Goal: Information Seeking & Learning: Learn about a topic

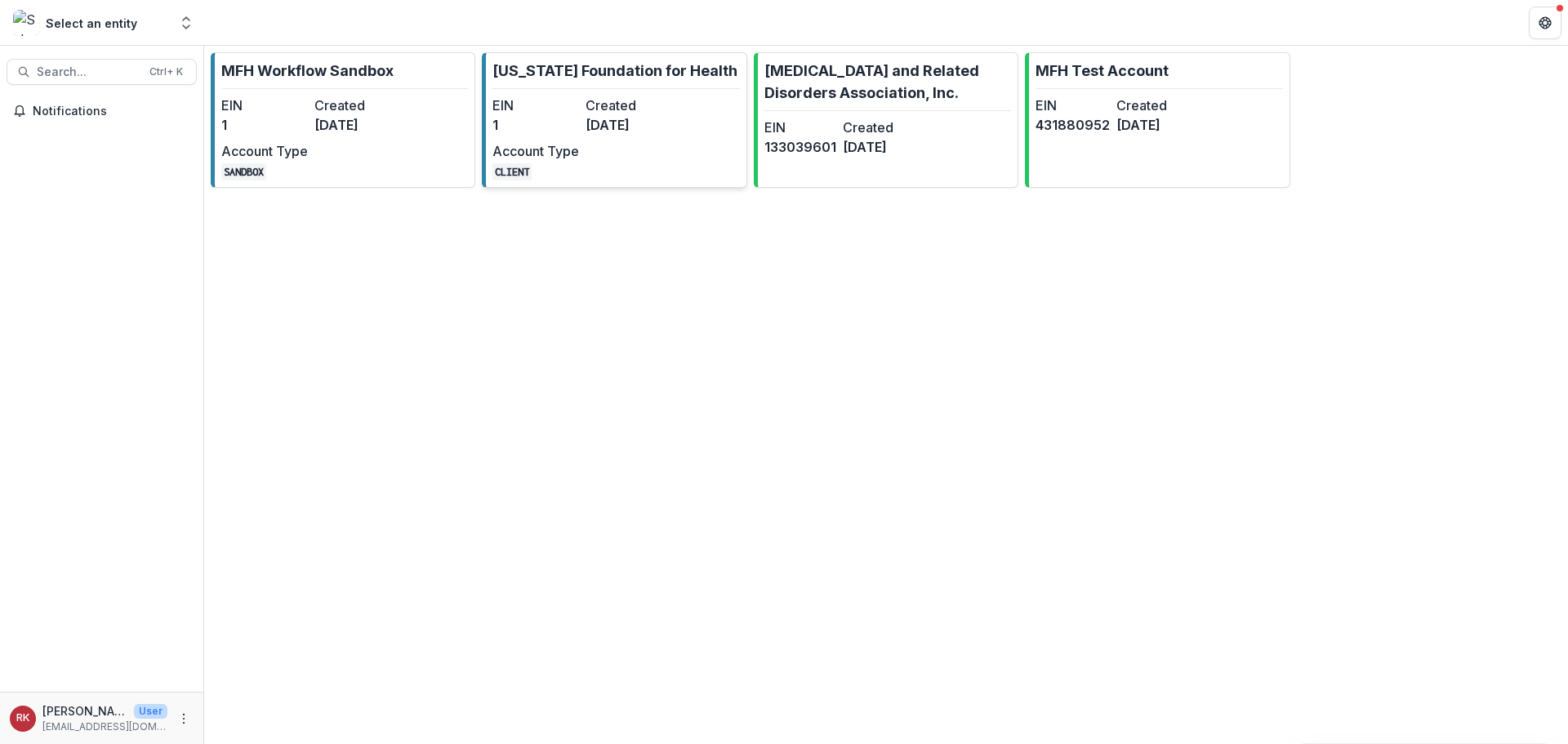
click at [710, 154] on link "Missouri Foundation for Health EIN 1 Created 8 months ago Account Type CLIENT" at bounding box center [614, 120] width 265 height 136
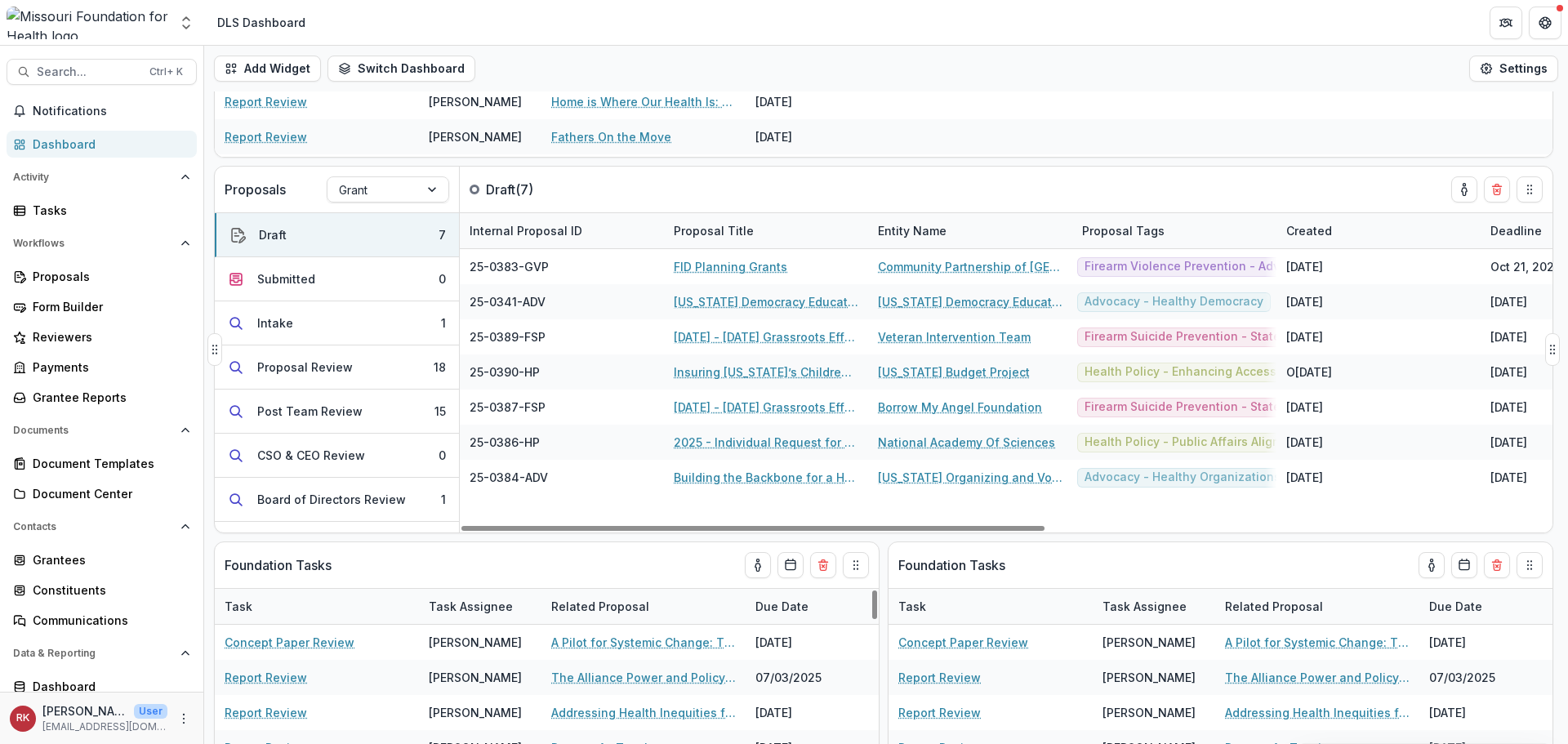
scroll to position [327, 0]
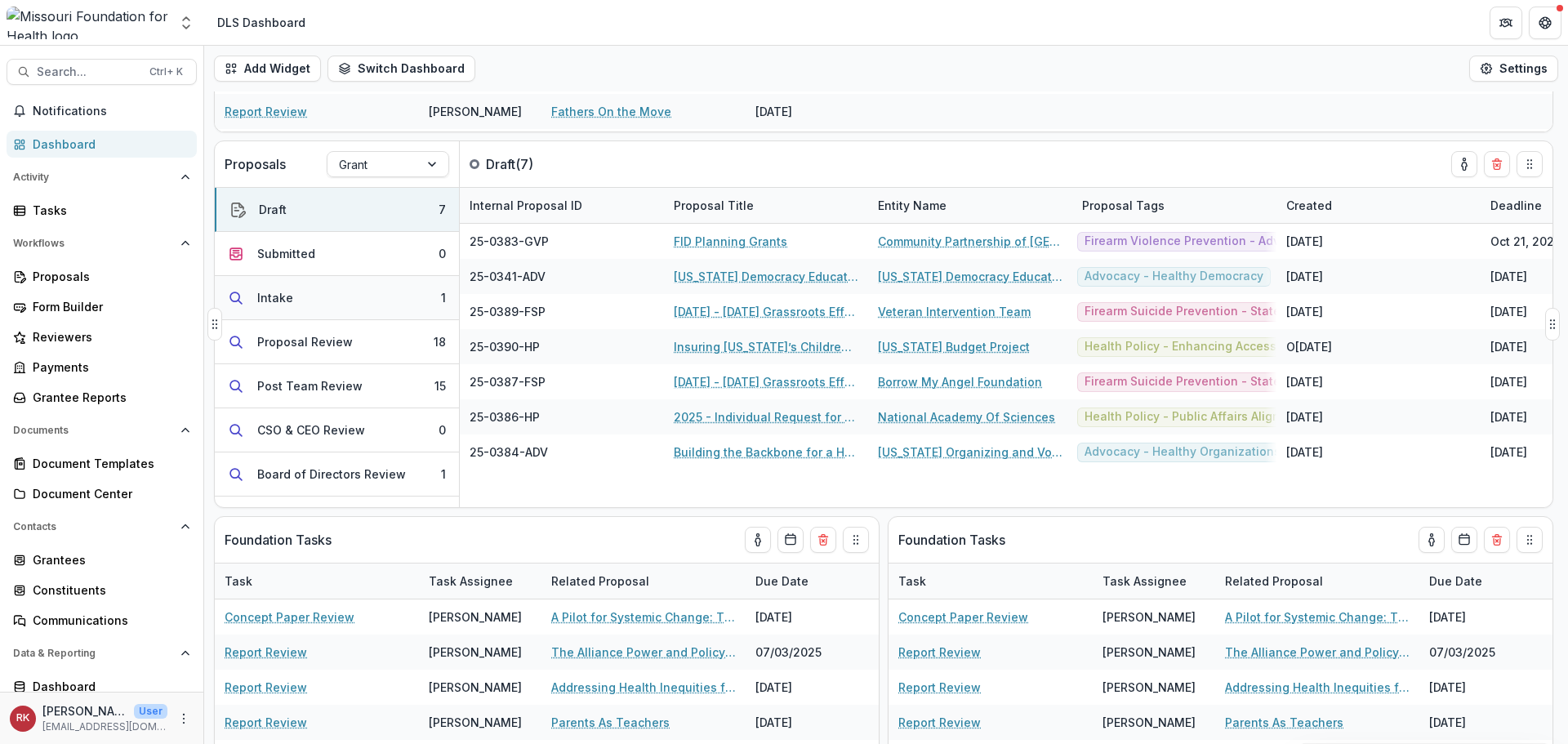
click at [429, 303] on button "Intake 1" at bounding box center [337, 298] width 244 height 44
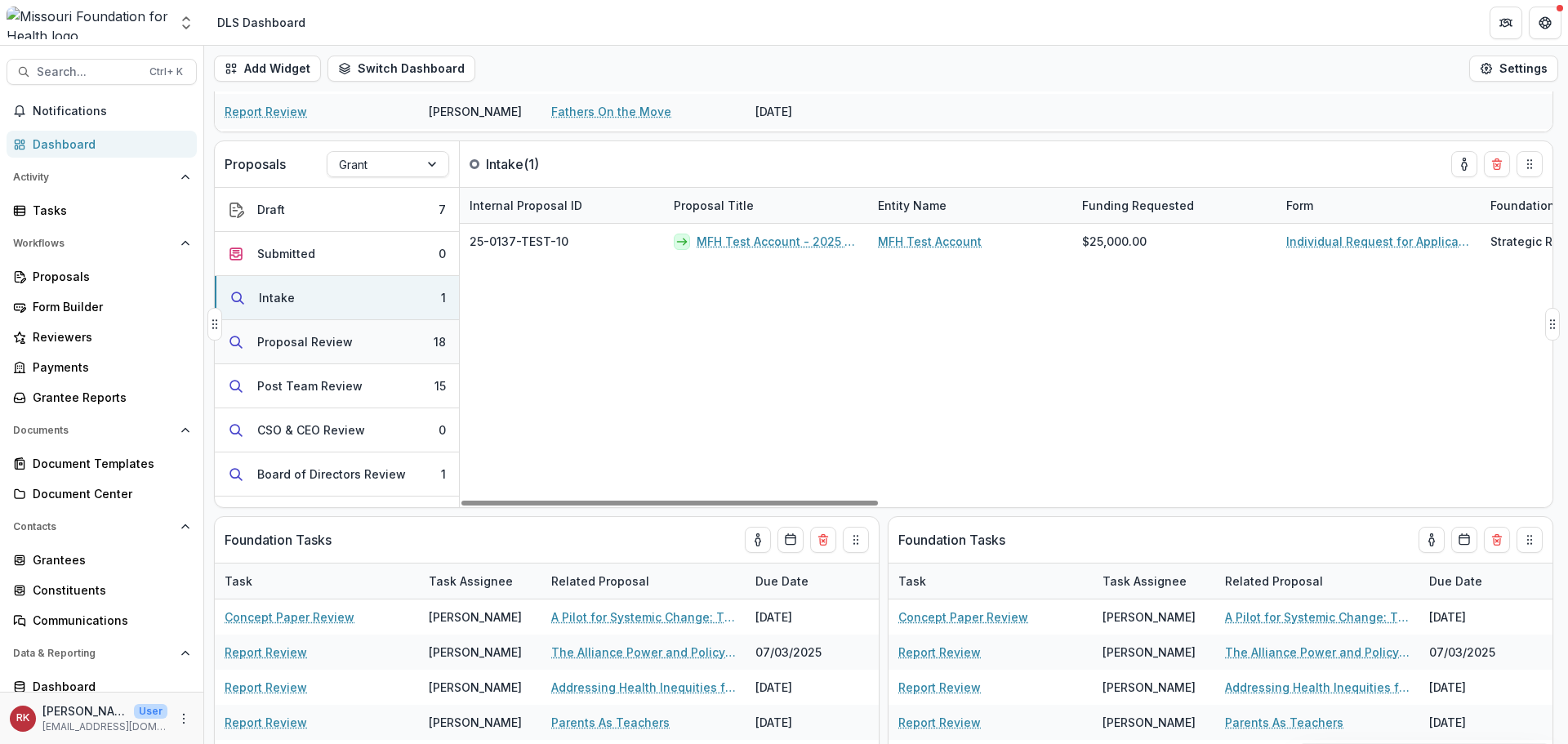
click at [392, 345] on button "Proposal Review 18" at bounding box center [337, 342] width 244 height 44
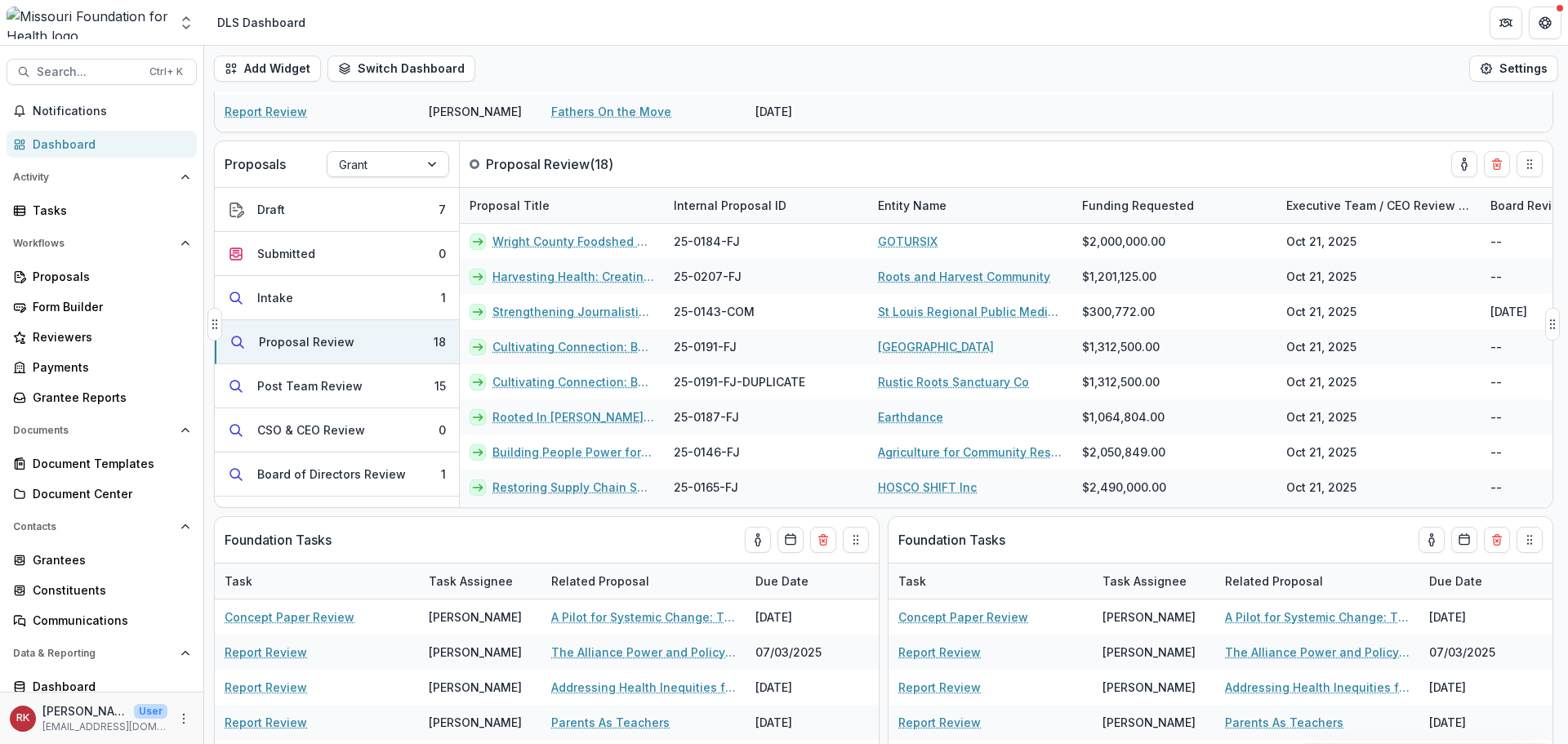
click at [401, 158] on div at bounding box center [374, 164] width 68 height 21
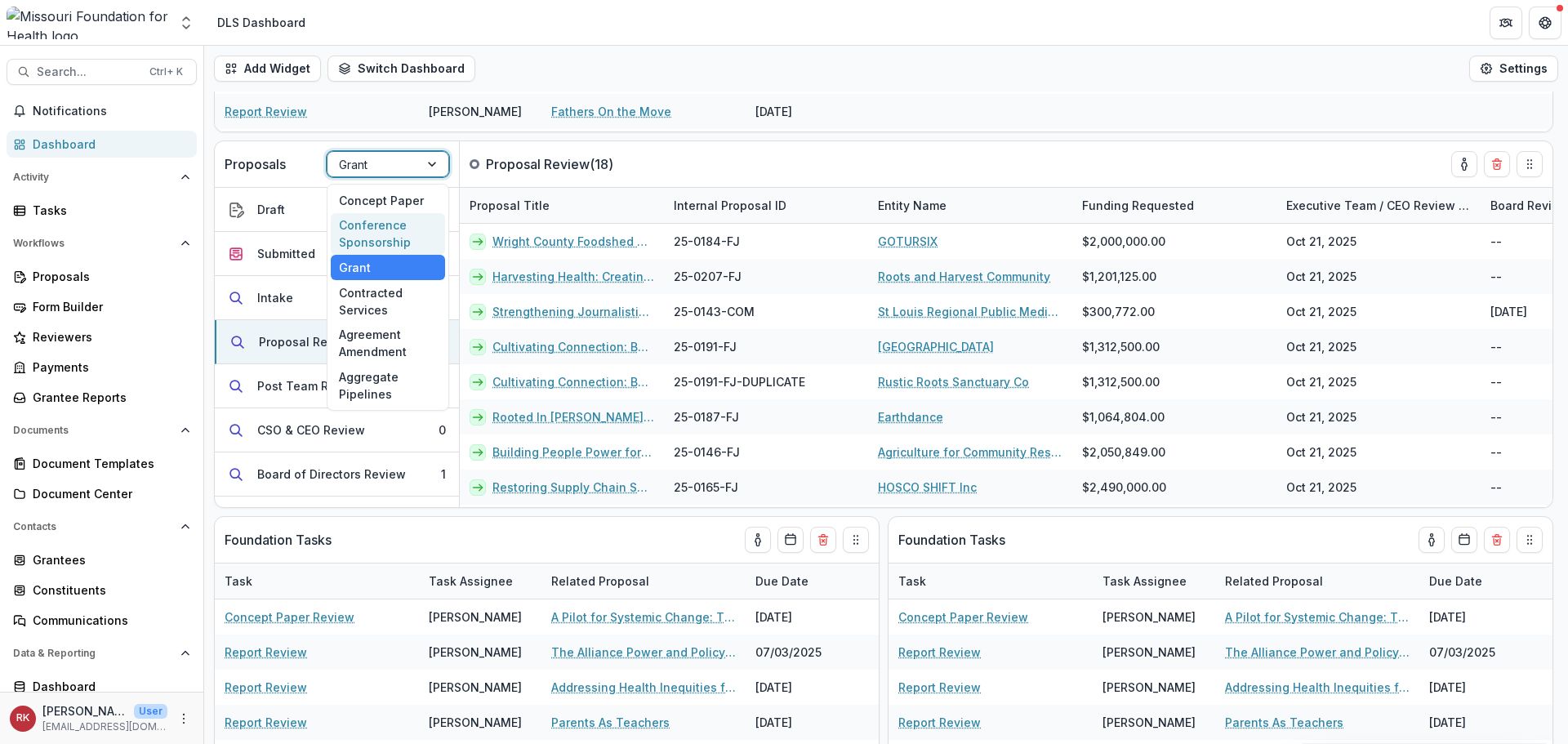
click at [406, 230] on div "Conference Sponsorship" at bounding box center [387, 234] width 114 height 42
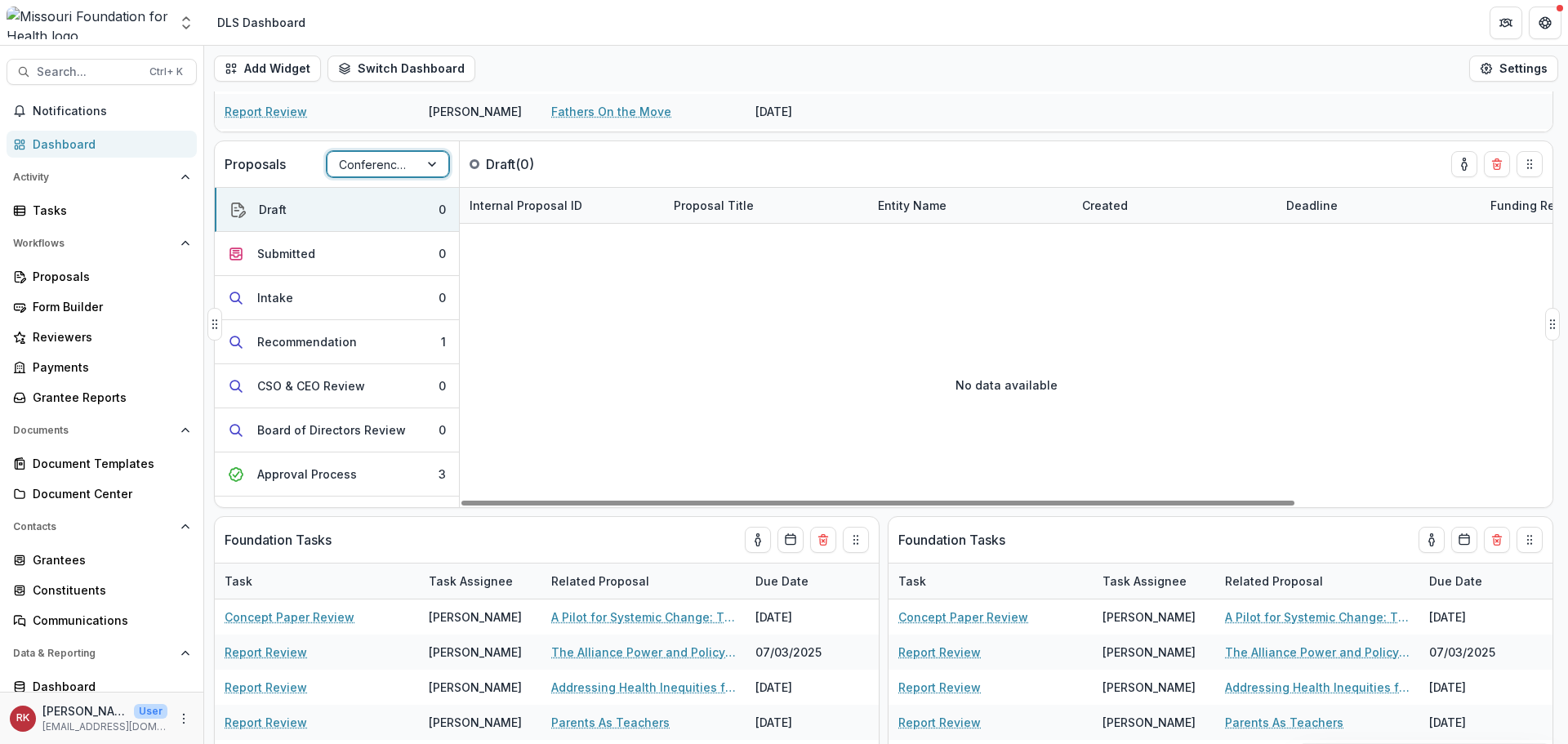
click at [404, 156] on div at bounding box center [374, 164] width 68 height 21
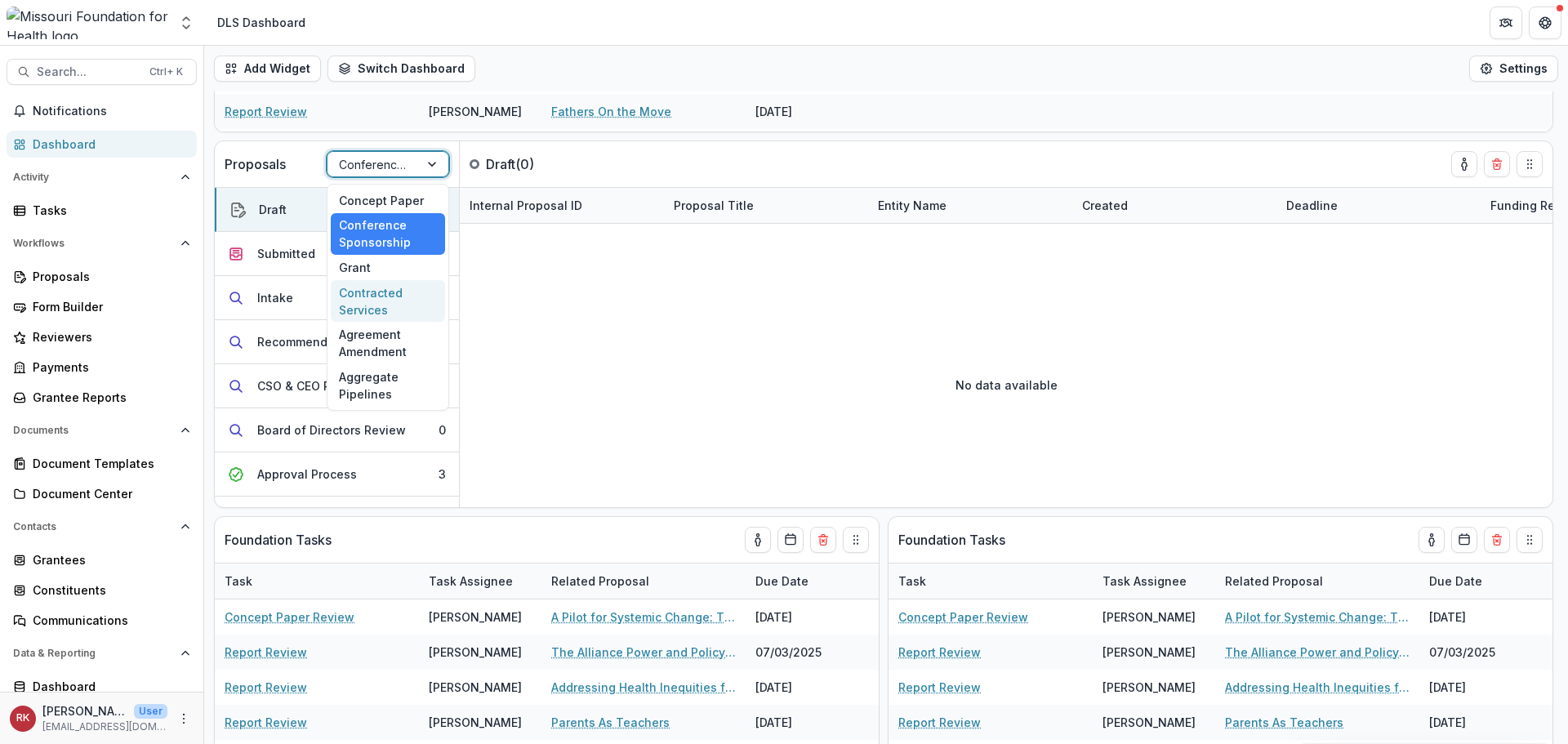
click at [394, 303] on div "Contracted Services" at bounding box center [387, 300] width 114 height 42
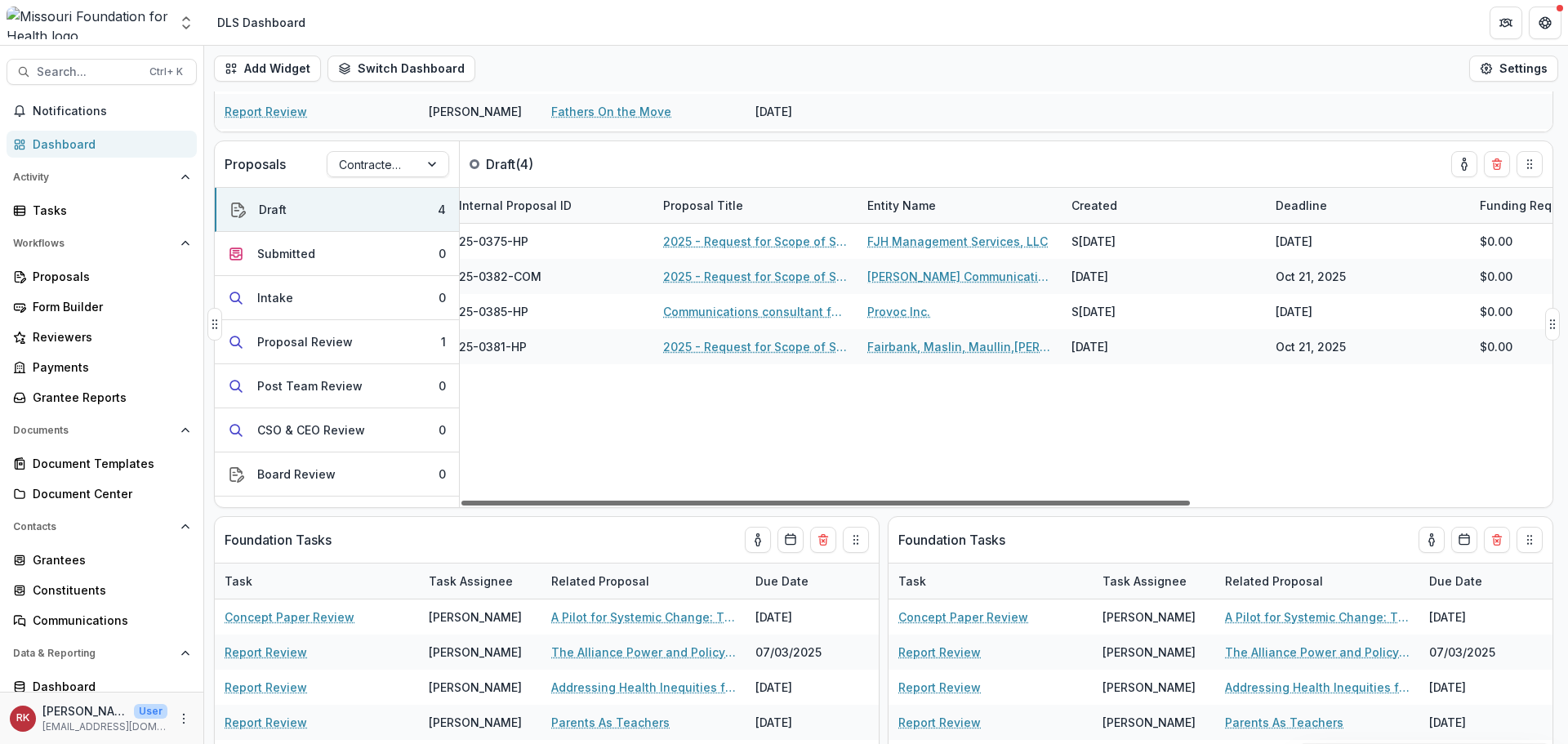
scroll to position [0, 0]
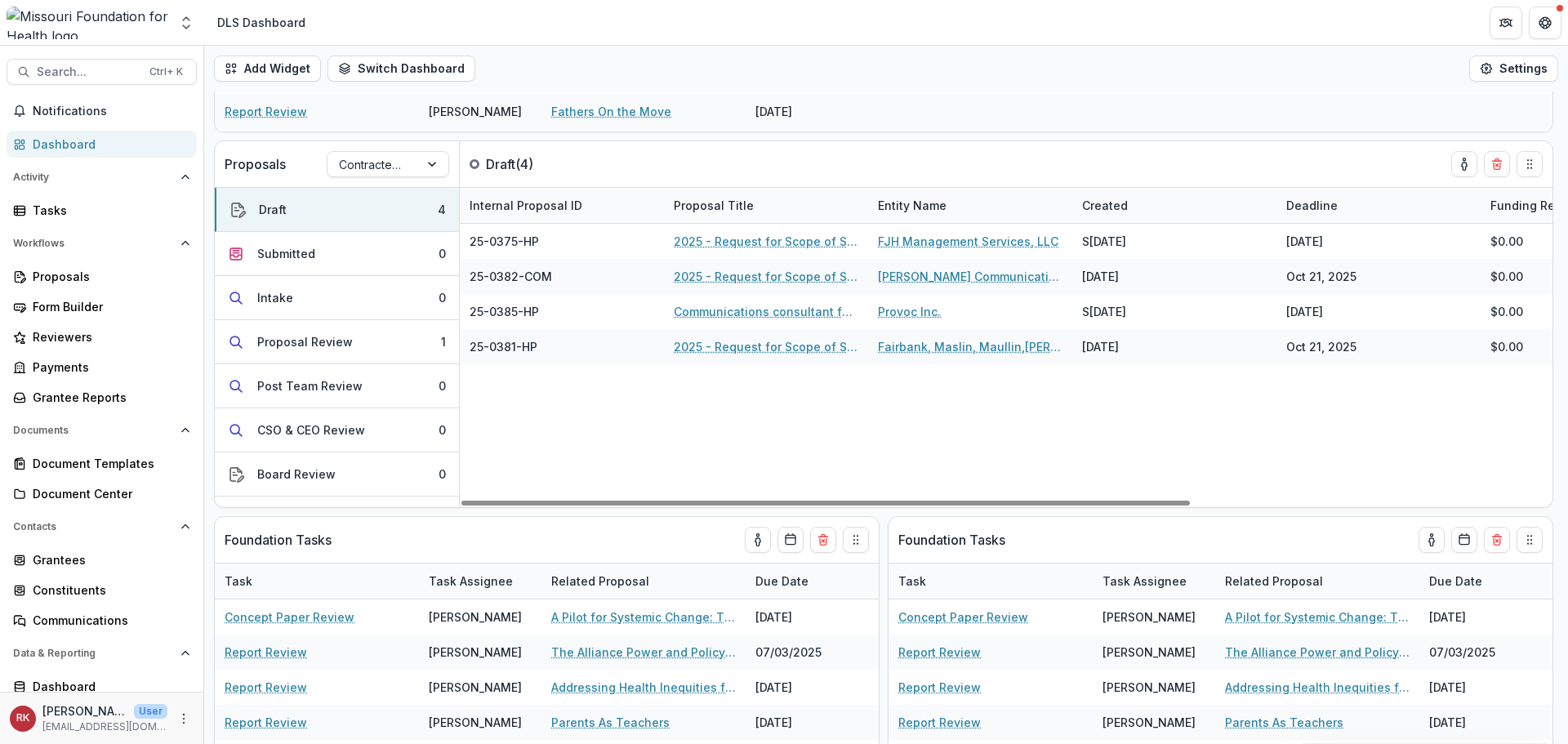
drag, startPoint x: 718, startPoint y: 506, endPoint x: 625, endPoint y: 512, distance: 93.2
click at [626, 506] on div at bounding box center [825, 502] width 728 height 4
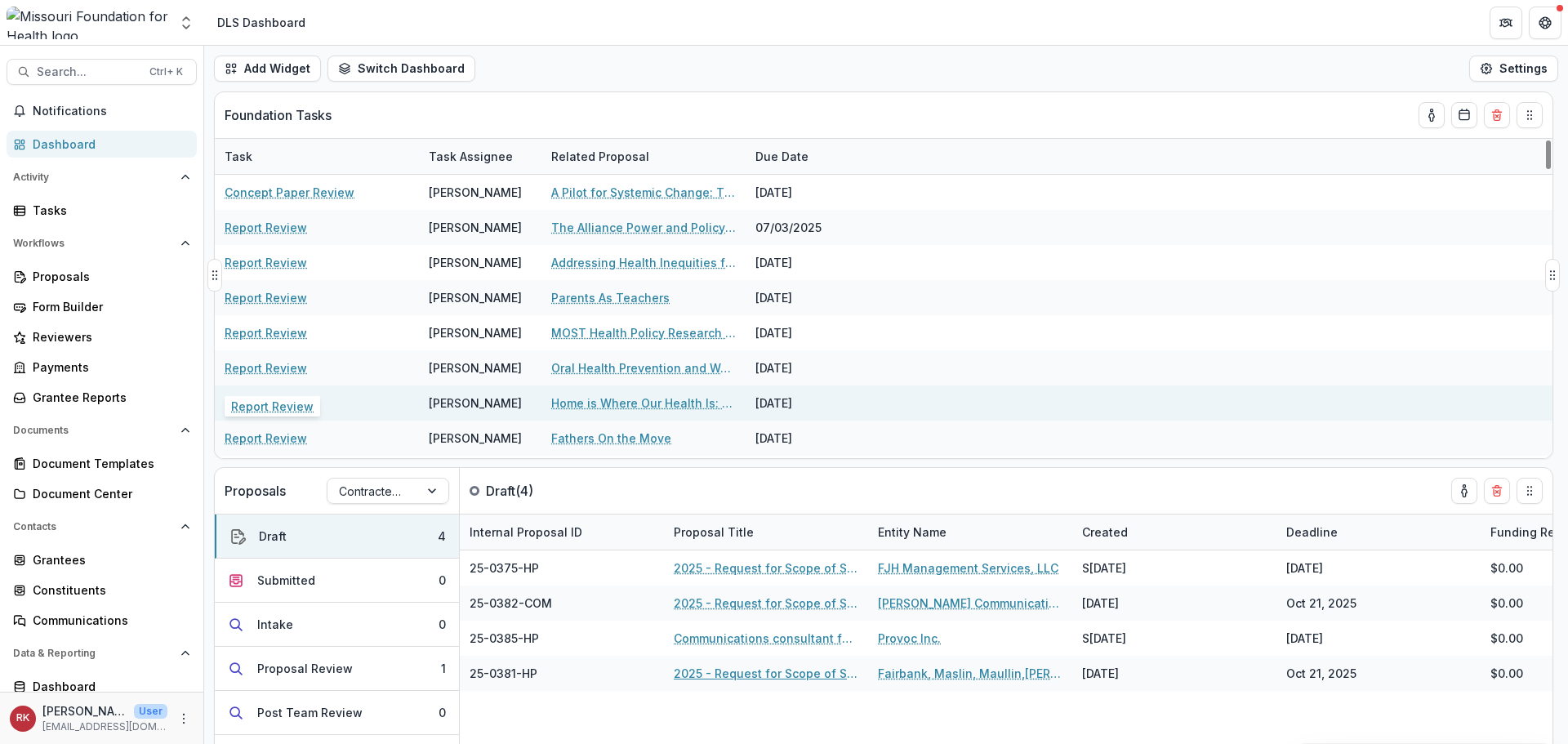
scroll to position [82, 0]
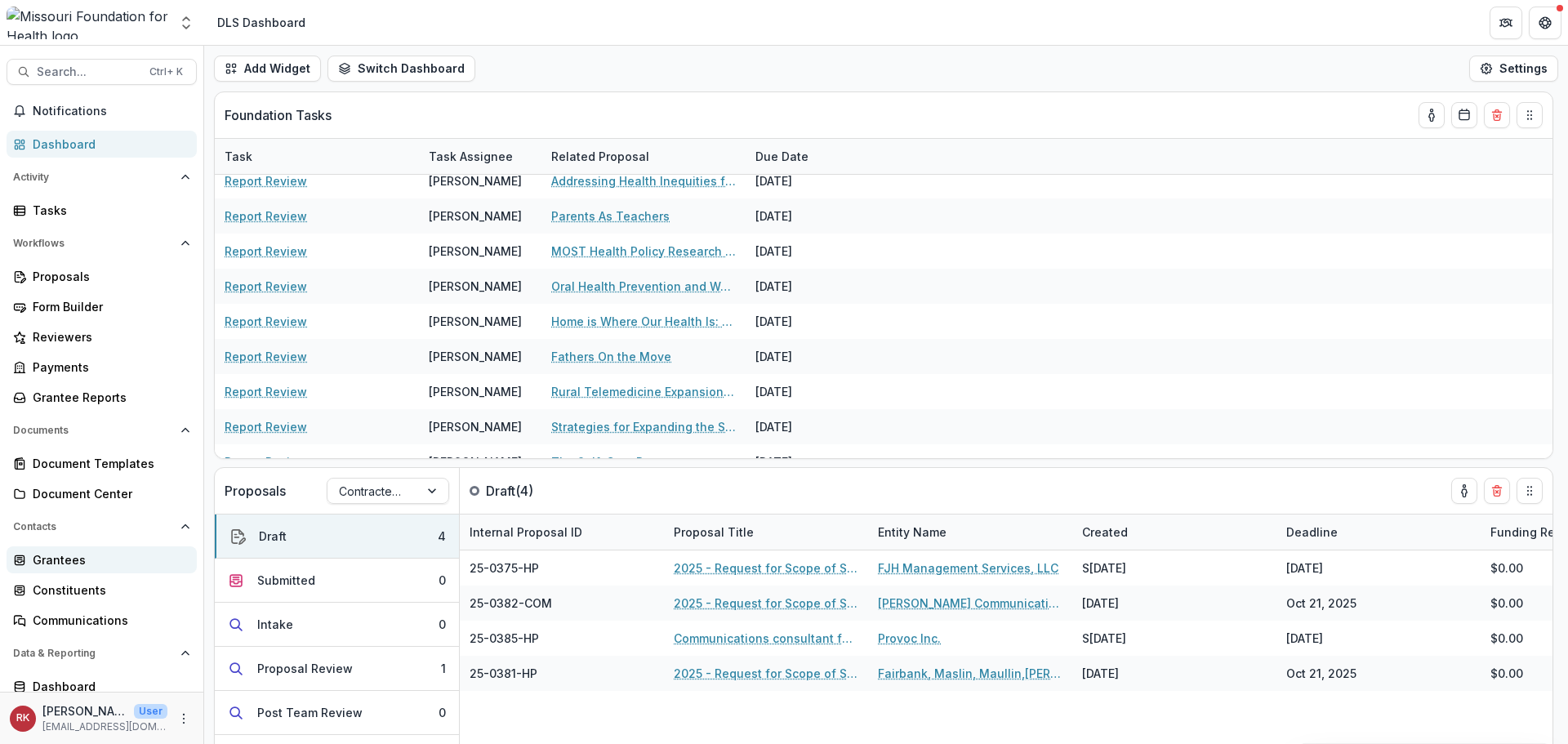
click at [74, 556] on div "Grantees" at bounding box center [108, 559] width 151 height 17
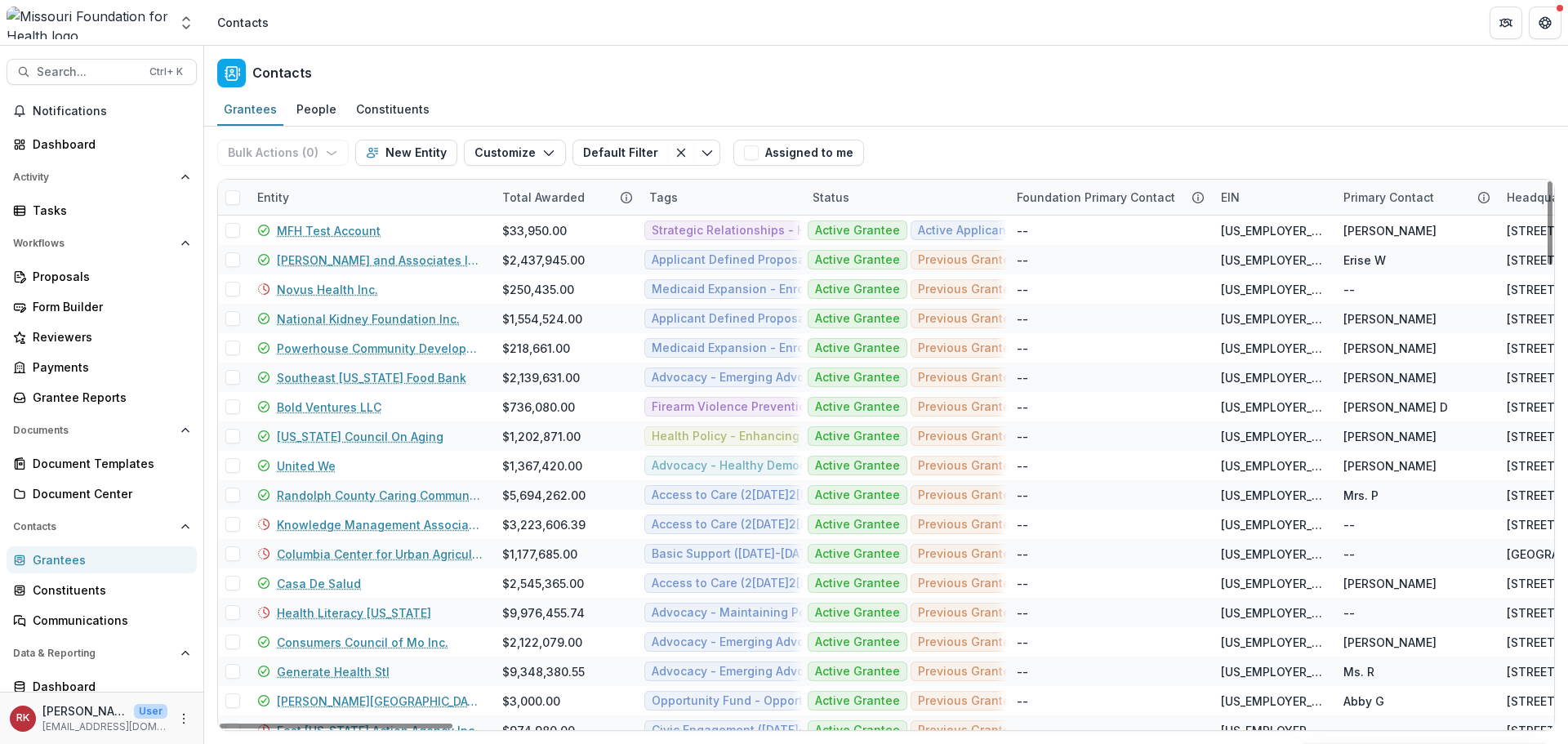
drag, startPoint x: 1554, startPoint y: 586, endPoint x: 1559, endPoint y: 176, distance: 410.0
click at [1553, 181] on div at bounding box center [1550, 222] width 5 height 84
click at [288, 190] on div "Entity" at bounding box center [273, 197] width 51 height 17
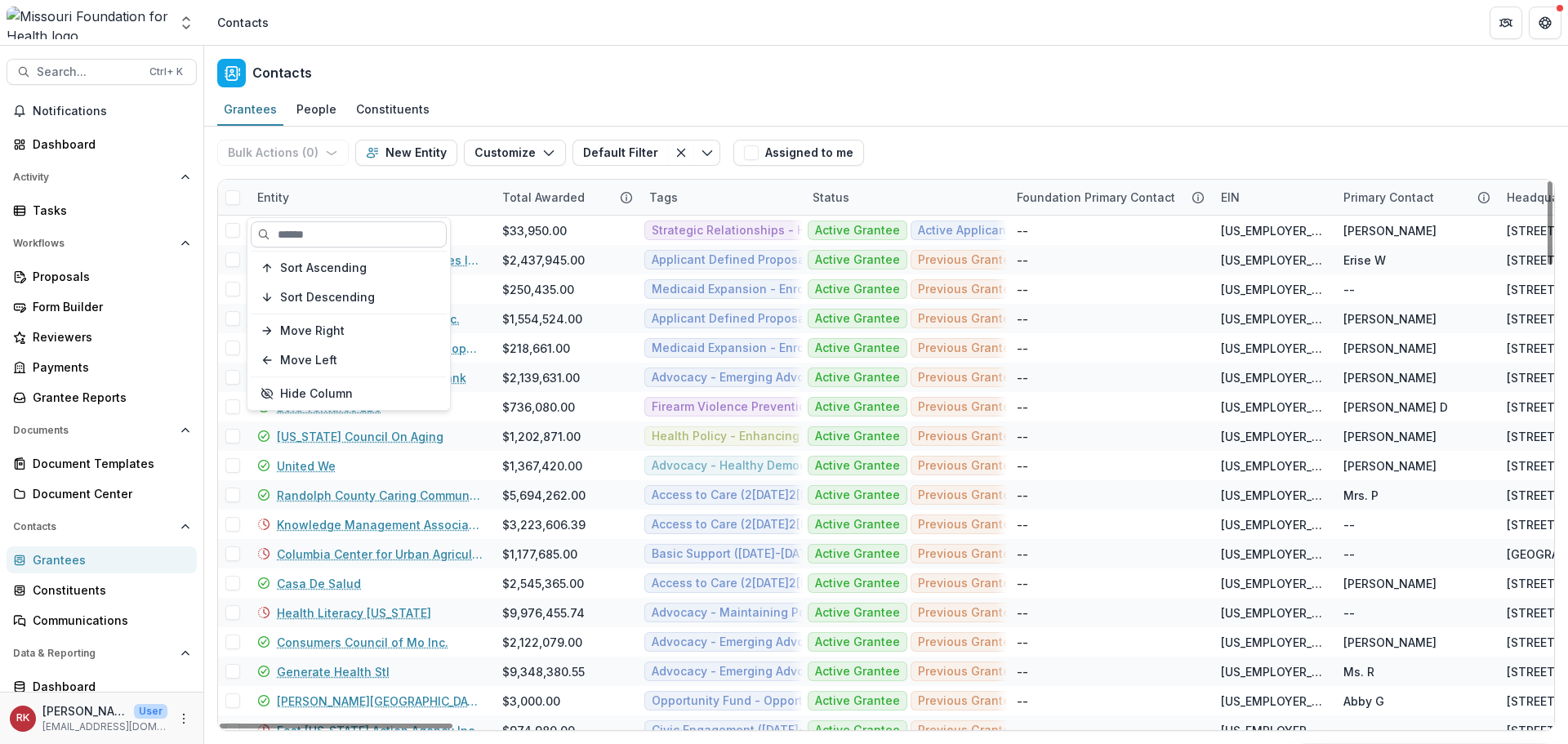
click at [335, 234] on input at bounding box center [349, 234] width 196 height 26
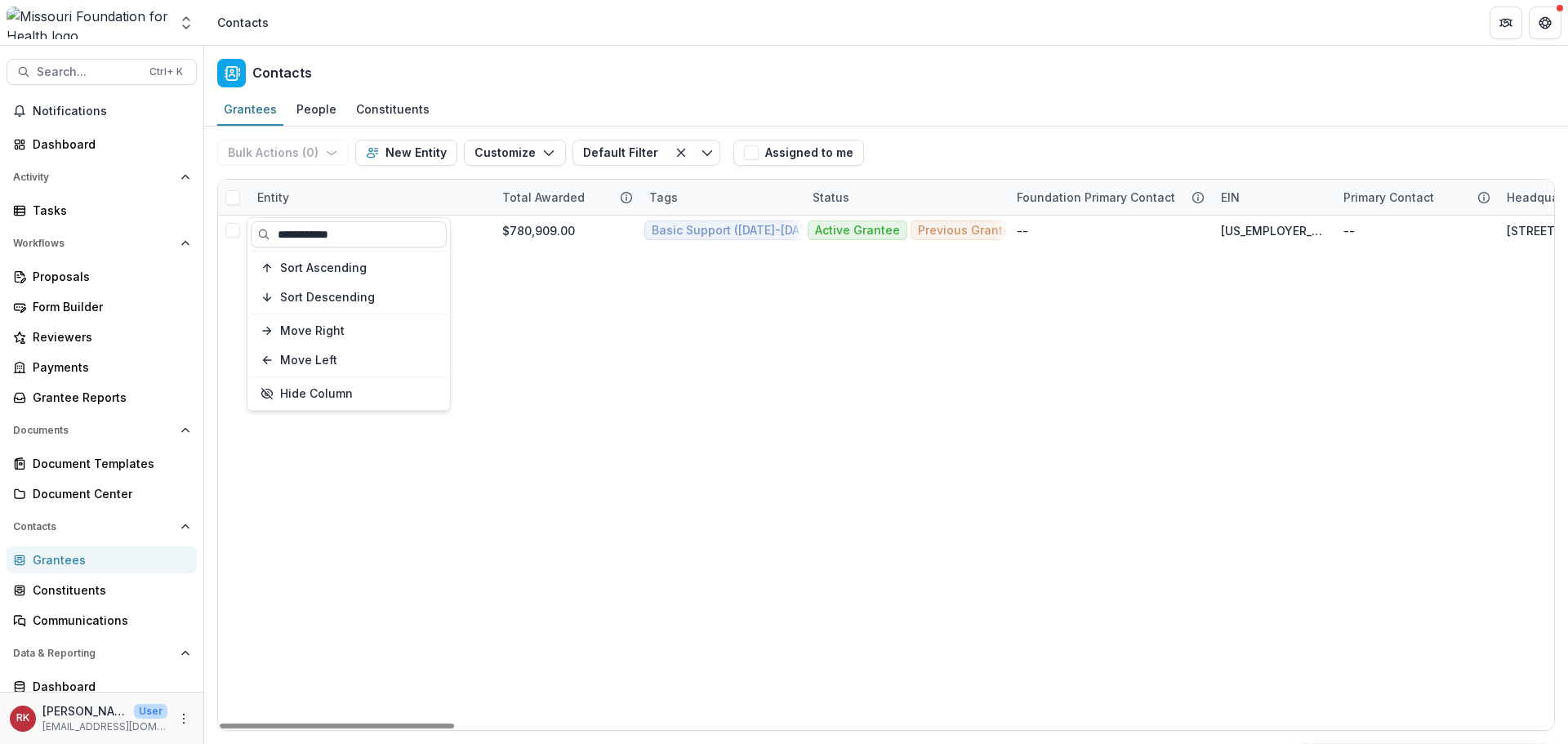
type input "**********"
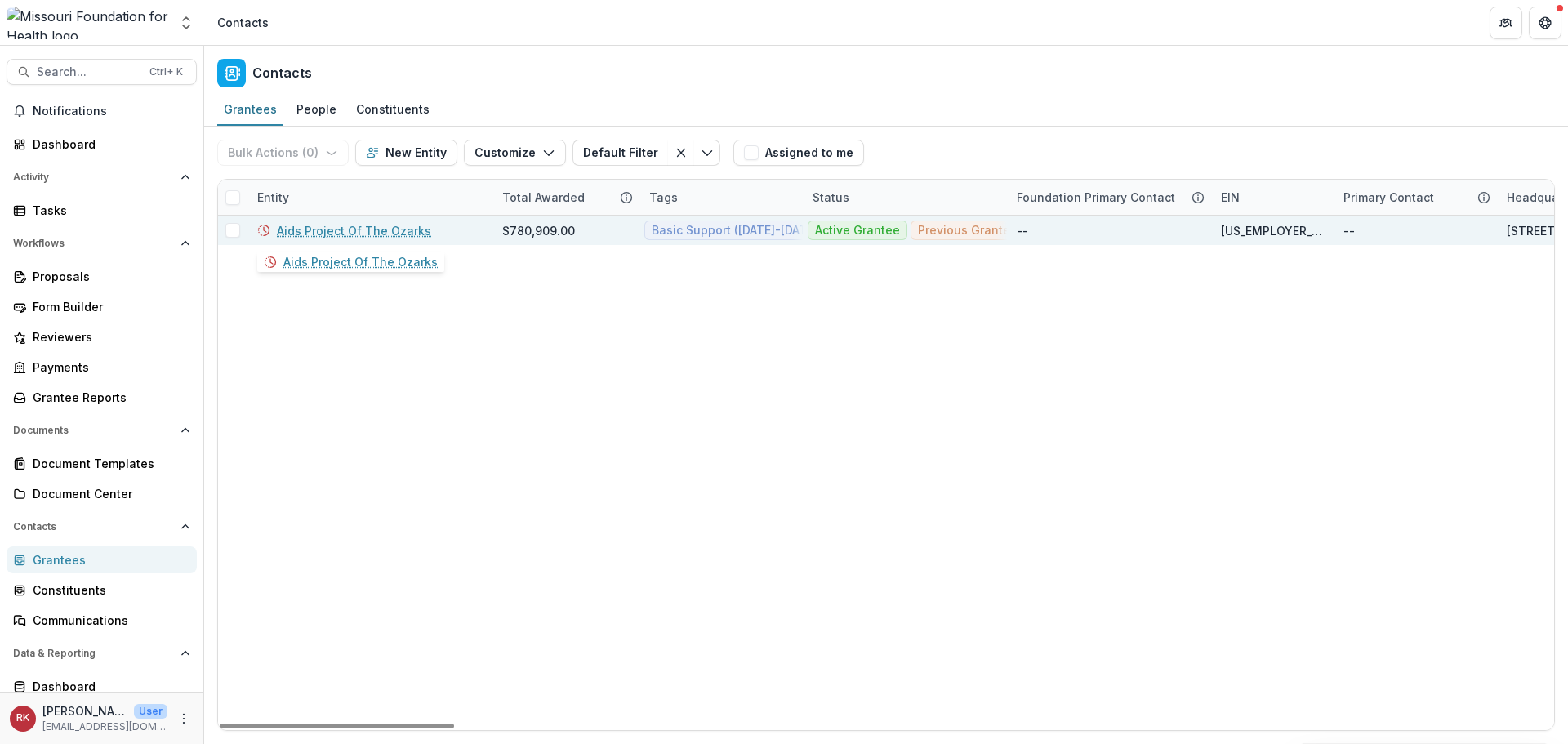
click at [387, 234] on link "Aids Project Of The Ozarks" at bounding box center [354, 230] width 154 height 17
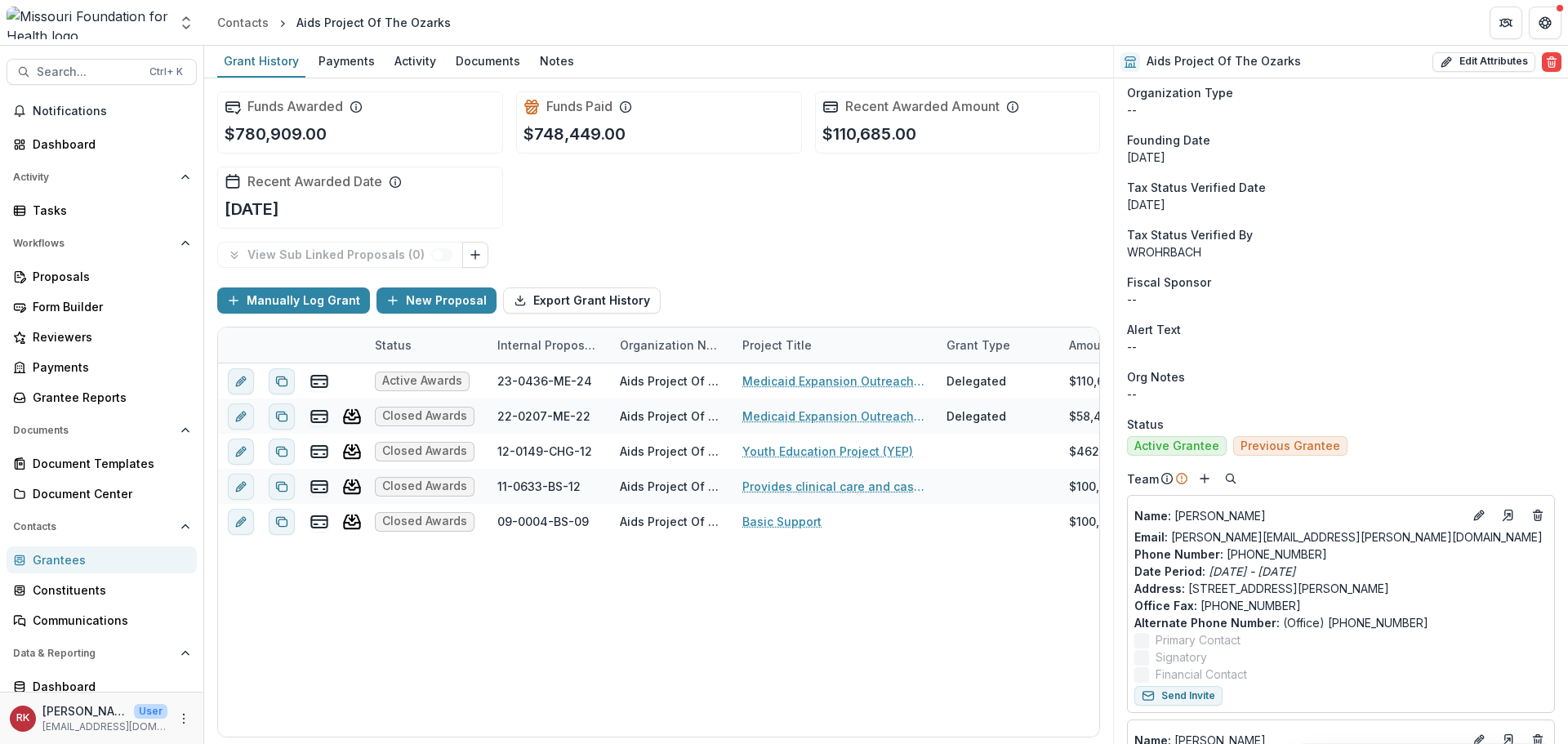
scroll to position [408, 0]
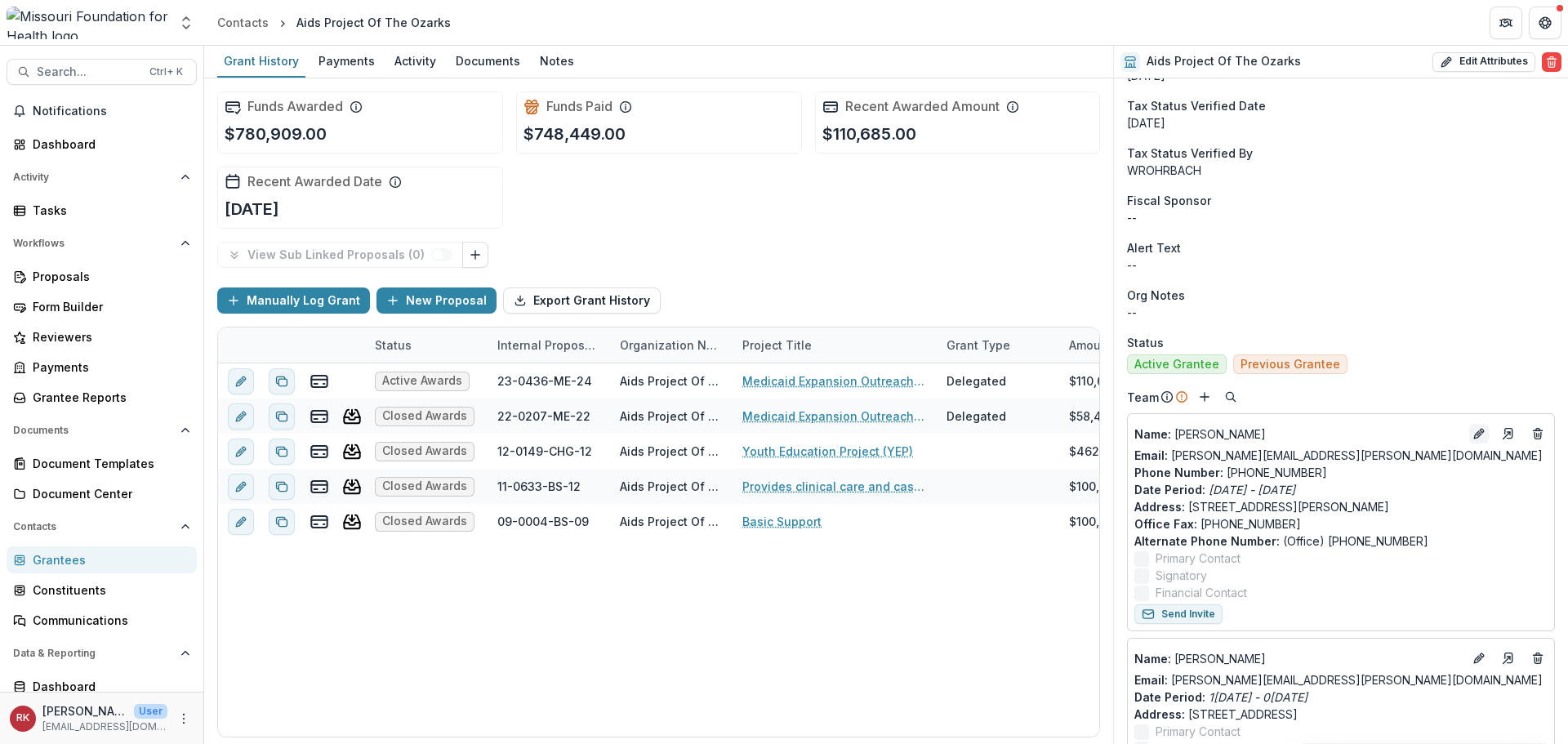
click at [1473, 436] on icon "Edit" at bounding box center [1479, 434] width 14 height 13
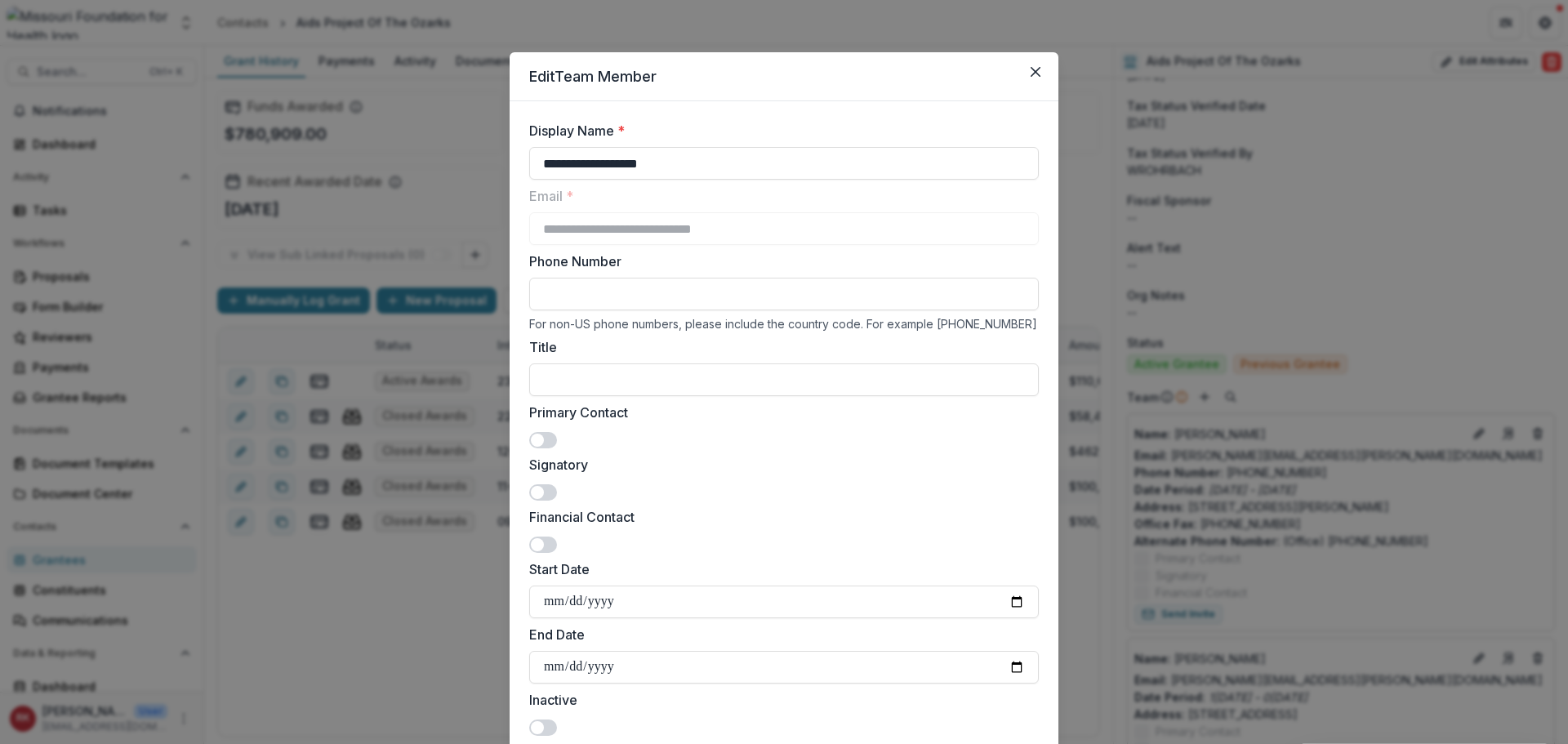
click at [533, 488] on span at bounding box center [537, 492] width 14 height 13
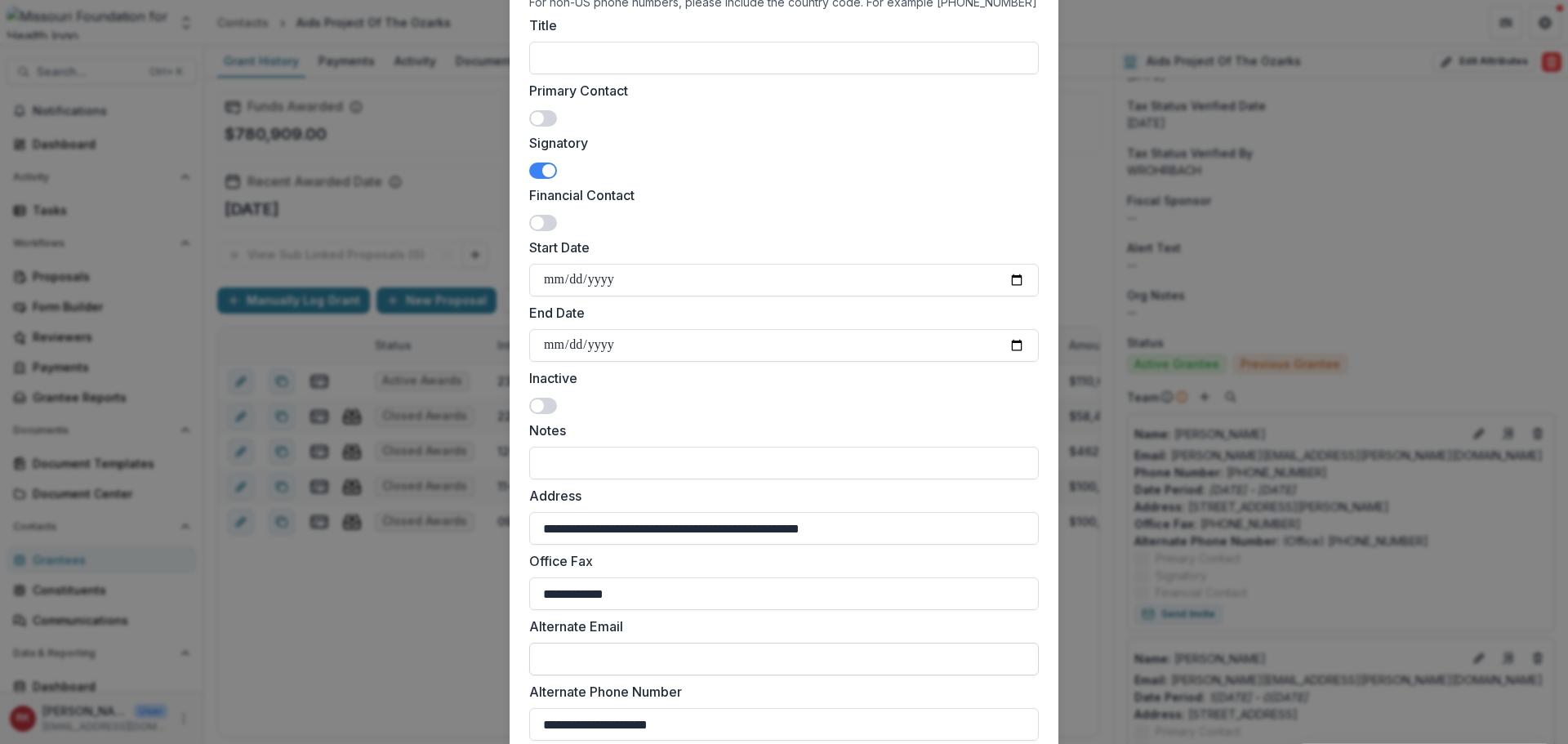
scroll to position [444, 0]
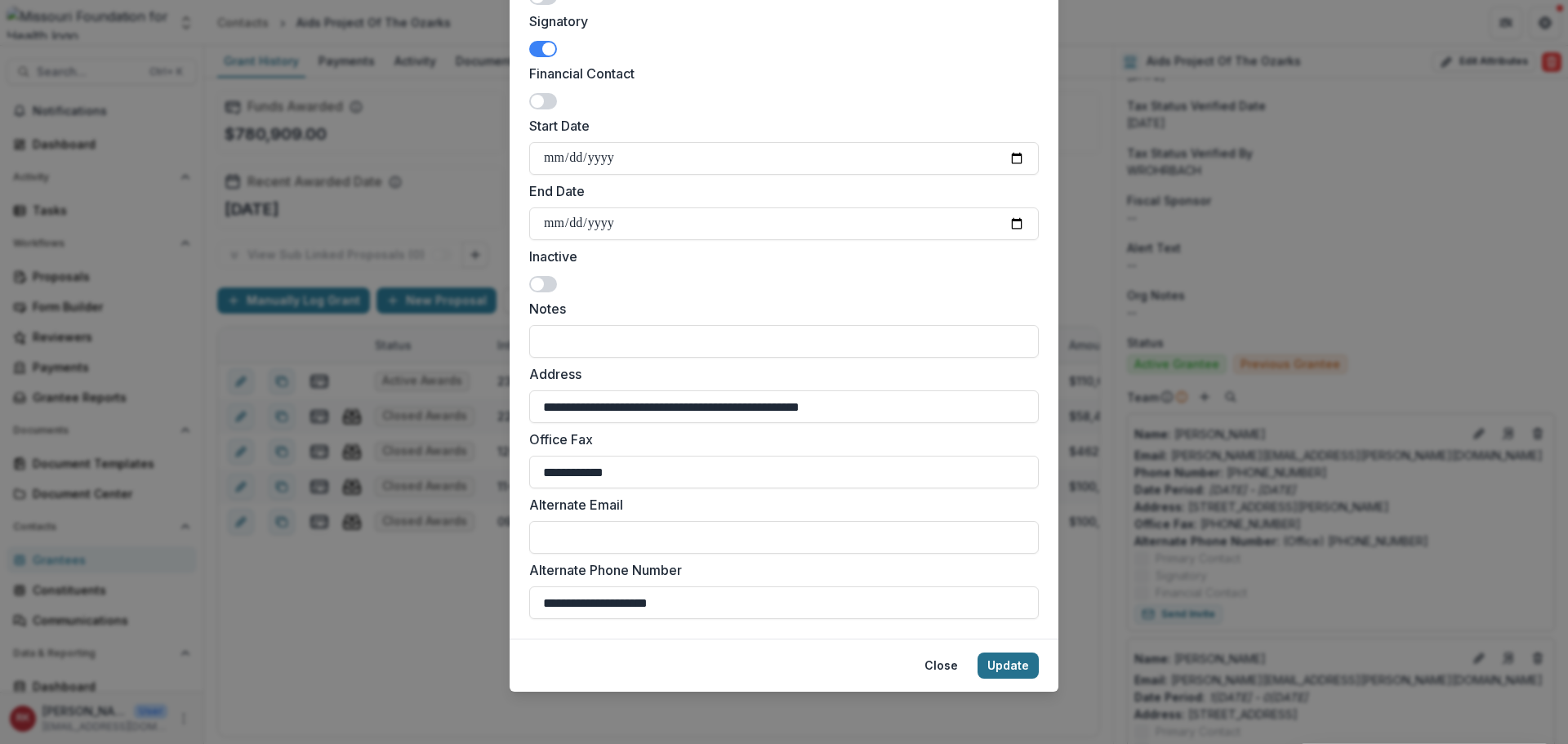
click at [1010, 675] on button "Update" at bounding box center [1008, 665] width 61 height 26
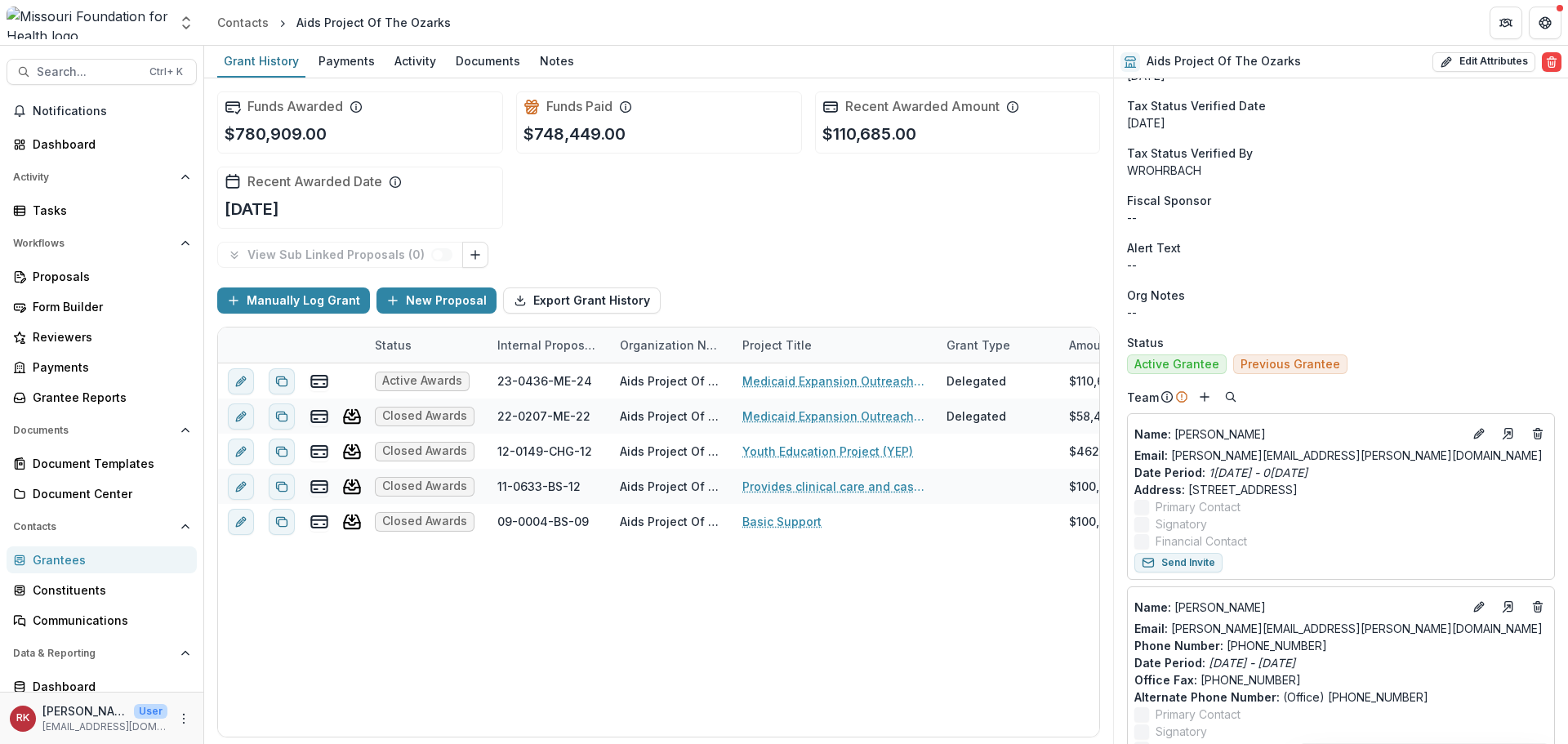
scroll to position [1053, 0]
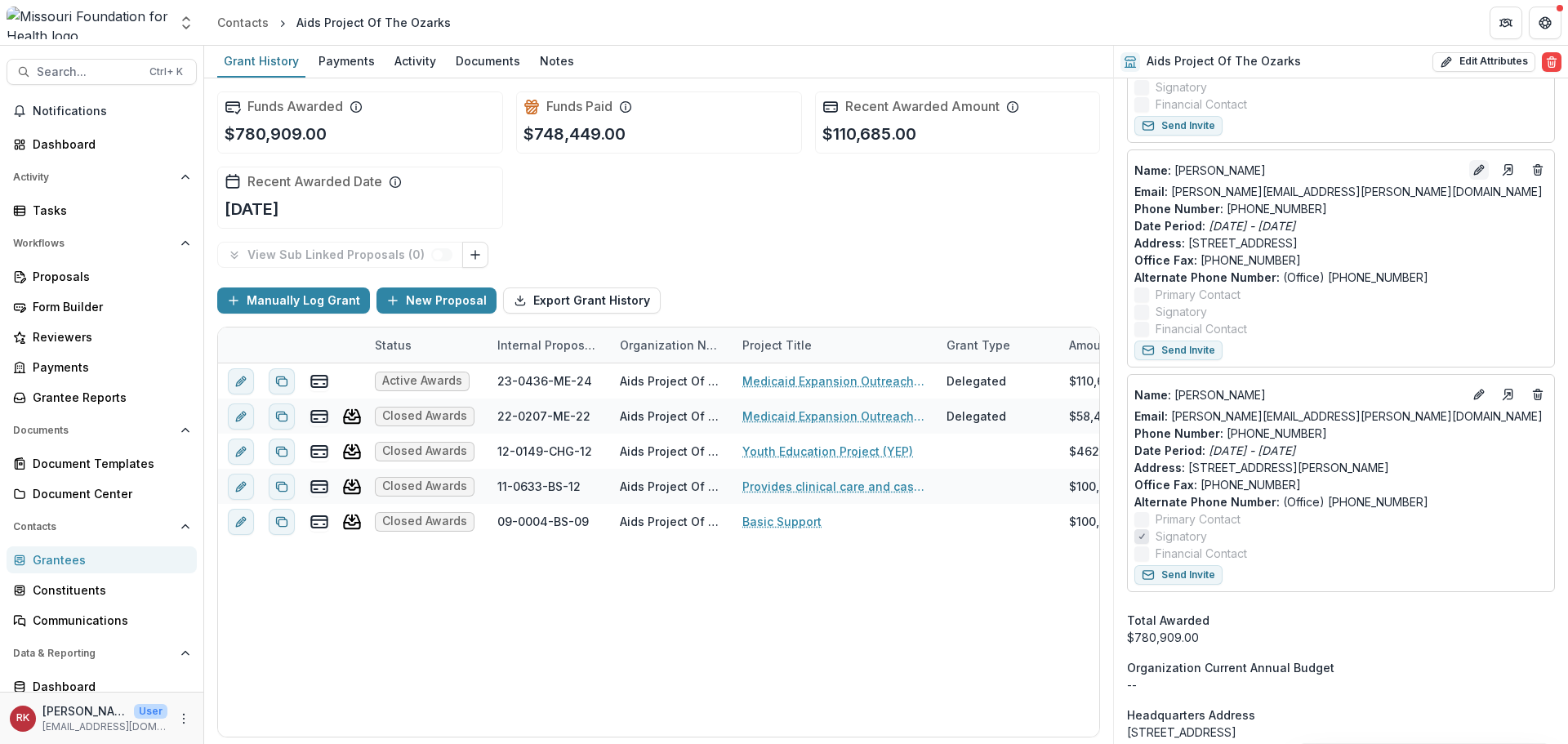
click at [1473, 172] on icon "Edit" at bounding box center [1479, 169] width 14 height 13
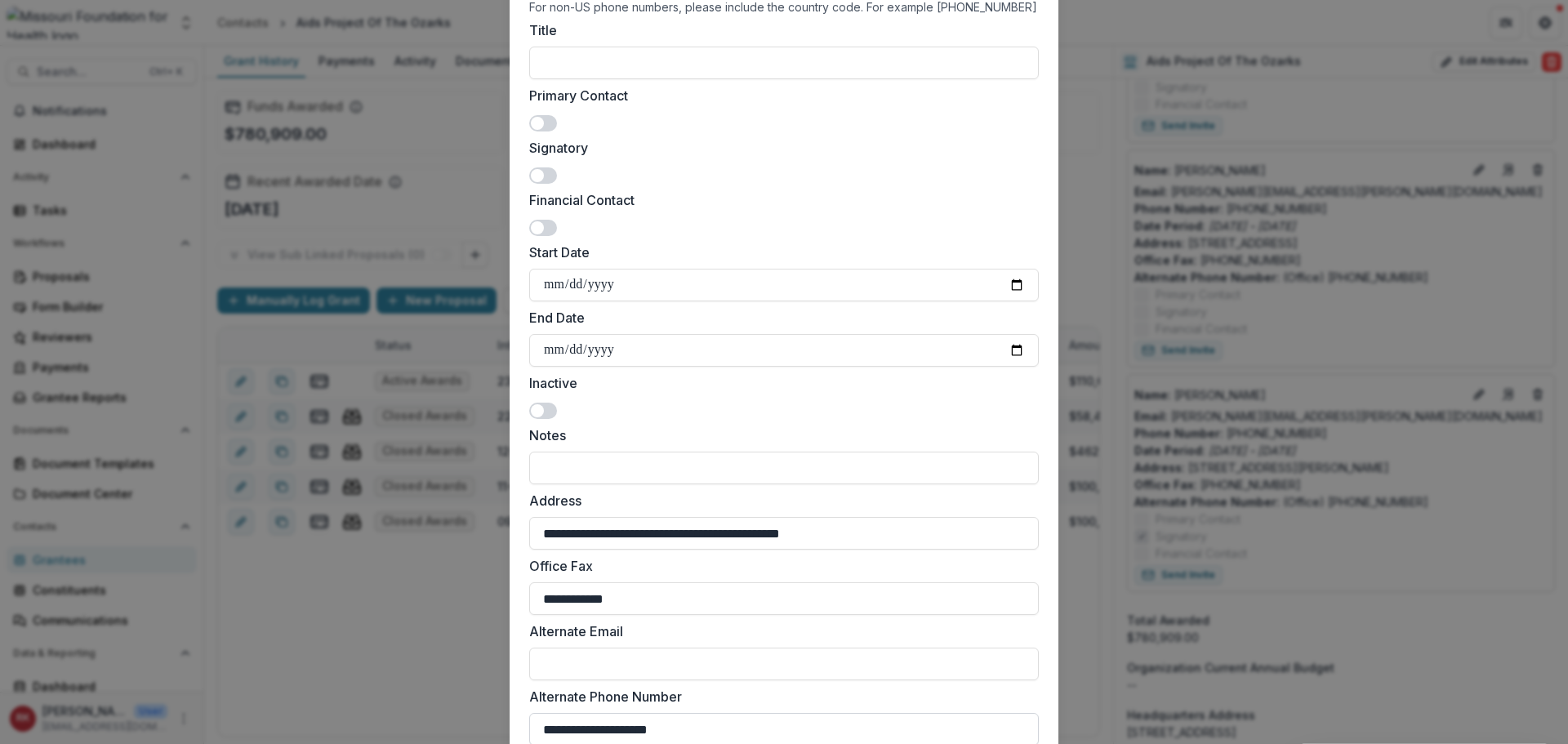
scroll to position [444, 0]
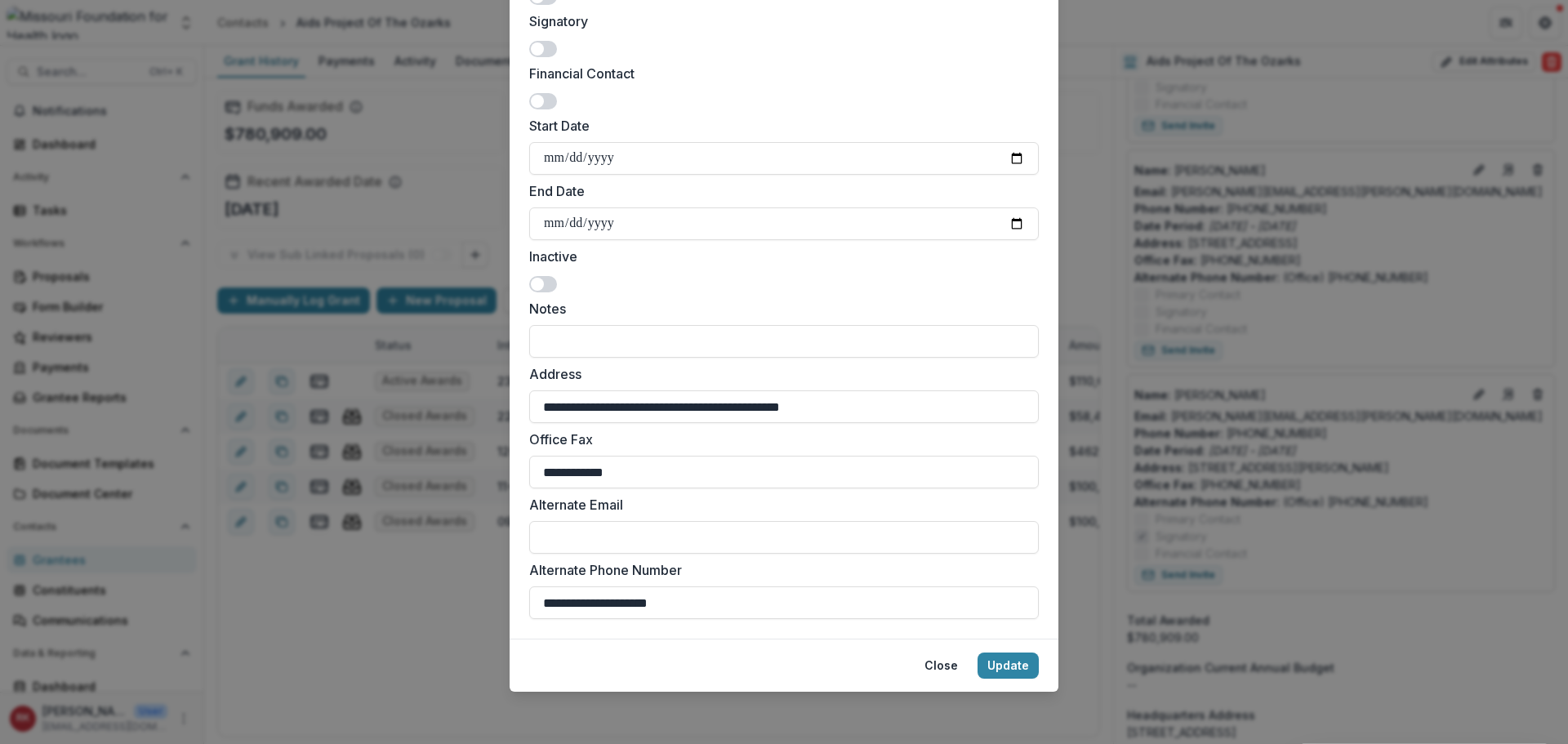
drag, startPoint x: 718, startPoint y: 607, endPoint x: 397, endPoint y: 591, distance: 321.4
click at [397, 591] on div "**********" at bounding box center [784, 372] width 1568 height 744
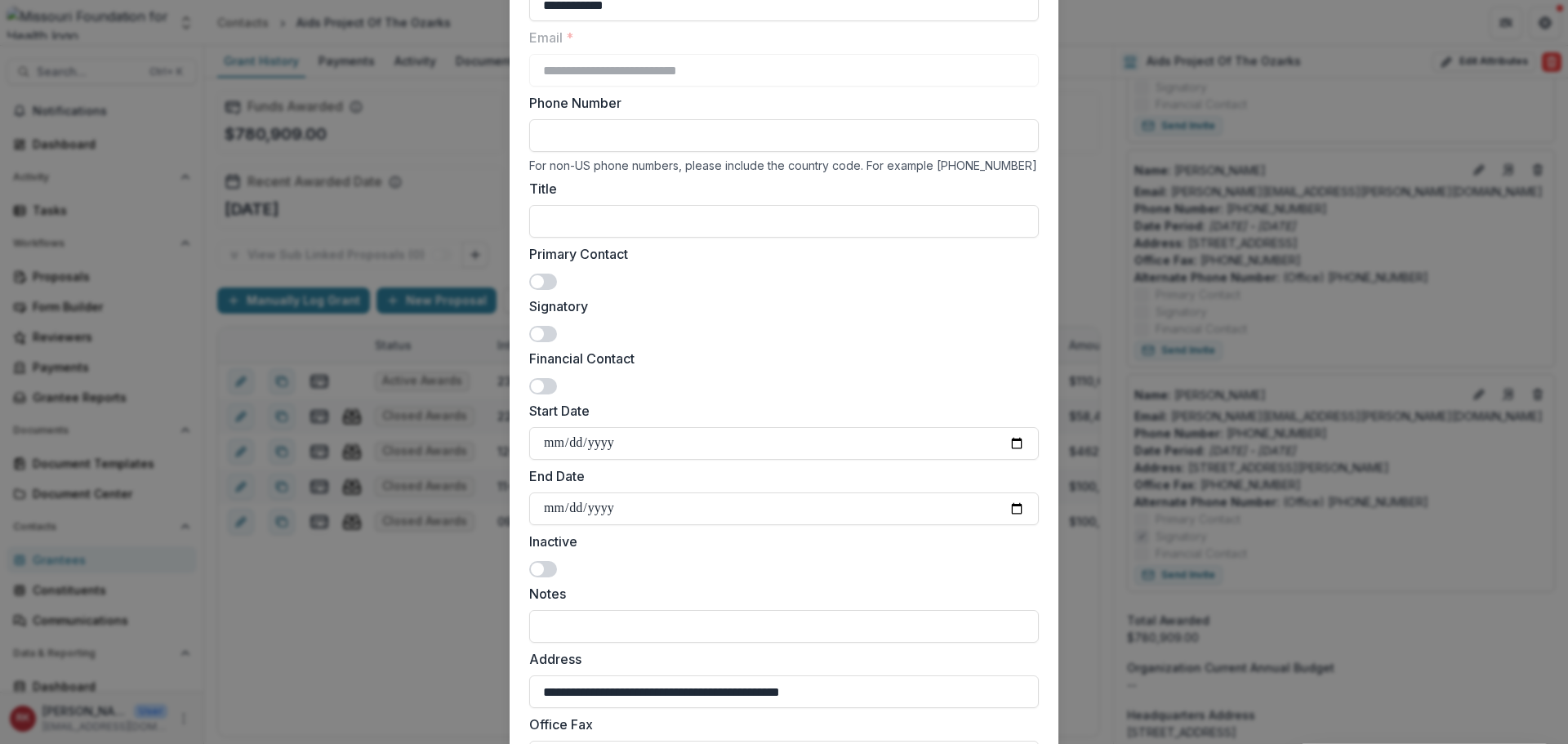
scroll to position [0, 0]
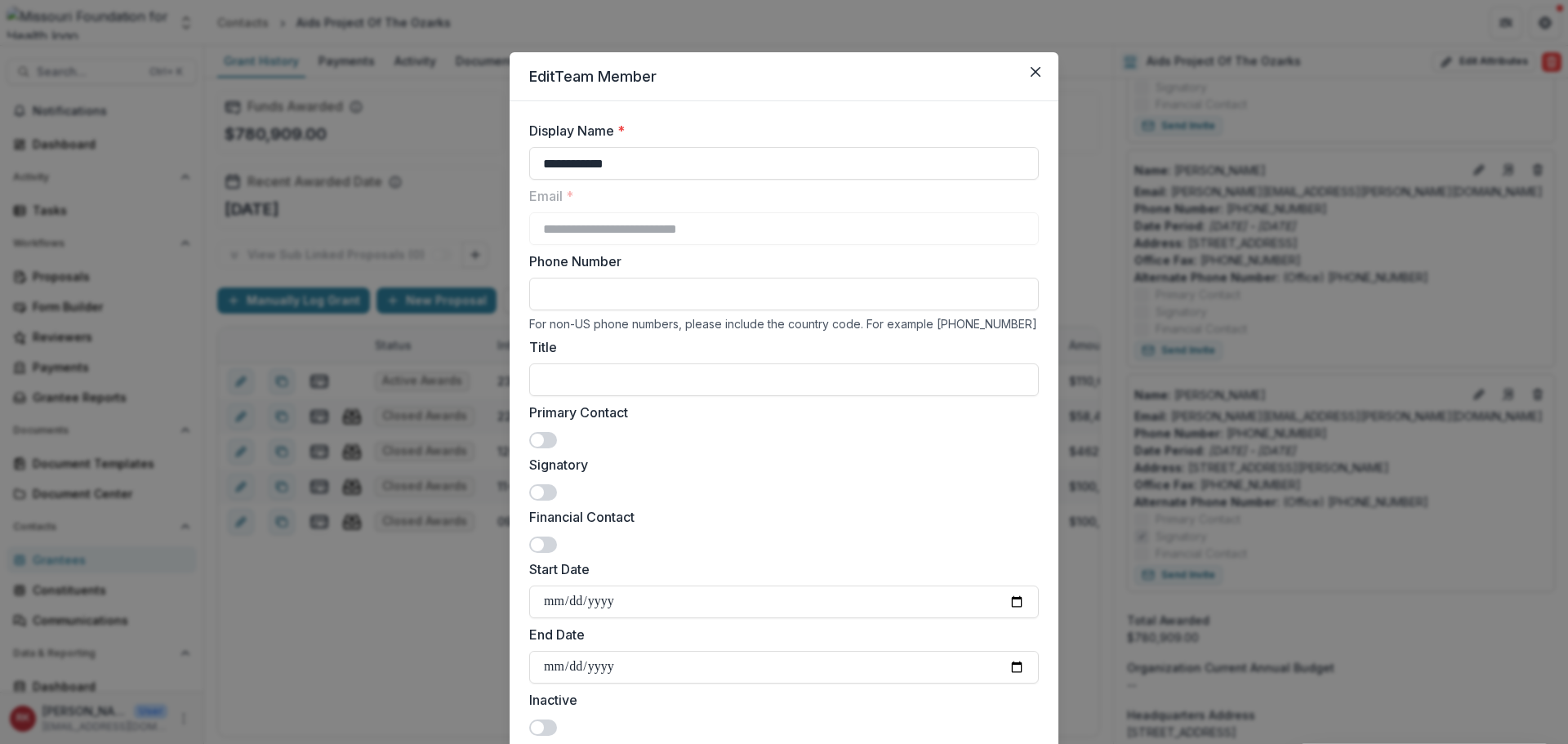
click at [560, 277] on div "Phone Number For non-US phone numbers, please include the country code. For exa…" at bounding box center [784, 291] width 509 height 79
click at [560, 290] on input "Phone Number" at bounding box center [784, 294] width 509 height 32
paste input "**********"
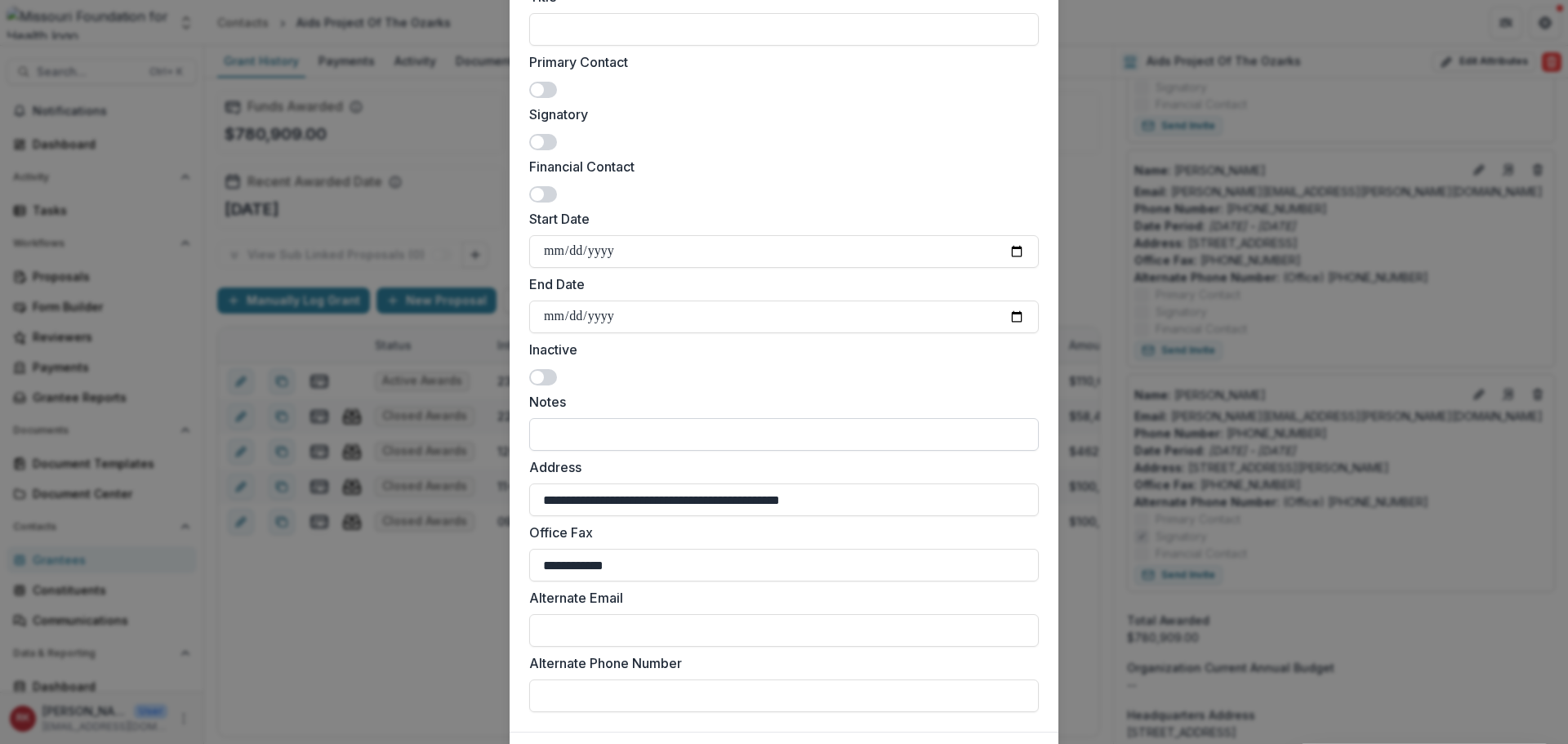
scroll to position [444, 0]
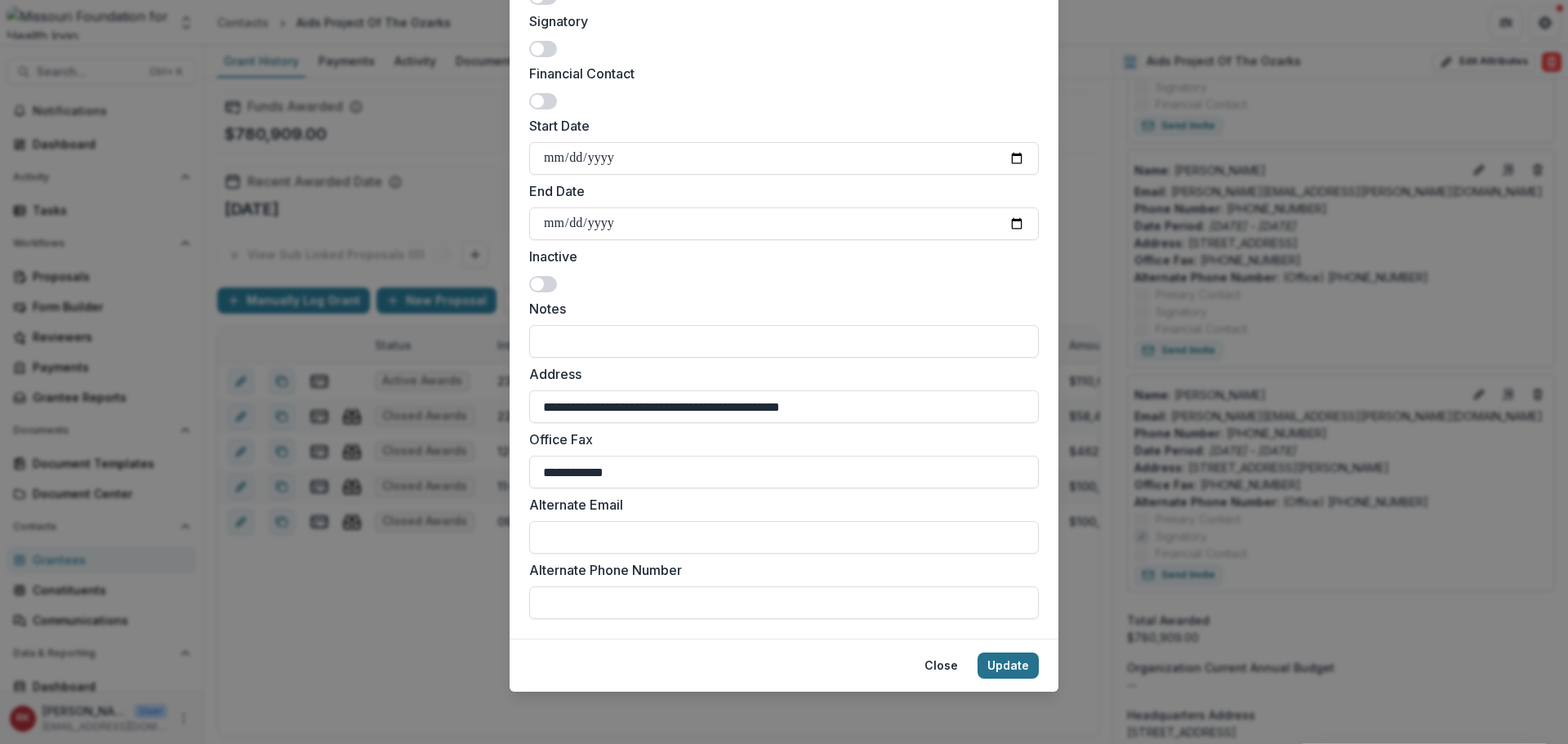
type input "**********"
click at [1013, 662] on button "Update" at bounding box center [1008, 665] width 61 height 26
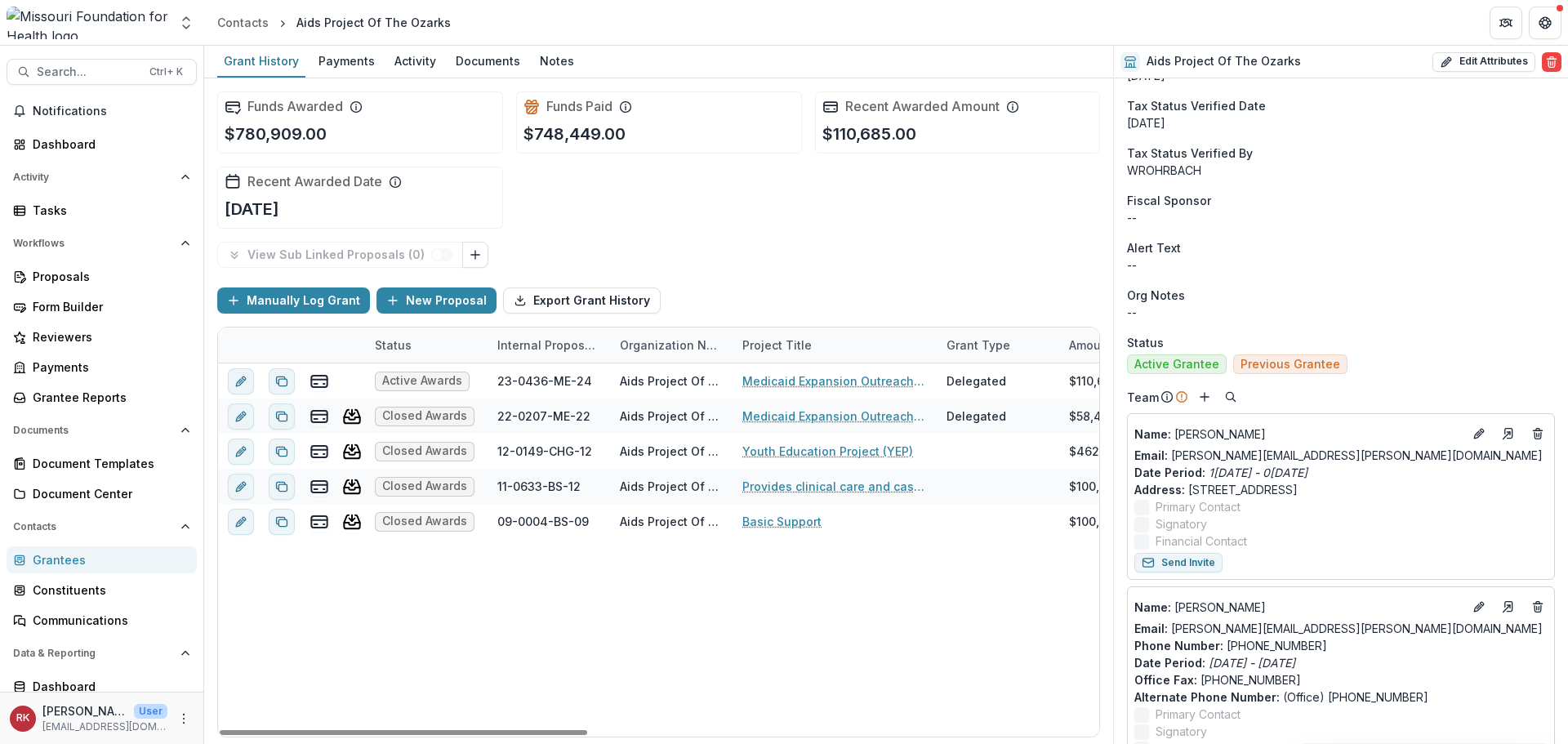
scroll to position [0, 0]
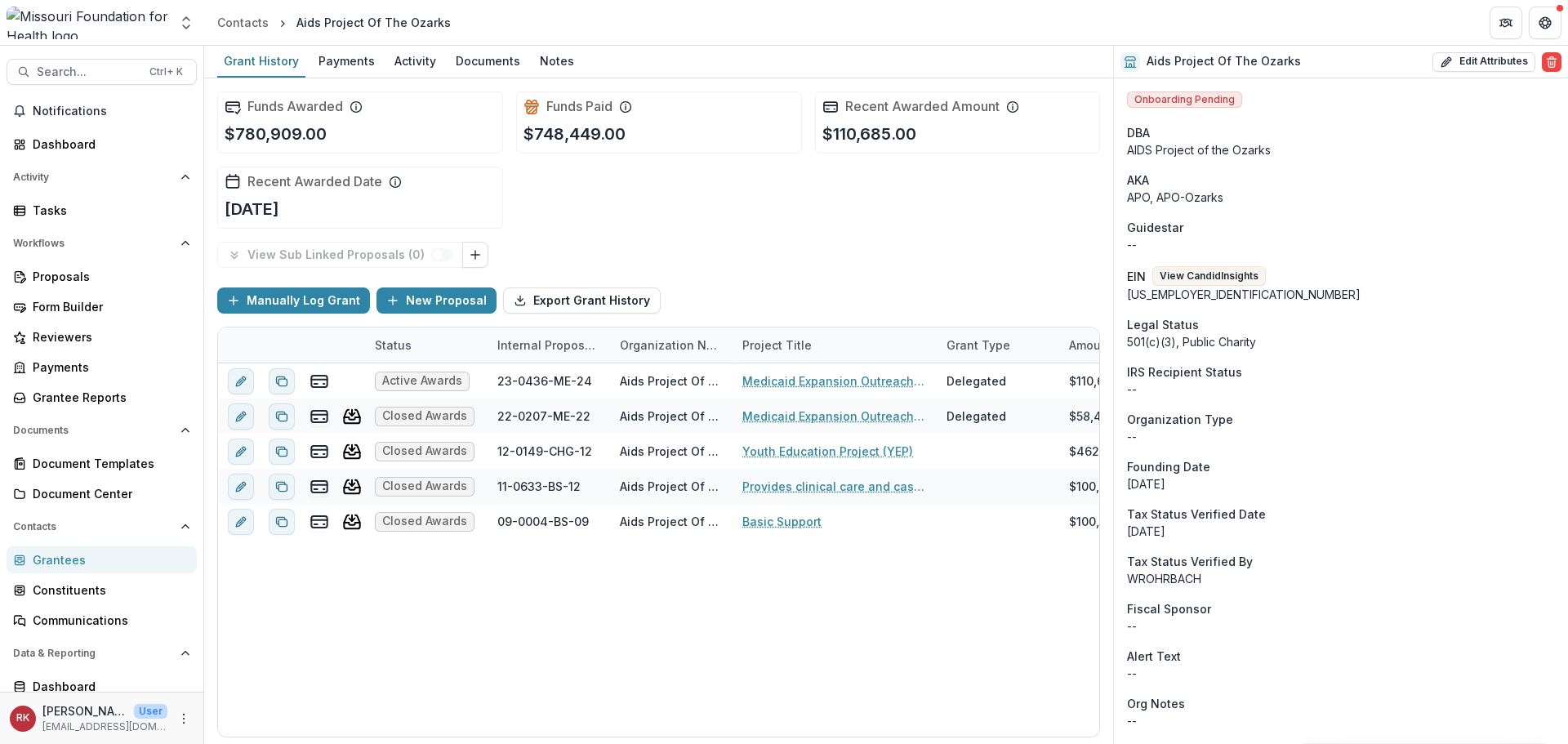
click at [79, 552] on div "Grantees" at bounding box center [108, 559] width 151 height 17
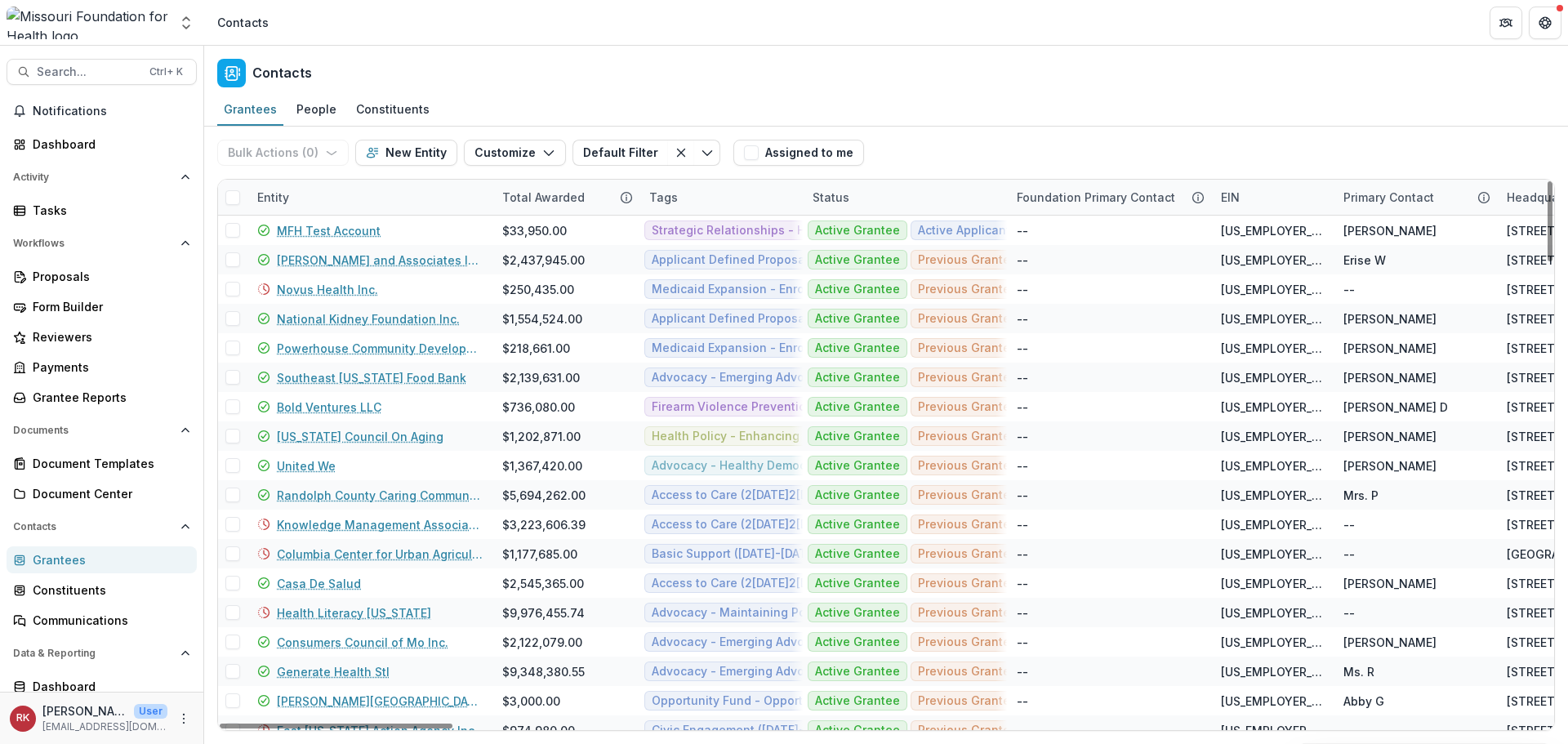
click at [270, 201] on div "Entity" at bounding box center [273, 197] width 51 height 17
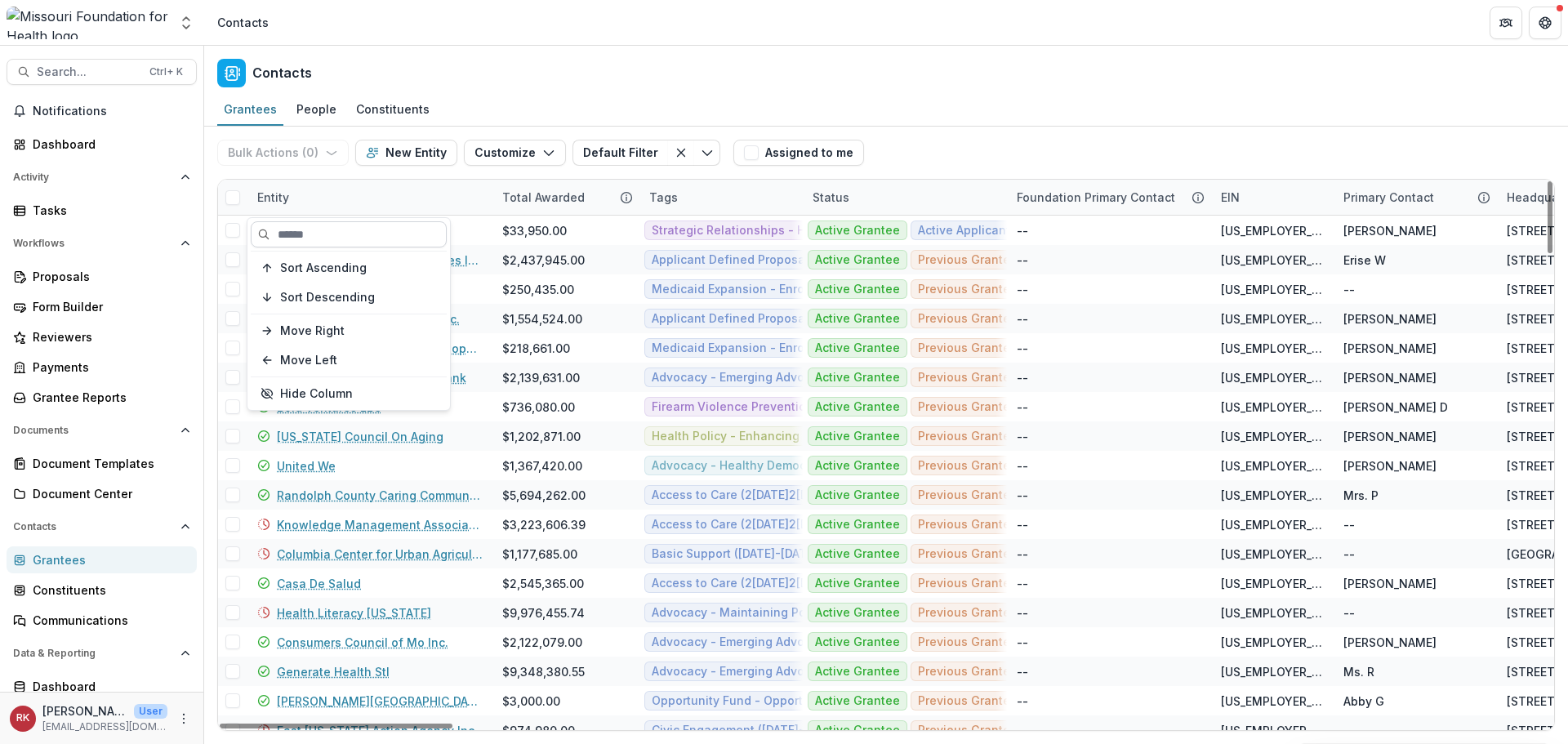
click at [304, 229] on input at bounding box center [349, 234] width 196 height 26
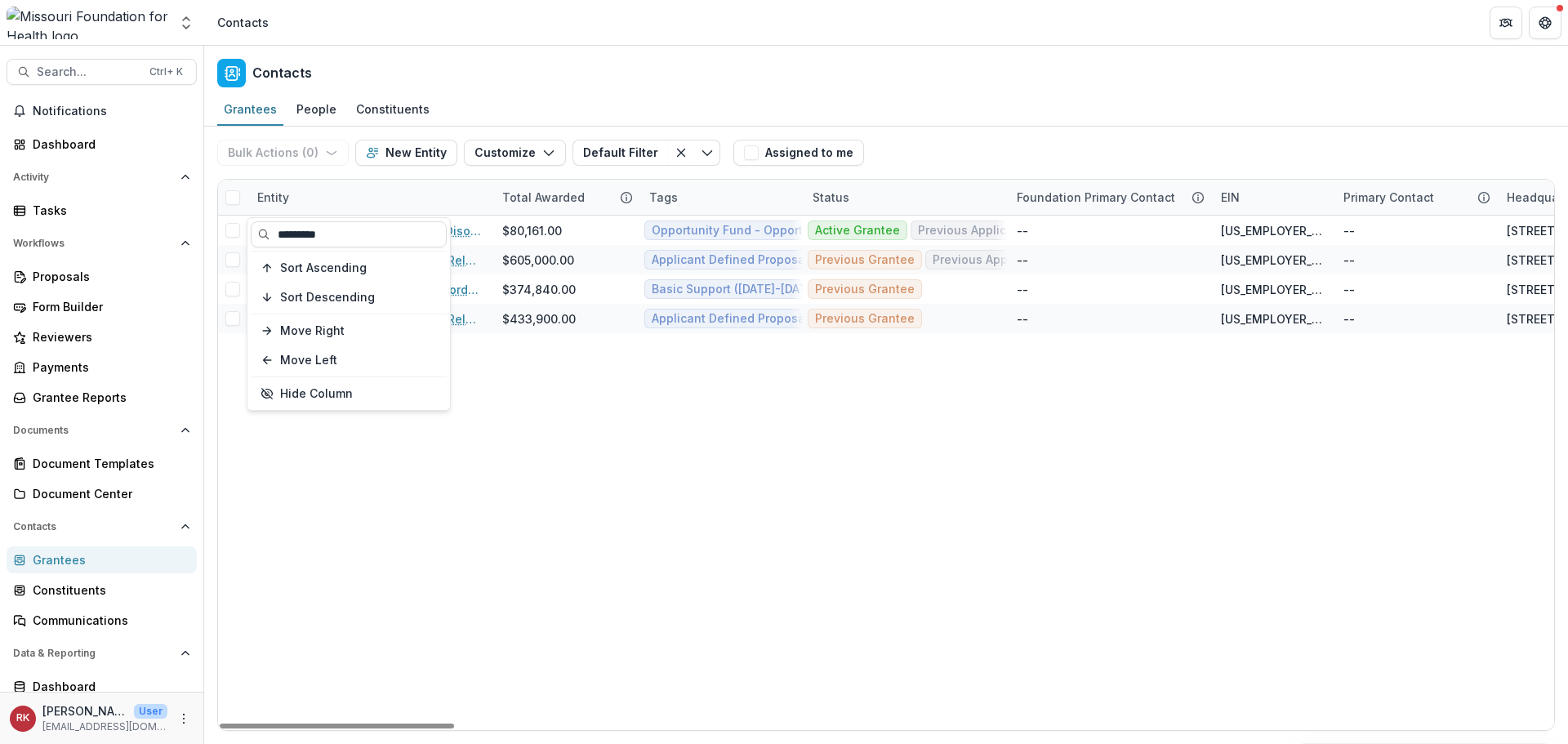
type input "*********"
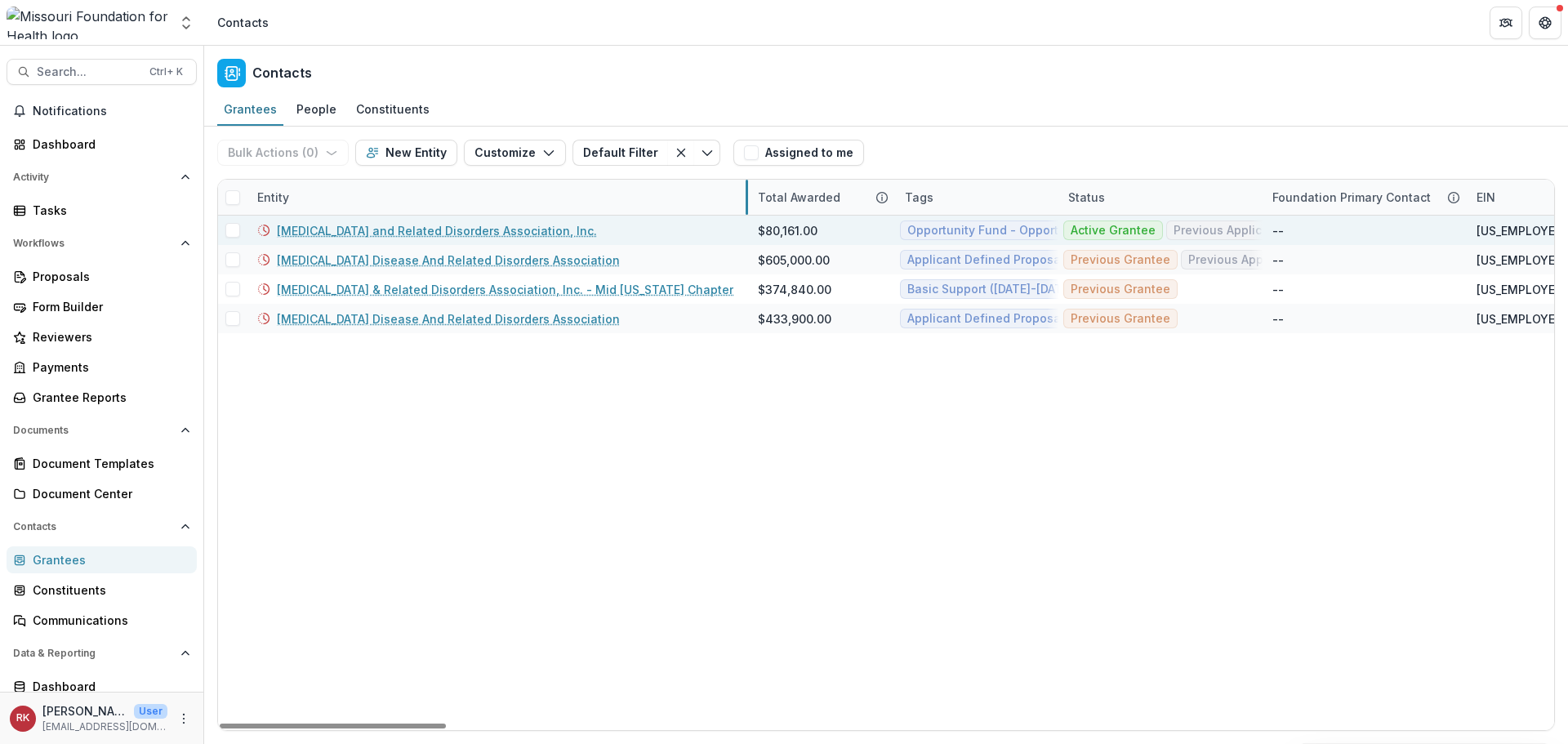
drag, startPoint x: 491, startPoint y: 198, endPoint x: 746, endPoint y: 240, distance: 258.4
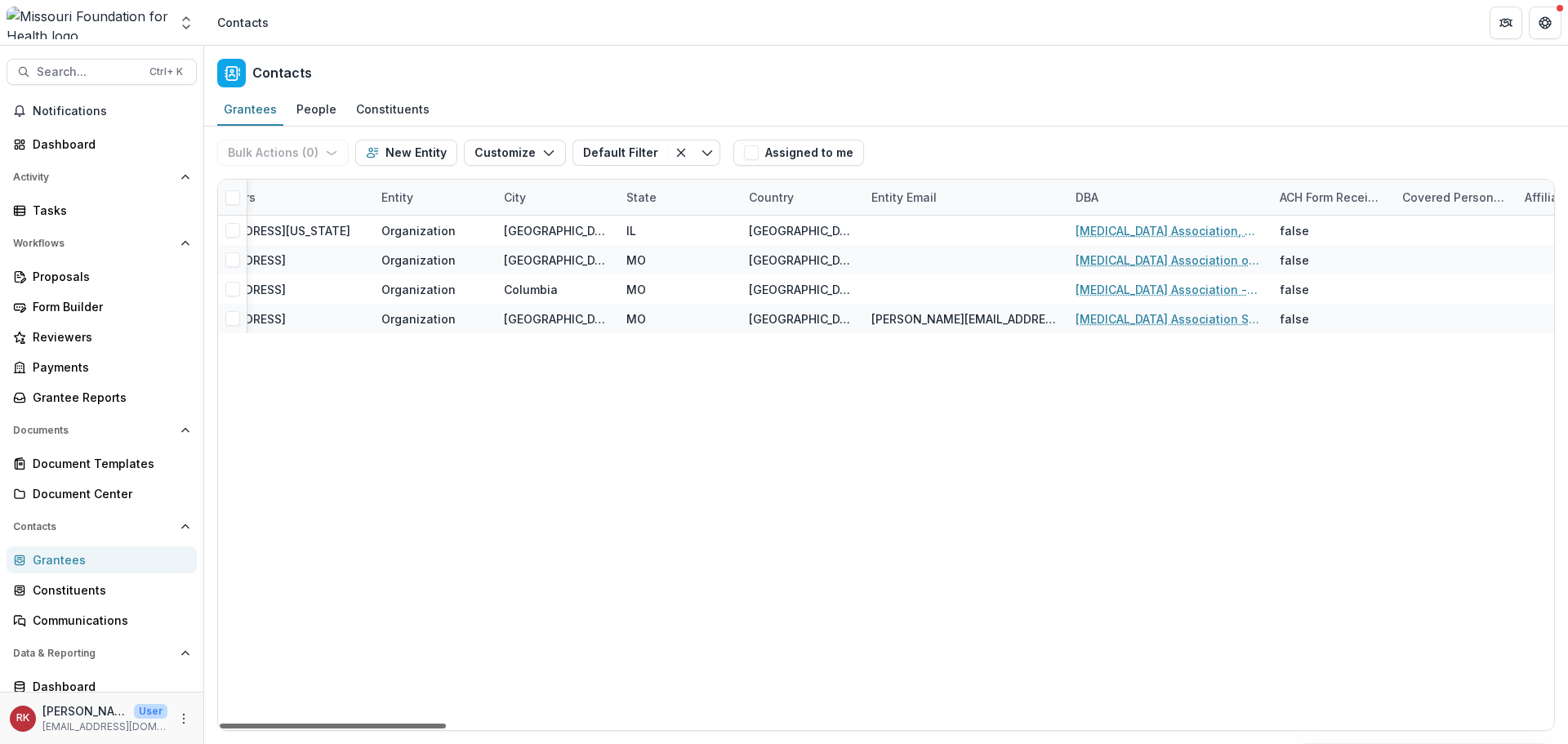
drag, startPoint x: 369, startPoint y: 727, endPoint x: 686, endPoint y: 727, distance: 317.0
click at [446, 728] on div at bounding box center [332, 725] width 226 height 4
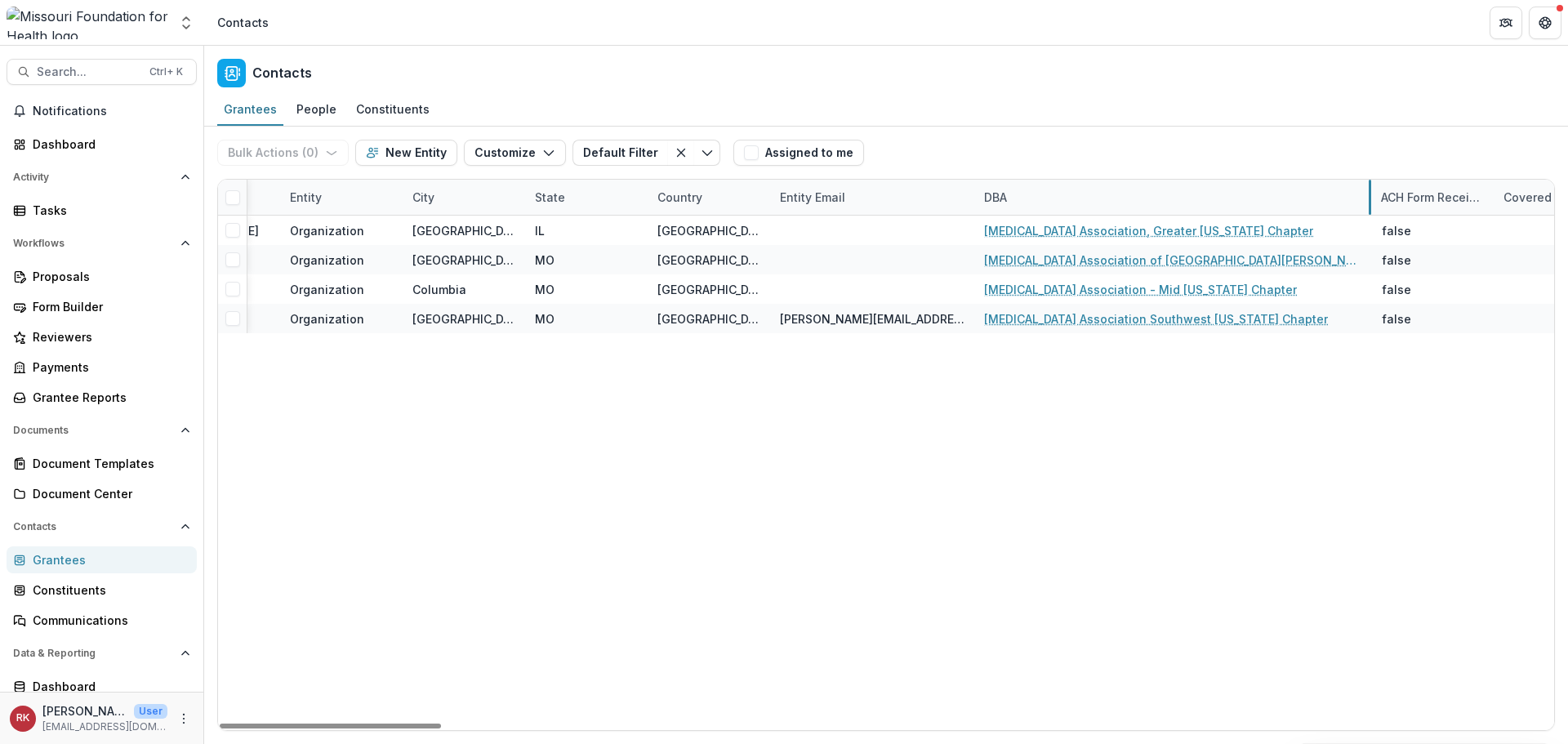
drag, startPoint x: 1176, startPoint y: 196, endPoint x: 1367, endPoint y: 211, distance: 191.6
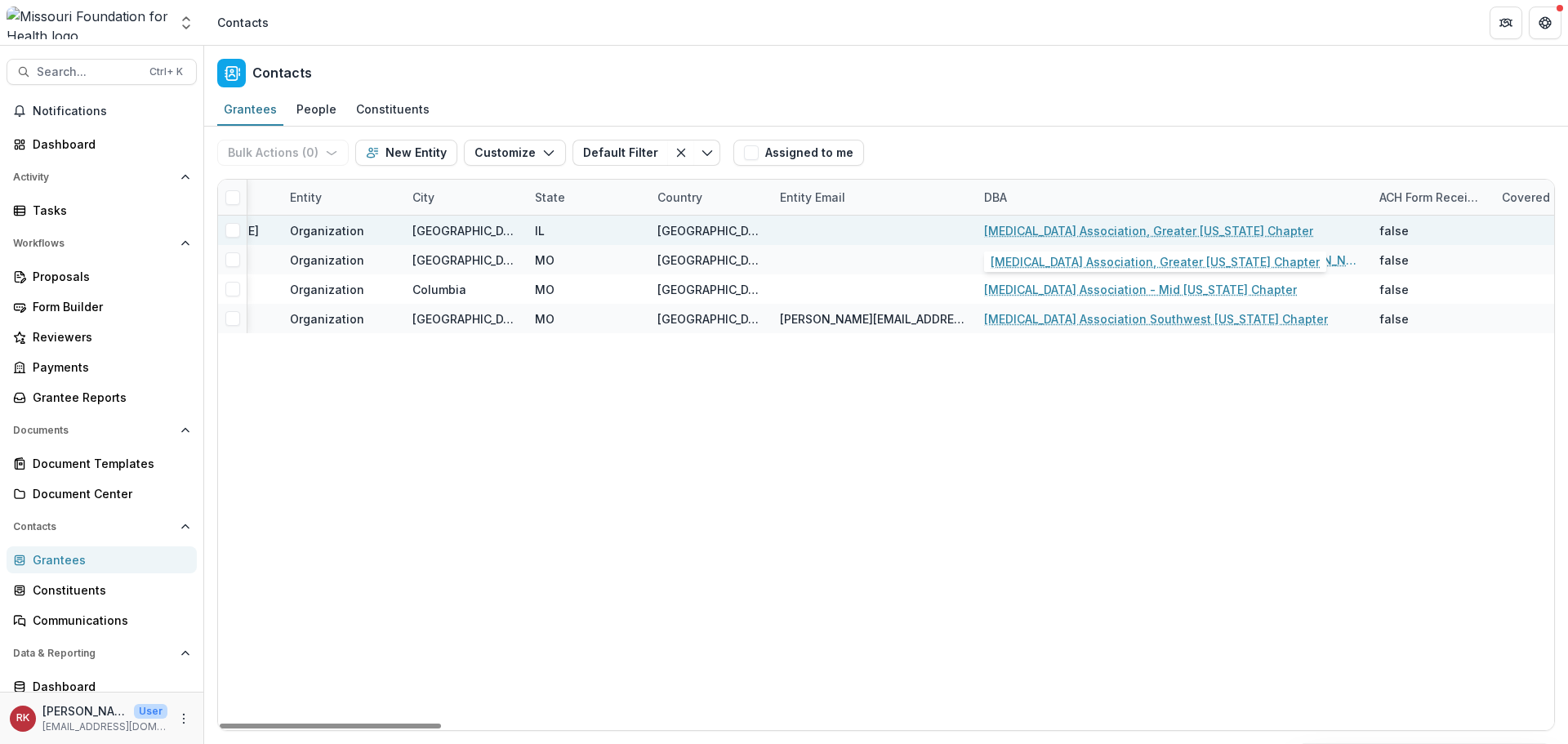
click at [1098, 230] on link "Alzheimer's Association, Greater Missouri Chapter" at bounding box center [1149, 230] width 329 height 17
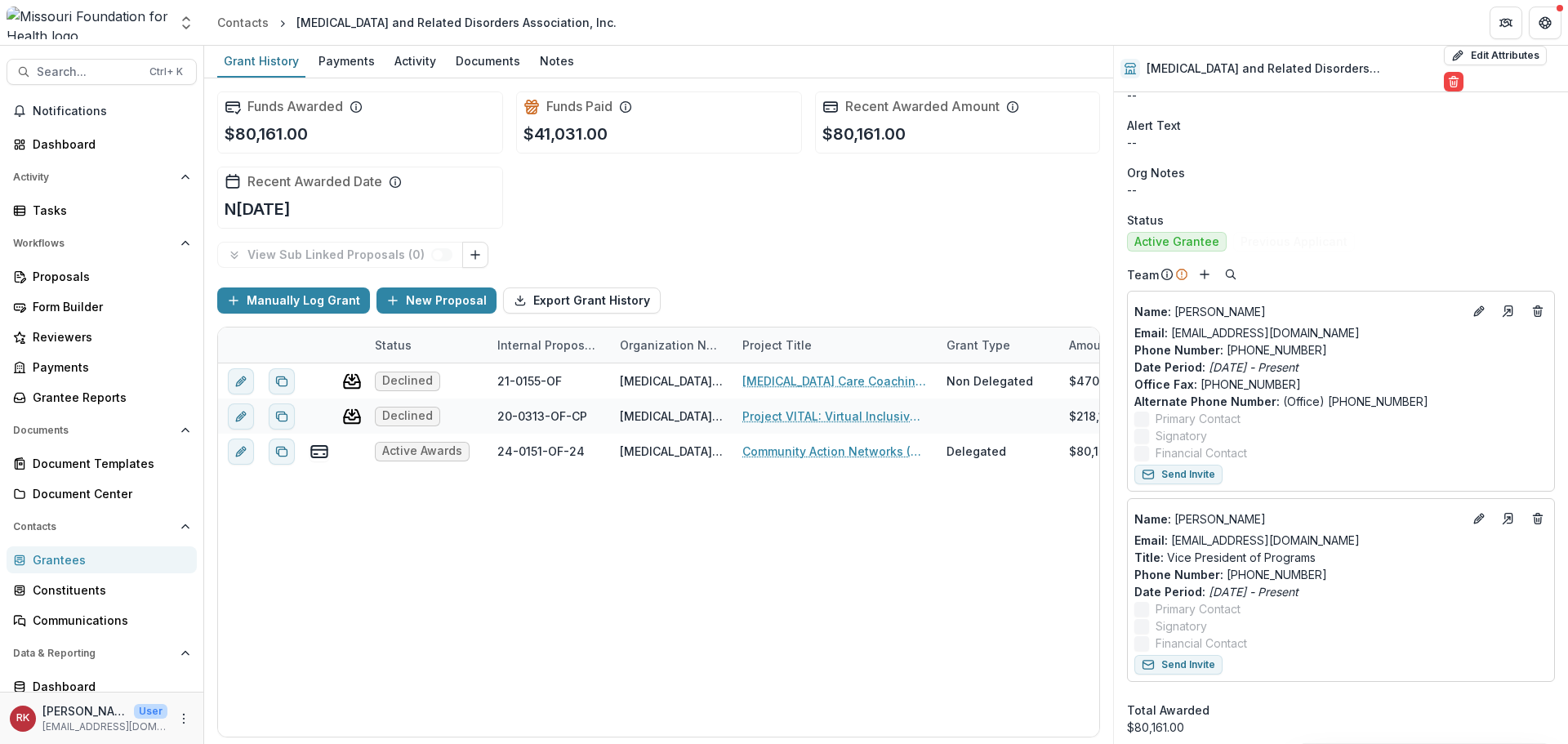
scroll to position [653, 0]
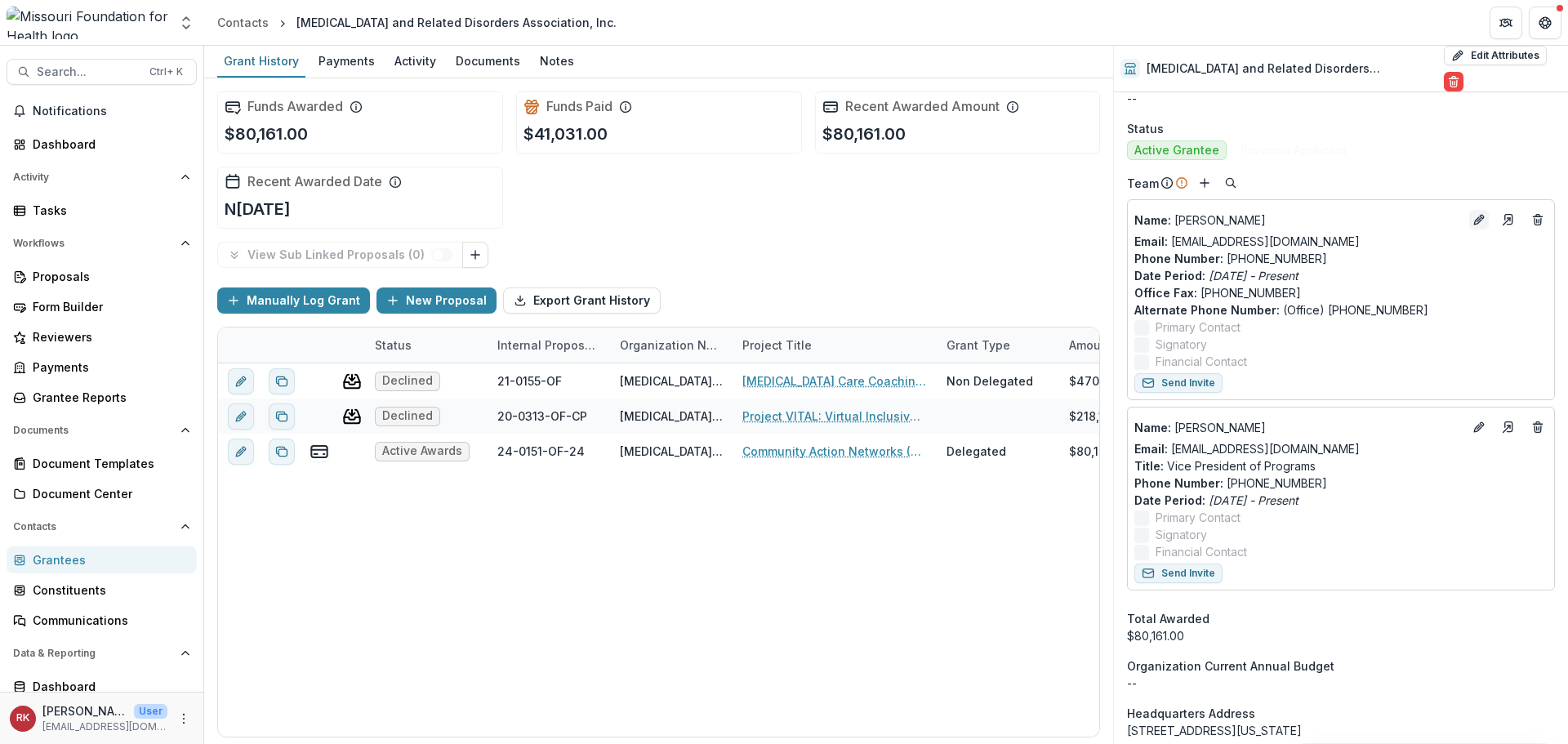
click at [1477, 214] on icon "Edit" at bounding box center [1479, 220] width 14 height 13
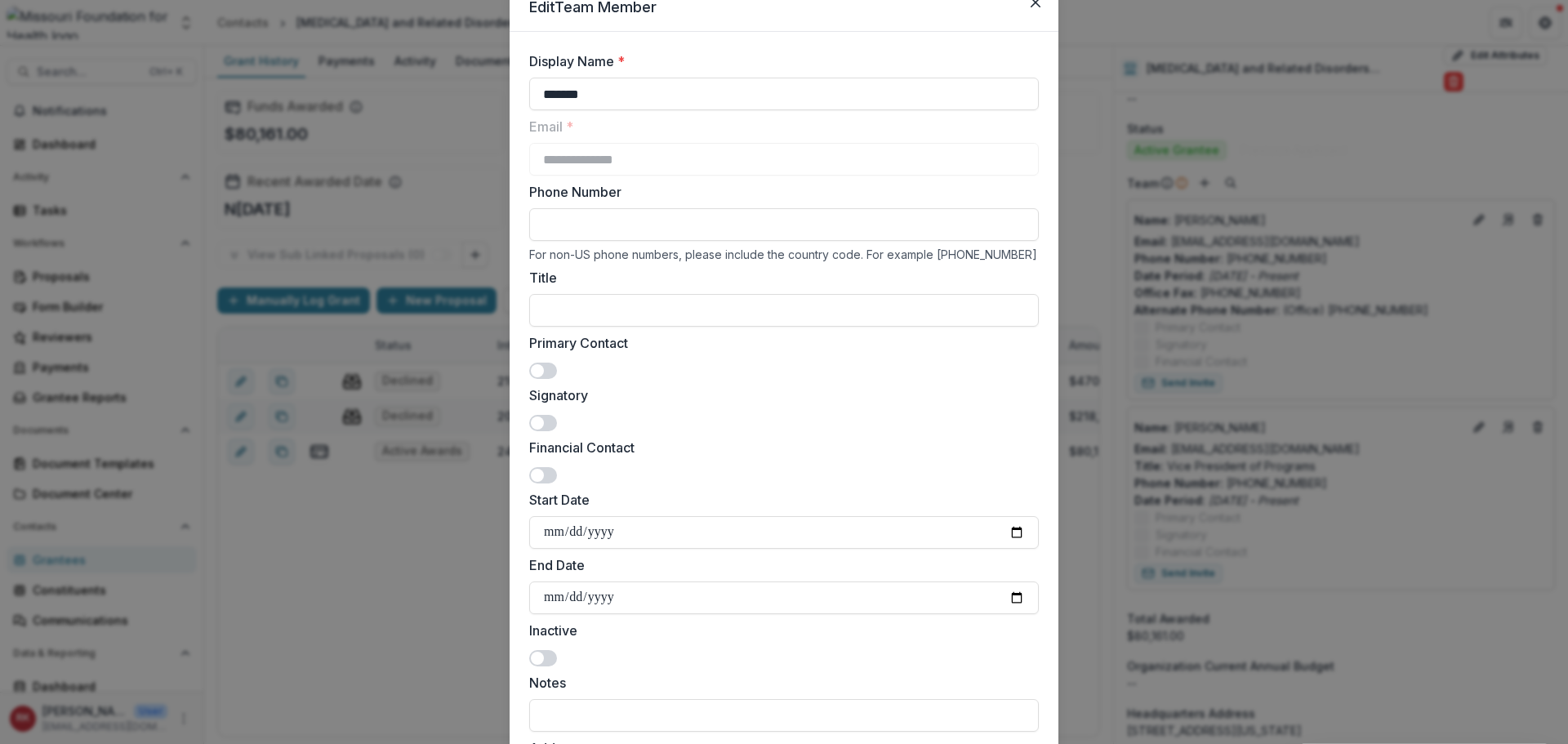
scroll to position [444, 0]
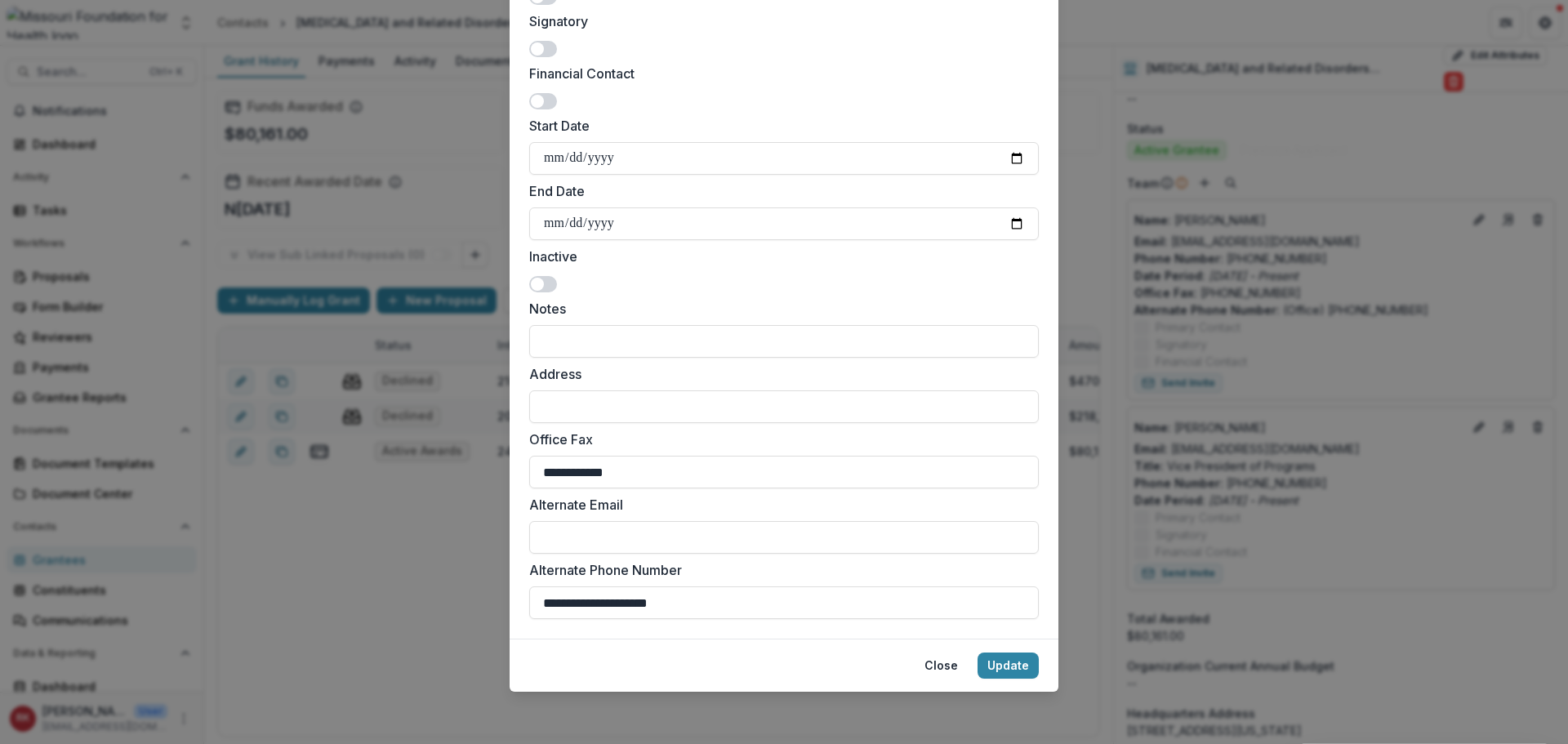
drag, startPoint x: 701, startPoint y: 607, endPoint x: 418, endPoint y: 591, distance: 283.5
click at [418, 591] on div "**********" at bounding box center [784, 372] width 1568 height 744
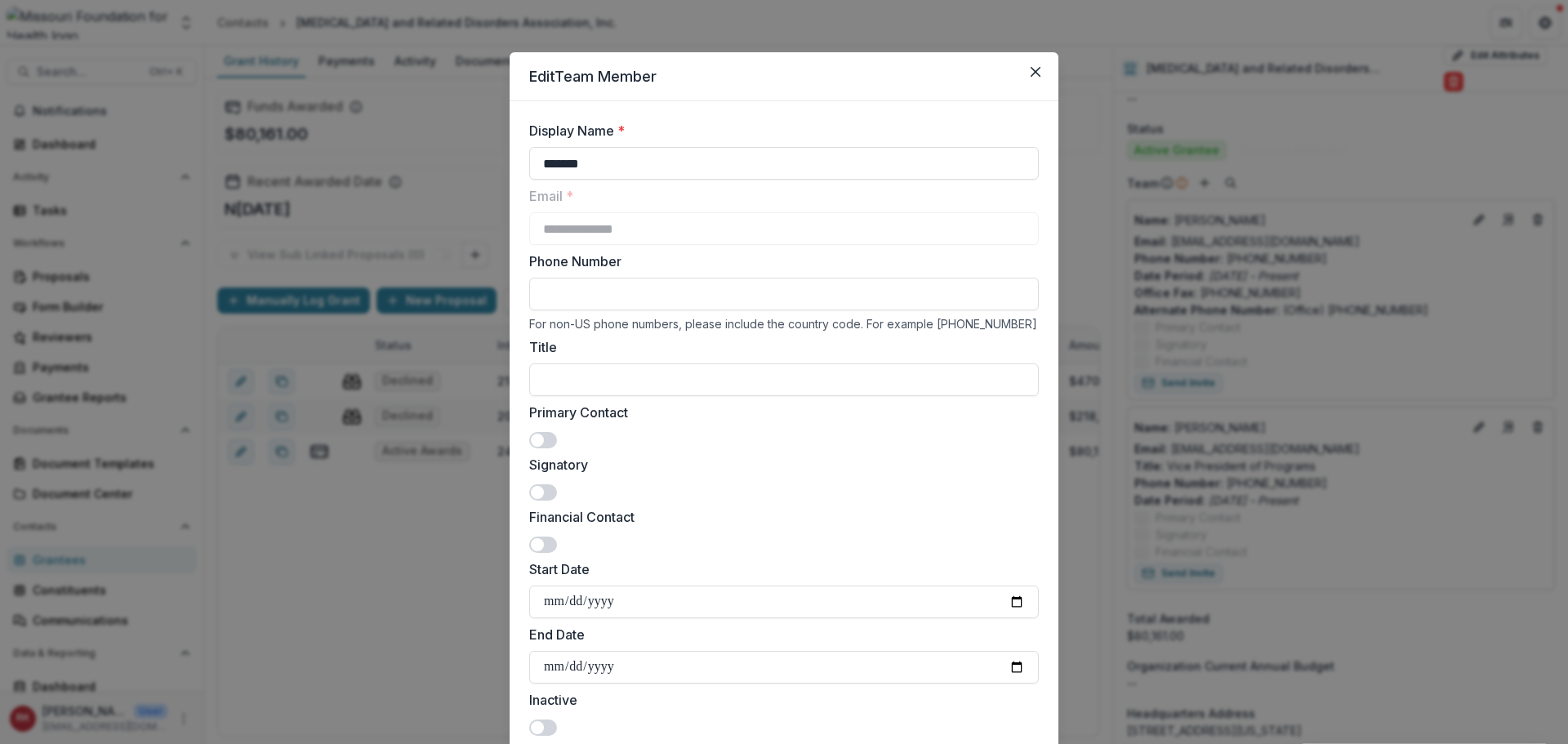
click at [567, 302] on input "Phone Number" at bounding box center [784, 294] width 509 height 32
paste input "**********"
type input "**********"
click at [537, 487] on span at bounding box center [537, 492] width 14 height 13
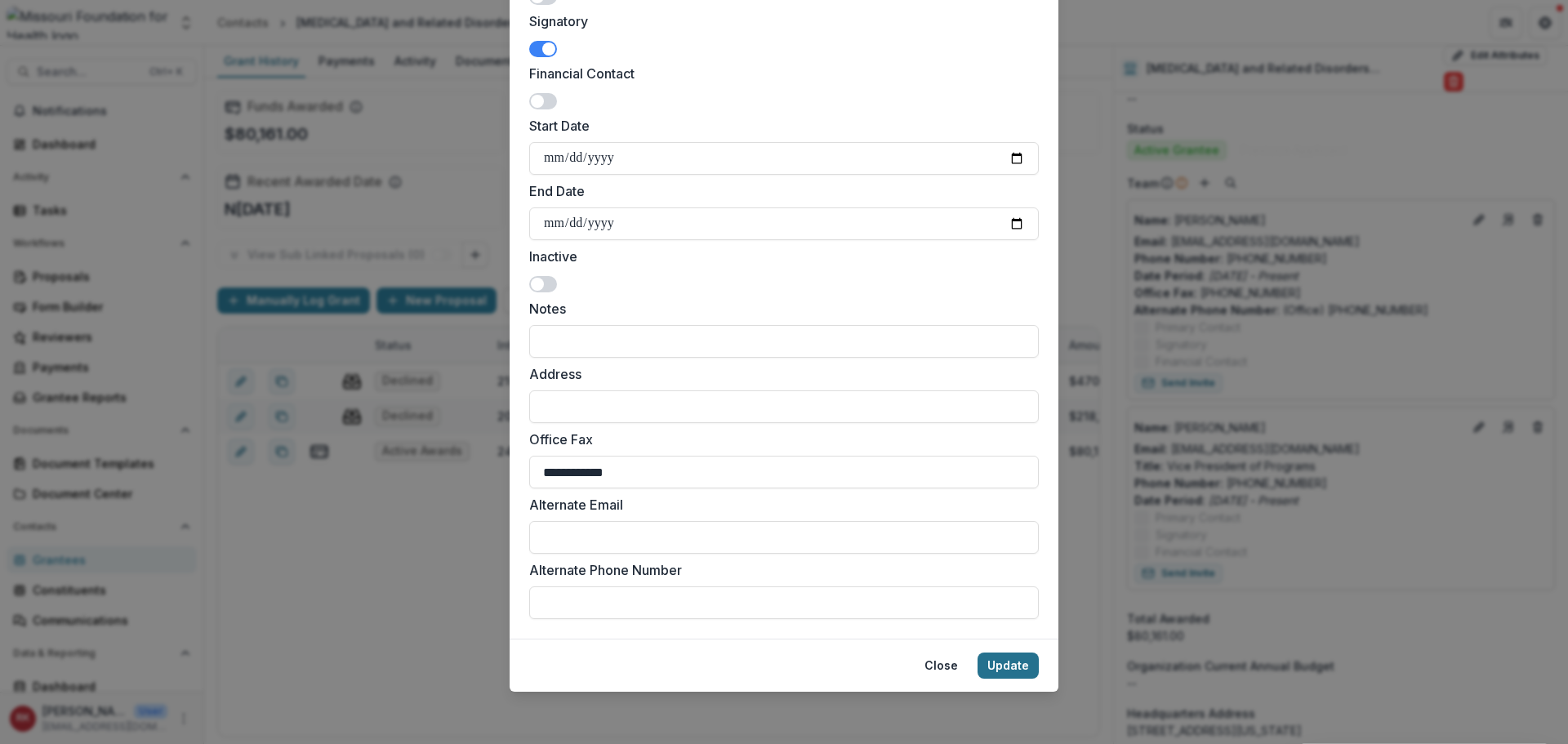
click at [984, 661] on button "Update" at bounding box center [1008, 665] width 61 height 26
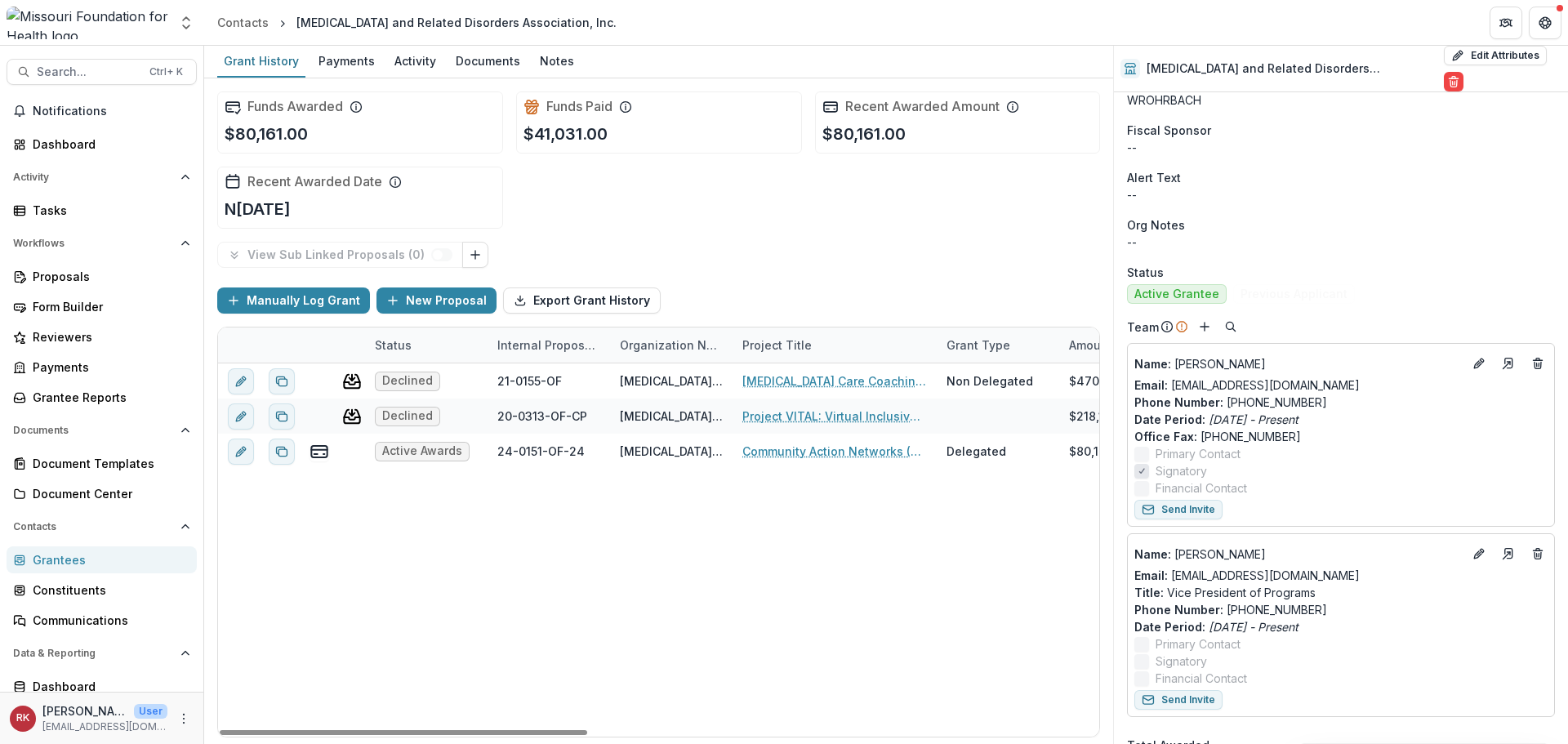
scroll to position [489, 0]
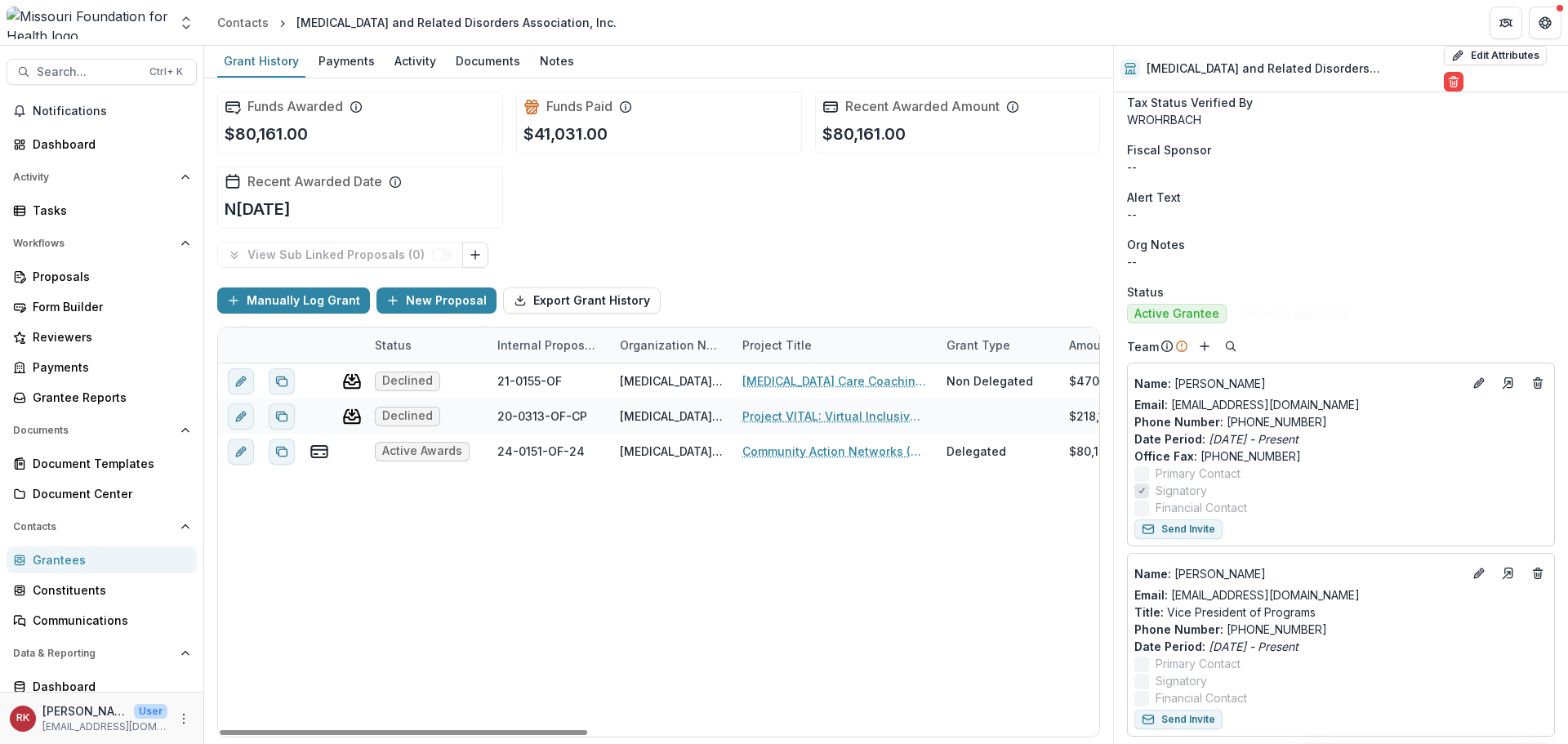
click at [69, 557] on div "Grantees" at bounding box center [108, 559] width 151 height 17
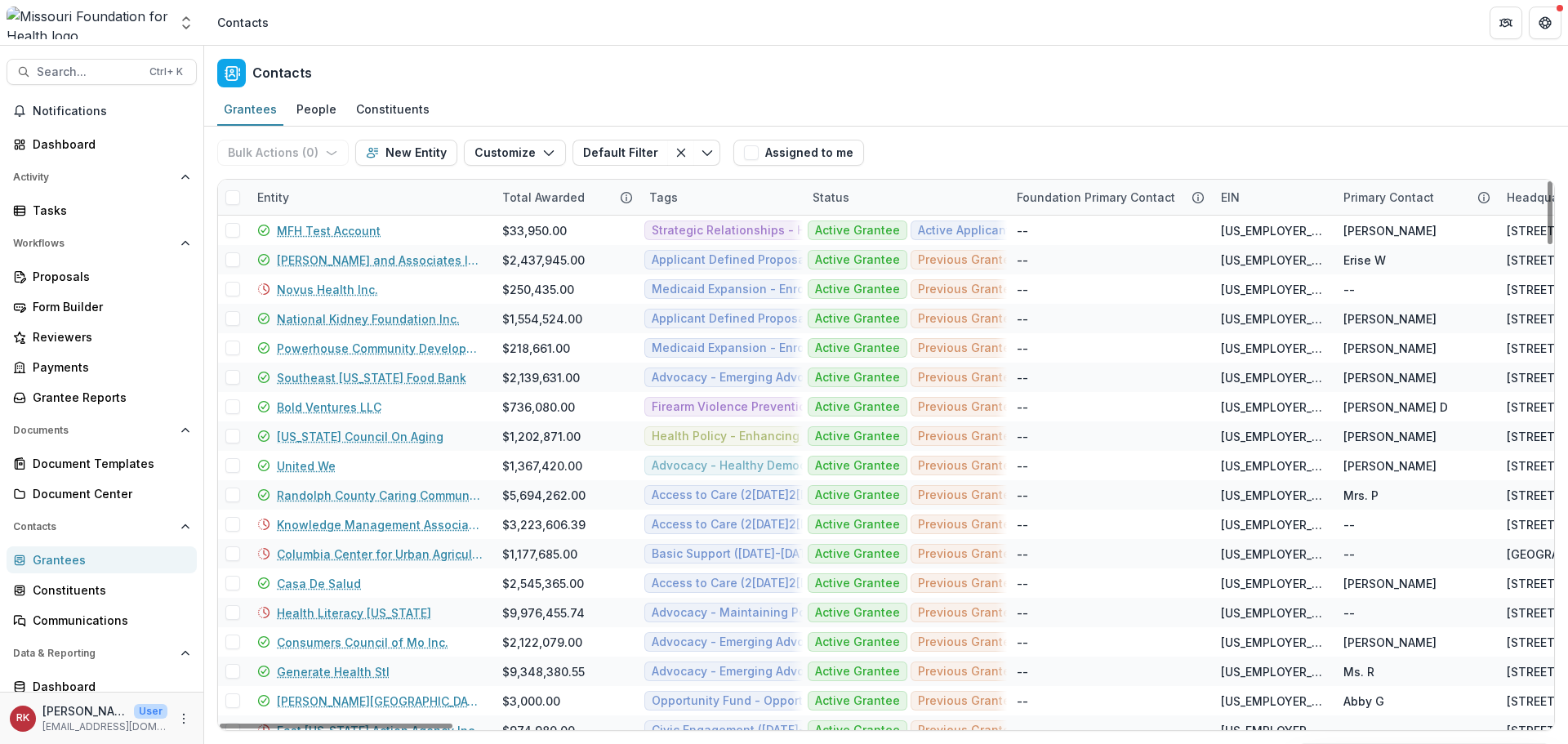
click at [275, 203] on div "Entity" at bounding box center [273, 197] width 51 height 17
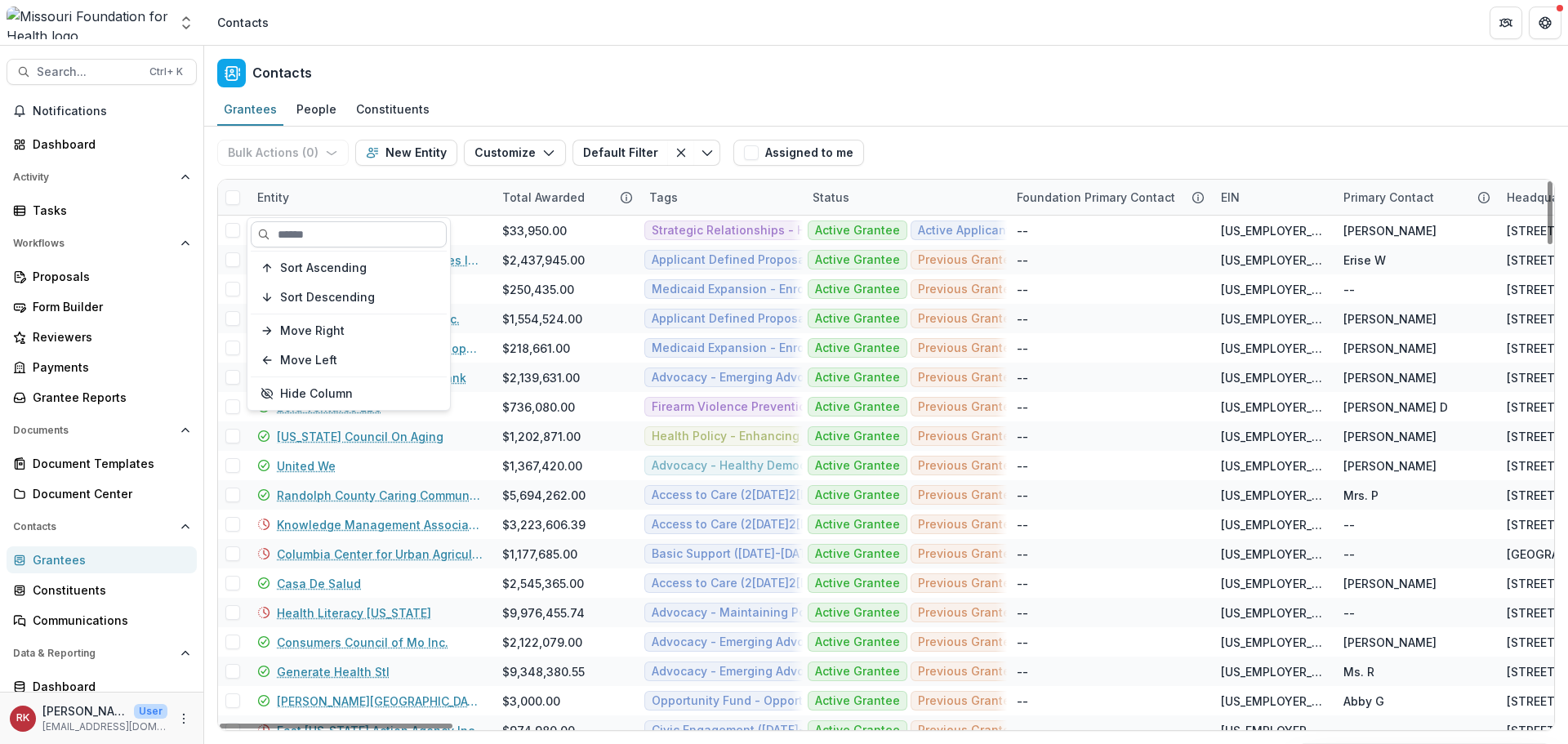
click at [332, 238] on input at bounding box center [349, 234] width 196 height 26
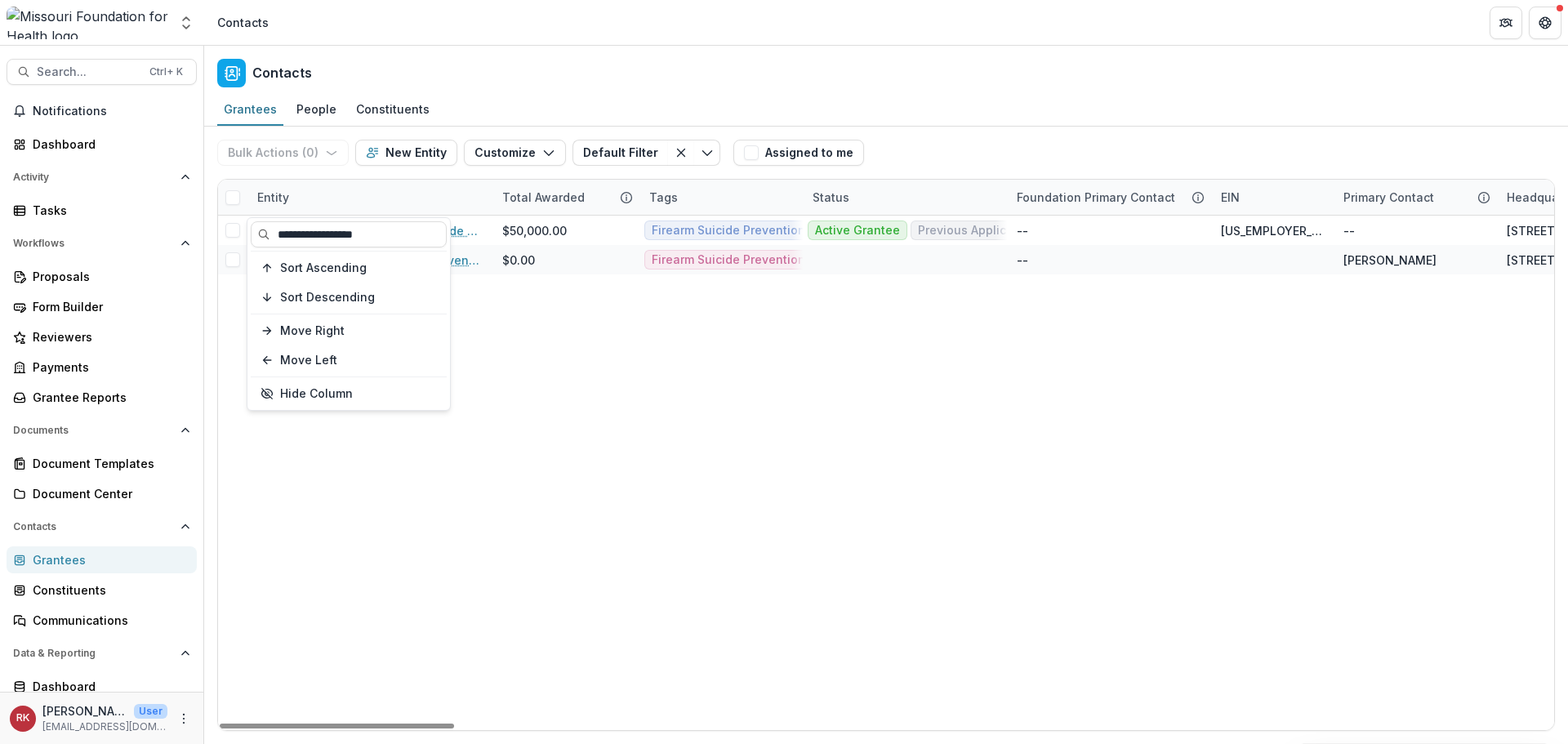
type input "**********"
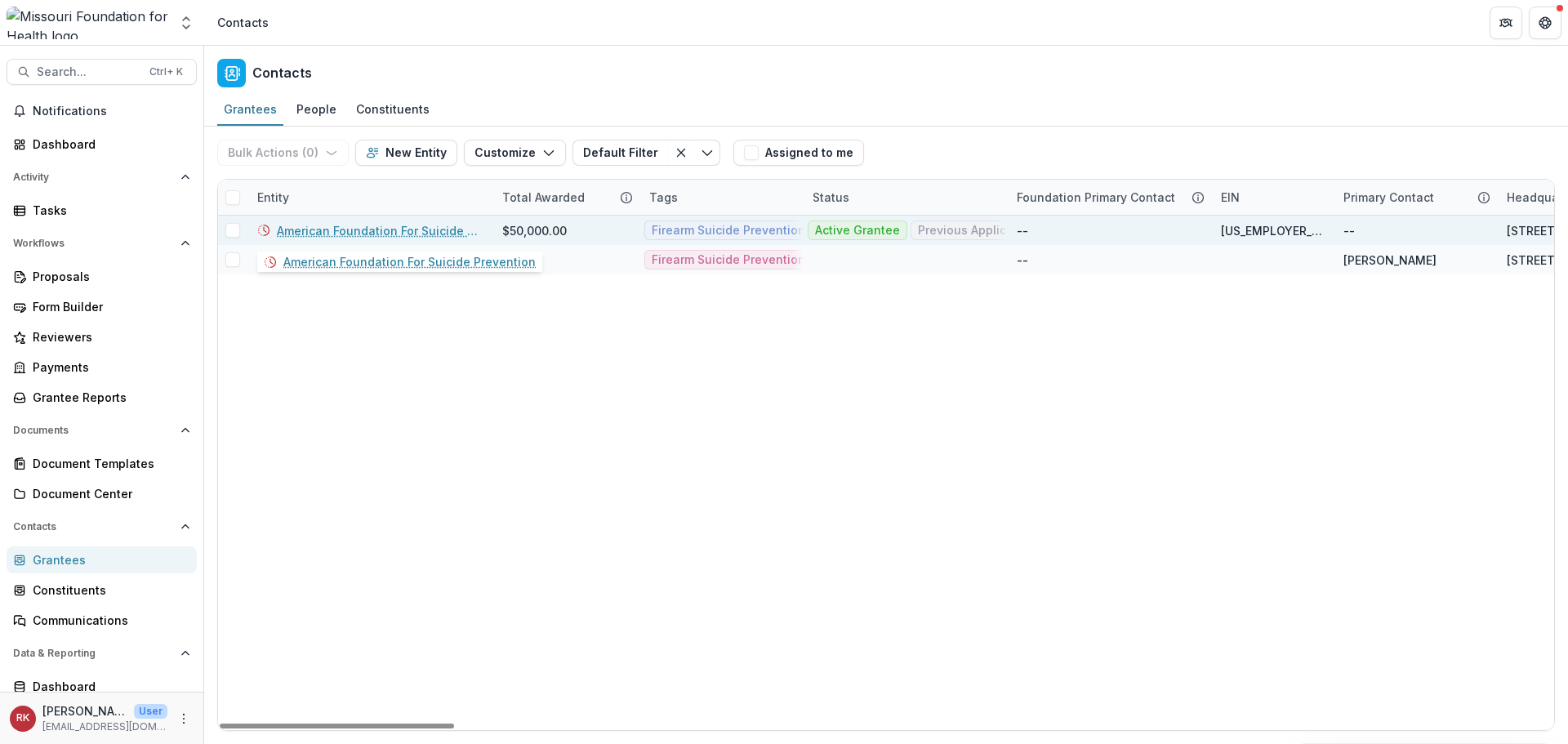
click at [384, 232] on link "American Foundation For Suicide Prevention" at bounding box center [380, 230] width 206 height 17
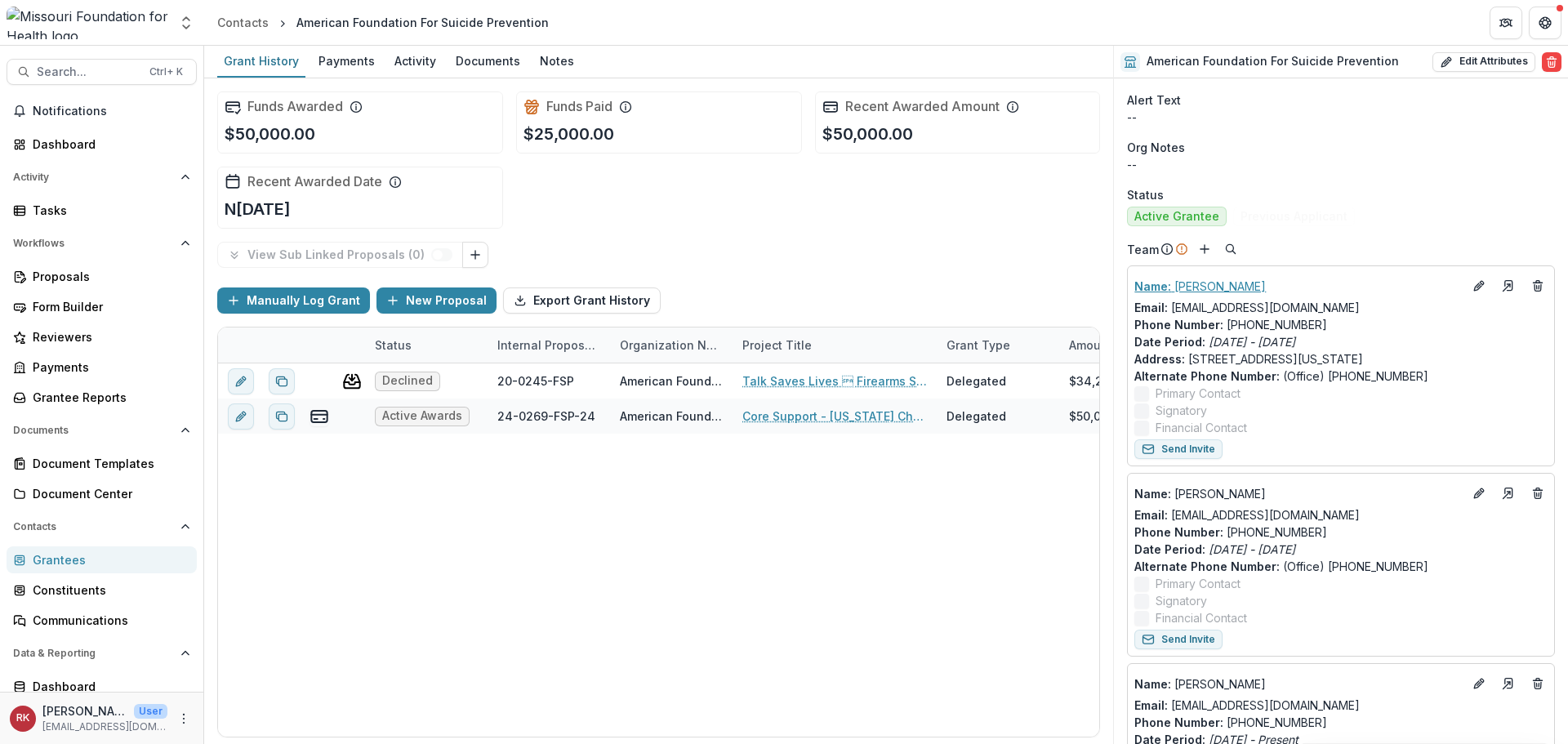
scroll to position [653, 0]
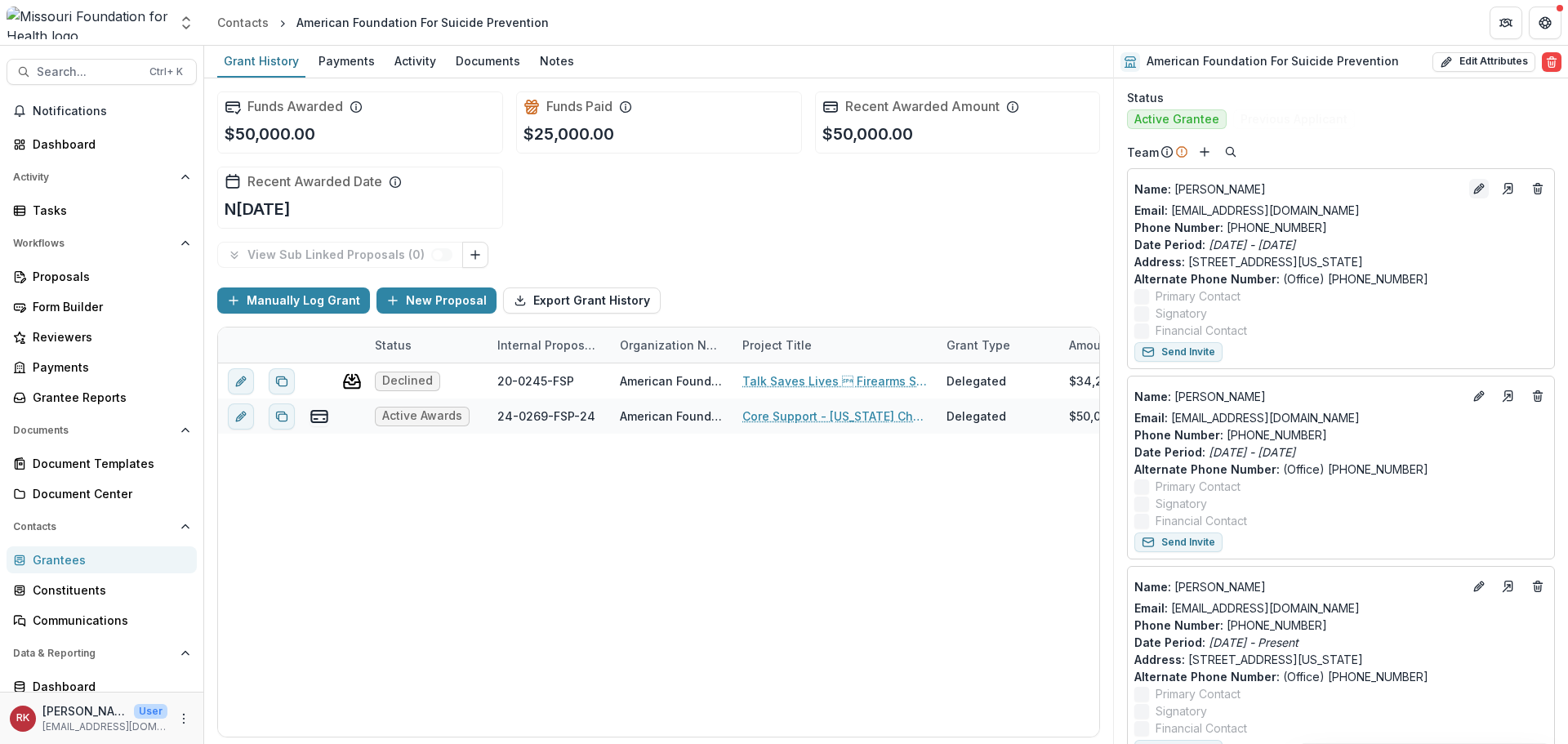
click at [1480, 187] on icon "Edit" at bounding box center [1482, 185] width 5 height 4
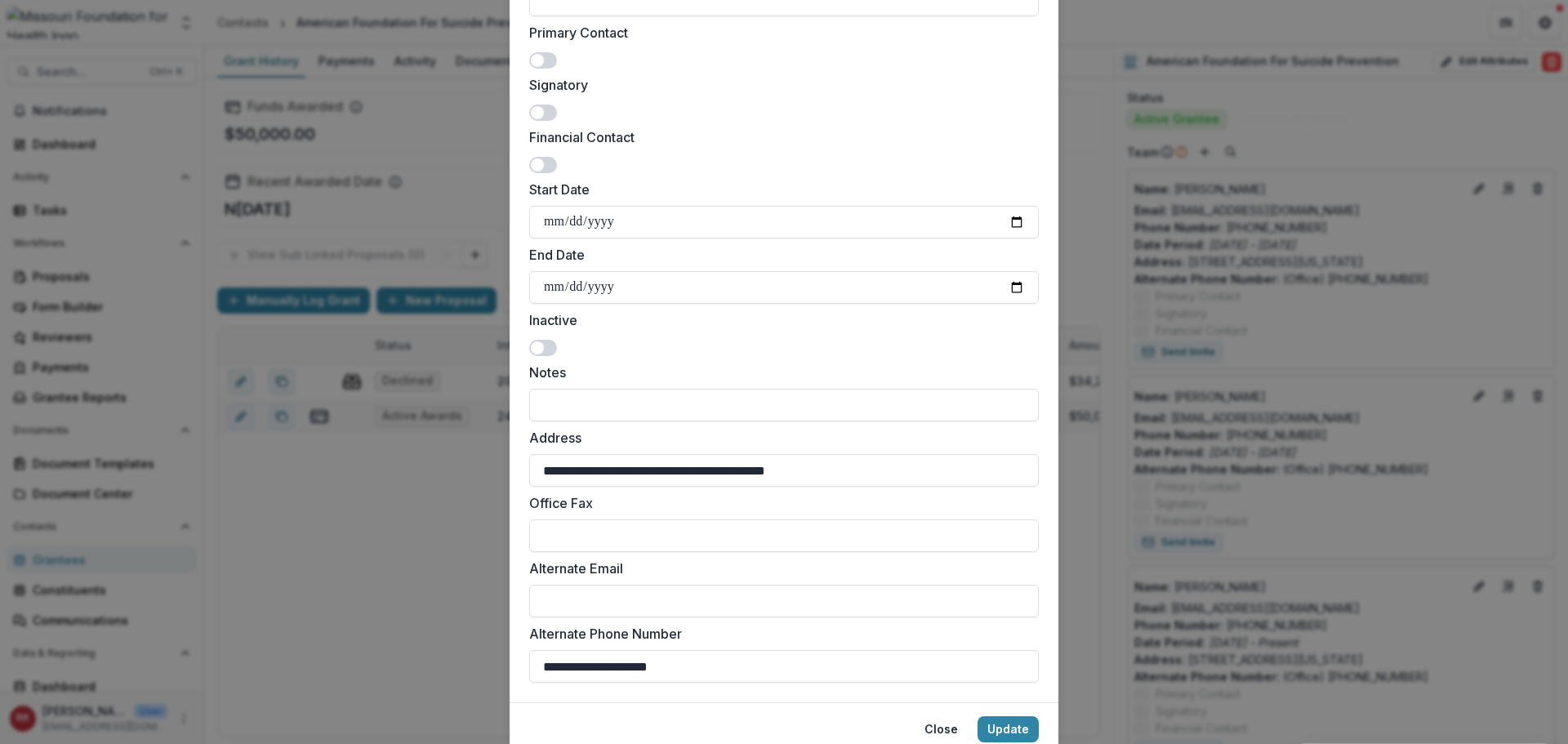
scroll to position [444, 0]
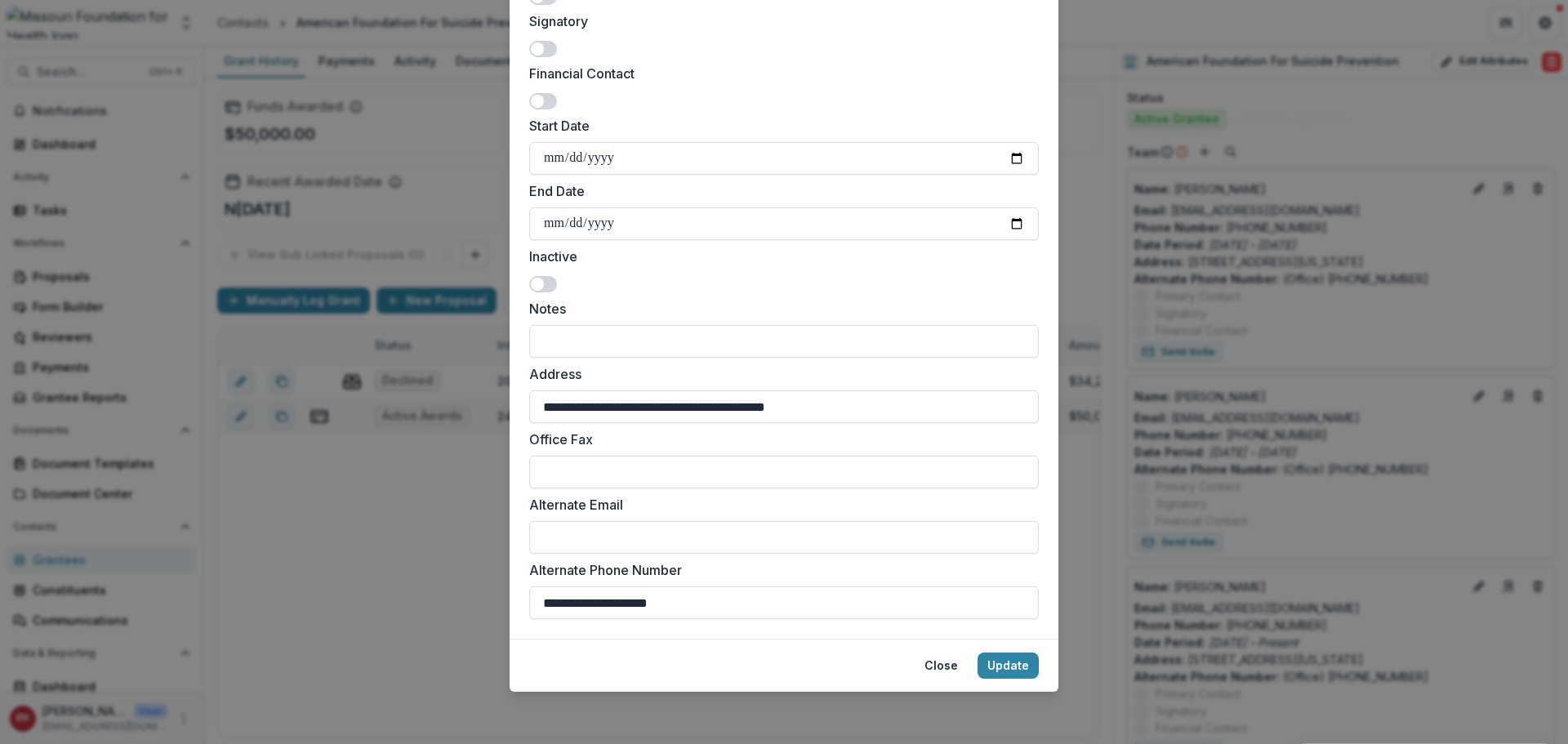
drag, startPoint x: 725, startPoint y: 597, endPoint x: 462, endPoint y: 579, distance: 263.6
click at [462, 579] on div "**********" at bounding box center [784, 372] width 1568 height 744
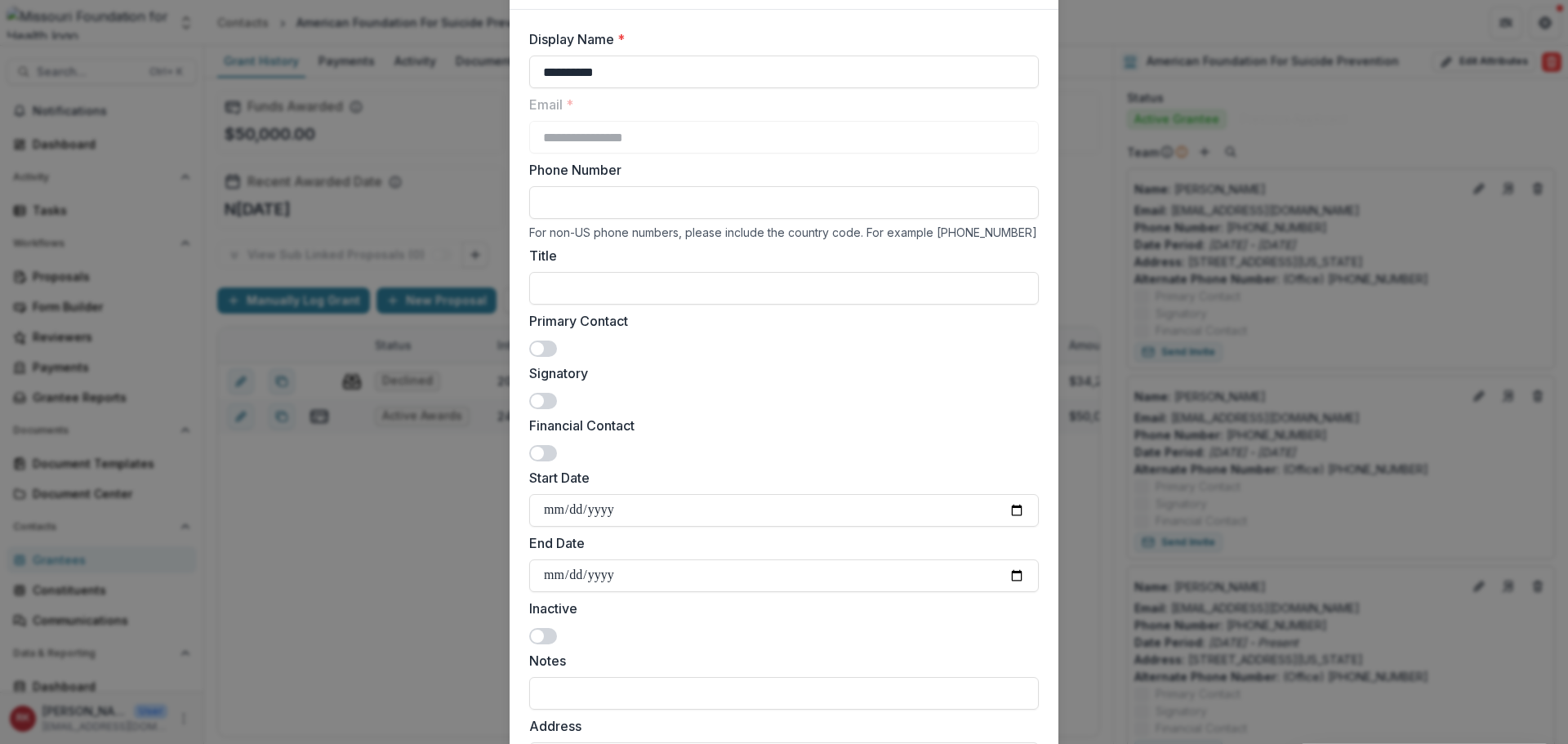
scroll to position [0, 0]
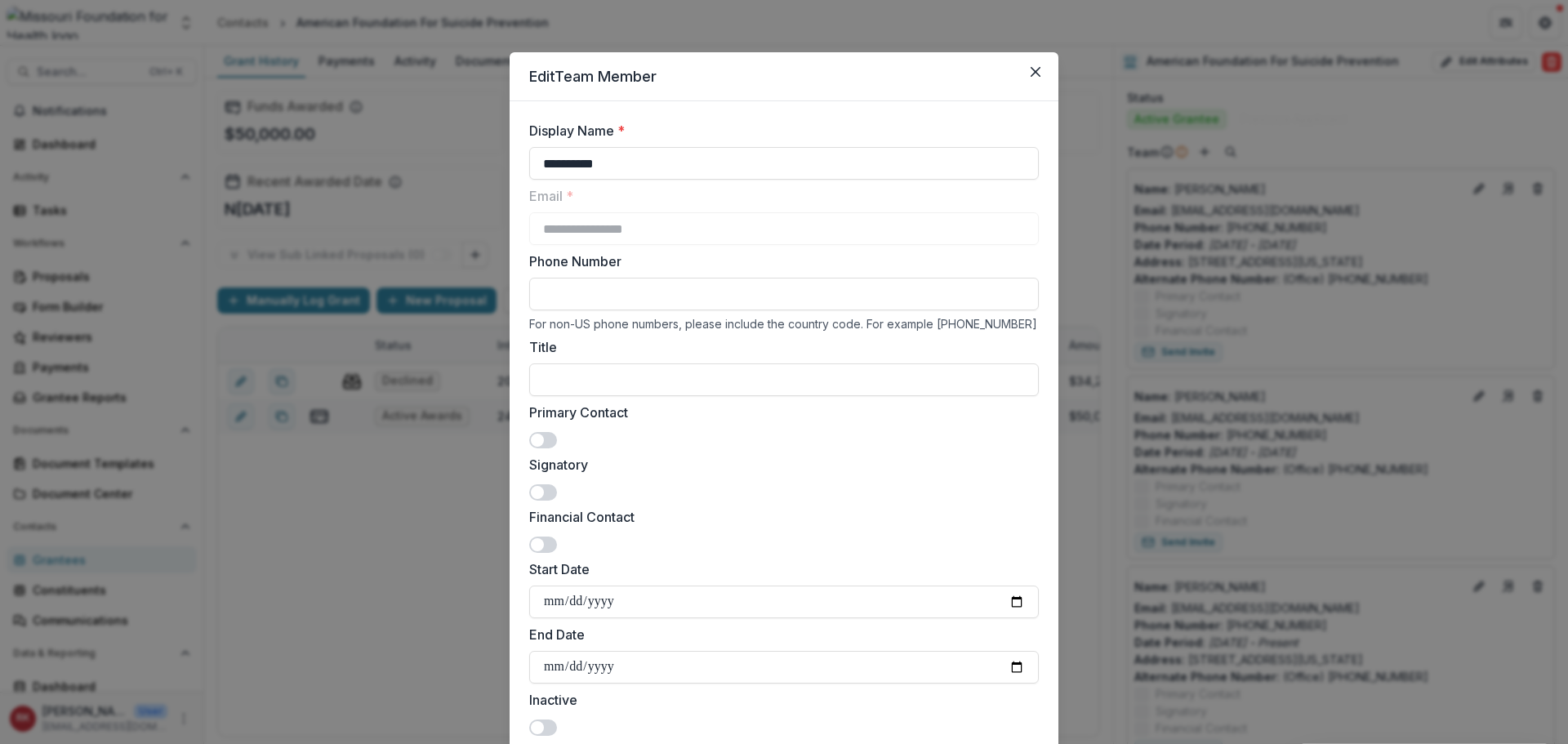
click at [577, 301] on input "Phone Number" at bounding box center [784, 294] width 509 height 32
paste input "**********"
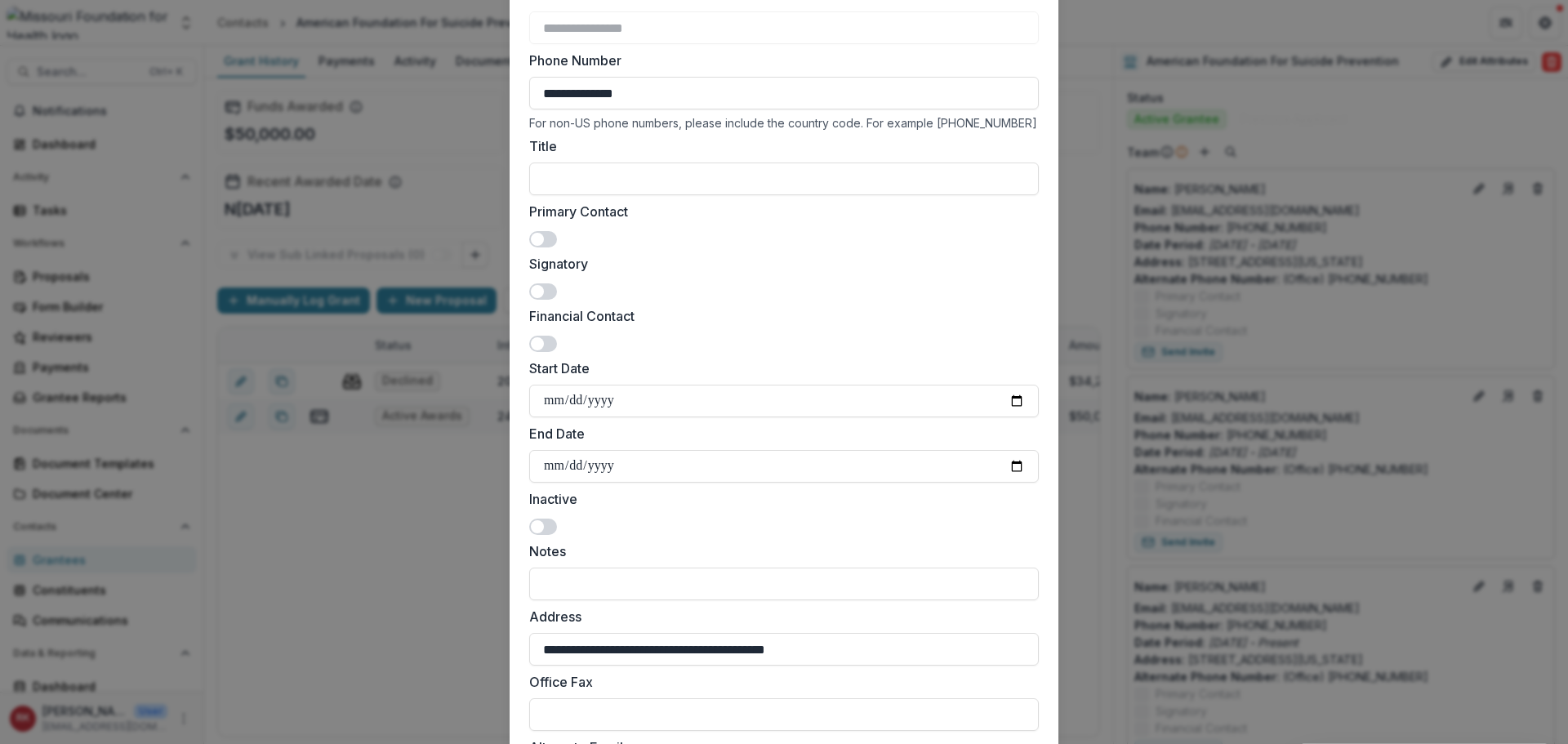
scroll to position [198, 0]
type input "**********"
click at [534, 289] on span at bounding box center [537, 293] width 14 height 13
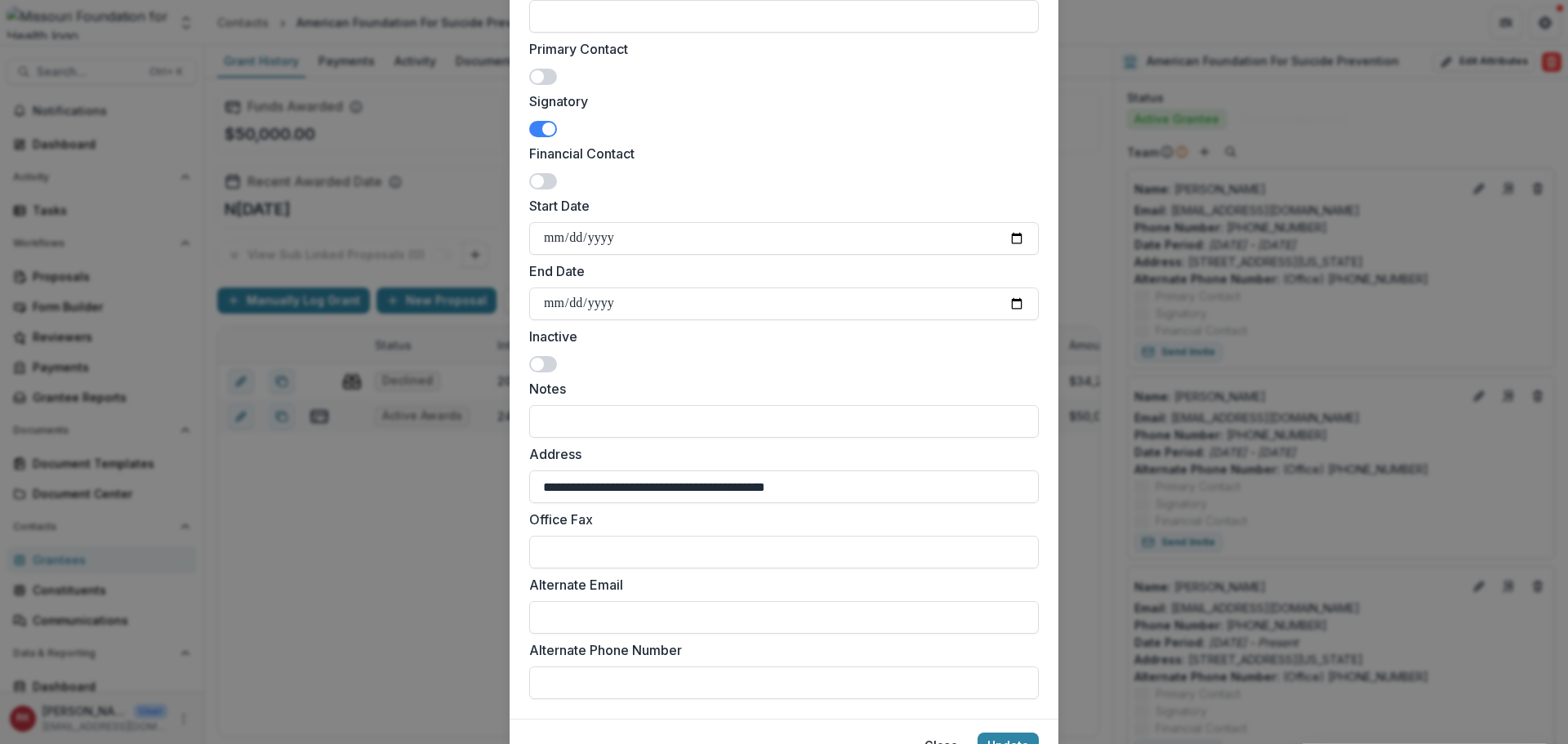
scroll to position [444, 0]
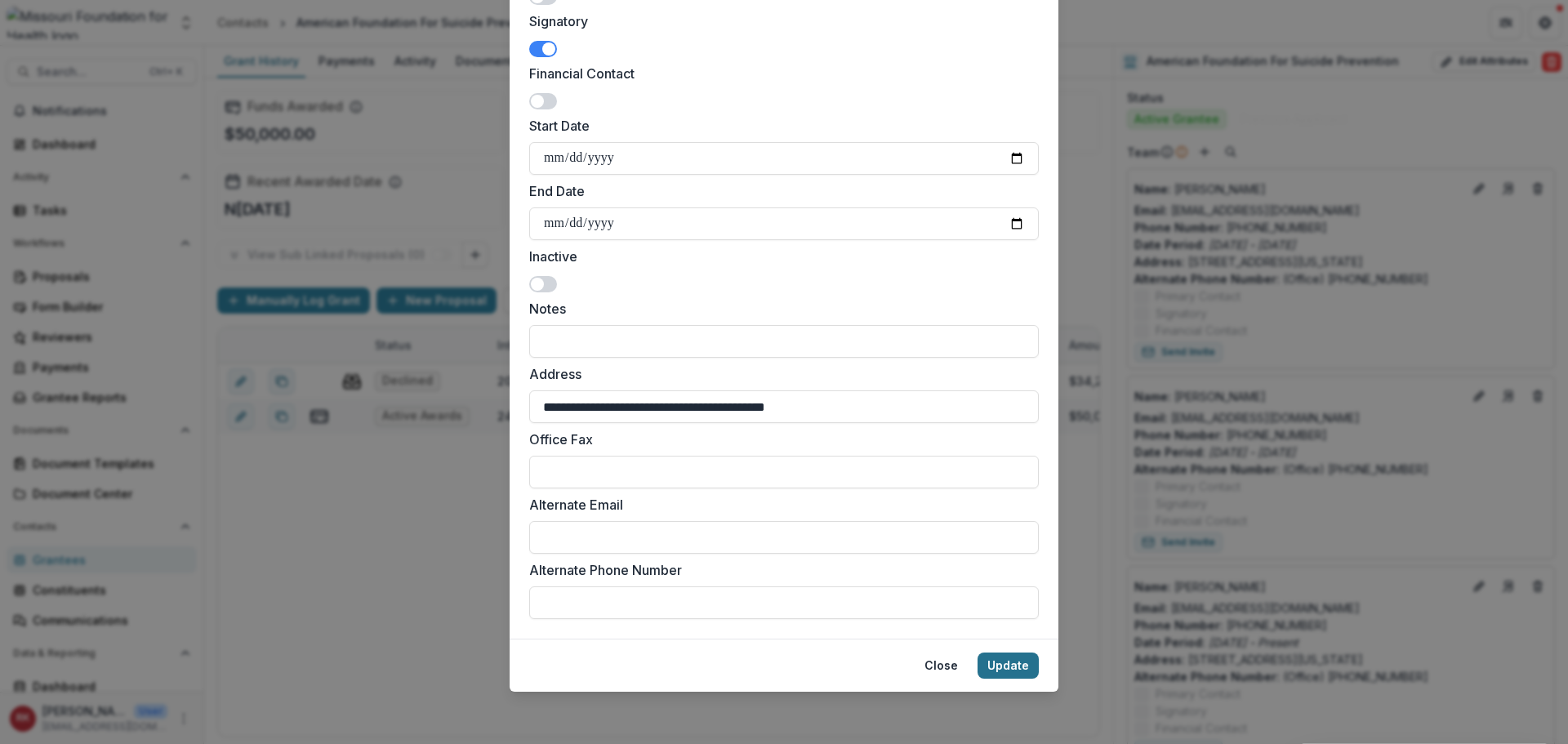
click at [1020, 668] on button "Update" at bounding box center [1008, 665] width 61 height 26
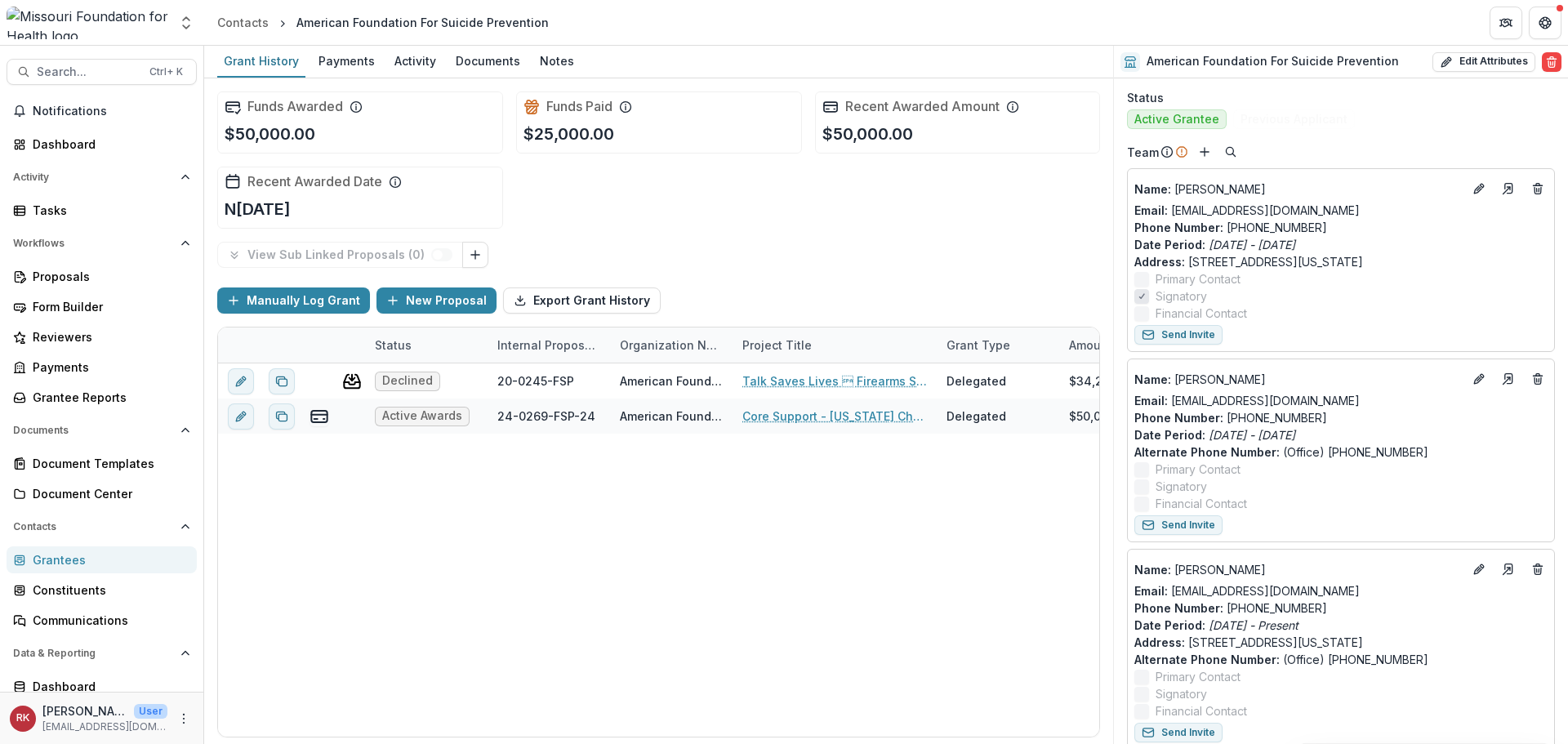
click at [105, 560] on div "Grantees" at bounding box center [108, 559] width 151 height 17
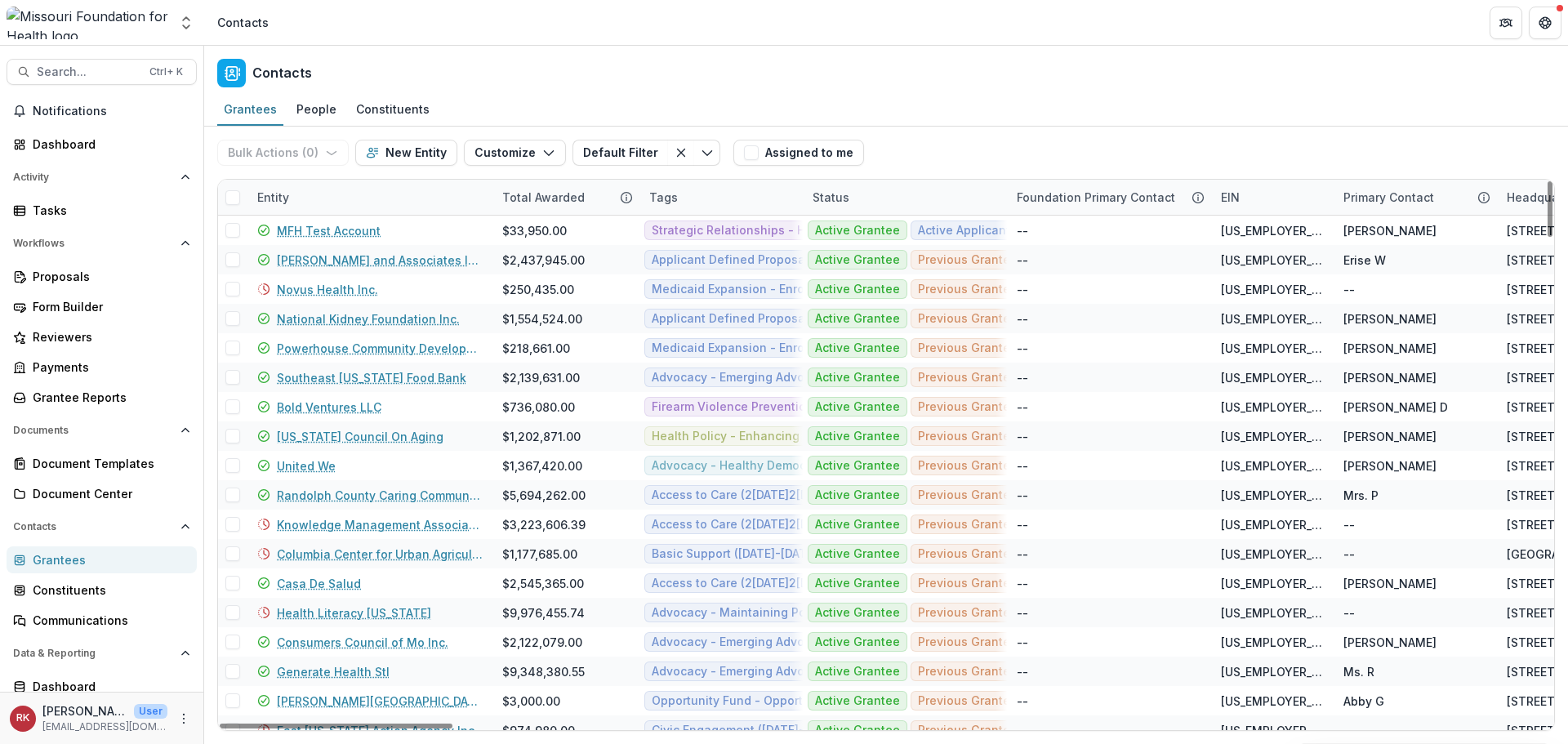
click at [261, 195] on div "Entity" at bounding box center [273, 197] width 51 height 17
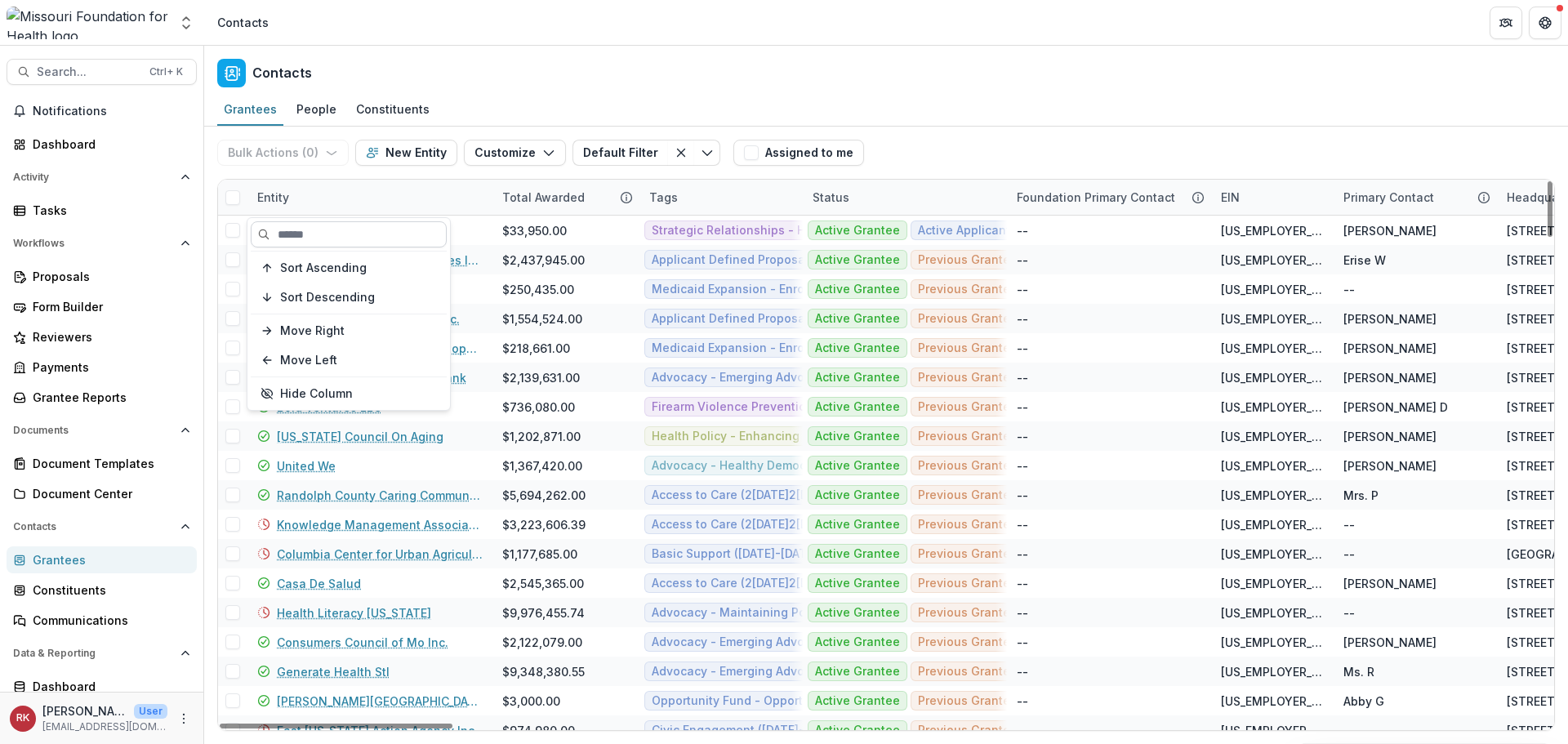
click at [322, 237] on input at bounding box center [349, 234] width 196 height 26
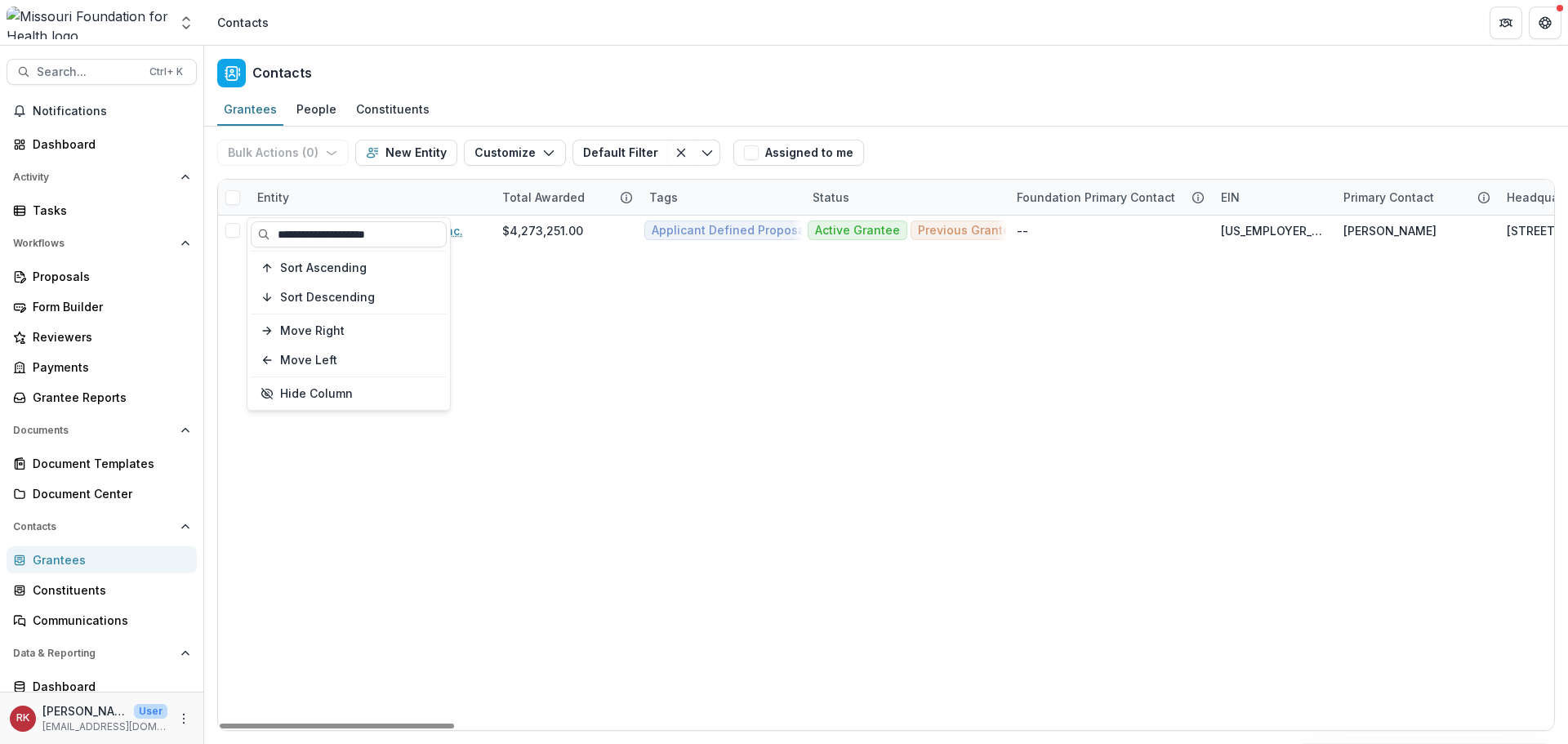
type input "**********"
drag, startPoint x: 703, startPoint y: 439, endPoint x: 662, endPoint y: 383, distance: 69.4
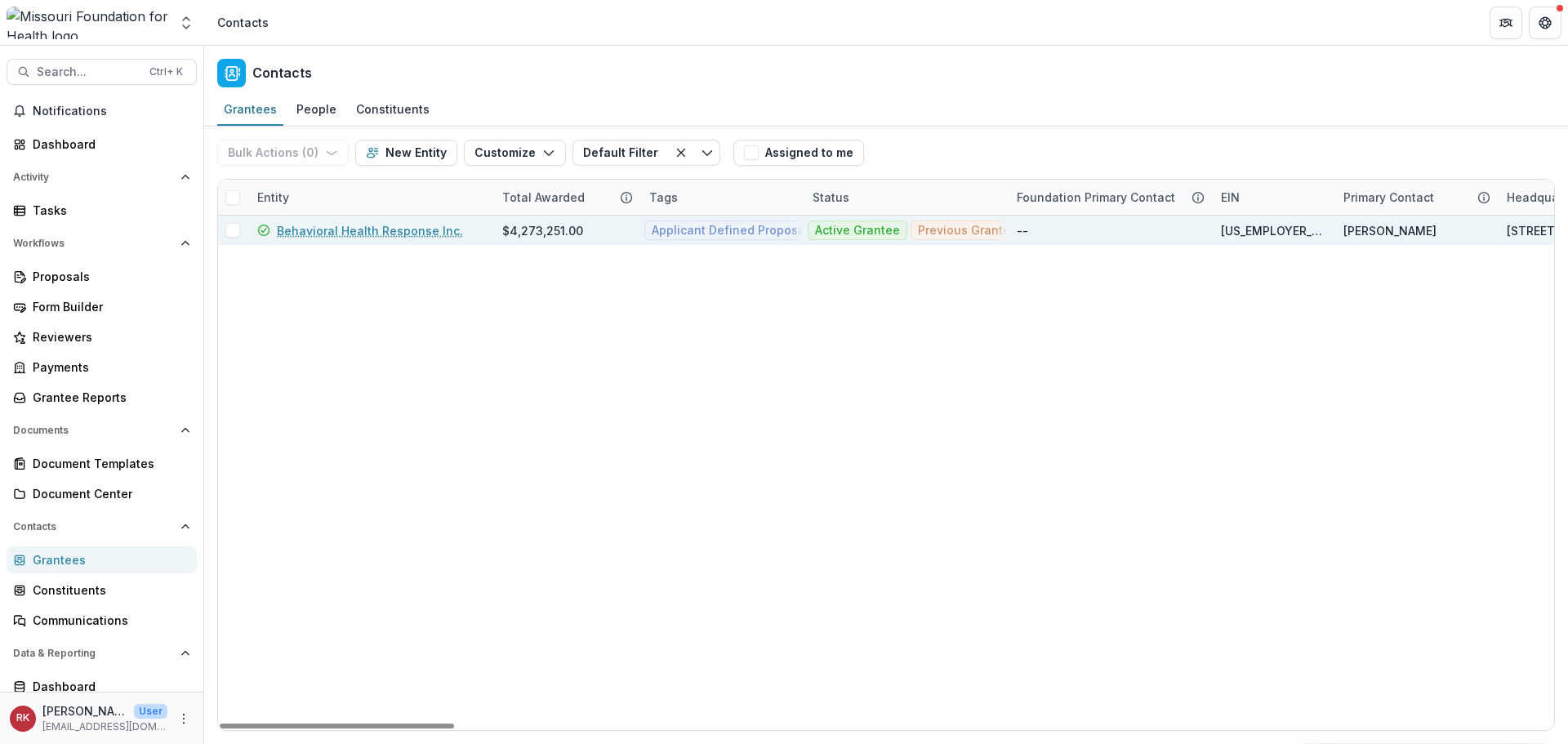
click at [378, 231] on link "Behavioral Health Response Inc." at bounding box center [370, 230] width 186 height 17
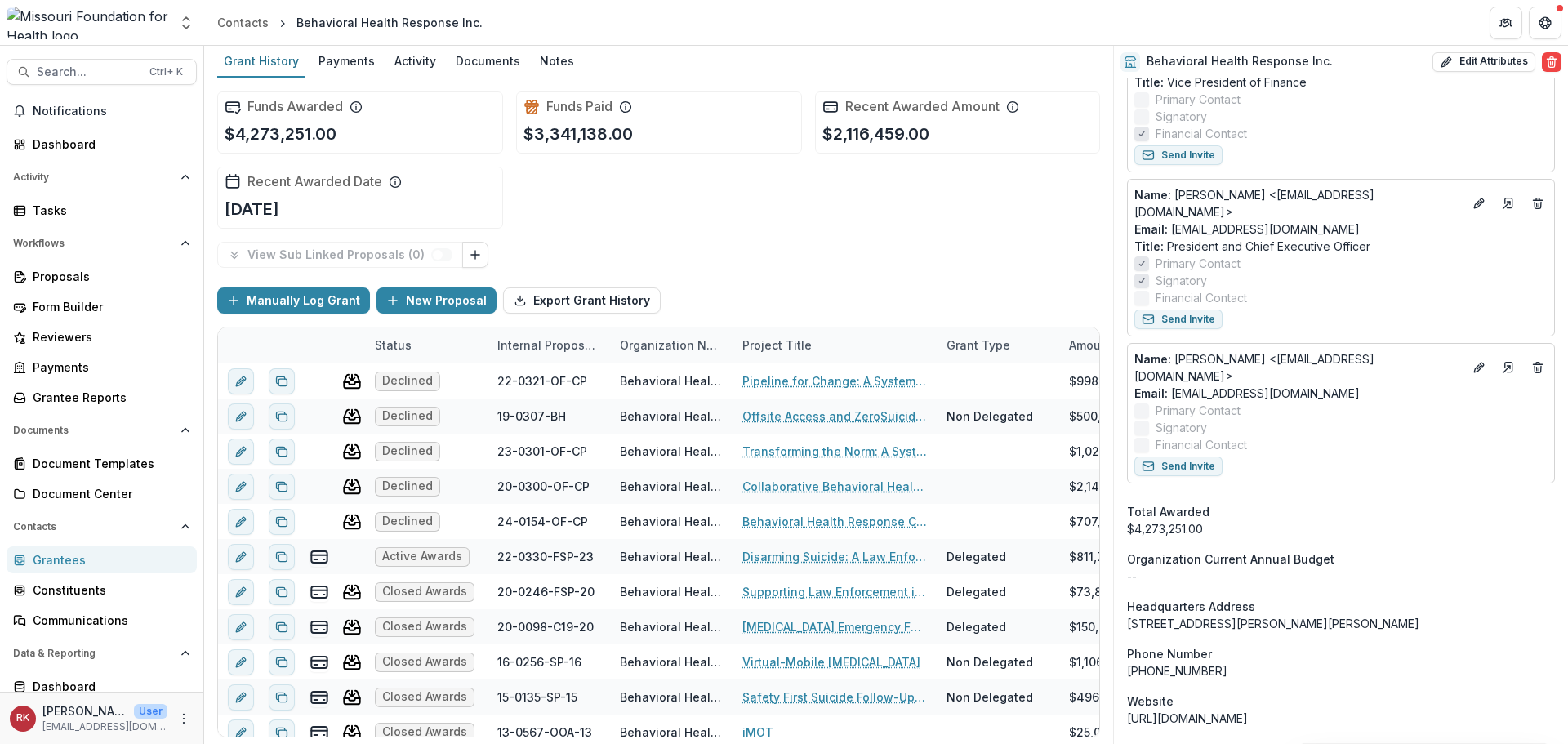
scroll to position [1306, 0]
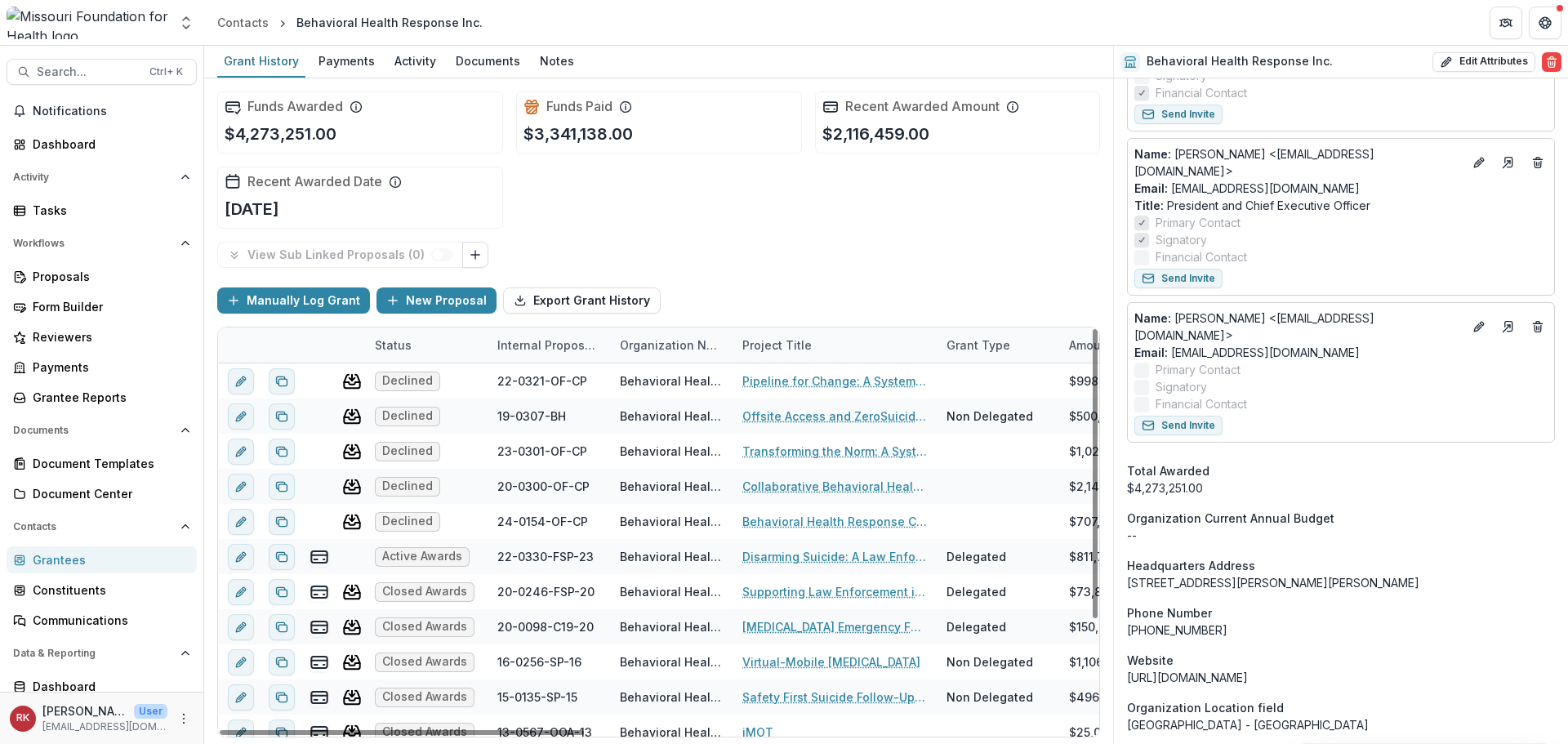
click at [87, 550] on link "Grantees" at bounding box center [101, 560] width 190 height 27
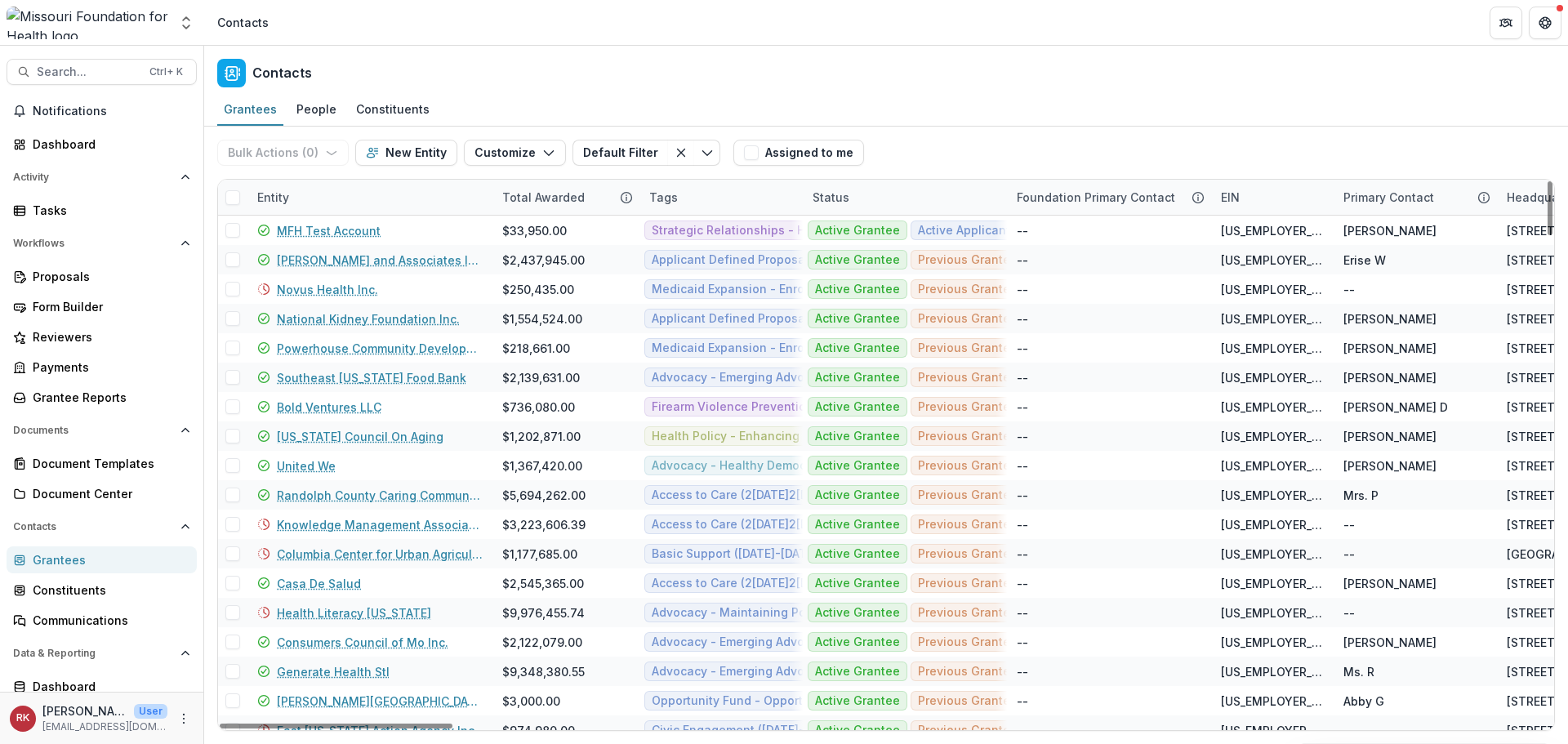
click at [286, 189] on div "Entity" at bounding box center [273, 197] width 51 height 17
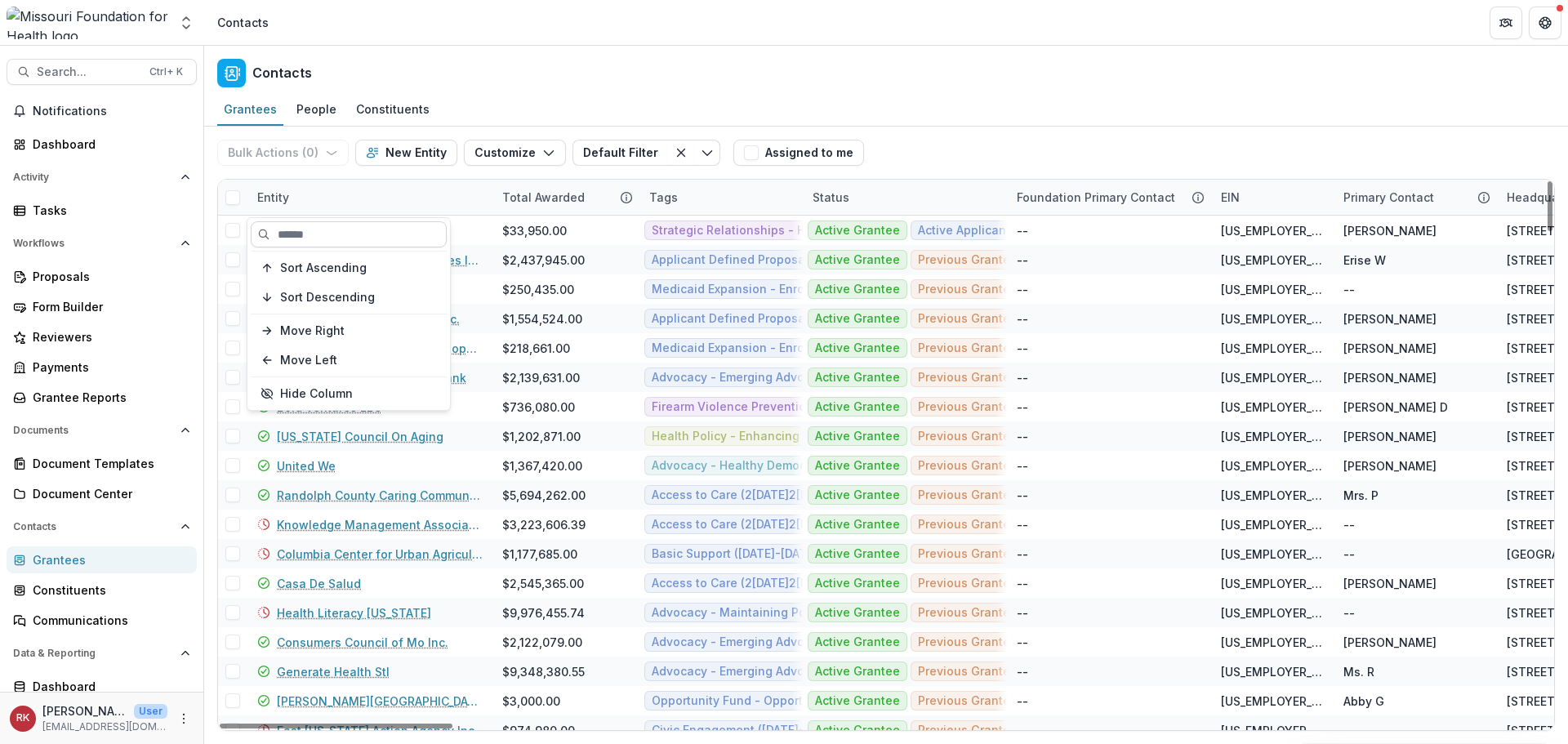
click at [312, 229] on input at bounding box center [349, 234] width 196 height 26
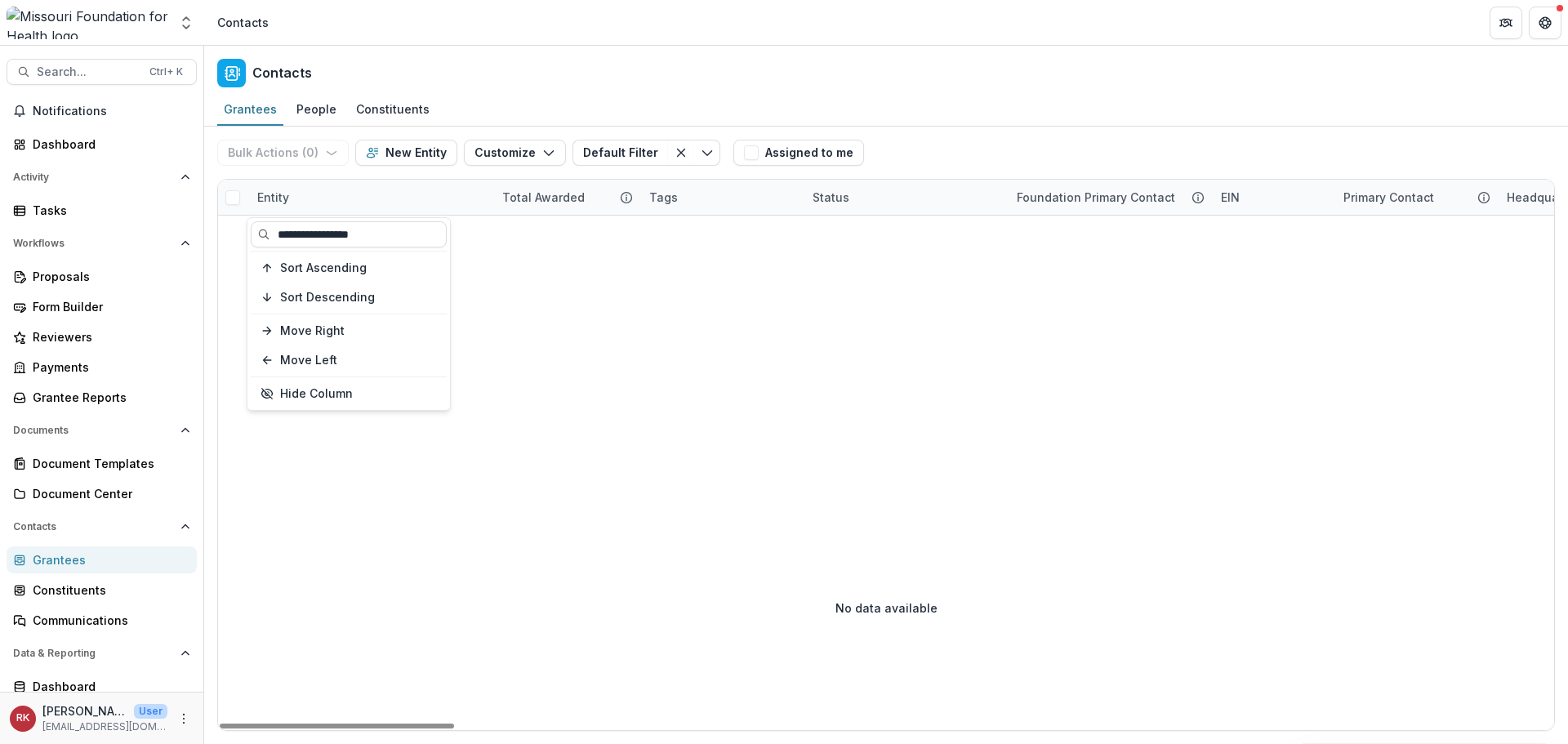
type input "**********"
click at [269, 207] on div "Entity" at bounding box center [370, 197] width 245 height 35
drag, startPoint x: 411, startPoint y: 238, endPoint x: 353, endPoint y: 234, distance: 58.1
click at [353, 234] on input "**********" at bounding box center [349, 234] width 196 height 26
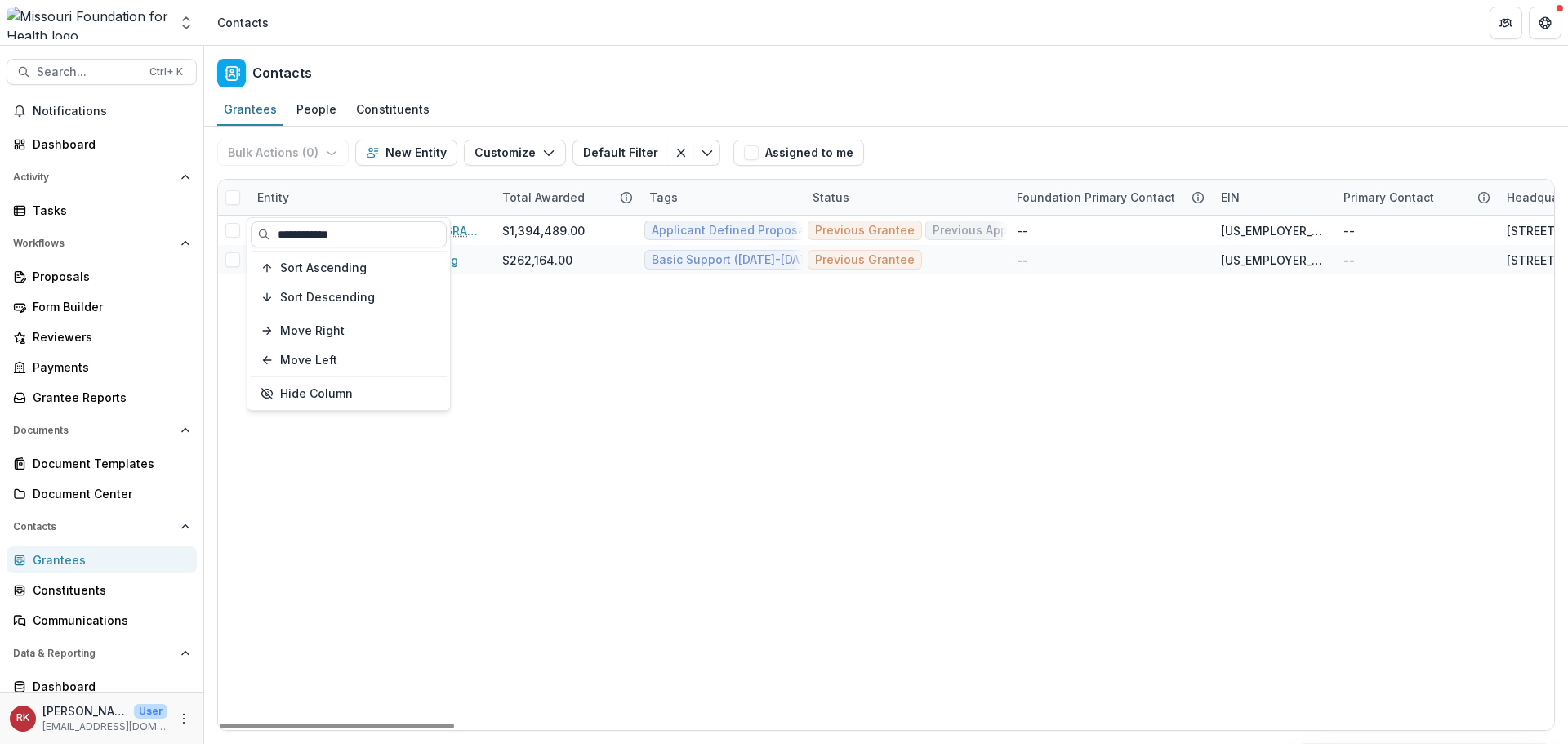
type input "**********"
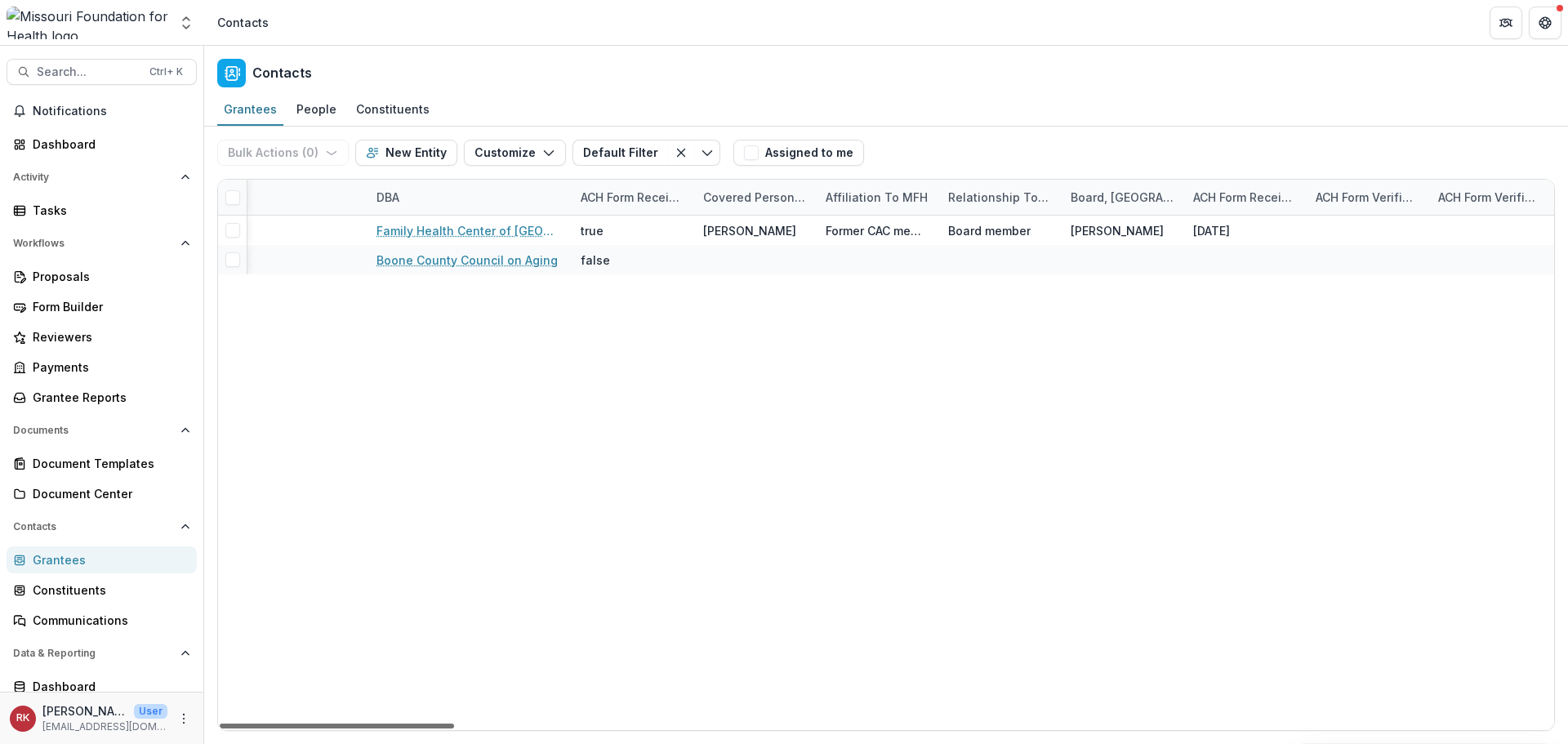
scroll to position [0, 2048]
drag, startPoint x: 369, startPoint y: 724, endPoint x: 727, endPoint y: 759, distance: 359.7
click at [455, 728] on div at bounding box center [337, 725] width 234 height 4
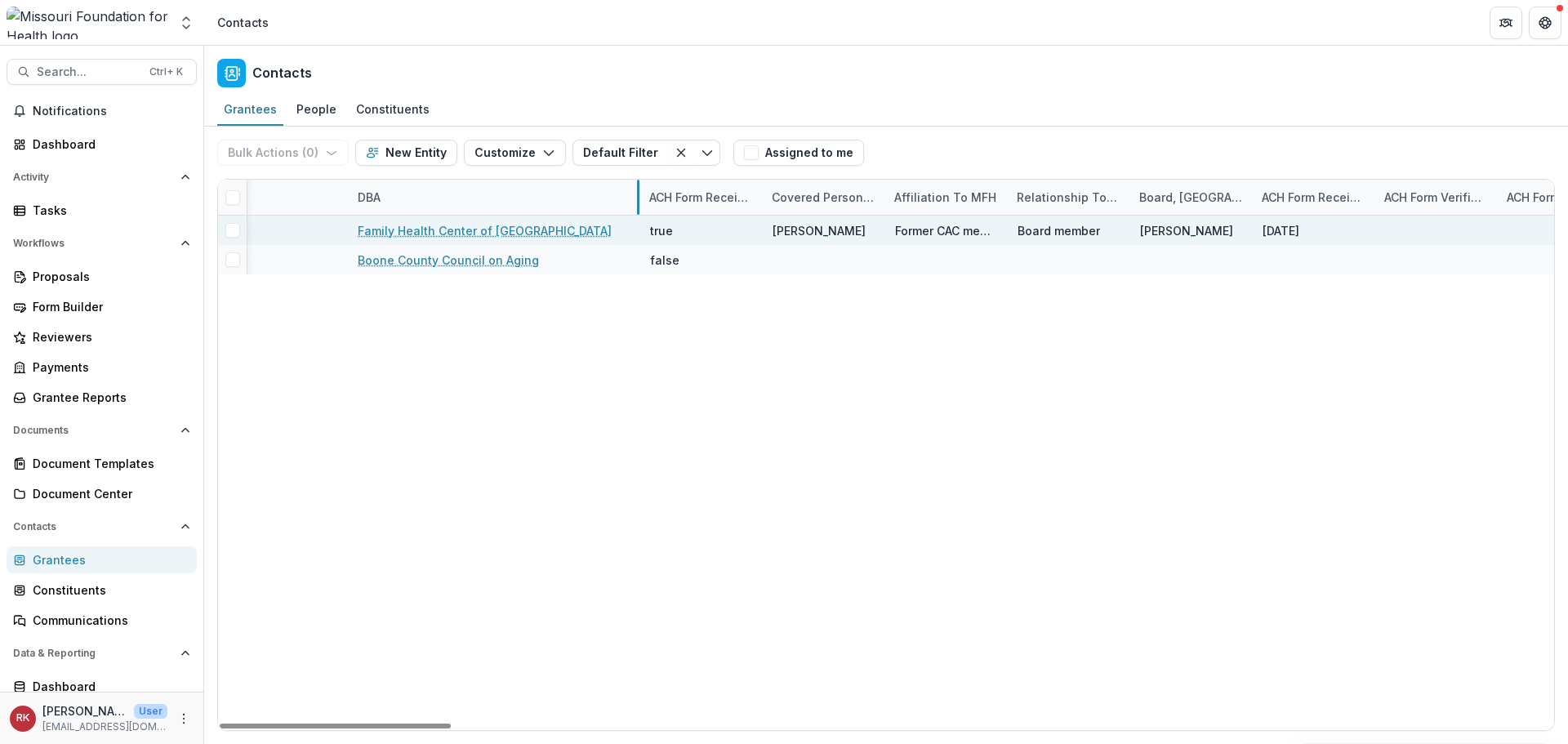
drag, startPoint x: 550, startPoint y: 193, endPoint x: 635, endPoint y: 236, distance: 95.3
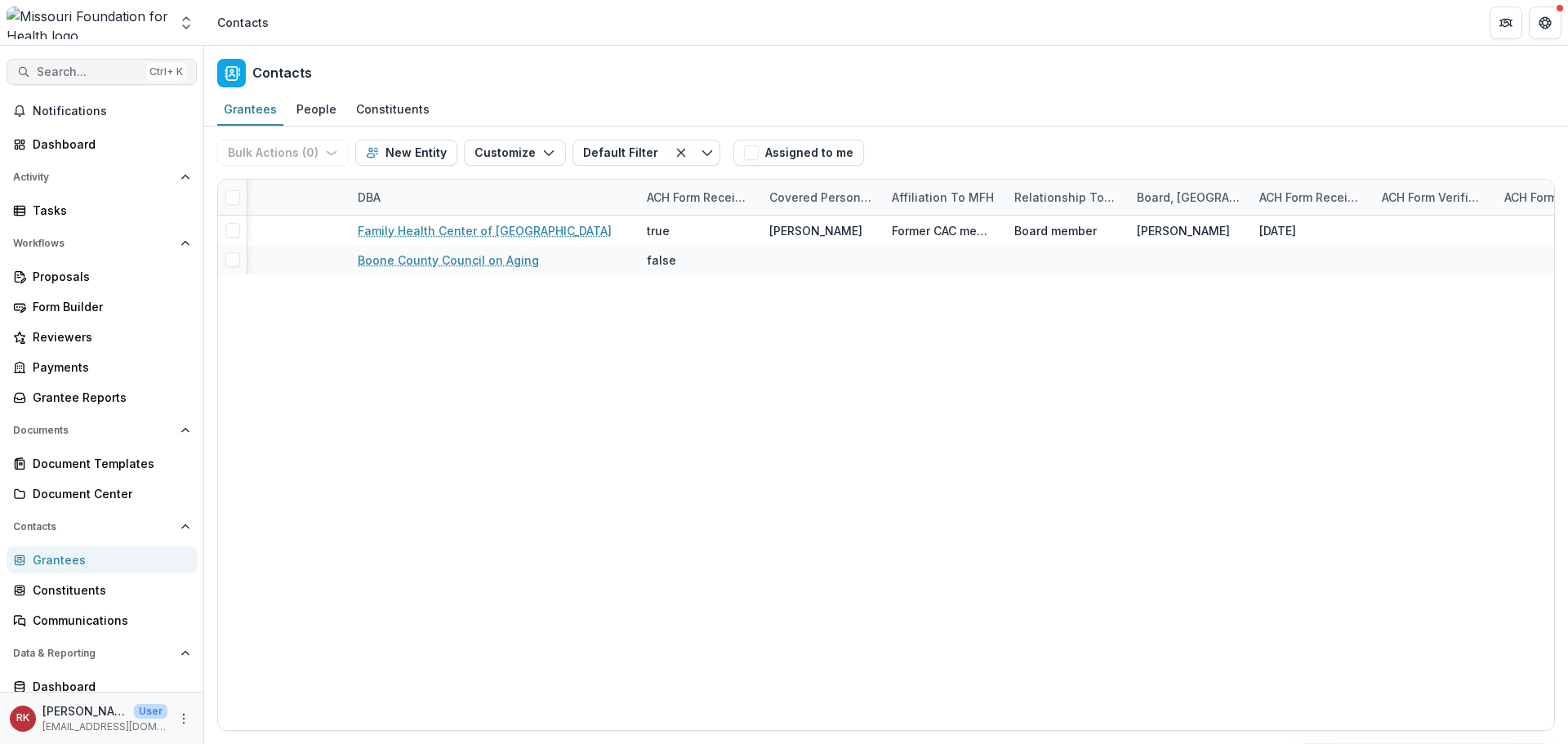
click at [67, 74] on span "Search..." at bounding box center [88, 72] width 103 height 13
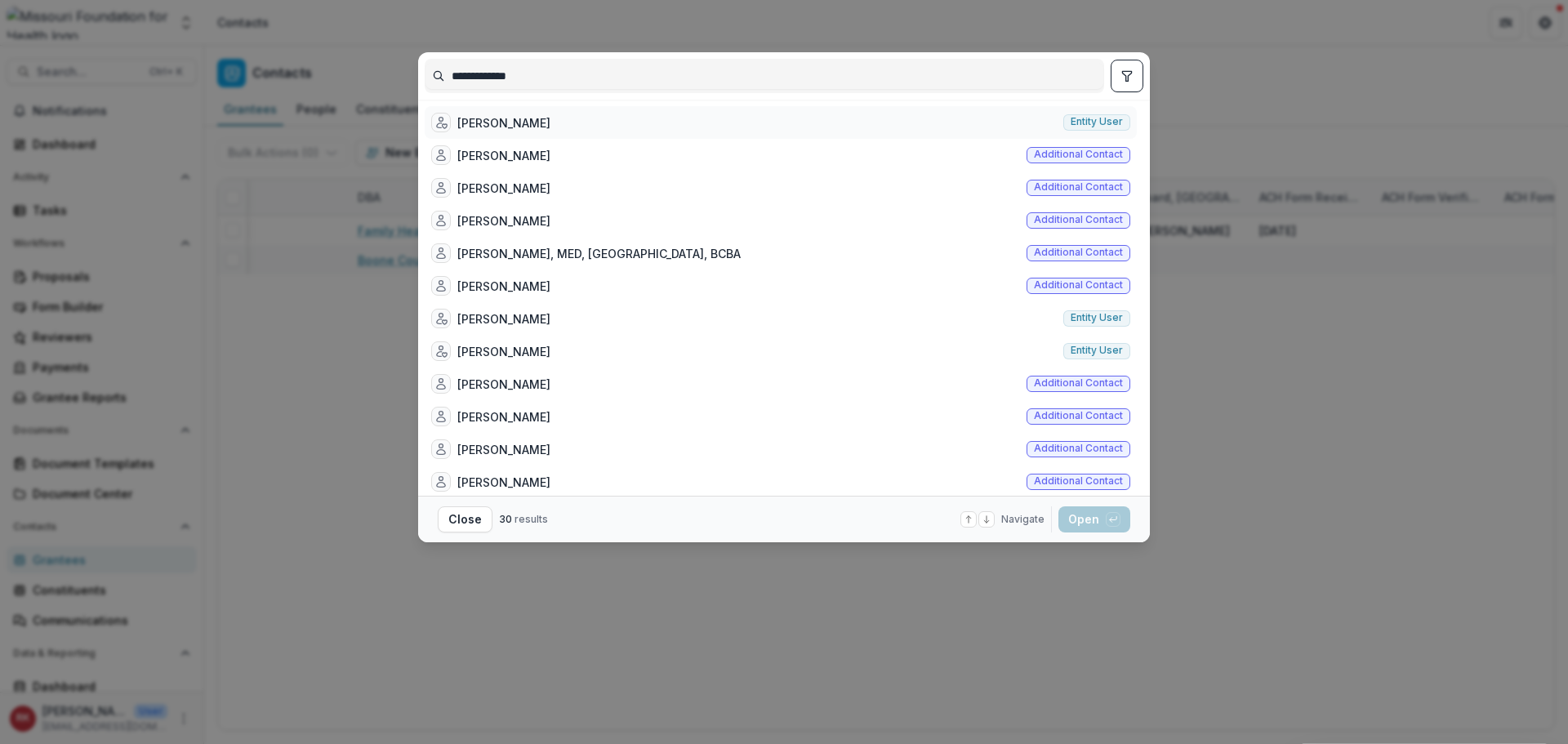
type input "**********"
click at [965, 119] on div "Joanne Nelson Entity user" at bounding box center [780, 122] width 712 height 32
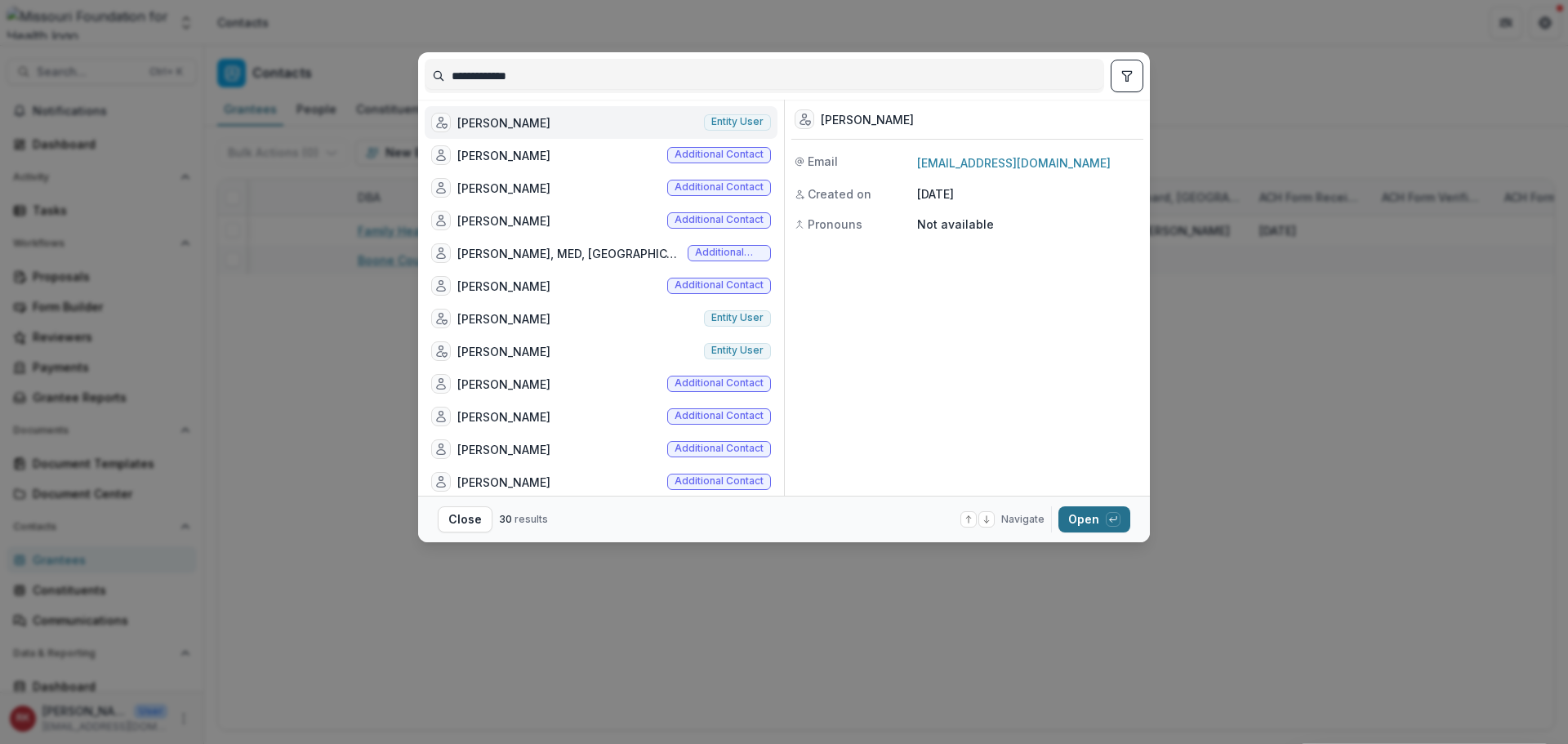
click at [1092, 524] on button "Open with enter key" at bounding box center [1095, 519] width 72 height 26
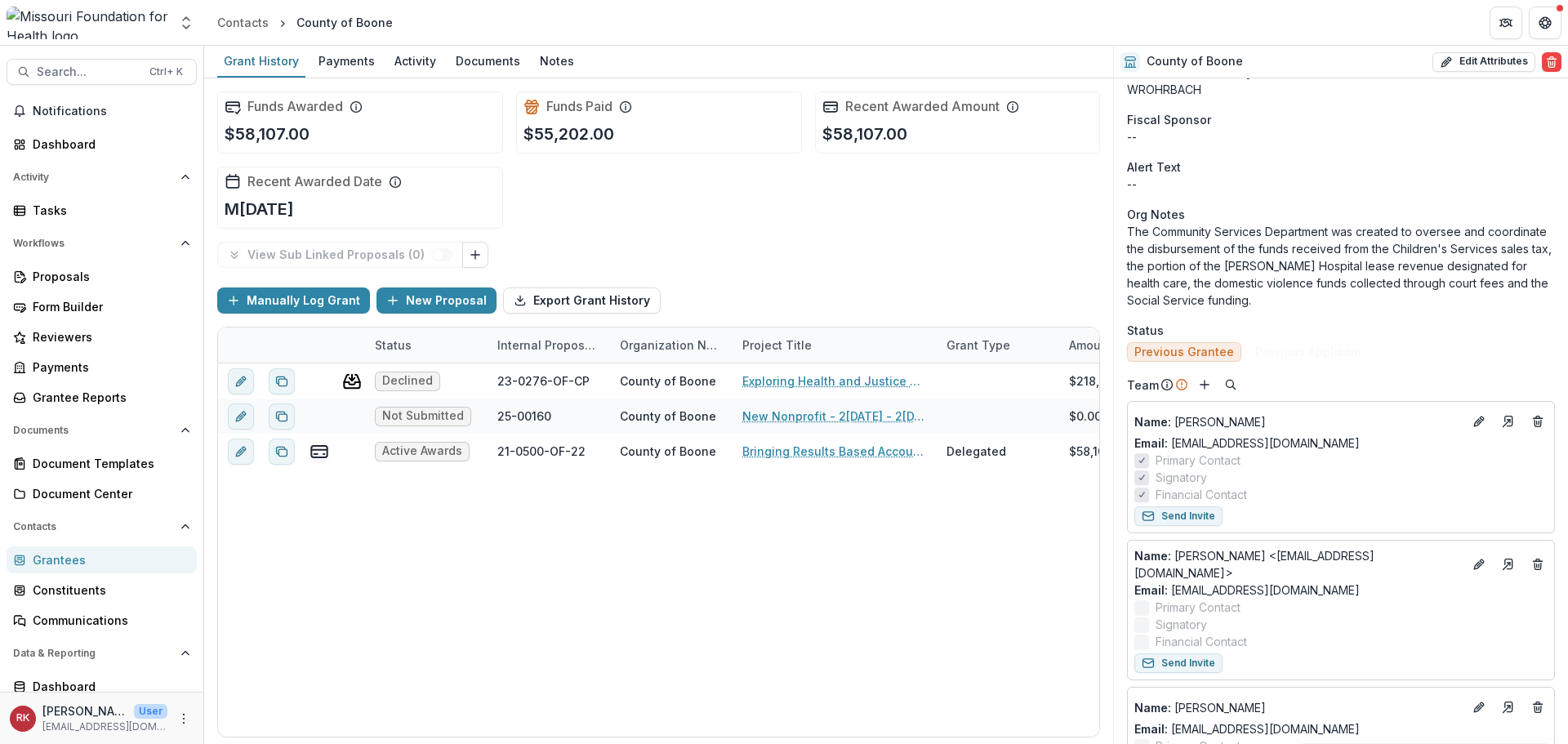
scroll to position [489, 0]
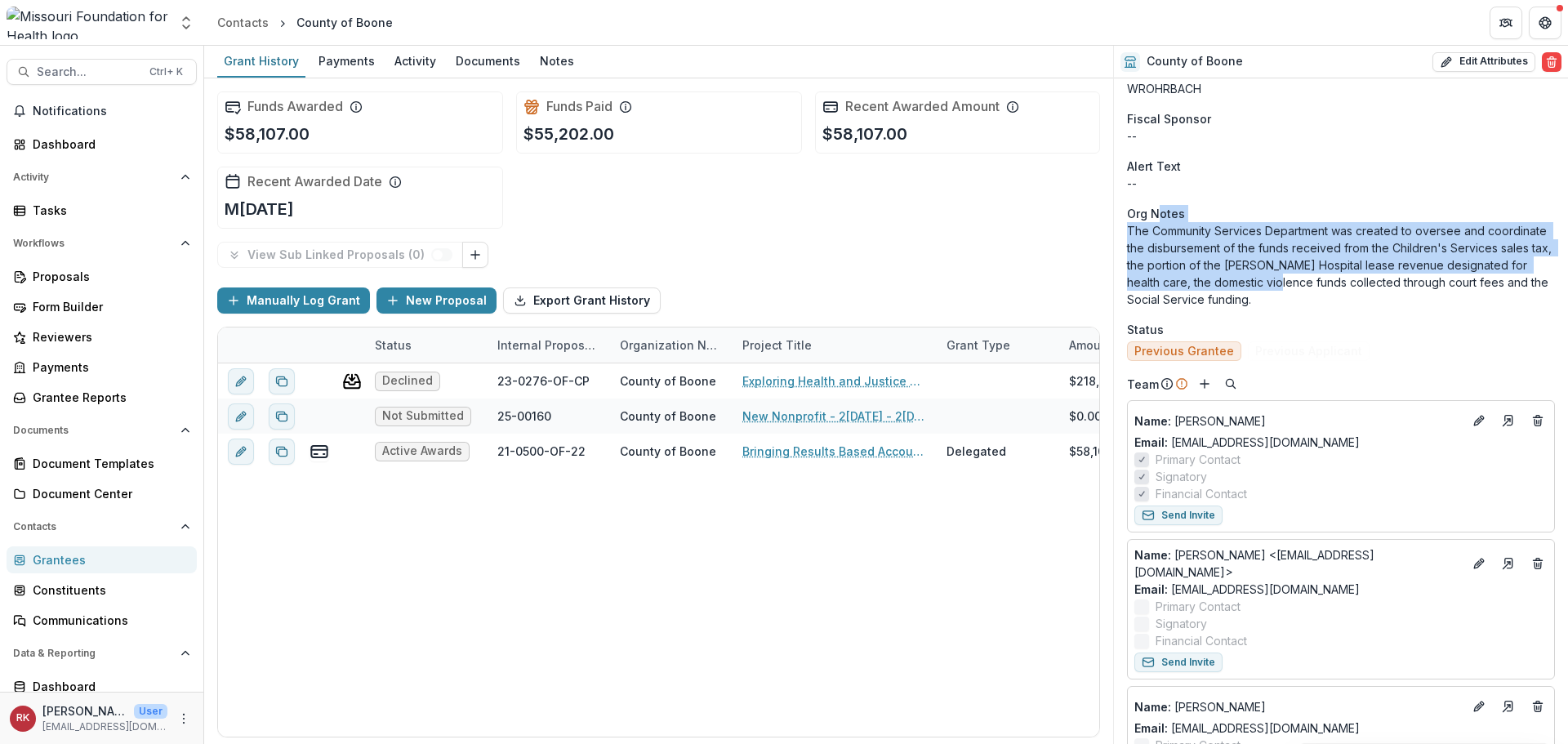
drag, startPoint x: 1160, startPoint y: 220, endPoint x: 1288, endPoint y: 289, distance: 145.4
click at [1288, 289] on aside "Org Notes The Community Services Department was created to oversee and coordina…" at bounding box center [1340, 256] width 428 height 103
click at [1257, 263] on p "The Community Services Department was created to oversee and coordinate the dis…" at bounding box center [1340, 264] width 428 height 85
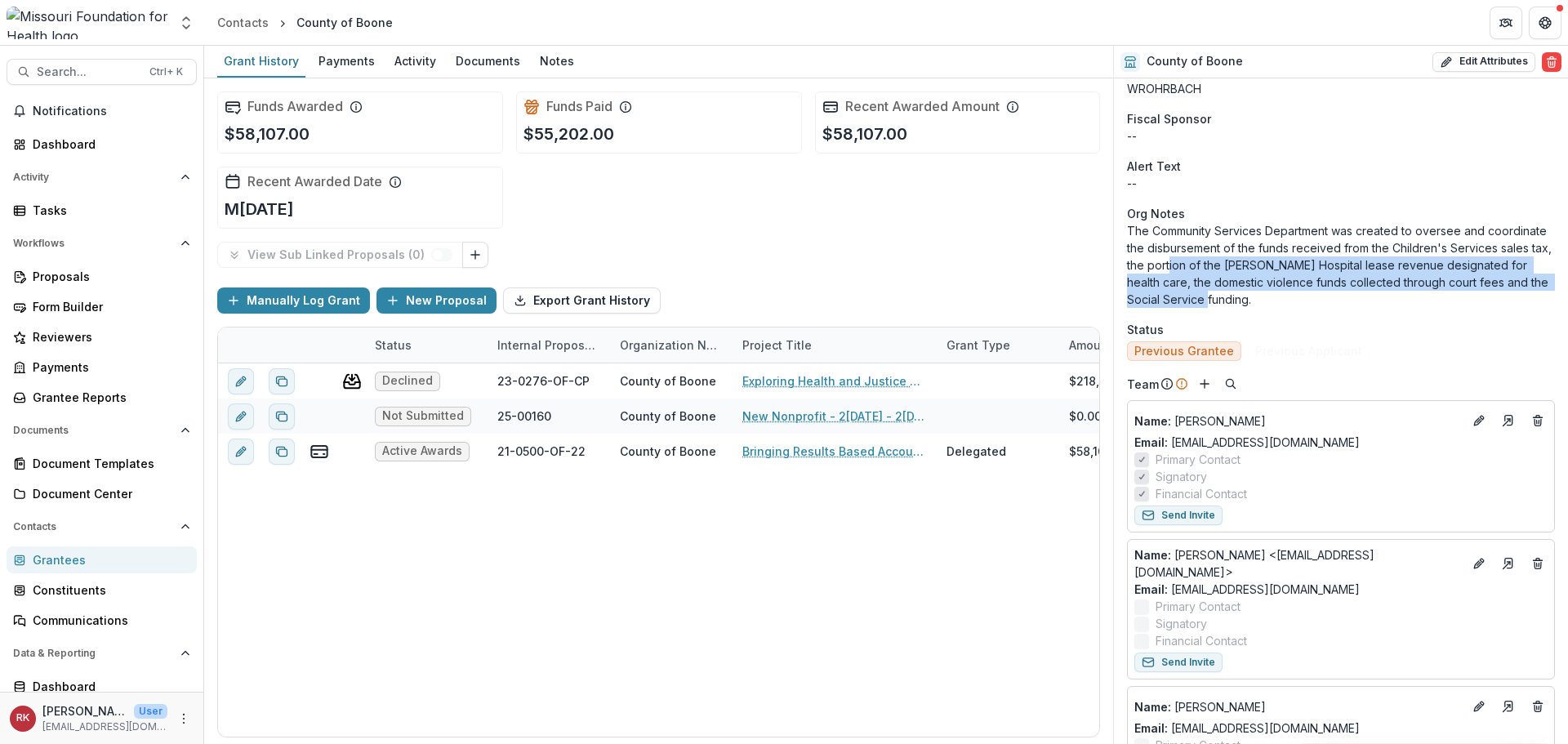
drag, startPoint x: 1193, startPoint y: 260, endPoint x: 1239, endPoint y: 304, distance: 63.7
click at [1239, 304] on p "The Community Services Department was created to oversee and coordinate the dis…" at bounding box center [1340, 264] width 428 height 85
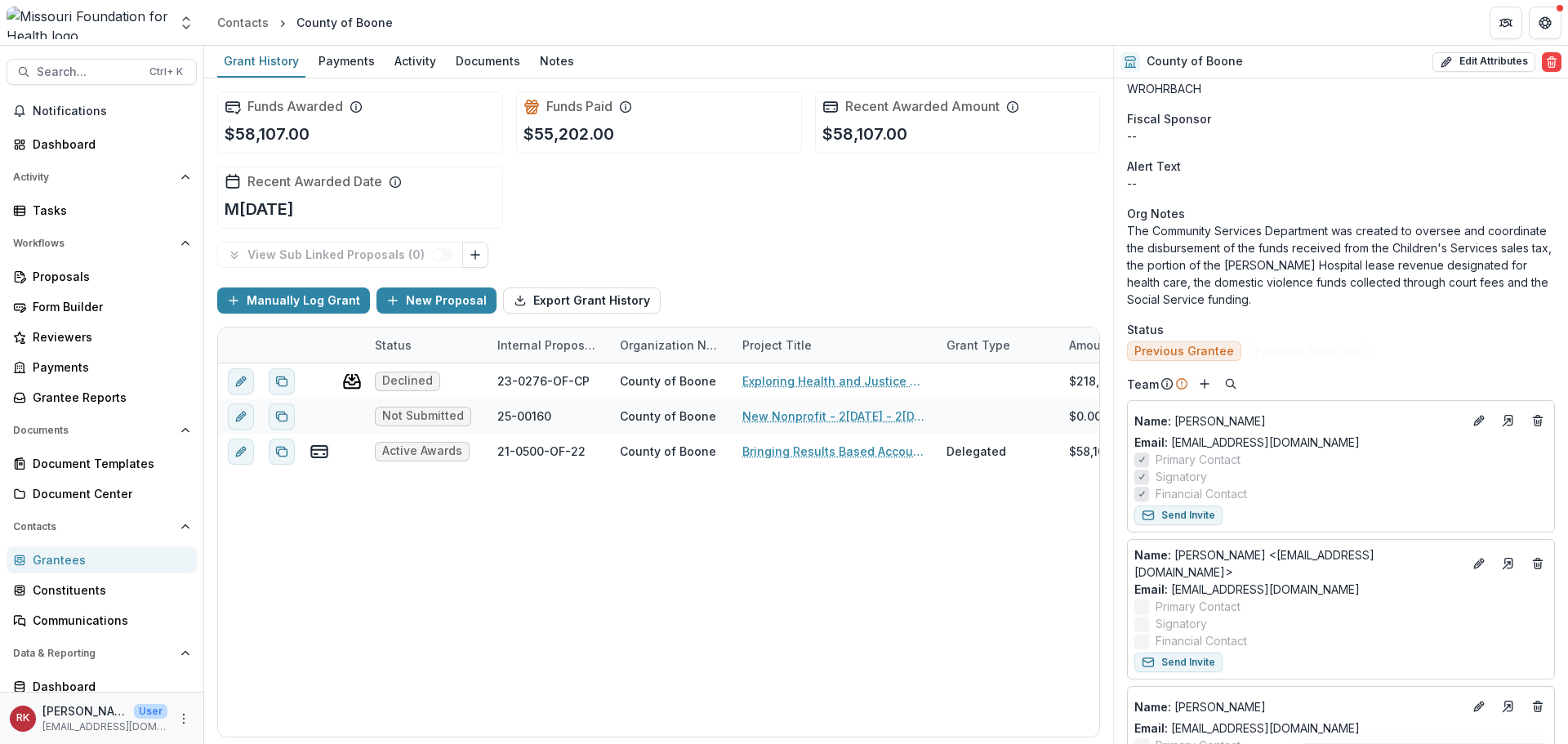
click at [1133, 271] on p "The Community Services Department was created to oversee and coordinate the dis…" at bounding box center [1340, 264] width 428 height 85
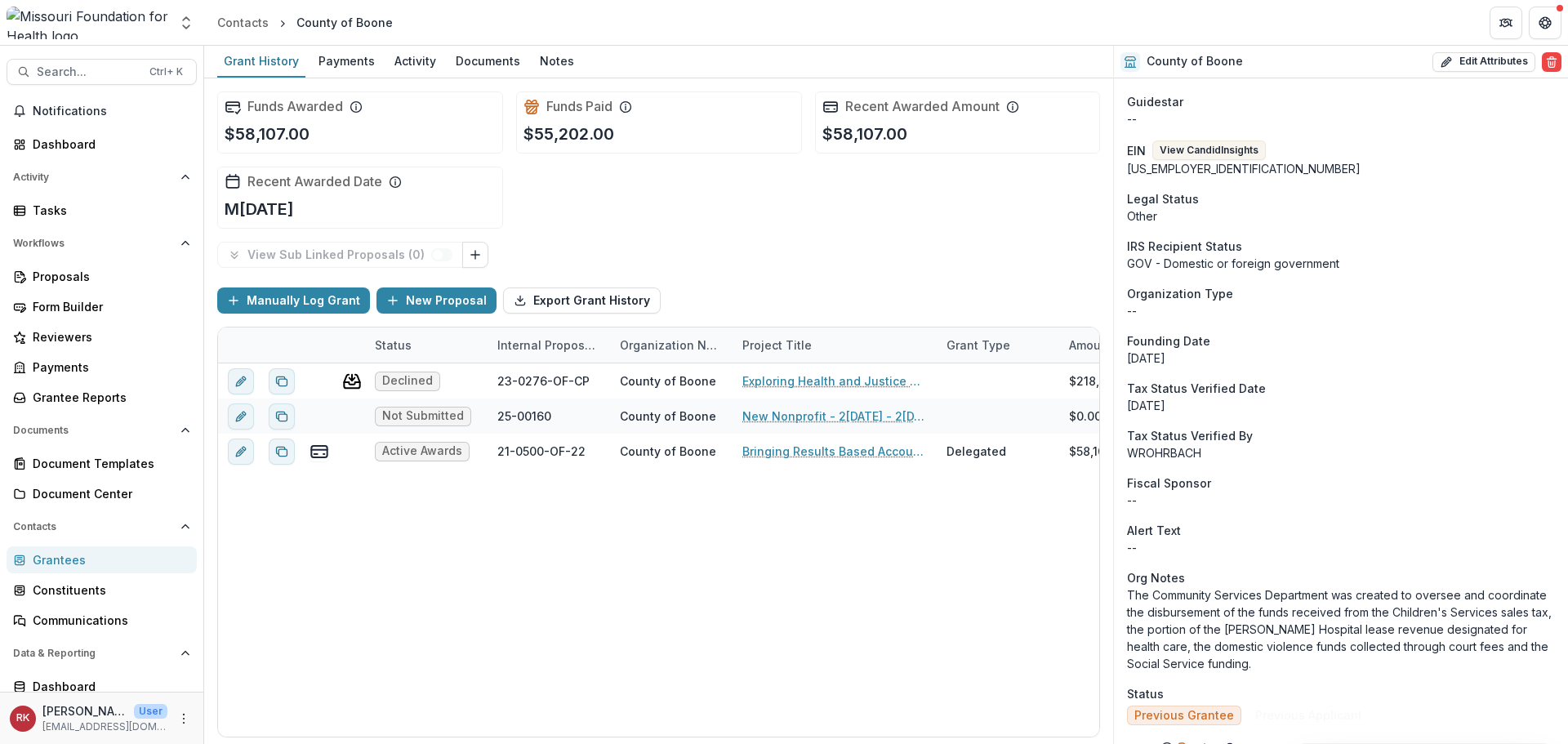
scroll to position [0, 0]
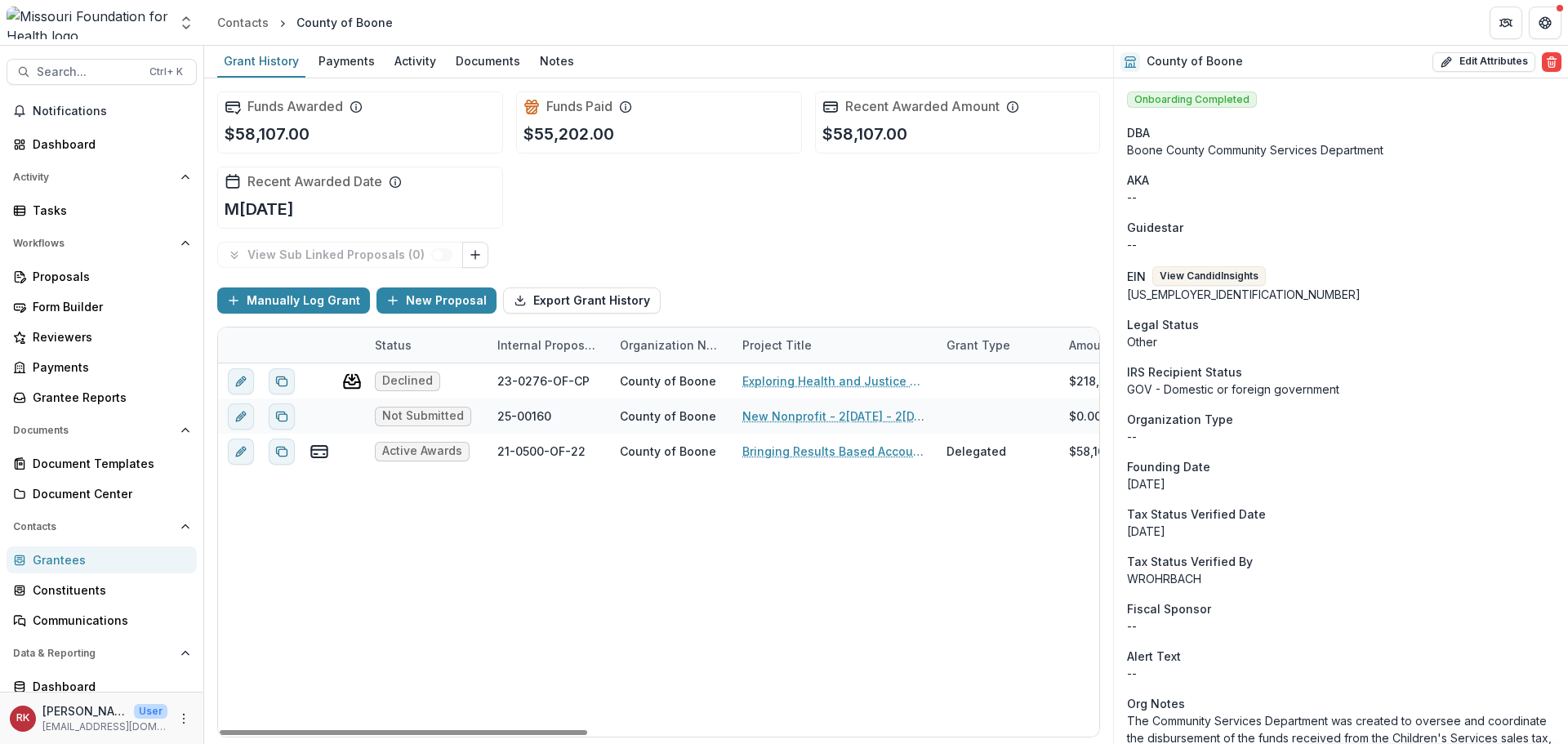
click at [47, 560] on div "Grantees" at bounding box center [108, 559] width 151 height 17
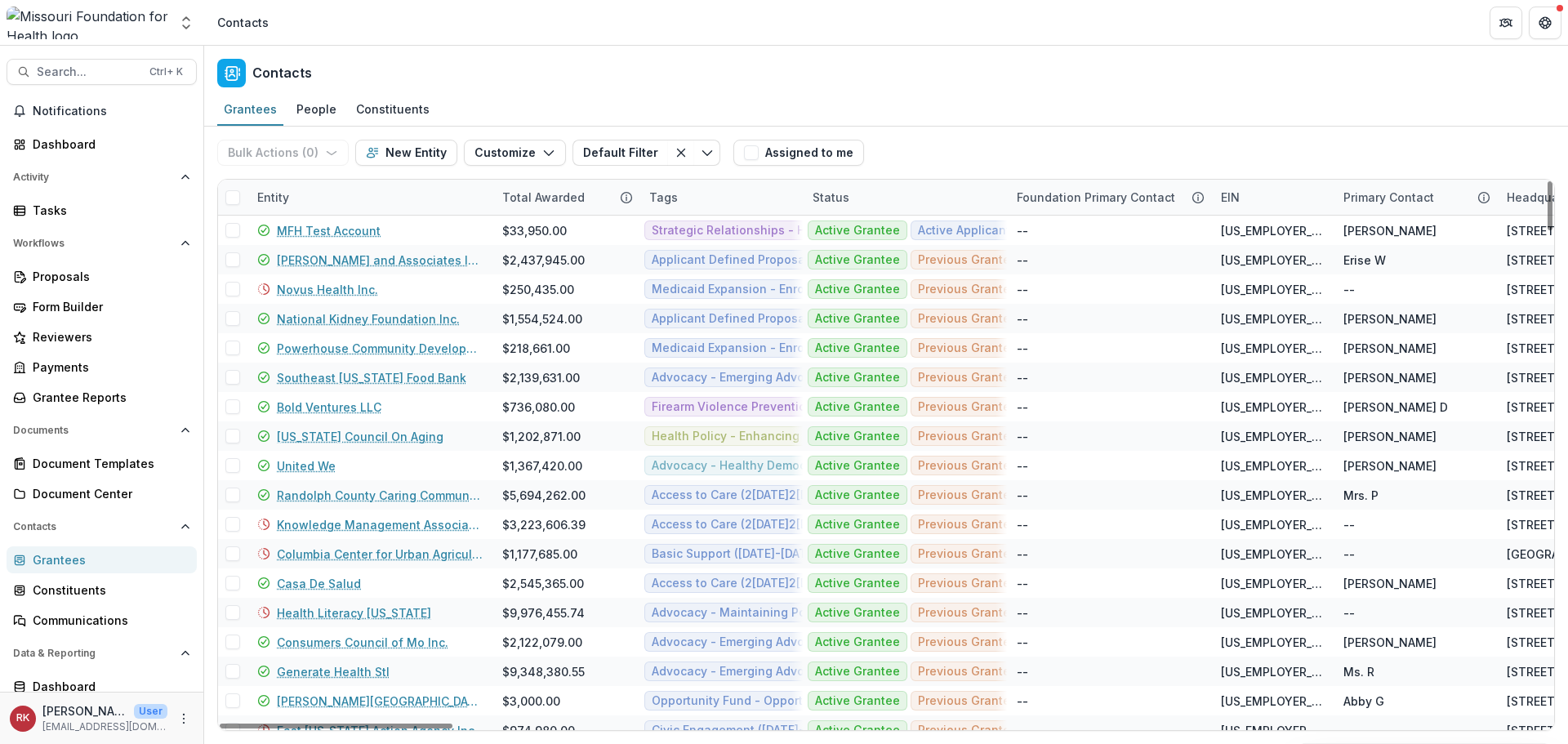
click at [265, 201] on div "Entity" at bounding box center [273, 197] width 51 height 17
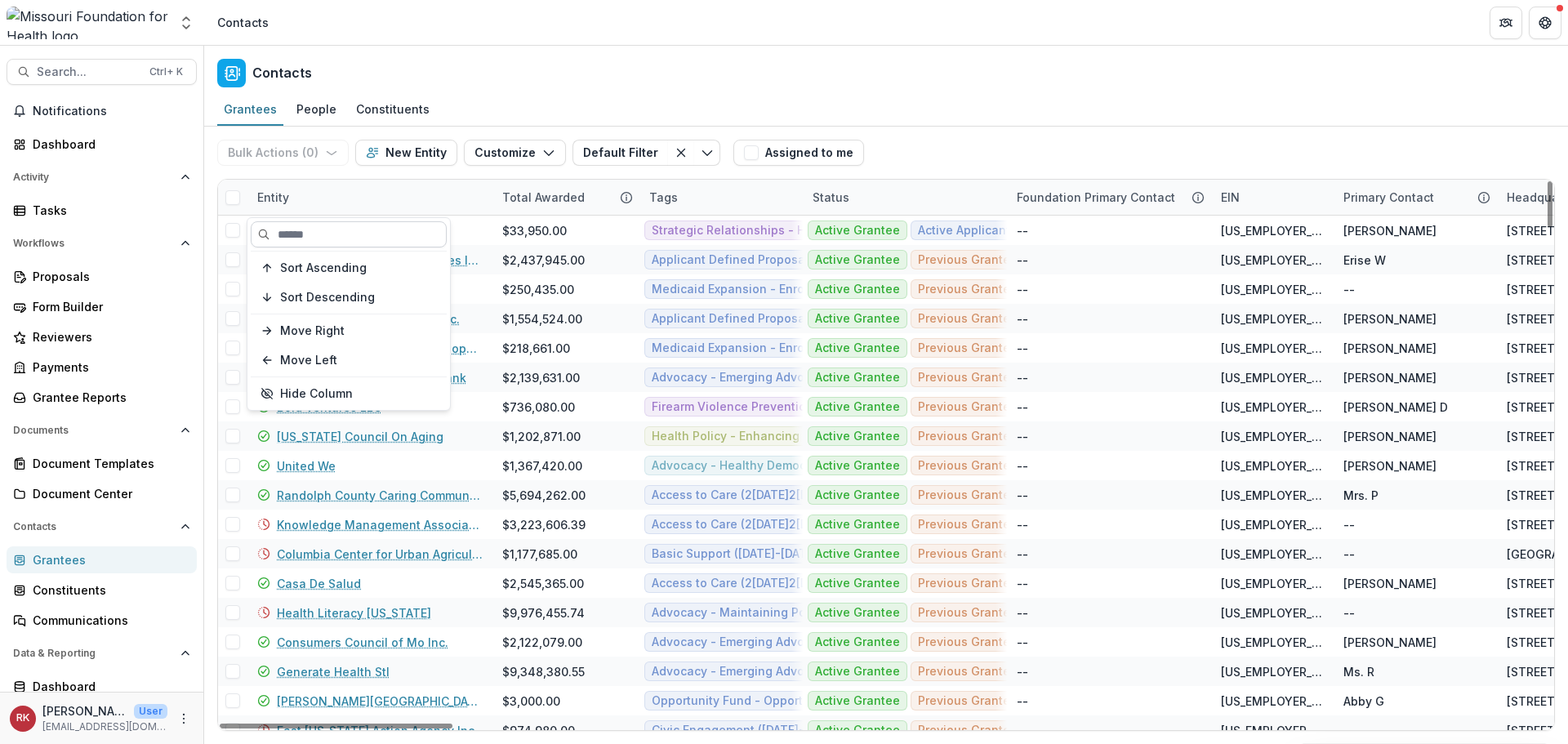
click at [320, 230] on input at bounding box center [349, 234] width 196 height 26
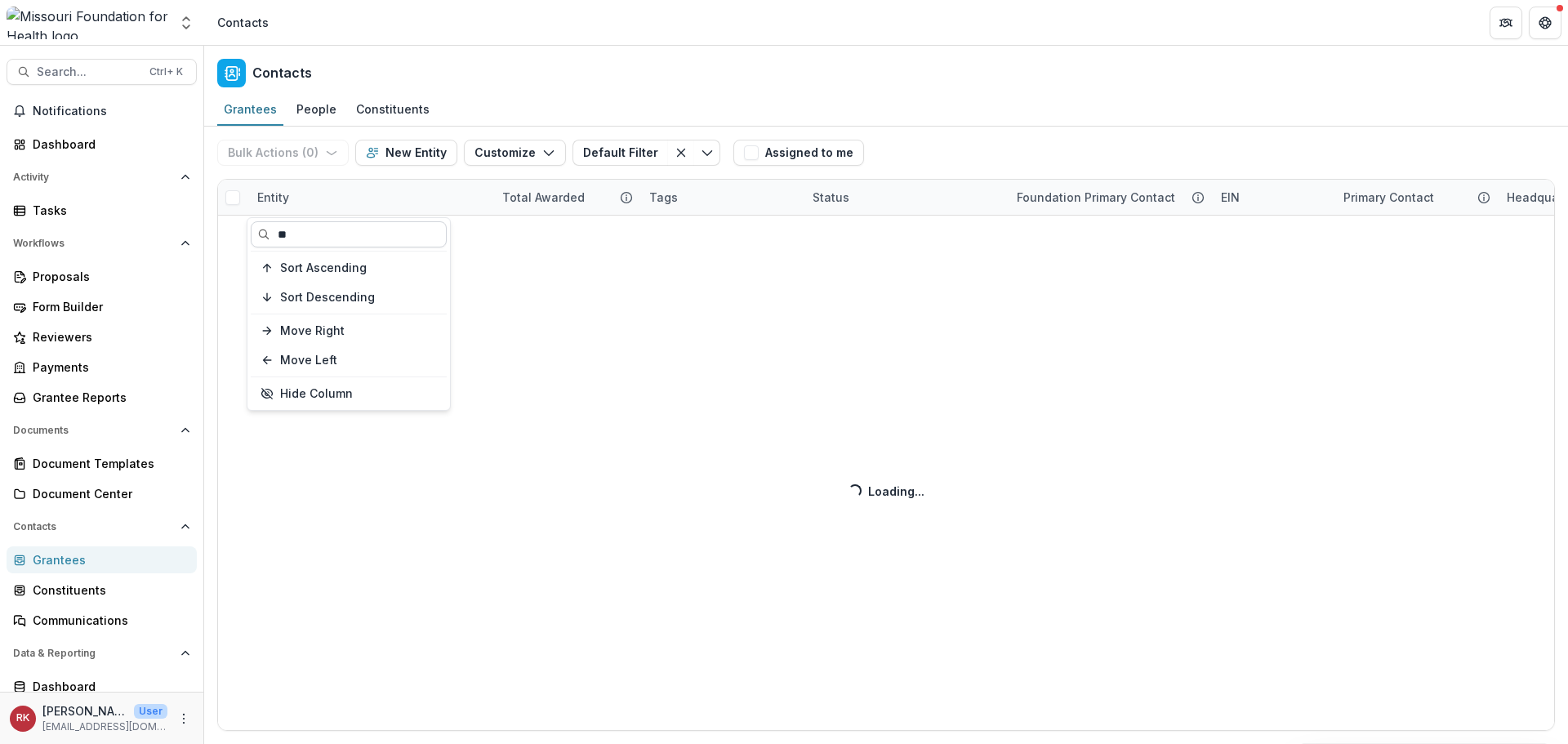
type input "*"
type input "**********"
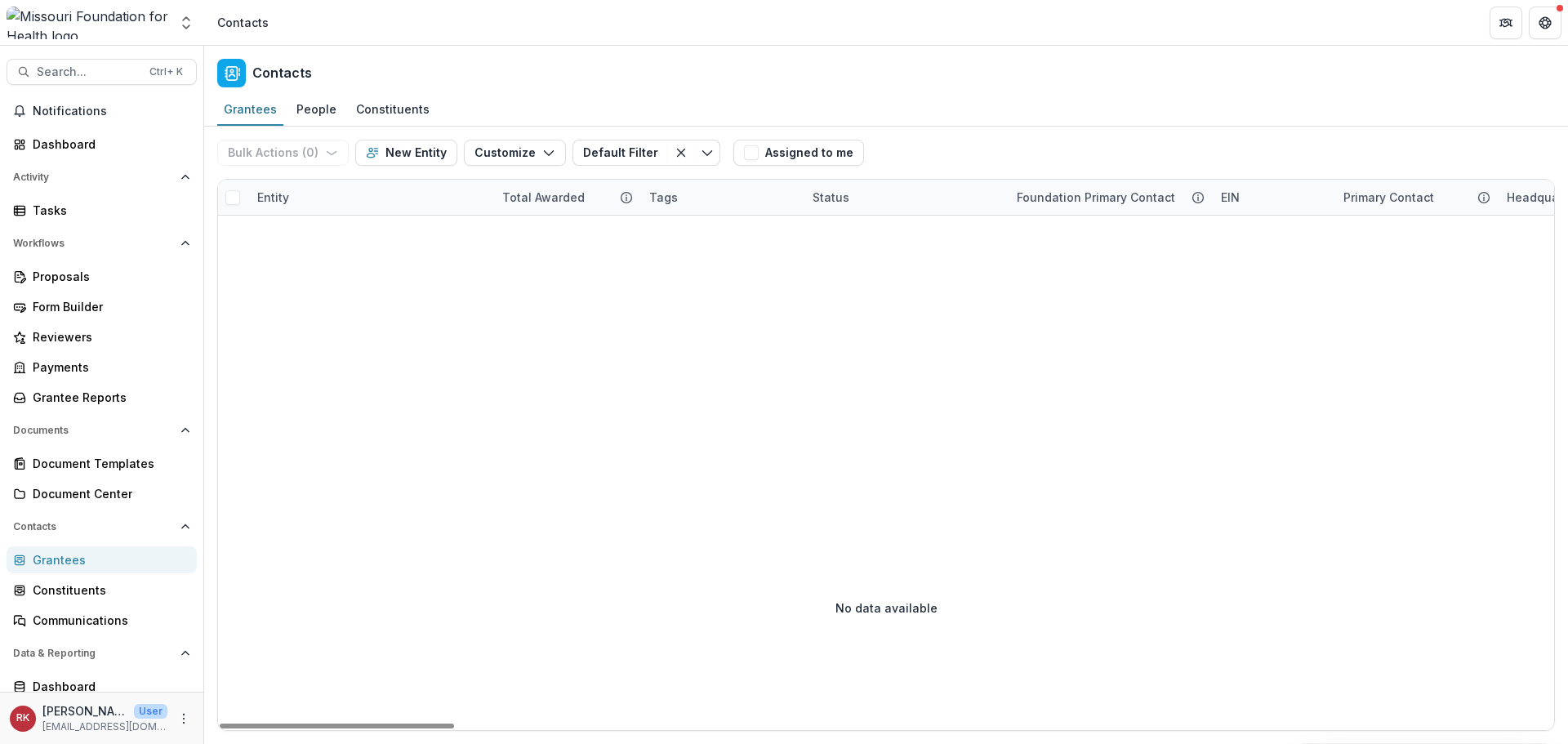
click at [282, 193] on div "Entity" at bounding box center [273, 197] width 51 height 17
click at [365, 234] on input "**********" at bounding box center [349, 234] width 196 height 26
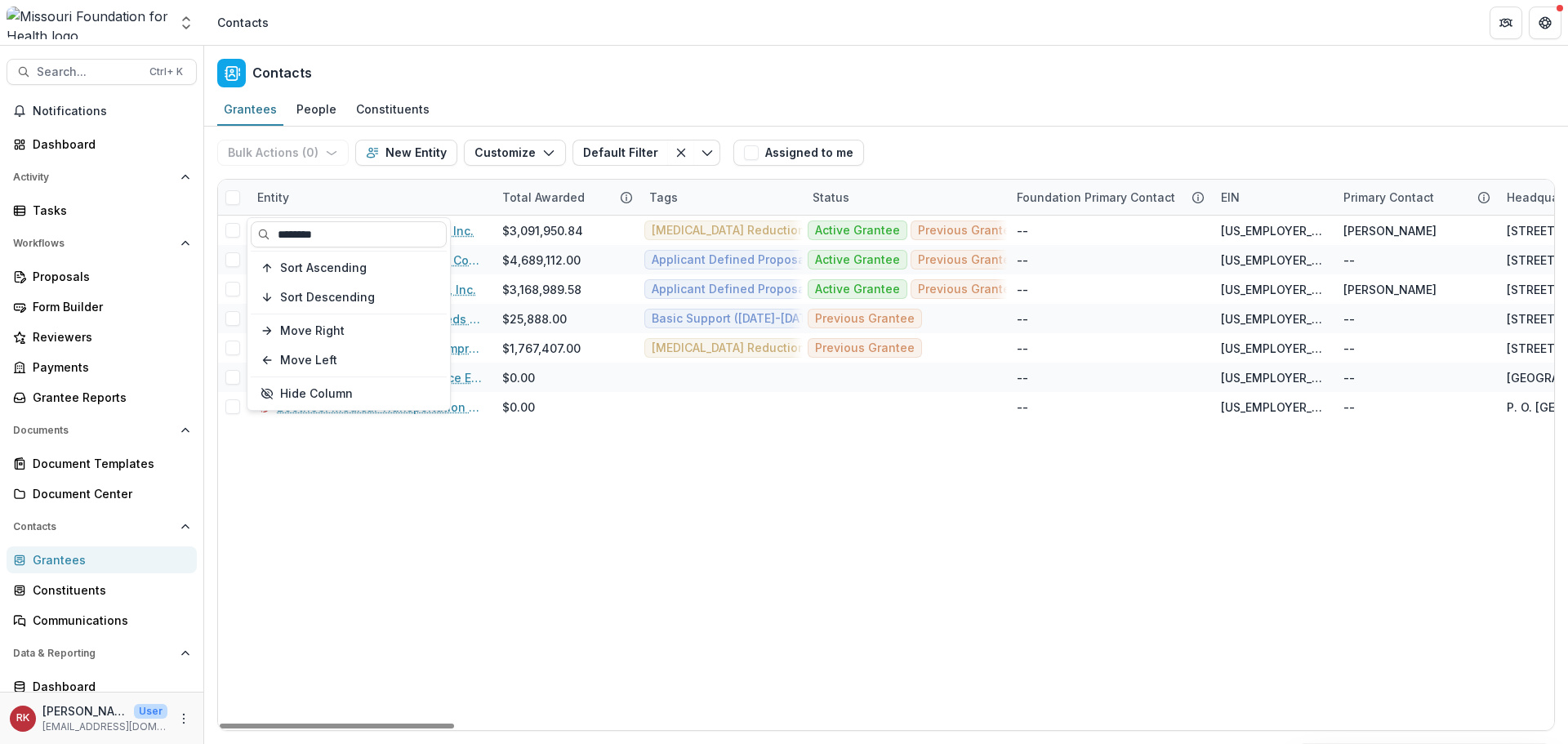
type input "********"
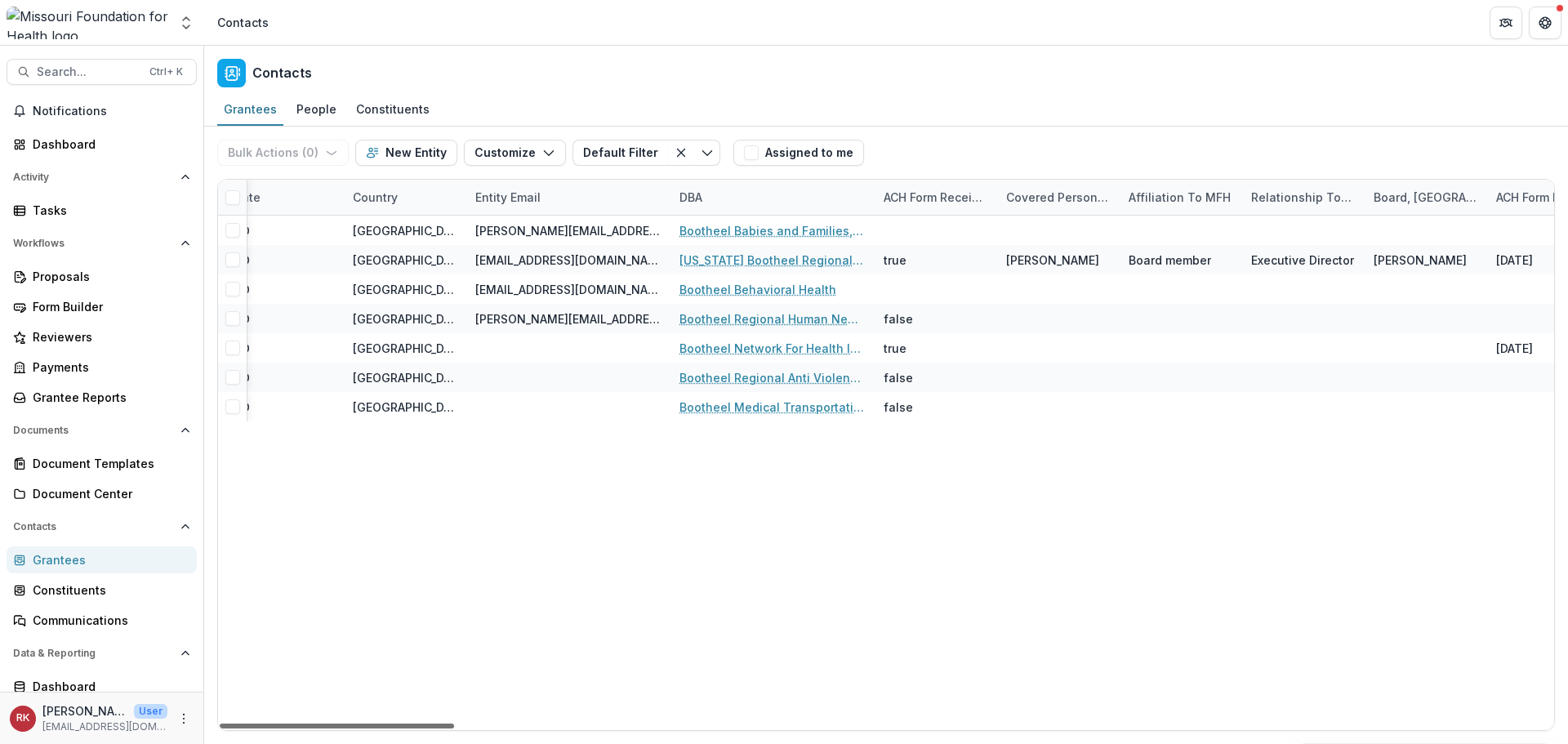
drag, startPoint x: 360, startPoint y: 725, endPoint x: 670, endPoint y: 722, distance: 310.0
click at [455, 728] on div at bounding box center [337, 725] width 234 height 4
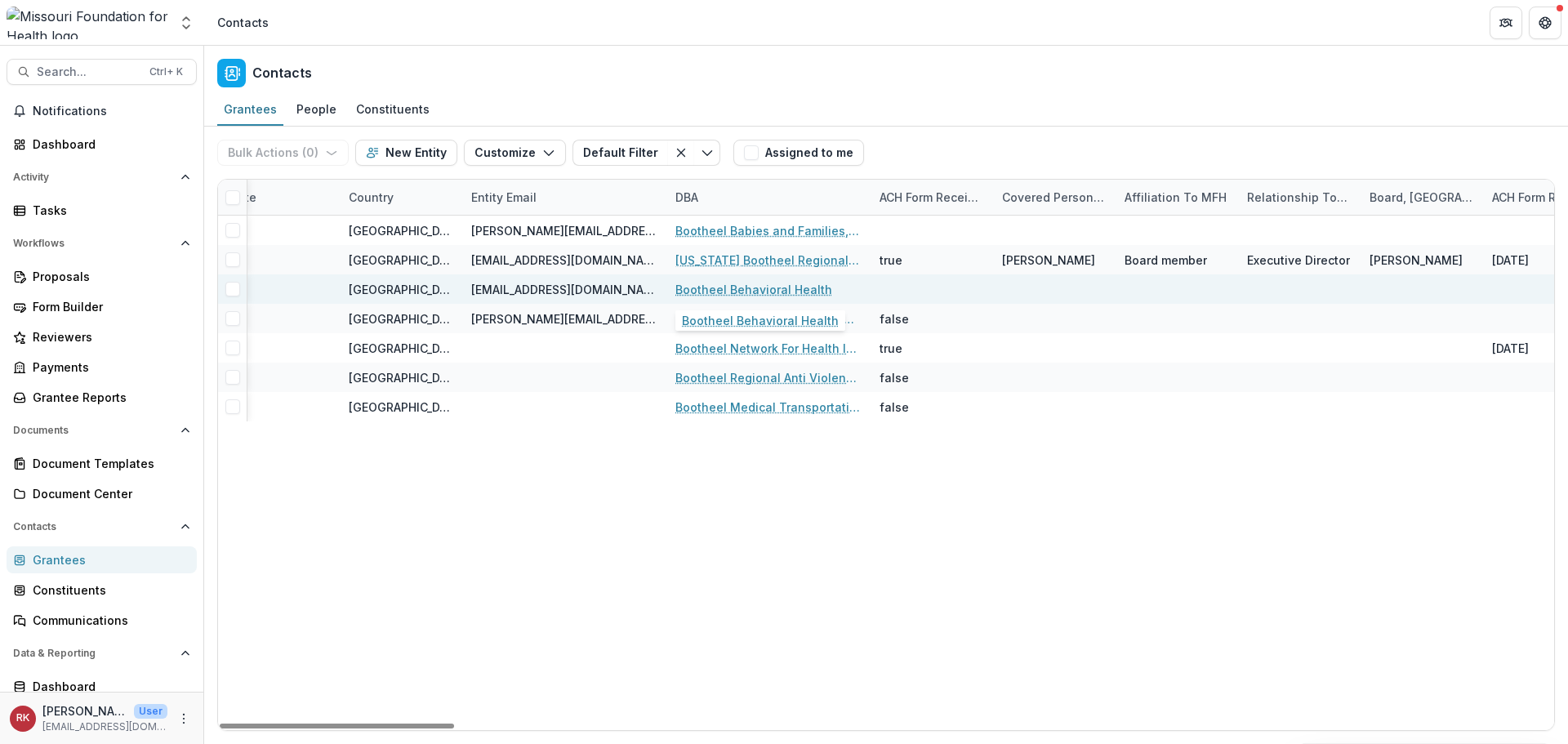
click at [779, 293] on link "Bootheel Behavioral Health" at bounding box center [753, 289] width 157 height 17
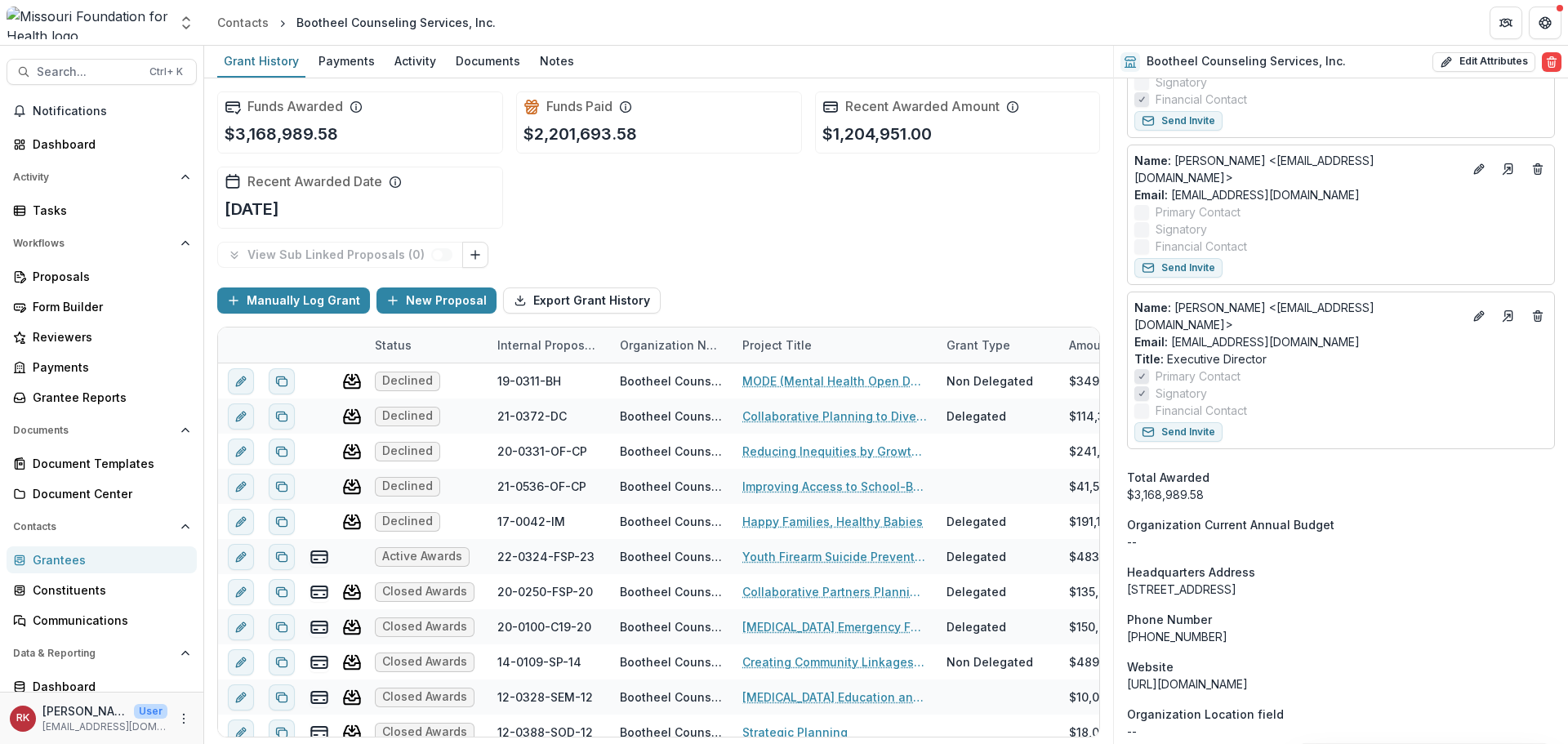
scroll to position [816, 0]
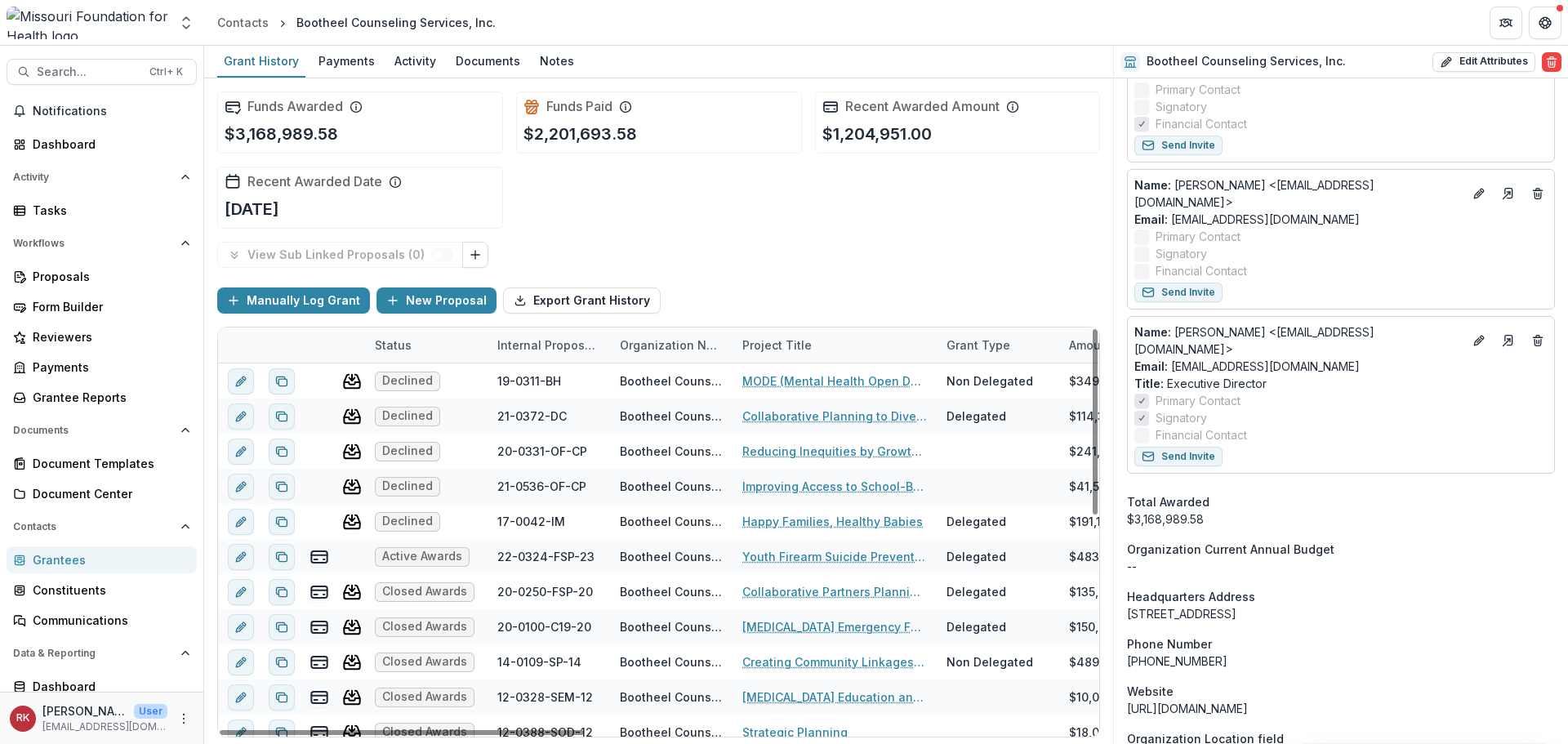
click at [54, 560] on div "Grantees" at bounding box center [108, 559] width 151 height 17
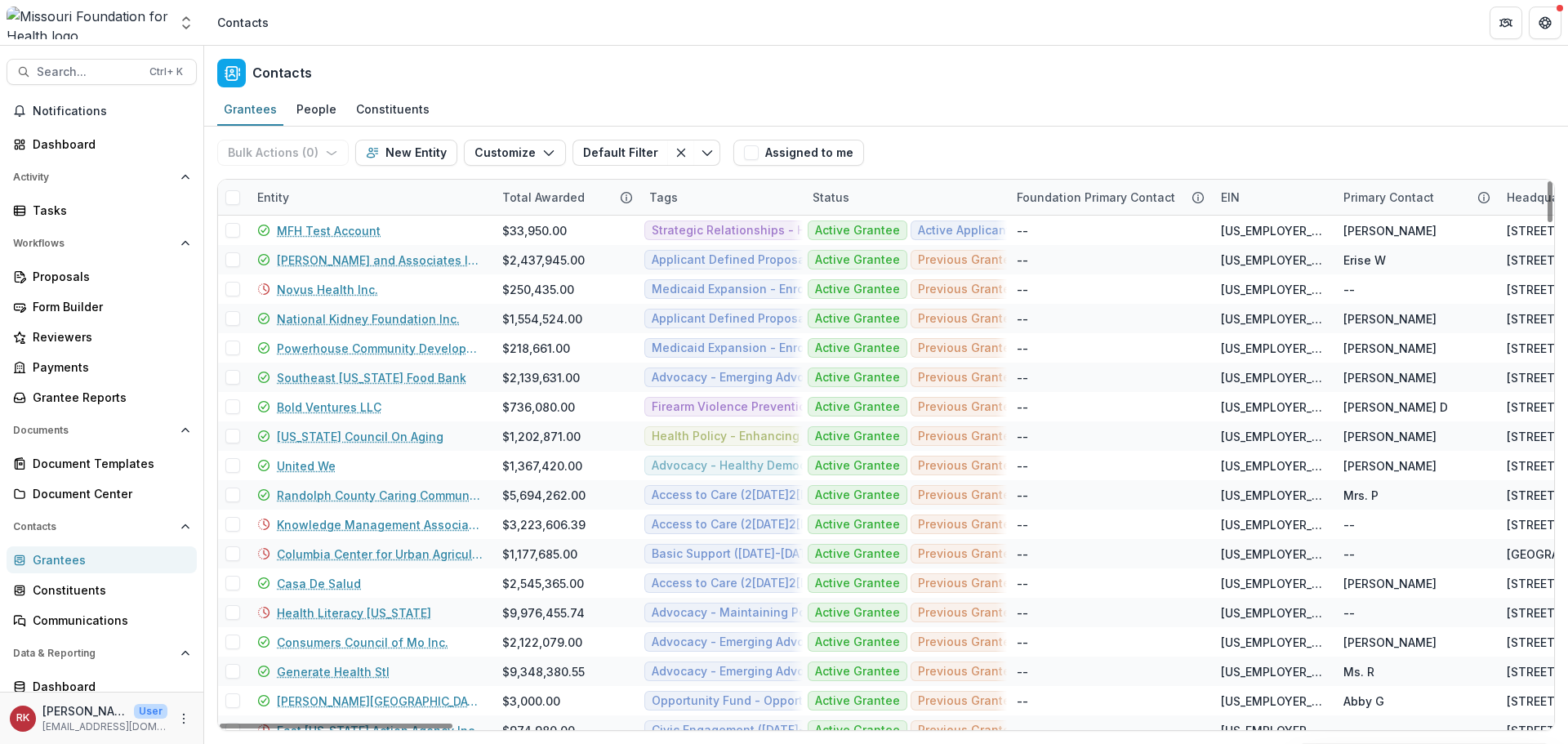
click at [285, 198] on div "Entity" at bounding box center [273, 197] width 51 height 17
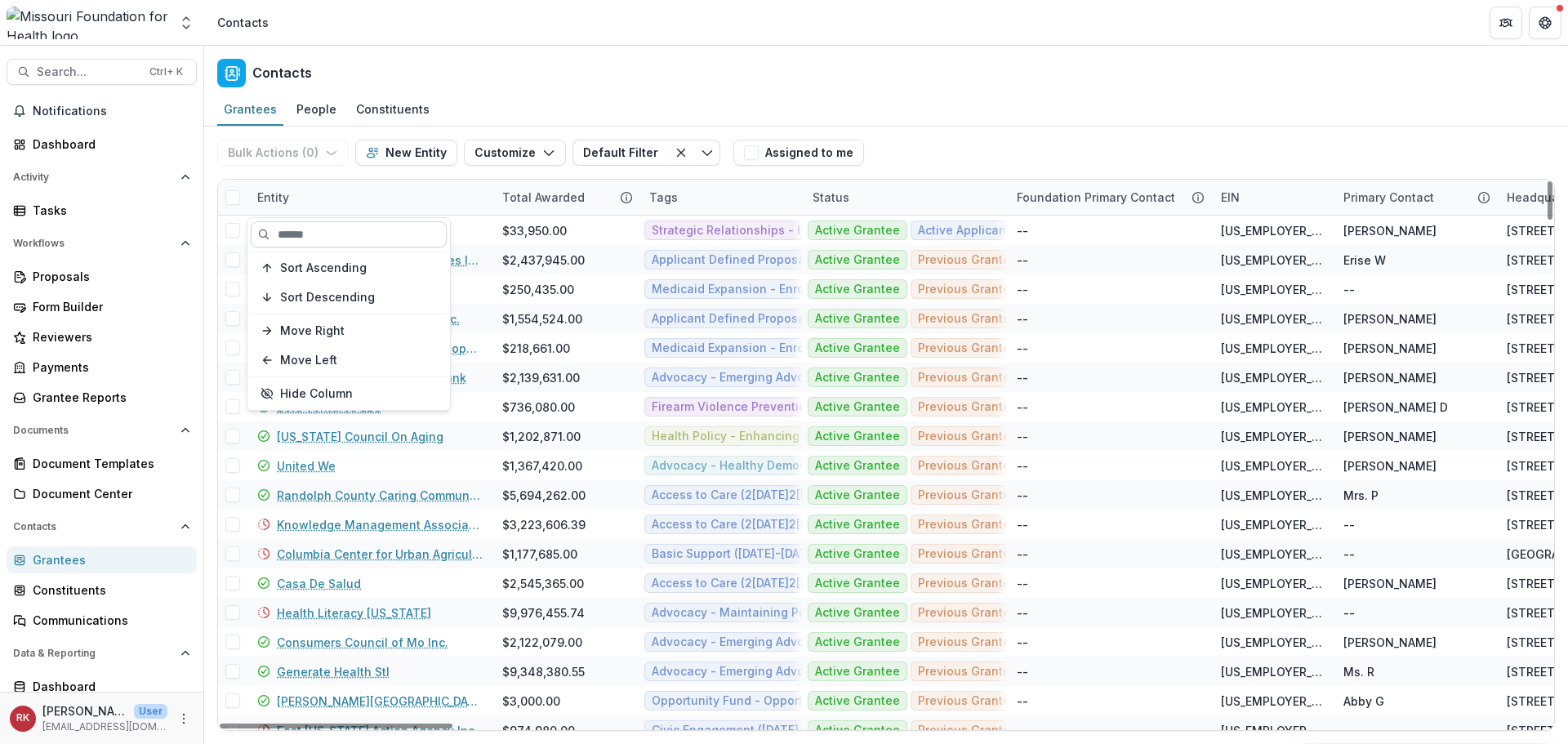
click at [315, 238] on input at bounding box center [349, 234] width 196 height 26
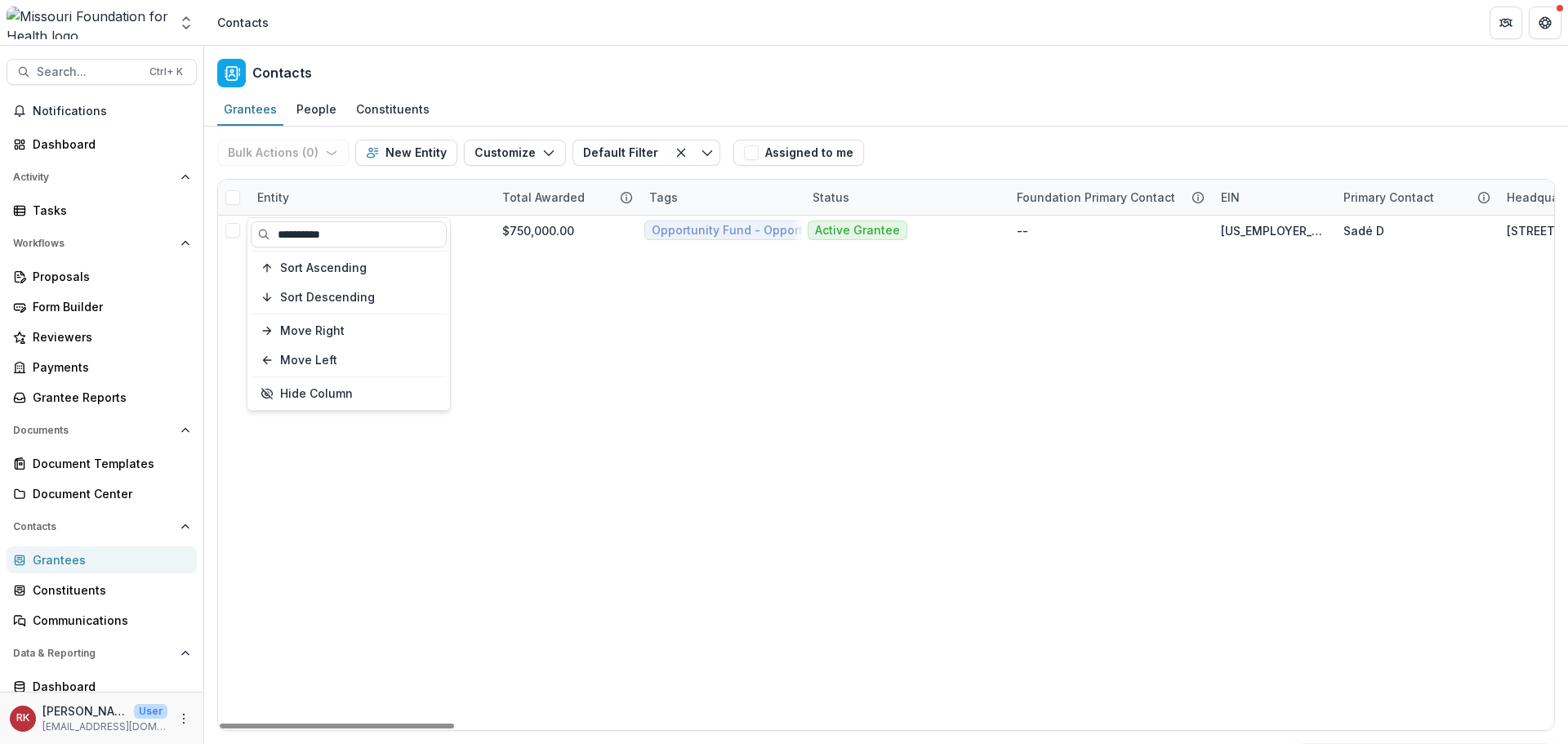
type input "**********"
drag, startPoint x: 552, startPoint y: 372, endPoint x: 440, endPoint y: 278, distance: 146.2
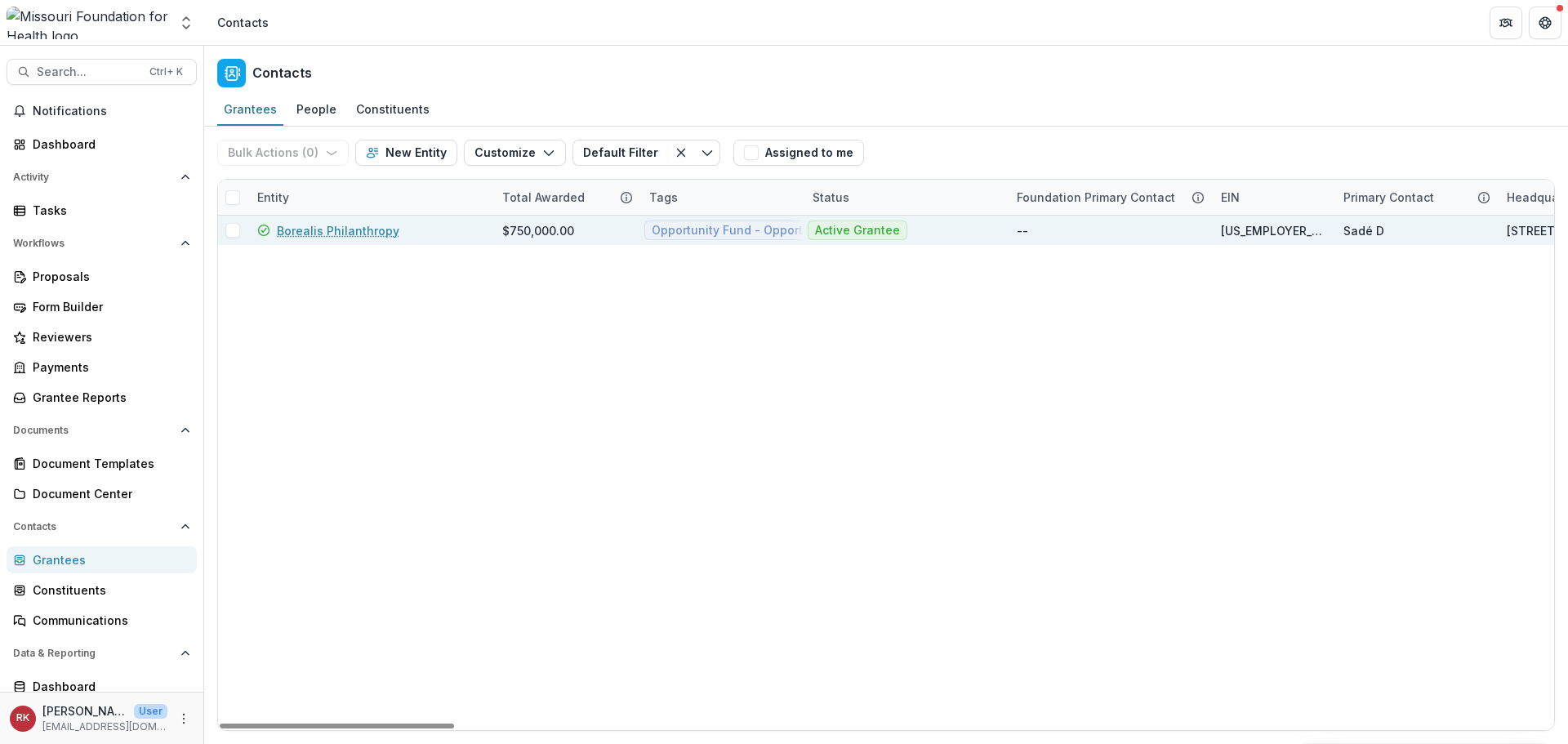
click at [365, 235] on link "Borealis Philanthropy" at bounding box center [338, 230] width 122 height 17
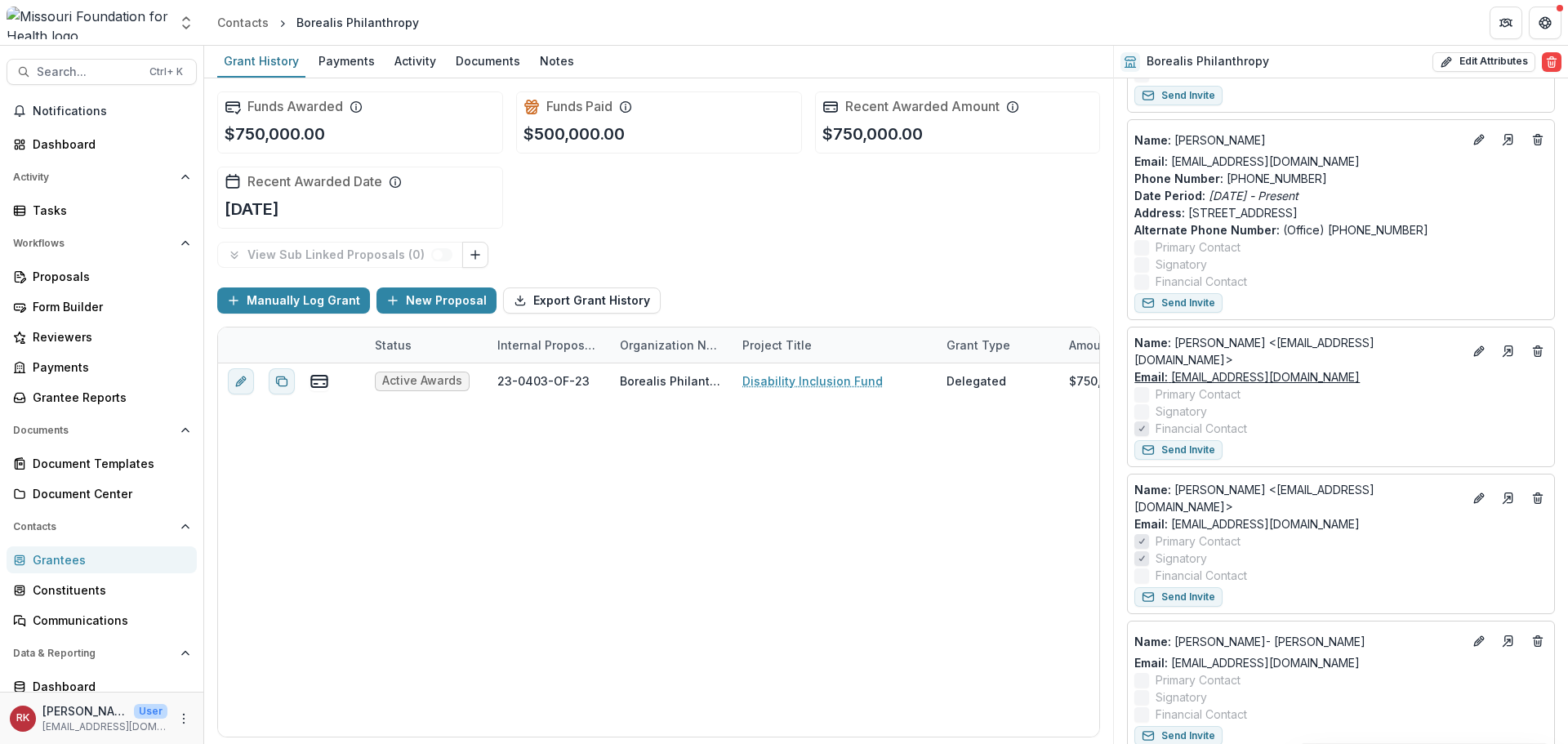
scroll to position [1224, 0]
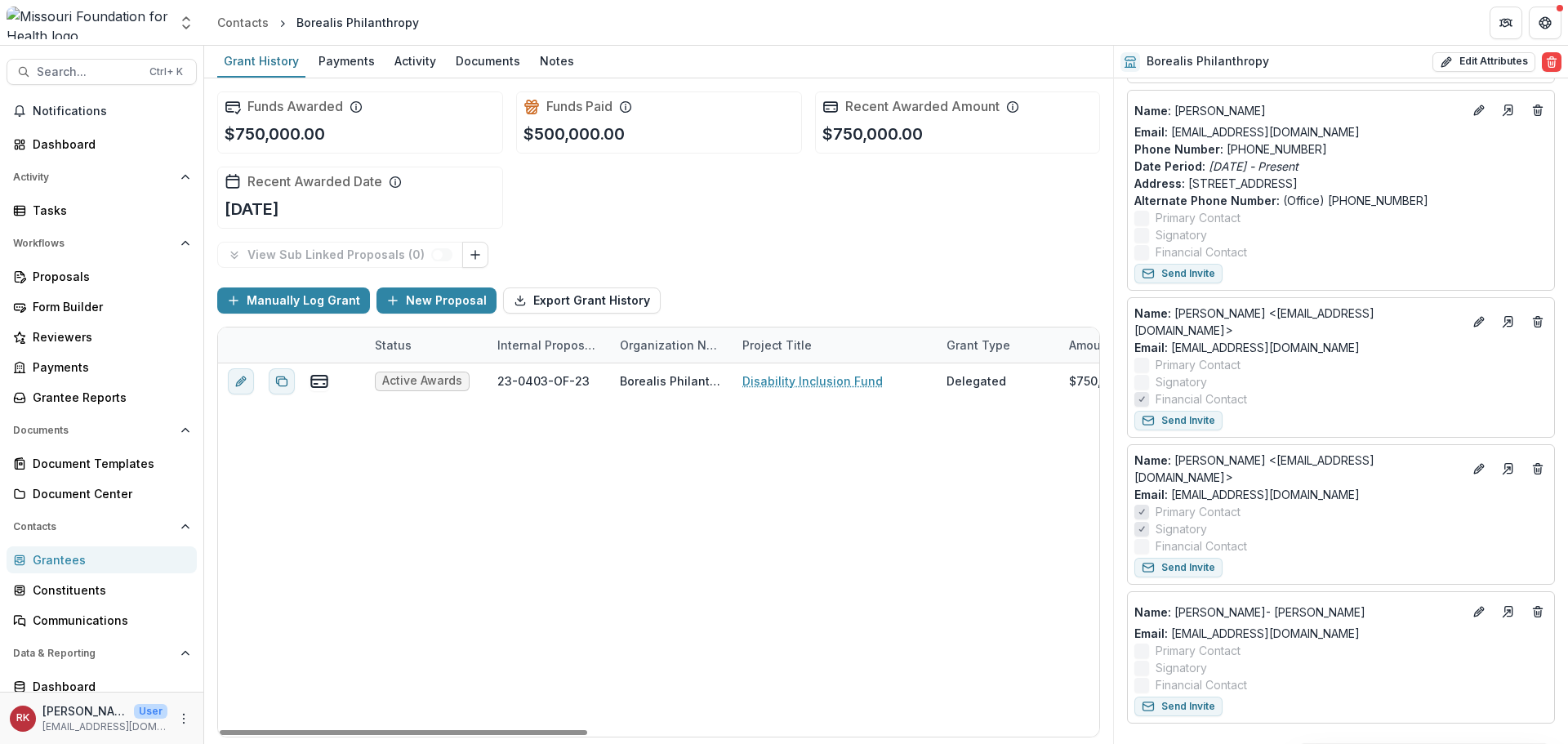
click at [31, 560] on link "Grantees" at bounding box center [101, 560] width 190 height 27
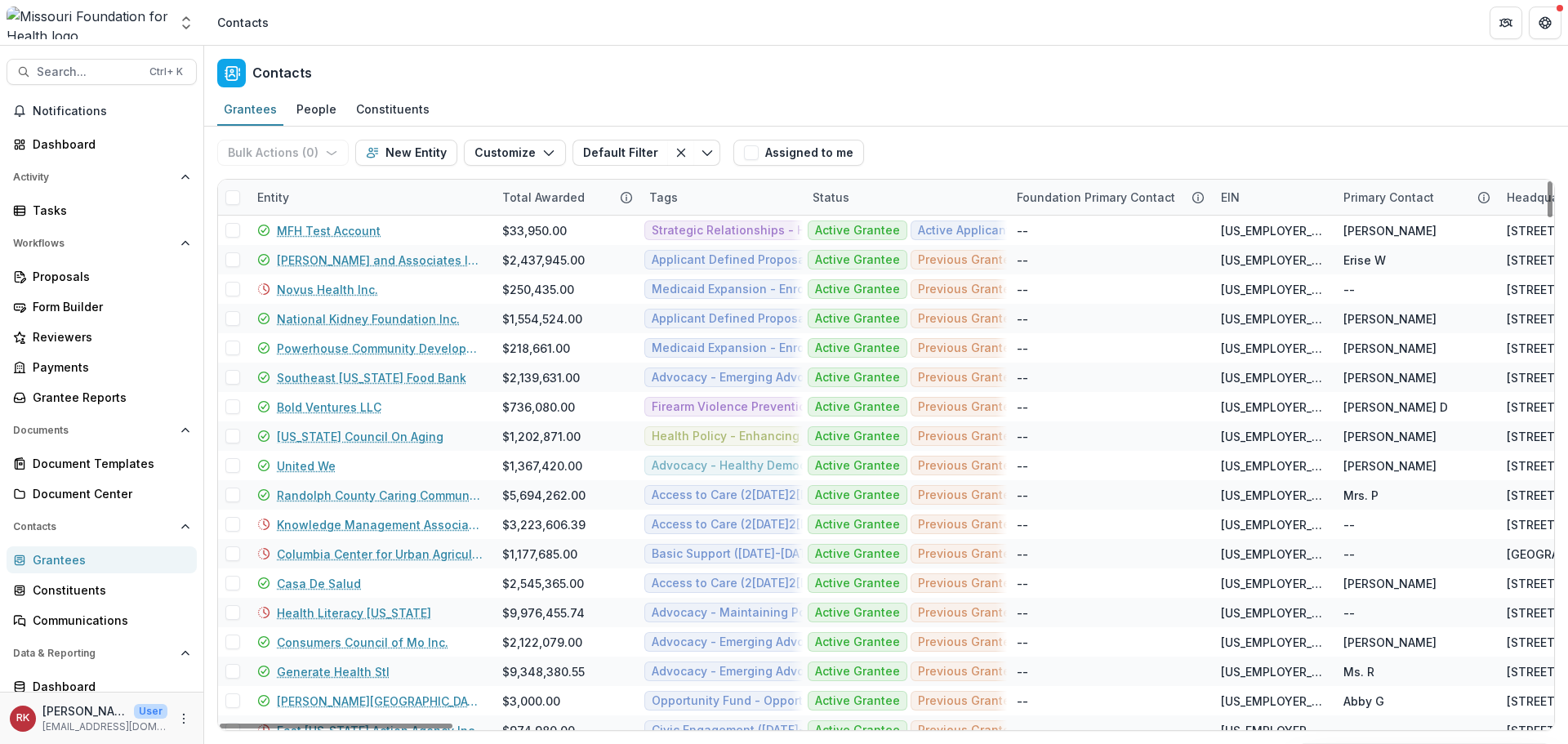
drag, startPoint x: 279, startPoint y: 190, endPoint x: 297, endPoint y: 197, distance: 19.3
click at [279, 191] on div "Entity" at bounding box center [273, 197] width 51 height 17
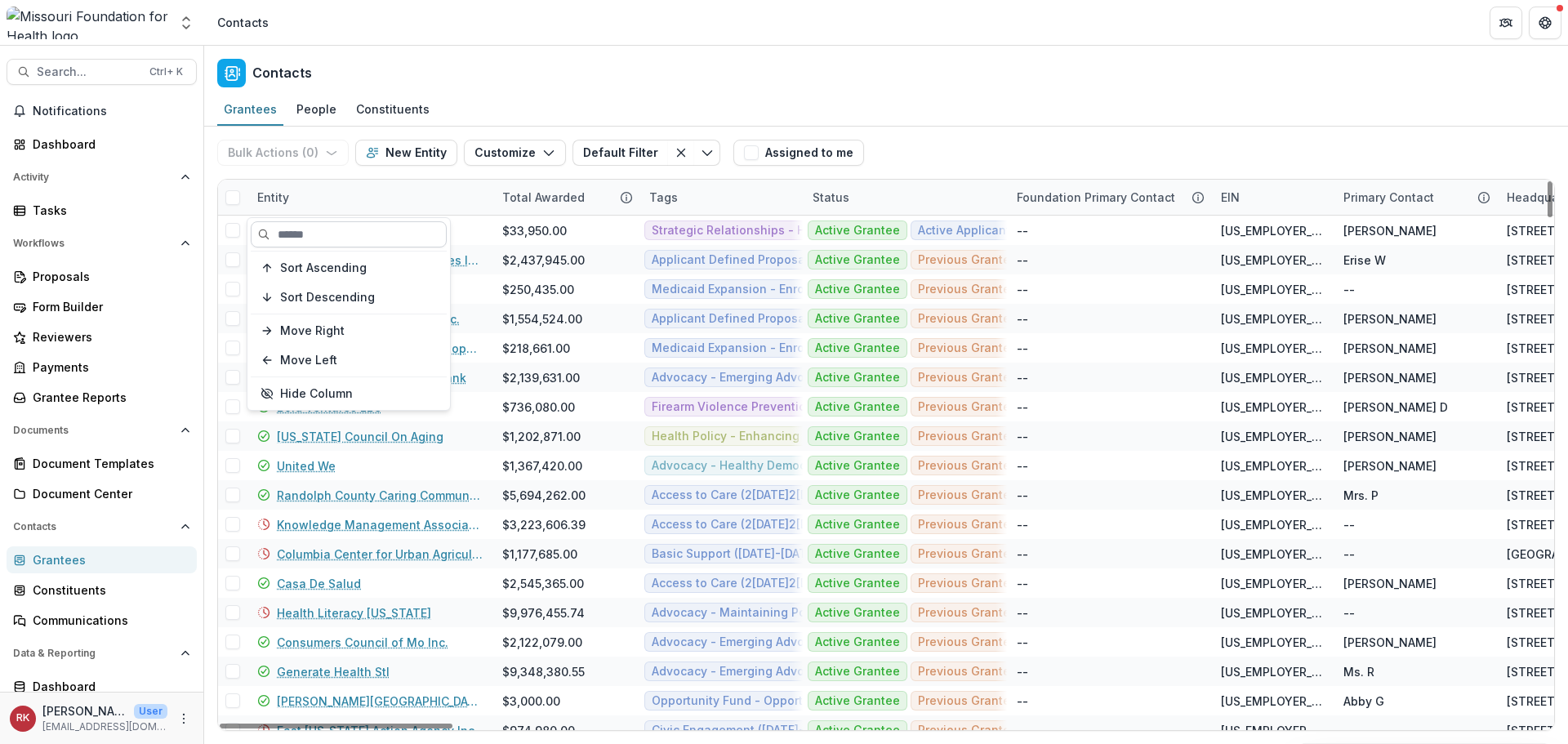
click at [330, 227] on input at bounding box center [349, 234] width 196 height 26
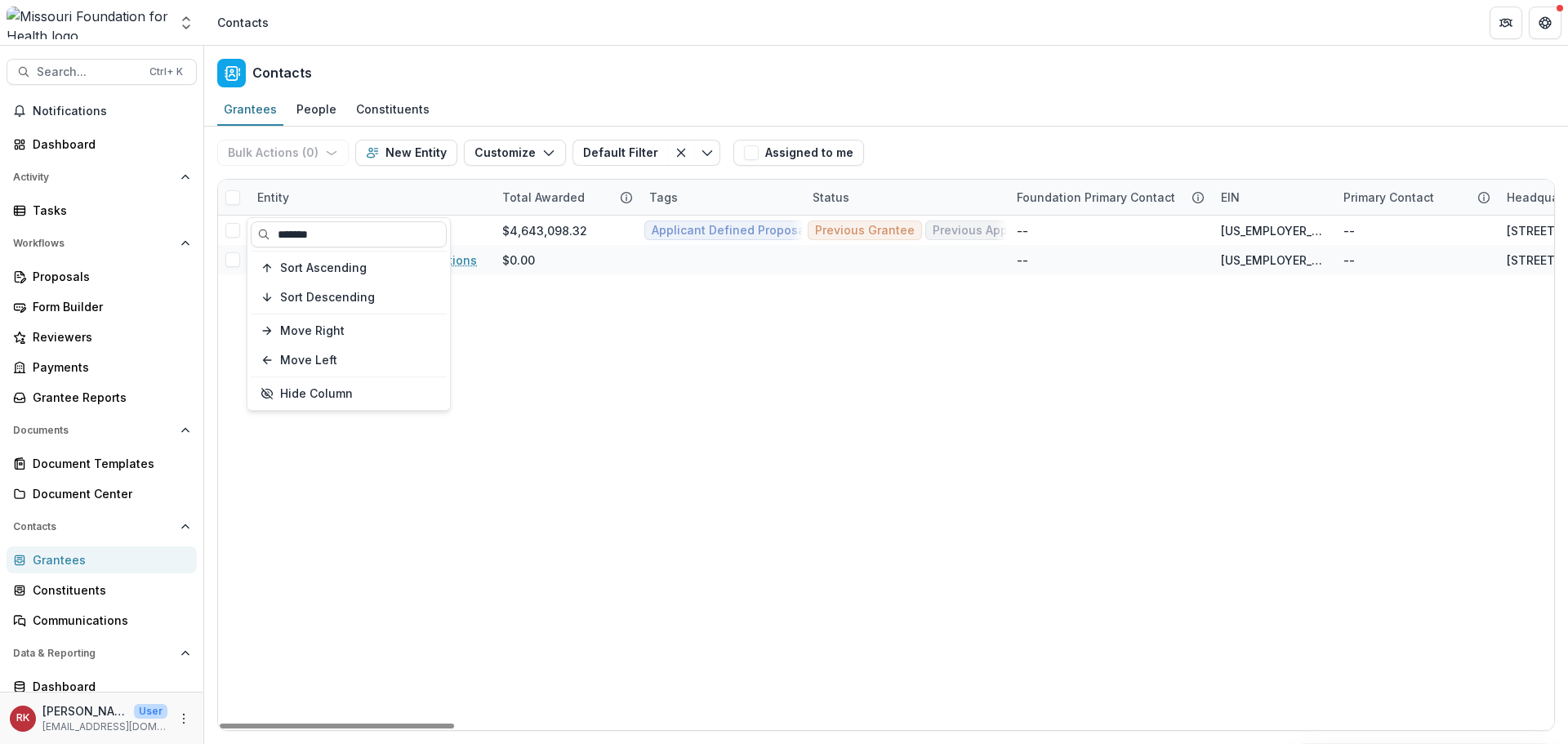
type input "*******"
click at [461, 193] on div "Entity" at bounding box center [370, 197] width 245 height 35
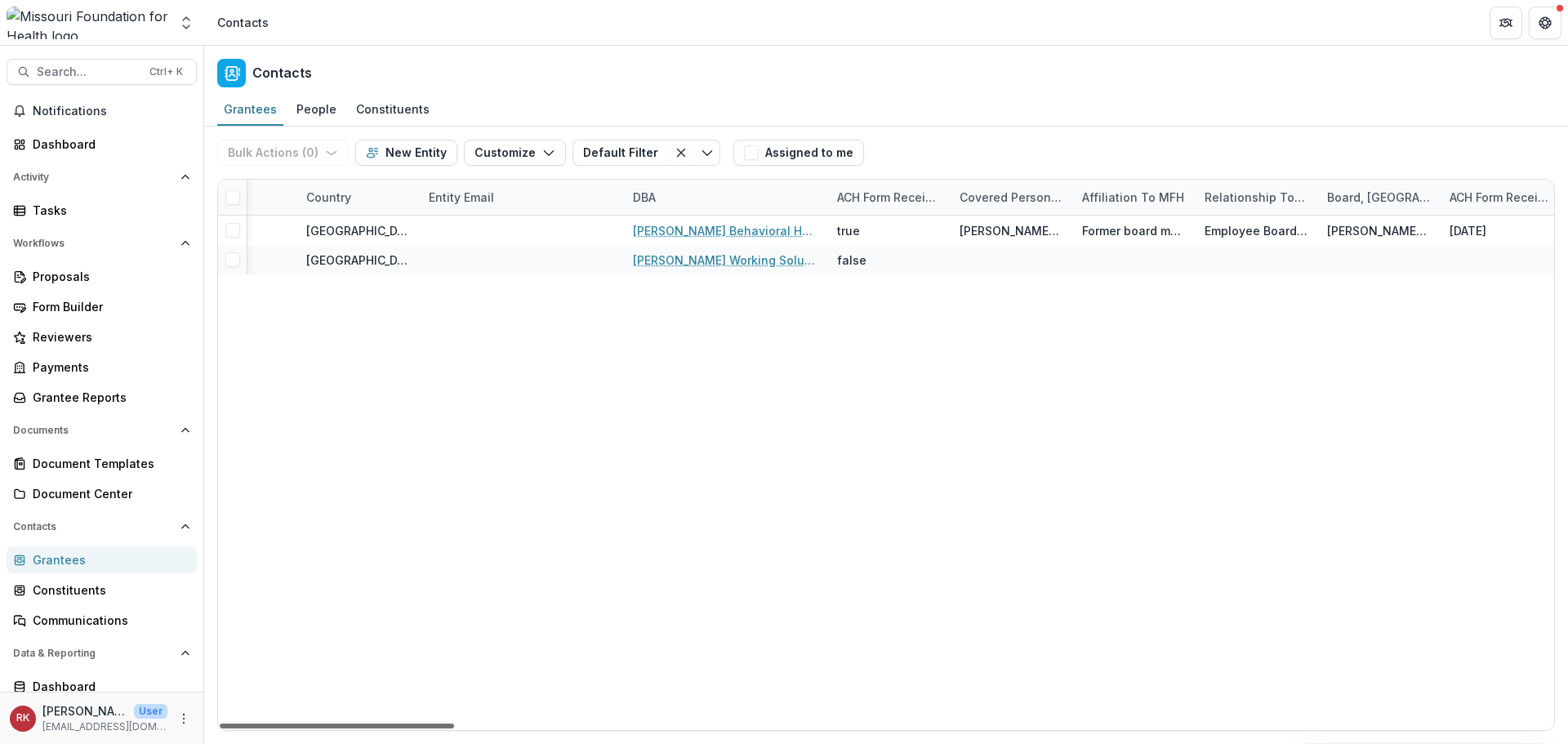
scroll to position [0, 1866]
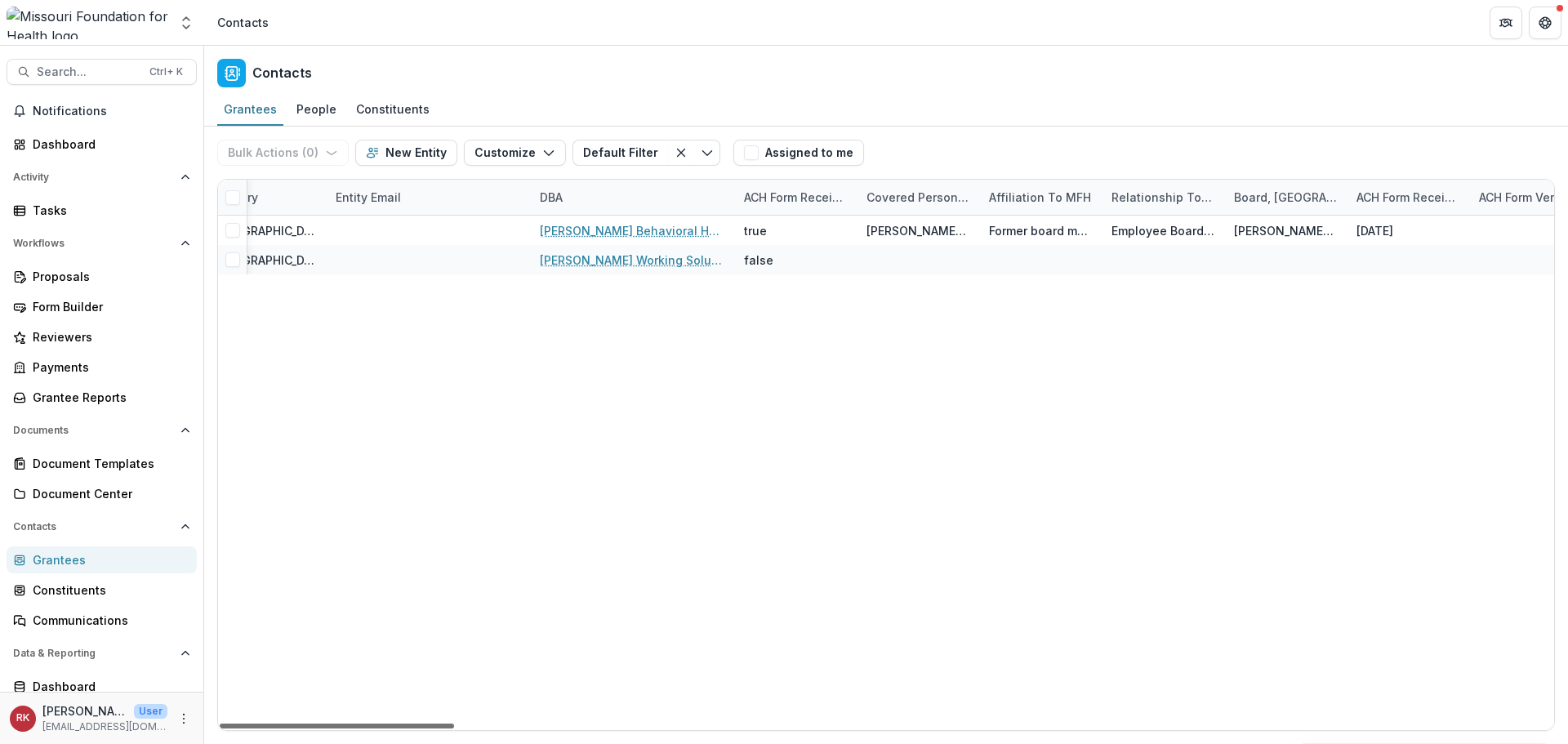
drag, startPoint x: 344, startPoint y: 723, endPoint x: 671, endPoint y: 745, distance: 327.7
click at [455, 728] on div at bounding box center [337, 725] width 234 height 4
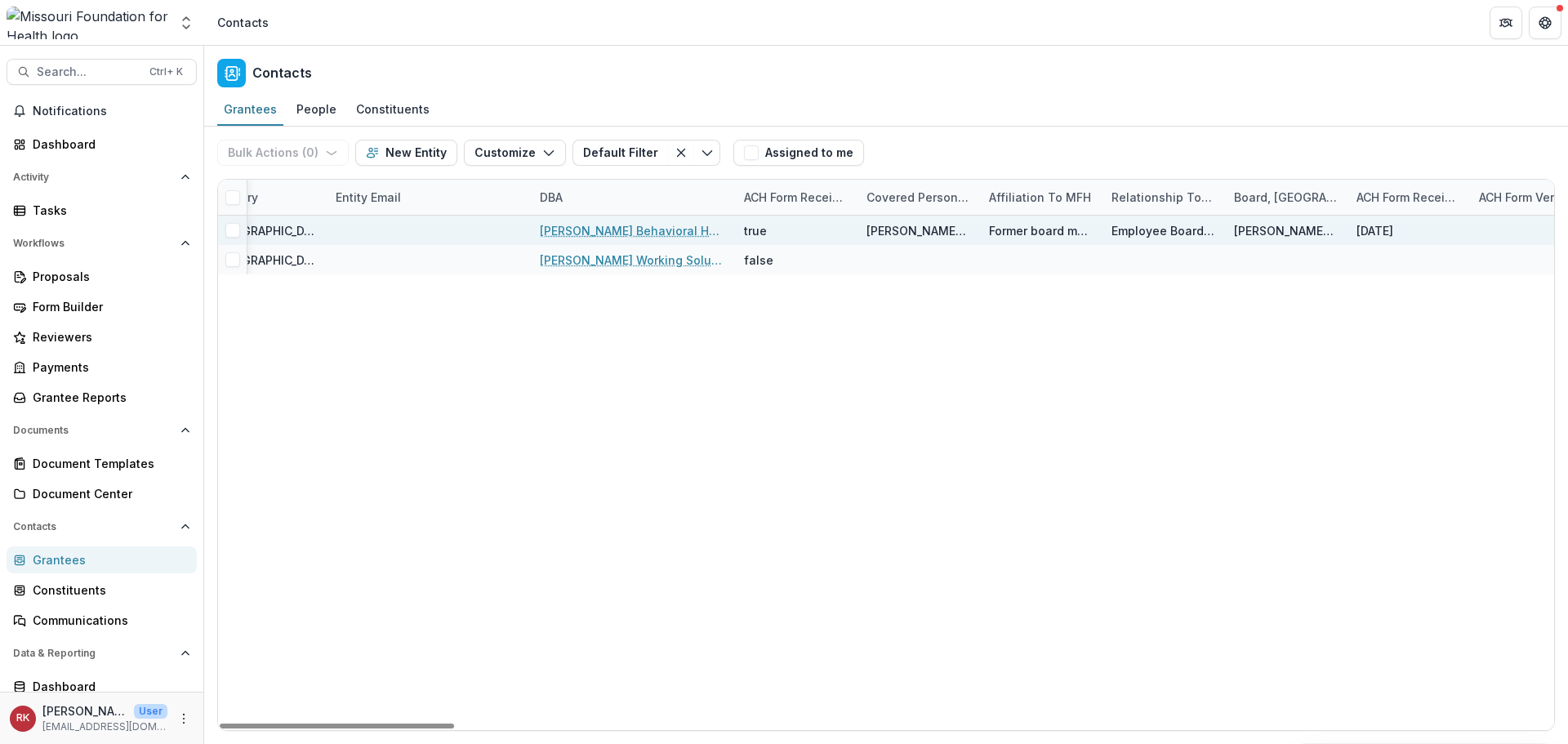
click at [585, 234] on link "Burrell Behavioral Health" at bounding box center [632, 230] width 185 height 17
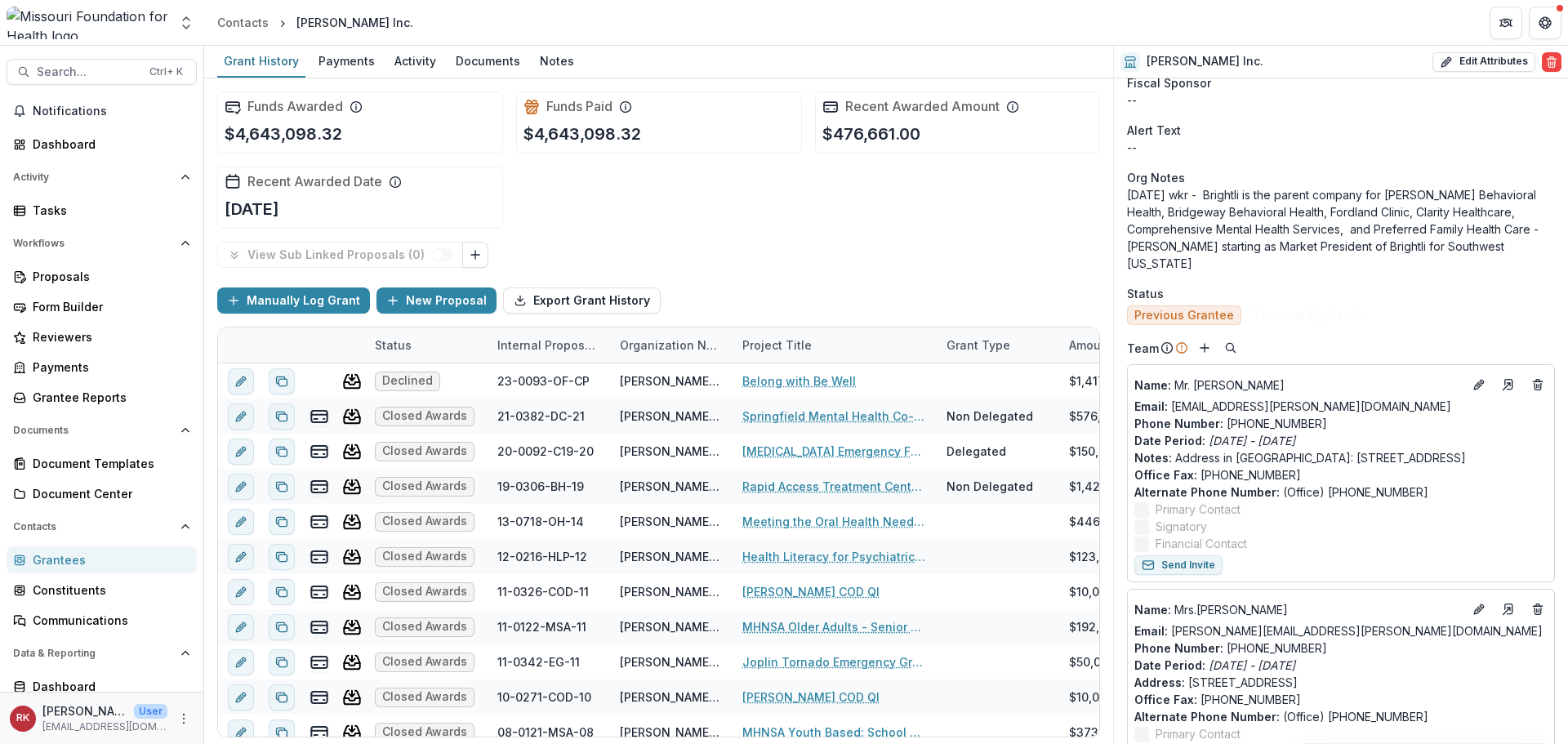
scroll to position [571, 0]
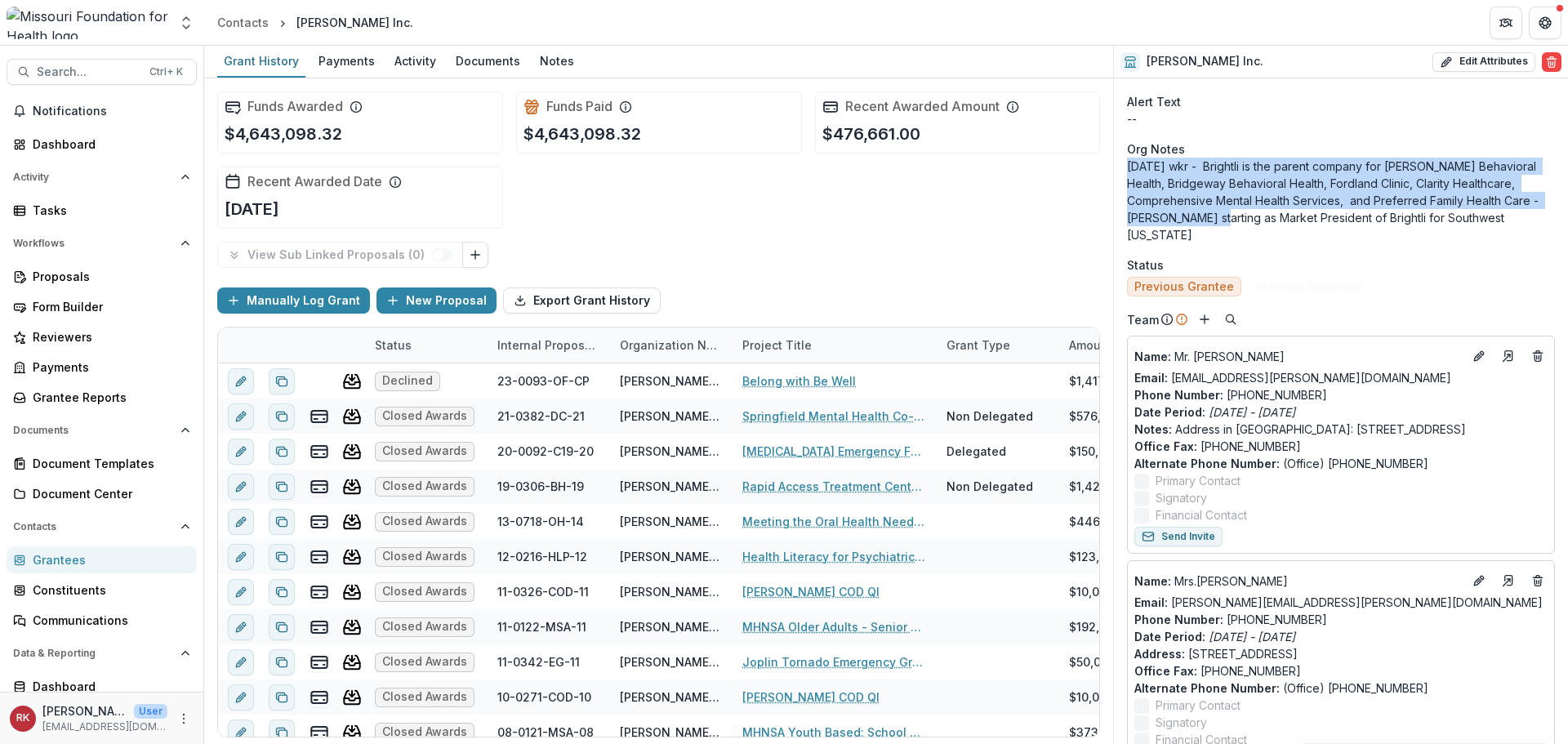
drag, startPoint x: 1124, startPoint y: 163, endPoint x: 1251, endPoint y: 209, distance: 135.1
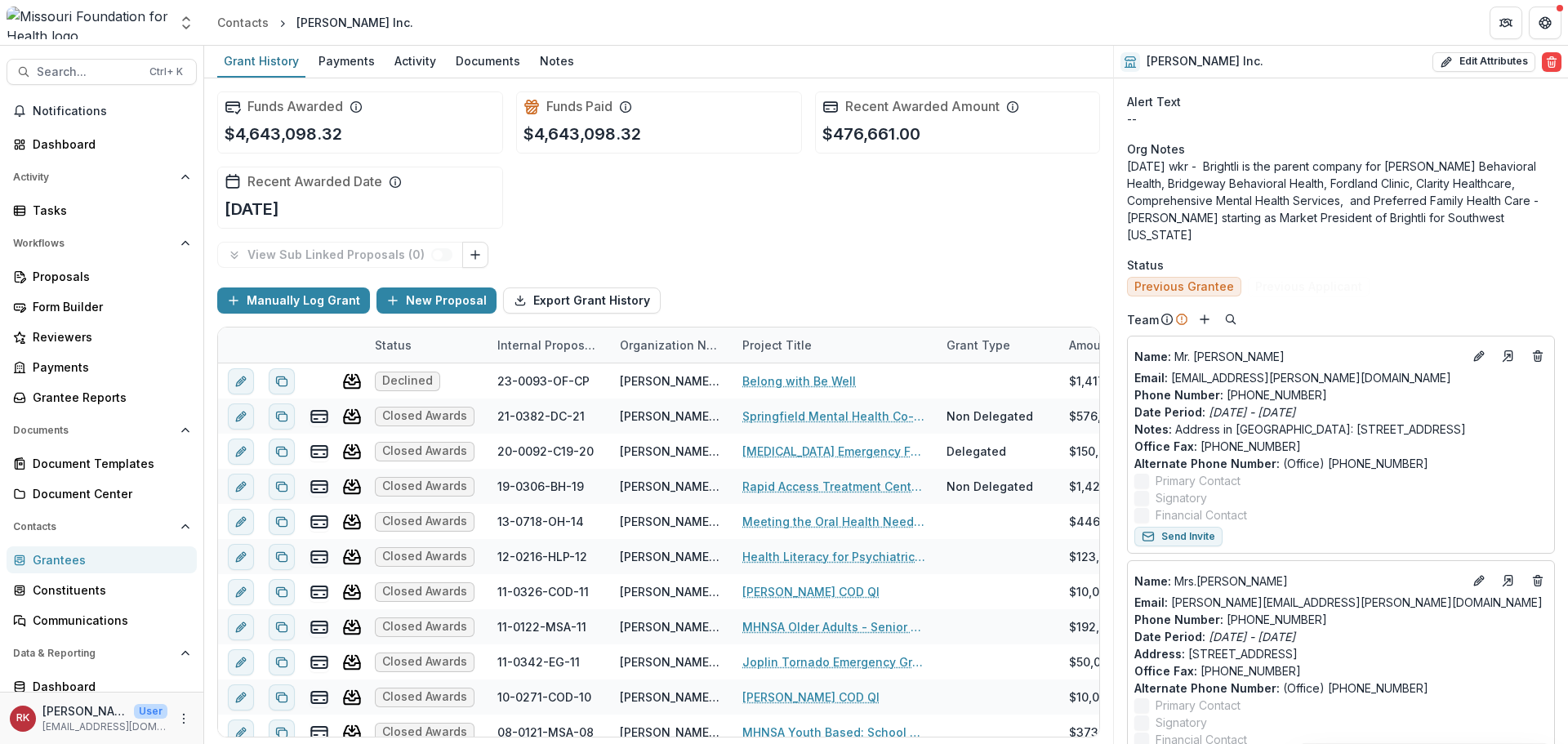
click at [1328, 214] on p "8/15/22 wkr - Brightli is the parent company for Burrell Behavioral Health, Bri…" at bounding box center [1340, 200] width 428 height 85
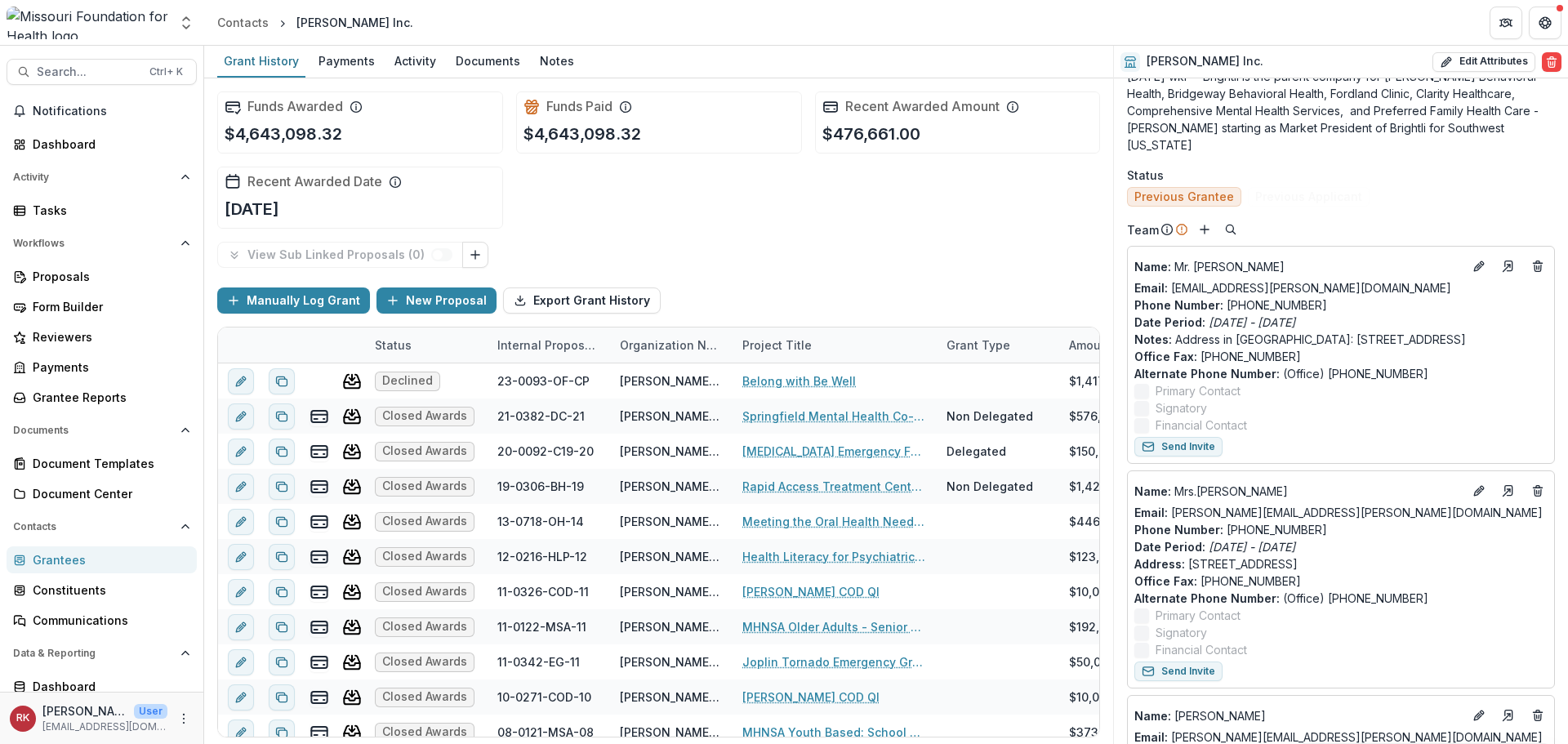
scroll to position [653, 0]
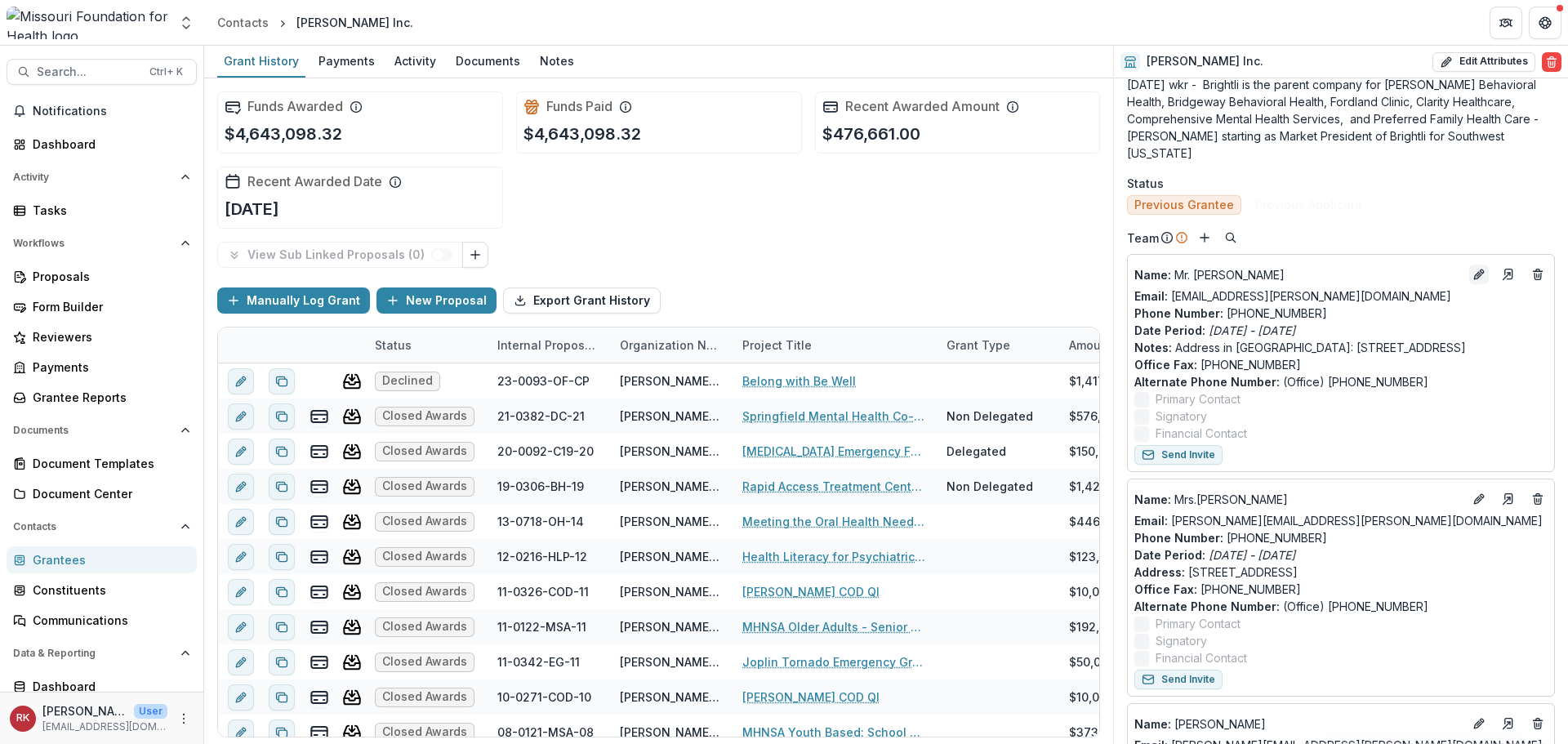
click at [1473, 268] on icon "Edit" at bounding box center [1479, 274] width 14 height 13
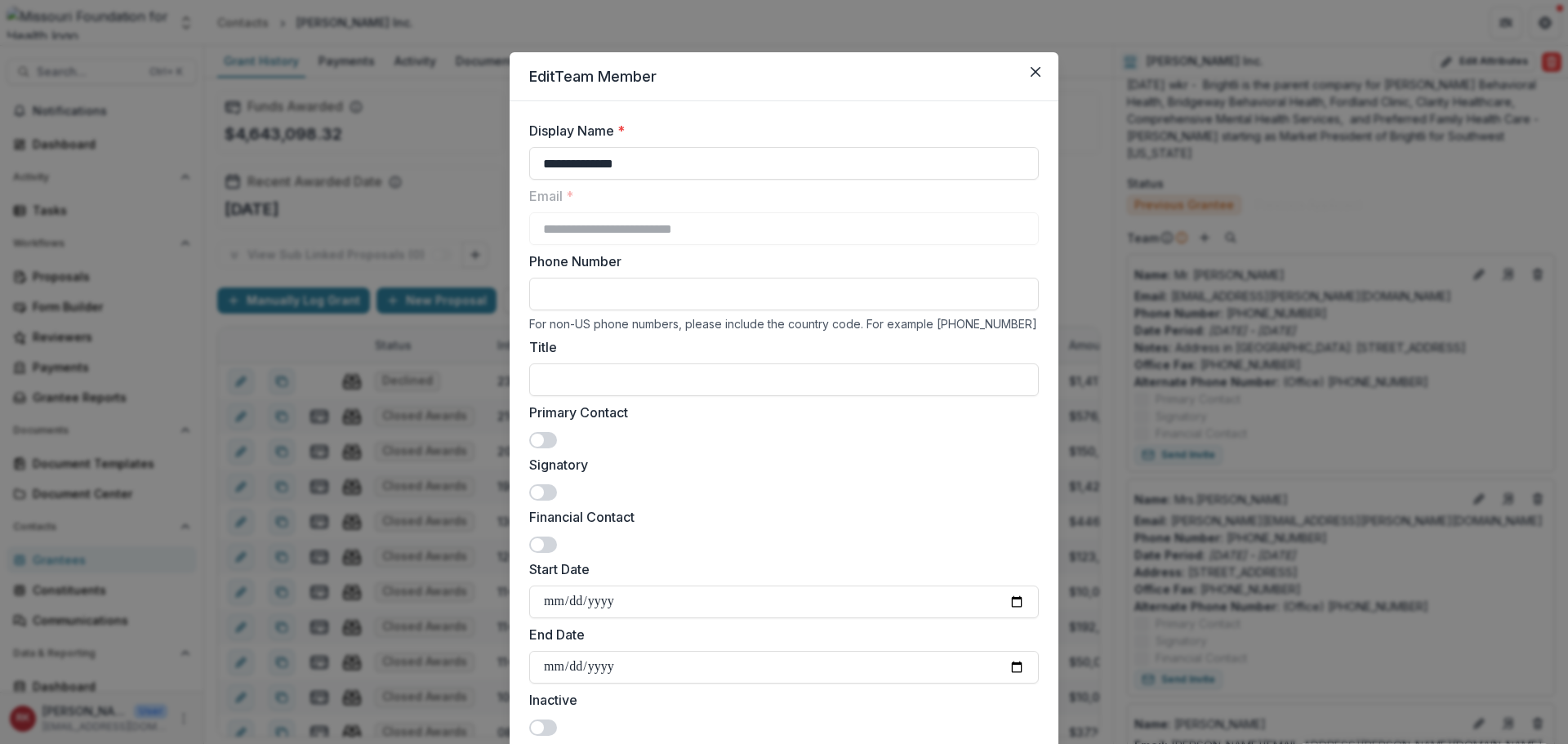
click at [532, 490] on span at bounding box center [537, 492] width 14 height 13
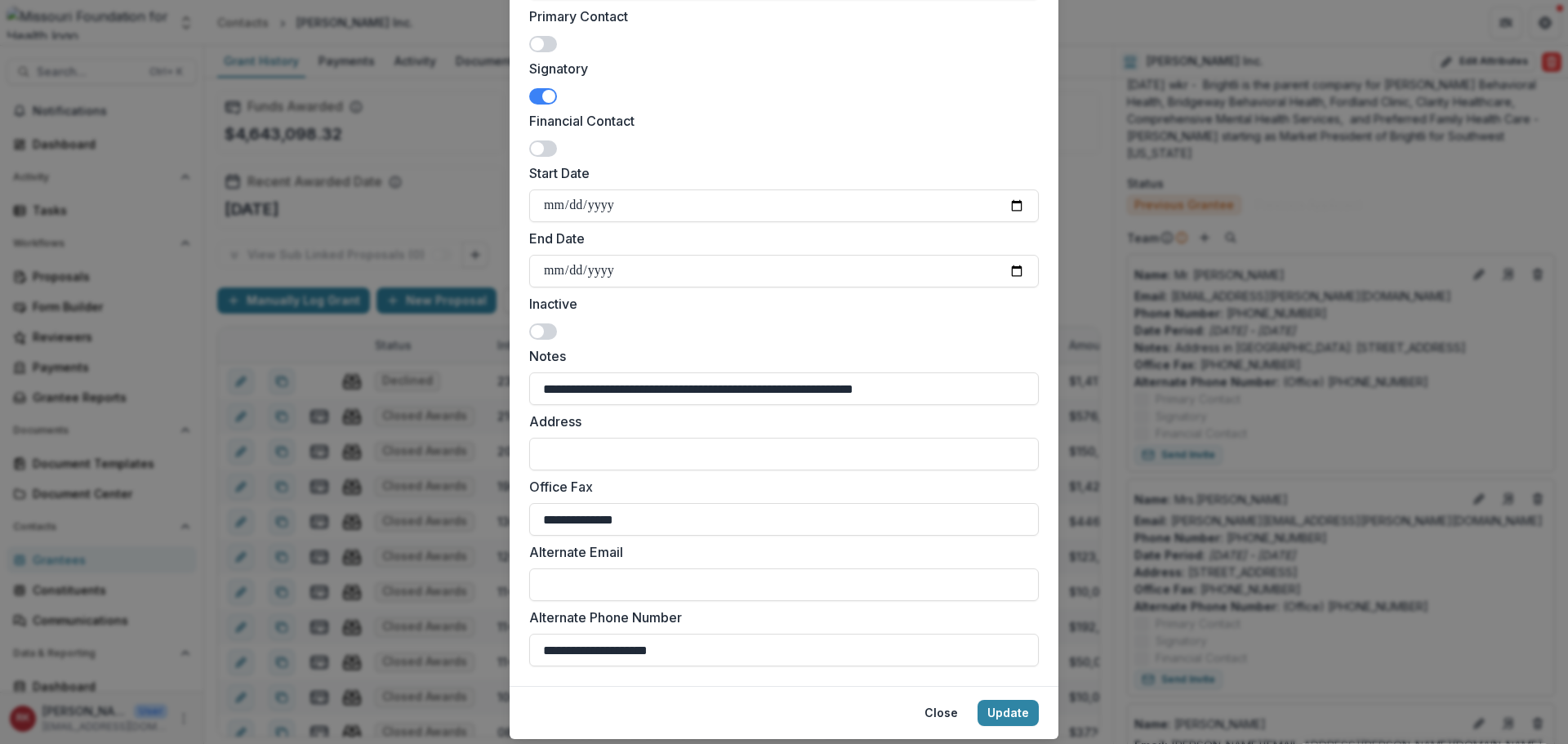
scroll to position [444, 0]
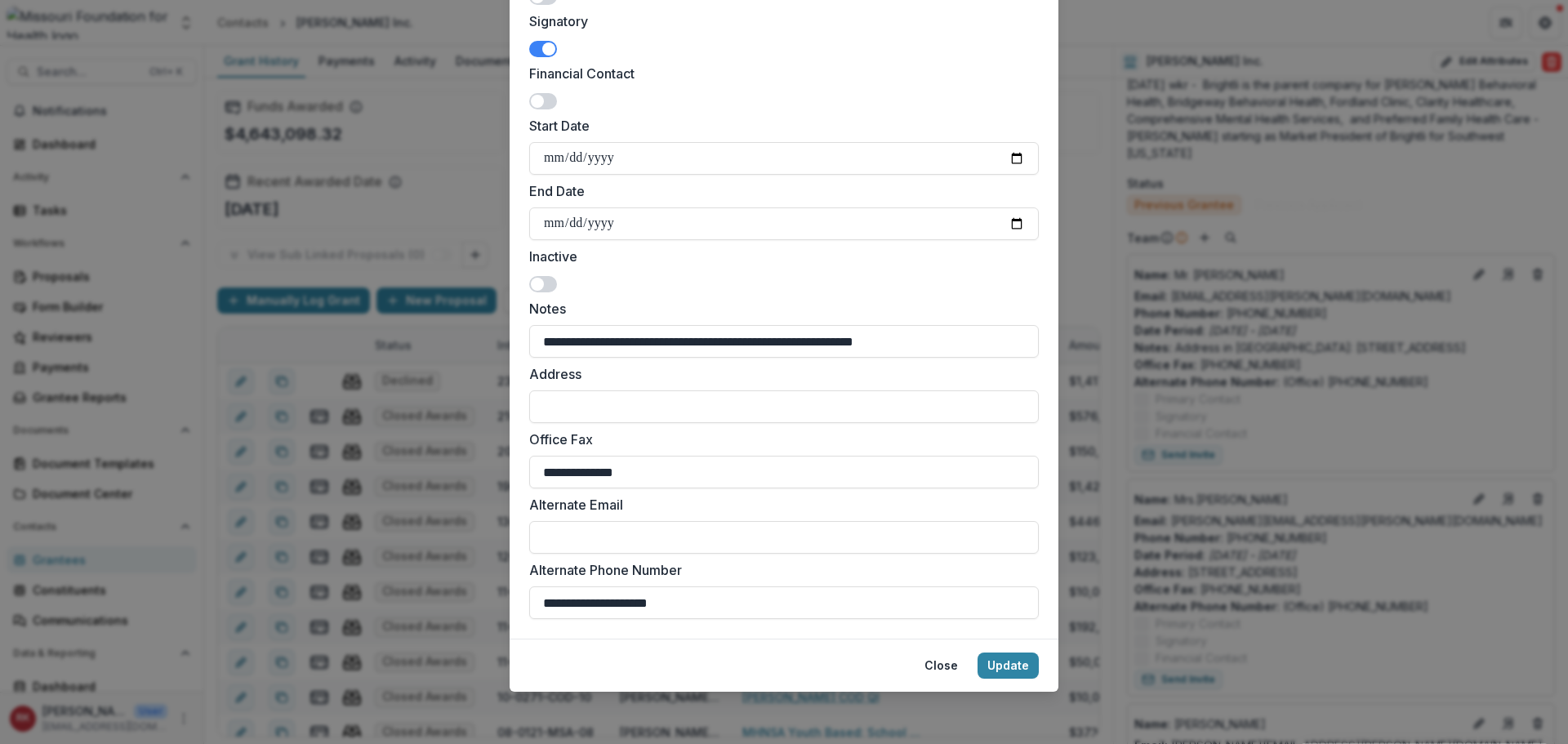
drag, startPoint x: 700, startPoint y: 604, endPoint x: 414, endPoint y: 600, distance: 286.0
click at [414, 600] on div "**********" at bounding box center [784, 372] width 1568 height 744
type input "**********"
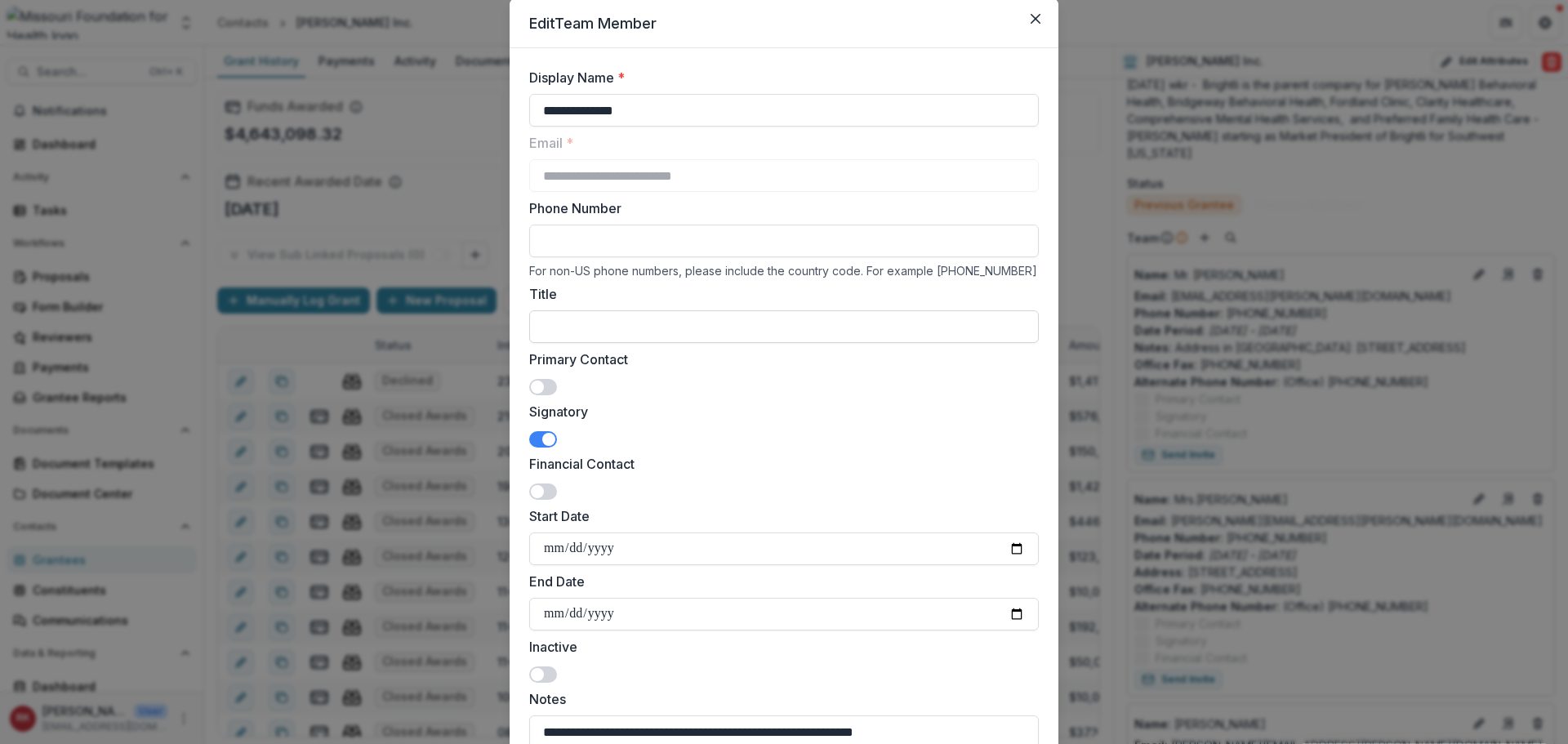
scroll to position [0, 0]
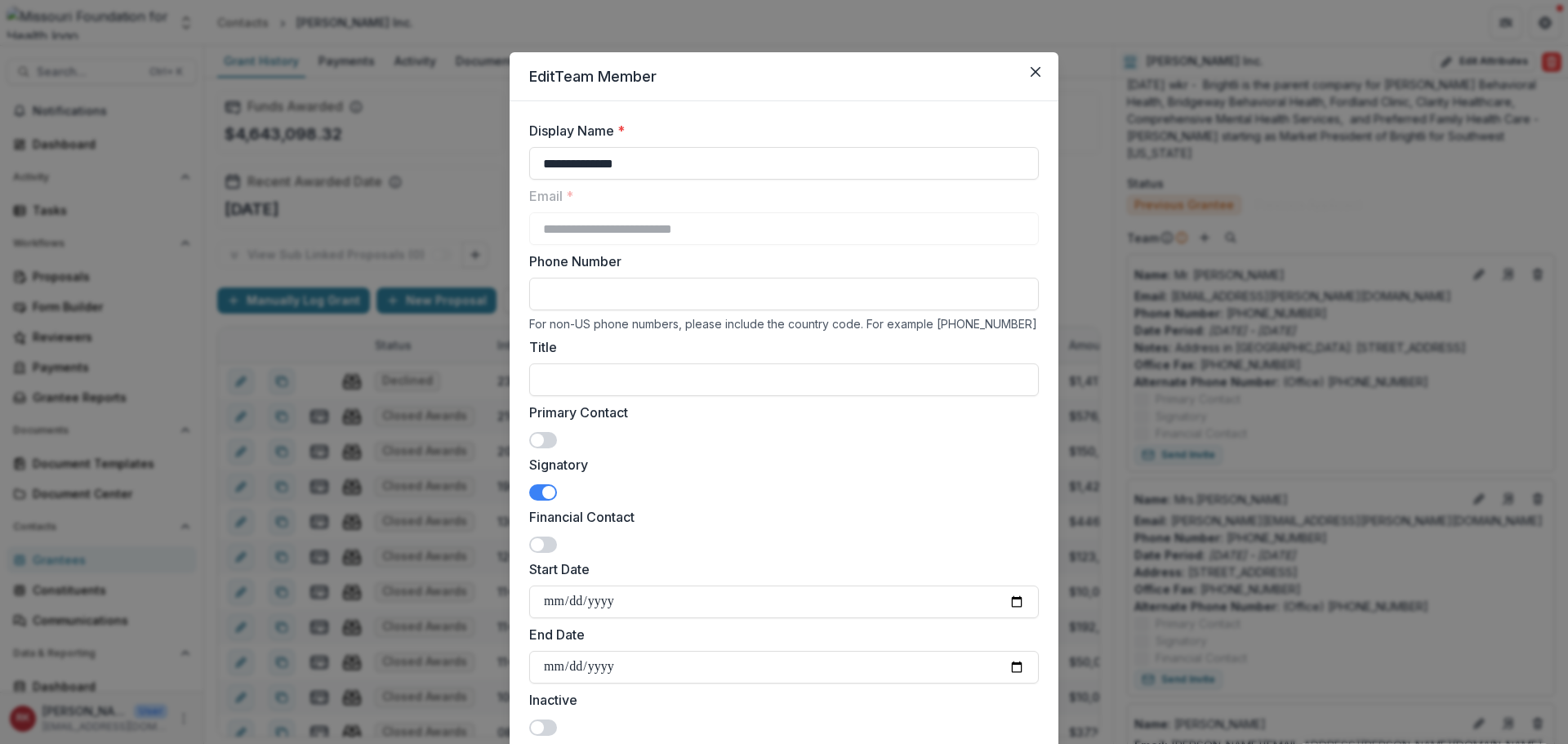
click at [542, 289] on input "Phone Number" at bounding box center [784, 294] width 509 height 32
paste input "**********"
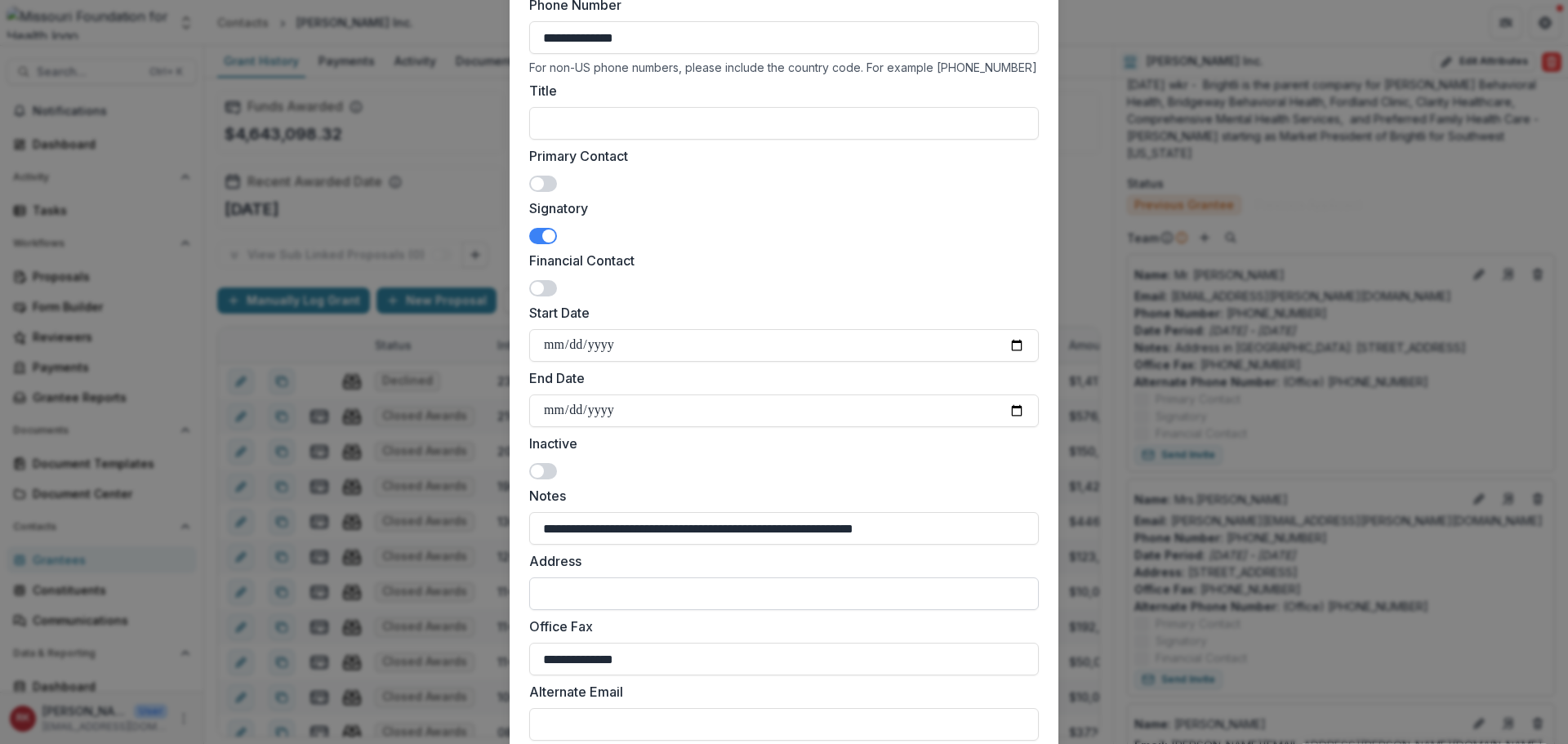
scroll to position [444, 0]
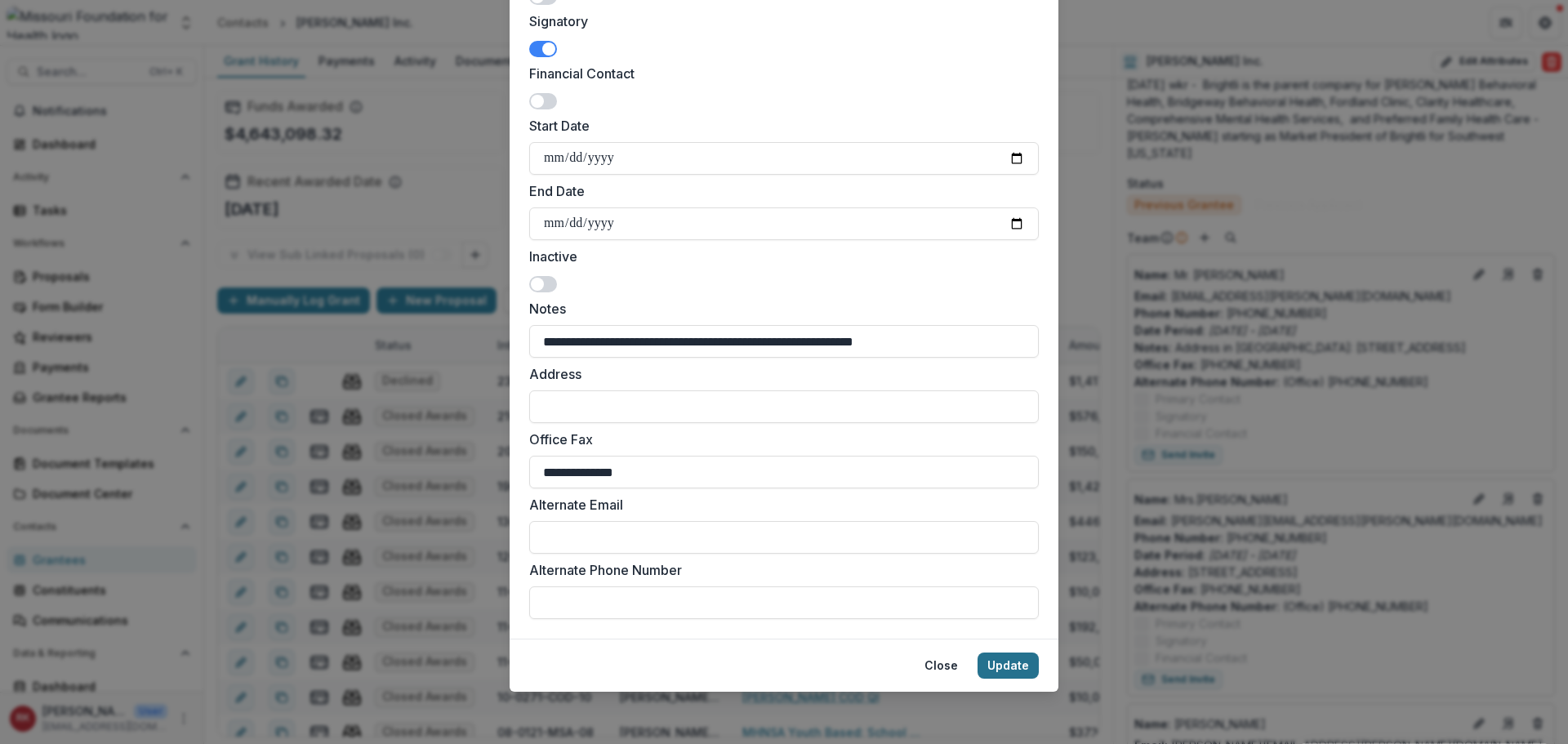
type input "**********"
click at [1011, 666] on button "Update" at bounding box center [1008, 665] width 61 height 26
type input "**********"
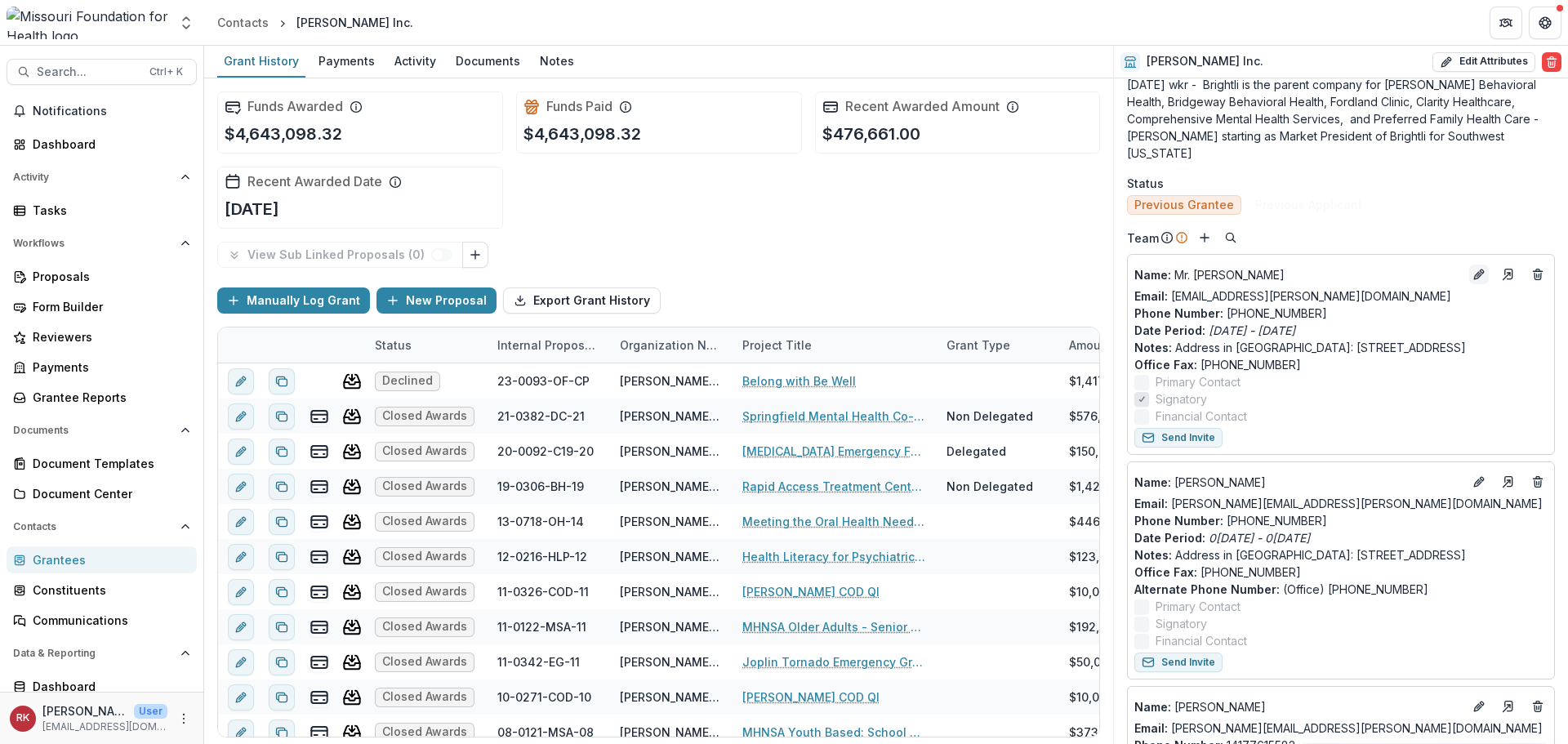
click at [1469, 264] on button "Edit" at bounding box center [1479, 274] width 20 height 20
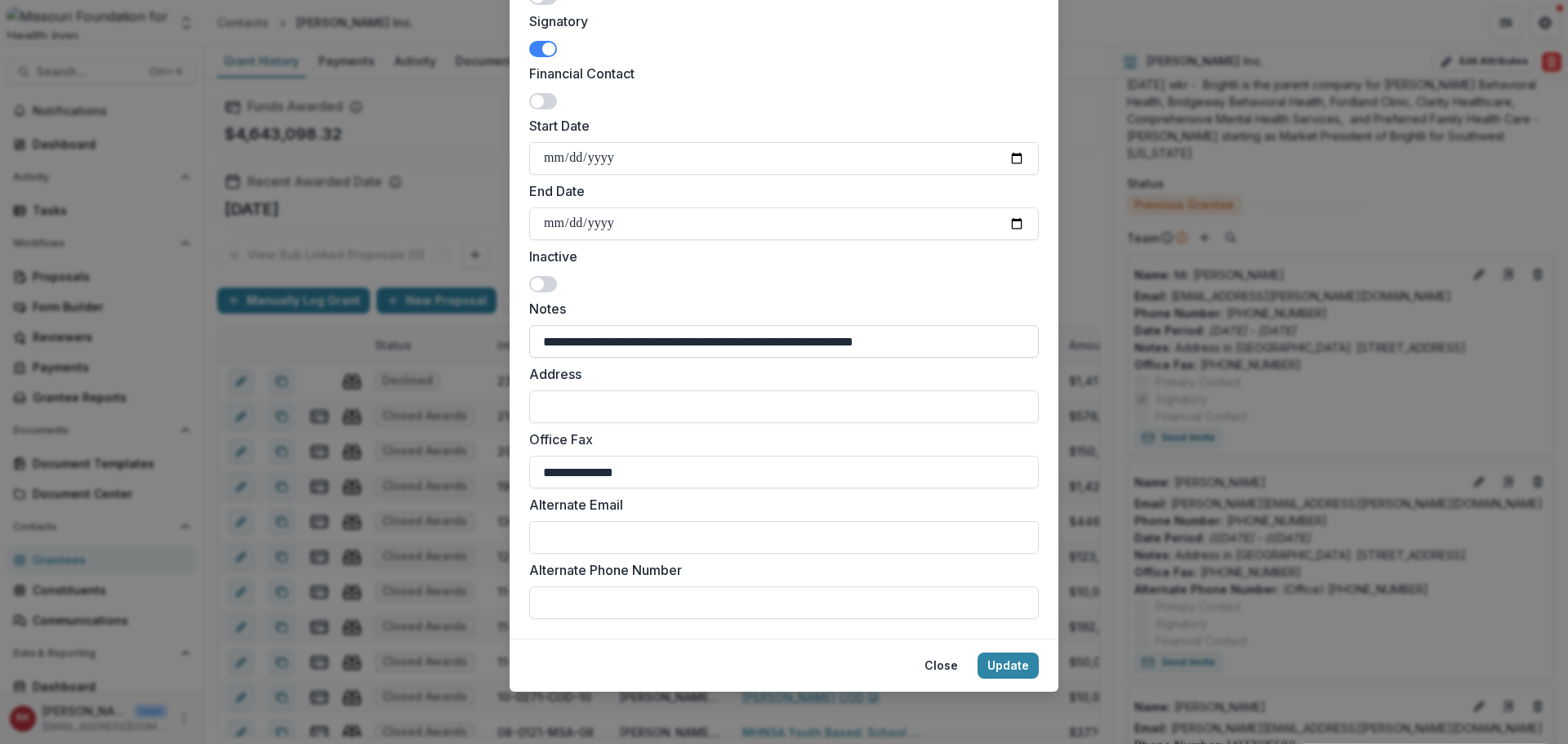
click at [670, 345] on input "**********" at bounding box center [784, 341] width 509 height 32
click at [671, 338] on input "**********" at bounding box center [784, 341] width 509 height 32
click at [845, 341] on input "**********" at bounding box center [784, 341] width 509 height 32
type input "**********"
click at [995, 660] on button "Update" at bounding box center [1008, 665] width 61 height 26
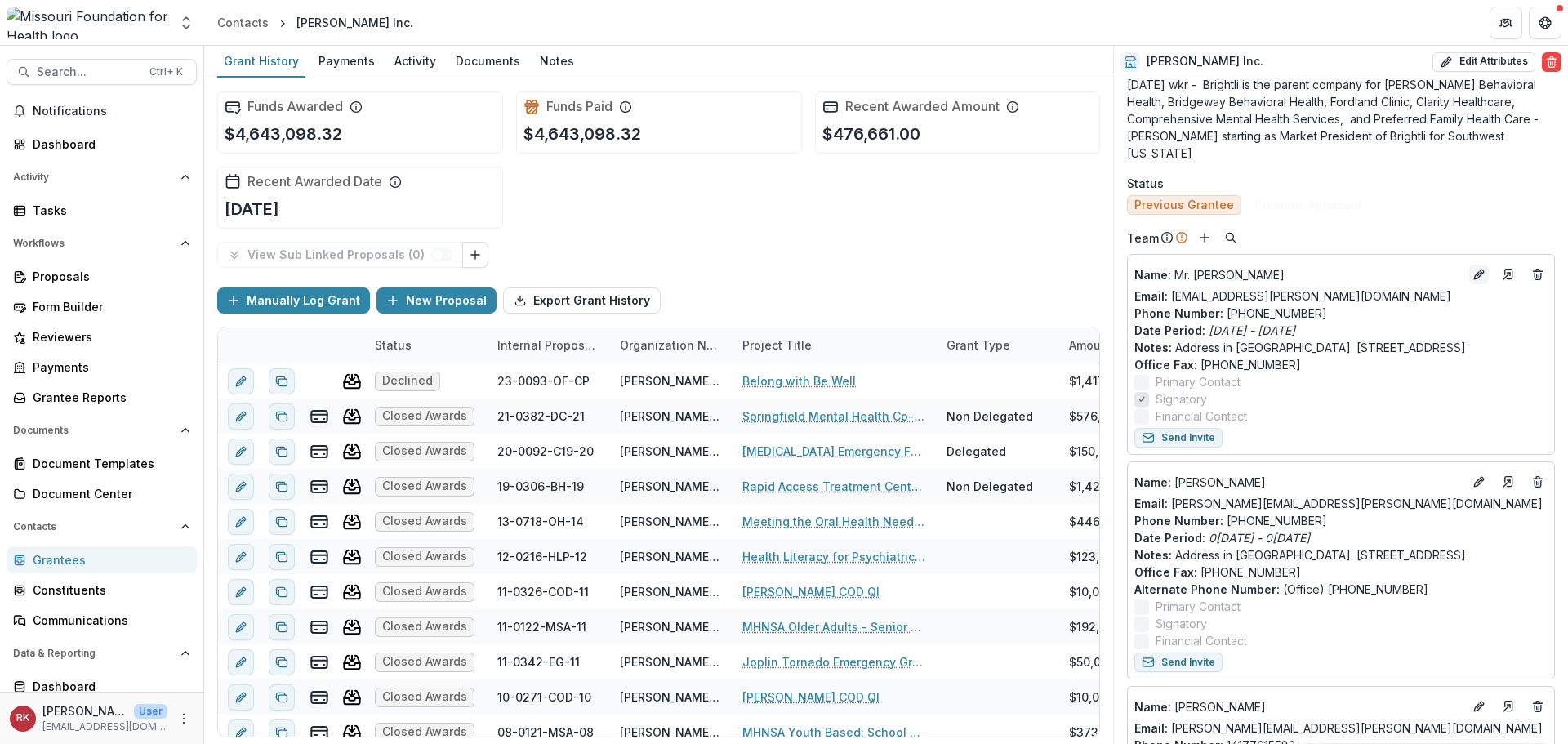
click at [1473, 268] on icon "Edit" at bounding box center [1479, 274] width 14 height 13
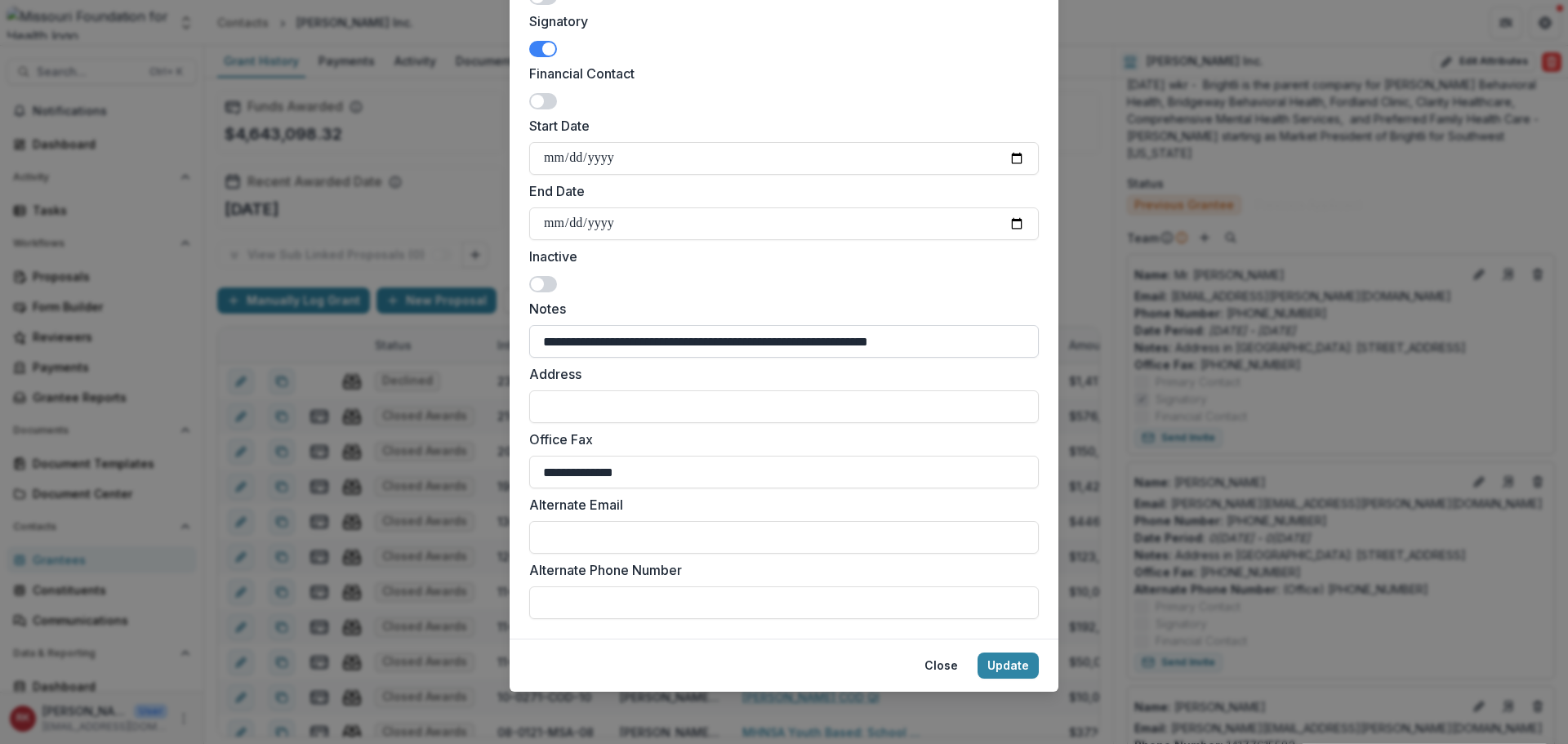
click at [846, 343] on input "**********" at bounding box center [784, 341] width 509 height 32
type input "**********"
click at [1008, 662] on button "Update" at bounding box center [1008, 665] width 61 height 26
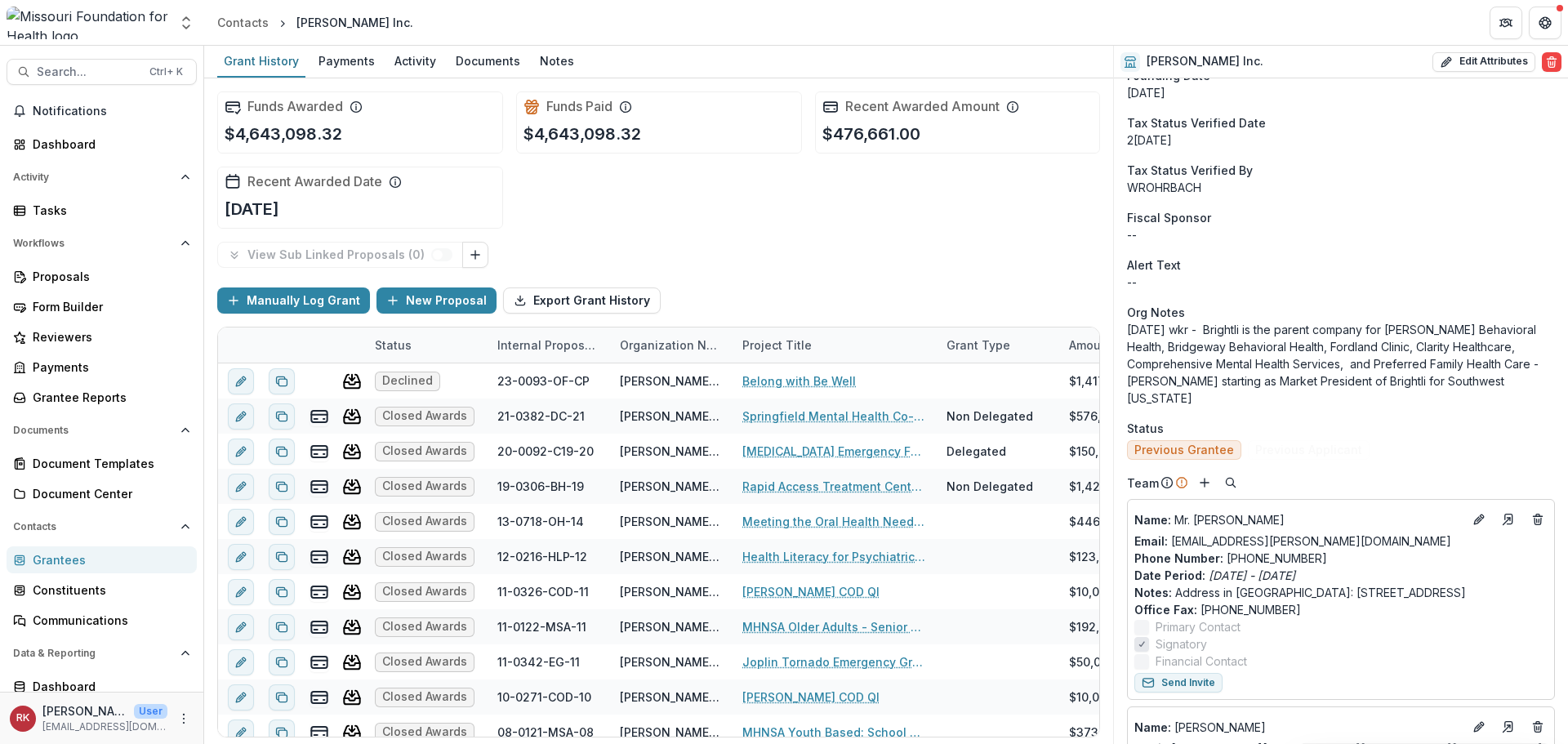
scroll to position [735, 0]
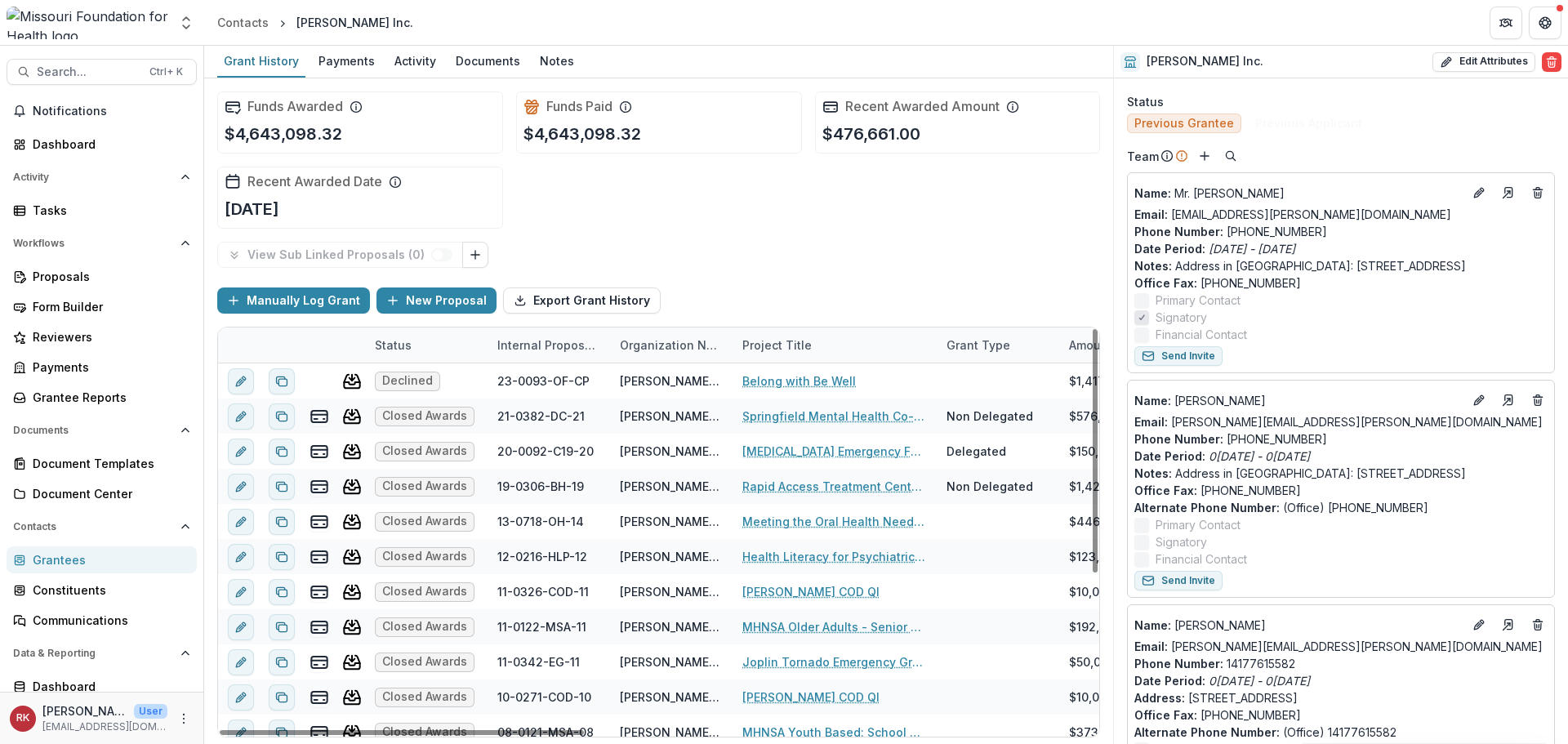
click at [60, 561] on div "Grantees" at bounding box center [108, 559] width 151 height 17
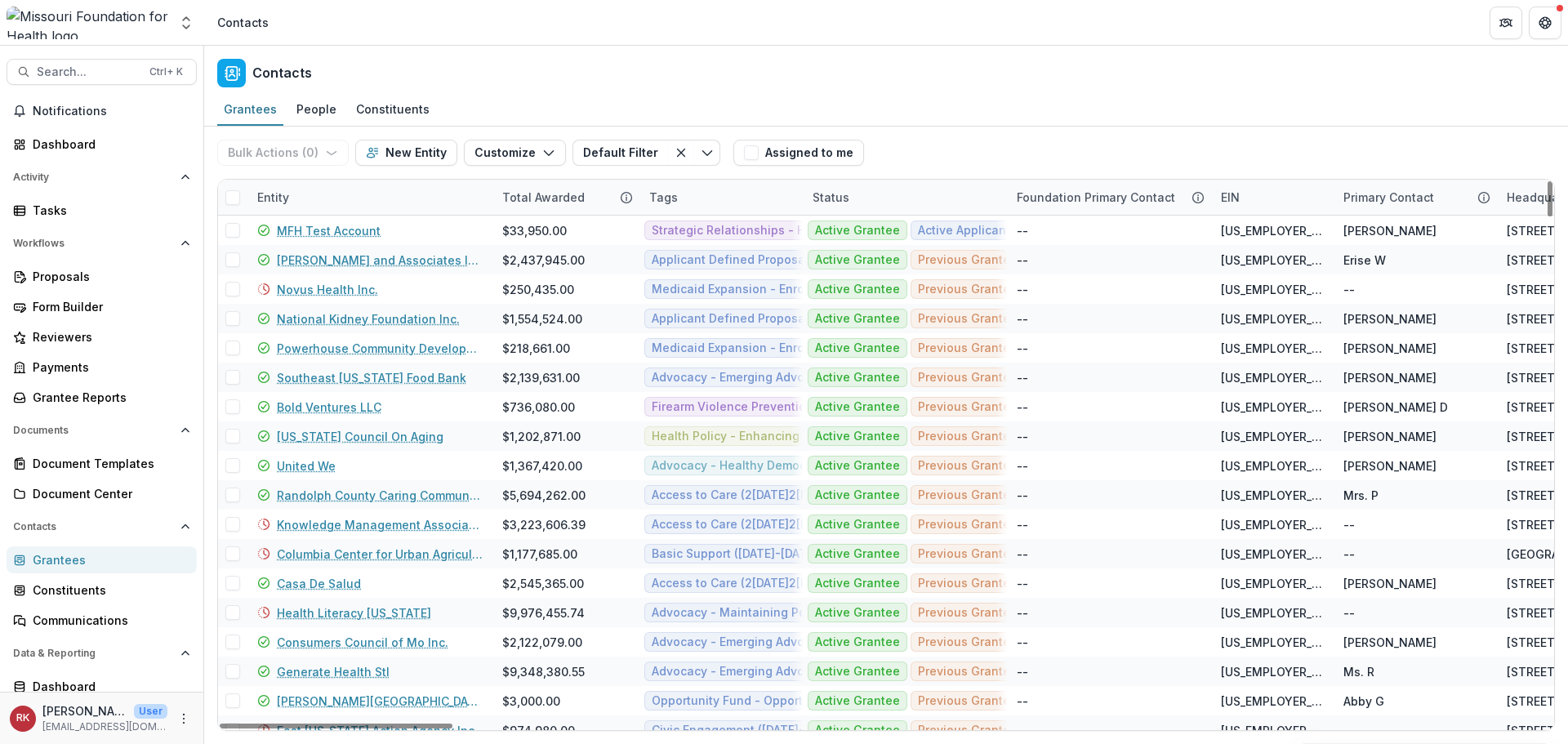
click at [285, 194] on div "Entity" at bounding box center [273, 197] width 51 height 17
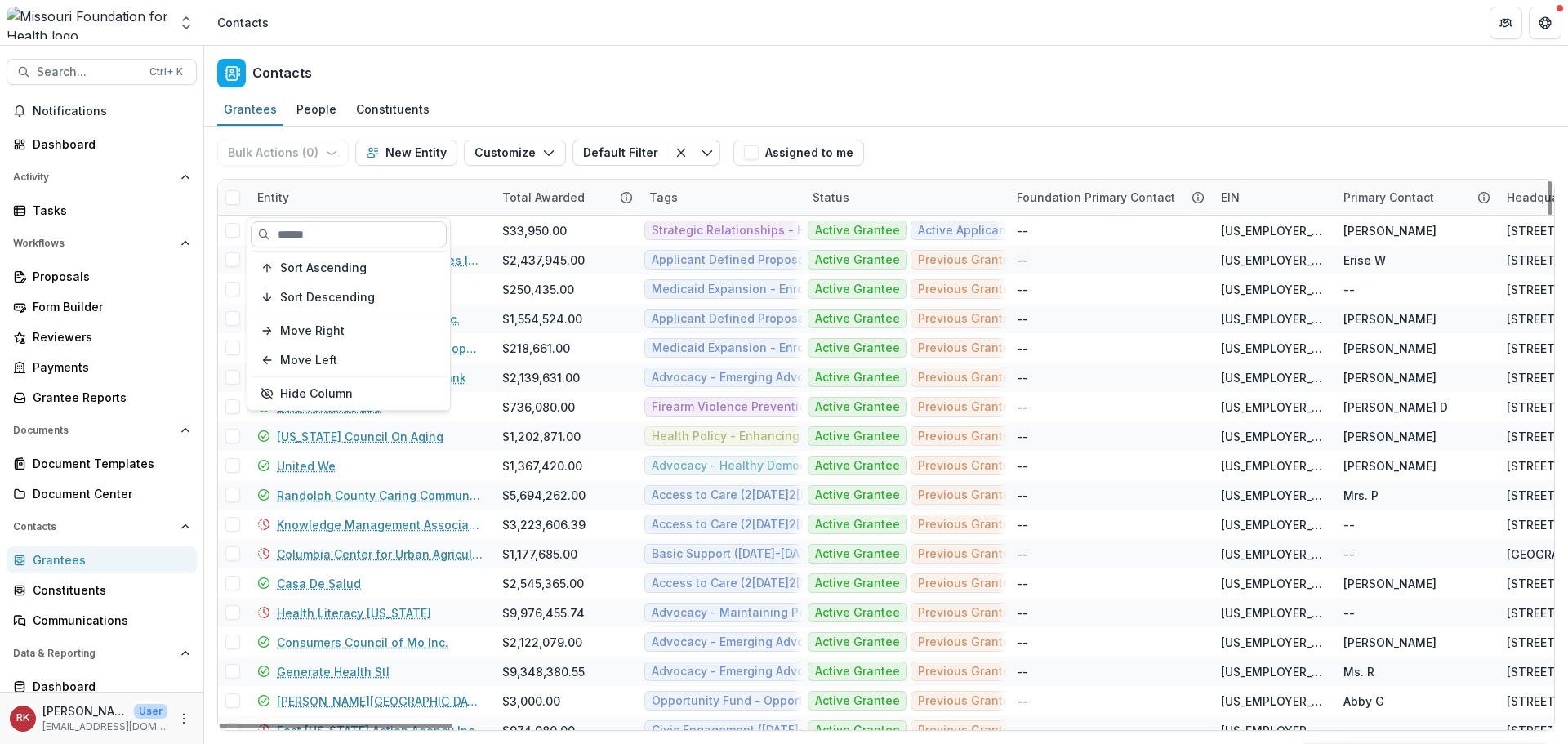
click at [316, 234] on input at bounding box center [349, 234] width 196 height 26
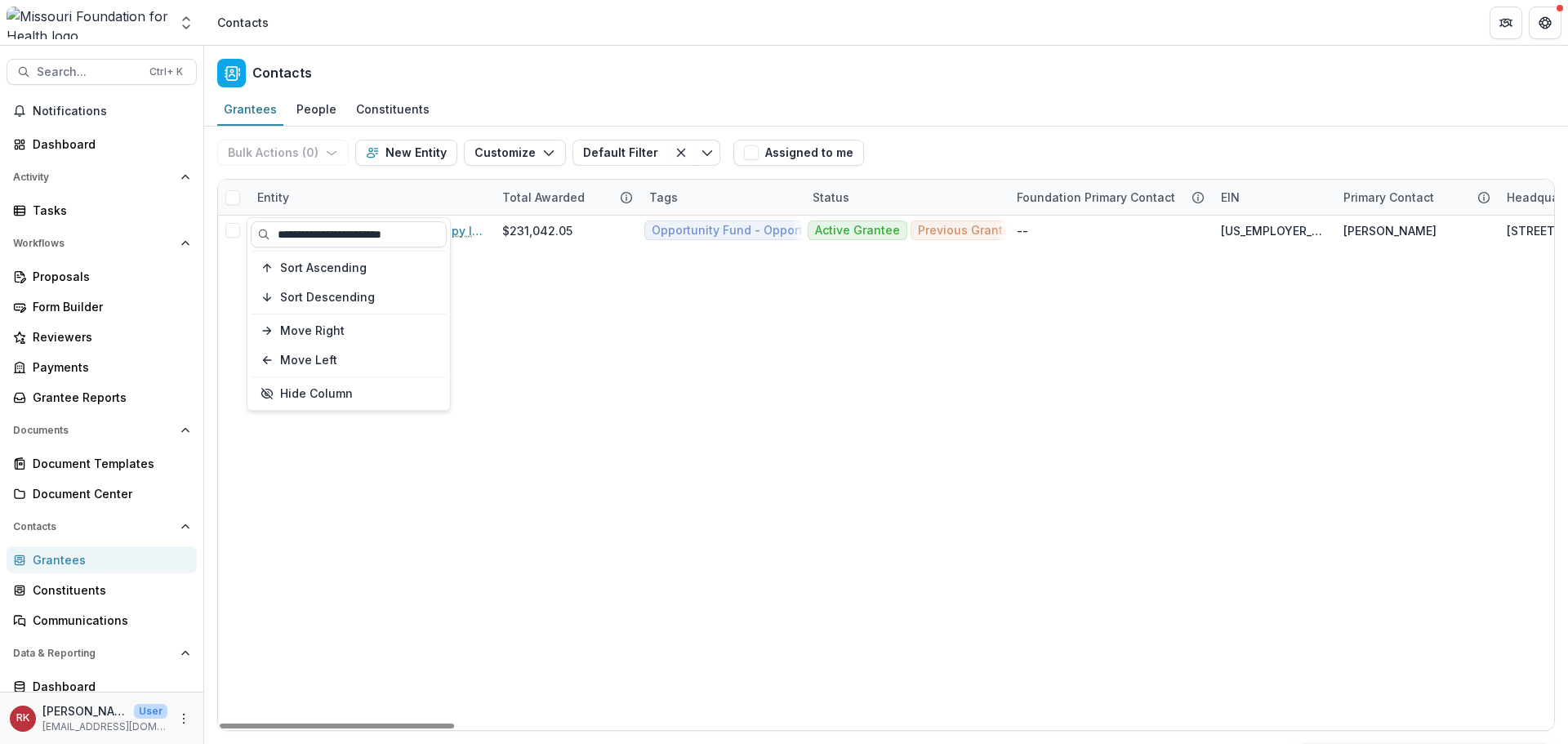
type input "**********"
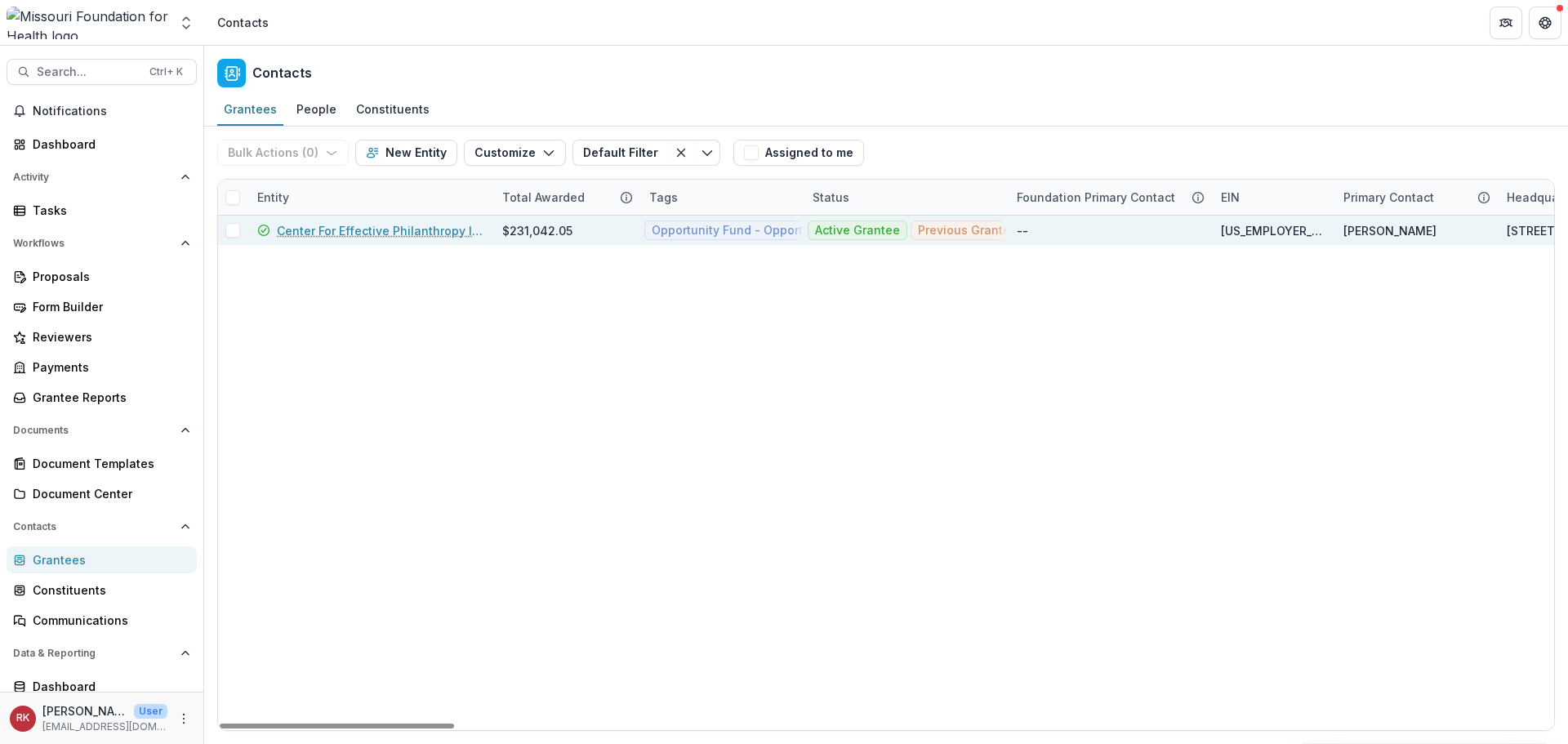
click at [311, 236] on link "Center For Effective Philanthropy Inc" at bounding box center [380, 230] width 206 height 17
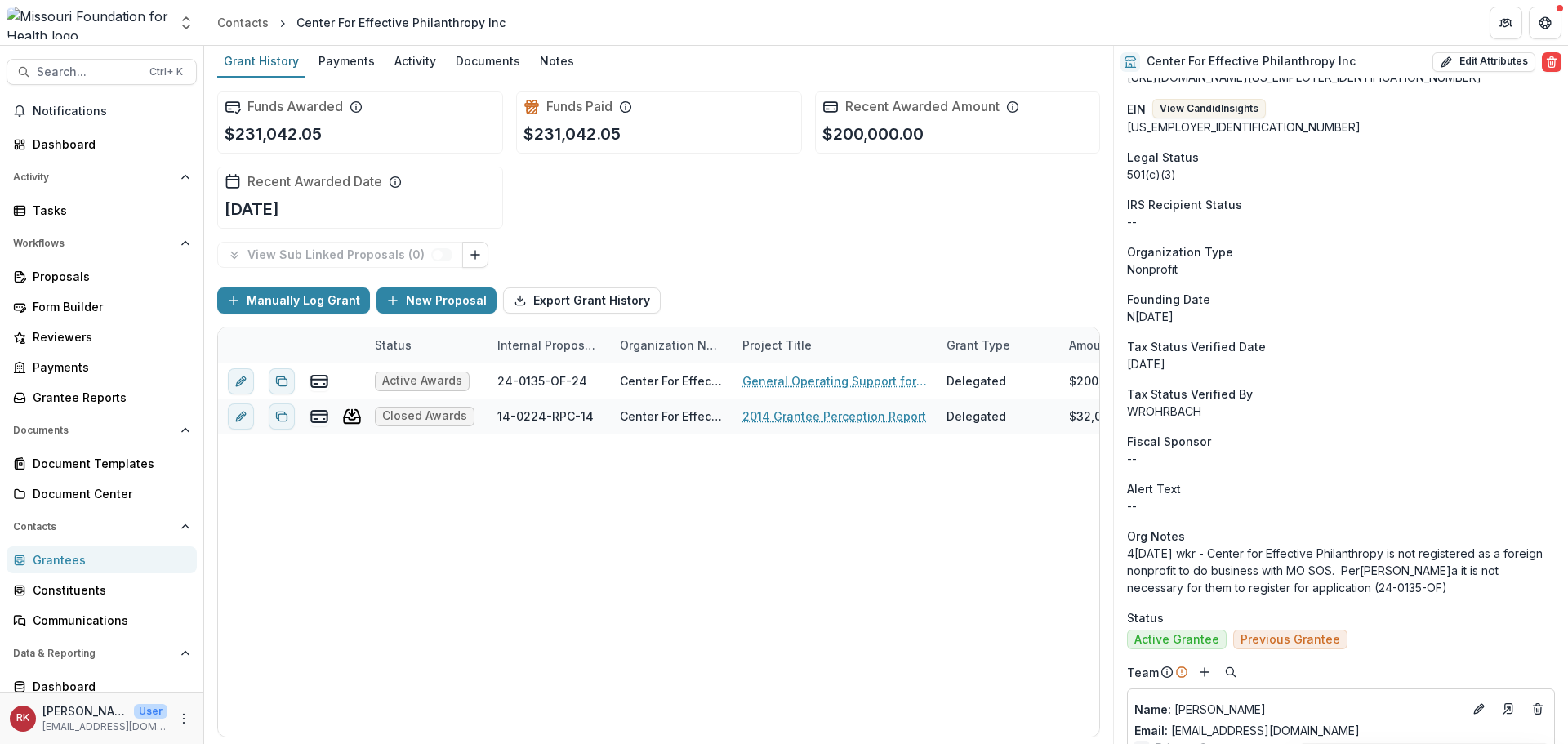
scroll to position [327, 0]
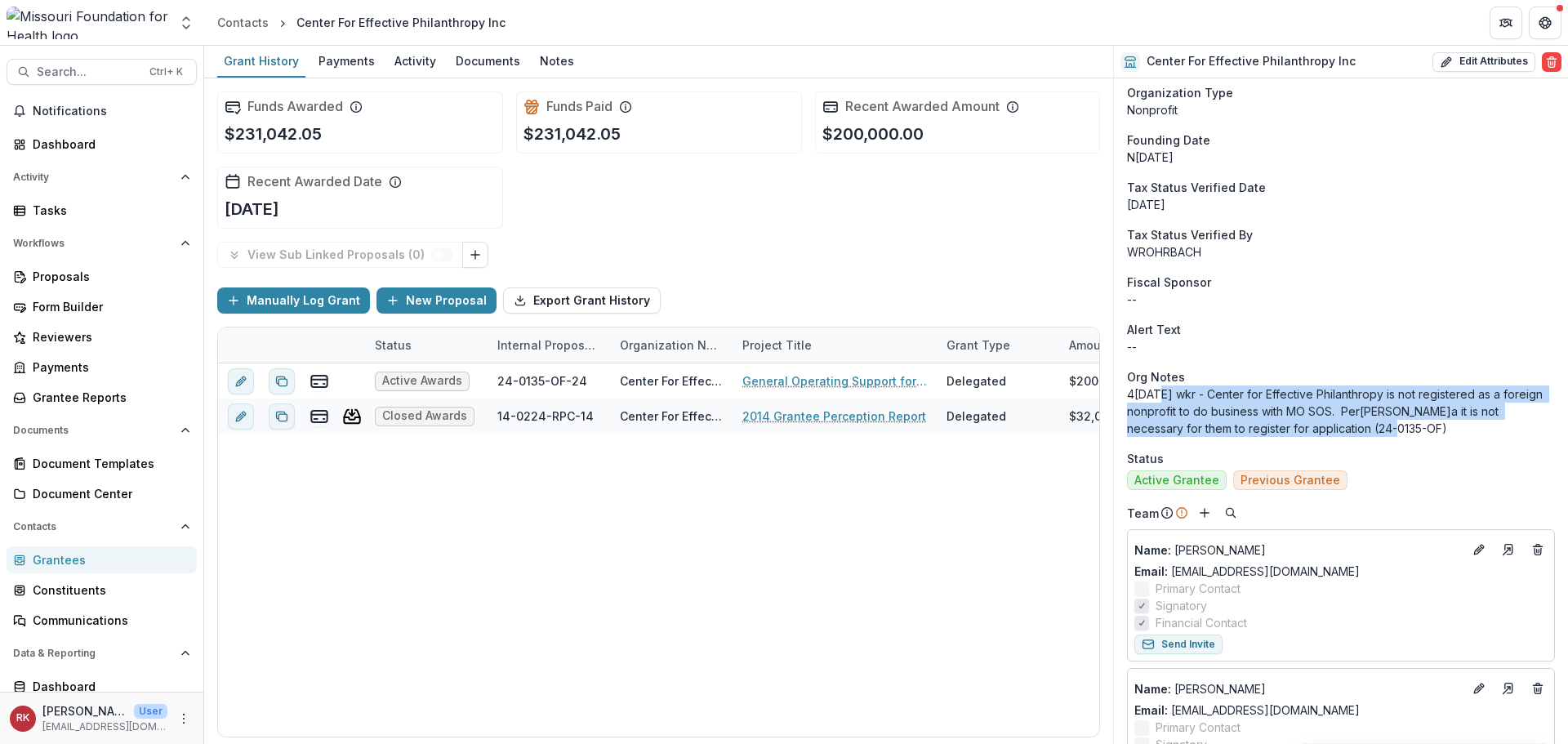
drag, startPoint x: 1160, startPoint y: 390, endPoint x: 1349, endPoint y: 430, distance: 193.2
click at [1349, 430] on p "4/30/24 wkr - Center for Effective Philanthropy is not registered as a foreign …" at bounding box center [1340, 410] width 428 height 51
click at [1225, 400] on p "4/30/24 wkr - Center for Effective Philanthropy is not registered as a foreign …" at bounding box center [1340, 410] width 428 height 51
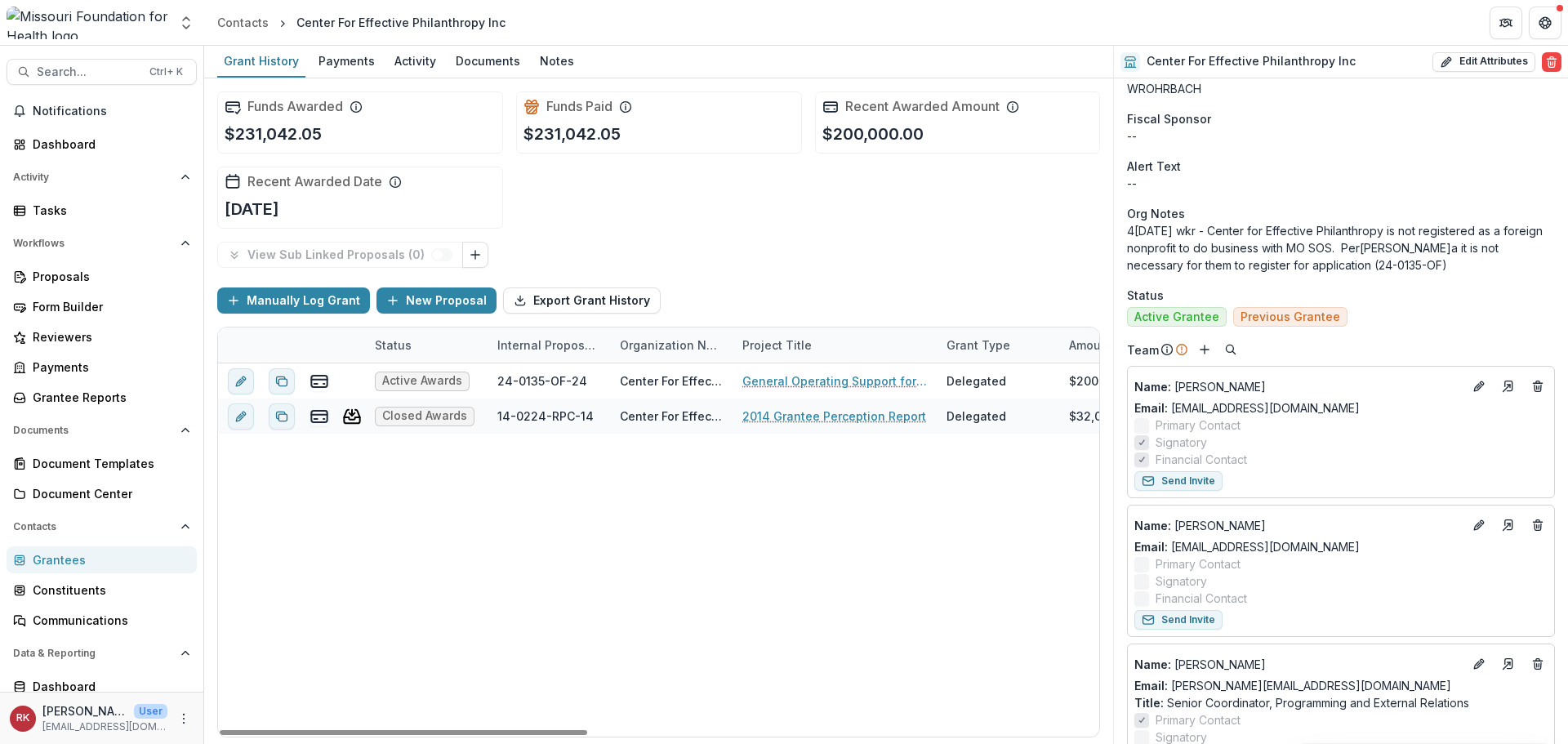
scroll to position [0, 0]
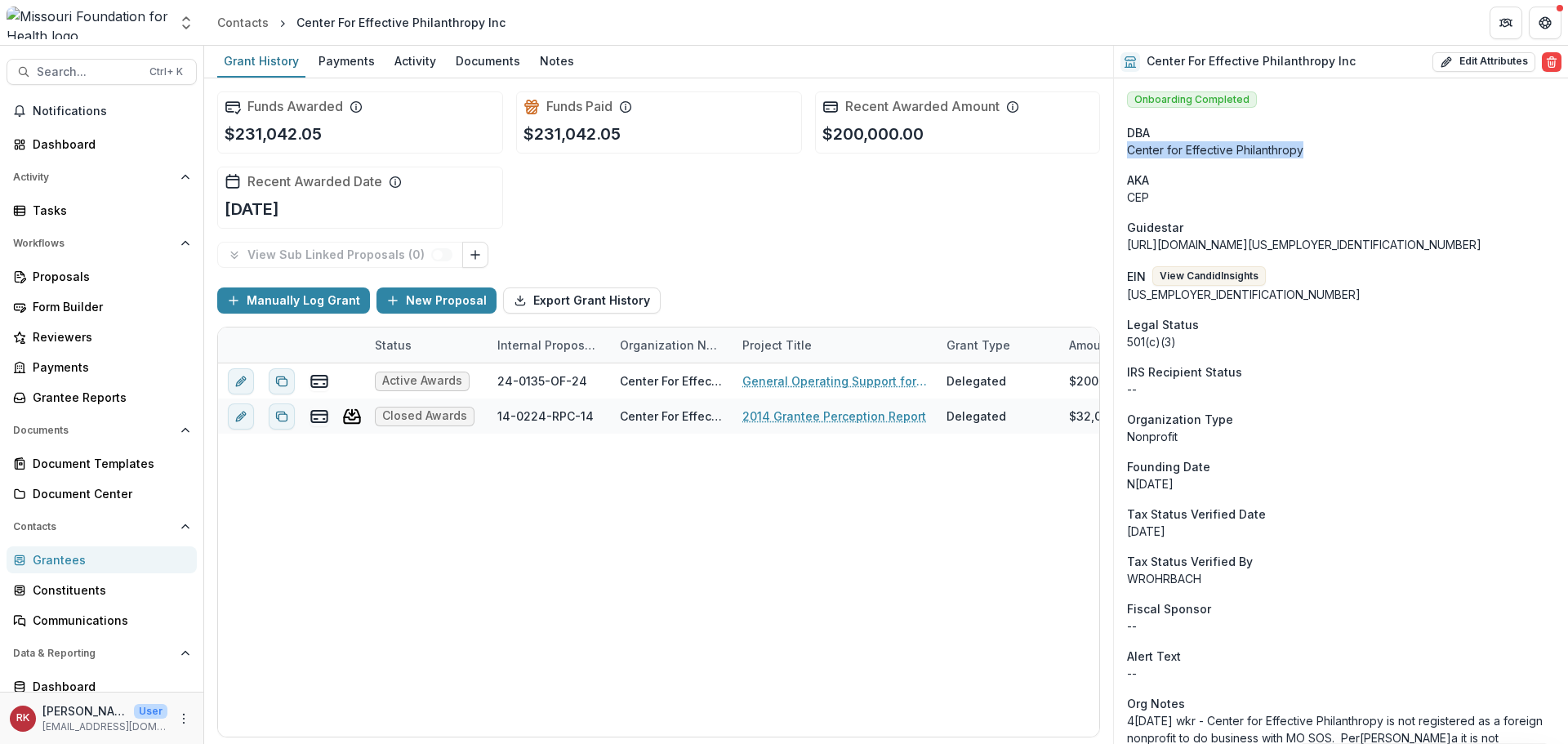
drag, startPoint x: 1126, startPoint y: 148, endPoint x: 1486, endPoint y: 153, distance: 360.0
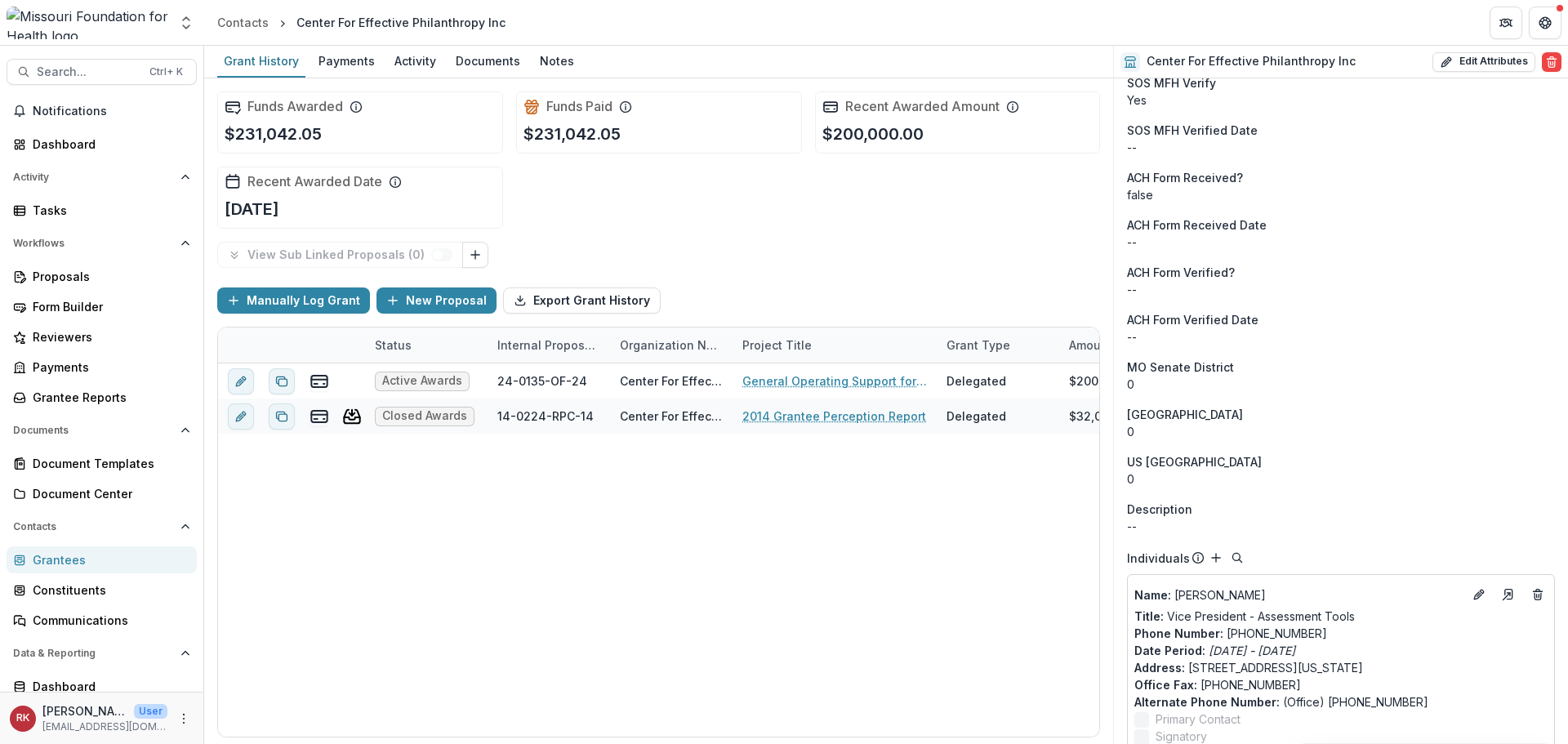
scroll to position [2190, 0]
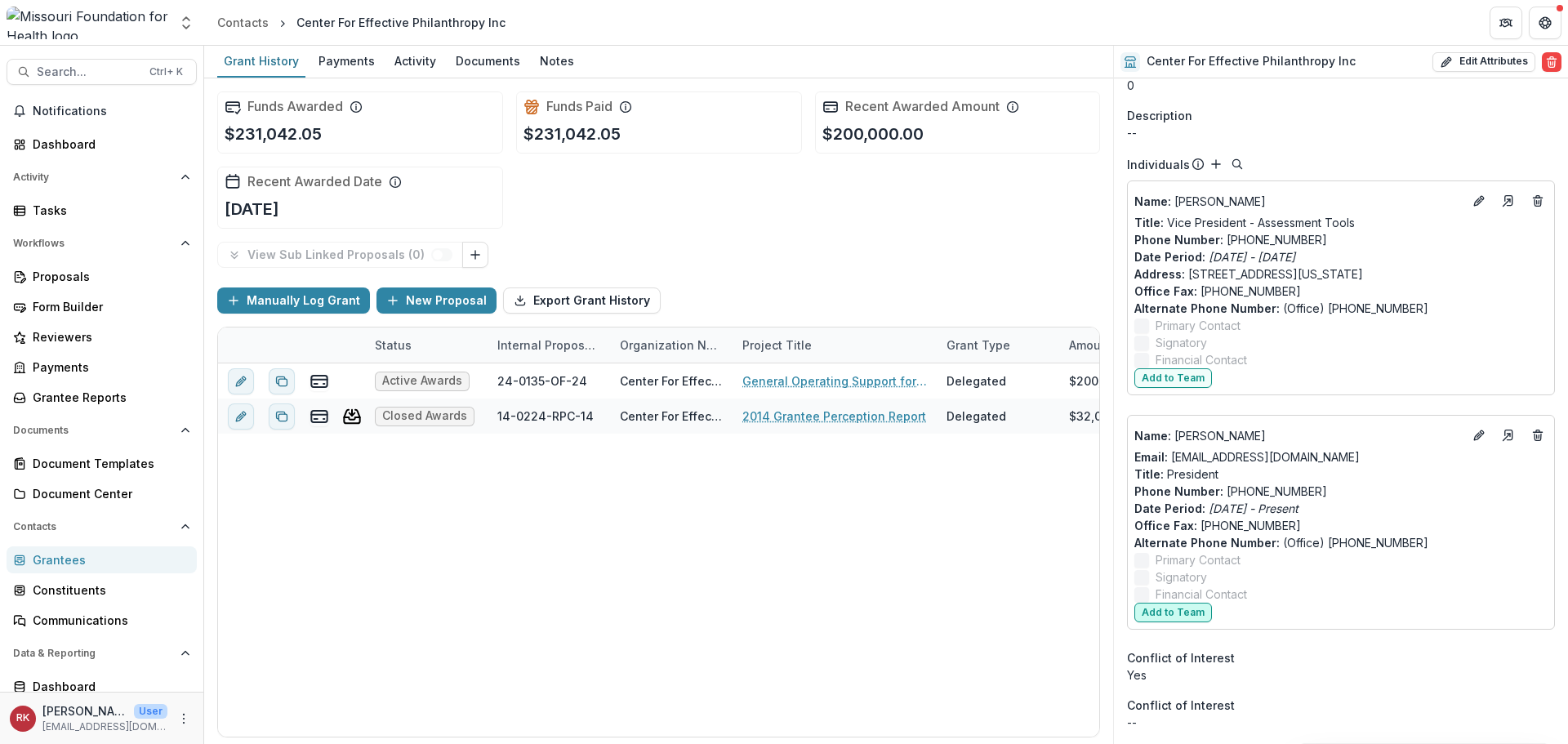
click at [1182, 614] on button "Add to Team" at bounding box center [1173, 613] width 77 height 20
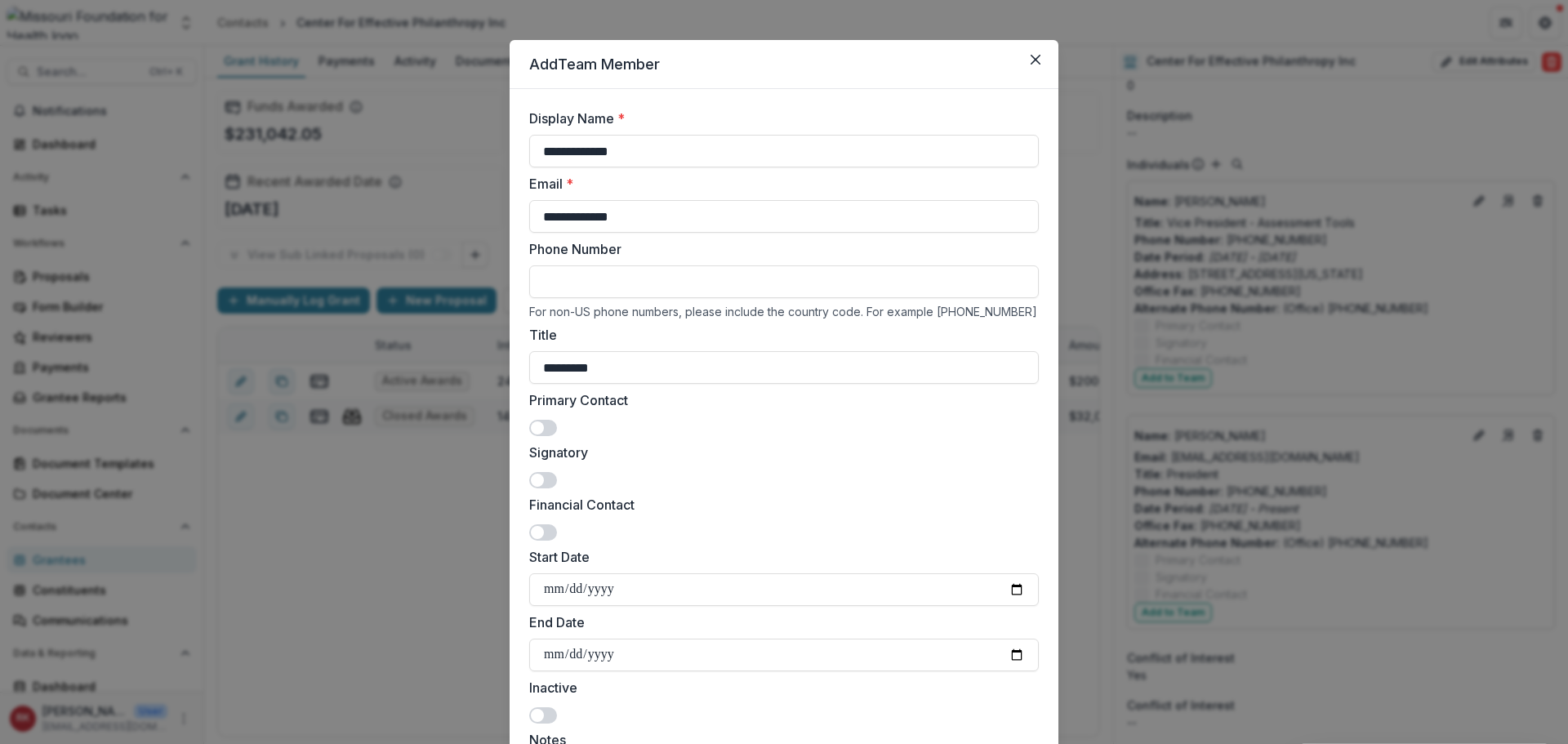
scroll to position [496, 0]
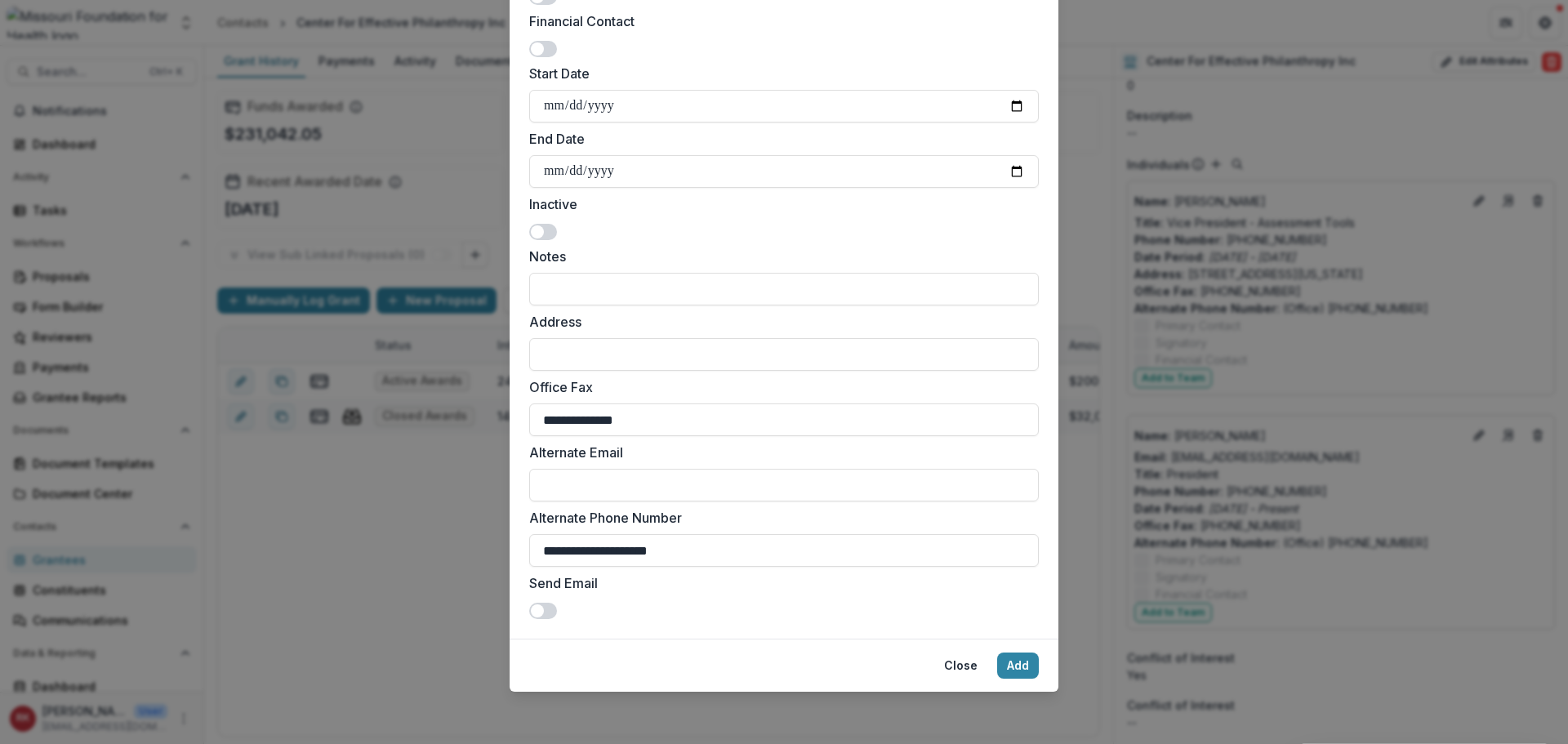
drag, startPoint x: 704, startPoint y: 551, endPoint x: 357, endPoint y: 556, distance: 347.0
click at [357, 556] on div "**********" at bounding box center [784, 372] width 1568 height 744
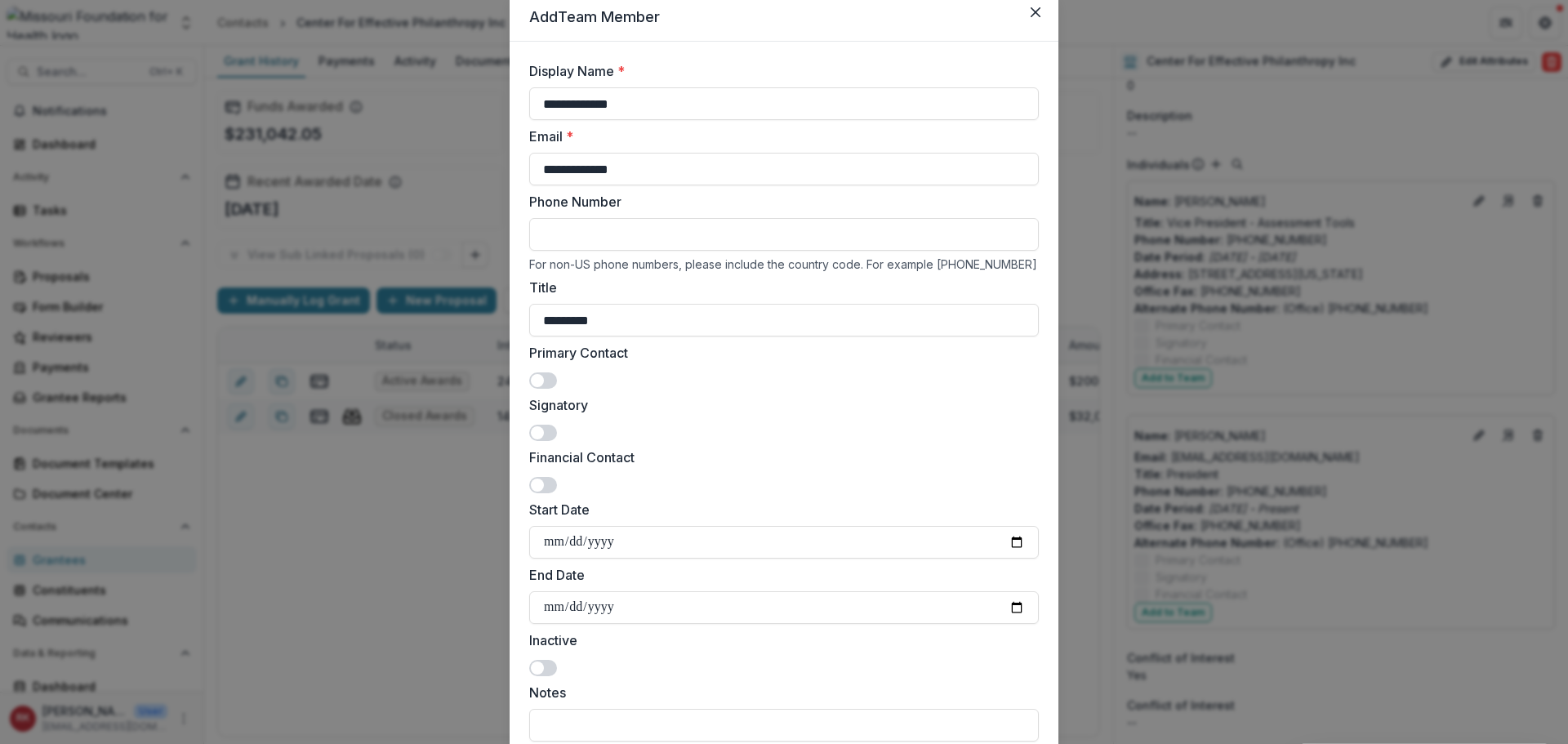
scroll to position [5, 0]
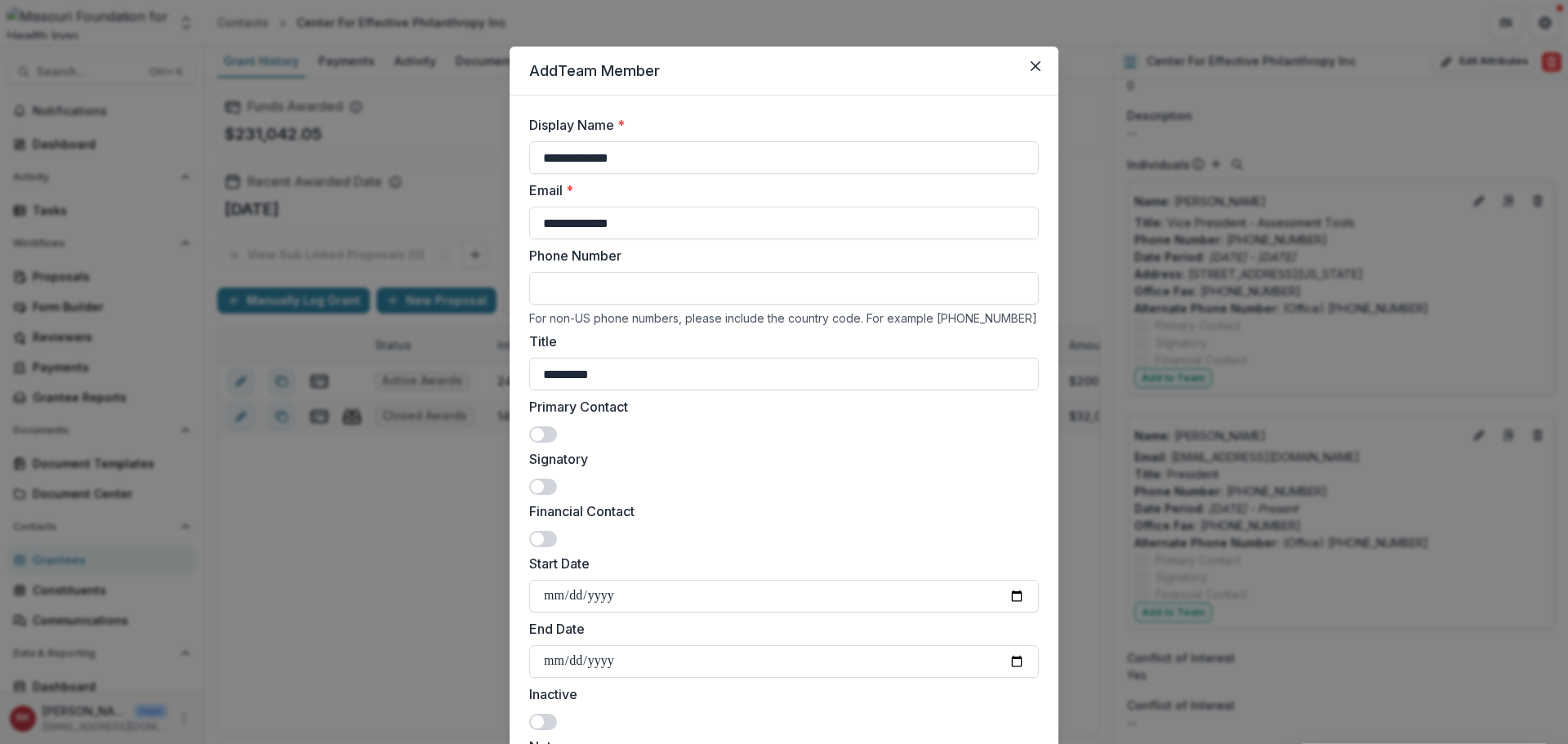
click at [604, 286] on input "Phone Number" at bounding box center [784, 288] width 509 height 32
paste input "**********"
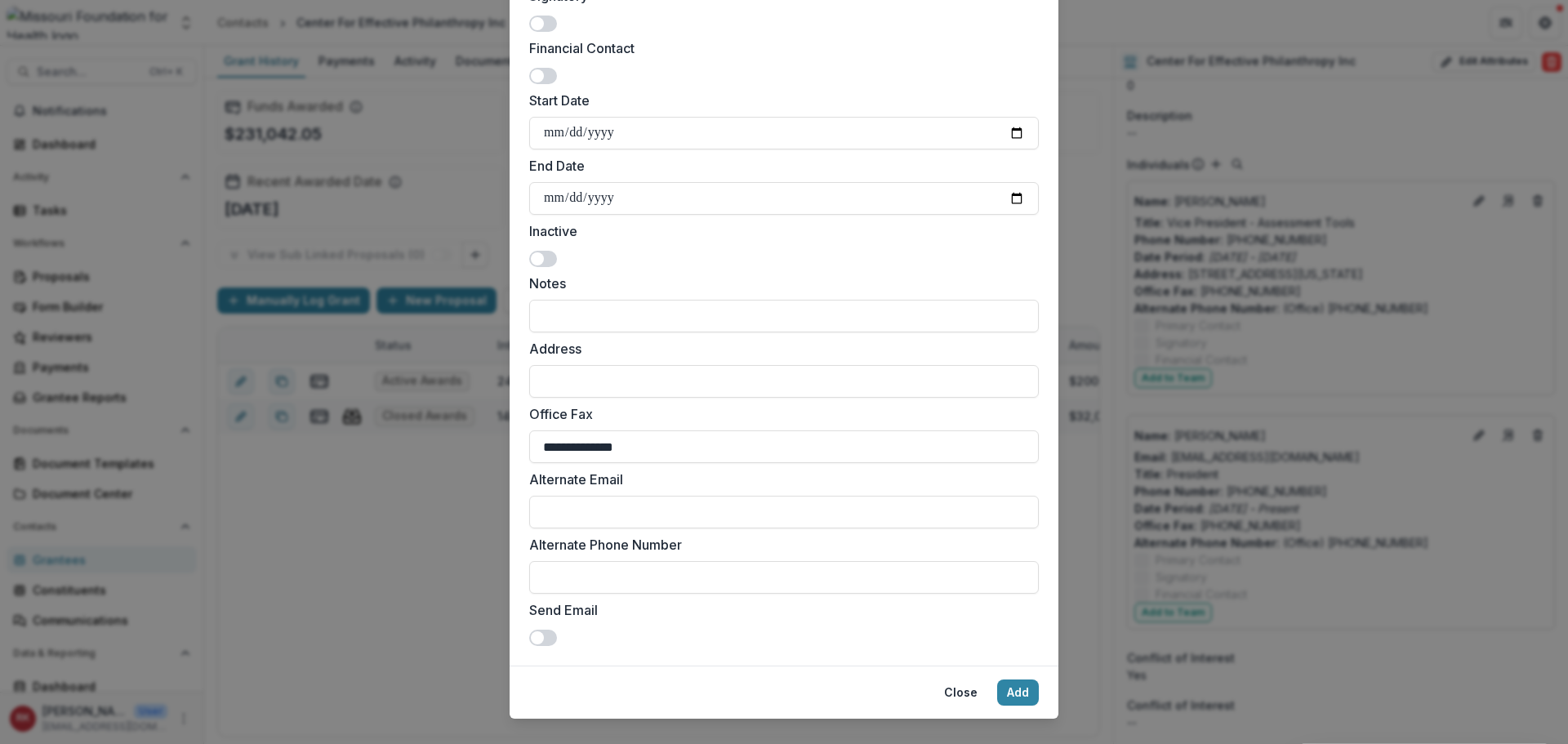
scroll to position [496, 0]
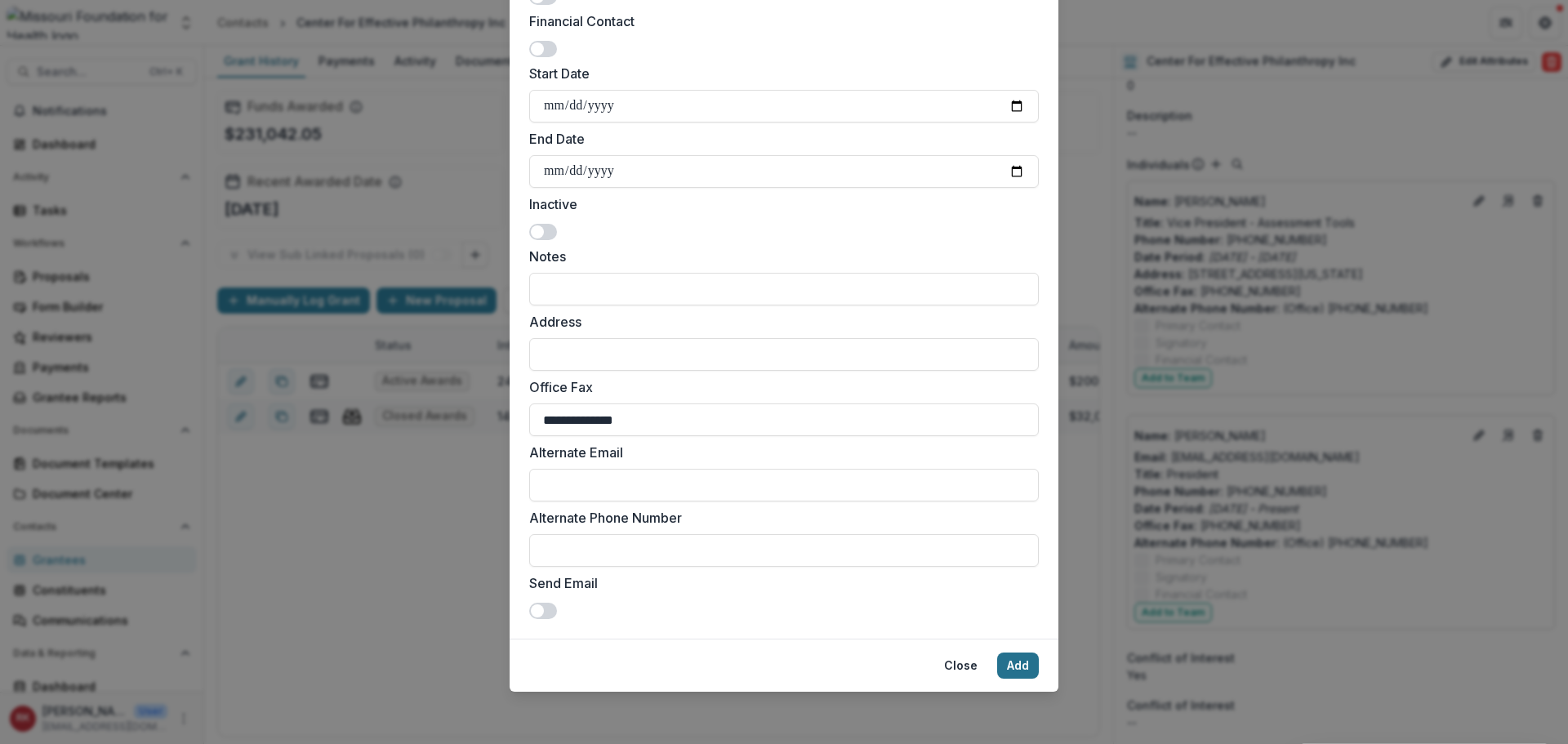
type input "**********"
click at [1014, 668] on button "Add" at bounding box center [1018, 665] width 41 height 26
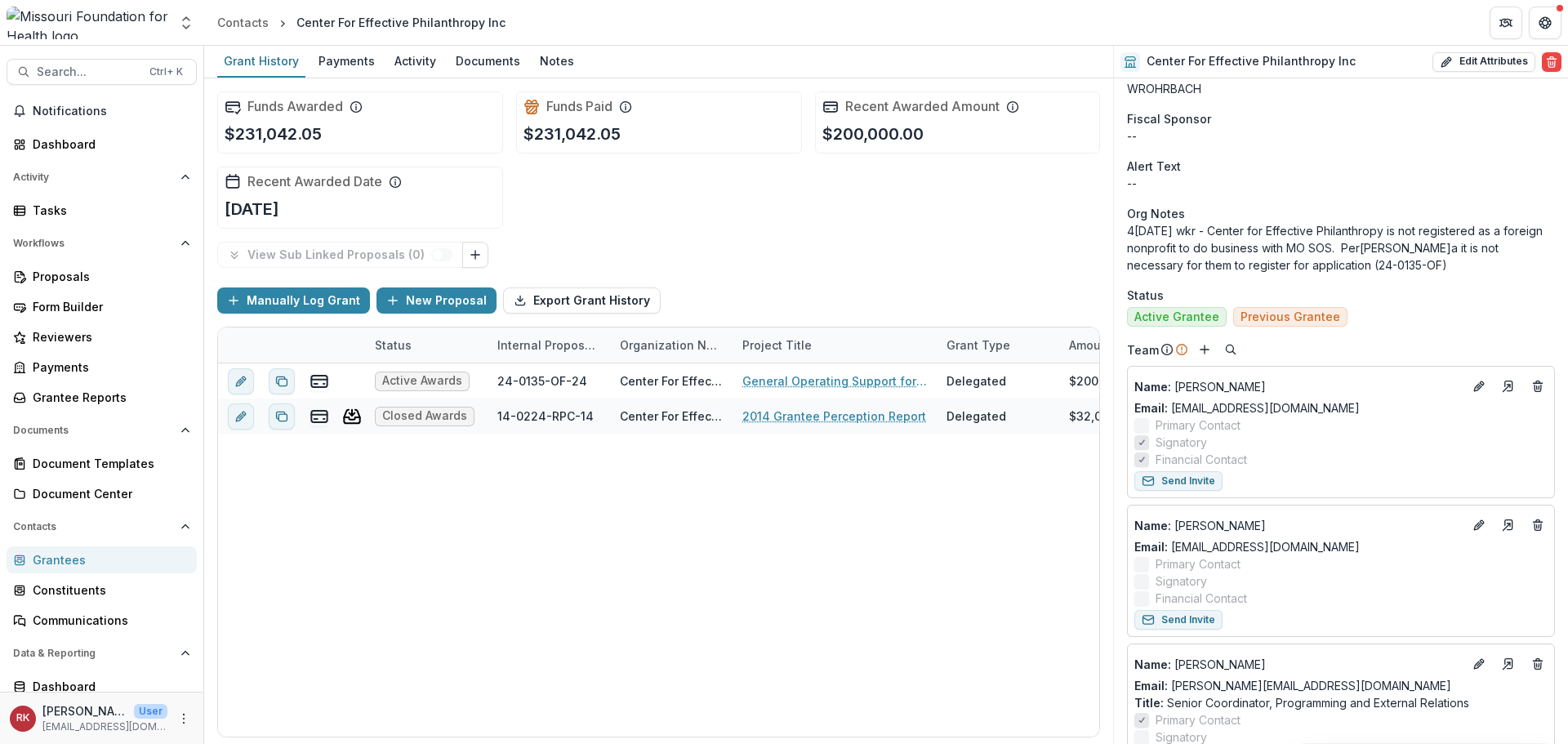
scroll to position [816, 0]
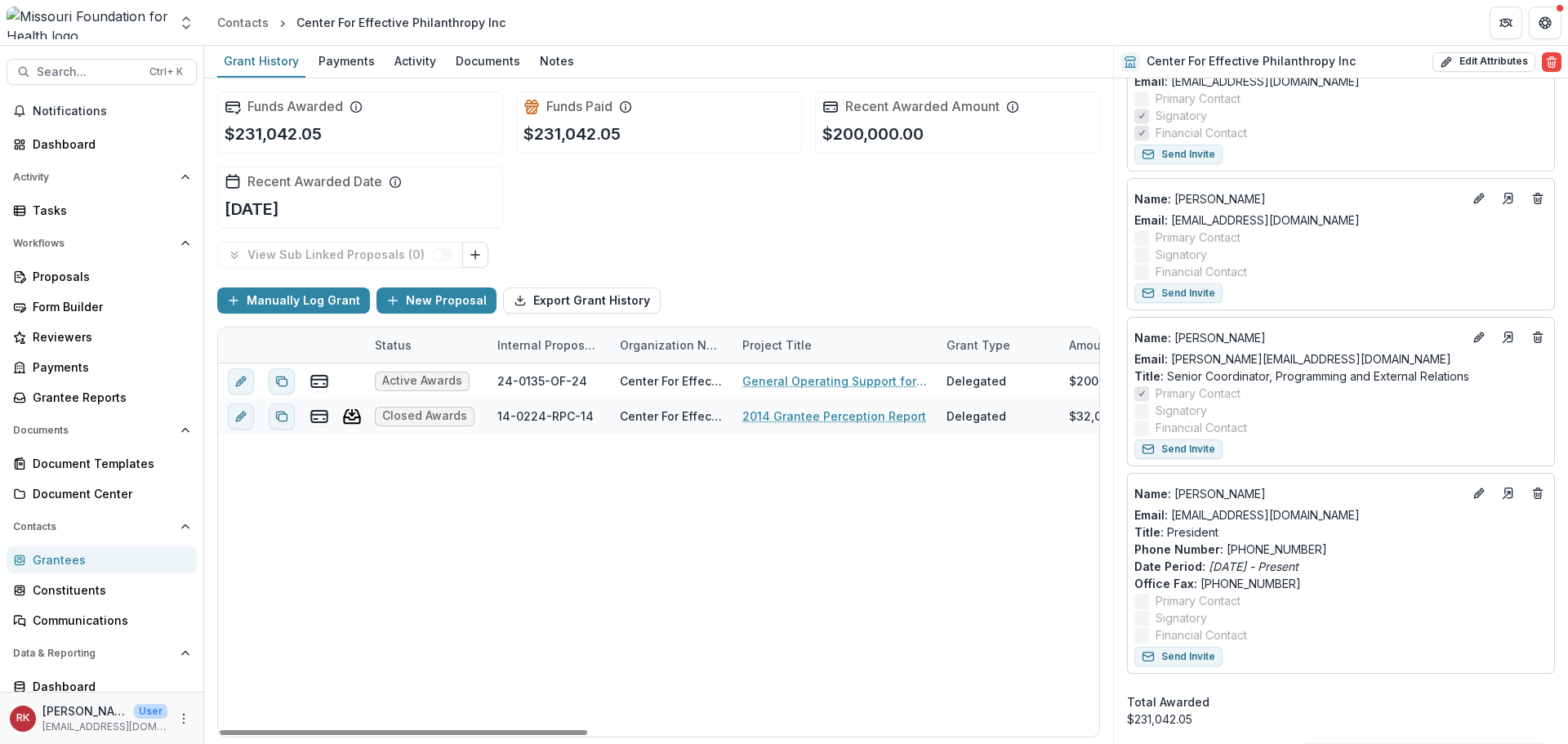
click at [46, 550] on link "Grantees" at bounding box center [101, 560] width 190 height 27
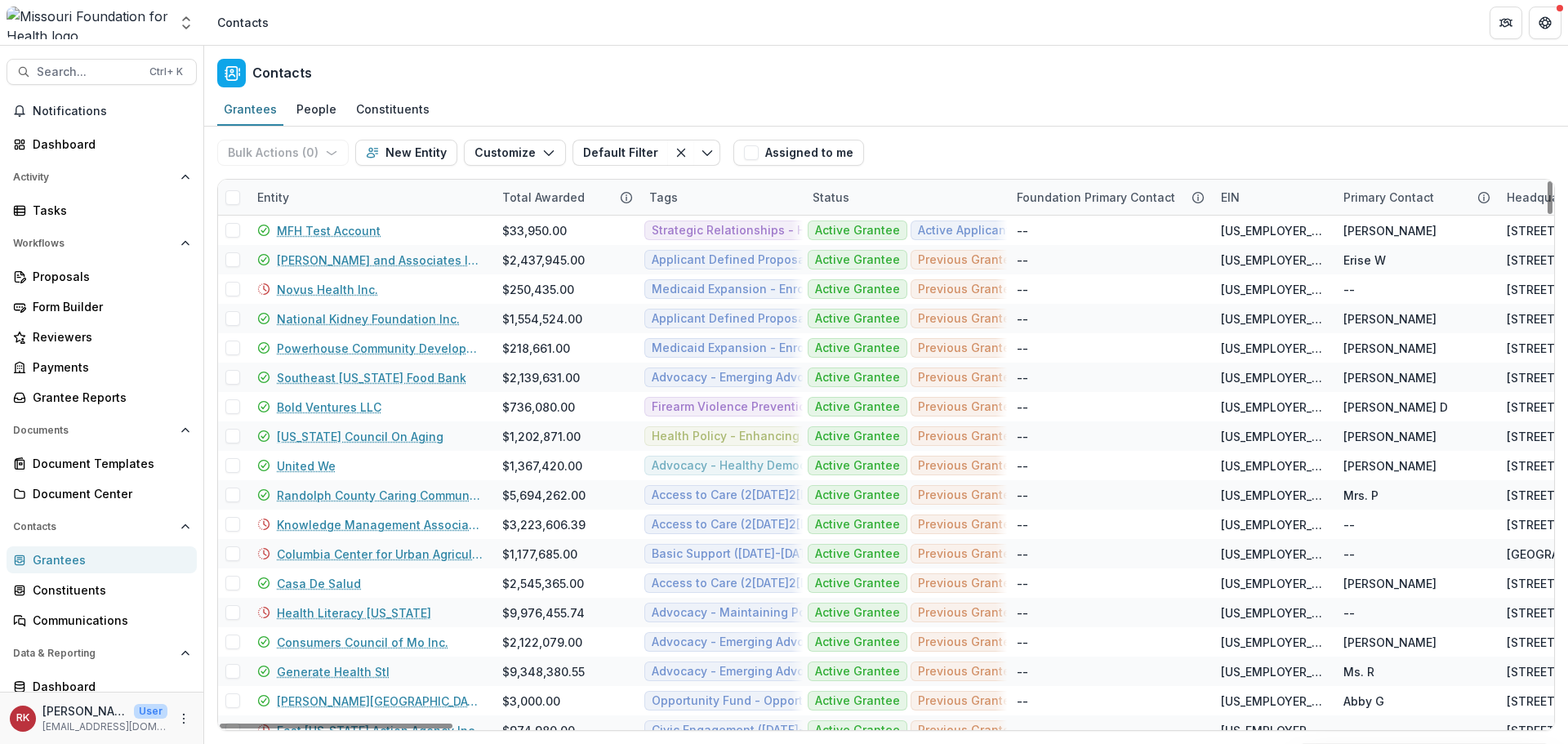
click at [278, 195] on div "Entity" at bounding box center [273, 197] width 51 height 17
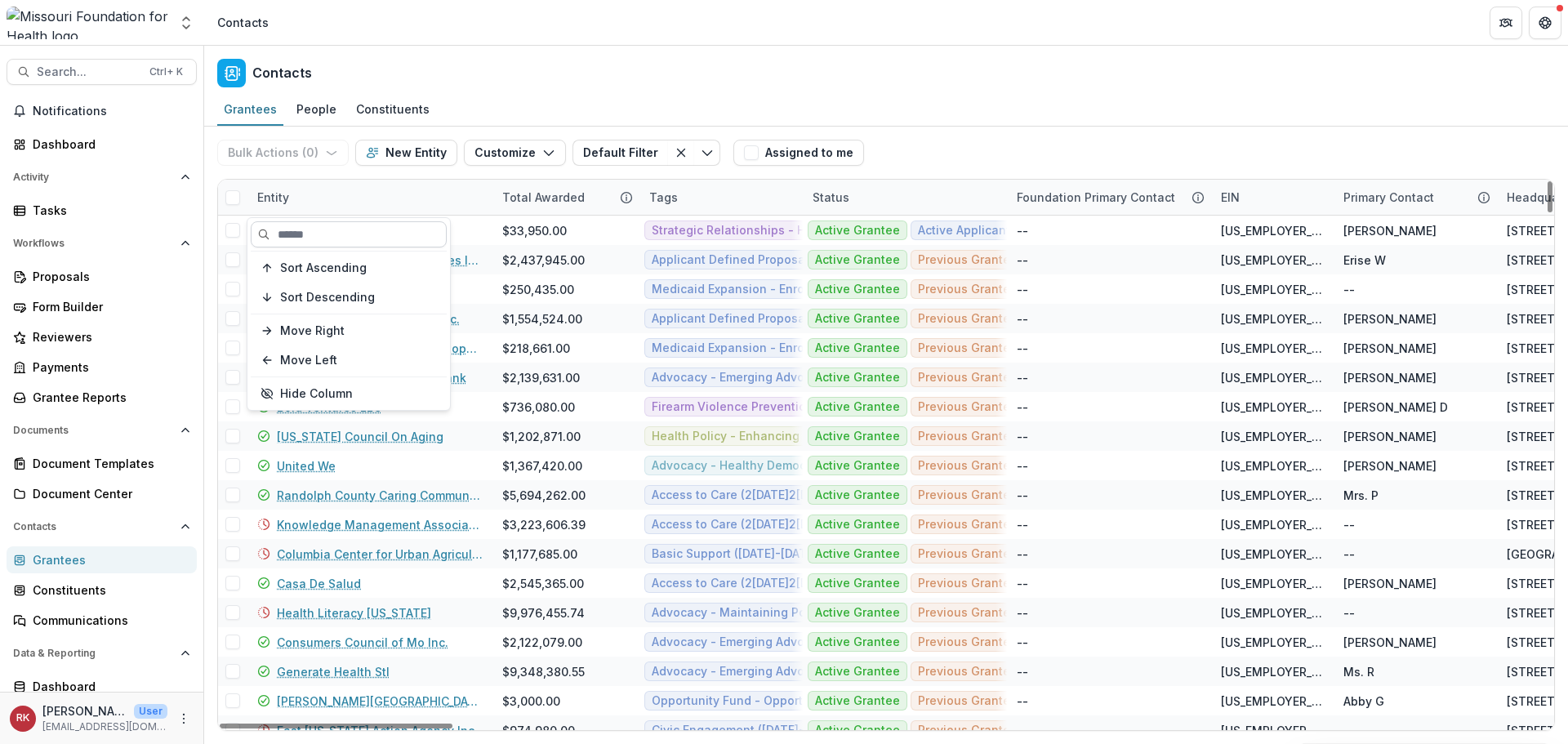
click at [319, 229] on input at bounding box center [349, 234] width 196 height 26
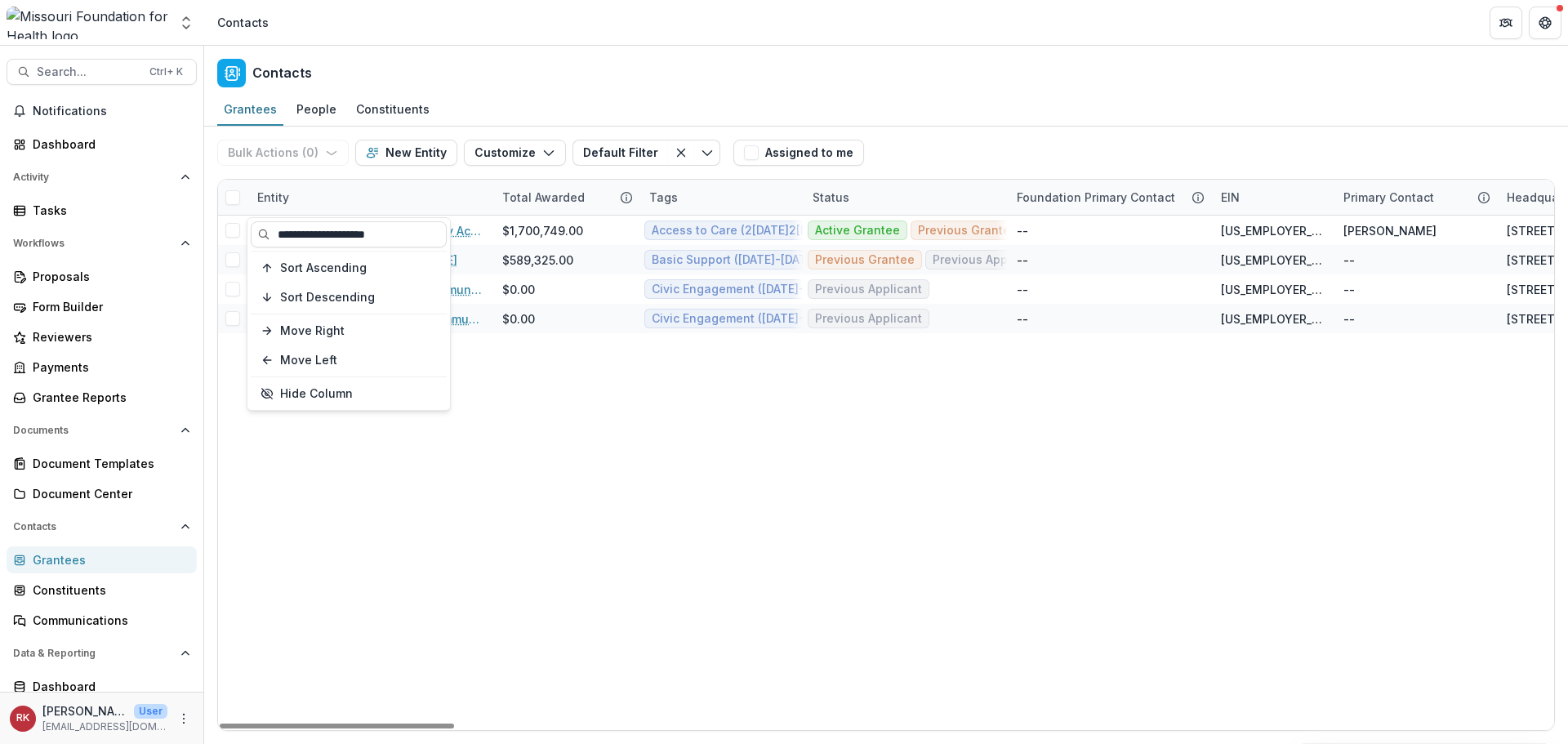
type input "**********"
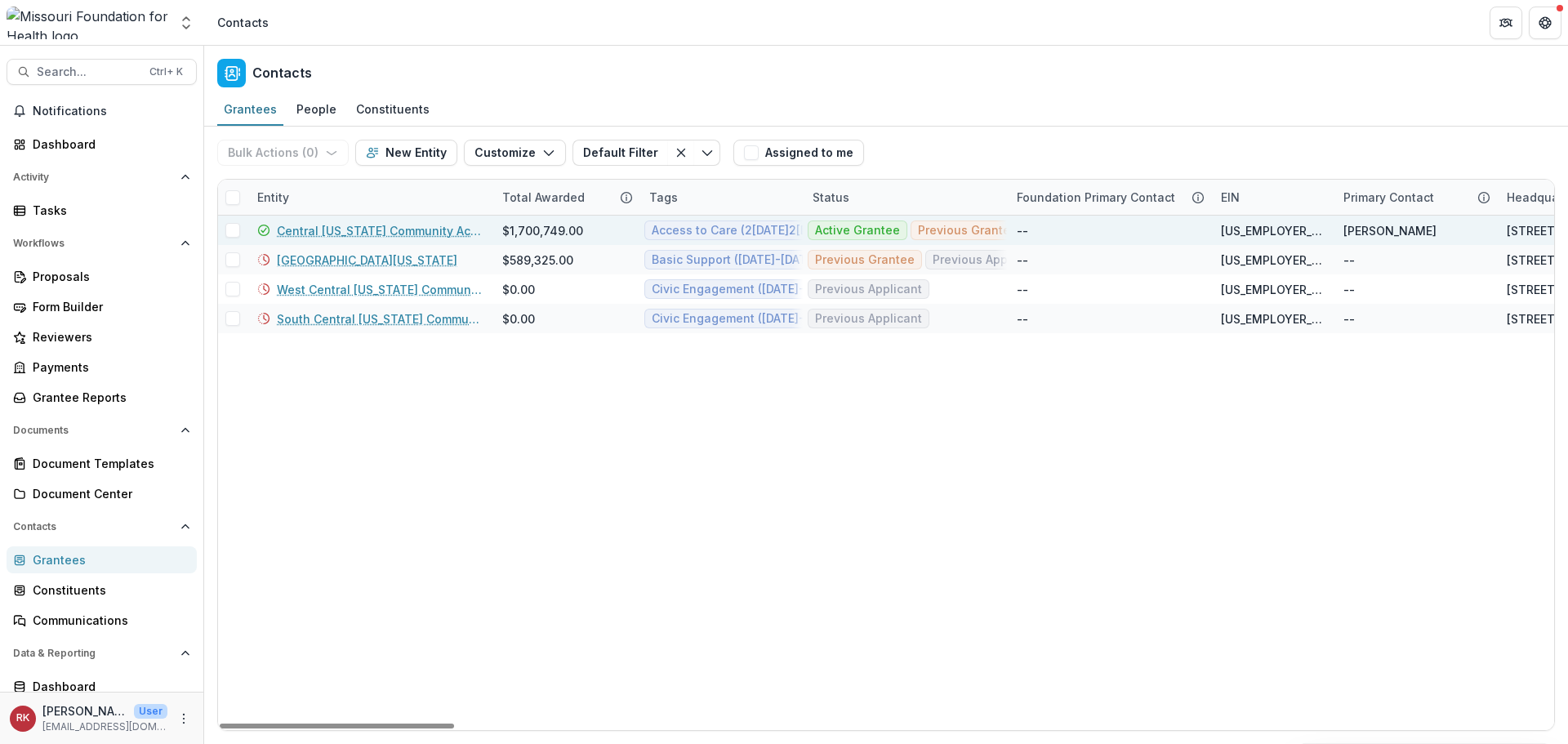
click at [347, 225] on link "Central Missouri Community Action" at bounding box center [380, 230] width 206 height 17
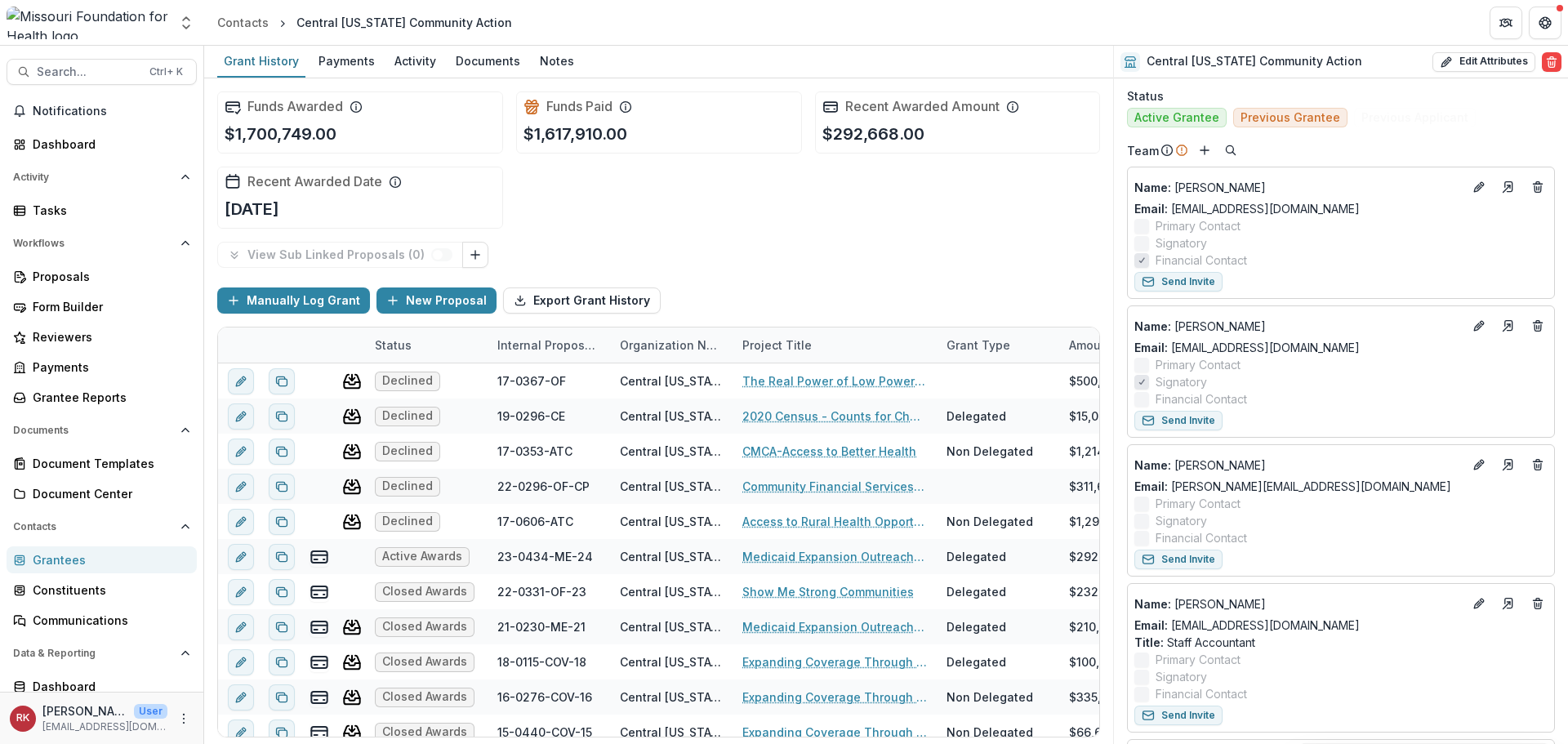
scroll to position [816, 0]
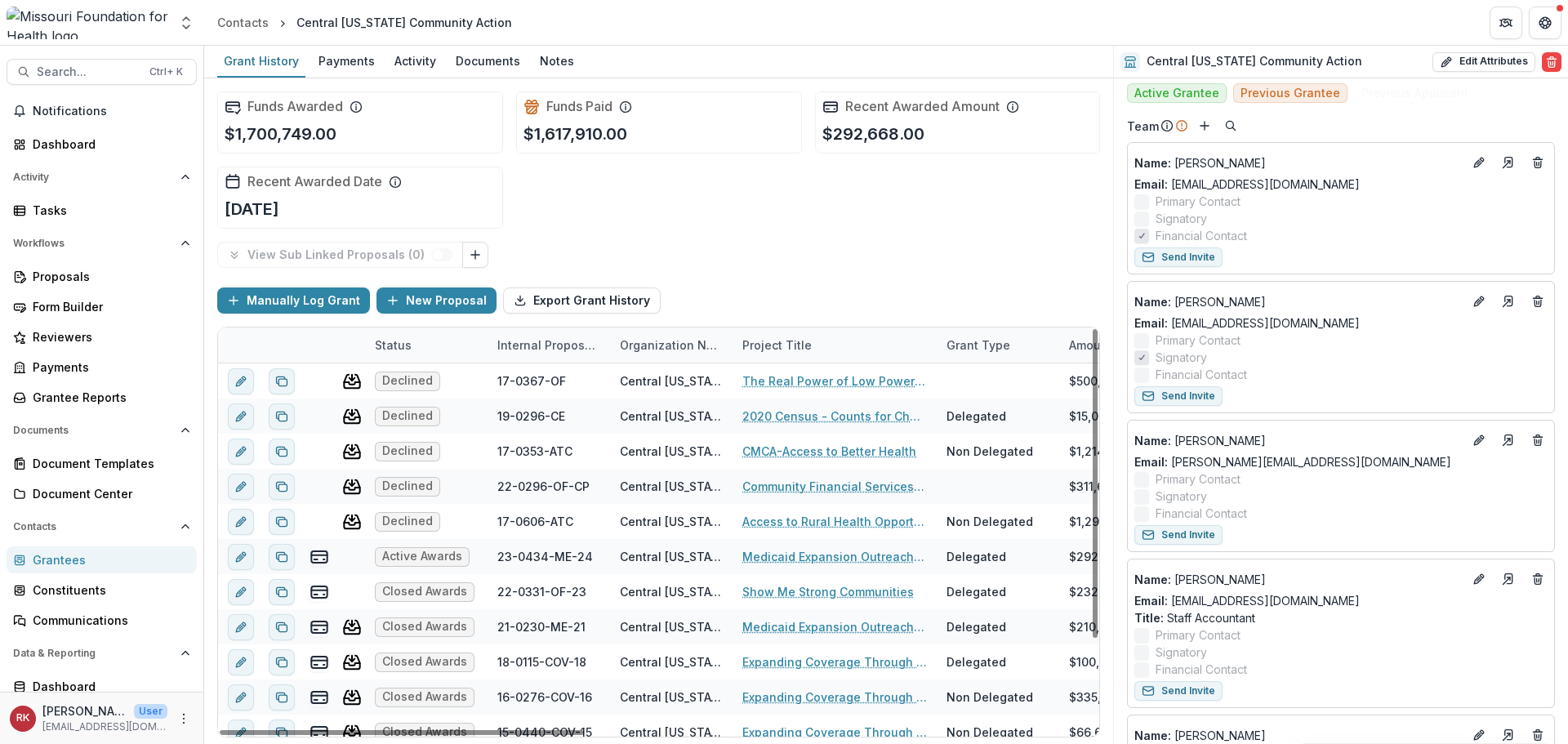
click at [60, 554] on div "Grantees" at bounding box center [108, 559] width 151 height 17
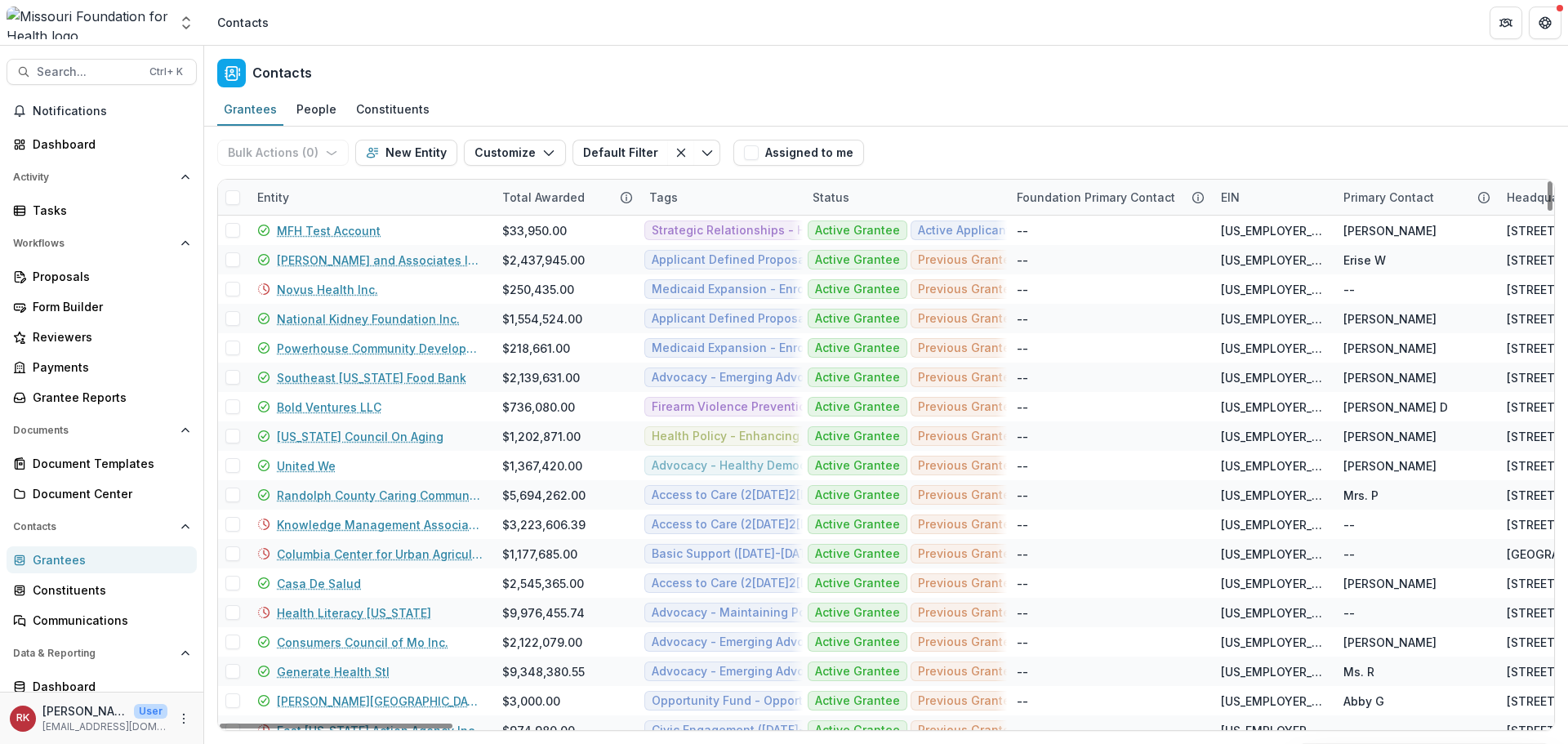
click at [288, 207] on div "Entity" at bounding box center [370, 197] width 245 height 35
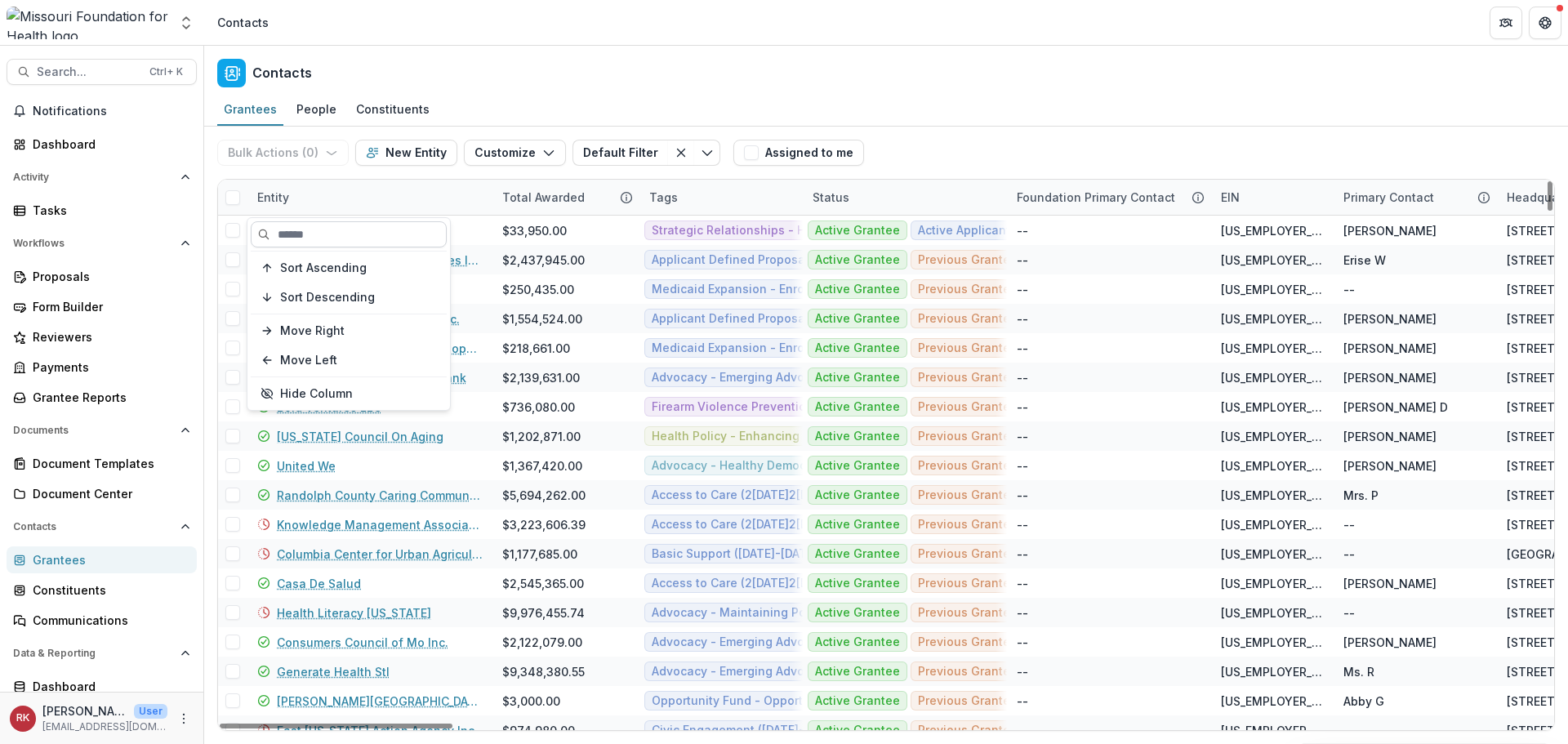
click at [307, 234] on input at bounding box center [349, 234] width 196 height 26
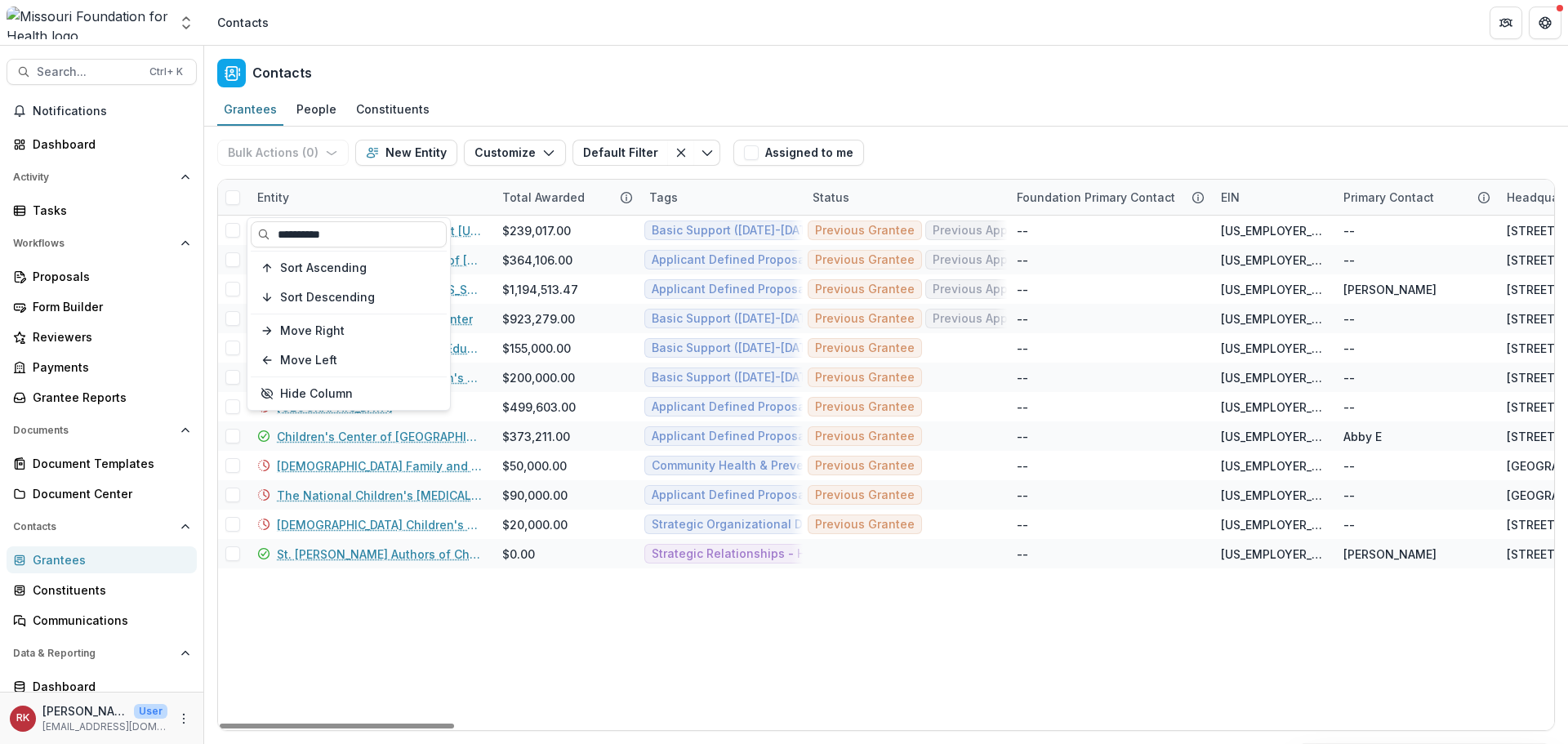
type input "**********"
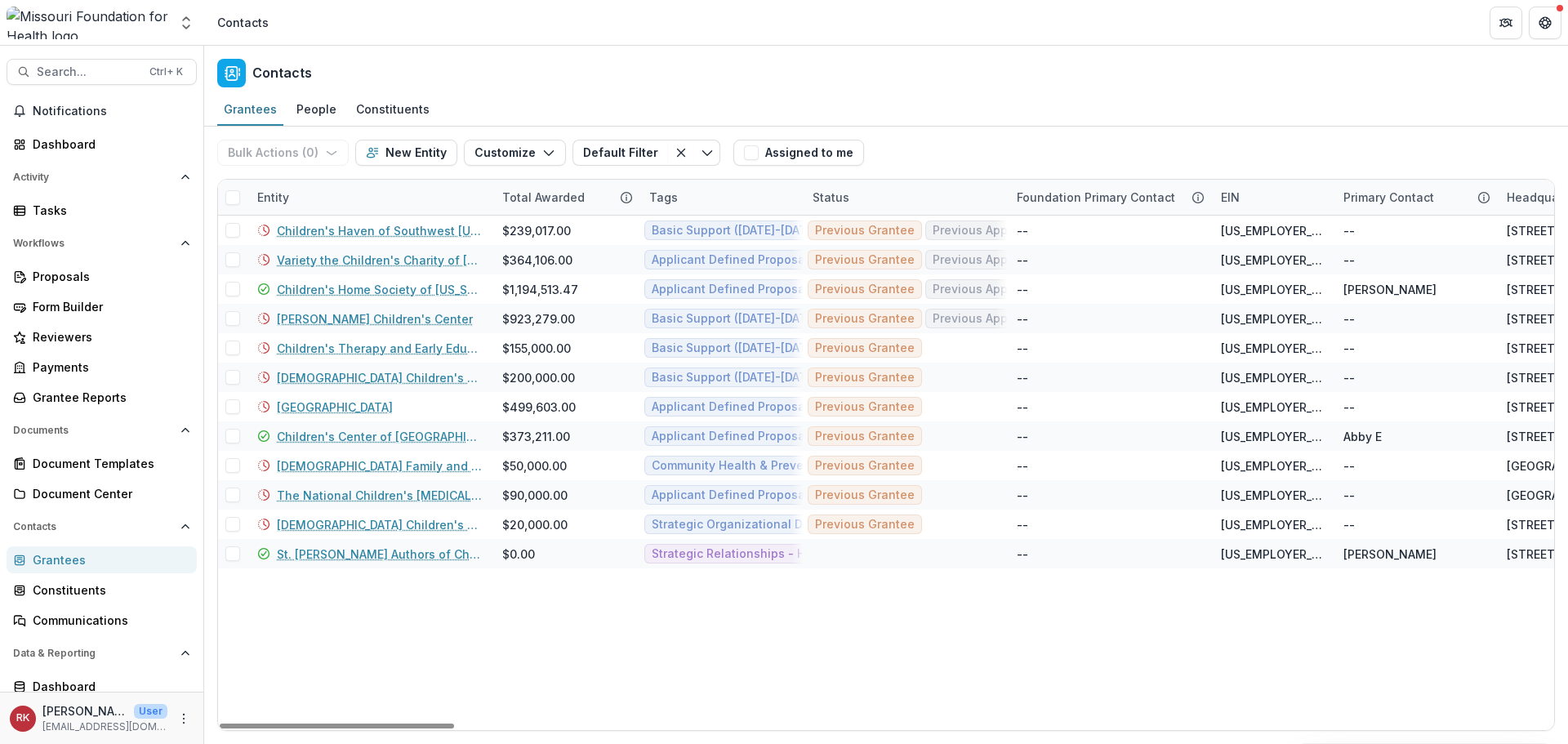
drag, startPoint x: 374, startPoint y: 723, endPoint x: 127, endPoint y: 497, distance: 334.8
click at [220, 723] on div at bounding box center [337, 725] width 234 height 4
click at [278, 198] on div "Entity" at bounding box center [273, 197] width 51 height 17
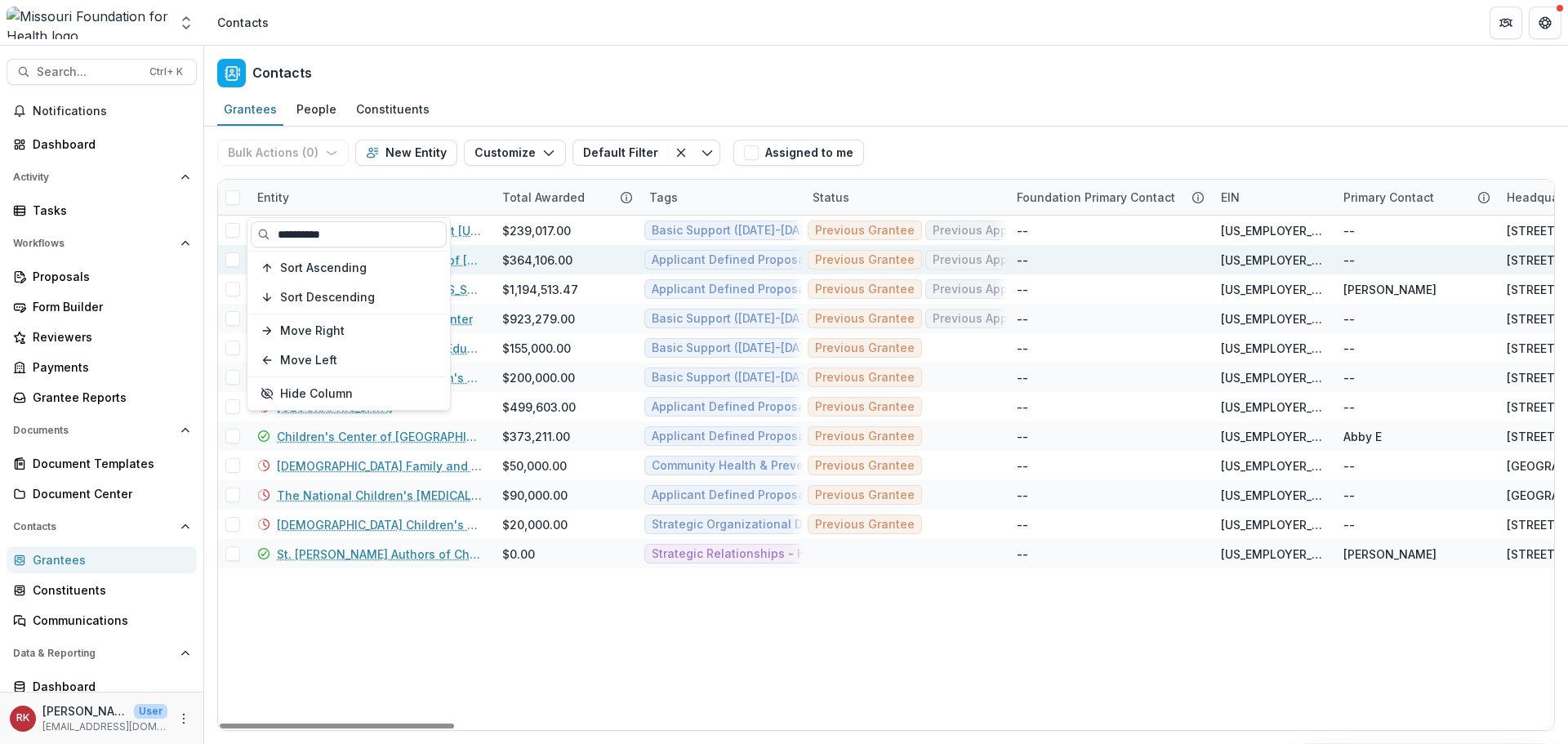
drag, startPoint x: 350, startPoint y: 238, endPoint x: 218, endPoint y: 247, distance: 132.3
click at [218, 246] on body "Skip to content Aggregate Analysis Foundations MFH Workflow Sandbox Missouri Fo…" at bounding box center [784, 372] width 1568 height 744
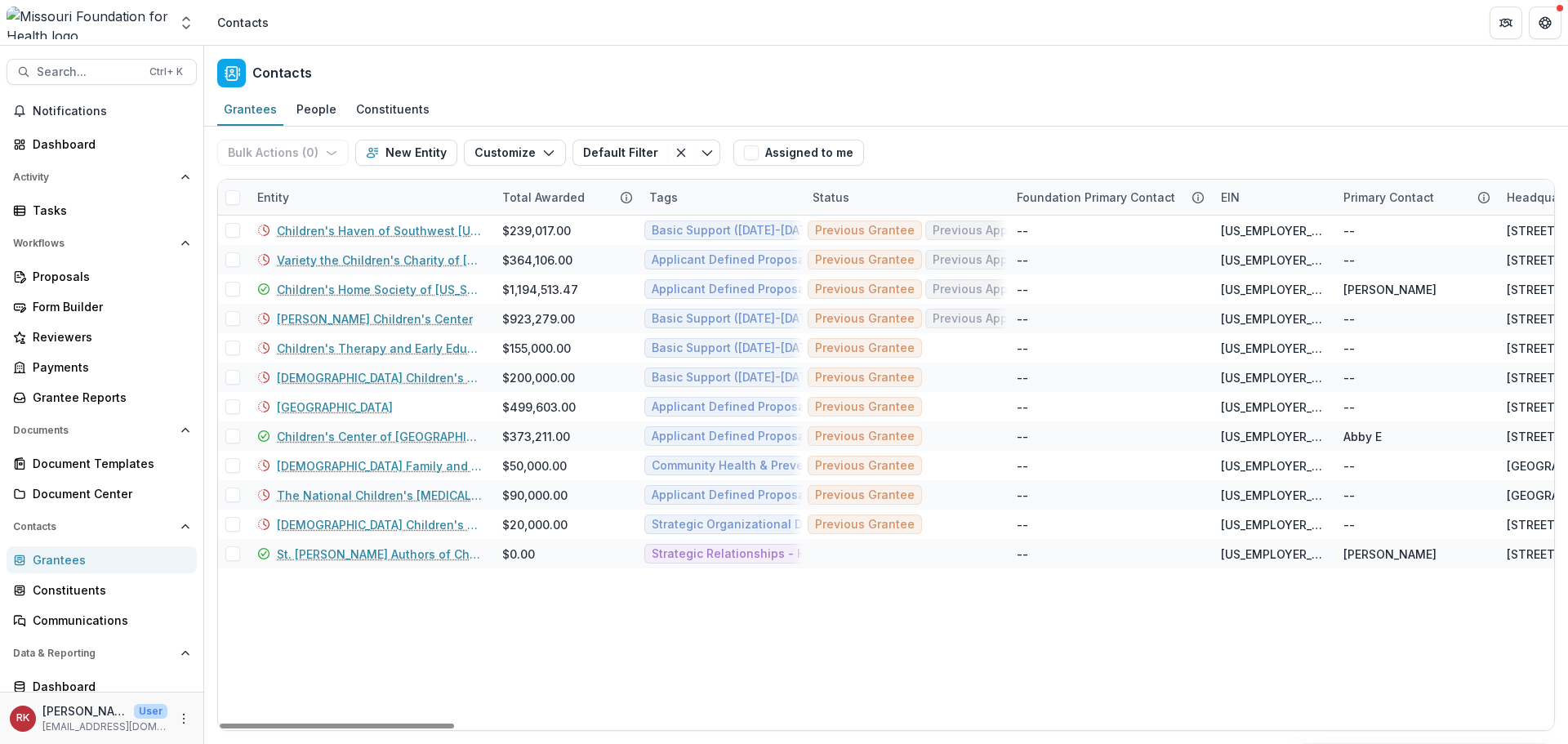
click at [326, 181] on div "Entity" at bounding box center [370, 197] width 245 height 35
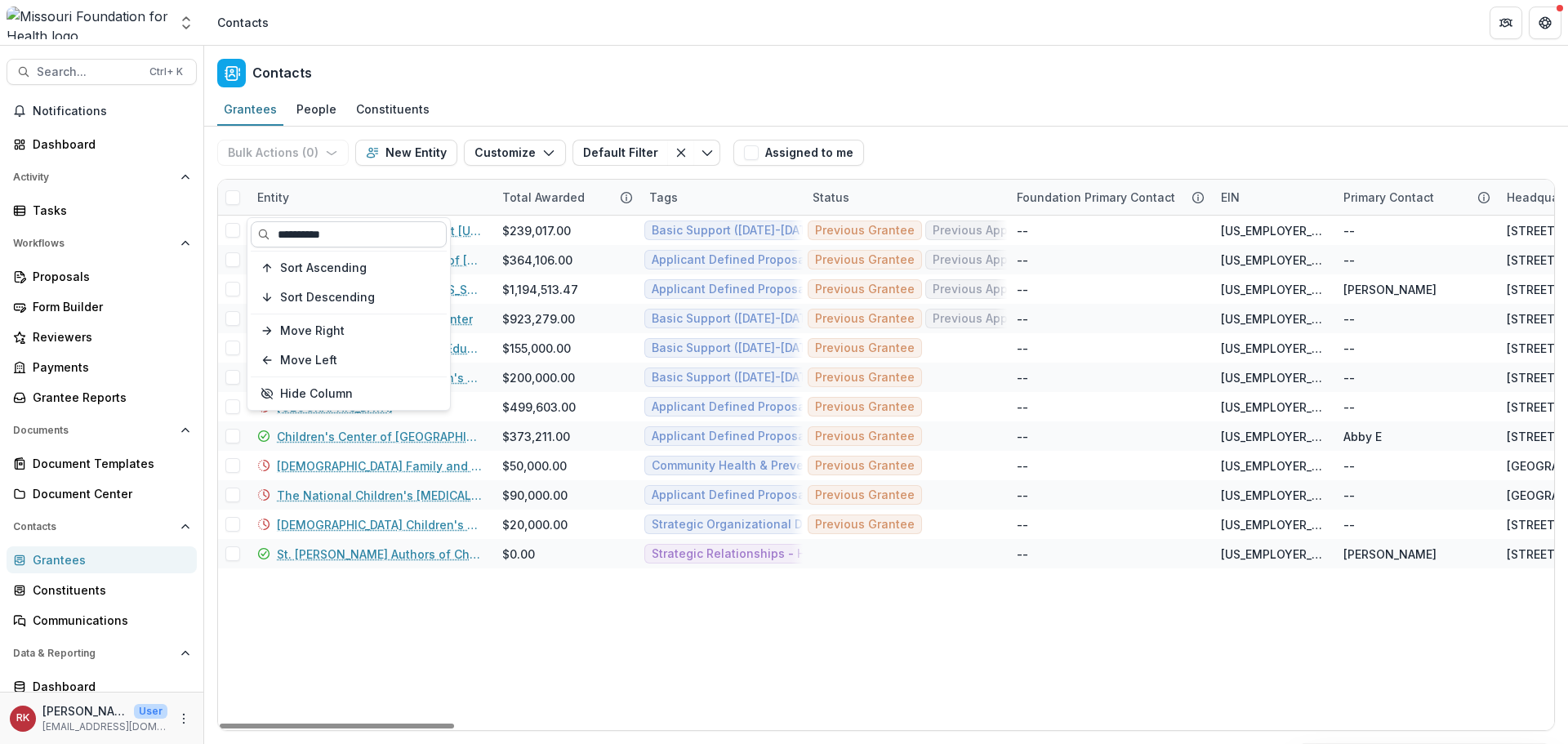
drag, startPoint x: 335, startPoint y: 232, endPoint x: 253, endPoint y: 232, distance: 82.0
click at [253, 232] on input "**********" at bounding box center [349, 234] width 196 height 26
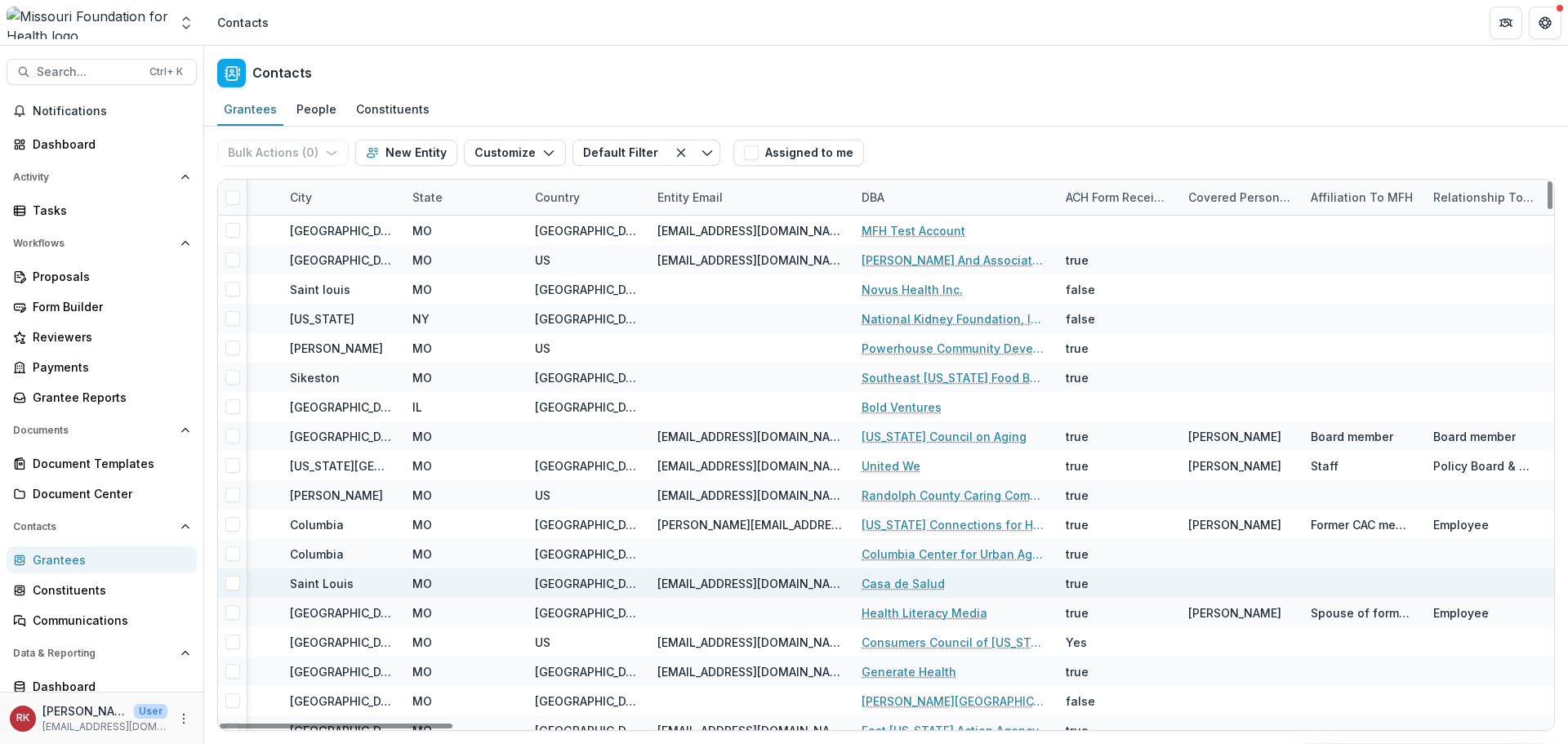
drag, startPoint x: 334, startPoint y: 721, endPoint x: 701, endPoint y: 594, distance: 388.4
click at [453, 723] on div at bounding box center [336, 725] width 233 height 4
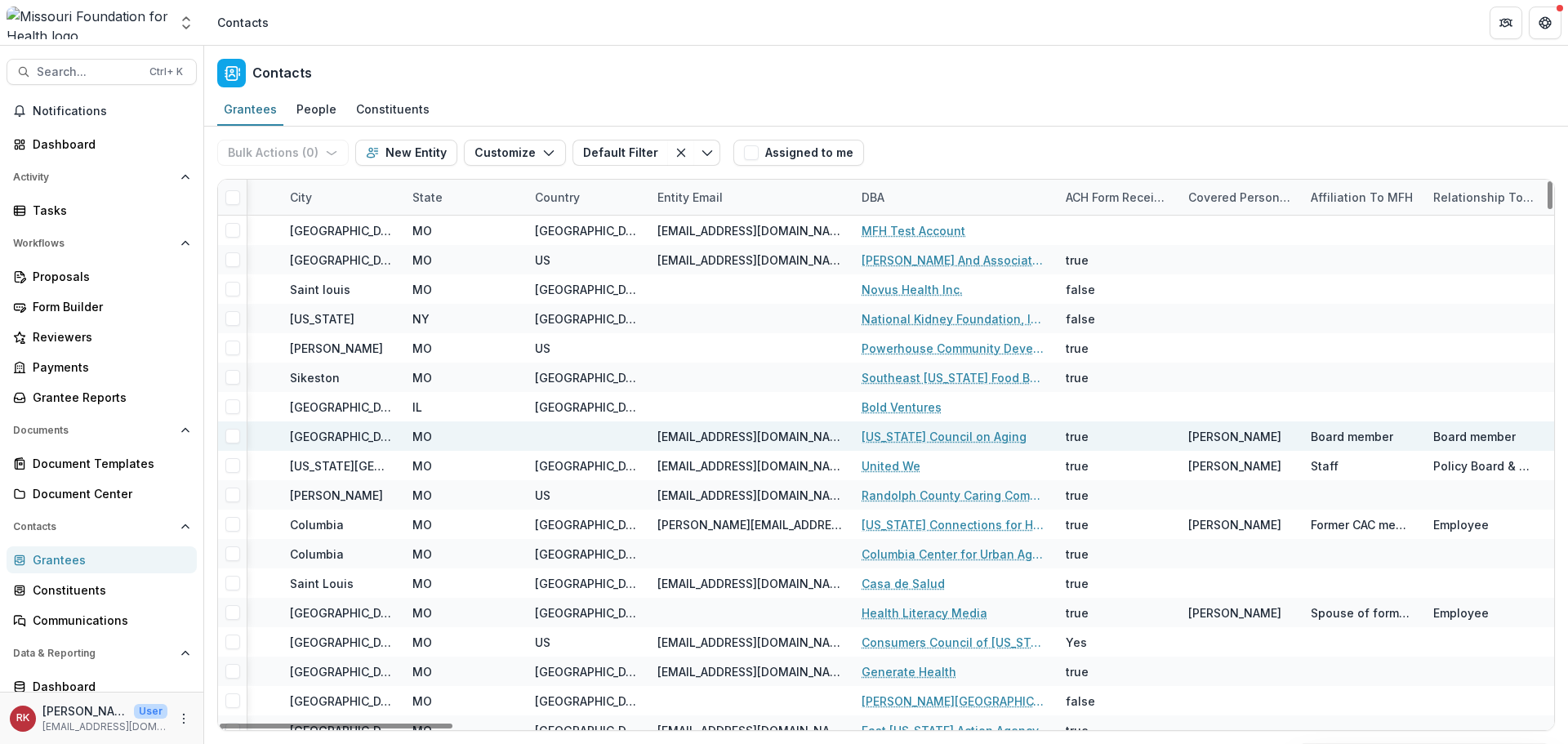
scroll to position [0, 1708]
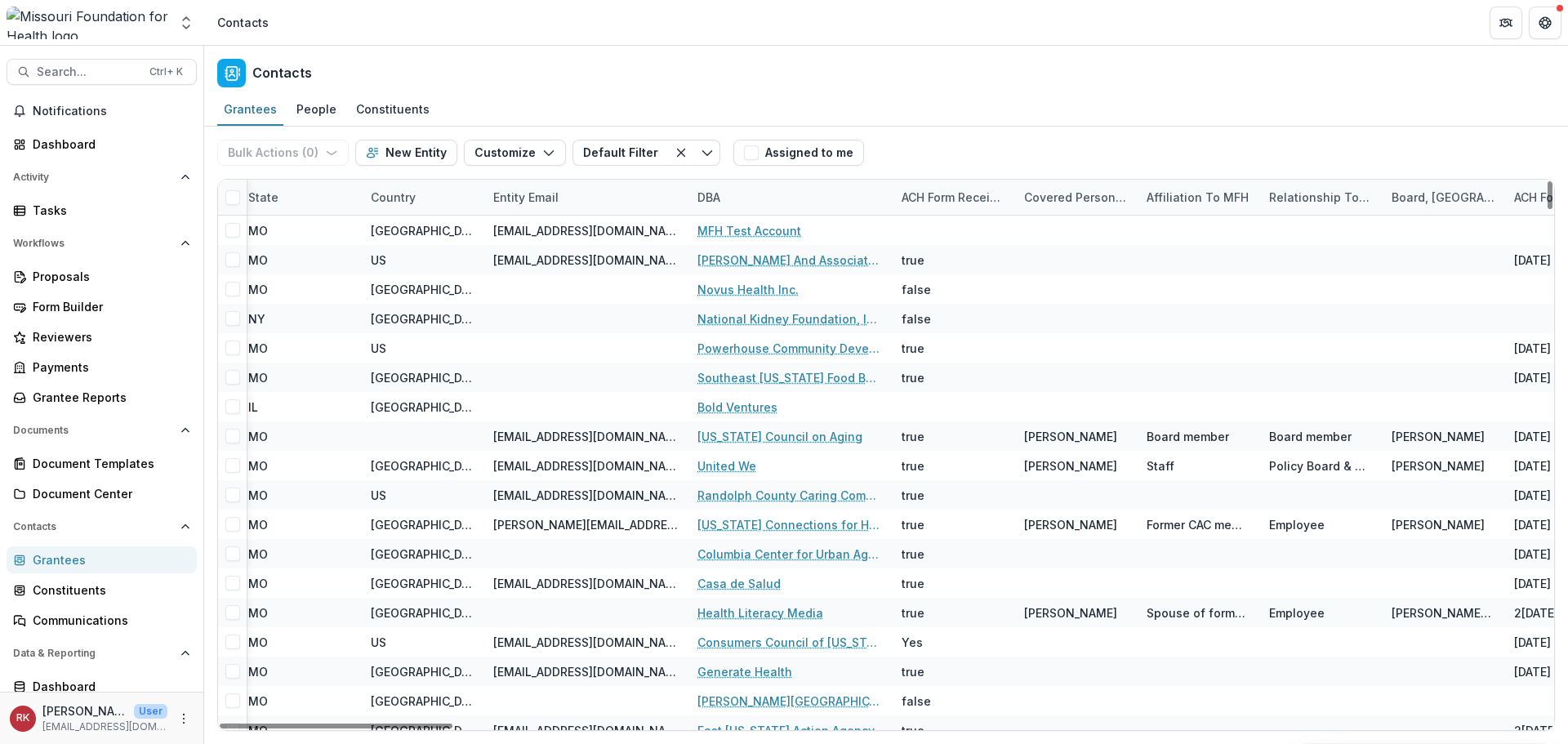
click at [711, 191] on div "DBA" at bounding box center [708, 197] width 42 height 17
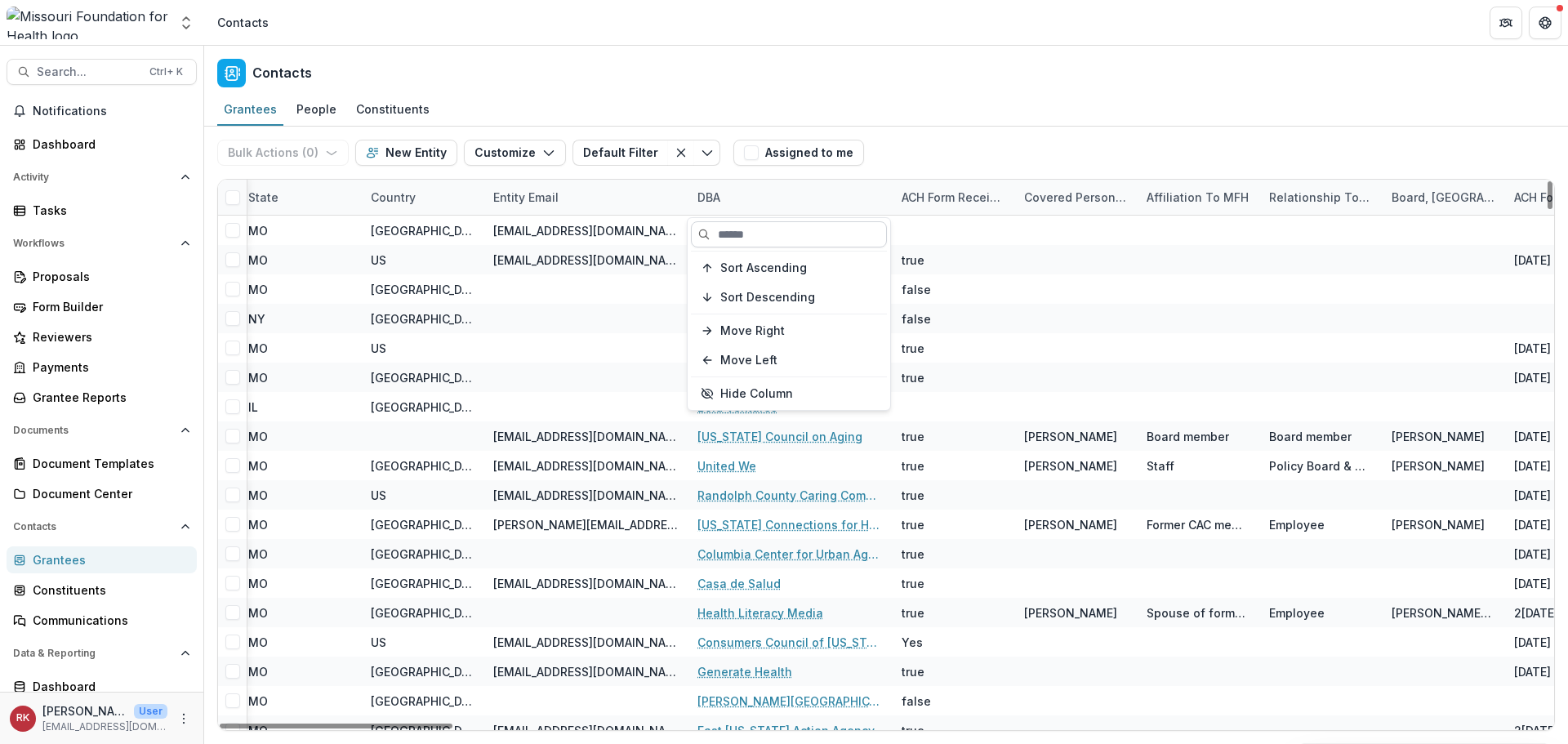
click at [723, 243] on input at bounding box center [789, 234] width 196 height 26
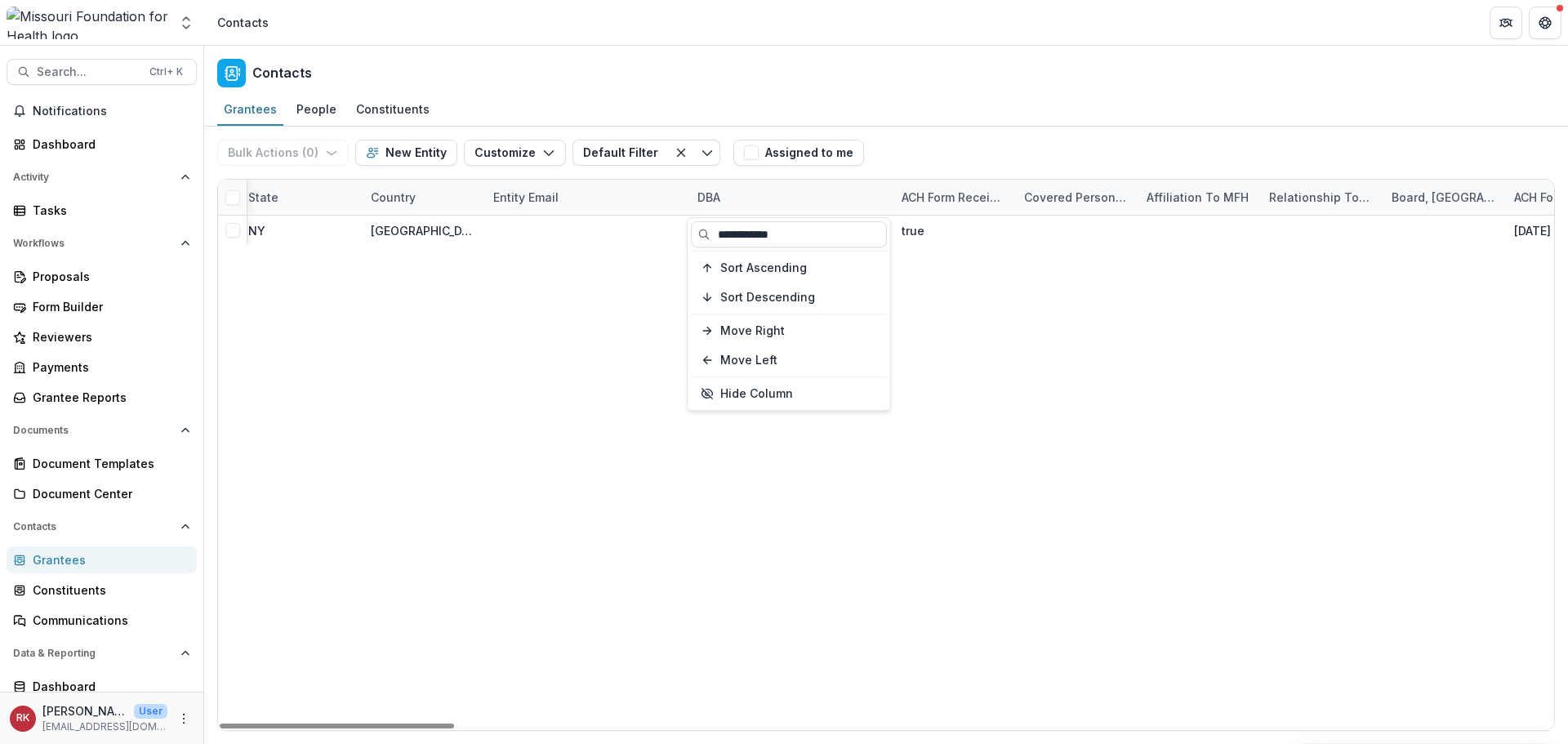
type input "**********"
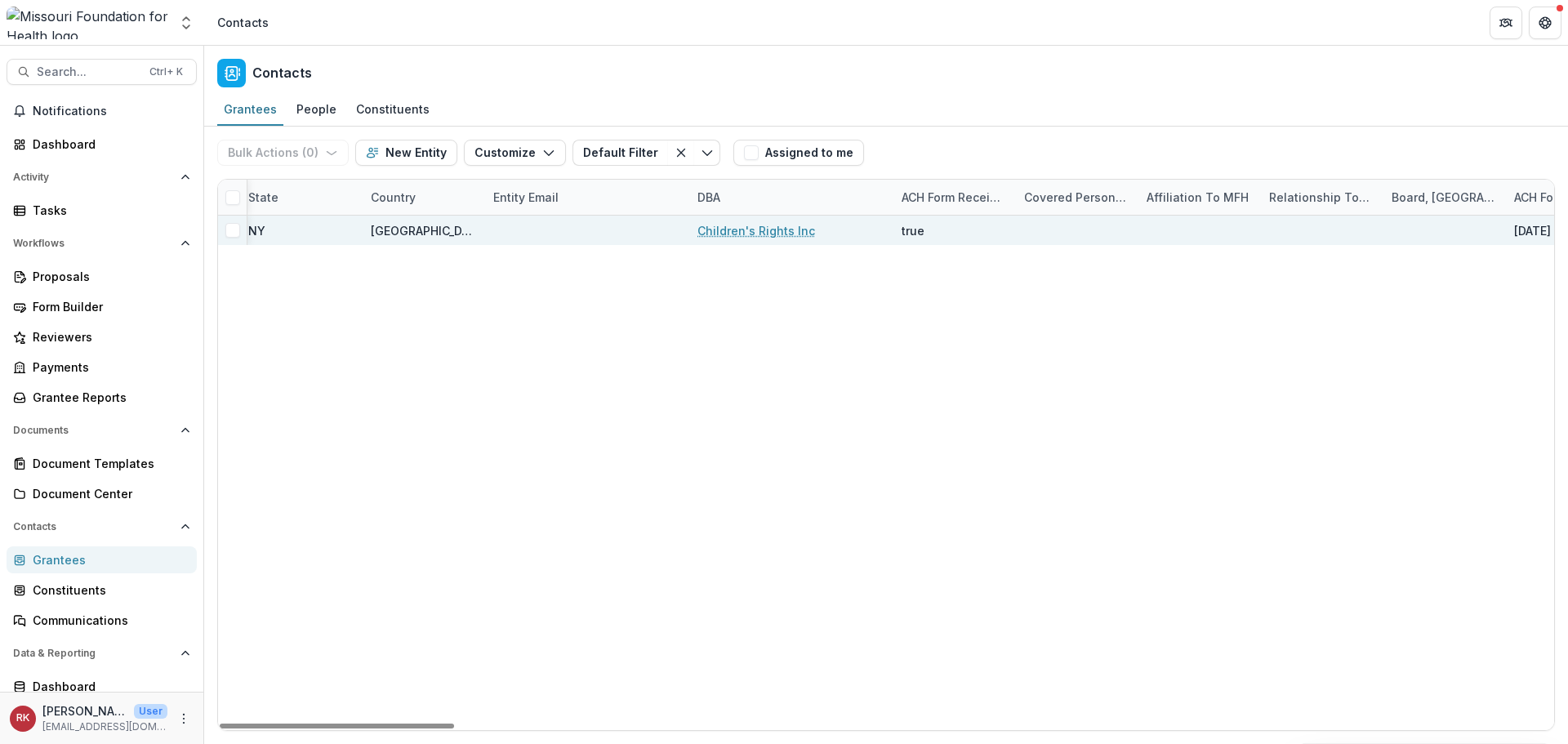
click at [739, 229] on link "Children's Rights Inc" at bounding box center [756, 230] width 118 height 17
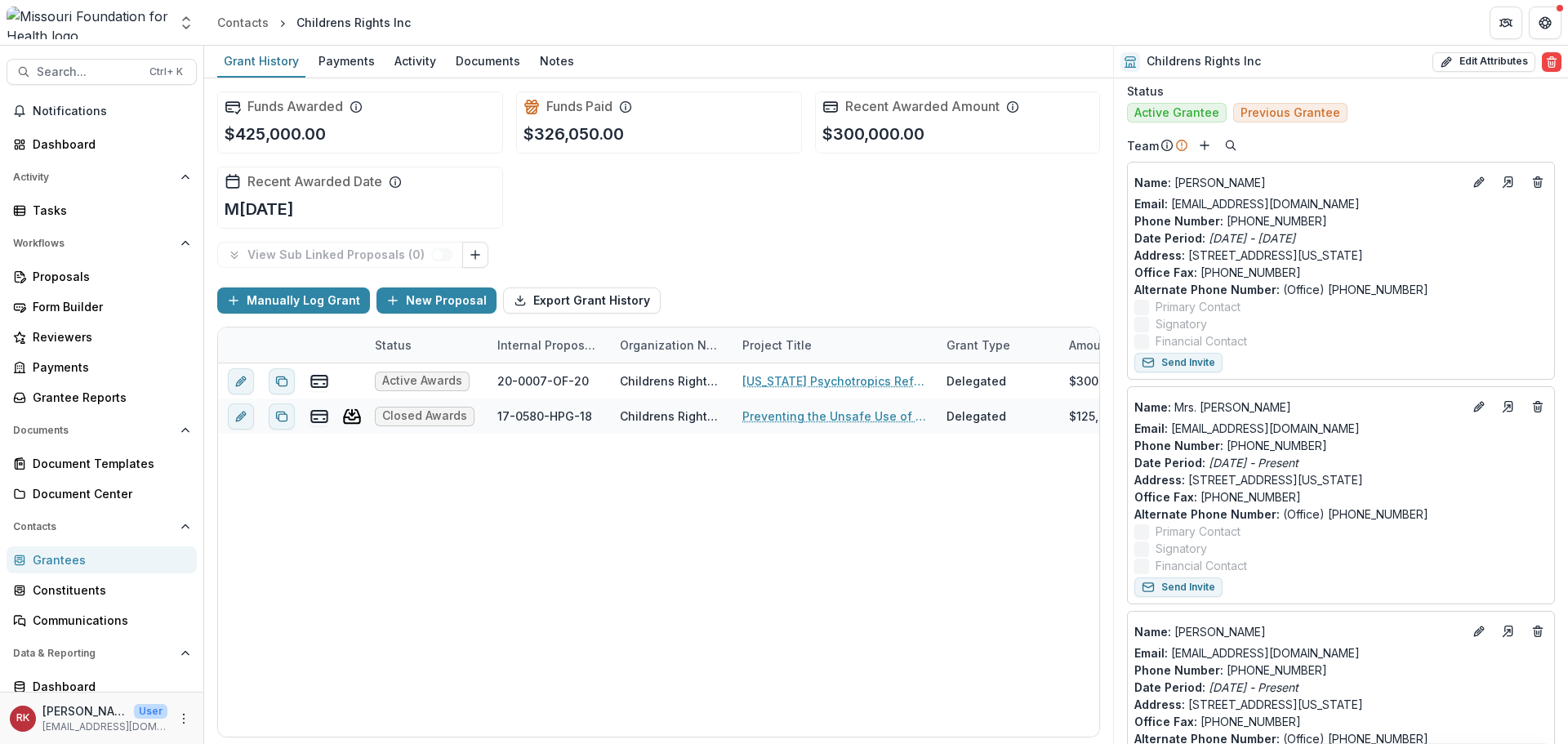
scroll to position [653, 0]
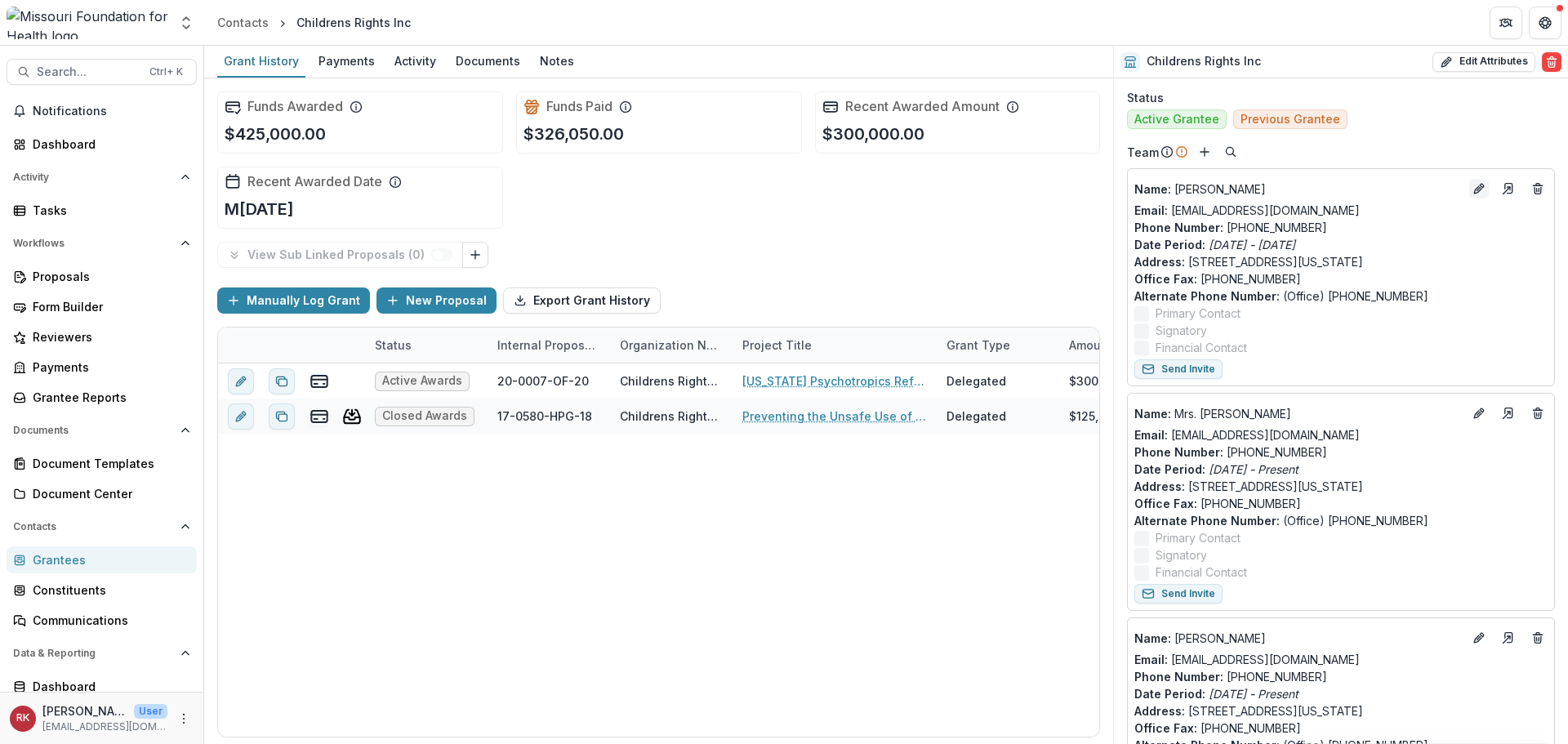
click at [1480, 185] on icon "Edit" at bounding box center [1482, 185] width 5 height 4
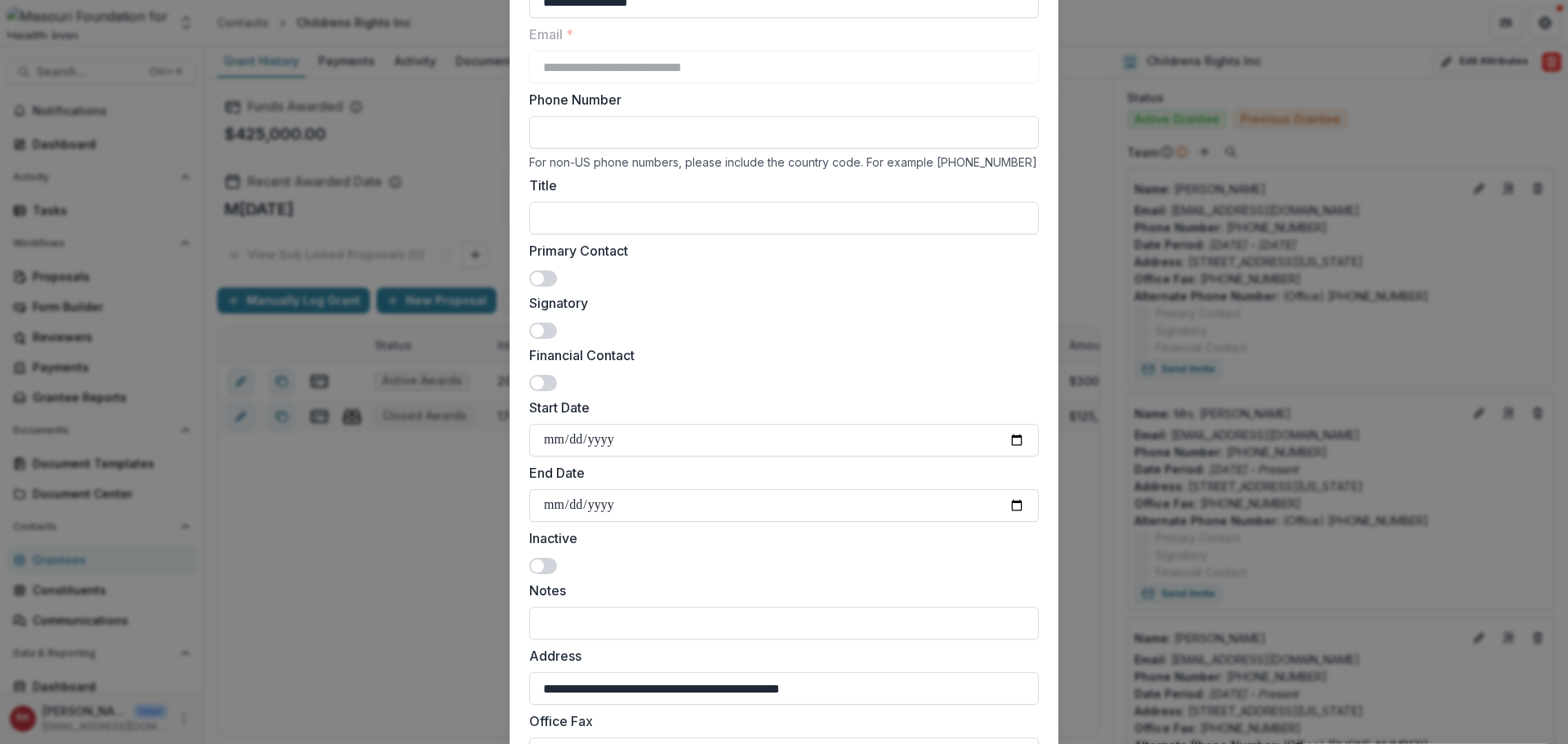
scroll to position [163, 0]
click at [536, 325] on span at bounding box center [537, 328] width 14 height 13
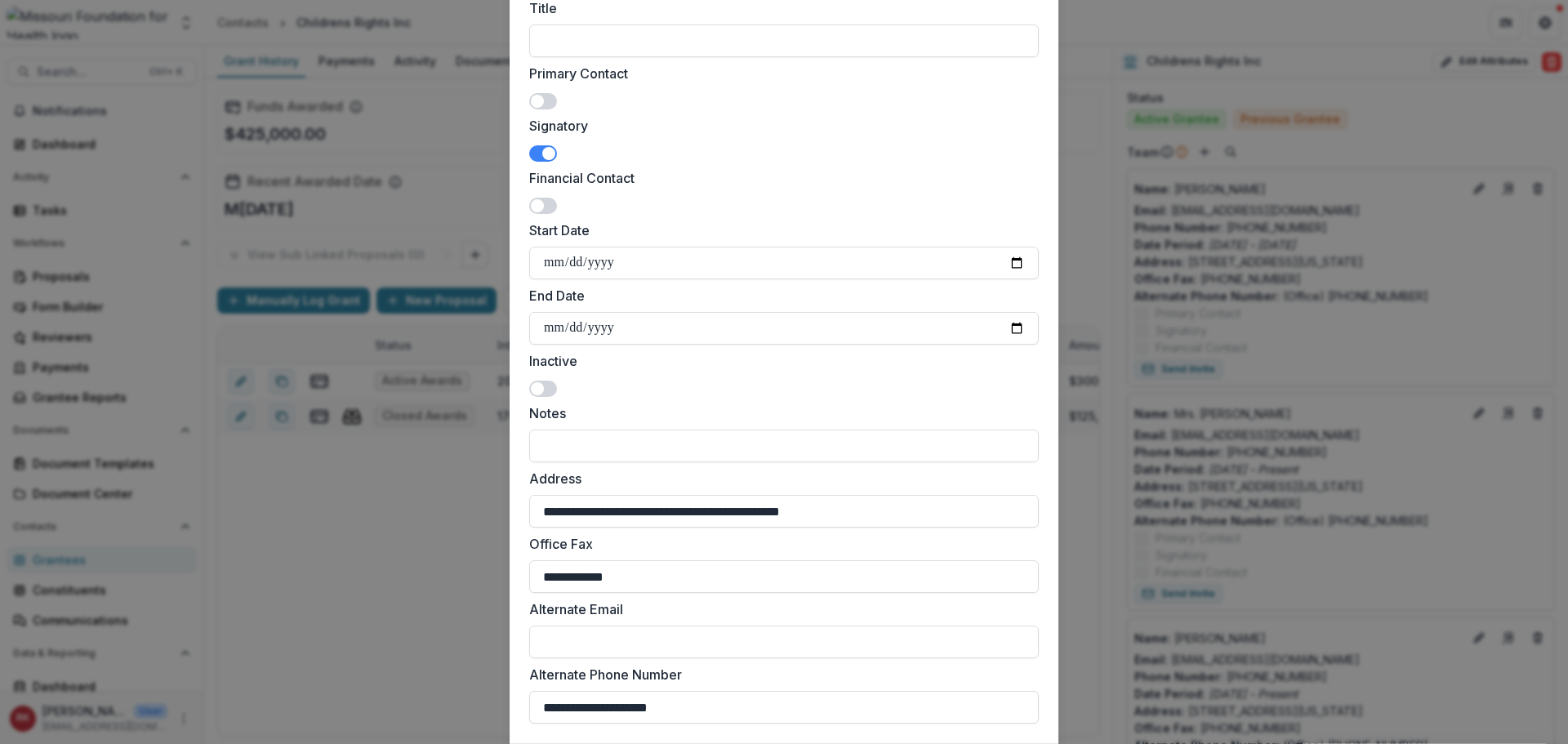
scroll to position [444, 0]
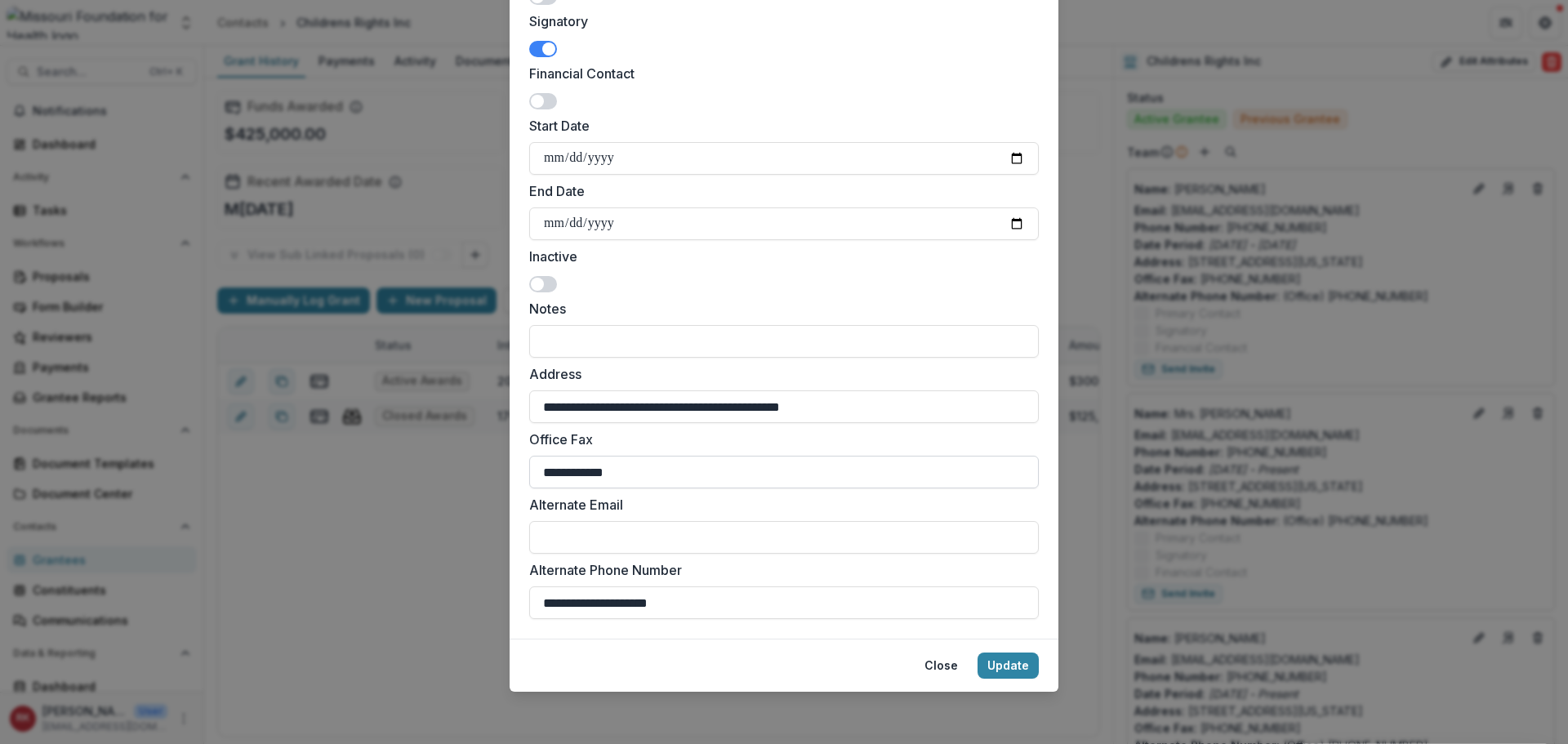
click at [644, 468] on input "**********" at bounding box center [784, 471] width 509 height 32
drag, startPoint x: 707, startPoint y: 600, endPoint x: 362, endPoint y: 580, distance: 345.6
click at [362, 580] on div "**********" at bounding box center [784, 372] width 1568 height 744
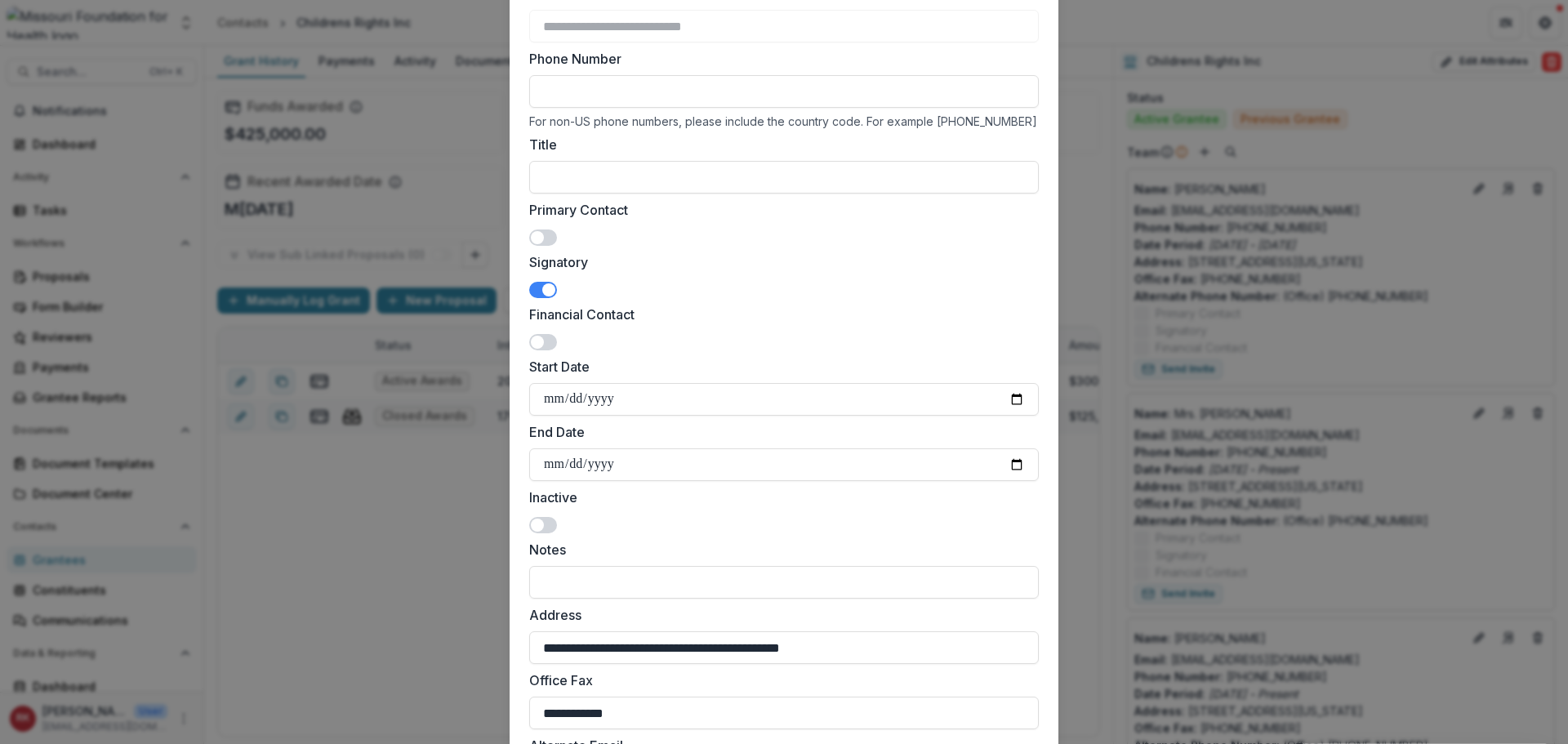
scroll to position [0, 0]
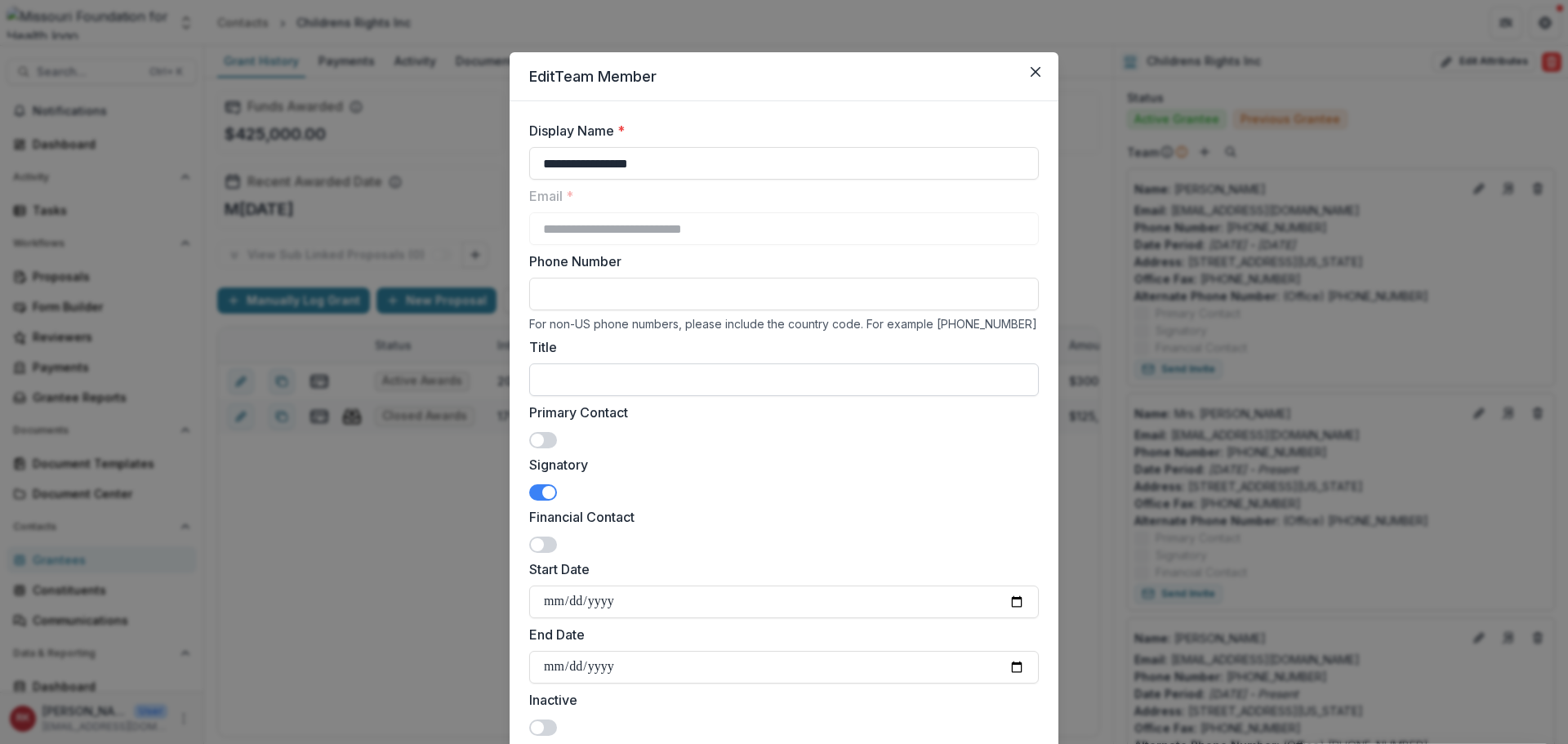
click at [579, 370] on input "Title" at bounding box center [784, 380] width 509 height 32
click at [608, 286] on input "Phone Number" at bounding box center [784, 294] width 509 height 32
paste input "**********"
type input "**********"
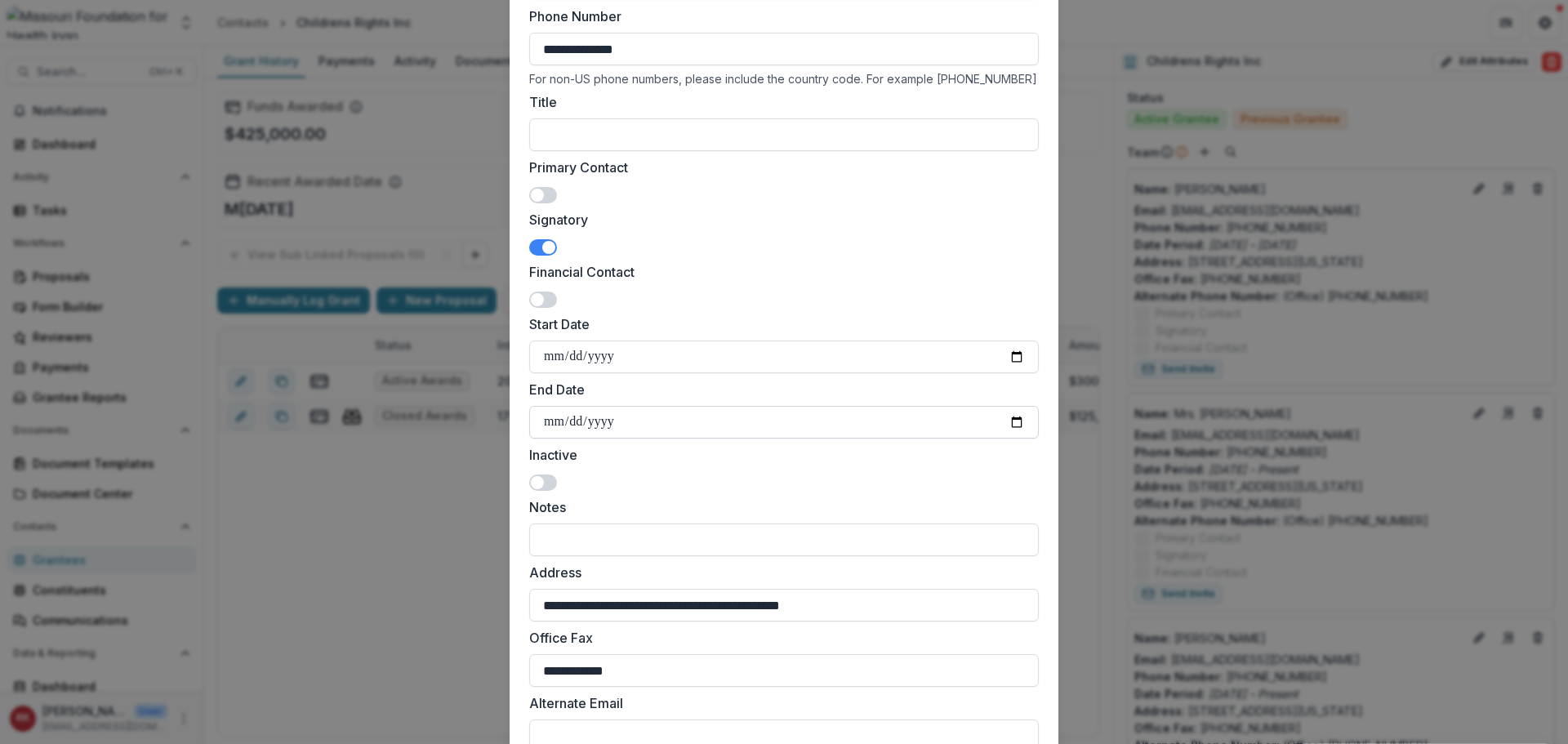
click at [1016, 418] on input "**********" at bounding box center [784, 422] width 509 height 32
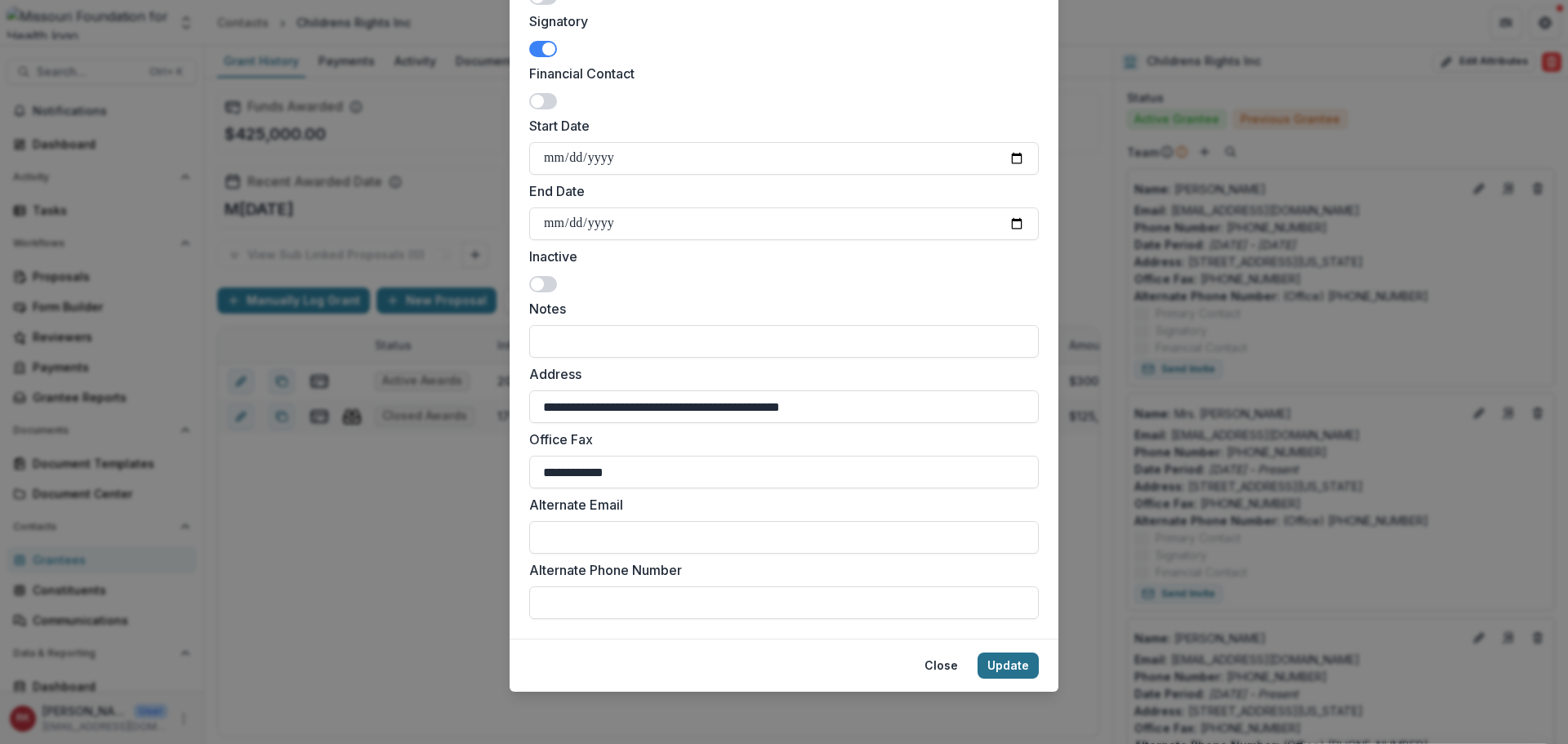
click at [999, 675] on button "Update" at bounding box center [1008, 665] width 61 height 26
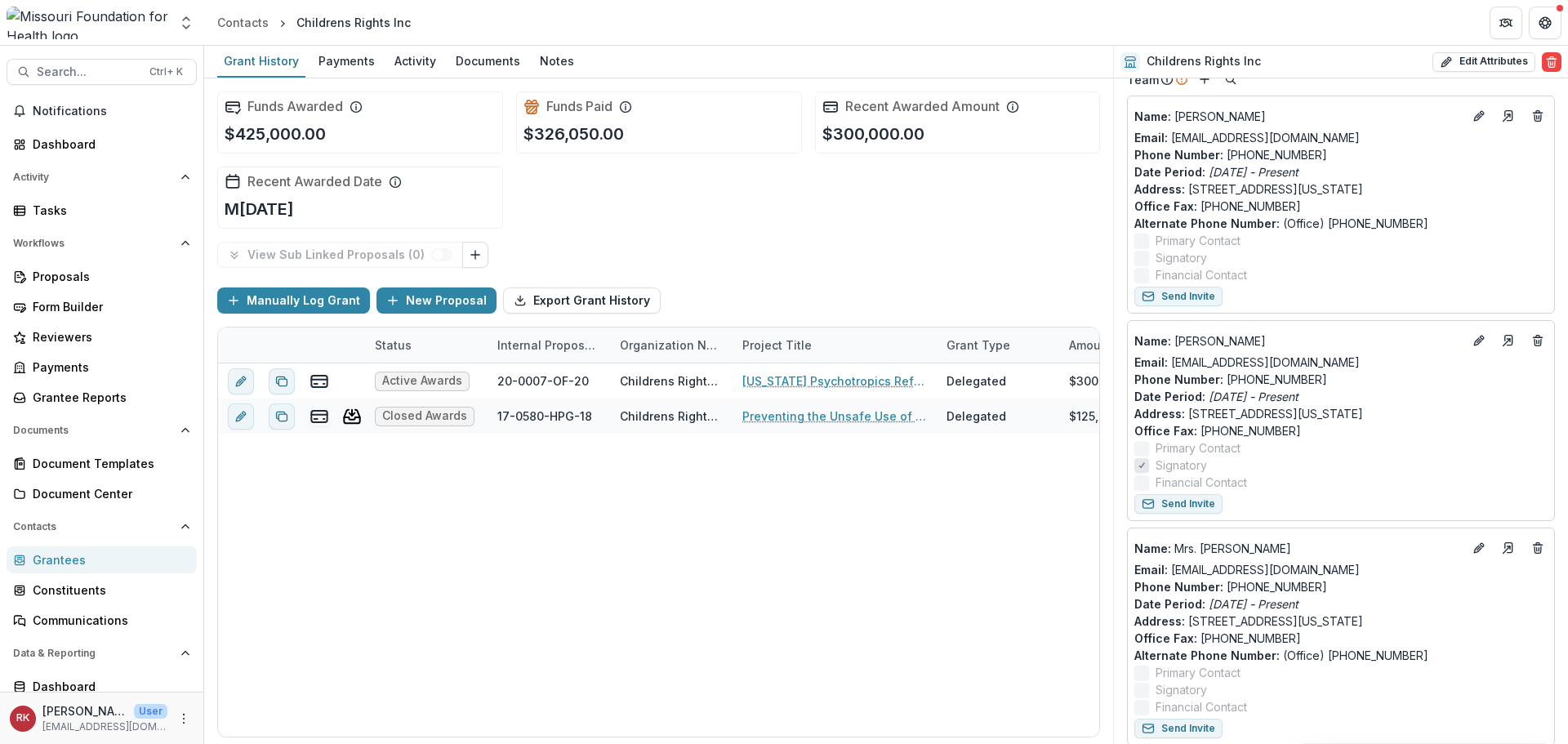
scroll to position [653, 0]
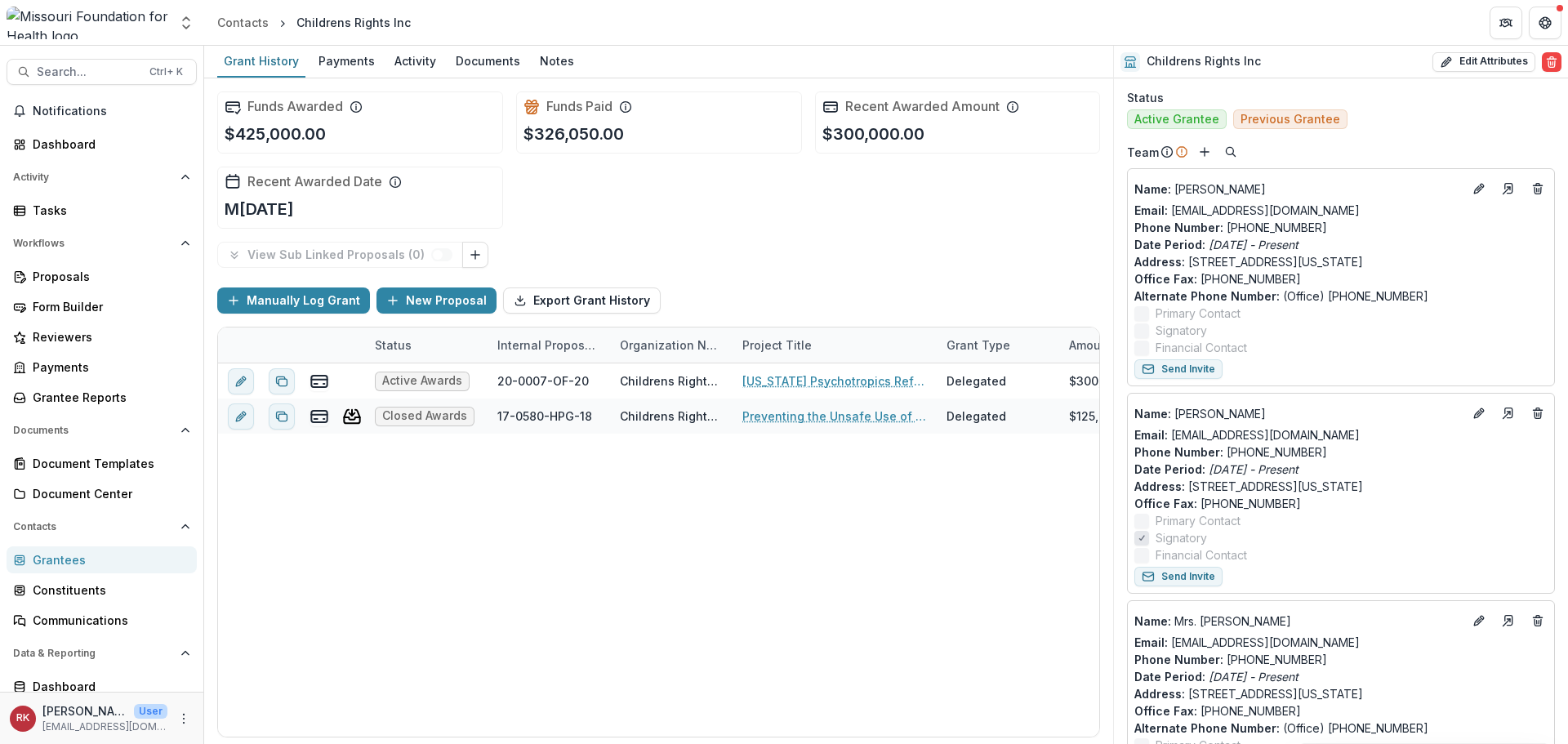
click at [86, 561] on div "Grantees" at bounding box center [108, 559] width 151 height 17
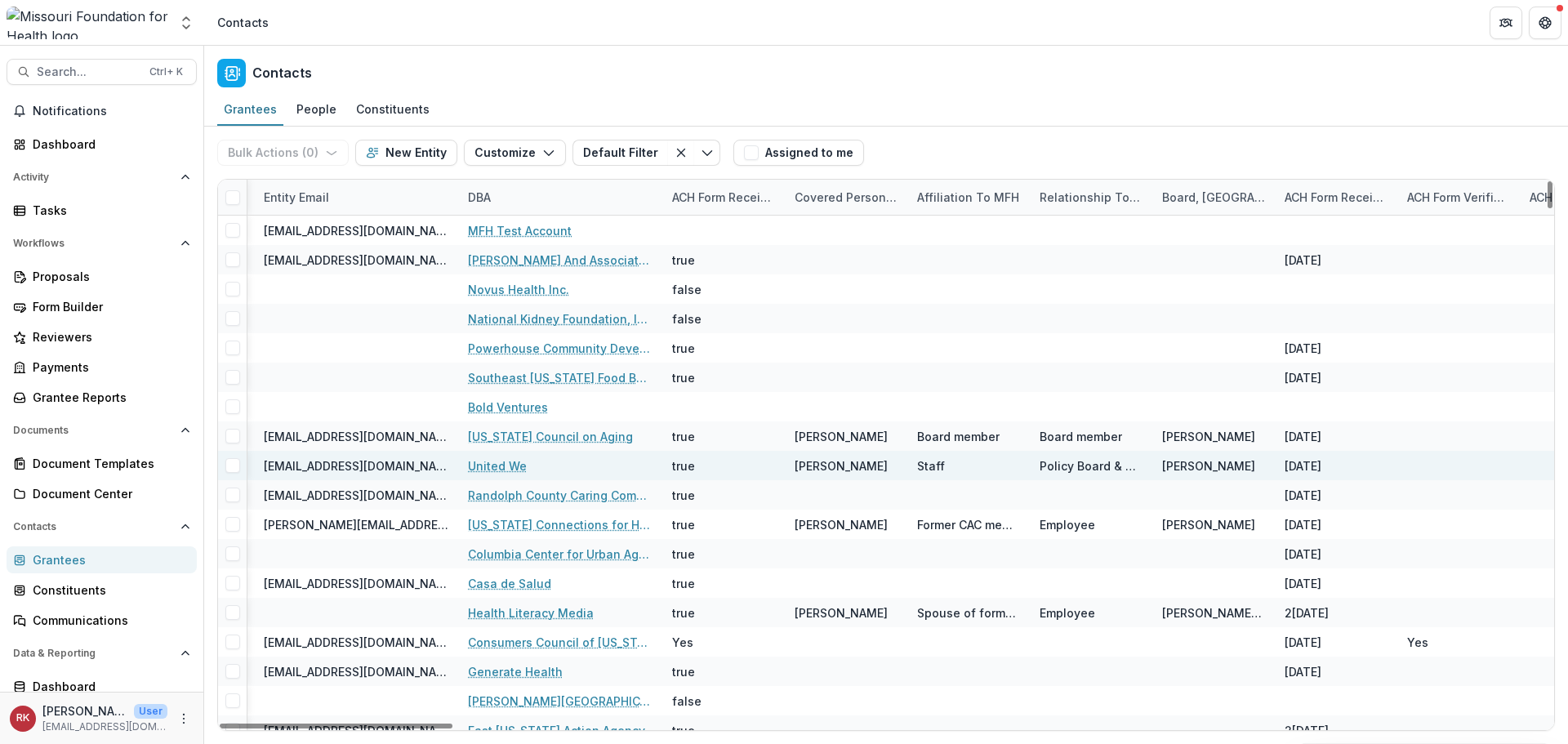
drag, startPoint x: 434, startPoint y: 725, endPoint x: 670, endPoint y: 457, distance: 357.1
click at [453, 723] on div at bounding box center [336, 725] width 233 height 4
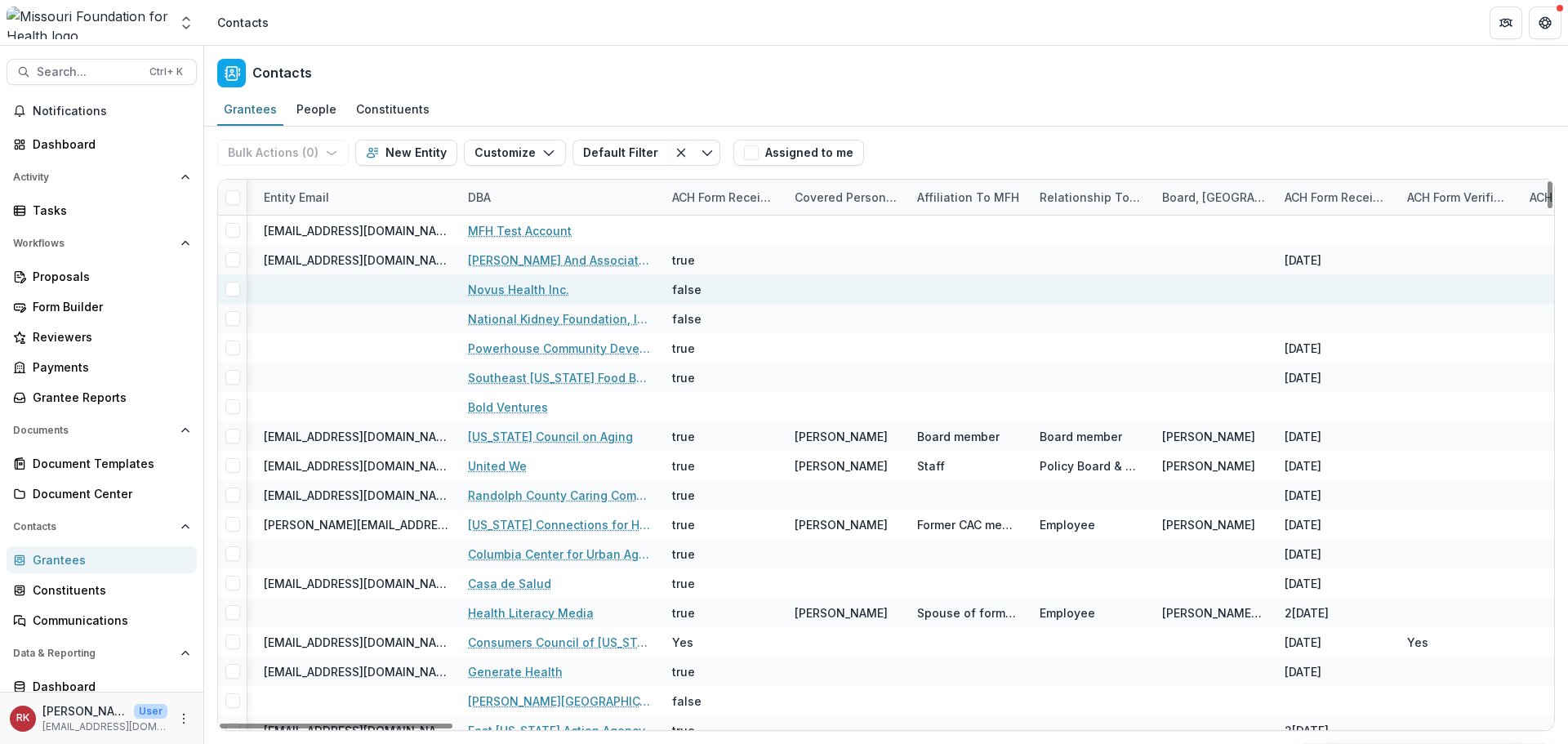
scroll to position [0, 1773]
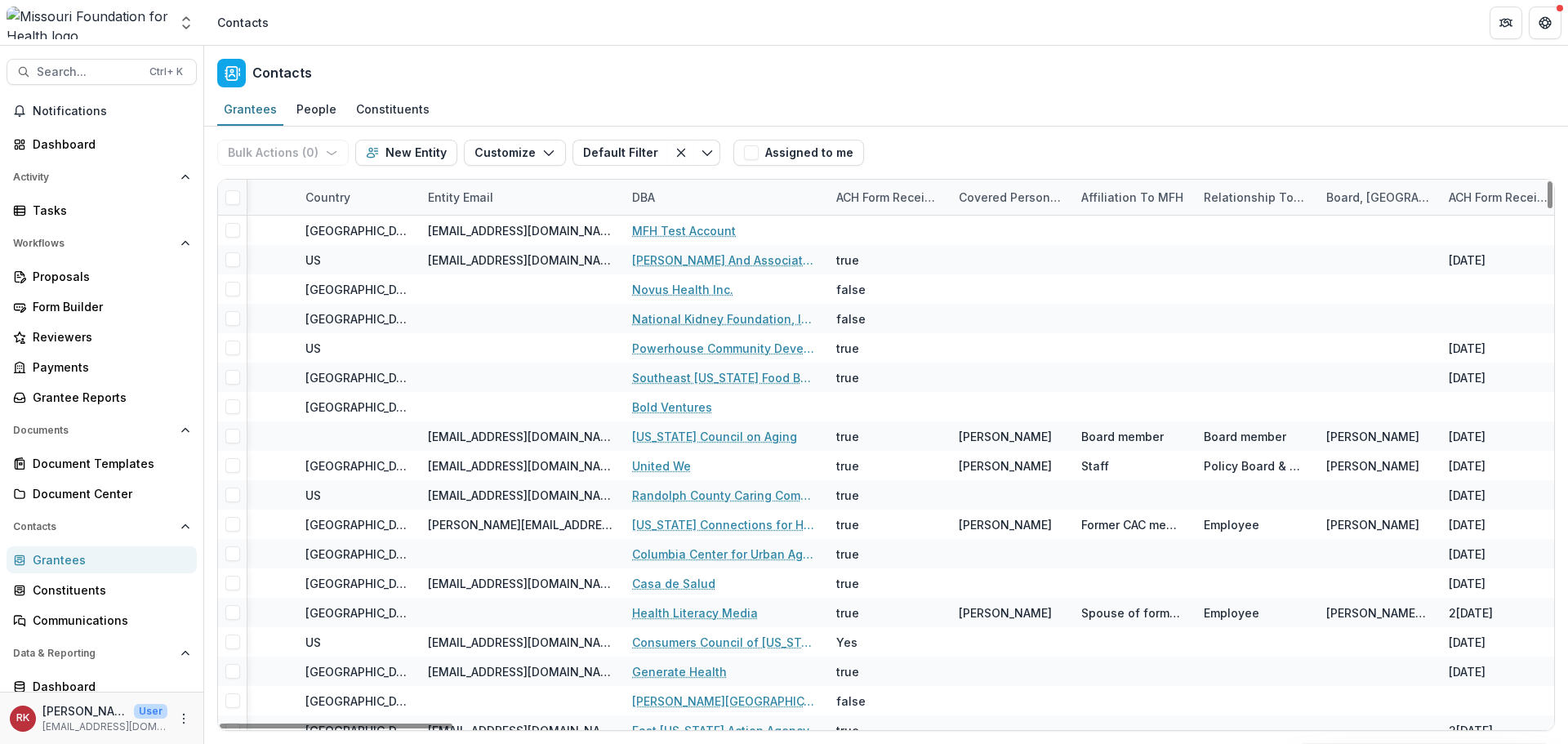
click at [678, 207] on div "DBA" at bounding box center [724, 197] width 204 height 35
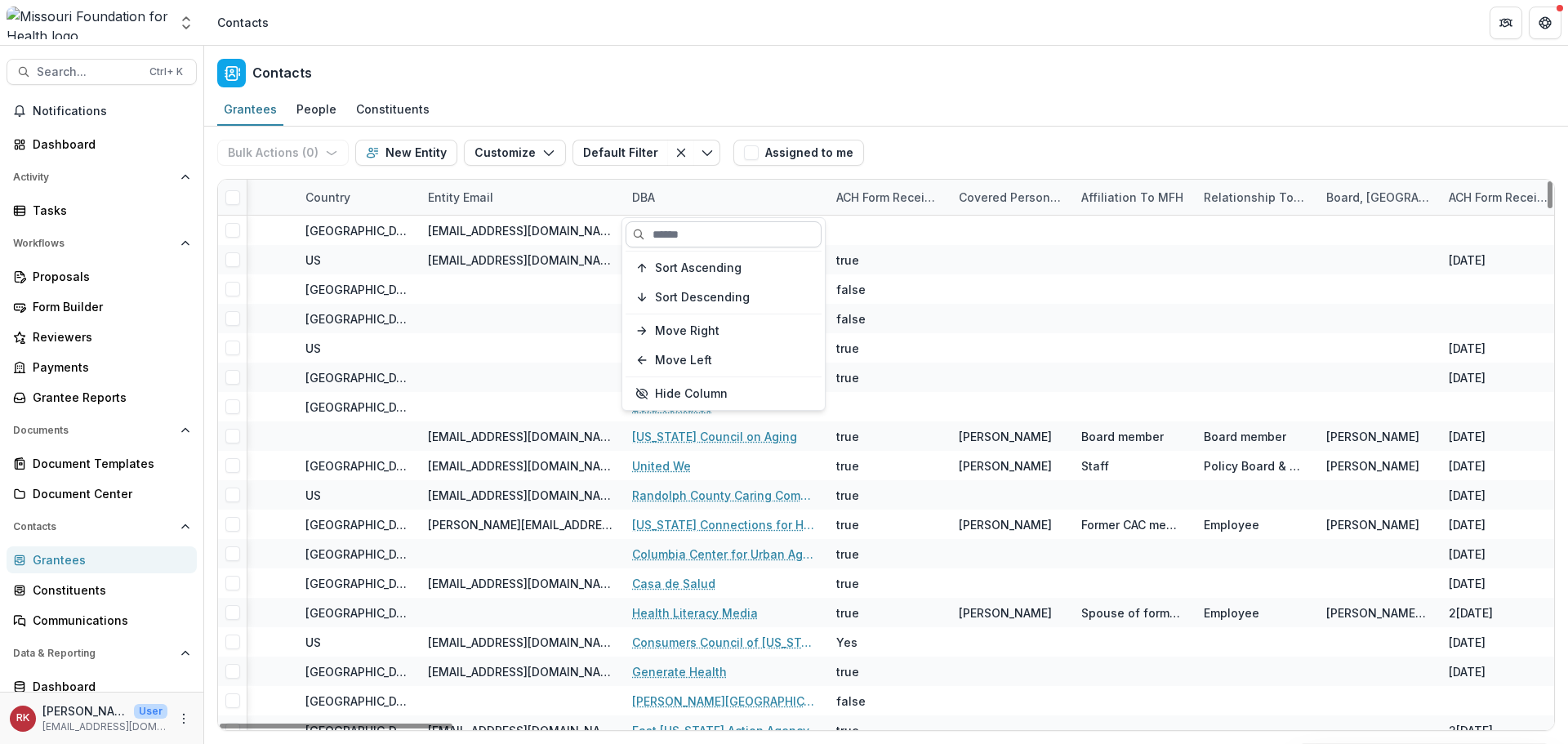
click at [641, 240] on input at bounding box center [724, 234] width 196 height 26
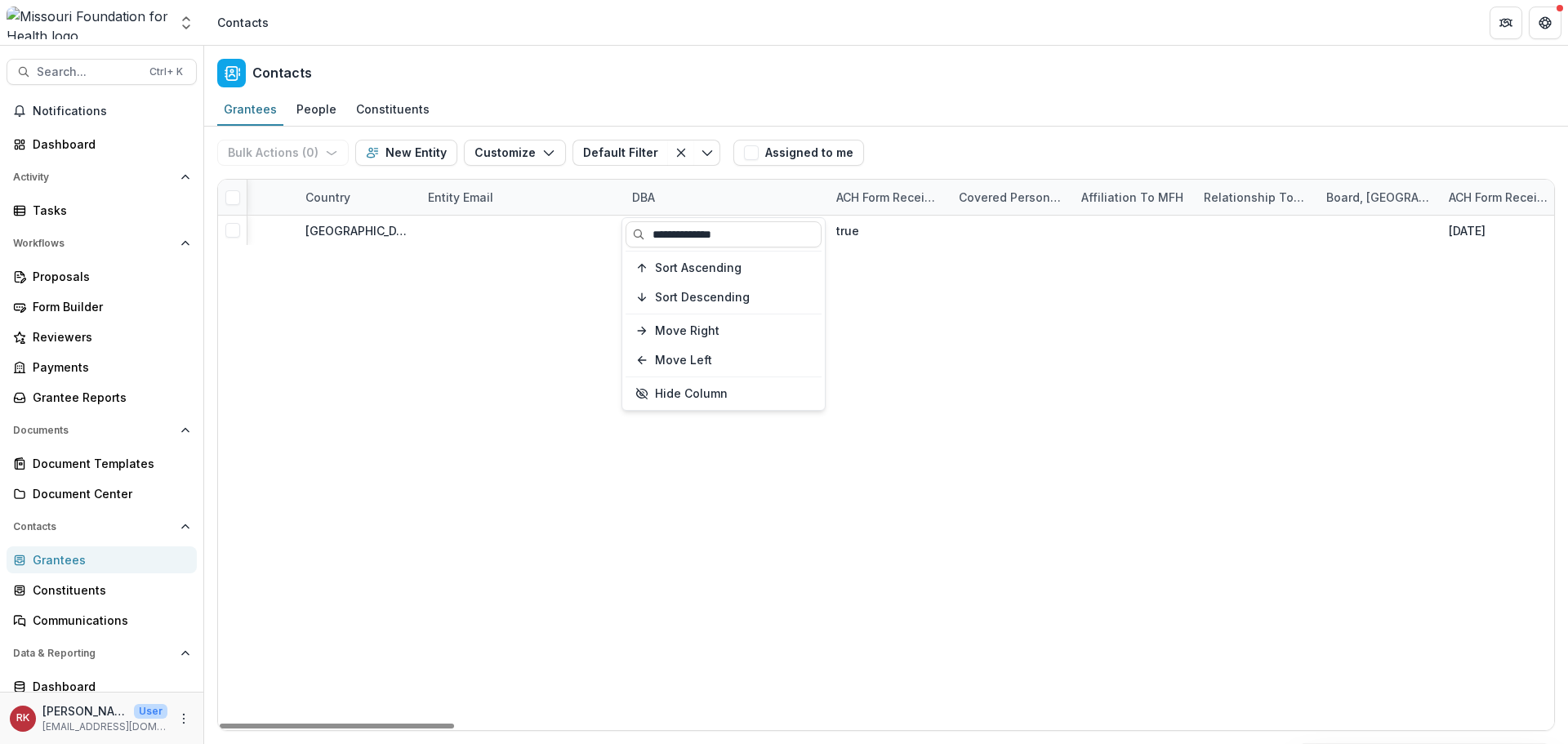
type input "**********"
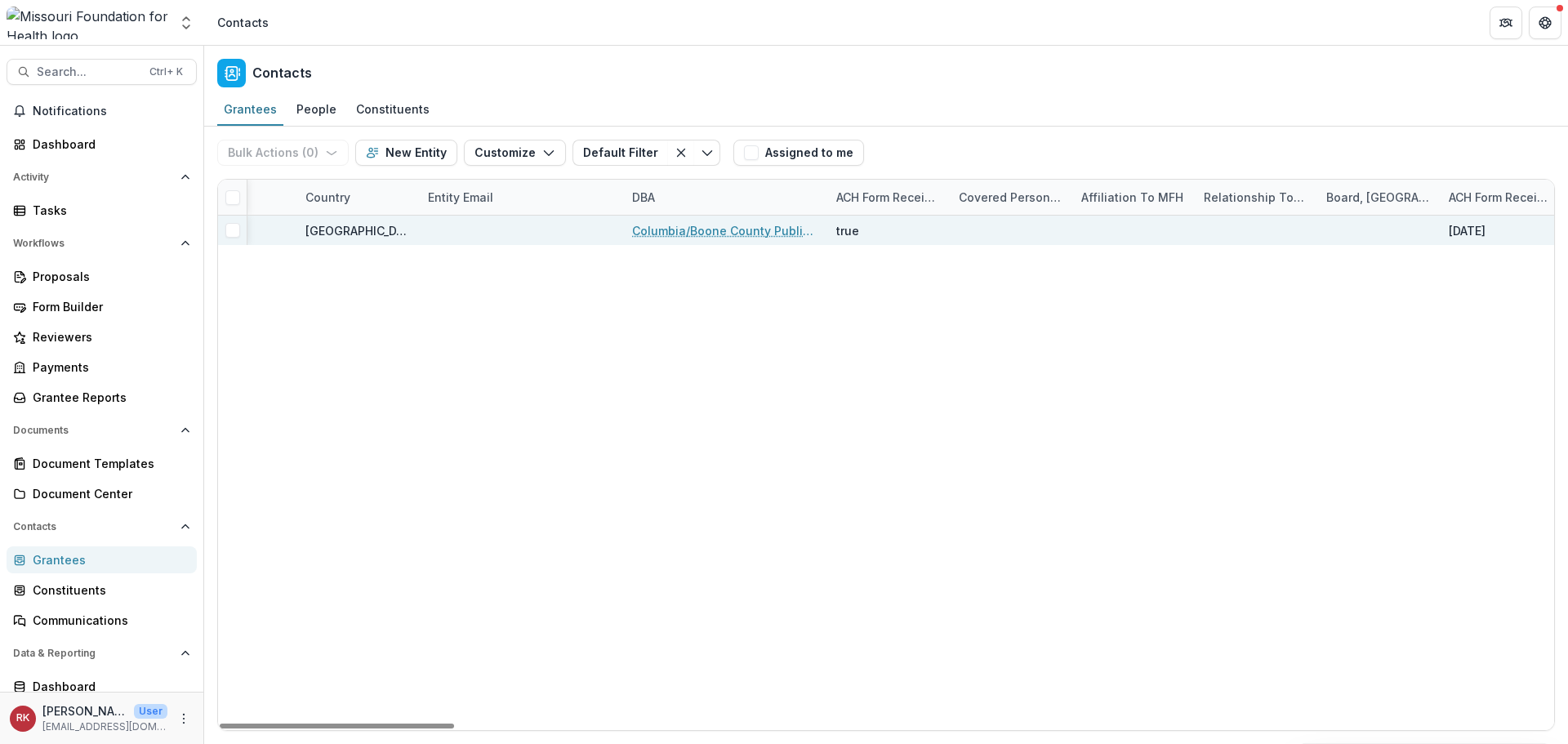
click at [746, 226] on link "Columbia/Boone County Public Health & Human Services" at bounding box center [724, 230] width 185 height 17
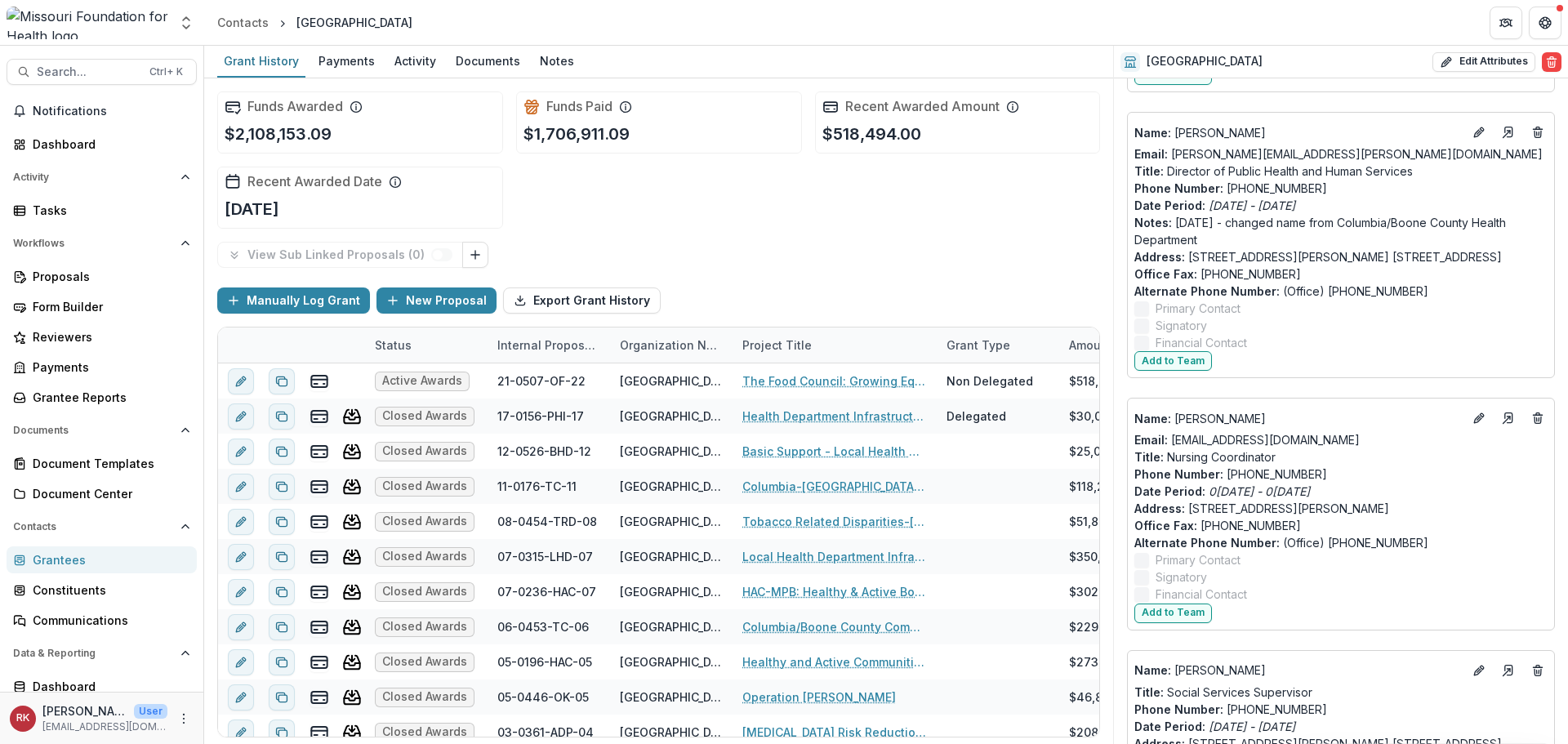
scroll to position [4289, 0]
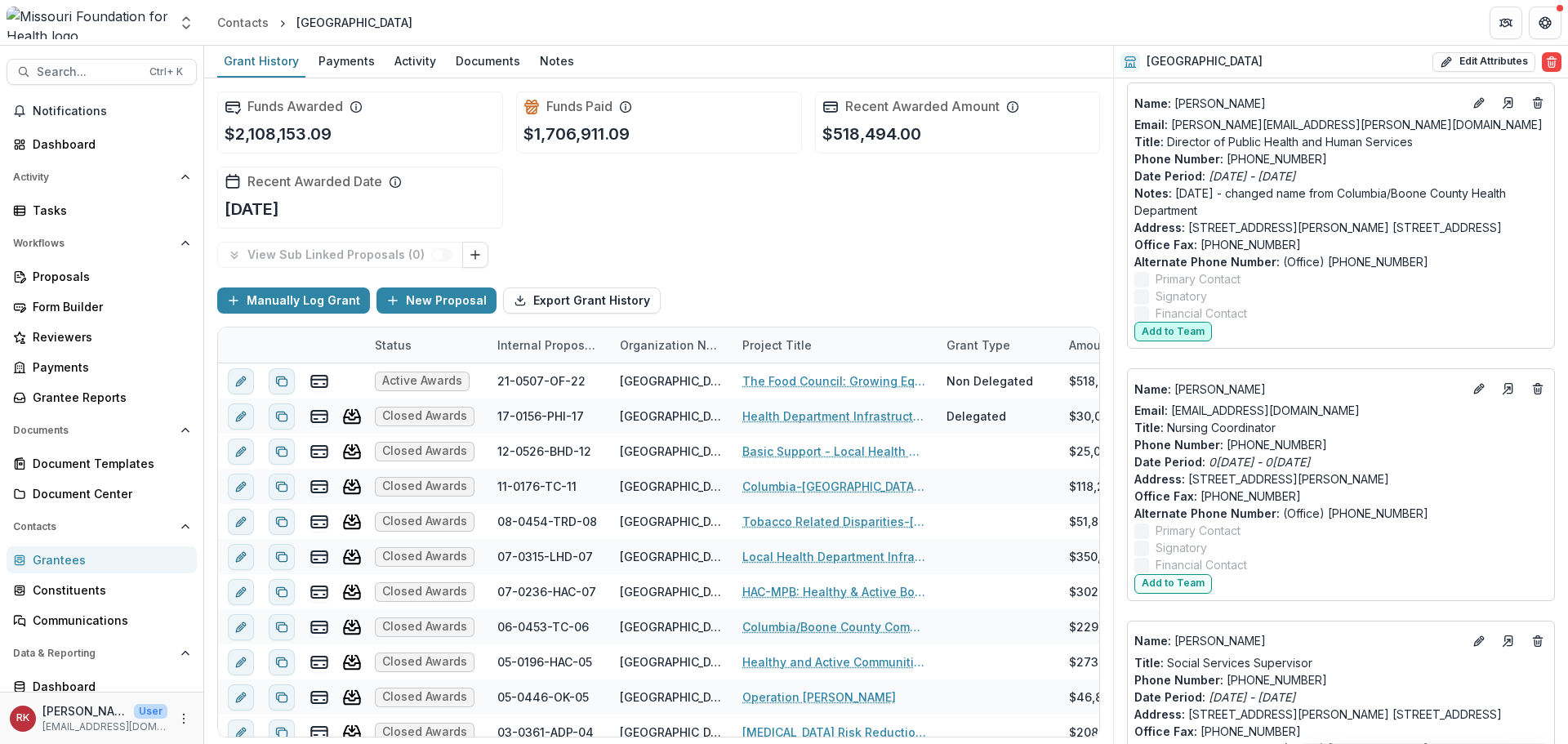
click at [1175, 341] on button "Add to Team" at bounding box center [1173, 332] width 77 height 20
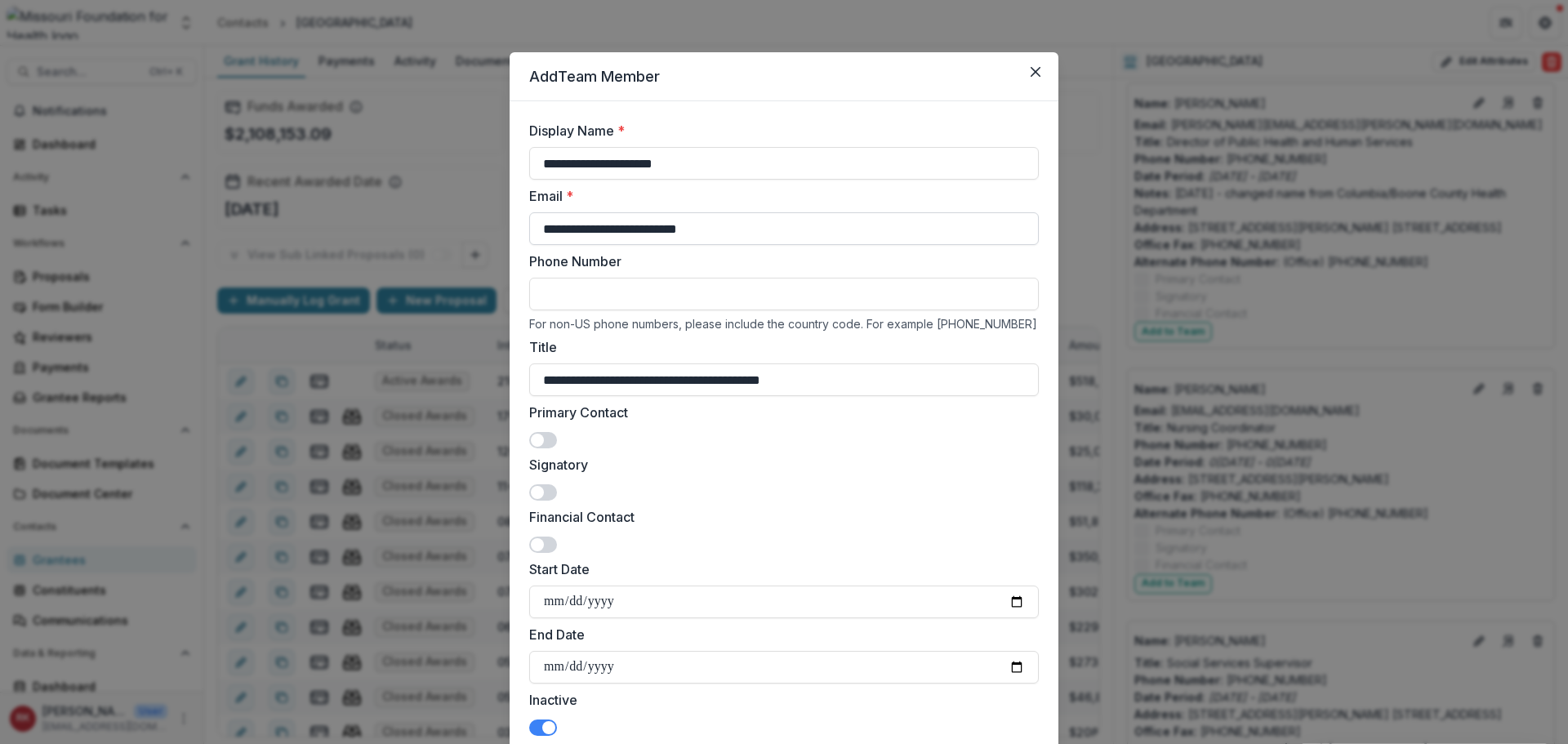
drag, startPoint x: 545, startPoint y: 234, endPoint x: 536, endPoint y: 234, distance: 9.0
click at [536, 234] on input "**********" at bounding box center [784, 229] width 509 height 32
drag, startPoint x: 618, startPoint y: 234, endPoint x: 610, endPoint y: 233, distance: 8.1
click at [610, 233] on input "**********" at bounding box center [784, 229] width 509 height 32
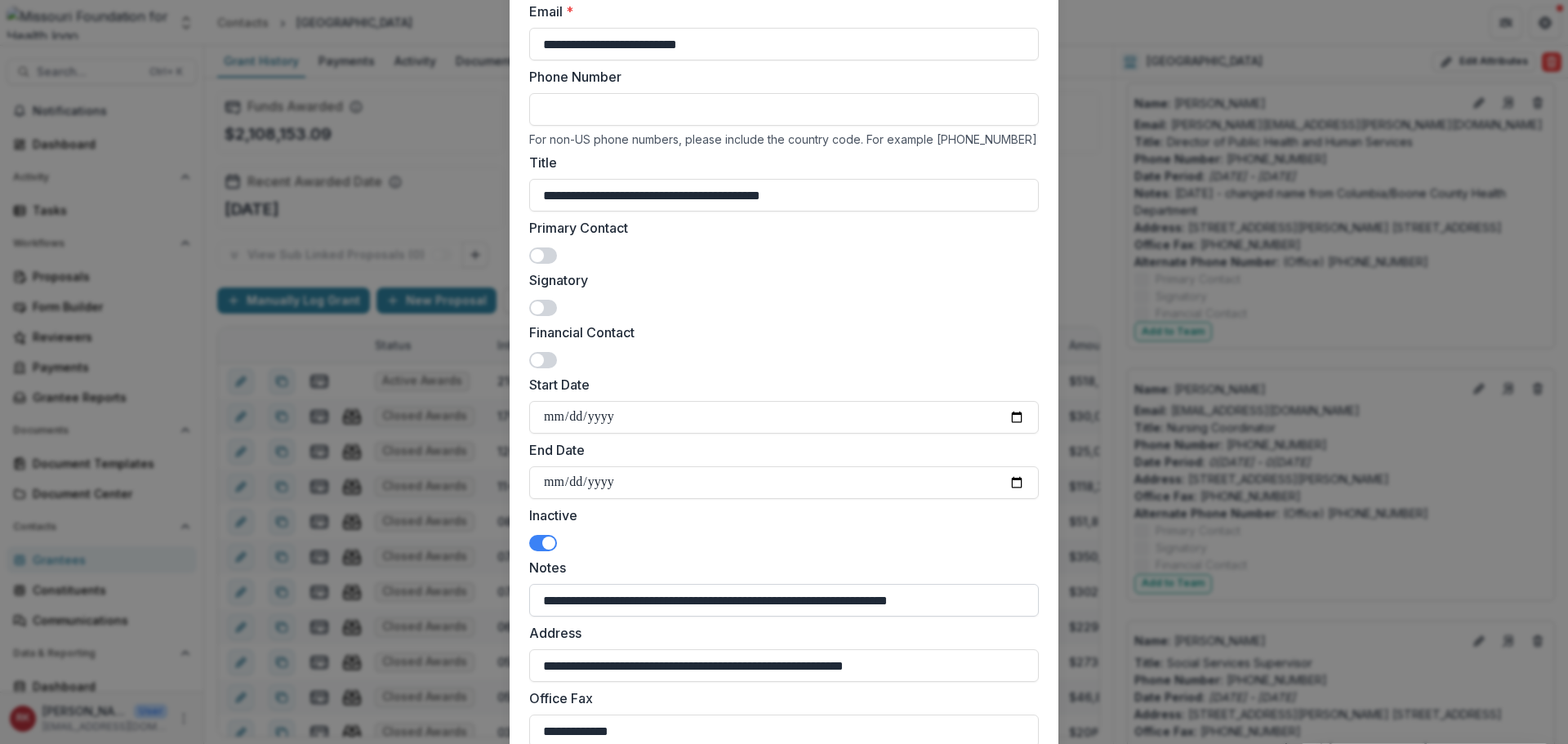
scroll to position [0, 0]
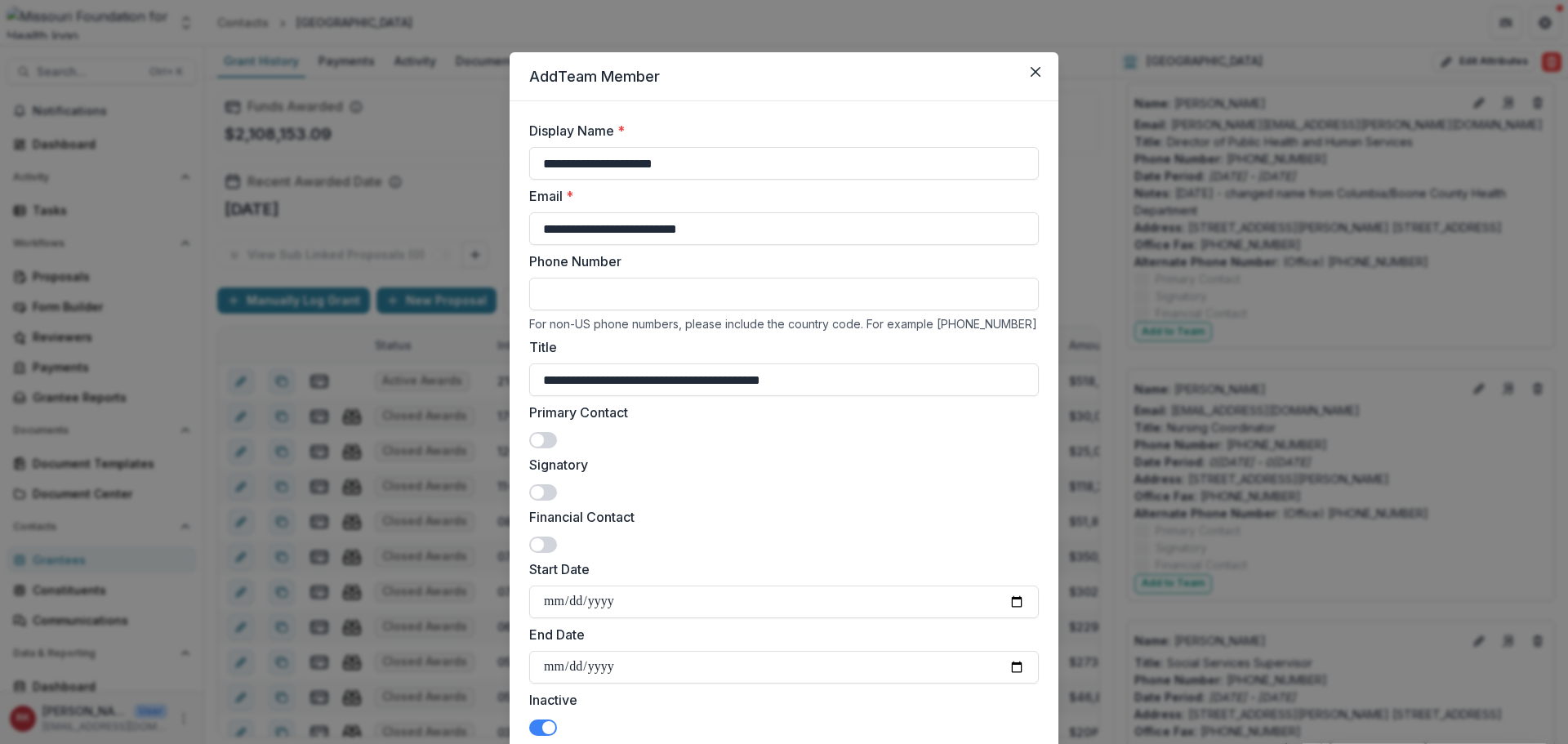
type input "**********"
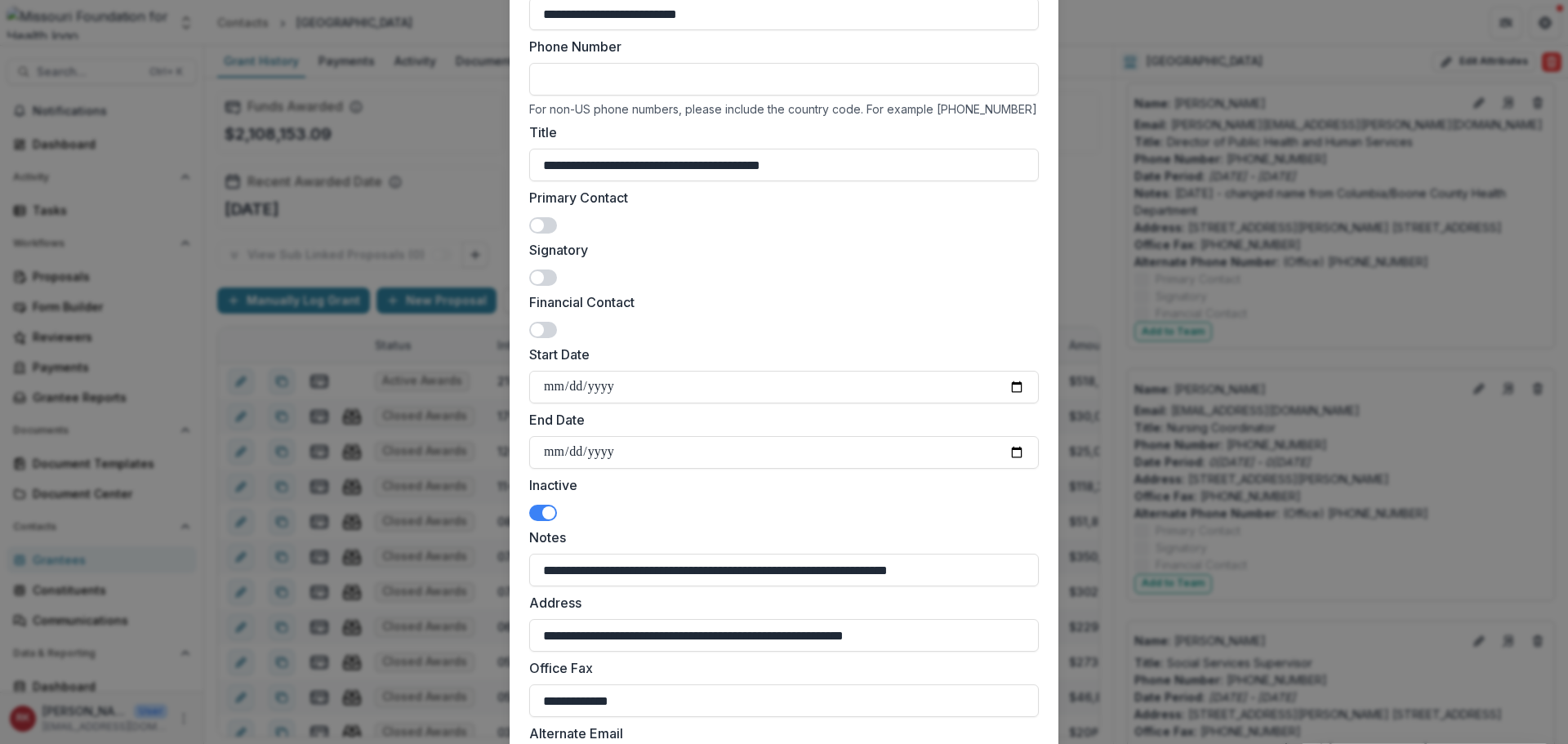
scroll to position [496, 0]
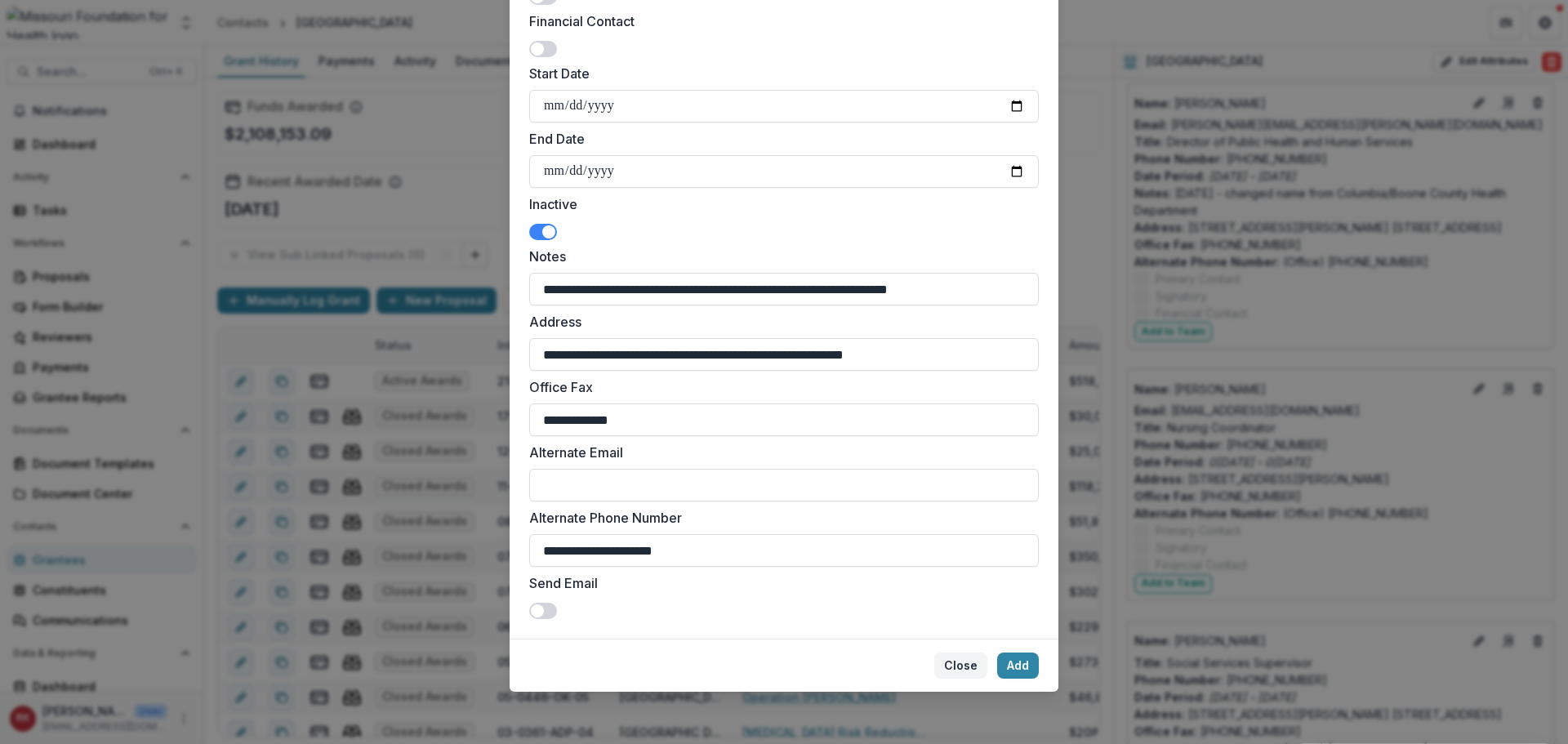
click at [962, 665] on button "Close" at bounding box center [960, 665] width 53 height 26
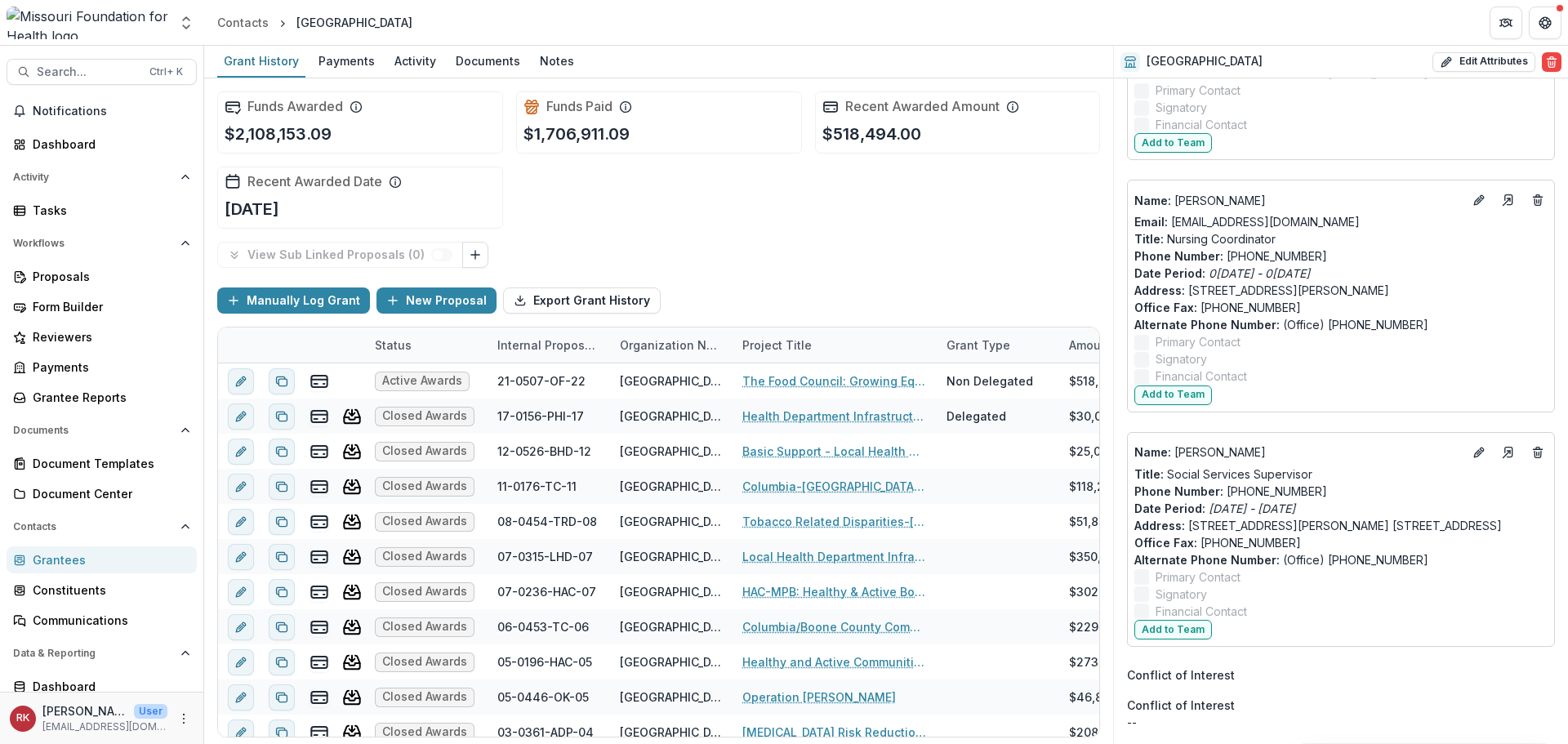
scroll to position [4632, 0]
click at [1172, 627] on button "Add to Team" at bounding box center [1173, 630] width 77 height 20
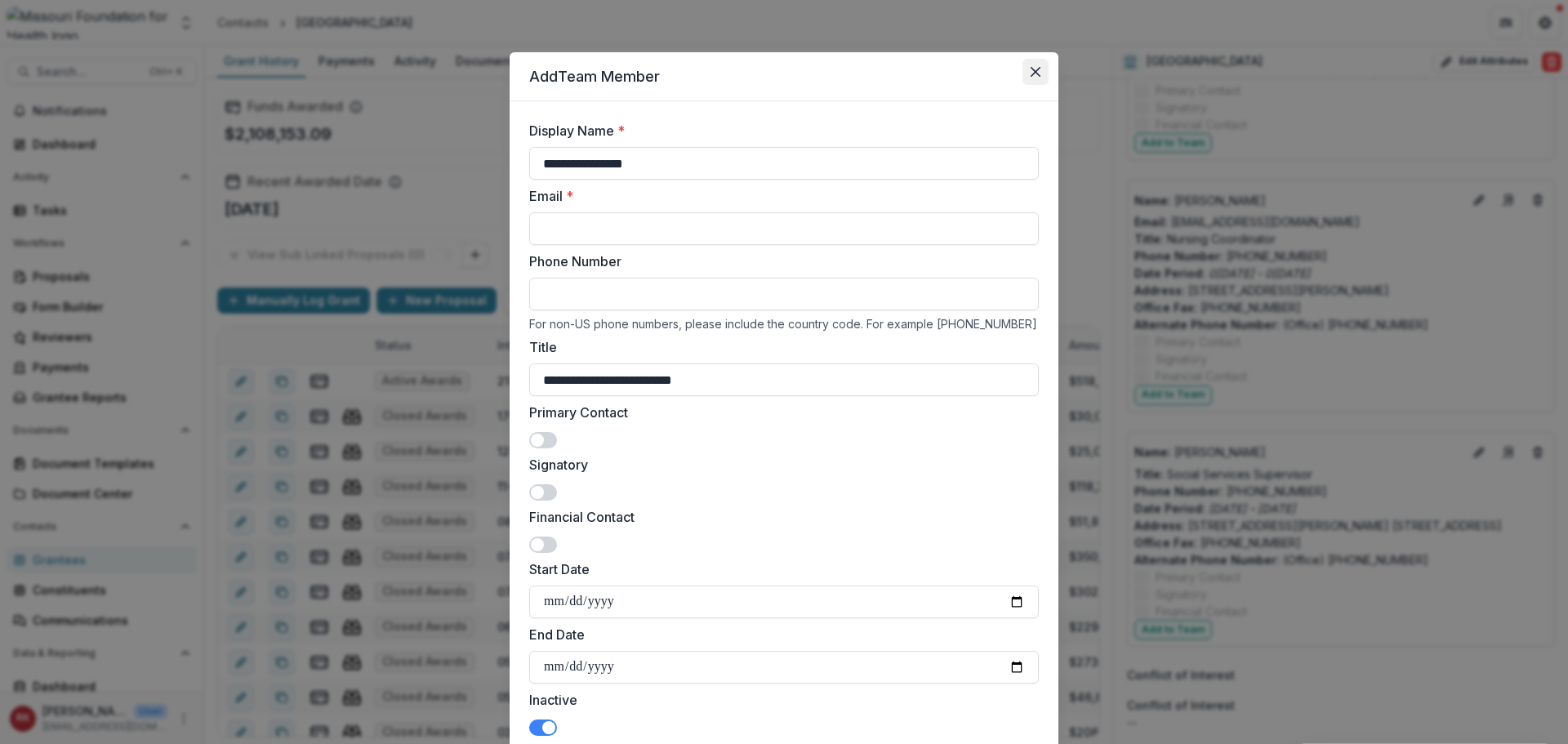
click at [1035, 75] on icon "Close" at bounding box center [1035, 71] width 10 height 10
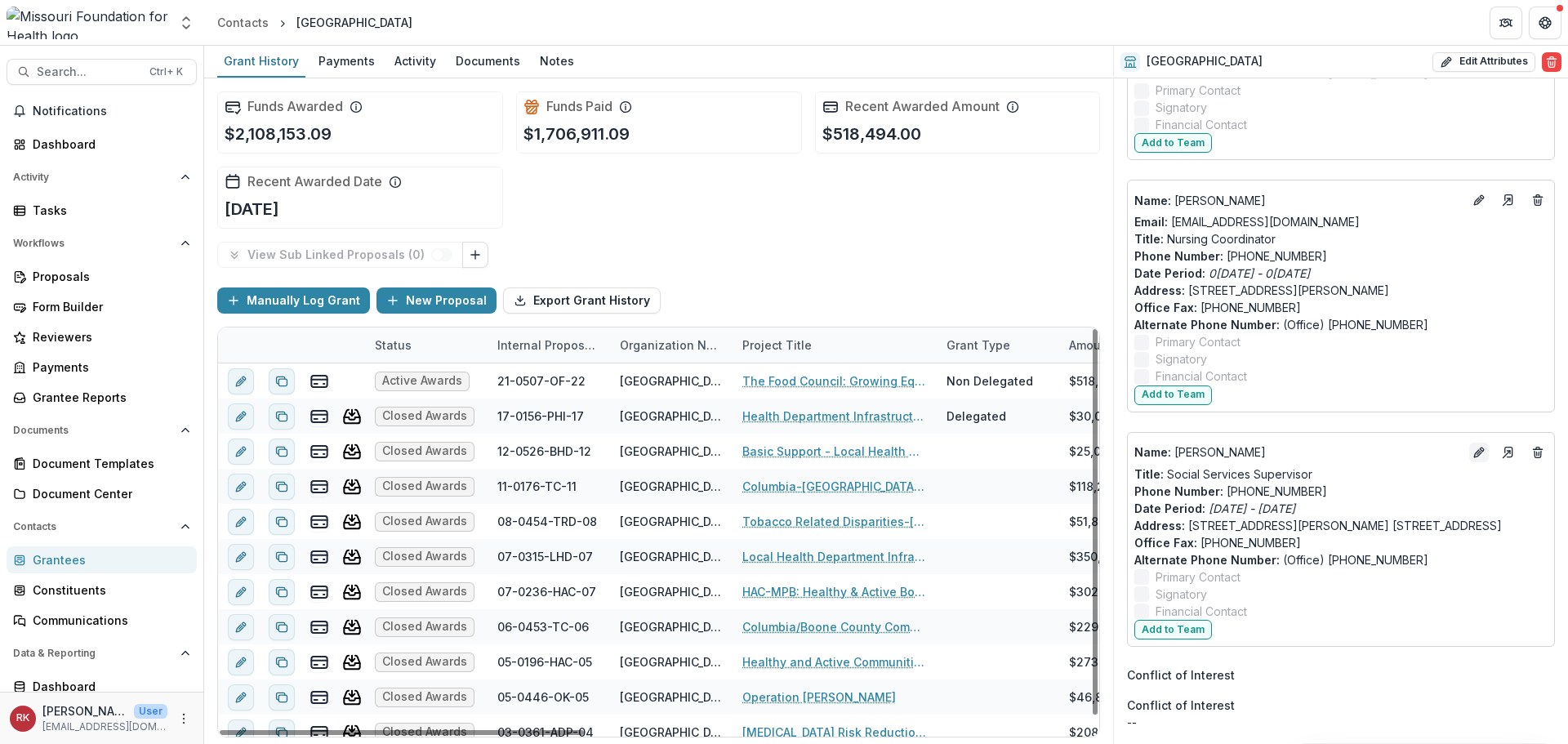
click at [1477, 451] on line "Edit" at bounding box center [1479, 453] width 4 height 4
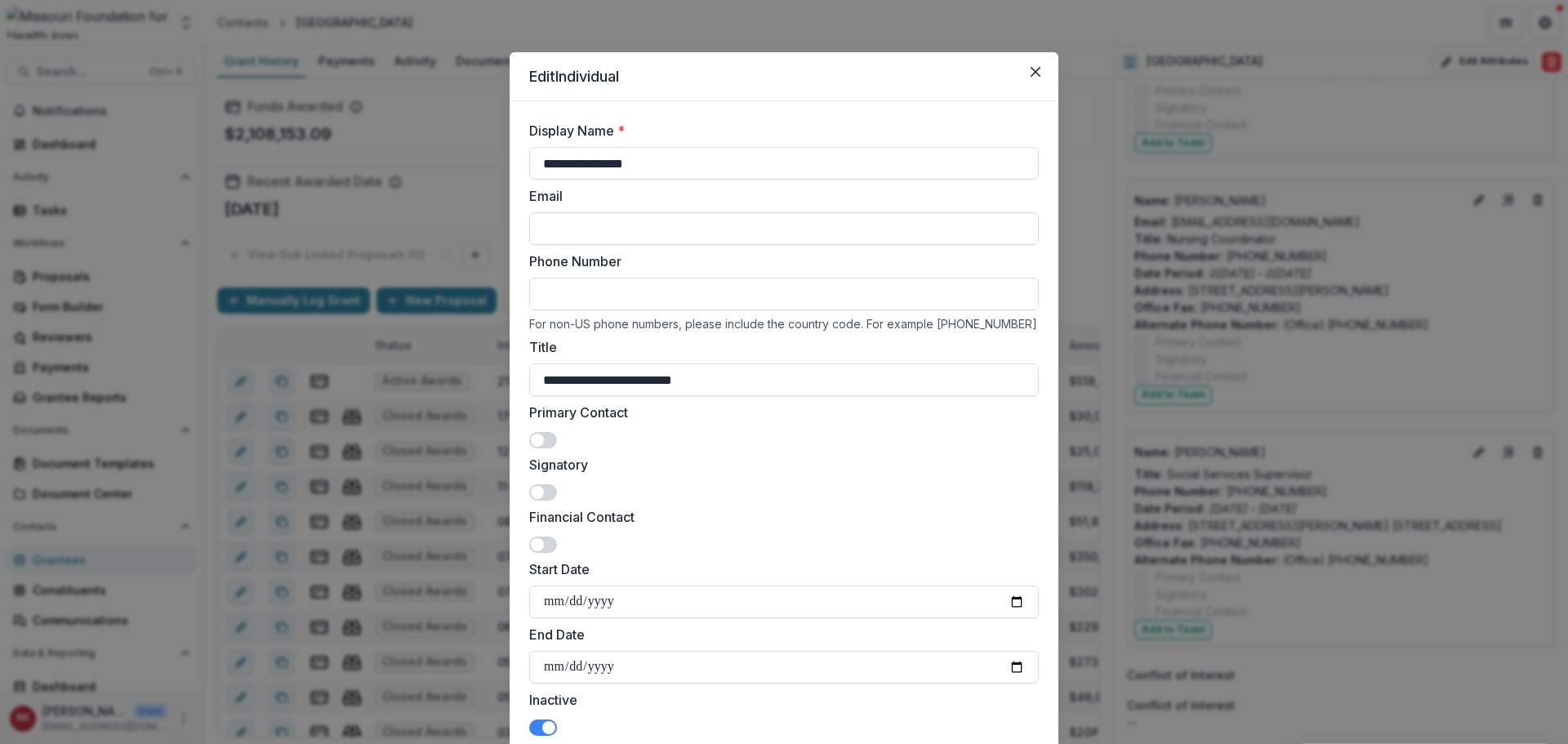
click at [555, 230] on input "Email" at bounding box center [784, 229] width 509 height 32
paste input "**********"
drag, startPoint x: 546, startPoint y: 227, endPoint x: 486, endPoint y: 211, distance: 62.1
click at [487, 211] on div "**********" at bounding box center [784, 372] width 1568 height 744
click at [538, 225] on input "**********" at bounding box center [784, 229] width 509 height 32
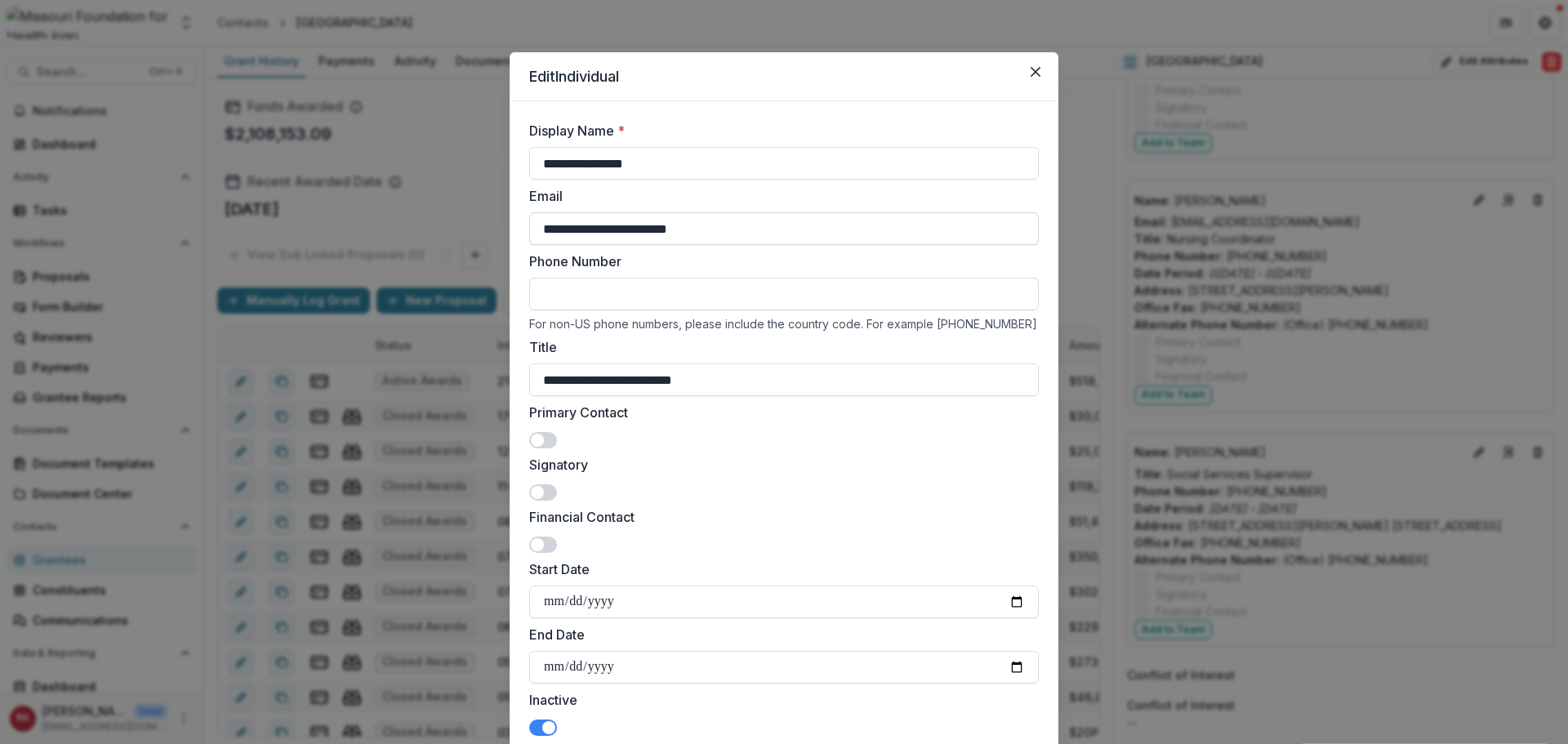
click at [595, 225] on input "**********" at bounding box center [784, 229] width 509 height 32
click at [658, 229] on input "**********" at bounding box center [784, 229] width 509 height 32
click at [675, 229] on input "**********" at bounding box center [784, 229] width 509 height 32
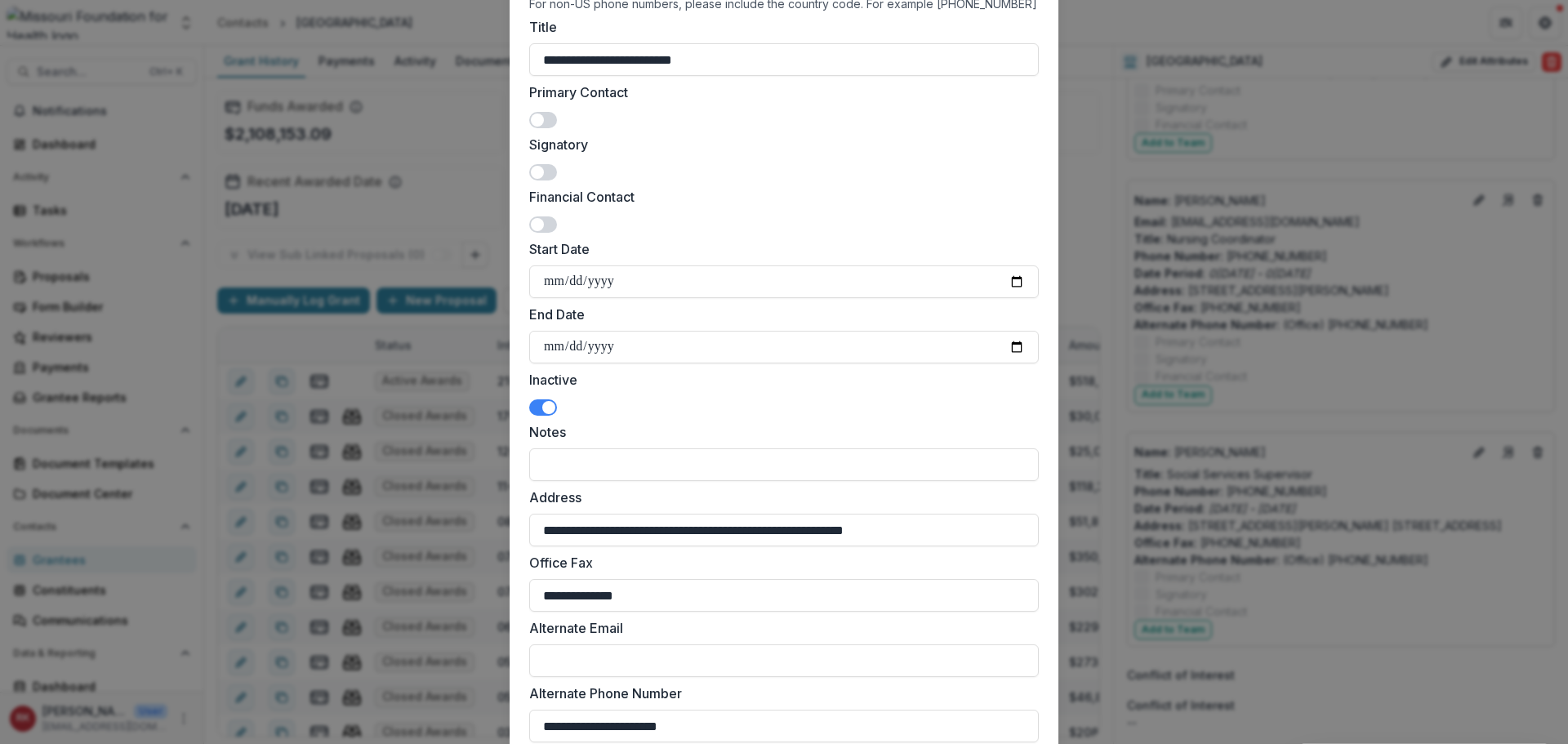
scroll to position [327, 0]
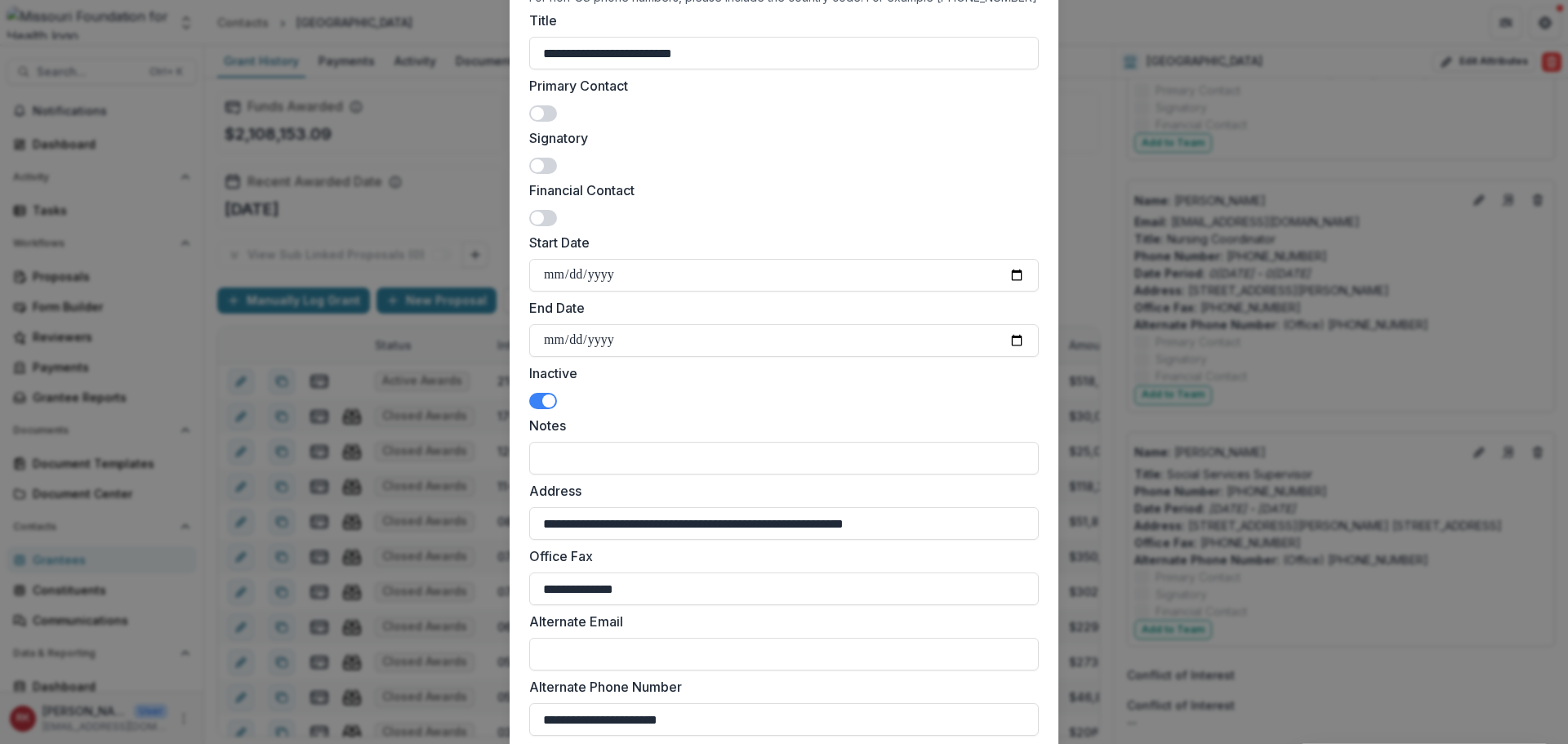
type input "**********"
click at [543, 395] on span at bounding box center [549, 400] width 14 height 13
click at [1019, 339] on input "**********" at bounding box center [784, 340] width 509 height 32
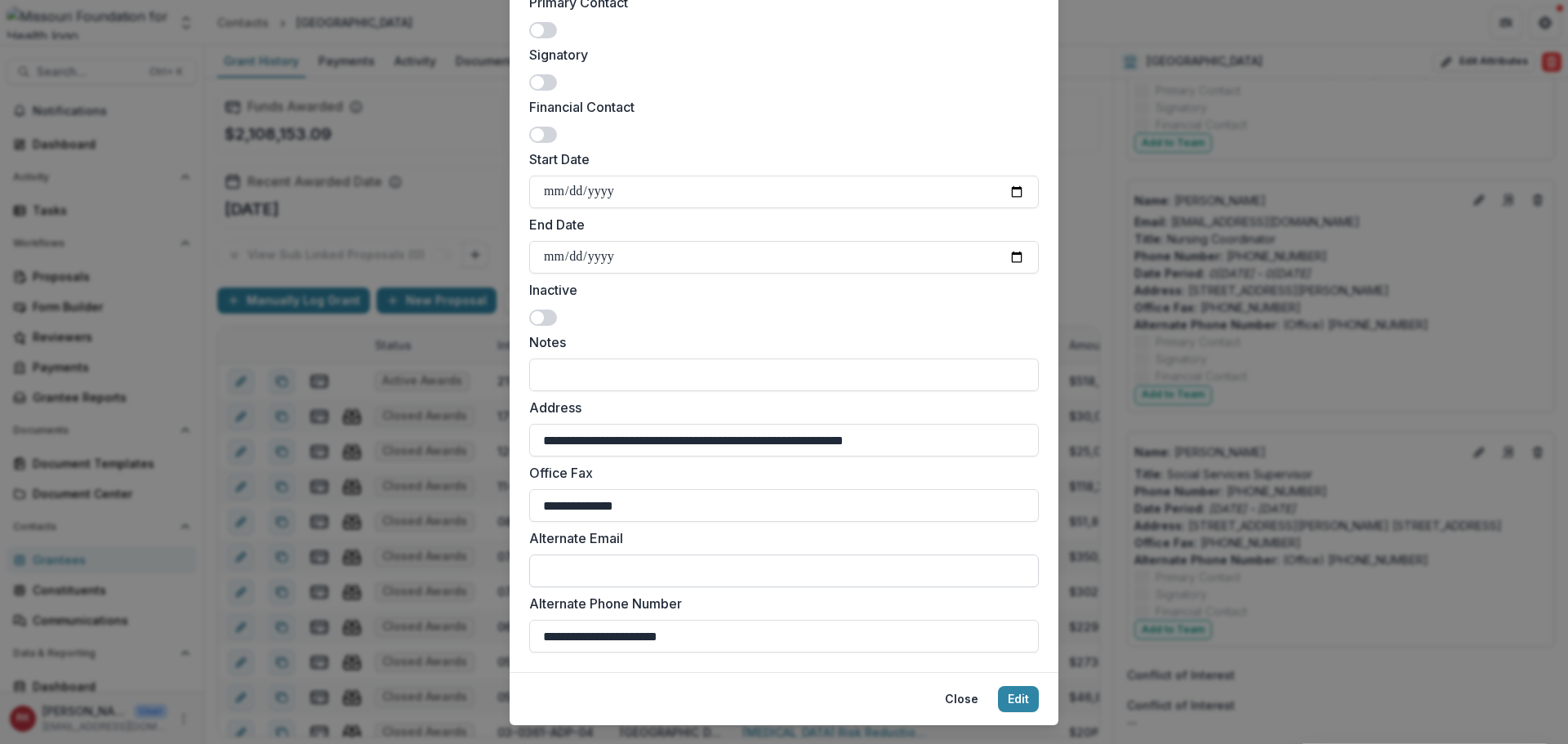
scroll to position [444, 0]
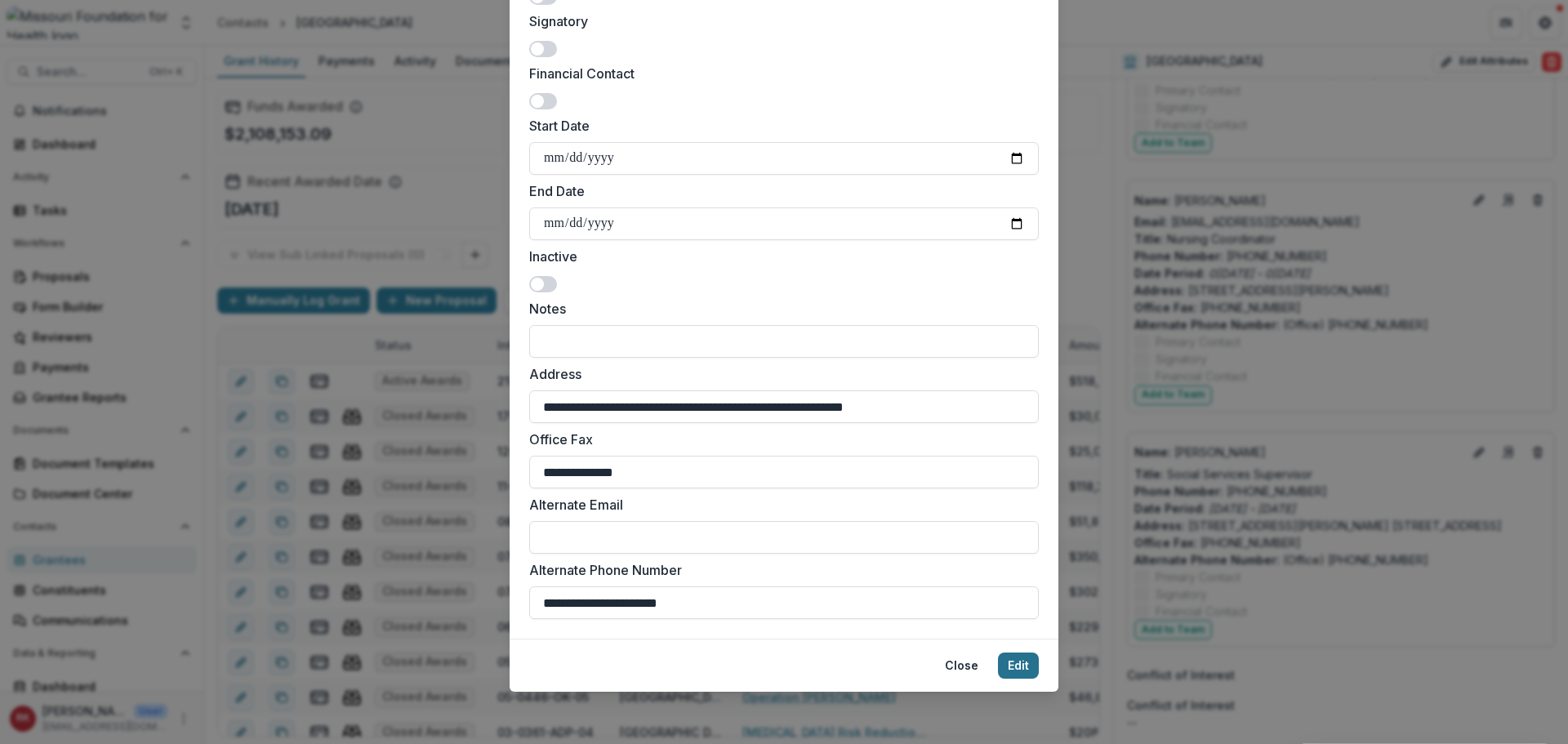
click at [1022, 663] on button "Edit" at bounding box center [1018, 665] width 41 height 26
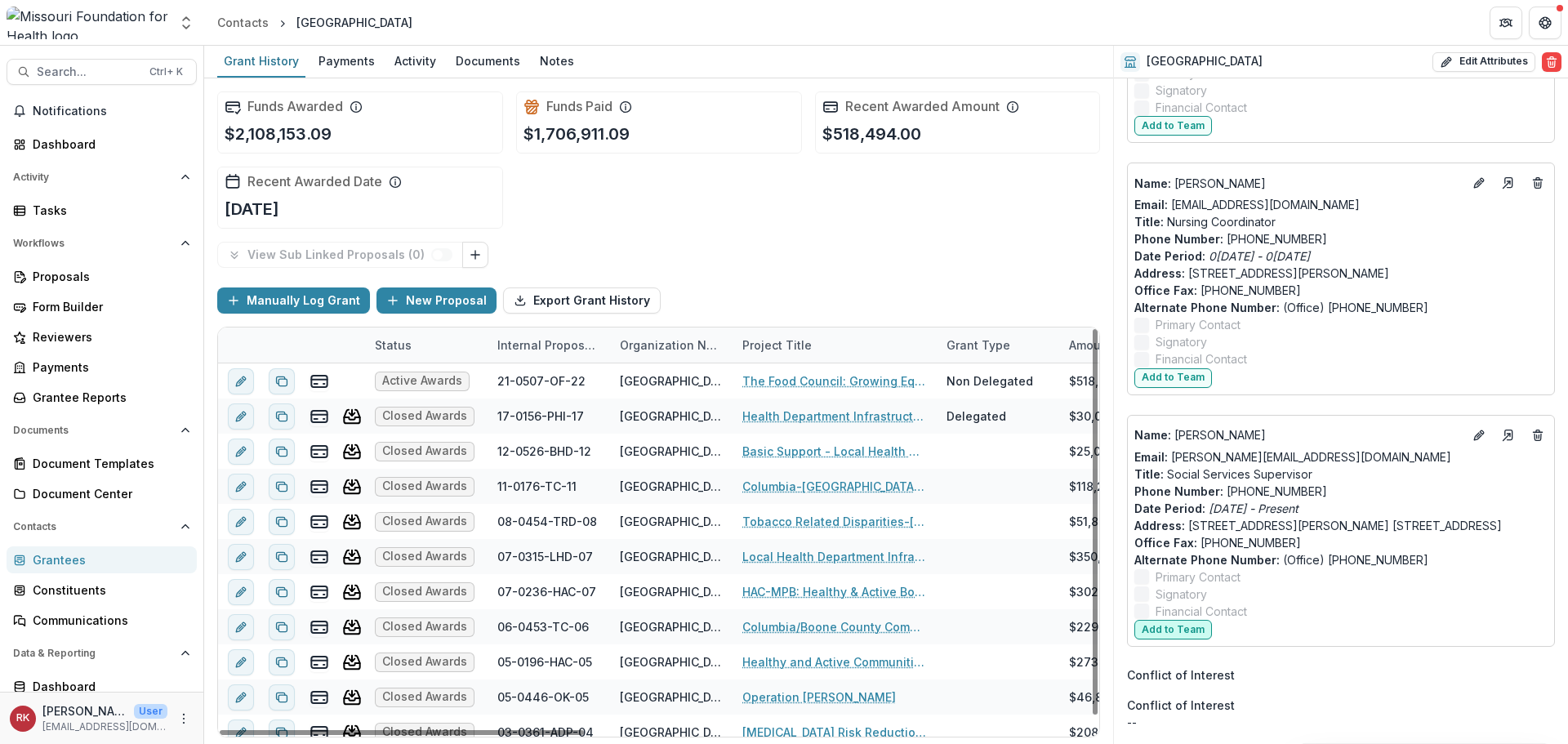
click at [1178, 639] on button "Add to Team" at bounding box center [1173, 630] width 77 height 20
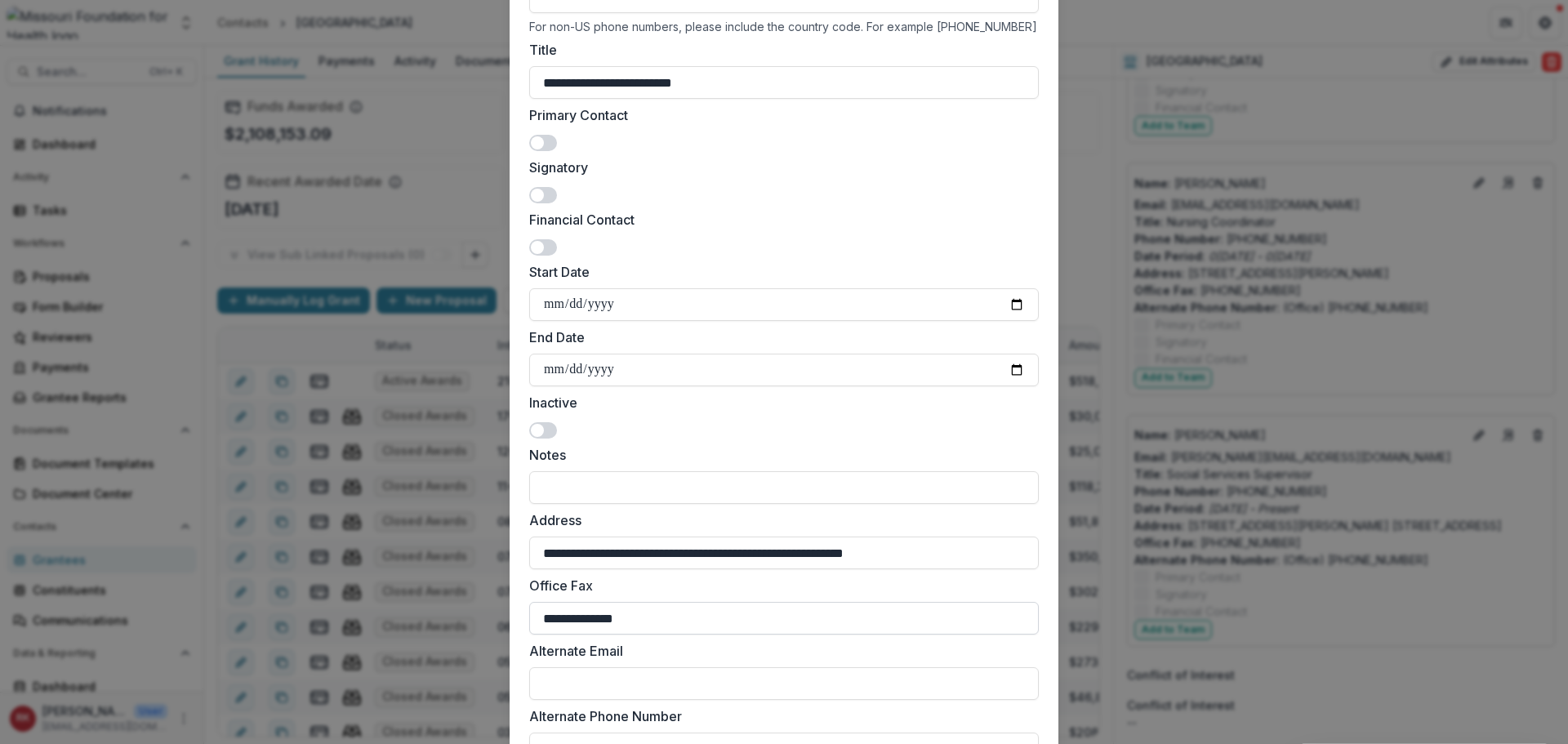
scroll to position [496, 0]
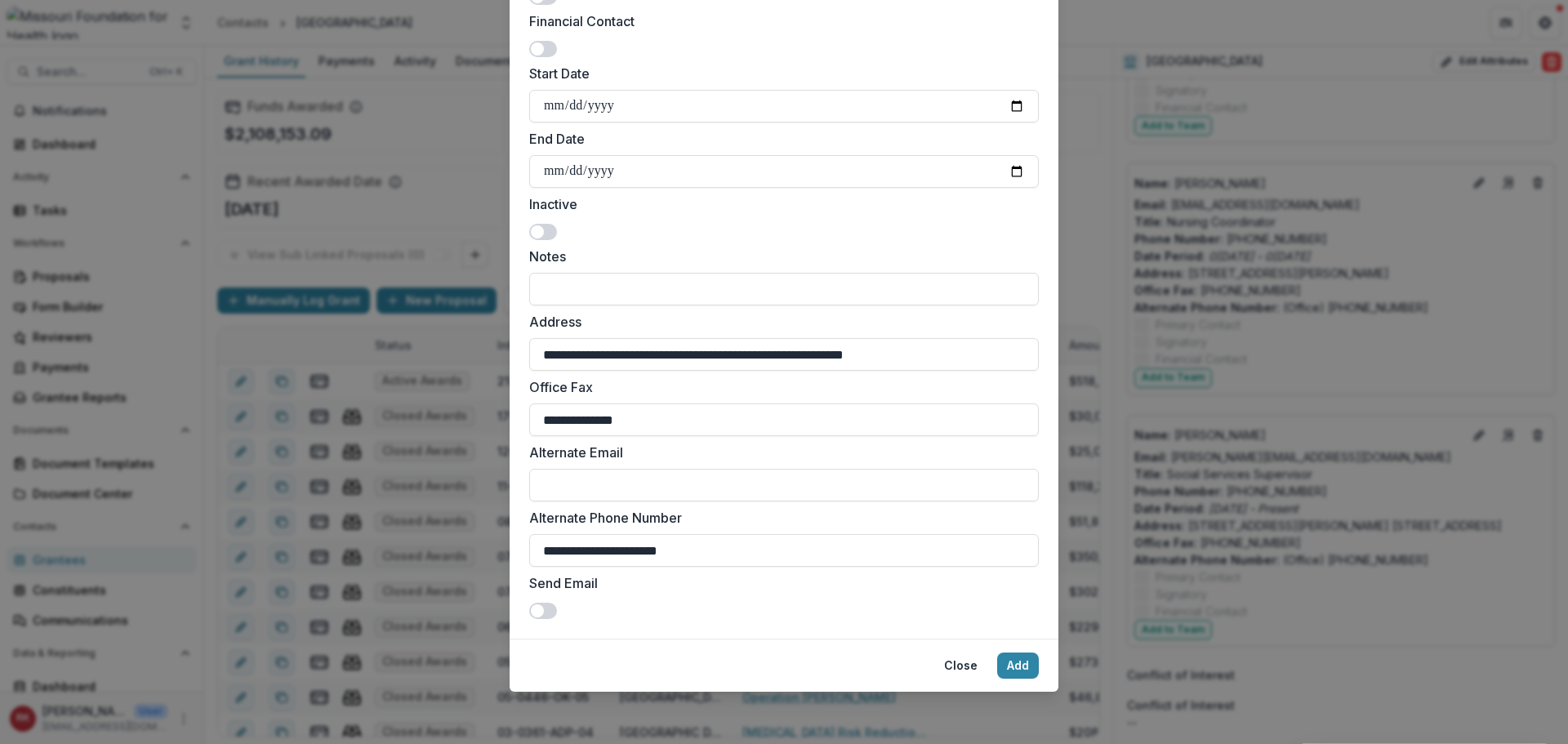
drag, startPoint x: 733, startPoint y: 549, endPoint x: 396, endPoint y: 515, distance: 338.7
click at [396, 515] on div "**********" at bounding box center [784, 372] width 1568 height 744
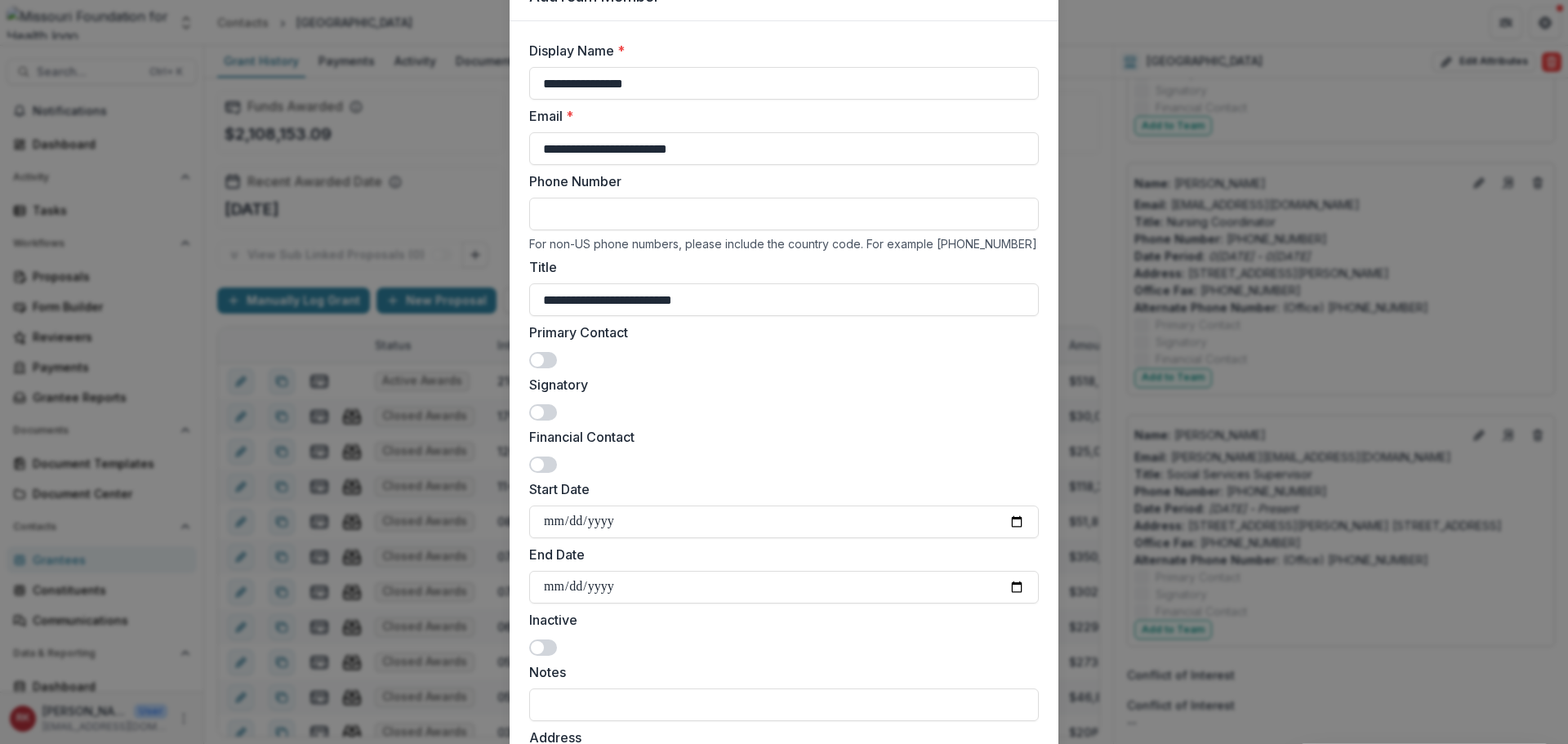
scroll to position [5, 0]
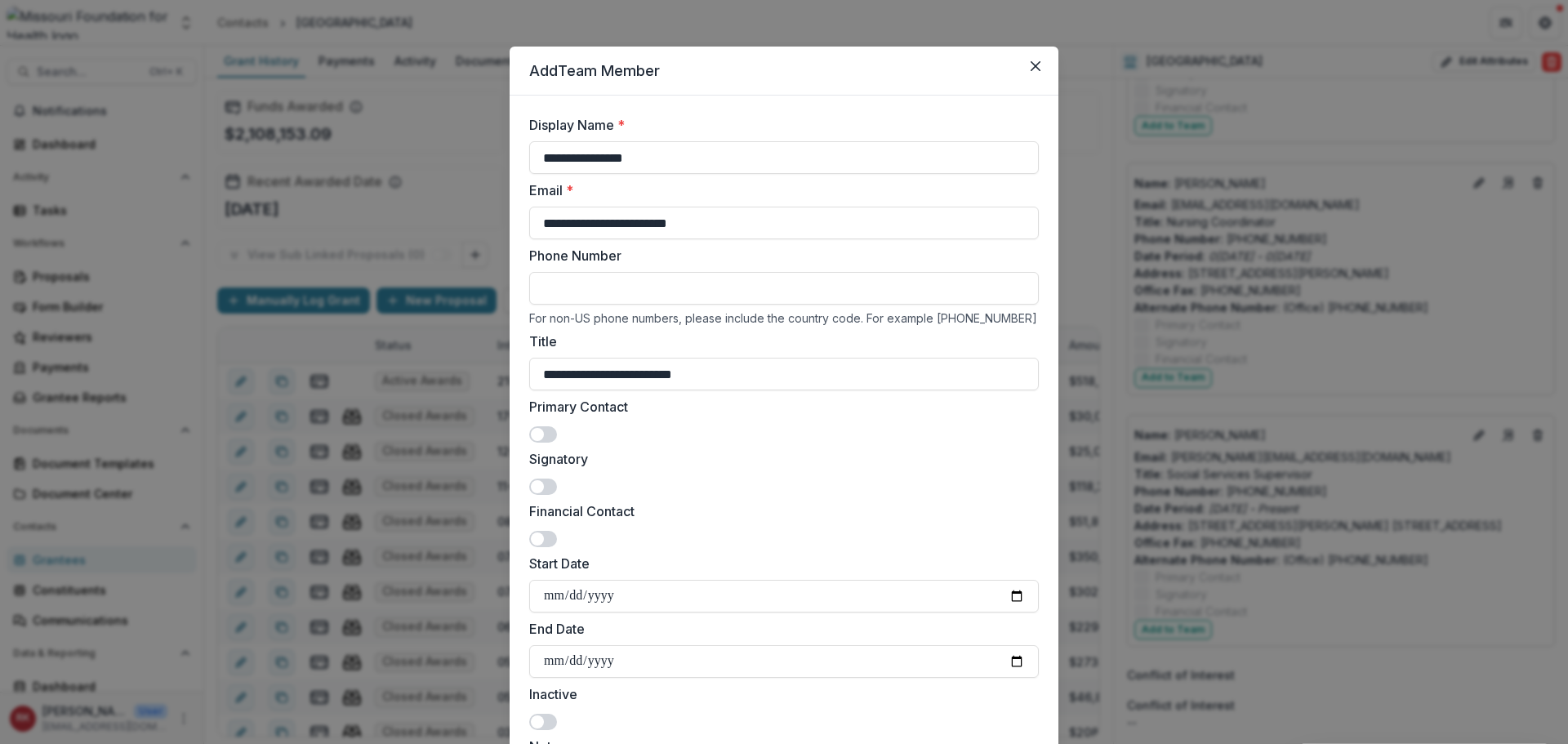
click at [561, 288] on input "Phone Number" at bounding box center [784, 288] width 509 height 32
paste input "**********"
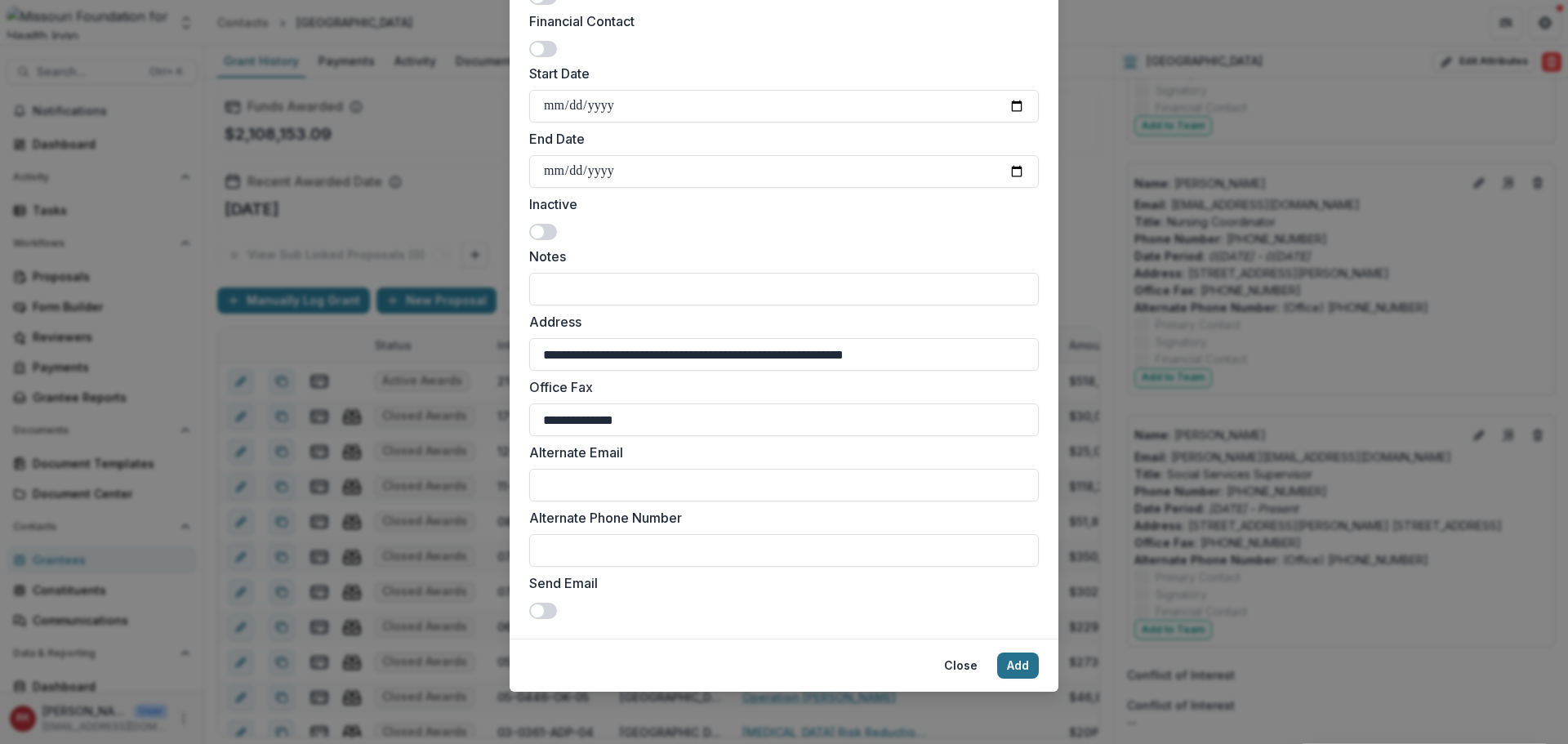
type input "**********"
click at [1016, 660] on button "Add" at bounding box center [1018, 665] width 41 height 26
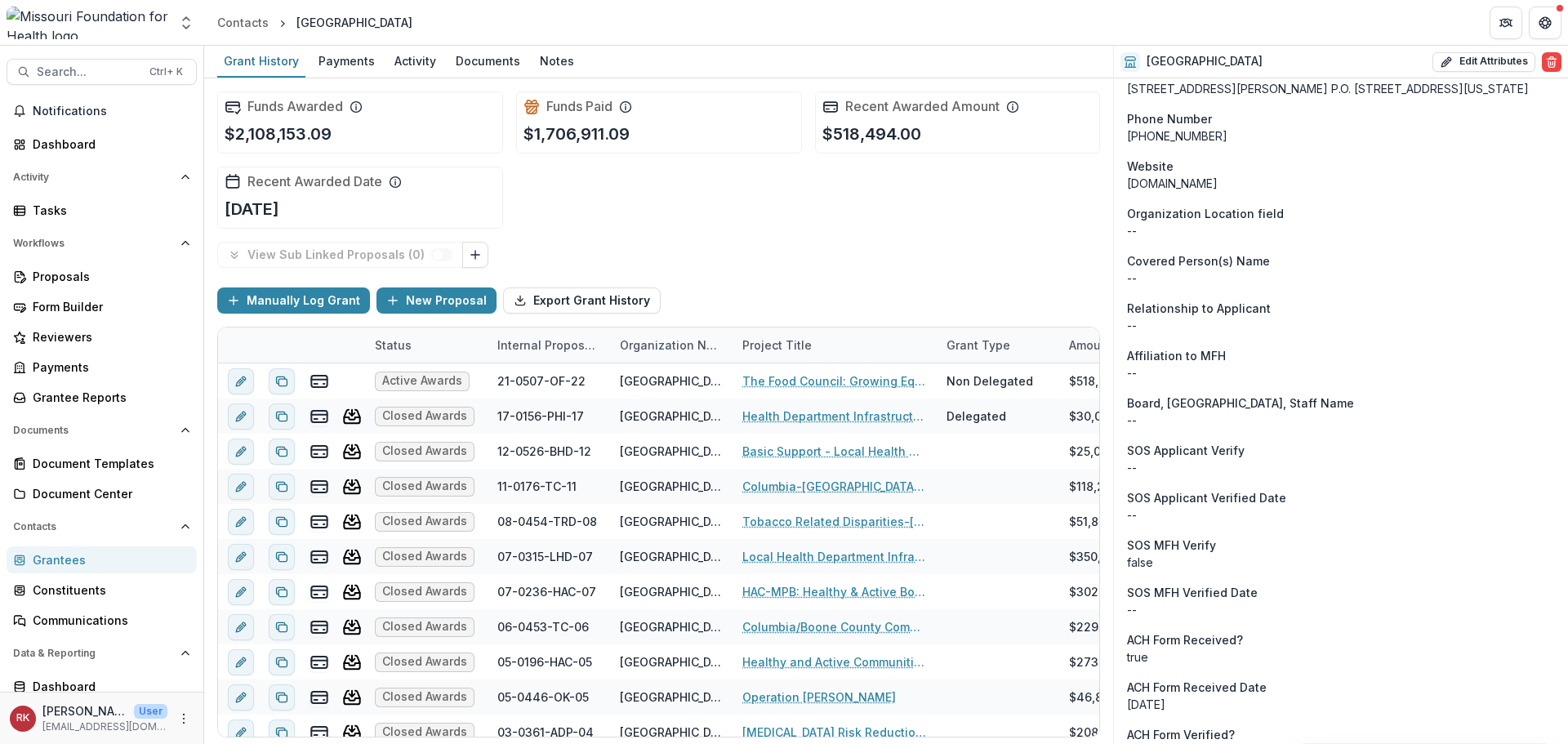
scroll to position [1195, 0]
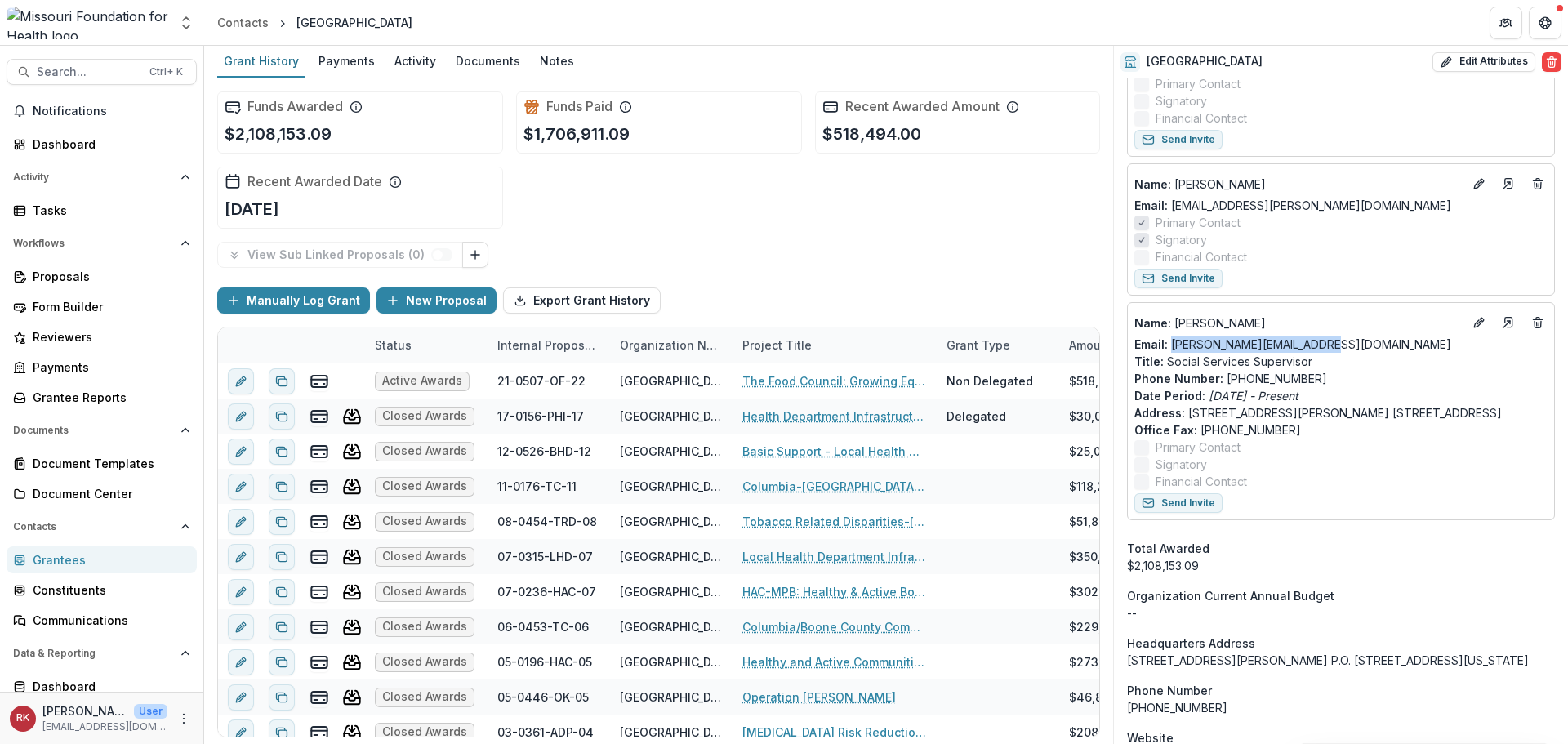
drag, startPoint x: 1365, startPoint y: 363, endPoint x: 1170, endPoint y: 368, distance: 195.1
click at [1170, 353] on div "Email: rebecca.roesslet@como.gov" at bounding box center [1340, 344] width 413 height 17
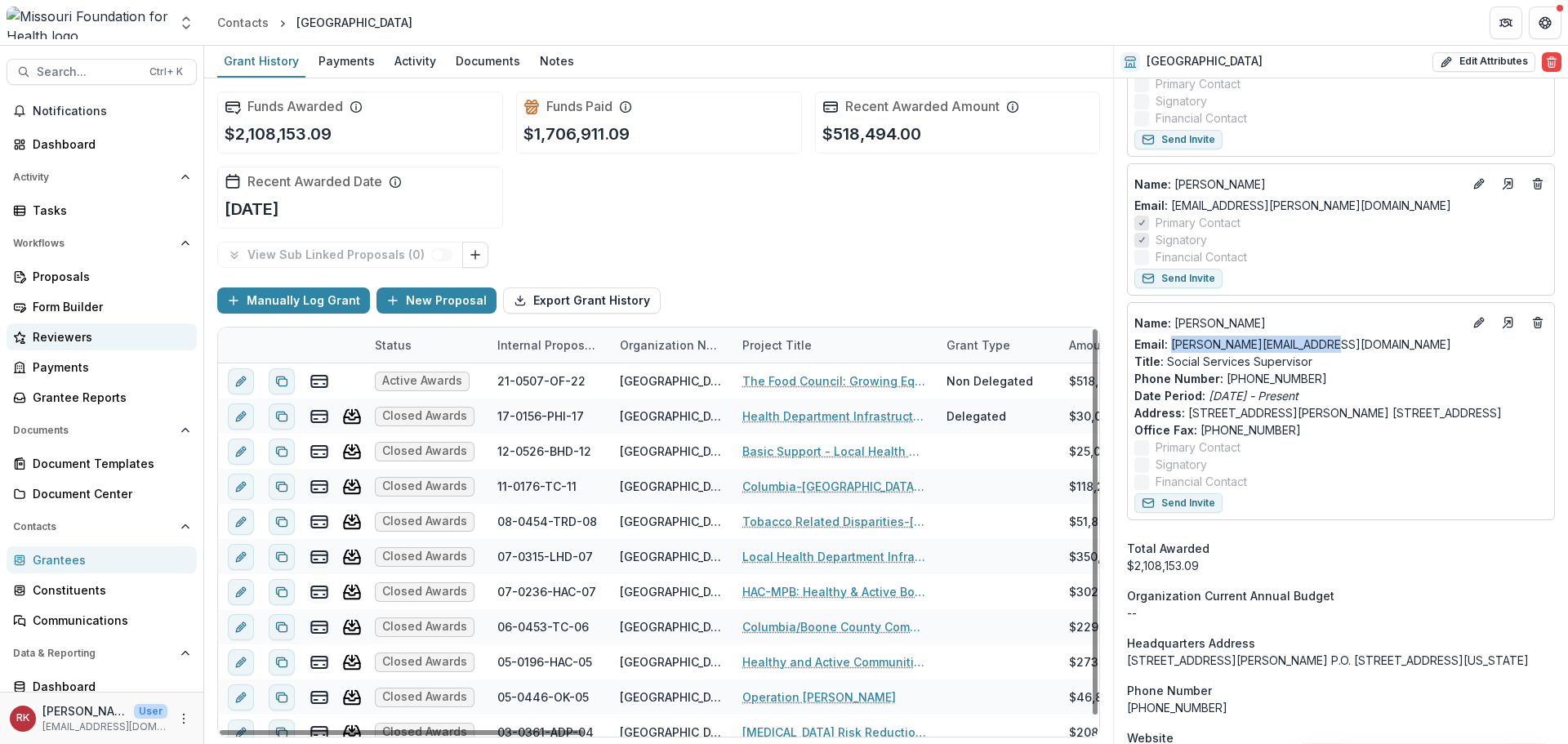
copy link "rebecca.roesslet@como.gov"
click at [1361, 353] on div "Email: rebecca.roesslet@como.gov" at bounding box center [1340, 344] width 413 height 17
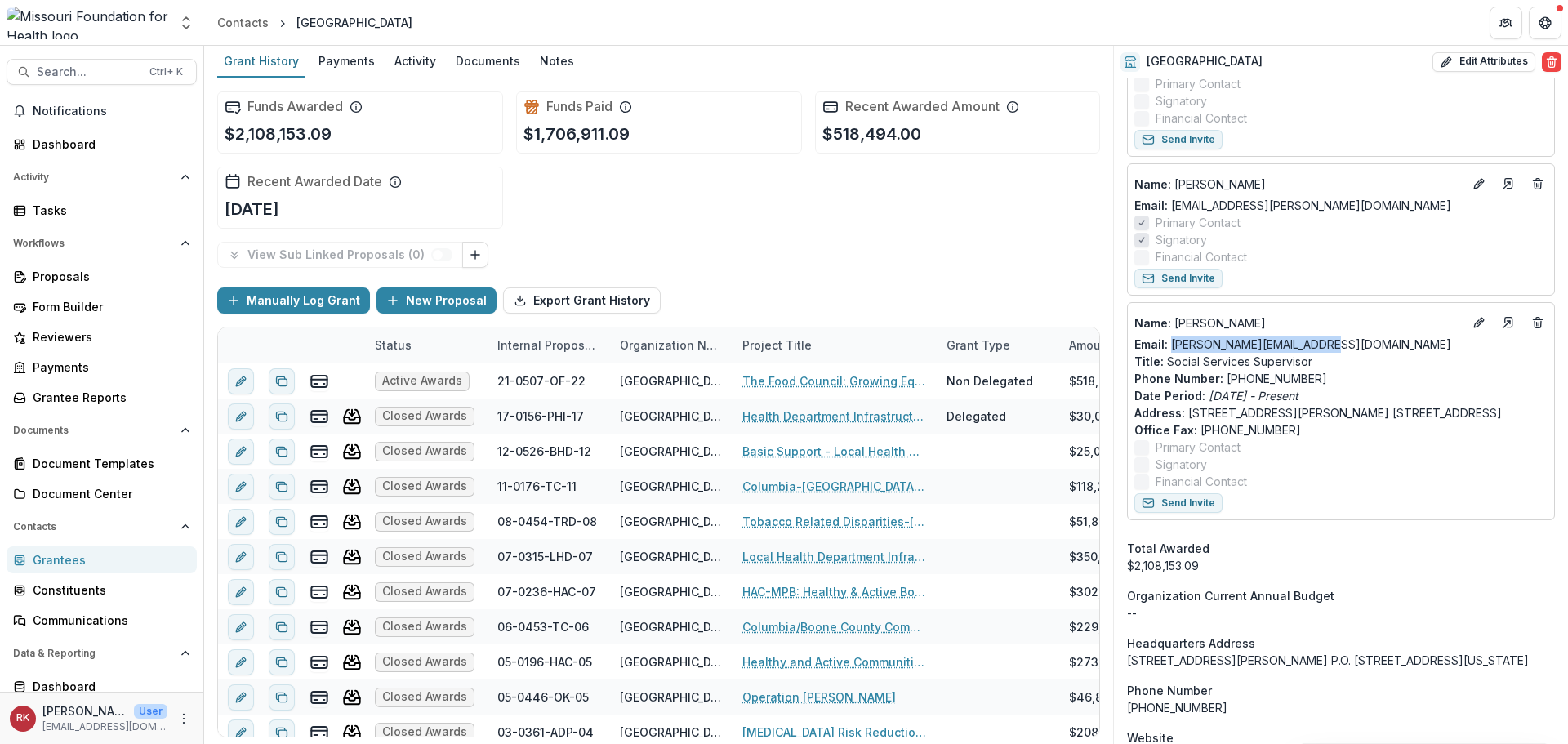
drag, startPoint x: 1344, startPoint y: 361, endPoint x: 1171, endPoint y: 363, distance: 173.0
click at [1171, 353] on div "Email: rebecca.roesslet@como.gov" at bounding box center [1340, 344] width 413 height 17
copy link "rebecca.roesslet@como.gov"
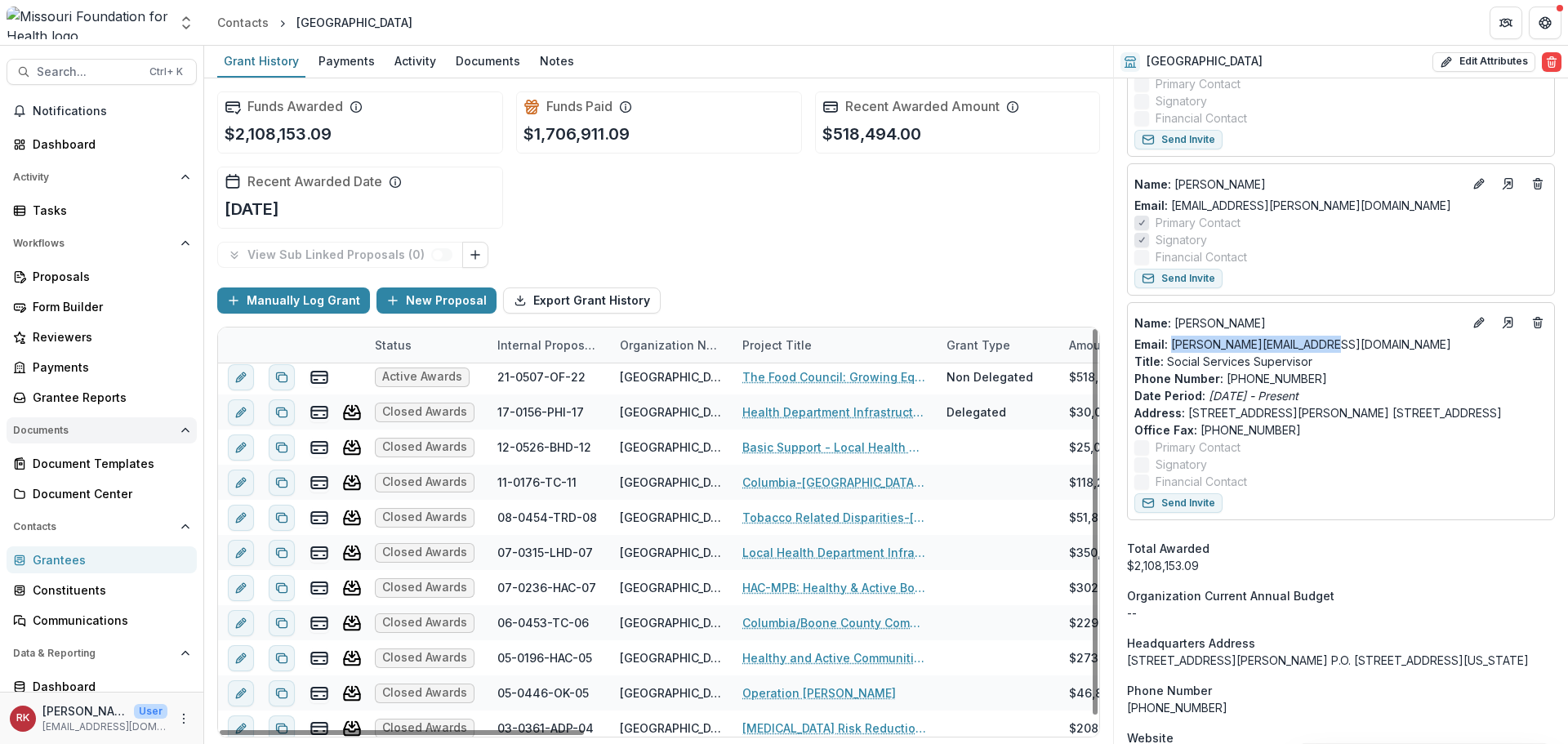
scroll to position [0, 0]
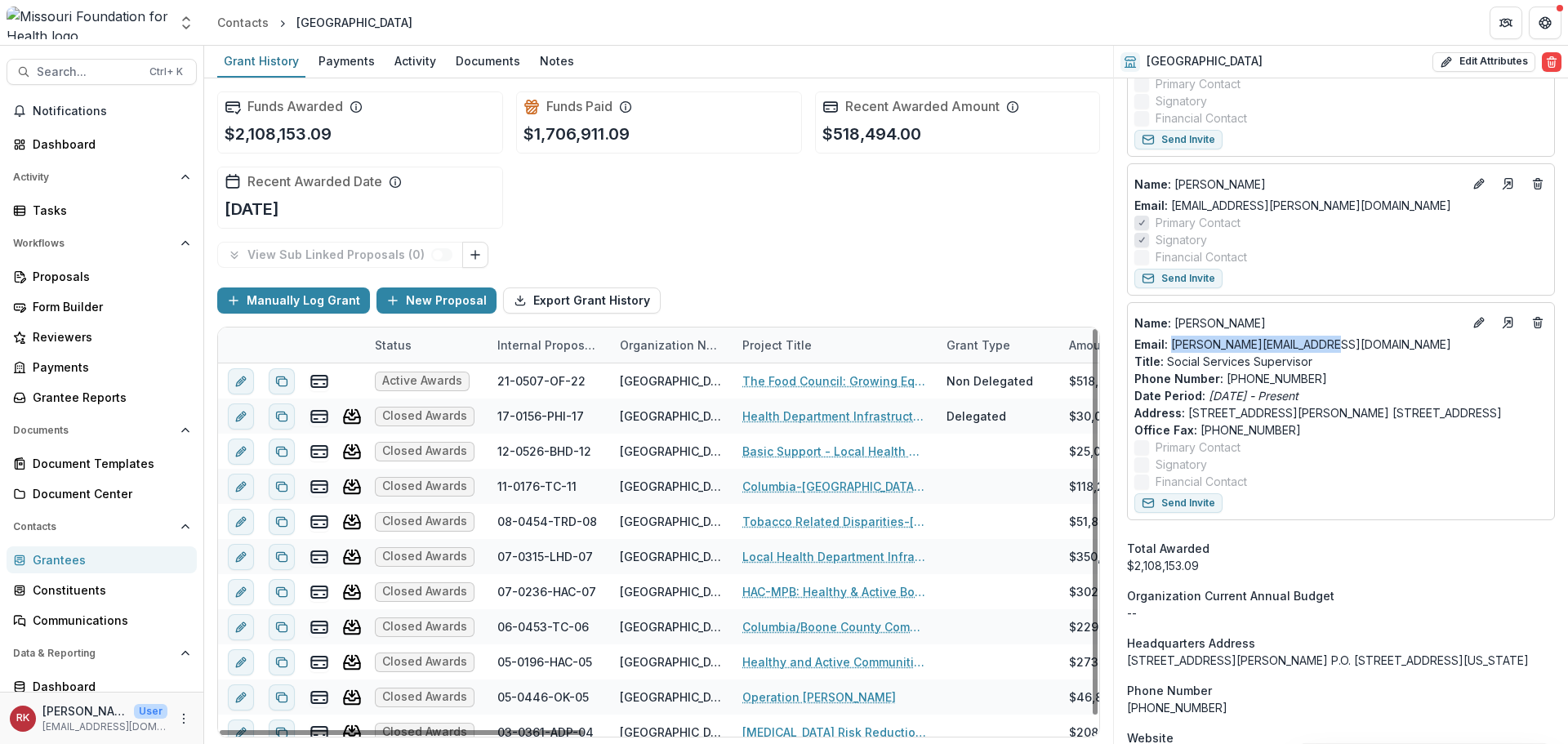
click at [37, 567] on div "Grantees" at bounding box center [108, 559] width 151 height 17
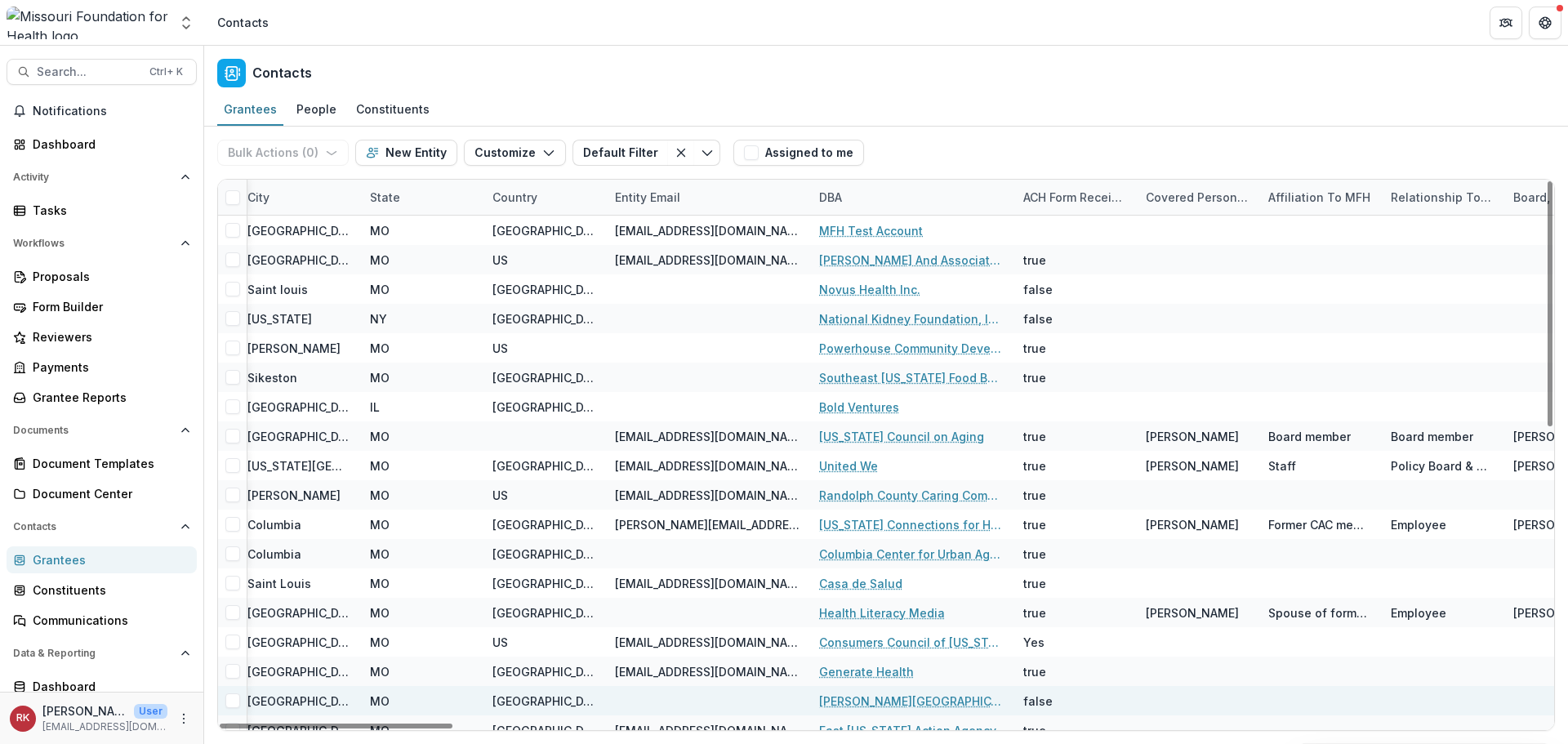
scroll to position [0, 1627]
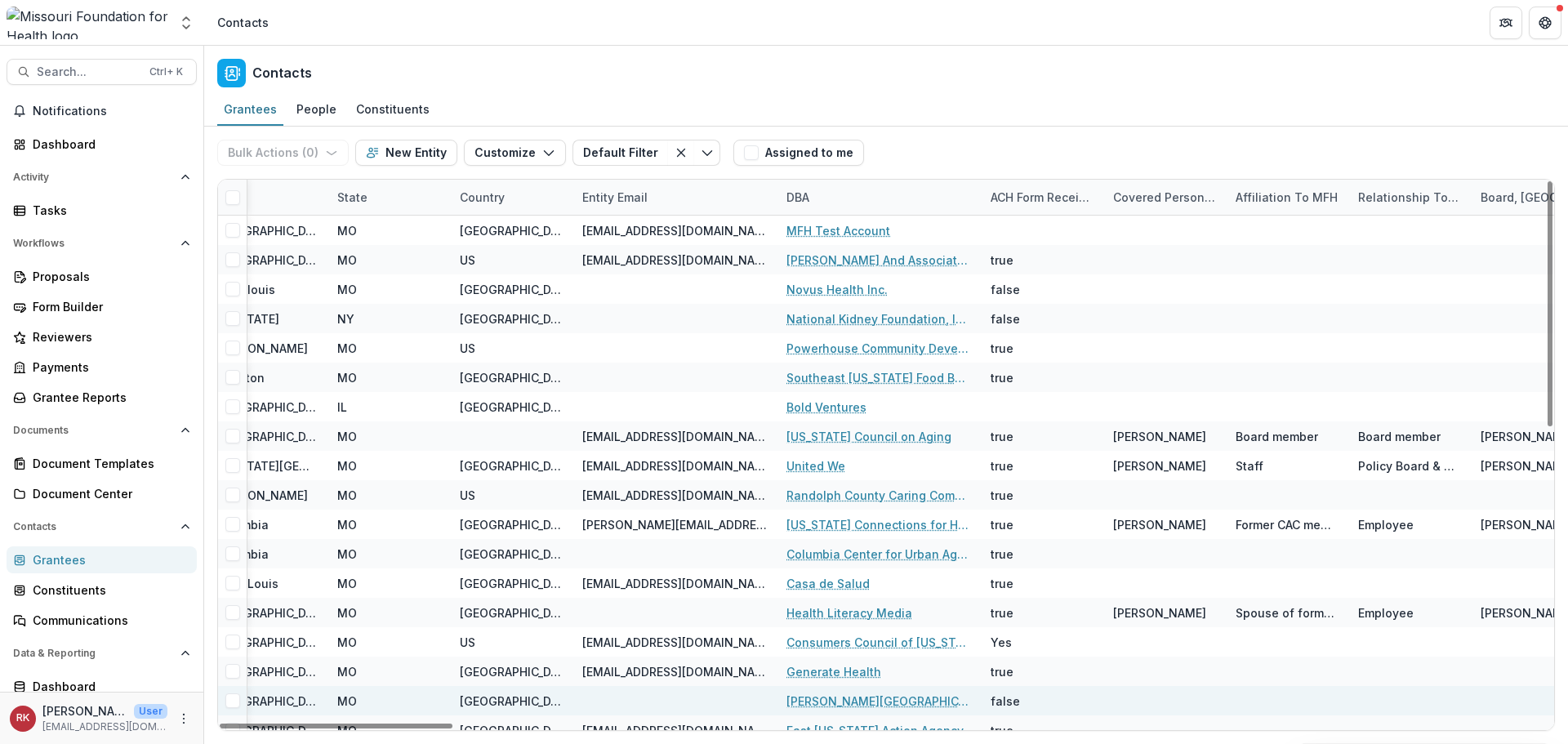
drag, startPoint x: 441, startPoint y: 726, endPoint x: 756, endPoint y: 690, distance: 317.1
click at [453, 728] on div at bounding box center [336, 725] width 233 height 4
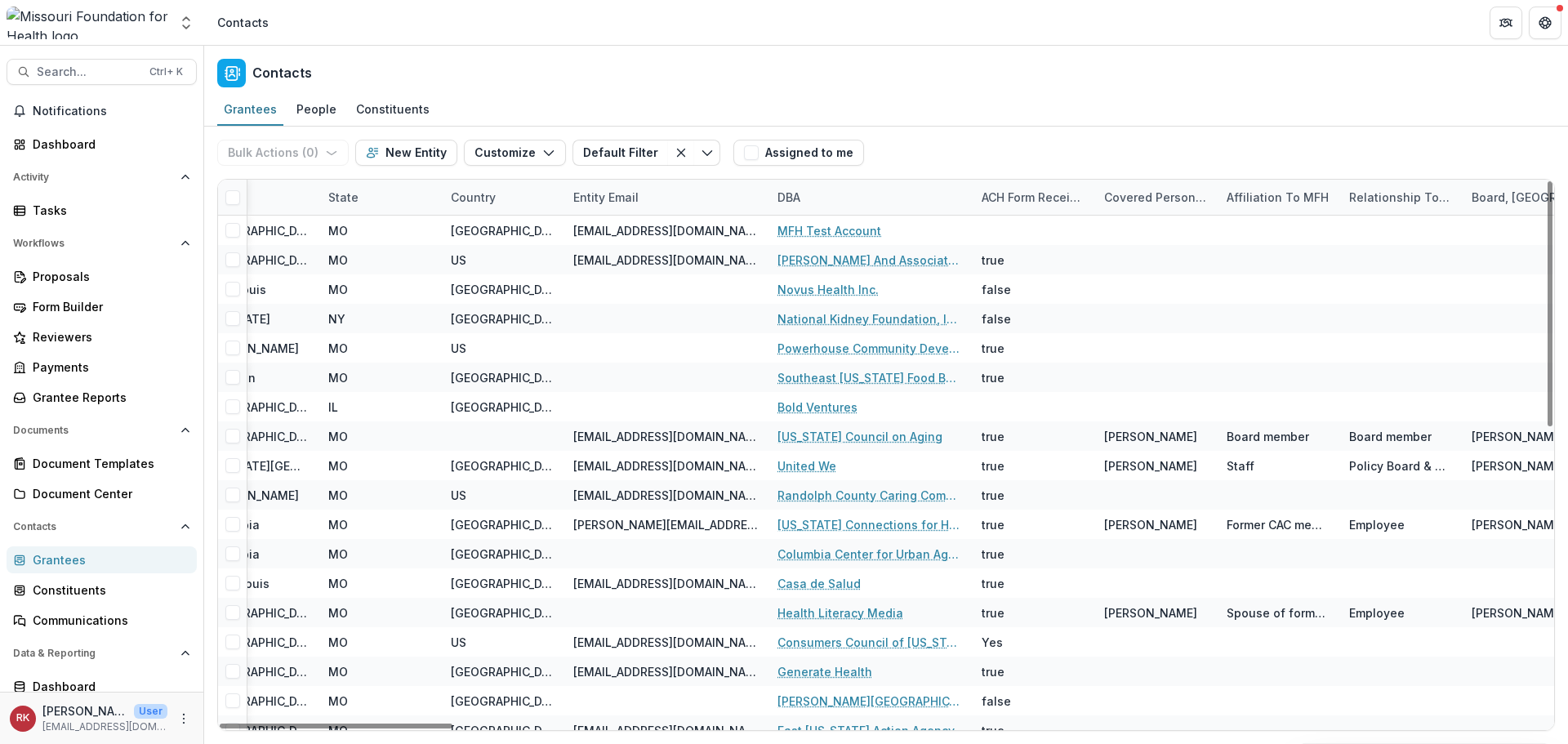
click at [797, 196] on div "DBA" at bounding box center [789, 197] width 42 height 17
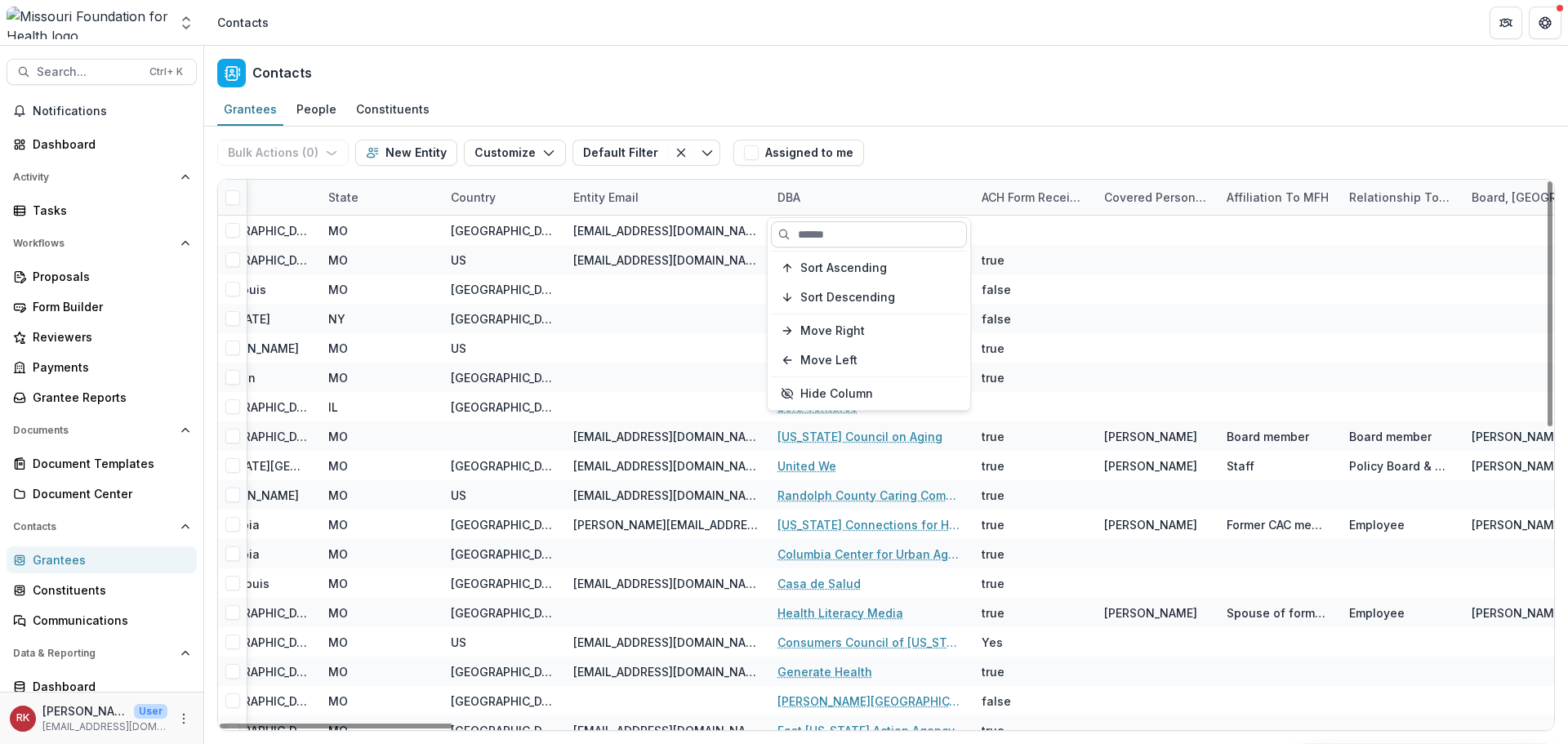
click at [810, 235] on input at bounding box center [870, 234] width 196 height 26
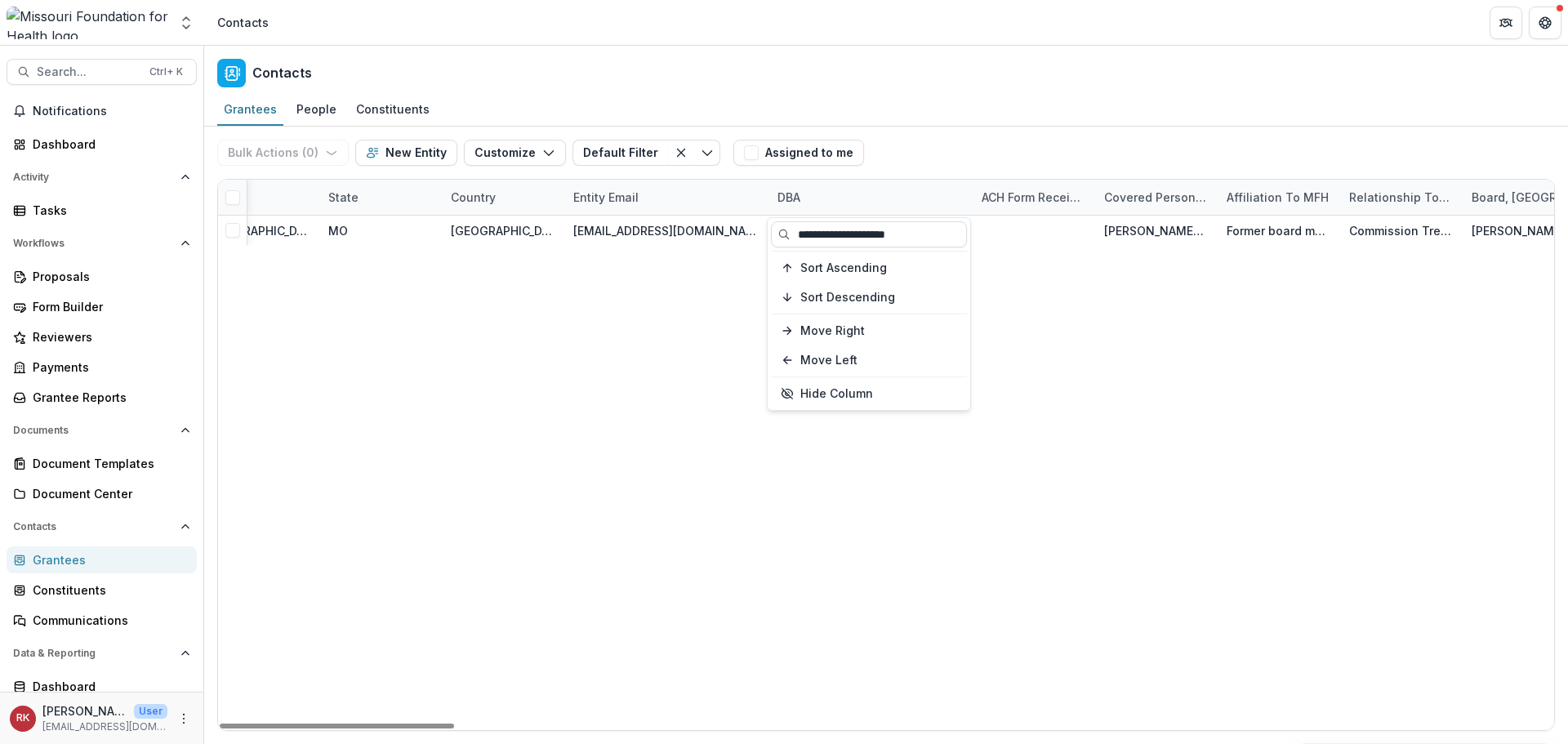
type input "**********"
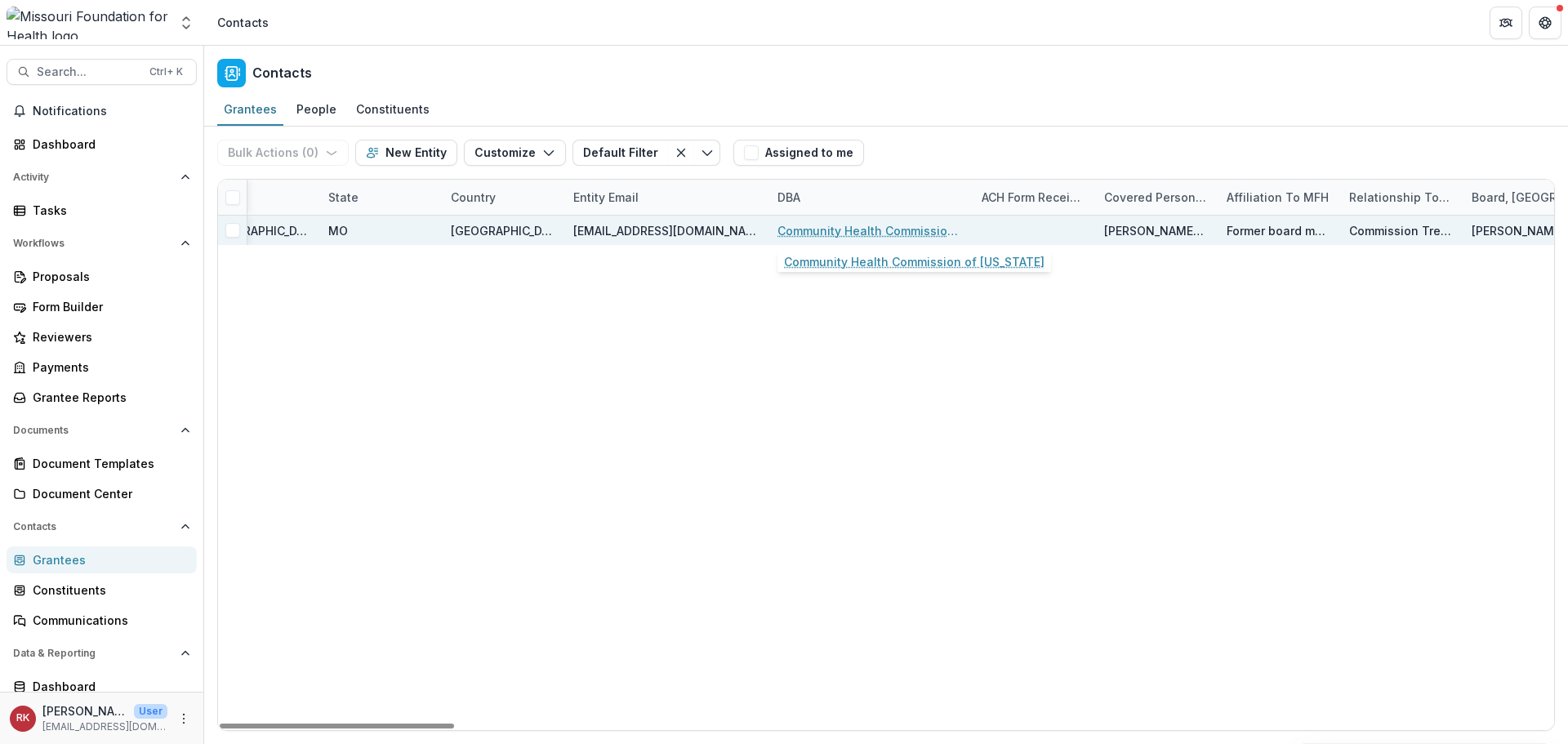
click at [807, 230] on link "Community Health Commission of Missouri" at bounding box center [870, 230] width 185 height 17
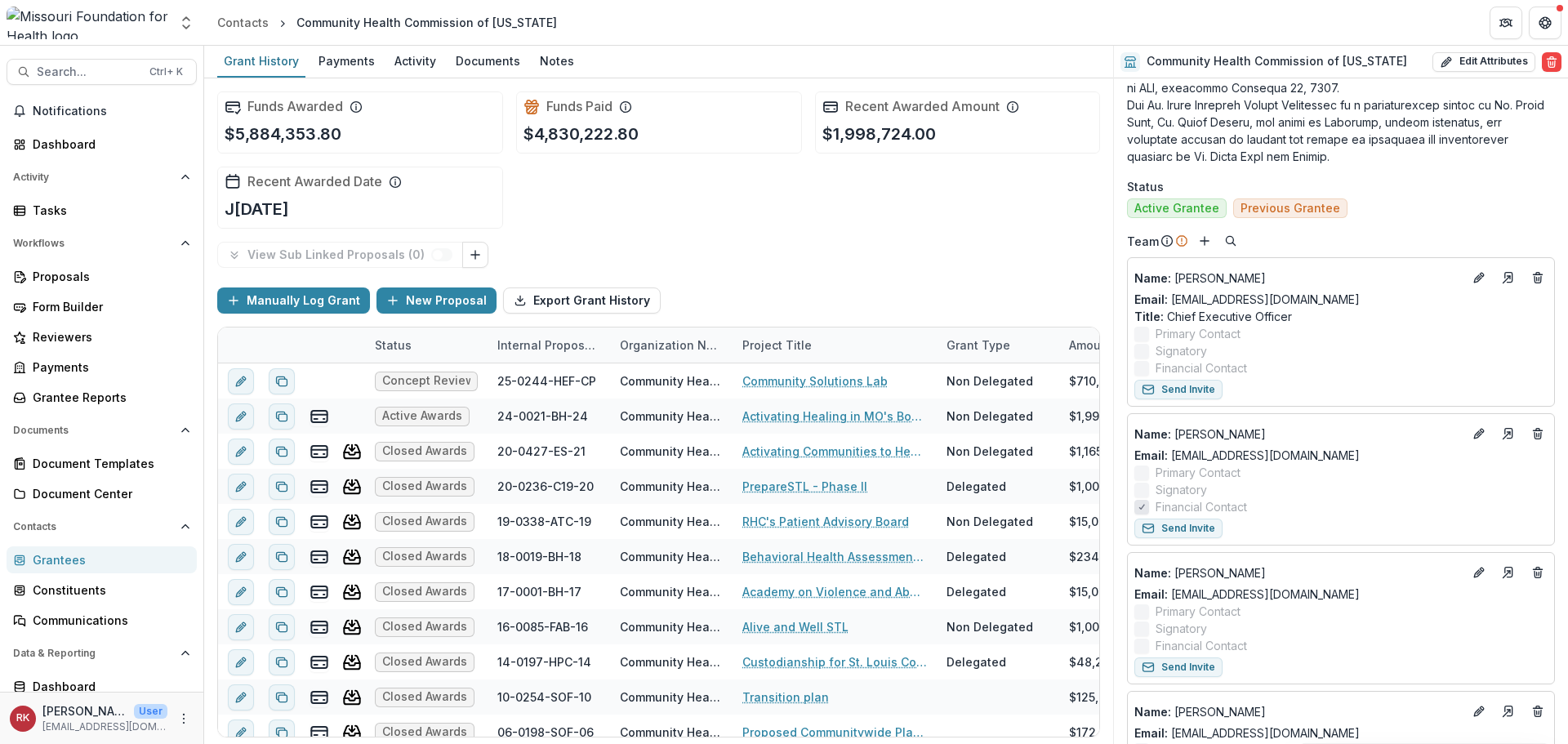
scroll to position [980, 0]
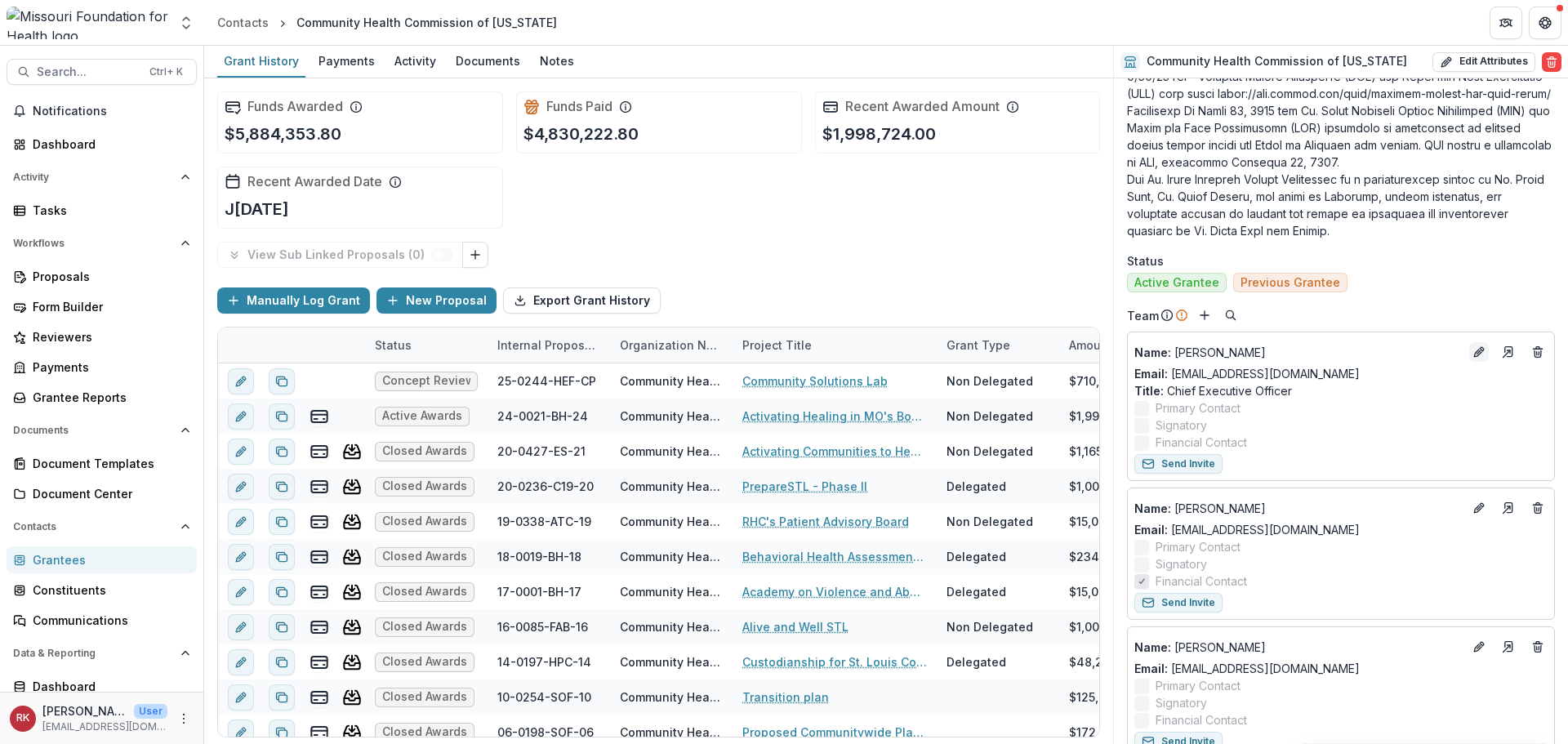
click at [1480, 358] on icon "Edit" at bounding box center [1479, 352] width 14 height 13
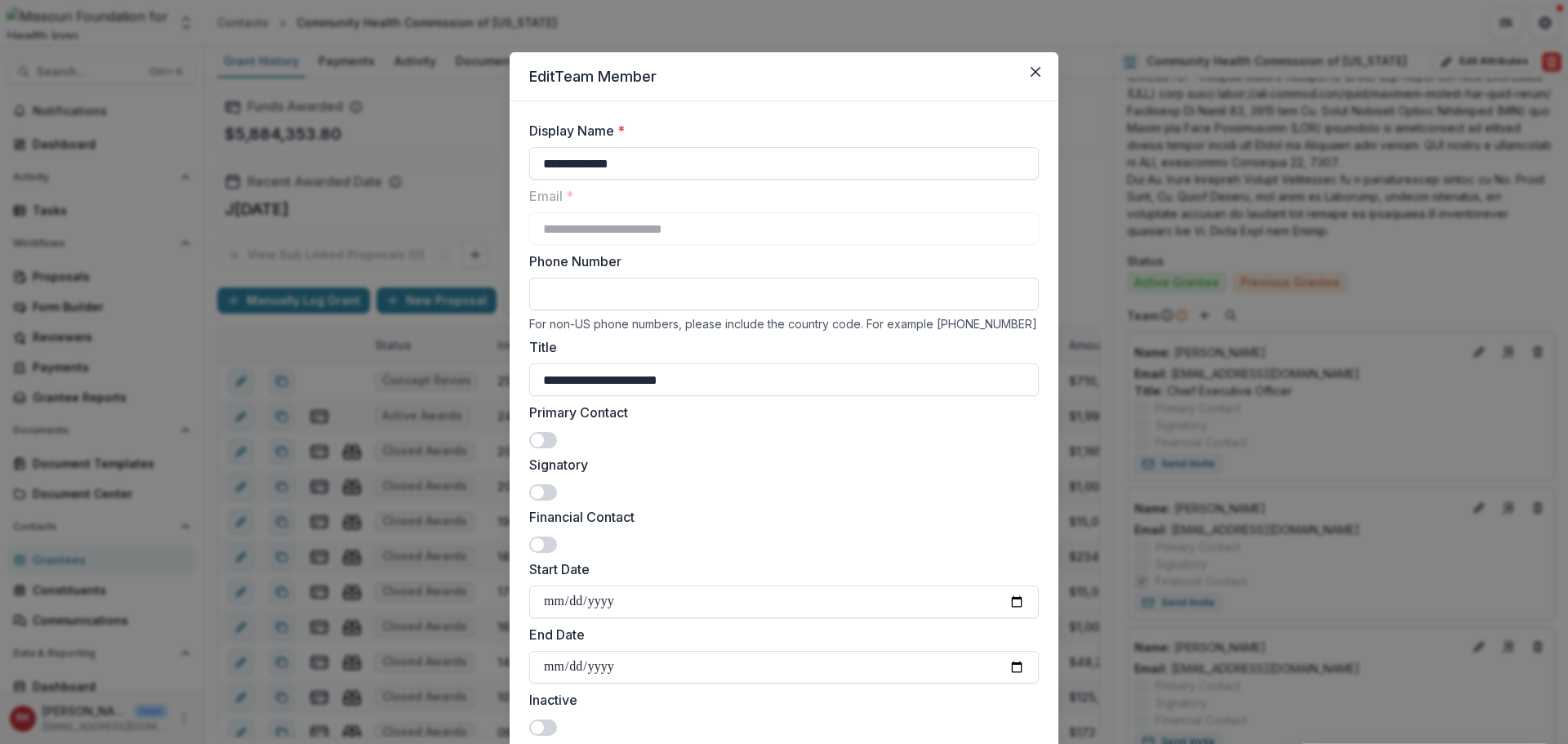
click at [532, 486] on span at bounding box center [537, 492] width 14 height 13
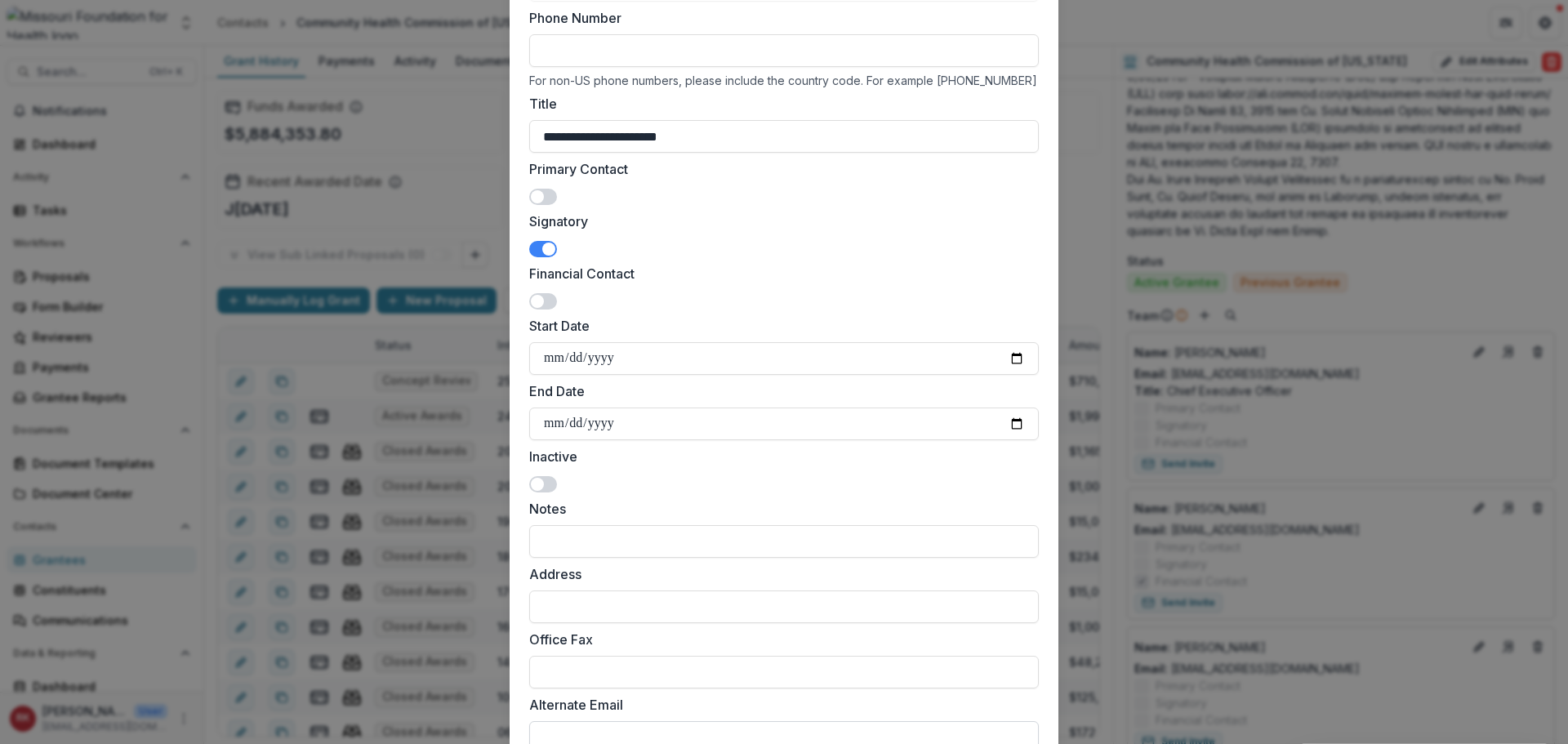
scroll to position [444, 0]
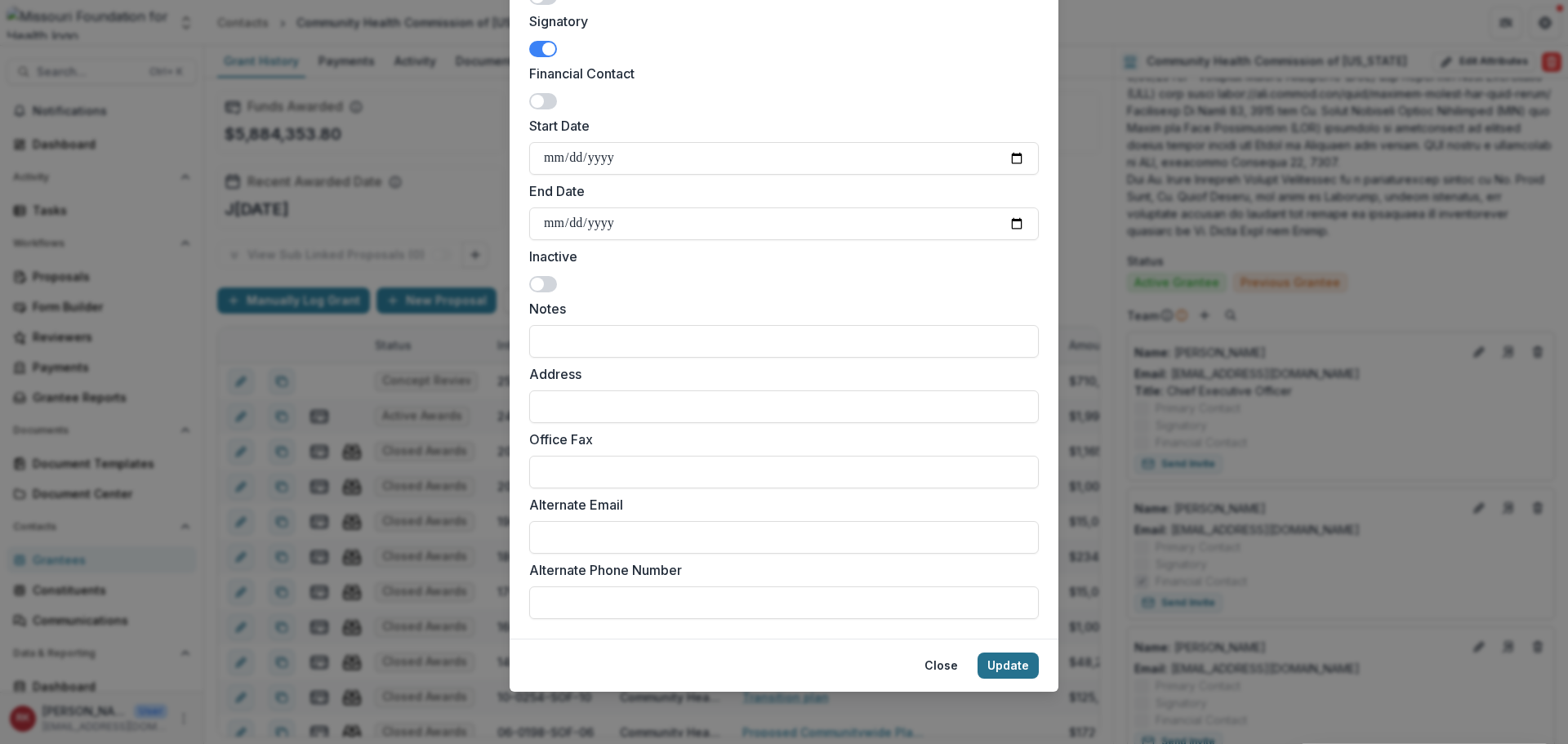
click at [996, 666] on button "Update" at bounding box center [1008, 665] width 61 height 26
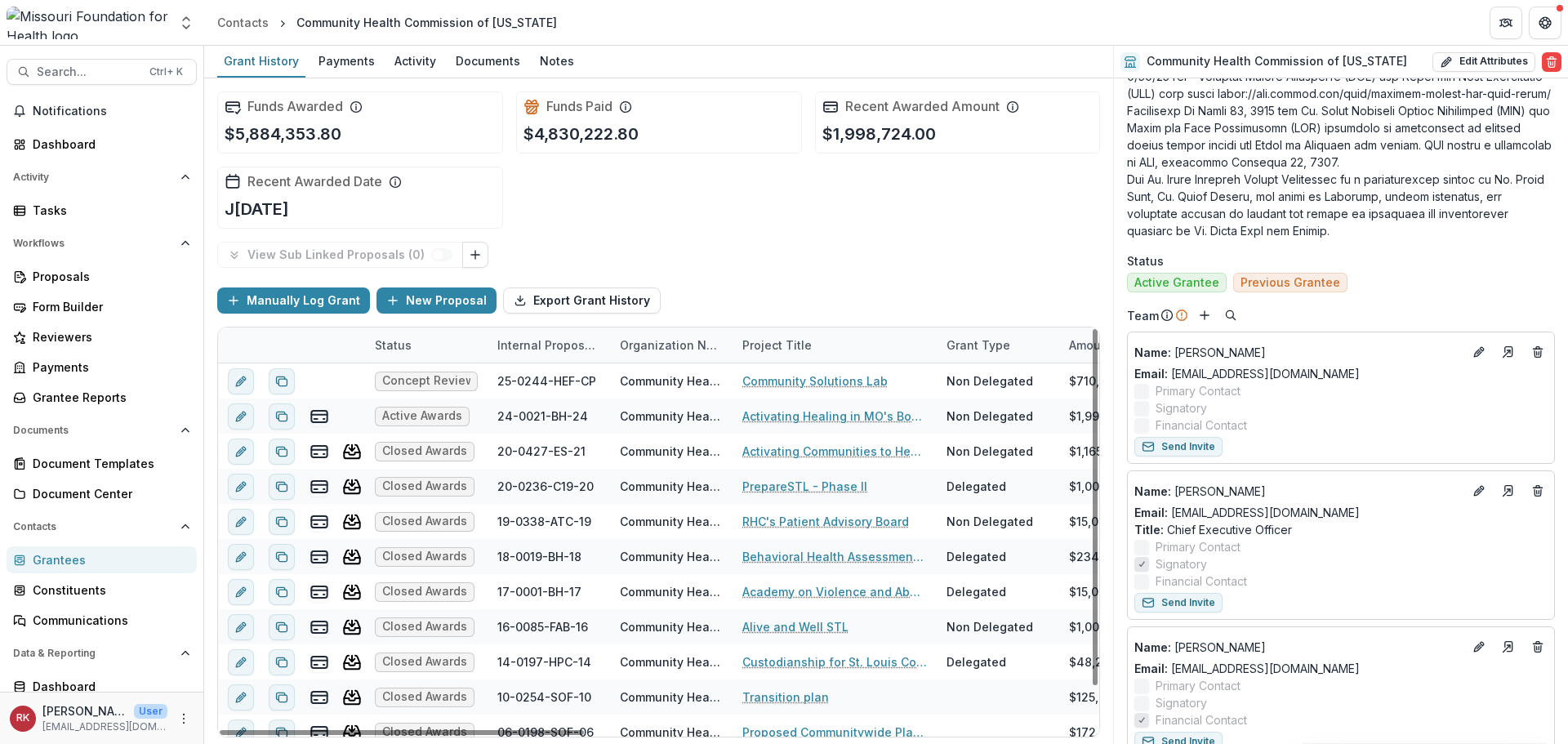
click at [65, 561] on div "Grantees" at bounding box center [108, 559] width 151 height 17
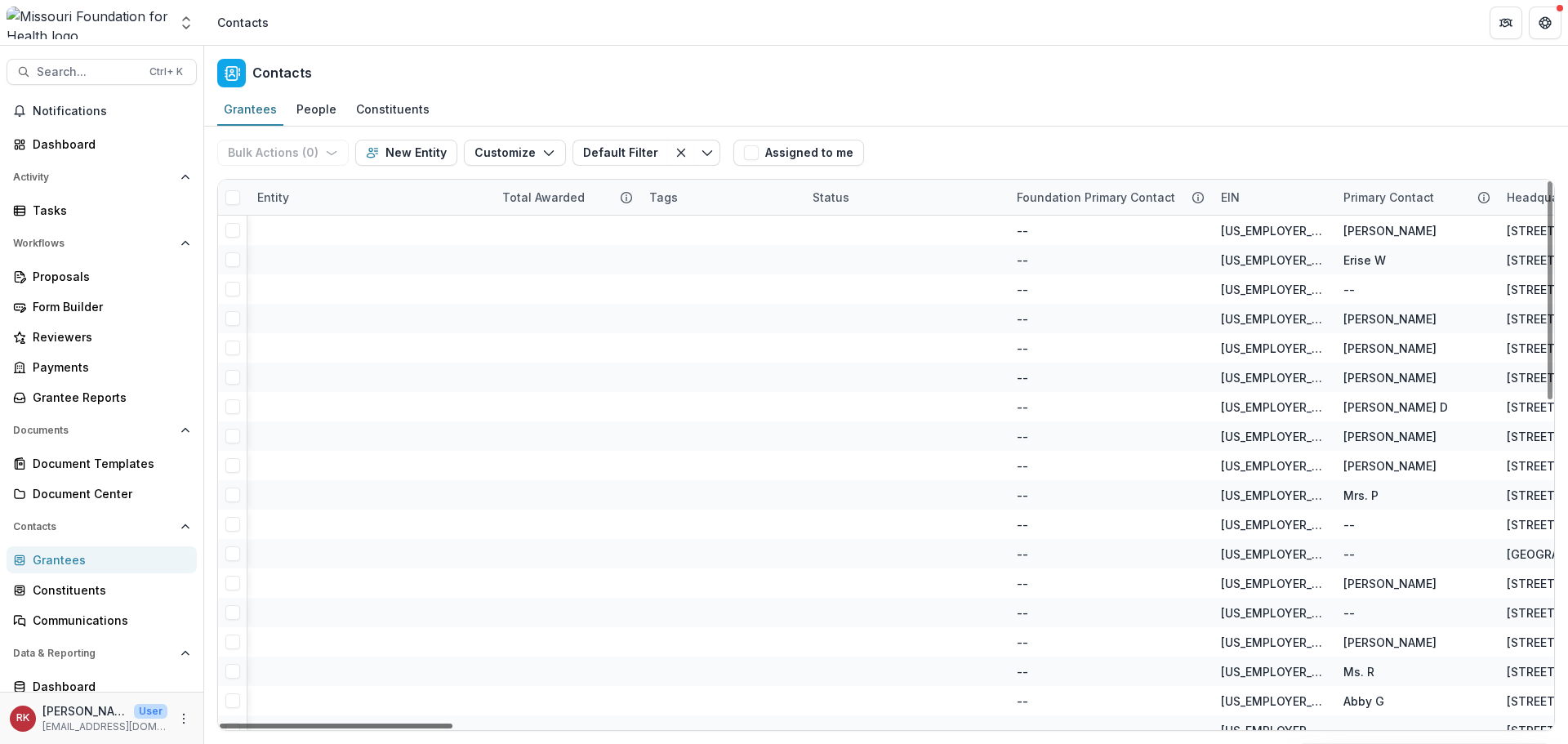
drag, startPoint x: 418, startPoint y: 725, endPoint x: 703, endPoint y: 737, distance: 285.3
click at [453, 728] on div at bounding box center [336, 725] width 233 height 4
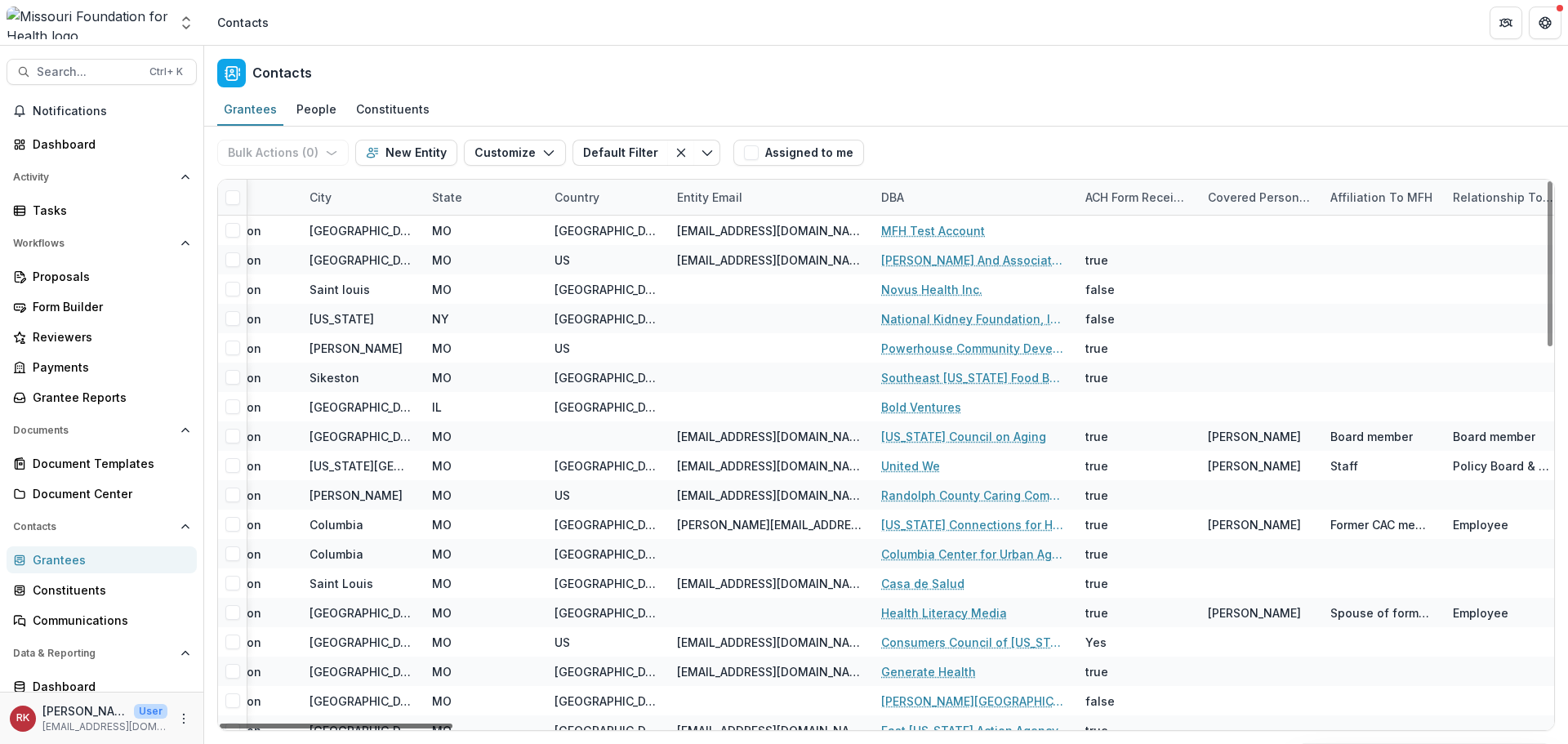
scroll to position [0, 1440]
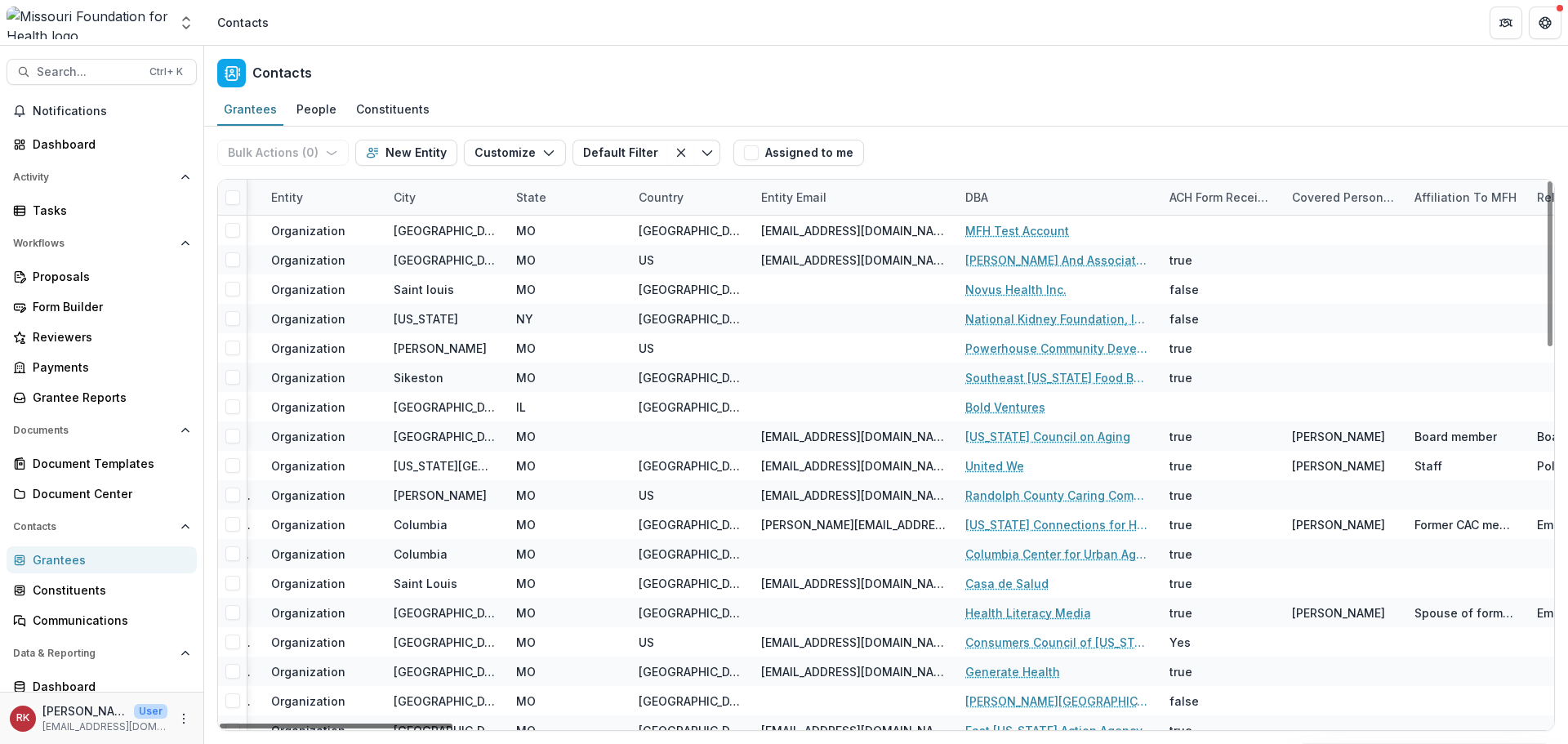
drag, startPoint x: 553, startPoint y: 726, endPoint x: 518, endPoint y: 720, distance: 35.5
click at [453, 723] on div at bounding box center [336, 725] width 233 height 4
click at [998, 193] on div "DBA" at bounding box center [977, 197] width 42 height 17
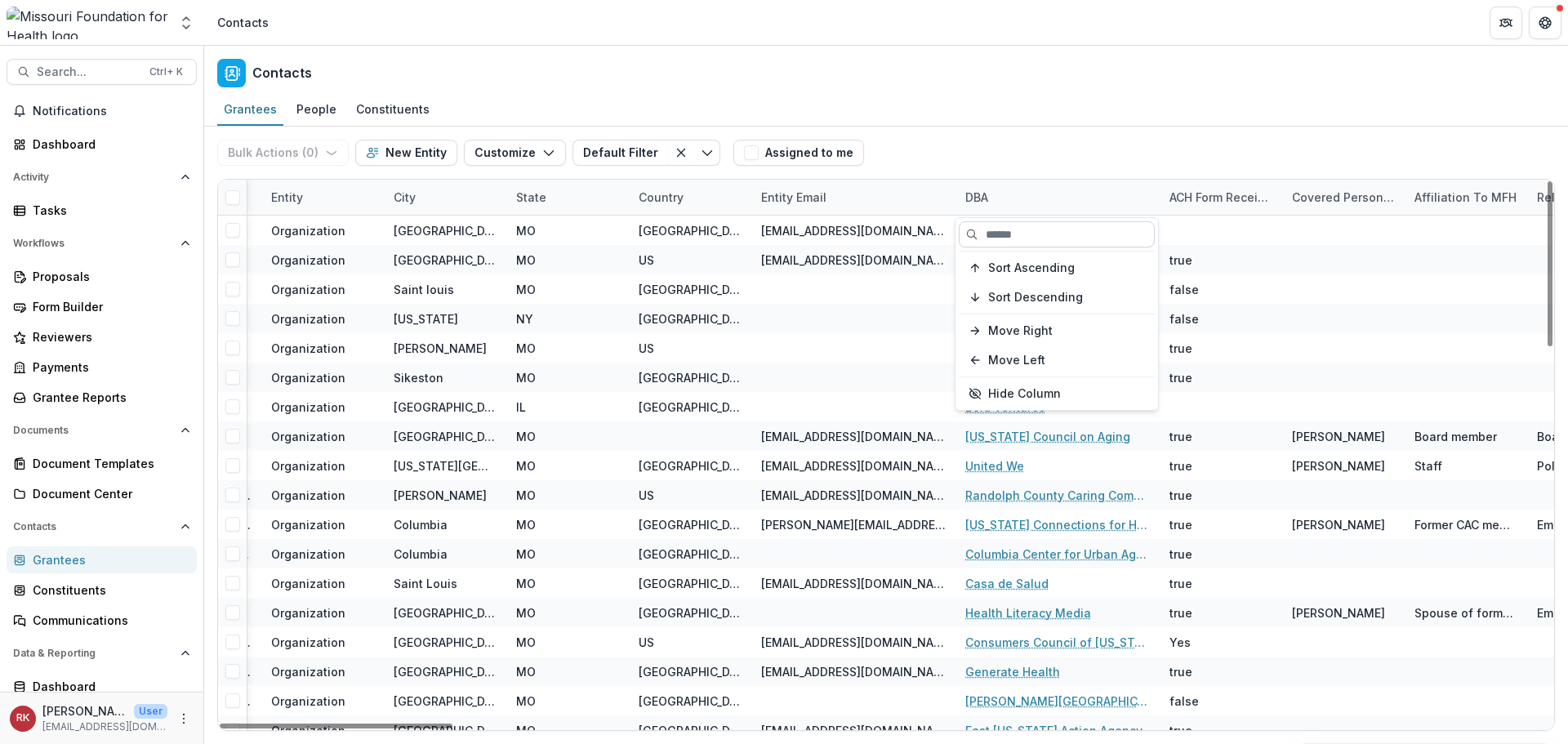
click at [1004, 225] on input at bounding box center [1057, 234] width 196 height 26
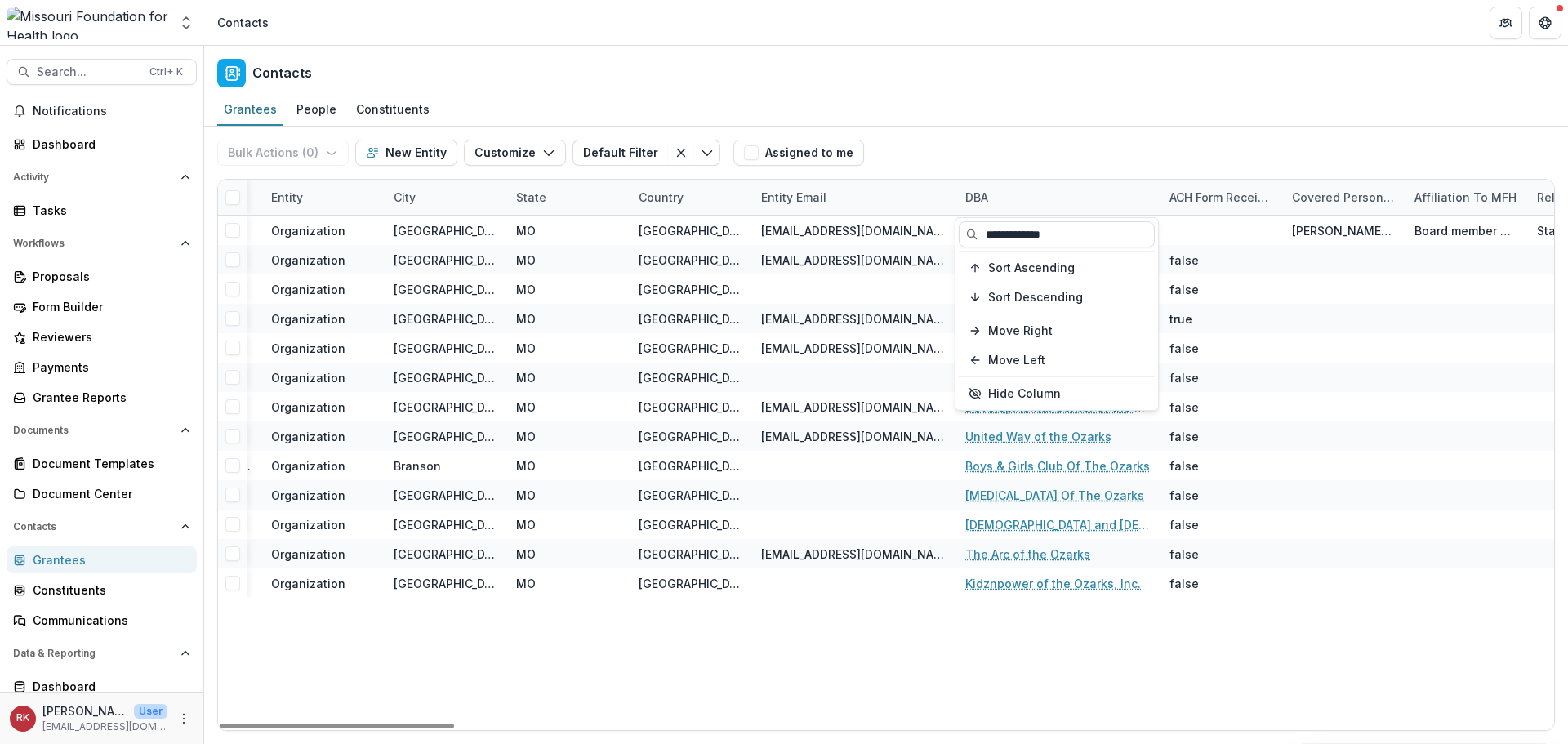
type input "**********"
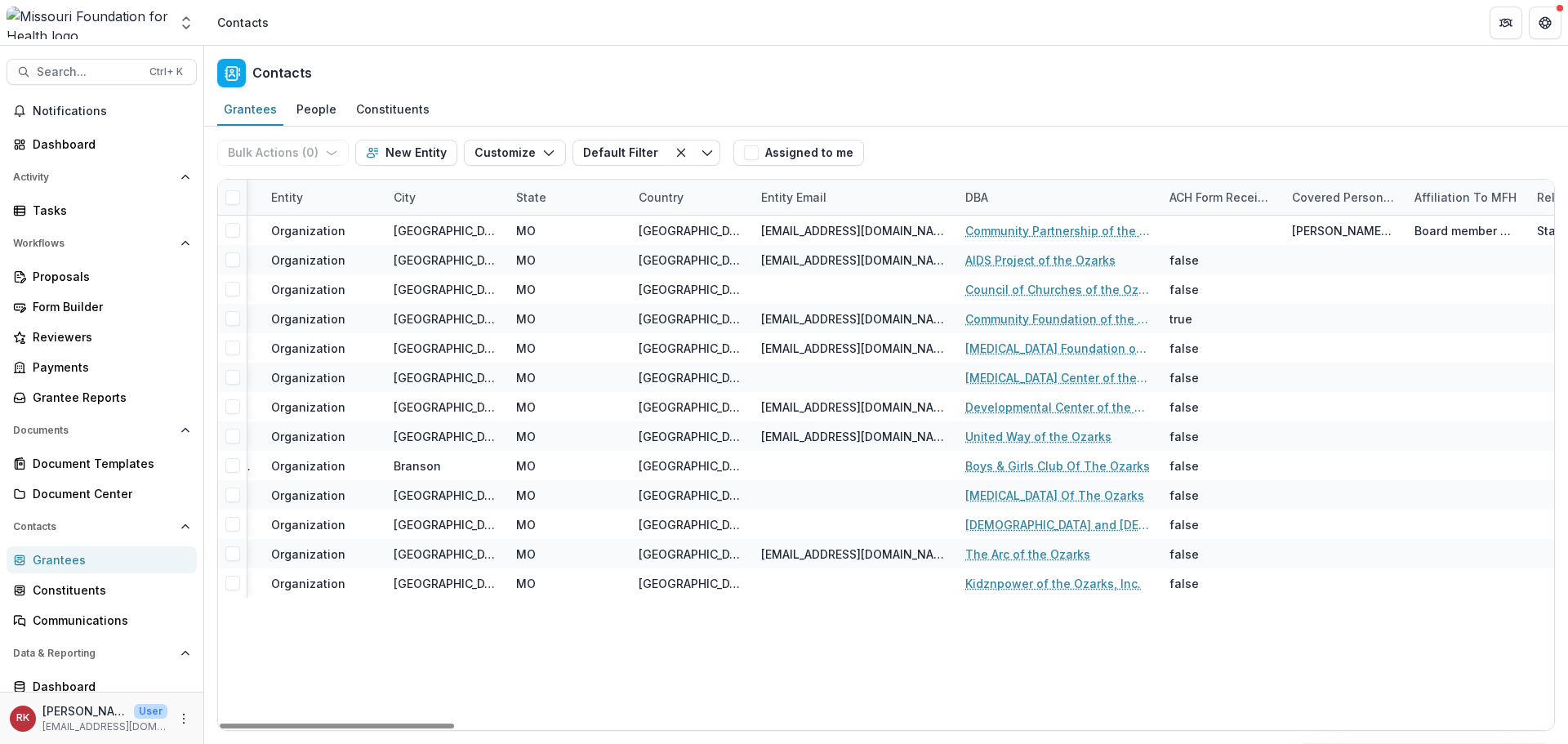
click at [796, 560] on div "slutes@thearcoftheozarks.org" at bounding box center [853, 553] width 185 height 17
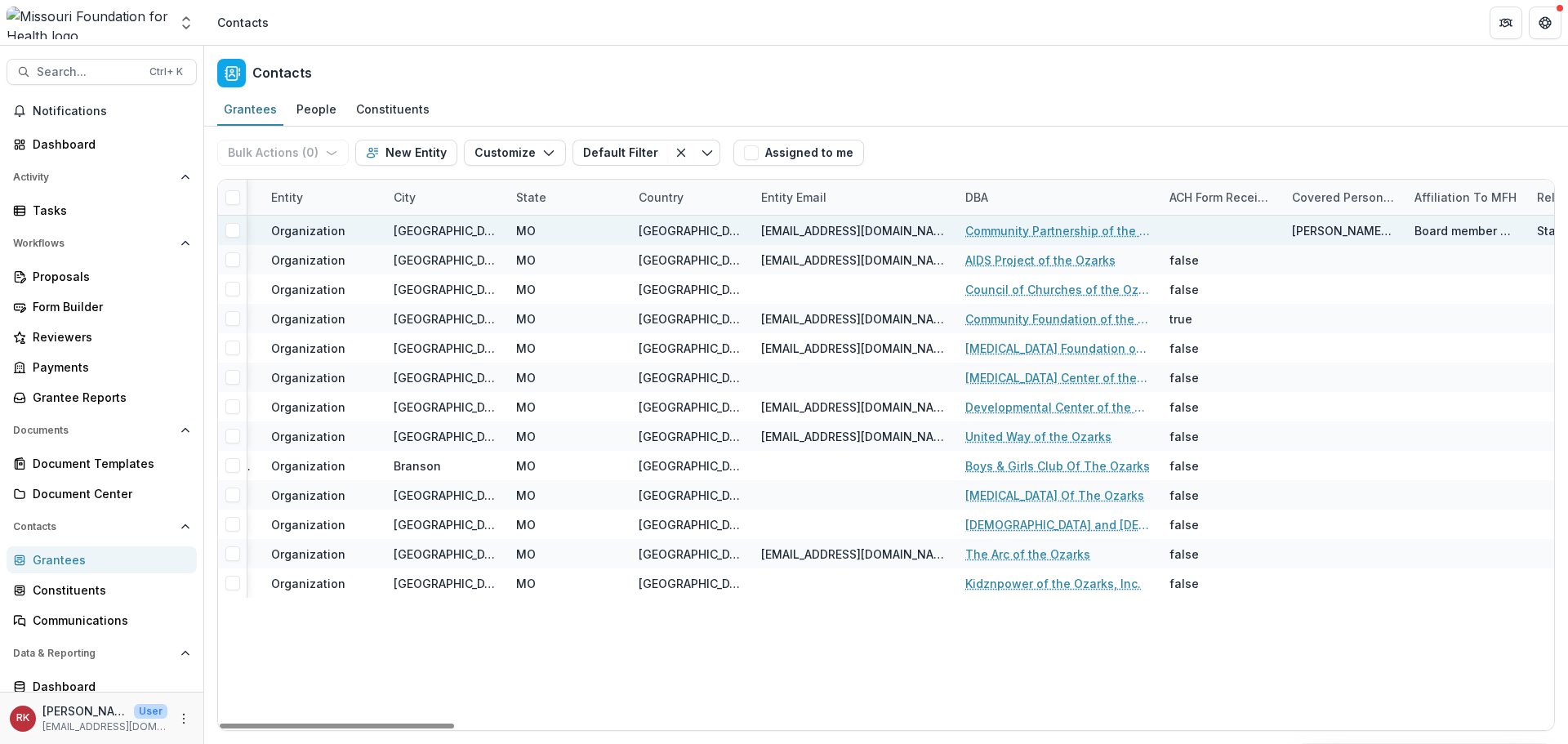
click at [1049, 226] on link "Community Partnership of the Ozarks" at bounding box center [1058, 230] width 185 height 17
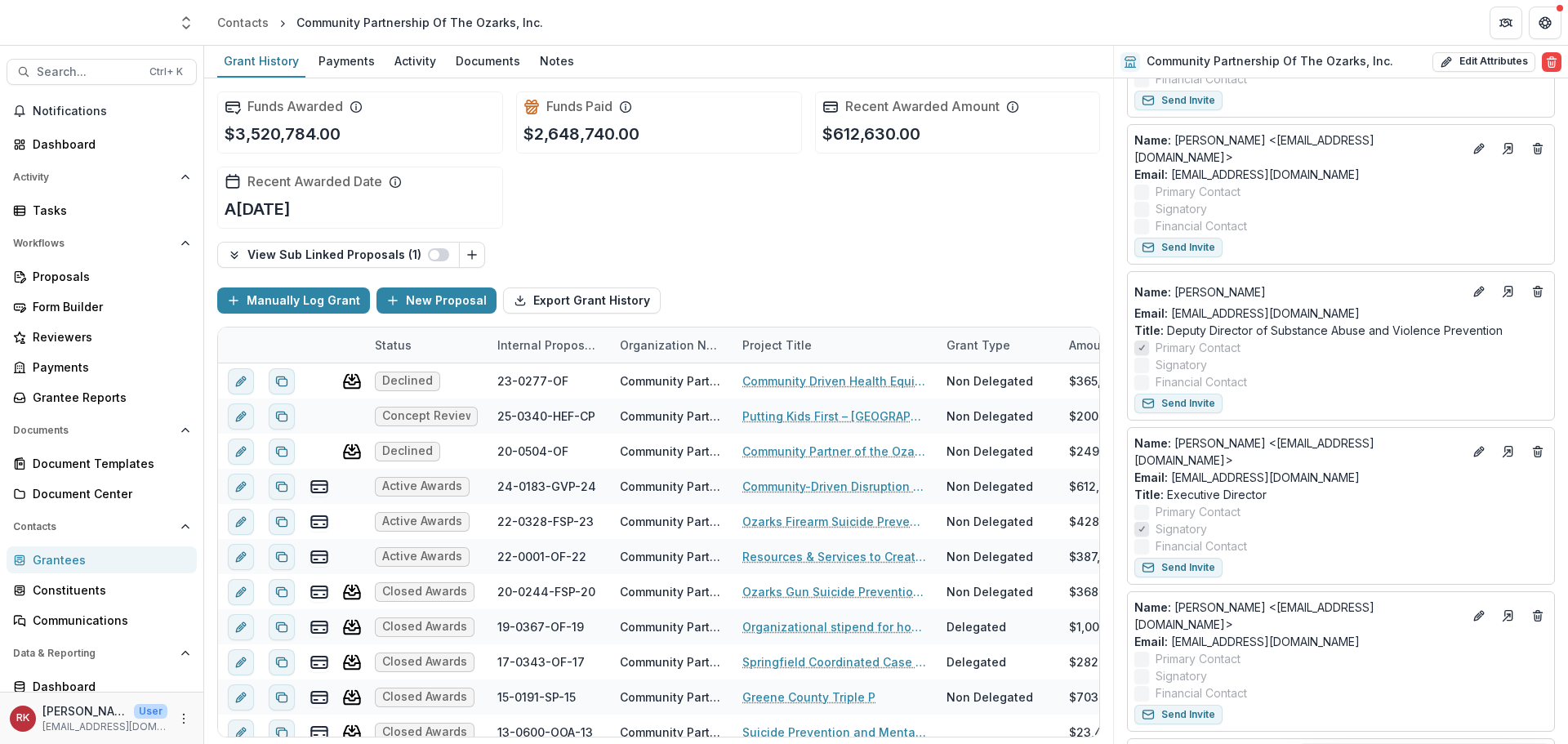
scroll to position [1062, 0]
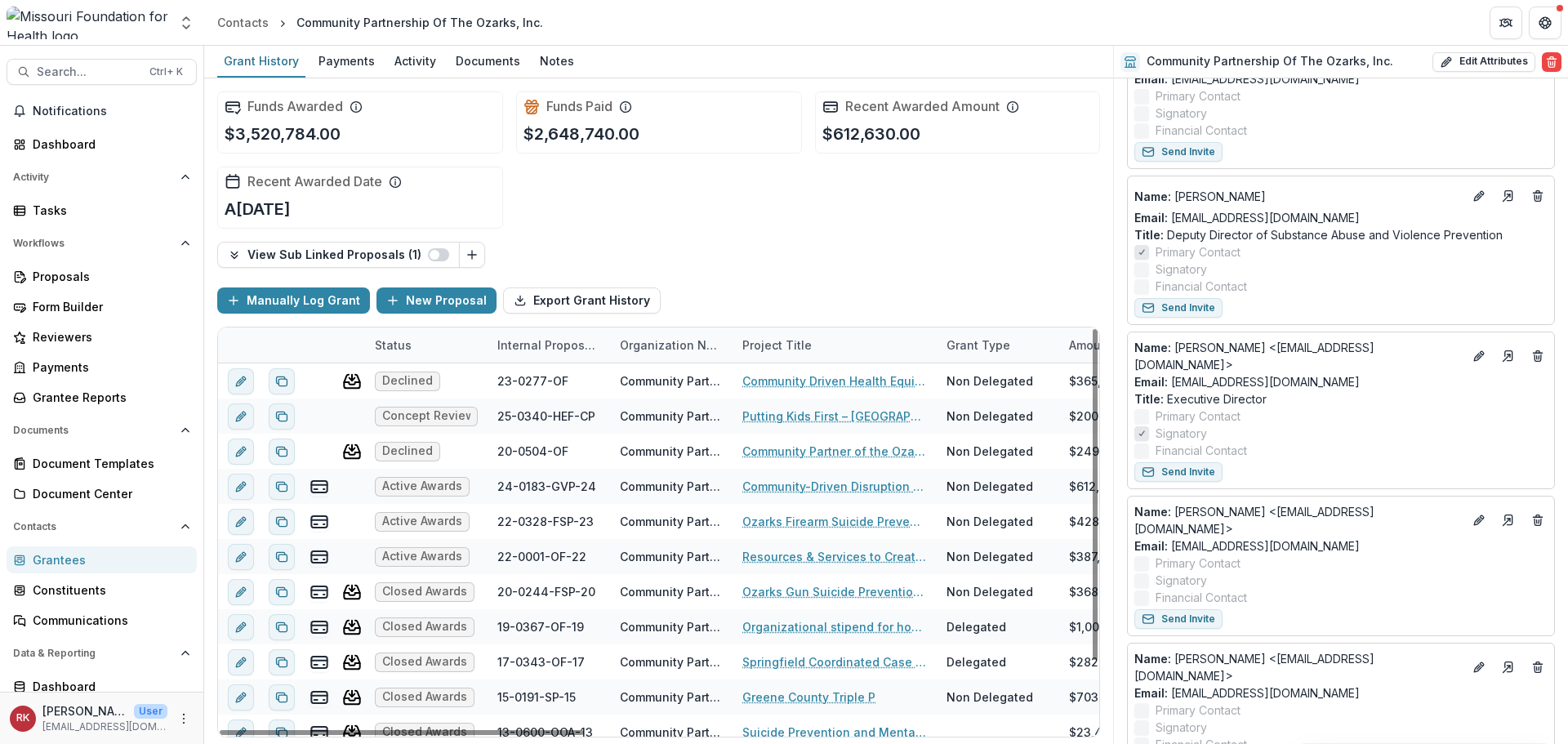
click at [41, 560] on div "Grantees" at bounding box center [108, 559] width 151 height 17
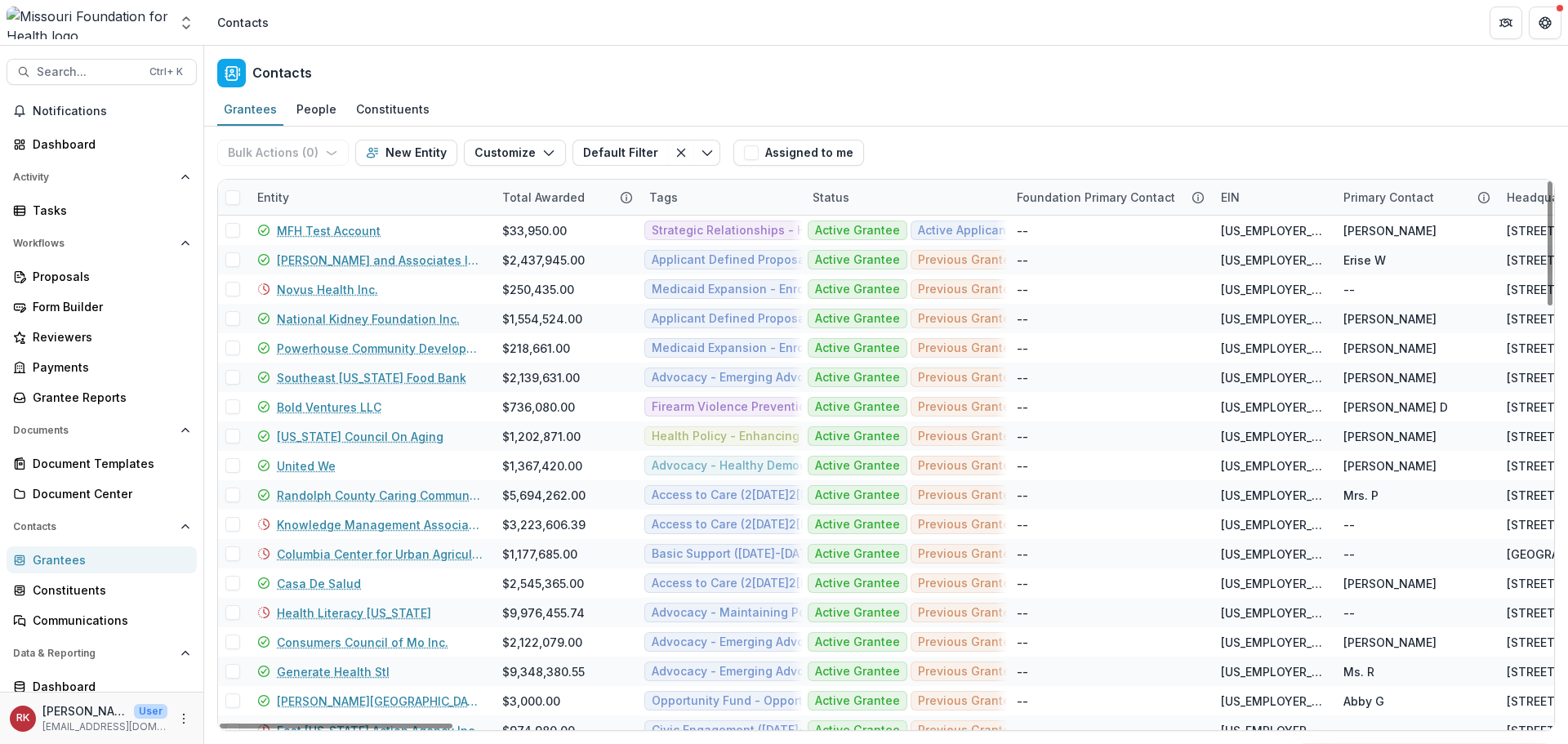
click at [284, 190] on div "Entity" at bounding box center [273, 197] width 51 height 17
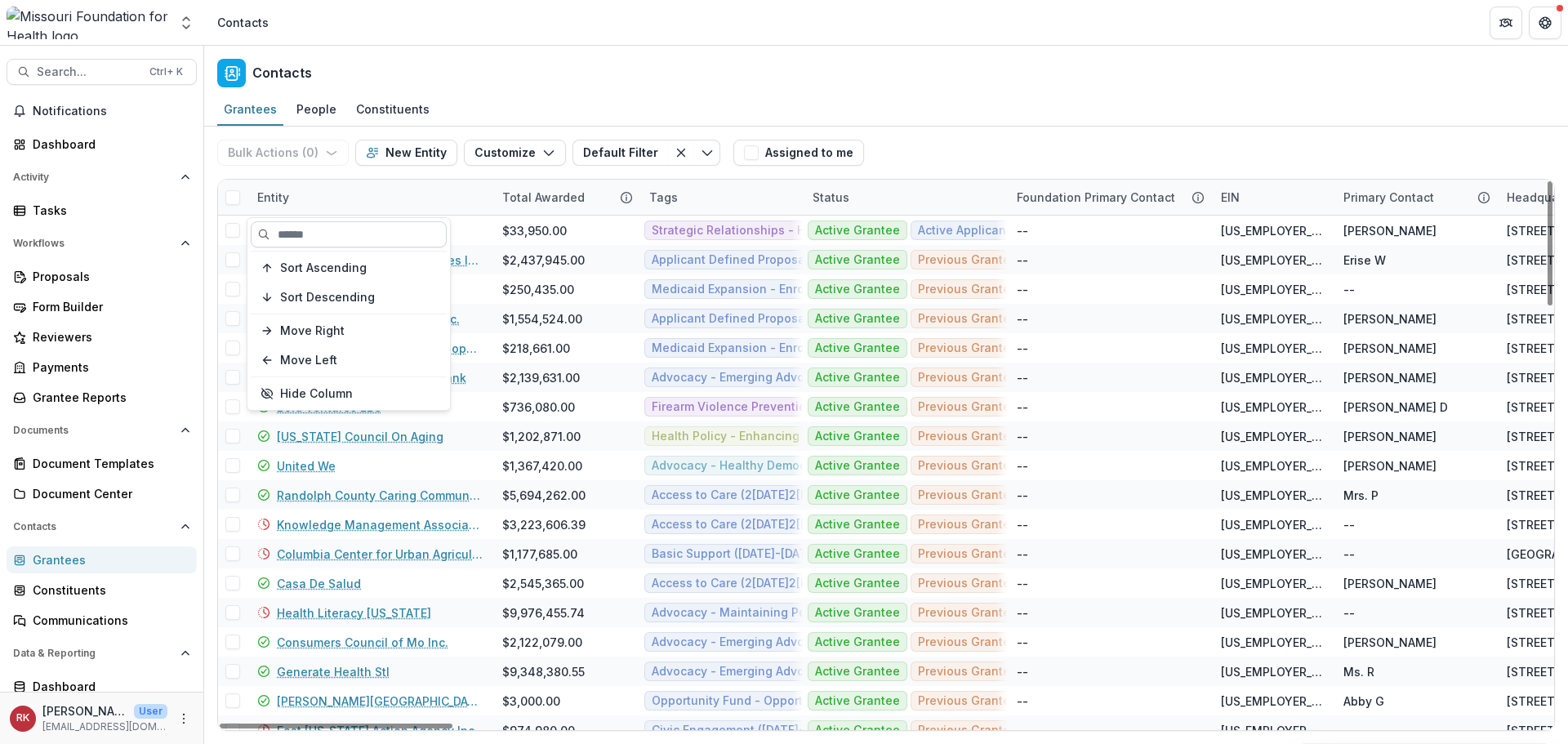
click at [326, 230] on input at bounding box center [349, 234] width 196 height 26
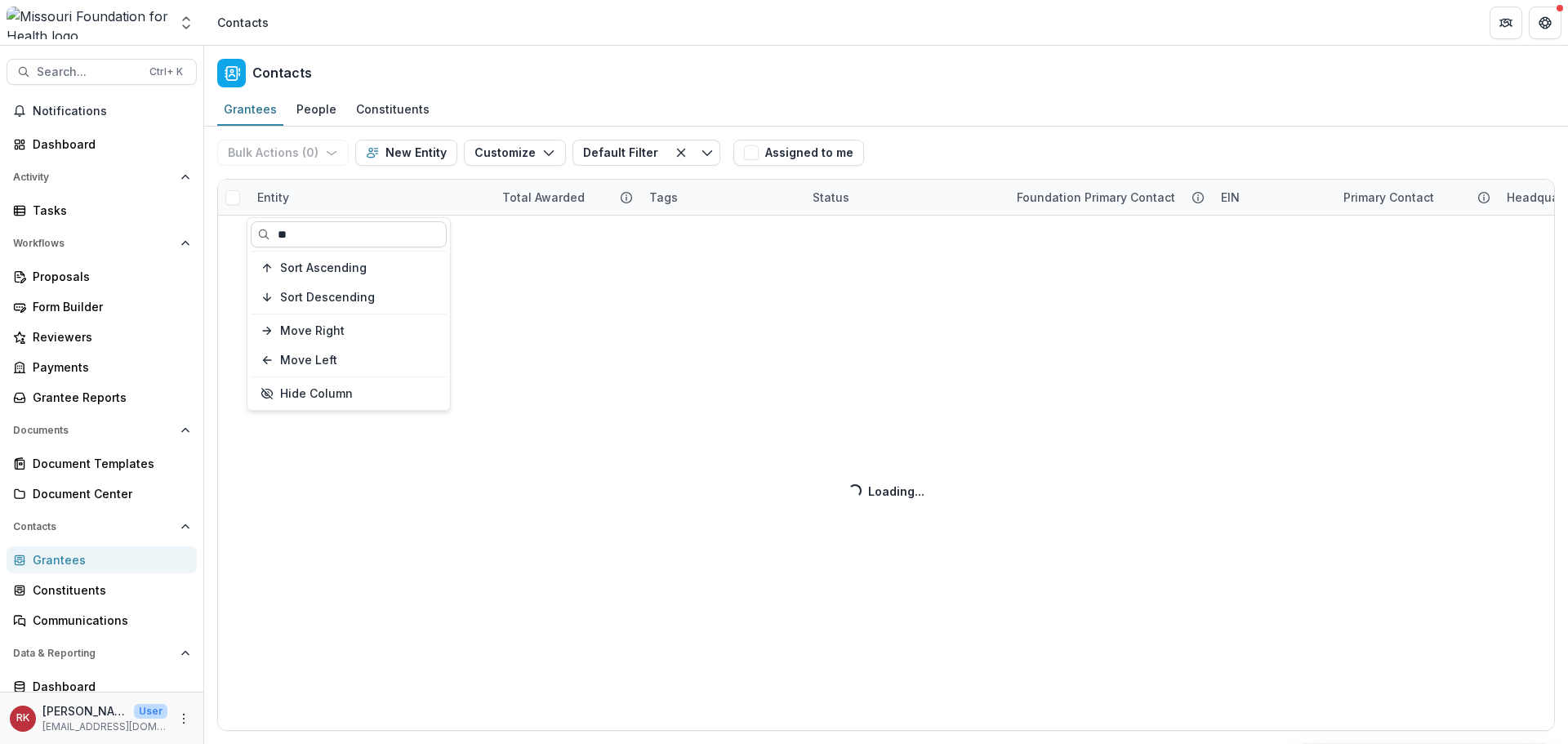
type input "***"
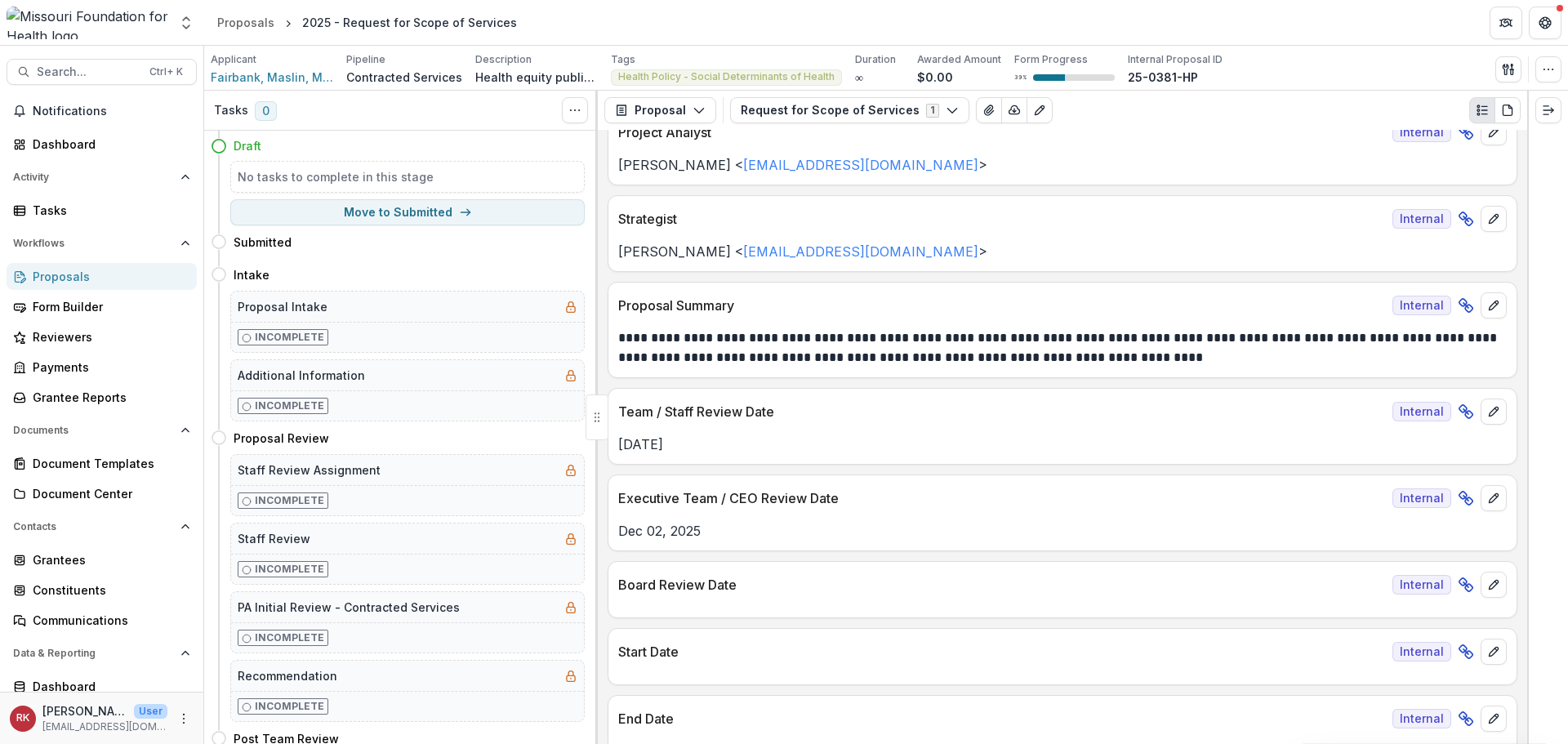
scroll to position [489, 0]
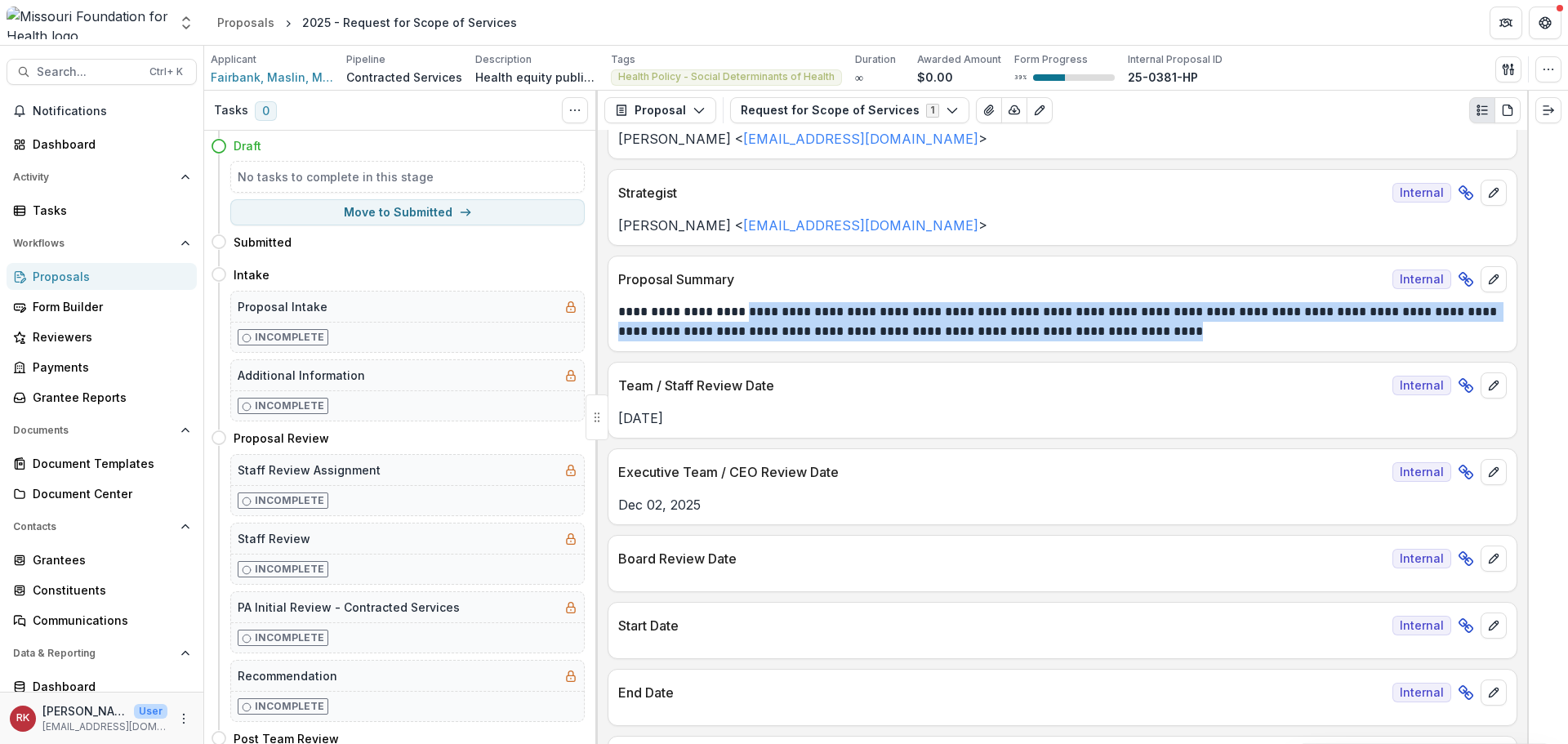
drag, startPoint x: 743, startPoint y: 317, endPoint x: 1175, endPoint y: 327, distance: 432.1
click at [1175, 327] on p "**********" at bounding box center [1060, 322] width 884 height 40
click at [1080, 323] on p "**********" at bounding box center [1060, 322] width 884 height 40
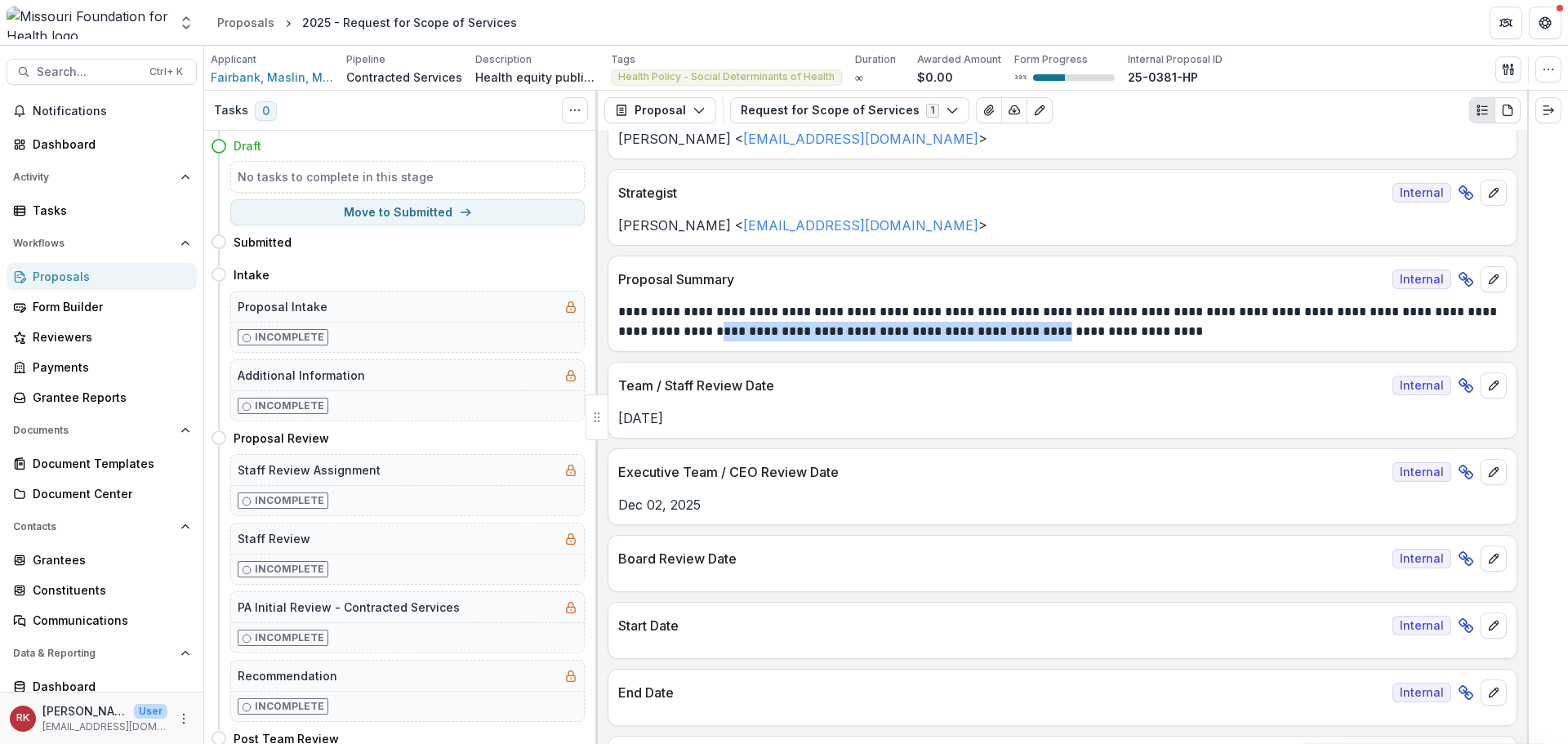
drag, startPoint x: 683, startPoint y: 330, endPoint x: 1046, endPoint y: 332, distance: 363.0
click at [1032, 332] on p "**********" at bounding box center [1060, 322] width 884 height 40
click at [1073, 328] on p "**********" at bounding box center [1060, 322] width 884 height 40
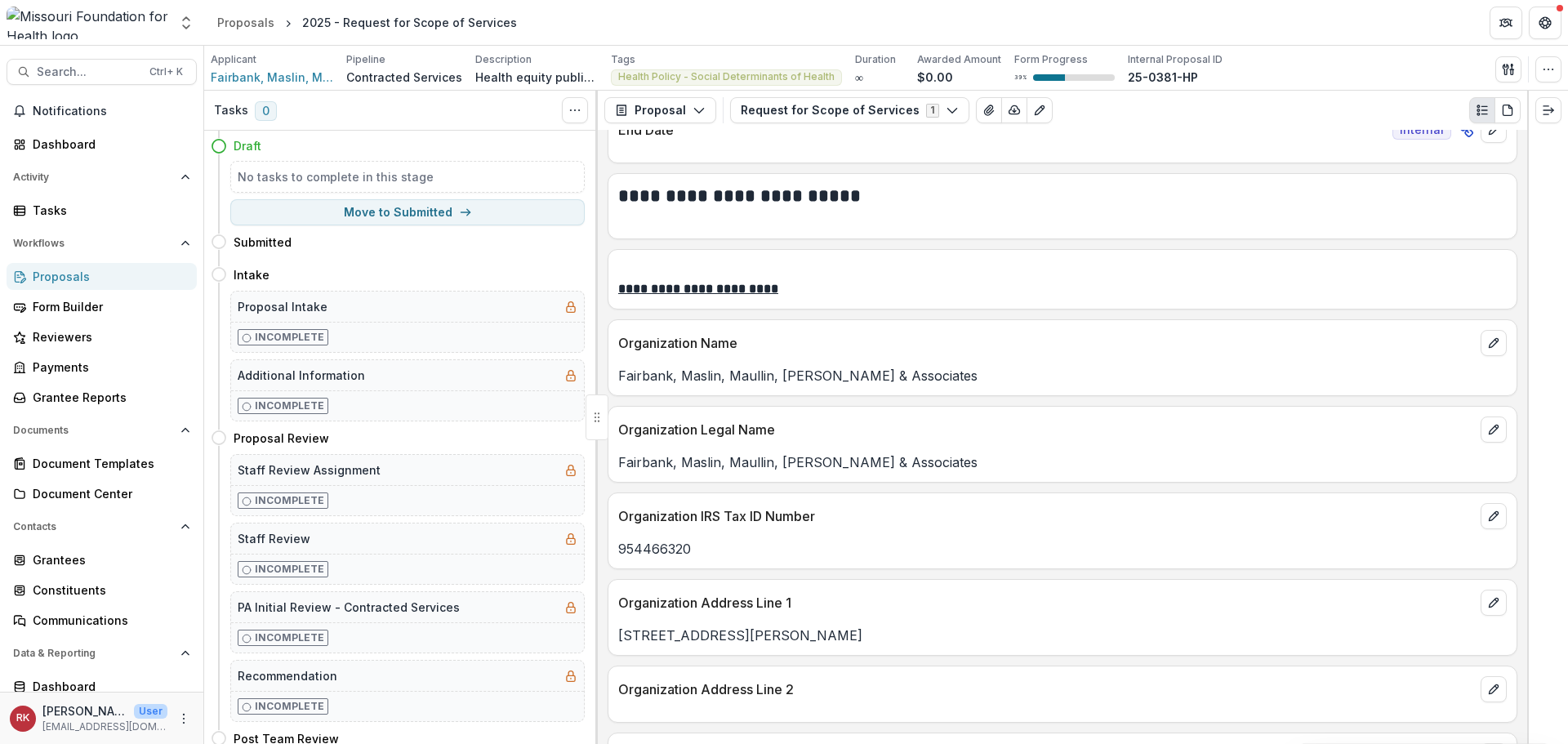
scroll to position [1143, 0]
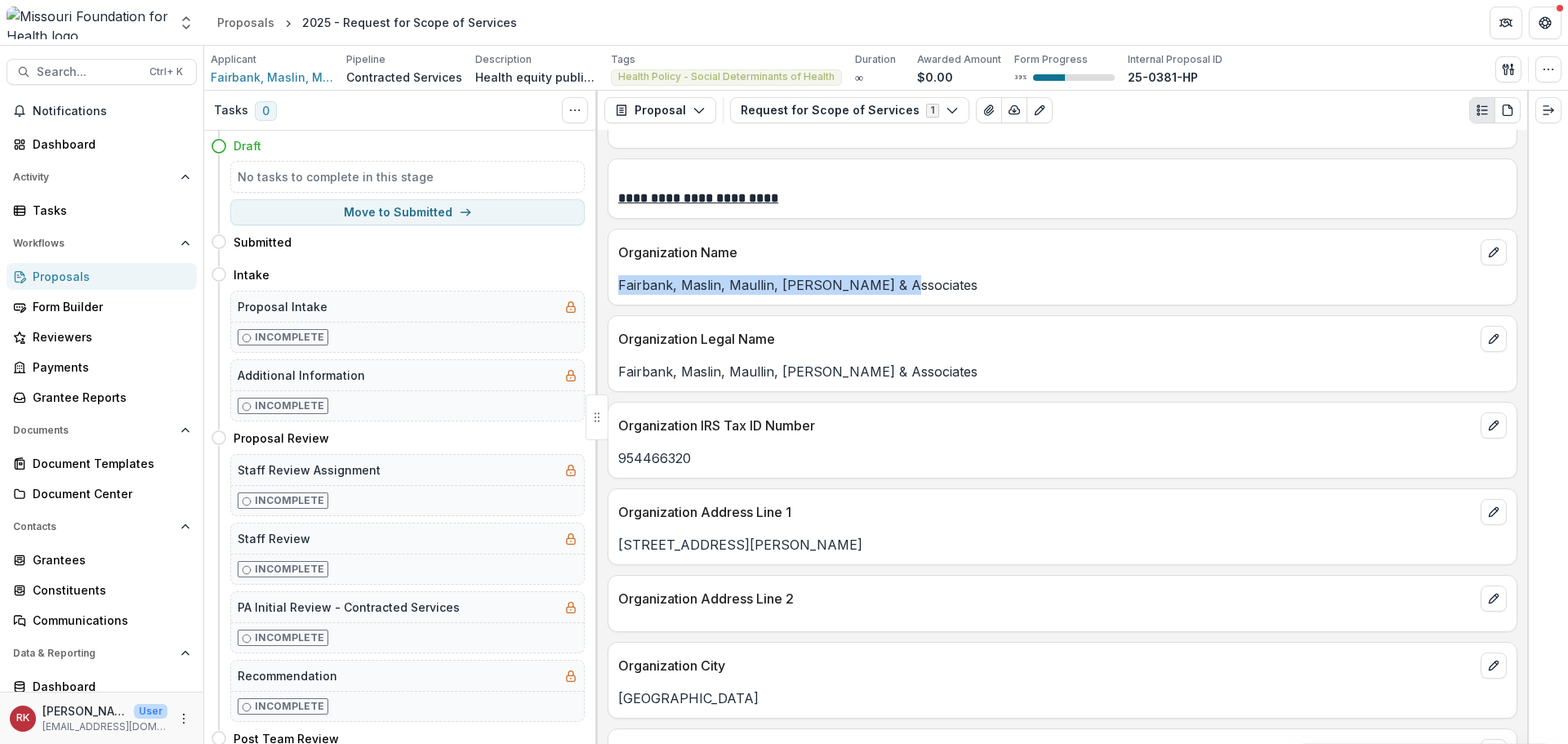
drag, startPoint x: 620, startPoint y: 283, endPoint x: 952, endPoint y: 277, distance: 332.1
click at [952, 277] on p "Fairbank, Maslin, Maullin, Metz & Associates" at bounding box center [1062, 285] width 888 height 20
click at [763, 372] on p "Fairbank, Maslin, Maullin, Metz & Associates" at bounding box center [1062, 372] width 888 height 20
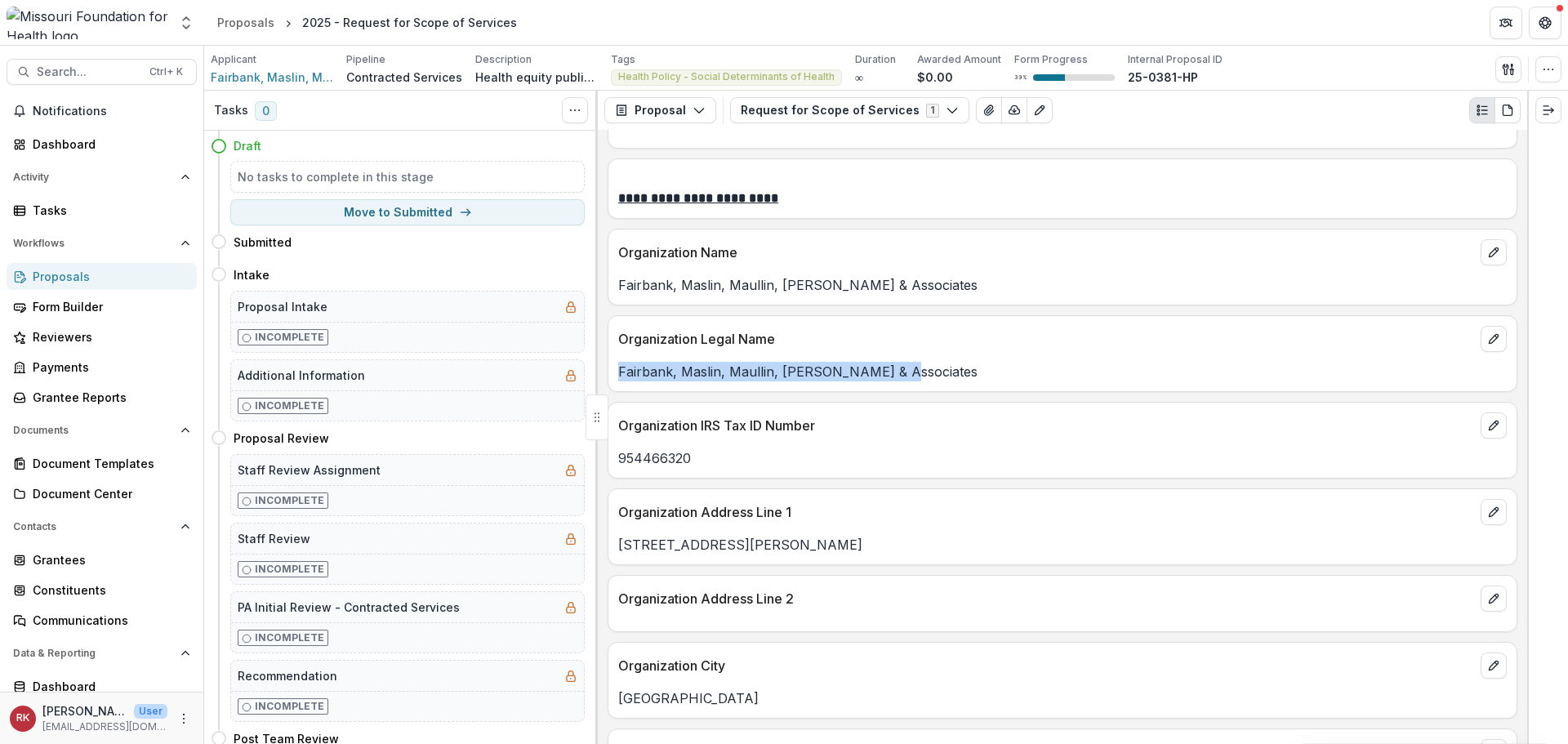
drag, startPoint x: 879, startPoint y: 365, endPoint x: 615, endPoint y: 378, distance: 264.3
click at [615, 378] on div "Fairbank, Maslin, Maullin, Metz & Associates" at bounding box center [1062, 366] width 908 height 30
click at [654, 371] on p "Fairbank, Maslin, Maullin, Metz & Associates" at bounding box center [1062, 372] width 888 height 20
drag, startPoint x: 679, startPoint y: 366, endPoint x: 950, endPoint y: 364, distance: 271.0
click at [950, 364] on p "Fairbank, Maslin, Maullin, Metz & Associates" at bounding box center [1062, 372] width 888 height 20
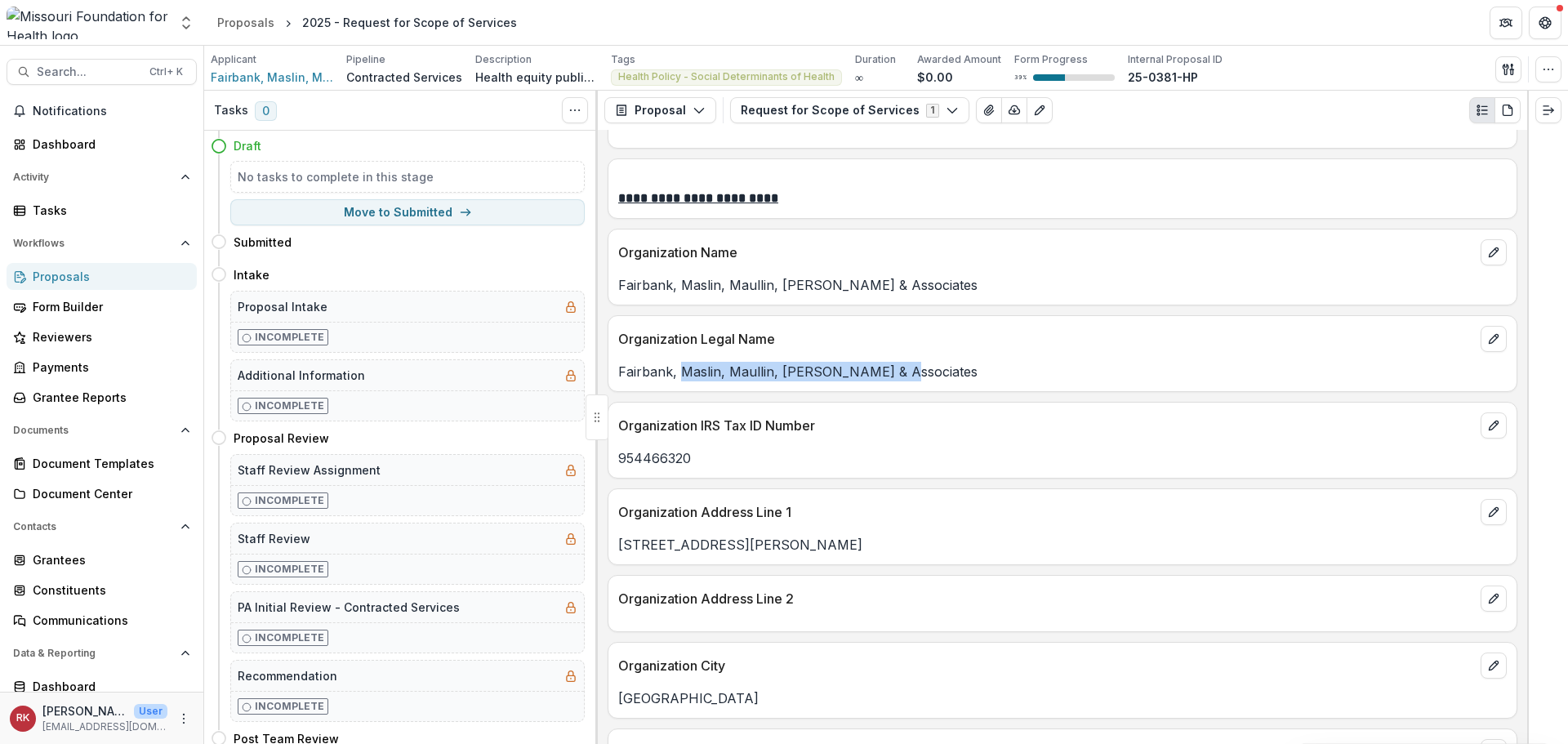
scroll to position [1224, 0]
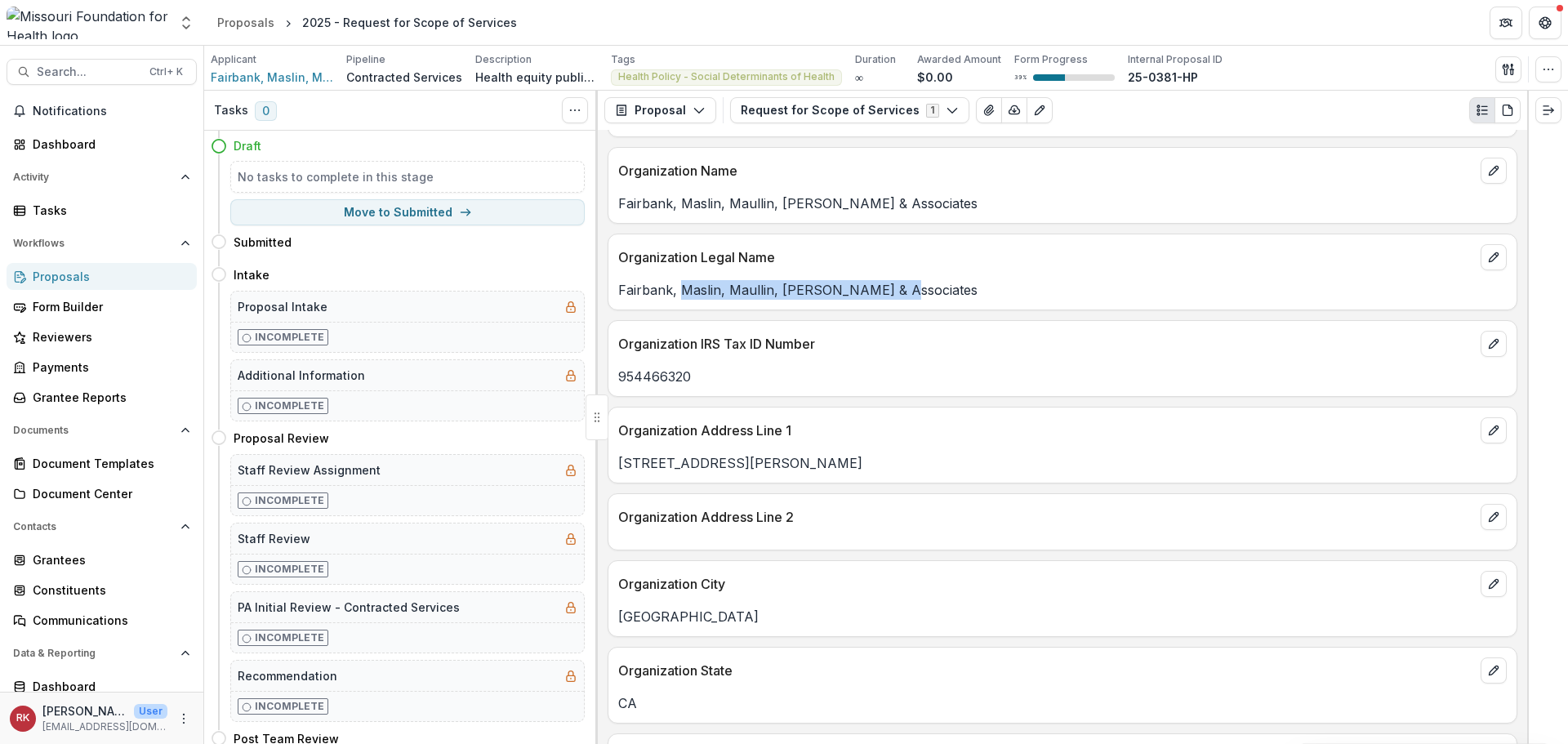
click at [734, 293] on p "Fairbank, Maslin, Maullin, Metz & Associates" at bounding box center [1062, 290] width 888 height 20
drag, startPoint x: 617, startPoint y: 376, endPoint x: 800, endPoint y: 369, distance: 183.1
click at [800, 369] on div "954466320" at bounding box center [1062, 376] width 908 height 20
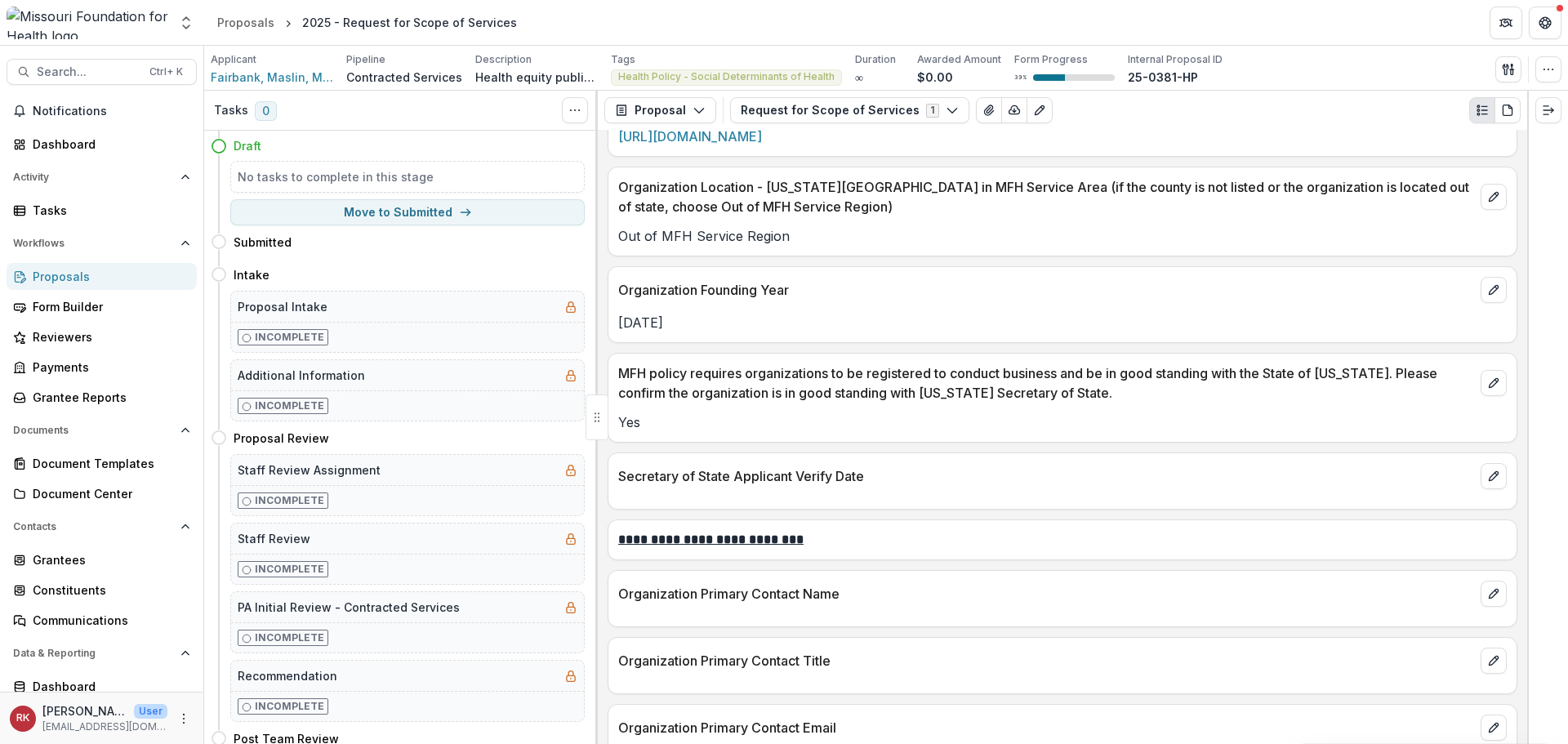
scroll to position [2122, 0]
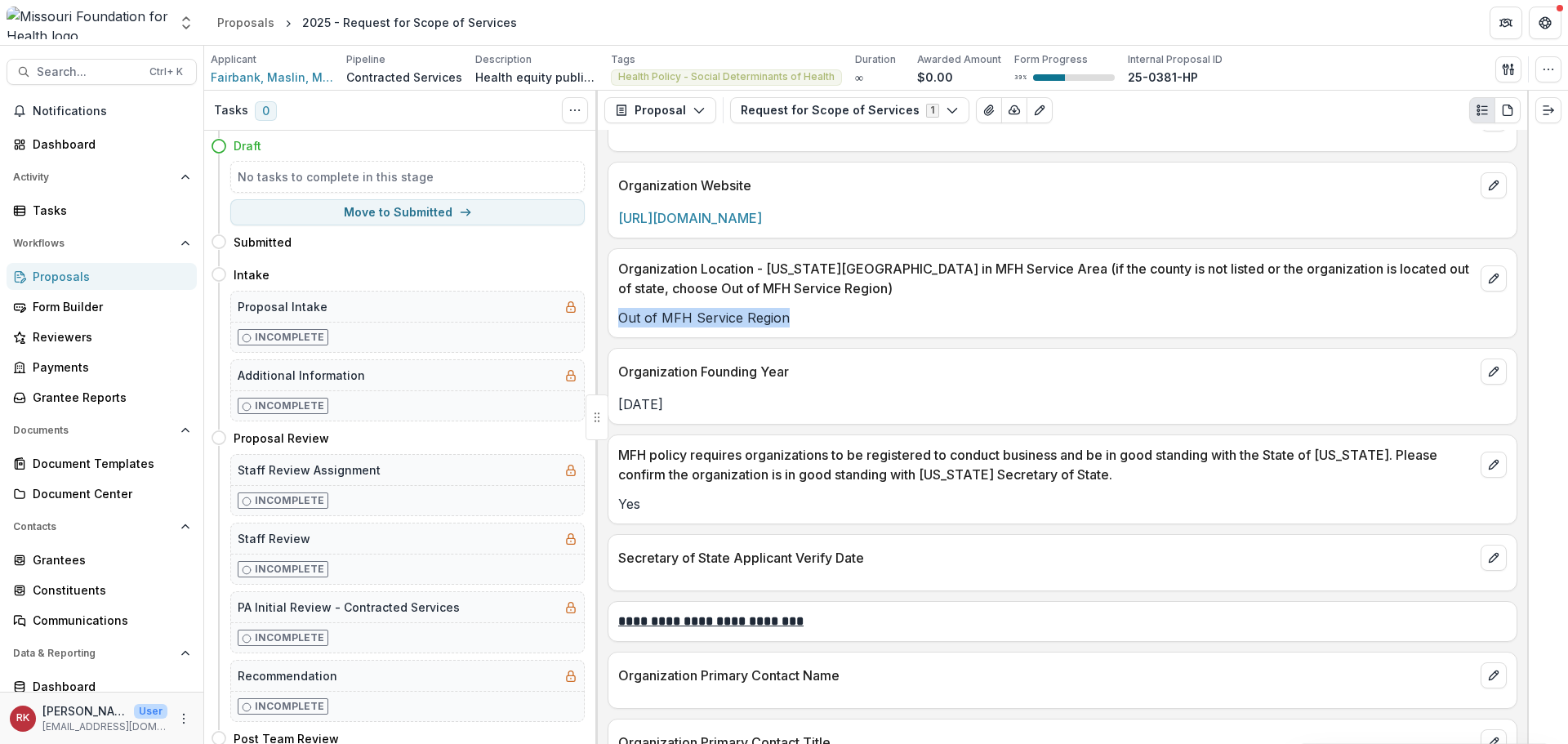
drag, startPoint x: 617, startPoint y: 315, endPoint x: 869, endPoint y: 321, distance: 252.1
click at [869, 321] on div "Out of MFH Service Region" at bounding box center [1062, 318] width 908 height 20
click at [907, 304] on div "Out of MFH Service Region" at bounding box center [1062, 312] width 908 height 30
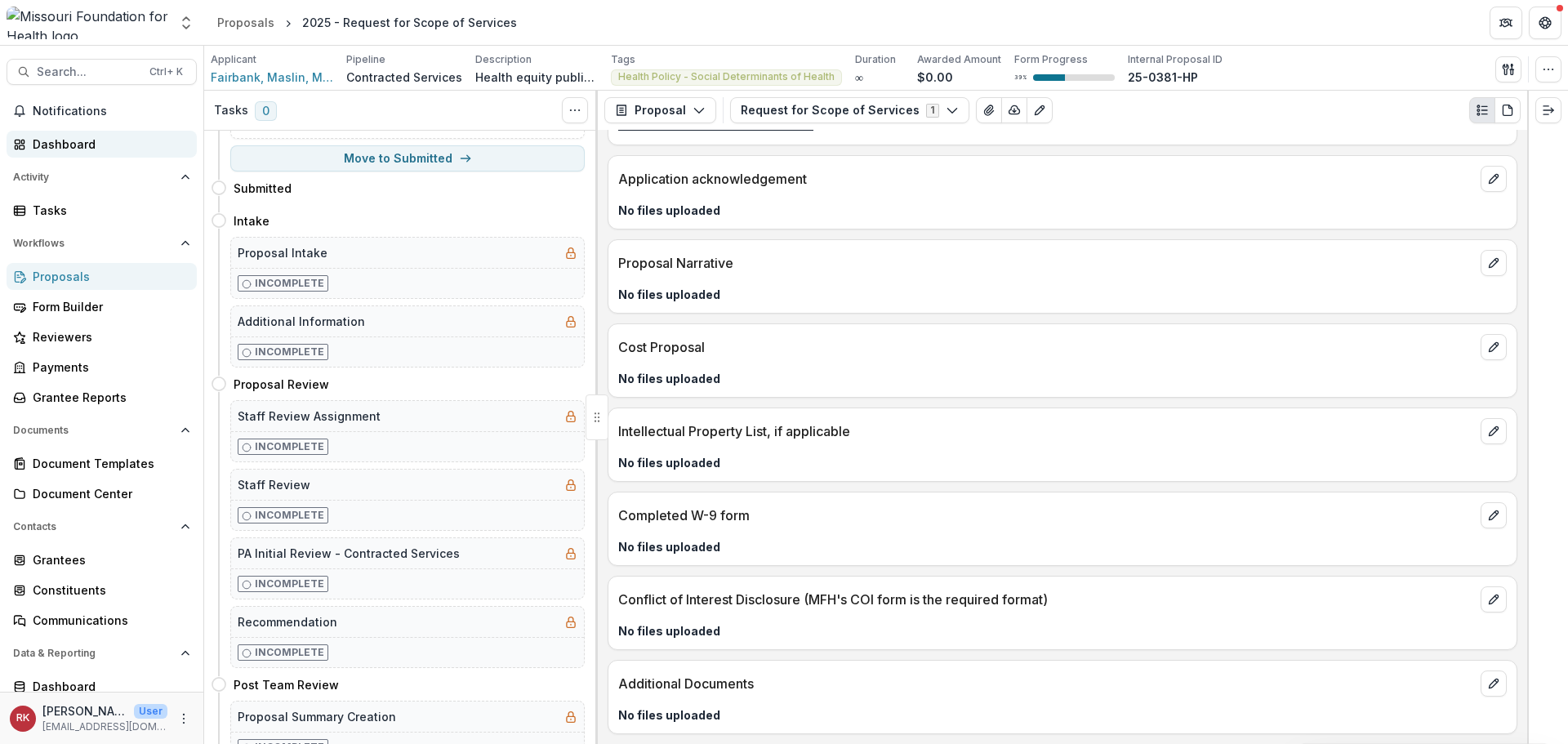
scroll to position [82, 0]
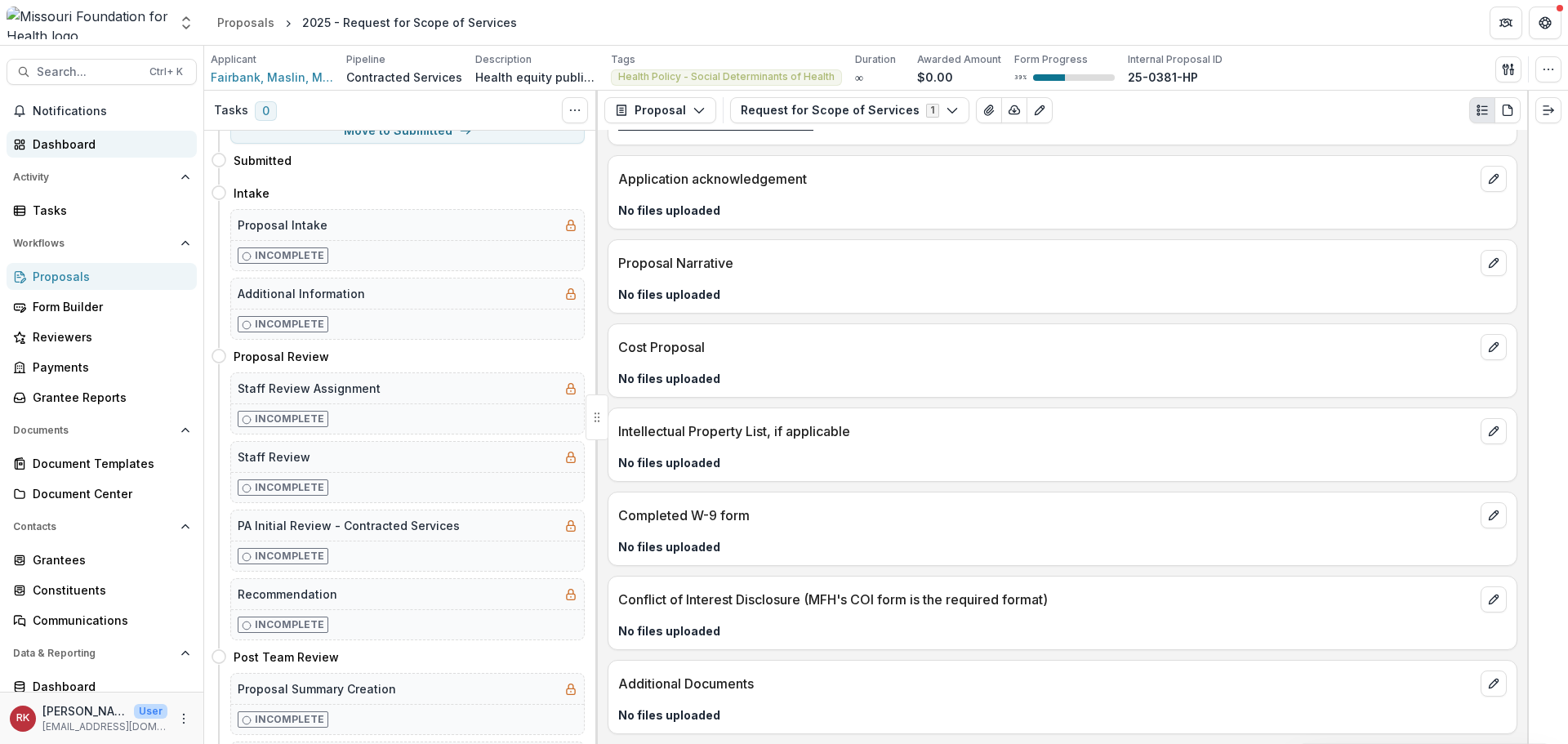
click at [49, 141] on div "Dashboard" at bounding box center [108, 144] width 151 height 17
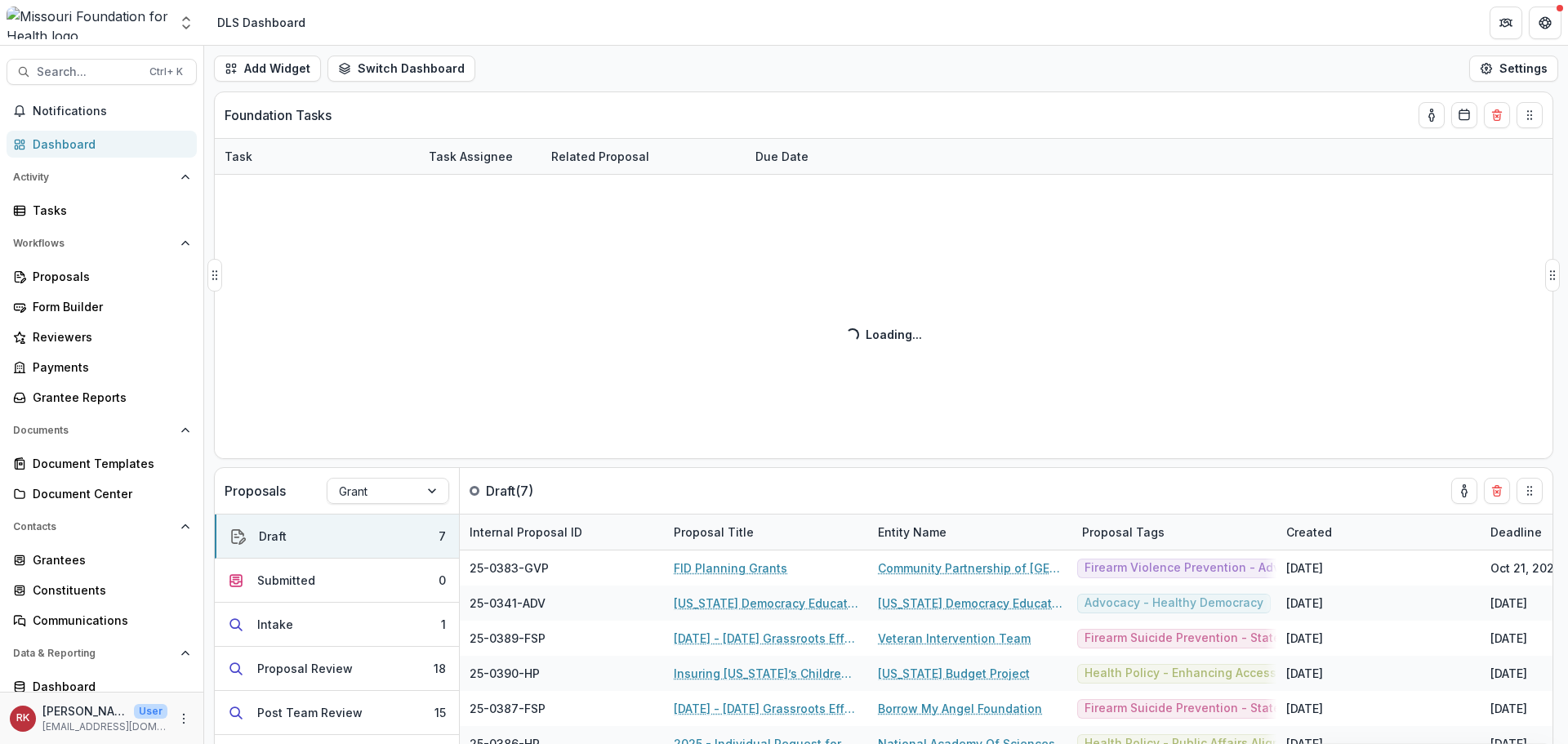
click at [1169, 139] on div "Task Task Assignee Related Proposal Due Date Loading... Loading..." at bounding box center [884, 298] width 1338 height 320
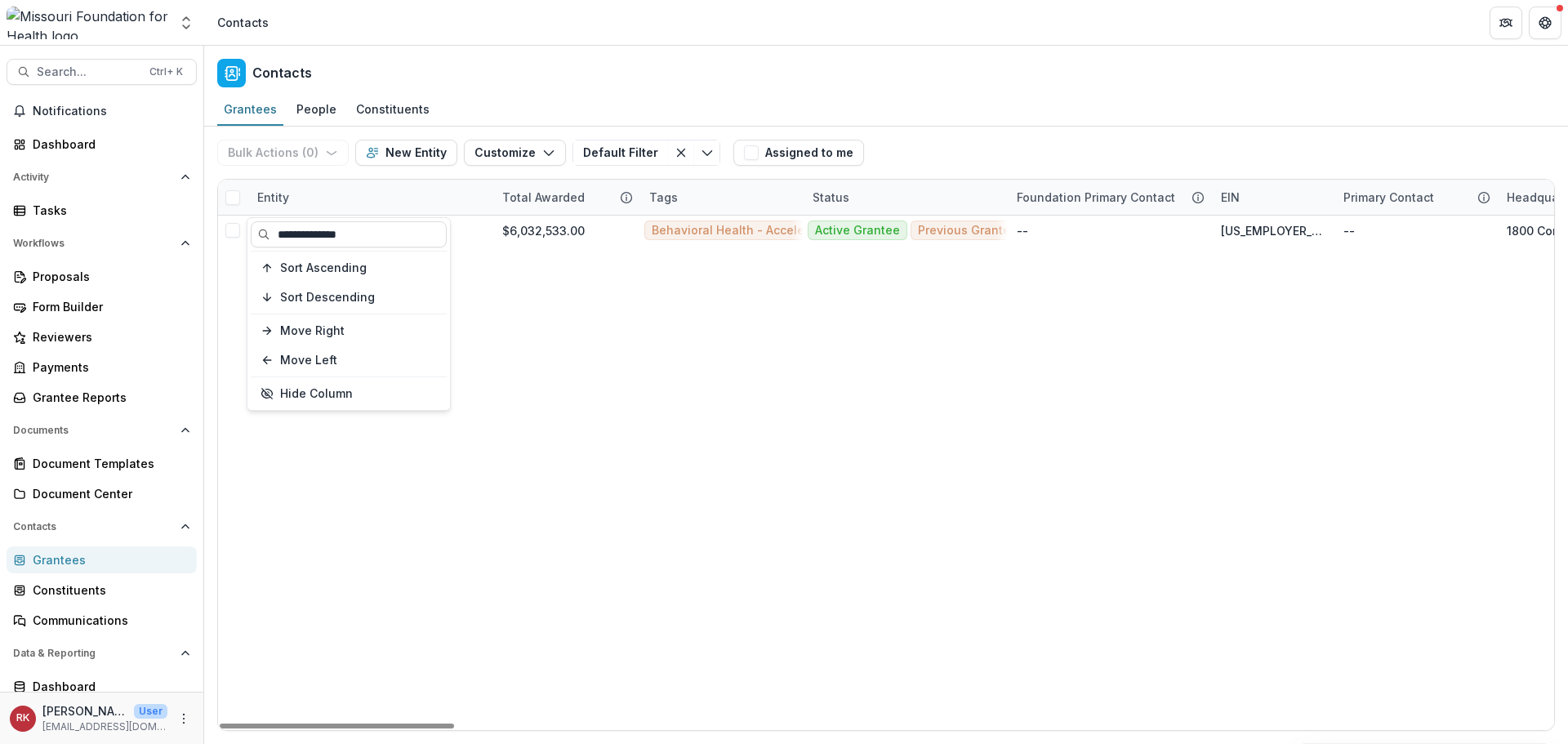
type input "**********"
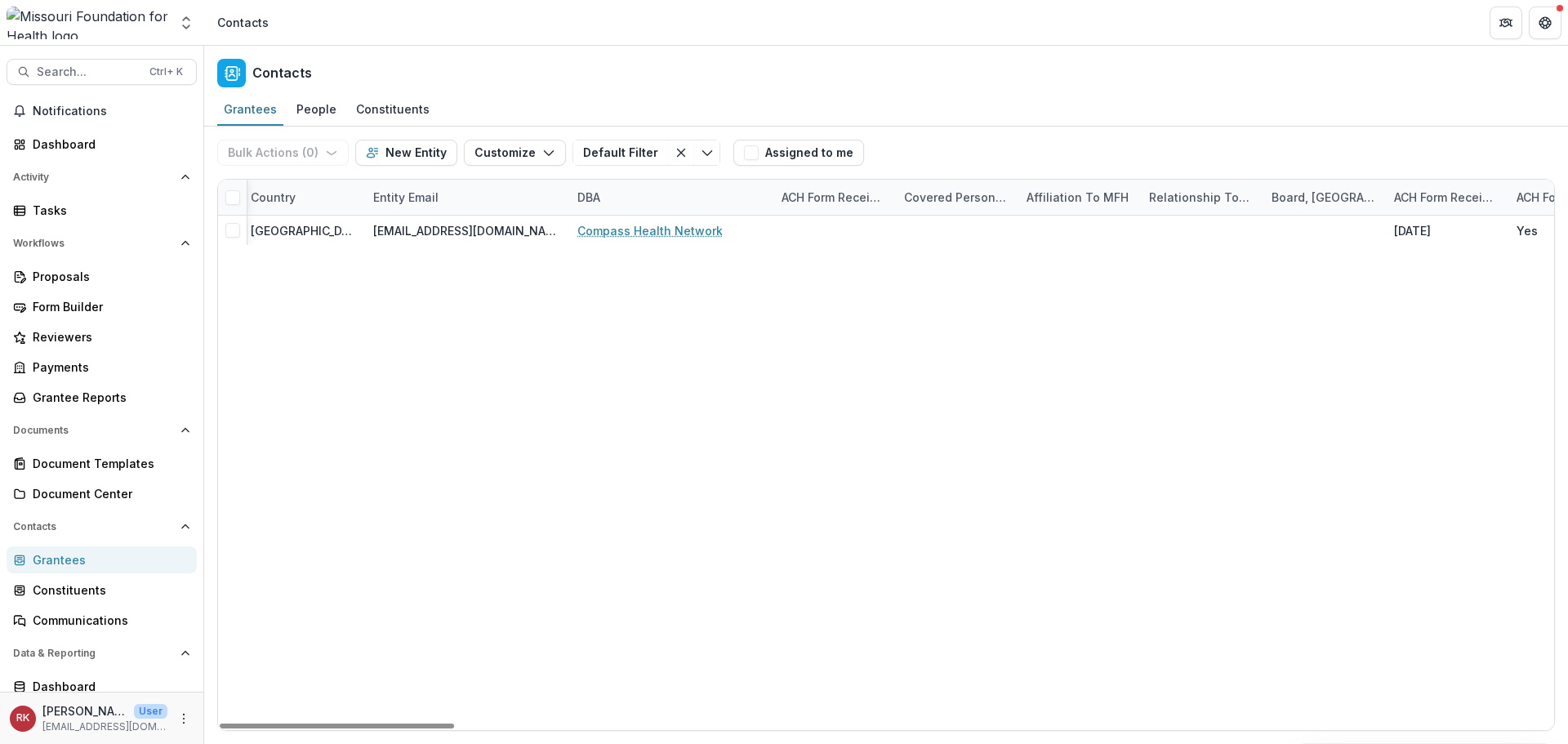
drag, startPoint x: 390, startPoint y: 723, endPoint x: 711, endPoint y: 717, distance: 321.1
click at [455, 723] on div at bounding box center [337, 725] width 234 height 4
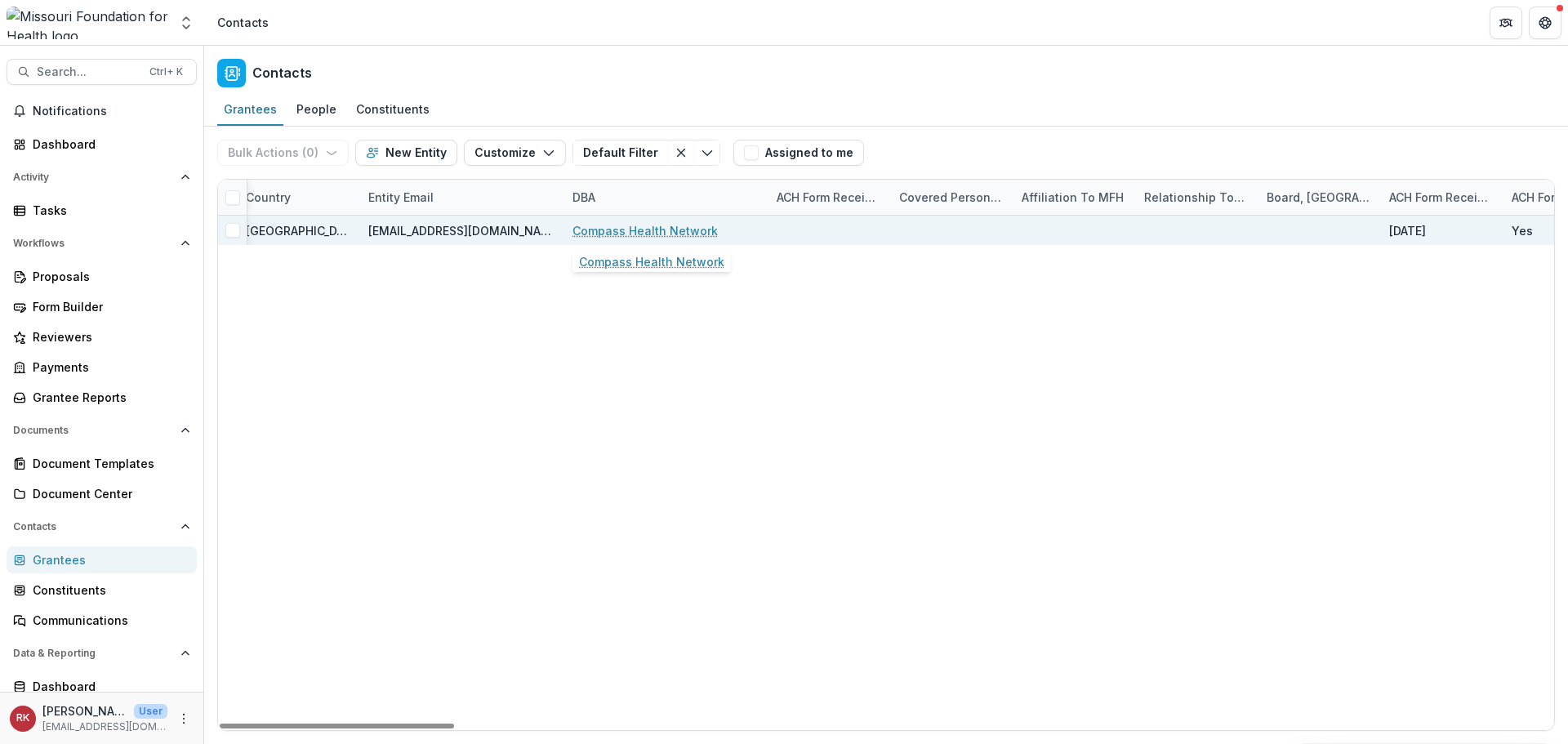
click at [653, 236] on link "Compass Health Network" at bounding box center [645, 230] width 146 height 17
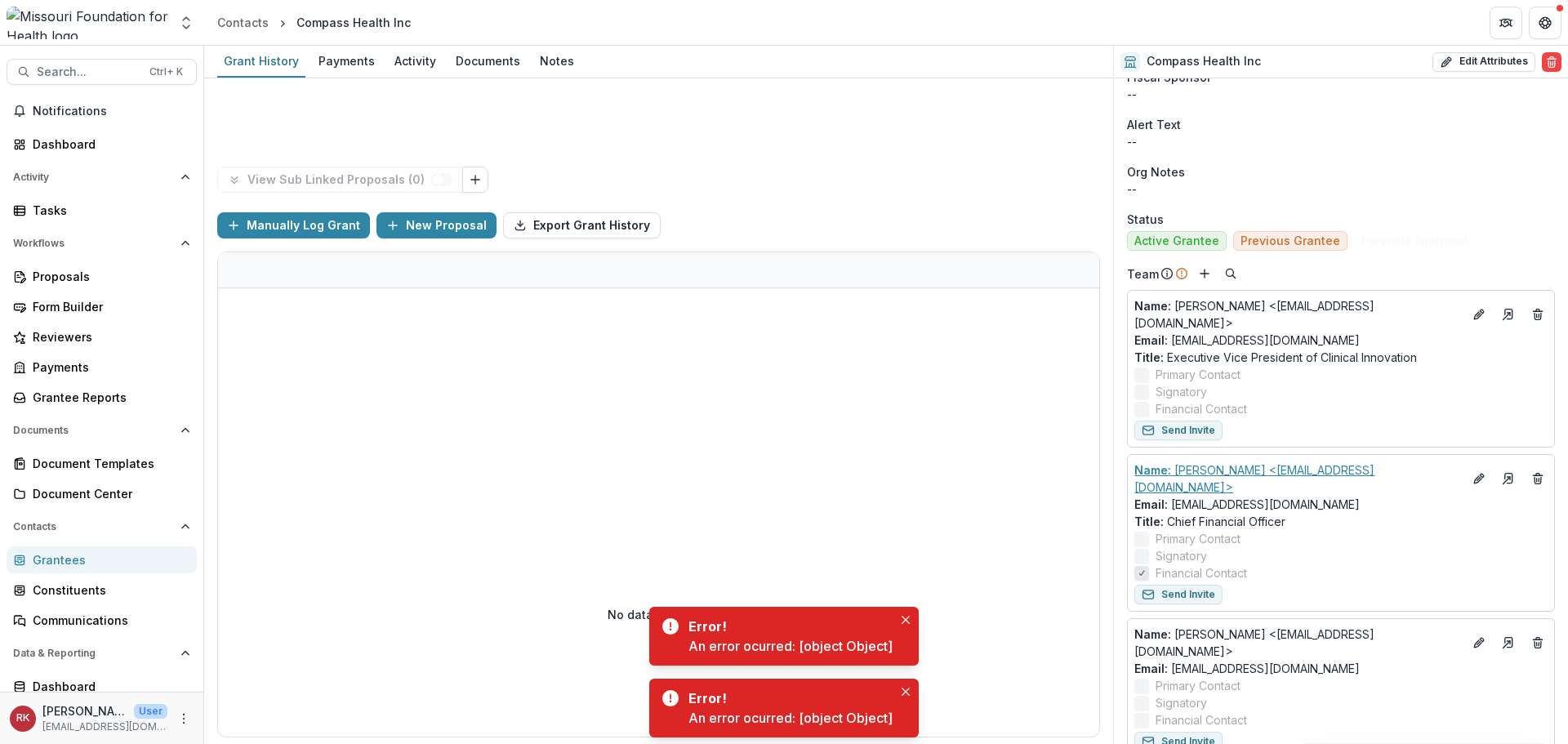
scroll to position [571, 0]
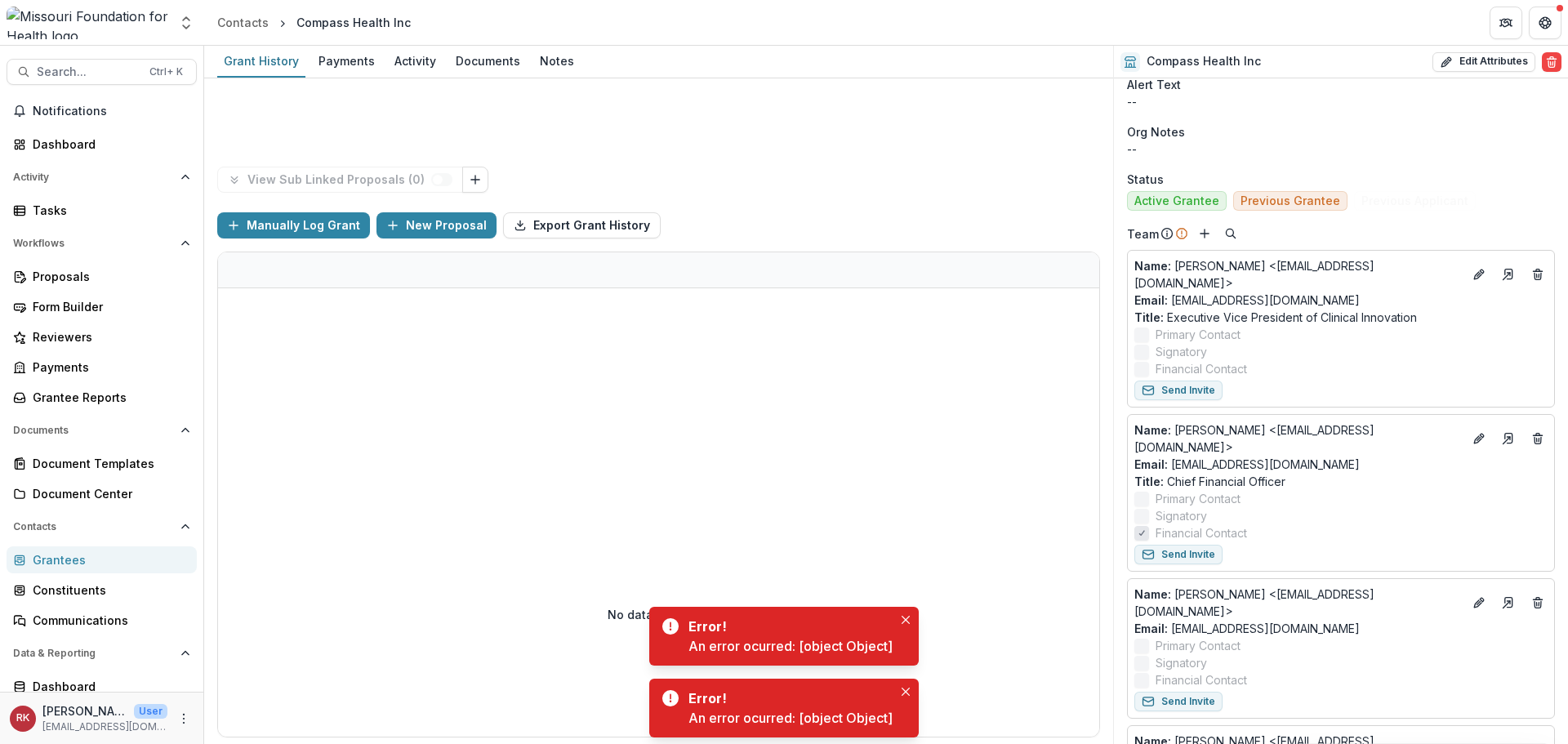
click at [902, 625] on button "Close" at bounding box center [906, 620] width 20 height 20
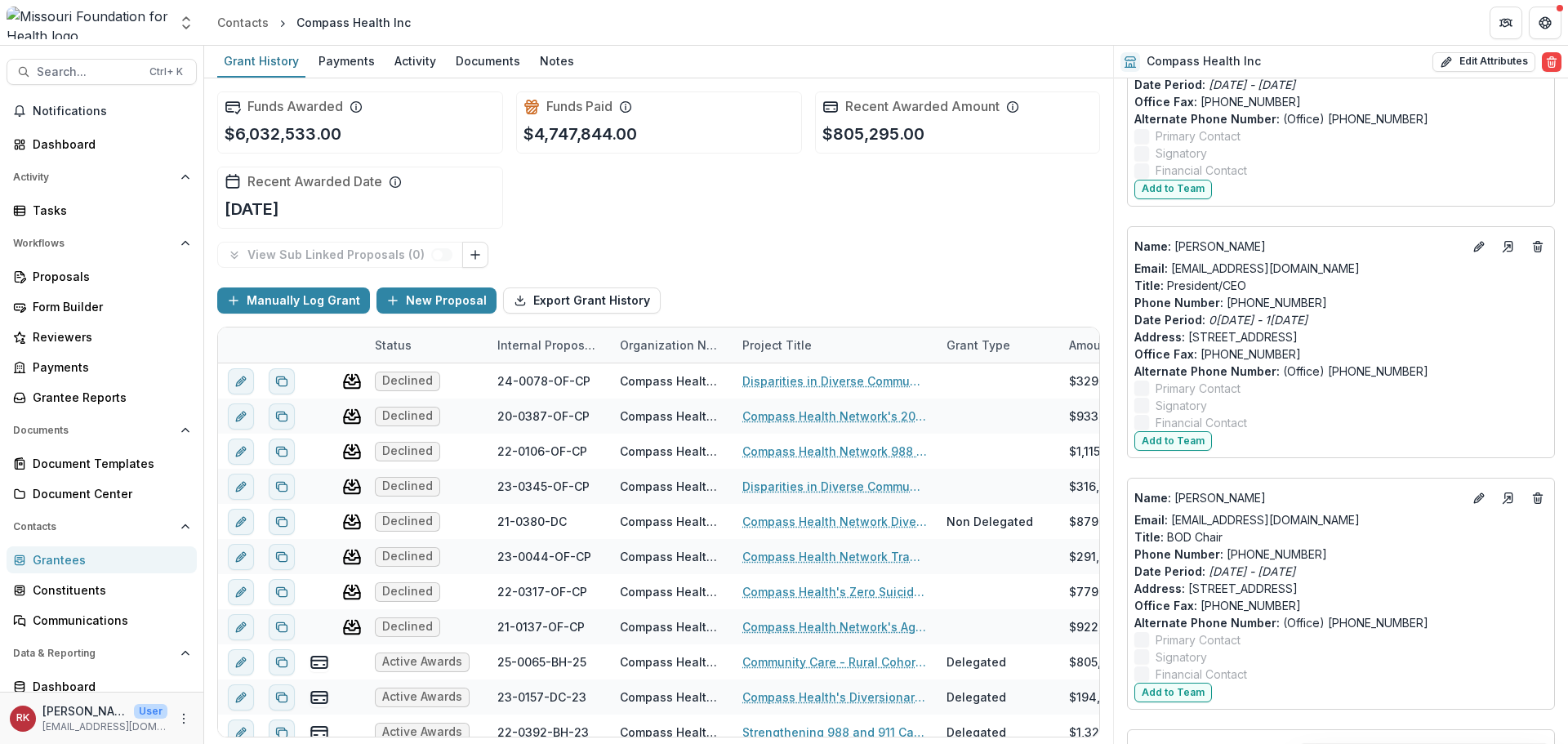
scroll to position [4571, 0]
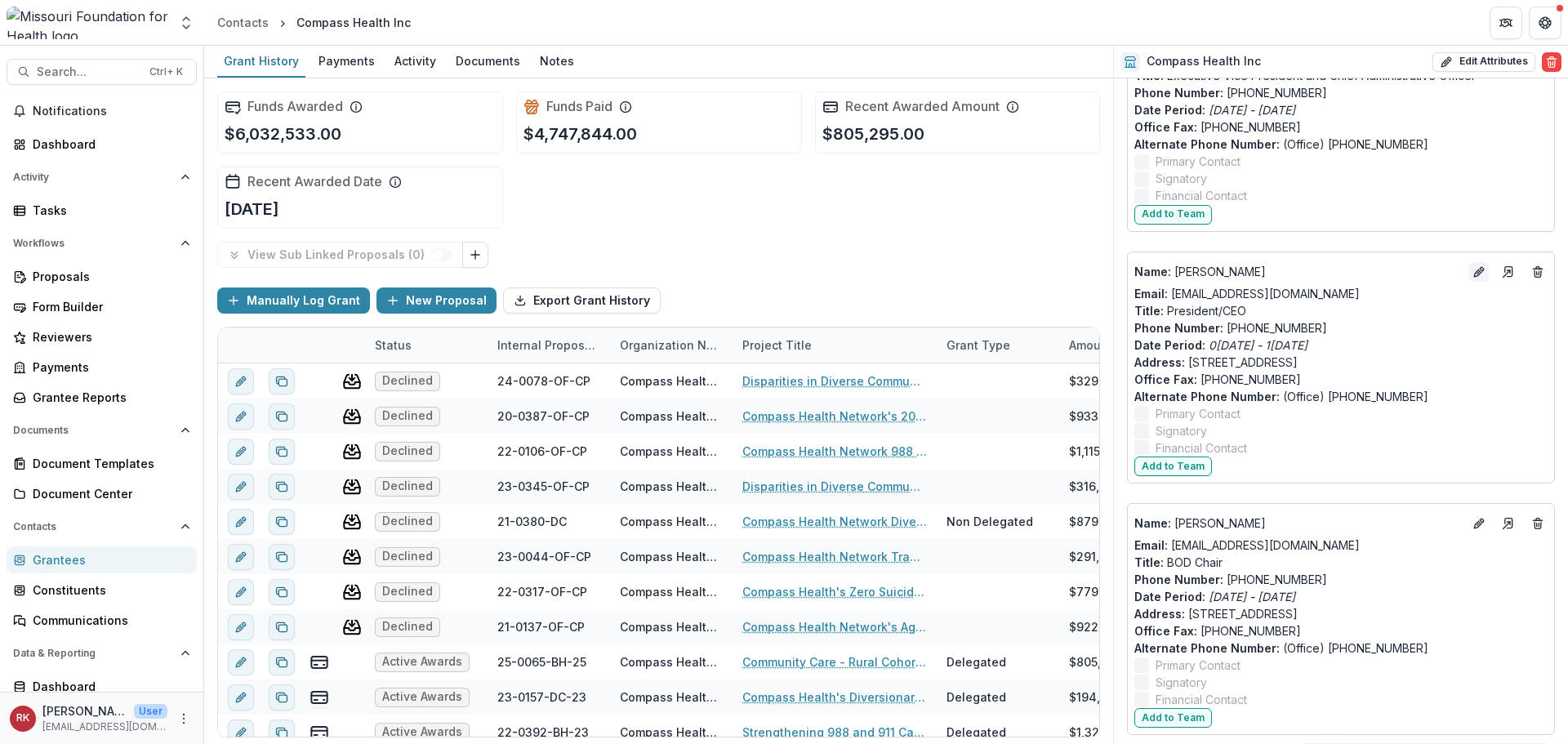
click at [1474, 269] on icon "Edit" at bounding box center [1478, 273] width 7 height 7
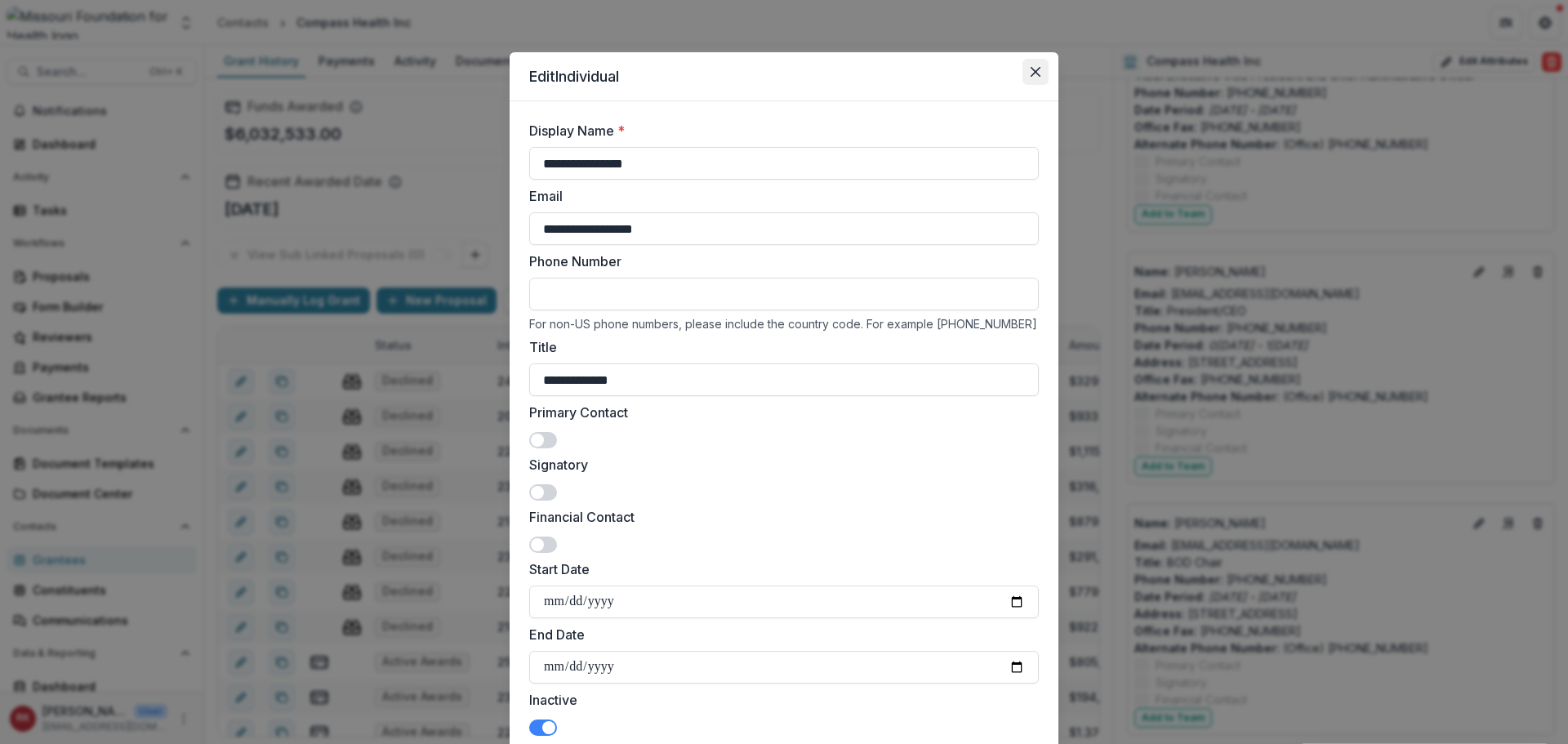
click at [1032, 74] on icon "Close" at bounding box center [1035, 71] width 10 height 10
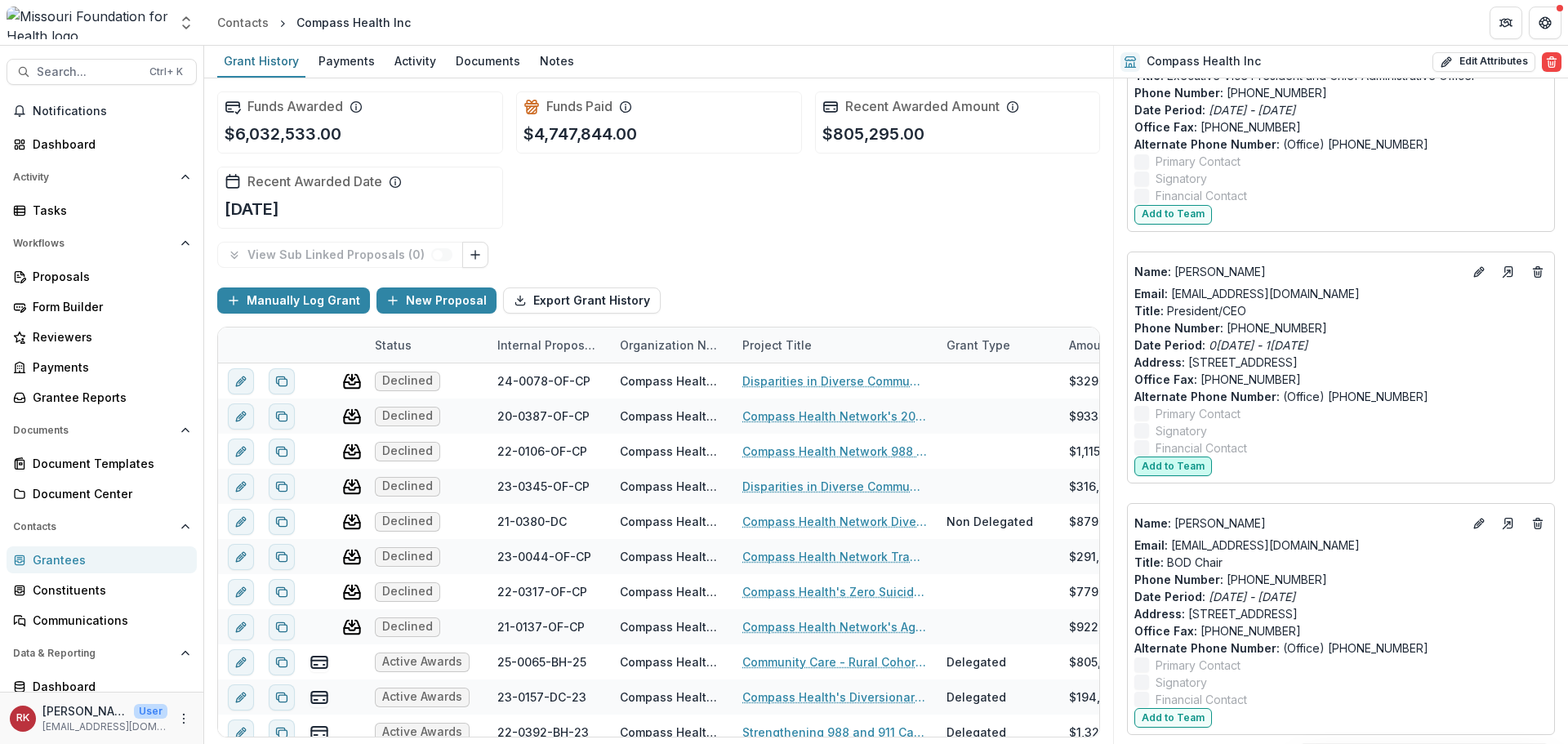
click at [1181, 456] on button "Add to Team" at bounding box center [1173, 466] width 77 height 20
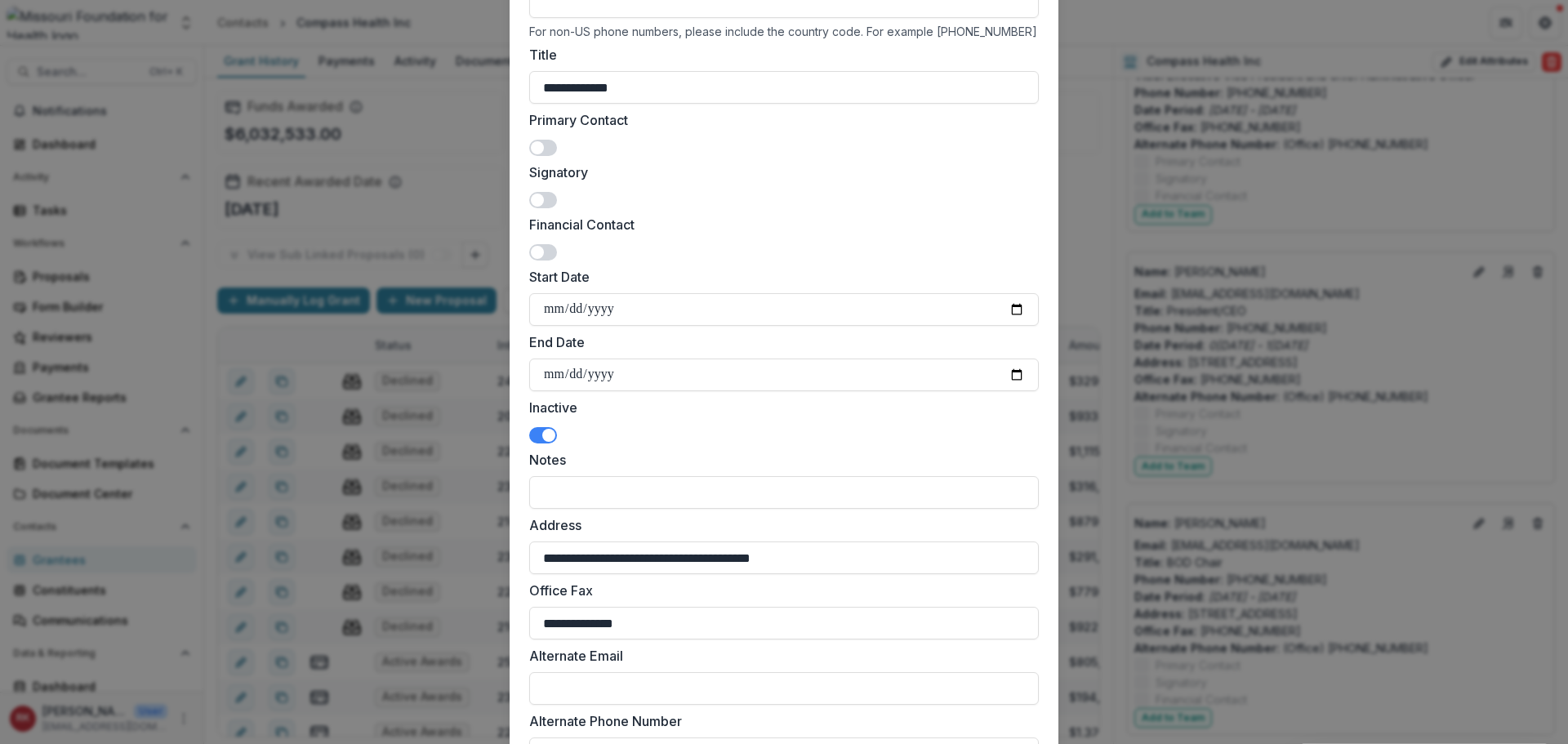
scroll to position [408, 0]
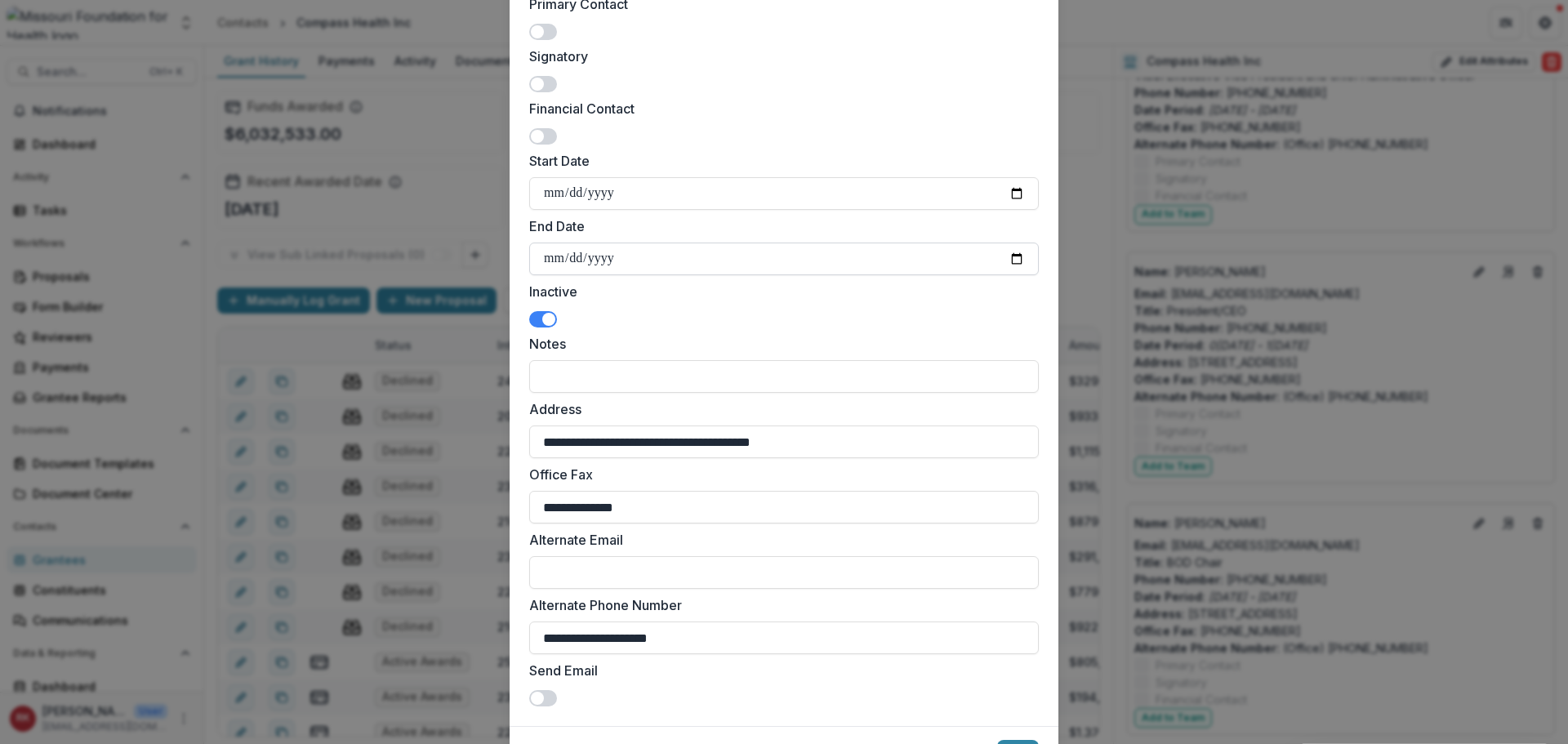
click at [1030, 256] on input "**********" at bounding box center [784, 258] width 509 height 32
click at [1020, 256] on input "**********" at bounding box center [784, 258] width 509 height 32
click at [543, 322] on span at bounding box center [549, 319] width 14 height 13
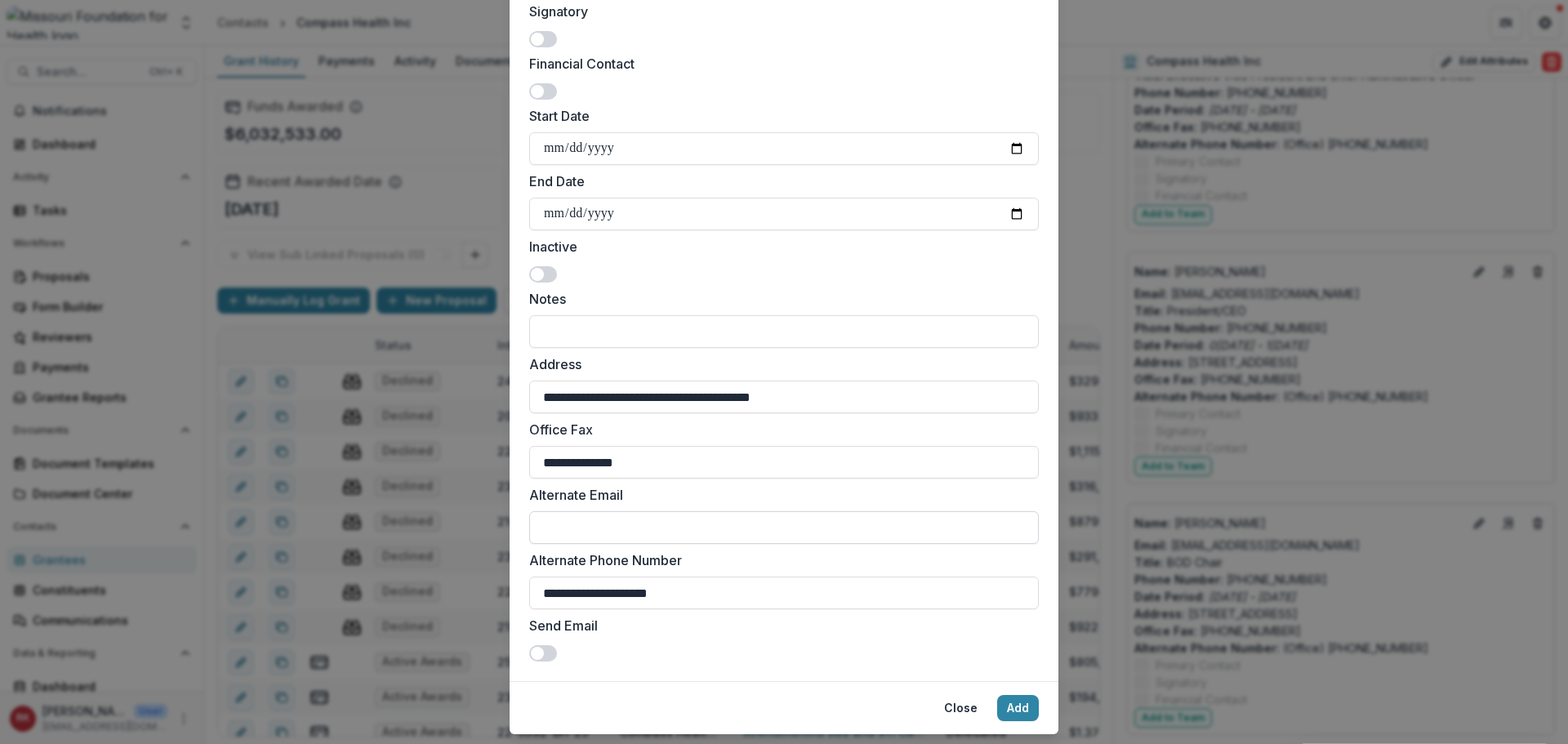
scroll to position [496, 0]
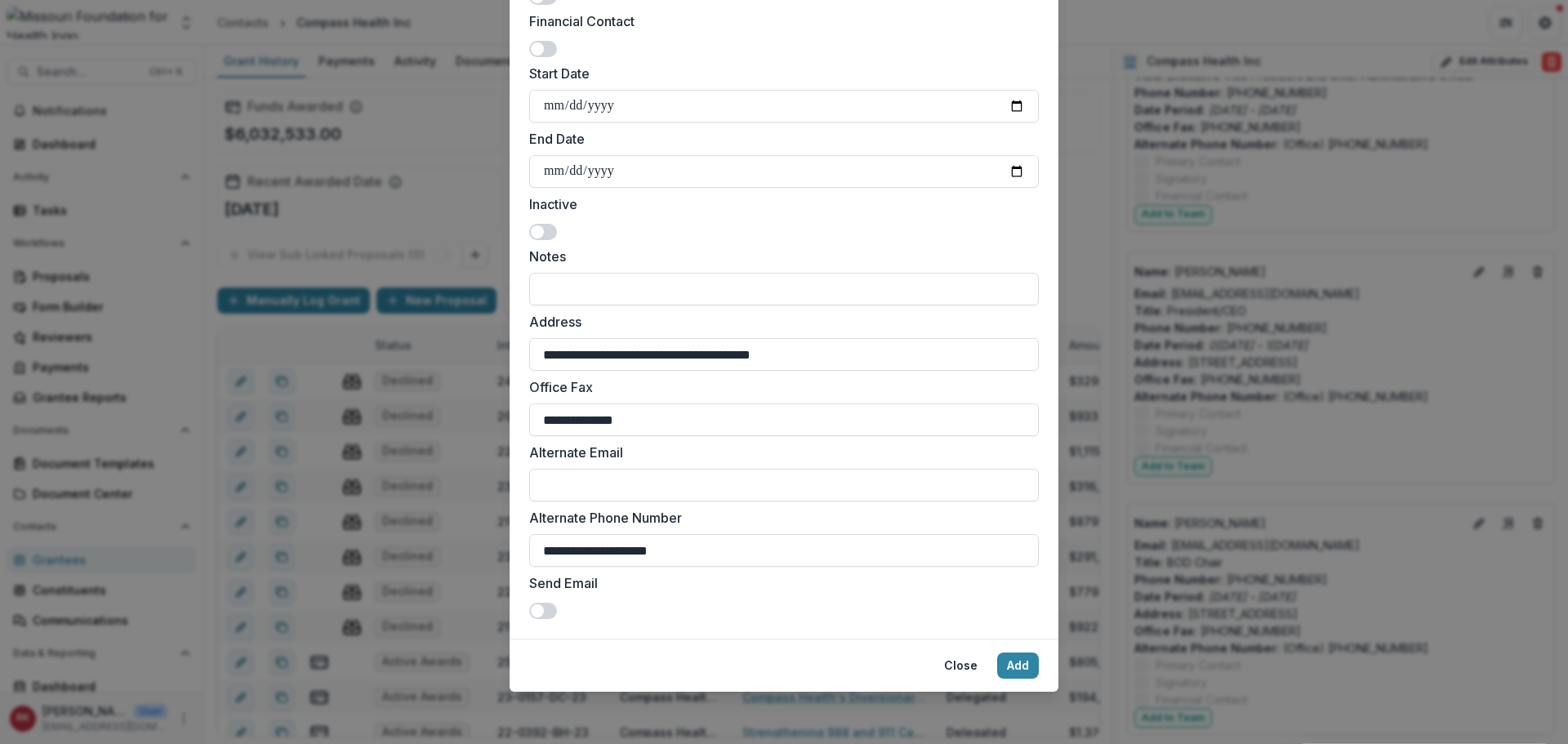
drag, startPoint x: 717, startPoint y: 552, endPoint x: 377, endPoint y: 531, distance: 340.6
click at [377, 531] on div "**********" at bounding box center [784, 372] width 1568 height 744
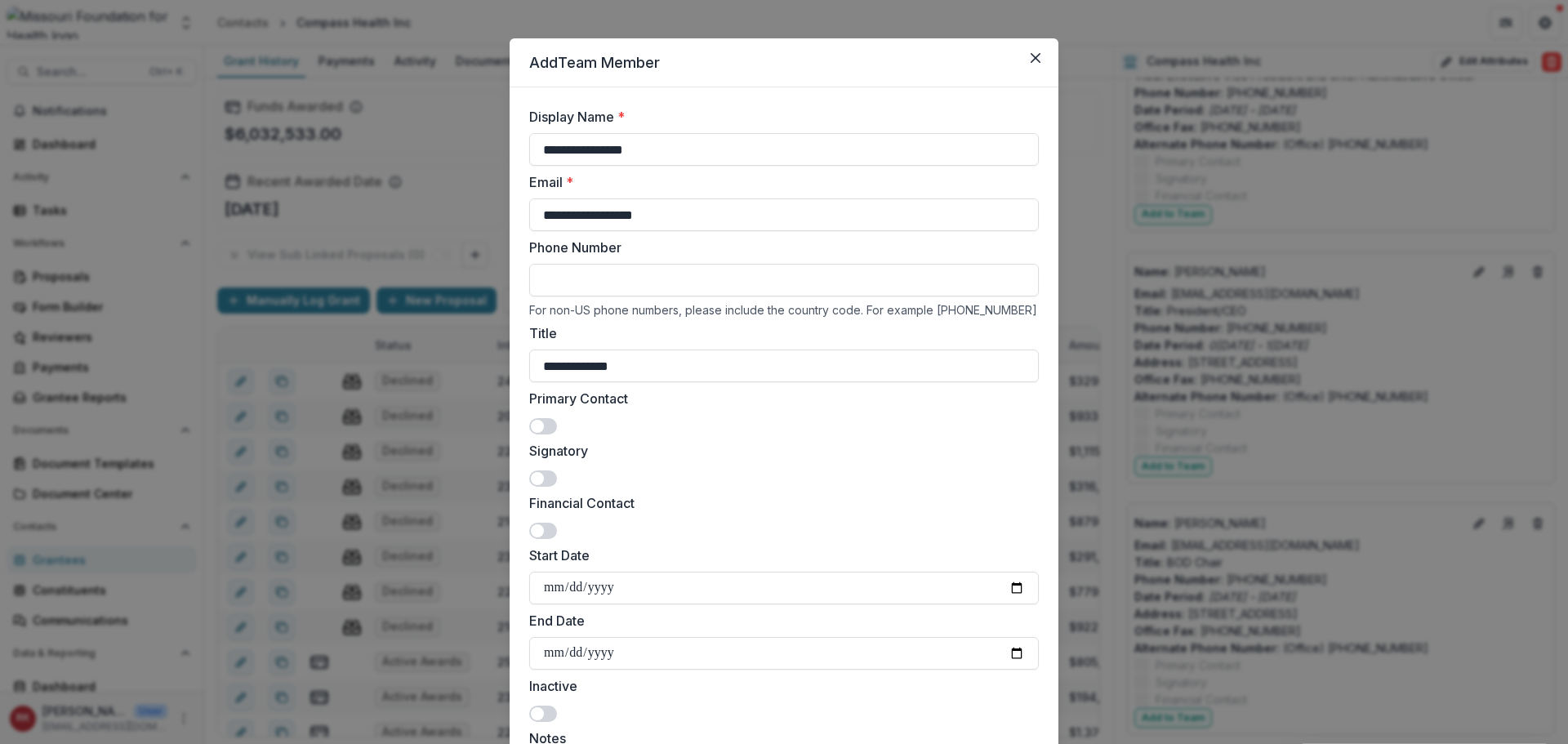
scroll to position [0, 0]
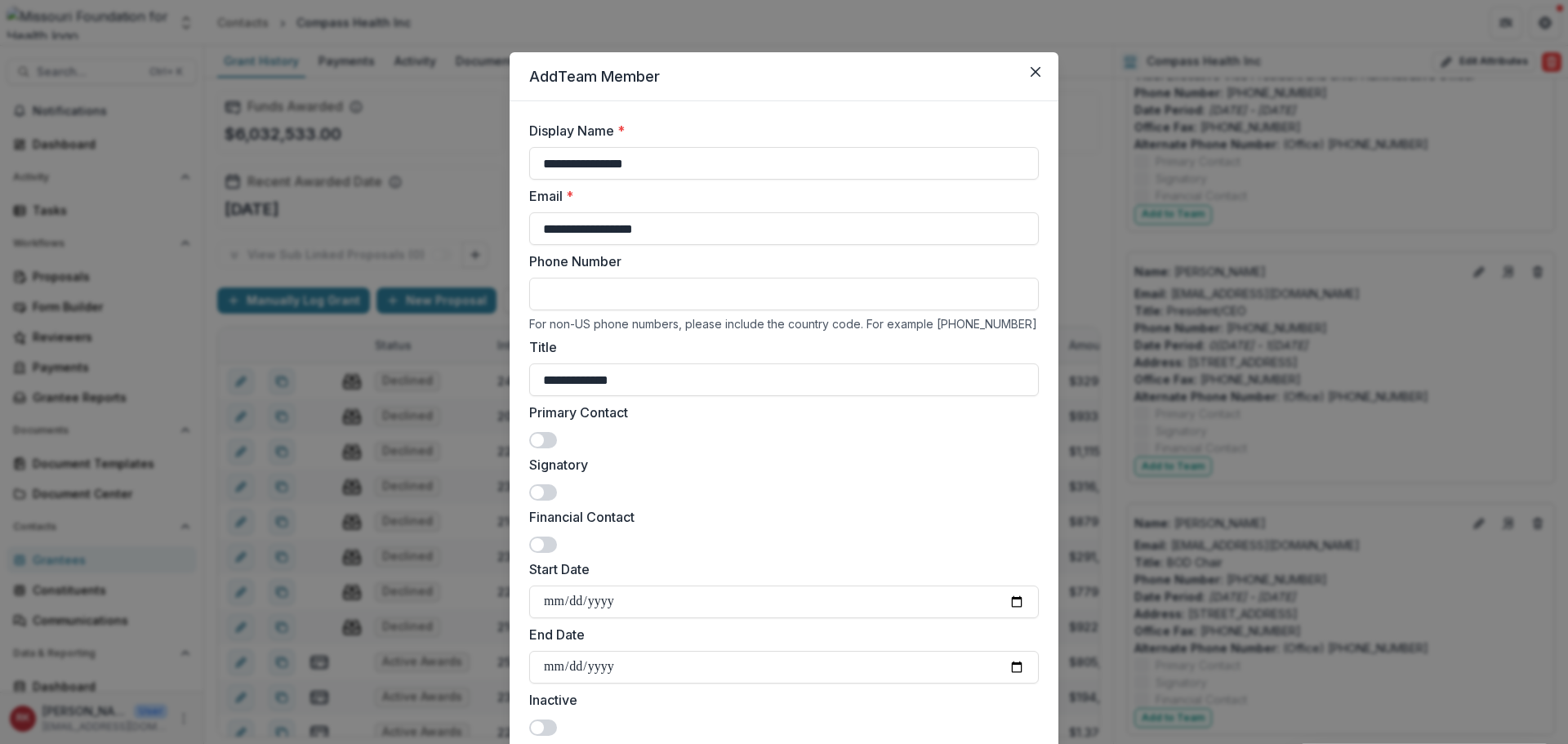
click at [602, 294] on input "Phone Number" at bounding box center [784, 294] width 509 height 32
paste input "**********"
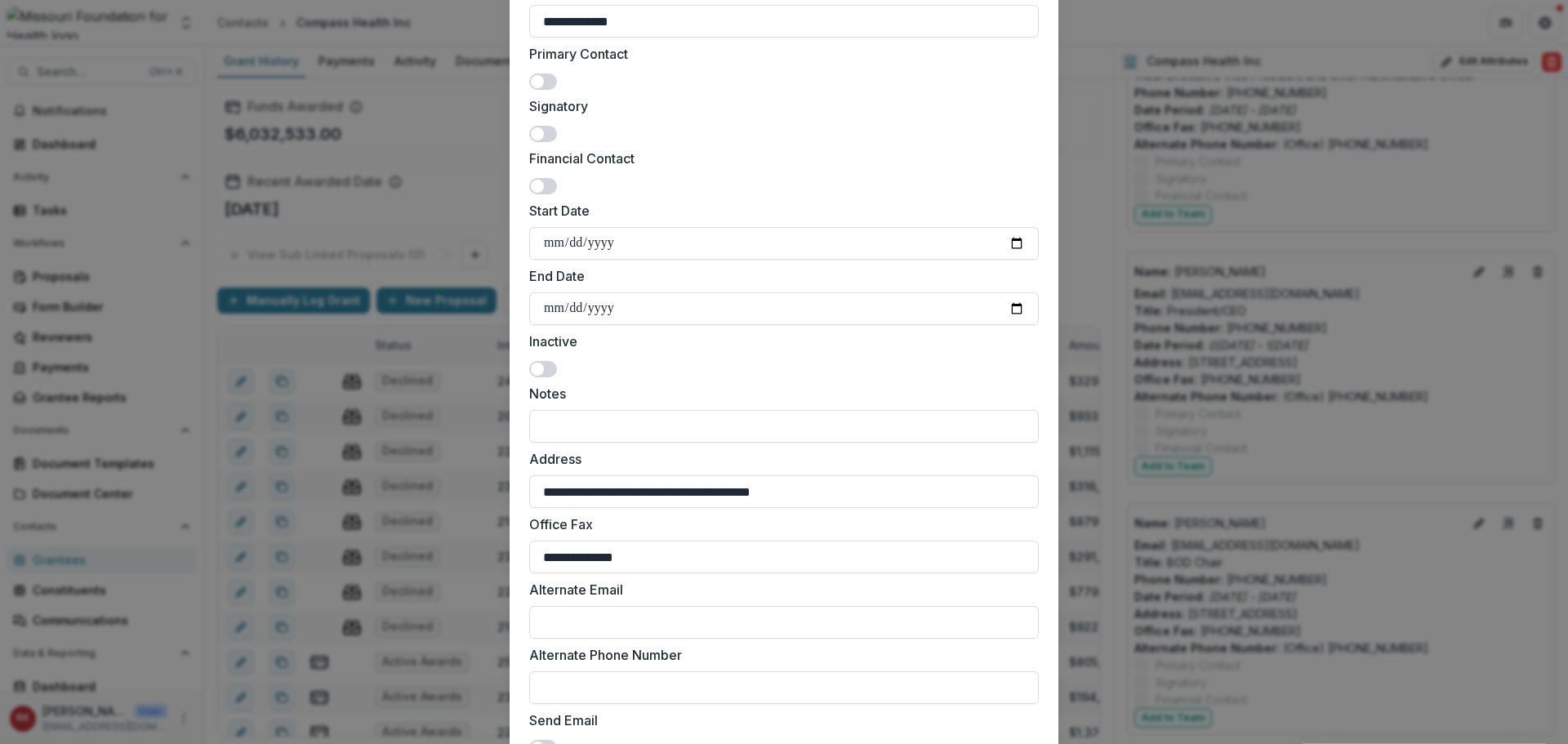
scroll to position [496, 0]
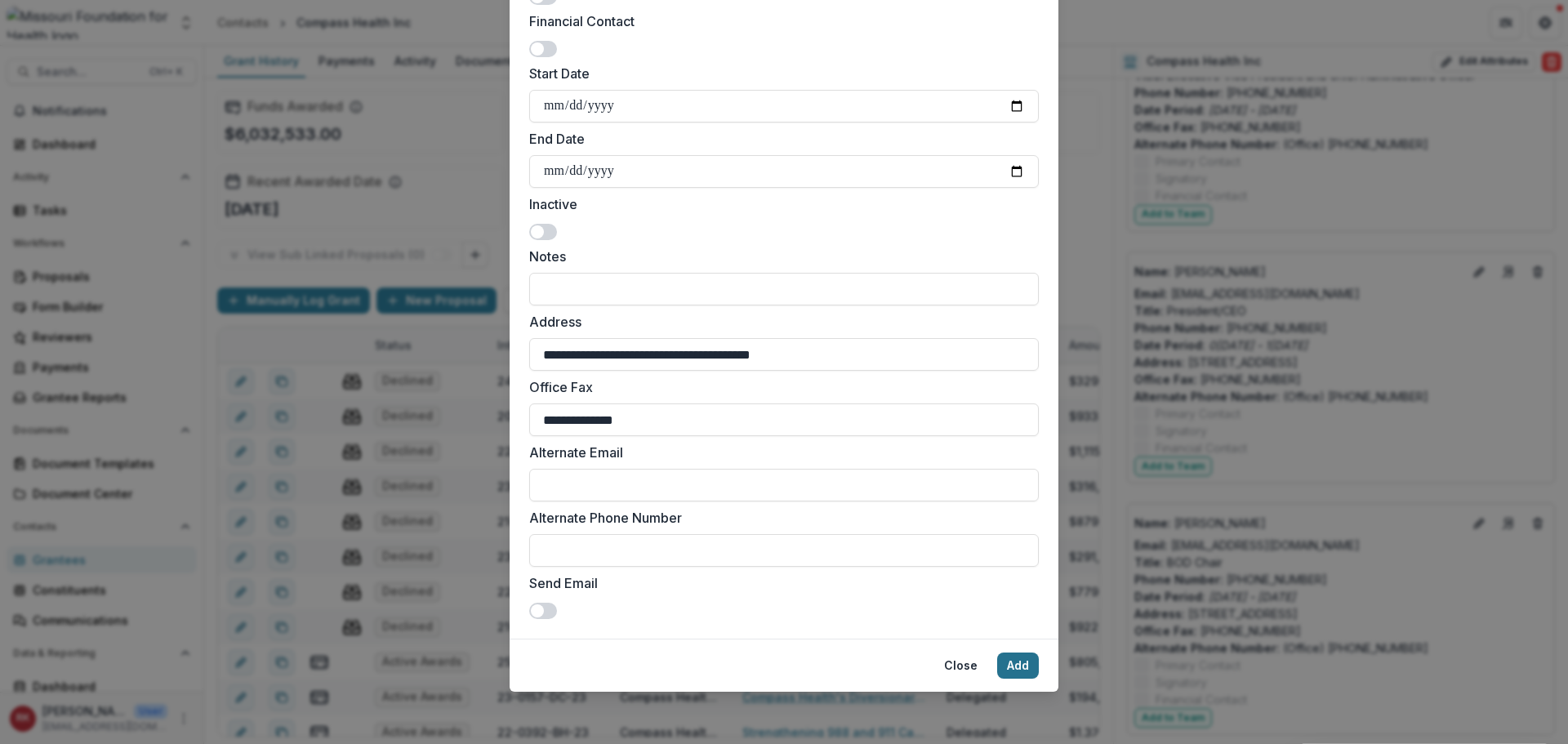
type input "**********"
click at [1012, 669] on button "Add" at bounding box center [1018, 665] width 41 height 26
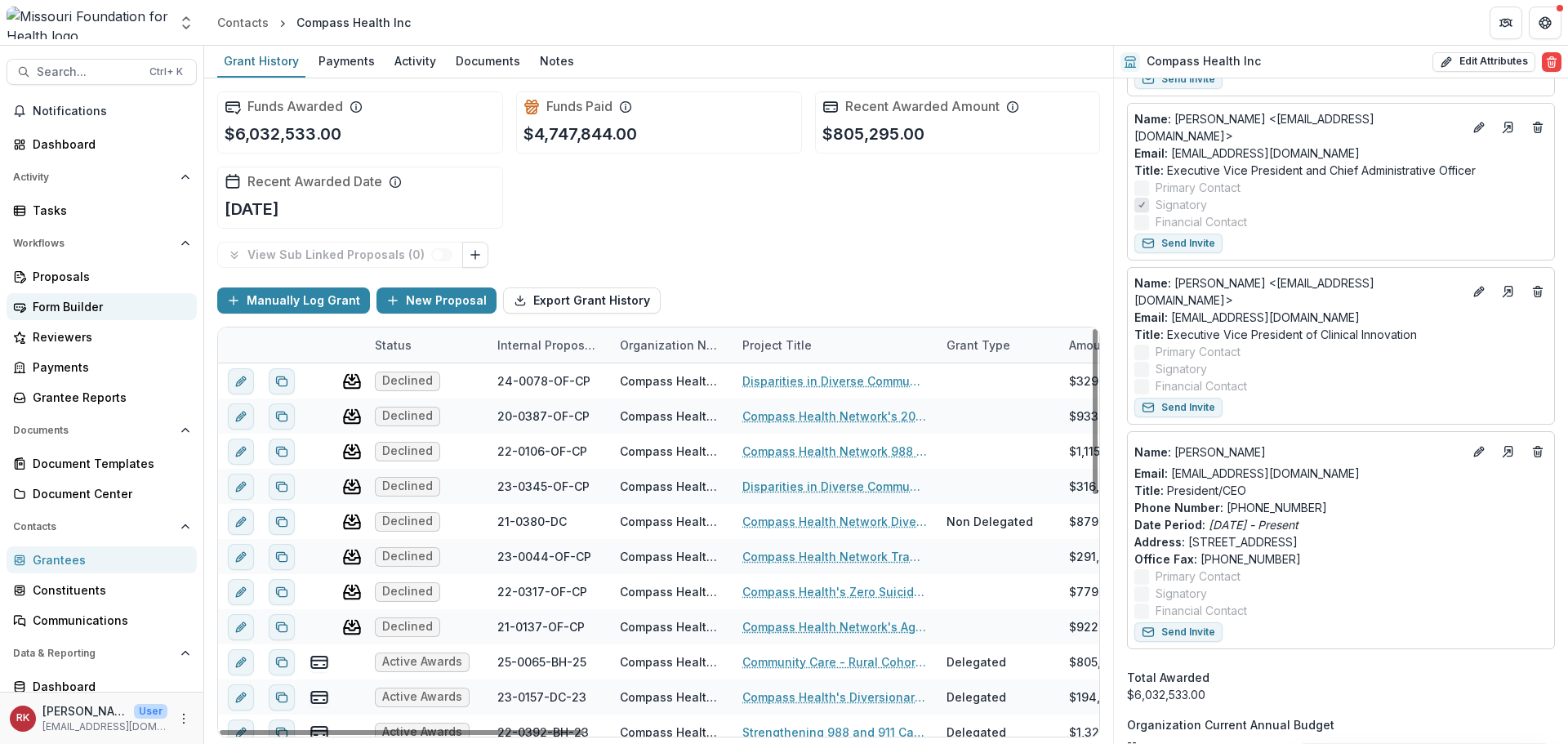
scroll to position [1053, 0]
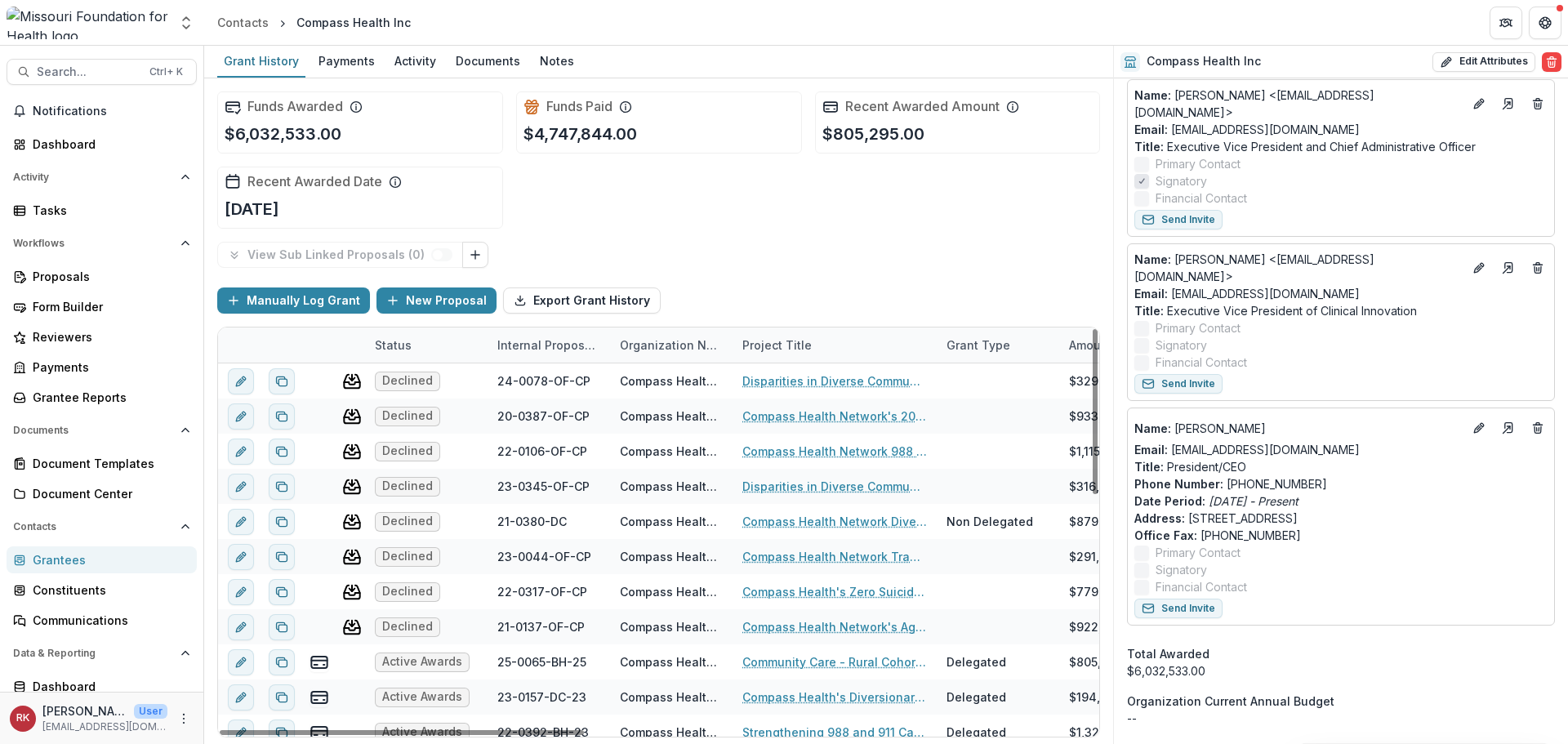
click at [59, 555] on div "Grantees" at bounding box center [108, 559] width 151 height 17
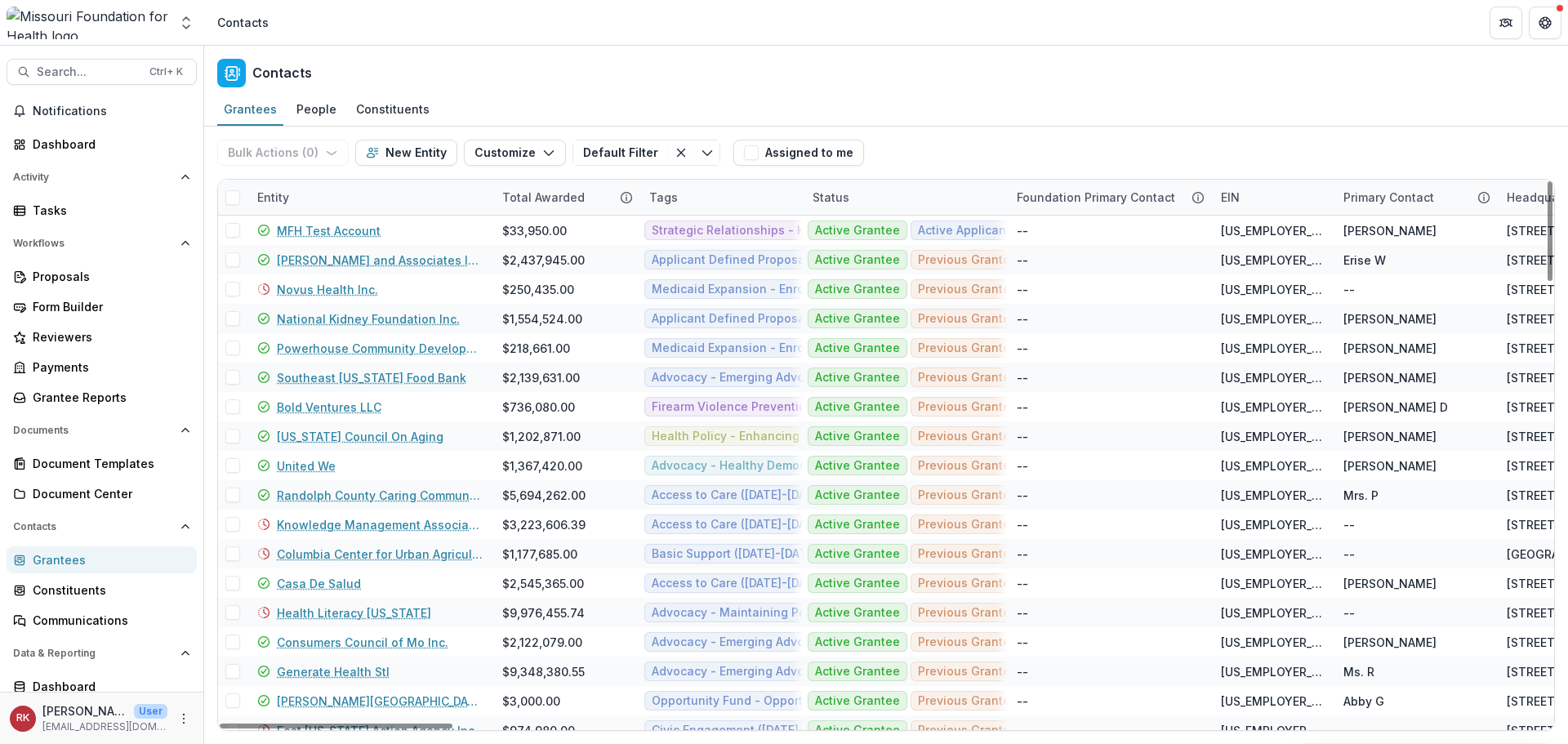
click at [294, 203] on div "Entity" at bounding box center [273, 197] width 51 height 17
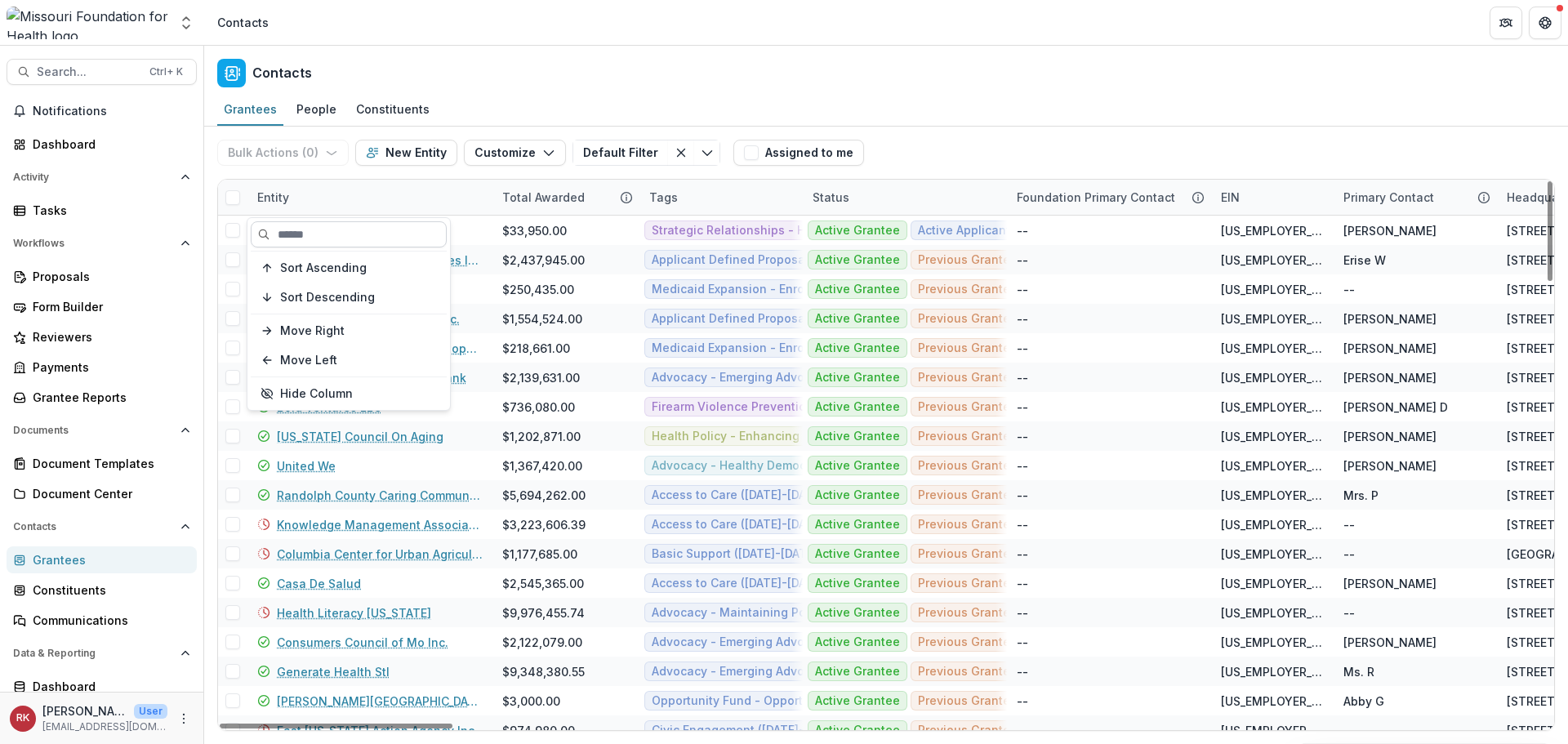
click at [337, 241] on input at bounding box center [349, 234] width 196 height 26
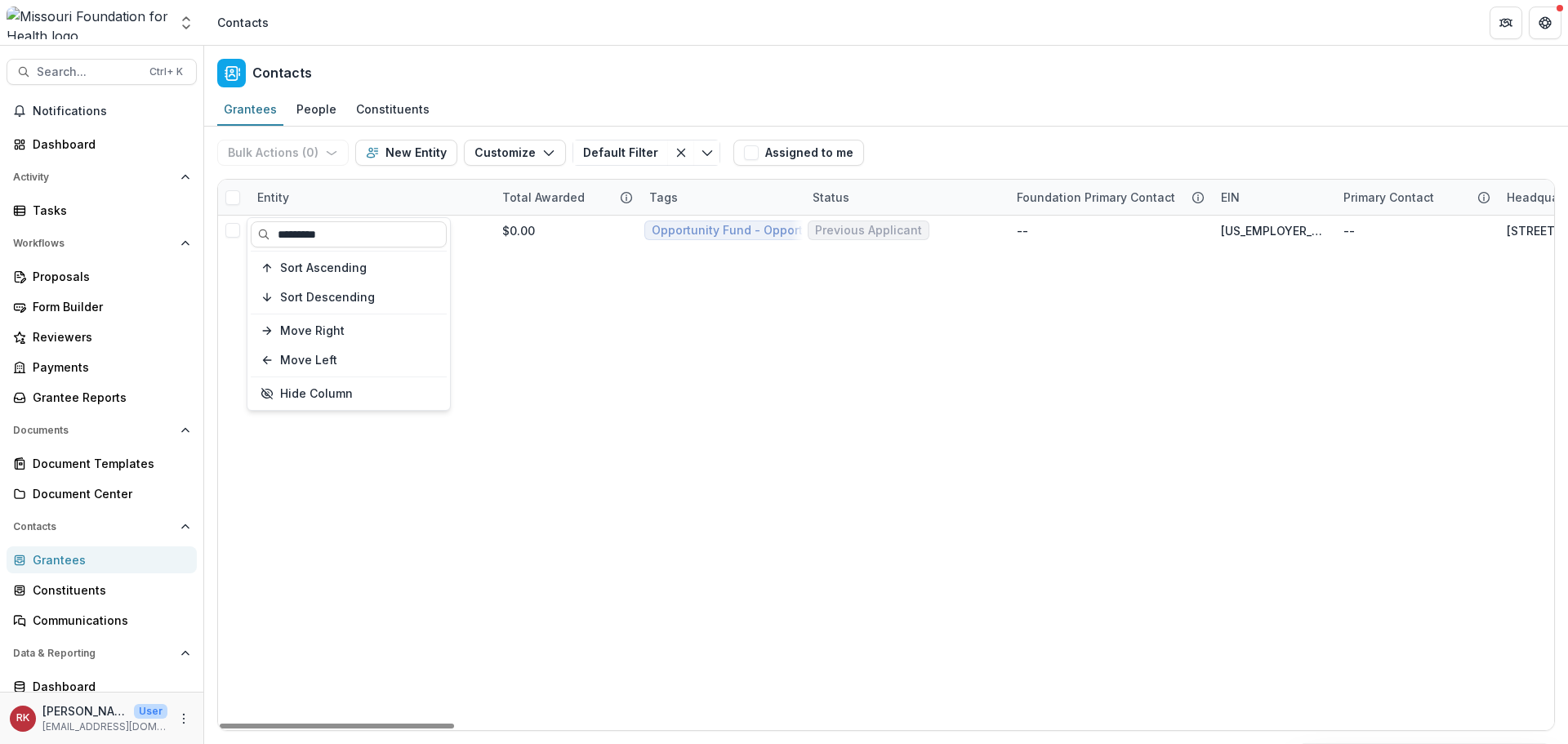
type input "*********"
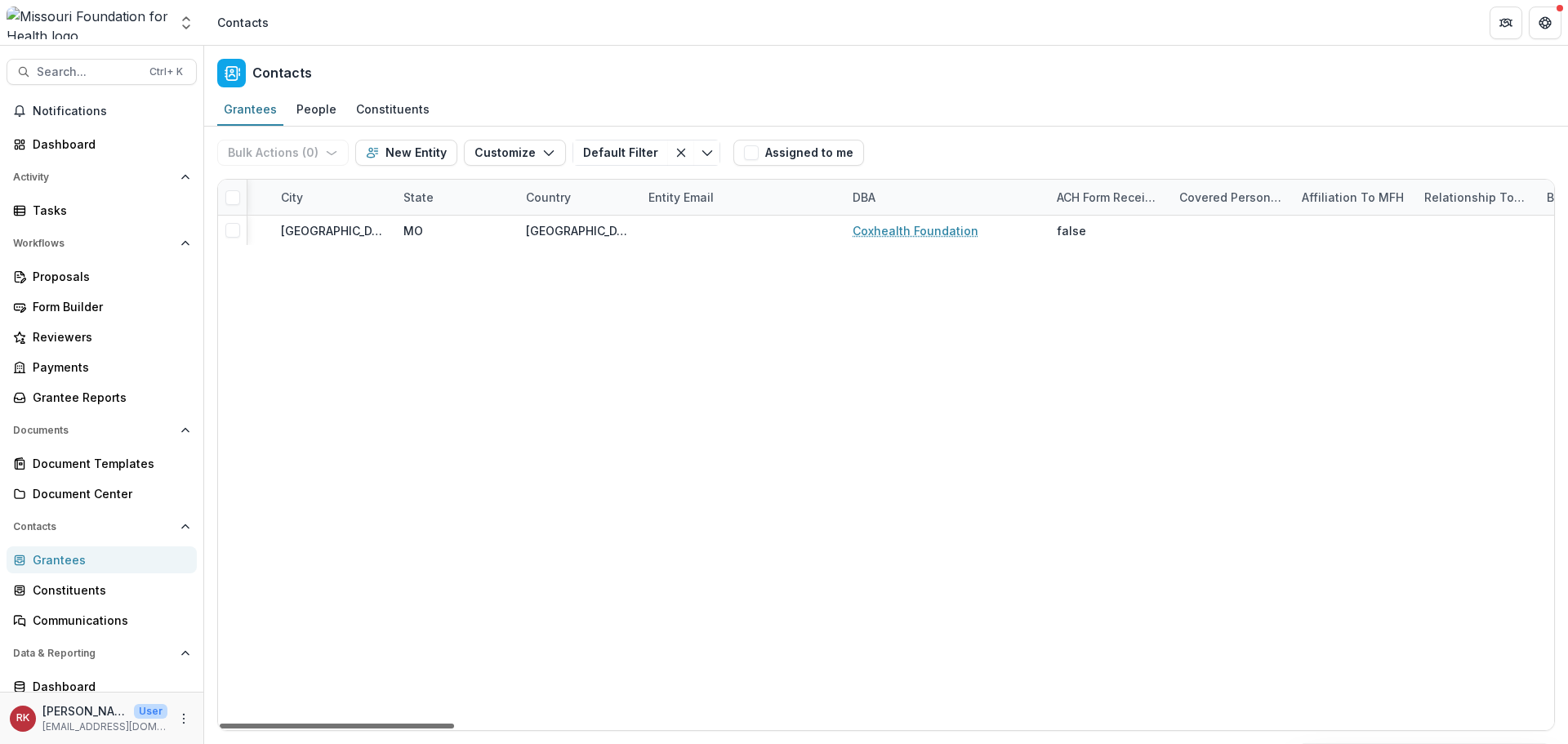
drag, startPoint x: 323, startPoint y: 726, endPoint x: 604, endPoint y: 760, distance: 283.0
click at [455, 728] on div at bounding box center [337, 725] width 234 height 4
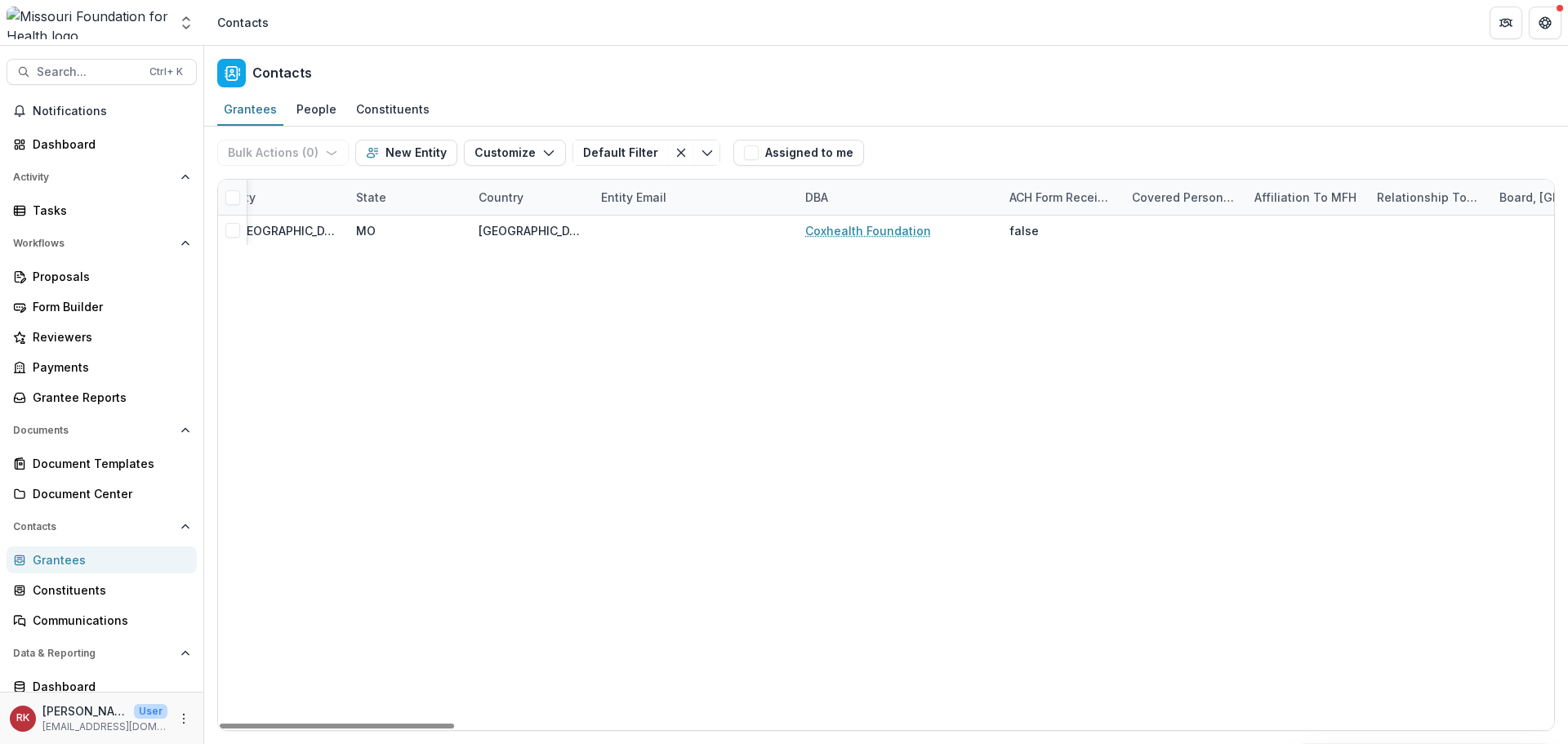
click at [819, 198] on div "DBA" at bounding box center [816, 197] width 42 height 17
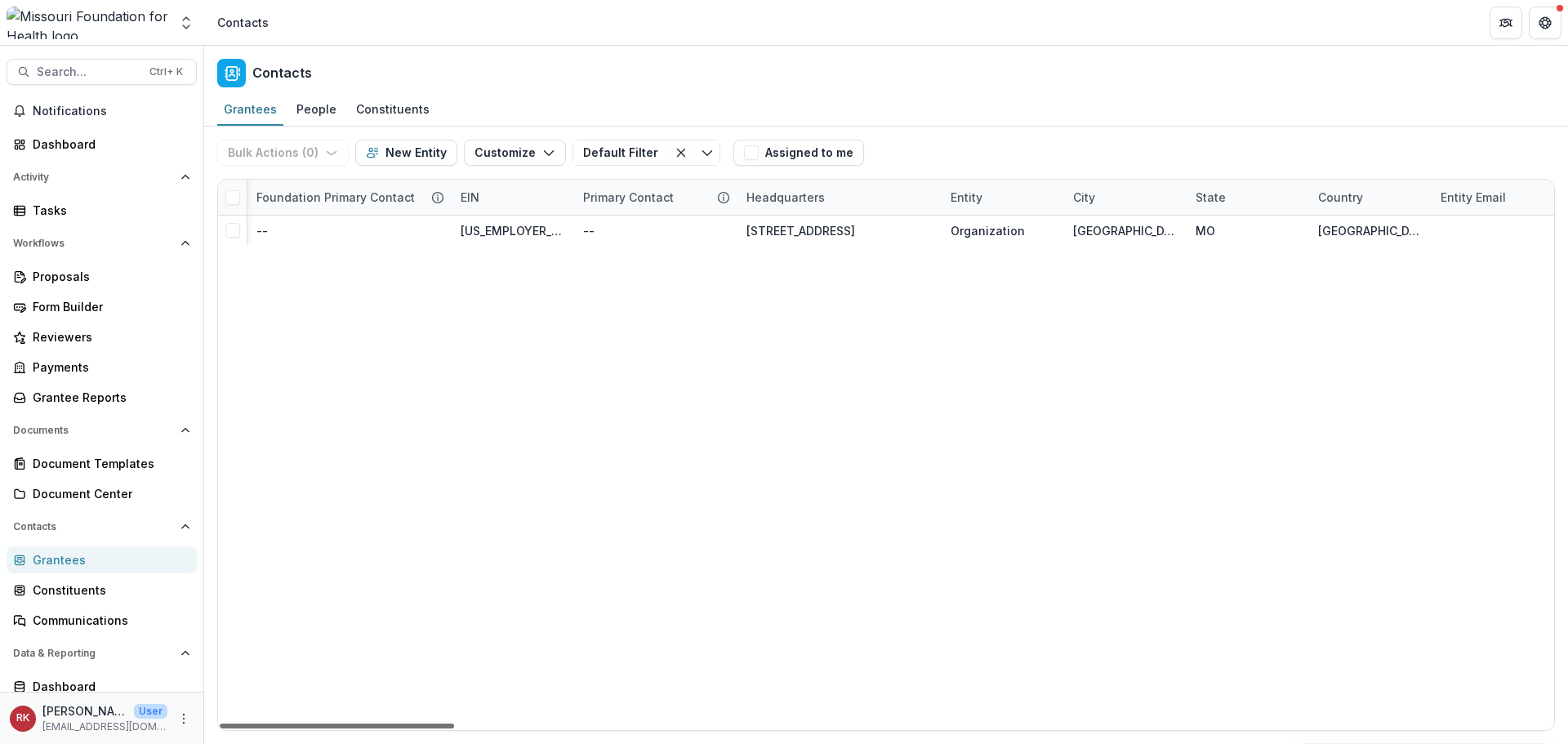
scroll to position [0, 0]
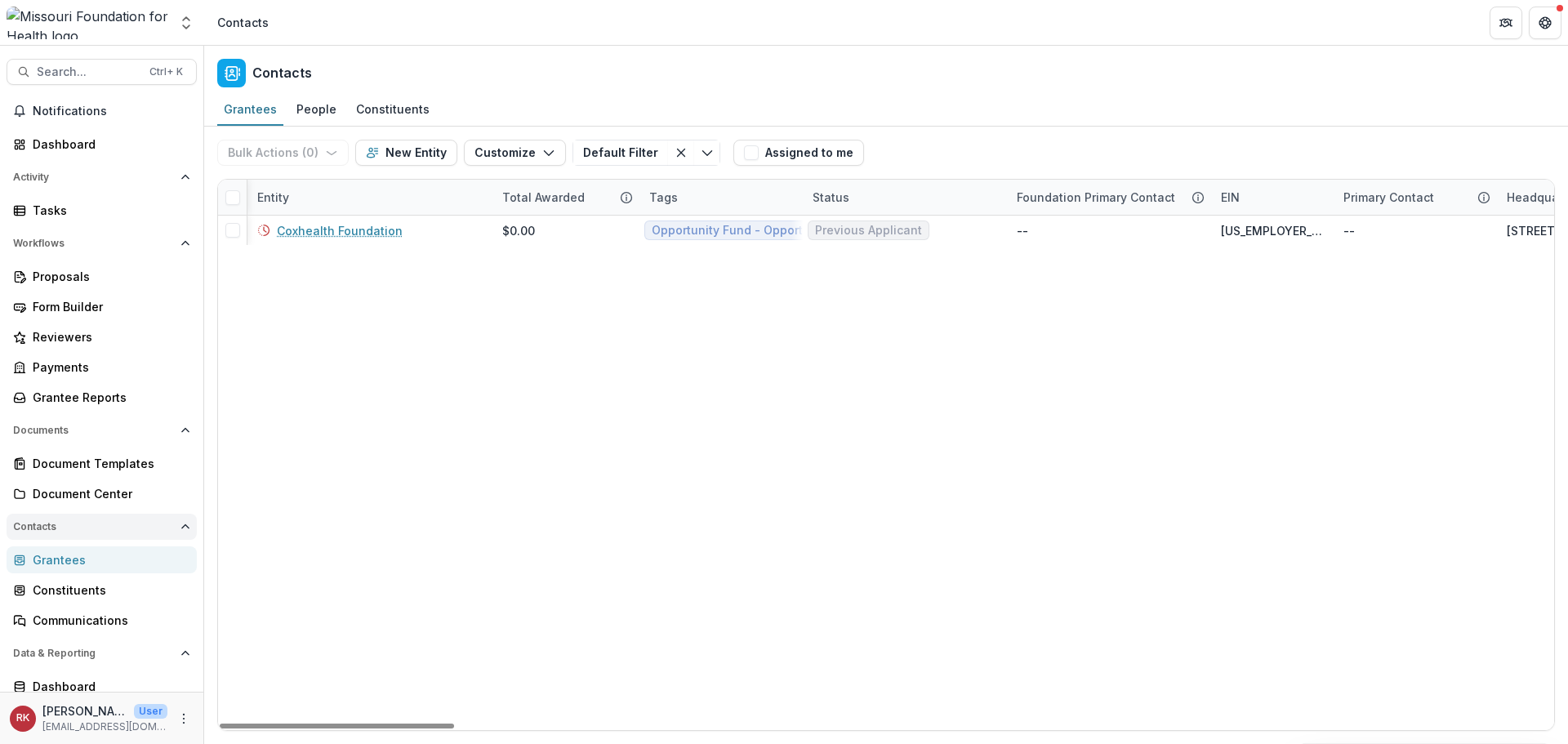
drag, startPoint x: 554, startPoint y: 728, endPoint x: 167, endPoint y: 515, distance: 441.7
click at [220, 723] on div at bounding box center [337, 725] width 234 height 4
click at [272, 201] on div "Entity" at bounding box center [273, 197] width 51 height 17
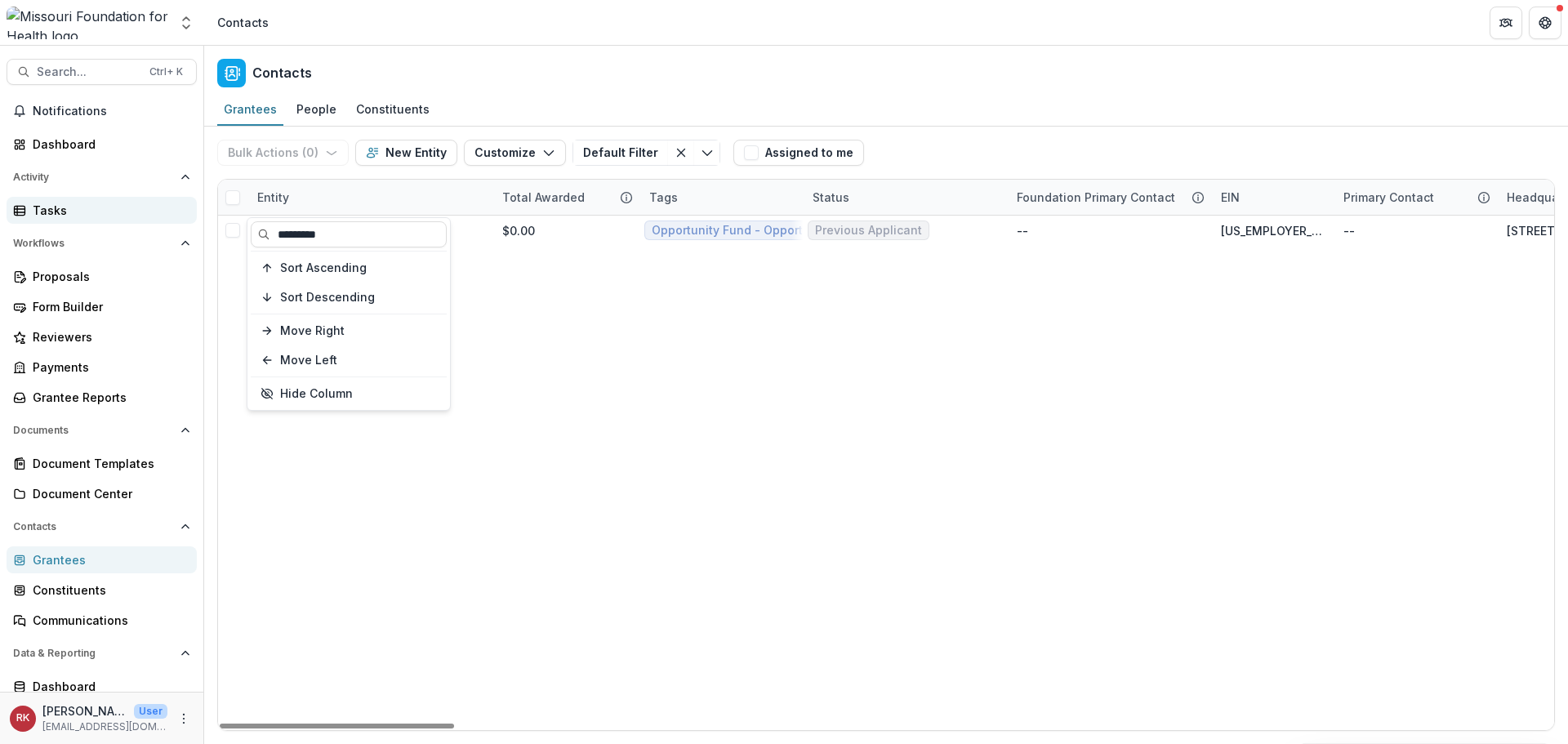
drag, startPoint x: 357, startPoint y: 236, endPoint x: 112, endPoint y: 198, distance: 247.9
click at [112, 198] on body "Skip to content Aggregate Analysis Foundations MFH Workflow Sandbox Missouri Fo…" at bounding box center [784, 372] width 1568 height 744
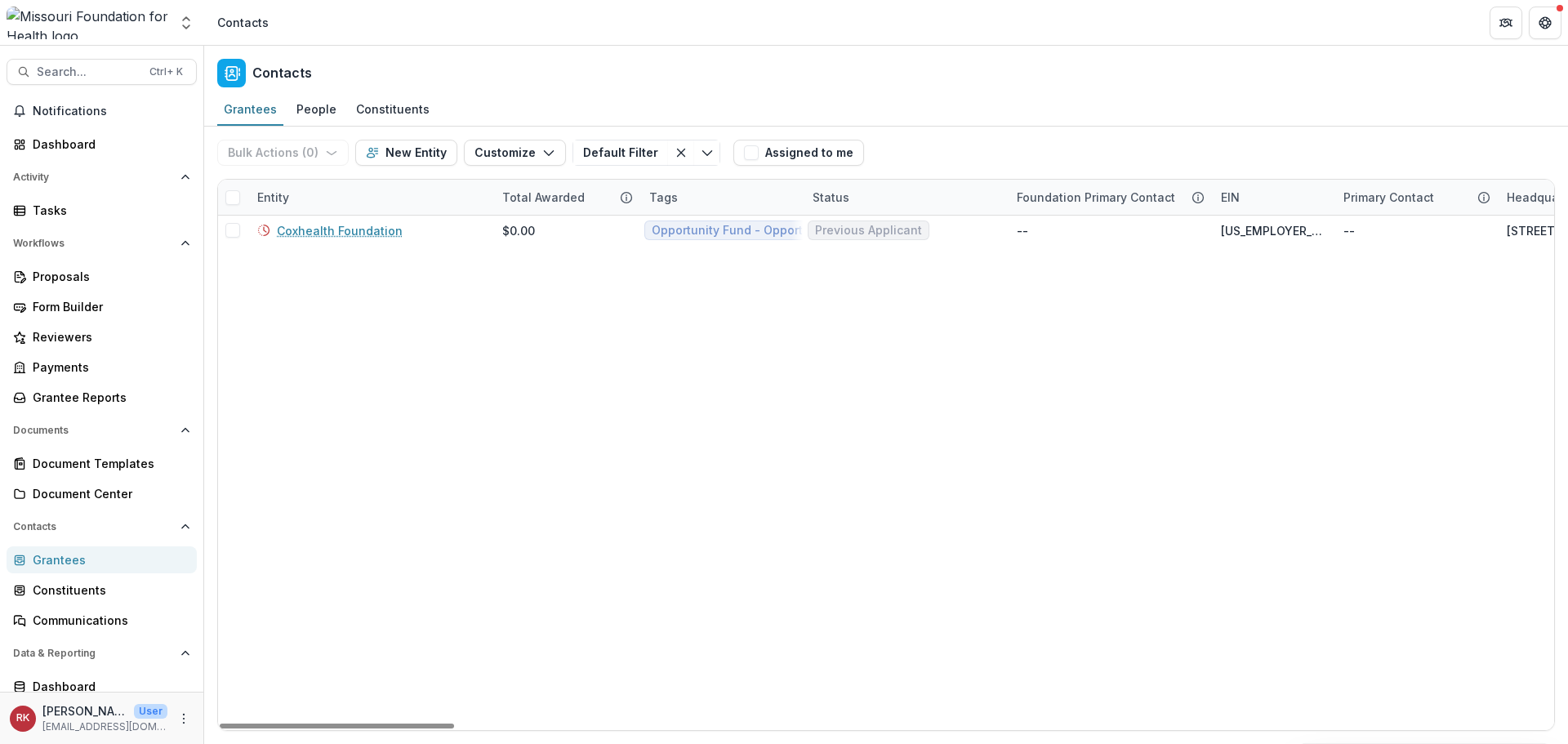
click at [279, 198] on div "Entity" at bounding box center [273, 197] width 51 height 17
drag, startPoint x: 337, startPoint y: 235, endPoint x: 257, endPoint y: 239, distance: 80.1
click at [257, 239] on input "*********" at bounding box center [349, 234] width 196 height 26
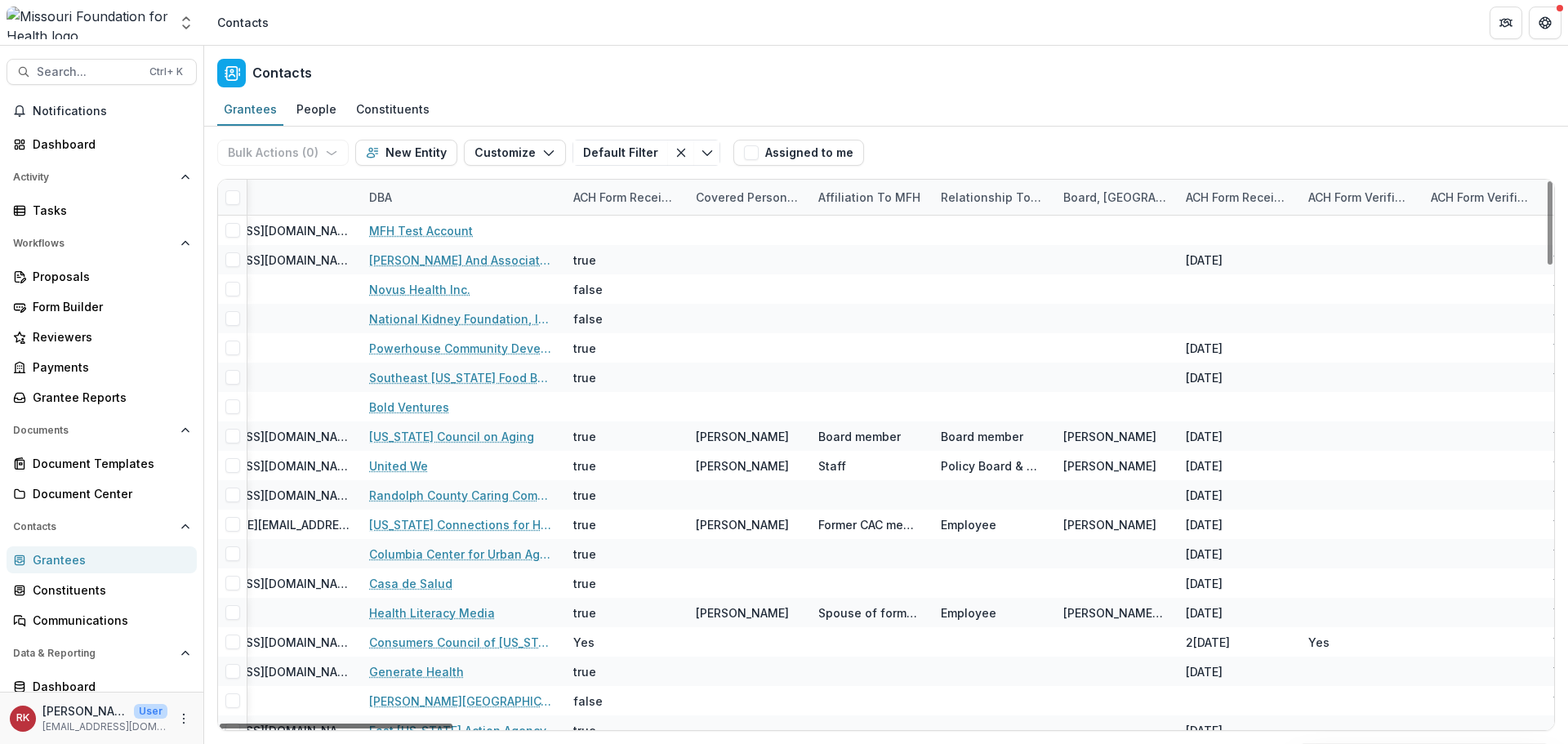
drag, startPoint x: 359, startPoint y: 725, endPoint x: 709, endPoint y: 722, distance: 350.0
click at [453, 728] on div at bounding box center [336, 725] width 233 height 4
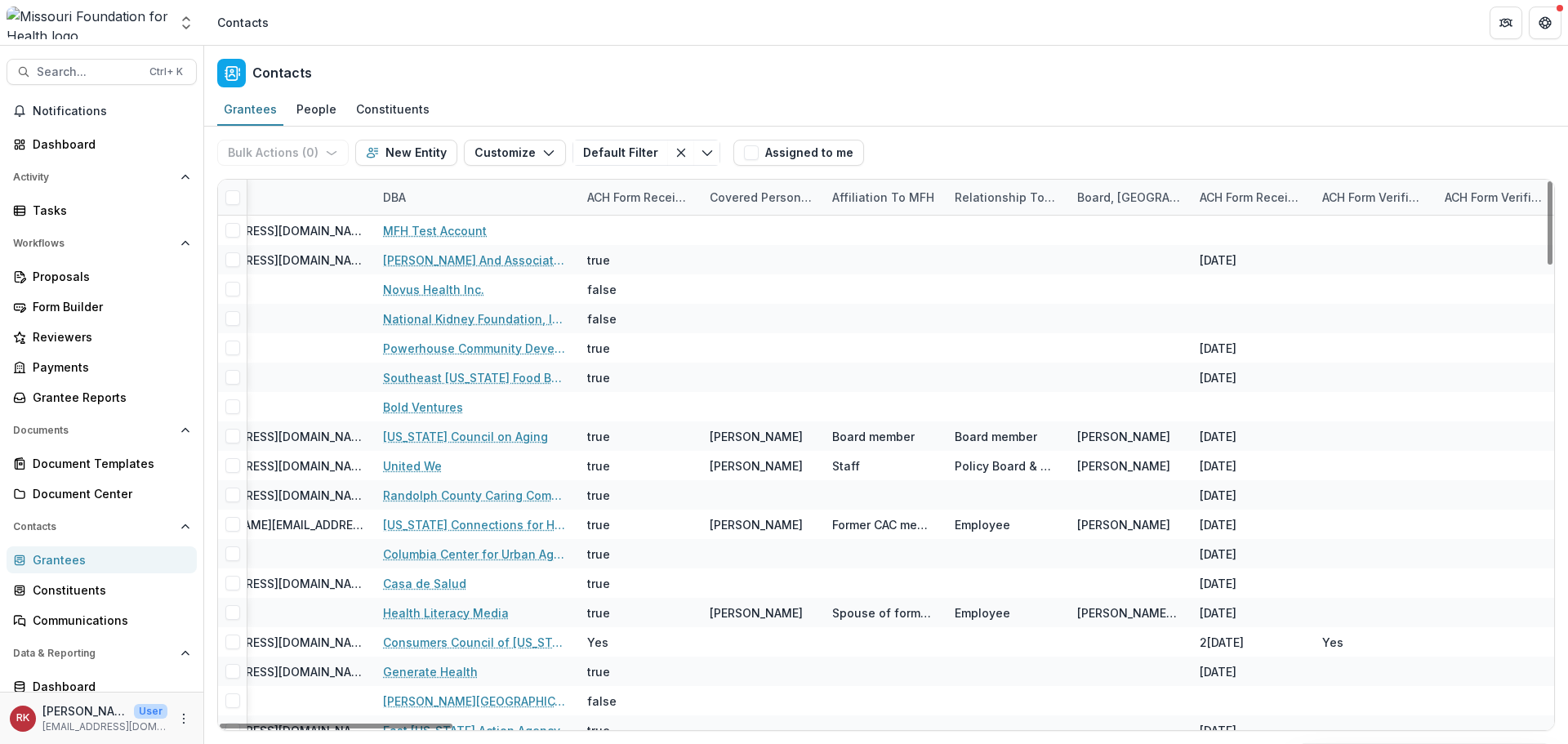
click at [401, 195] on div "DBA" at bounding box center [394, 197] width 42 height 17
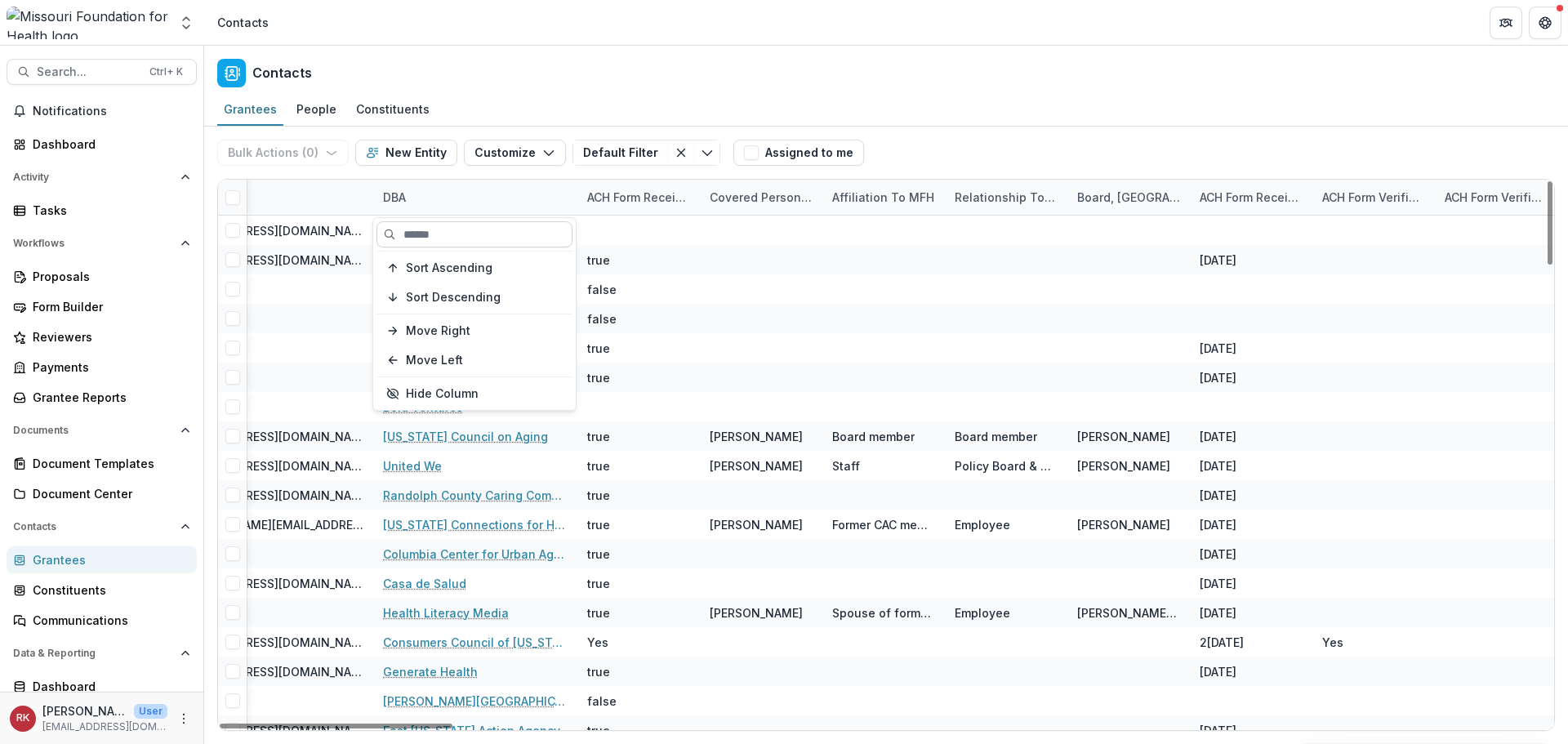
click at [458, 229] on input at bounding box center [474, 234] width 196 height 26
paste input "*********"
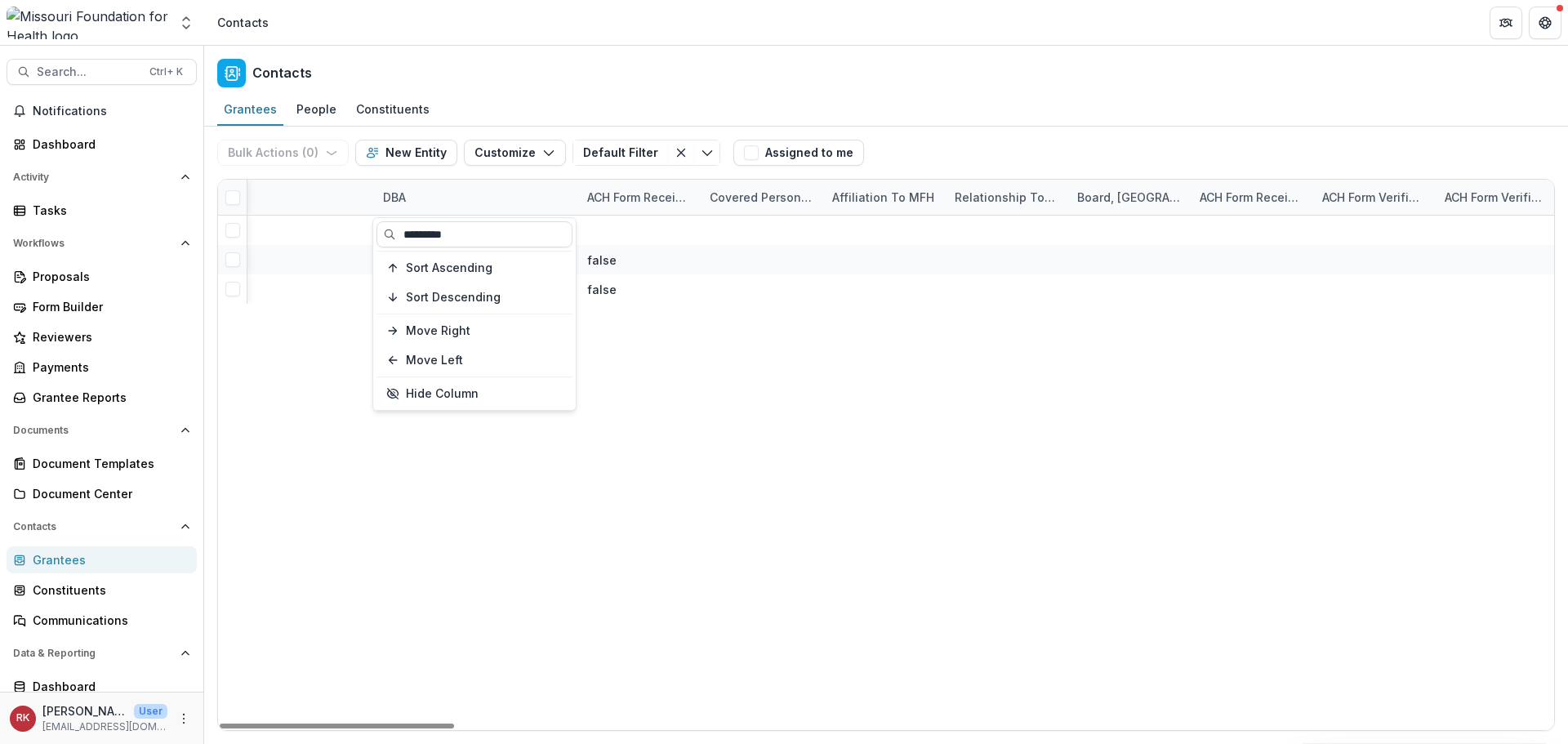
type input "*********"
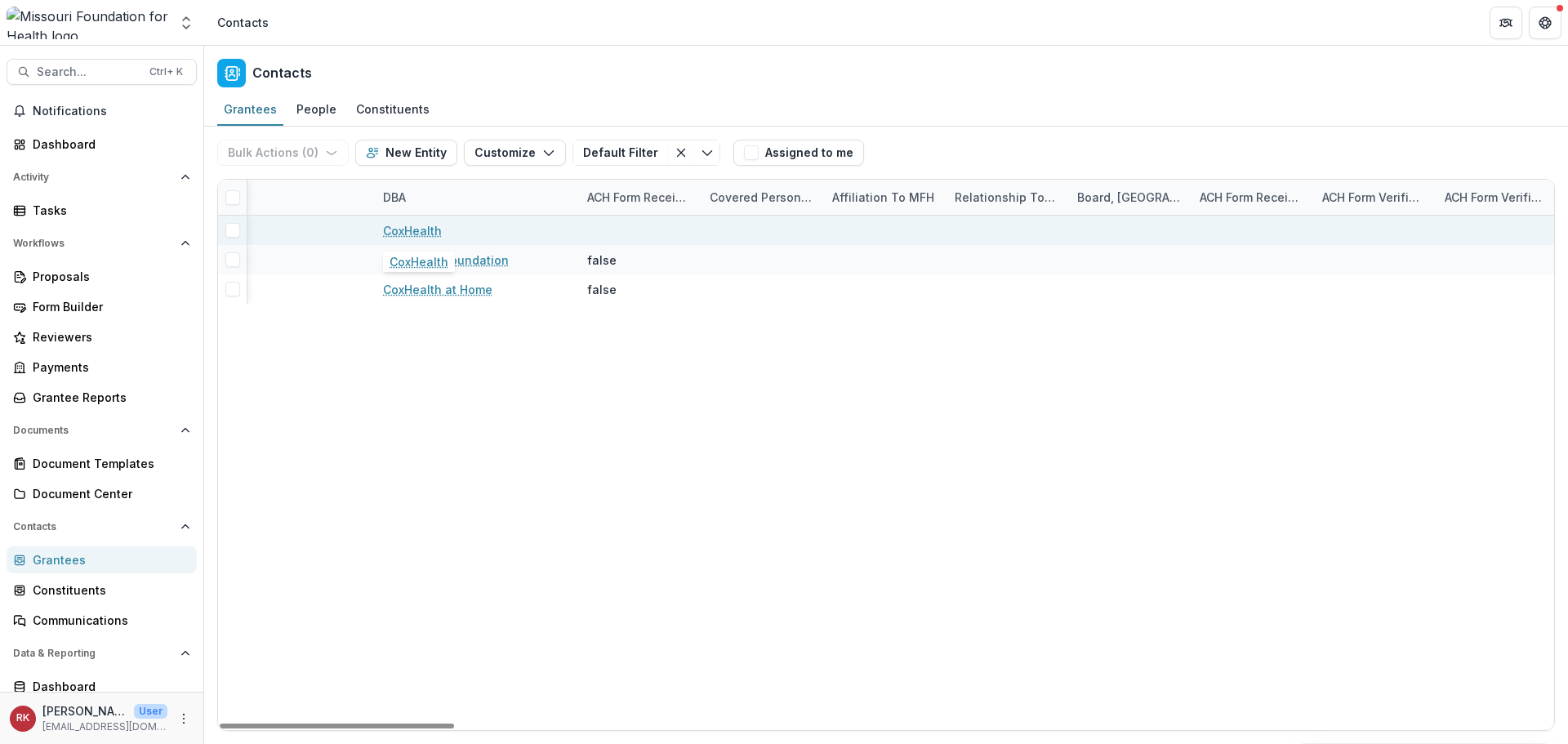
click at [407, 222] on link "CoxHealth" at bounding box center [412, 230] width 59 height 17
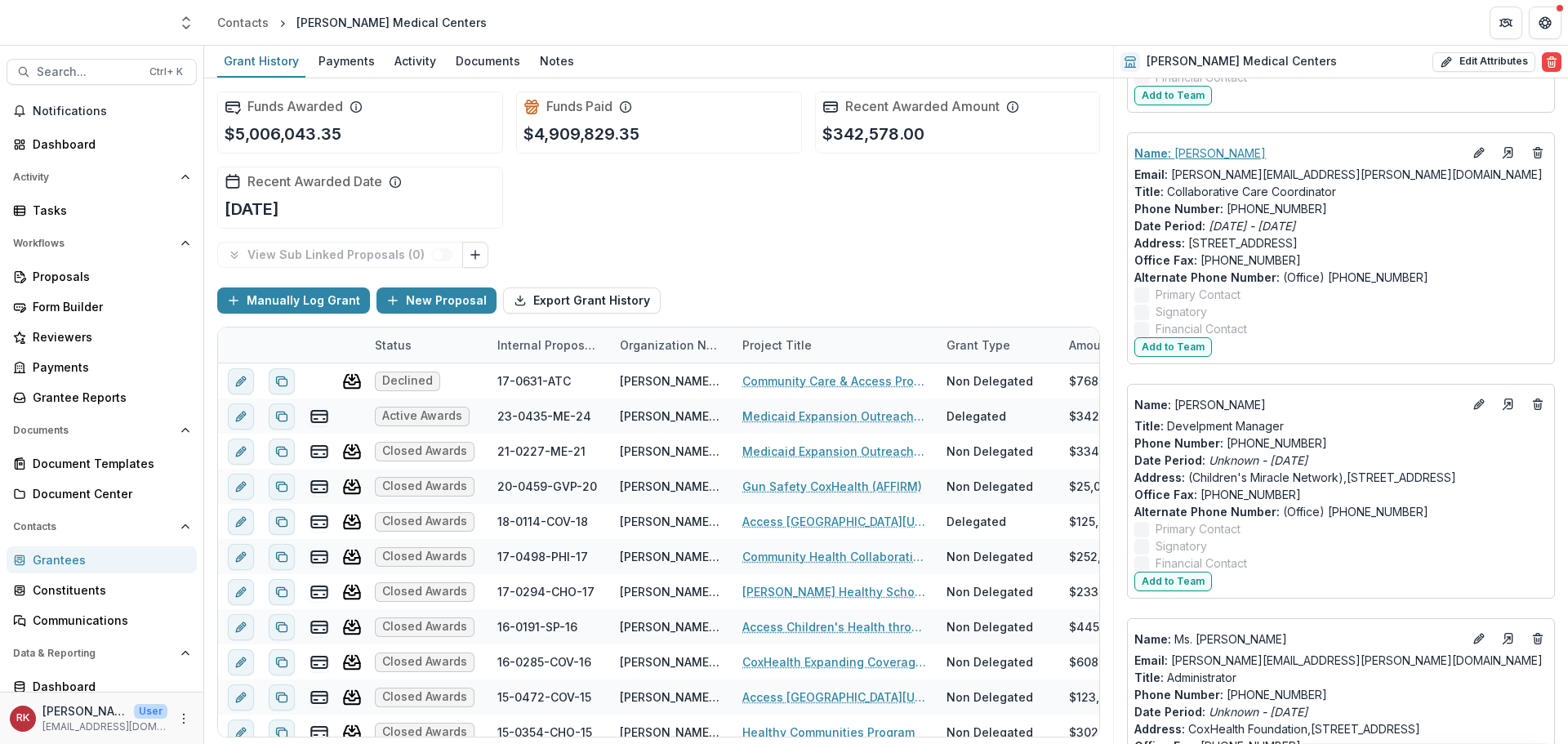
scroll to position [6286, 0]
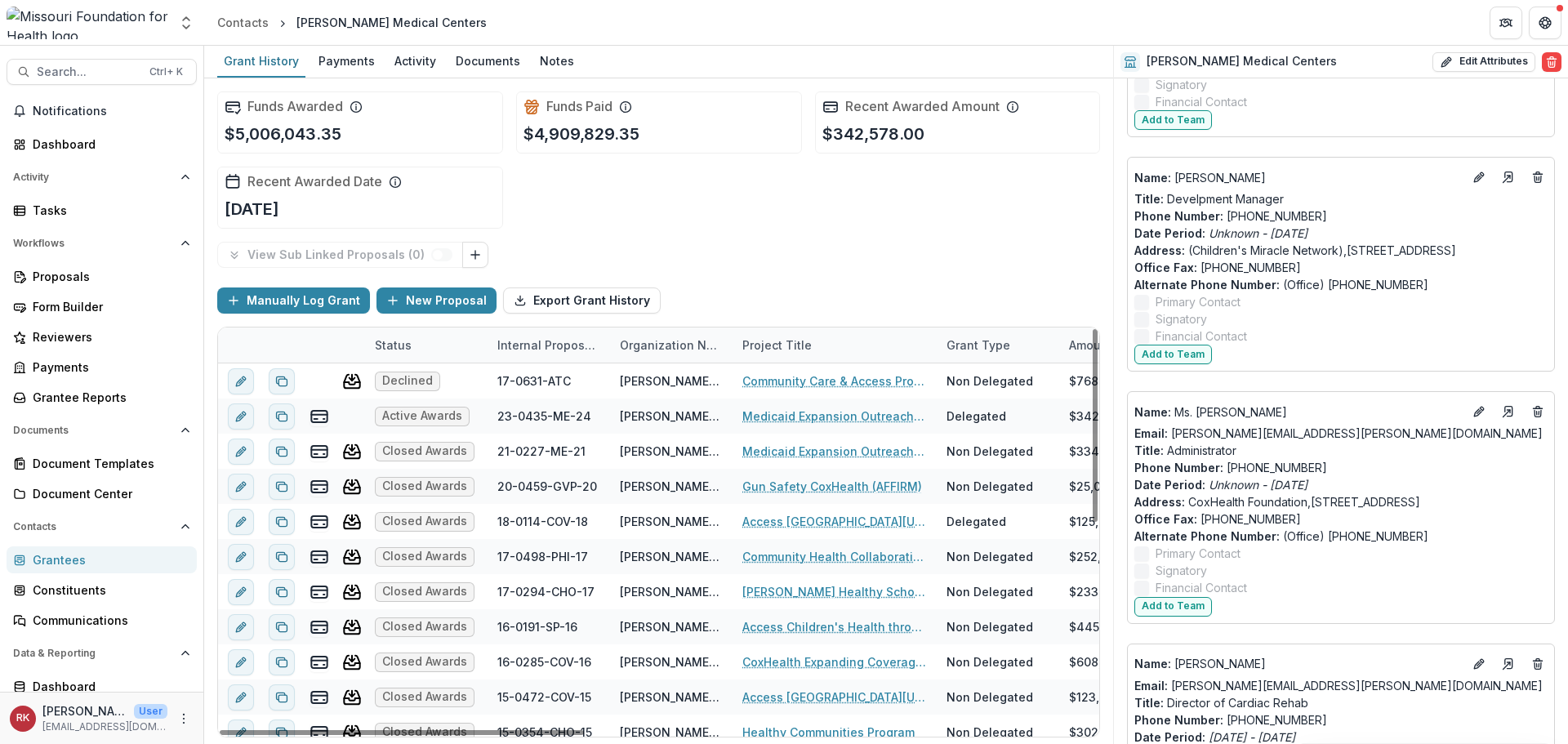
click at [1061, 227] on div "Funds Awarded $5,006,043.35 Funds Paid $4,909,829.35 Recent Awarded Amount $342…" at bounding box center [658, 159] width 883 height 163
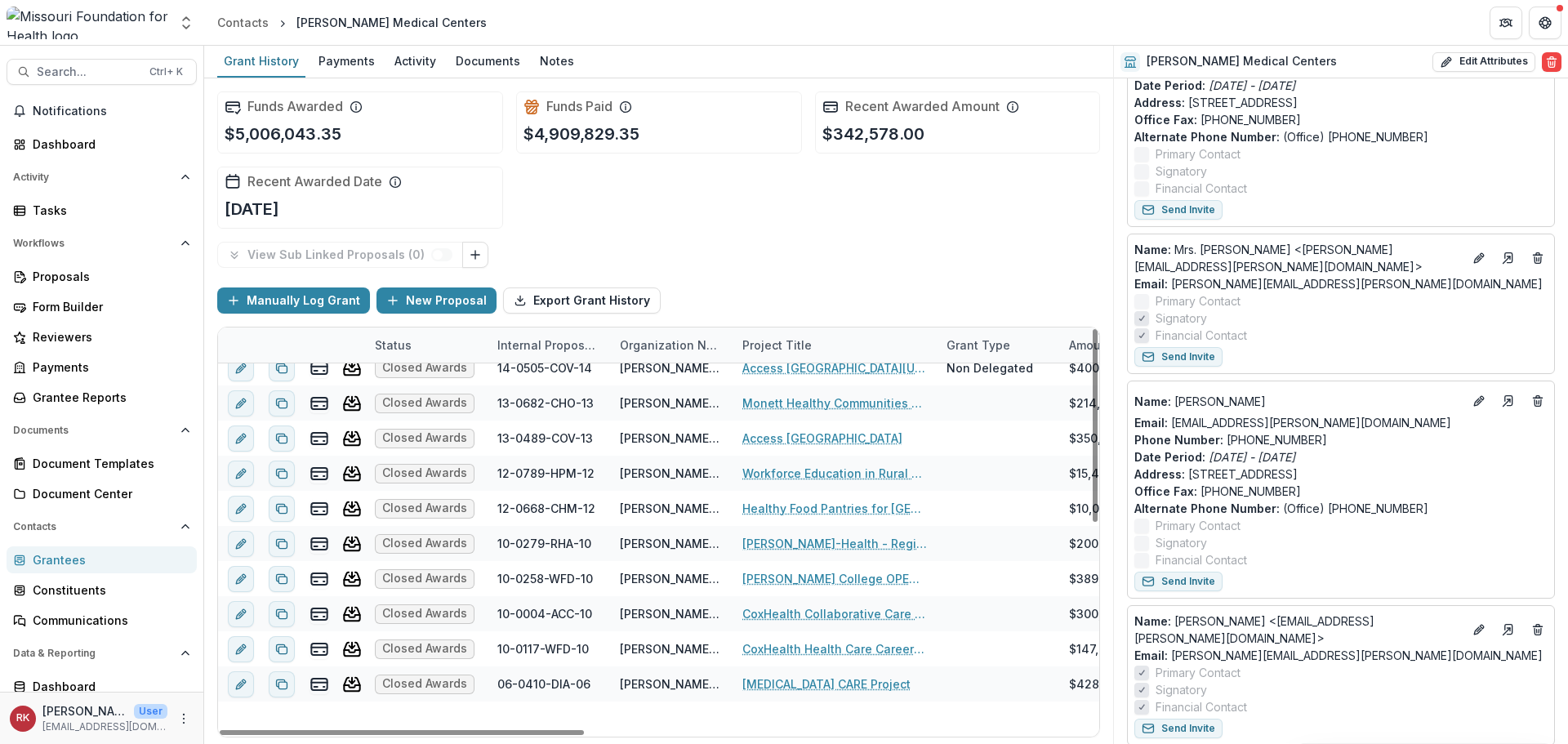
scroll to position [0, 0]
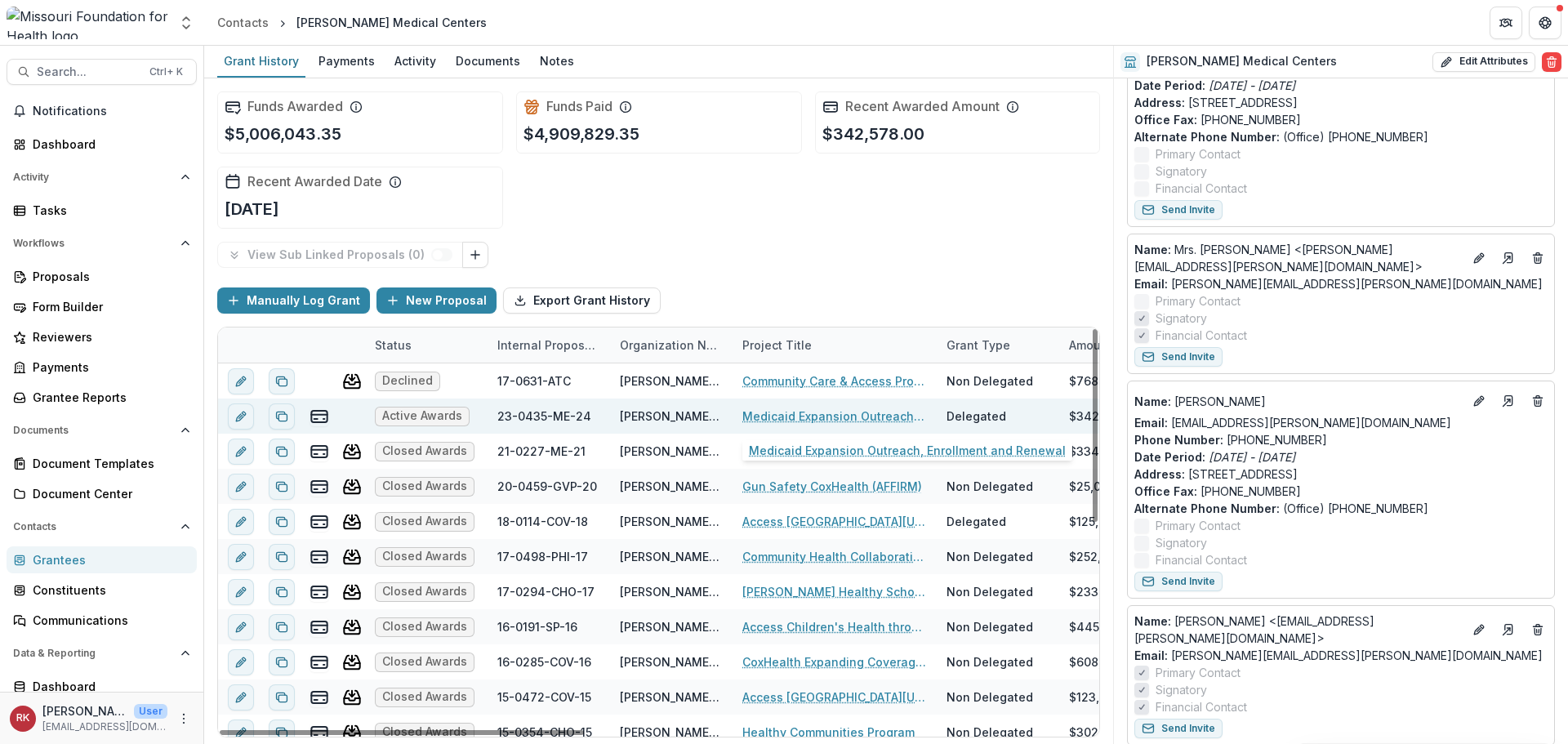
click at [805, 417] on link "Medicaid Expansion Outreach, Enrollment and Renewal" at bounding box center [834, 416] width 185 height 17
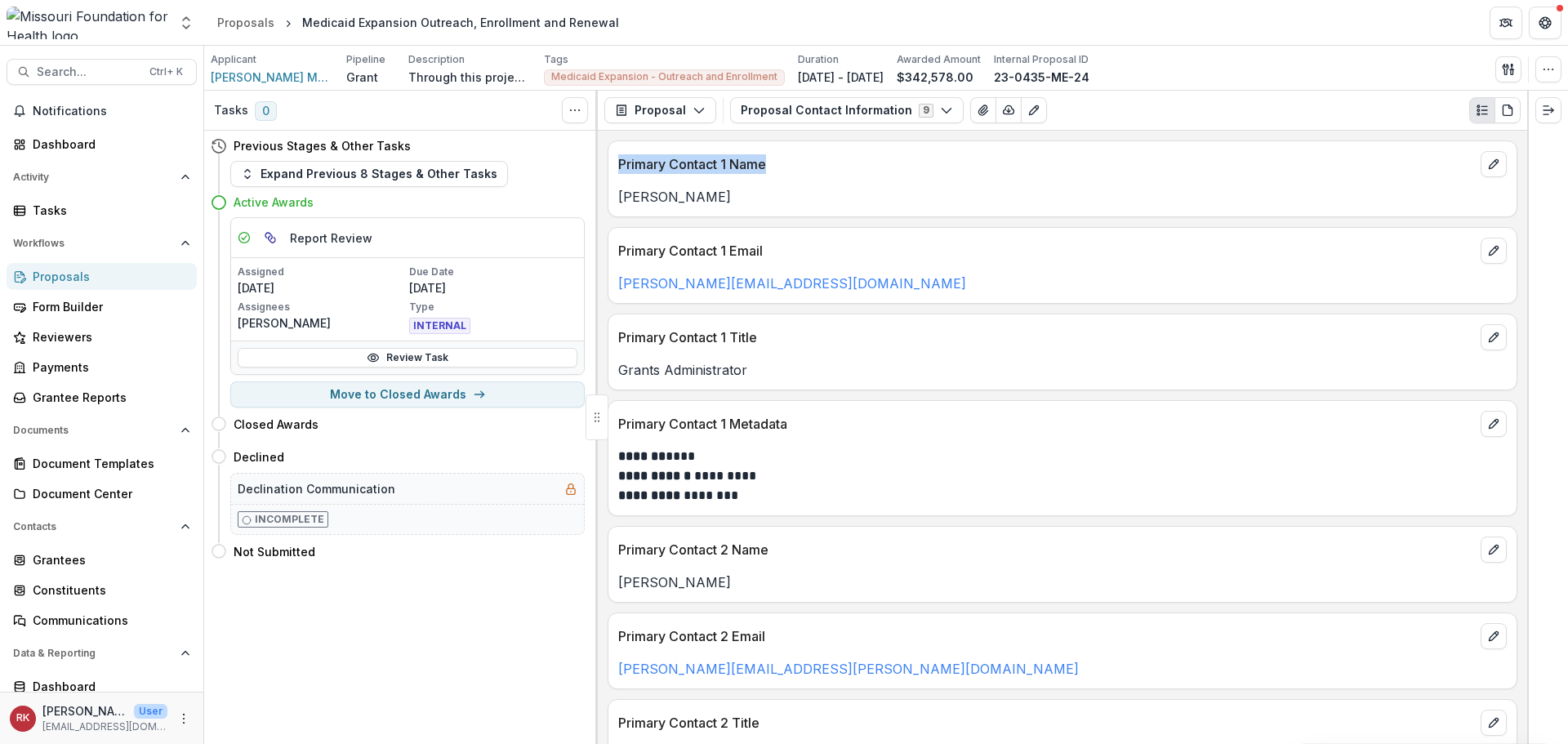
drag, startPoint x: 616, startPoint y: 157, endPoint x: 788, endPoint y: 158, distance: 172.0
click at [788, 158] on div "Primary Contact 1 Name" at bounding box center [1062, 159] width 908 height 36
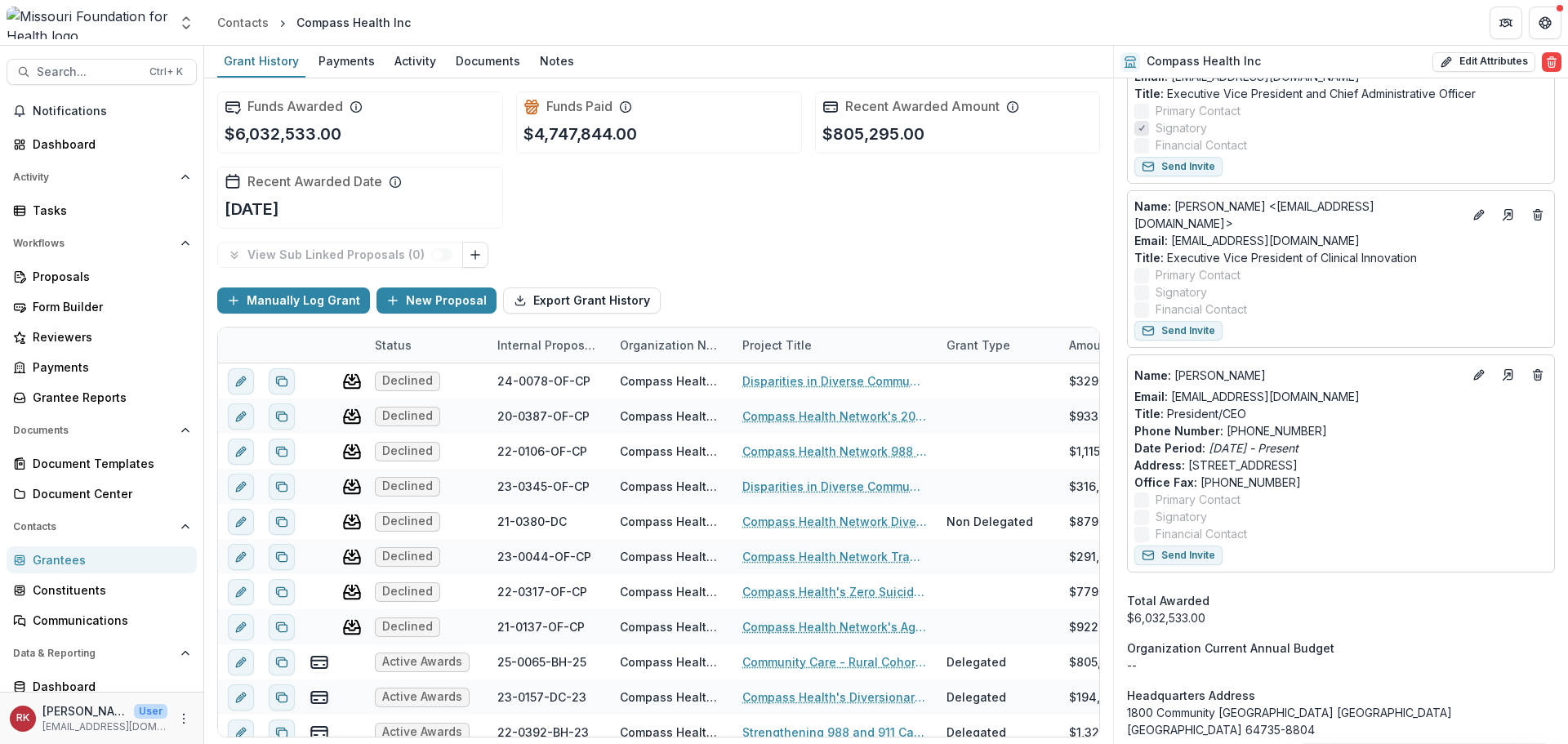
scroll to position [616, 0]
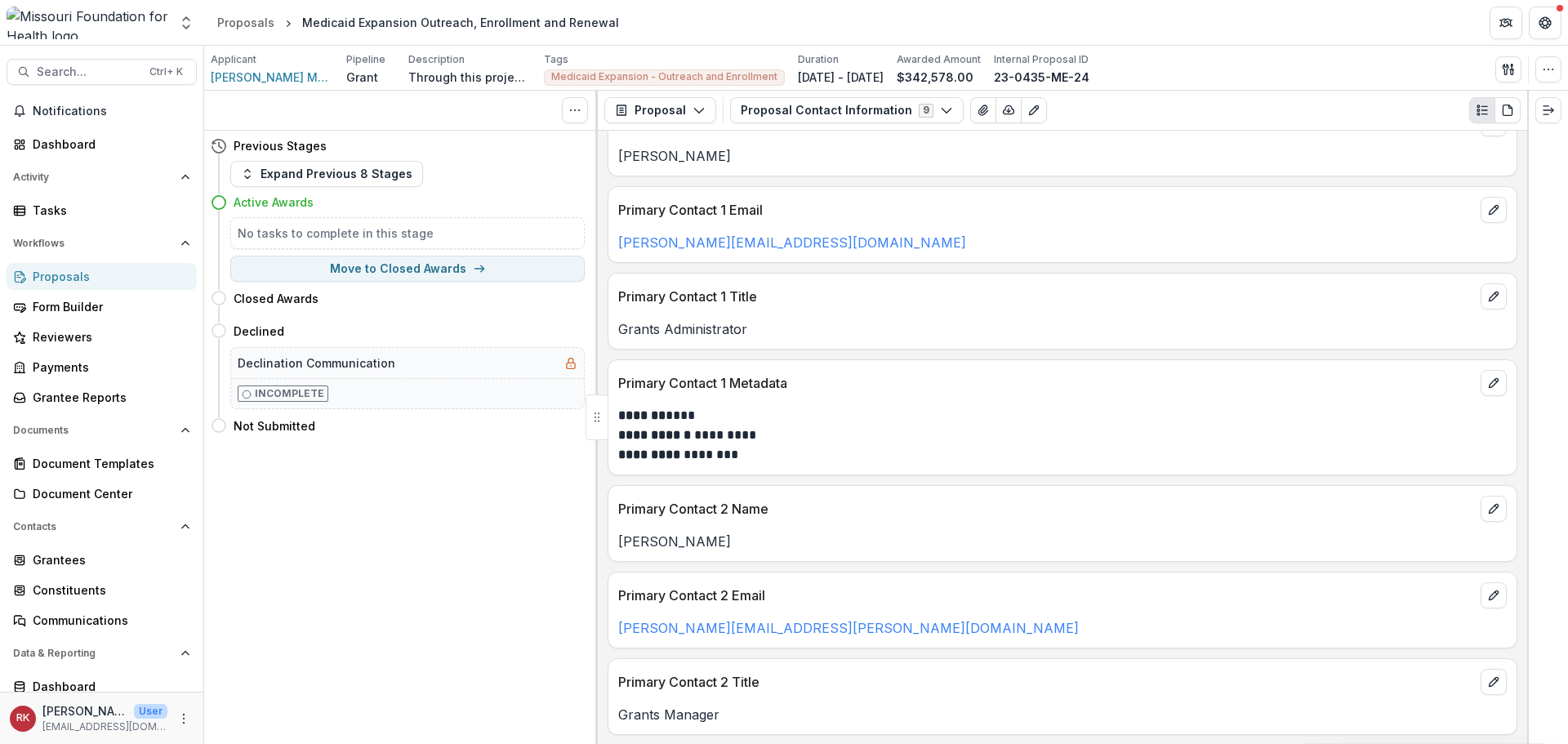
scroll to position [82, 0]
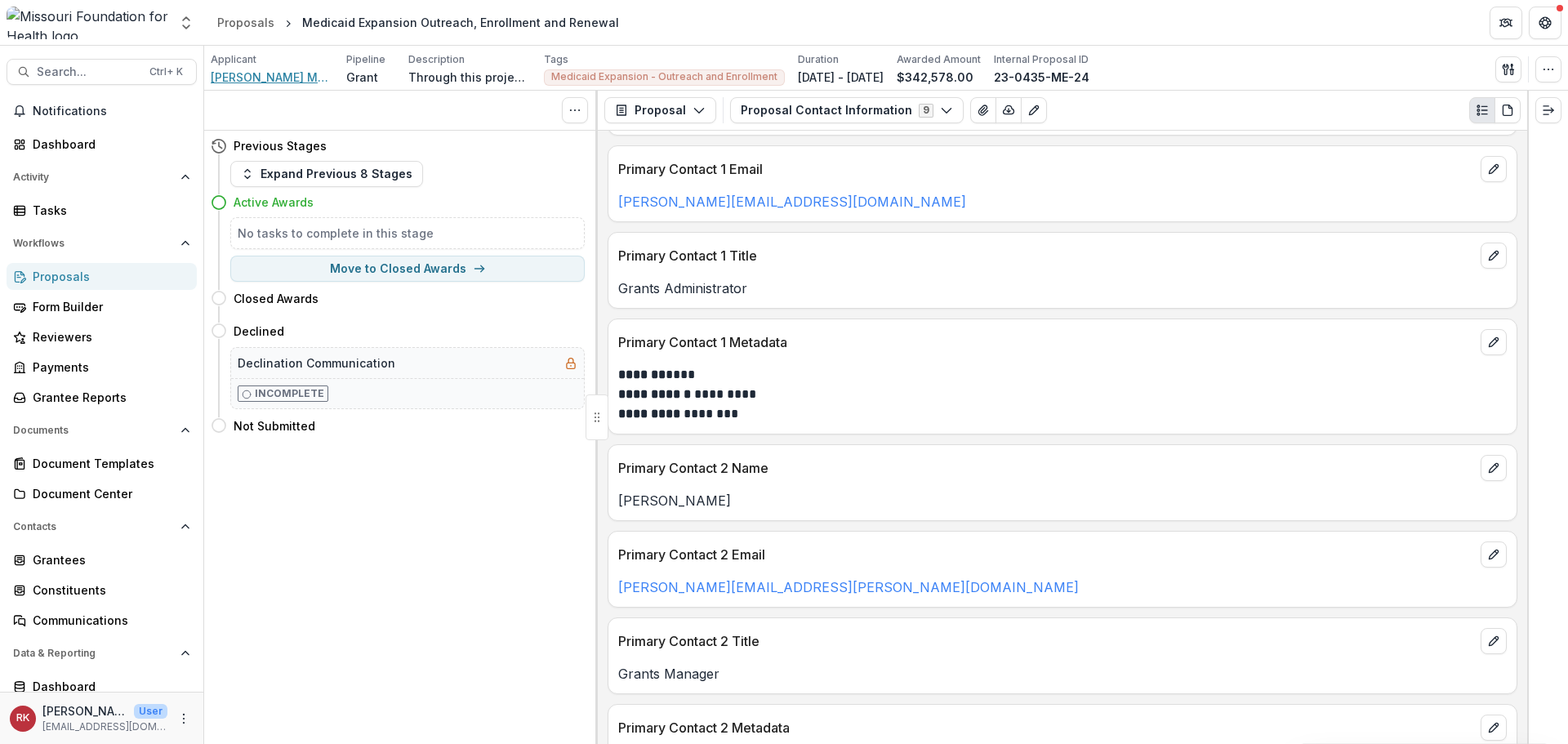
click at [278, 70] on span "Lester E Cox Medical Centers" at bounding box center [272, 76] width 122 height 17
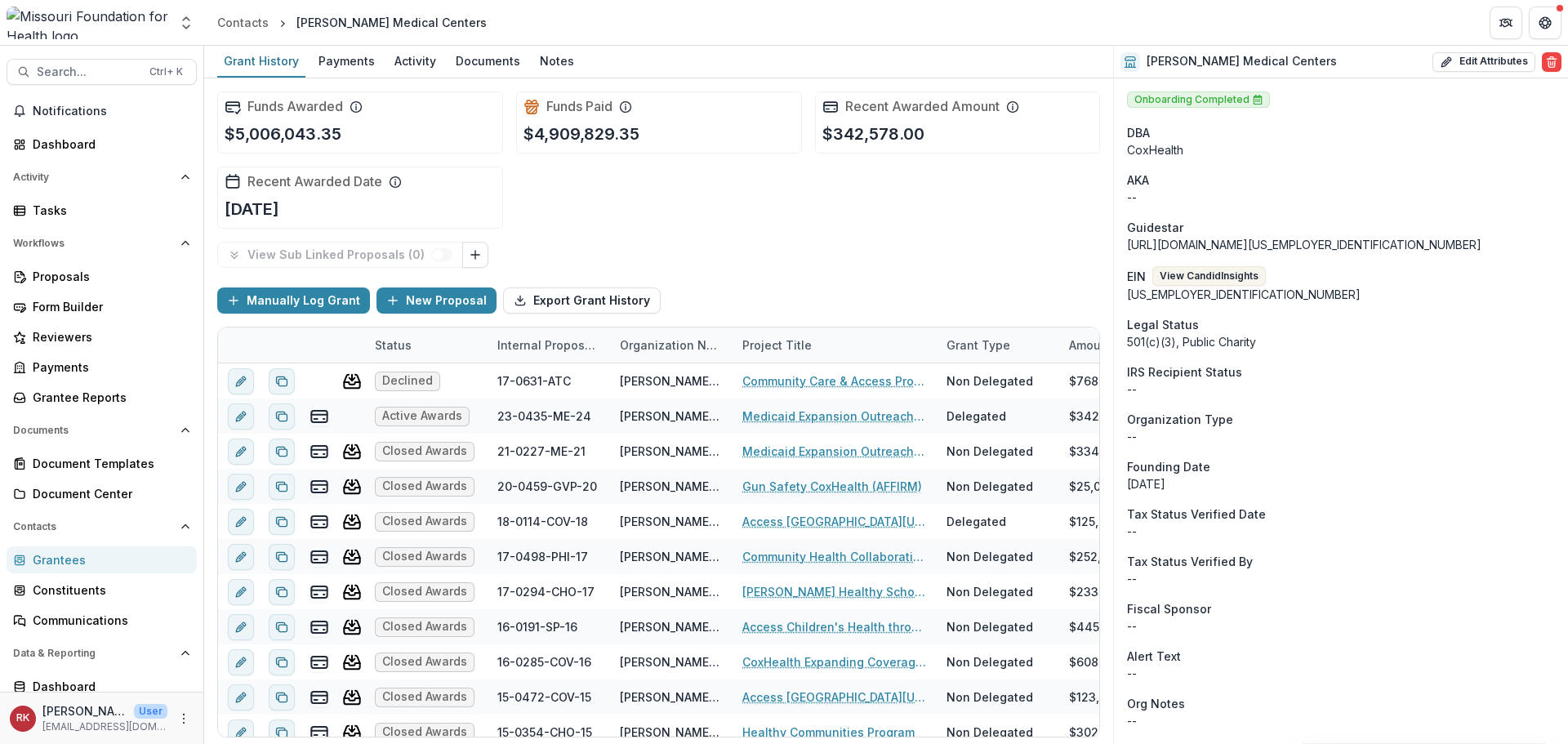
scroll to position [1224, 0]
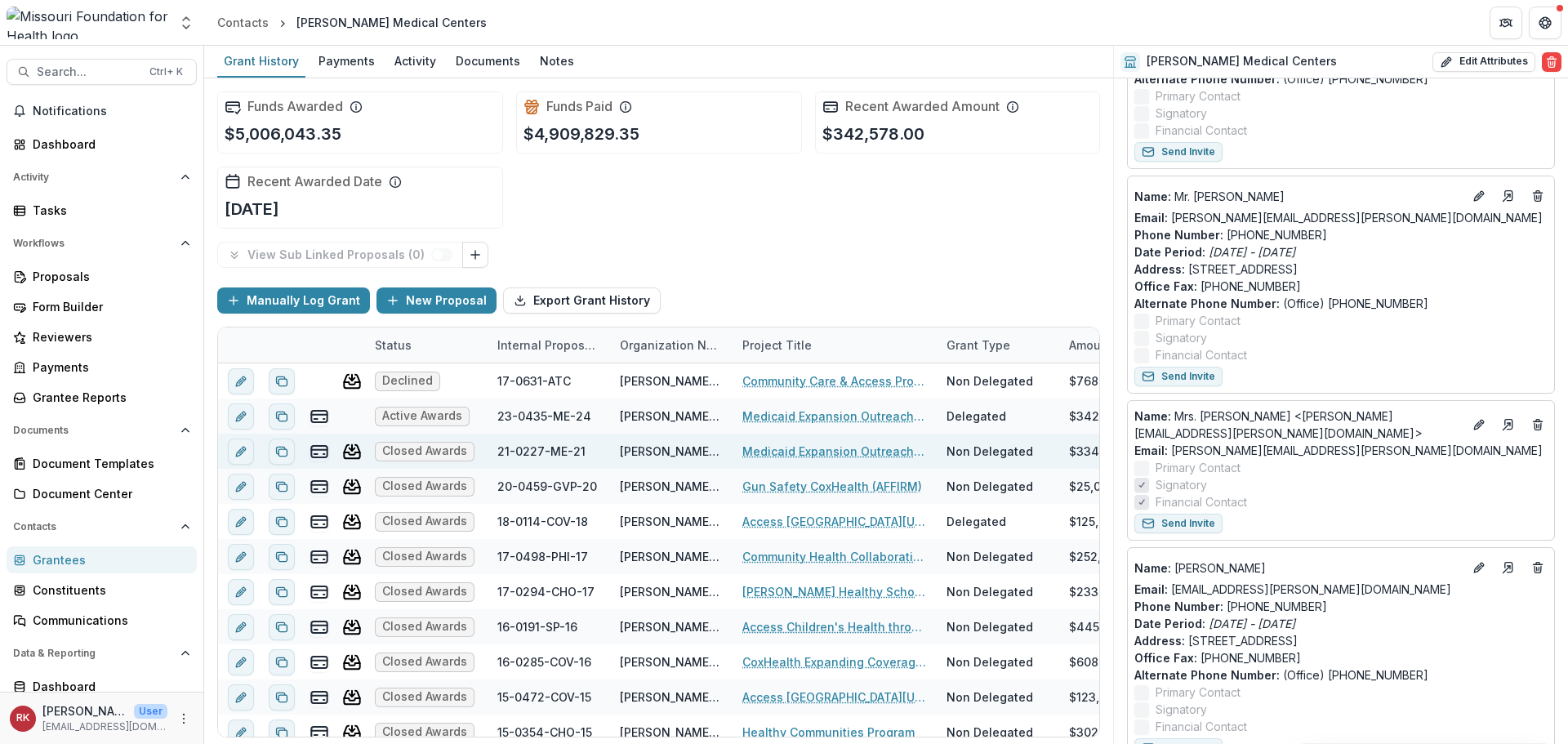
drag, startPoint x: 1168, startPoint y: 436, endPoint x: 478, endPoint y: 434, distance: 690.0
click at [1170, 442] on div "Email: lisa.alexander@coxhealth.com" at bounding box center [1340, 450] width 413 height 17
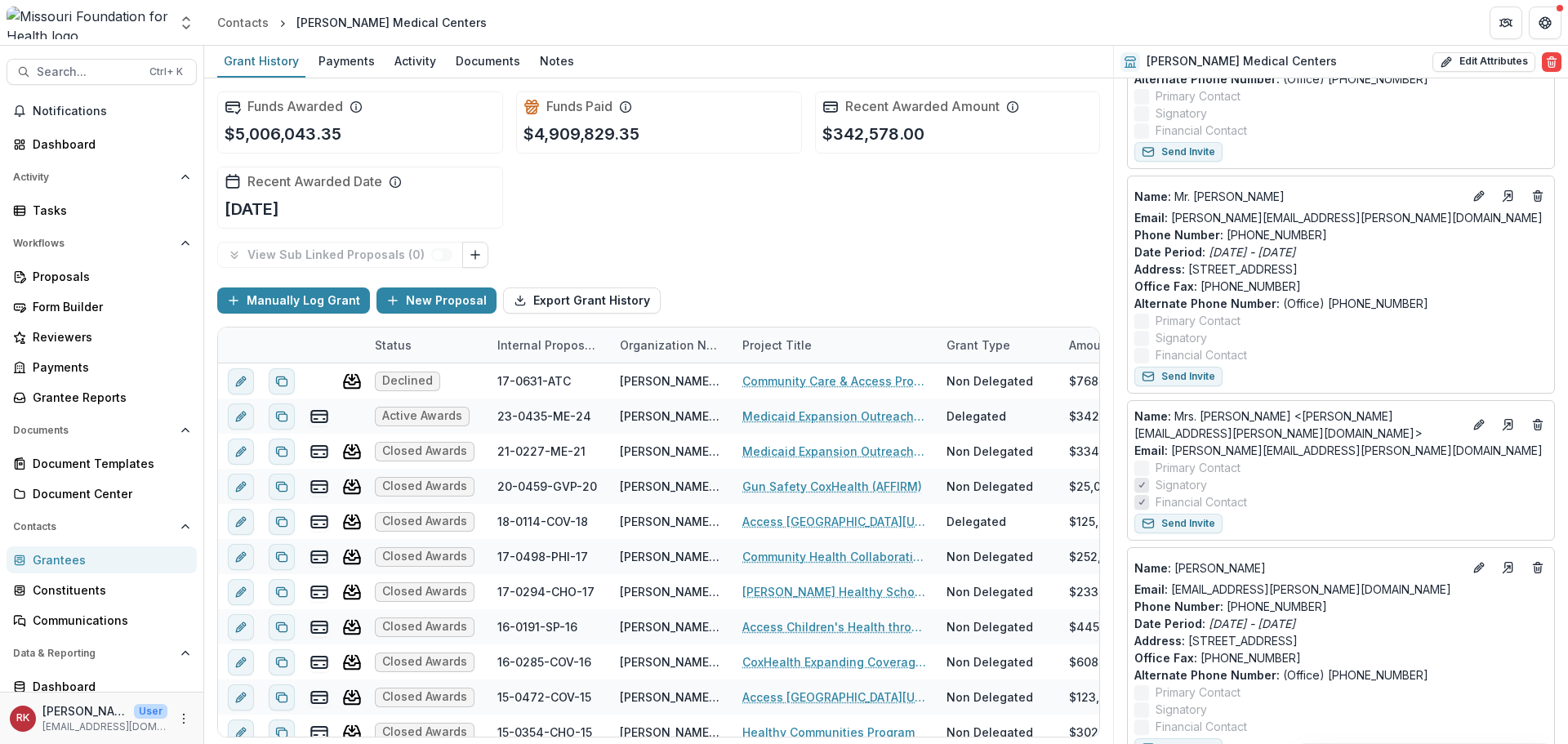
click at [1417, 480] on label "Signatory" at bounding box center [1340, 484] width 413 height 17
drag, startPoint x: 1390, startPoint y: 451, endPoint x: 1182, endPoint y: 446, distance: 208.1
click at [1180, 446] on div "Name : Mrs. Lisa Alexander <lisa.alexander@coxhealth.com> Email: lisa.alexander…" at bounding box center [1340, 459] width 413 height 103
click at [1374, 442] on div "Email: lisa.alexander@coxhealth.com" at bounding box center [1340, 450] width 413 height 17
drag, startPoint x: 1365, startPoint y: 444, endPoint x: 1170, endPoint y: 447, distance: 195.0
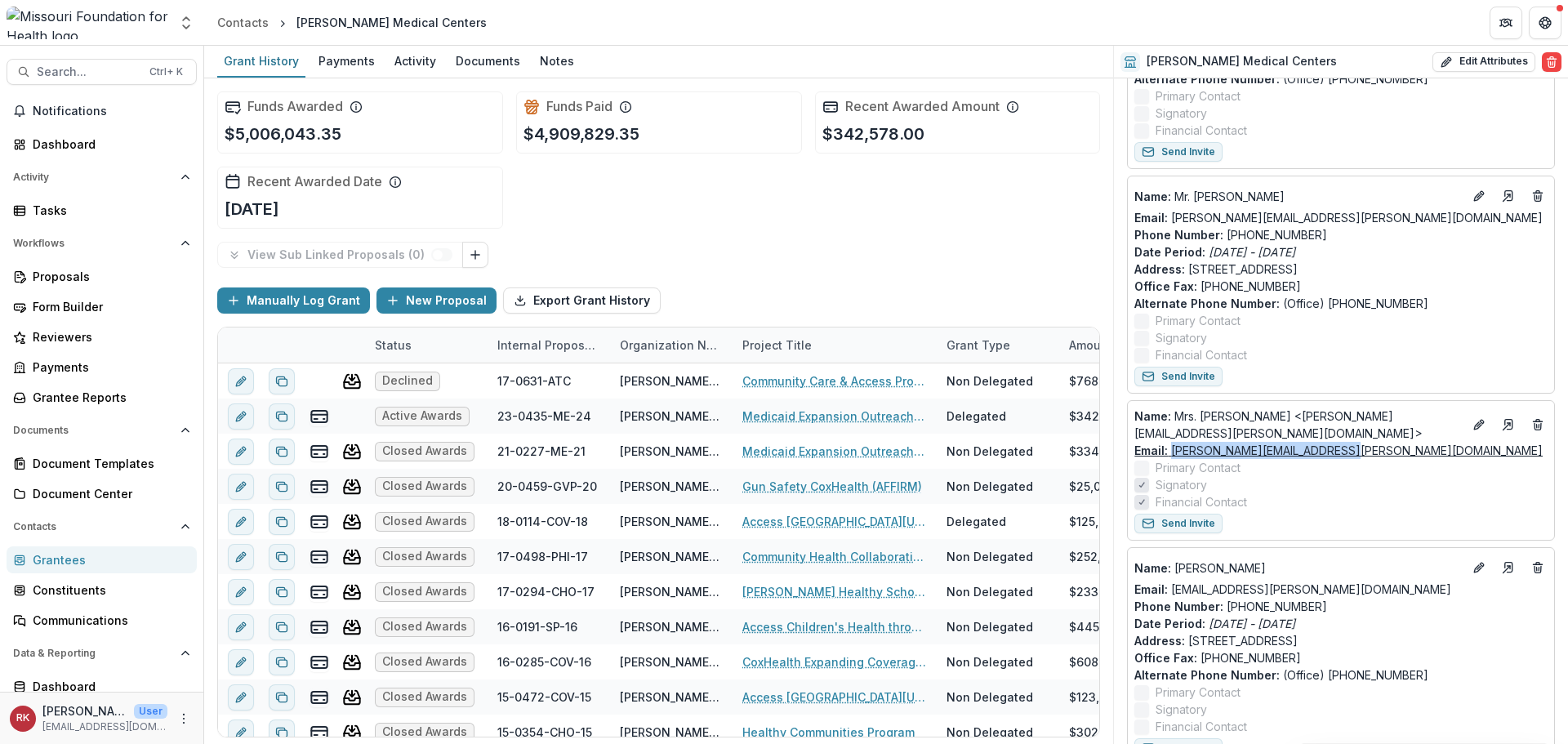
click at [1170, 447] on div "Email: lisa.alexander@coxhealth.com" at bounding box center [1340, 450] width 413 height 17
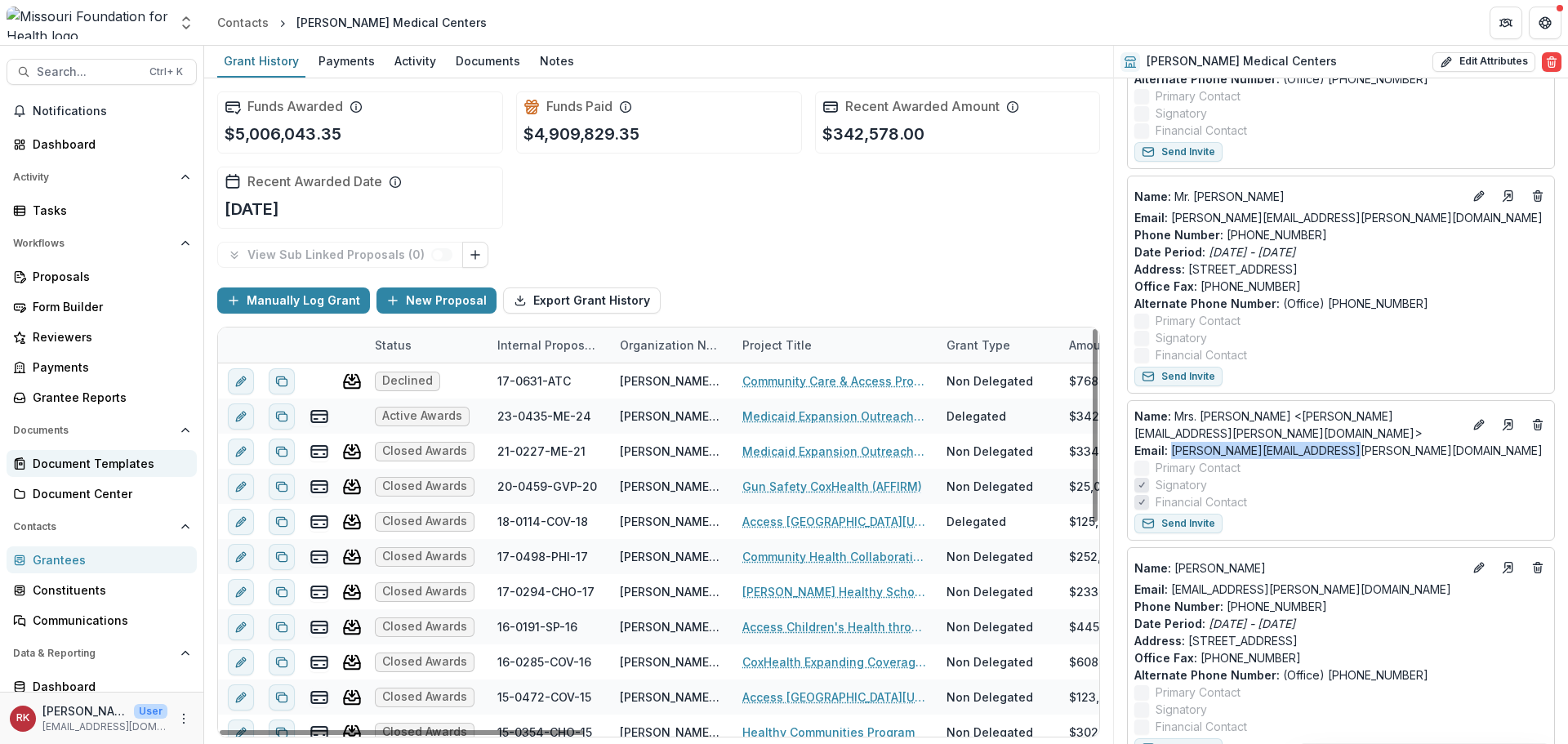
copy link "lisa.alexander@coxhealth.com"
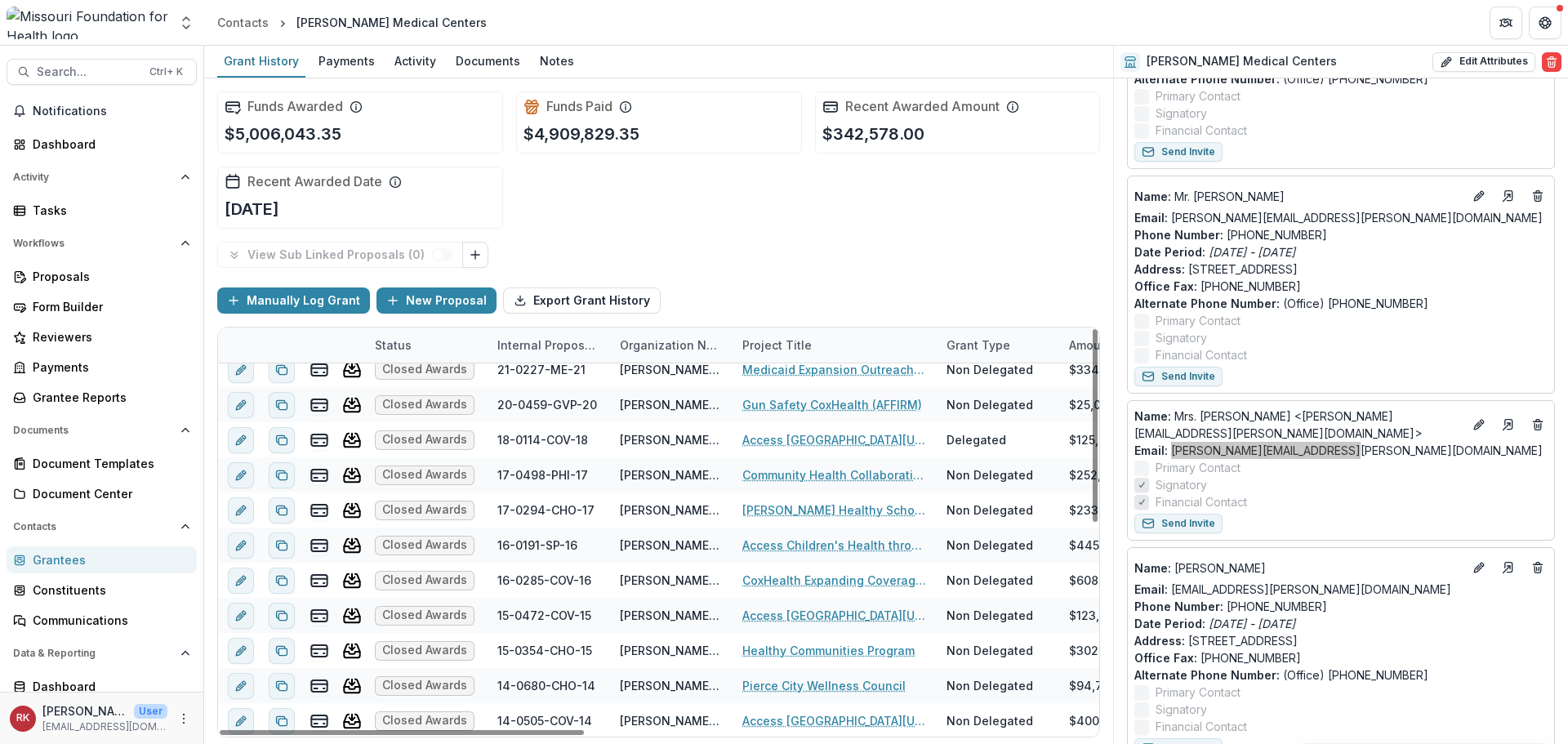
scroll to position [0, 0]
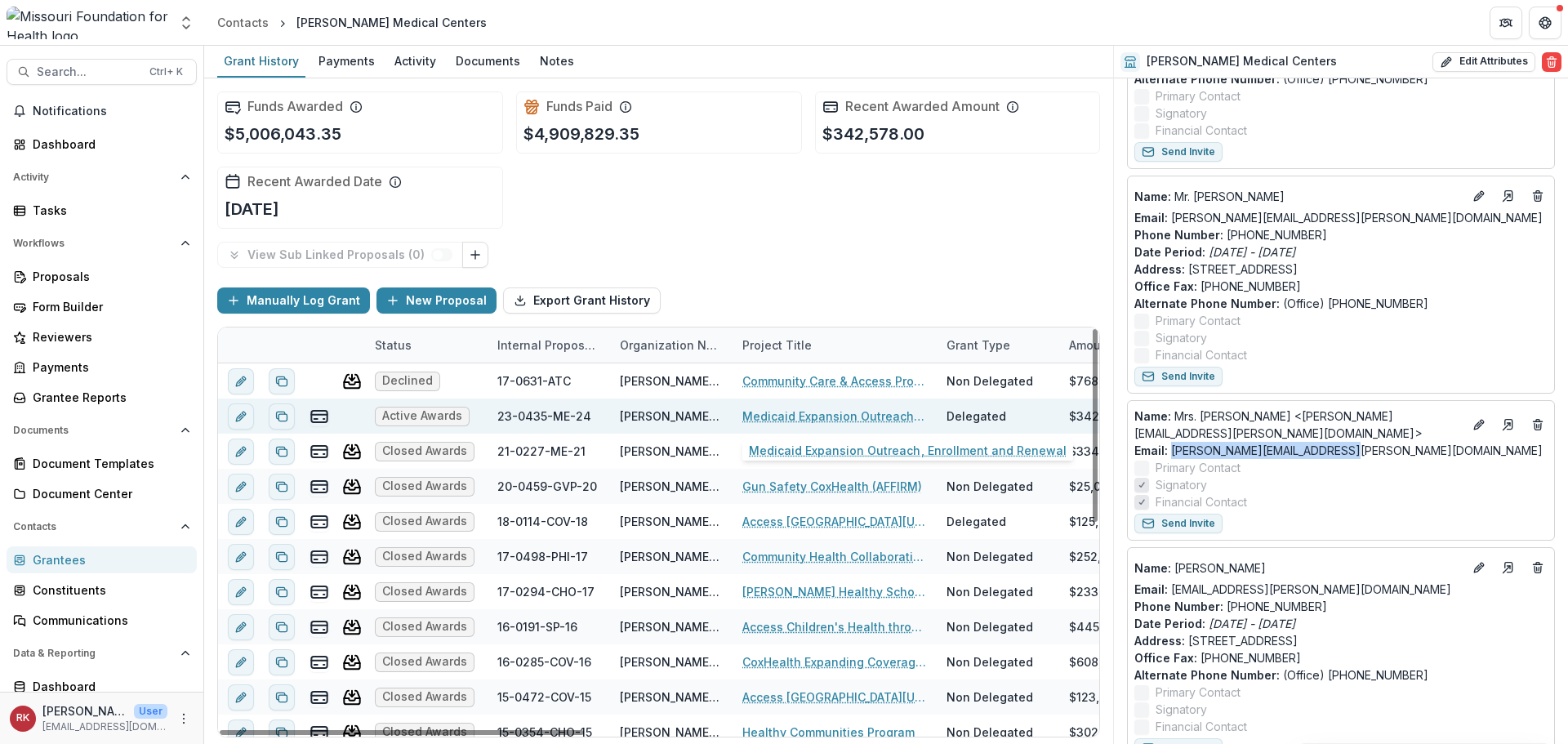
drag, startPoint x: 713, startPoint y: 413, endPoint x: 787, endPoint y: 415, distance: 74.0
click at [787, 415] on link "Medicaid Expansion Outreach, Enrollment and Renewal" at bounding box center [834, 416] width 185 height 17
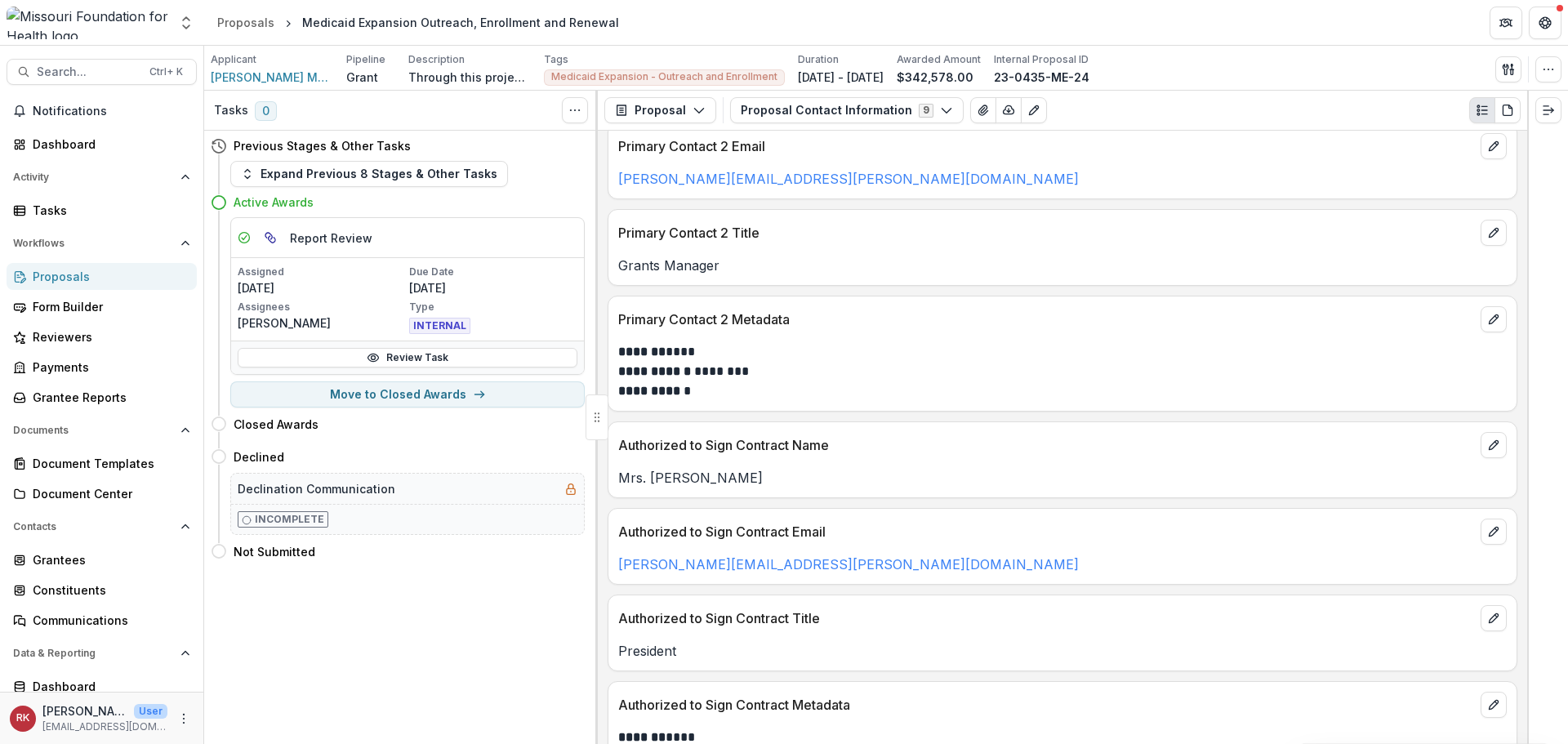
scroll to position [552, 0]
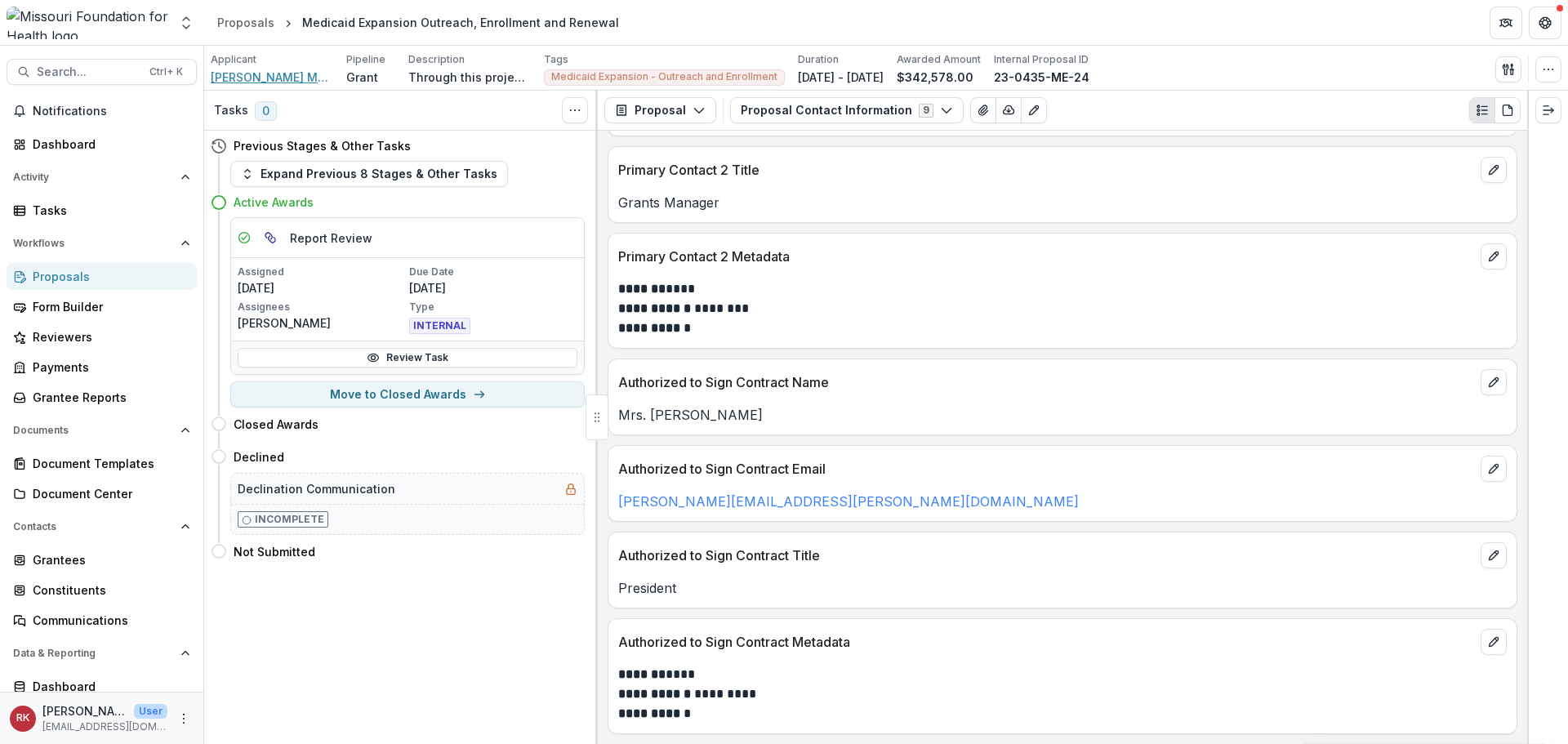
click at [260, 83] on span "Lester E Cox Medical Centers" at bounding box center [272, 76] width 122 height 17
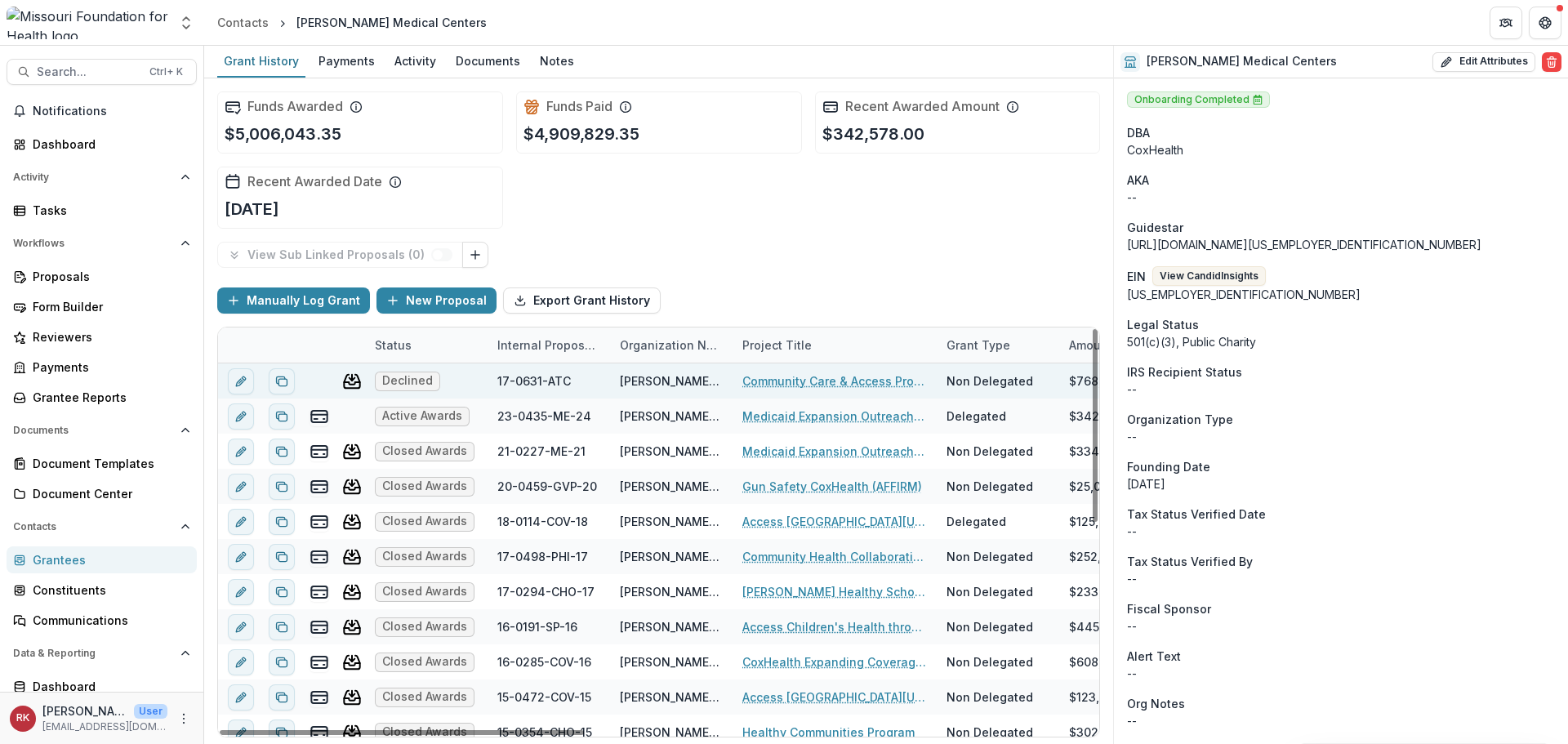
click at [815, 379] on link "Community Care & Access Program" at bounding box center [834, 381] width 185 height 17
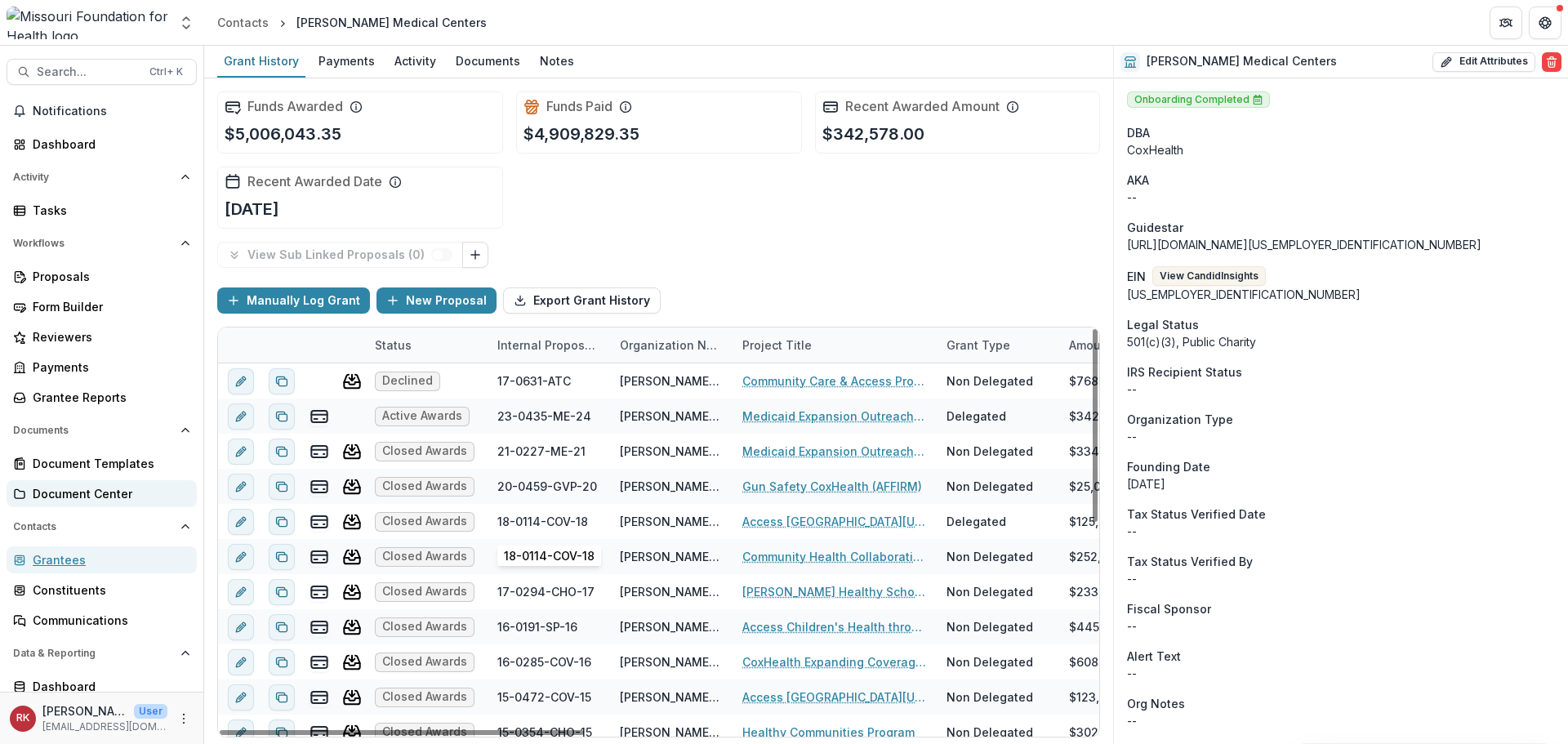
click at [49, 565] on div "Grantees" at bounding box center [108, 559] width 151 height 17
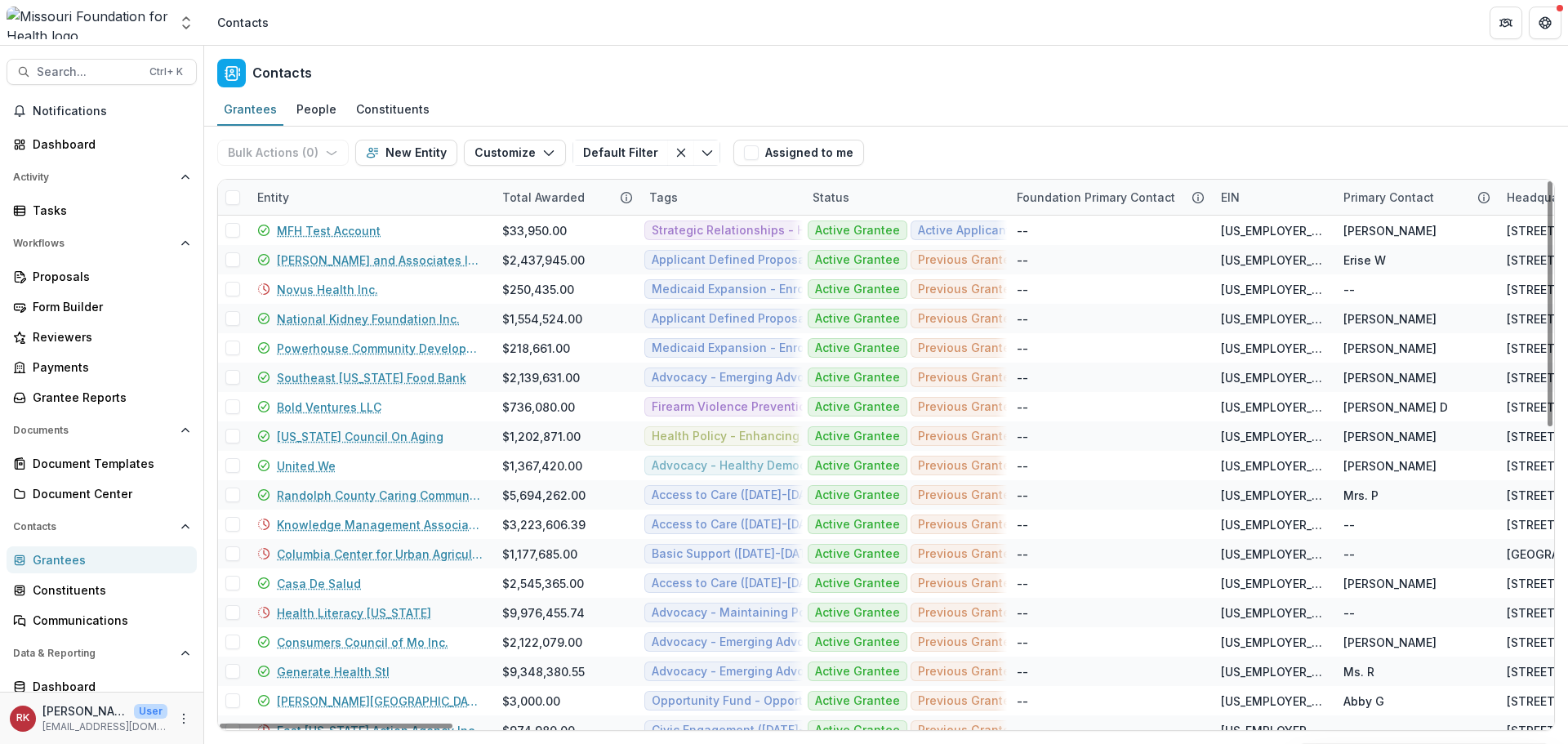
click at [282, 198] on div "Entity" at bounding box center [273, 197] width 51 height 17
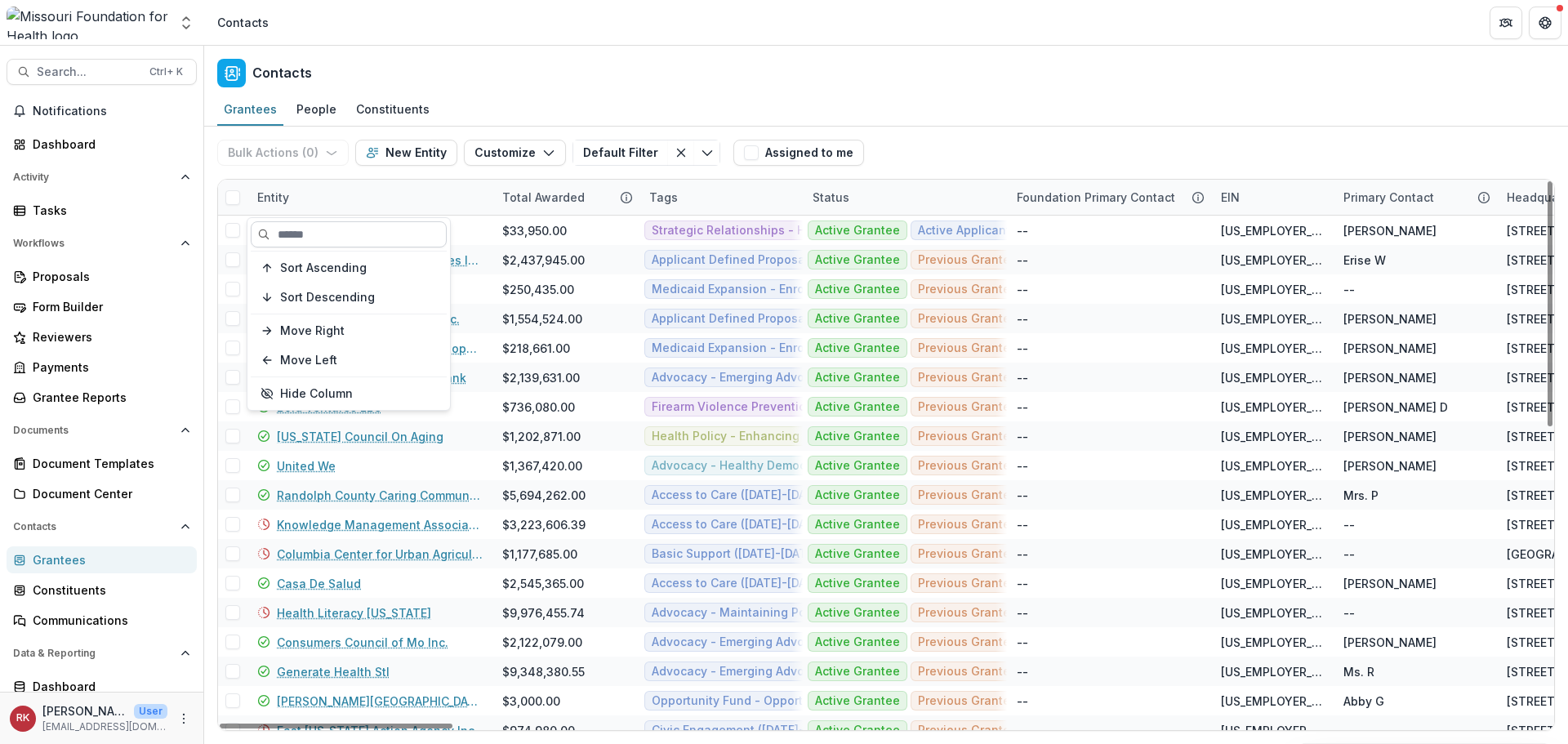
click at [327, 236] on input at bounding box center [349, 234] width 196 height 26
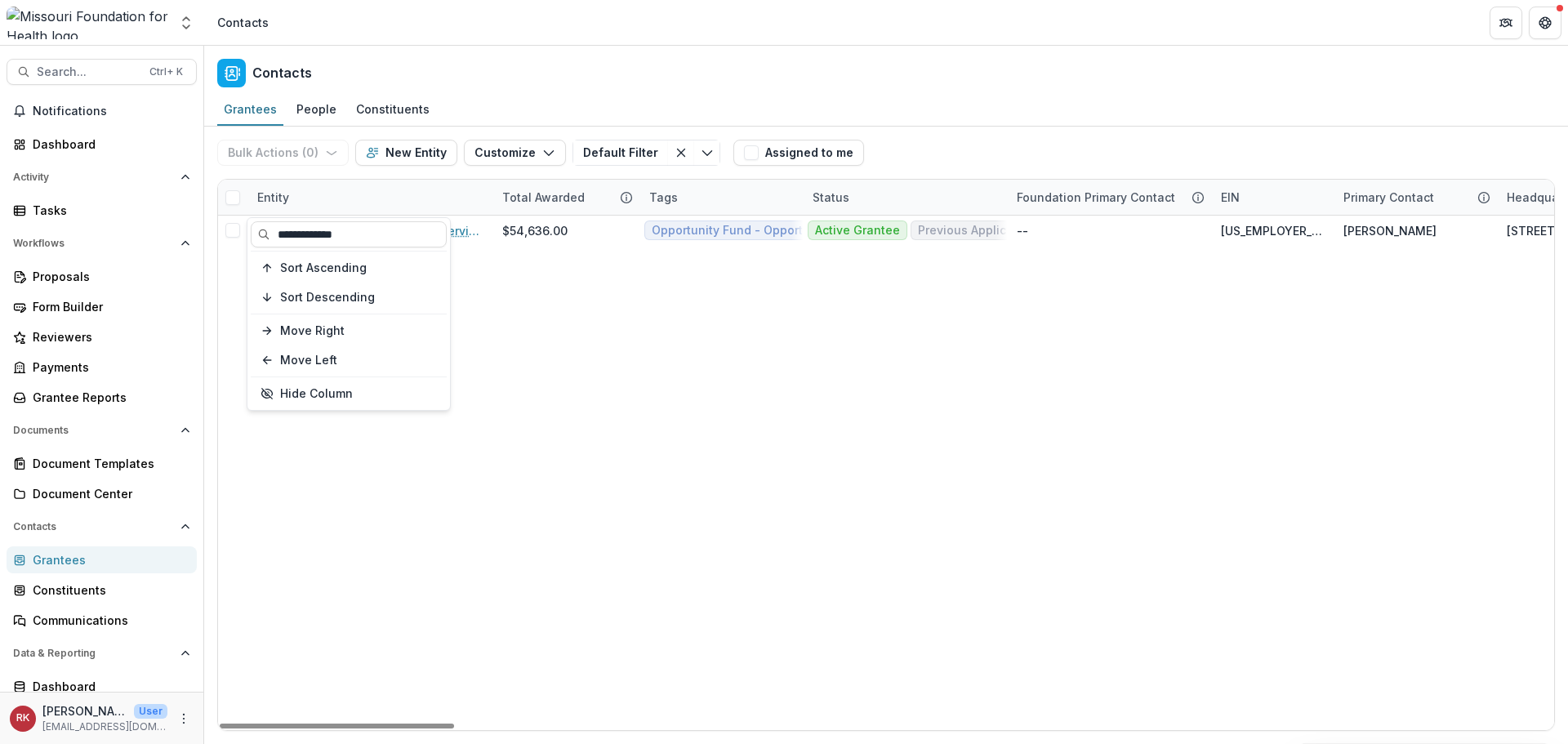
type input "**********"
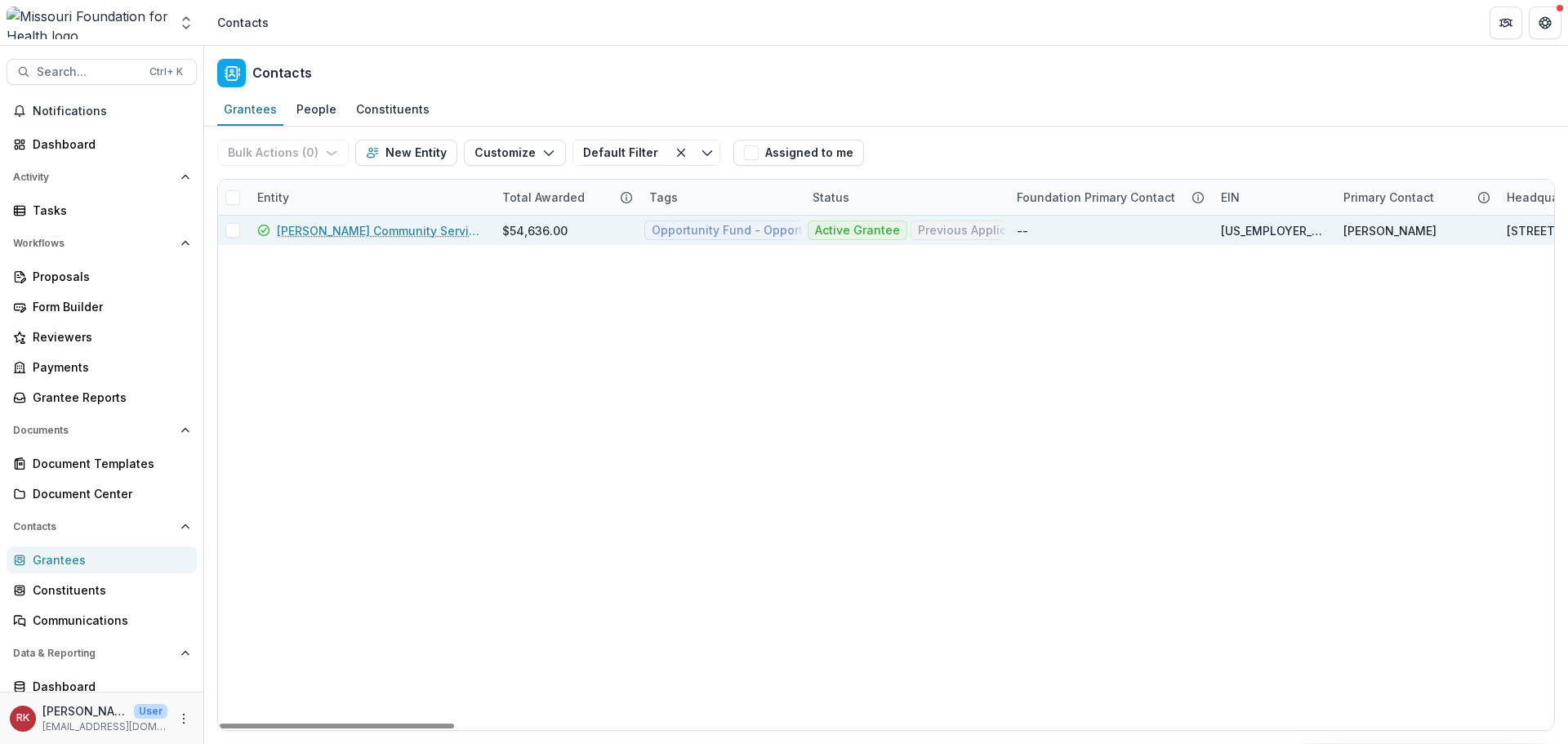
click at [337, 227] on link "Douglass Community Services Inc" at bounding box center [380, 230] width 206 height 17
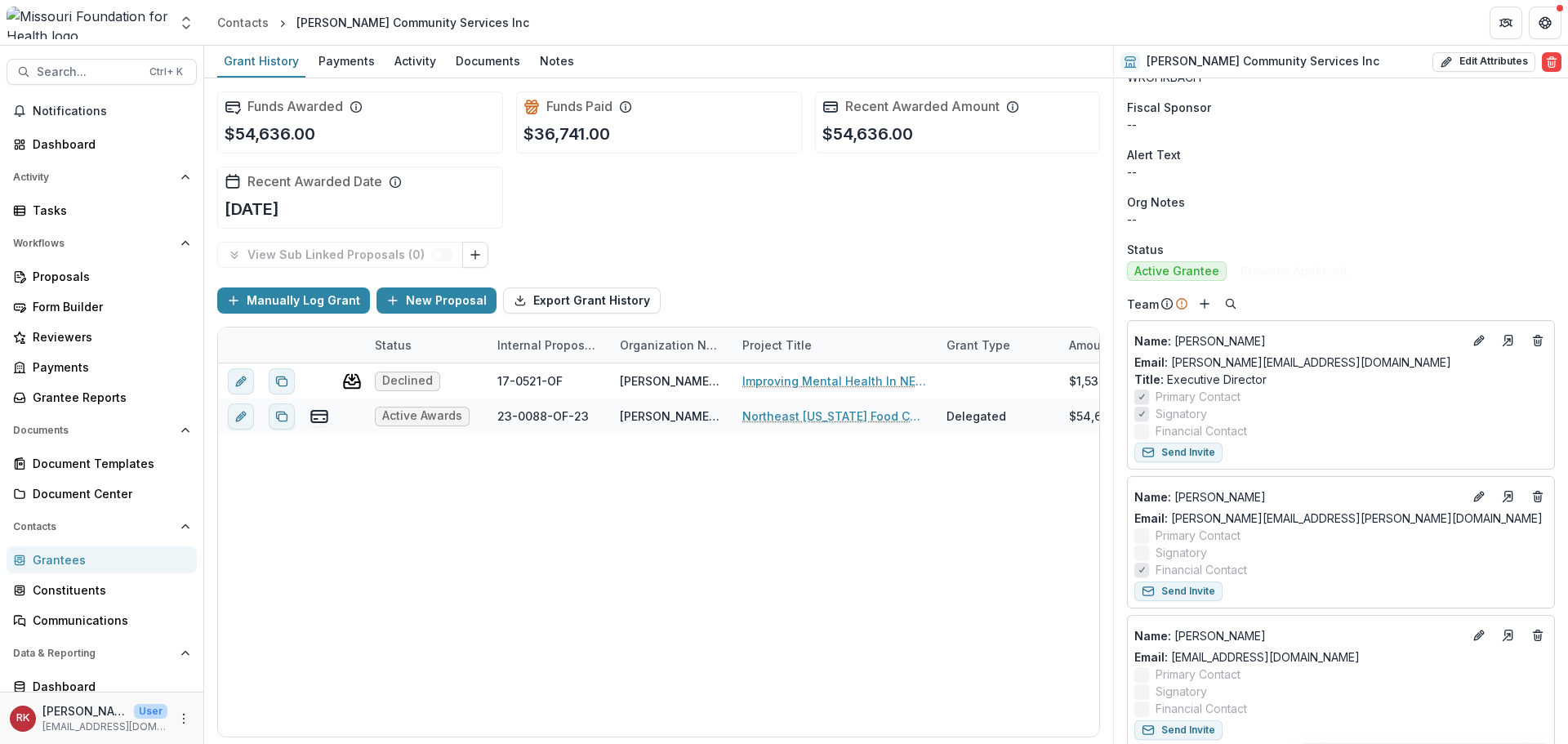
scroll to position [653, 0]
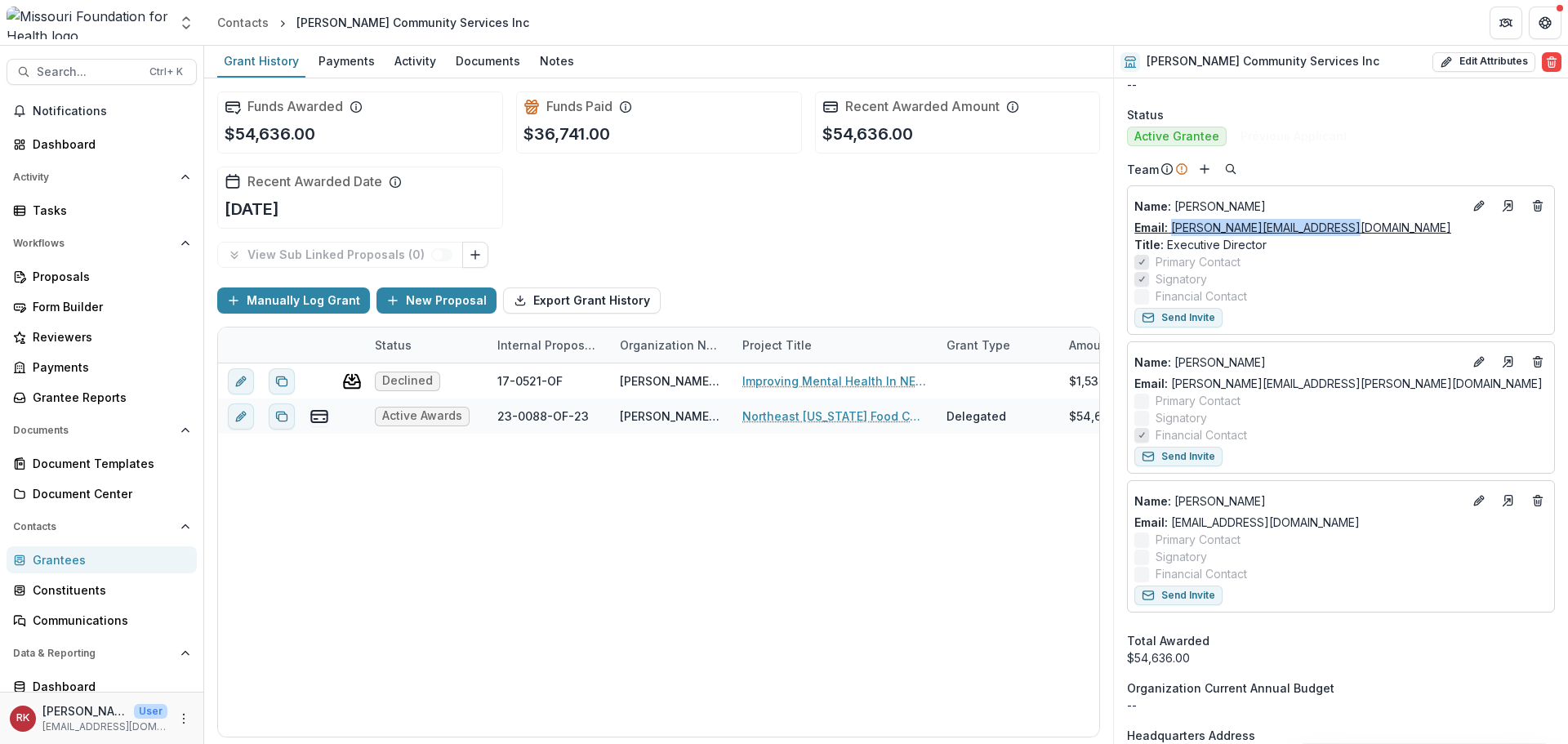
drag, startPoint x: 1384, startPoint y: 208, endPoint x: 1173, endPoint y: 208, distance: 211.0
click at [1173, 219] on div "Email: stephanie@douglassonline.org" at bounding box center [1340, 227] width 413 height 17
copy link "stephanie@douglassonline.org"
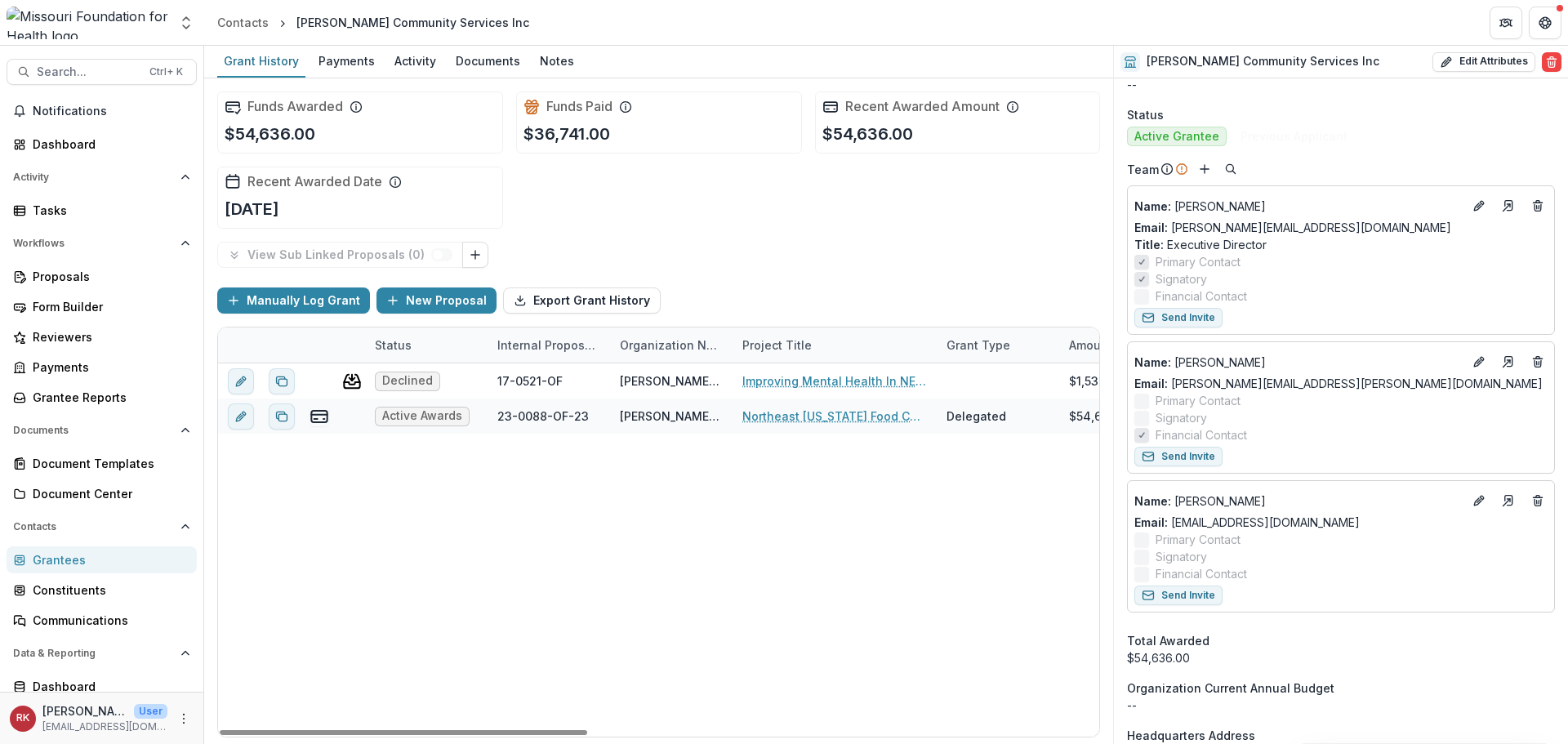
click at [951, 508] on div "Declined 17-0521-OF Douglass Community Services Inc Improving Mental Health In …" at bounding box center [1271, 550] width 2107 height 373
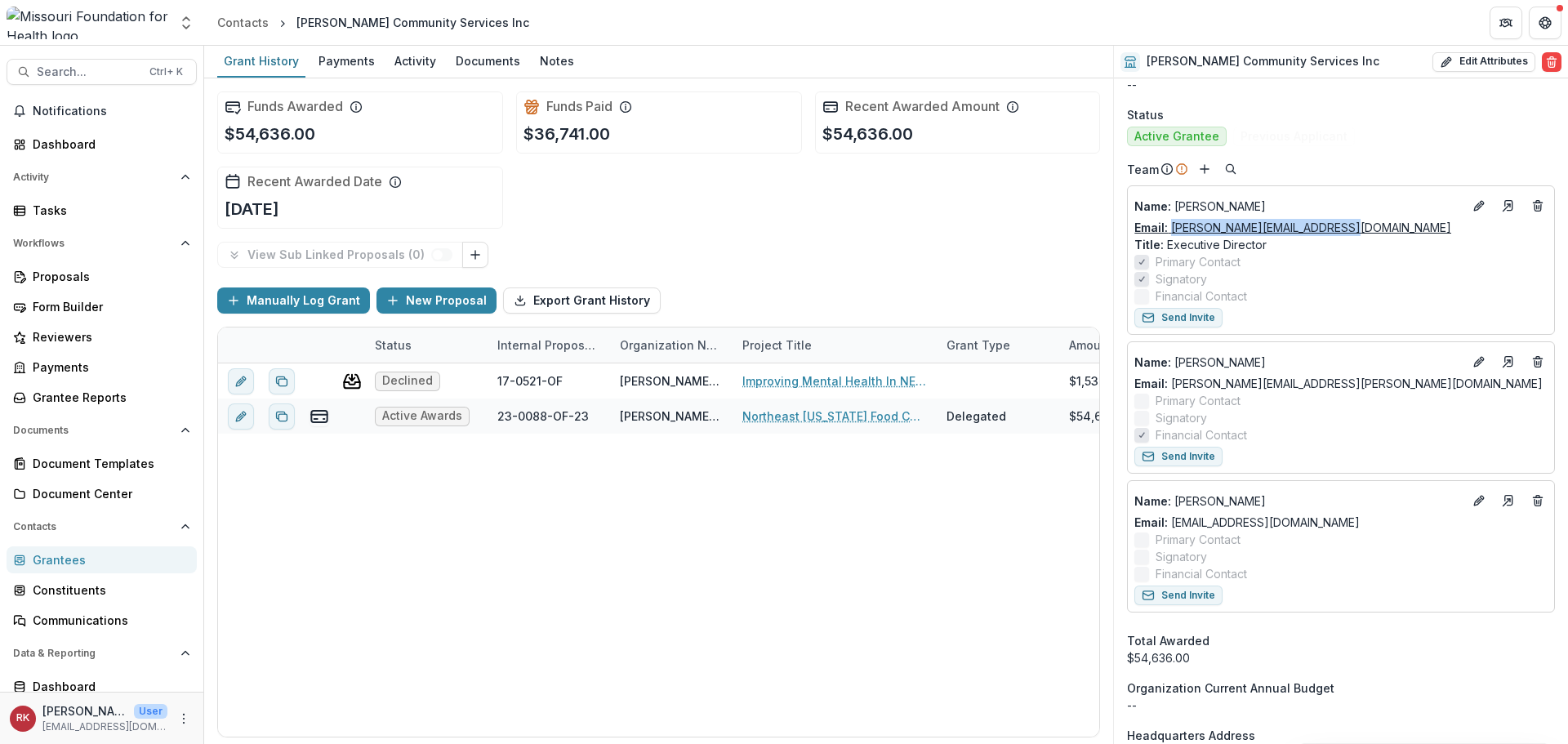
drag, startPoint x: 1368, startPoint y: 209, endPoint x: 1173, endPoint y: 213, distance: 195.0
click at [1173, 219] on div "Email: stephanie@douglassonline.org" at bounding box center [1340, 227] width 413 height 17
copy link "stephanie@douglassonline.org"
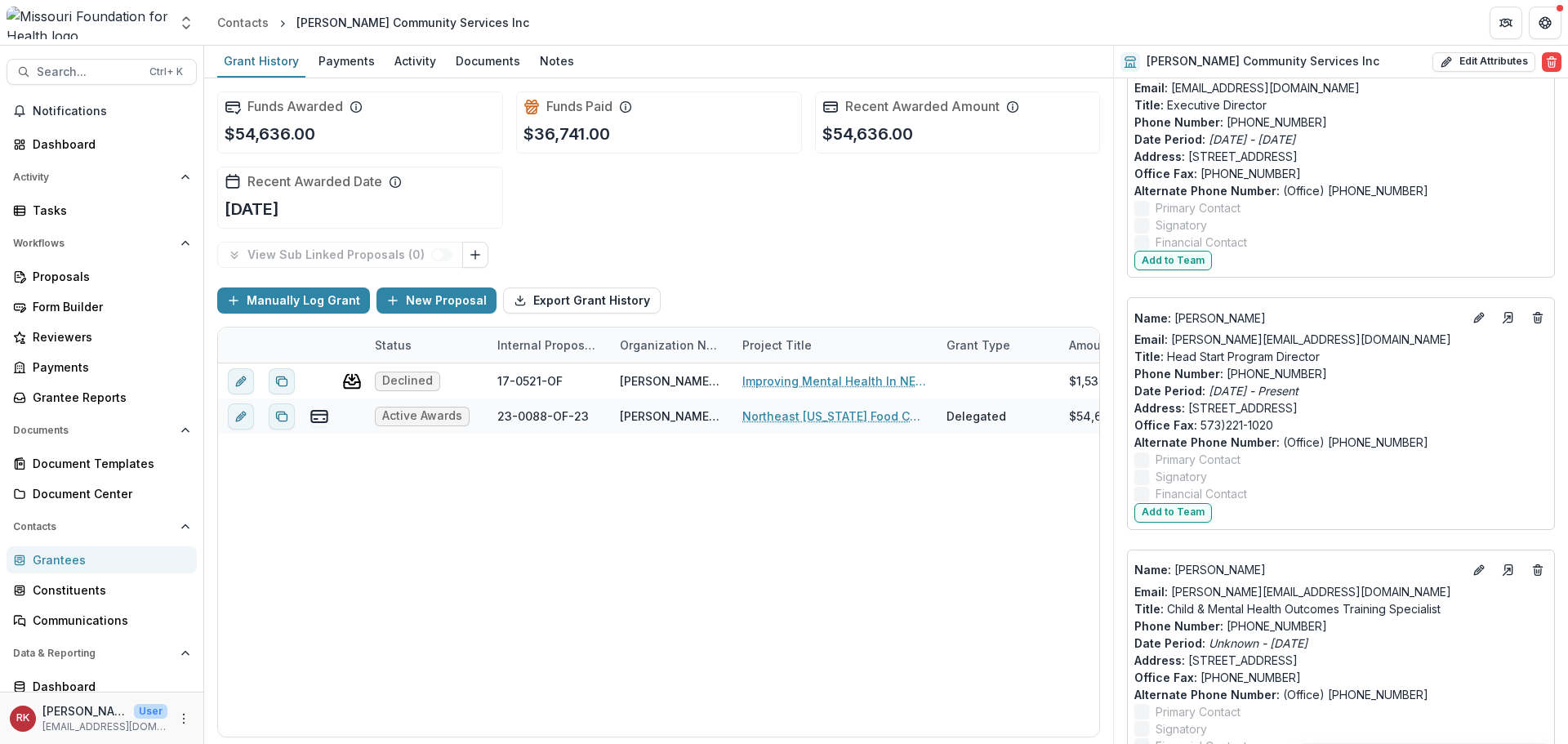
scroll to position [3076, 0]
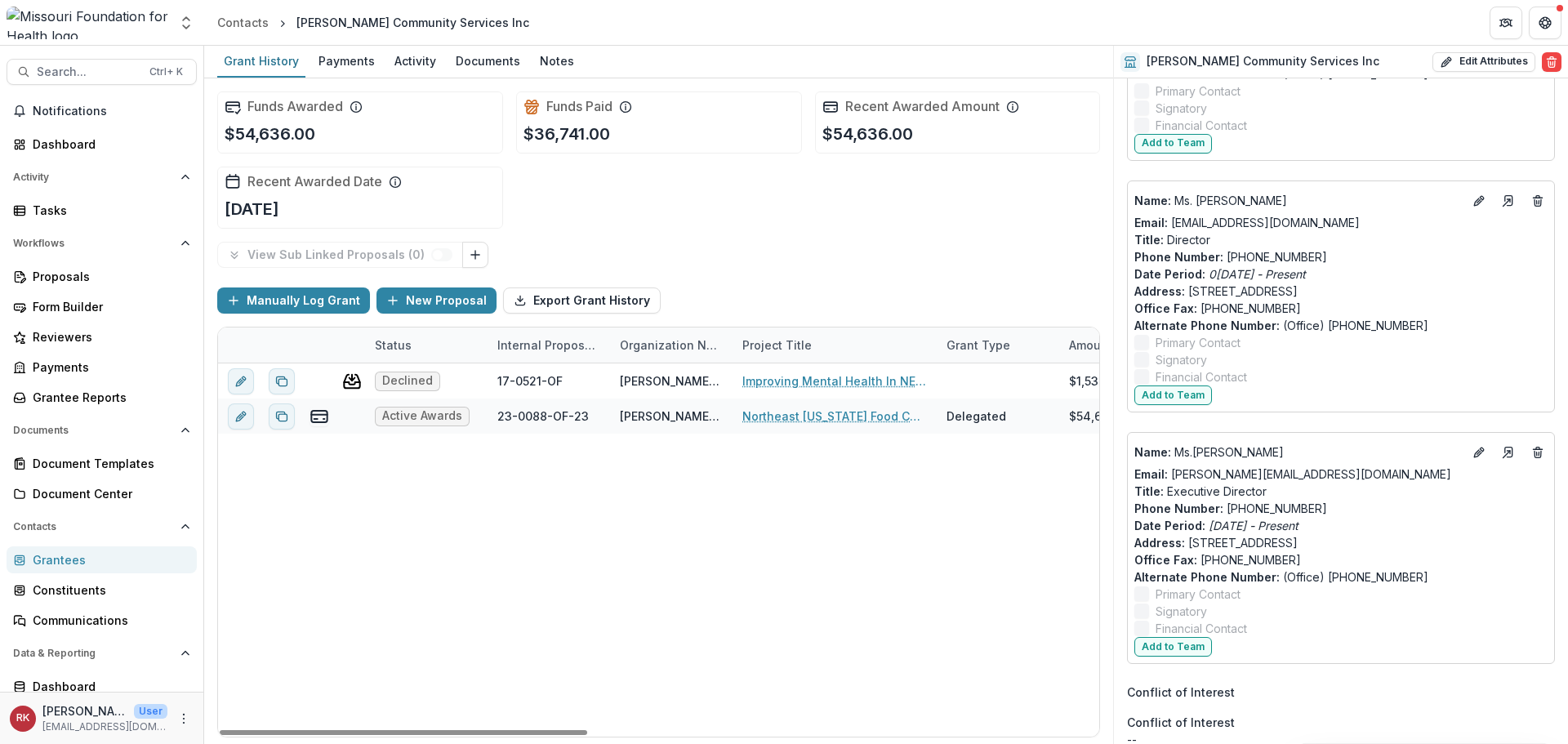
click at [62, 567] on div "Grantees" at bounding box center [108, 559] width 151 height 17
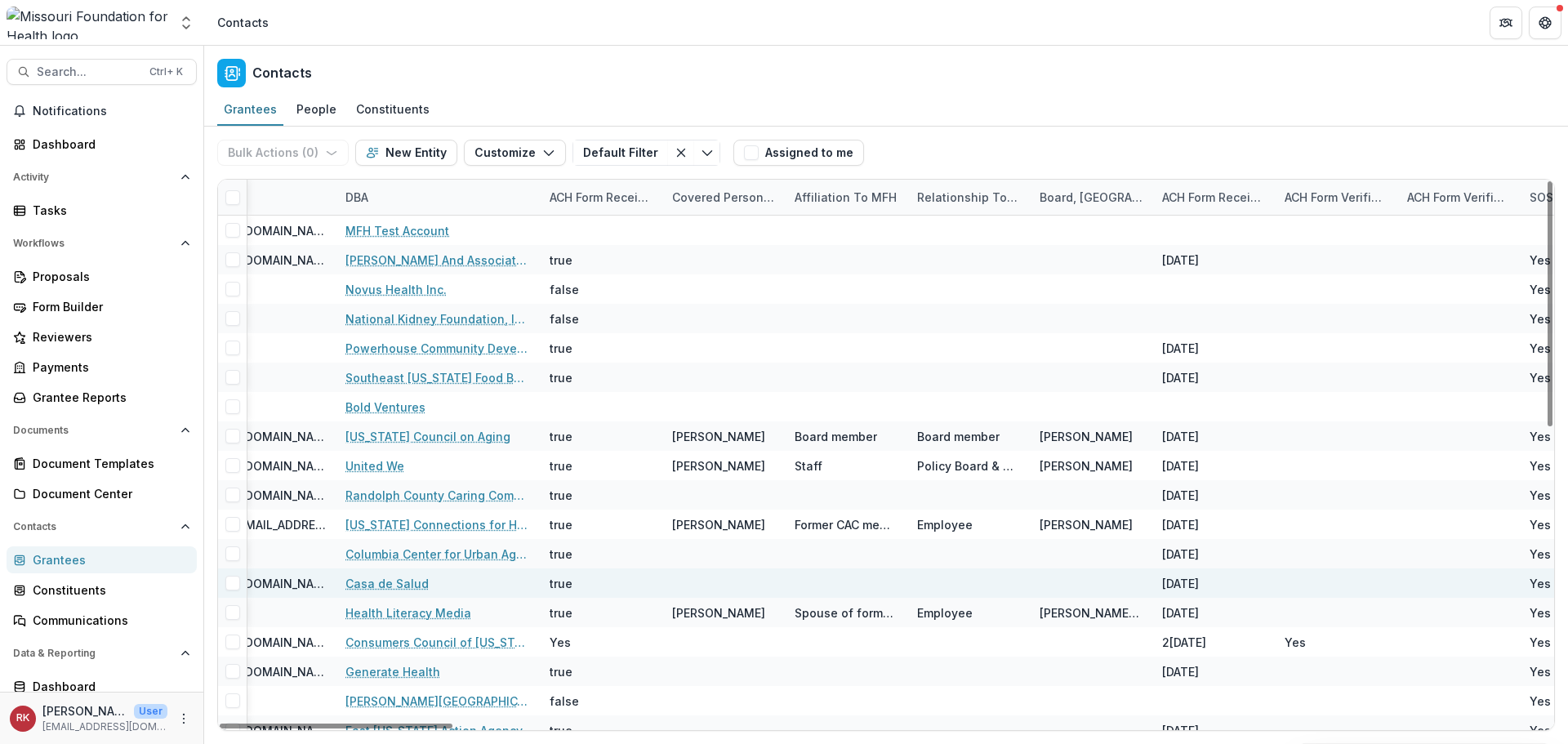
drag, startPoint x: 287, startPoint y: 726, endPoint x: 601, endPoint y: 589, distance: 342.6
click at [453, 723] on div at bounding box center [336, 725] width 233 height 4
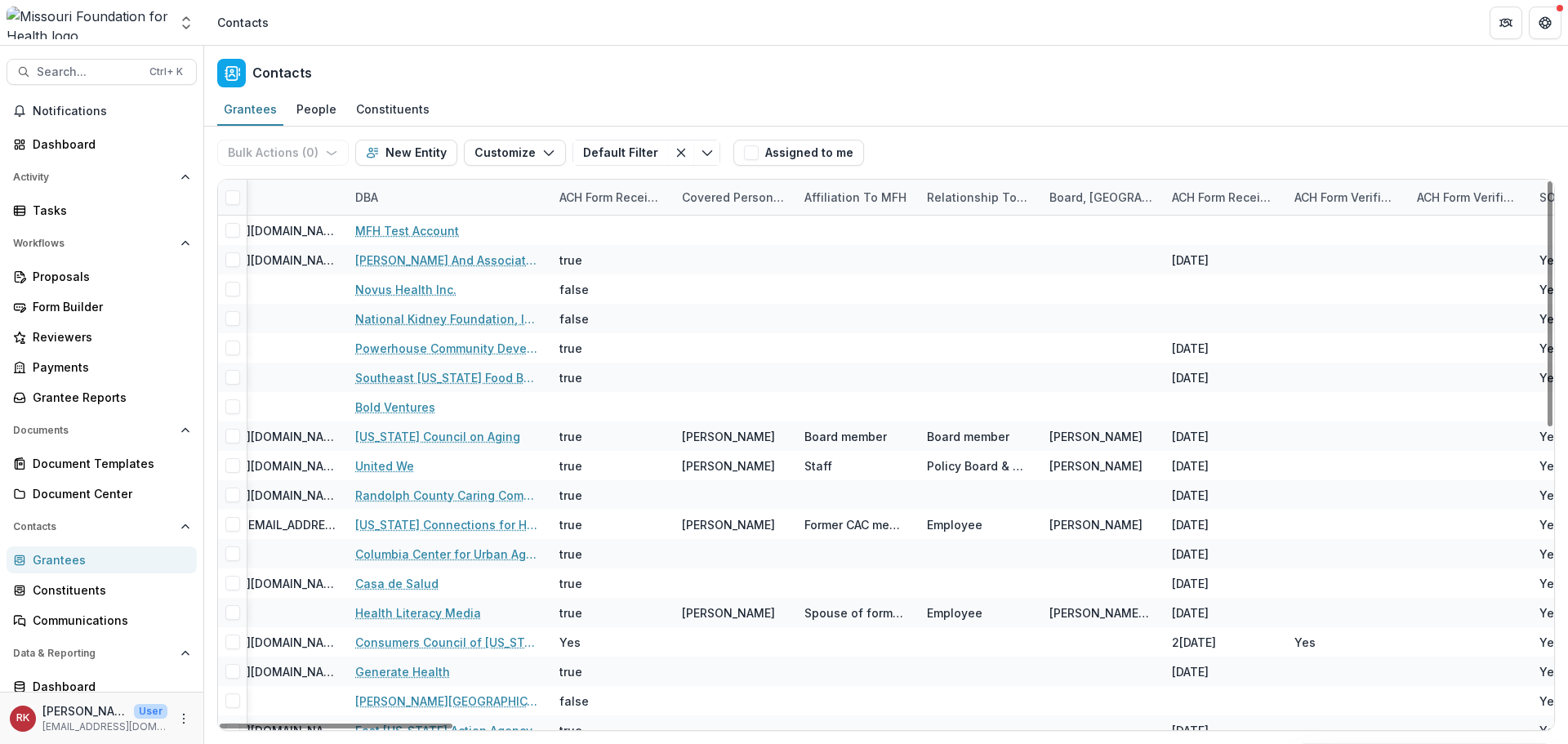
click at [372, 196] on div "DBA" at bounding box center [366, 197] width 42 height 17
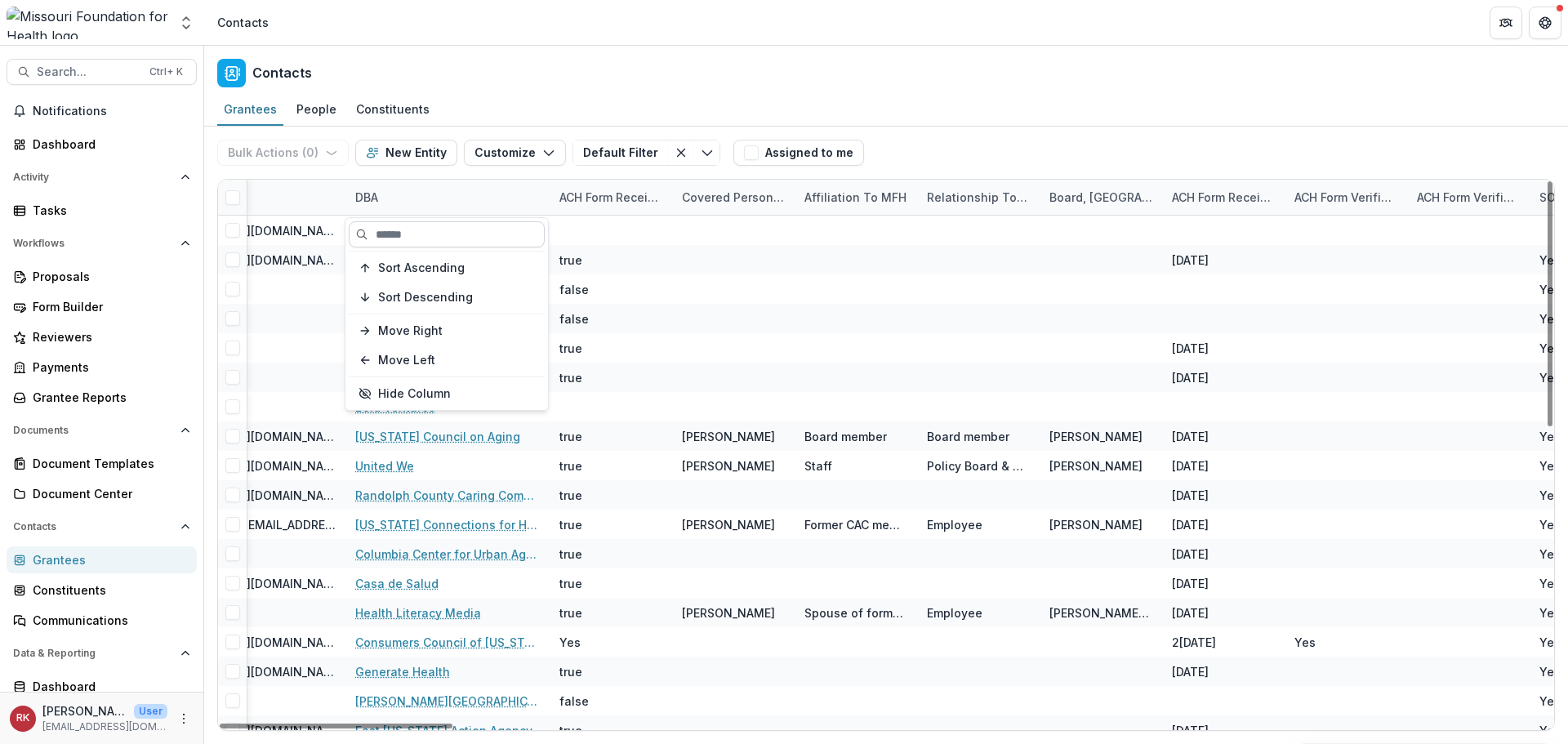
click at [387, 231] on input at bounding box center [446, 234] width 196 height 26
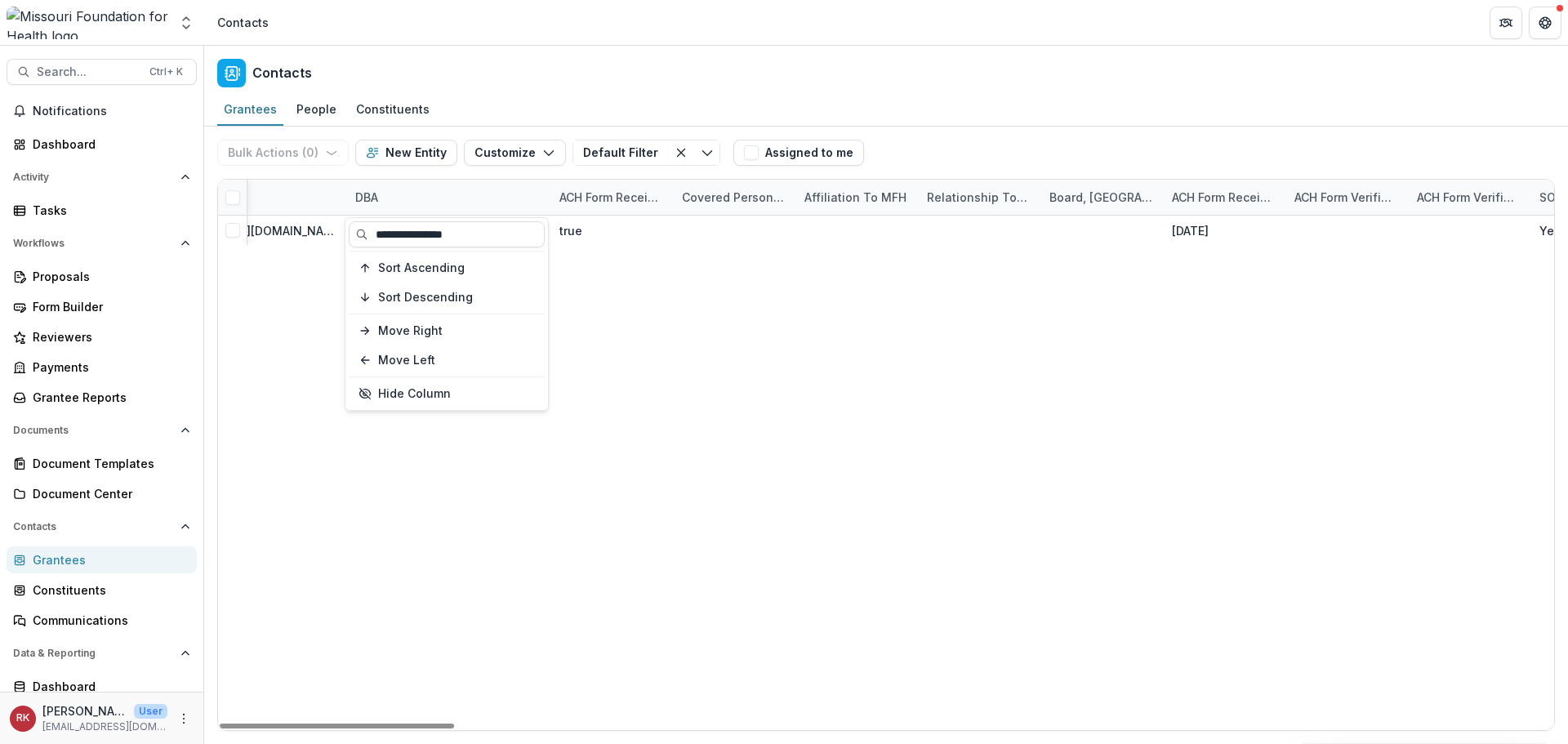
type input "**********"
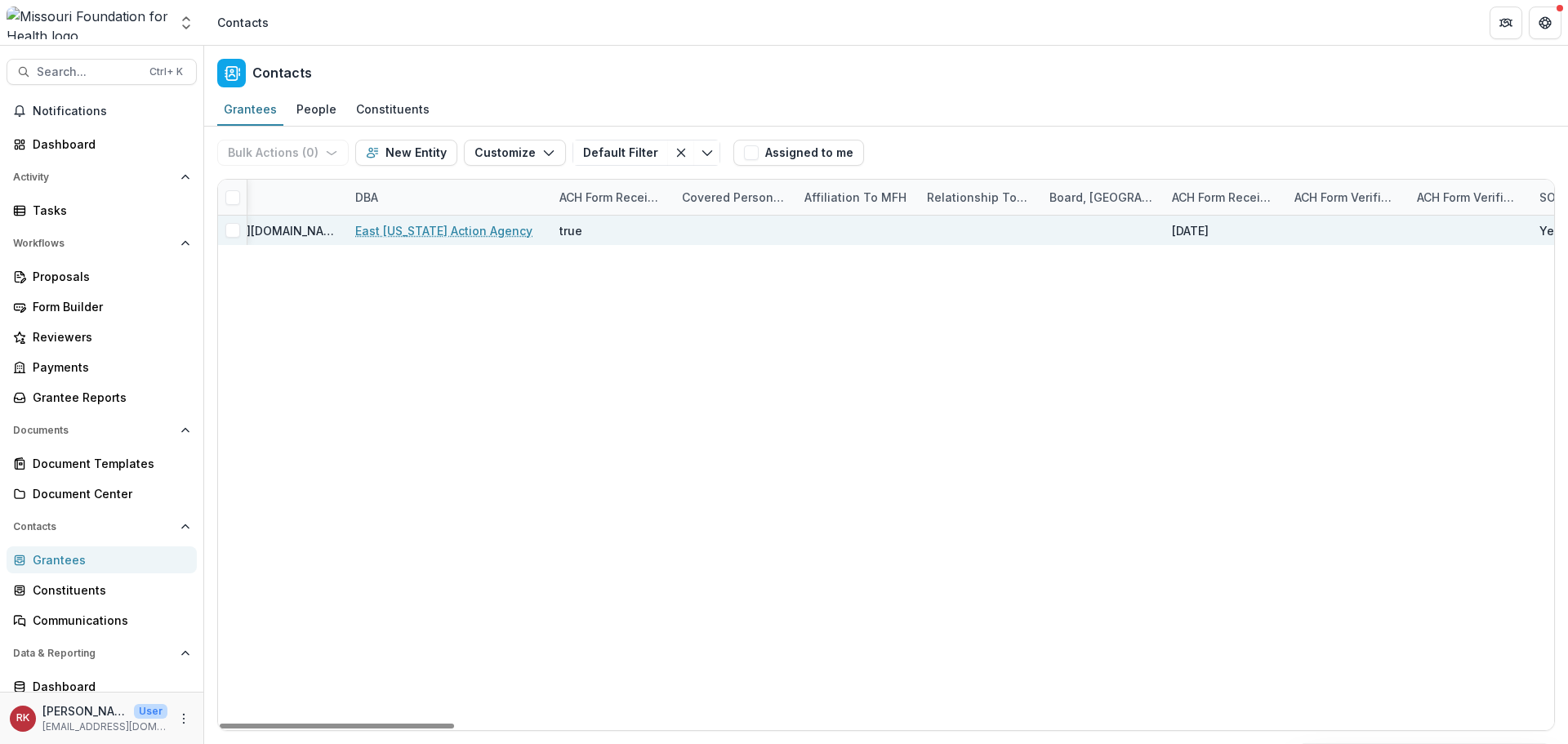
click at [438, 227] on link "East Missouri Action Agency" at bounding box center [444, 230] width 177 height 17
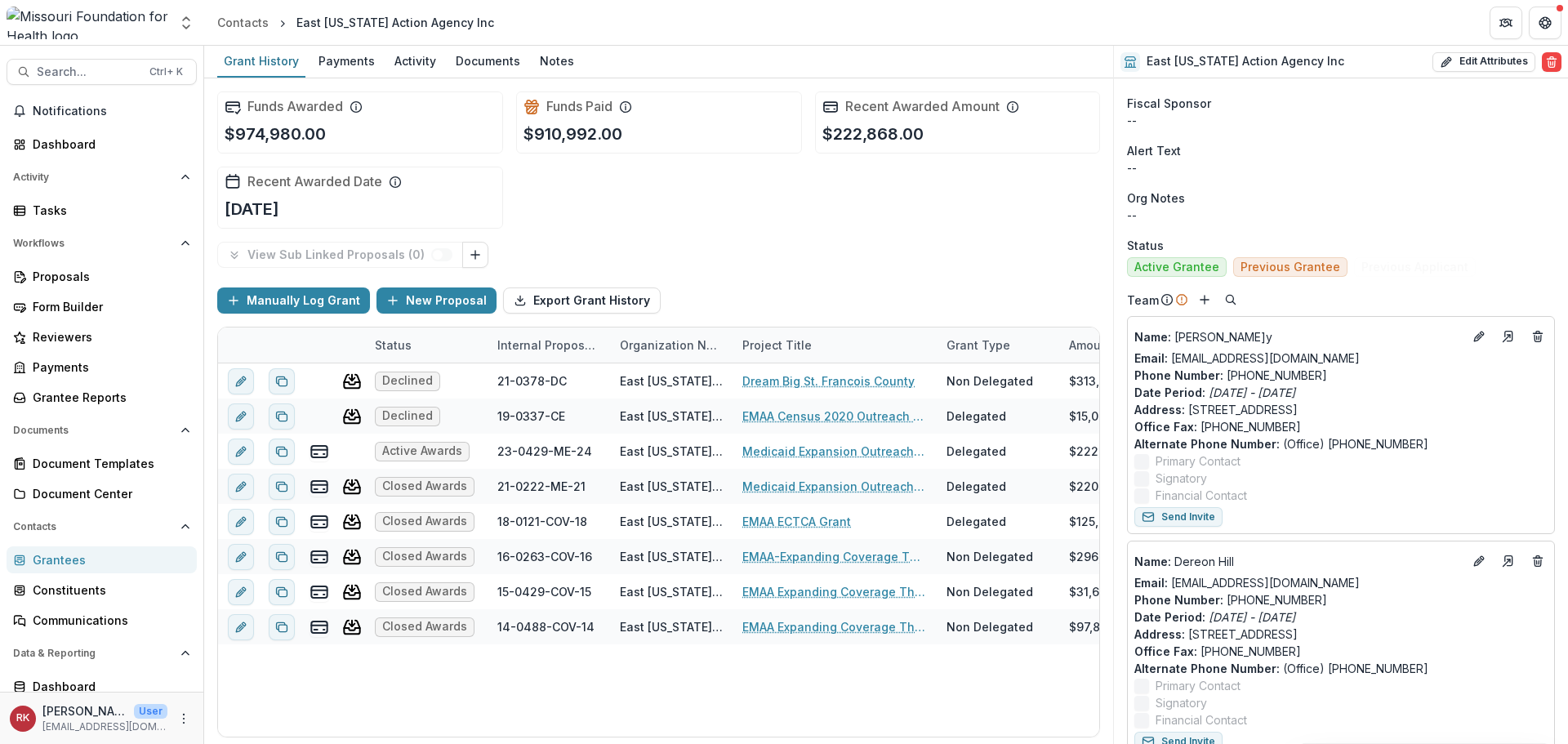
scroll to position [489, 0]
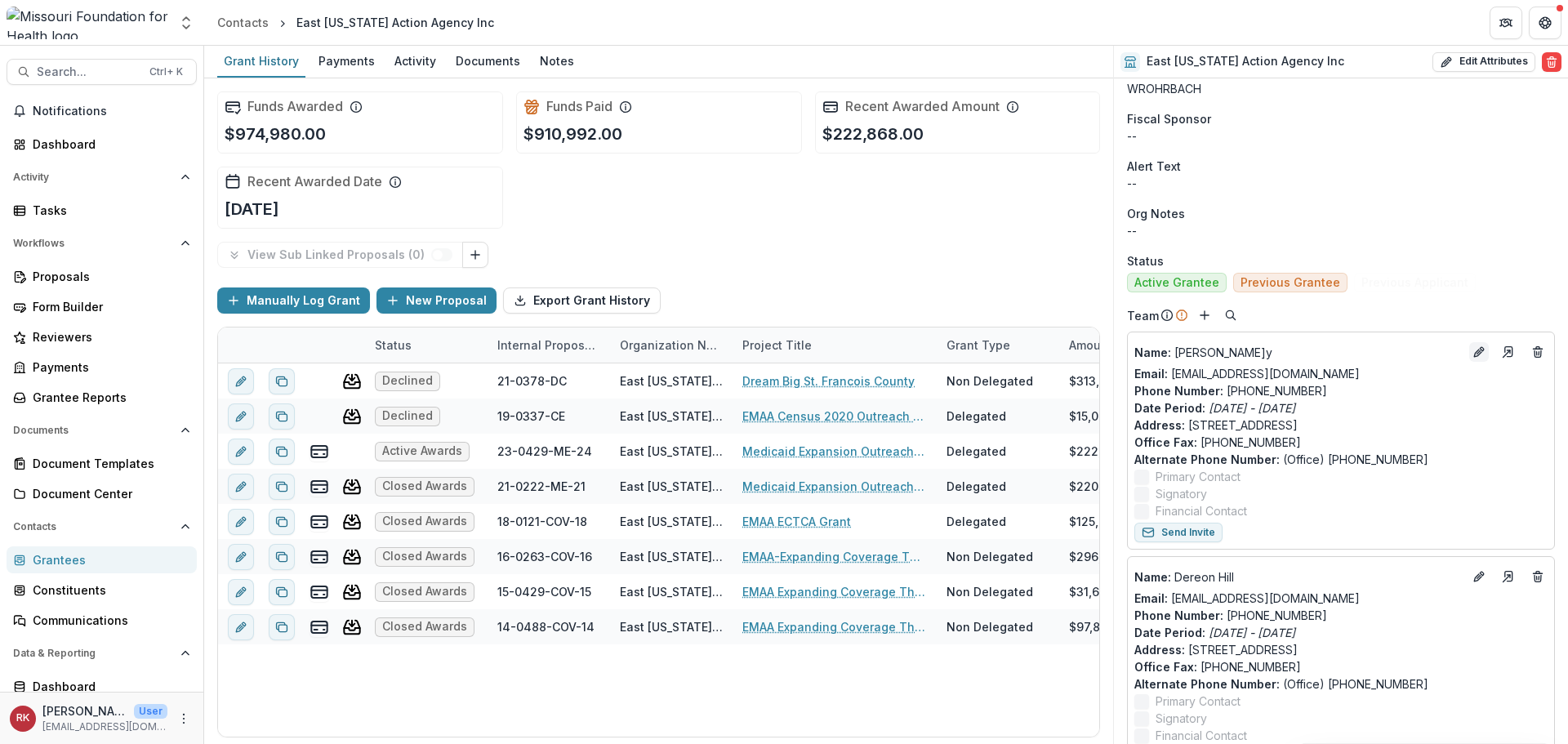
click at [1474, 350] on icon "Edit" at bounding box center [1478, 353] width 7 height 7
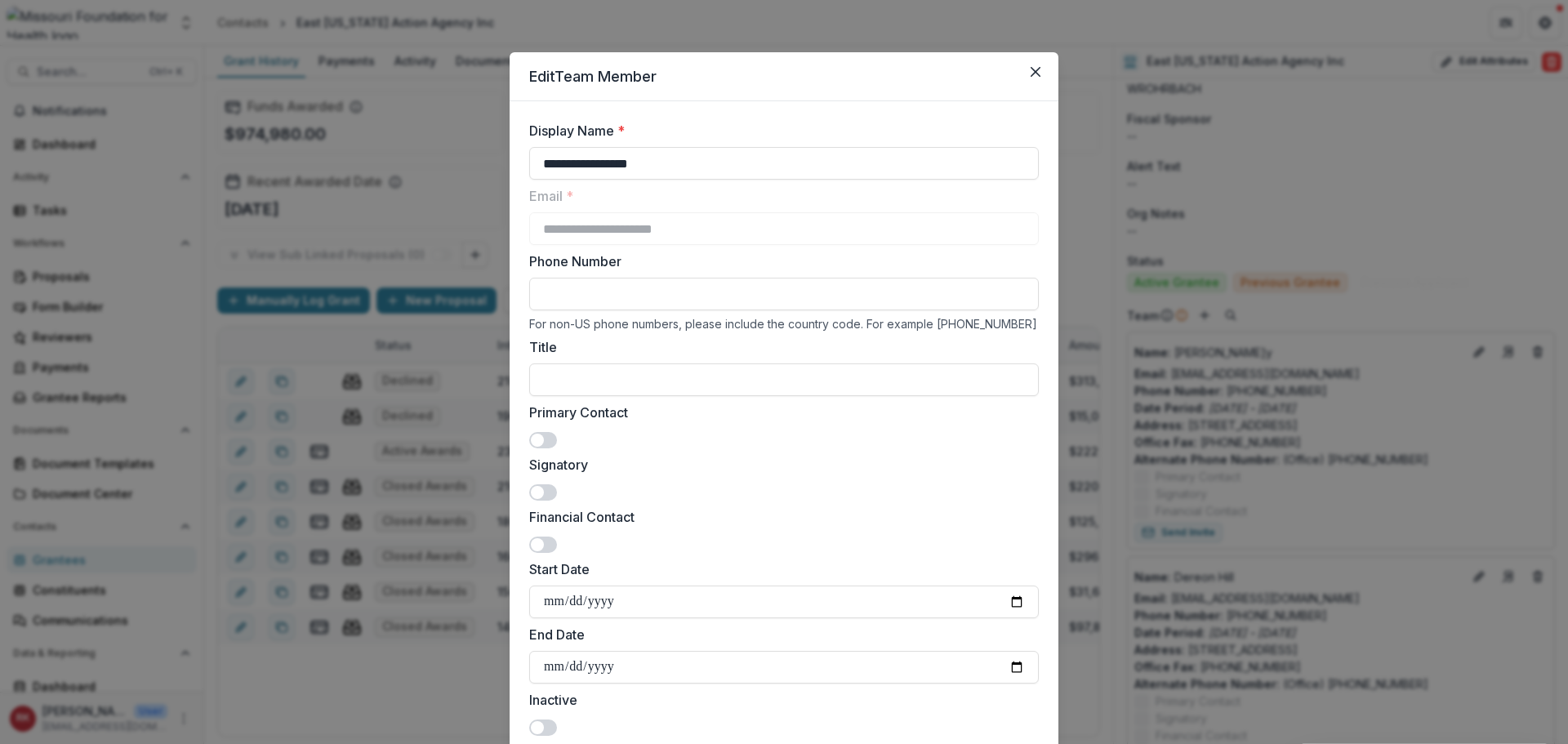
click at [540, 493] on span at bounding box center [537, 492] width 14 height 13
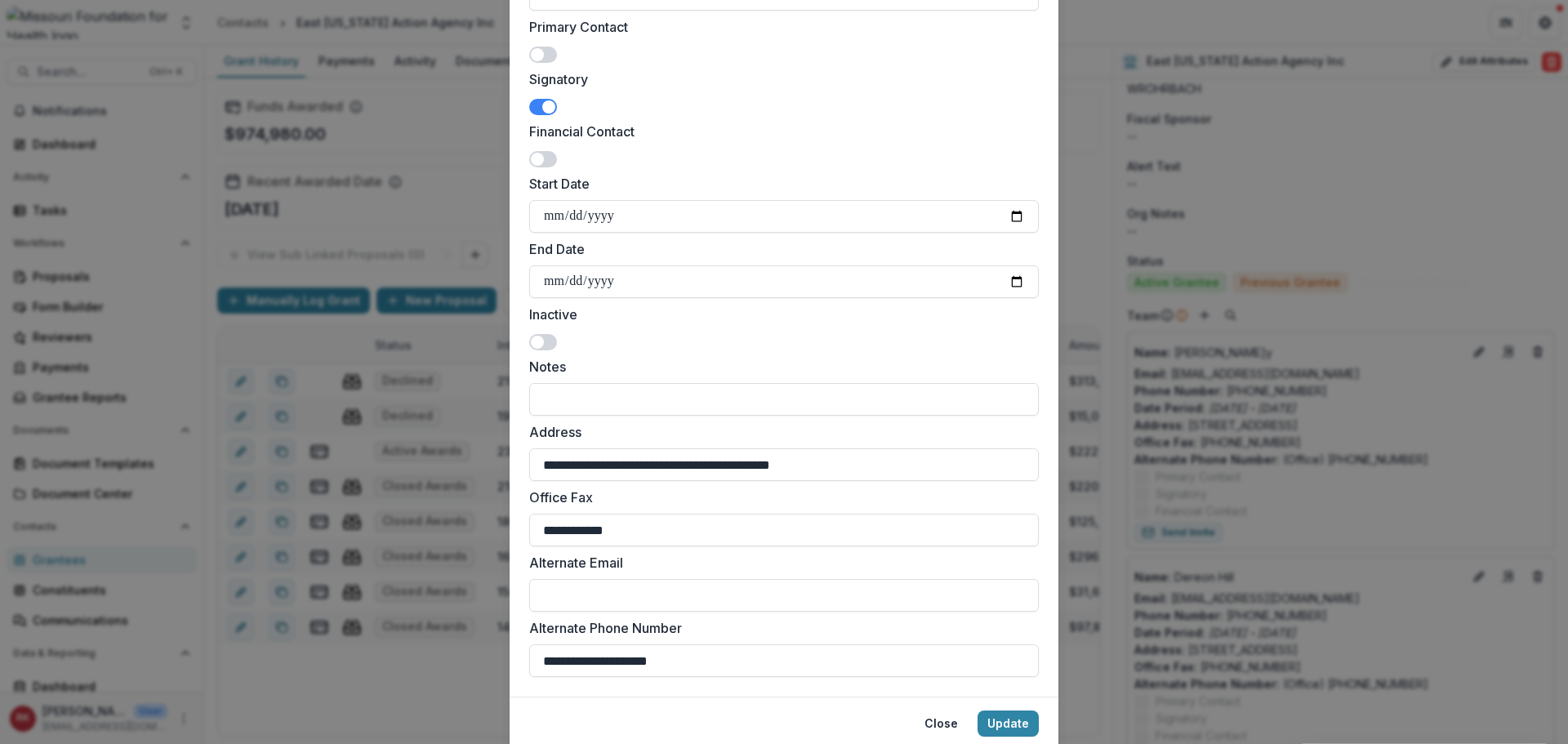
scroll to position [444, 0]
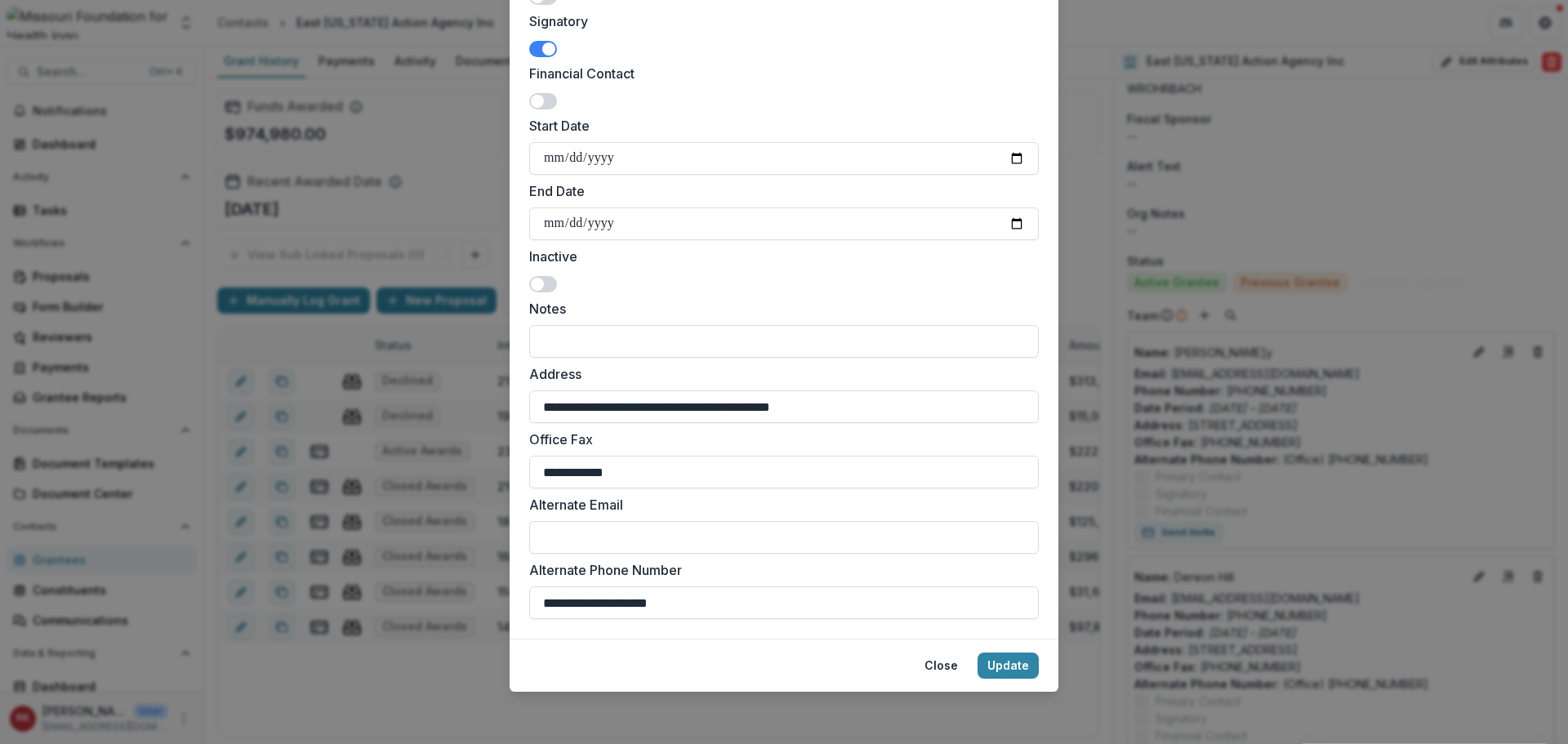
drag, startPoint x: 1017, startPoint y: 221, endPoint x: 962, endPoint y: 255, distance: 64.7
click at [1017, 222] on input "**********" at bounding box center [784, 223] width 509 height 32
drag, startPoint x: 698, startPoint y: 596, endPoint x: 375, endPoint y: 591, distance: 323.0
click at [375, 591] on div "**********" at bounding box center [784, 372] width 1568 height 744
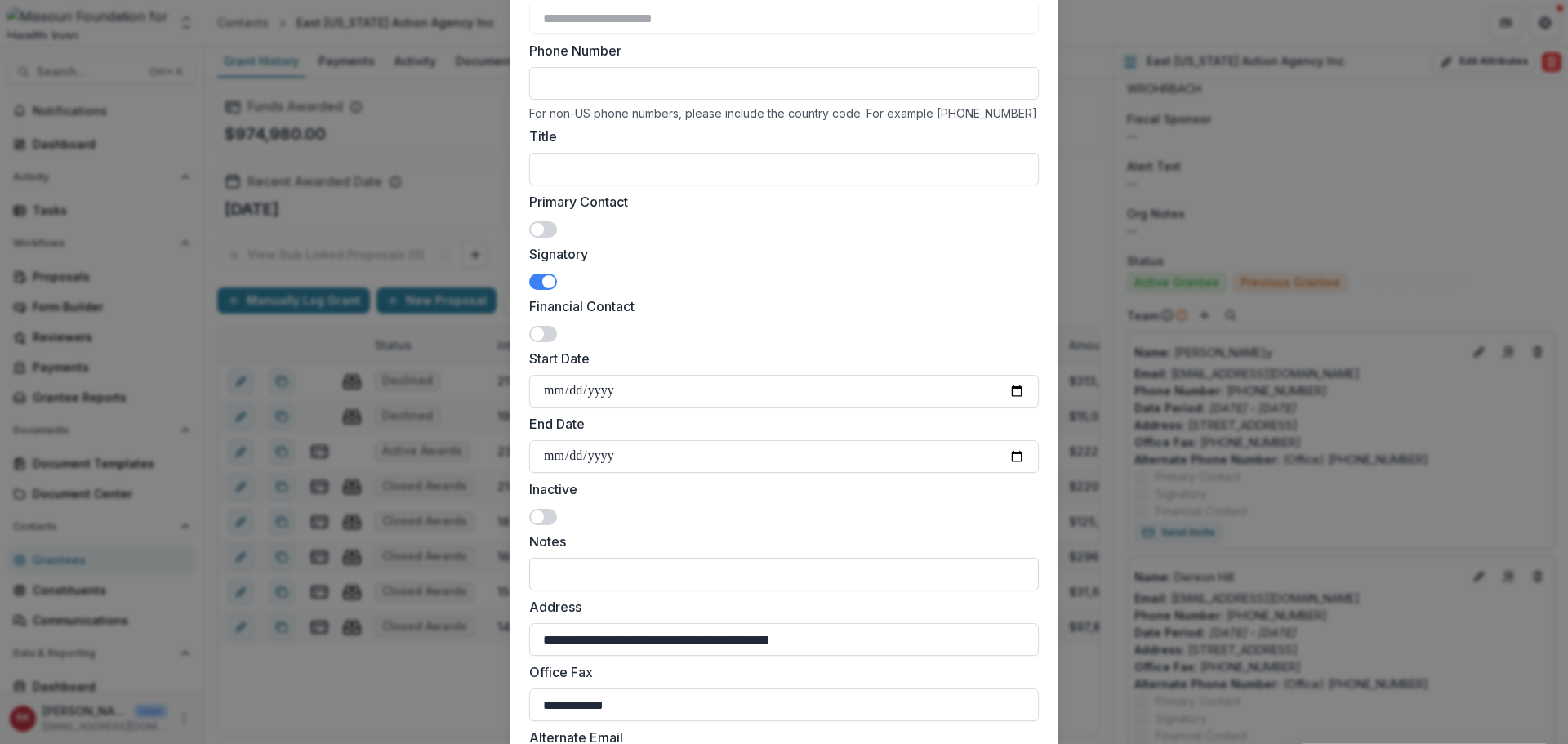
scroll to position [0, 0]
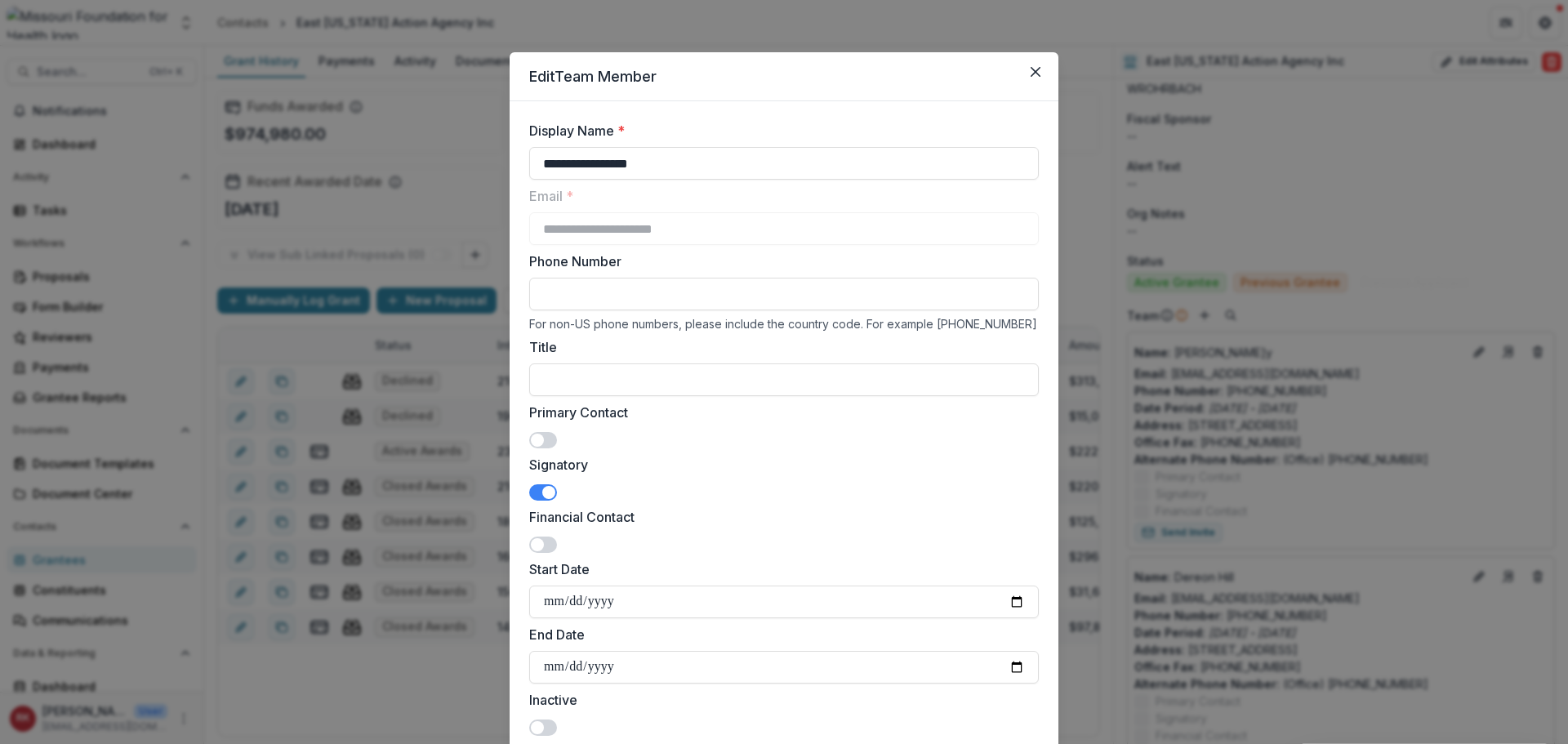
click at [550, 299] on input "Phone Number" at bounding box center [784, 294] width 509 height 32
paste input "**********"
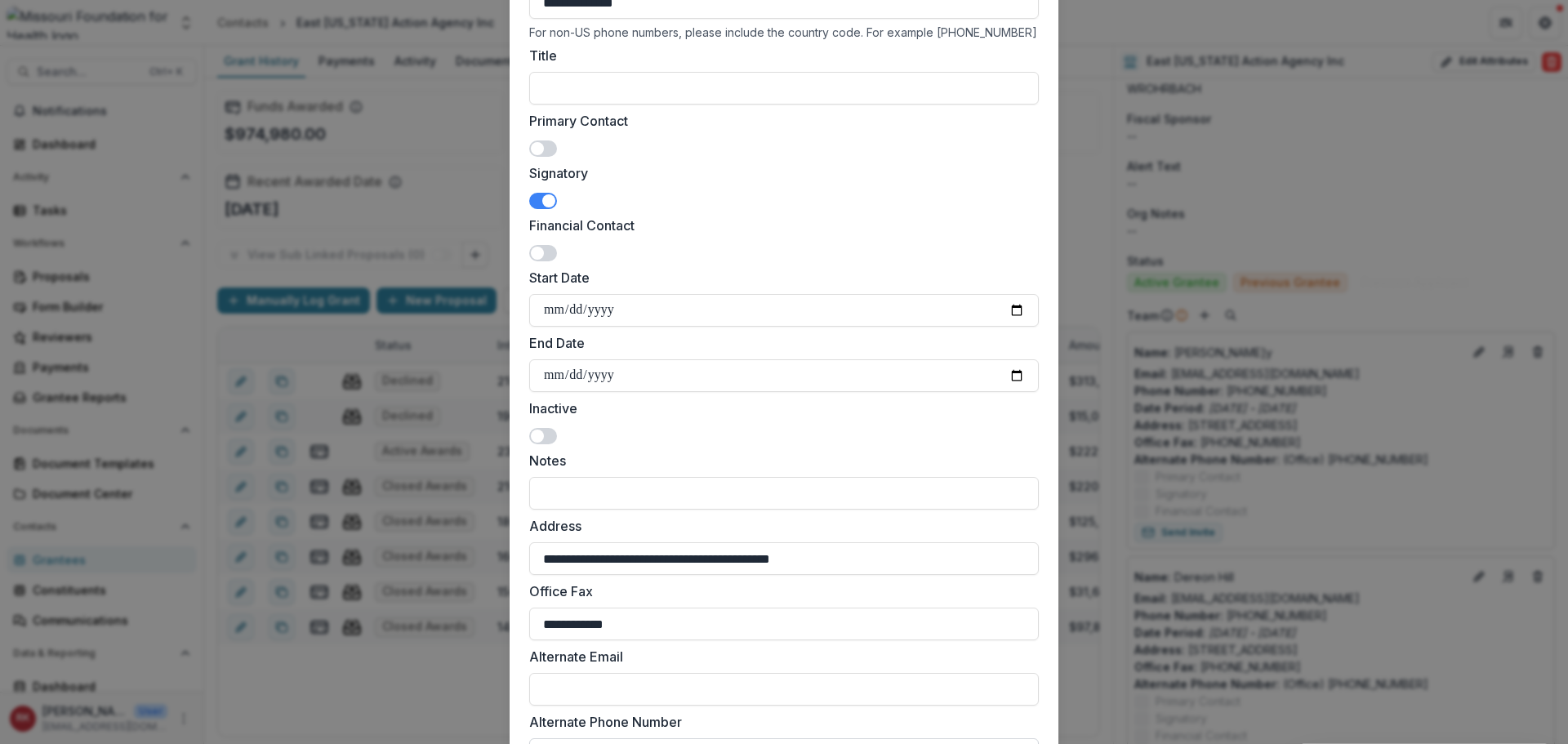
scroll to position [444, 0]
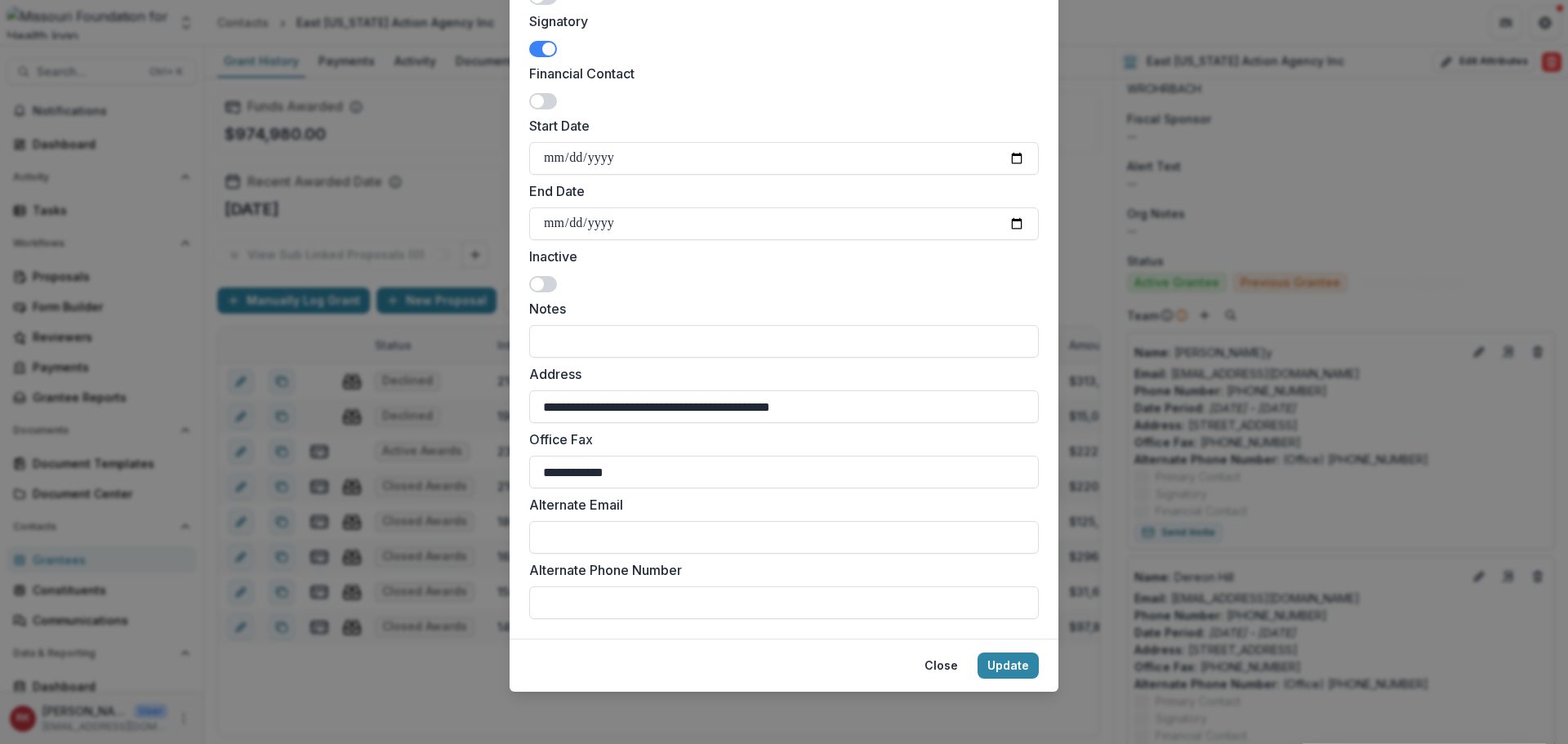
type input "**********"
click at [990, 650] on footer "Close Update" at bounding box center [784, 665] width 549 height 53
click at [994, 657] on button "Update" at bounding box center [1008, 665] width 61 height 26
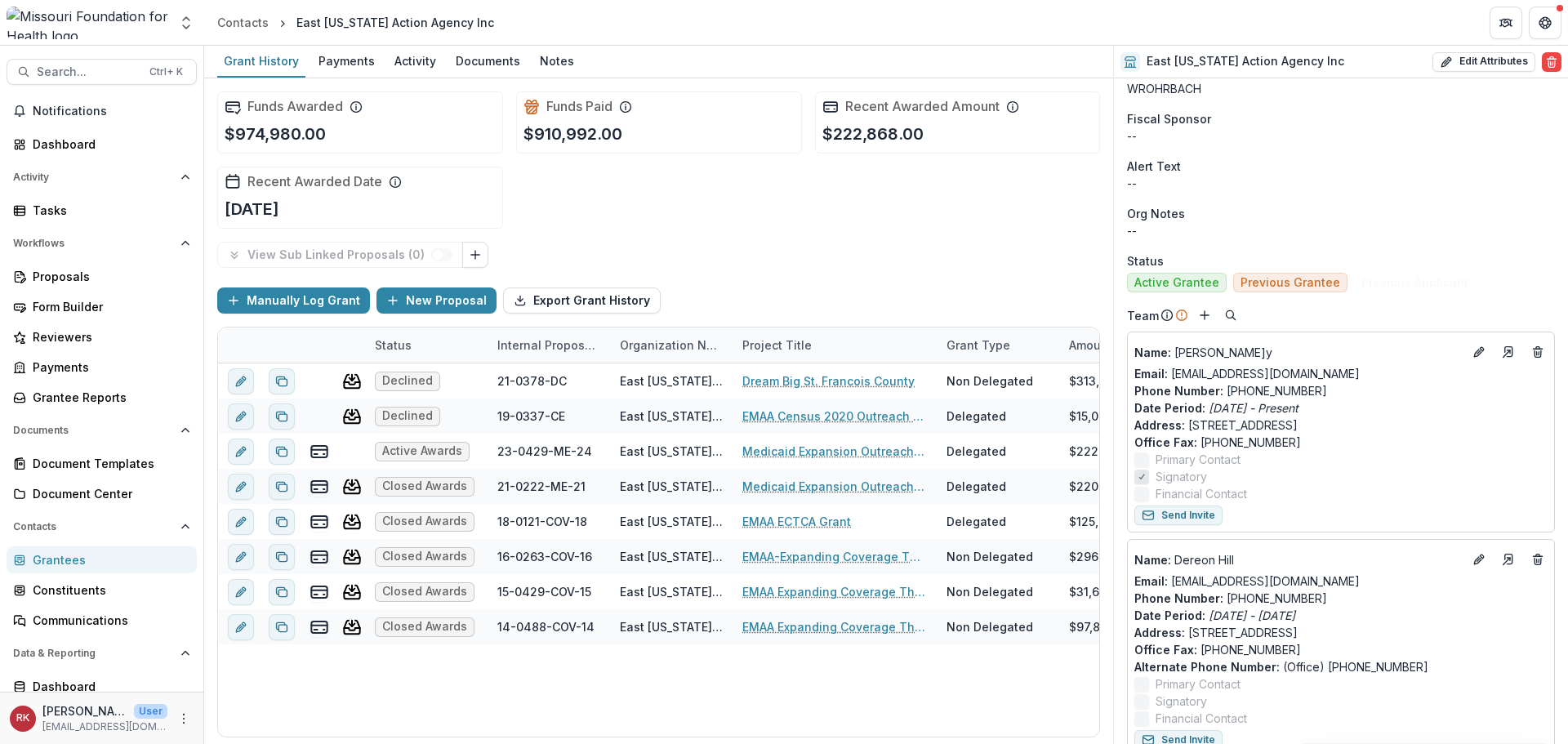
click at [58, 561] on div "Grantees" at bounding box center [108, 559] width 151 height 17
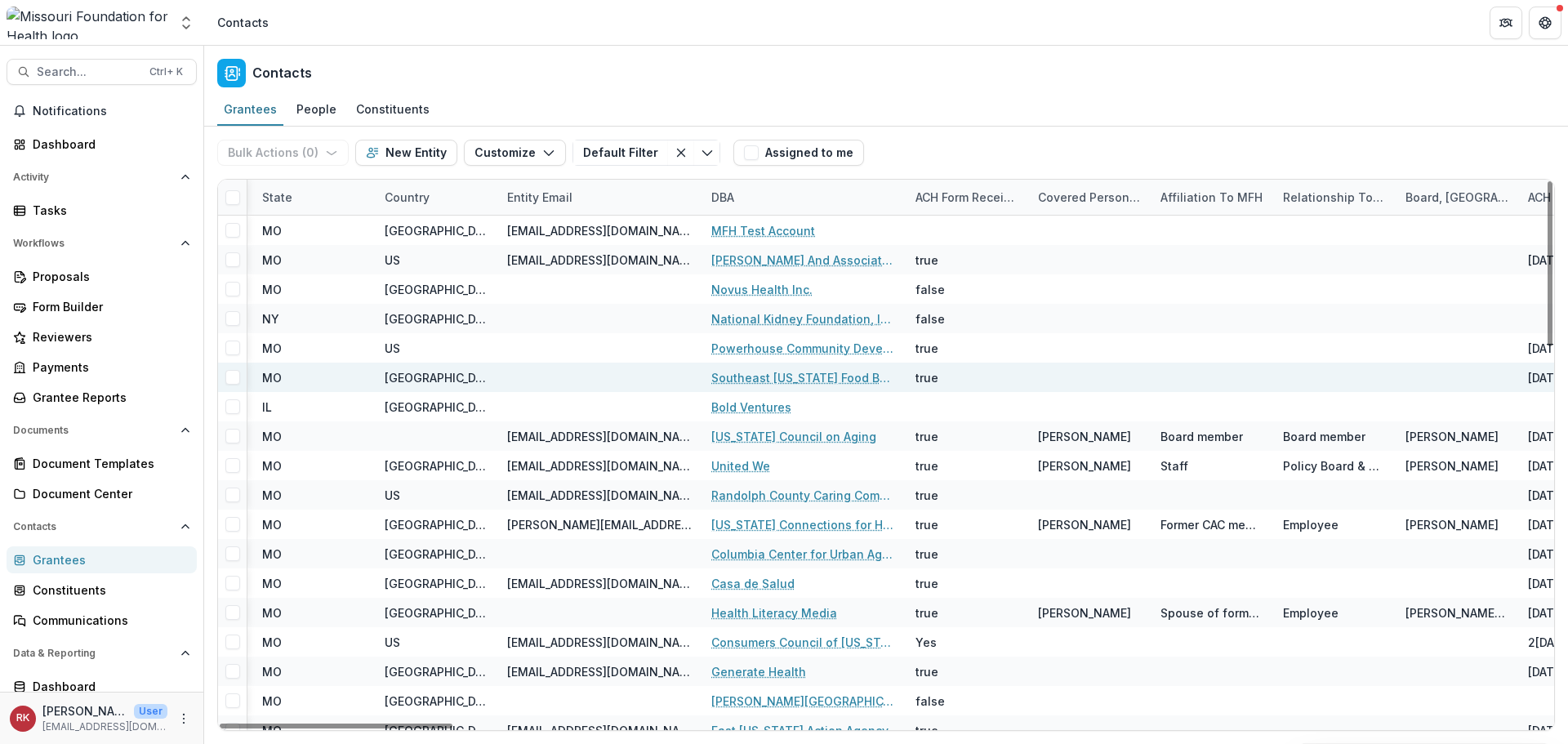
drag, startPoint x: 332, startPoint y: 724, endPoint x: 785, endPoint y: 373, distance: 573.1
click at [453, 723] on div at bounding box center [336, 725] width 233 height 4
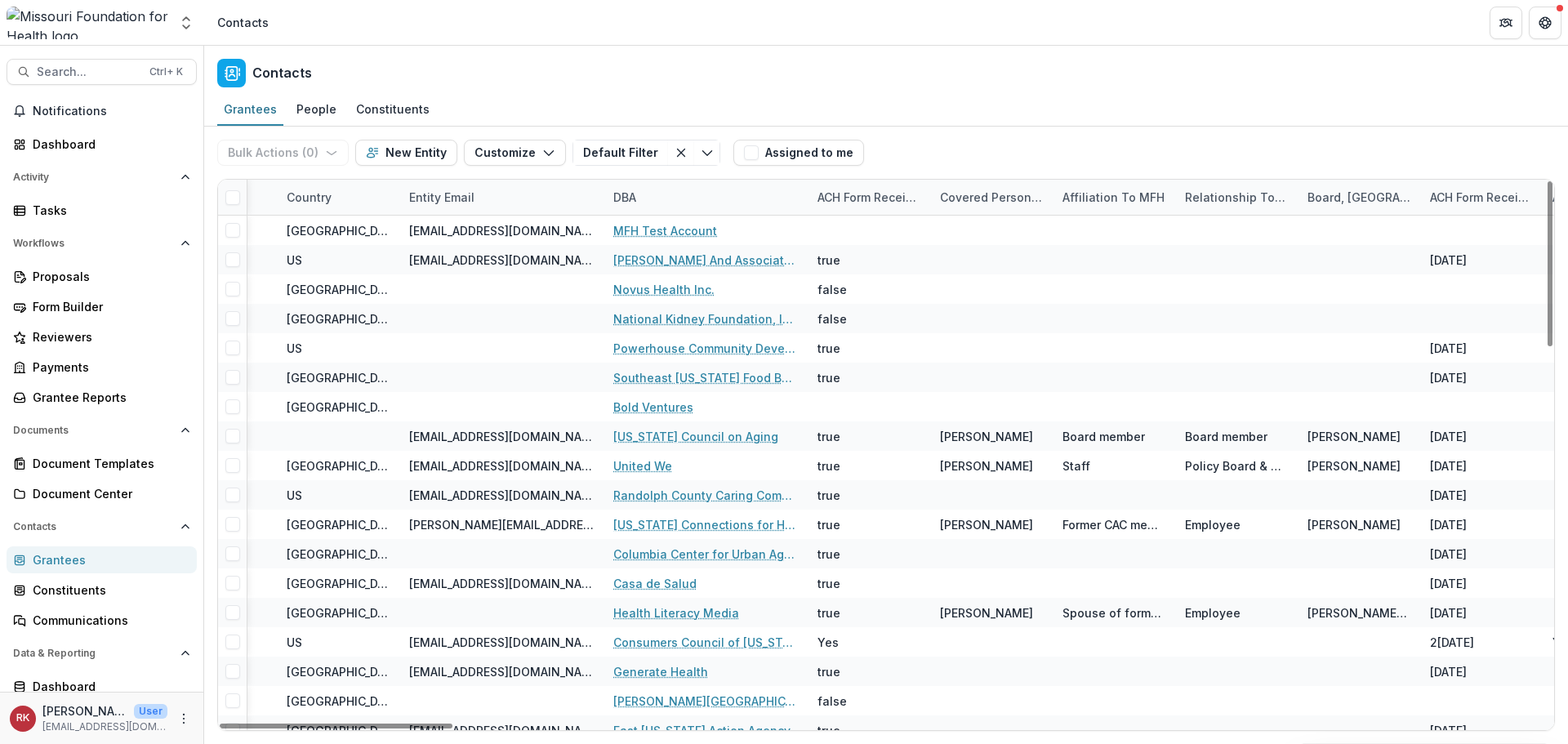
click at [635, 199] on div "DBA" at bounding box center [625, 197] width 42 height 17
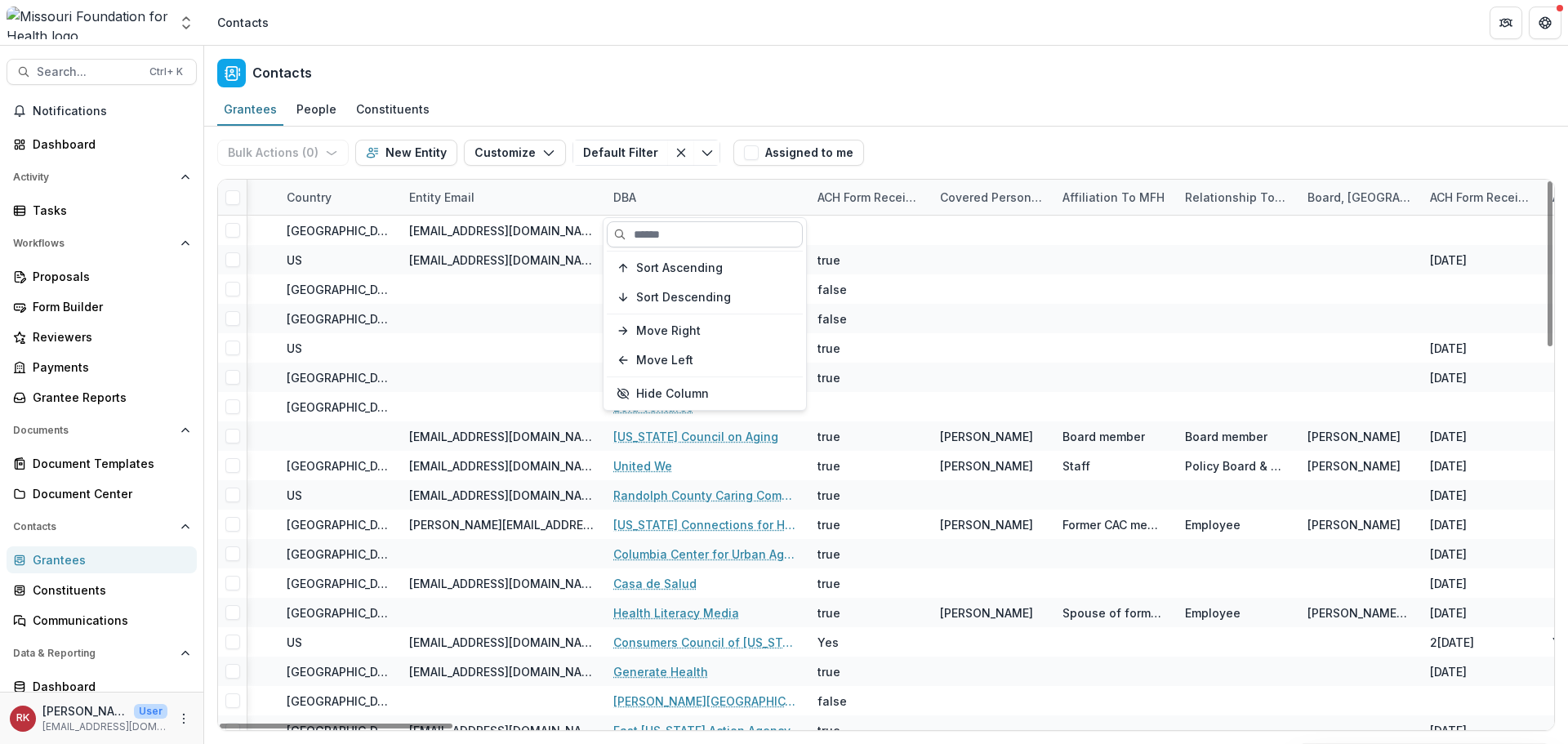
click at [647, 238] on input at bounding box center [705, 234] width 196 height 26
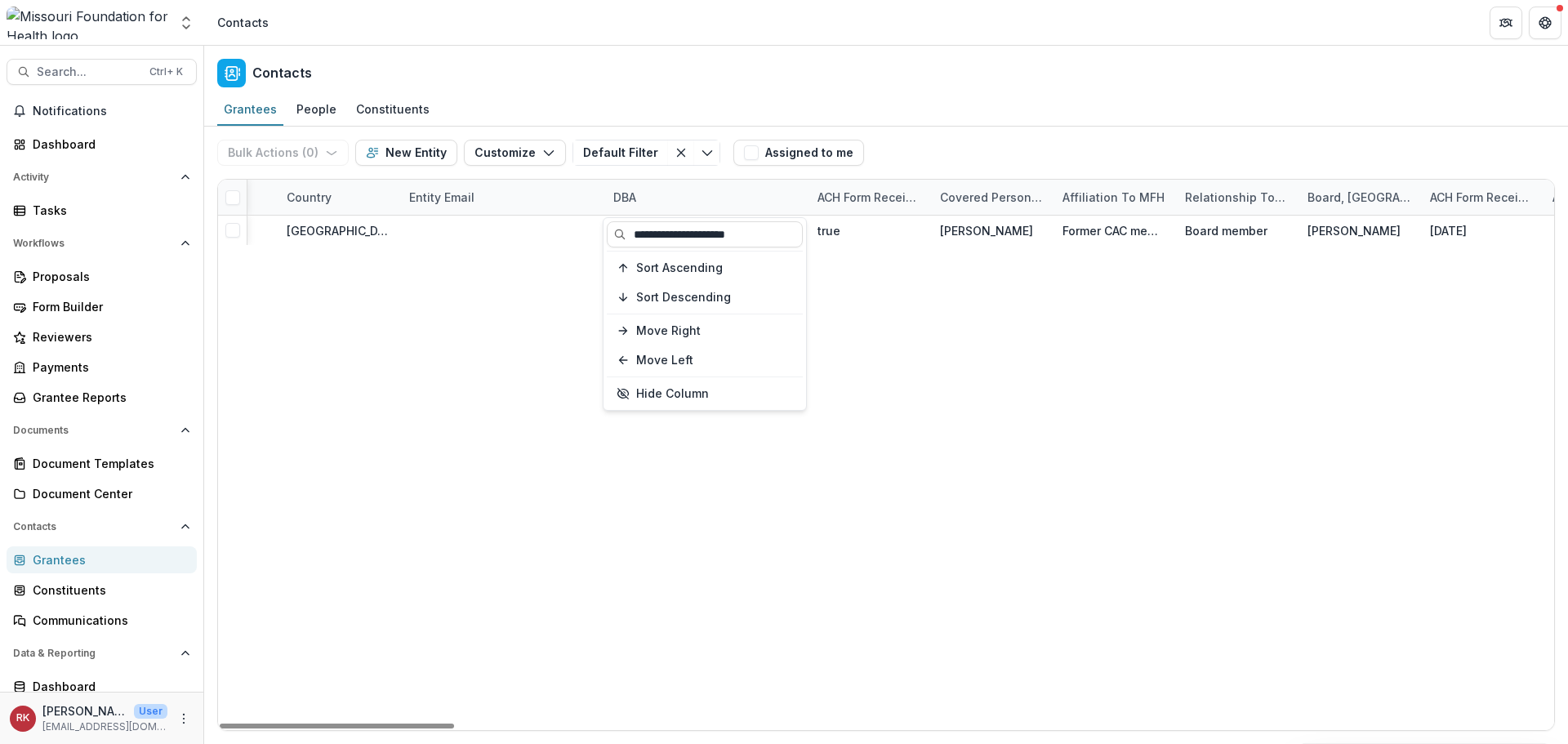
type input "**********"
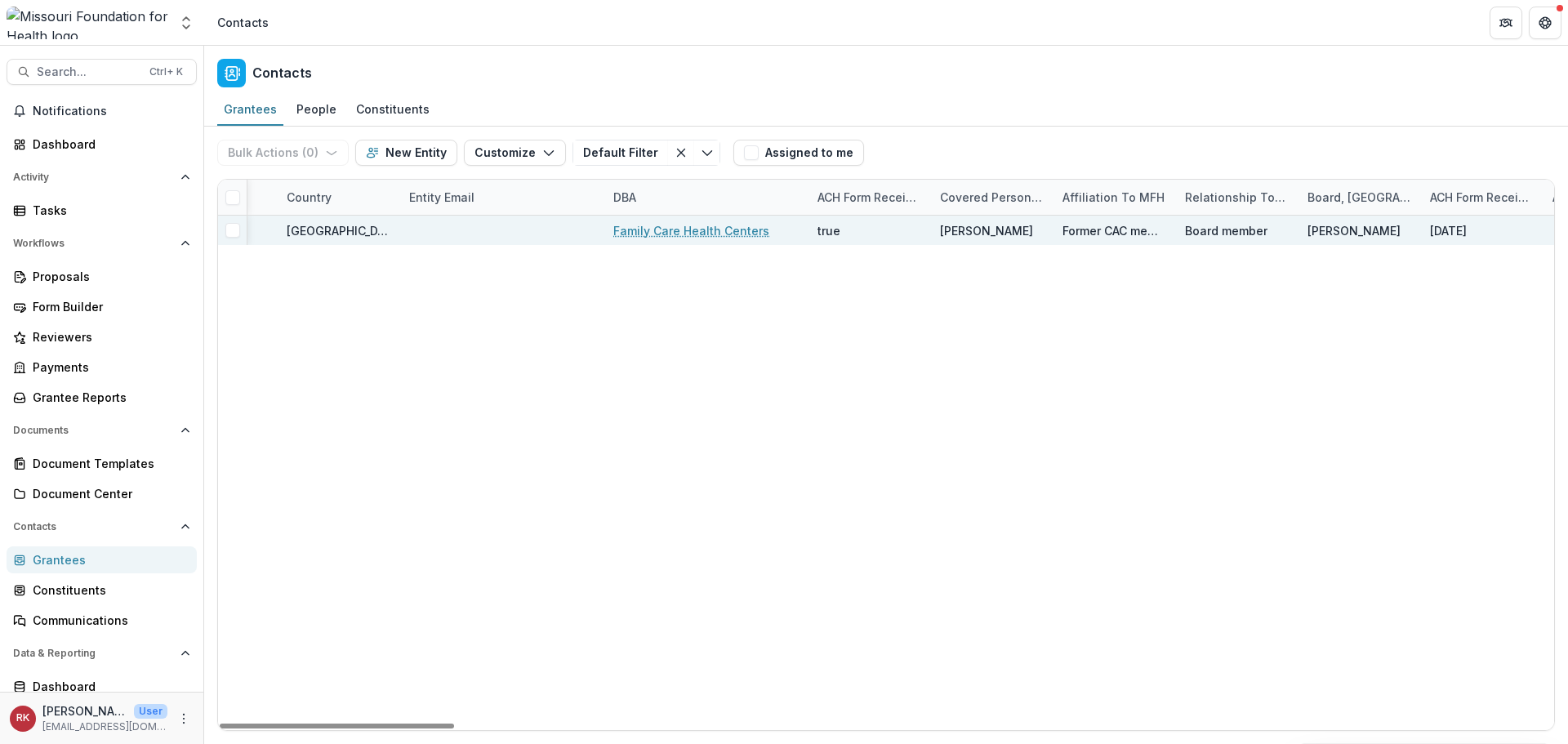
click at [682, 234] on link "Family Care Health Centers" at bounding box center [690, 230] width 156 height 17
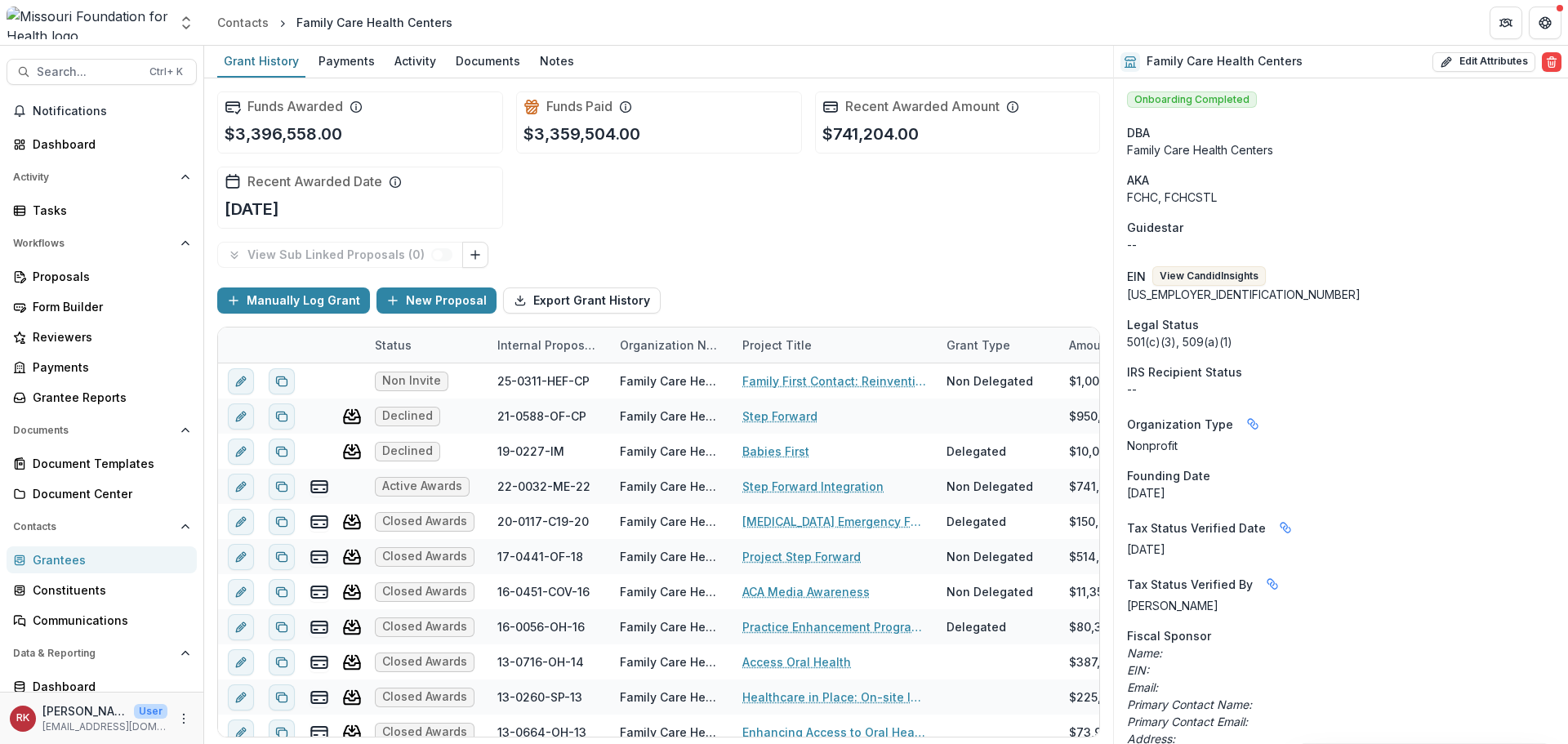
click at [62, 560] on div "Grantees" at bounding box center [108, 559] width 151 height 17
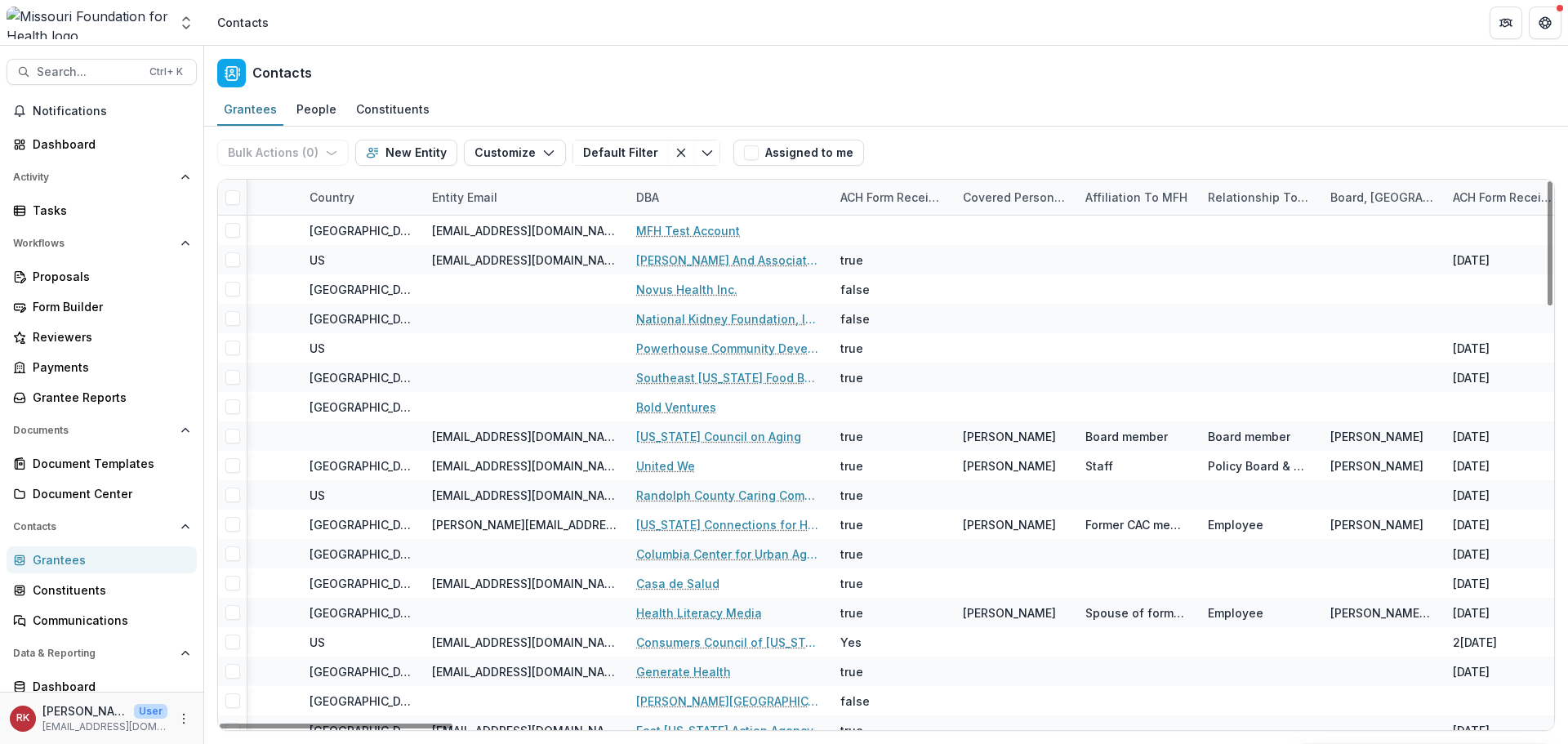
drag, startPoint x: 291, startPoint y: 723, endPoint x: 612, endPoint y: 738, distance: 321.4
click at [453, 728] on div at bounding box center [336, 725] width 233 height 4
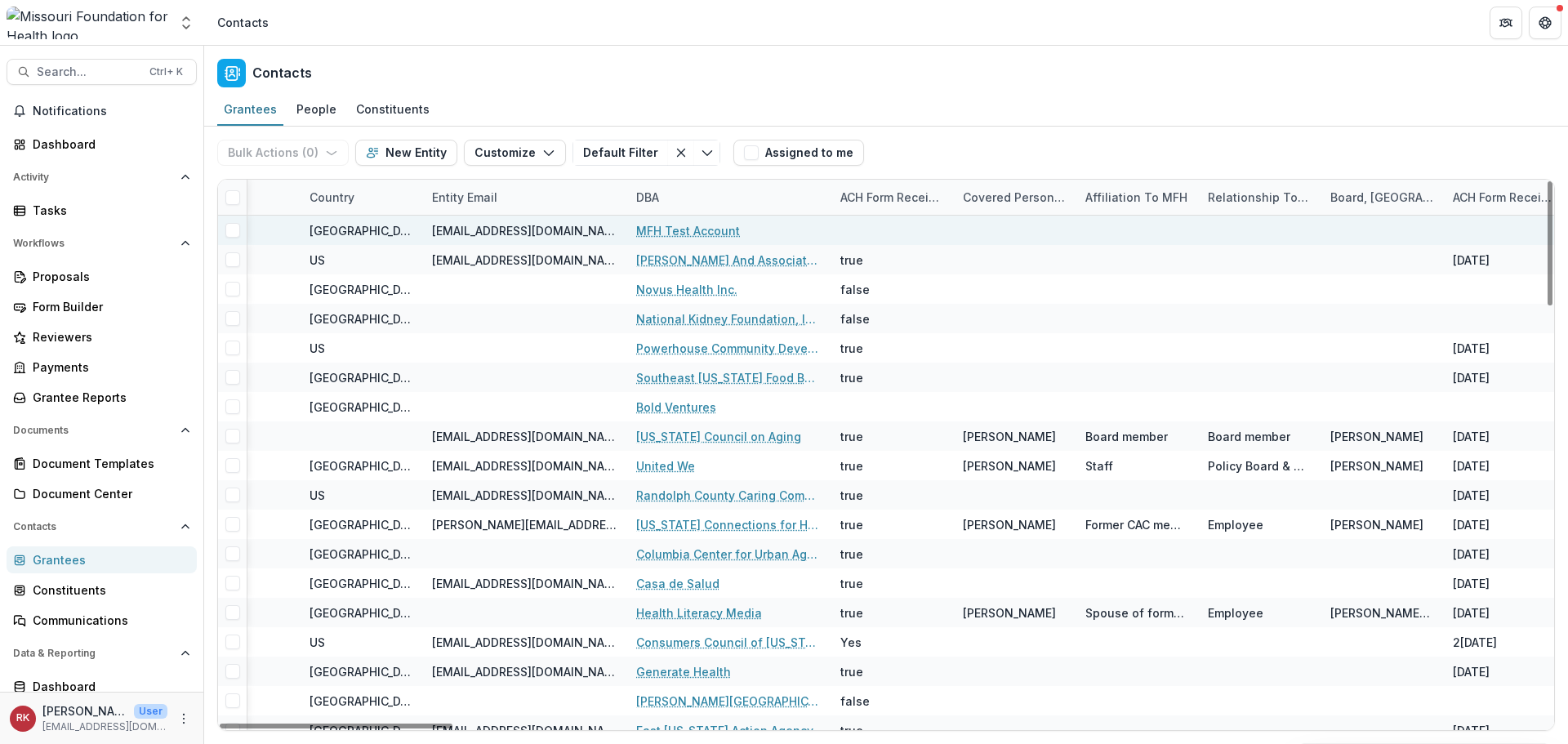
scroll to position [0, 1778]
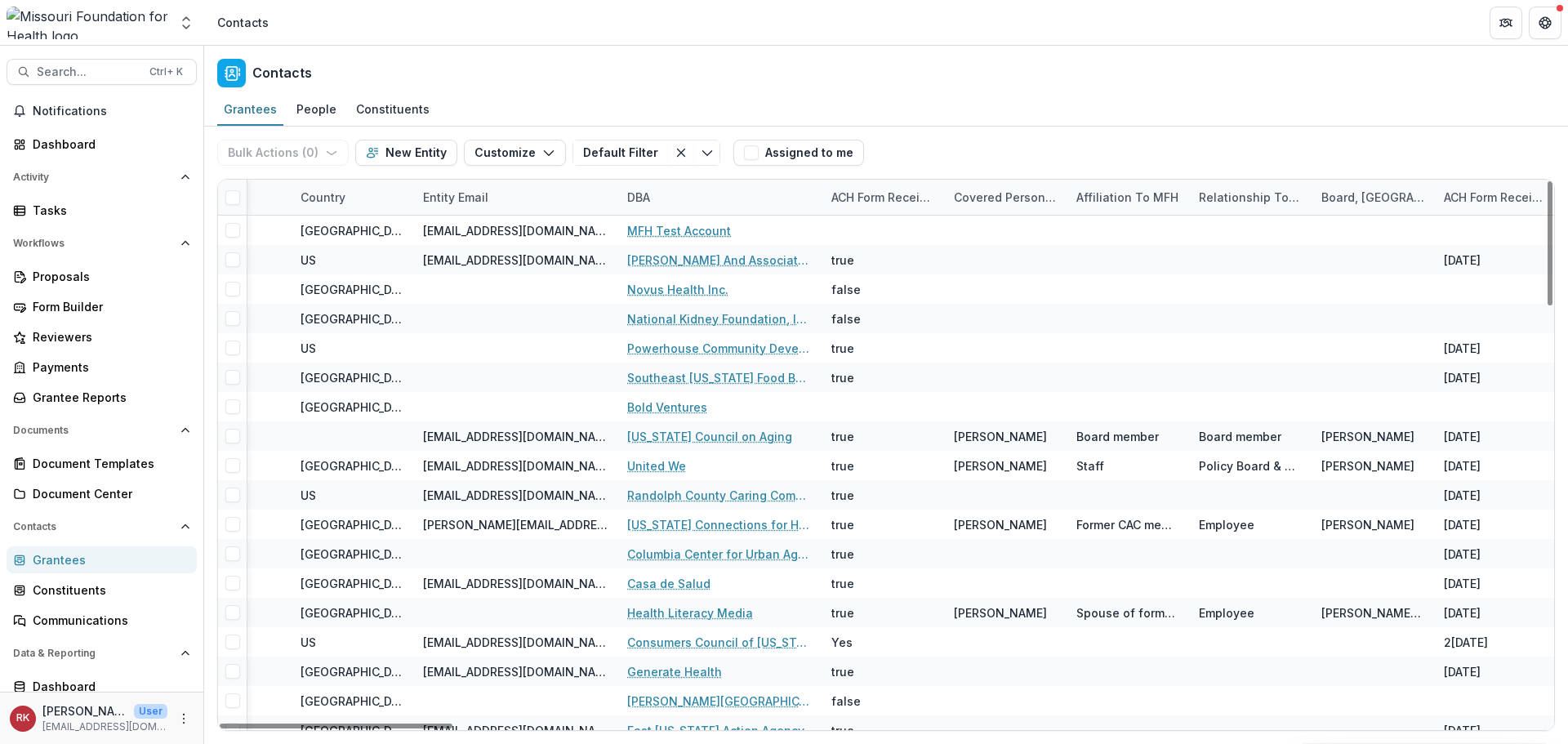
click at [635, 205] on div "DBA" at bounding box center [719, 197] width 204 height 35
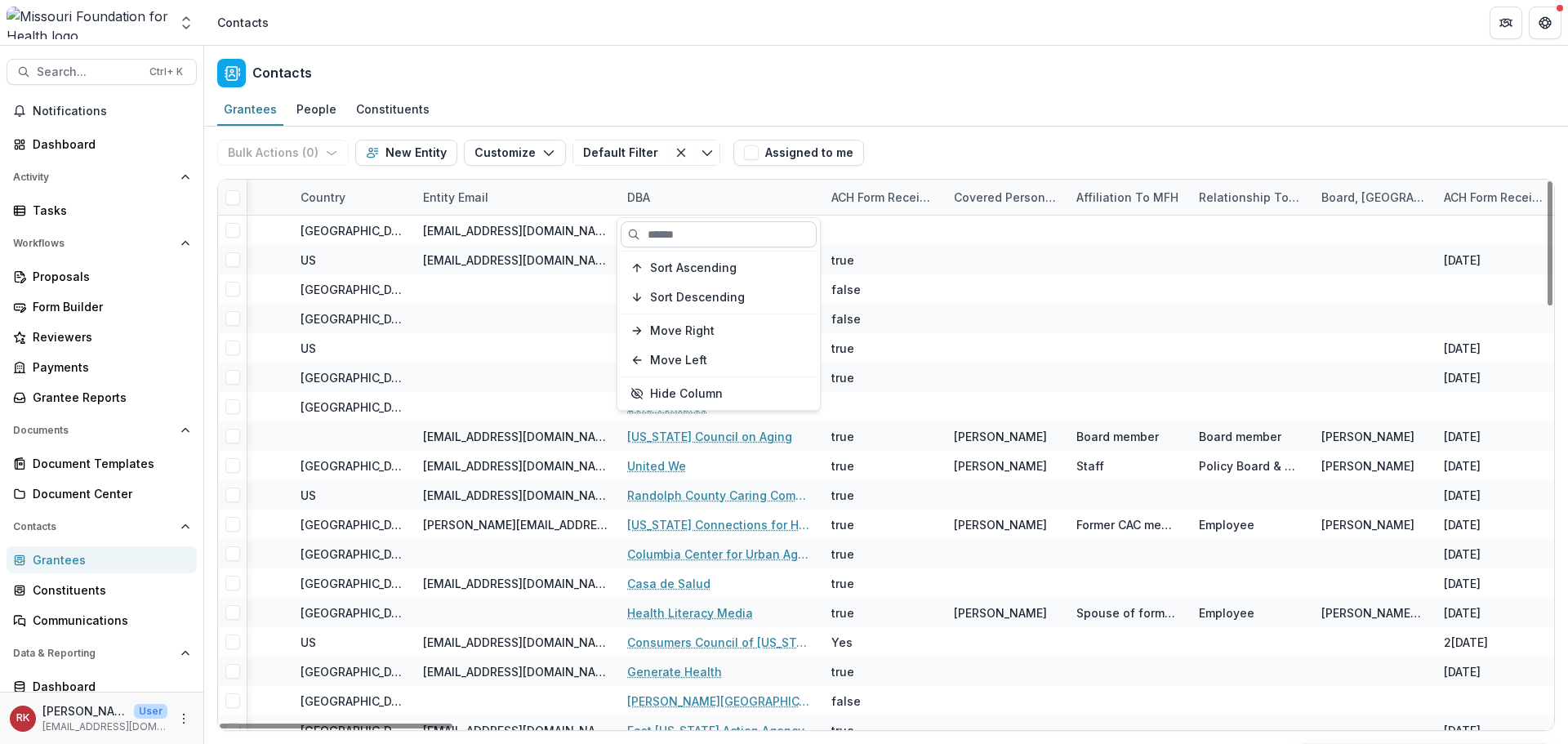
click at [675, 223] on input at bounding box center [719, 234] width 196 height 26
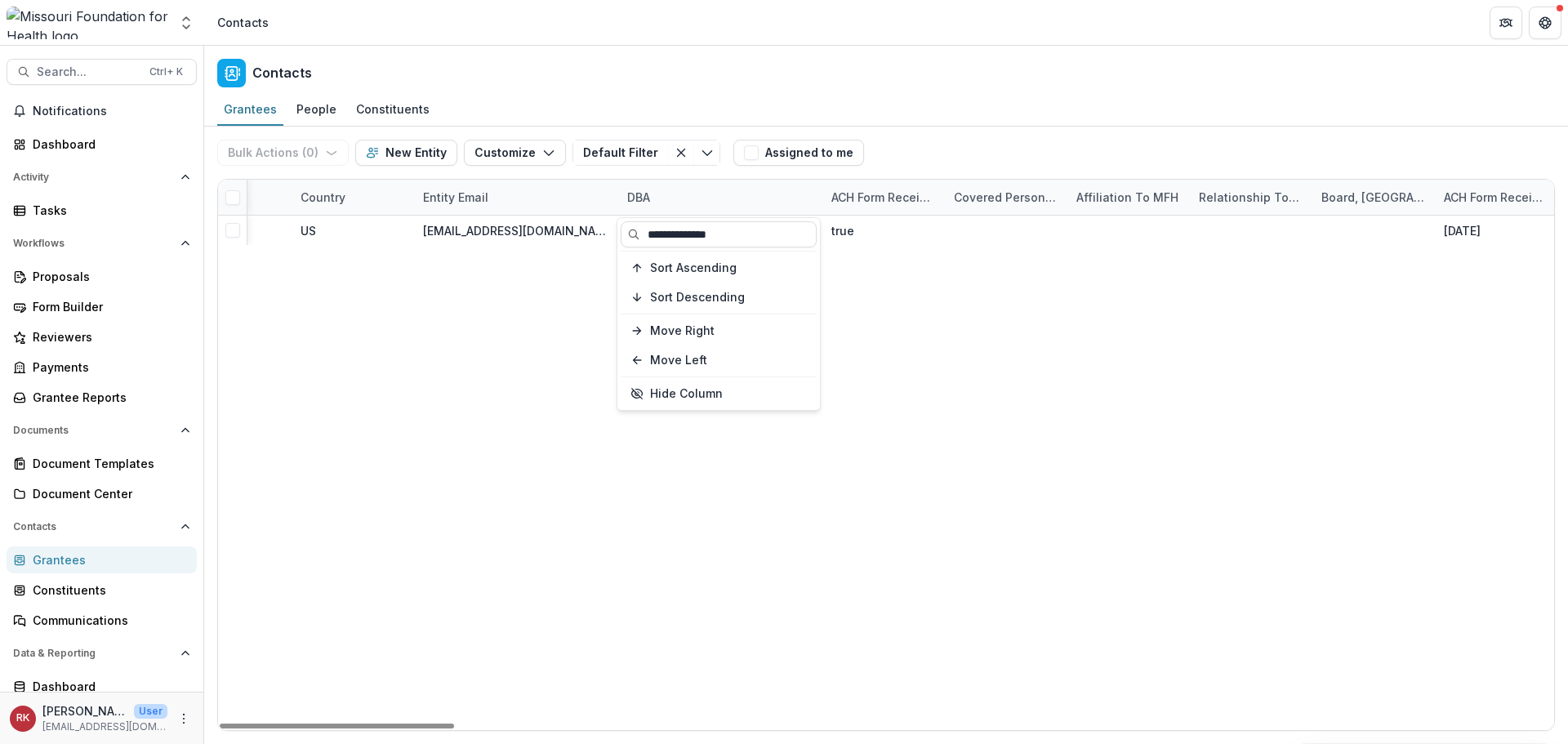
type input "**********"
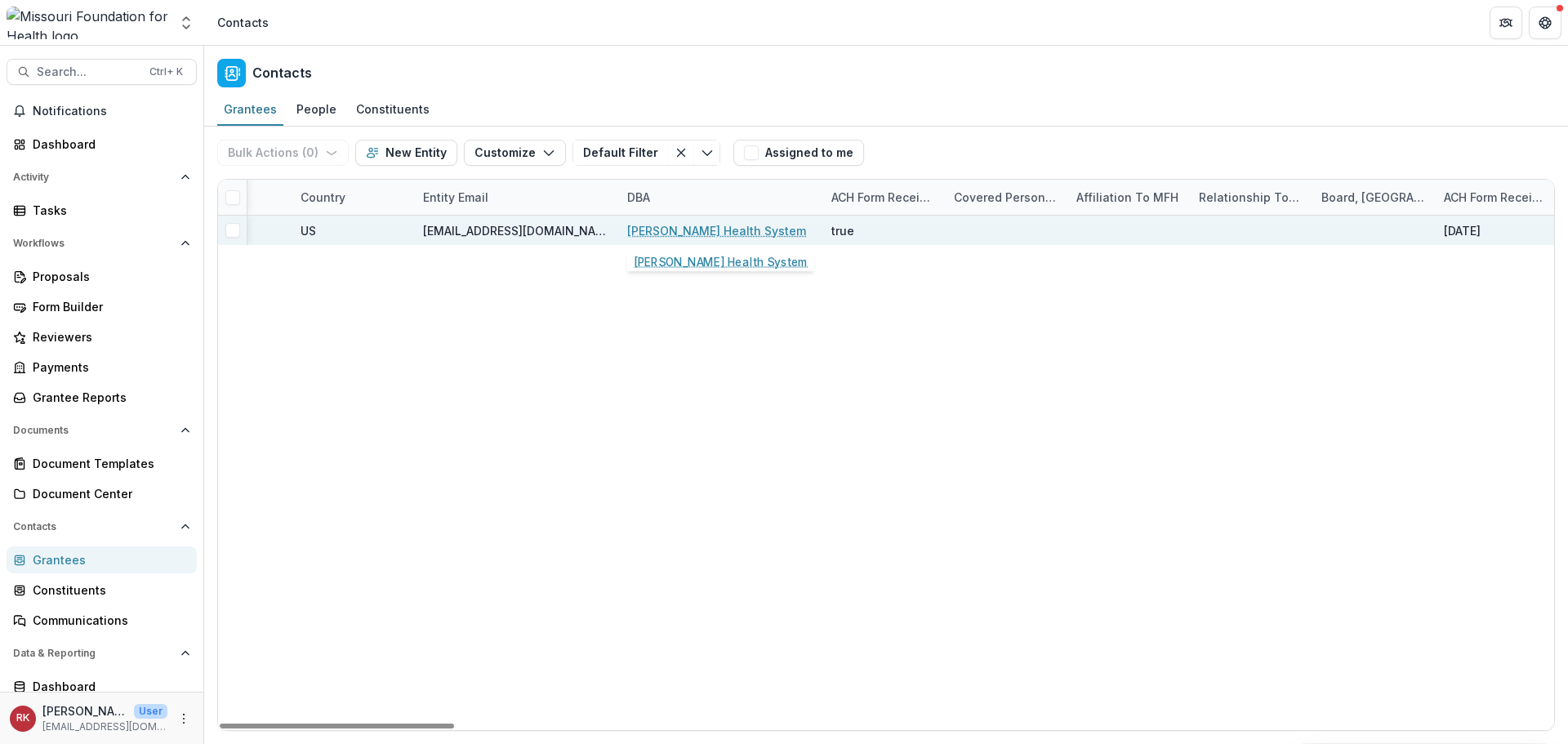
click at [698, 229] on link "Freeman Health System" at bounding box center [716, 230] width 179 height 17
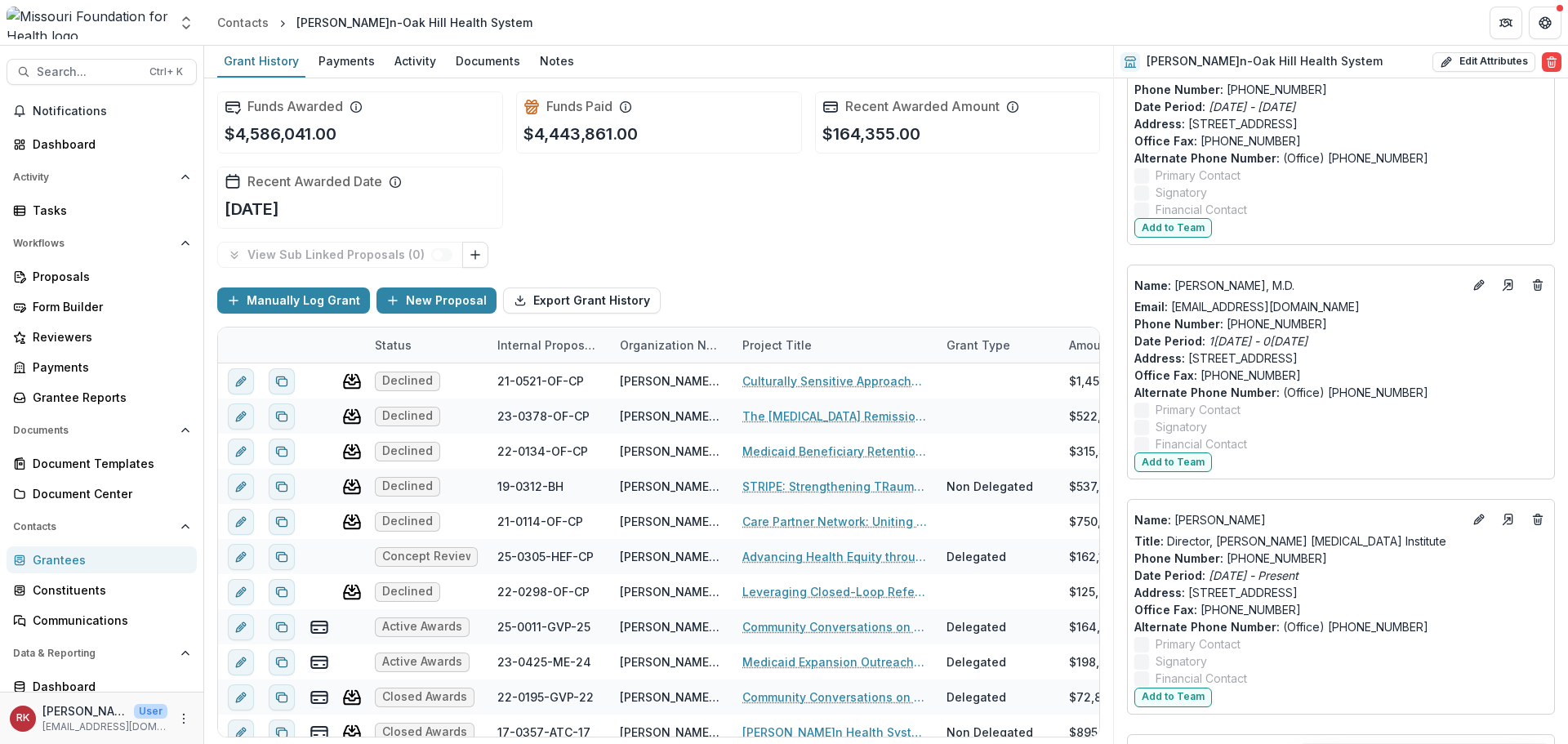
scroll to position [2979, 0]
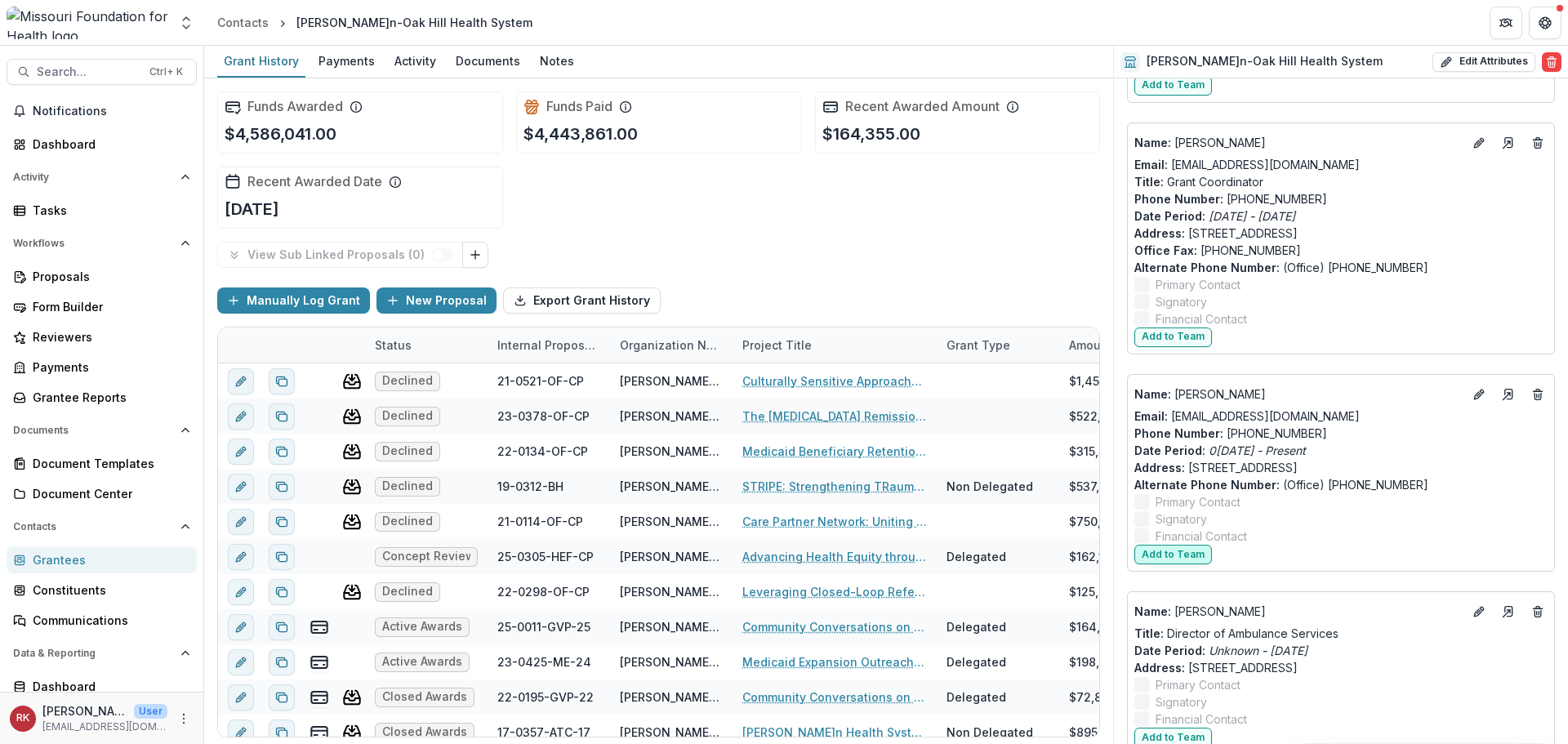
click at [1181, 553] on button "Add to Team" at bounding box center [1173, 554] width 77 height 20
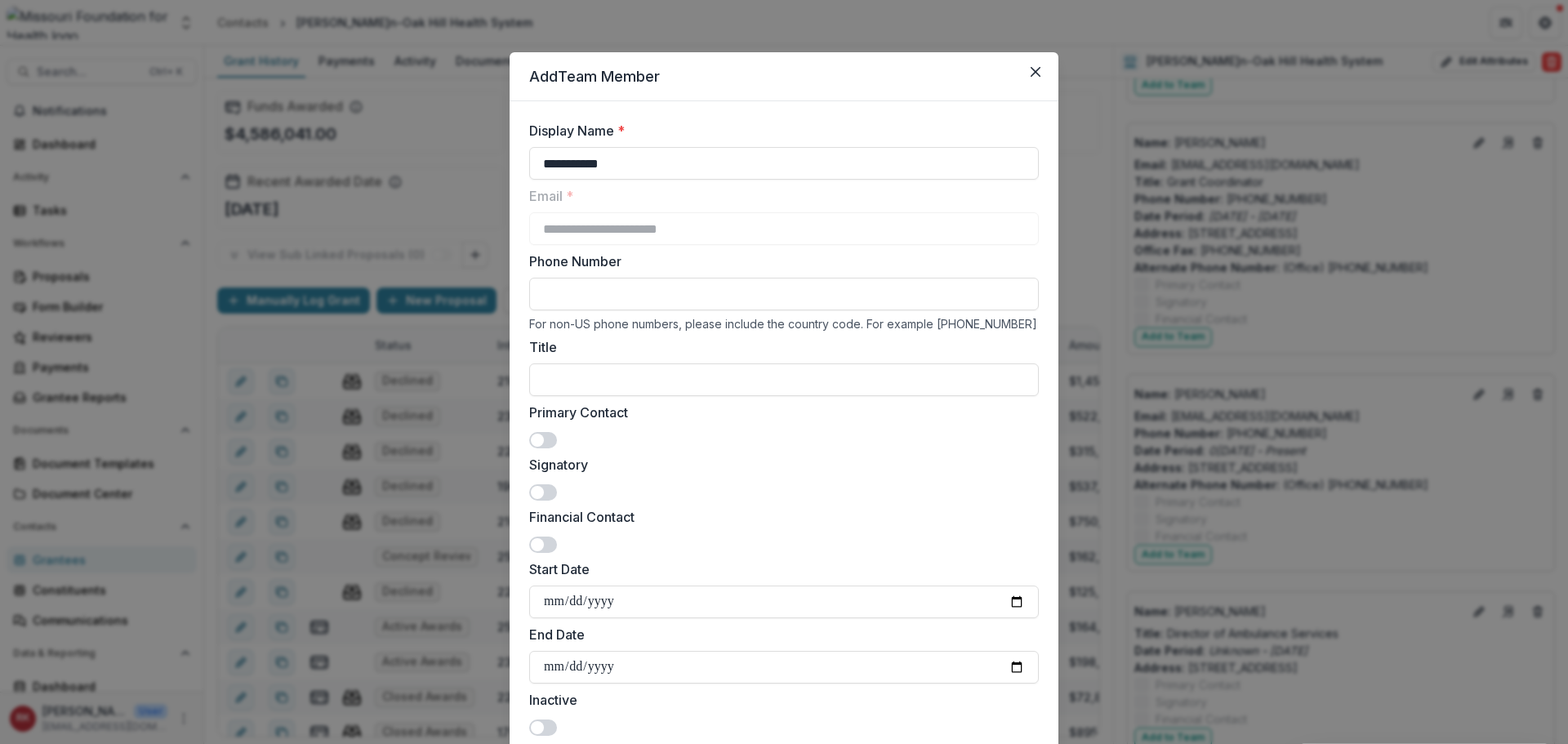
scroll to position [496, 0]
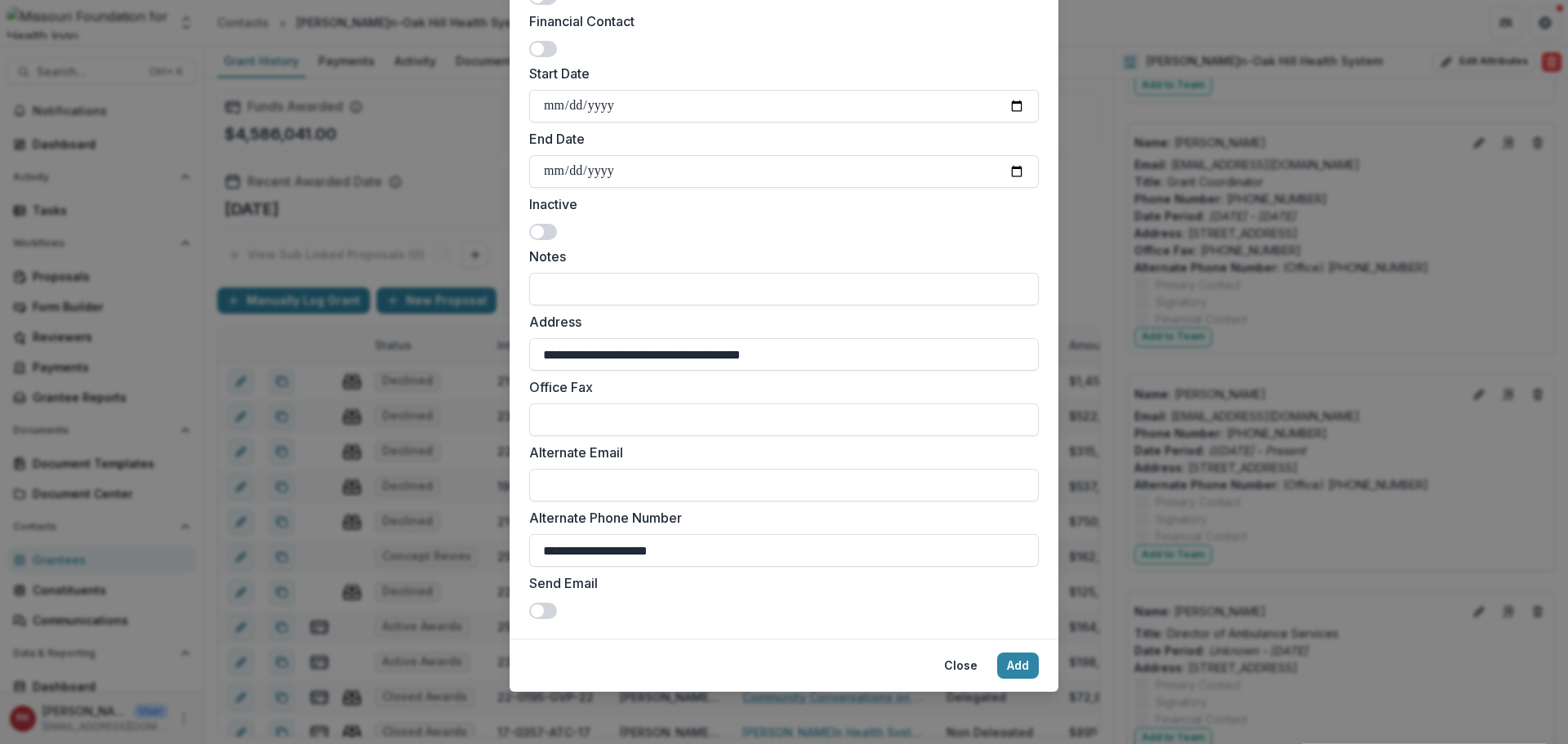
drag, startPoint x: 712, startPoint y: 545, endPoint x: 324, endPoint y: 525, distance: 388.5
click at [324, 525] on div "**********" at bounding box center [784, 372] width 1568 height 744
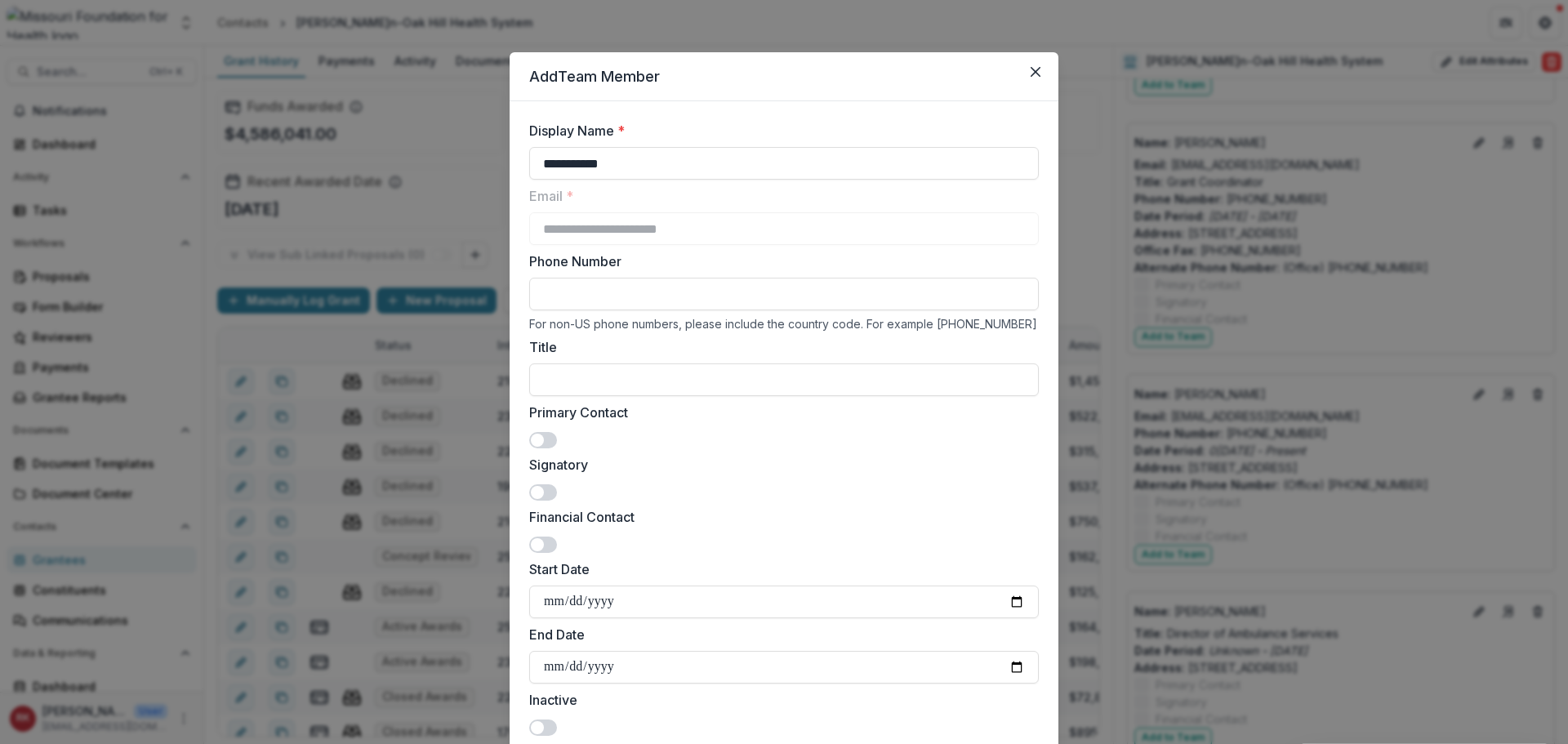
click at [586, 294] on input "Phone Number" at bounding box center [784, 294] width 509 height 32
paste input "**********"
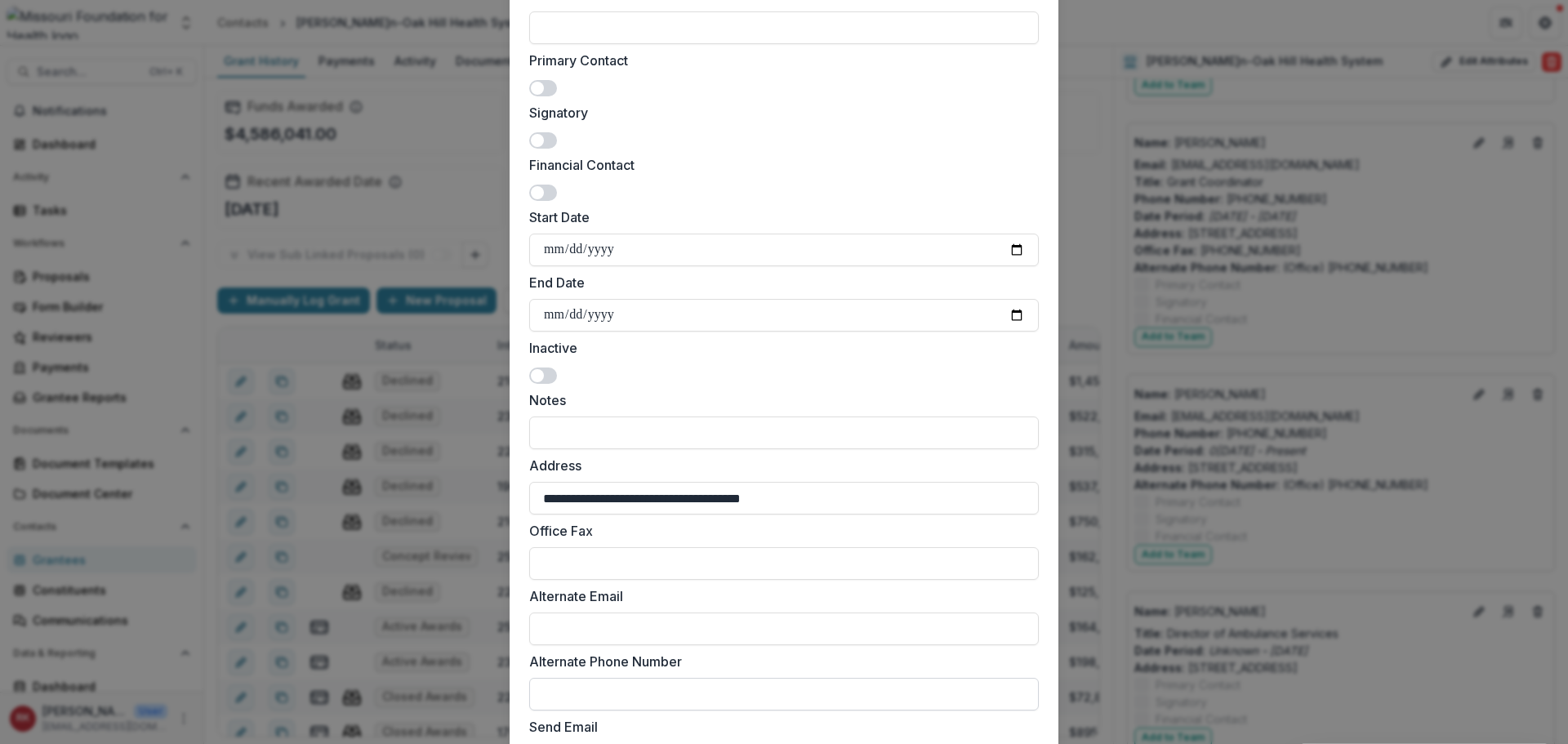
scroll to position [496, 0]
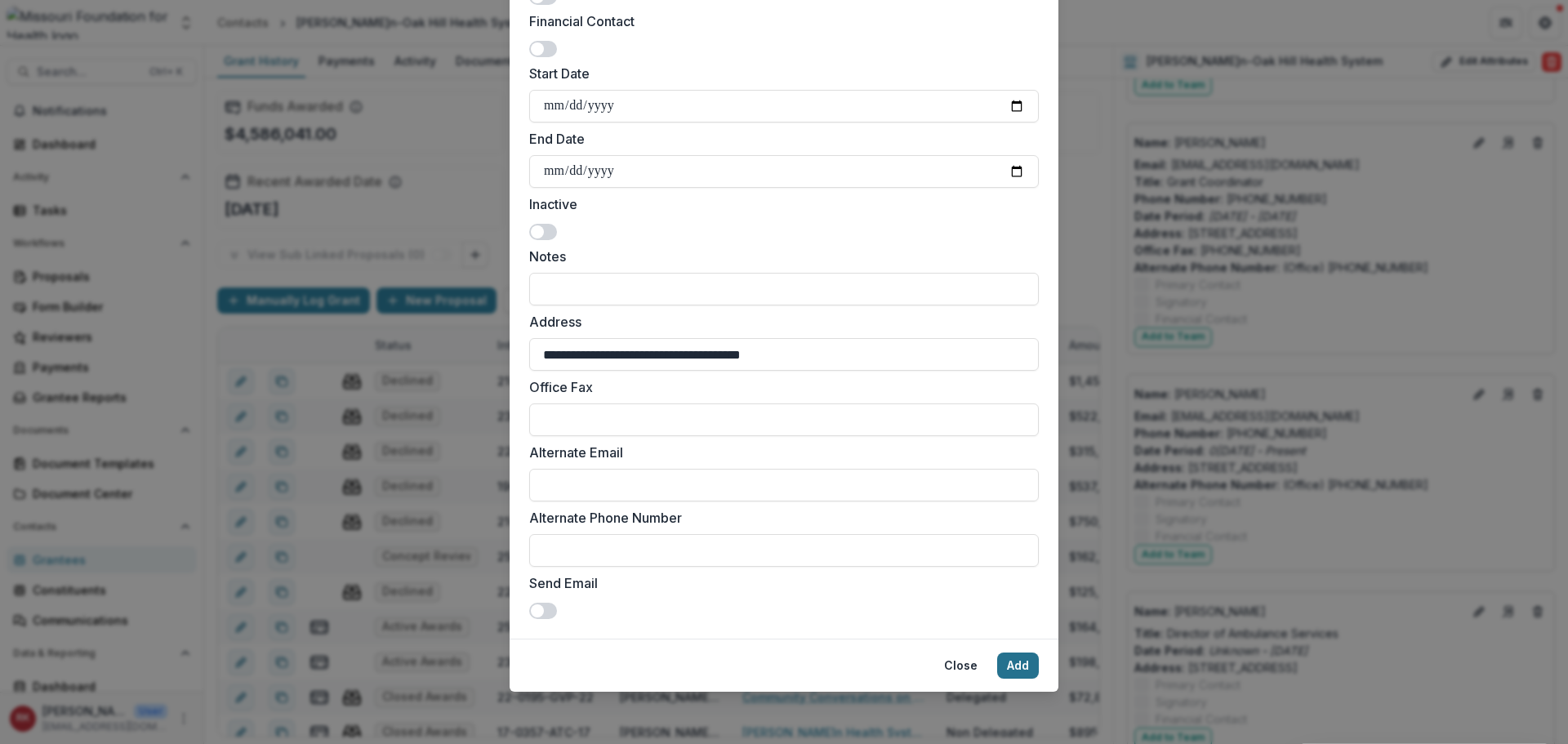
type input "**********"
click at [1010, 662] on button "Add" at bounding box center [1018, 665] width 41 height 26
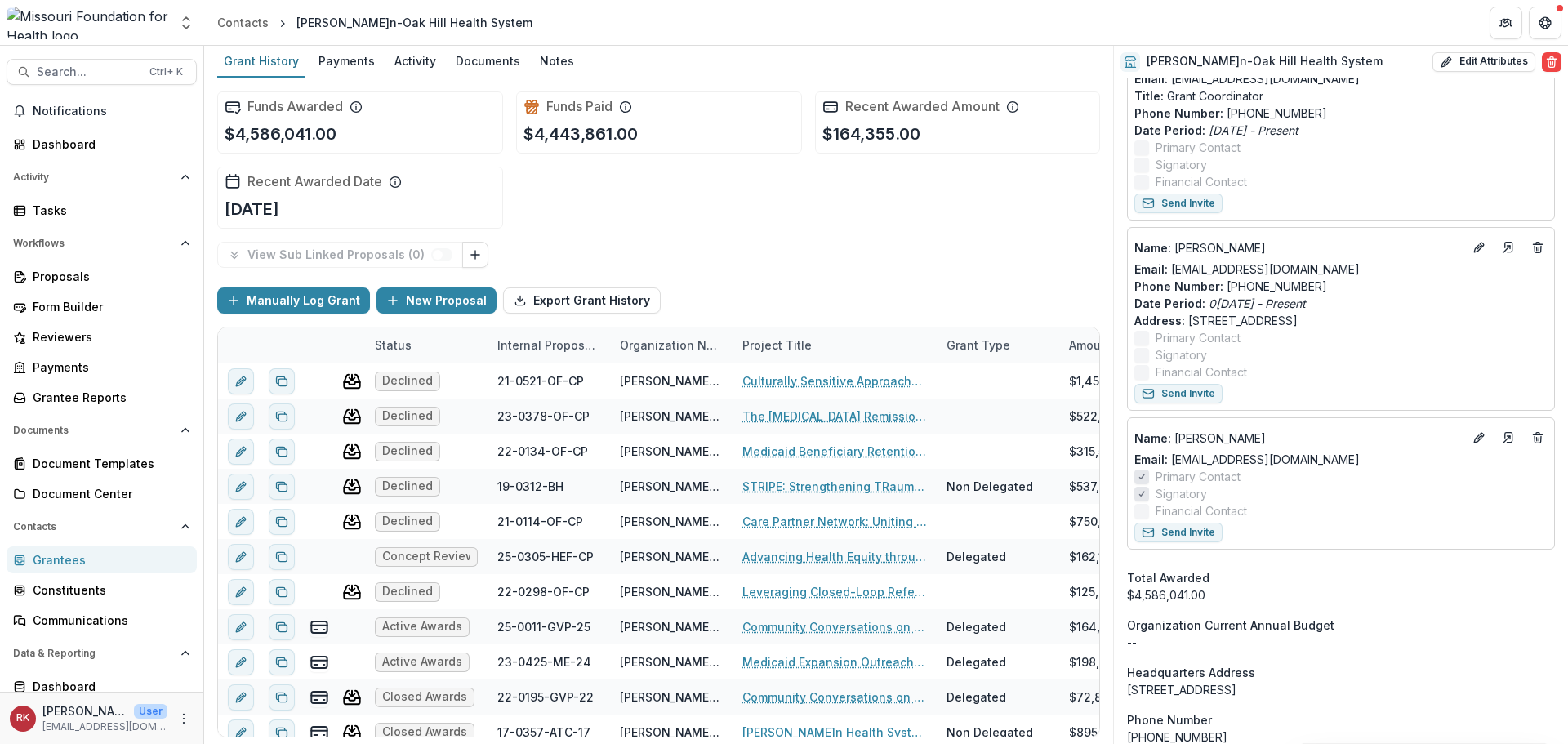
scroll to position [898, 0]
click at [46, 551] on link "Grantees" at bounding box center [101, 560] width 190 height 27
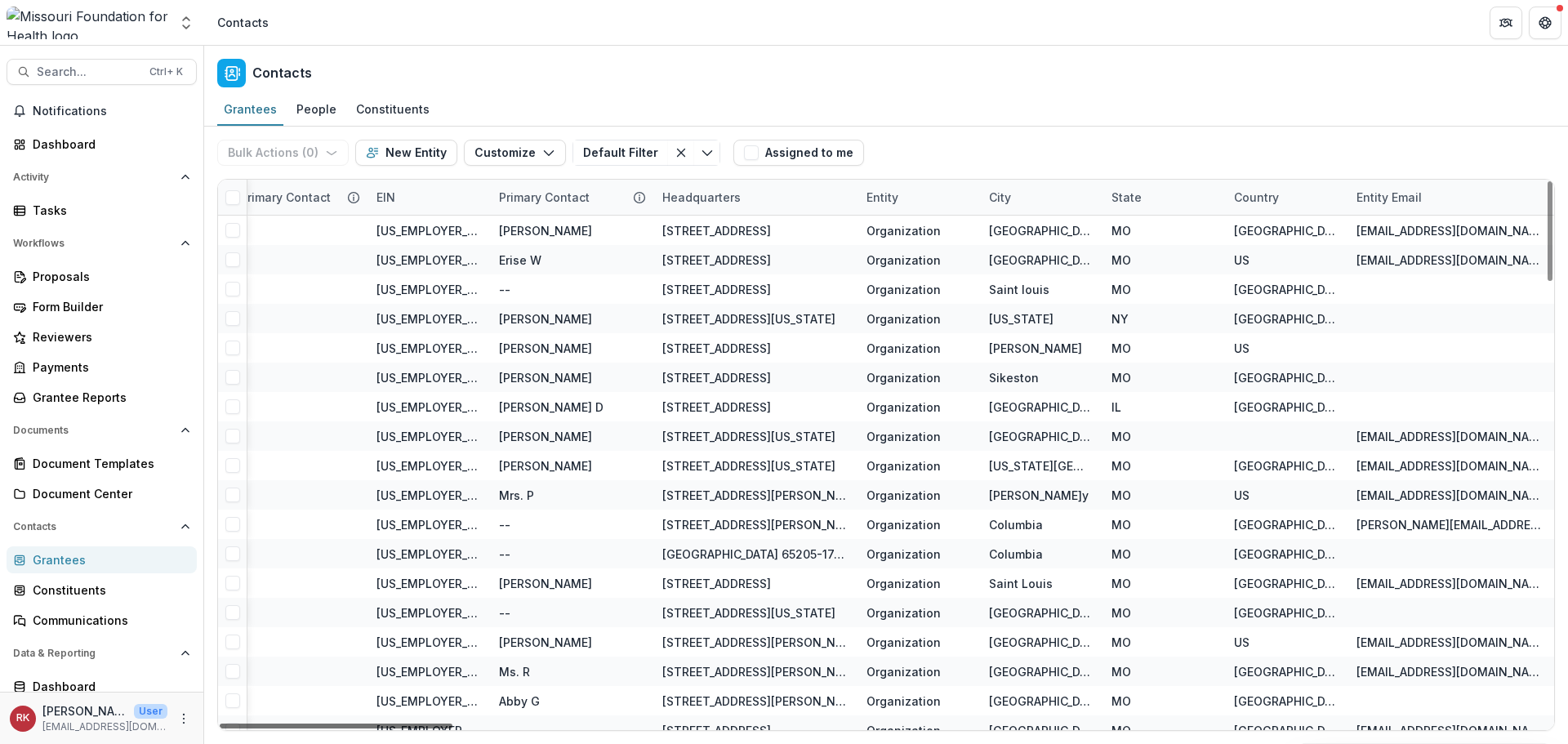
scroll to position [0, 850]
drag, startPoint x: 441, startPoint y: 726, endPoint x: 589, endPoint y: 726, distance: 148.0
click at [453, 726] on div at bounding box center [336, 725] width 233 height 4
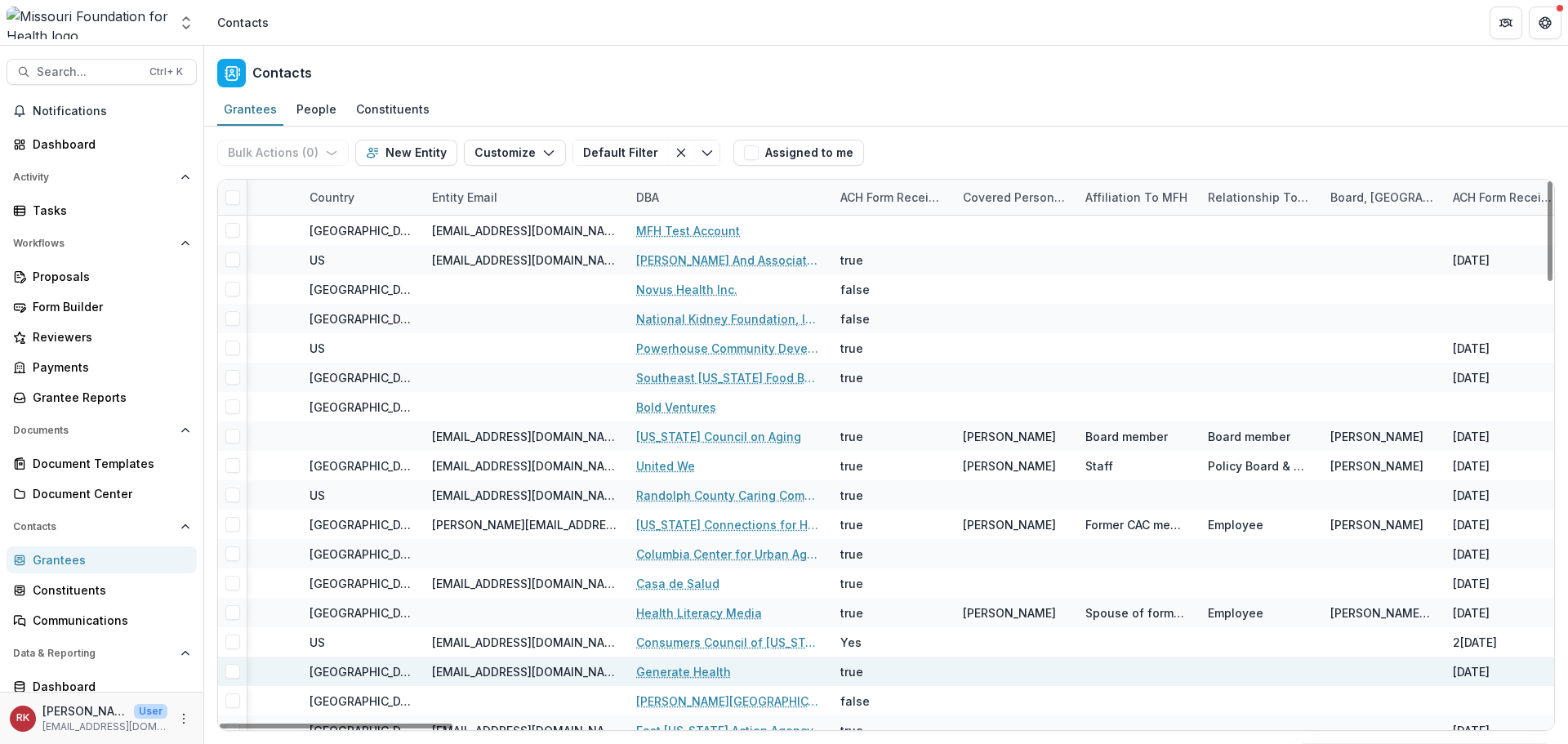
drag, startPoint x: 417, startPoint y: 724, endPoint x: 591, endPoint y: 657, distance: 186.5
click at [453, 724] on div at bounding box center [336, 725] width 233 height 4
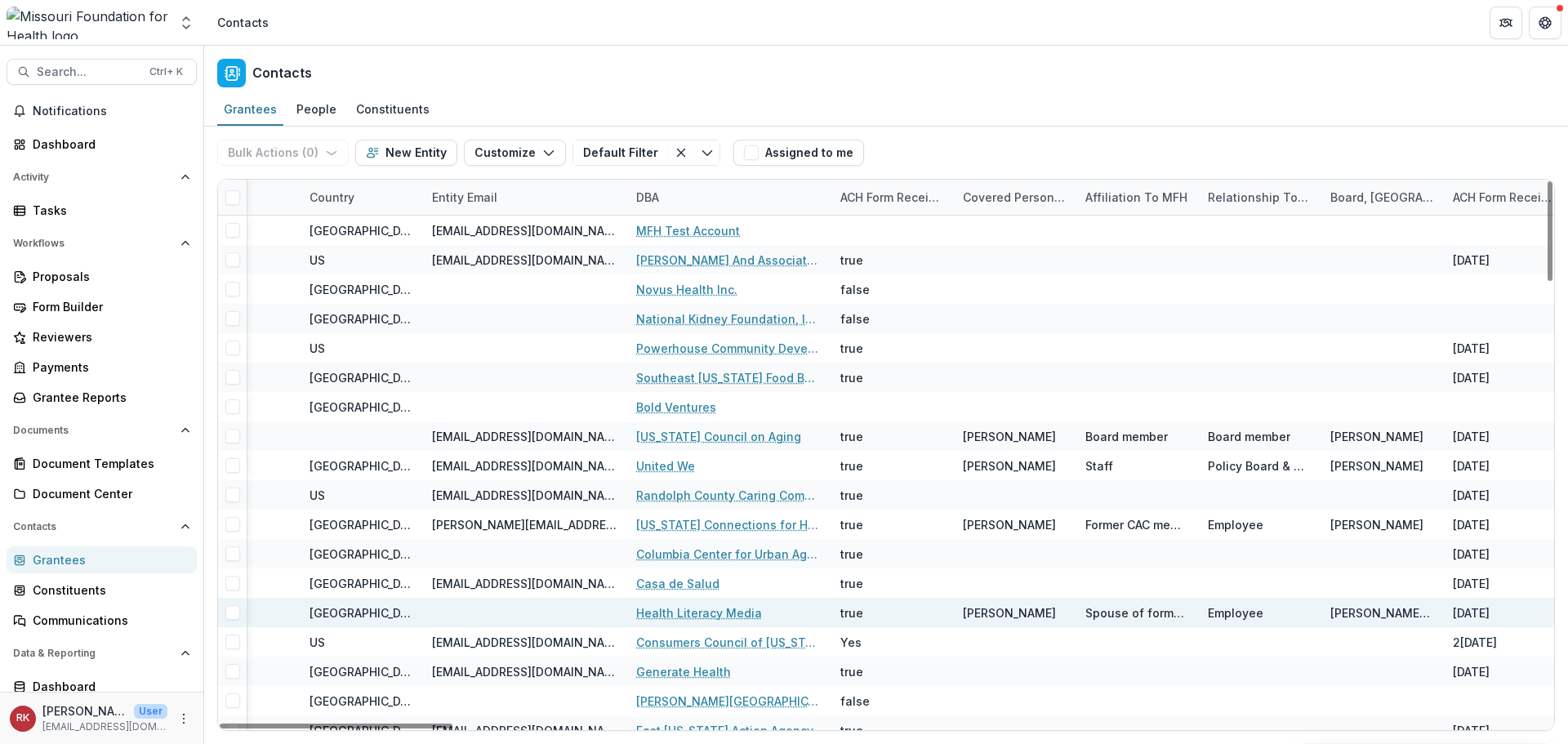
scroll to position [0, 1774]
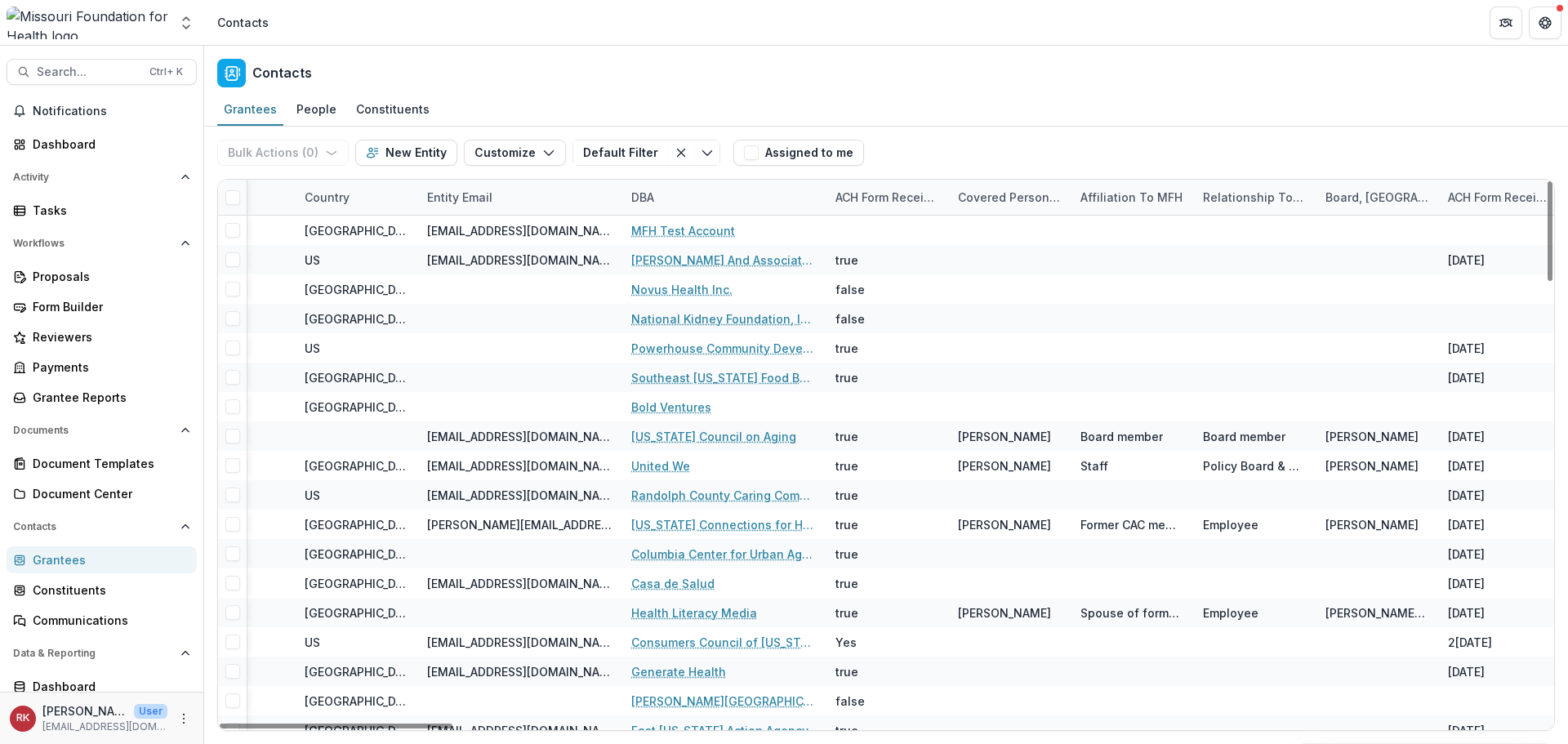
click at [655, 185] on div "DBA" at bounding box center [724, 197] width 204 height 35
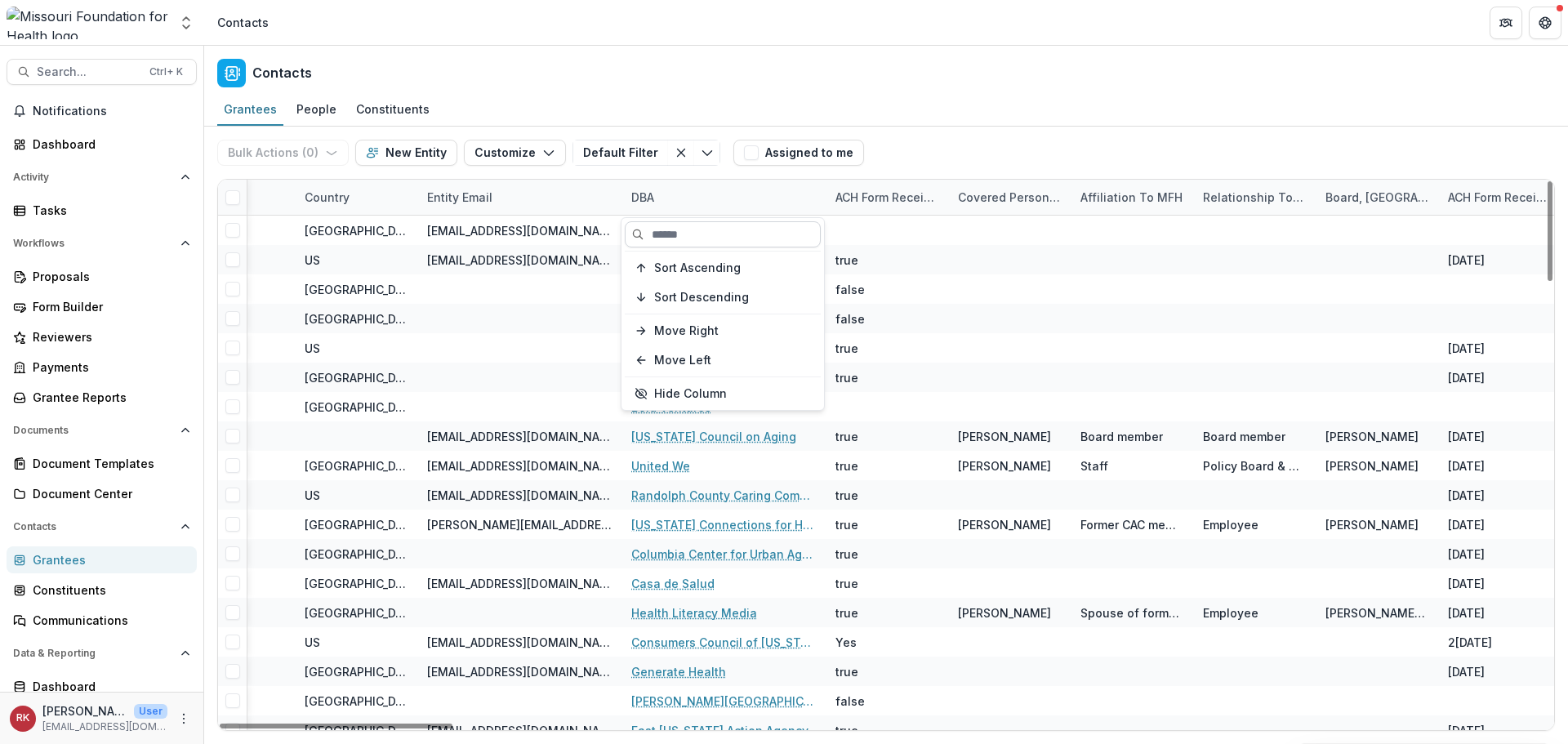
click at [666, 239] on input at bounding box center [723, 234] width 196 height 26
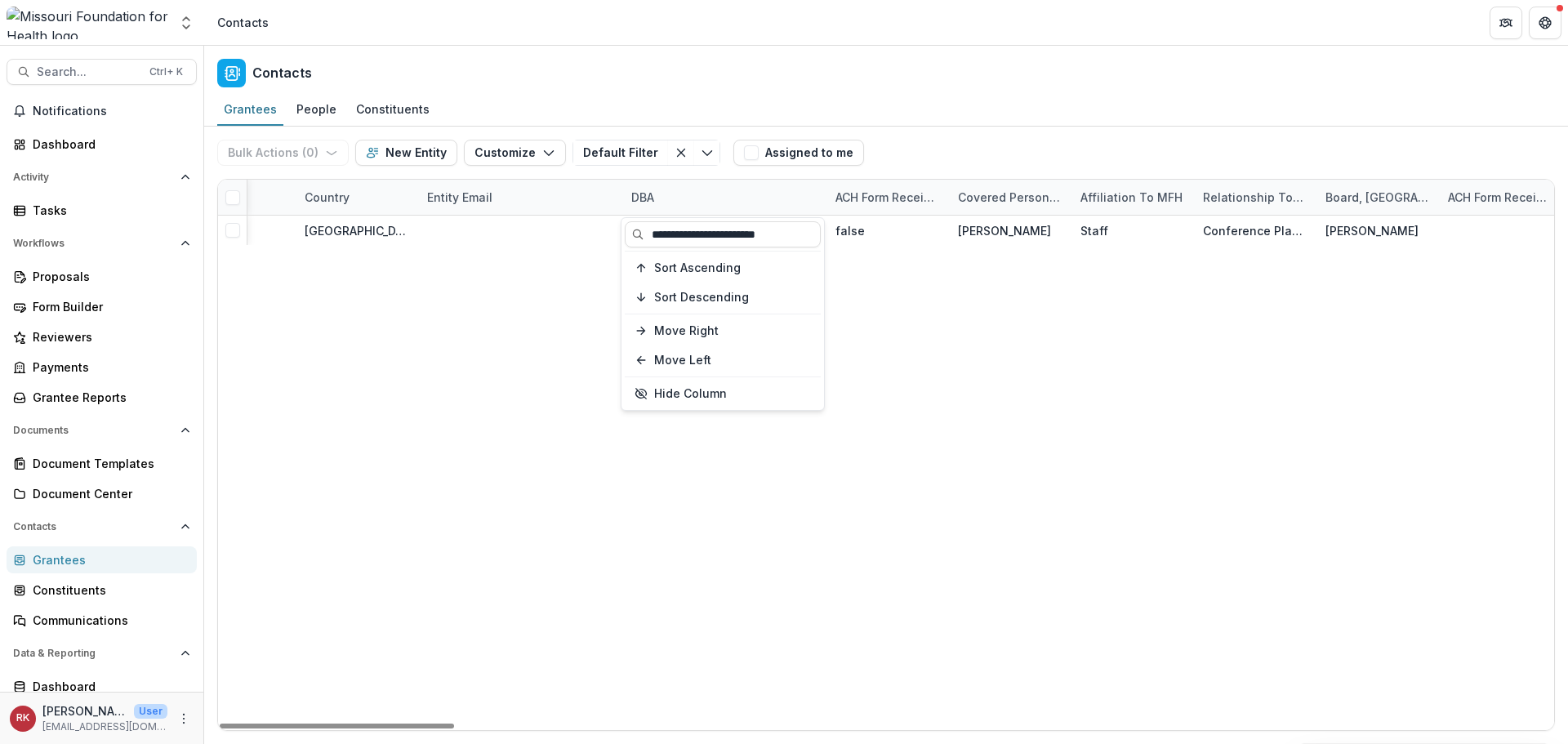
type input "**********"
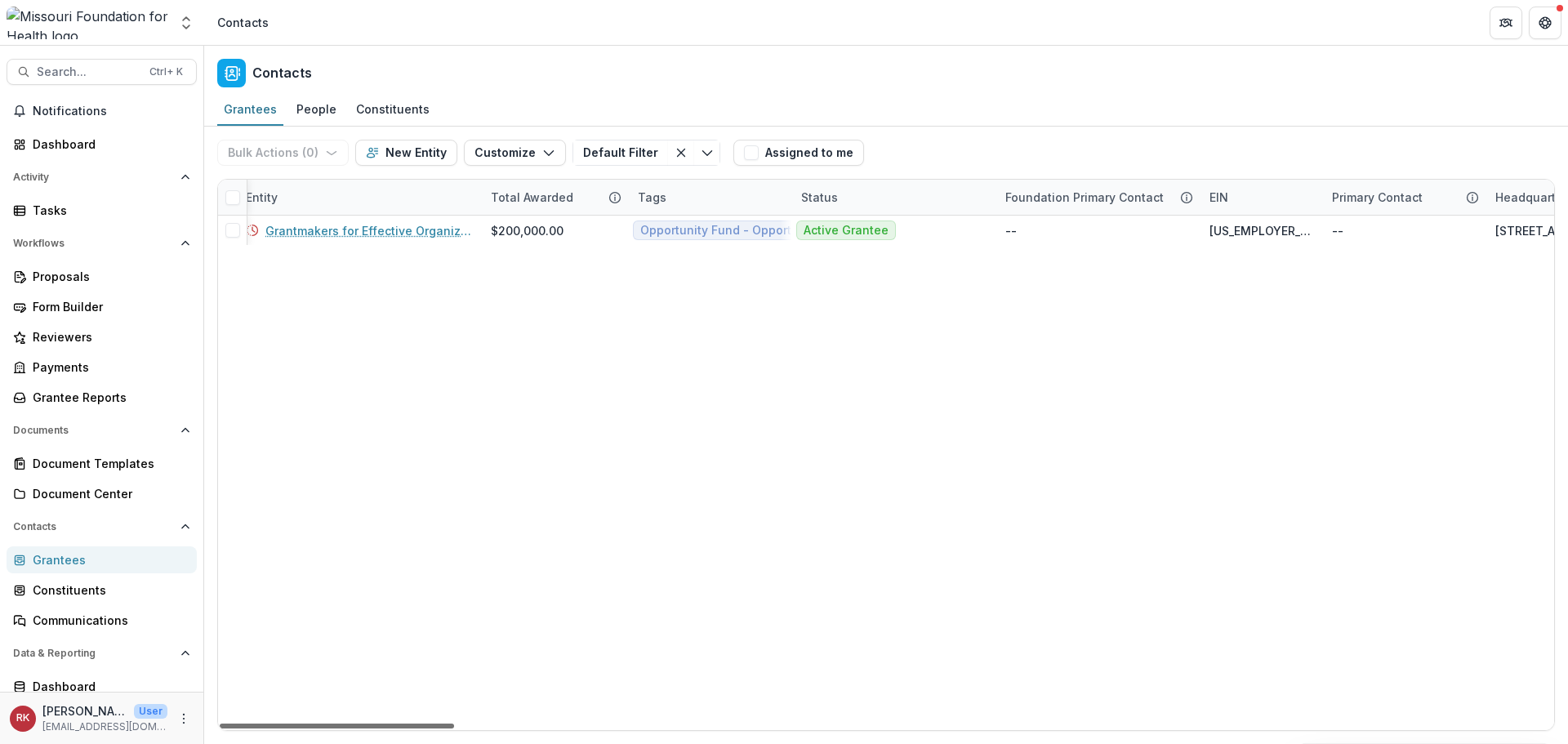
scroll to position [0, 0]
drag, startPoint x: 603, startPoint y: 726, endPoint x: 236, endPoint y: 675, distance: 370.5
click at [236, 723] on div at bounding box center [337, 725] width 234 height 4
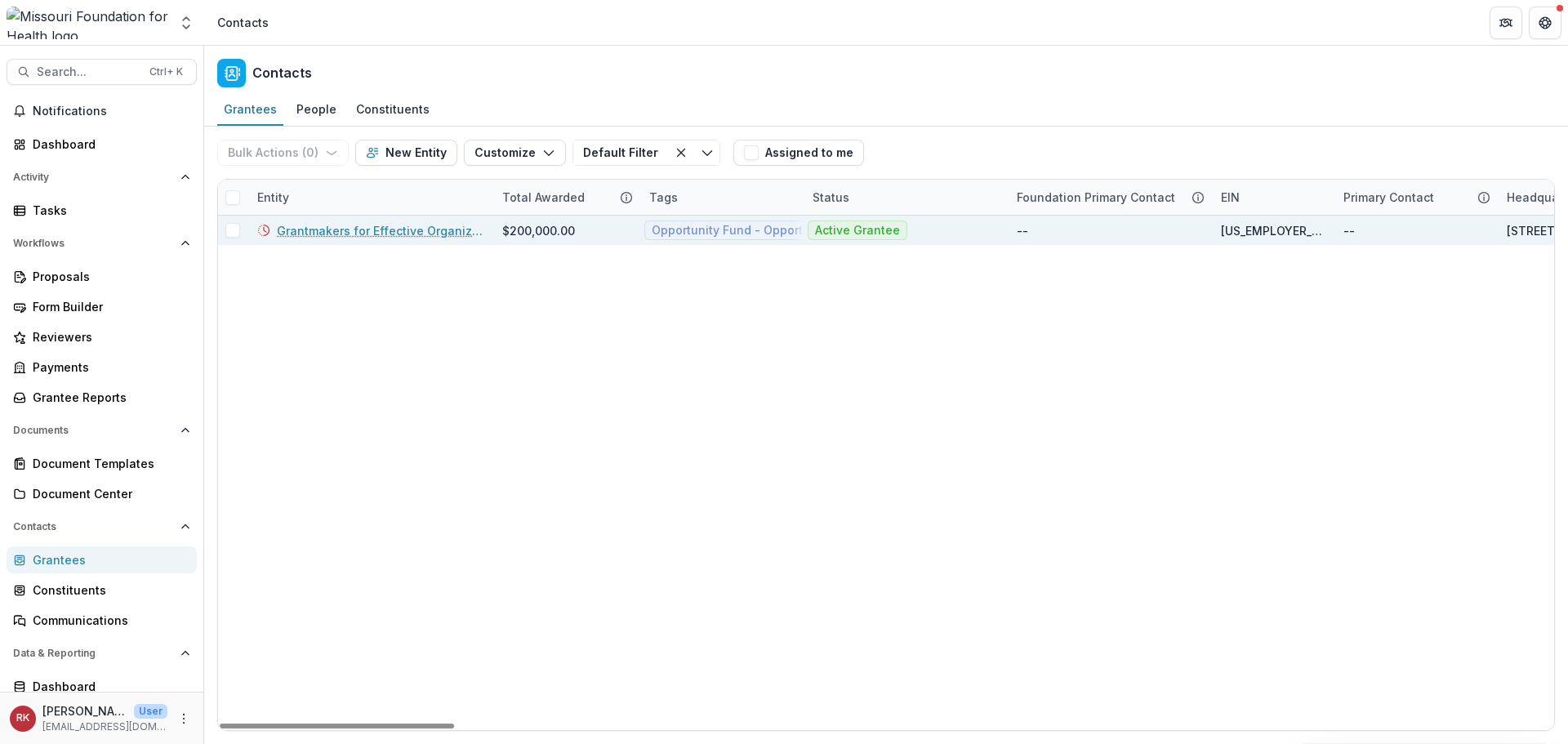
click at [359, 229] on link "Grantmakers for Effective Organizations" at bounding box center [380, 230] width 206 height 17
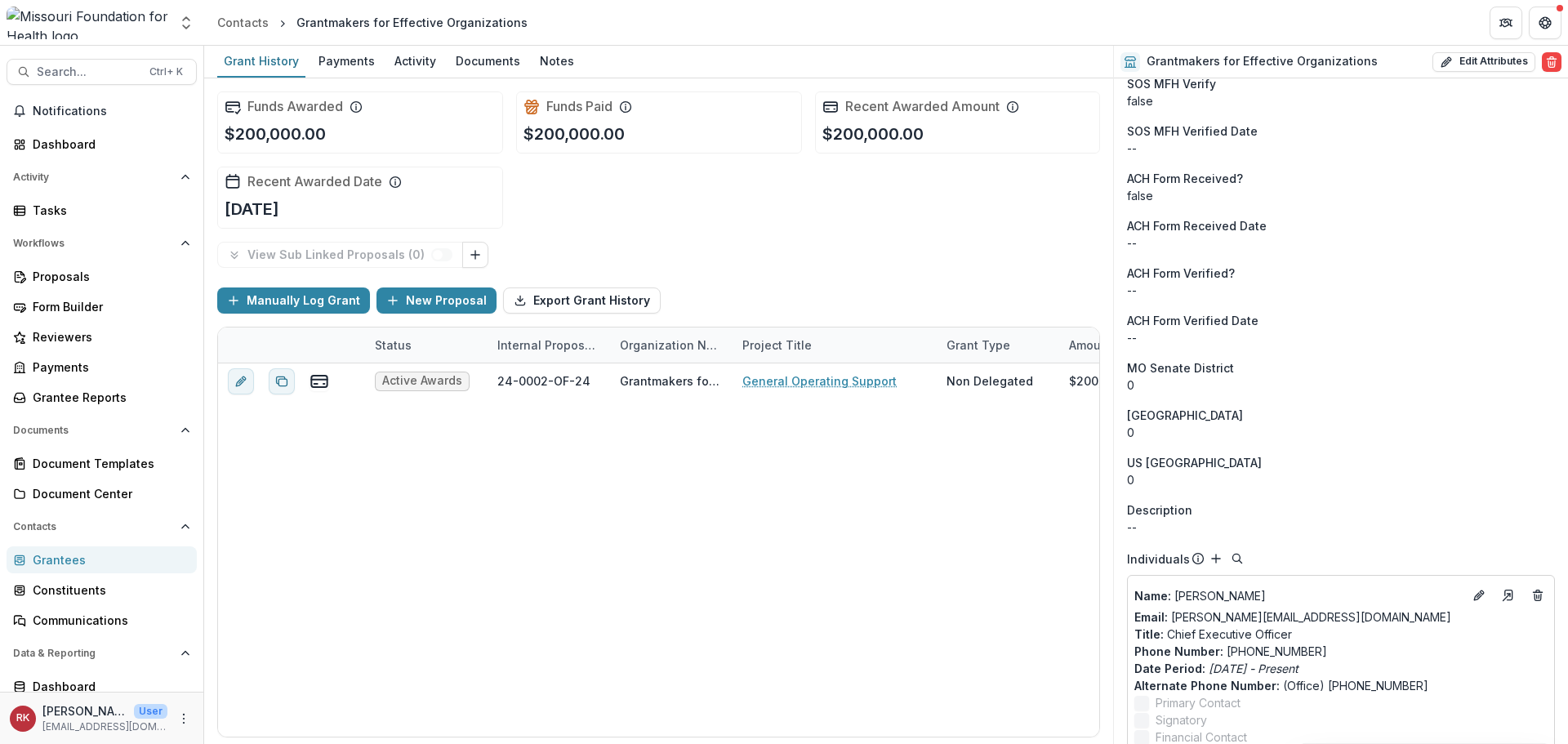
scroll to position [2041, 0]
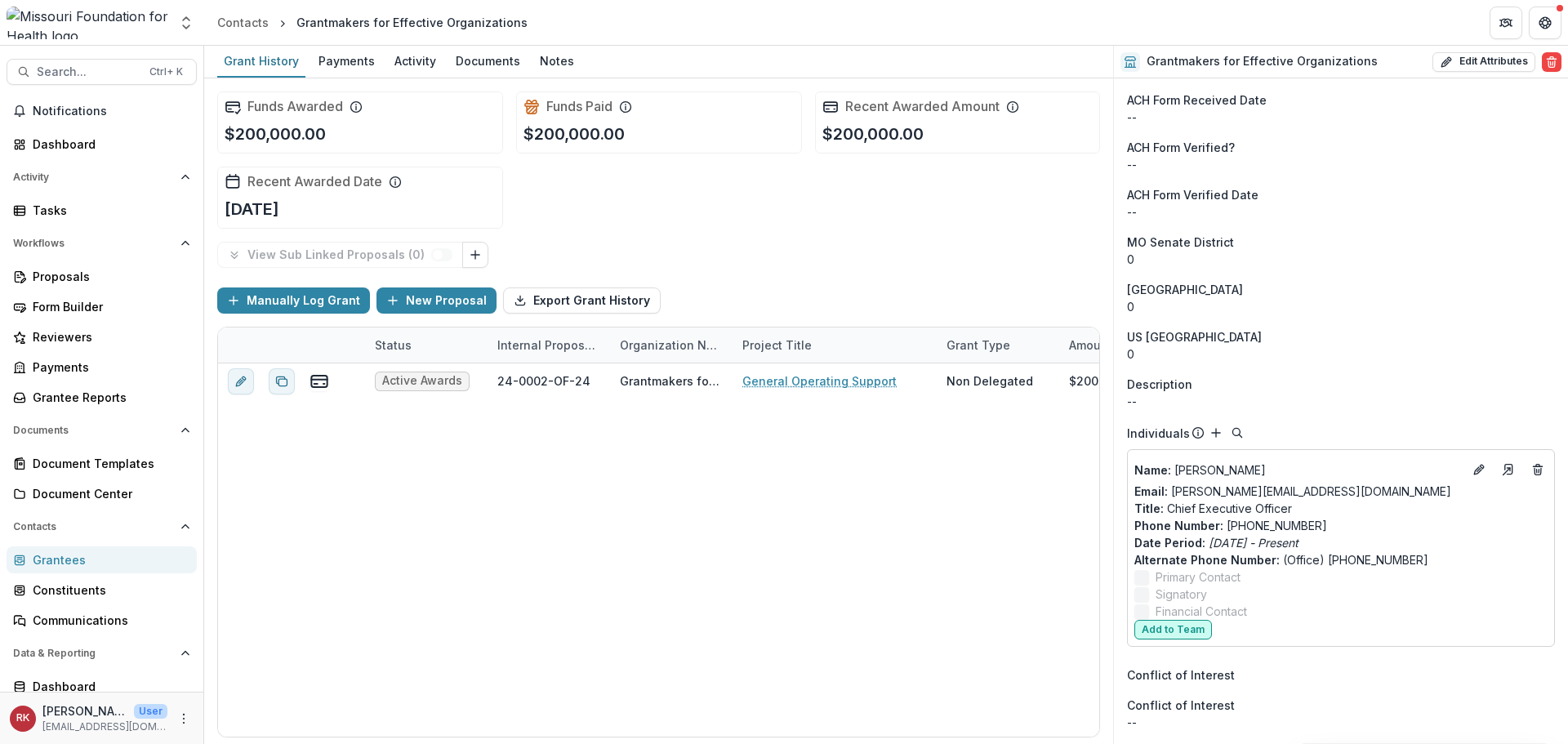
click at [1176, 632] on button "Add to Team" at bounding box center [1173, 630] width 77 height 20
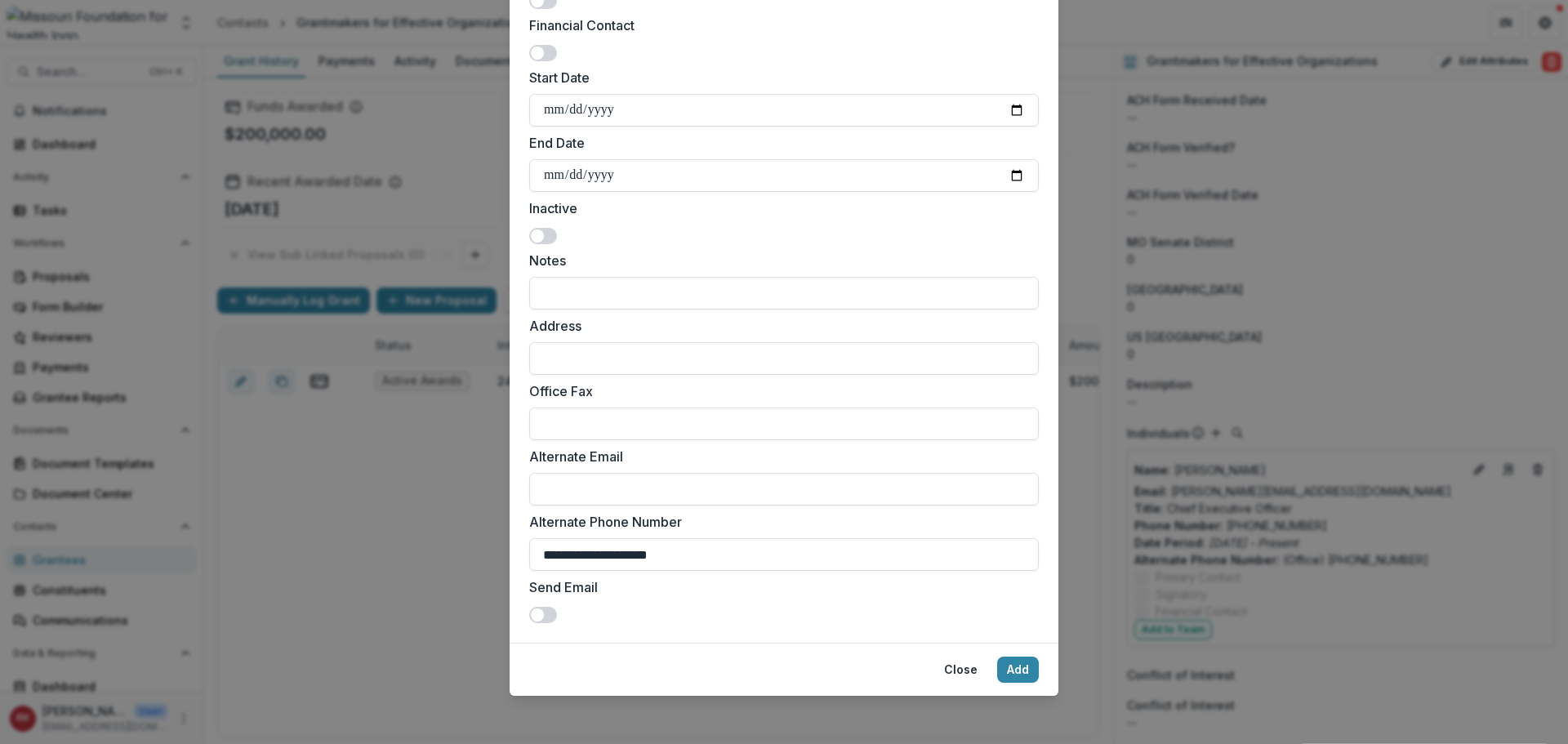
scroll to position [496, 0]
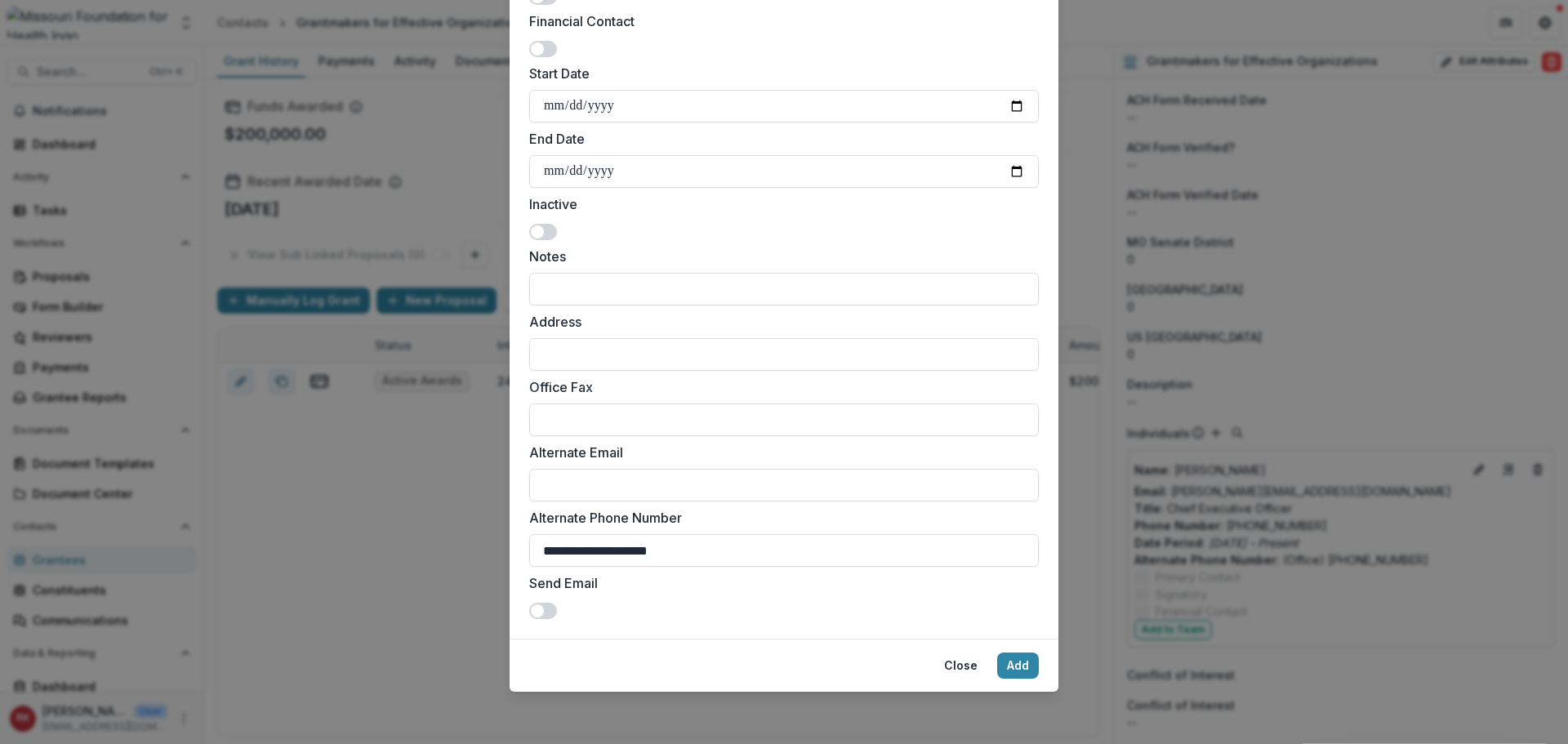
drag, startPoint x: 724, startPoint y: 551, endPoint x: 419, endPoint y: 514, distance: 307.2
click at [419, 514] on div "**********" at bounding box center [784, 372] width 1568 height 744
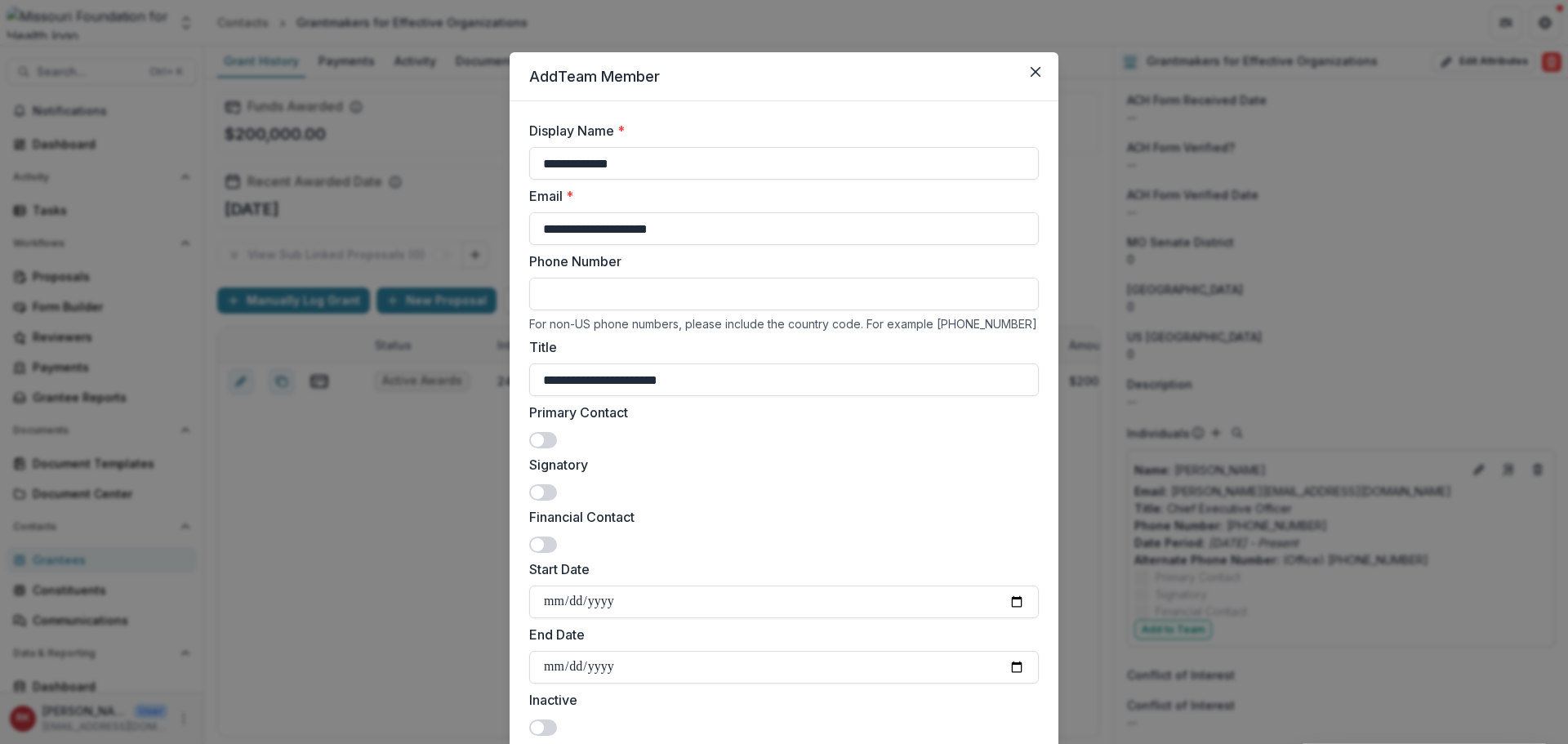
click at [564, 290] on input "Phone Number" at bounding box center [784, 294] width 509 height 32
paste input "**********"
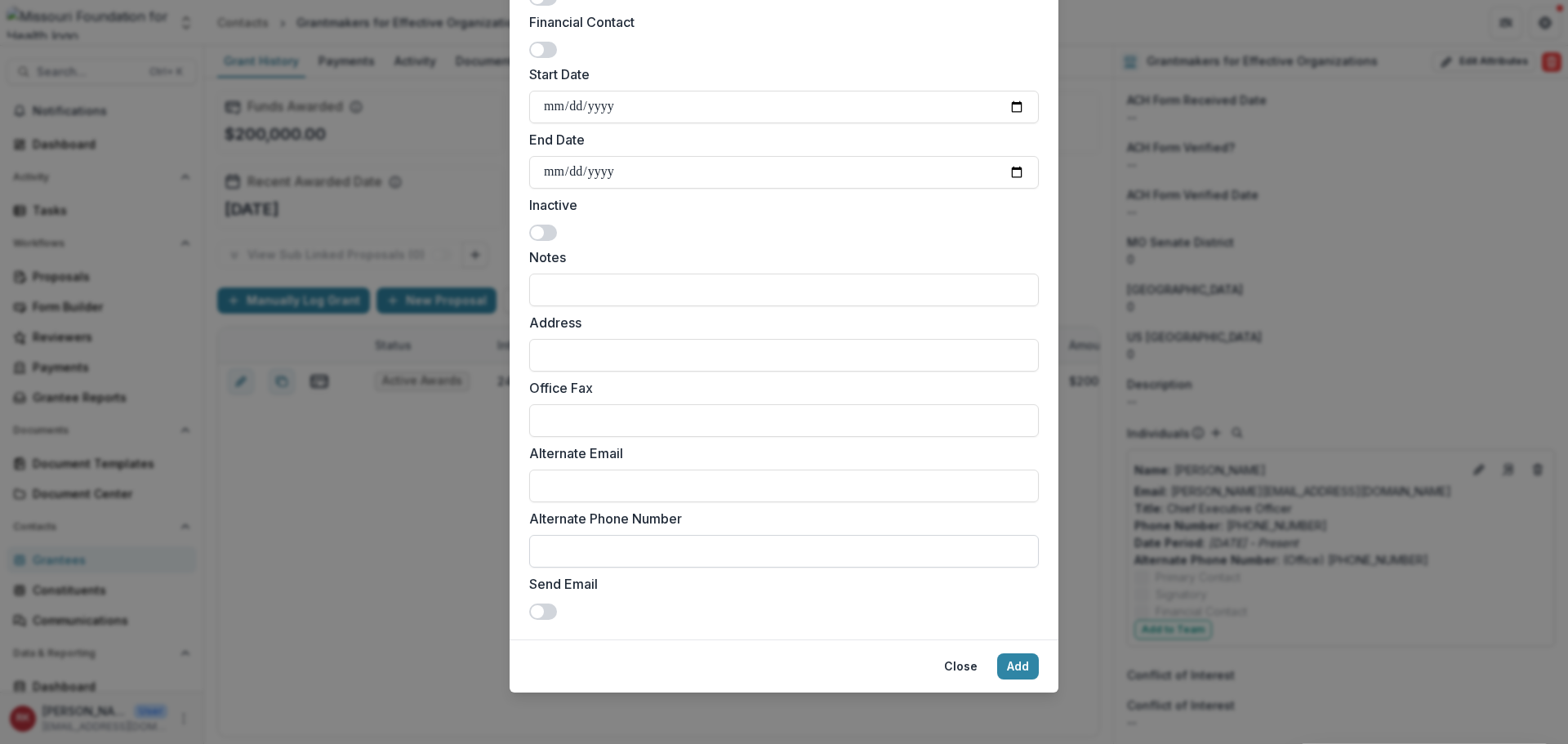
scroll to position [496, 0]
type input "**********"
click at [998, 664] on button "Add" at bounding box center [1018, 665] width 41 height 26
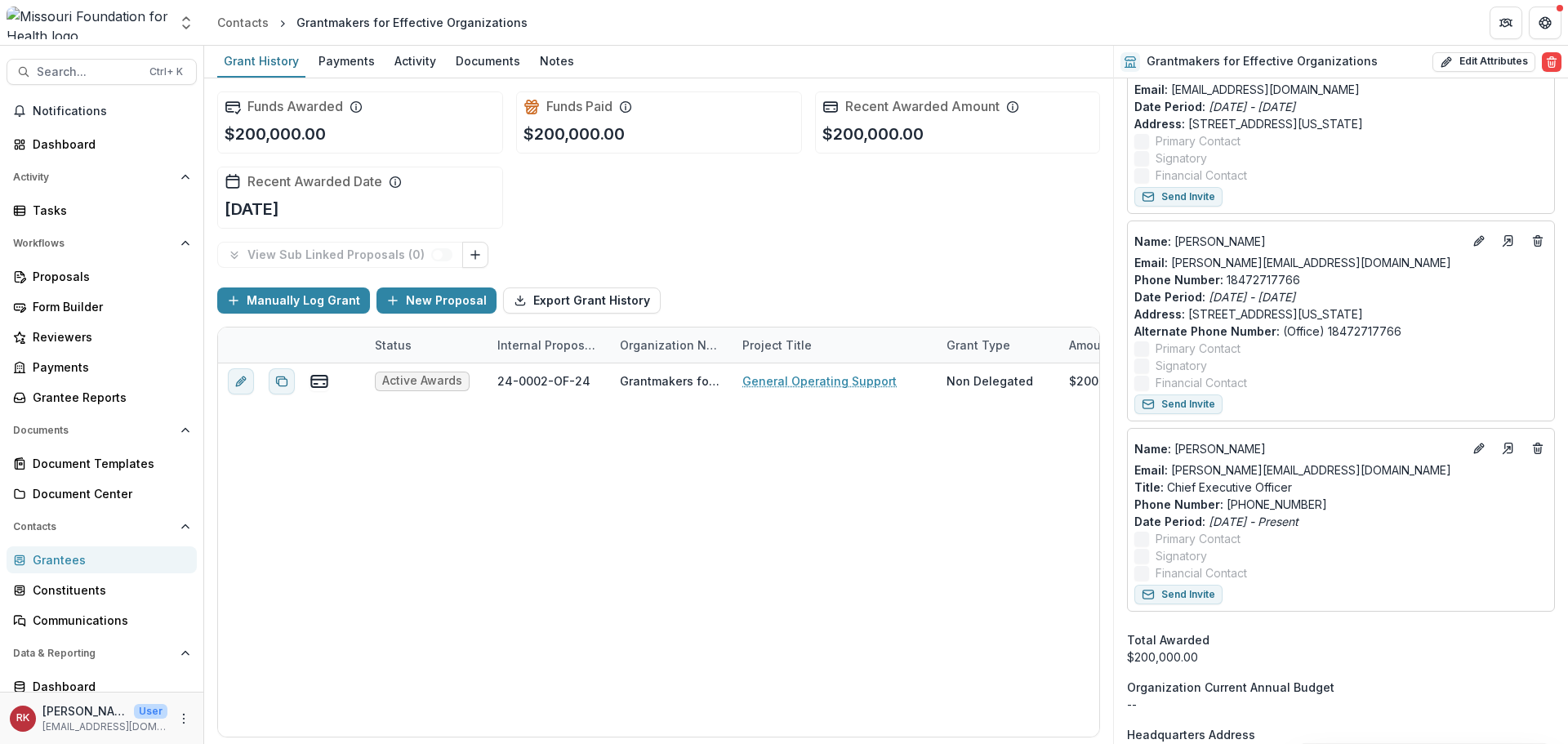
scroll to position [1062, 0]
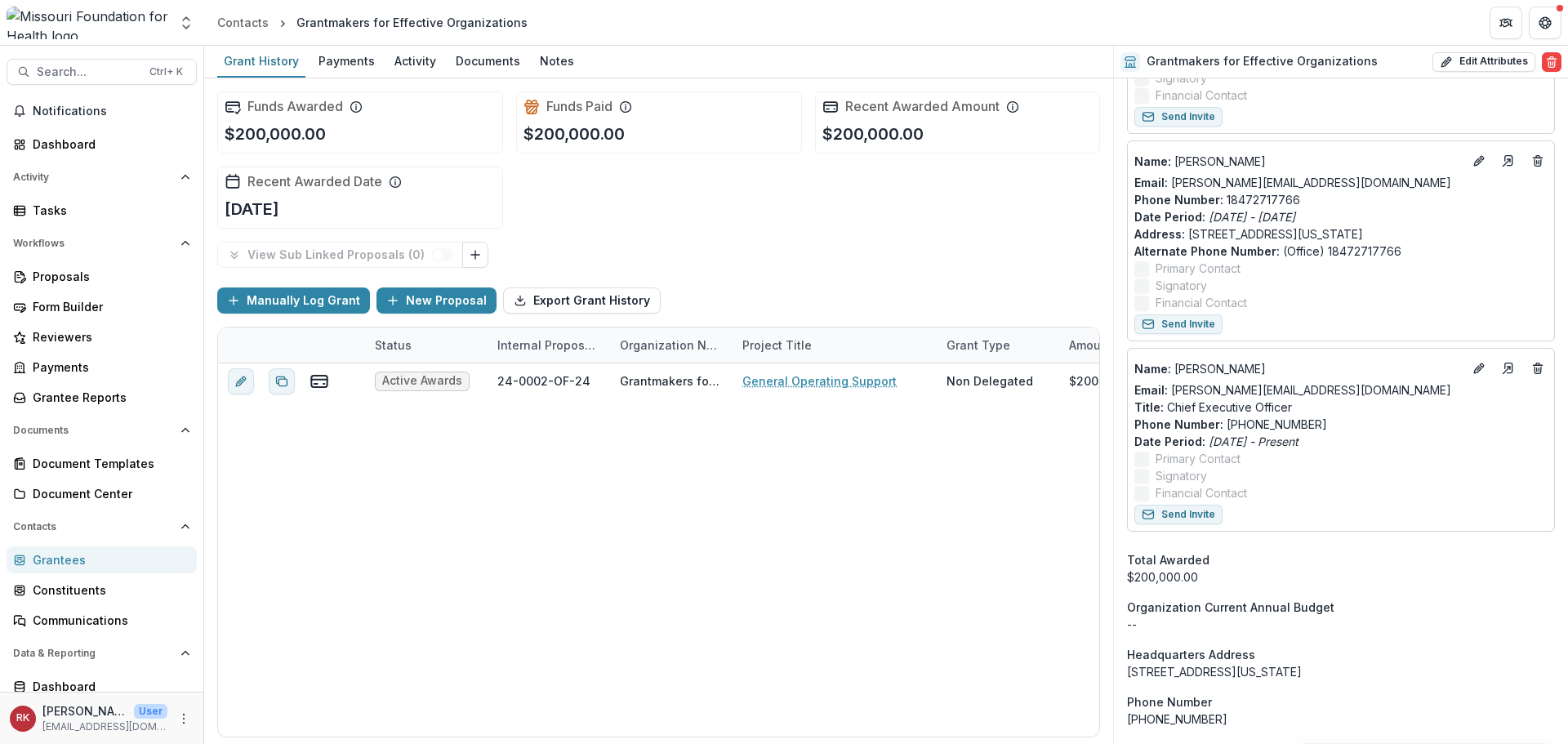
click at [61, 555] on div "Grantees" at bounding box center [108, 559] width 151 height 17
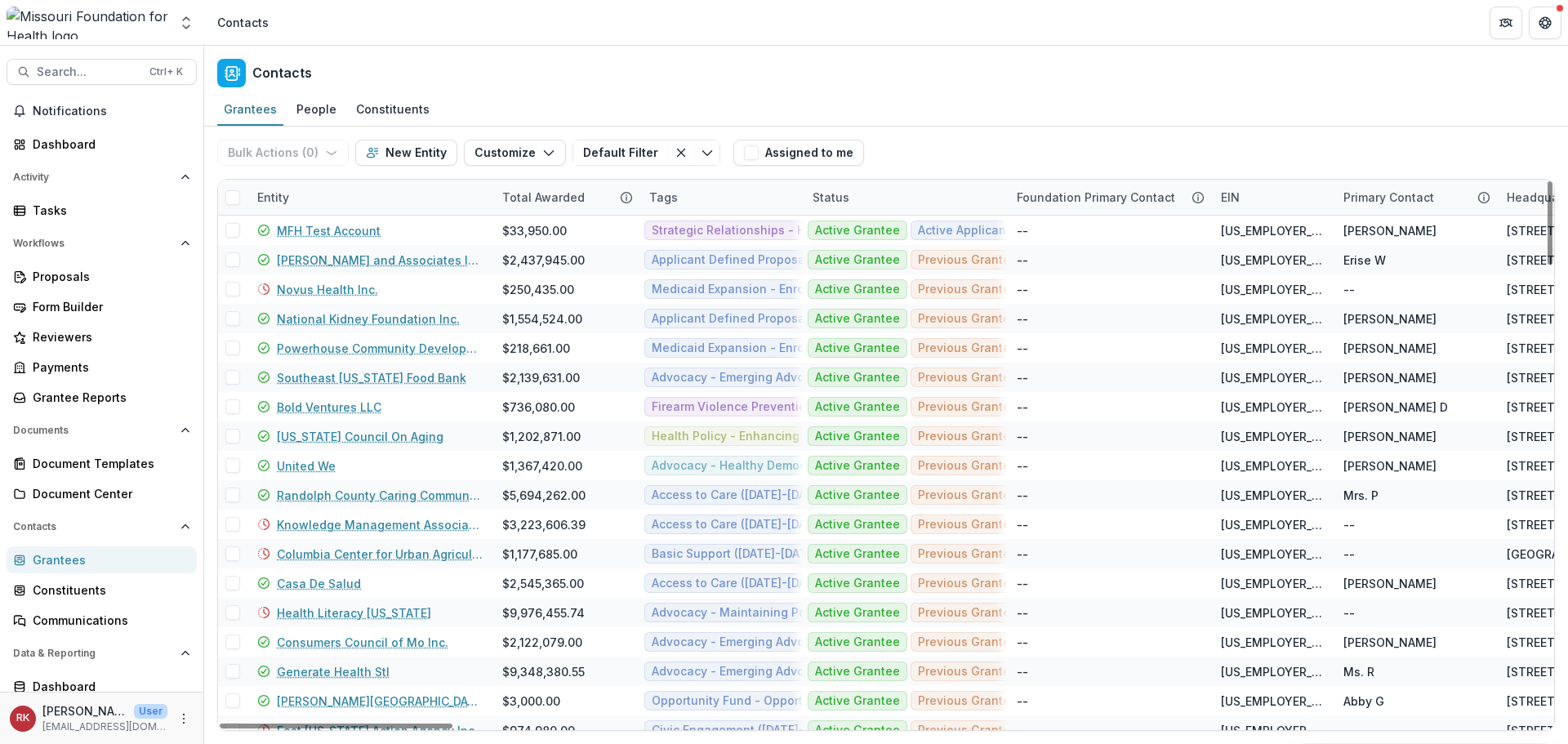
drag, startPoint x: 278, startPoint y: 193, endPoint x: 285, endPoint y: 204, distance: 13.0
click at [278, 193] on div "Entity" at bounding box center [273, 197] width 51 height 17
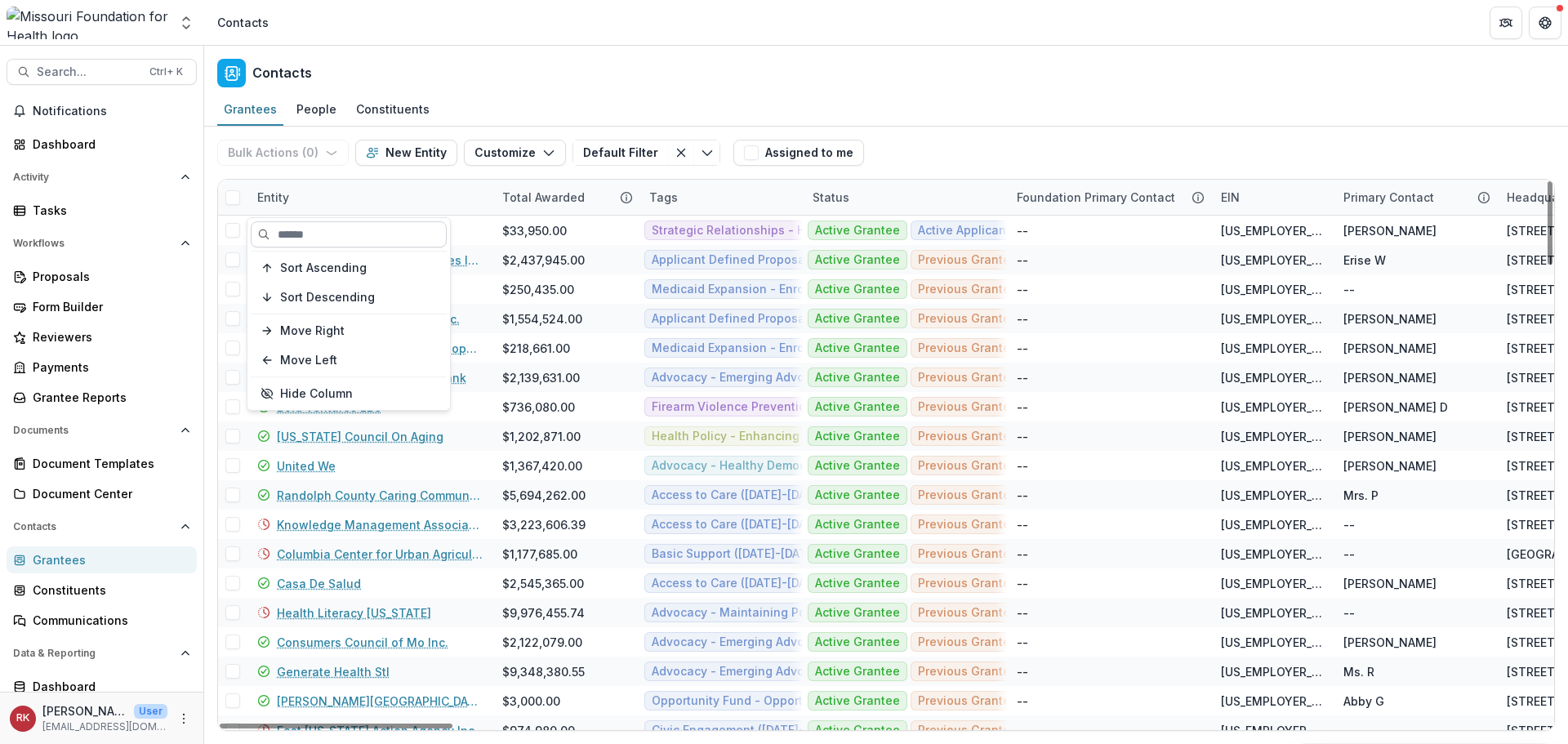
click at [323, 236] on input at bounding box center [349, 234] width 196 height 26
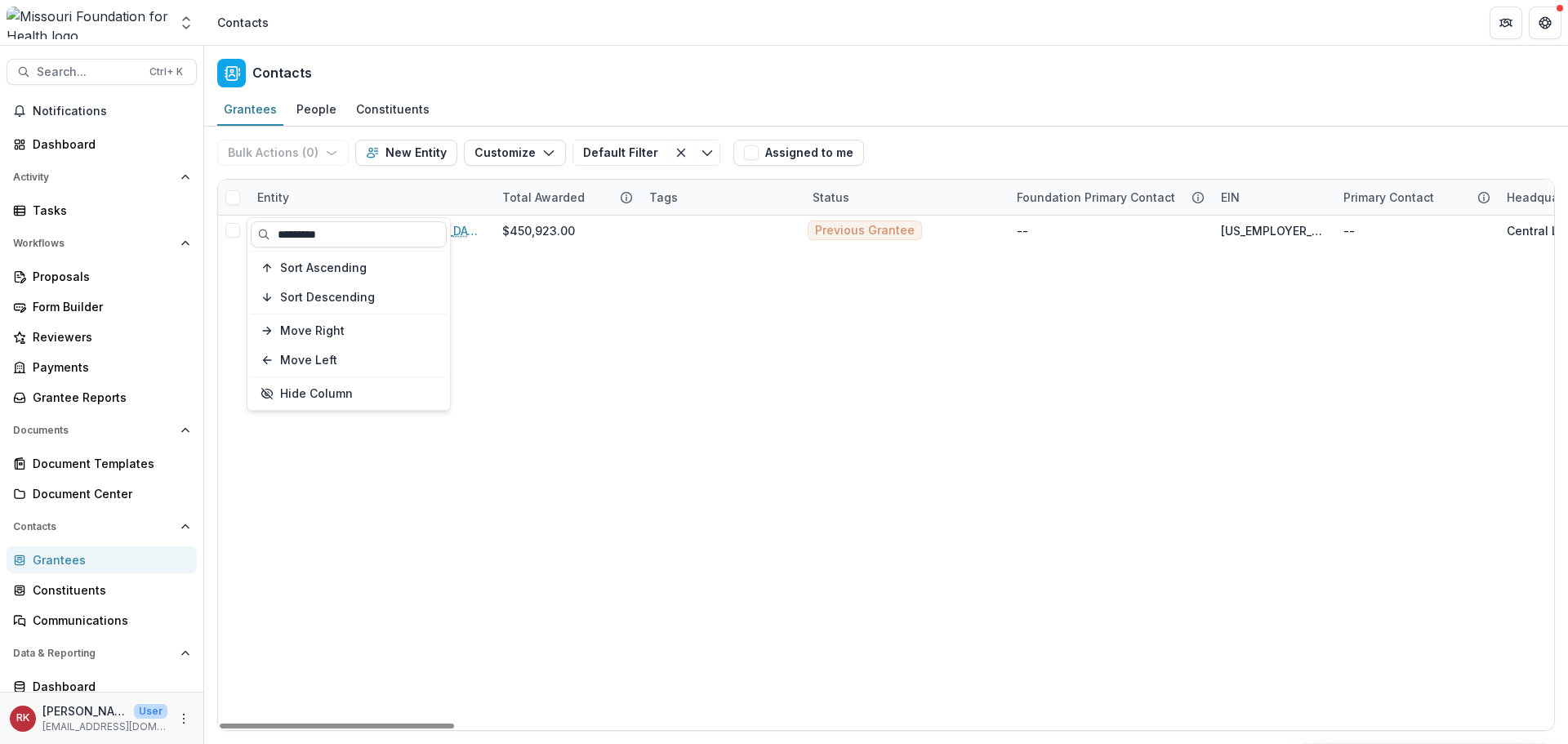
type input "*********"
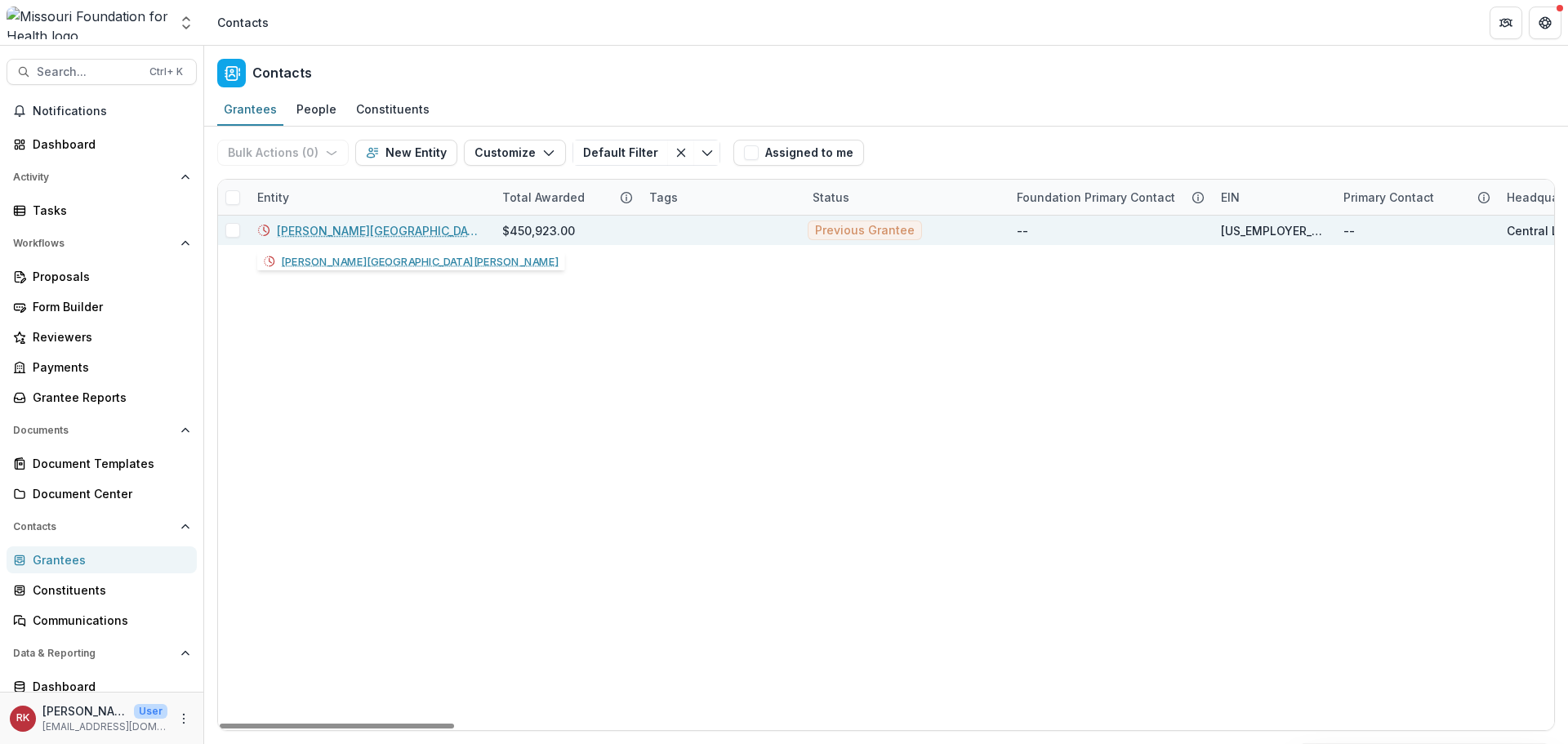
click at [338, 230] on link "Johns Hopkins University" at bounding box center [380, 230] width 206 height 17
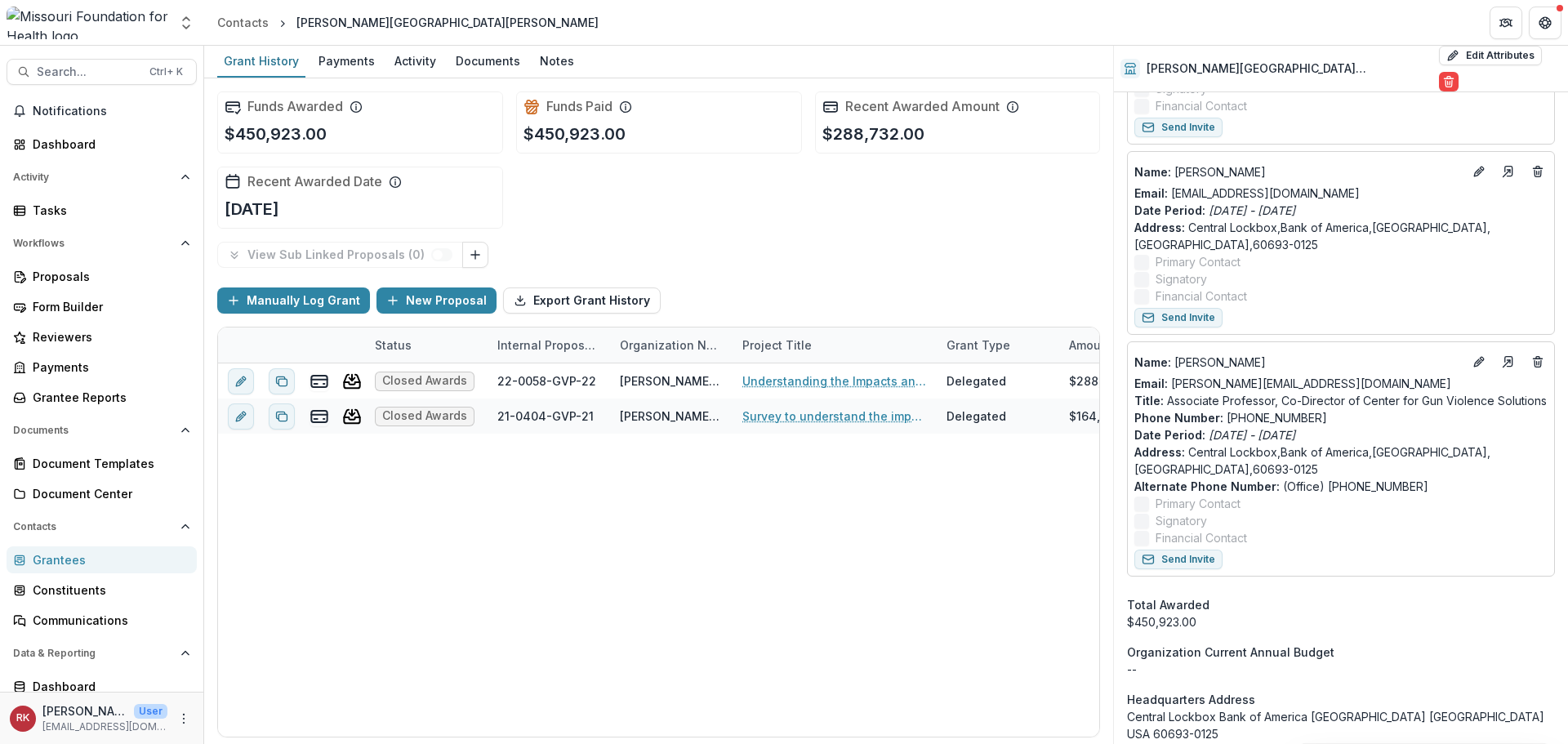
scroll to position [1388, 0]
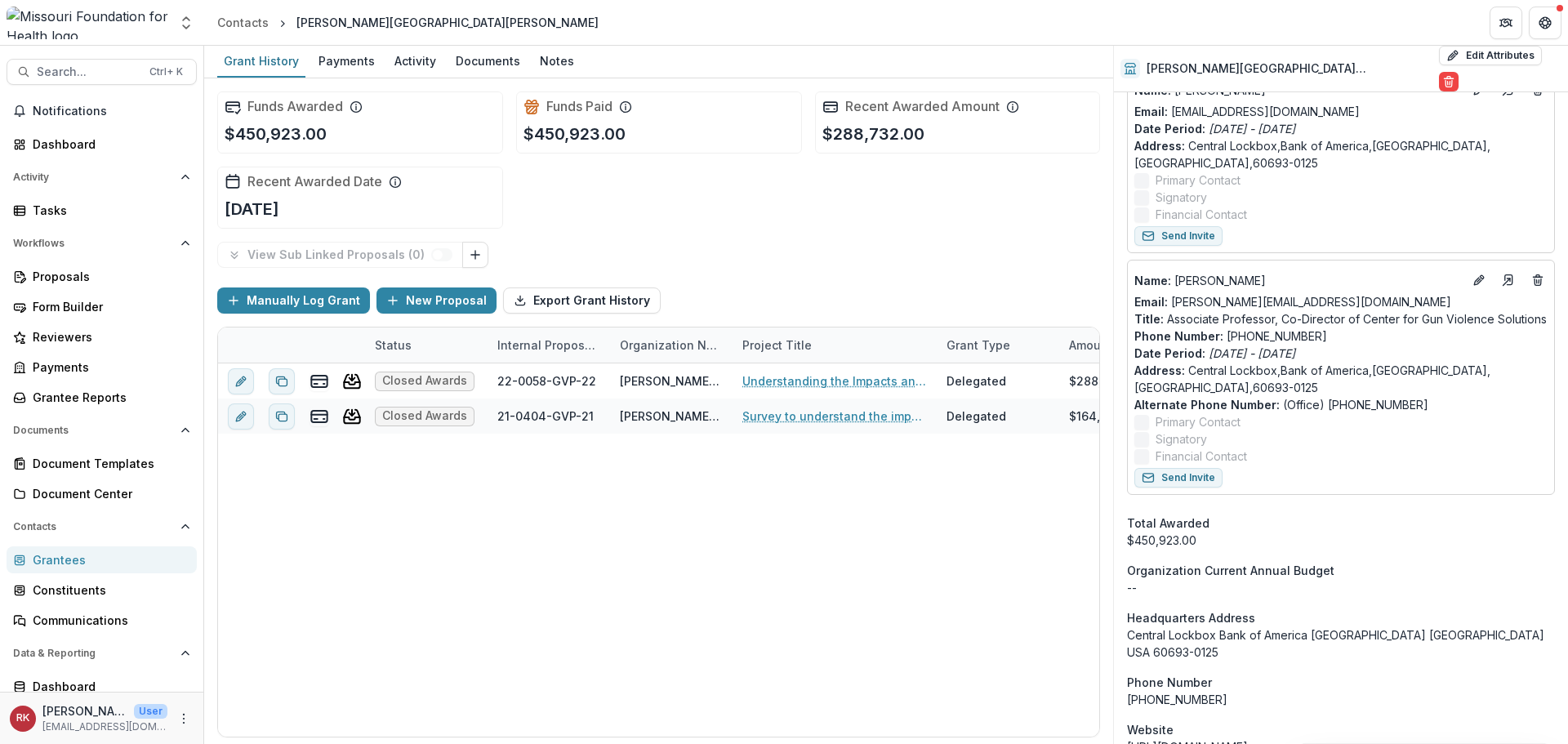
click at [85, 556] on div "Grantees" at bounding box center [108, 559] width 151 height 17
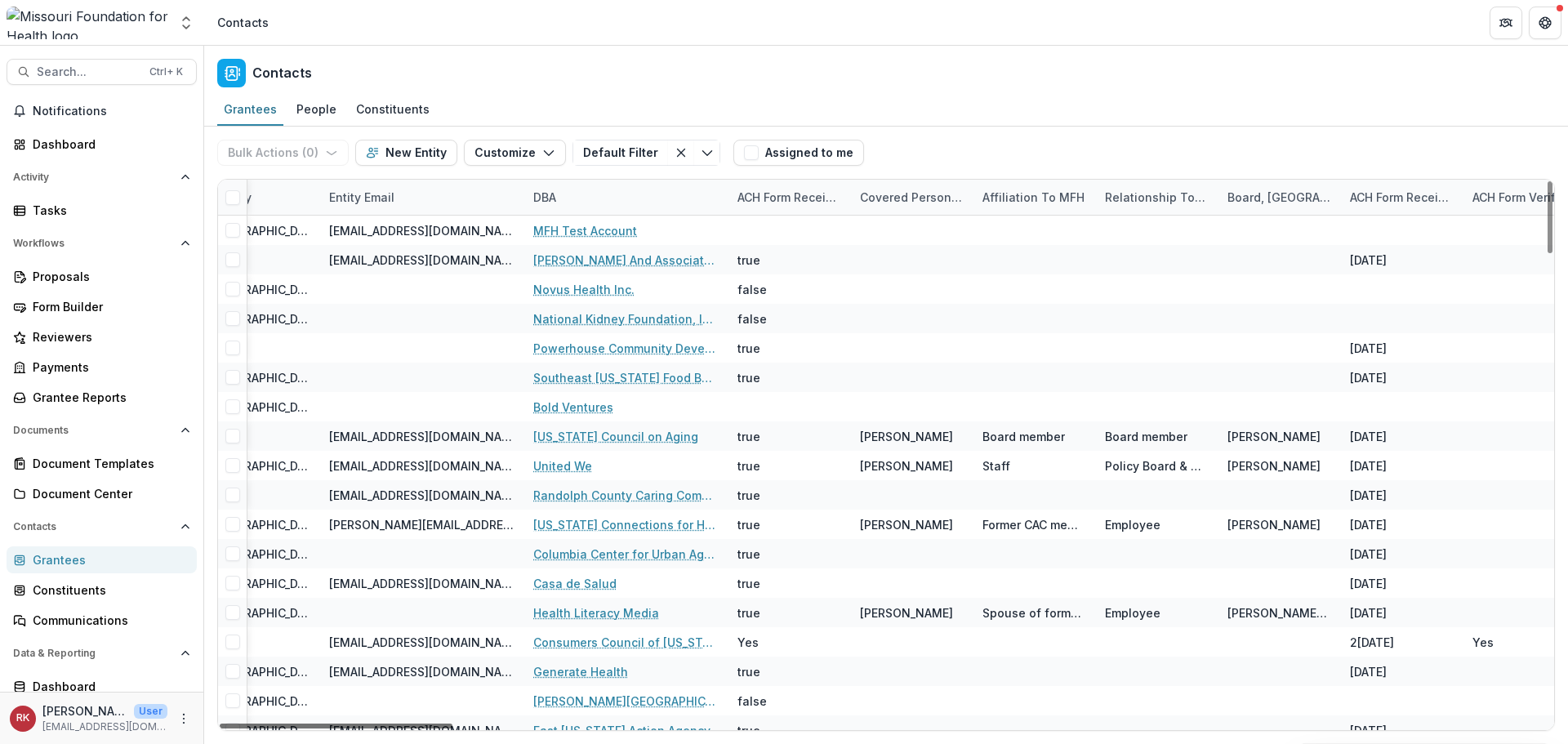
drag, startPoint x: 387, startPoint y: 727, endPoint x: 725, endPoint y: 719, distance: 338.1
click at [453, 728] on div at bounding box center [336, 725] width 233 height 4
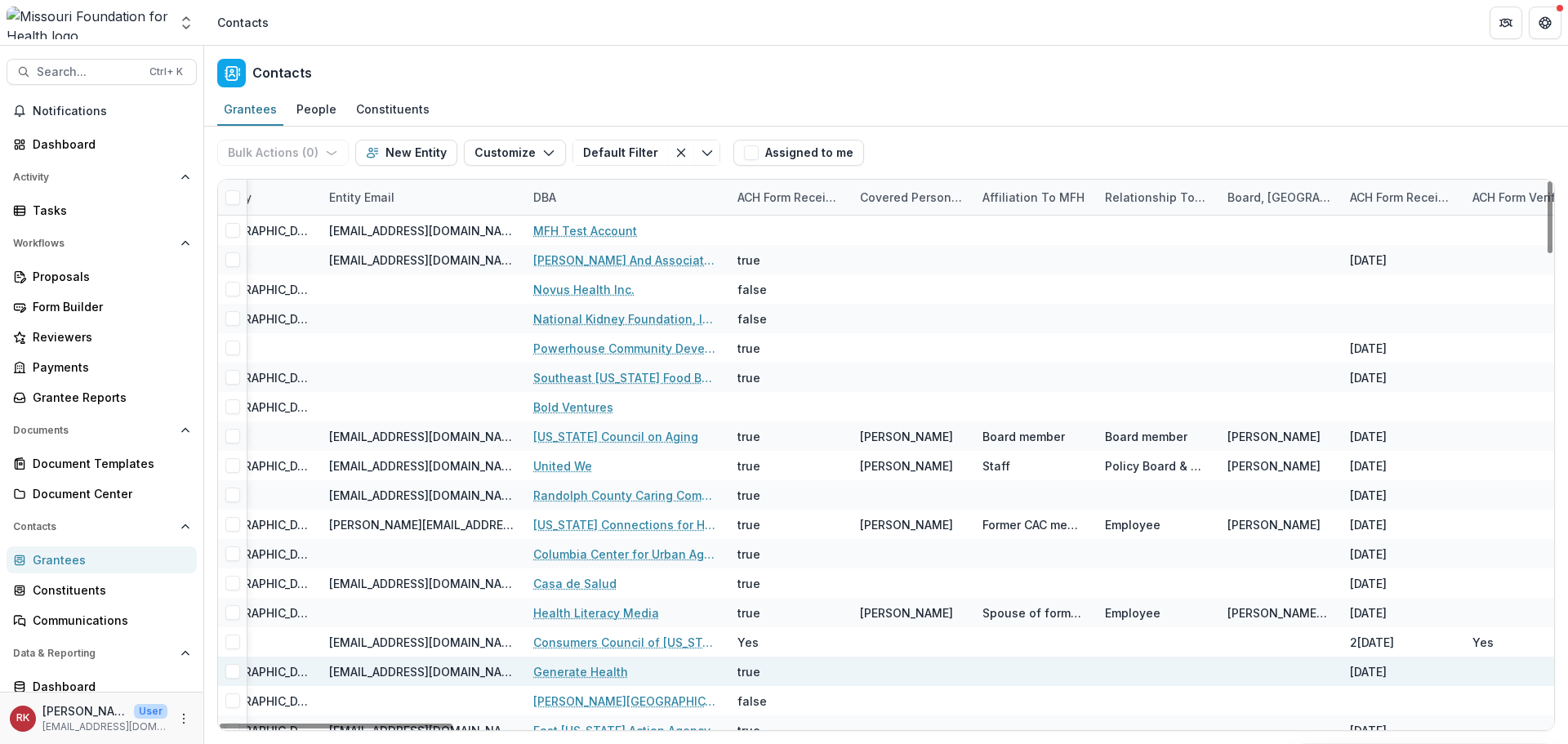
scroll to position [0, 1881]
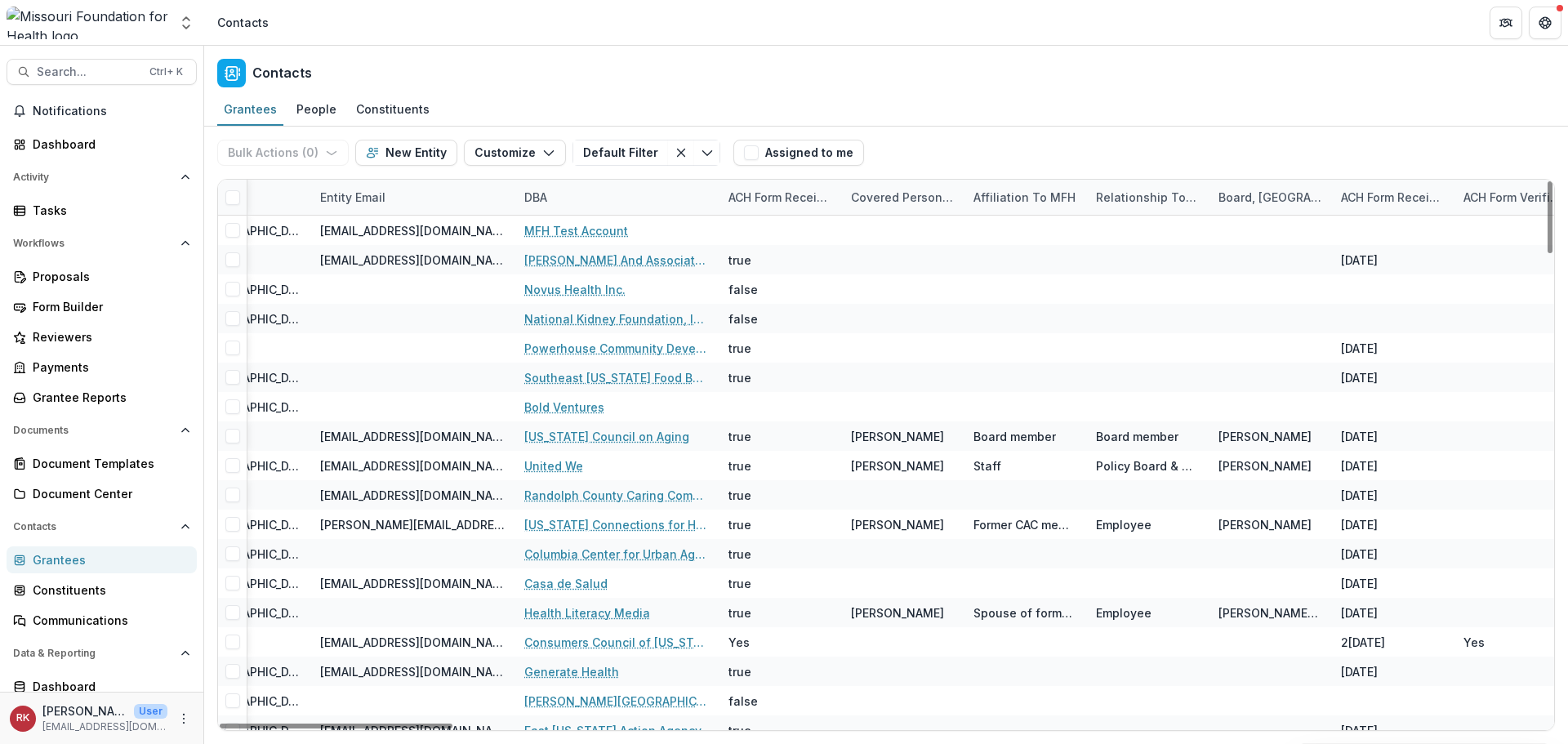
click at [531, 198] on div "DBA" at bounding box center [536, 197] width 42 height 17
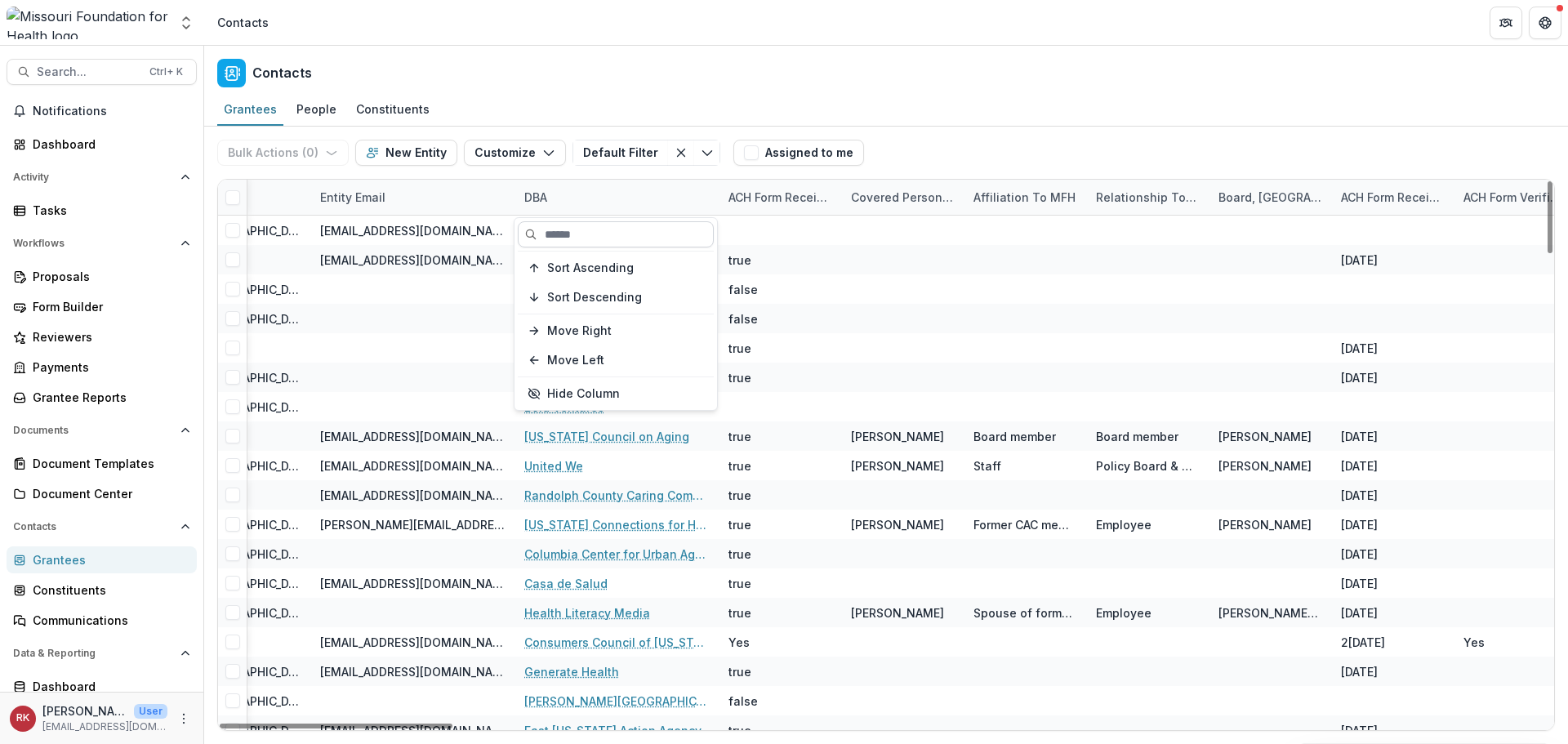
click at [558, 240] on input at bounding box center [616, 234] width 196 height 26
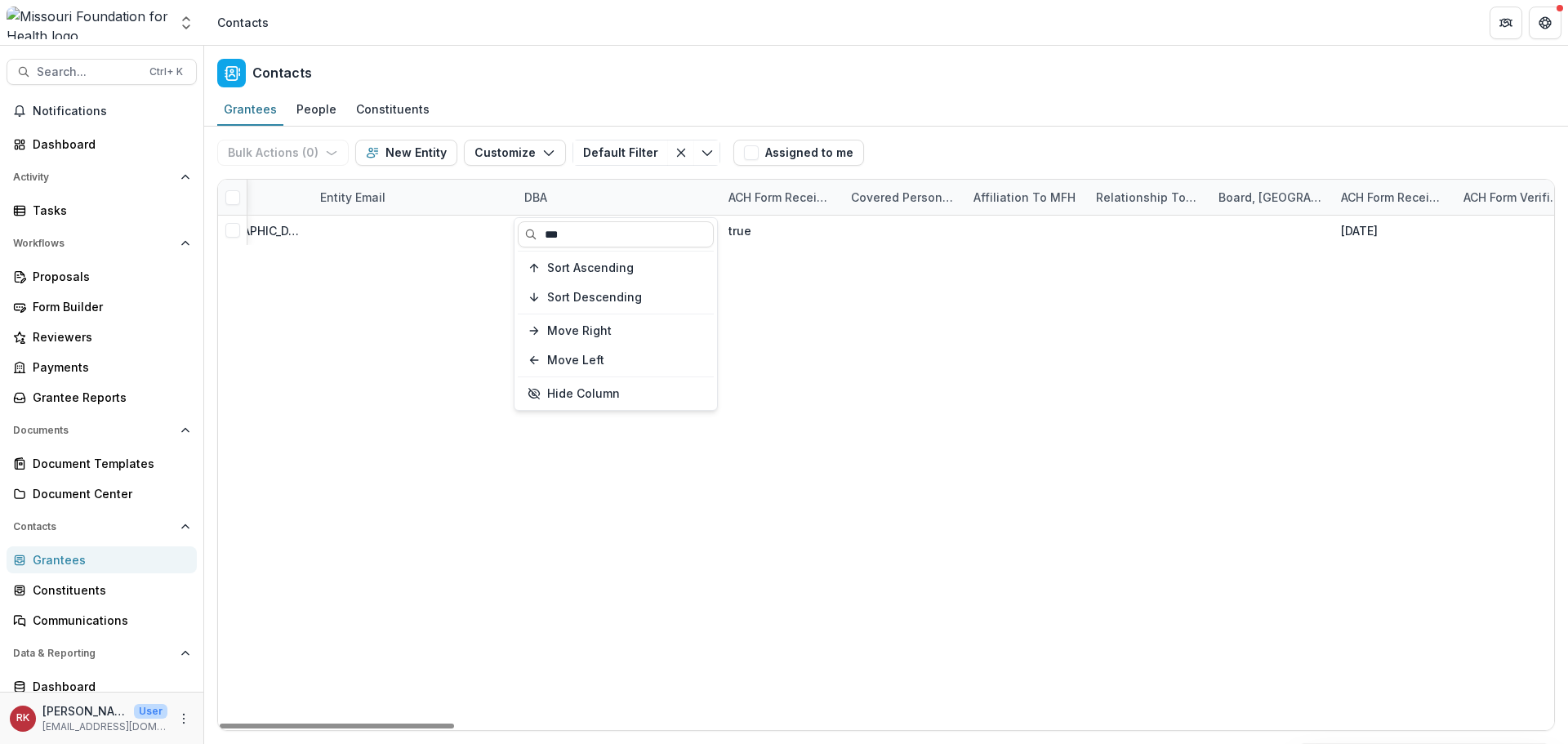
type input "***"
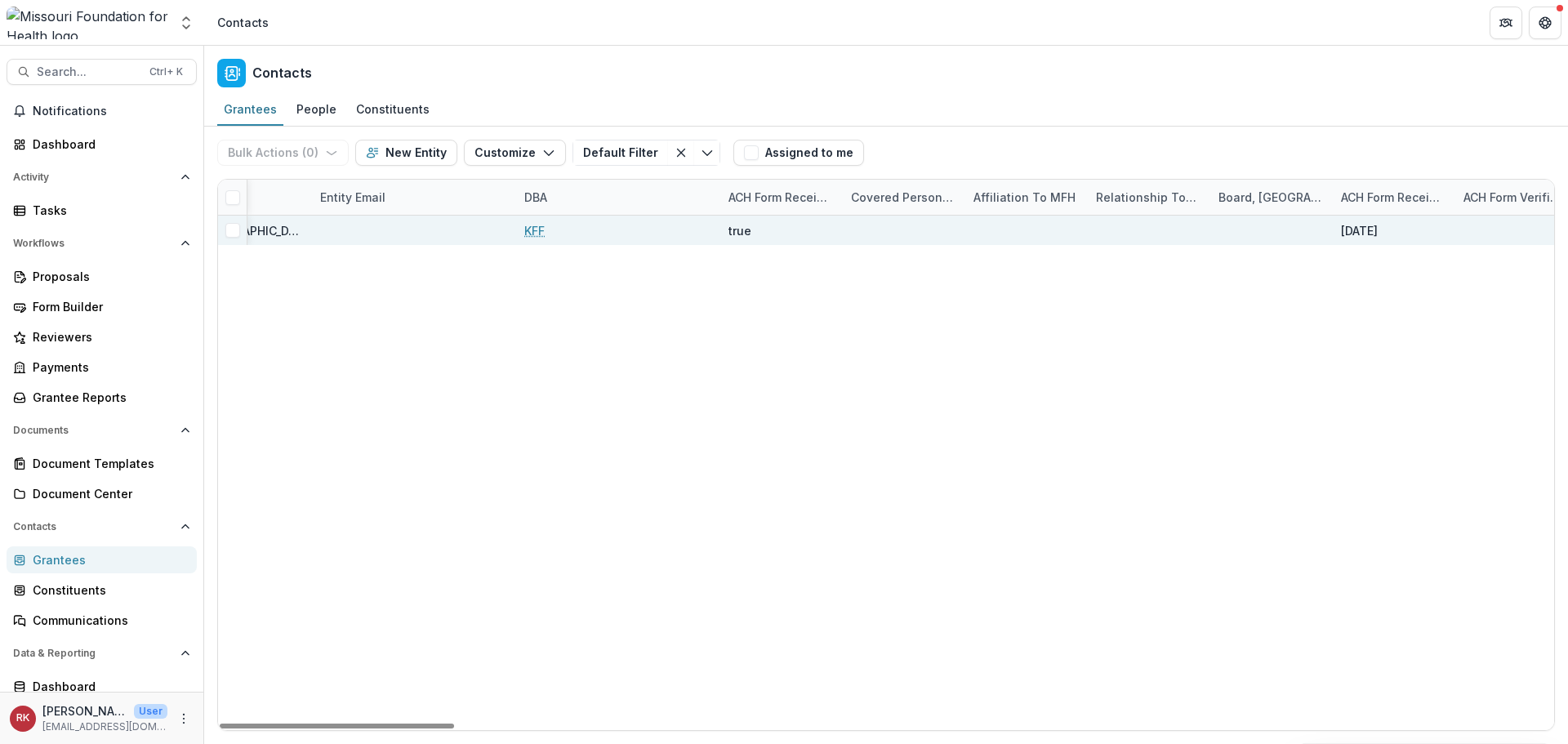
click at [536, 227] on link "KFF" at bounding box center [535, 230] width 21 height 17
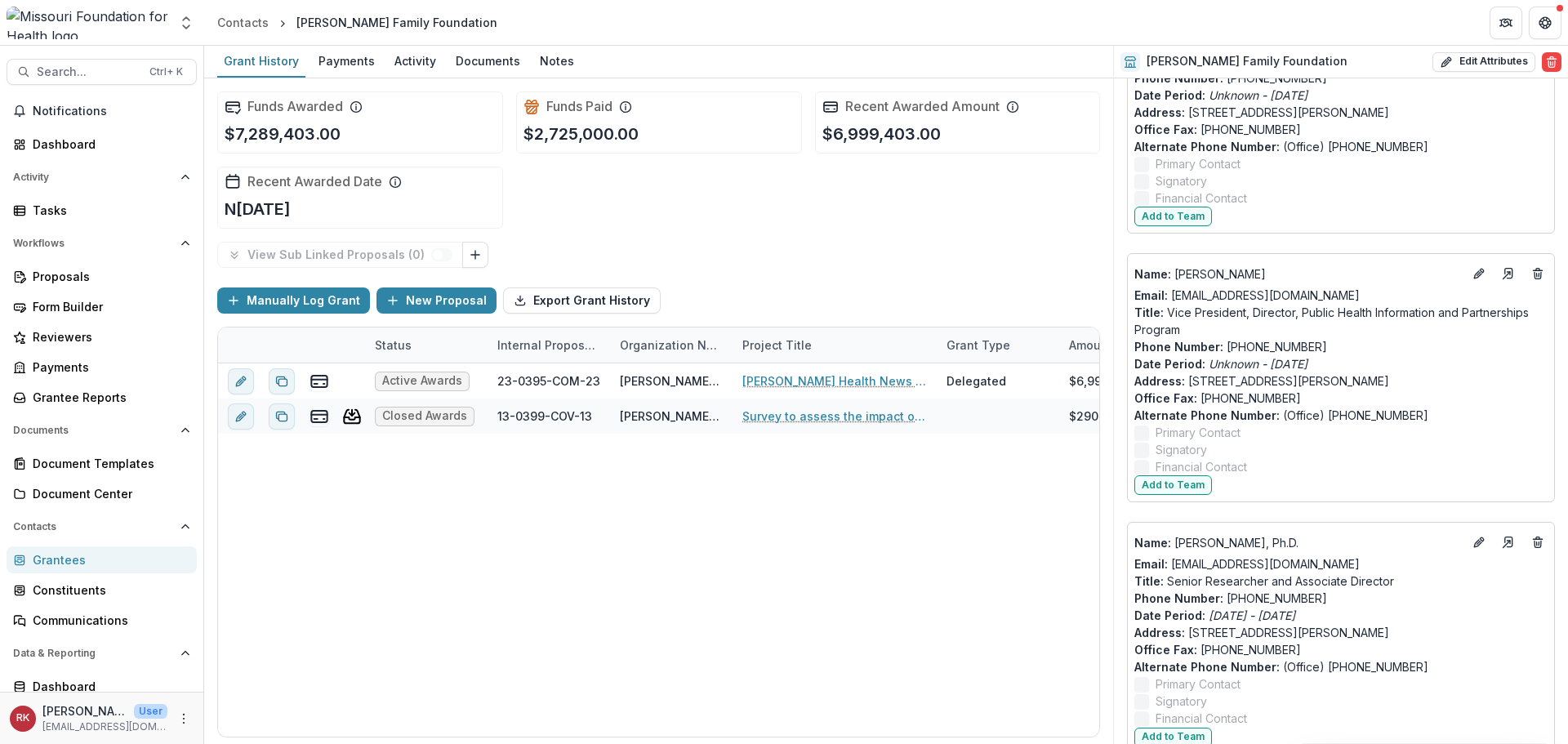
scroll to position [2532, 0]
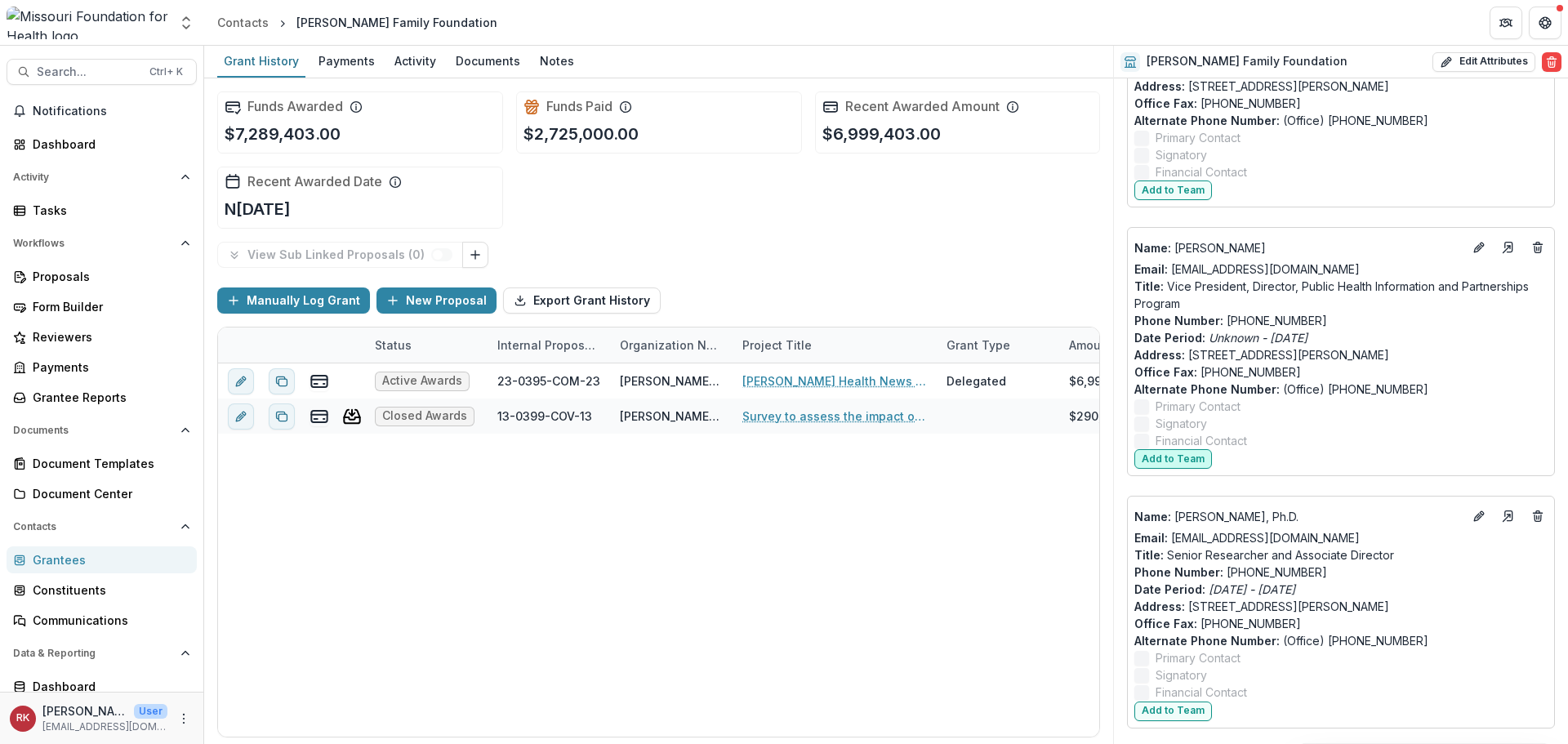
click at [1169, 464] on button "Add to Team" at bounding box center [1173, 459] width 77 height 20
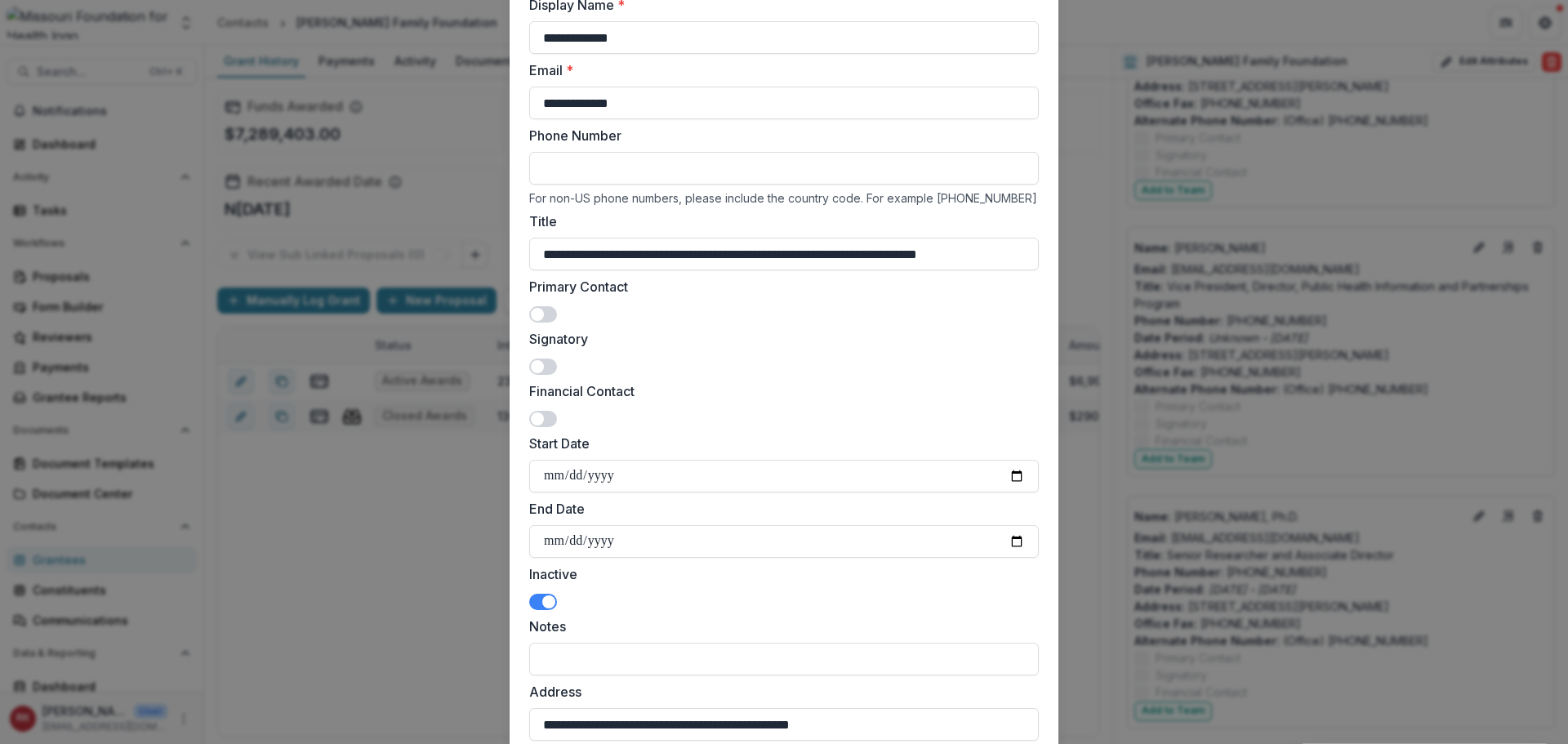
scroll to position [327, 0]
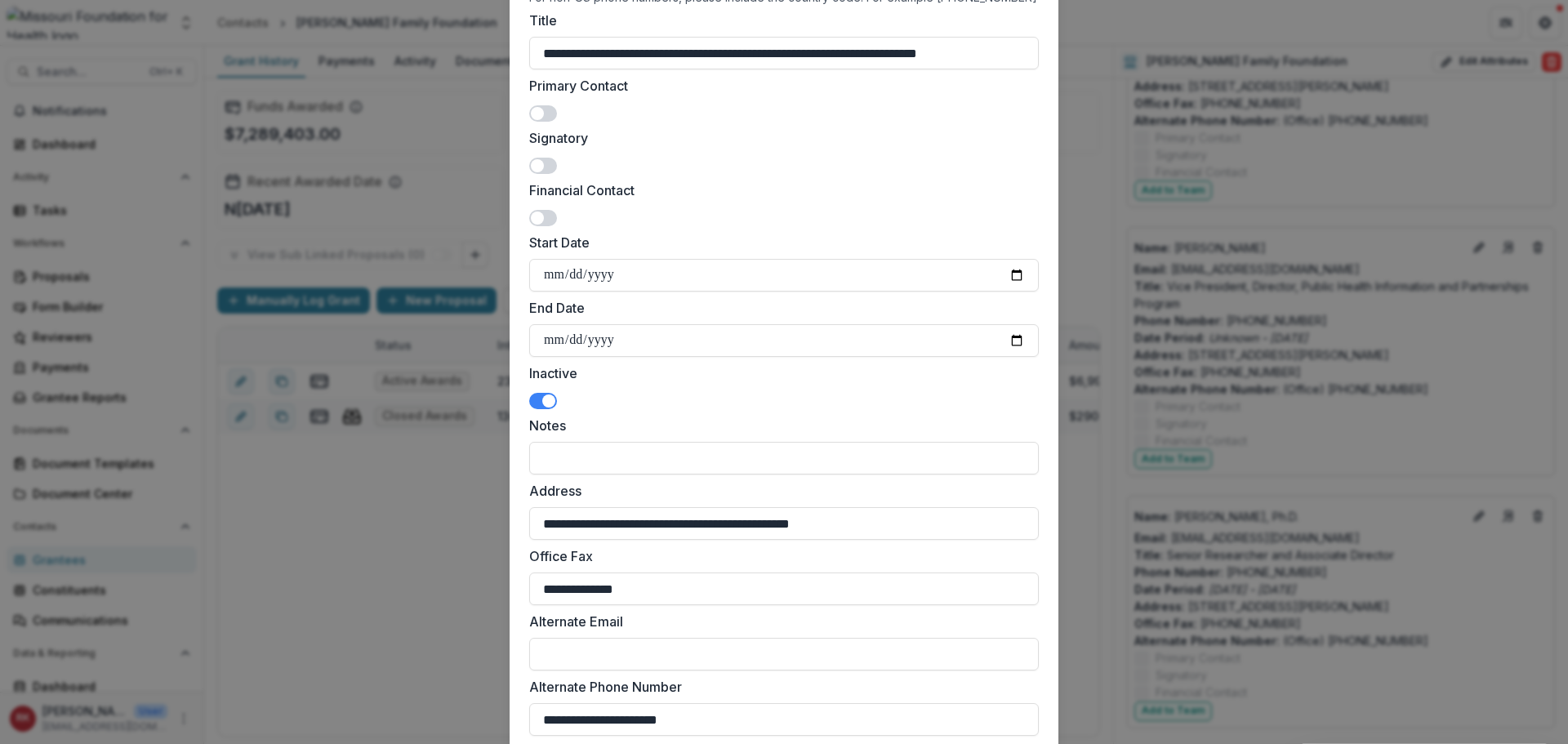
click at [538, 401] on span at bounding box center [543, 400] width 28 height 16
click at [1017, 336] on input "**********" at bounding box center [784, 340] width 509 height 32
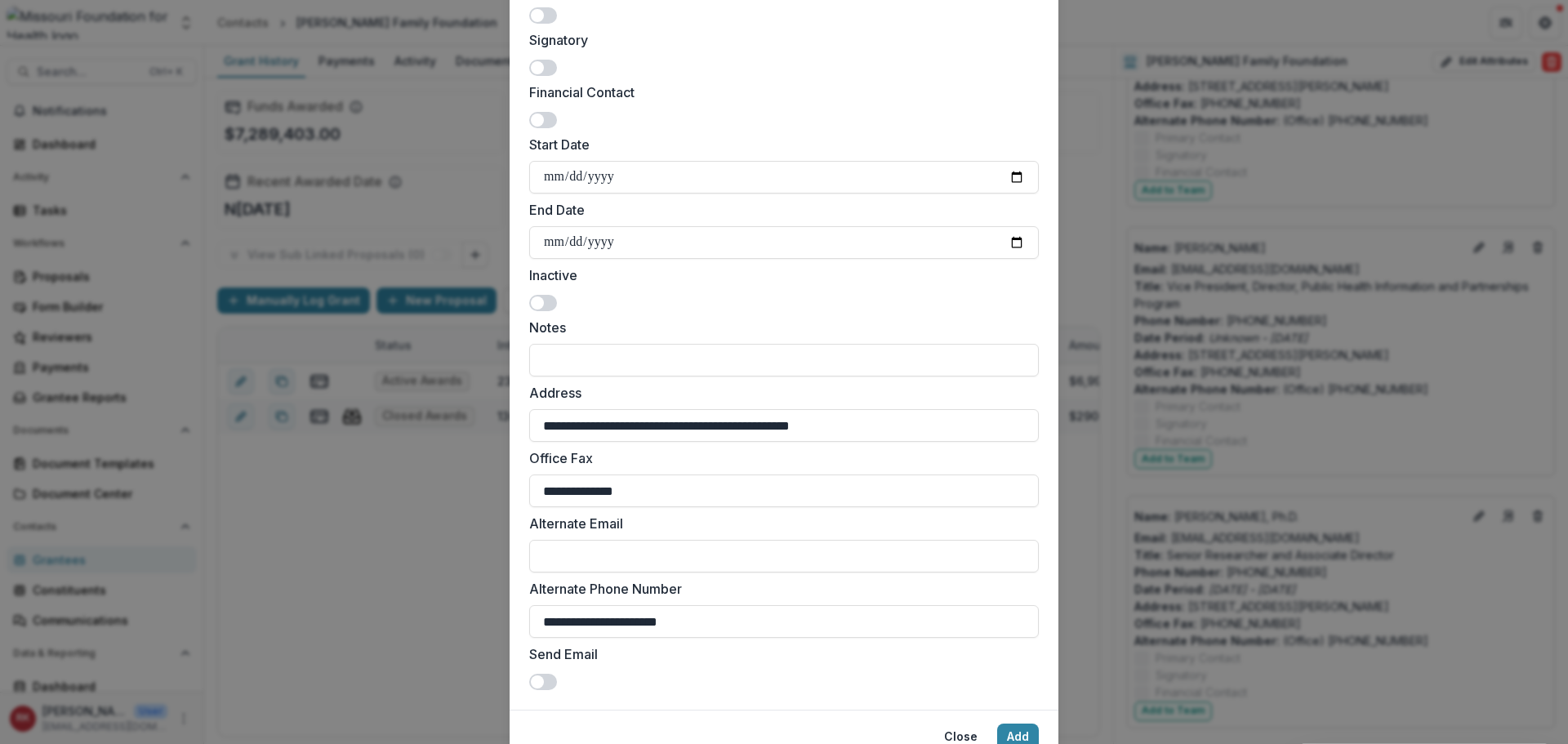
scroll to position [496, 0]
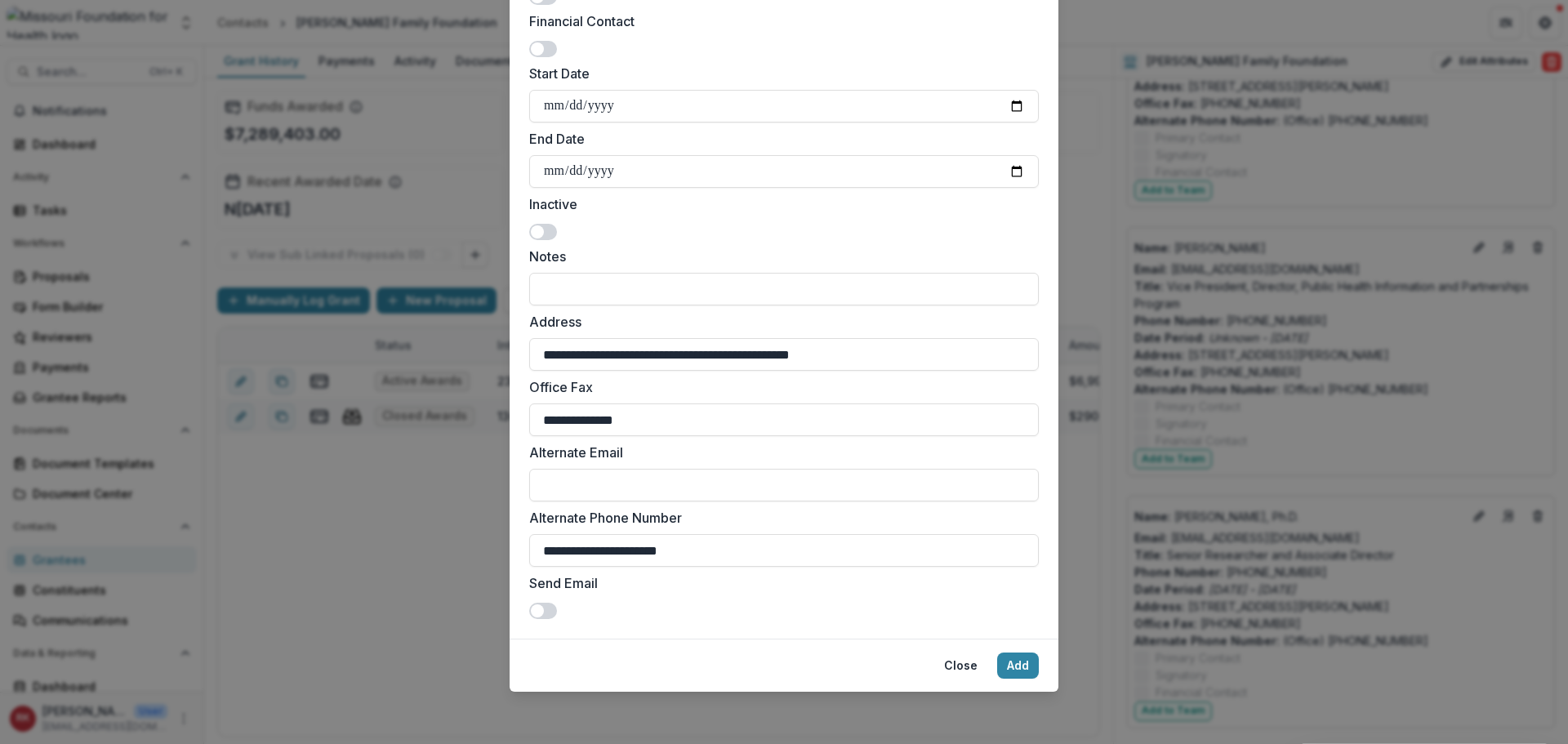
drag, startPoint x: 717, startPoint y: 549, endPoint x: 419, endPoint y: 554, distance: 298.0
click at [419, 554] on div "**********" at bounding box center [784, 372] width 1568 height 744
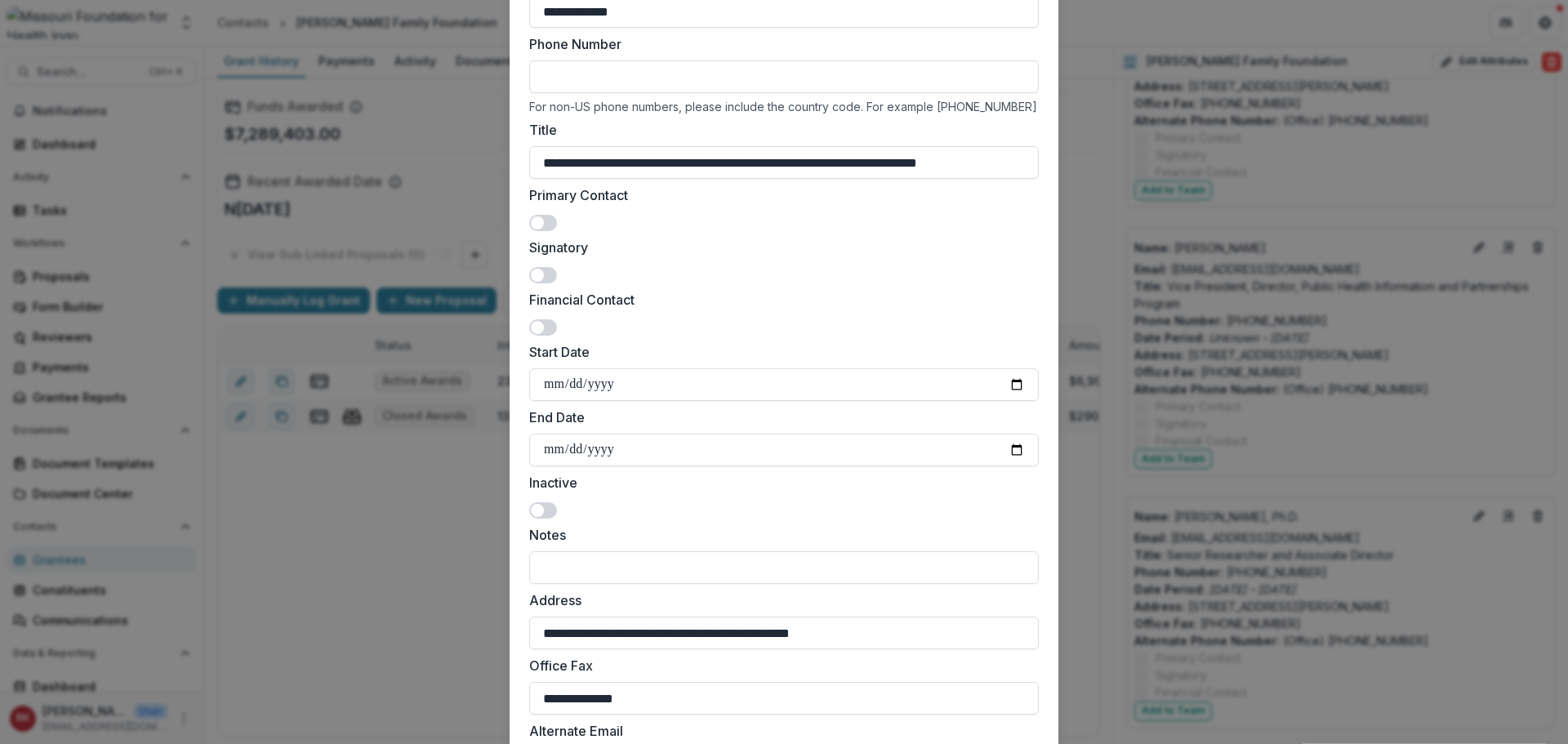
scroll to position [0, 0]
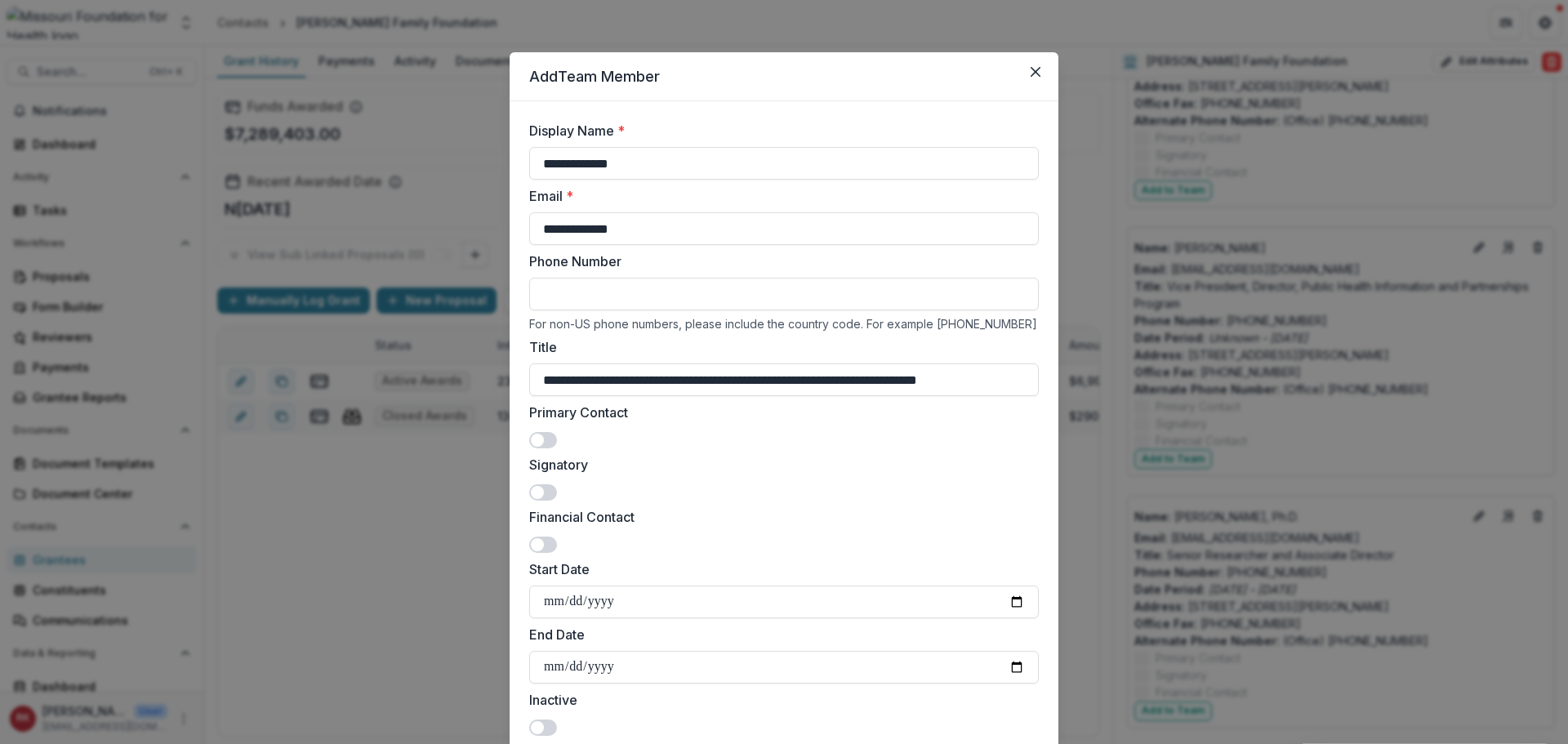
click at [541, 278] on input "Phone Number" at bounding box center [784, 294] width 509 height 32
paste input "**********"
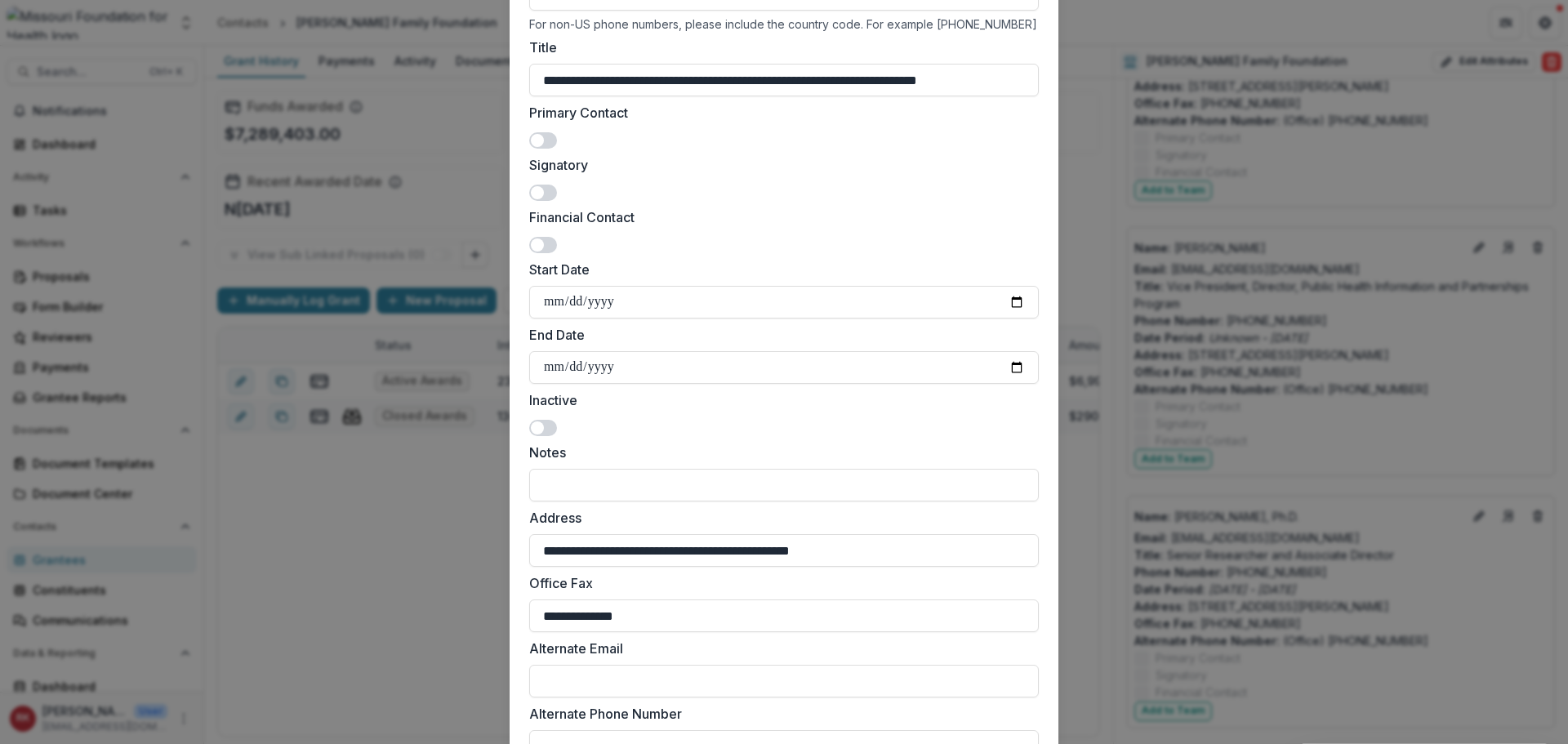
scroll to position [496, 0]
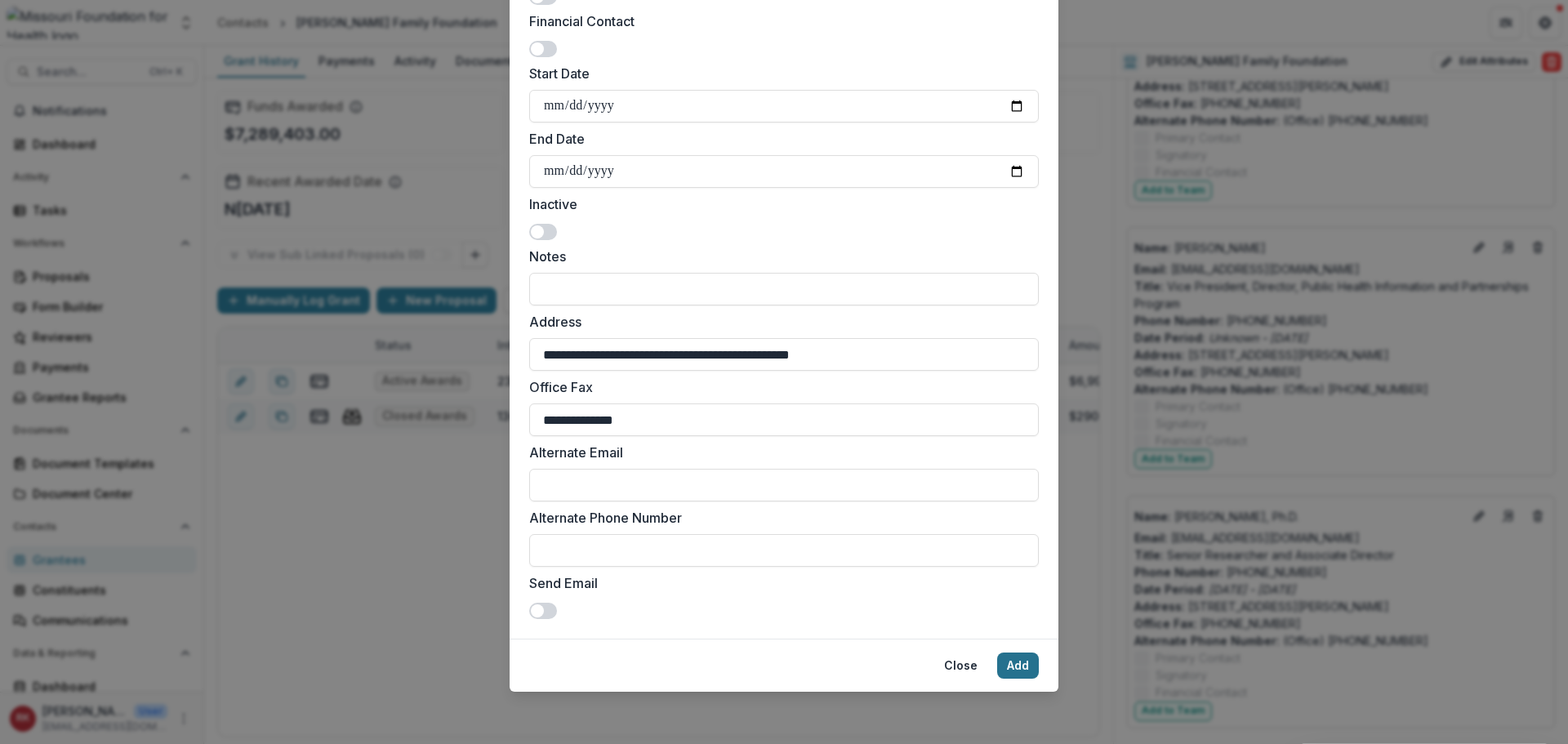
type input "**********"
click at [1021, 667] on button "Add" at bounding box center [1018, 665] width 41 height 26
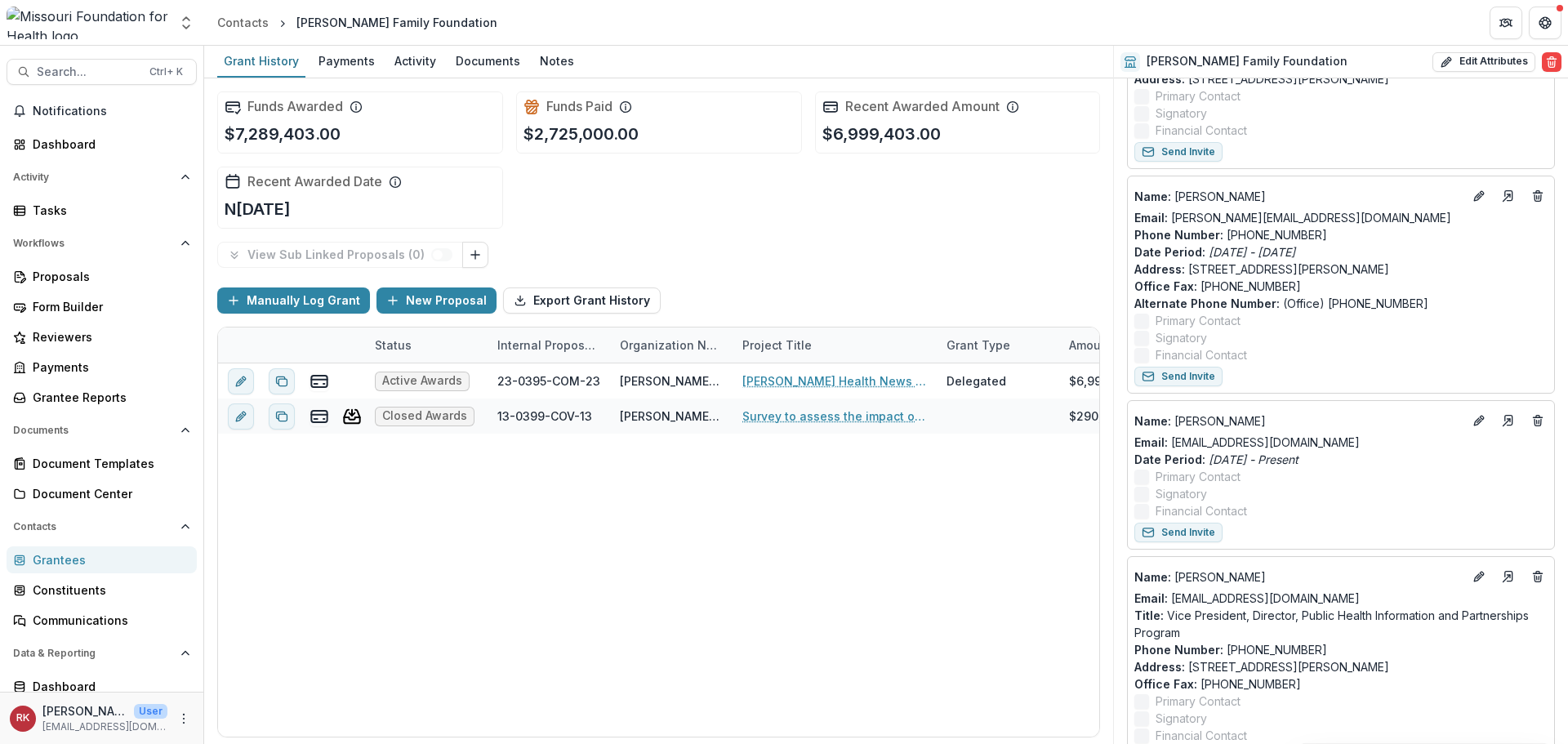
scroll to position [1143, 0]
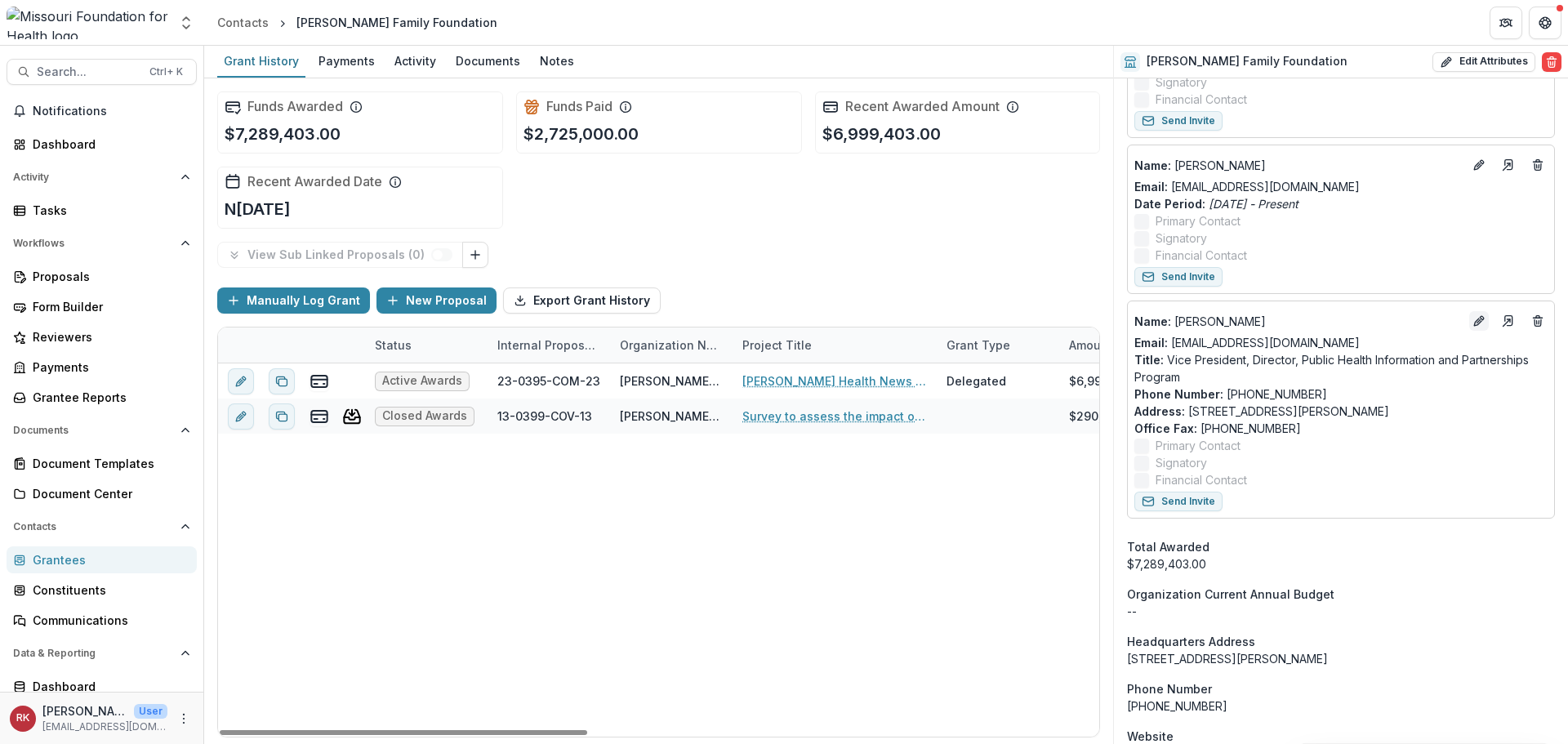
click at [1474, 320] on icon "Edit" at bounding box center [1478, 322] width 7 height 7
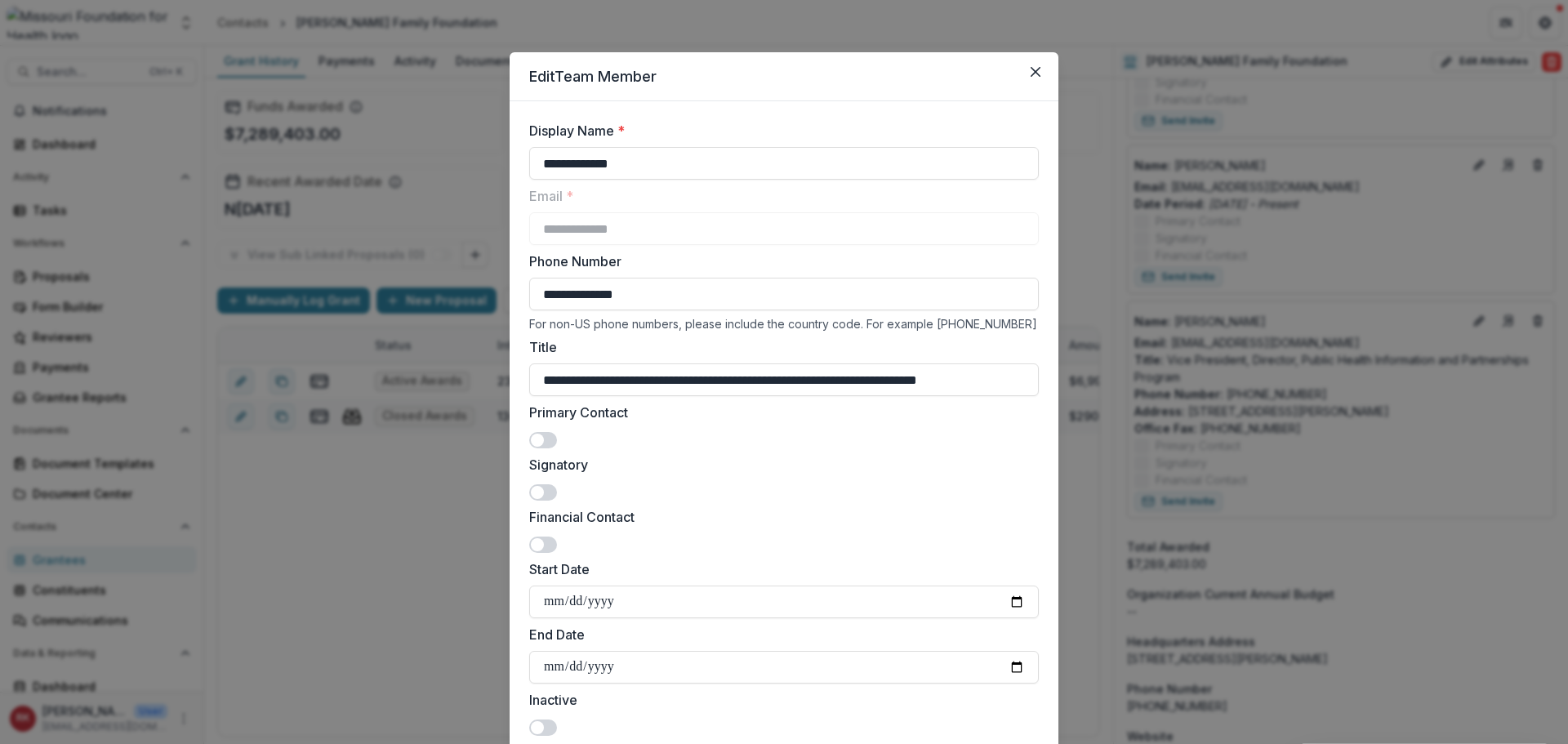
drag, startPoint x: 564, startPoint y: 163, endPoint x: 503, endPoint y: 169, distance: 61.3
click at [504, 168] on div "**********" at bounding box center [784, 372] width 1568 height 744
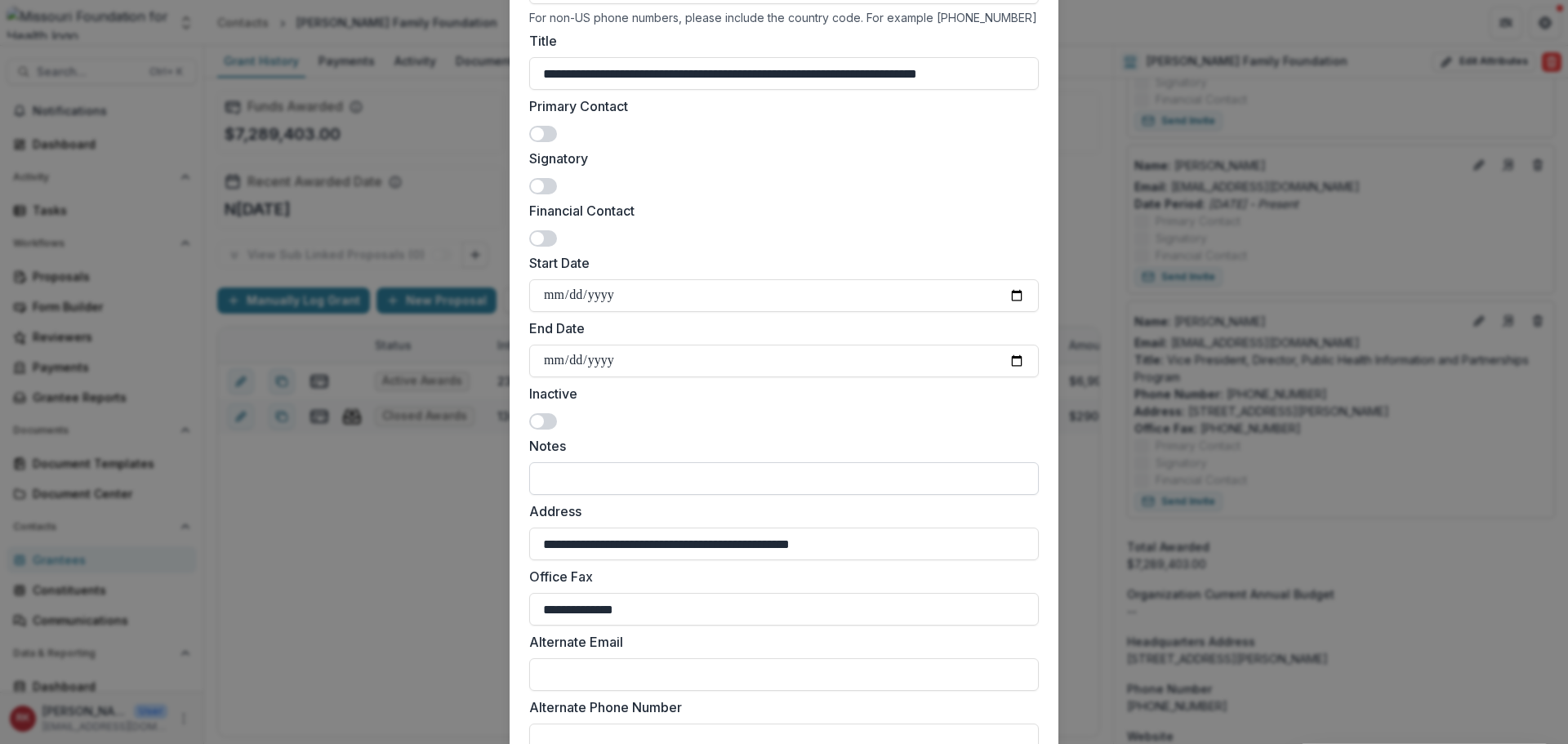
scroll to position [444, 0]
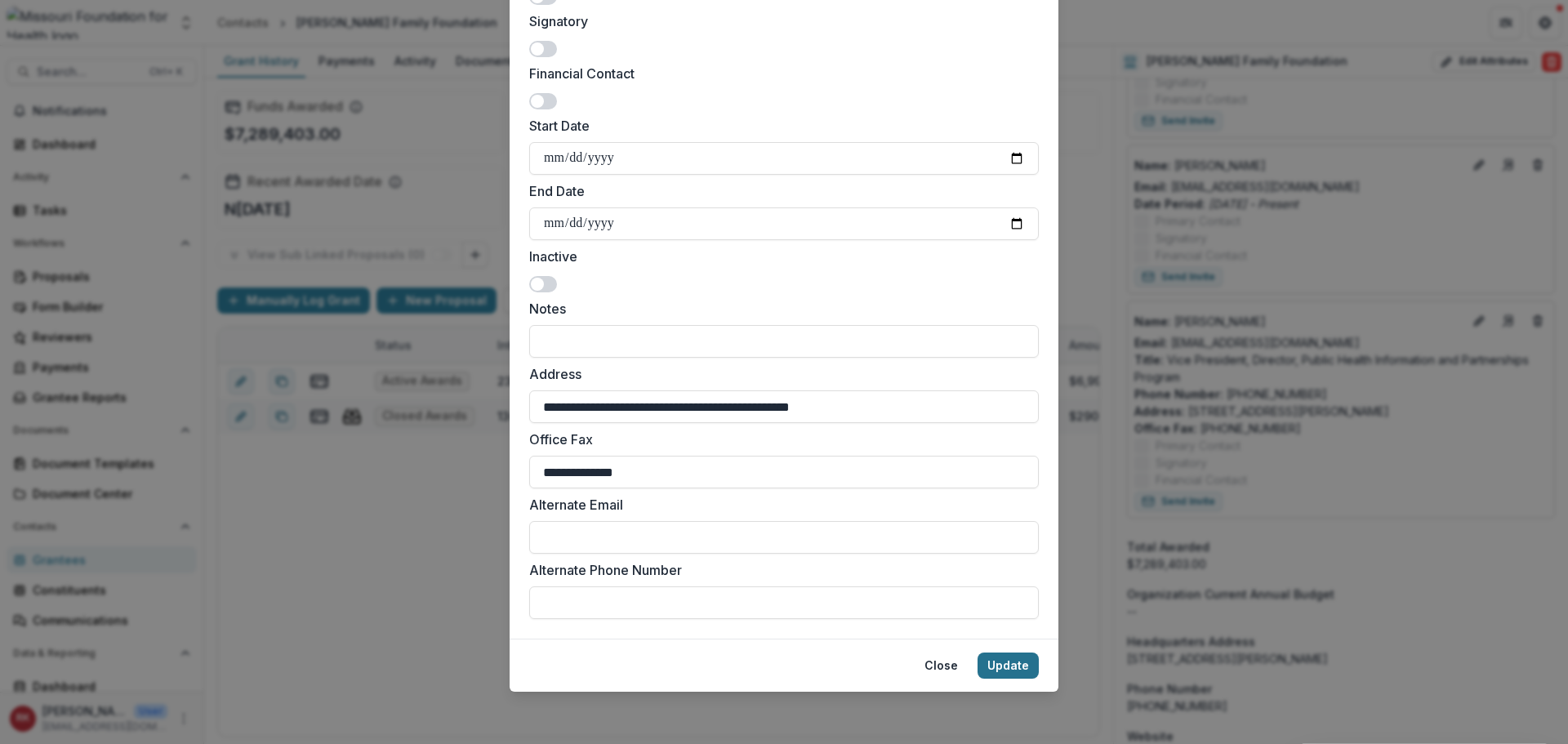
type input "*********"
click at [995, 665] on button "Update" at bounding box center [1008, 665] width 61 height 26
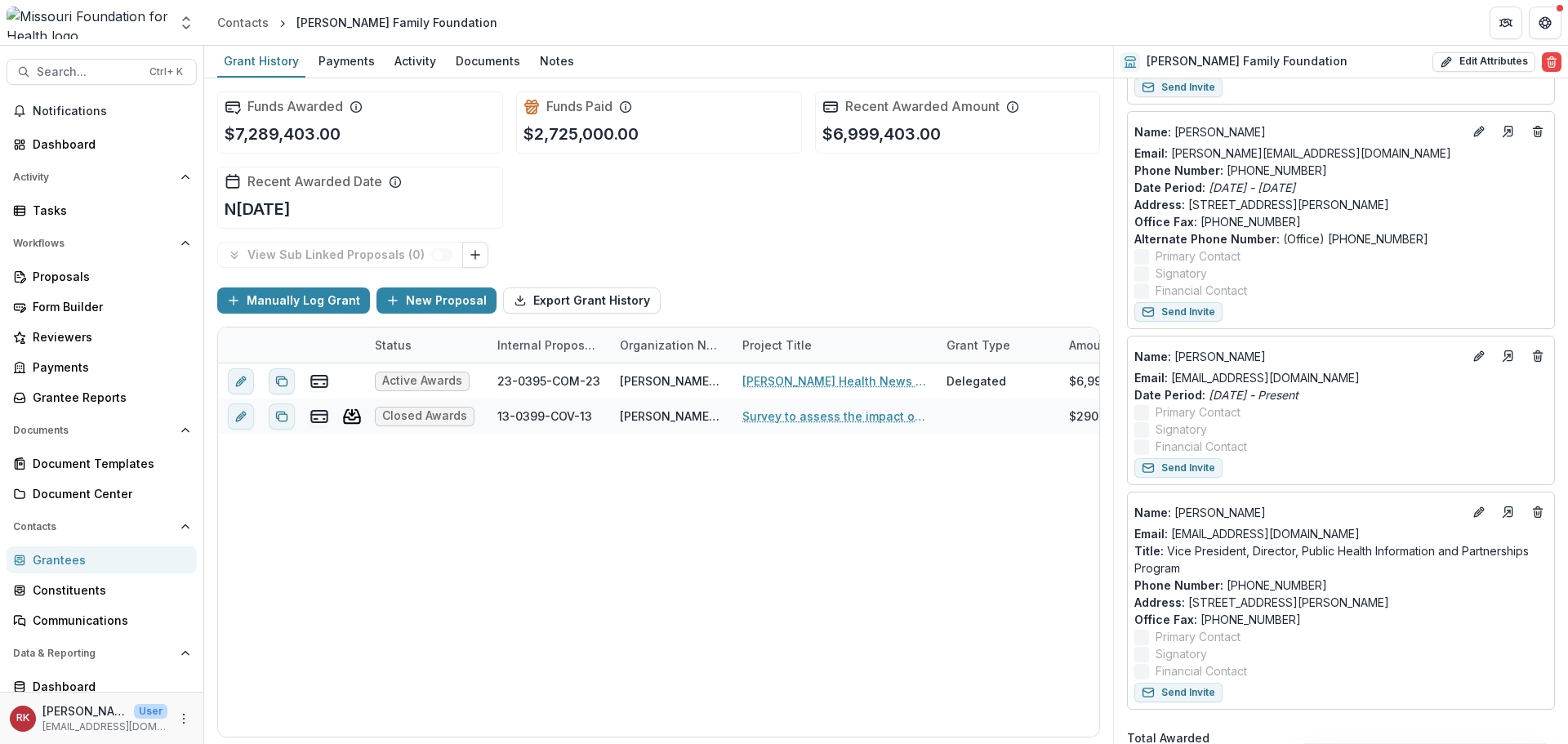
scroll to position [1062, 0]
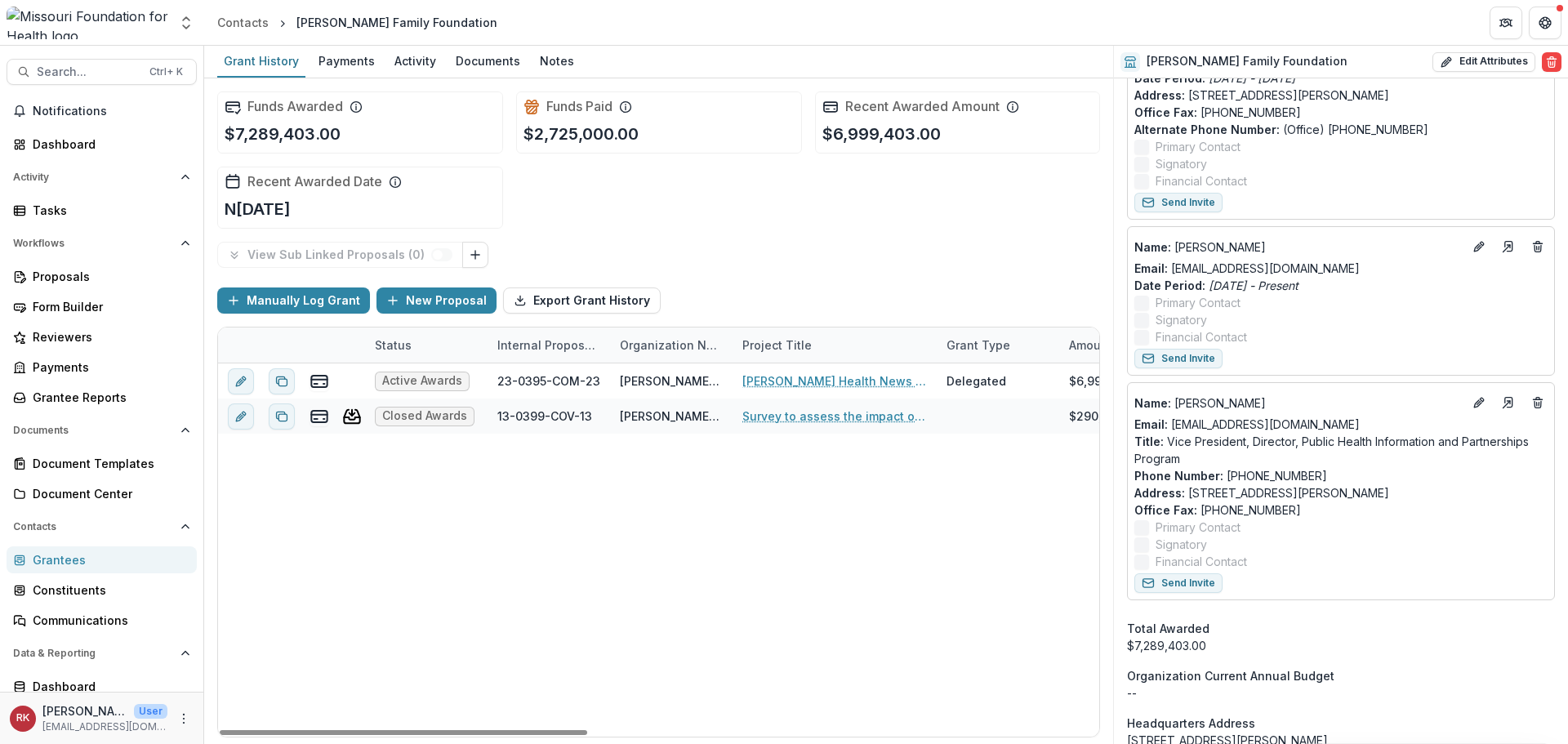
click at [123, 560] on div "Grantees" at bounding box center [108, 559] width 151 height 17
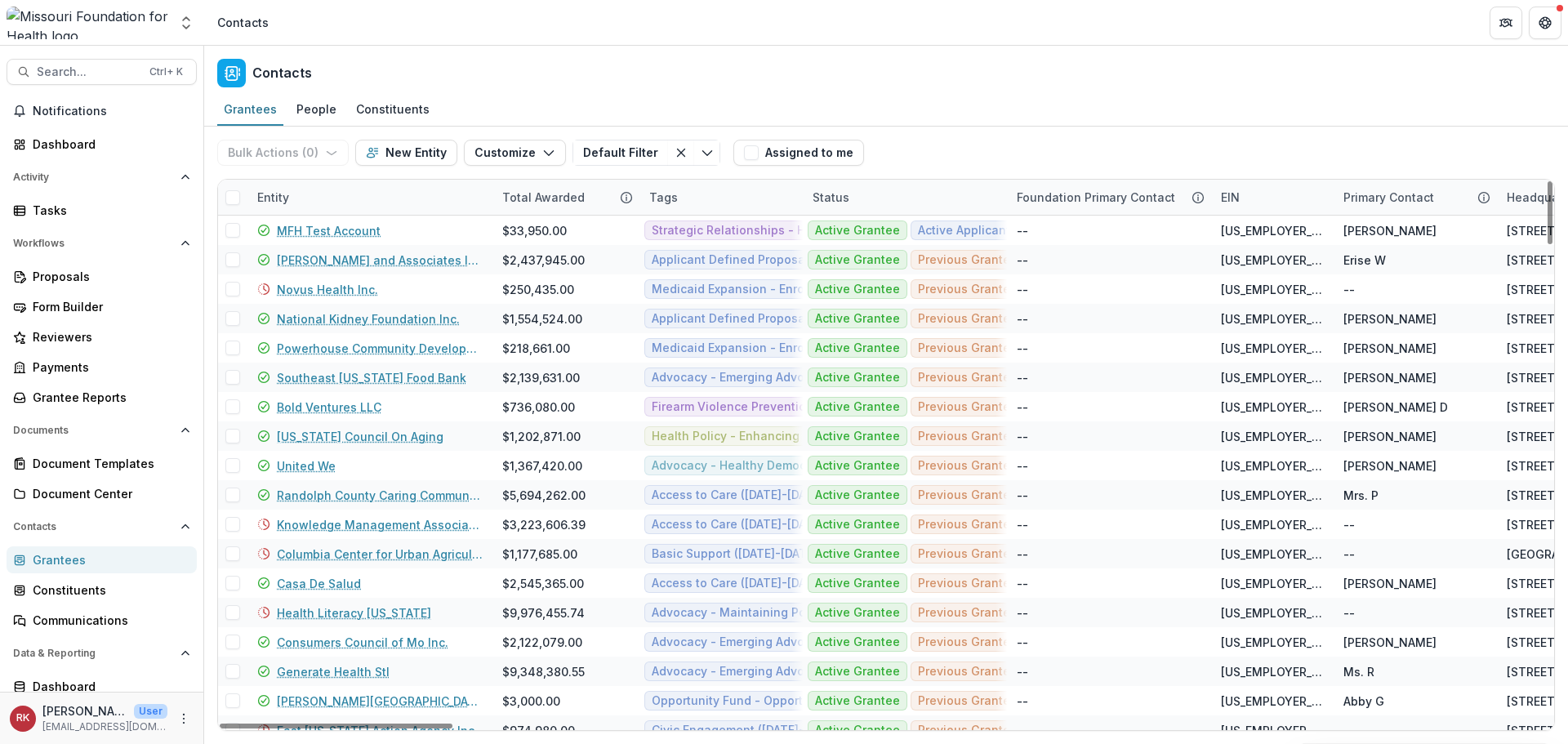
click at [287, 192] on div "Entity" at bounding box center [273, 197] width 51 height 17
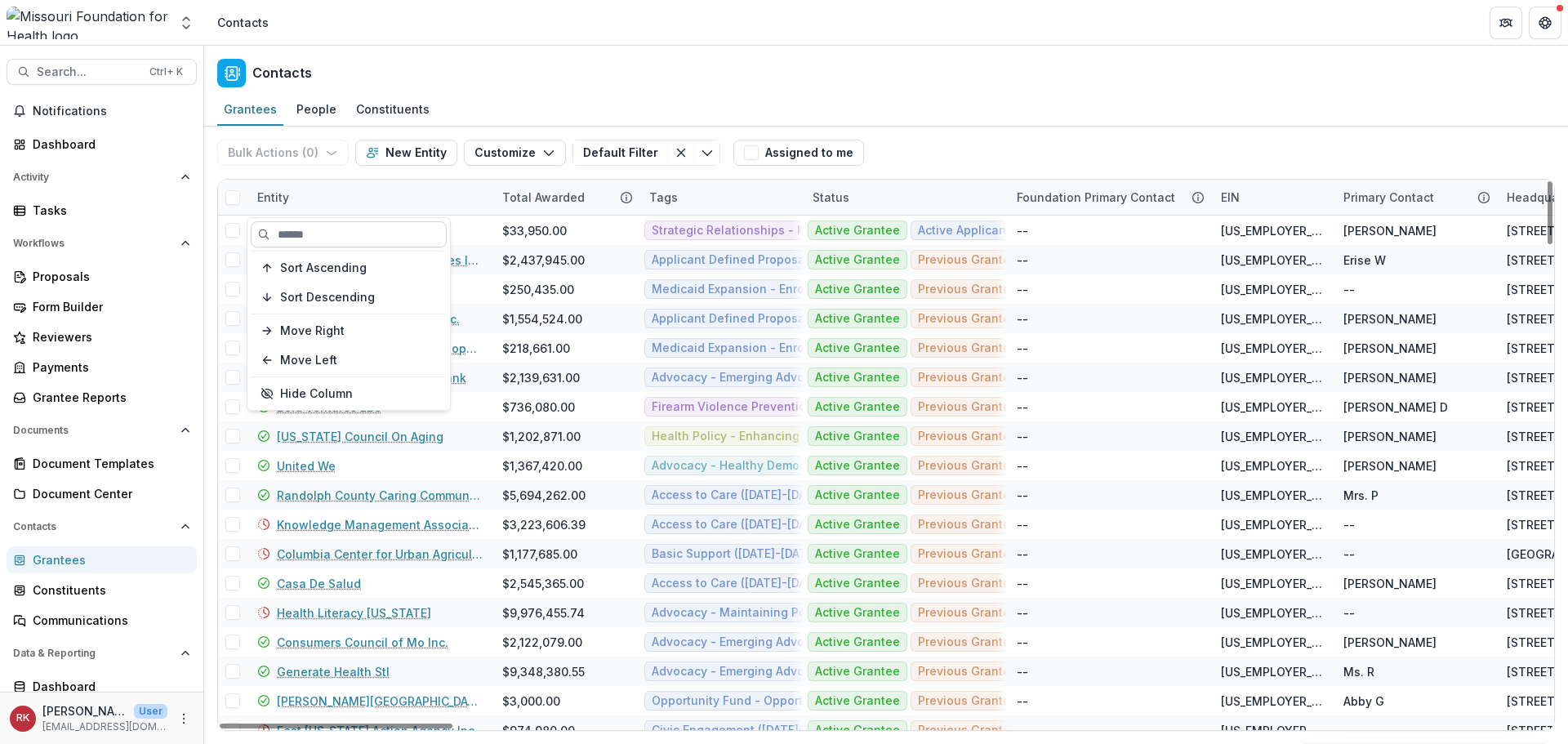
click at [319, 232] on input at bounding box center [349, 234] width 196 height 26
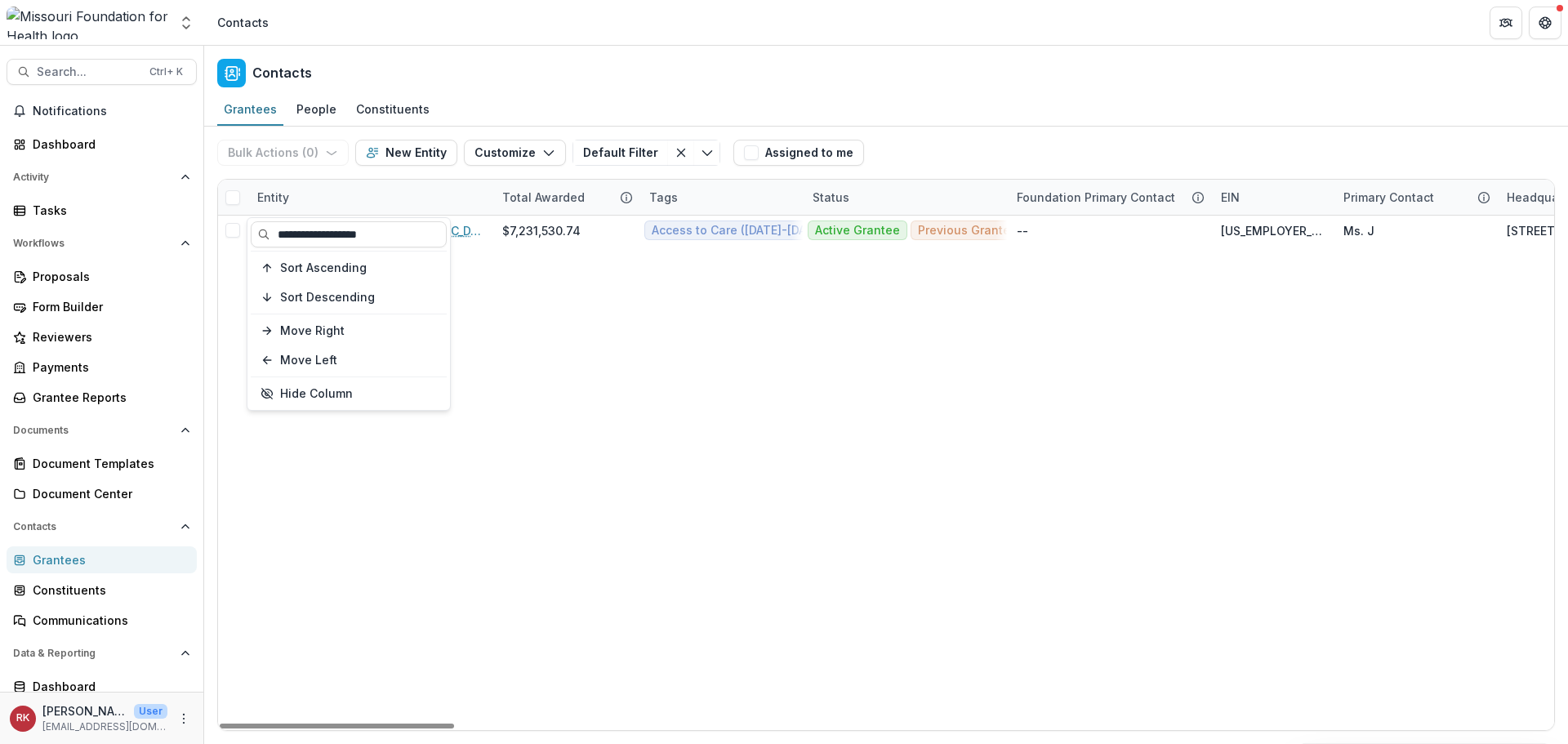
type input "**********"
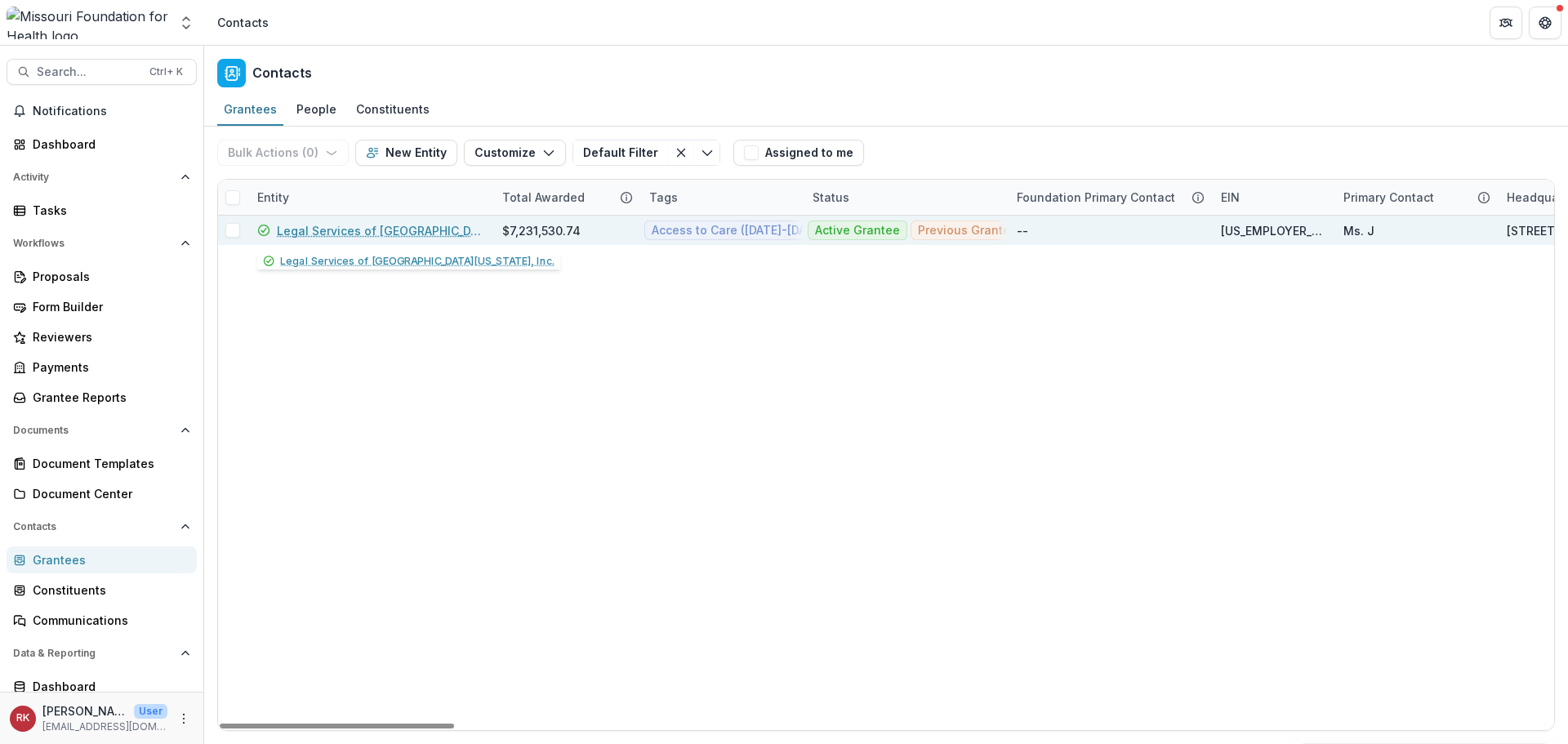
click at [296, 228] on link "Legal Services of Eastern Missouri, Inc." at bounding box center [380, 230] width 206 height 17
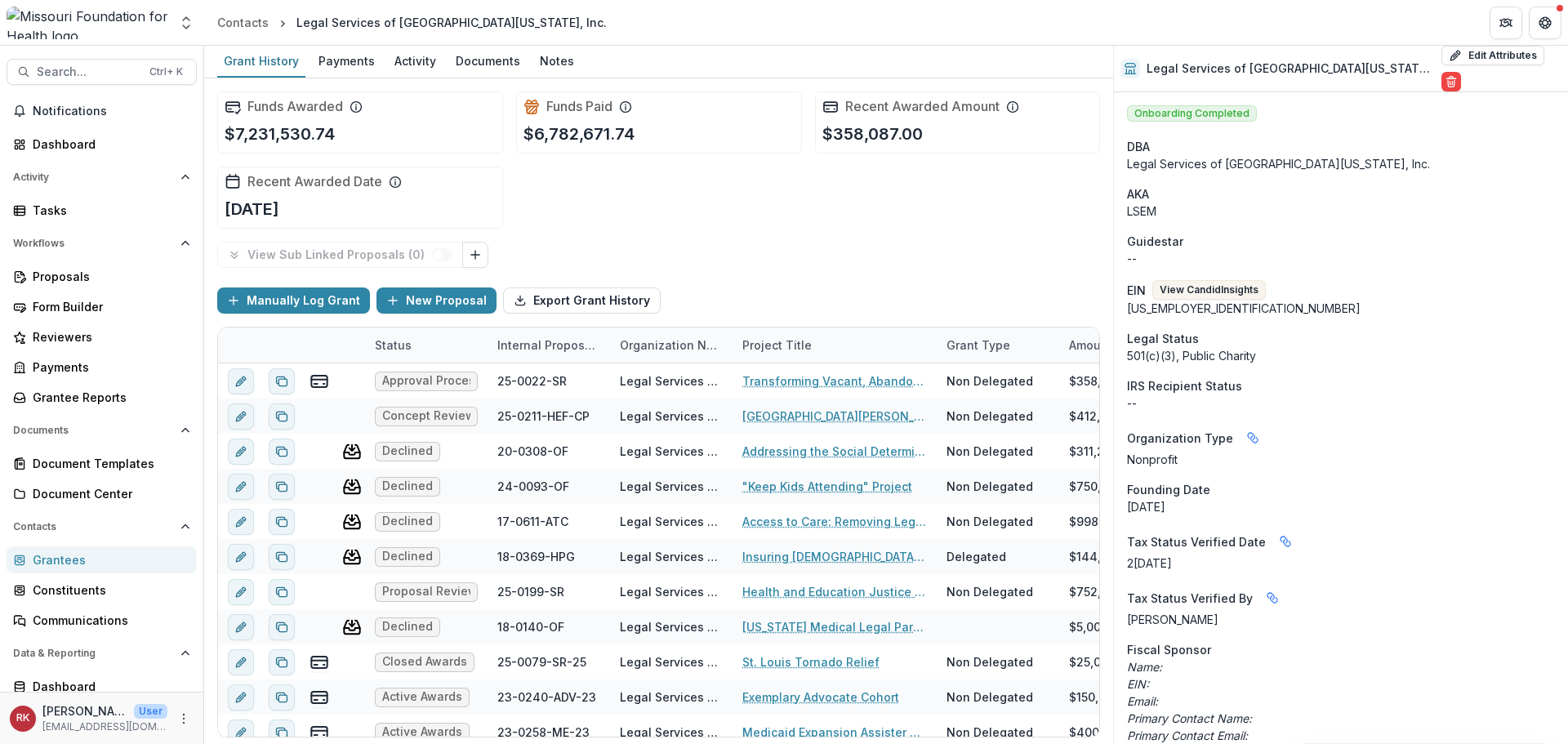
scroll to position [653, 0]
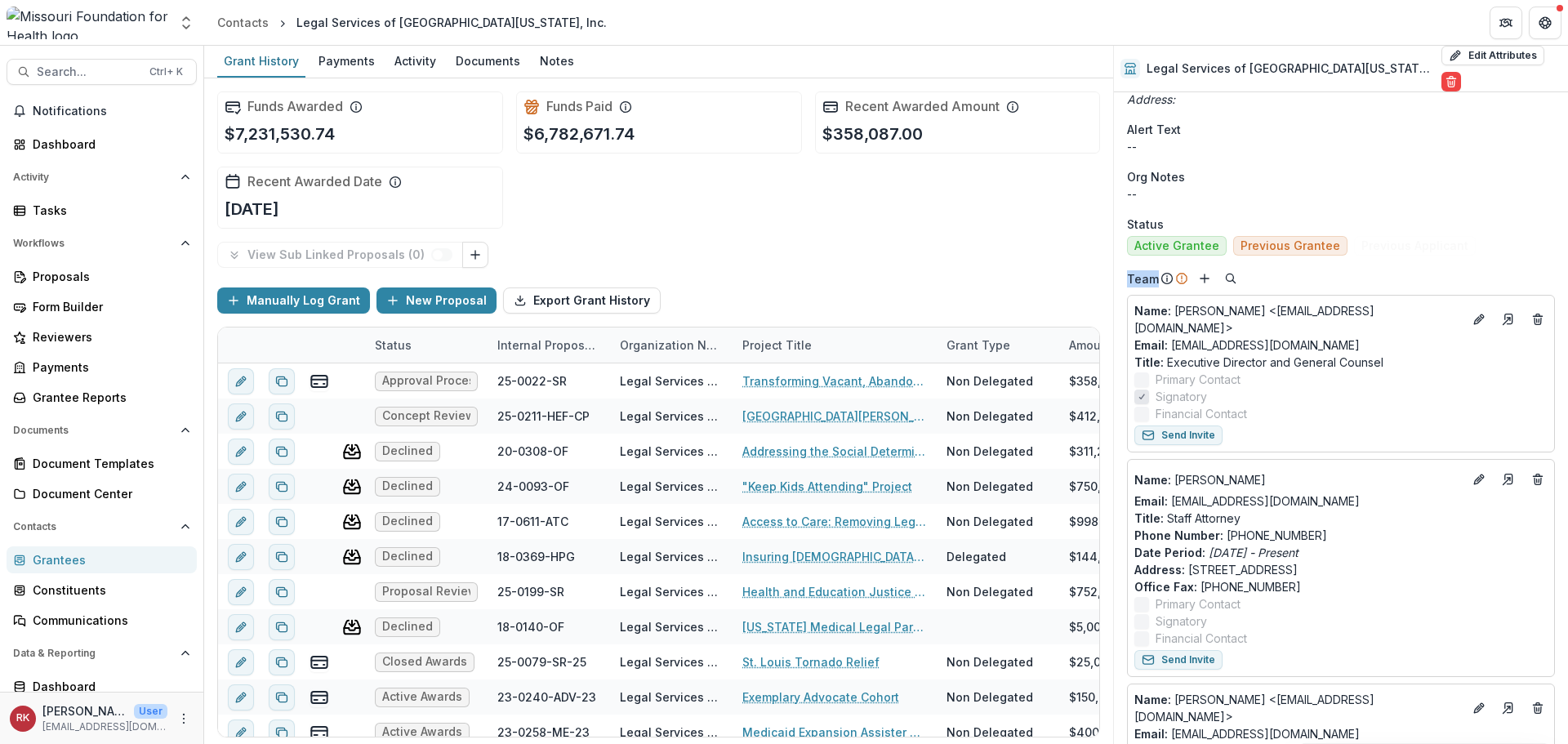
click at [1158, 270] on div "Team" at bounding box center [1158, 278] width 61 height 17
click at [1132, 270] on p "Team" at bounding box center [1142, 278] width 32 height 17
click at [1149, 168] on span "Org Notes" at bounding box center [1156, 176] width 58 height 17
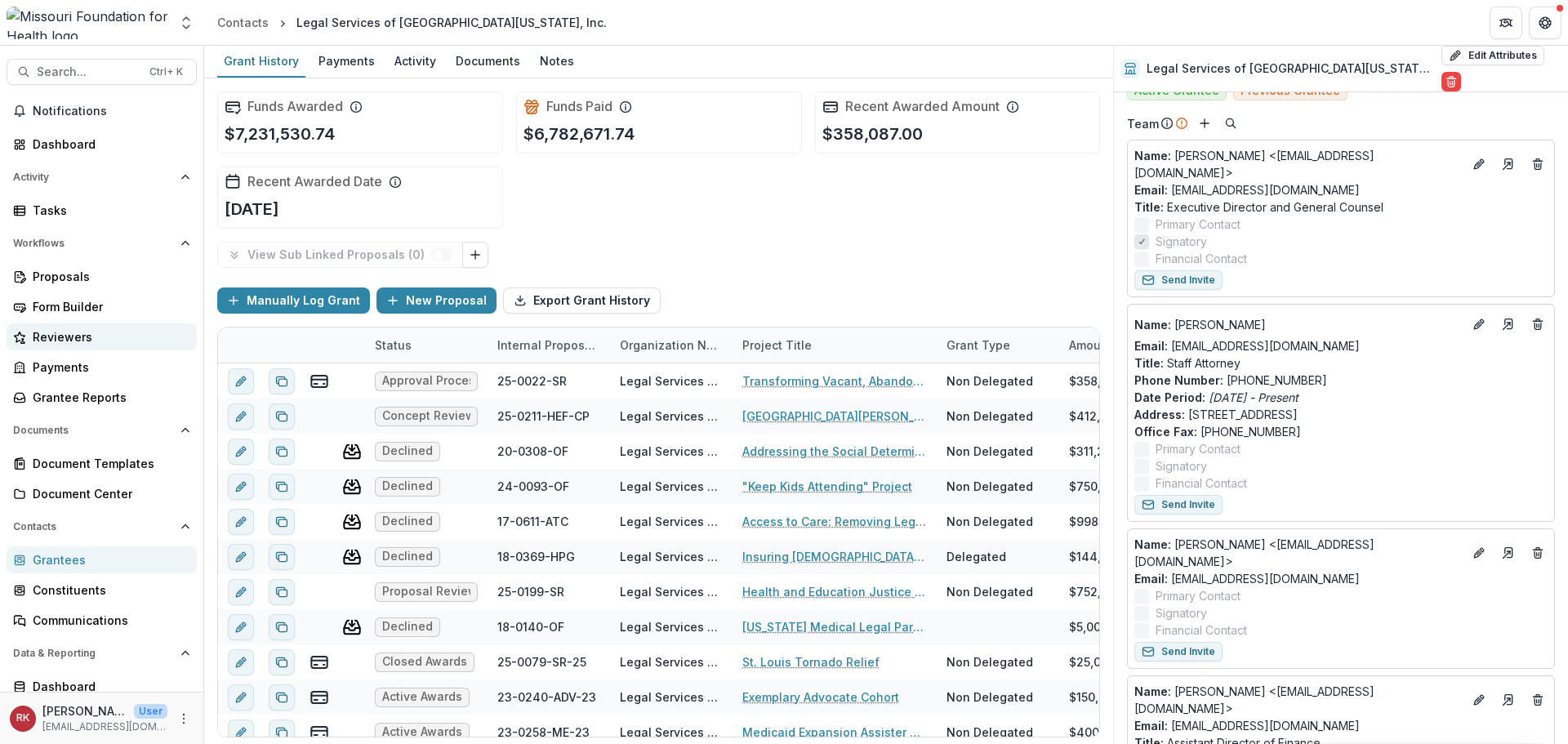
scroll to position [816, 0]
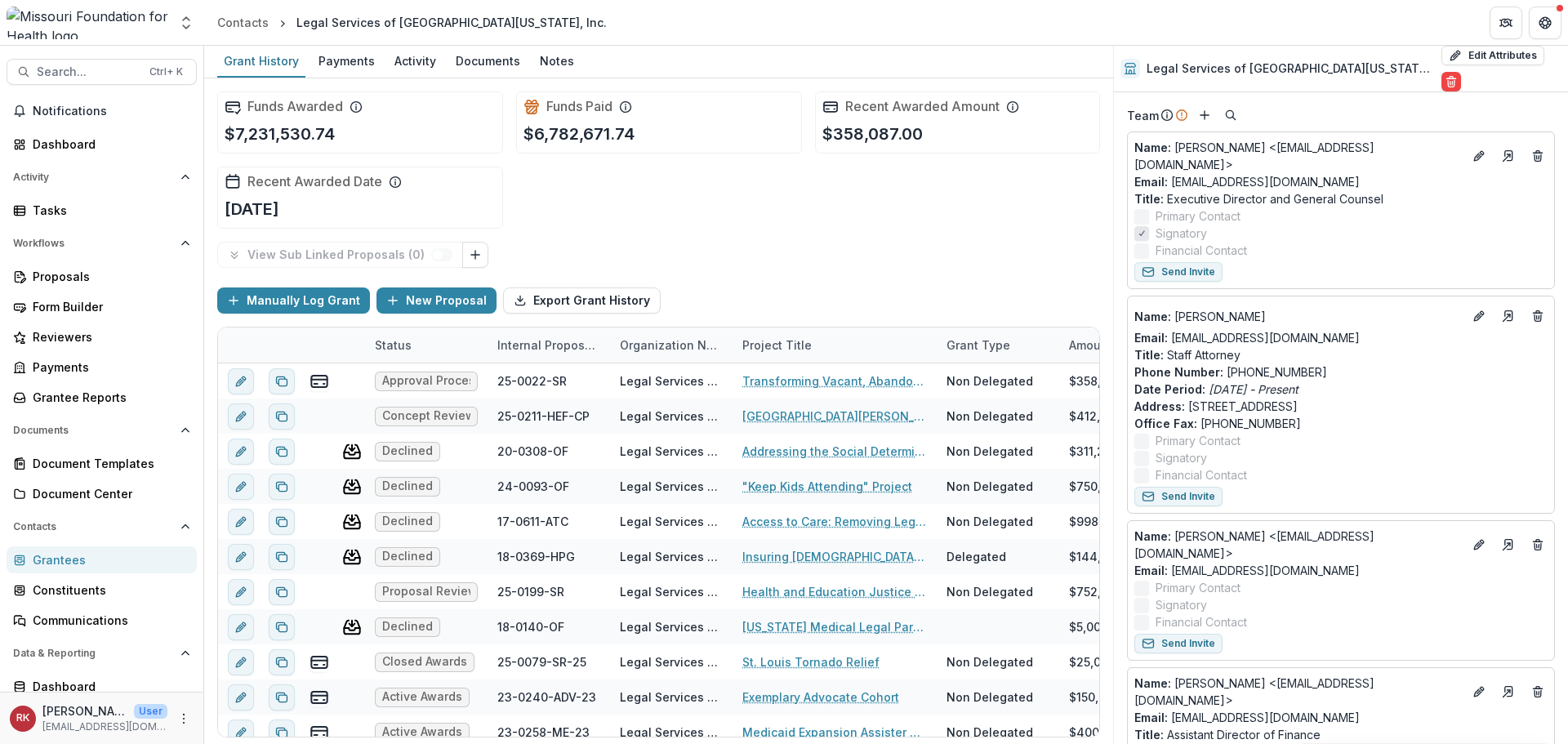
click at [122, 561] on div "Grantees" at bounding box center [108, 559] width 151 height 17
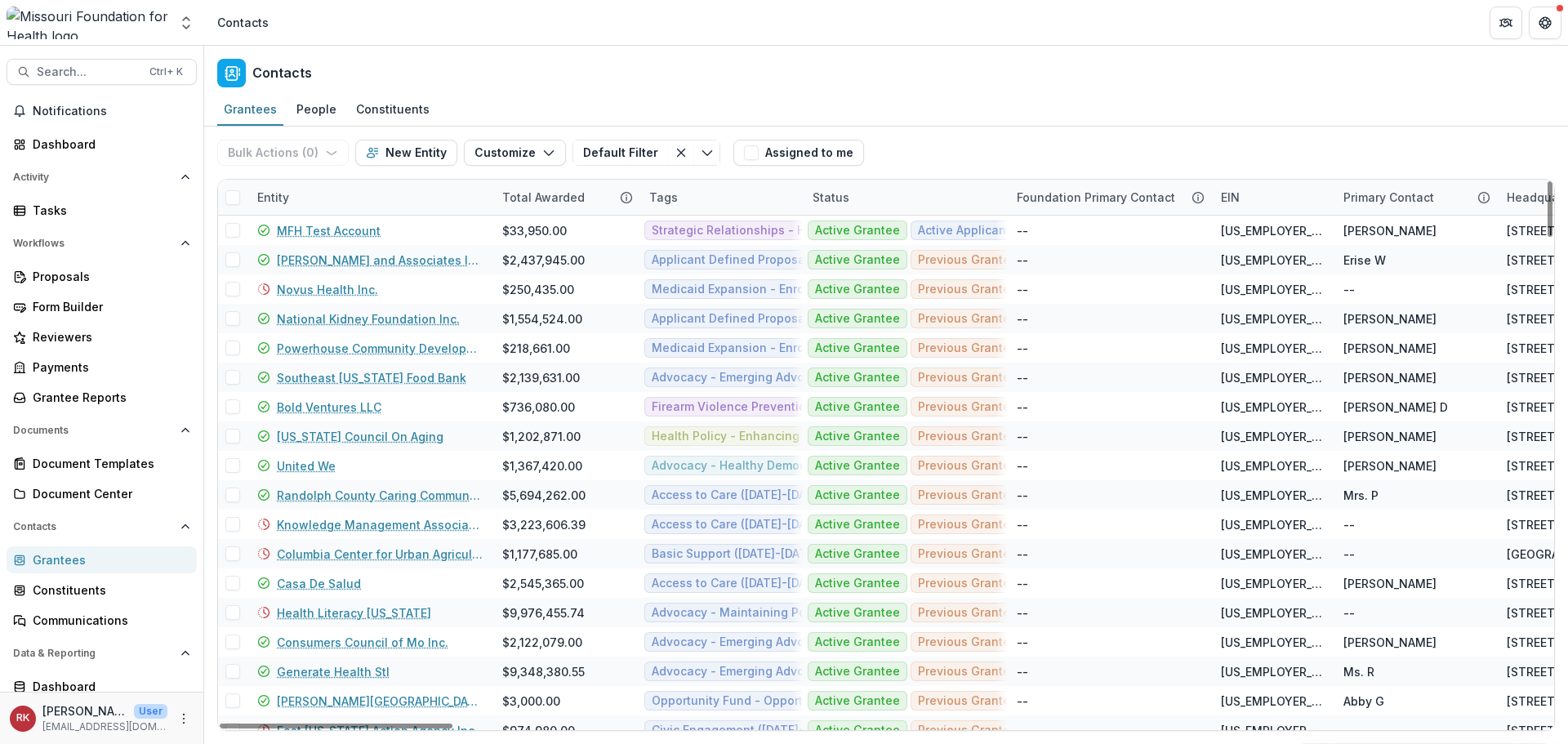
click at [282, 192] on div "Entity" at bounding box center [273, 197] width 51 height 17
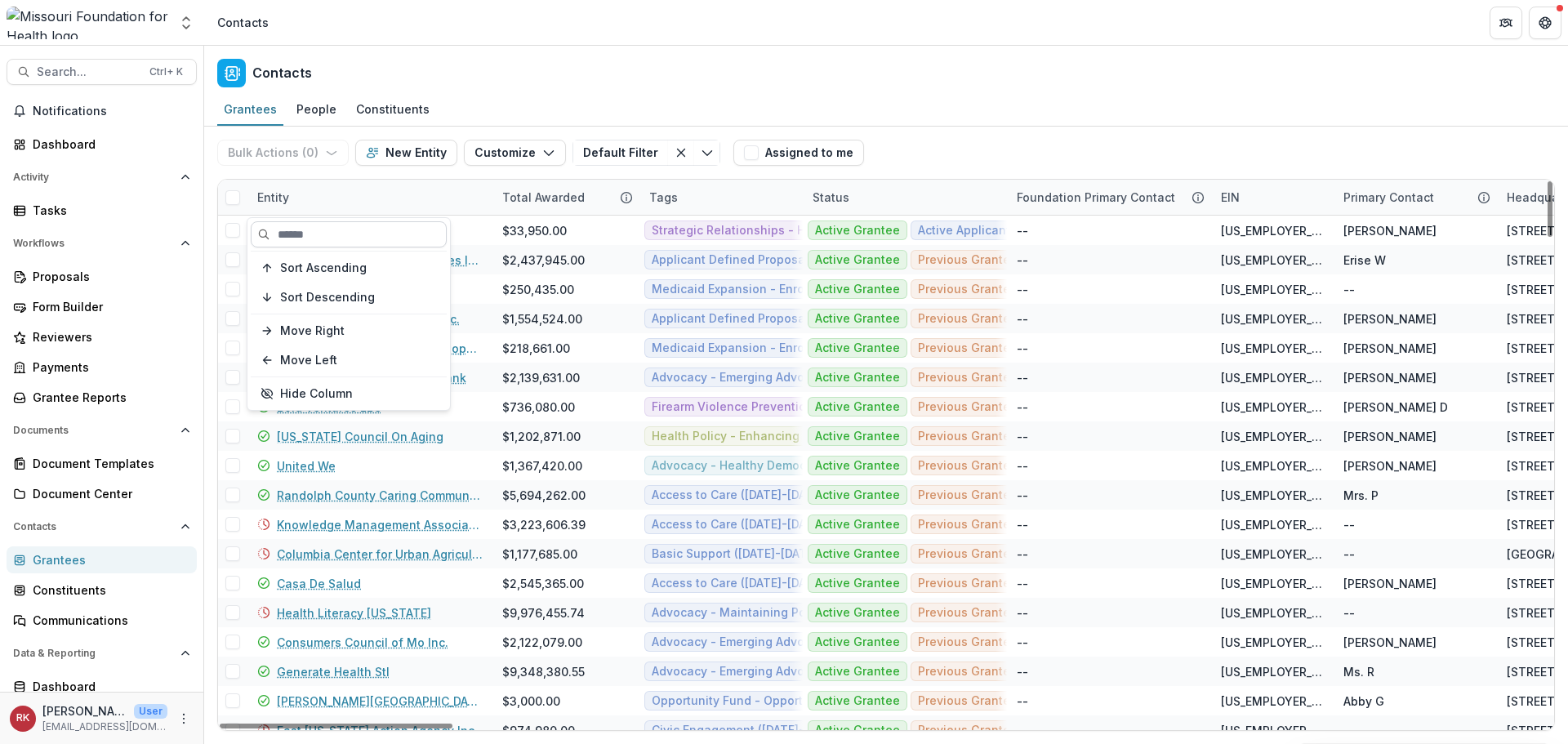
click at [323, 230] on input at bounding box center [349, 234] width 196 height 26
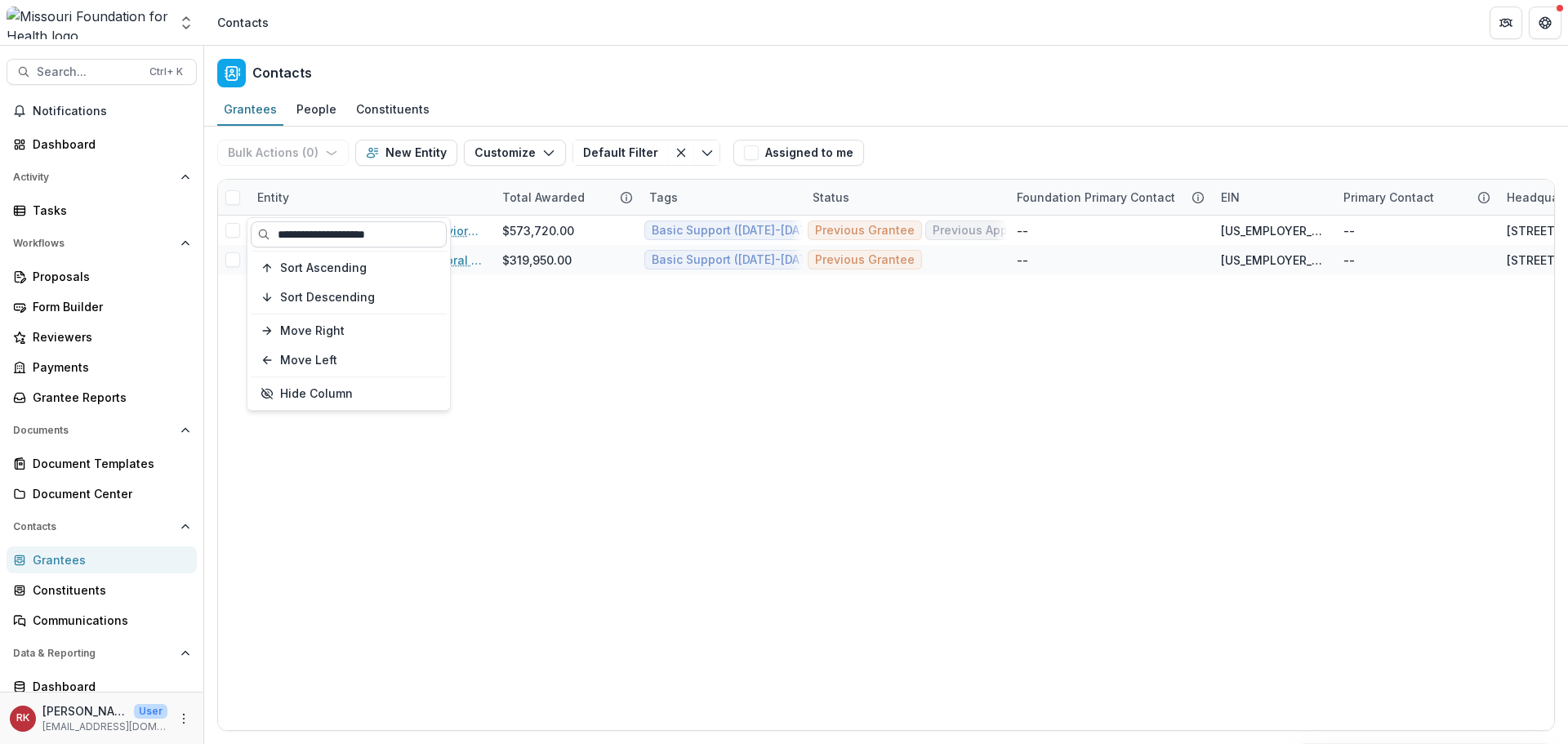
type input "**********"
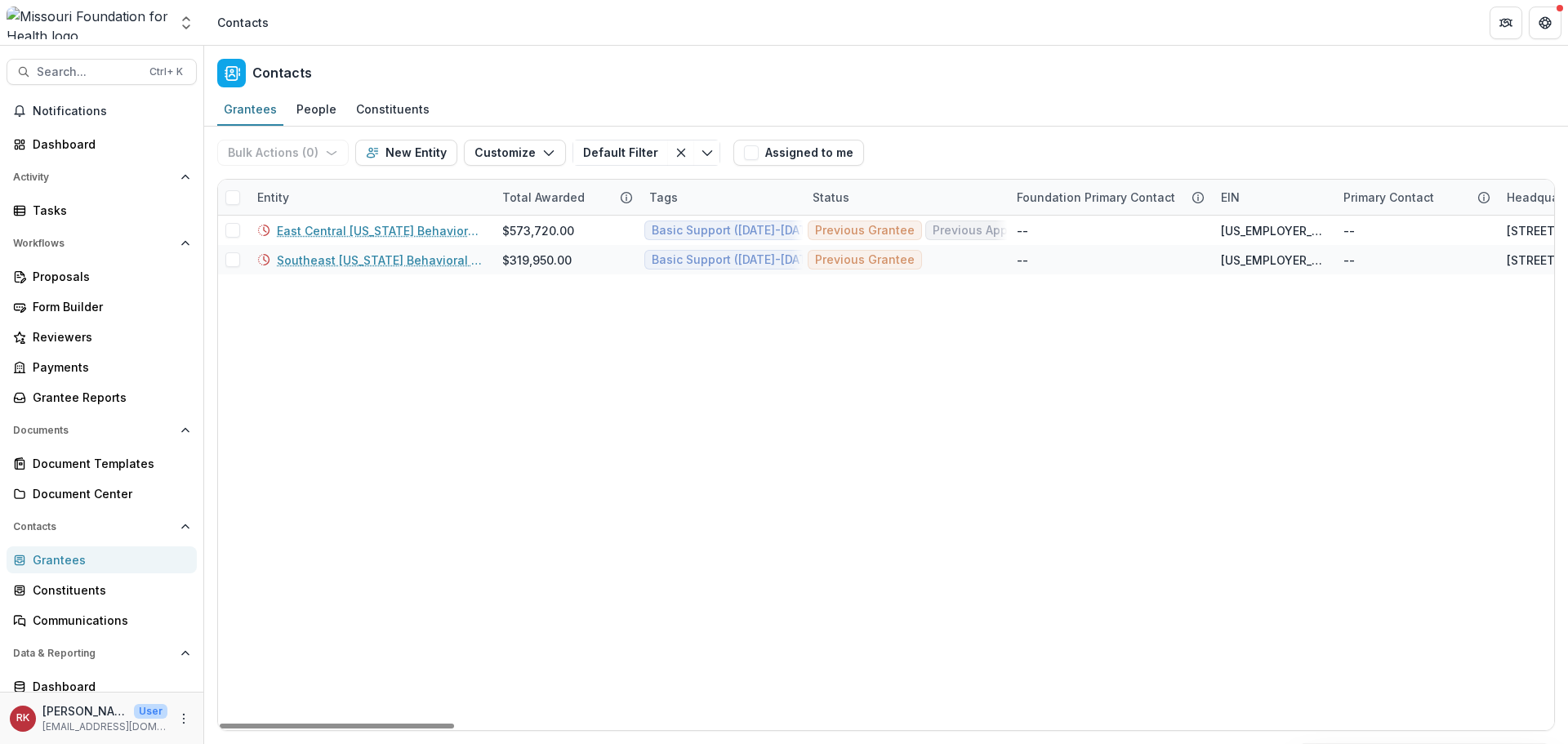
drag, startPoint x: 323, startPoint y: 230, endPoint x: 613, endPoint y: 330, distance: 306.8
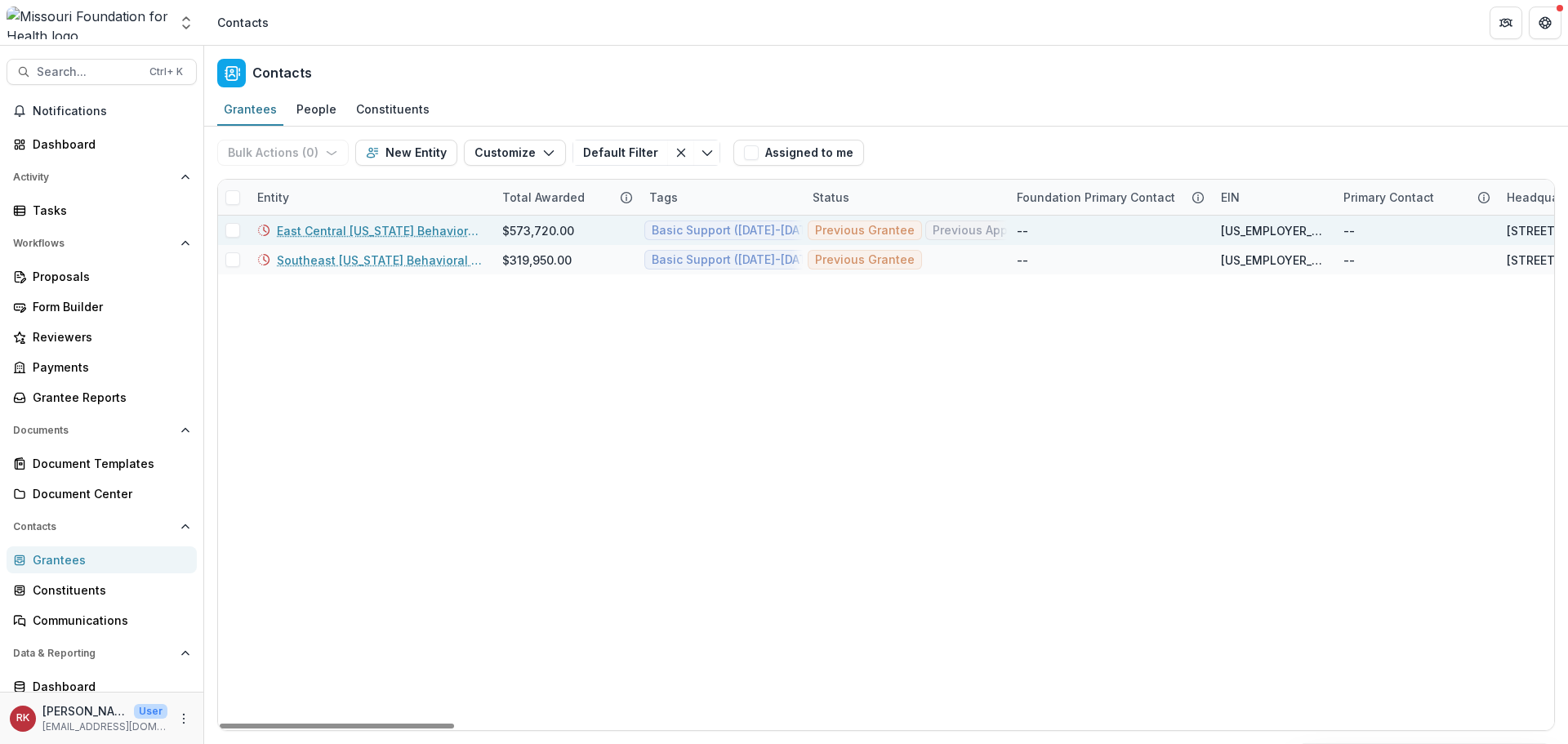
click at [404, 231] on link "East Central Missouri Behavioral Health Services Inc" at bounding box center [380, 230] width 206 height 17
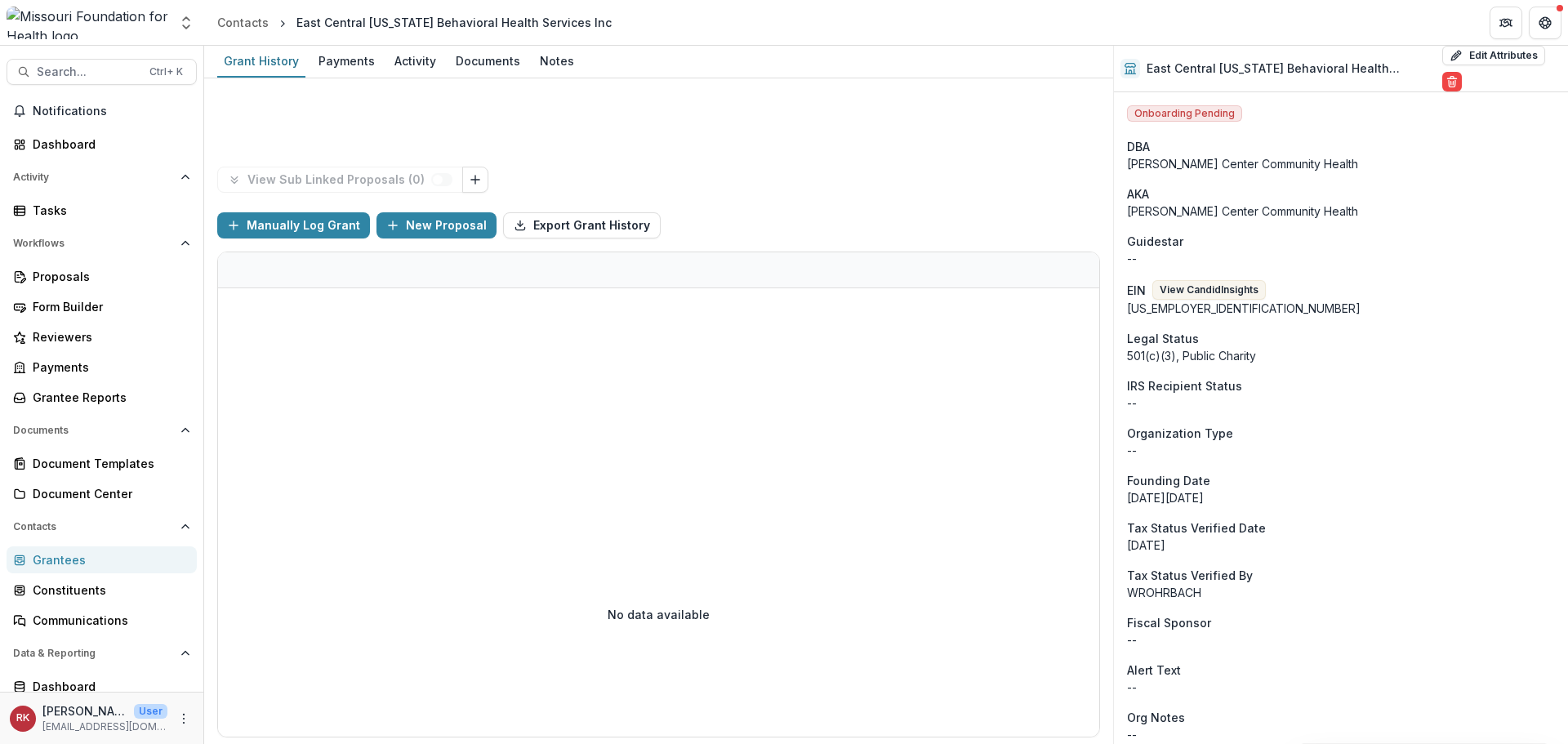
click at [58, 562] on div "Grantees" at bounding box center [108, 559] width 151 height 17
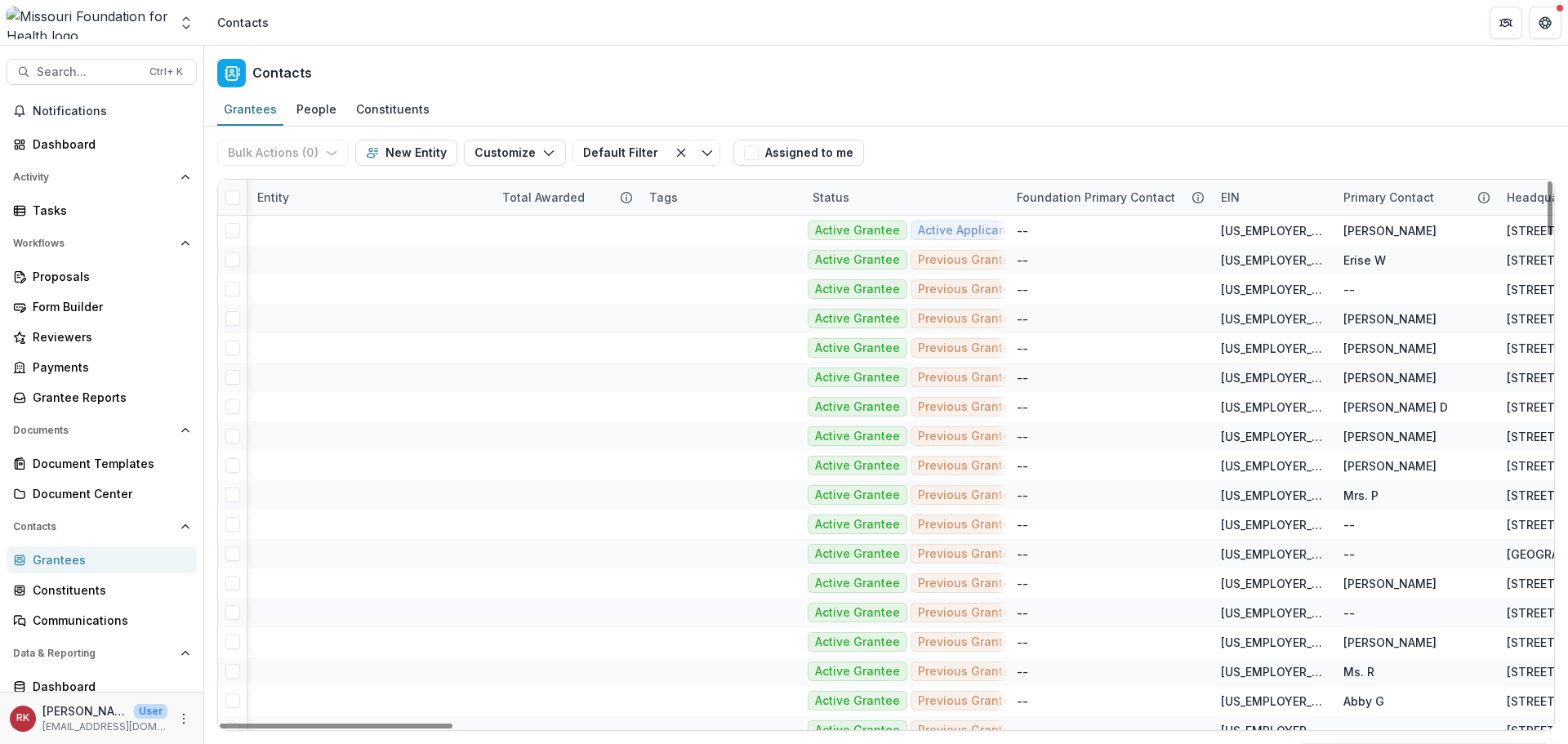
scroll to position [0, 1508]
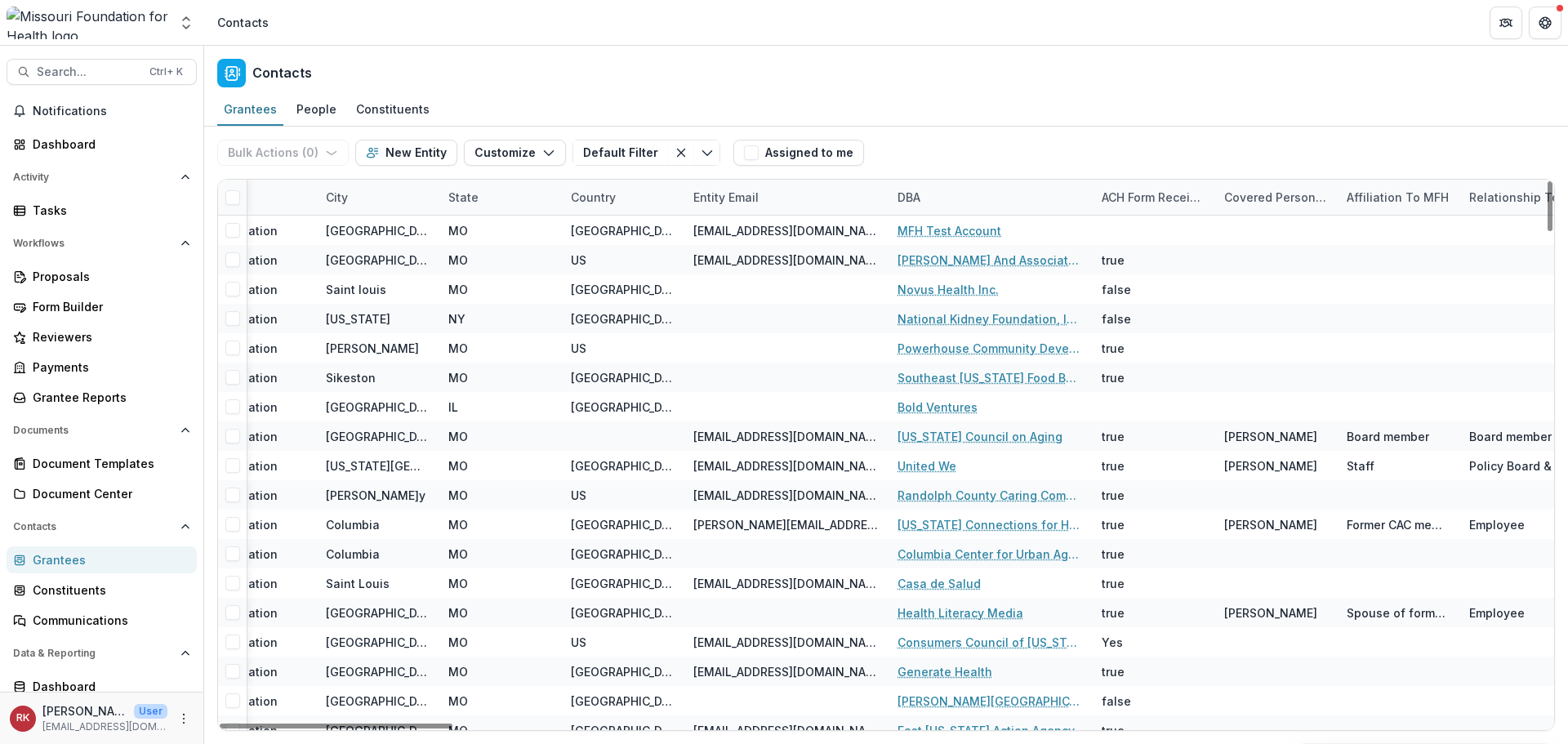
click at [899, 195] on div "DBA" at bounding box center [908, 197] width 42 height 17
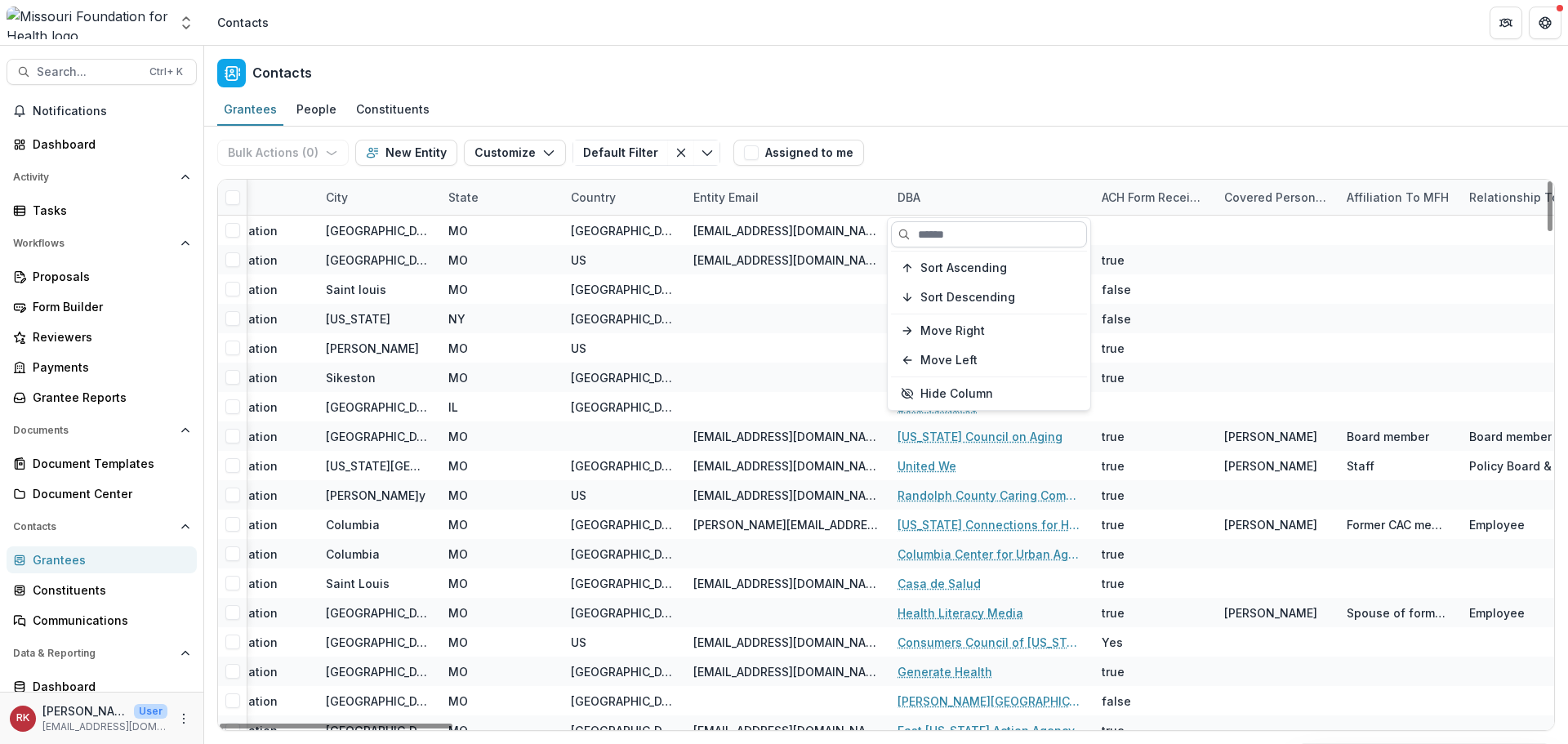
click at [968, 233] on input at bounding box center [989, 234] width 196 height 26
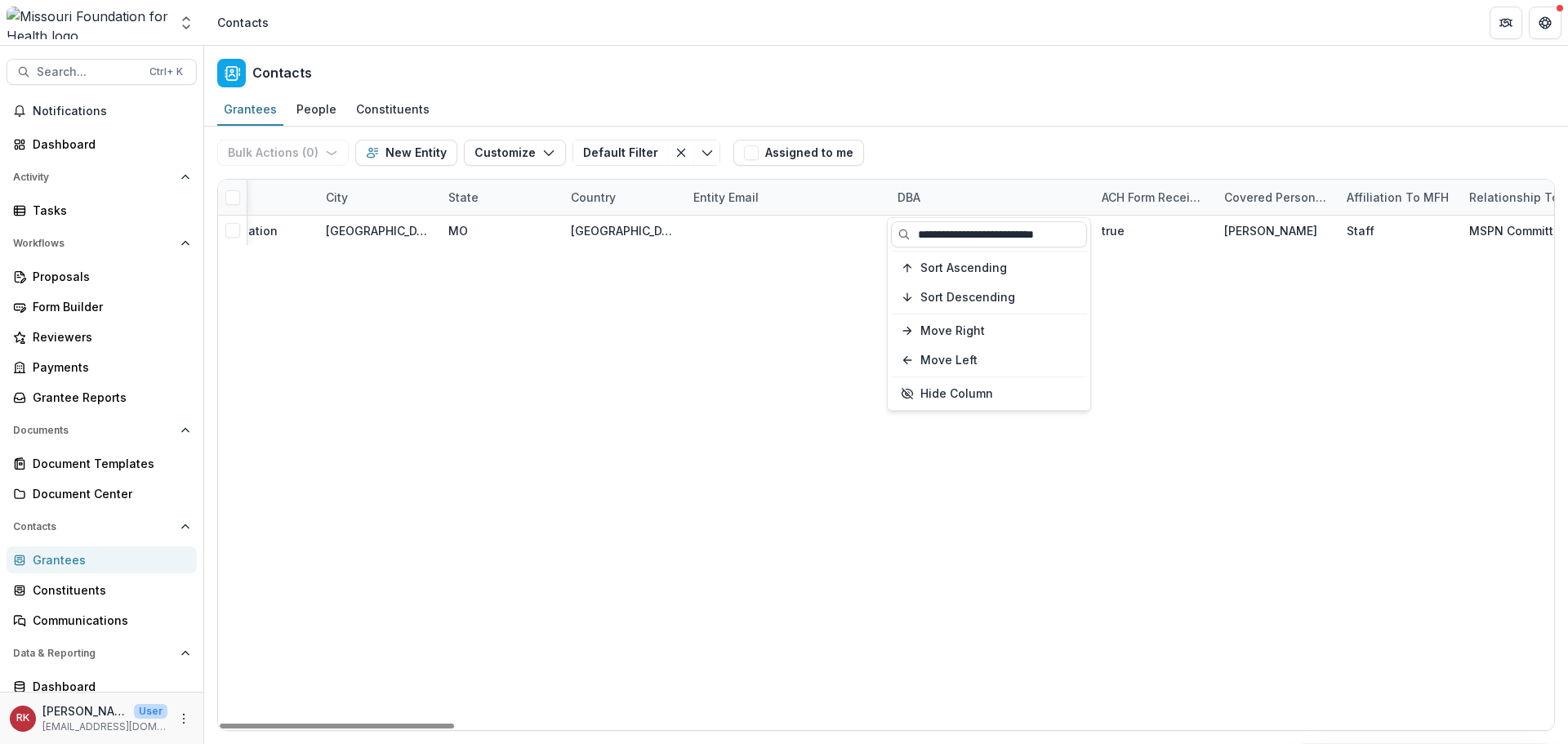
type input "**********"
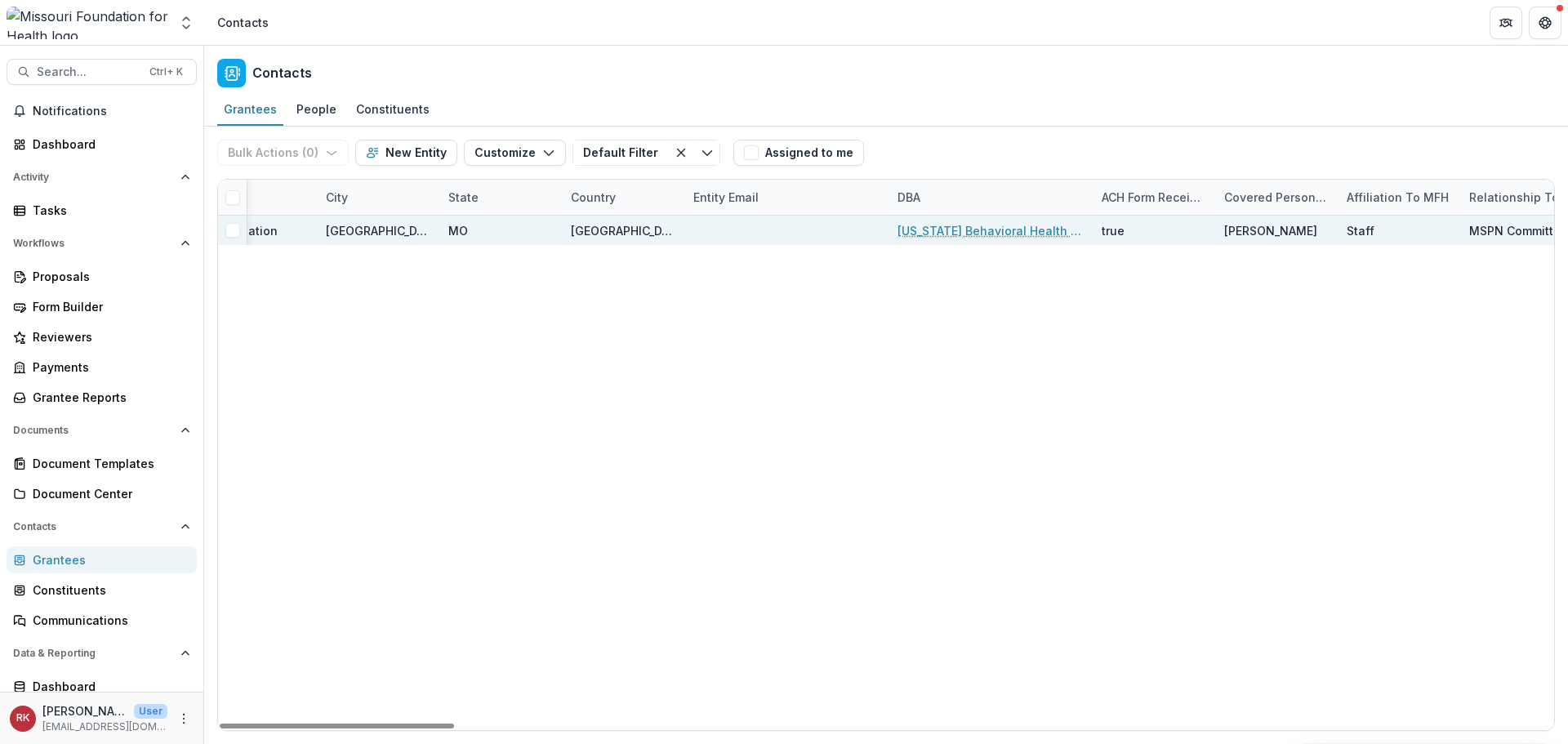
click at [975, 234] on link "Missouri Behavioral Health Council" at bounding box center [989, 230] width 185 height 17
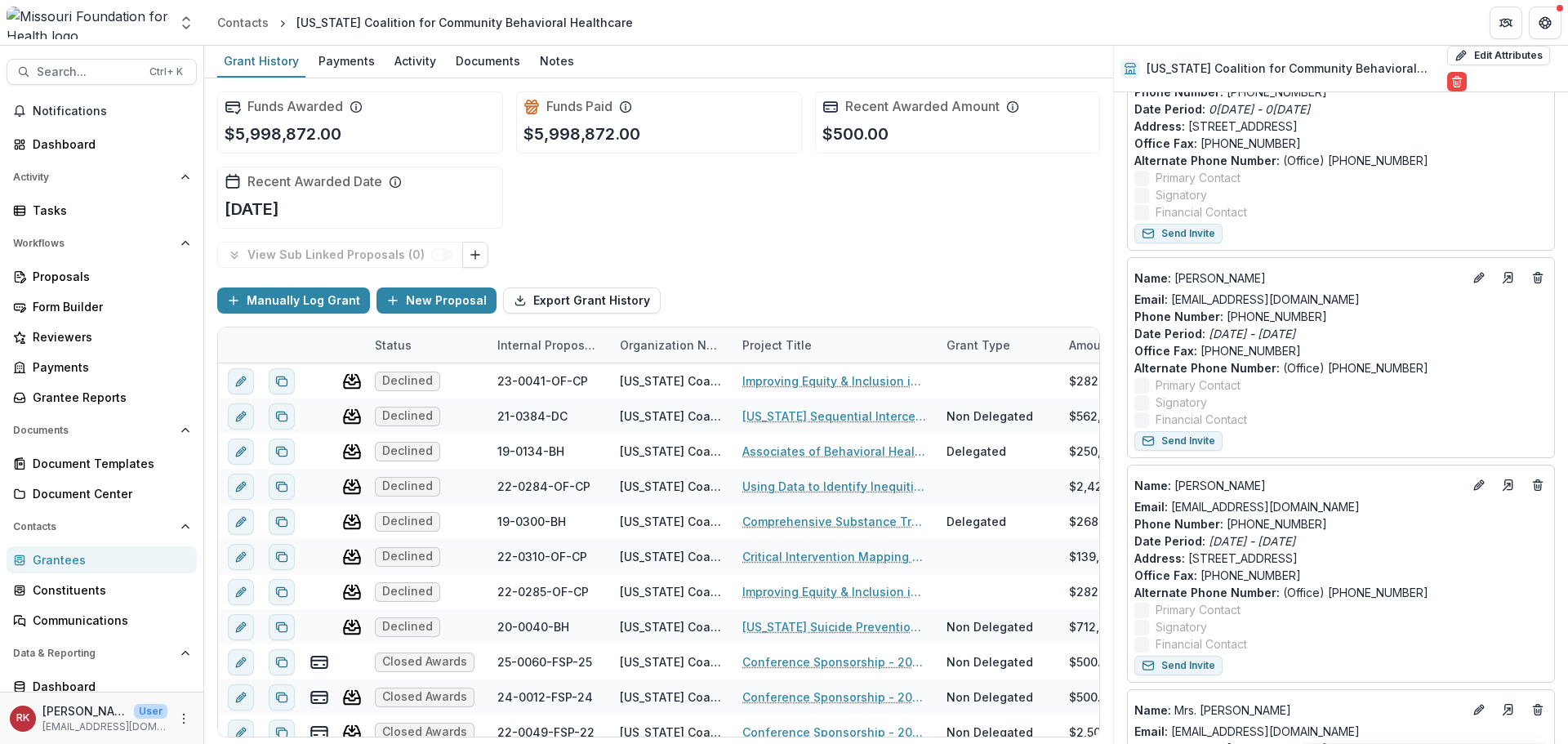
scroll to position [1388, 0]
click at [1480, 484] on icon "Edit" at bounding box center [1482, 482] width 5 height 4
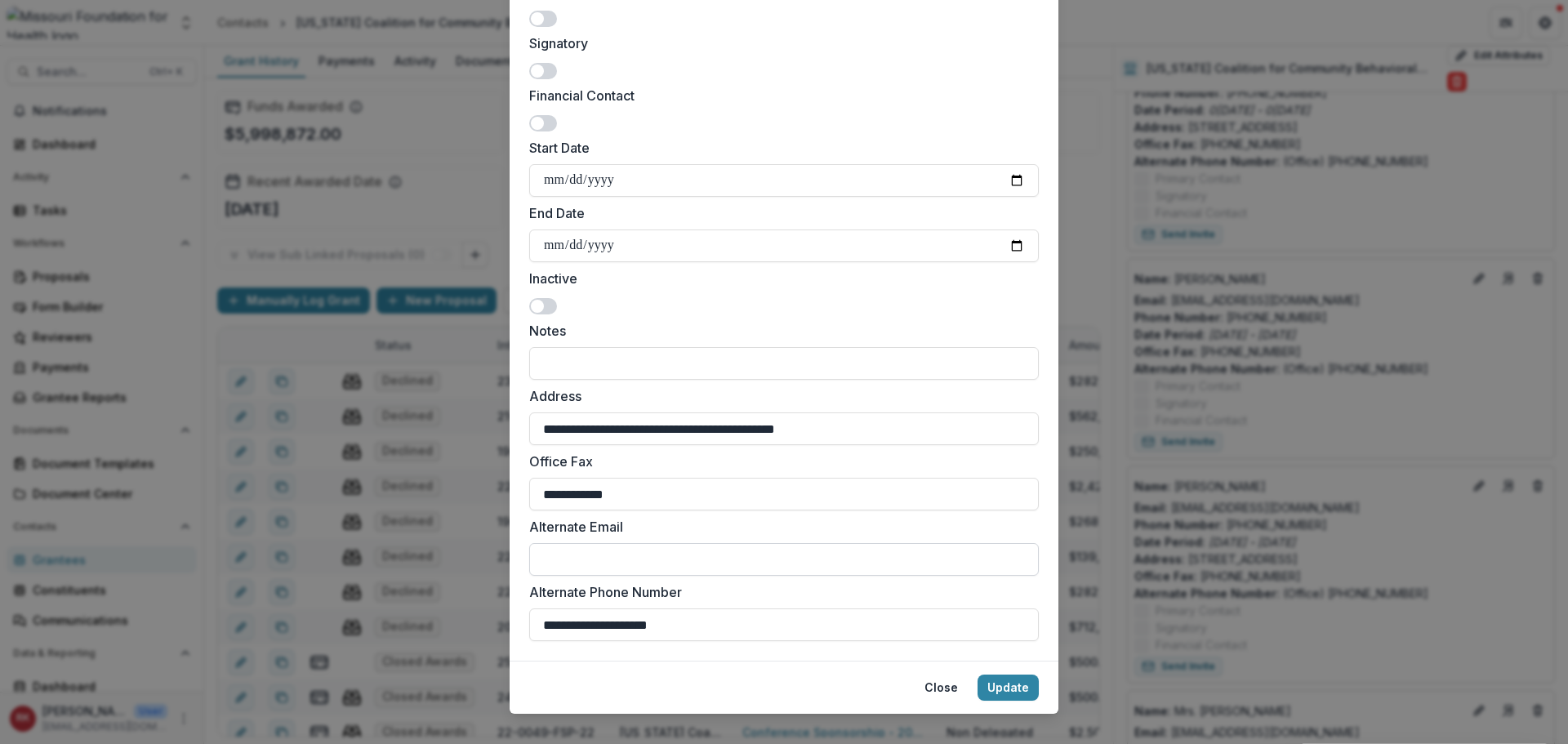
scroll to position [444, 0]
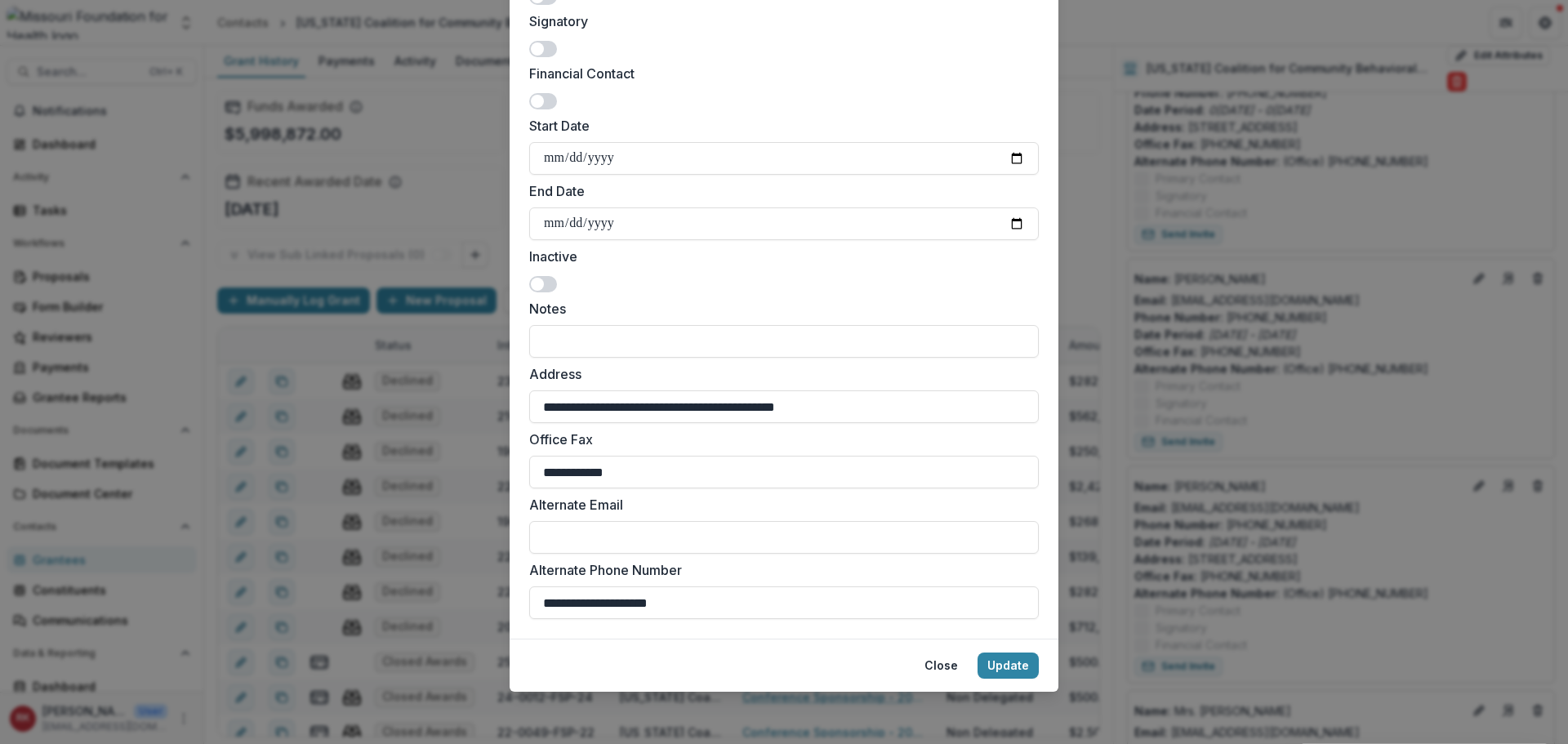
drag, startPoint x: 620, startPoint y: 600, endPoint x: 441, endPoint y: 586, distance: 179.5
click at [441, 586] on div "**********" at bounding box center [784, 372] width 1568 height 744
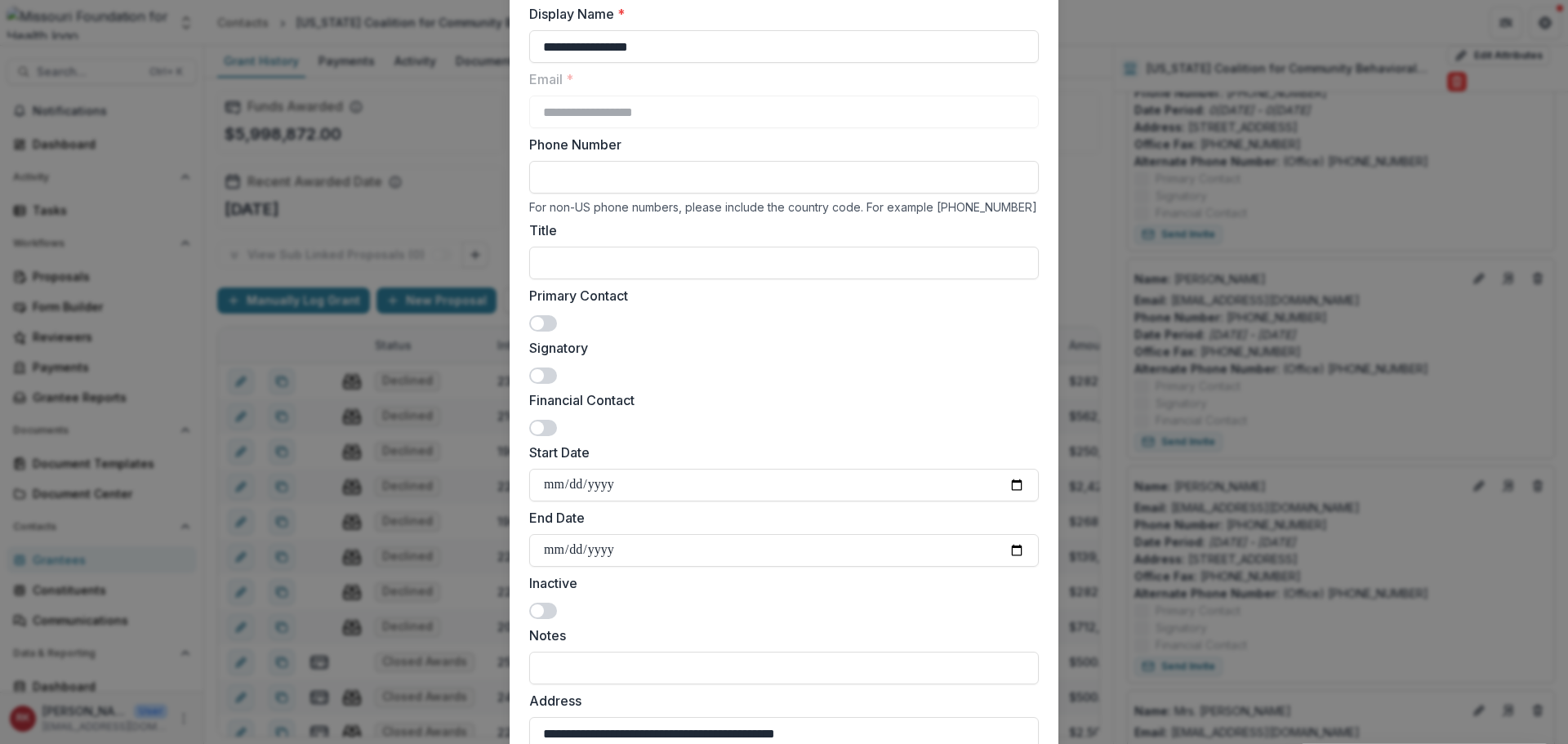
click at [562, 184] on input "Phone Number" at bounding box center [784, 177] width 509 height 32
paste input "**********"
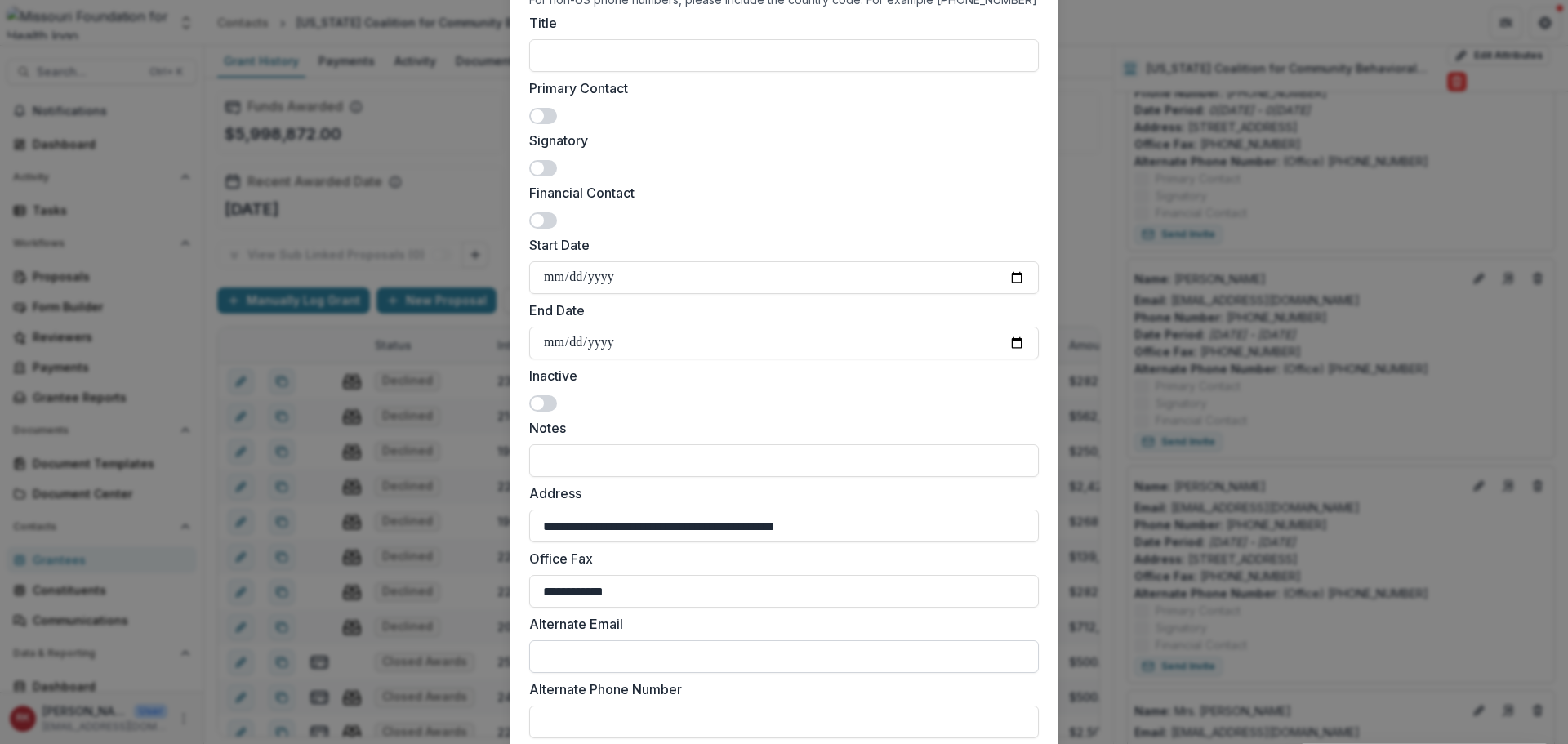
scroll to position [444, 0]
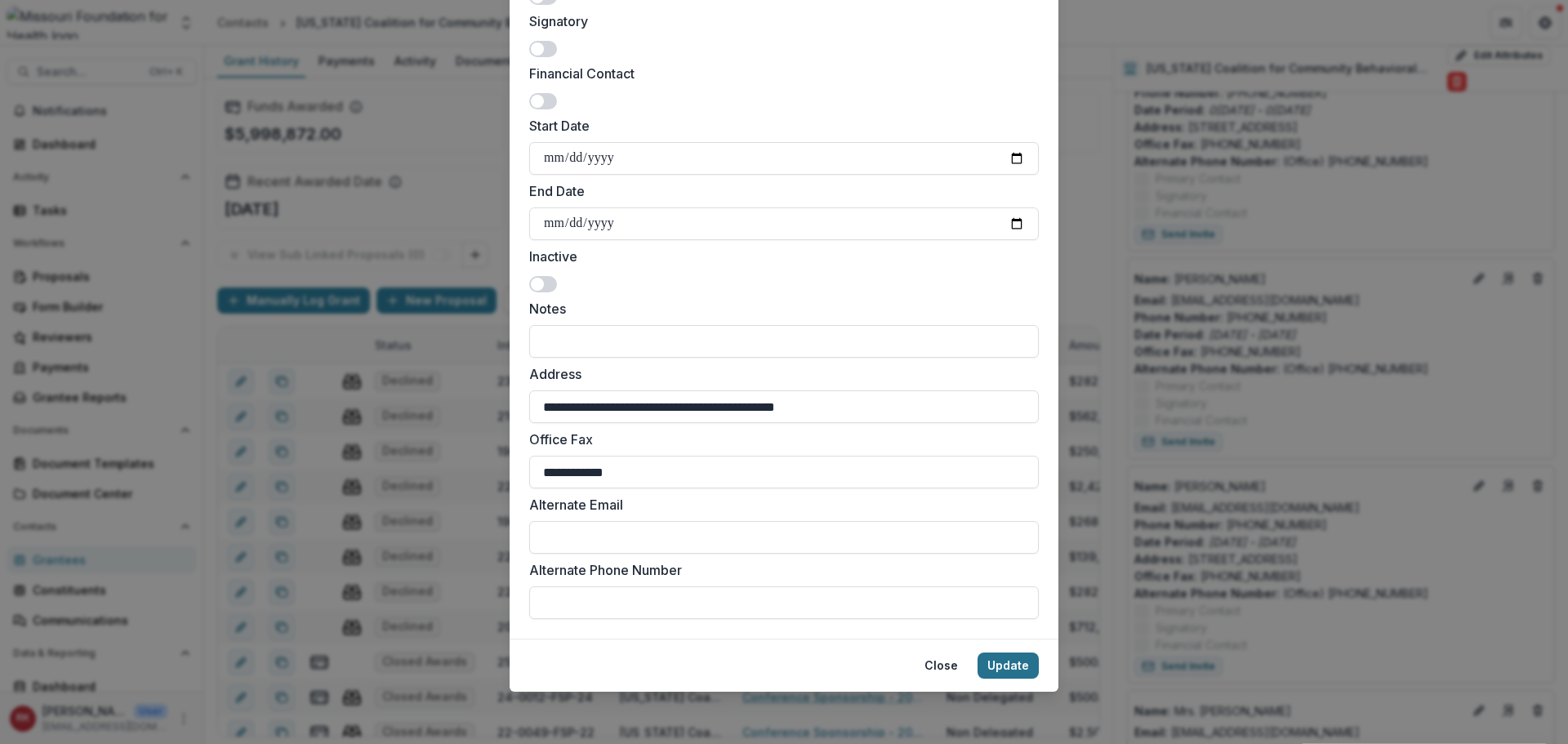
type input "**********"
click at [1018, 672] on button "Update" at bounding box center [1008, 665] width 61 height 26
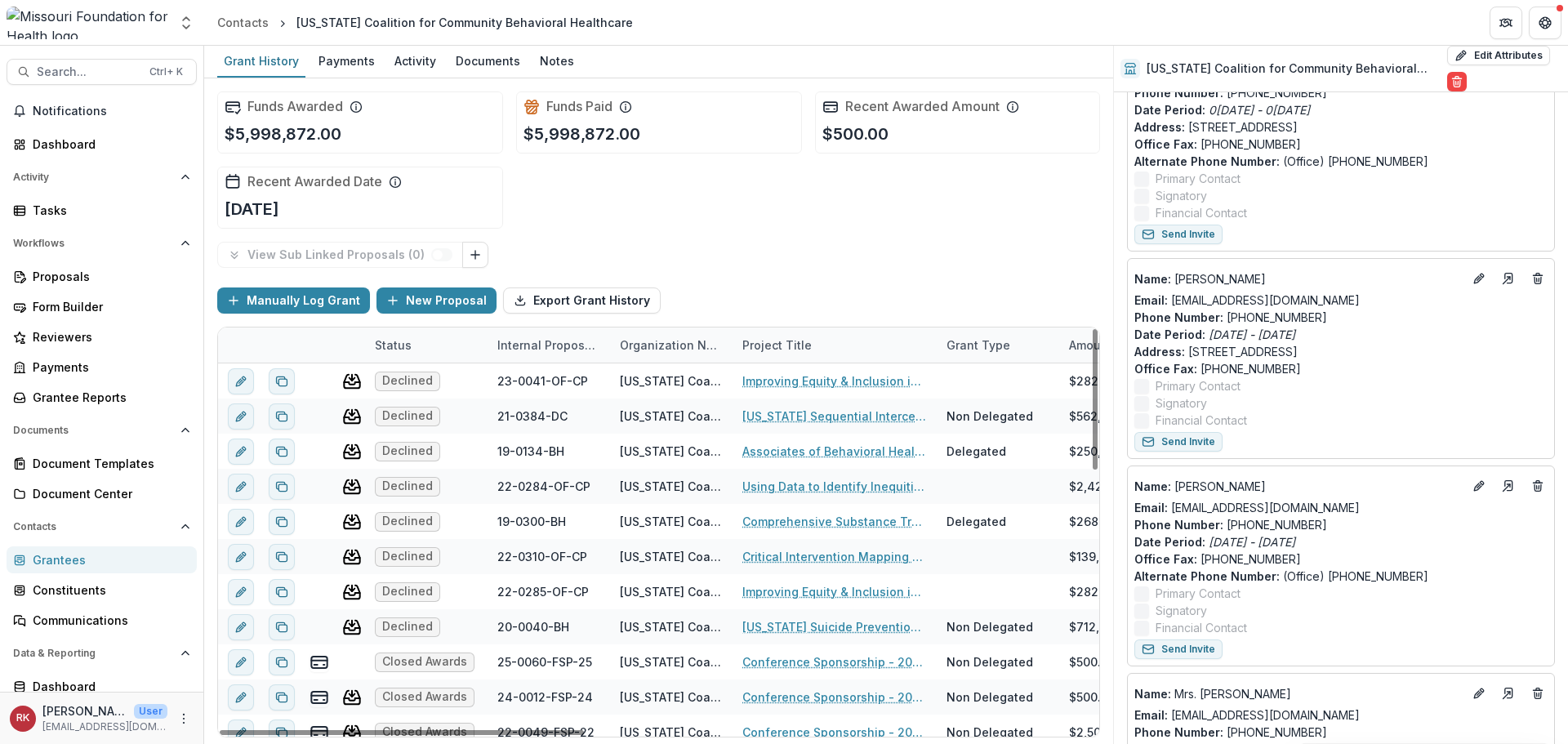
click at [110, 556] on div "Grantees" at bounding box center [108, 559] width 151 height 17
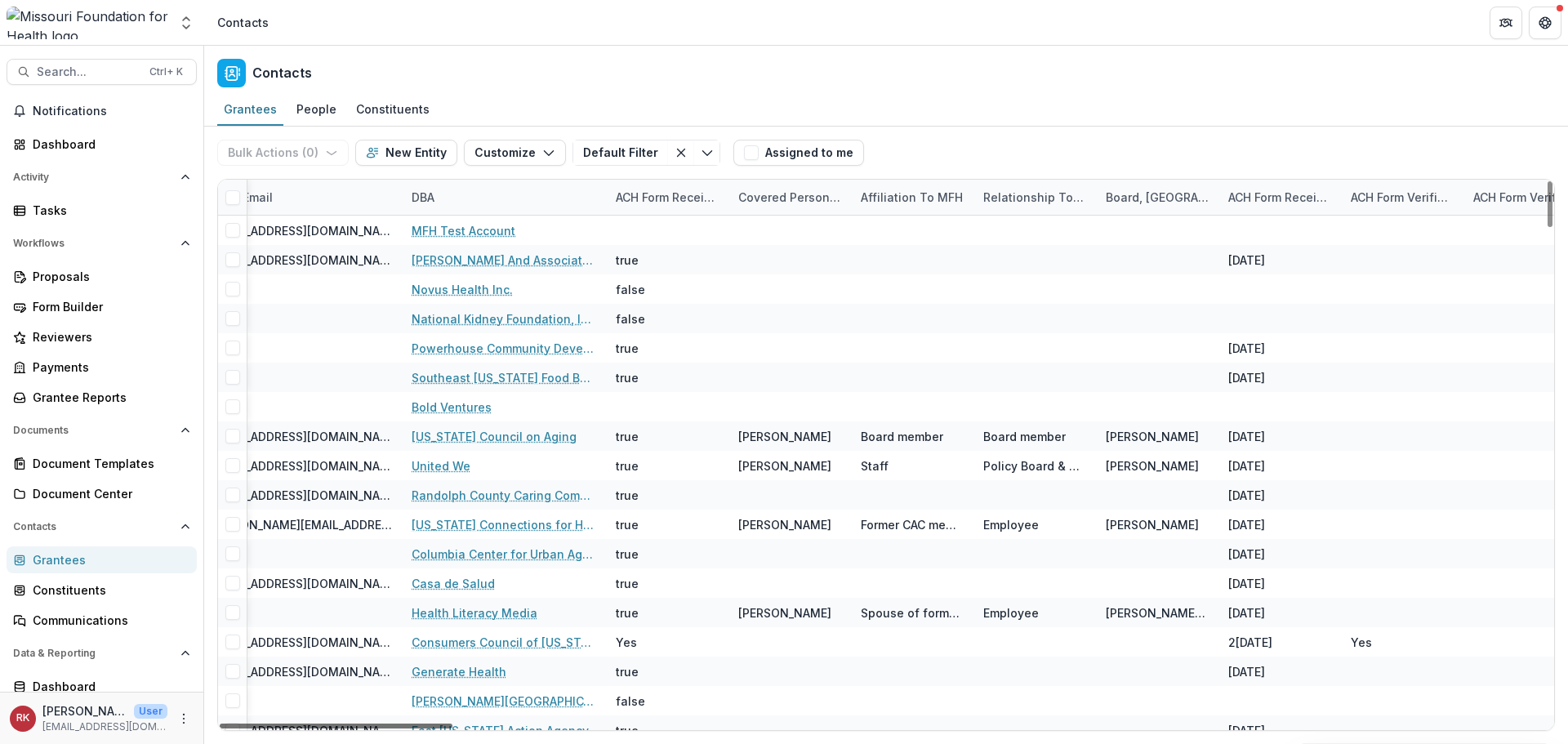
scroll to position [0, 2023]
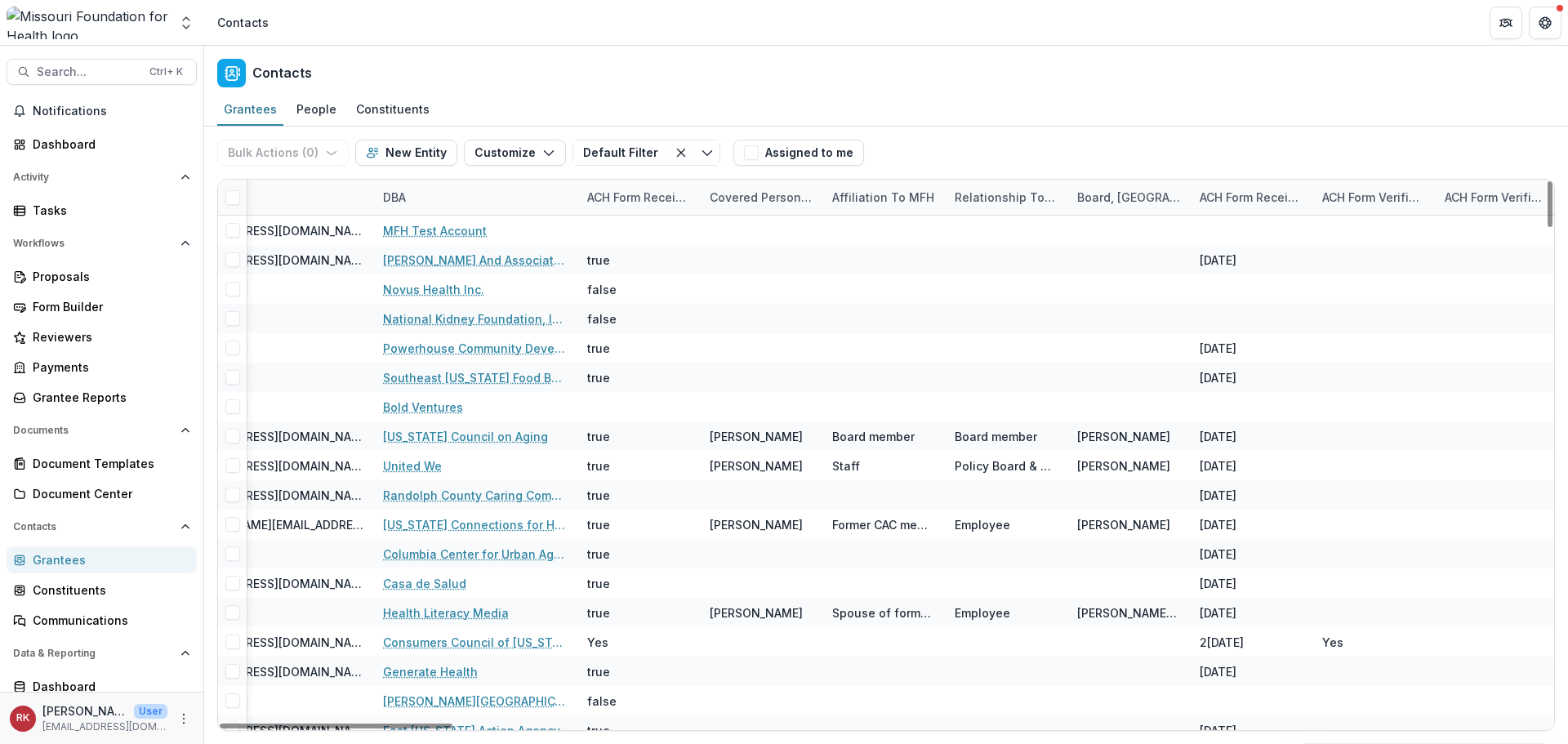
drag, startPoint x: 401, startPoint y: 719, endPoint x: 752, endPoint y: 733, distance: 351.3
click at [453, 728] on div at bounding box center [336, 725] width 233 height 4
click at [390, 190] on div "DBA" at bounding box center [394, 197] width 42 height 17
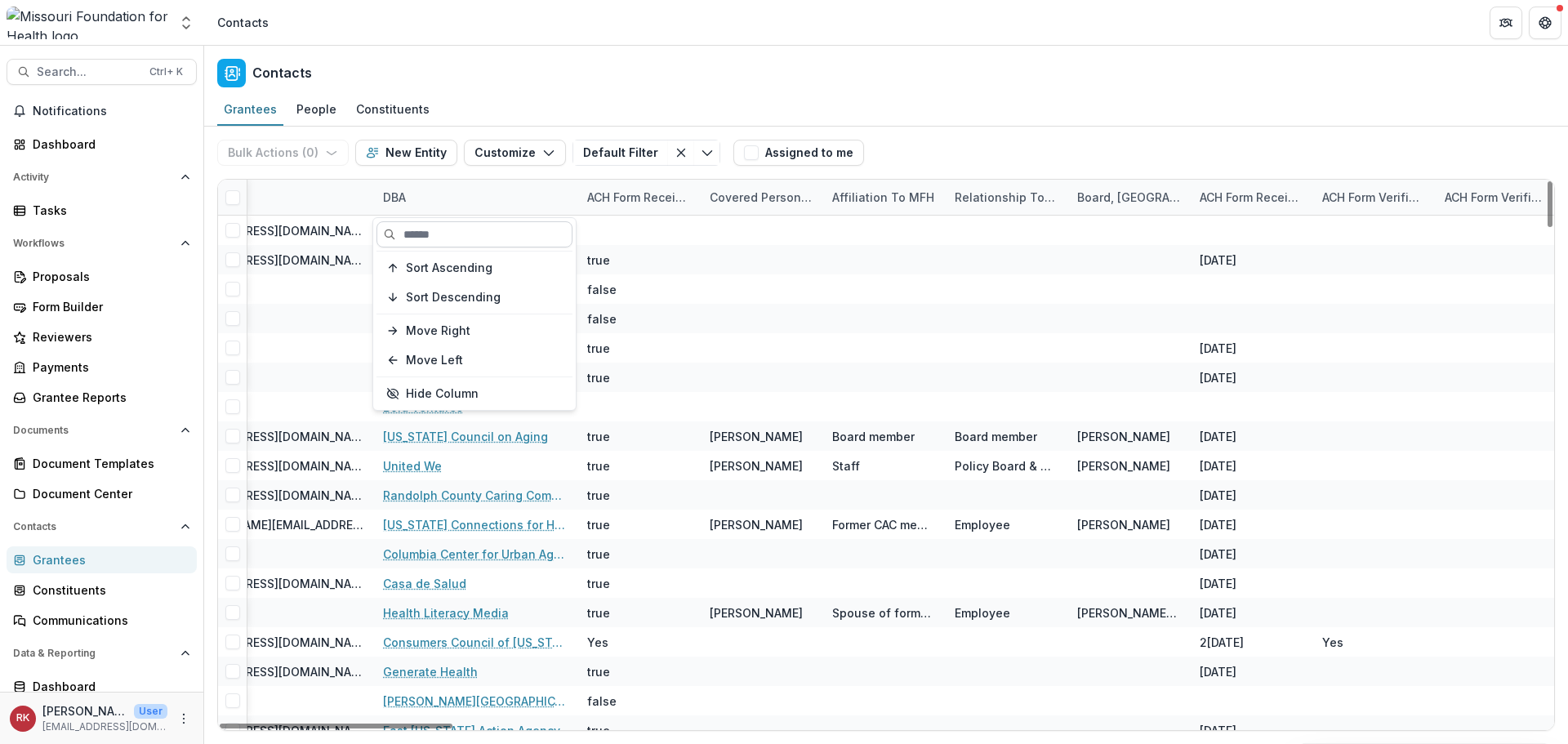
click at [414, 234] on input at bounding box center [474, 234] width 196 height 26
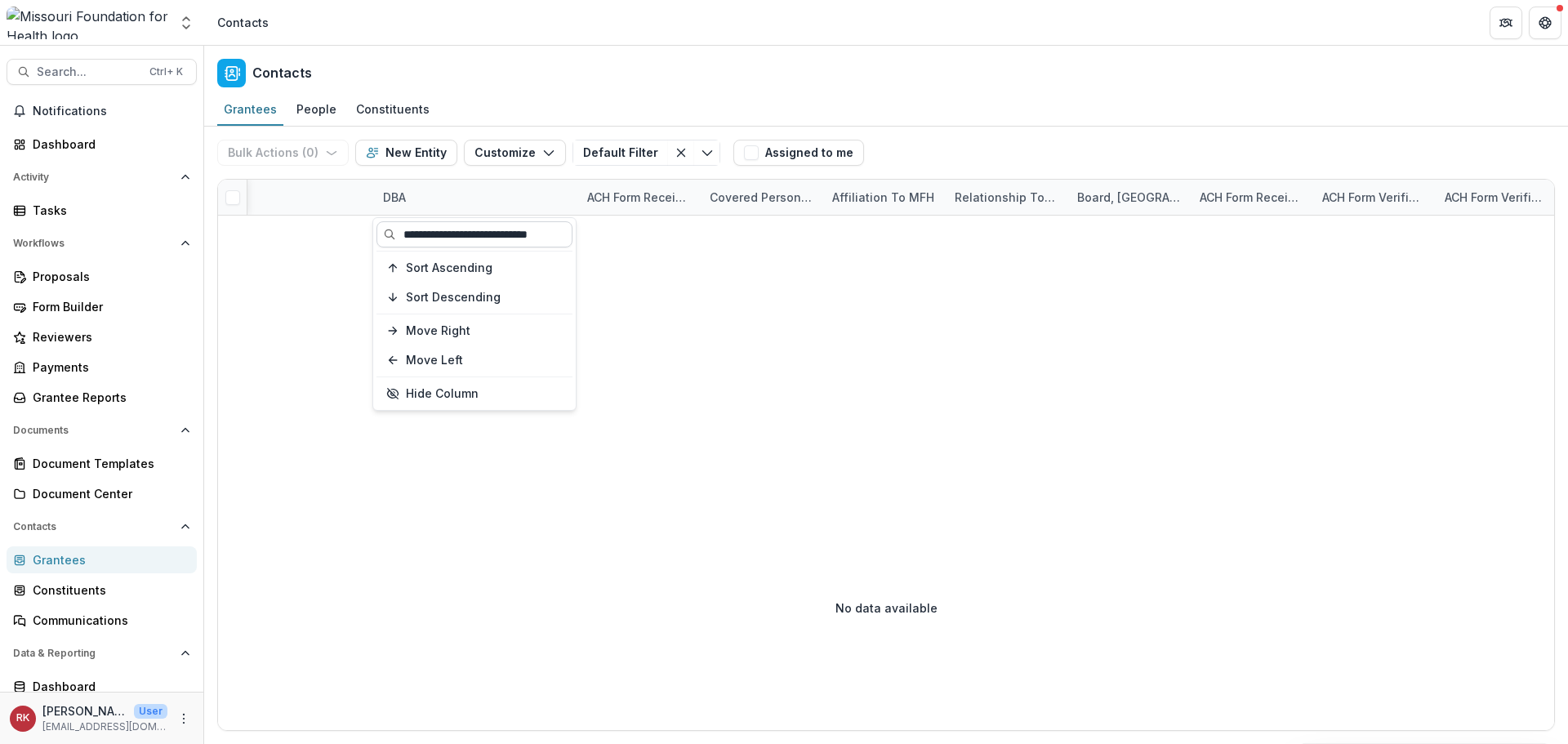
scroll to position [0, 2]
type input "**********"
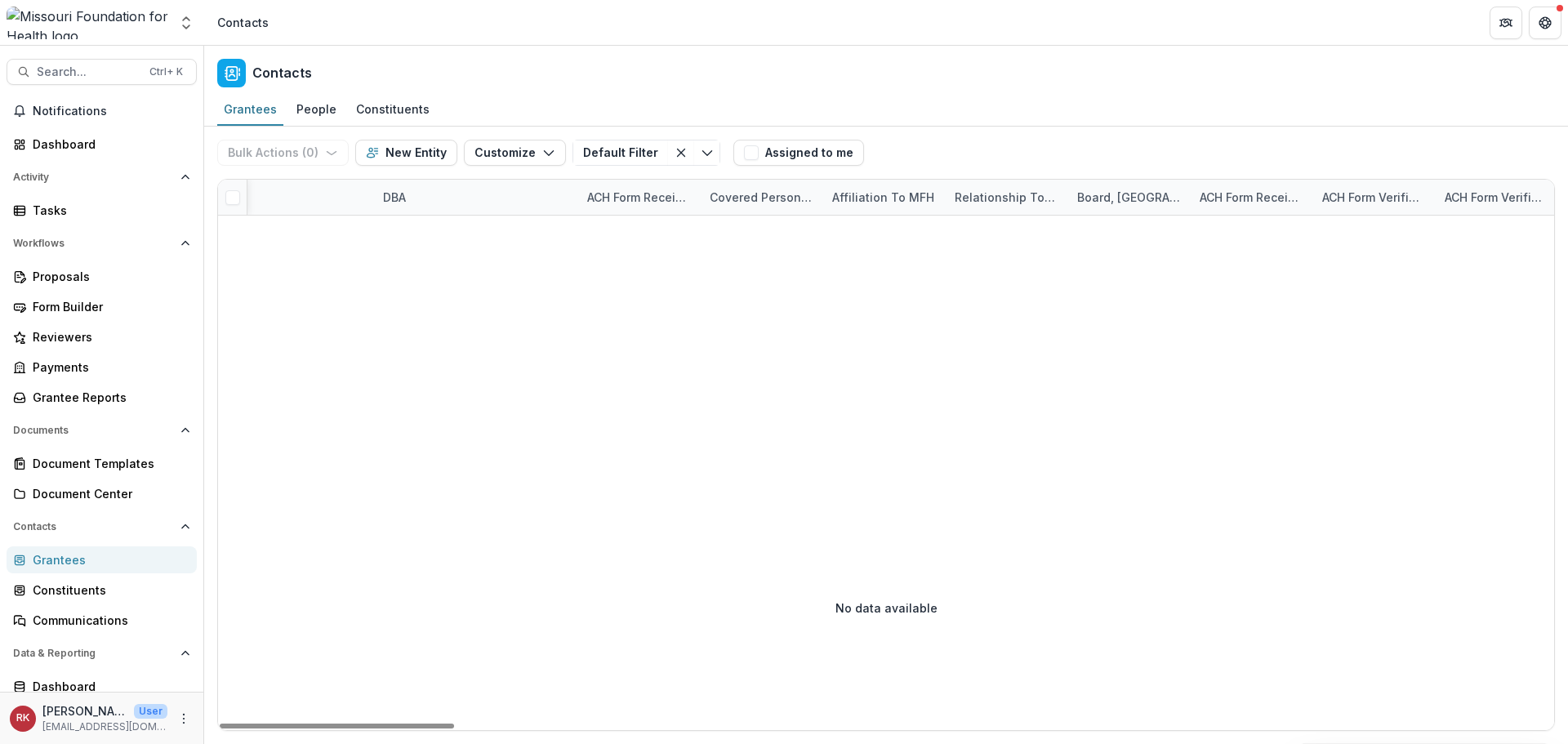
click at [732, 511] on div "No data available" at bounding box center [886, 607] width 1337 height 245
click at [402, 194] on div "DBA" at bounding box center [394, 197] width 42 height 17
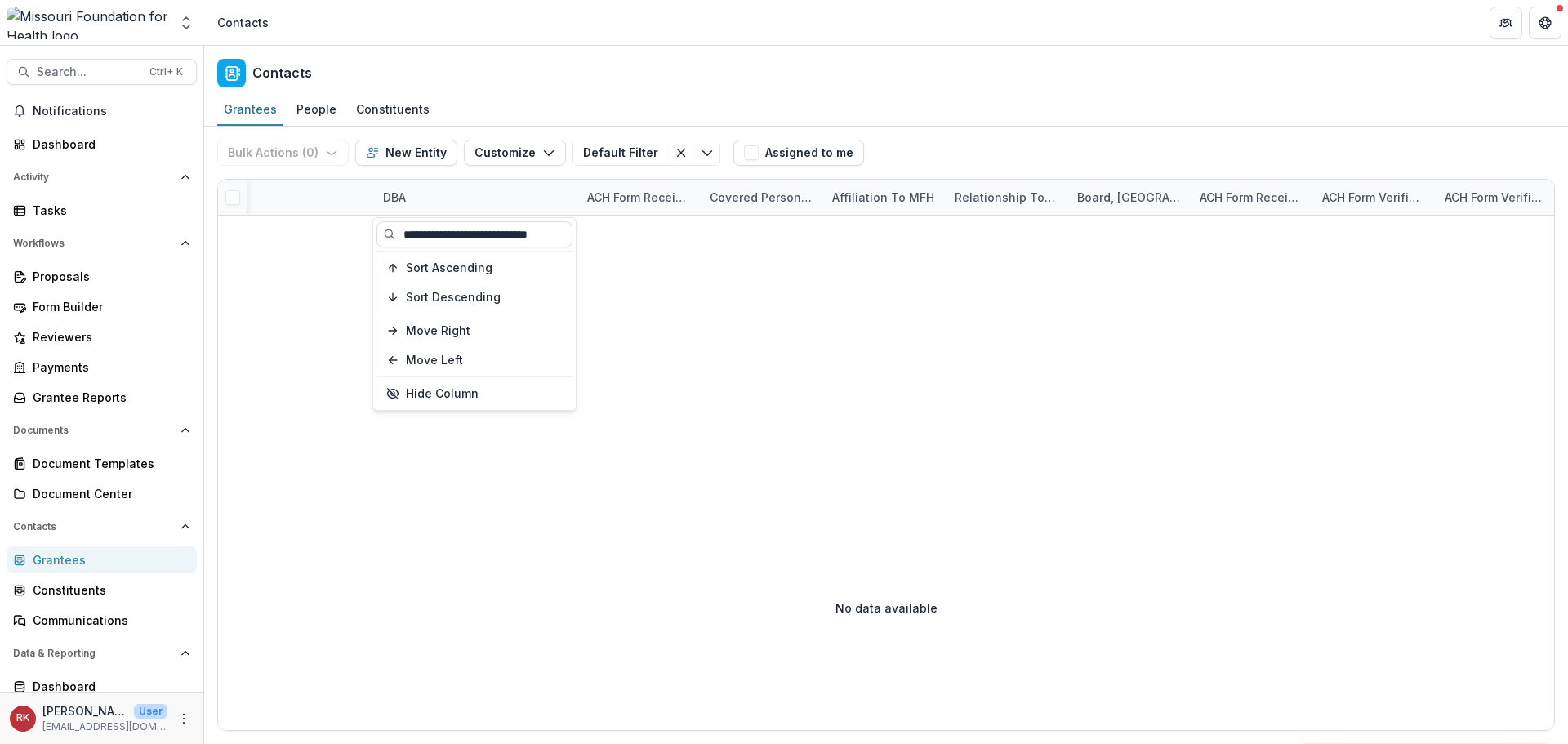
scroll to position [0, 2]
drag, startPoint x: 483, startPoint y: 236, endPoint x: 593, endPoint y: 239, distance: 110.0
click at [593, 239] on body "Skip to content Aggregate Analysis Foundations MFH Workflow Sandbox Missouri Fo…" at bounding box center [784, 372] width 1568 height 744
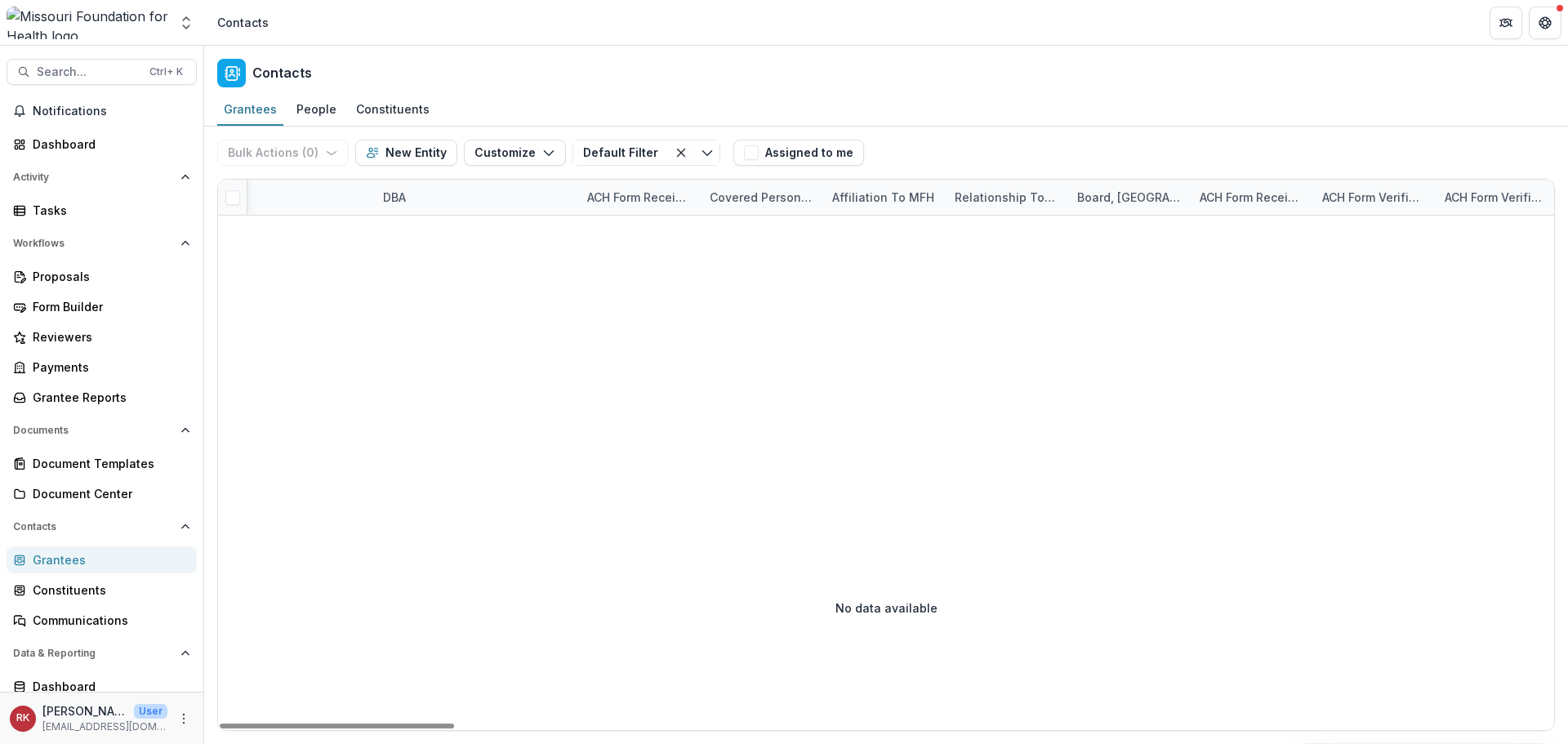
click at [415, 200] on div "DBA" at bounding box center [475, 197] width 204 height 35
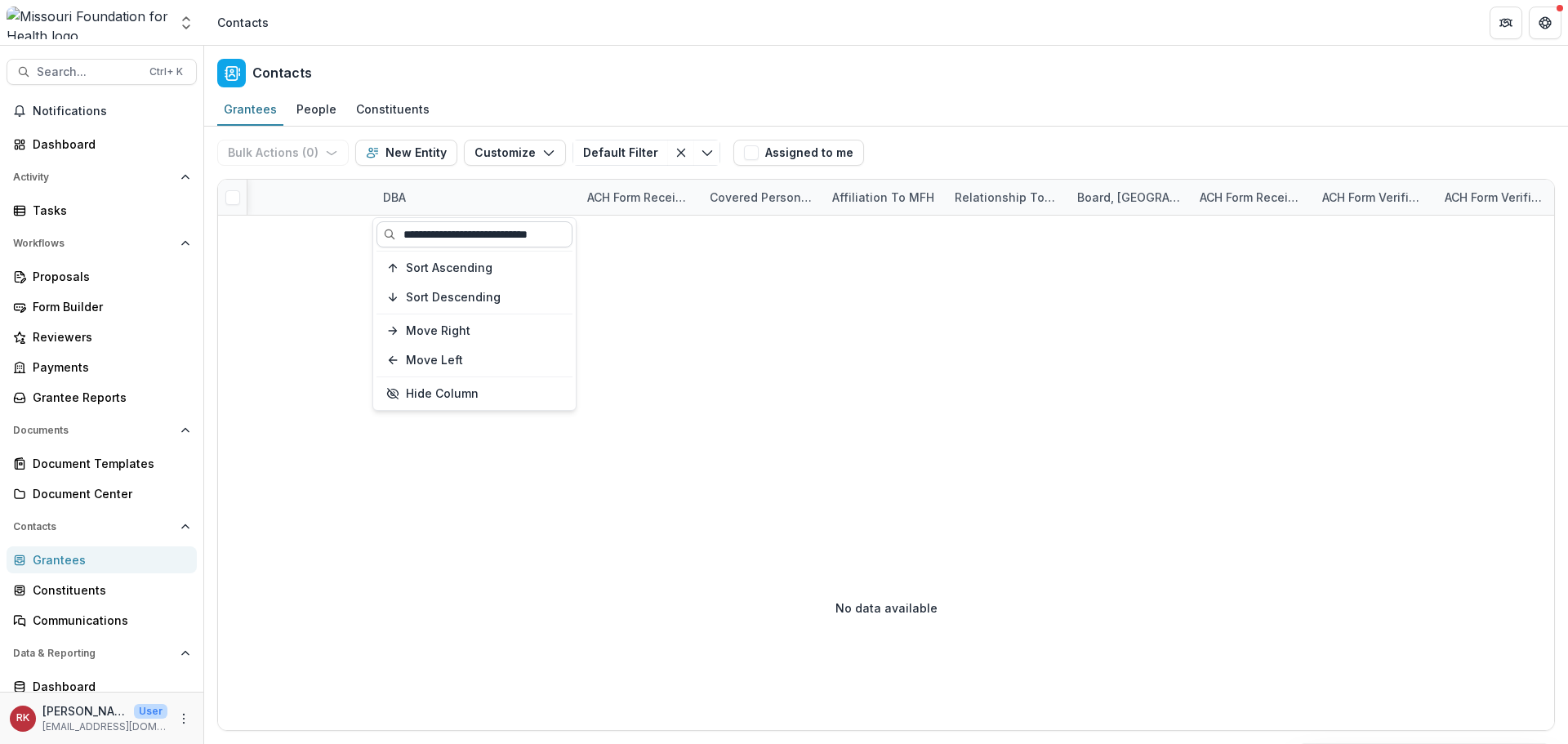
click at [489, 237] on input "**********" at bounding box center [474, 234] width 196 height 26
click at [410, 233] on input "**********" at bounding box center [474, 234] width 196 height 26
click at [405, 233] on input "**********" at bounding box center [474, 234] width 196 height 26
drag, startPoint x: 514, startPoint y: 240, endPoint x: 207, endPoint y: 226, distance: 307.3
click at [213, 225] on body "Skip to content Aggregate Analysis Foundations MFH Workflow Sandbox Missouri Fo…" at bounding box center [784, 372] width 1568 height 744
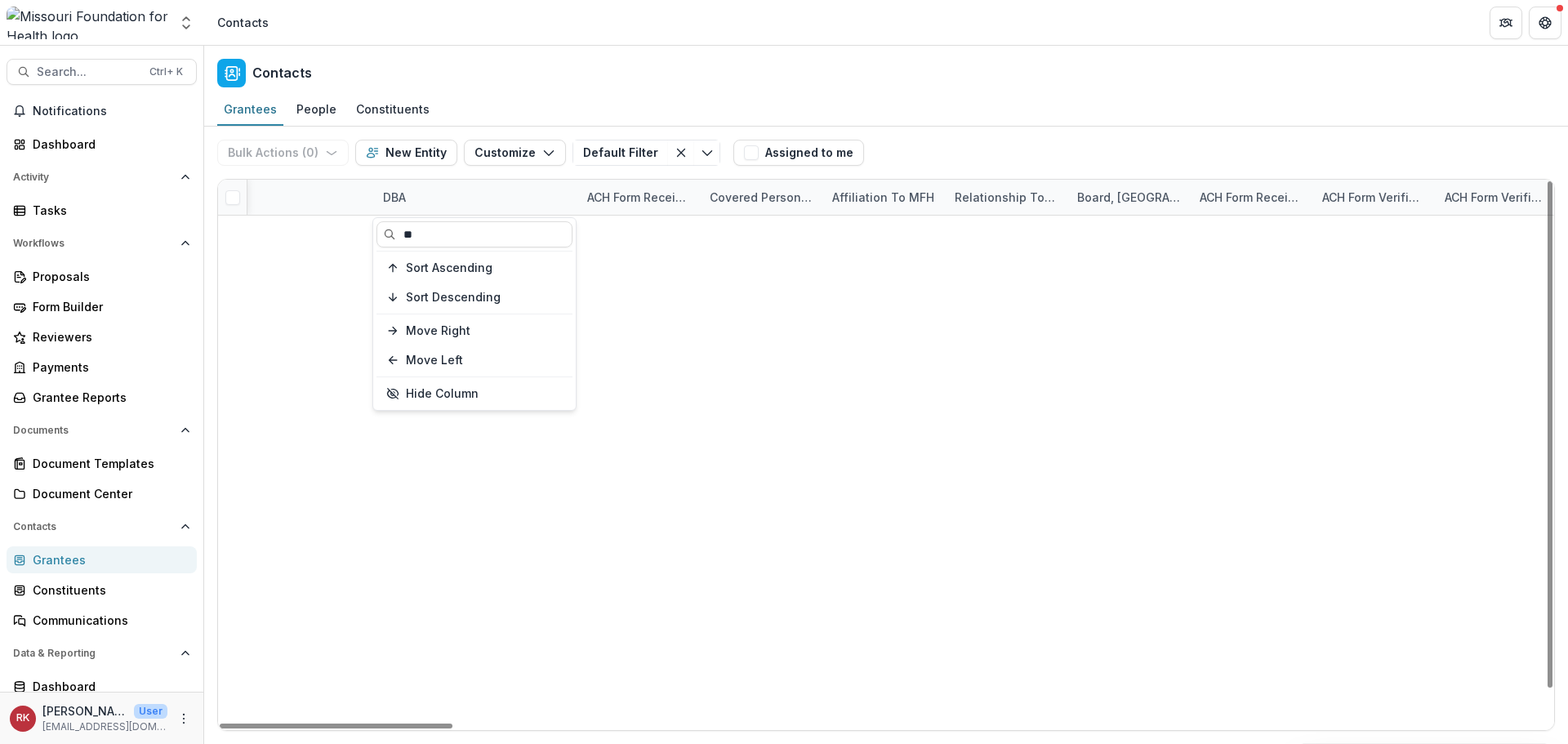
type input "*"
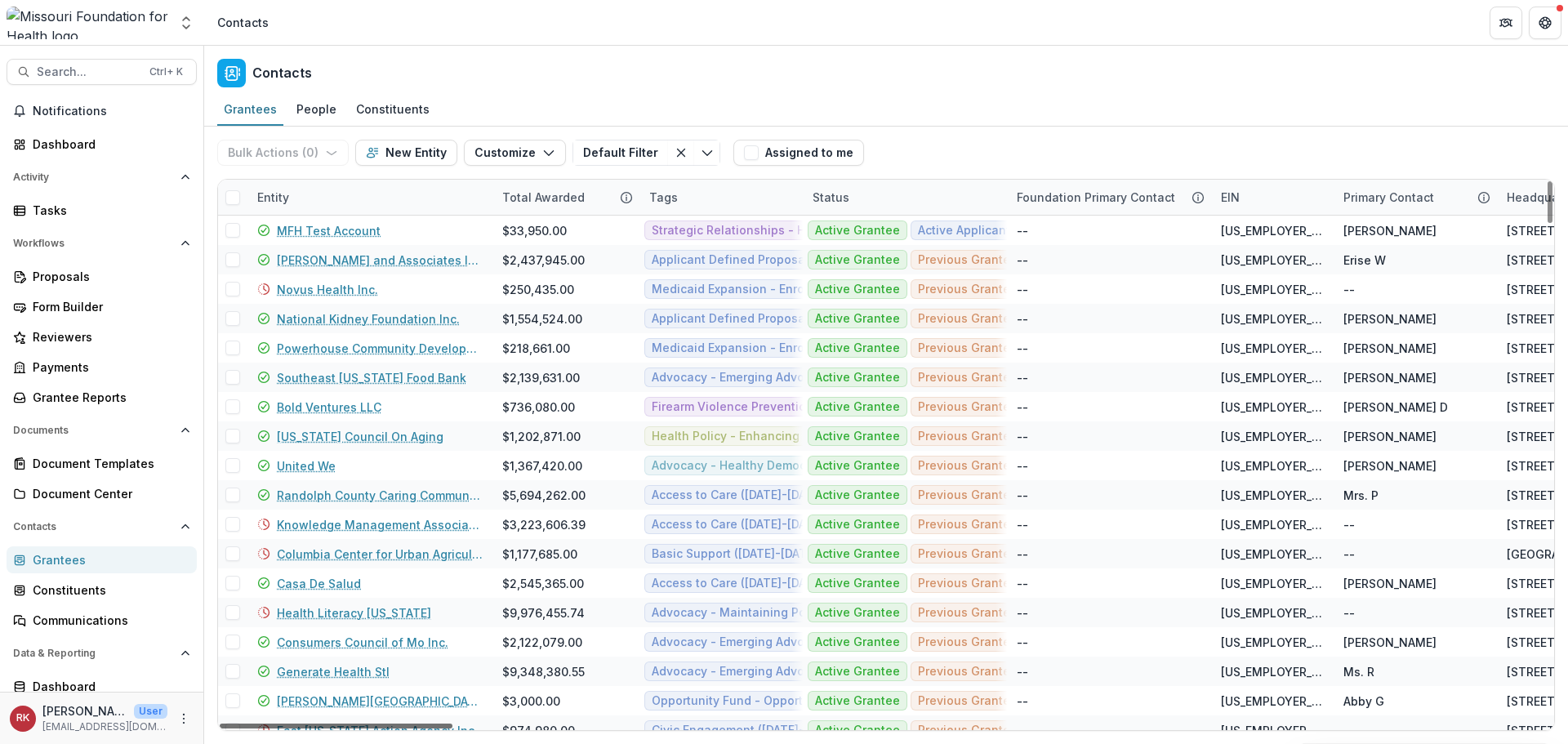
drag, startPoint x: 646, startPoint y: 722, endPoint x: -10, endPoint y: 625, distance: 663.1
click at [220, 723] on div at bounding box center [336, 725] width 233 height 4
click at [295, 198] on div "Entity" at bounding box center [273, 197] width 51 height 17
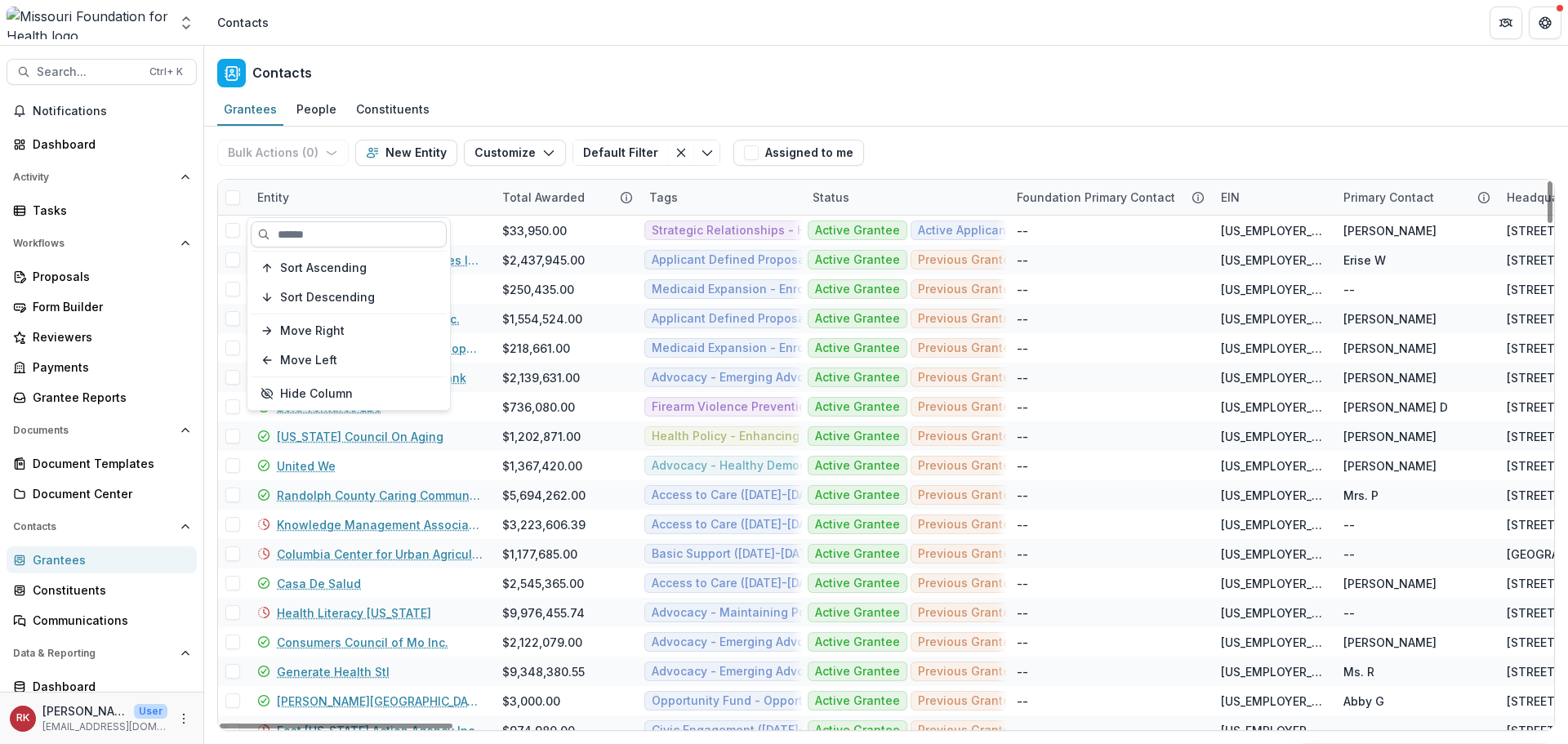
click at [305, 240] on input at bounding box center [349, 234] width 196 height 26
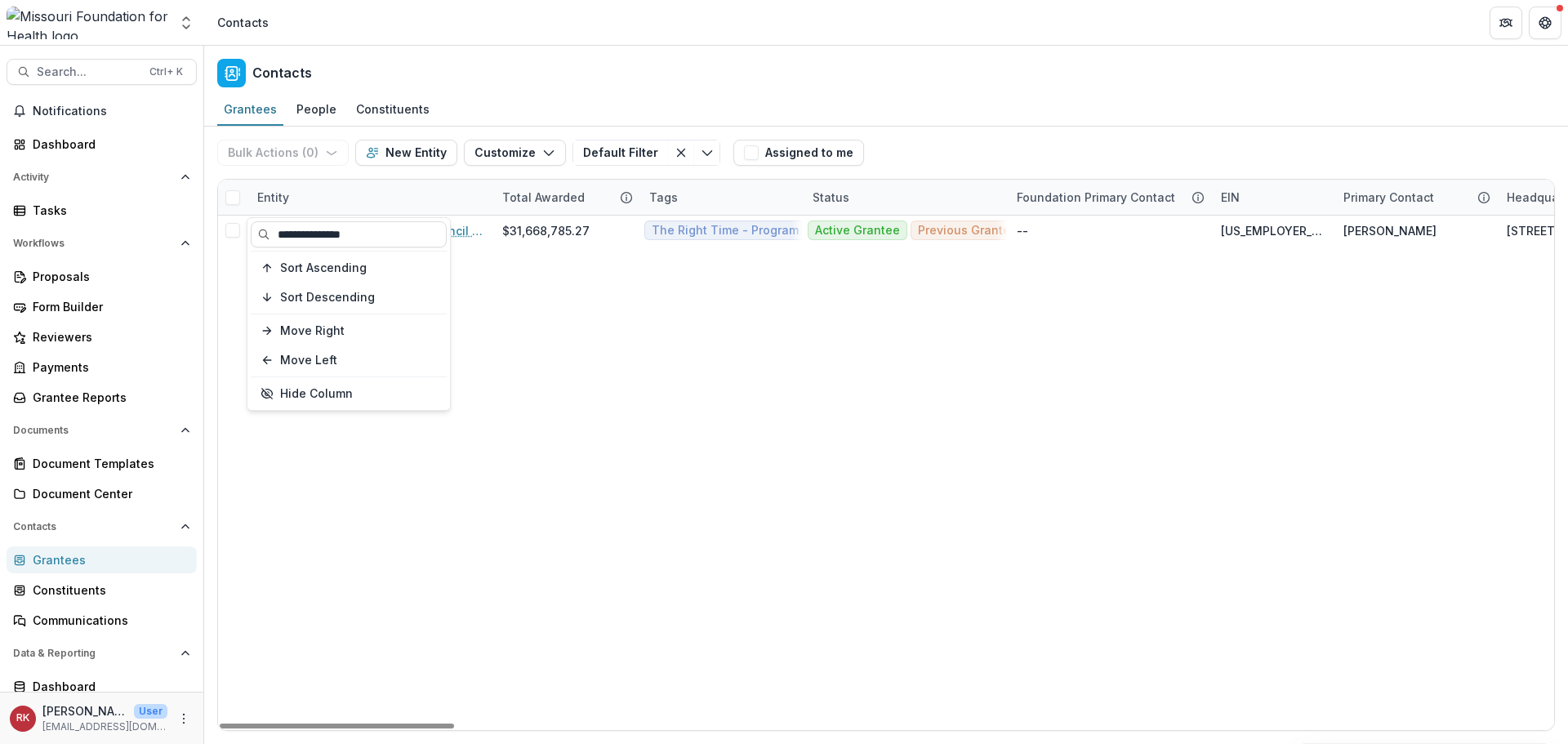
type input "**********"
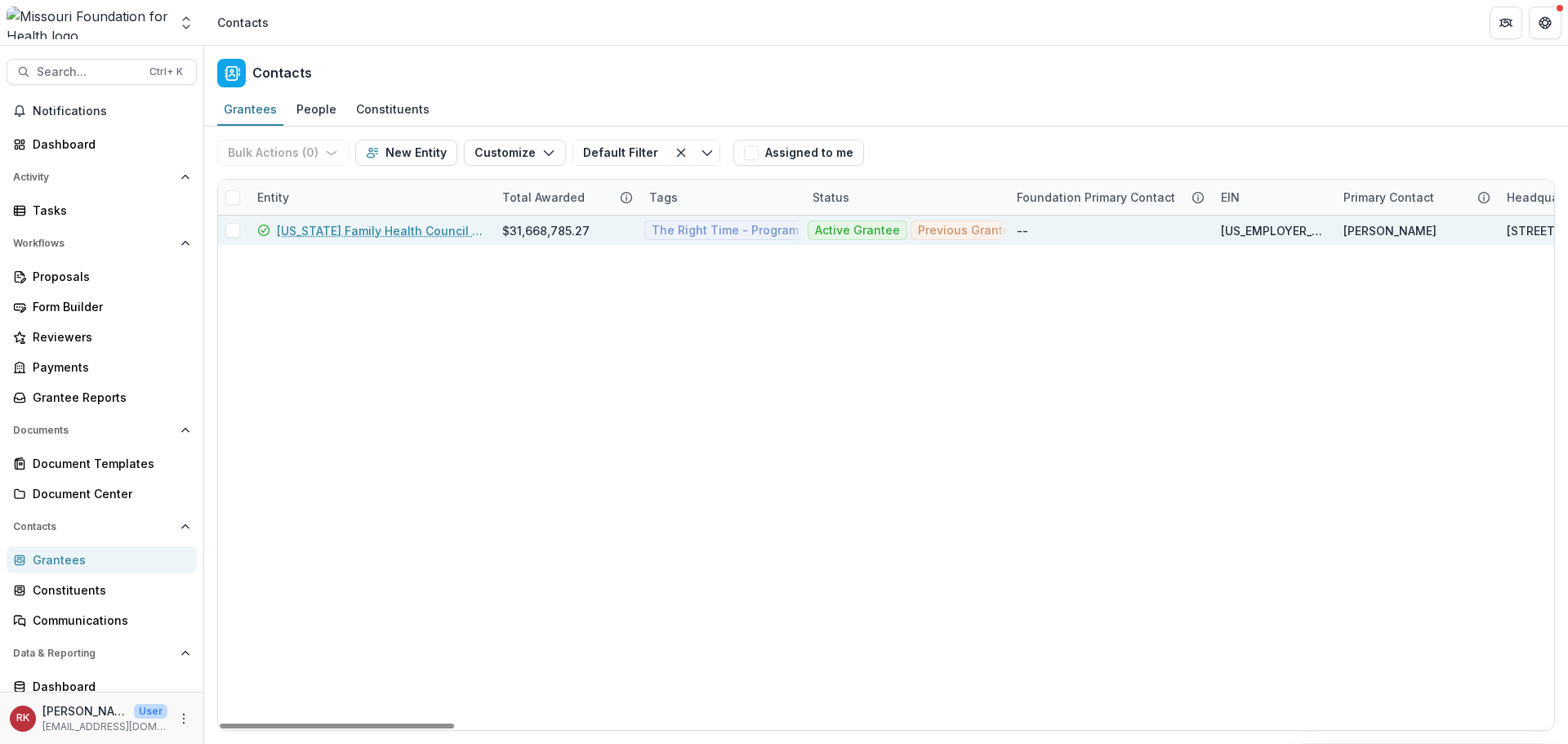
click at [412, 235] on link "Missouri Family Health Council Inc" at bounding box center [380, 230] width 206 height 17
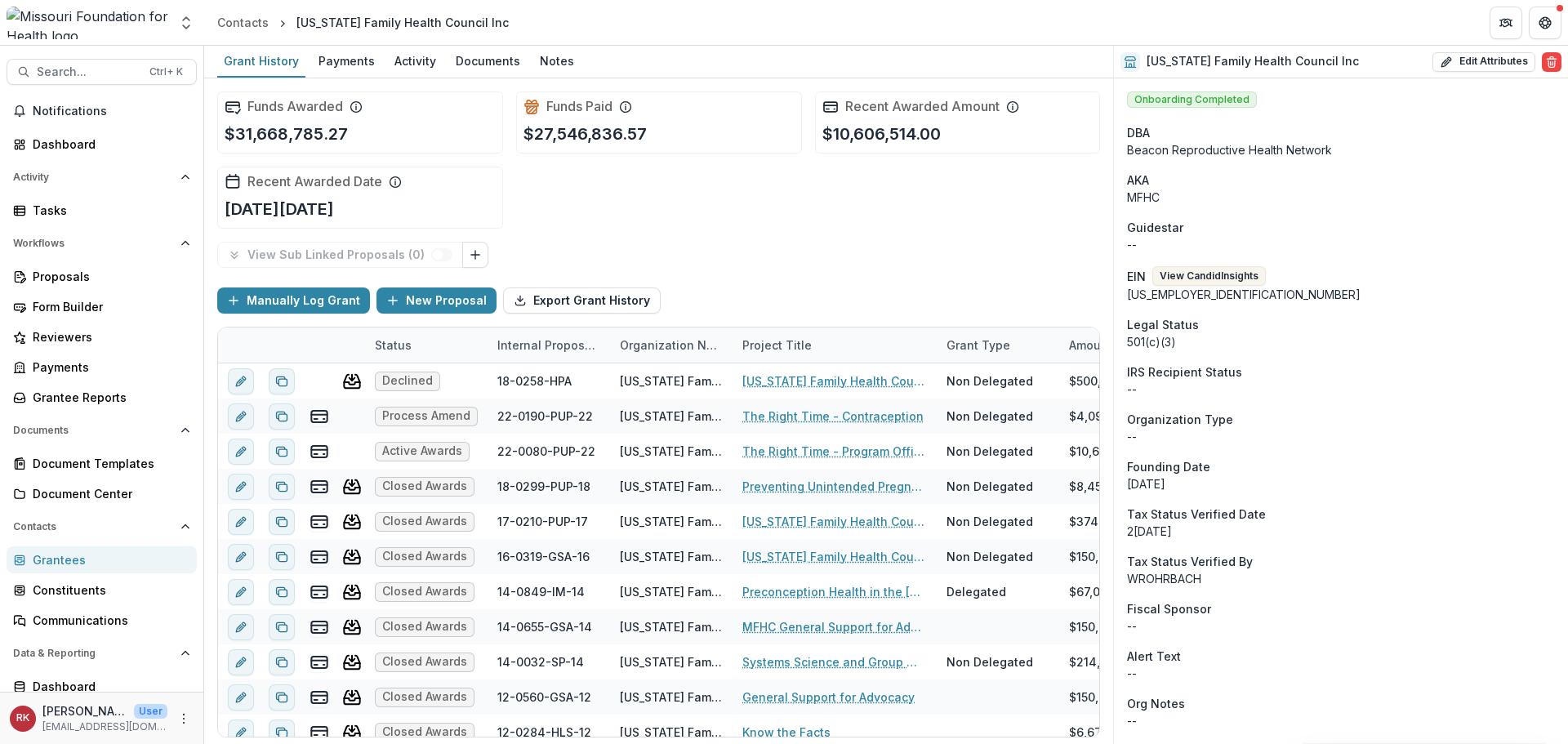
scroll to position [571, 0]
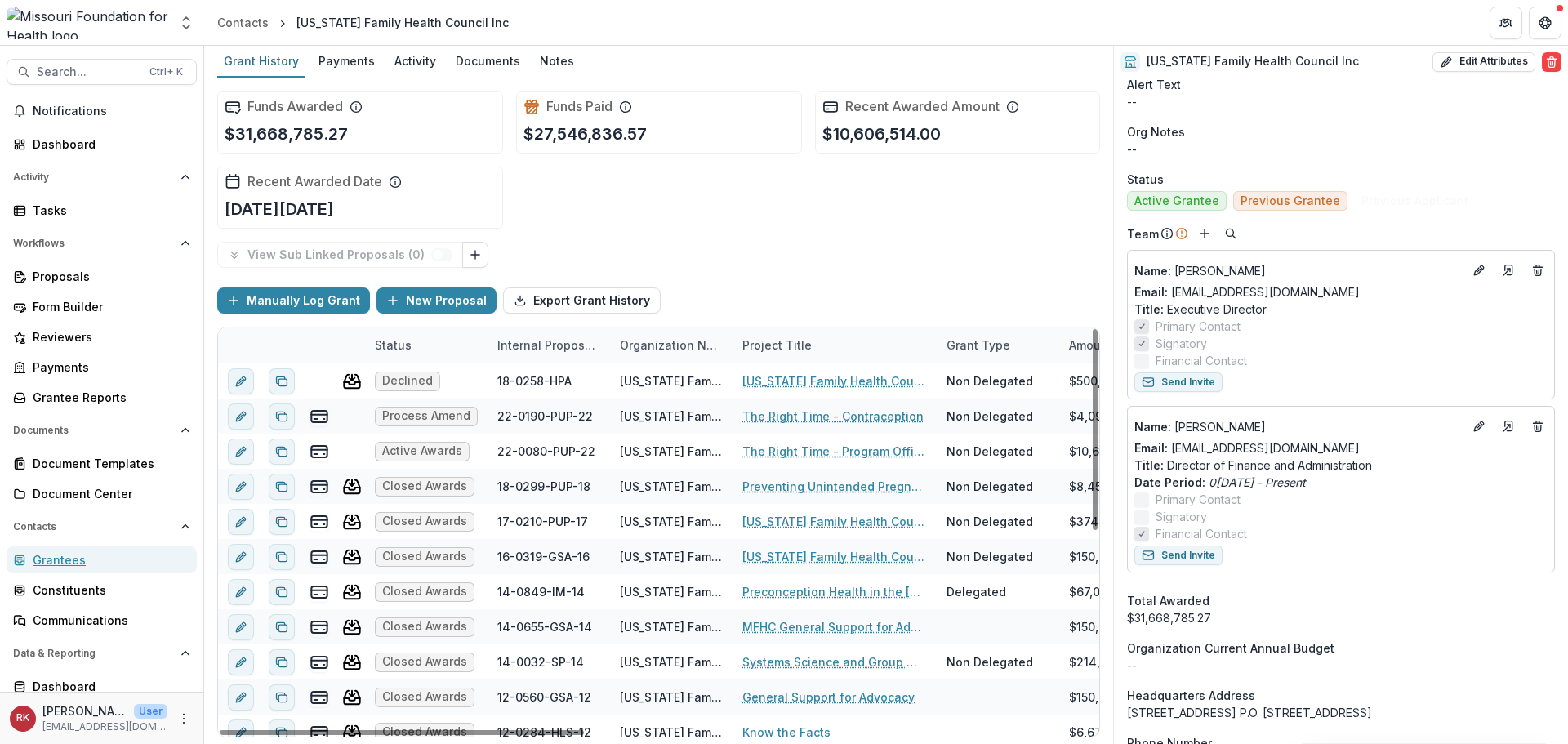
click at [99, 562] on div "Grantees" at bounding box center [108, 559] width 151 height 17
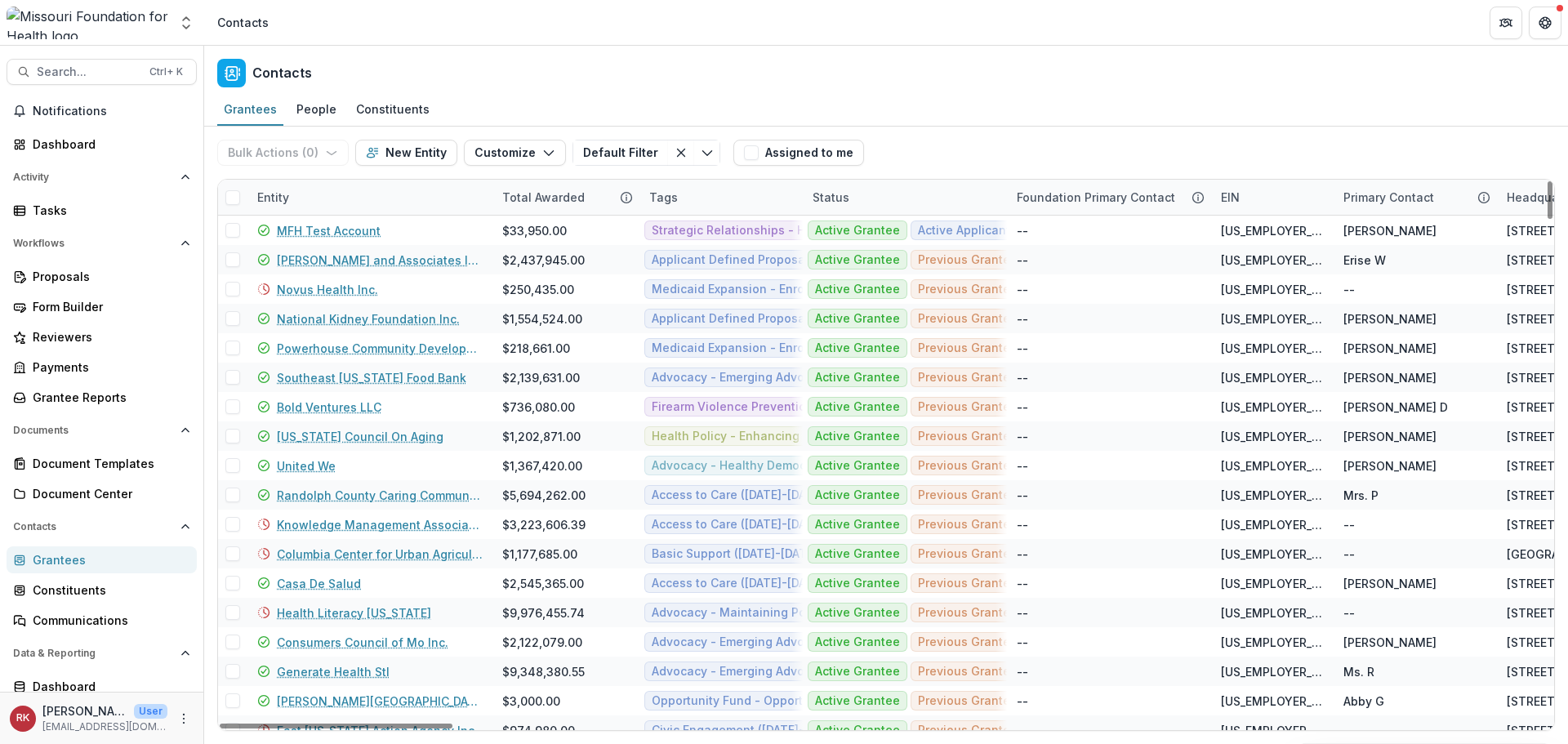
click at [261, 196] on div "Entity" at bounding box center [273, 197] width 51 height 17
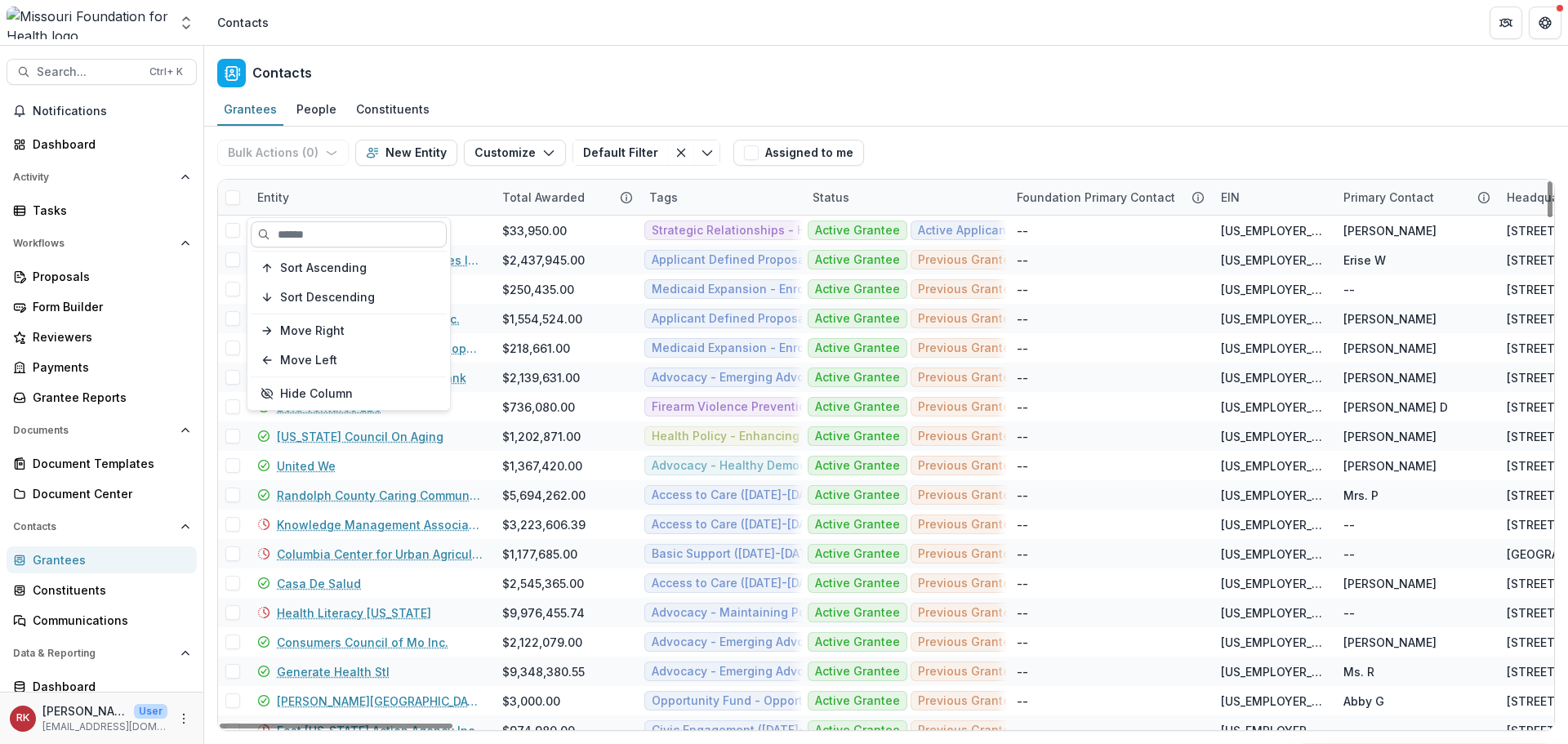
click at [300, 226] on input at bounding box center [349, 234] width 196 height 26
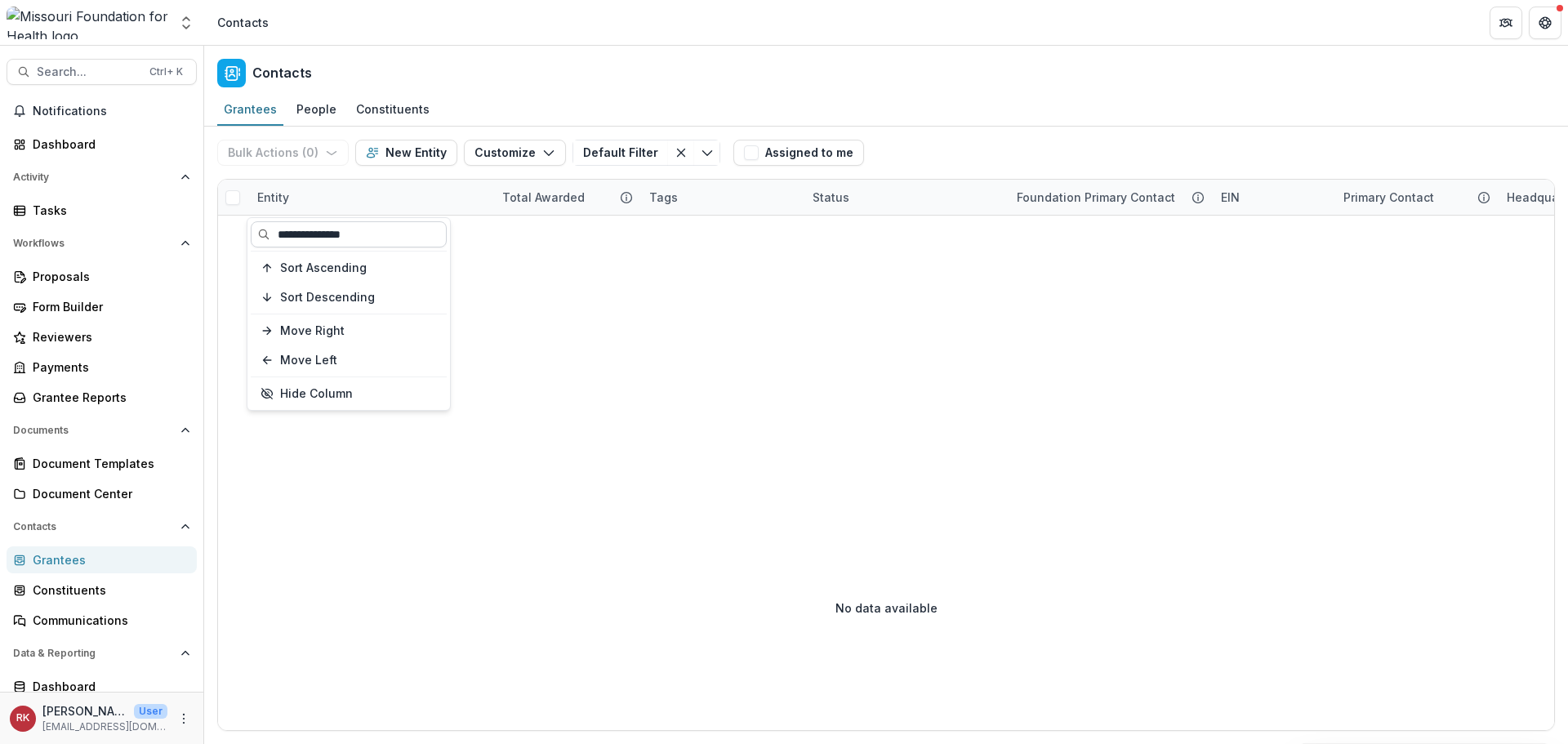
type input "**********"
drag, startPoint x: 395, startPoint y: 233, endPoint x: -34, endPoint y: 225, distance: 429.1
click at [0, 225] on html "Skip to content Aggregate Analysis Foundations MFH Workflow Sandbox Missouri Fo…" at bounding box center [784, 372] width 1568 height 744
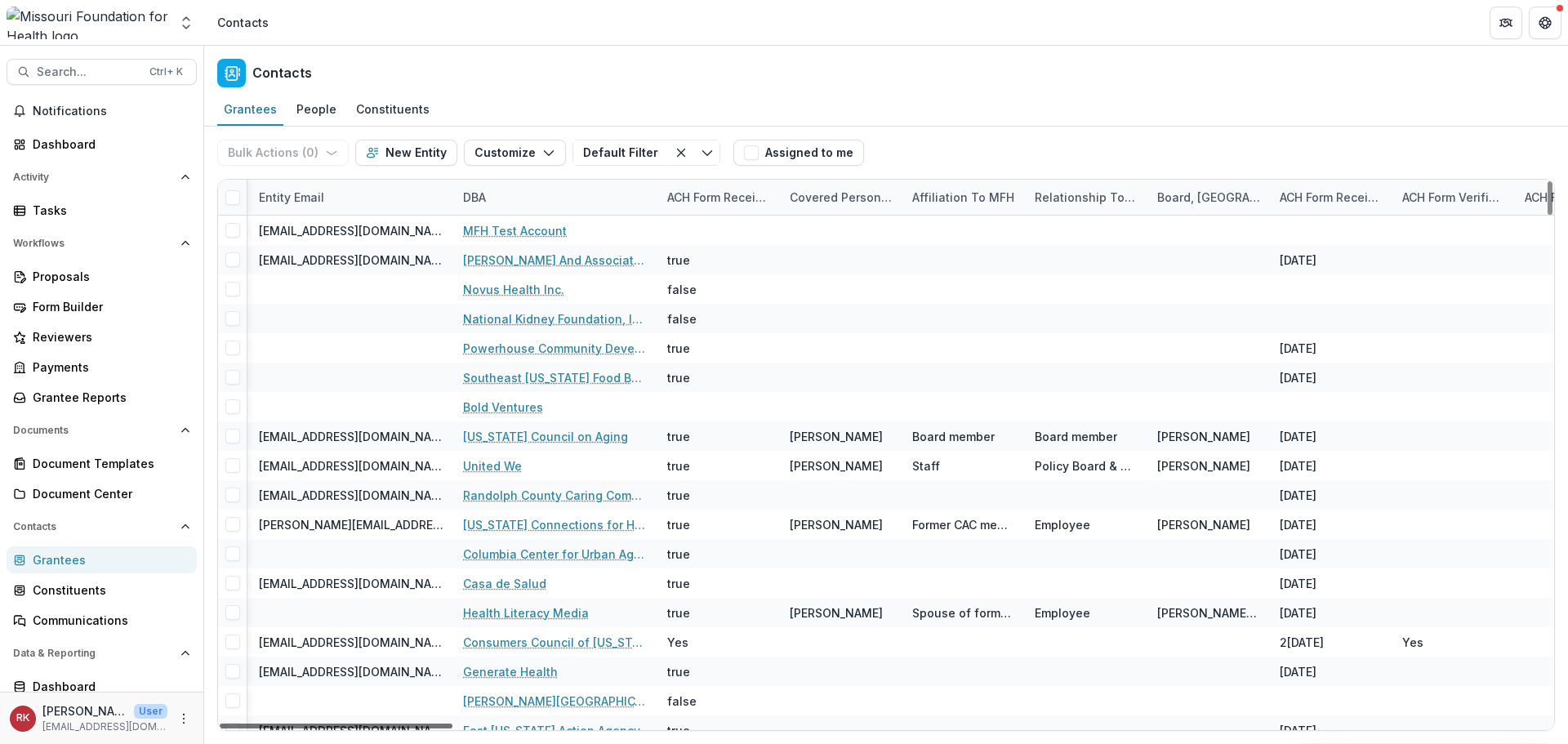
scroll to position [0, 1947]
drag, startPoint x: 411, startPoint y: 725, endPoint x: 751, endPoint y: 725, distance: 340.0
click at [453, 725] on div at bounding box center [336, 725] width 233 height 4
click at [471, 196] on div "DBA" at bounding box center [469, 197] width 42 height 17
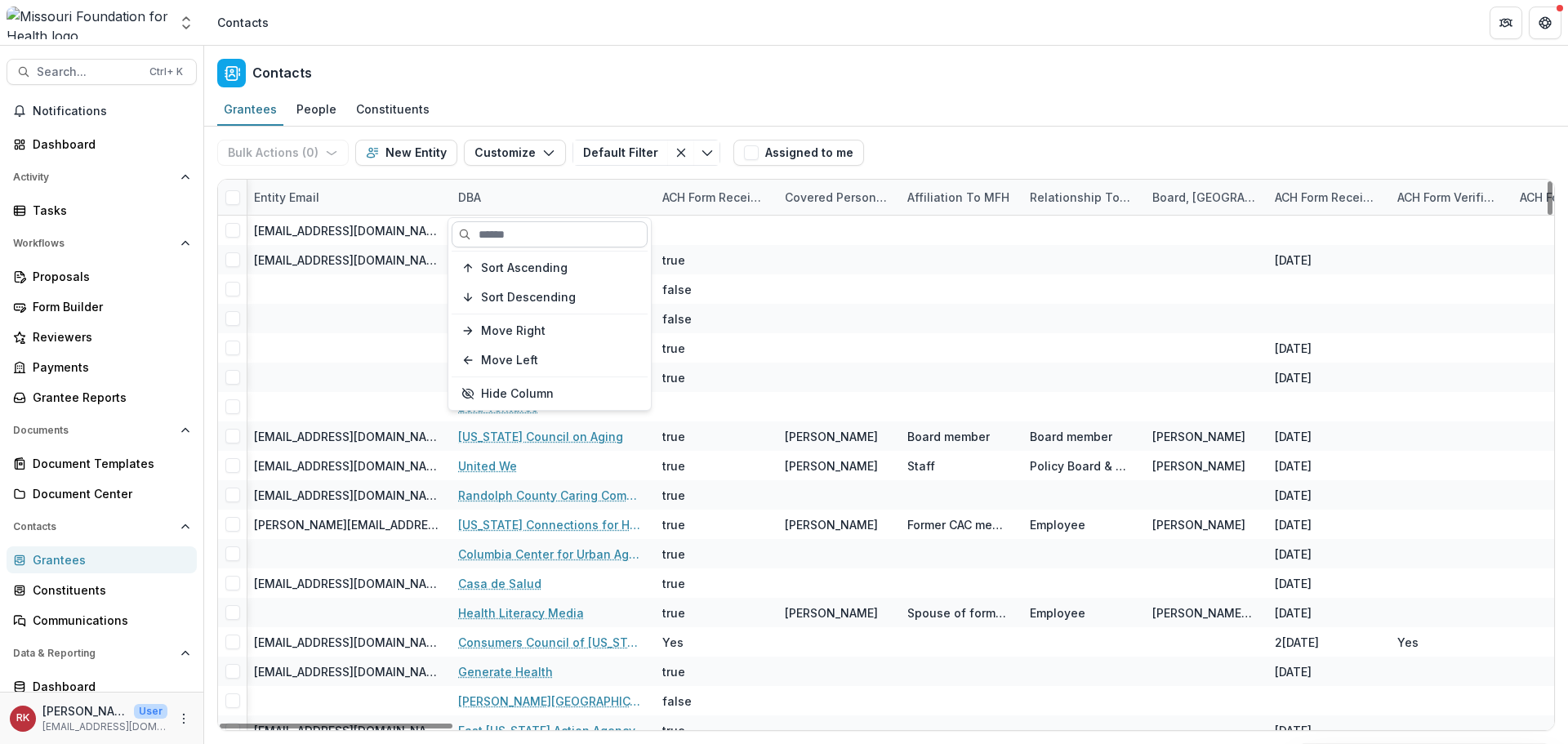
click at [500, 226] on input at bounding box center [550, 234] width 196 height 26
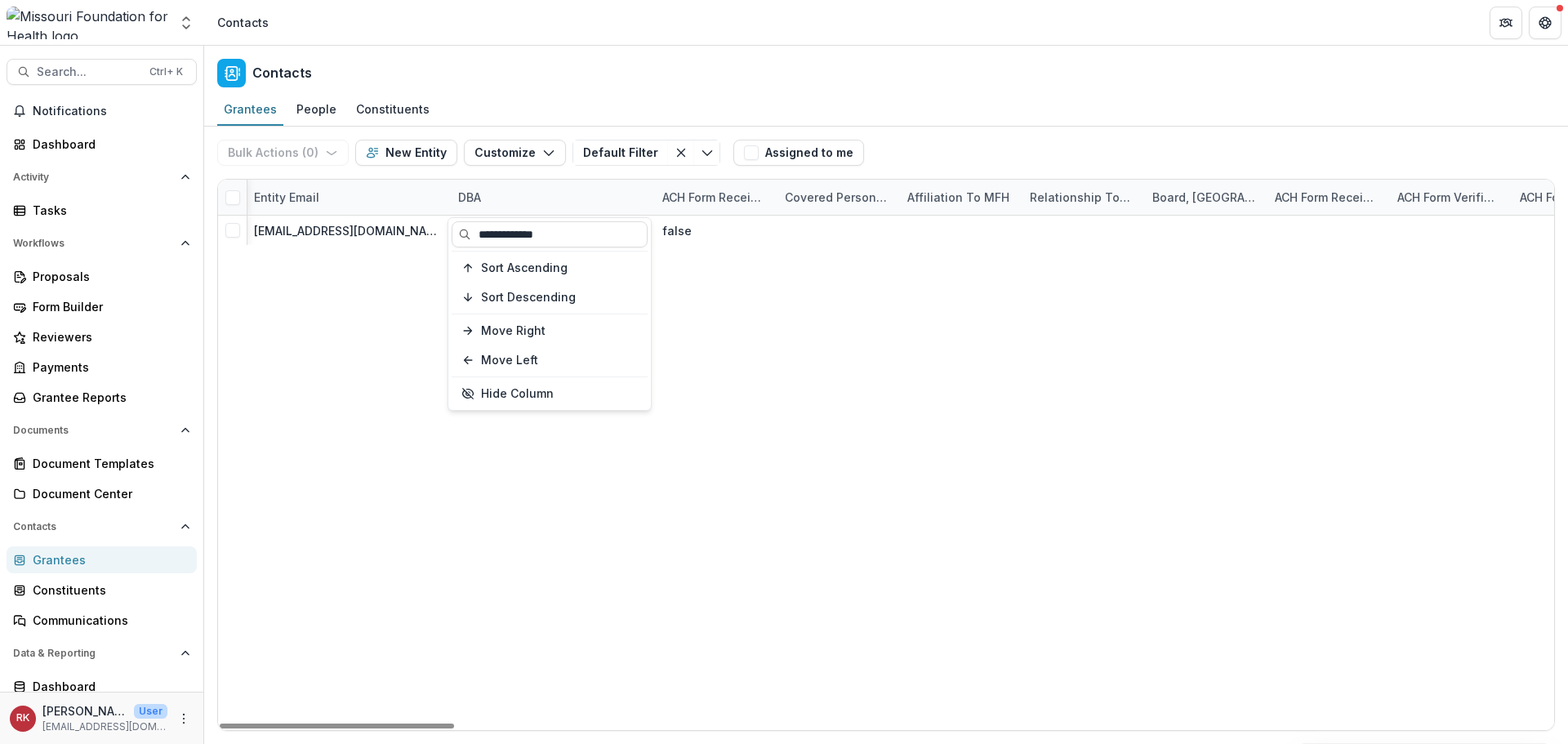
type input "**********"
drag, startPoint x: 896, startPoint y: 449, endPoint x: 664, endPoint y: 311, distance: 269.9
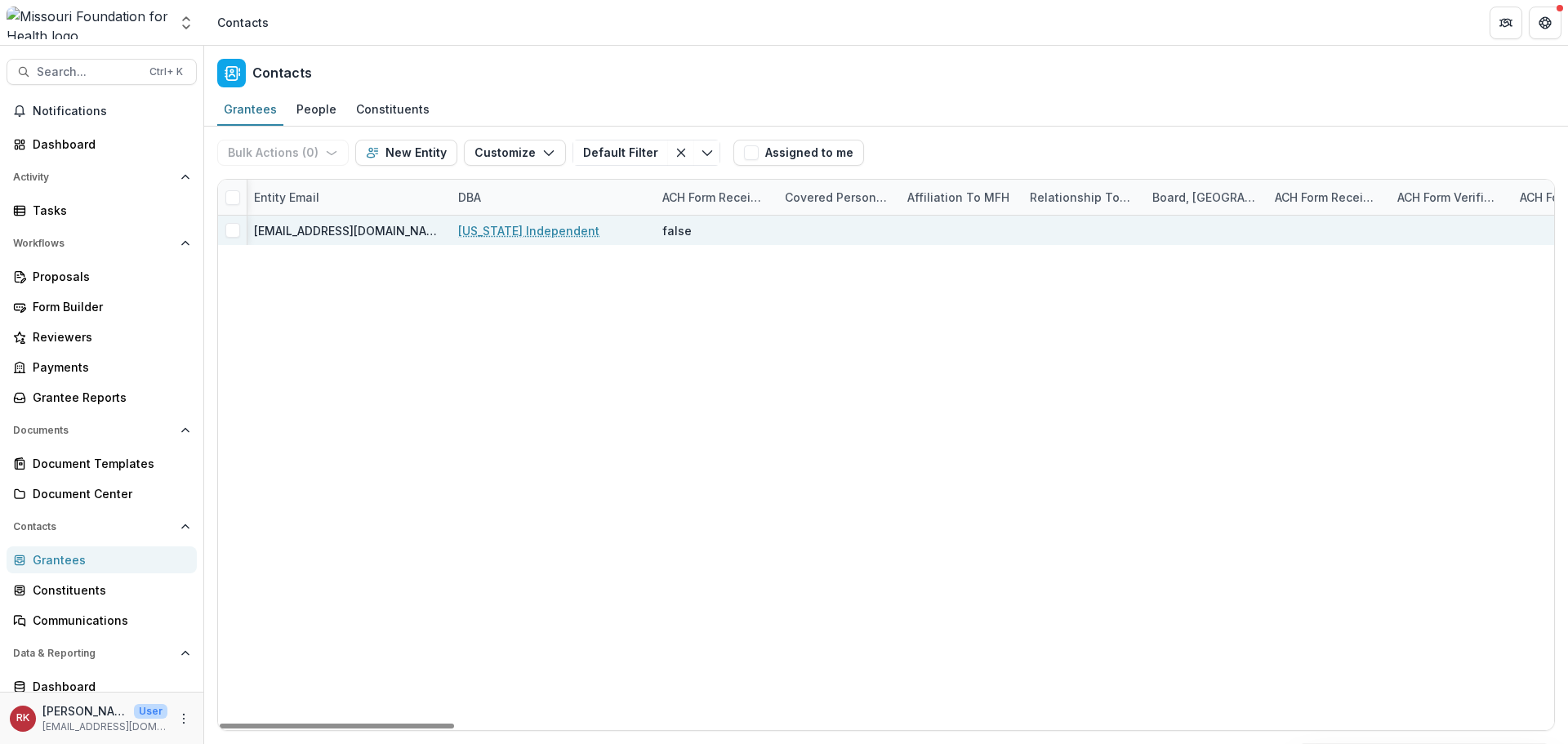
click at [509, 222] on link "Missouri Independent" at bounding box center [528, 230] width 141 height 17
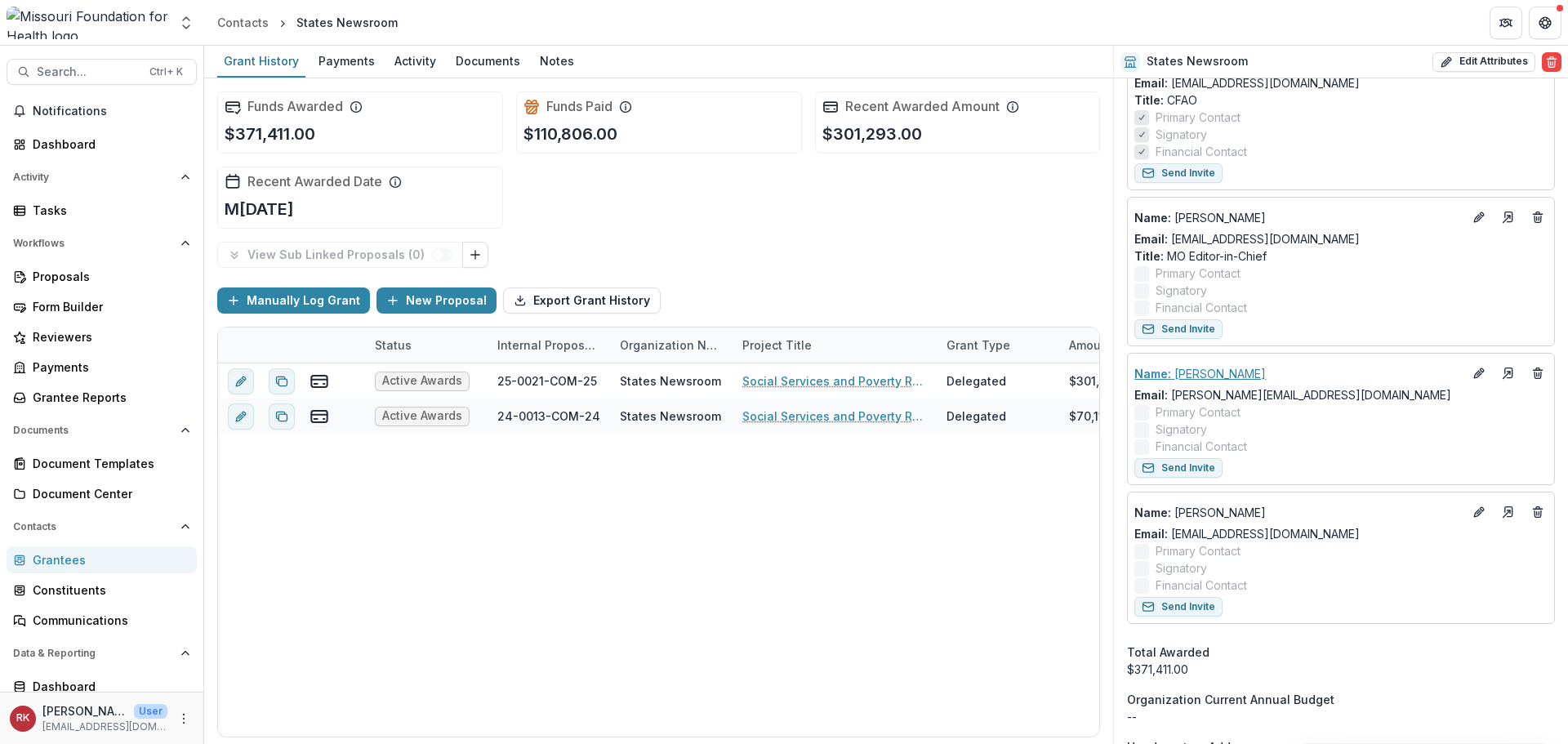
scroll to position [1062, 0]
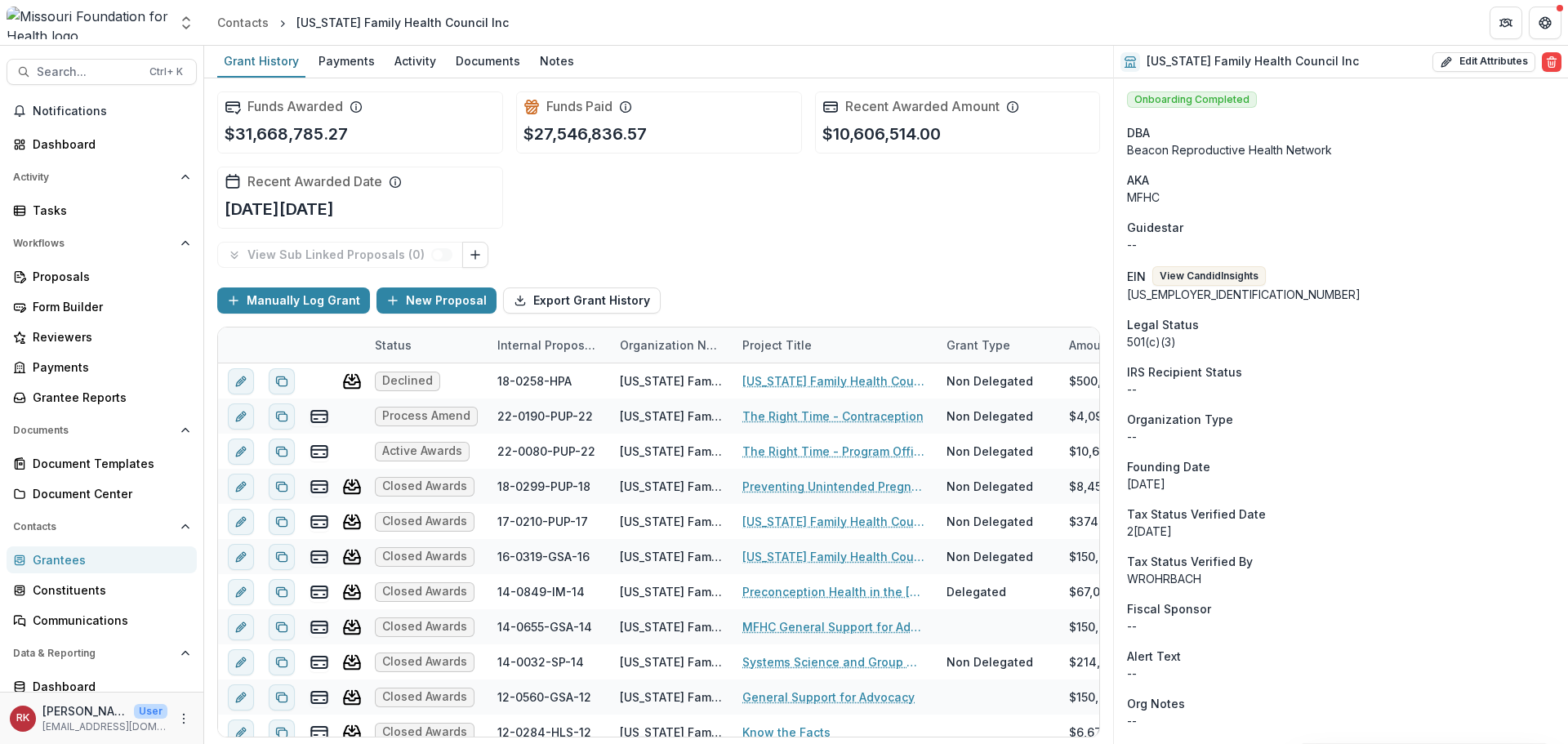
click at [75, 556] on div "Grantees" at bounding box center [108, 559] width 151 height 17
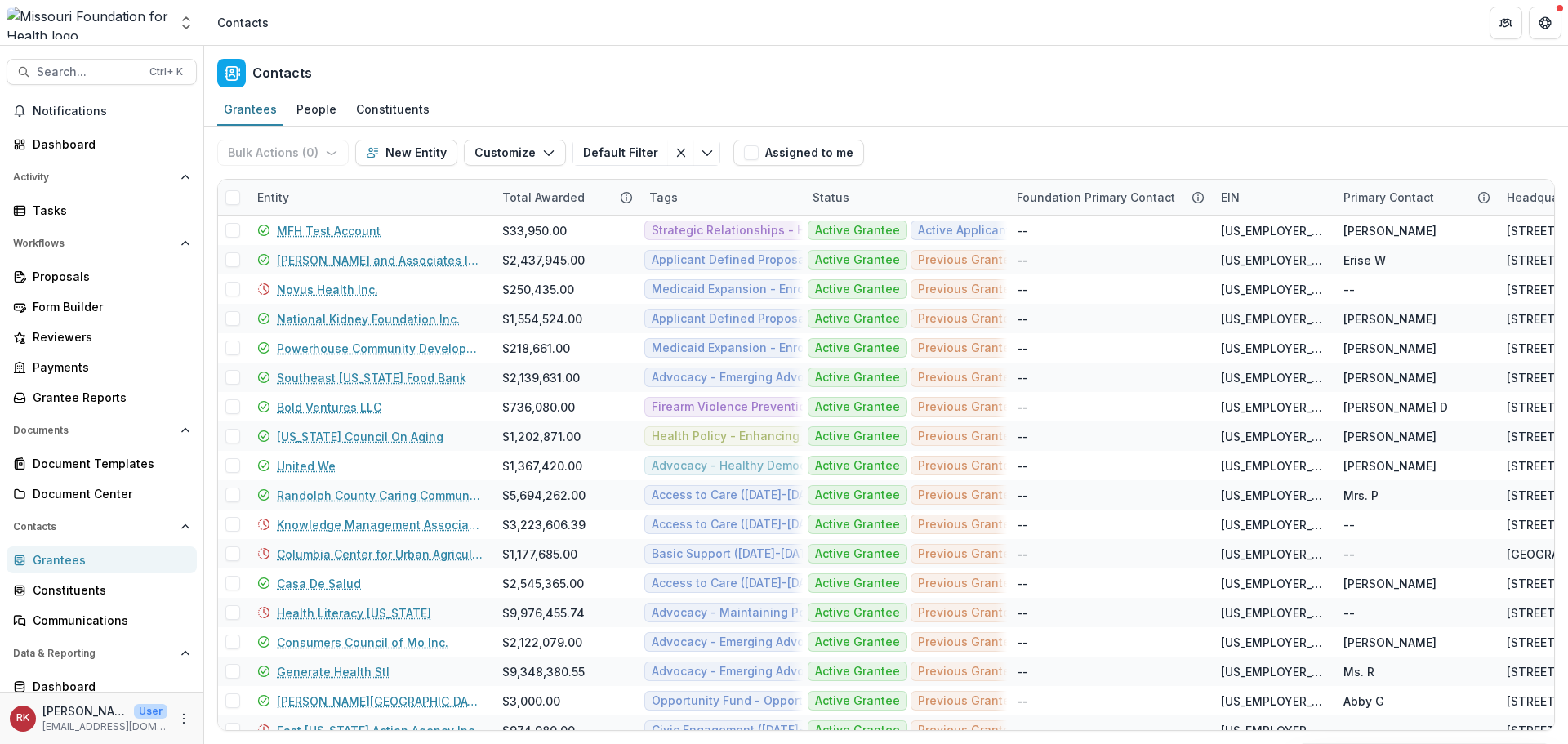
click at [248, 201] on div "Entity" at bounding box center [273, 197] width 51 height 17
click at [286, 238] on input at bounding box center [349, 234] width 196 height 26
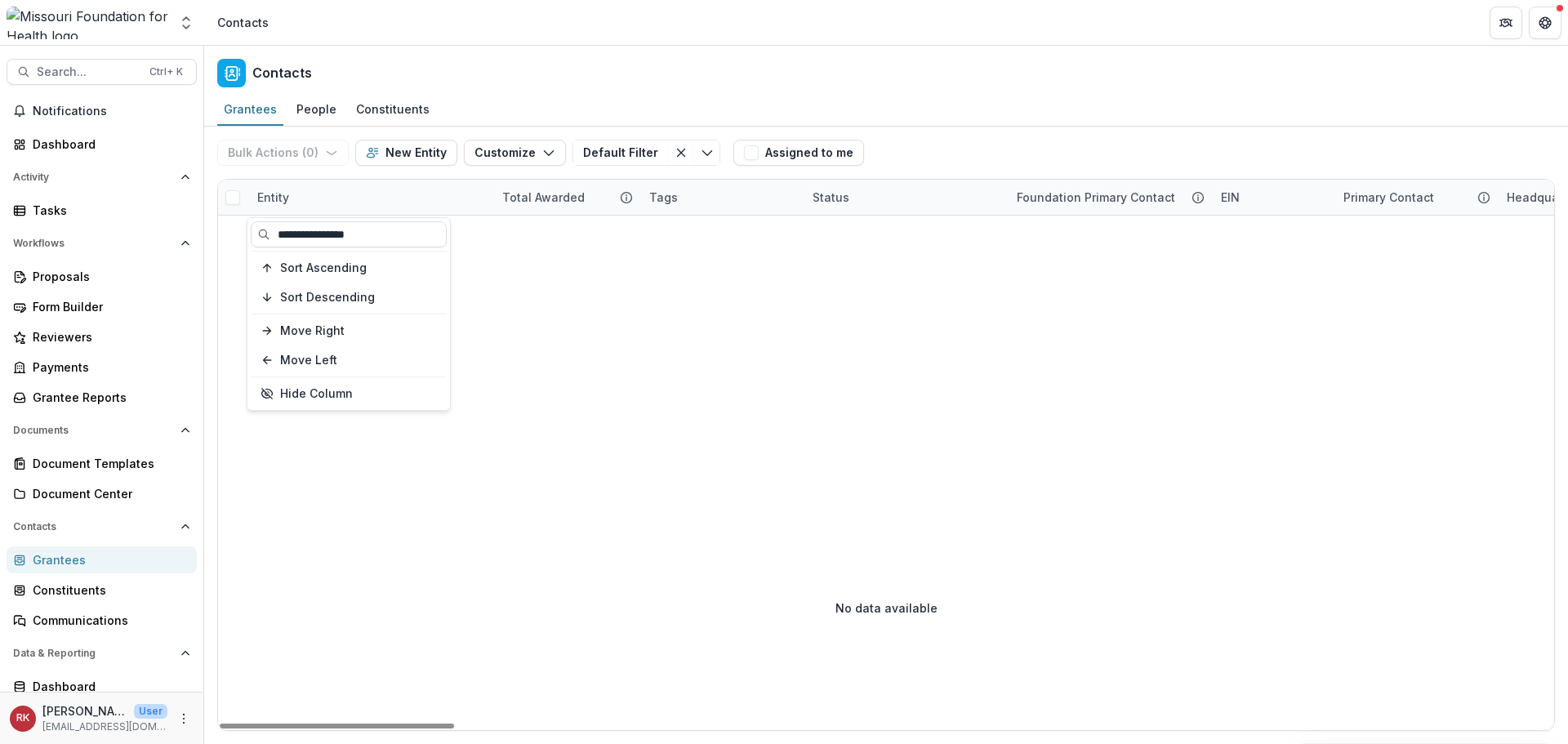
drag, startPoint x: 394, startPoint y: 232, endPoint x: 240, endPoint y: 226, distance: 154.1
click at [240, 226] on body "Skip to content Aggregate Analysis Foundations MFH Workflow Sandbox Missouri Fo…" at bounding box center [784, 372] width 1568 height 744
click at [406, 238] on input "**********" at bounding box center [349, 234] width 196 height 26
type input "*"
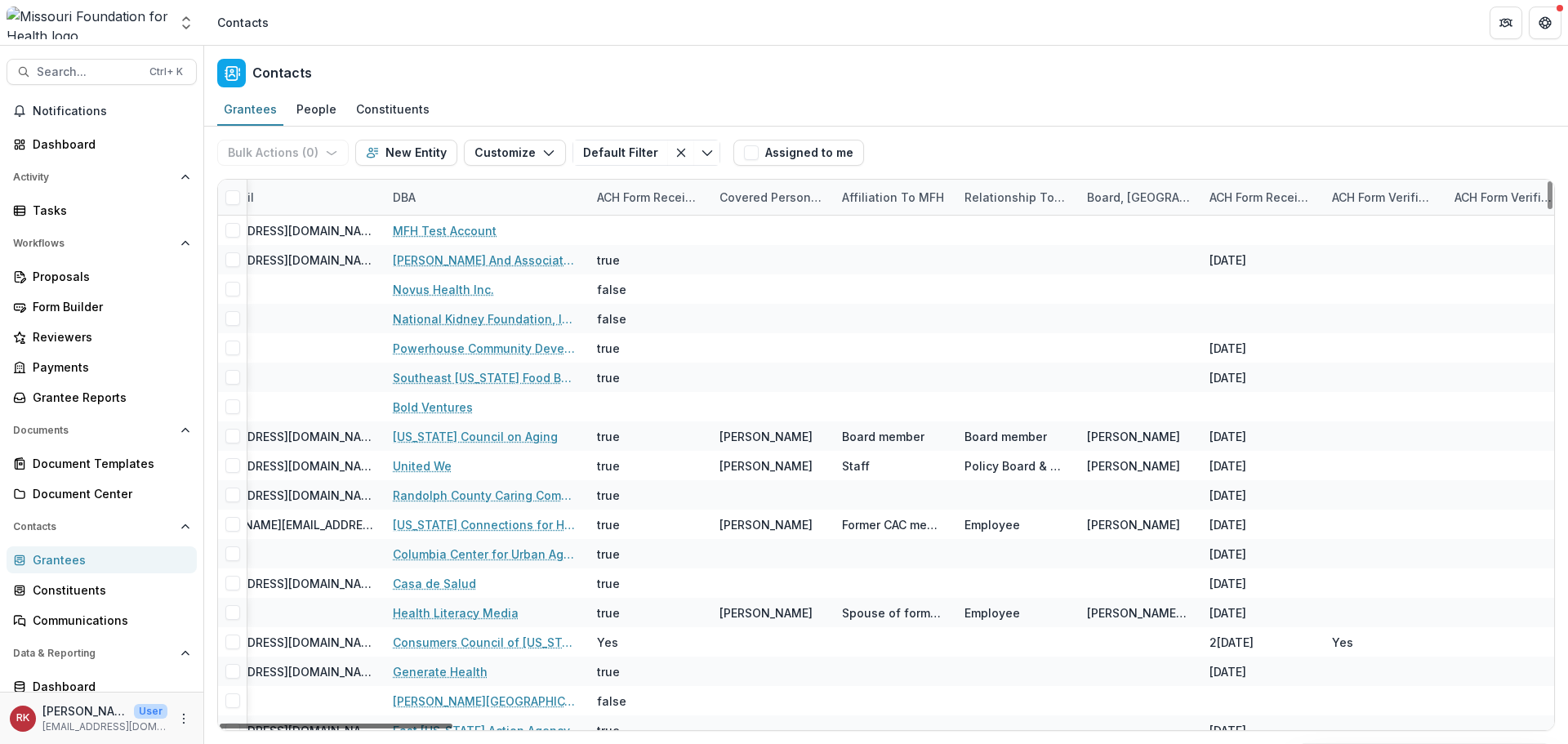
drag, startPoint x: 339, startPoint y: 725, endPoint x: 692, endPoint y: 755, distance: 354.3
click at [453, 728] on div at bounding box center [336, 725] width 233 height 4
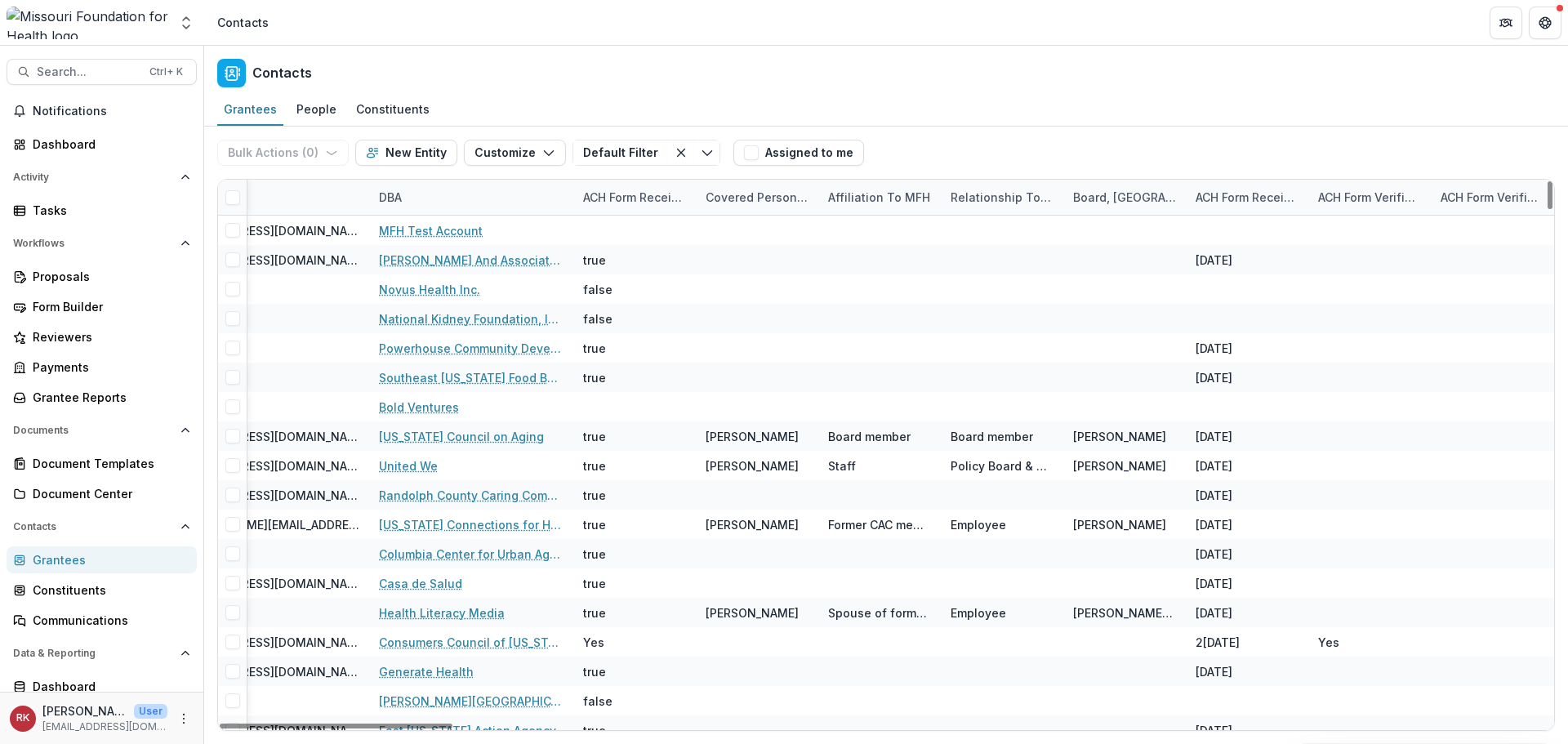
click at [394, 194] on div "DBA" at bounding box center [390, 197] width 42 height 17
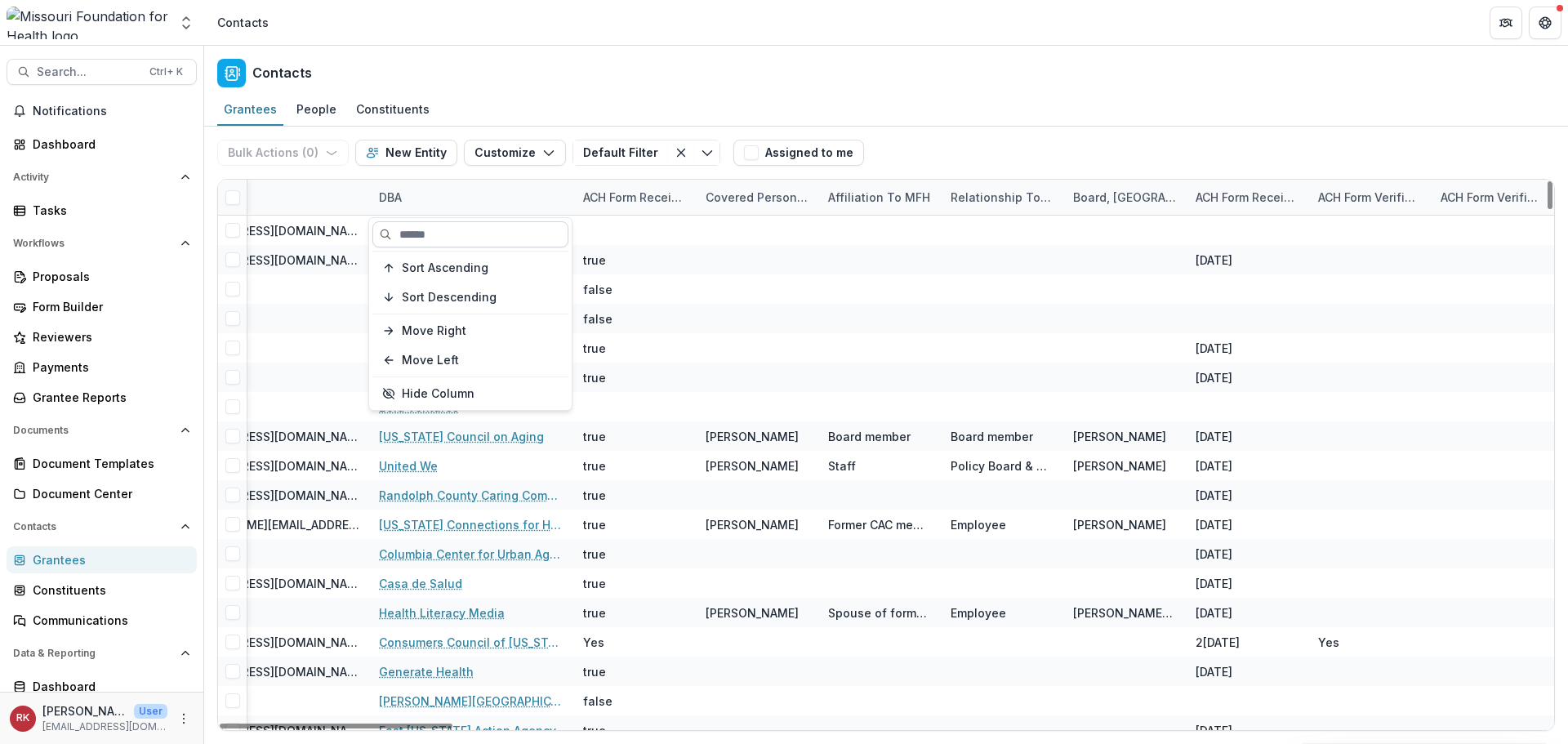
click at [455, 234] on input at bounding box center [471, 234] width 196 height 26
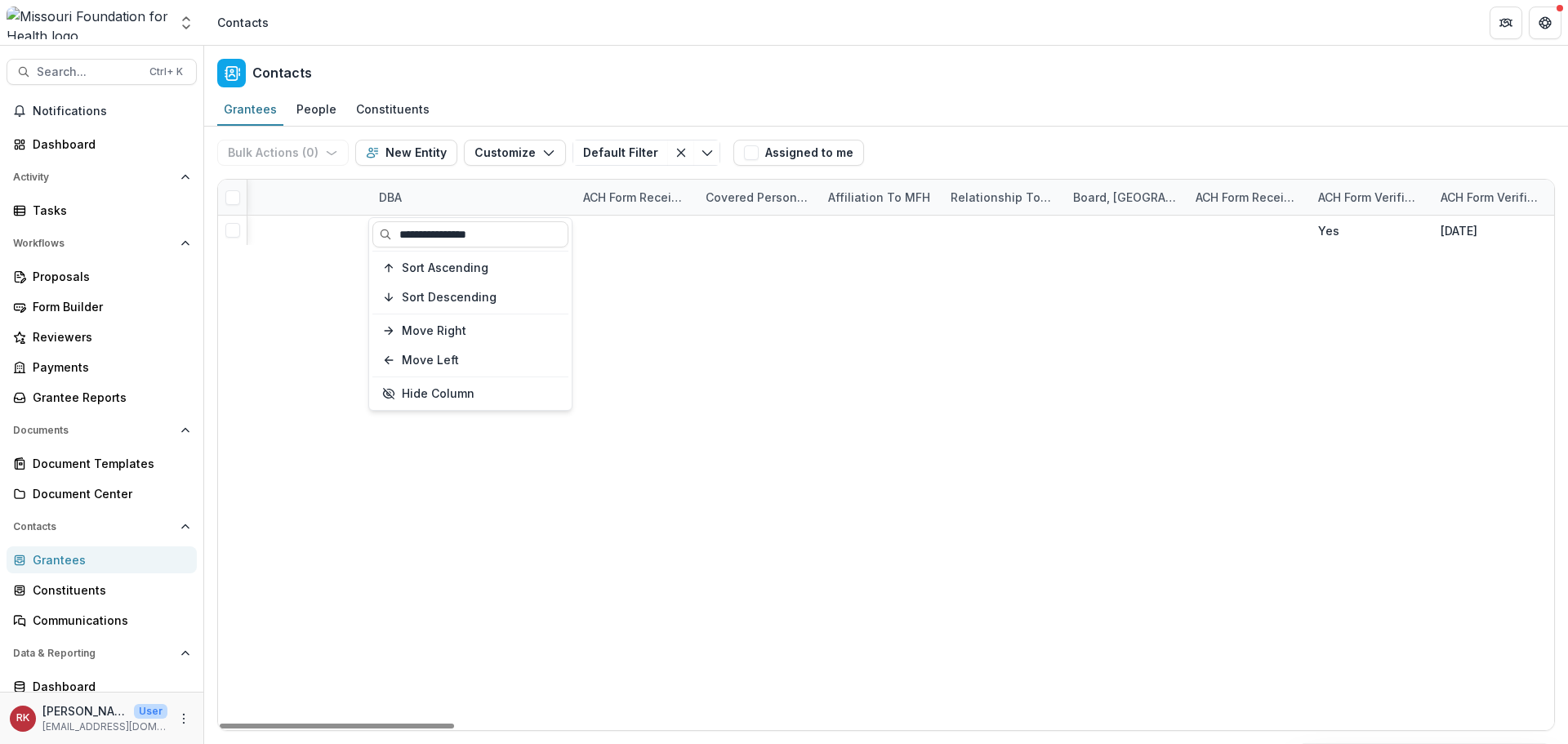
type input "**********"
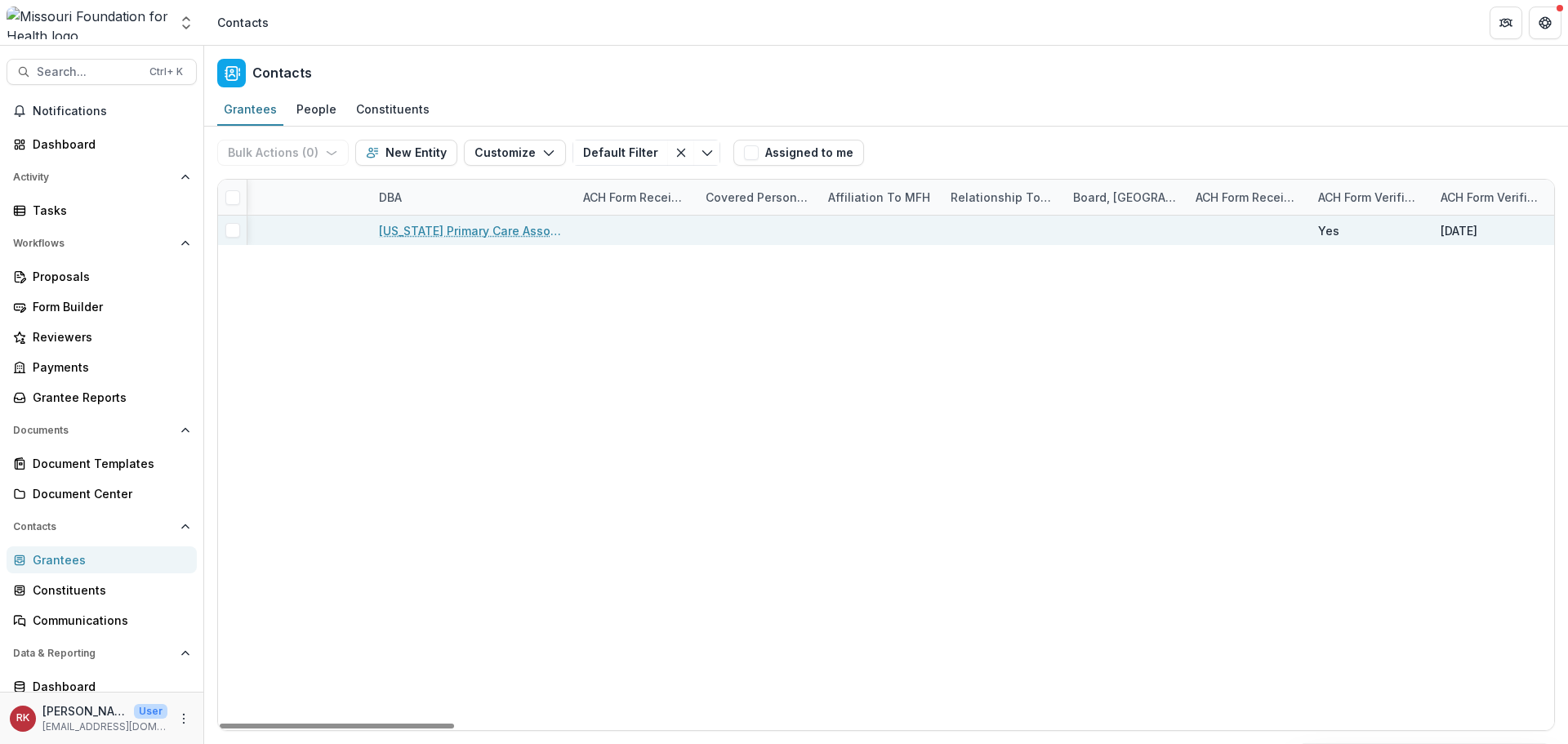
click at [455, 225] on link "Missouri Primary Care Association" at bounding box center [471, 230] width 185 height 17
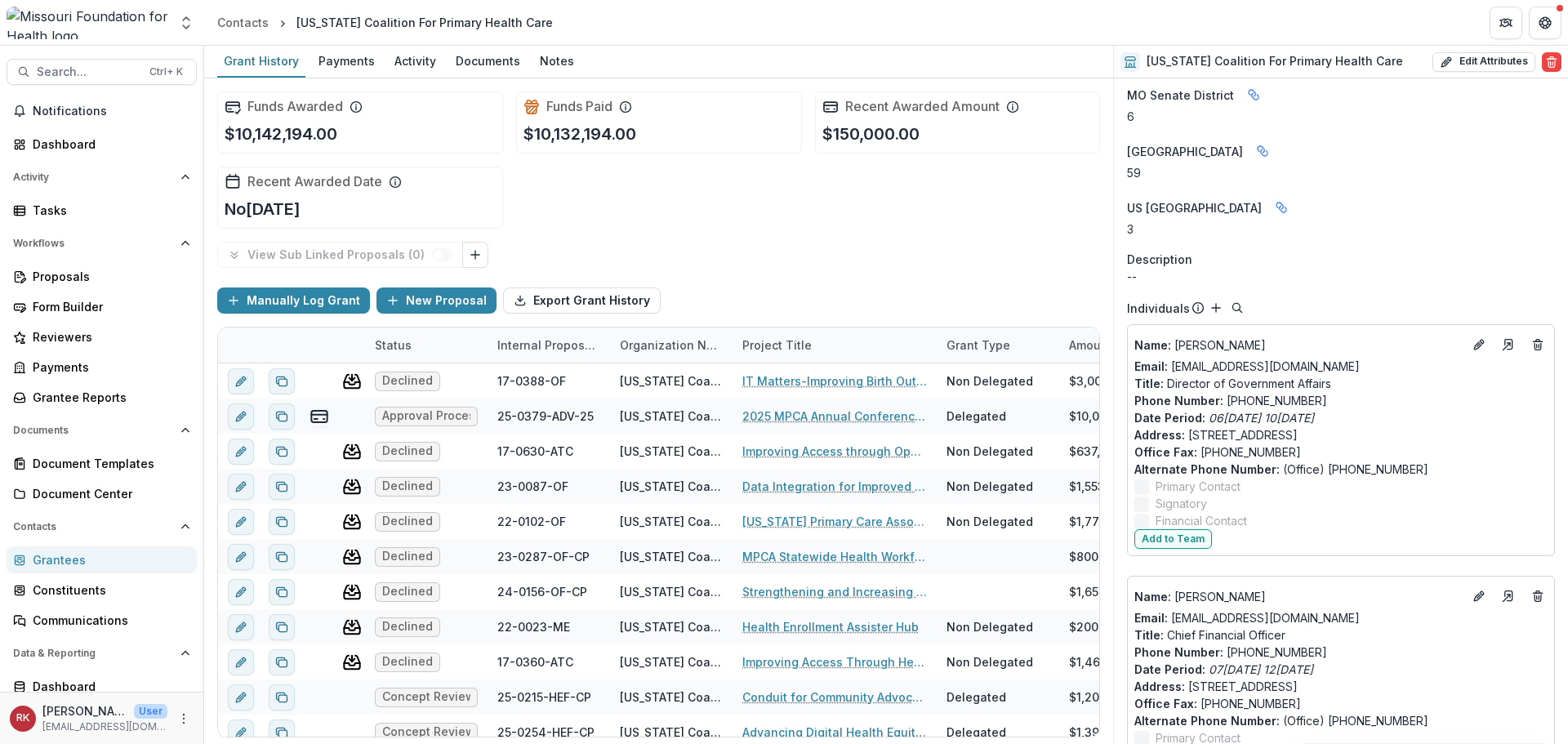
scroll to position [3592, 0]
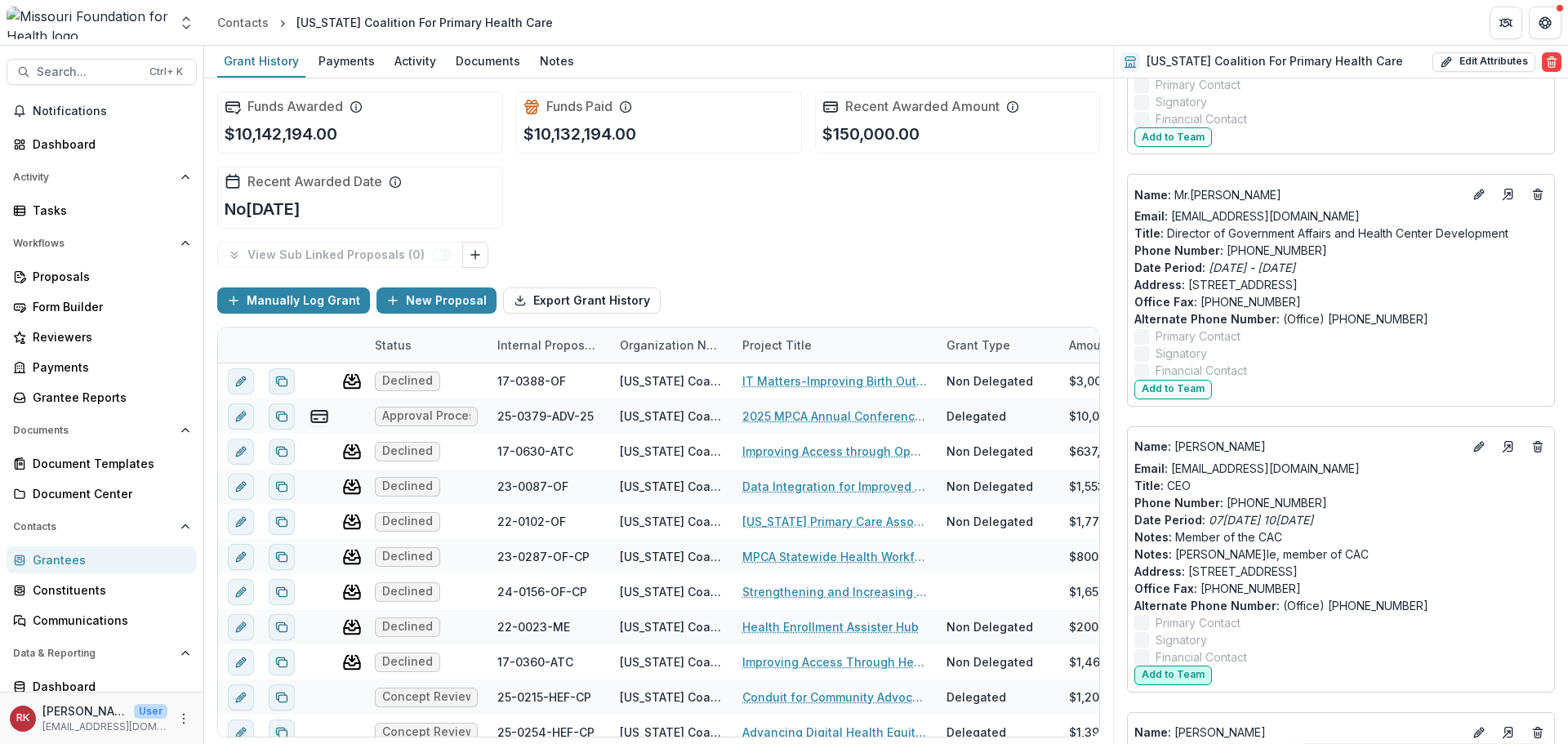
click at [1167, 666] on button "Add to Team" at bounding box center [1173, 676] width 77 height 20
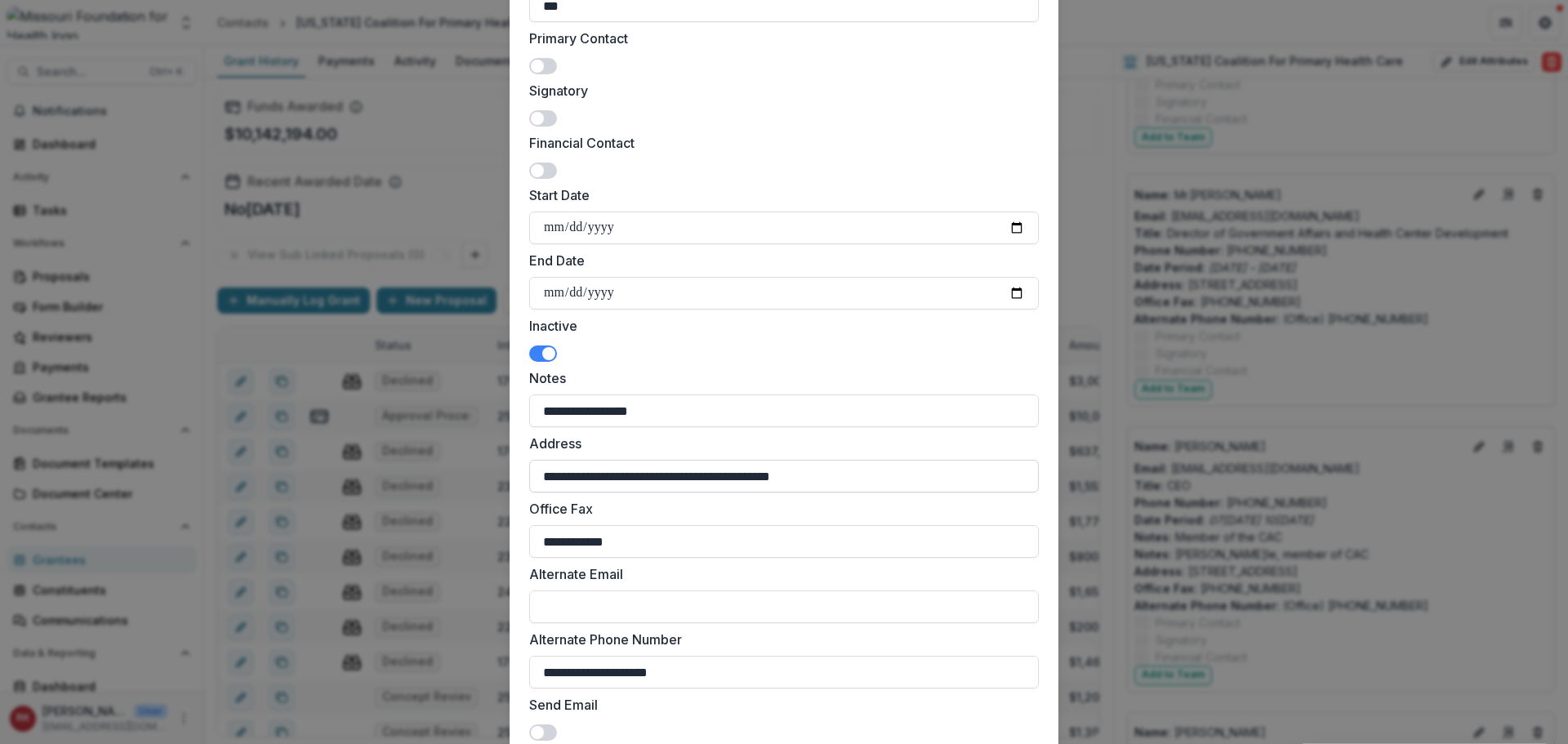
scroll to position [408, 0]
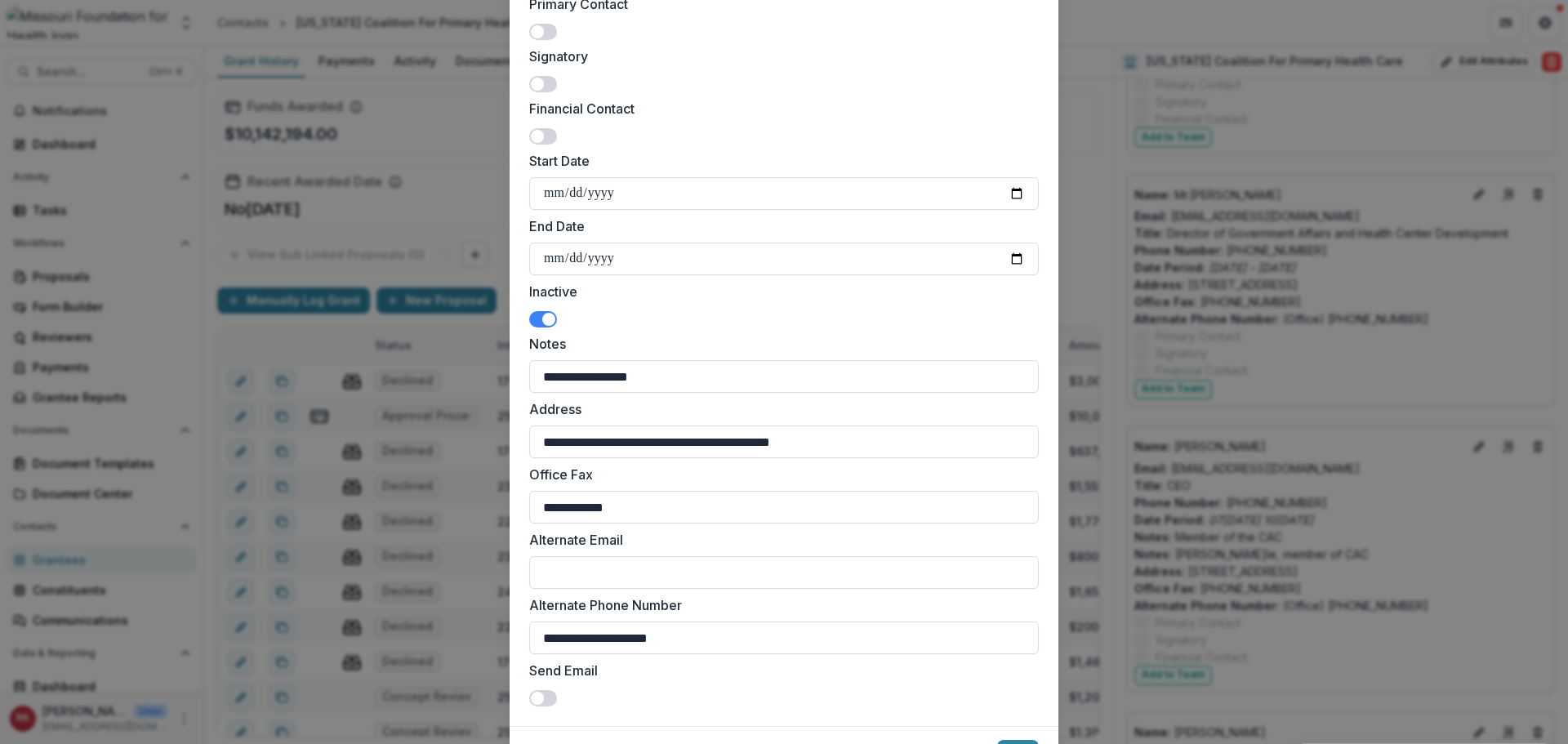
click at [546, 313] on span at bounding box center [549, 319] width 14 height 13
click at [1010, 251] on input "**********" at bounding box center [784, 258] width 509 height 32
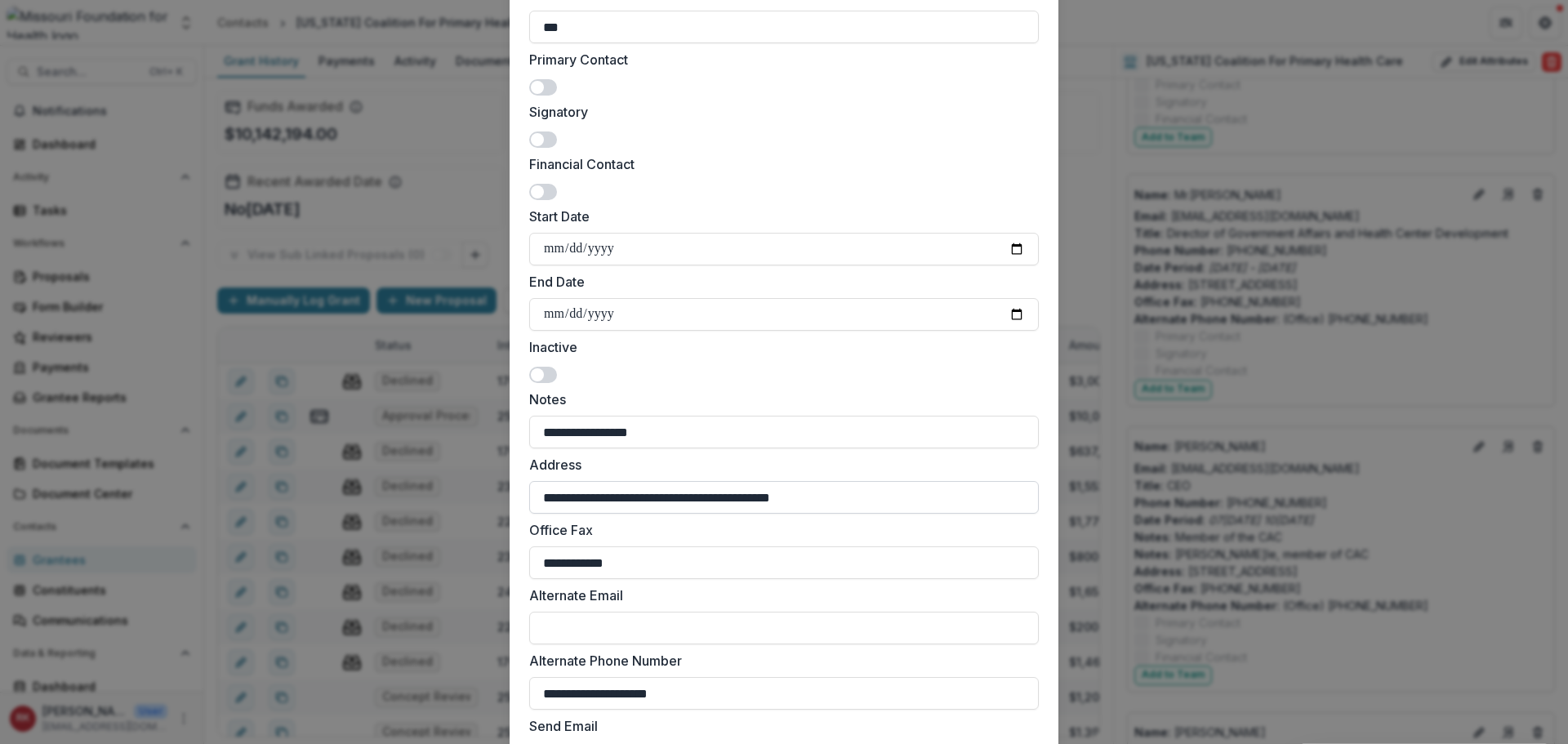
scroll to position [496, 0]
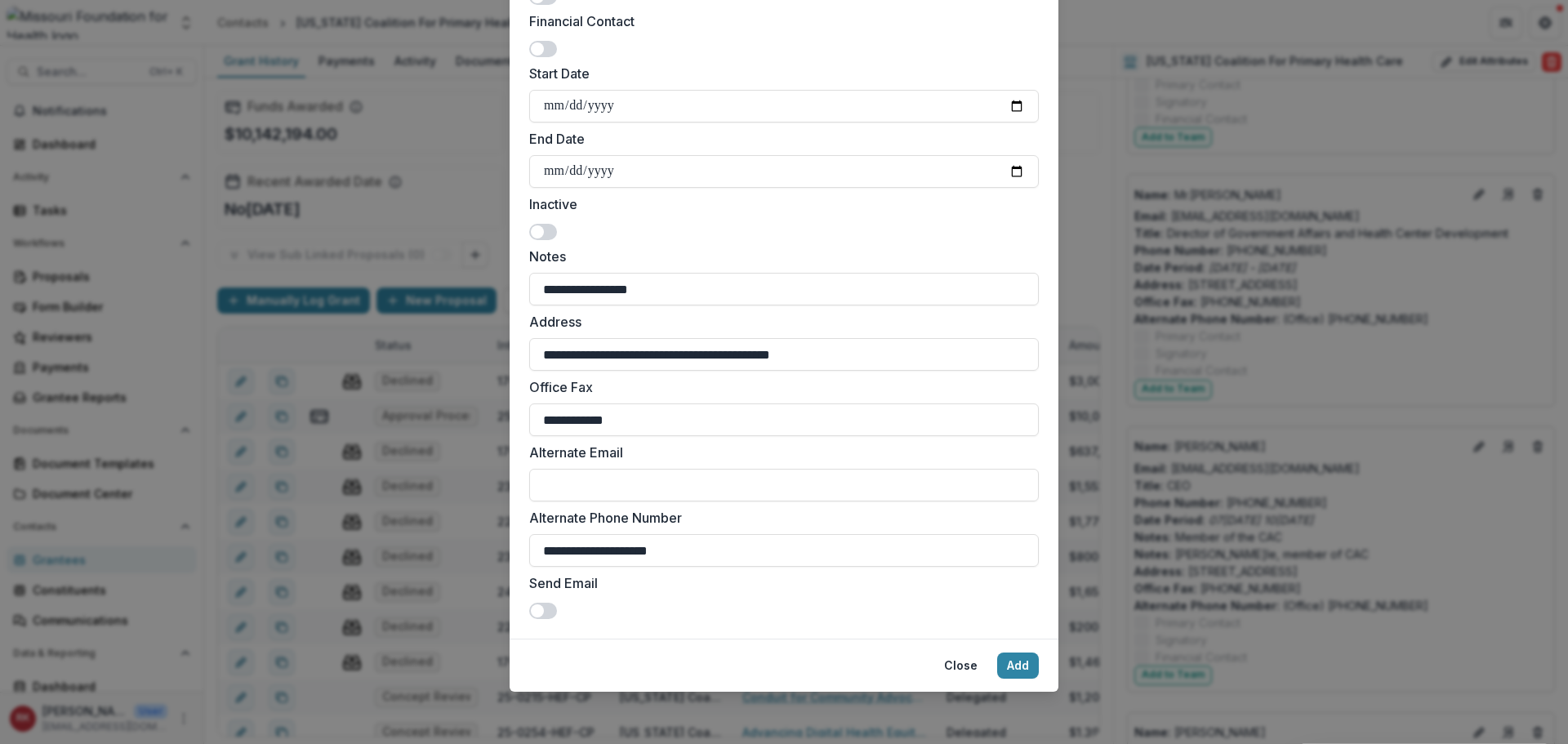
drag, startPoint x: 719, startPoint y: 546, endPoint x: 378, endPoint y: 526, distance: 341.6
click at [378, 526] on div "**********" at bounding box center [784, 372] width 1568 height 744
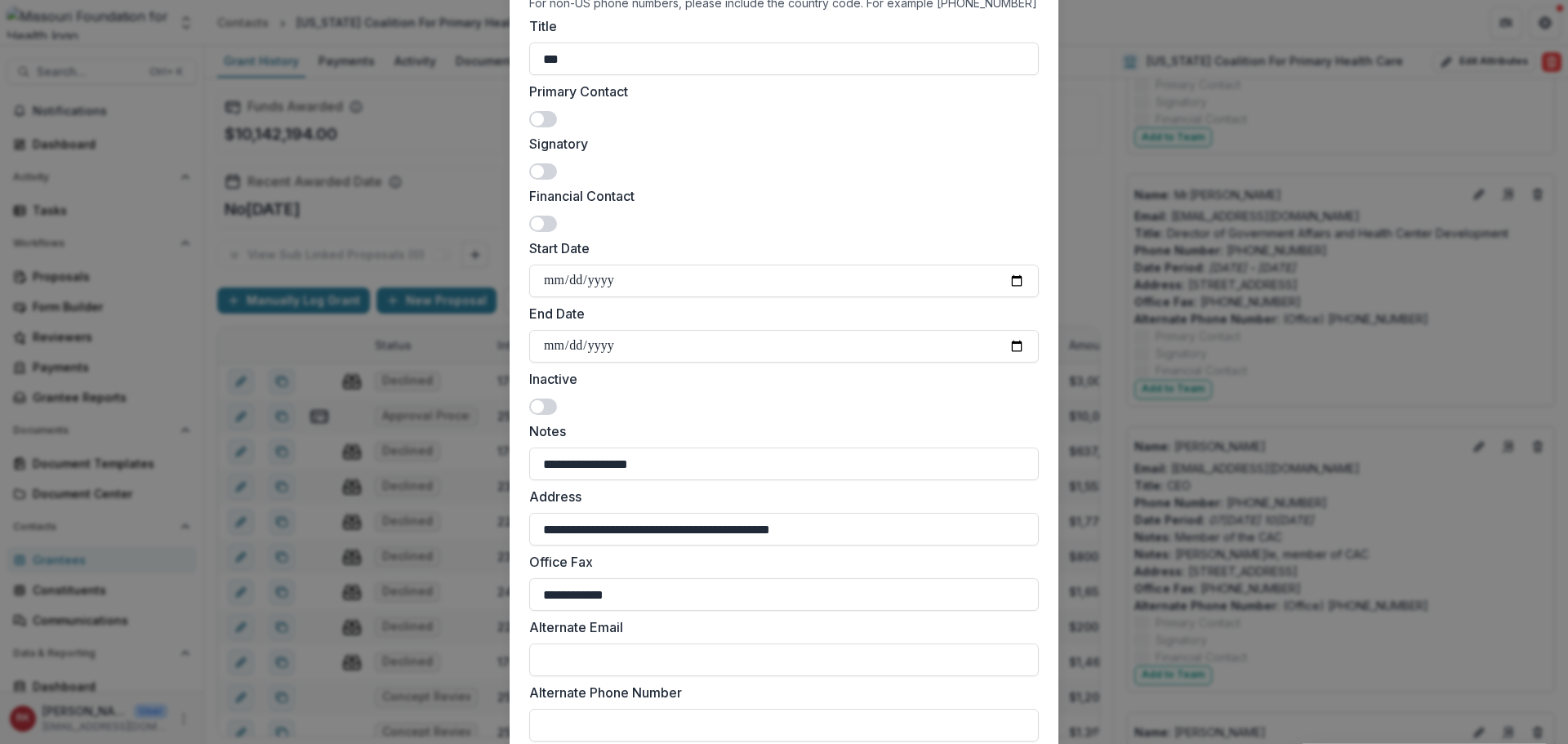
scroll to position [0, 0]
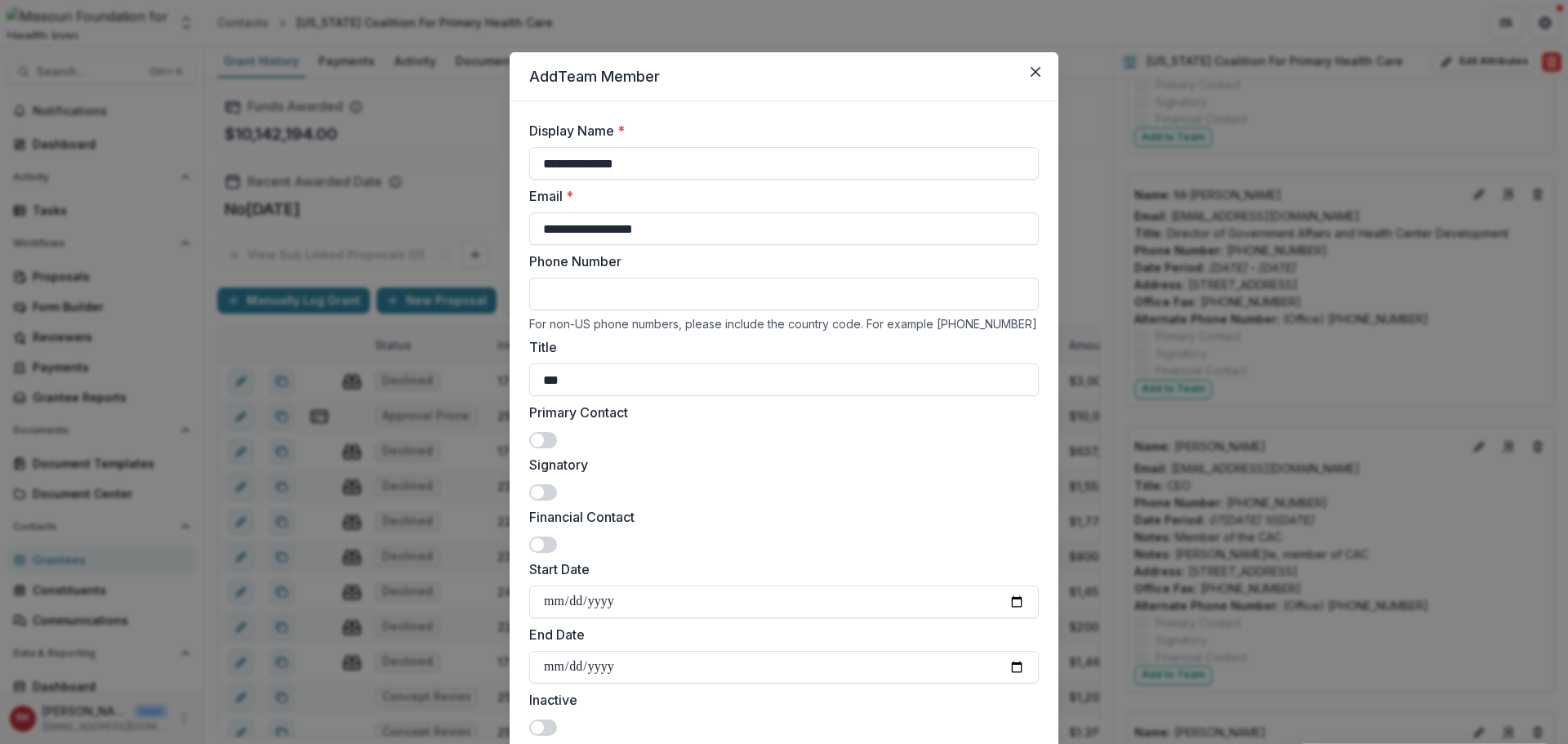
click at [587, 308] on input "Phone Number" at bounding box center [784, 294] width 509 height 32
paste input "**********"
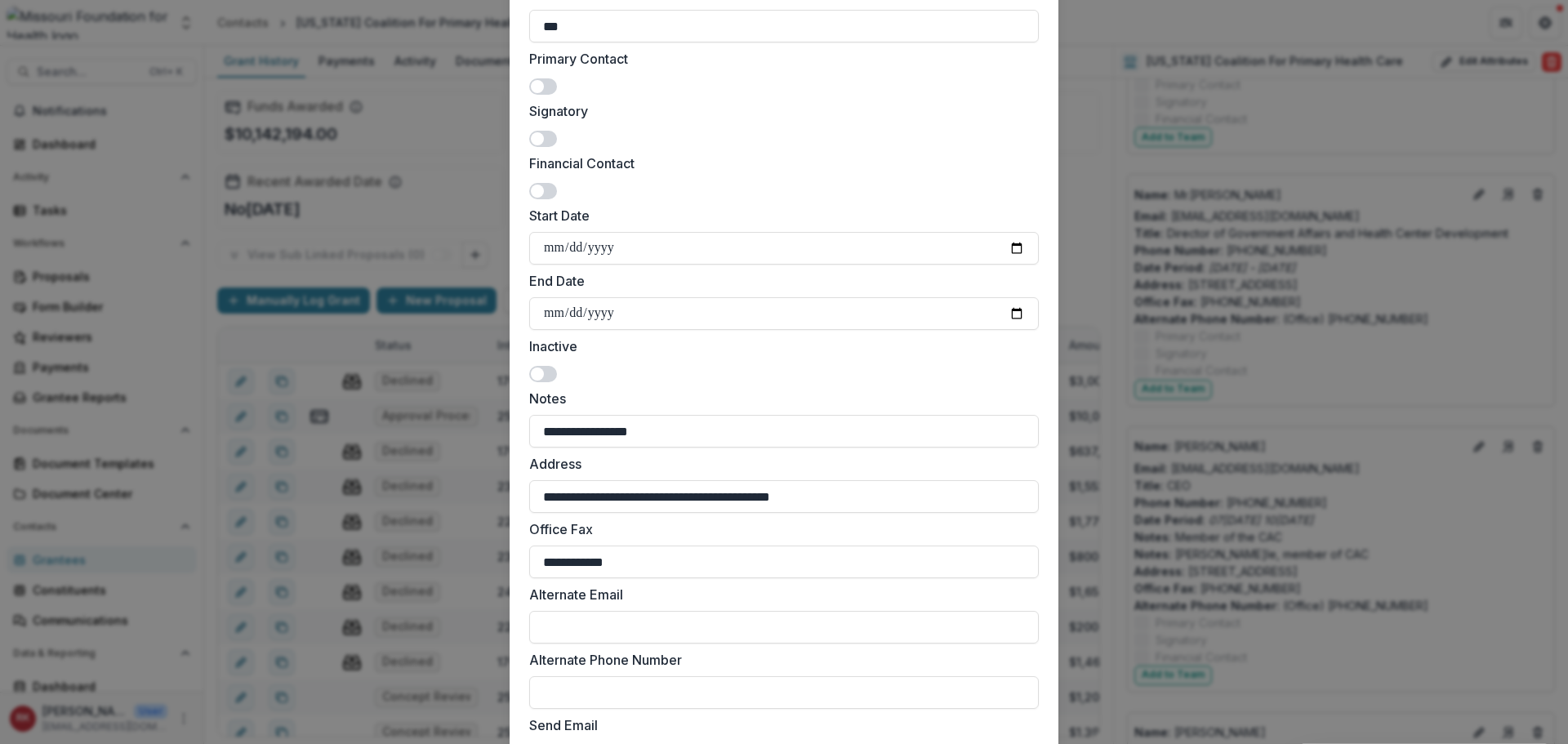
scroll to position [496, 0]
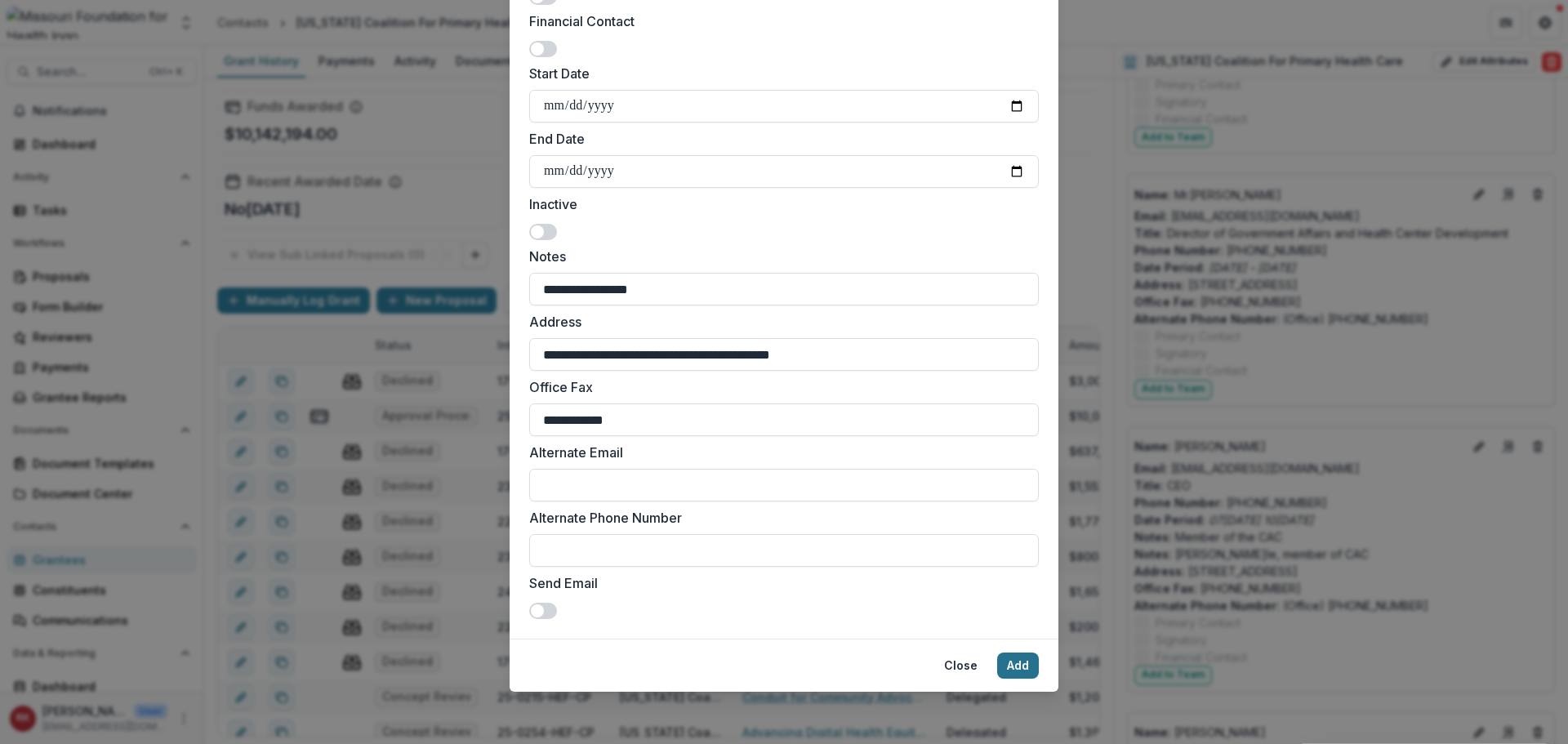
type input "**********"
click at [1012, 667] on button "Add" at bounding box center [1018, 665] width 41 height 26
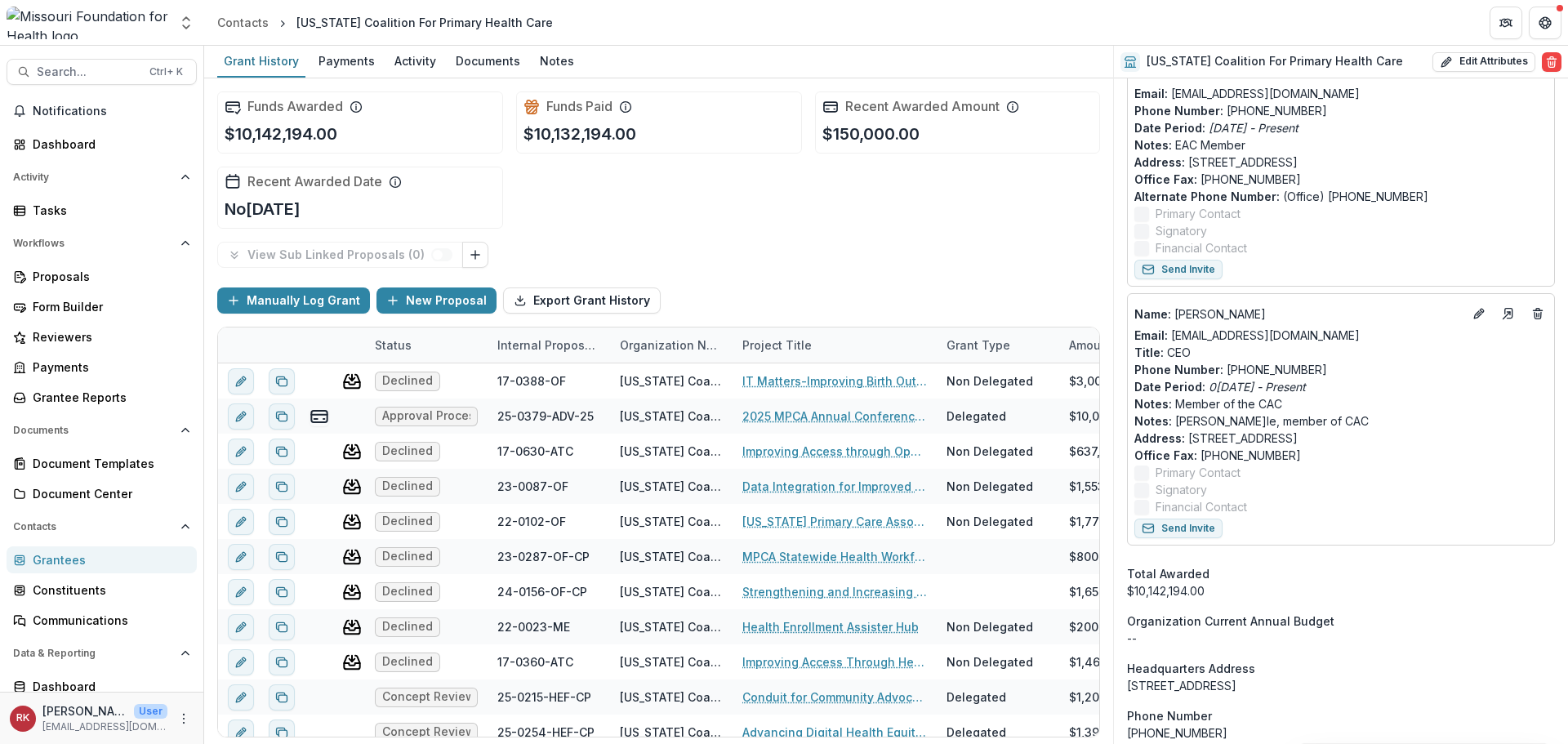
scroll to position [1564, 0]
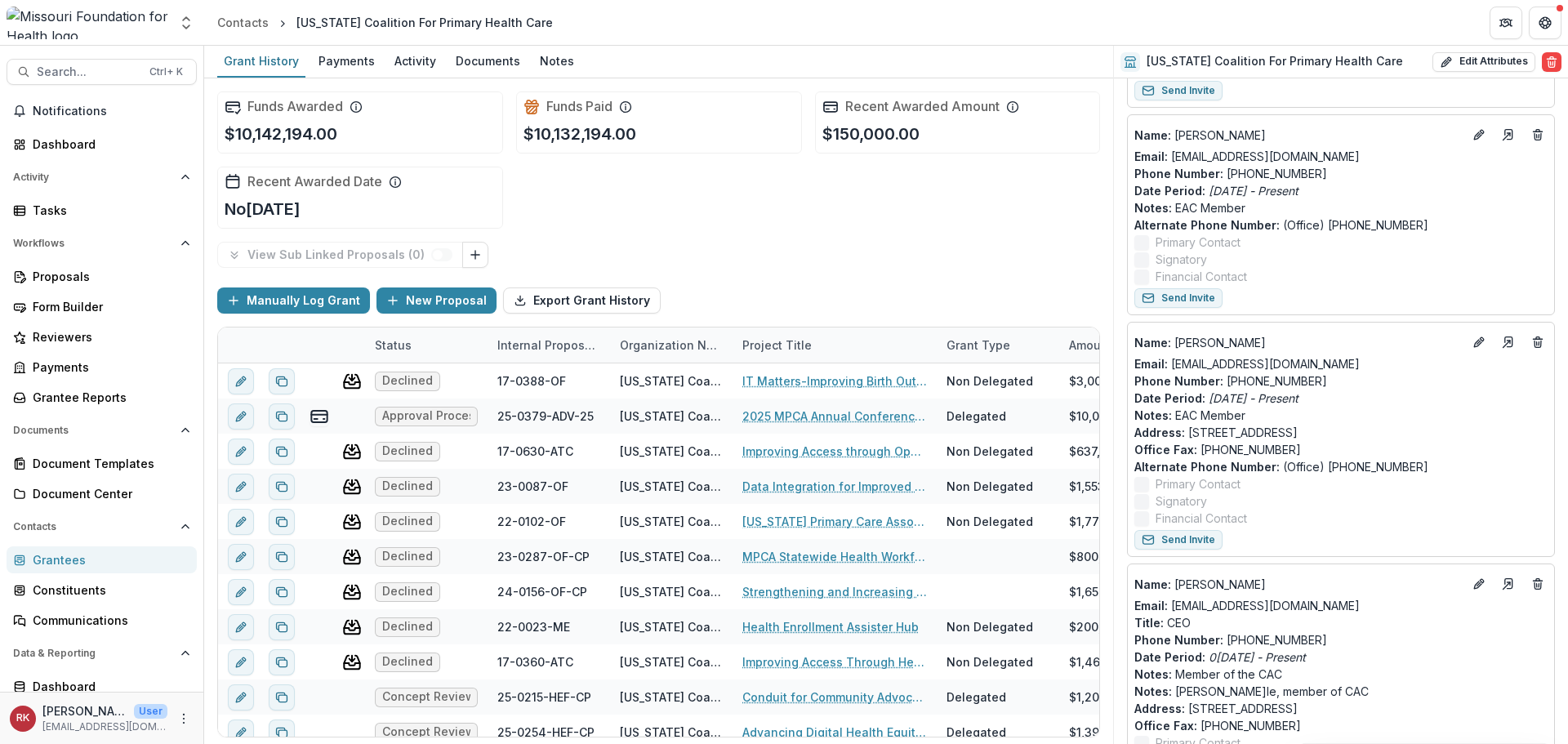
click at [59, 551] on div "Grantees" at bounding box center [108, 559] width 151 height 17
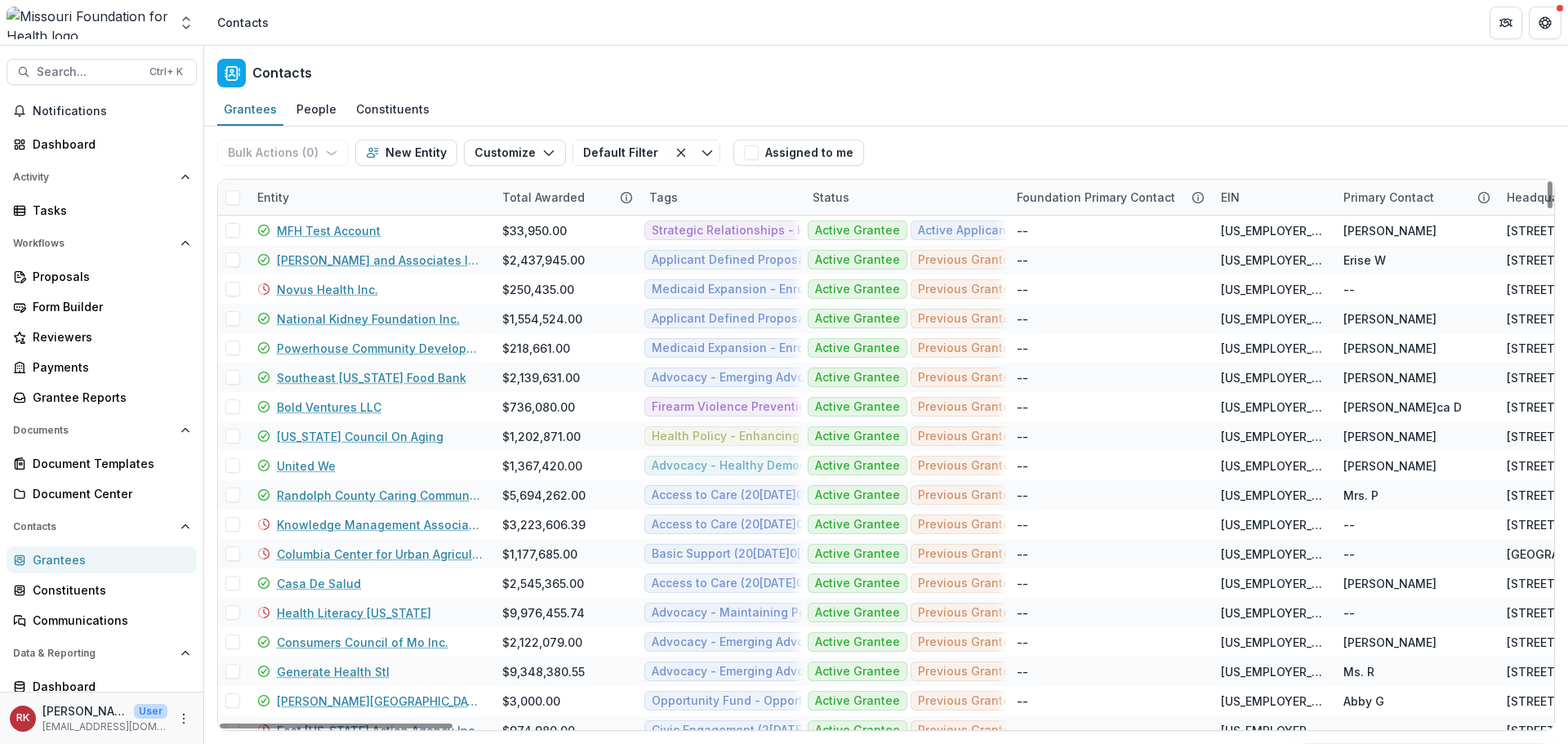
click at [288, 190] on div "Entity" at bounding box center [273, 197] width 51 height 17
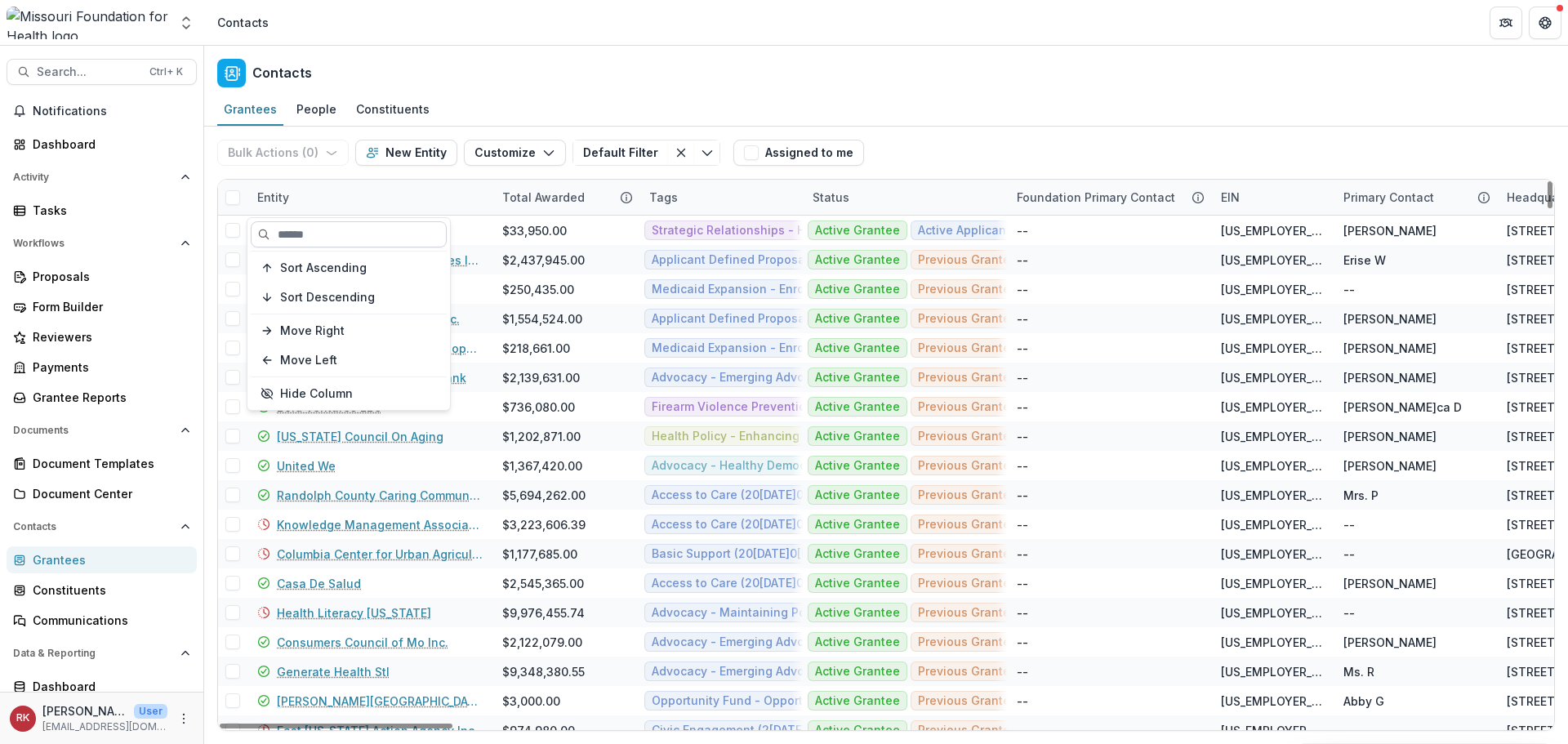
click at [314, 225] on input at bounding box center [349, 234] width 196 height 26
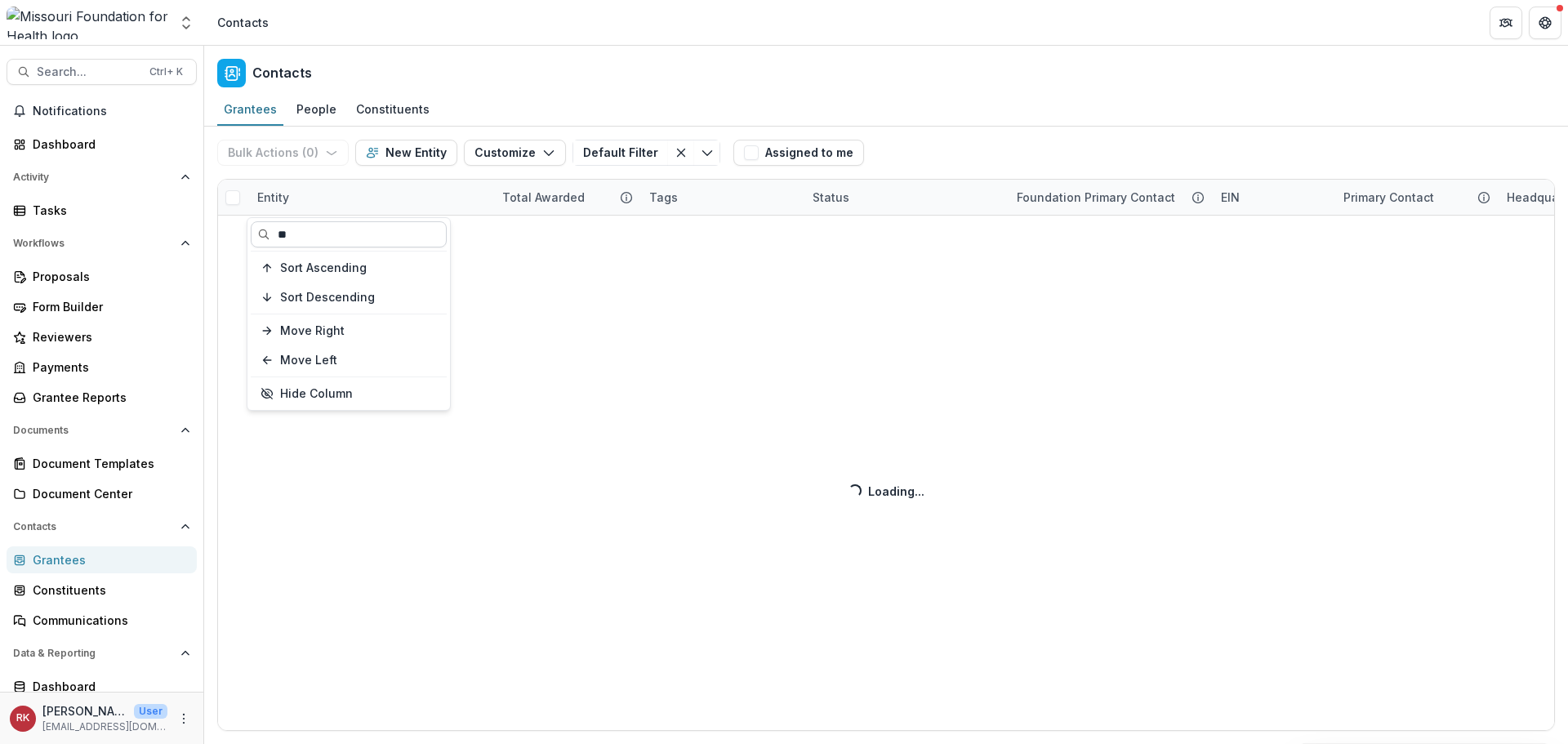
type input "*"
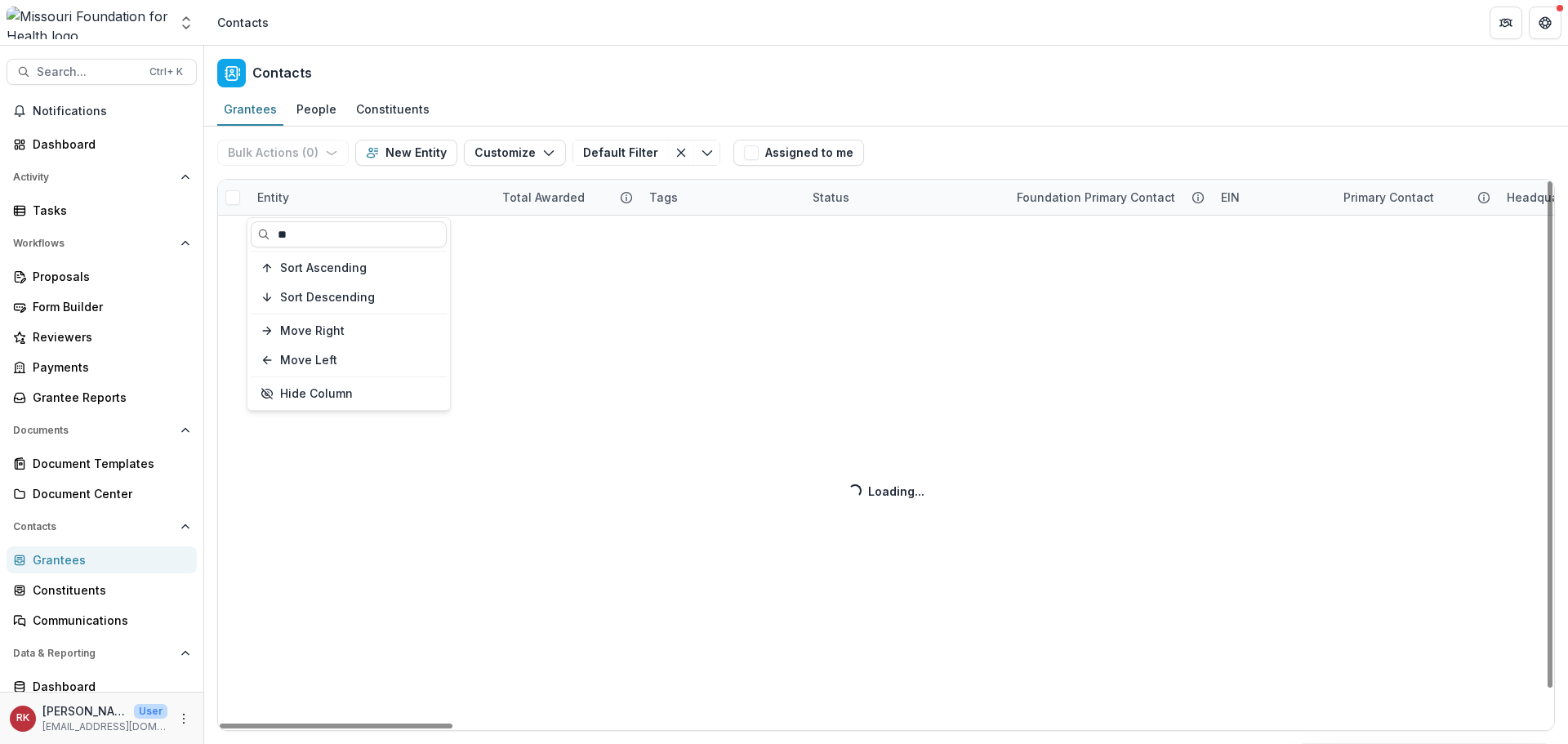
type input "*"
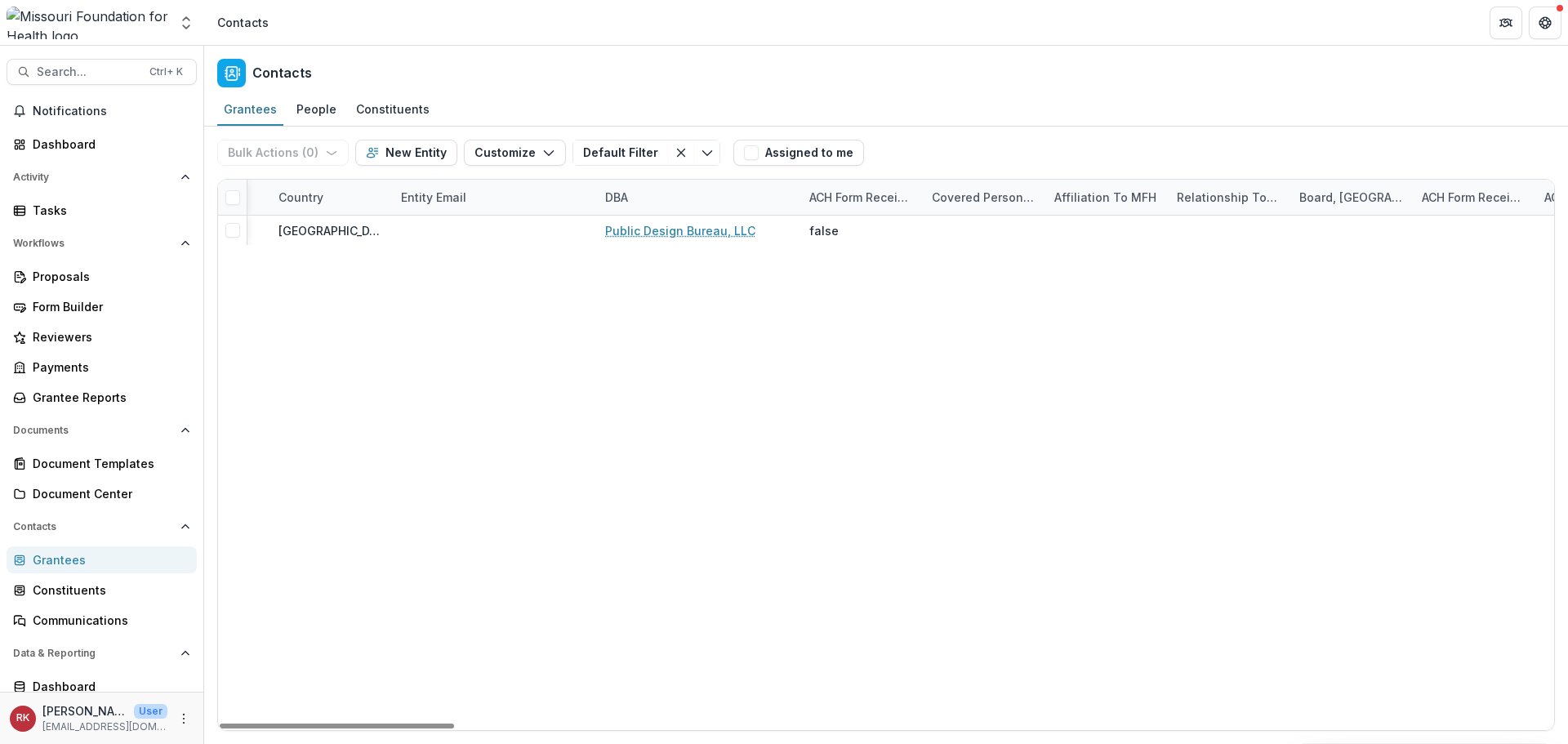
drag, startPoint x: 374, startPoint y: 725, endPoint x: 715, endPoint y: 673, distance: 344.9
click at [455, 728] on div at bounding box center [337, 725] width 234 height 4
click at [554, 196] on div "DBA" at bounding box center [570, 197] width 42 height 17
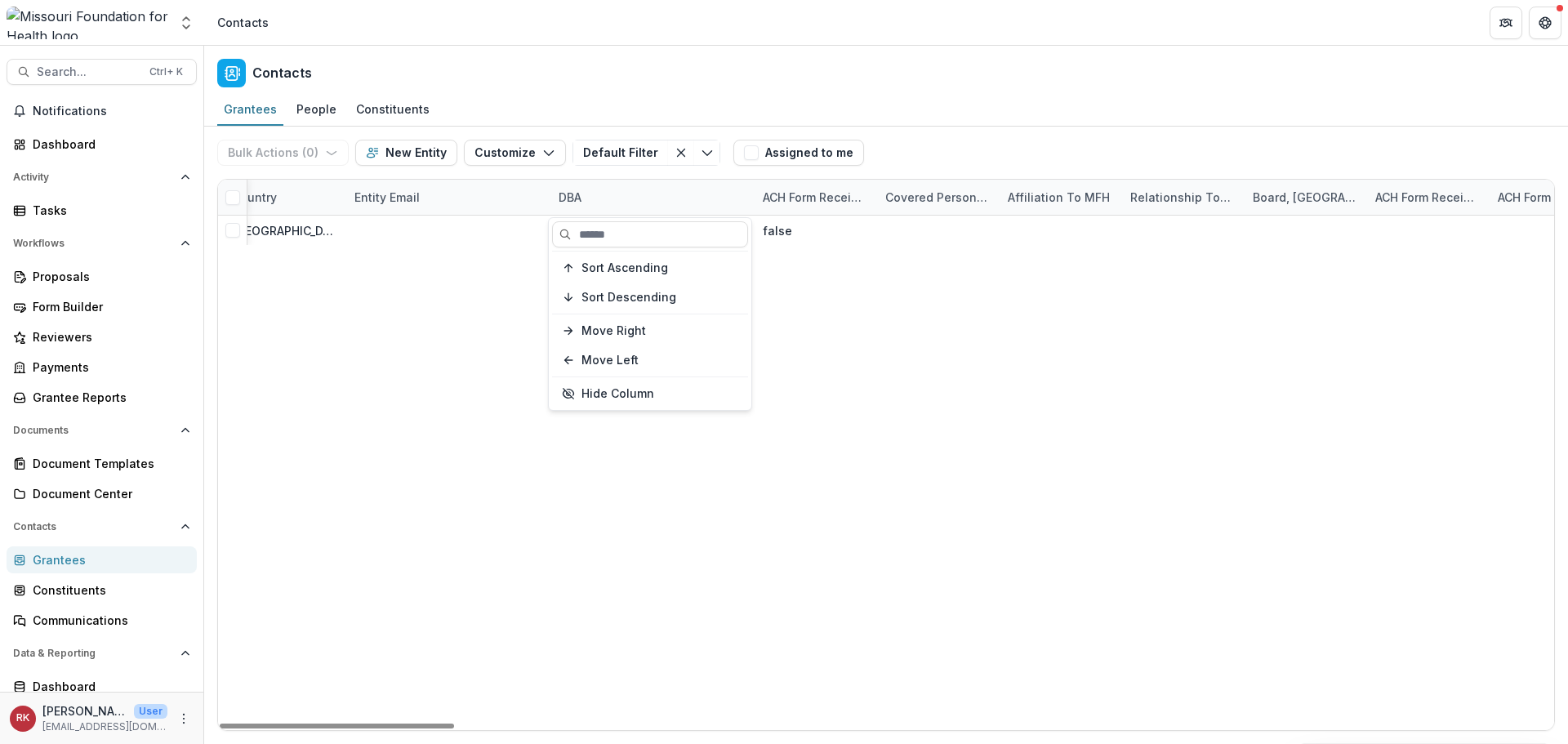
click at [606, 251] on hr at bounding box center [650, 251] width 196 height 1
click at [606, 238] on input at bounding box center [650, 234] width 196 height 26
type input "**********"
drag, startPoint x: 576, startPoint y: 206, endPoint x: 592, endPoint y: 207, distance: 16.0
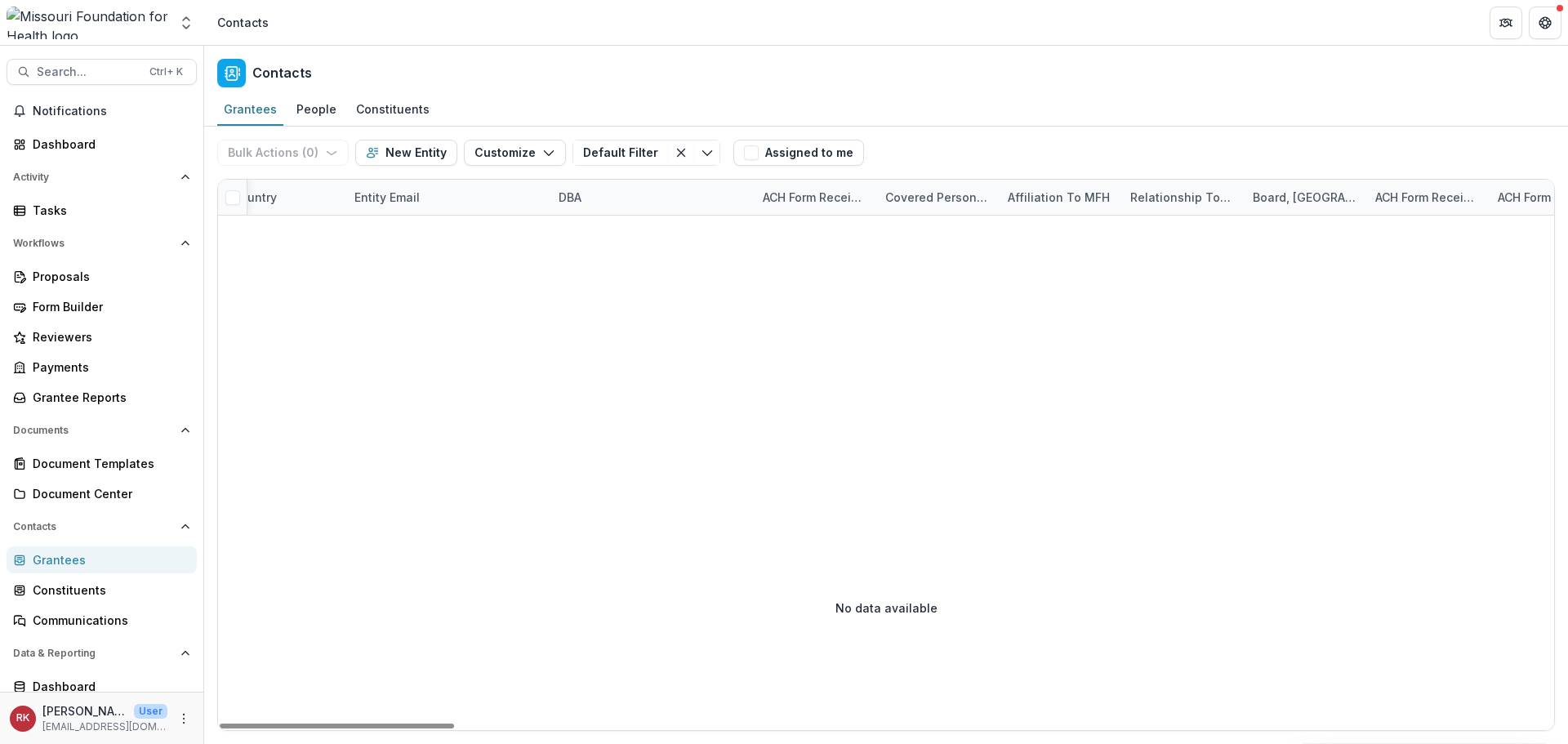
click at [576, 205] on div "DBA" at bounding box center [651, 197] width 204 height 35
drag, startPoint x: 678, startPoint y: 236, endPoint x: 633, endPoint y: 235, distance: 45.0
click at [633, 234] on input "**********" at bounding box center [650, 234] width 196 height 26
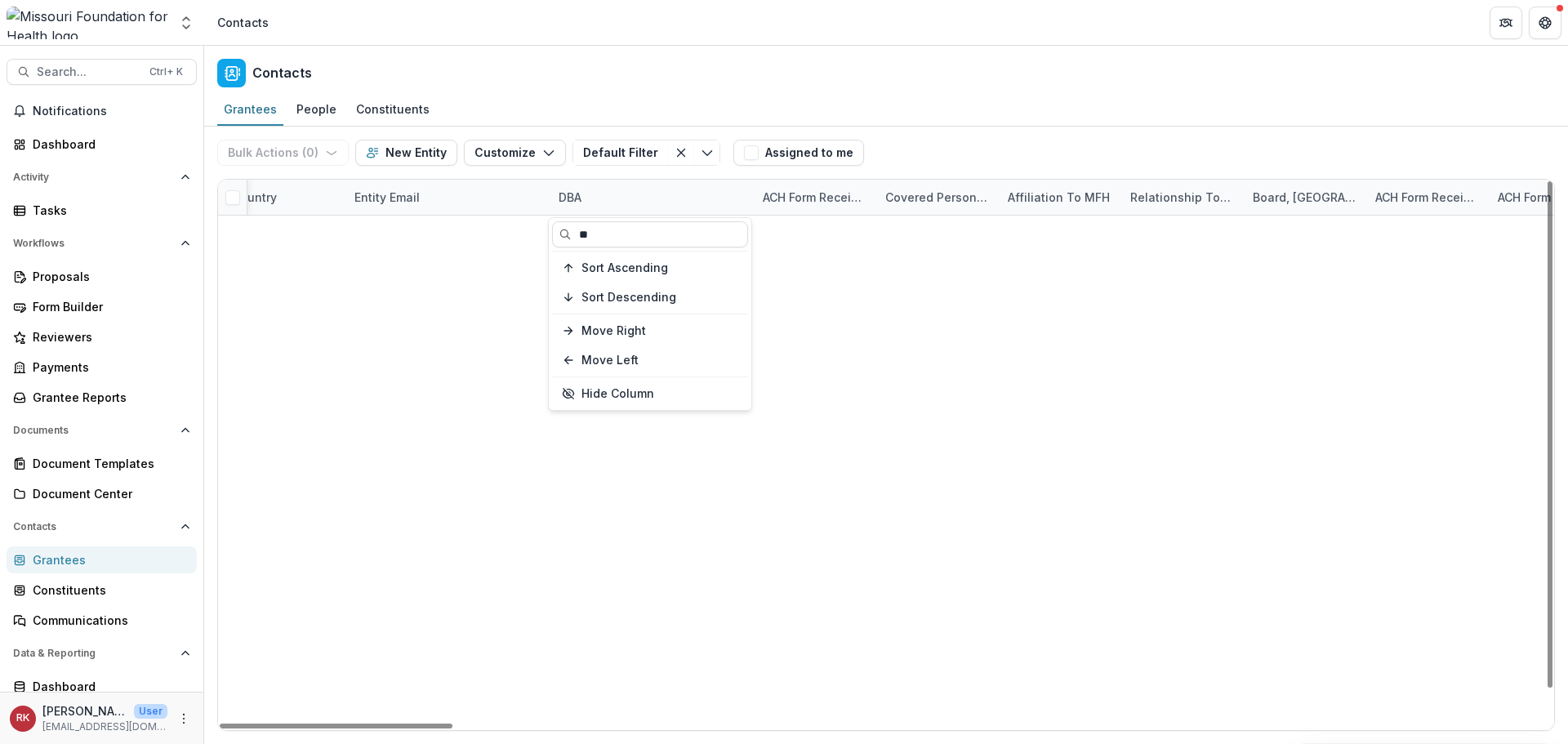
type input "*"
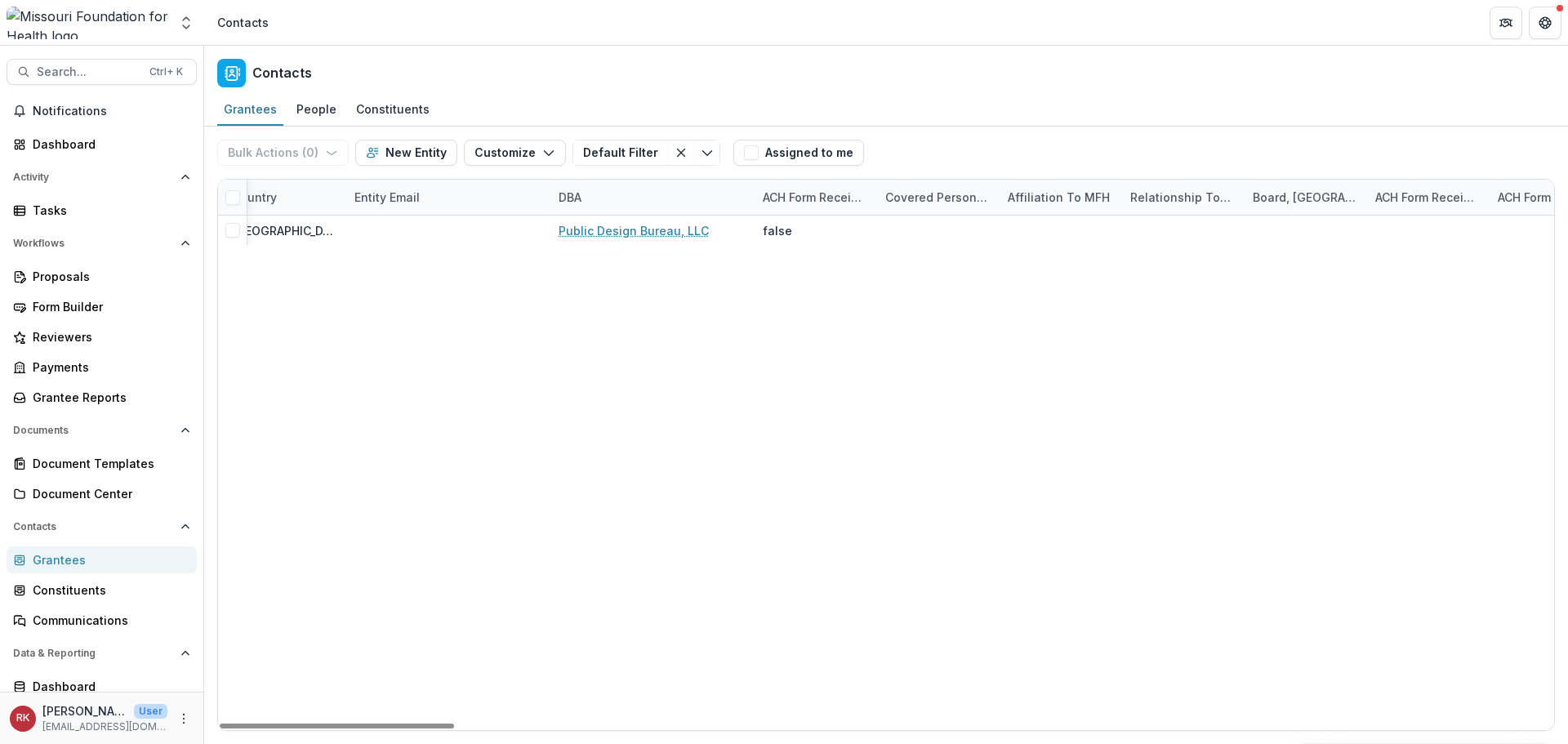
click at [55, 75] on span "Search..." at bounding box center [88, 72] width 103 height 13
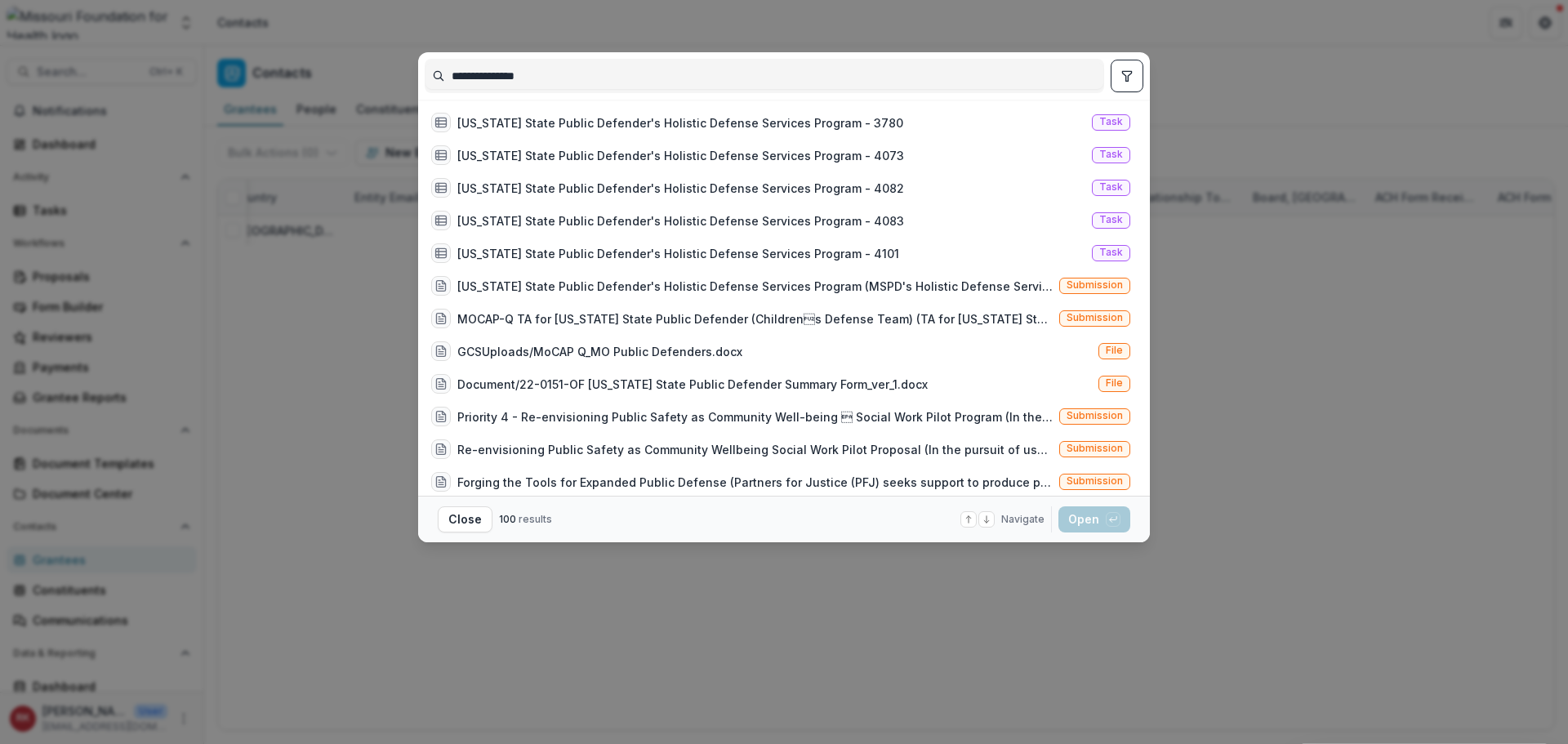
type input "**********"
click at [1119, 82] on button "toggle filters" at bounding box center [1127, 76] width 32 height 32
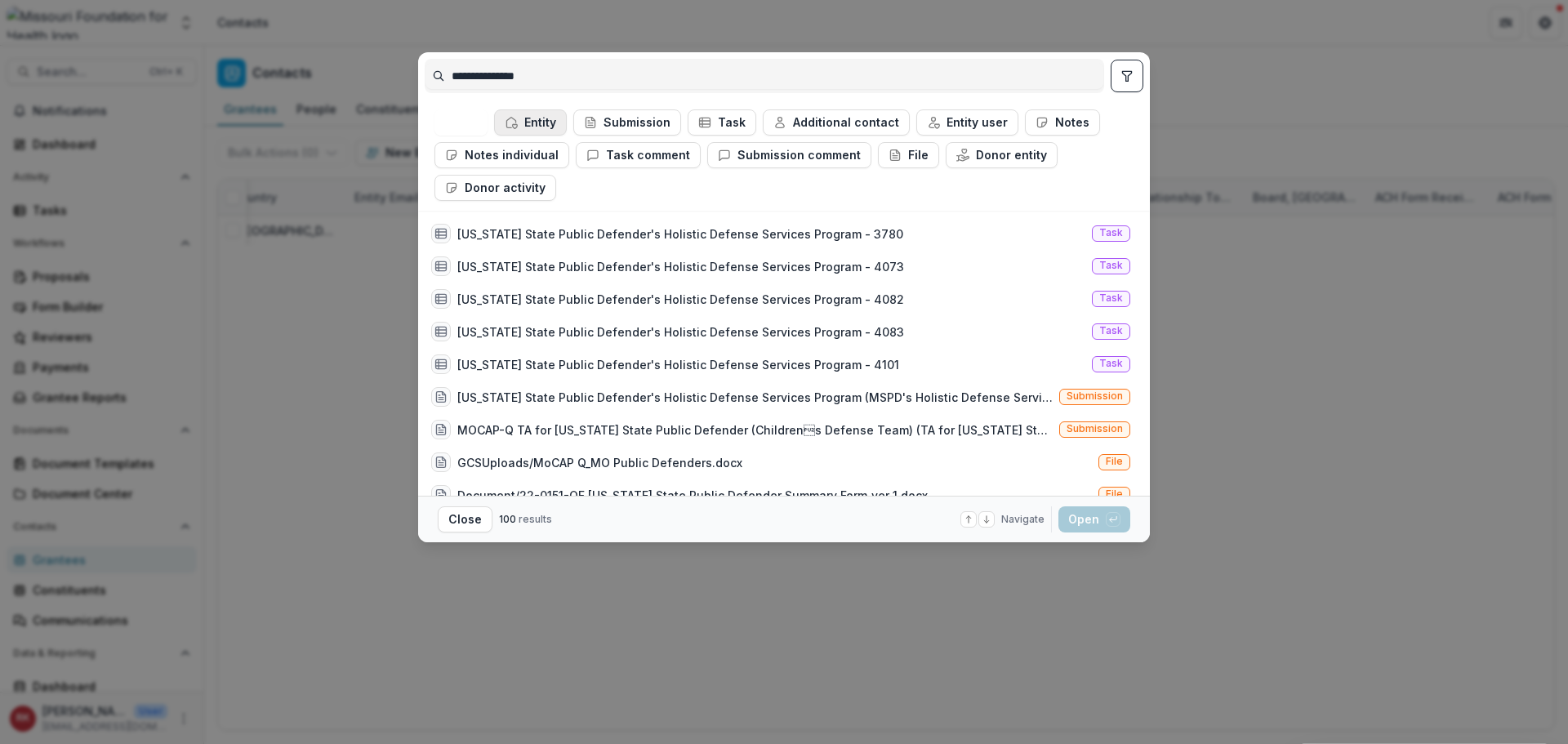
click at [521, 125] on button "Entity" at bounding box center [530, 122] width 73 height 26
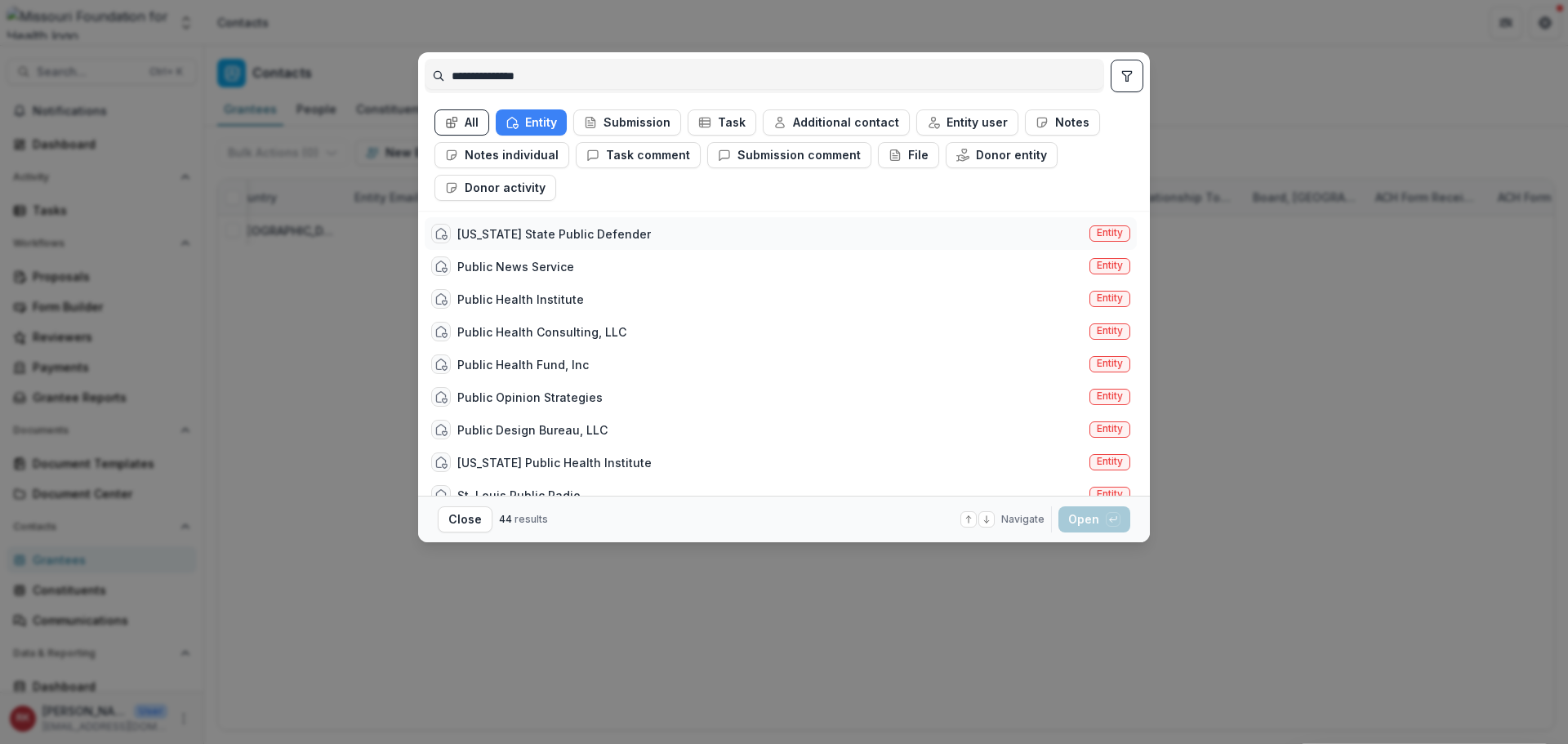
click at [623, 228] on div "Missouri State Public Defender" at bounding box center [554, 233] width 194 height 17
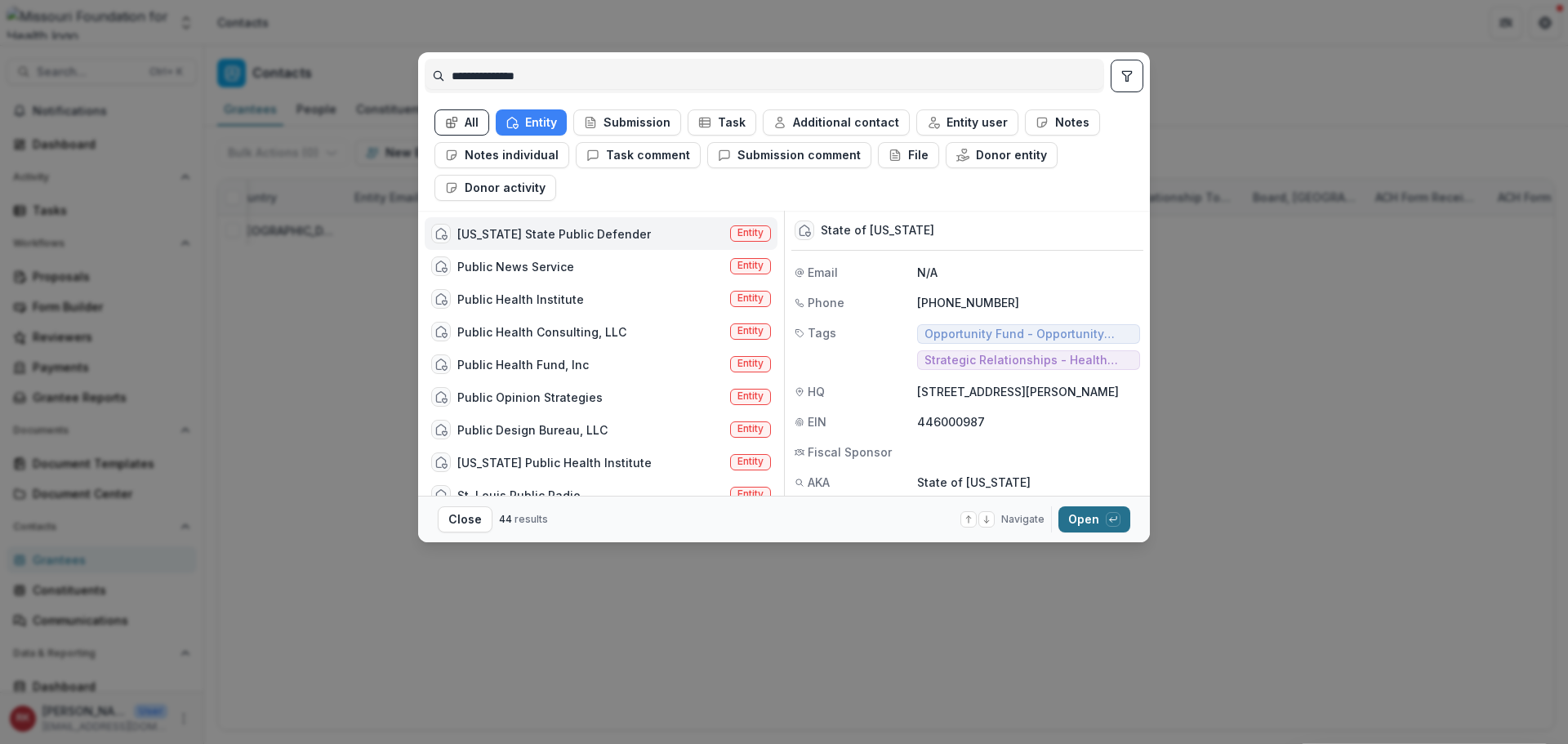
click at [1081, 520] on button "Open with enter key" at bounding box center [1095, 519] width 72 height 26
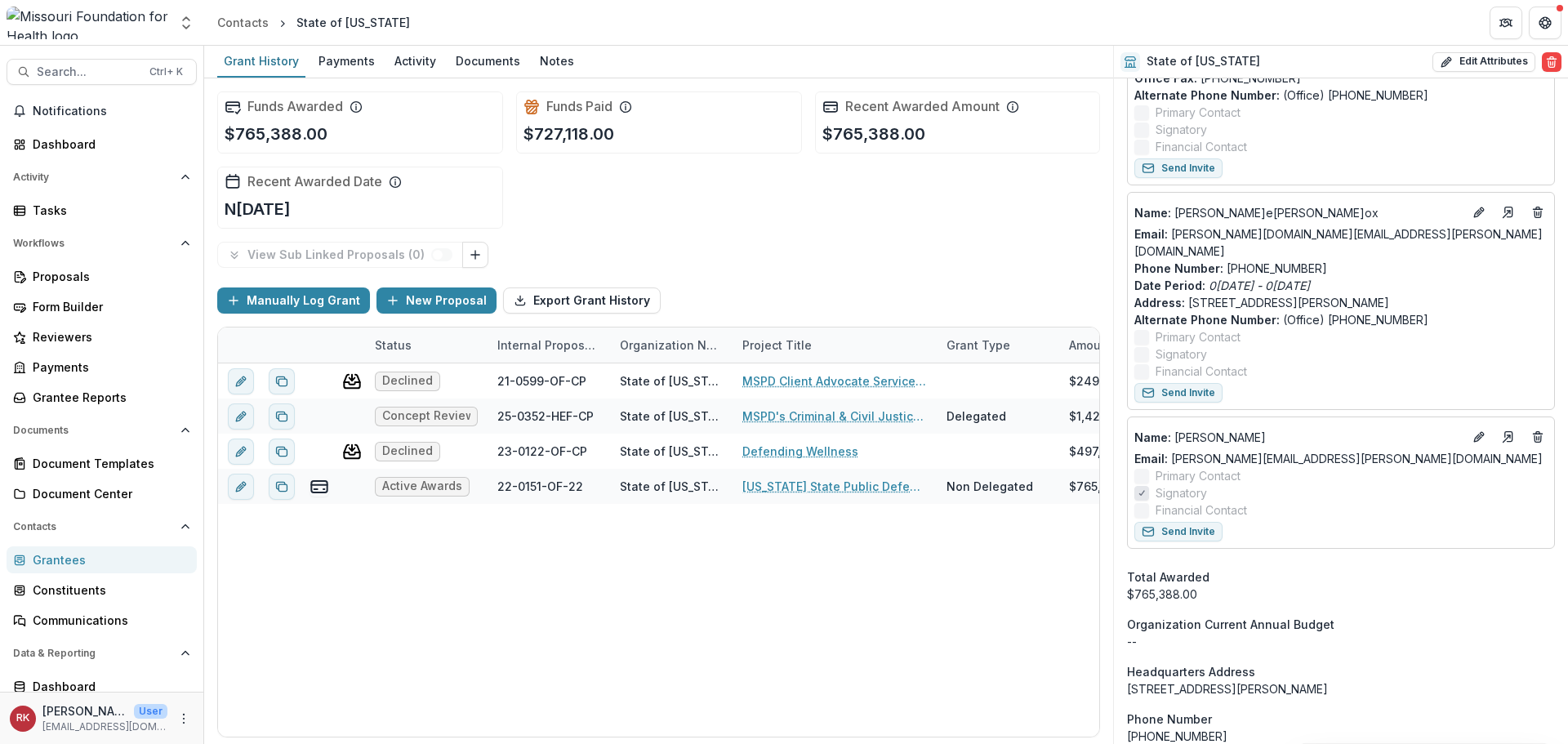
scroll to position [1306, 0]
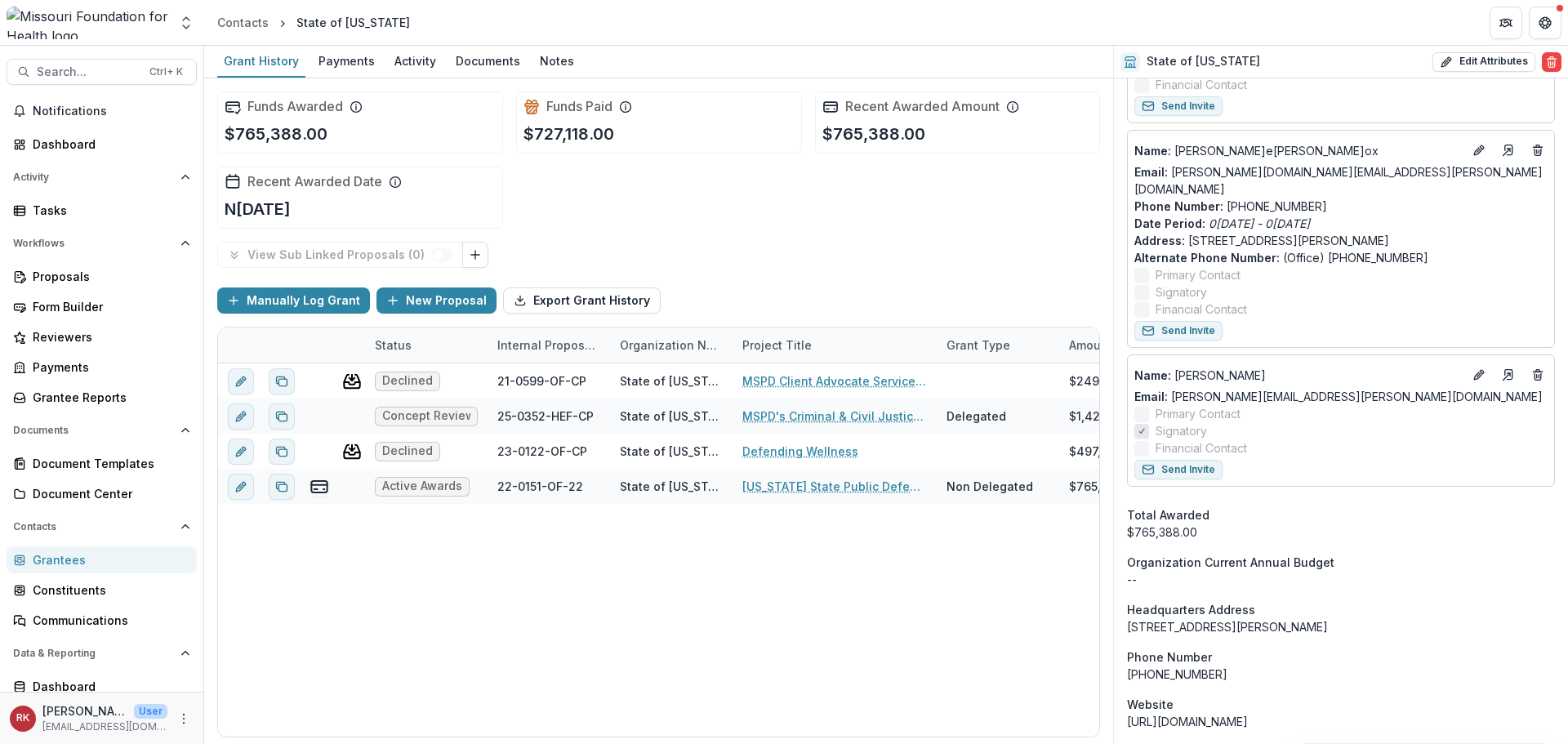
click at [77, 560] on div "Grantees" at bounding box center [108, 559] width 151 height 17
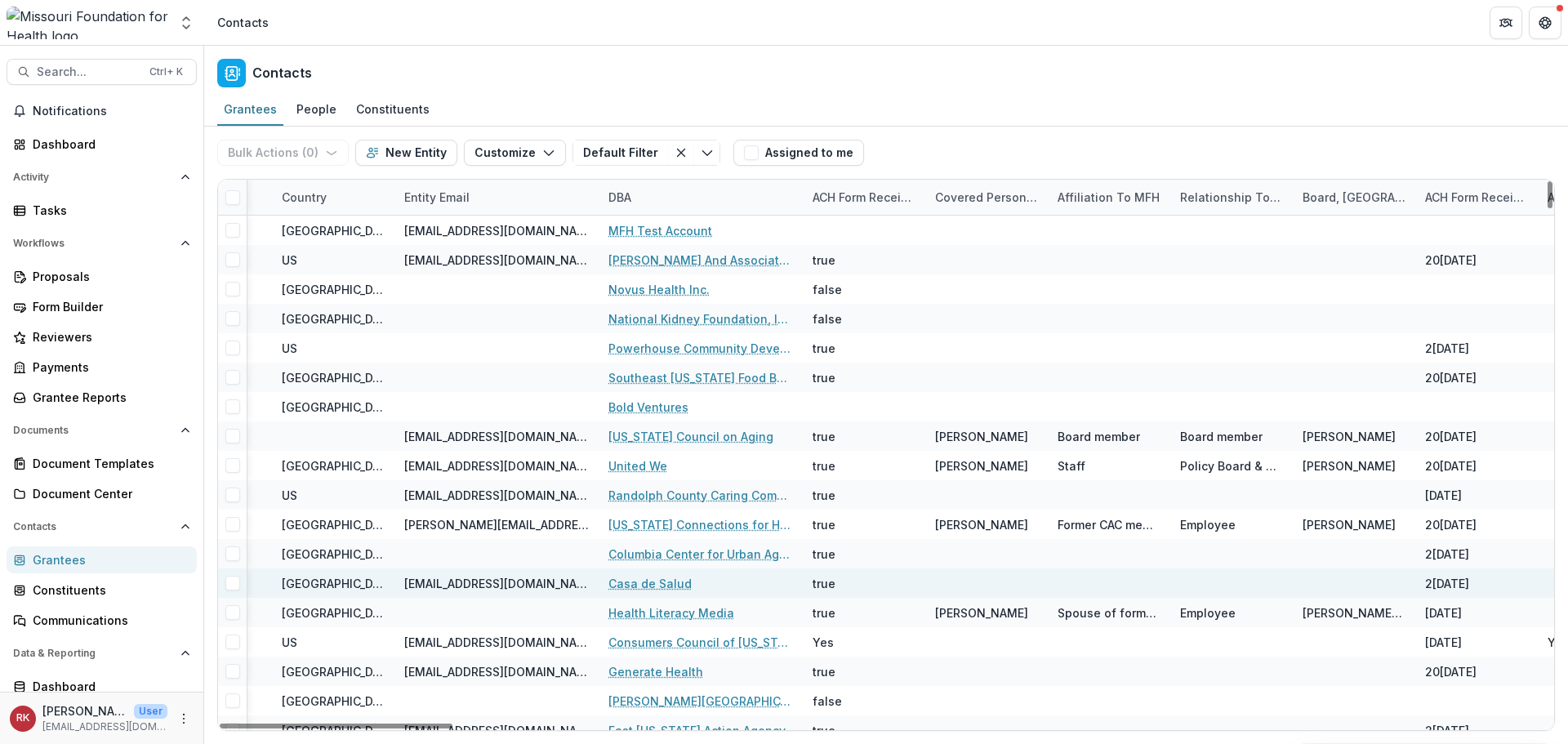
drag, startPoint x: 420, startPoint y: 724, endPoint x: 752, endPoint y: 578, distance: 362.7
click at [453, 728] on div at bounding box center [336, 725] width 233 height 4
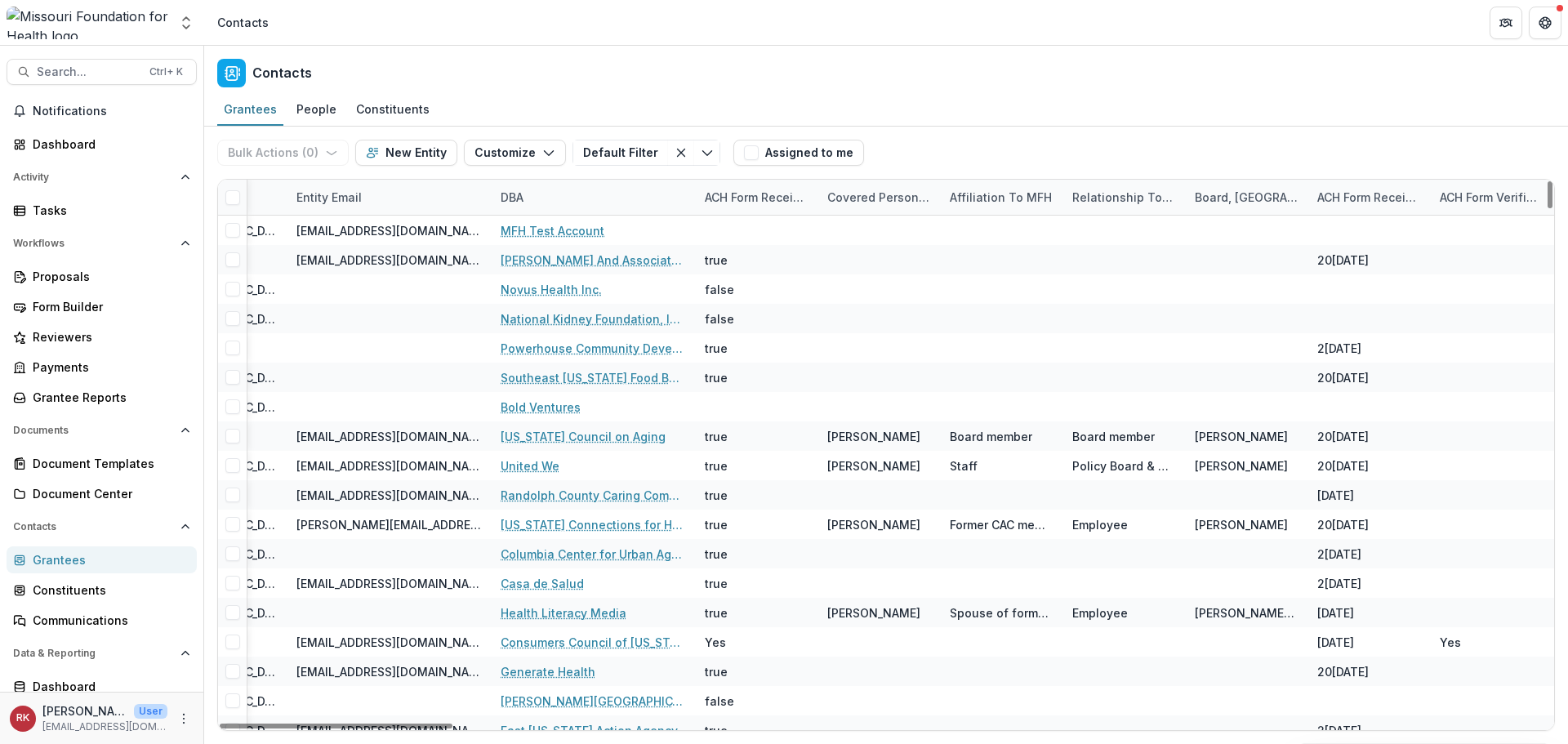
click at [553, 195] on div "DBA" at bounding box center [592, 197] width 204 height 35
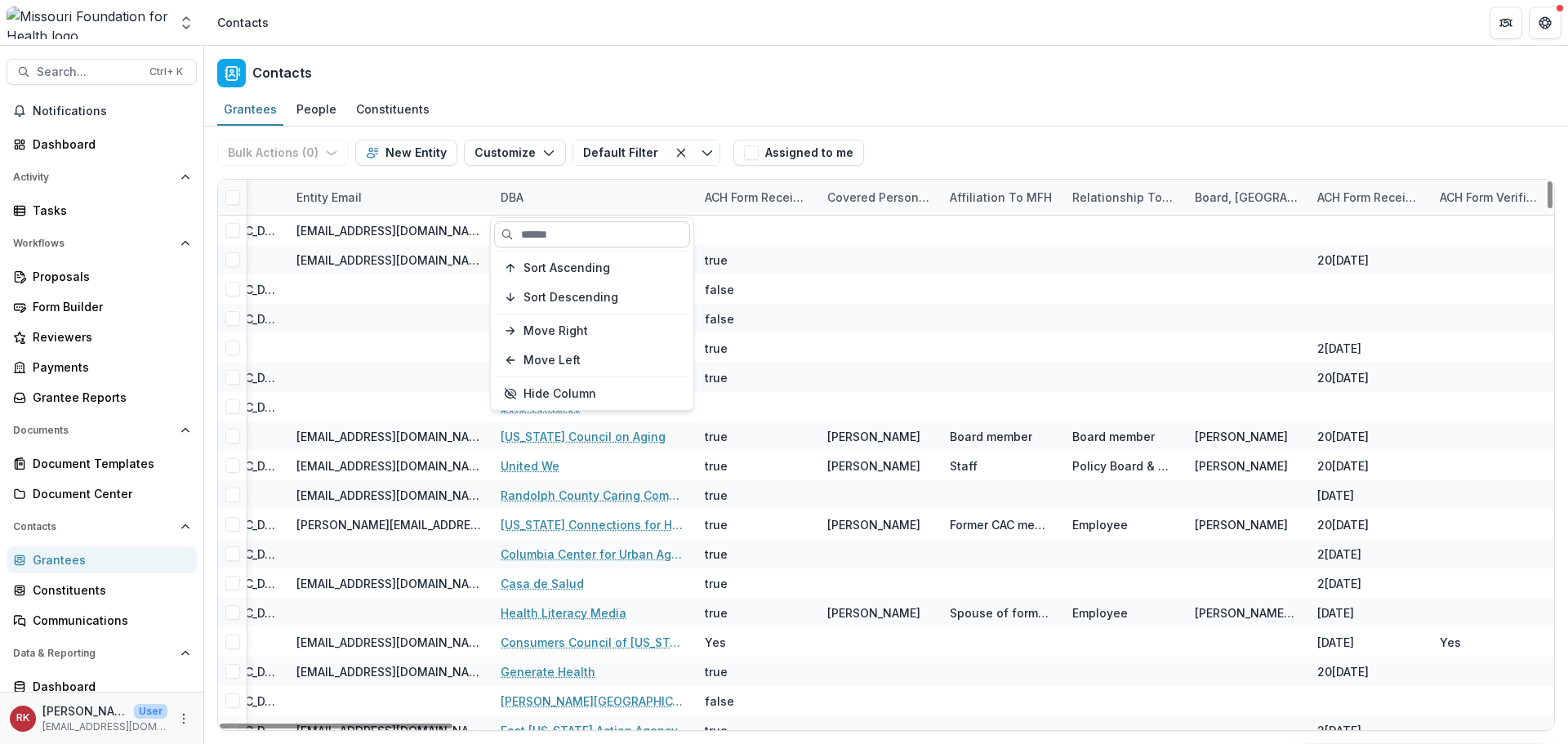
click at [578, 237] on input at bounding box center [592, 234] width 196 height 26
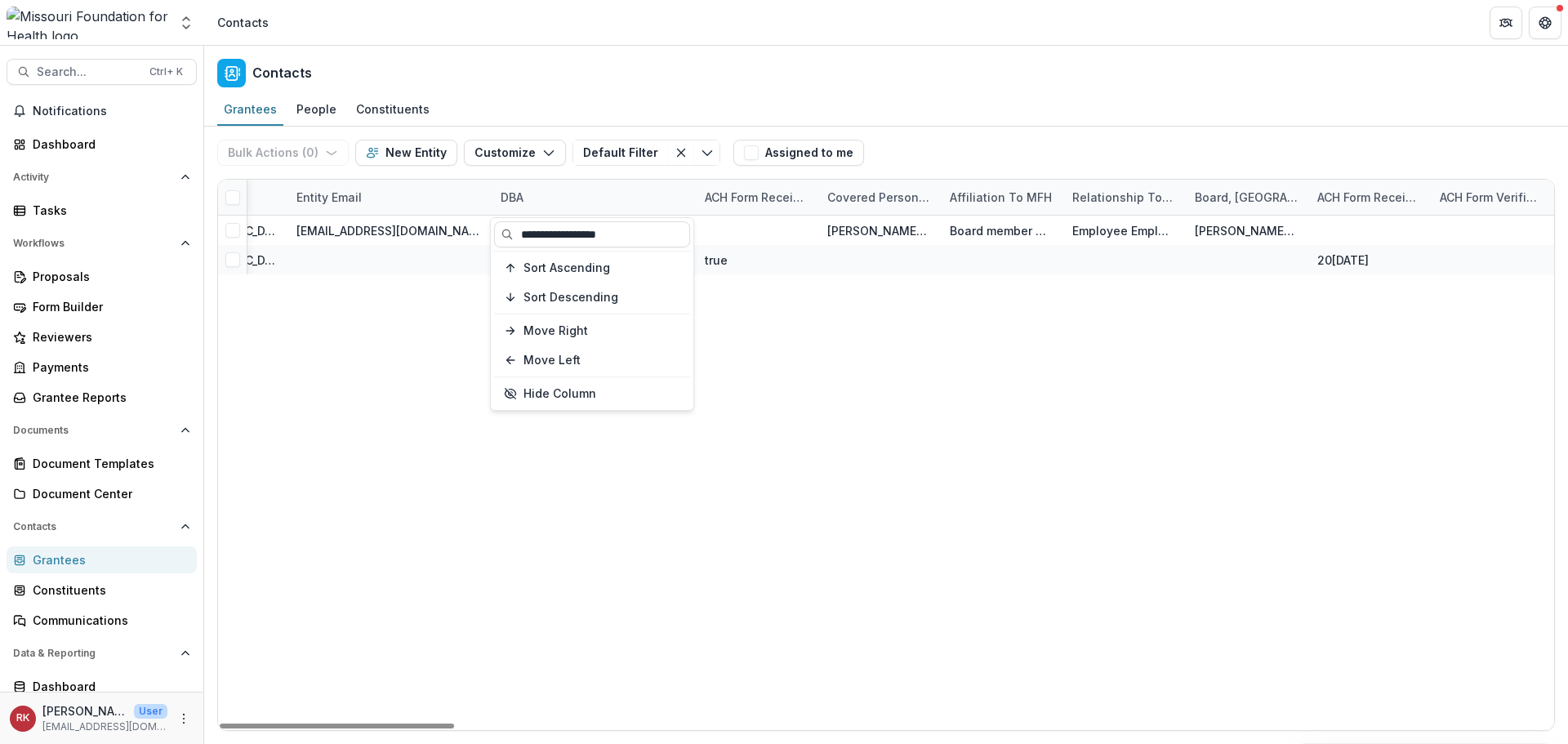
type input "**********"
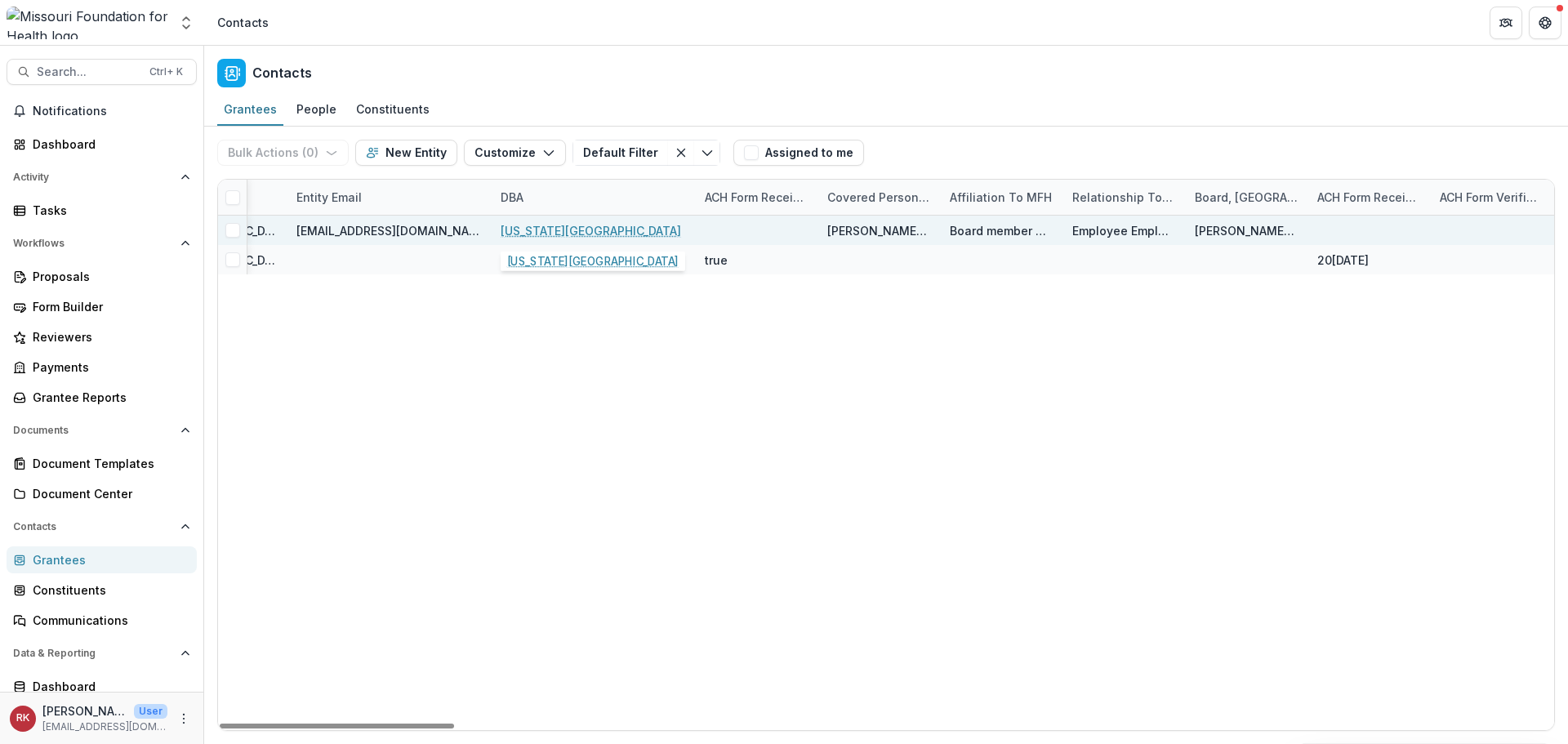
click at [571, 232] on link "Missouri State University" at bounding box center [590, 230] width 181 height 17
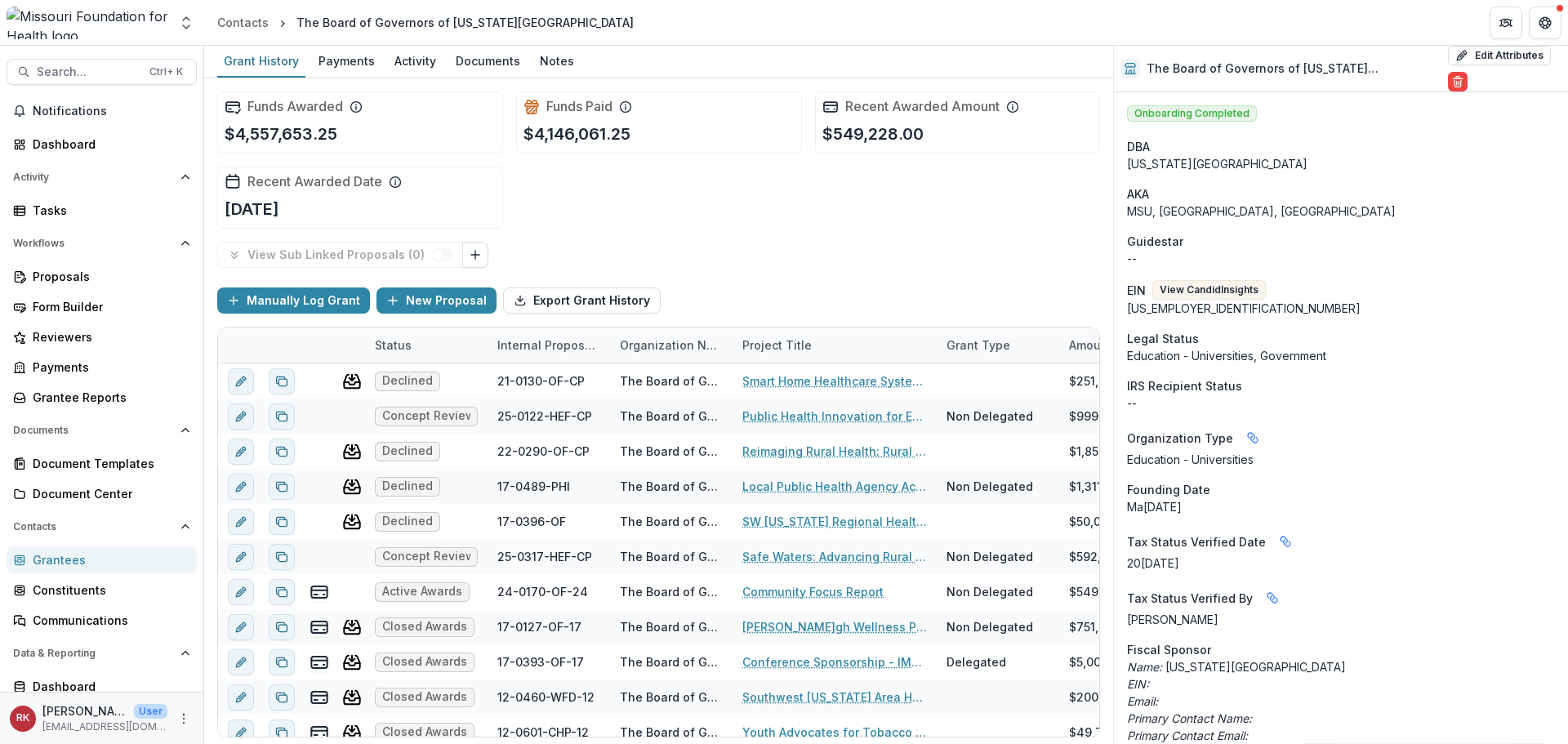
scroll to position [163, 0]
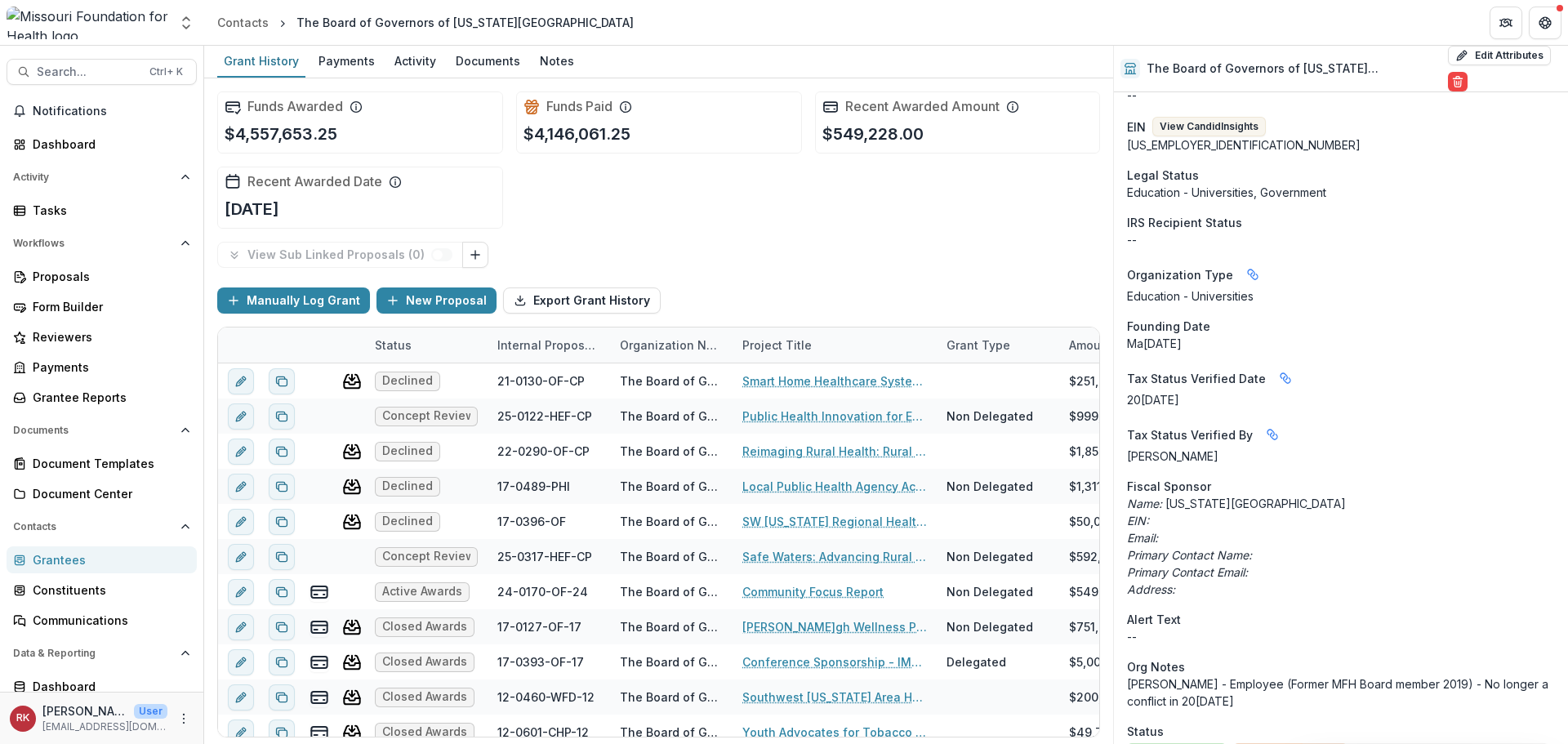
click at [1488, 278] on div "Organization Type Data Pulled From Locations from Concept Paper Intake - Save i…" at bounding box center [1340, 273] width 428 height 26
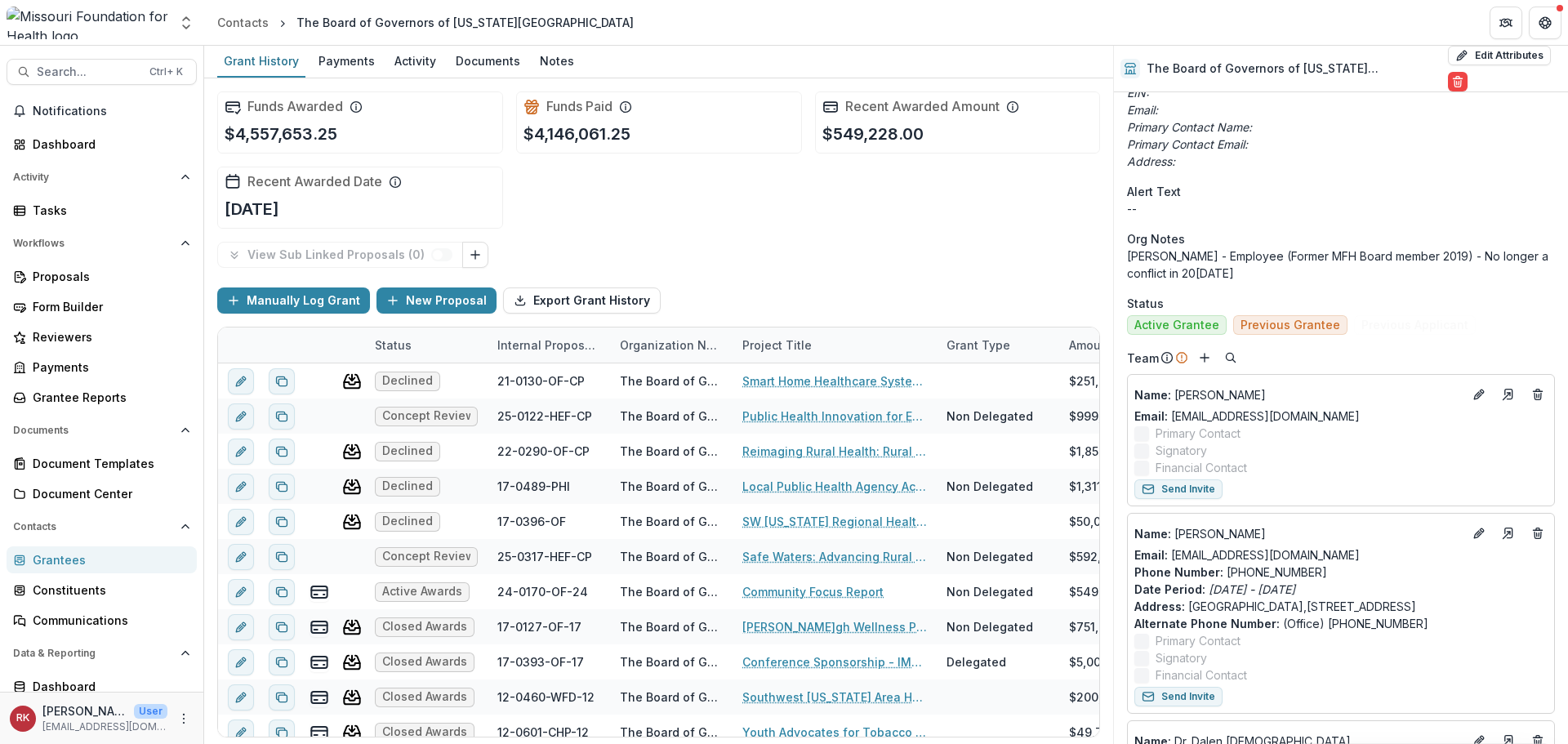
click at [69, 556] on div "Grantees" at bounding box center [108, 559] width 151 height 17
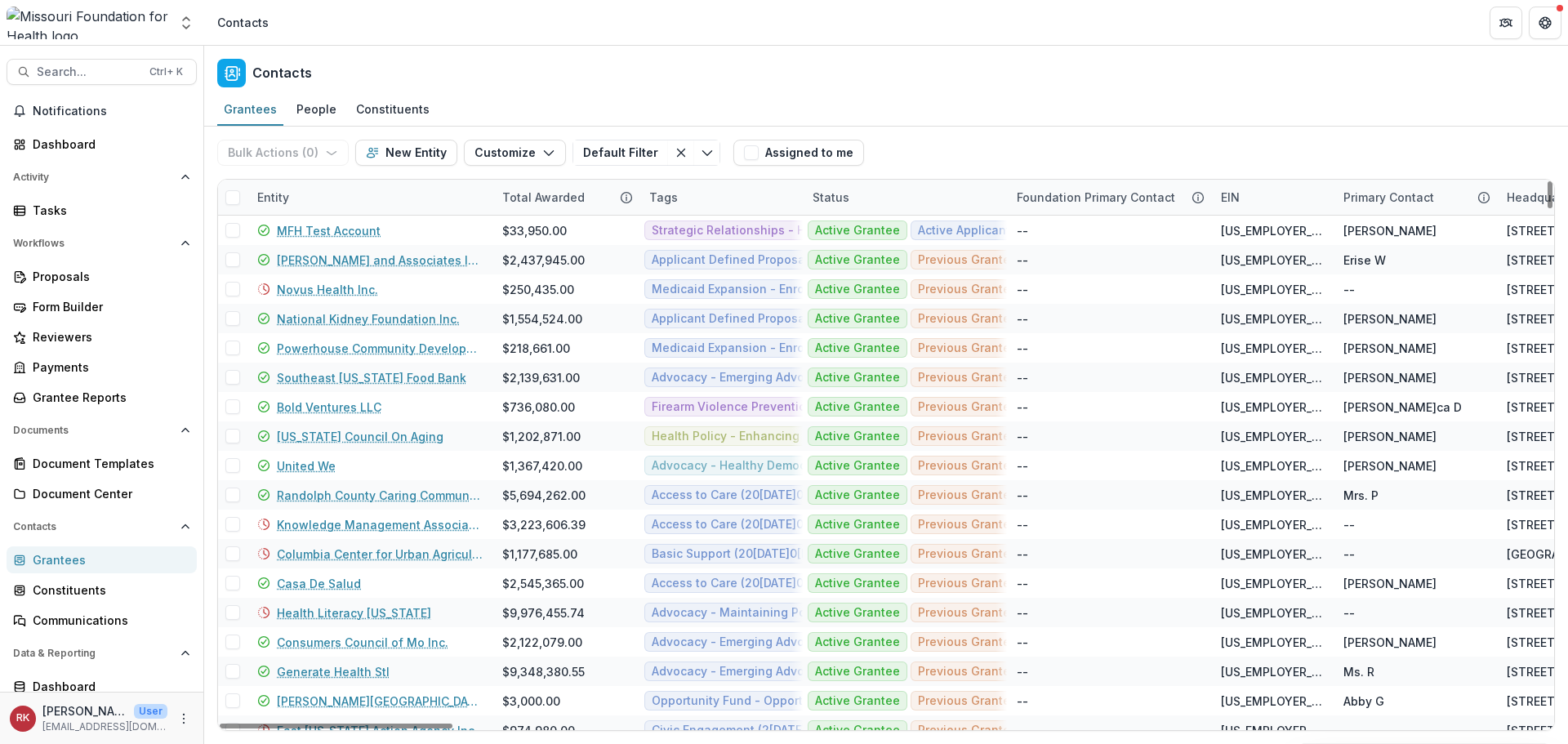
click at [287, 204] on div "Entity" at bounding box center [273, 197] width 51 height 17
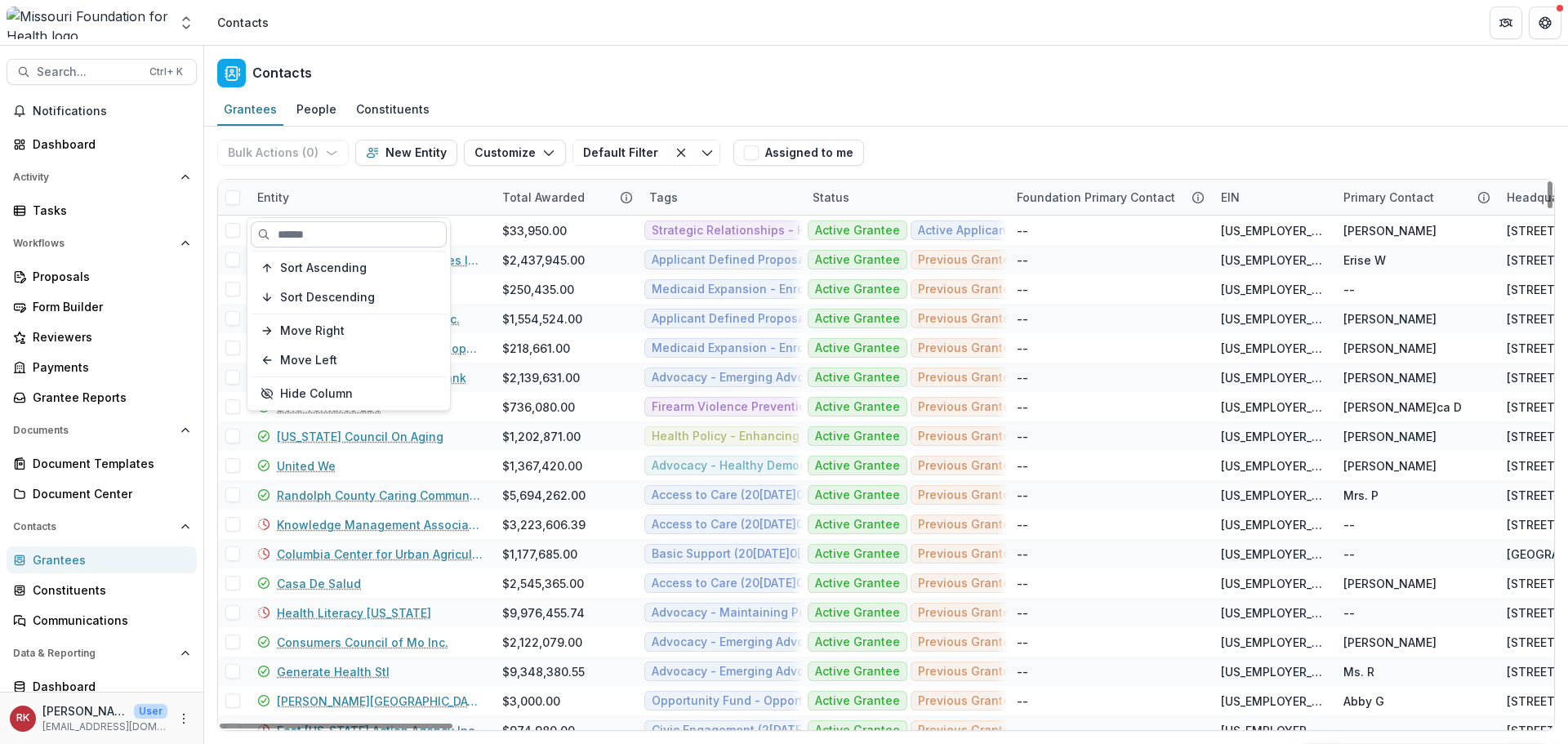
click at [297, 232] on input at bounding box center [349, 234] width 196 height 26
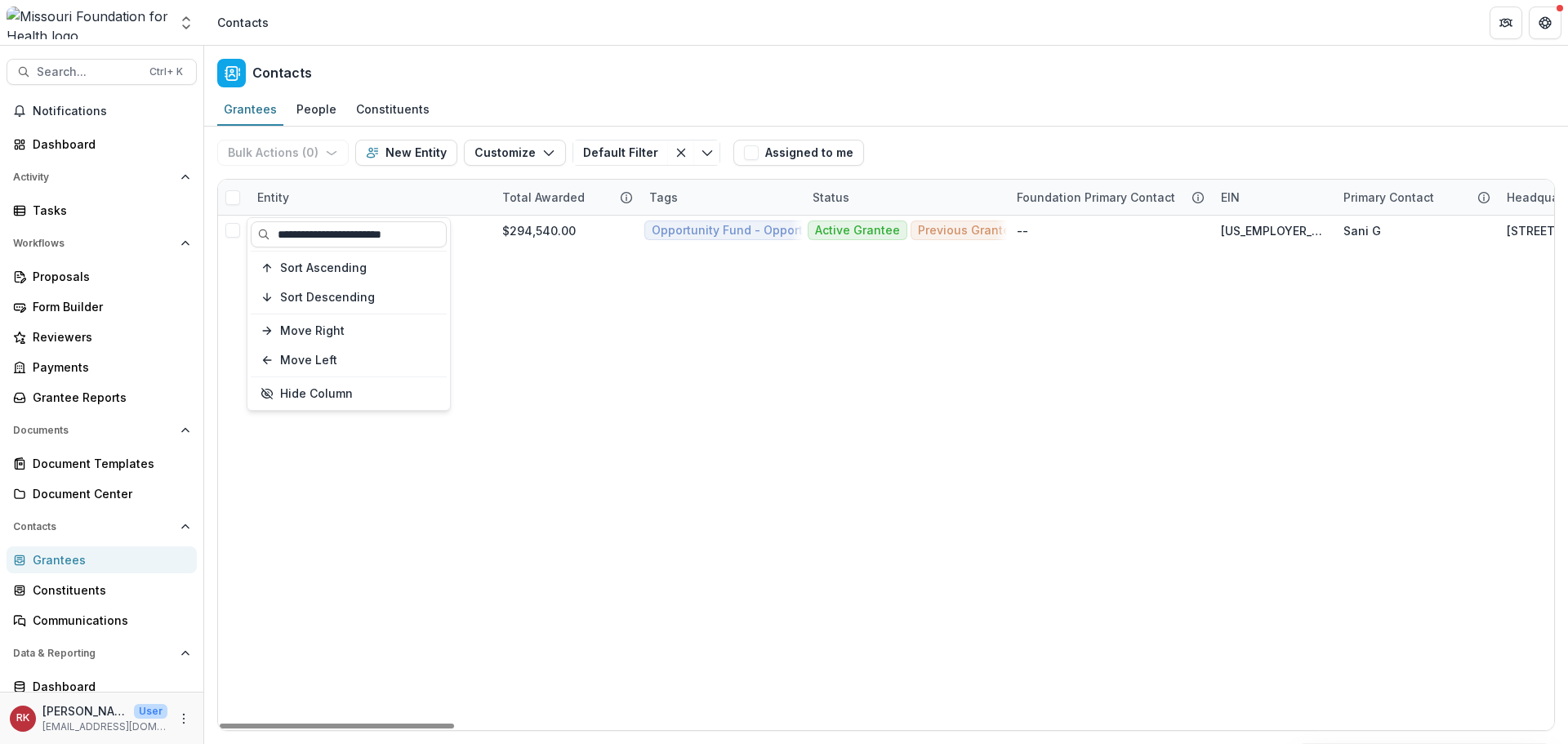
type input "**********"
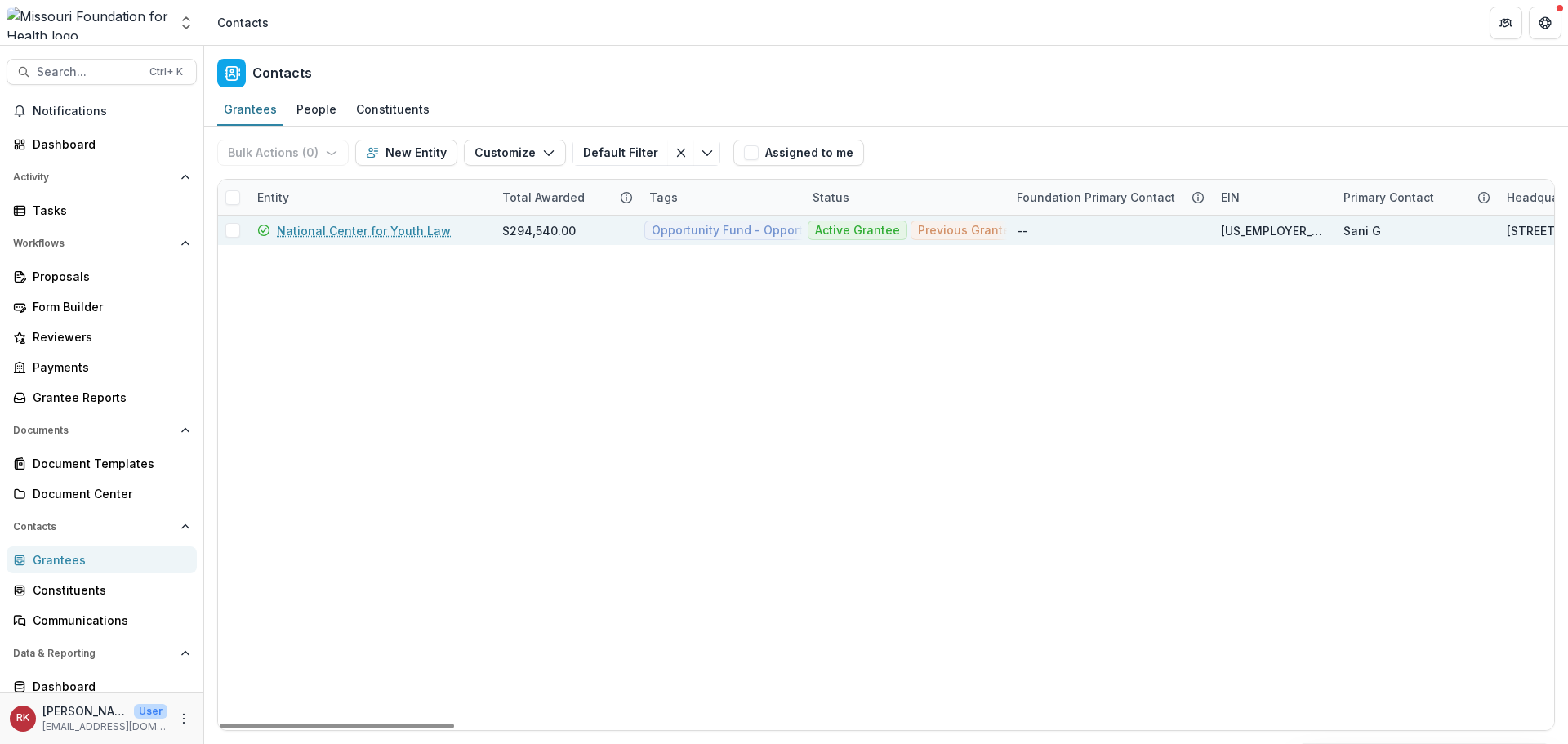
click at [392, 231] on link "National Center for Youth Law" at bounding box center [364, 230] width 174 height 17
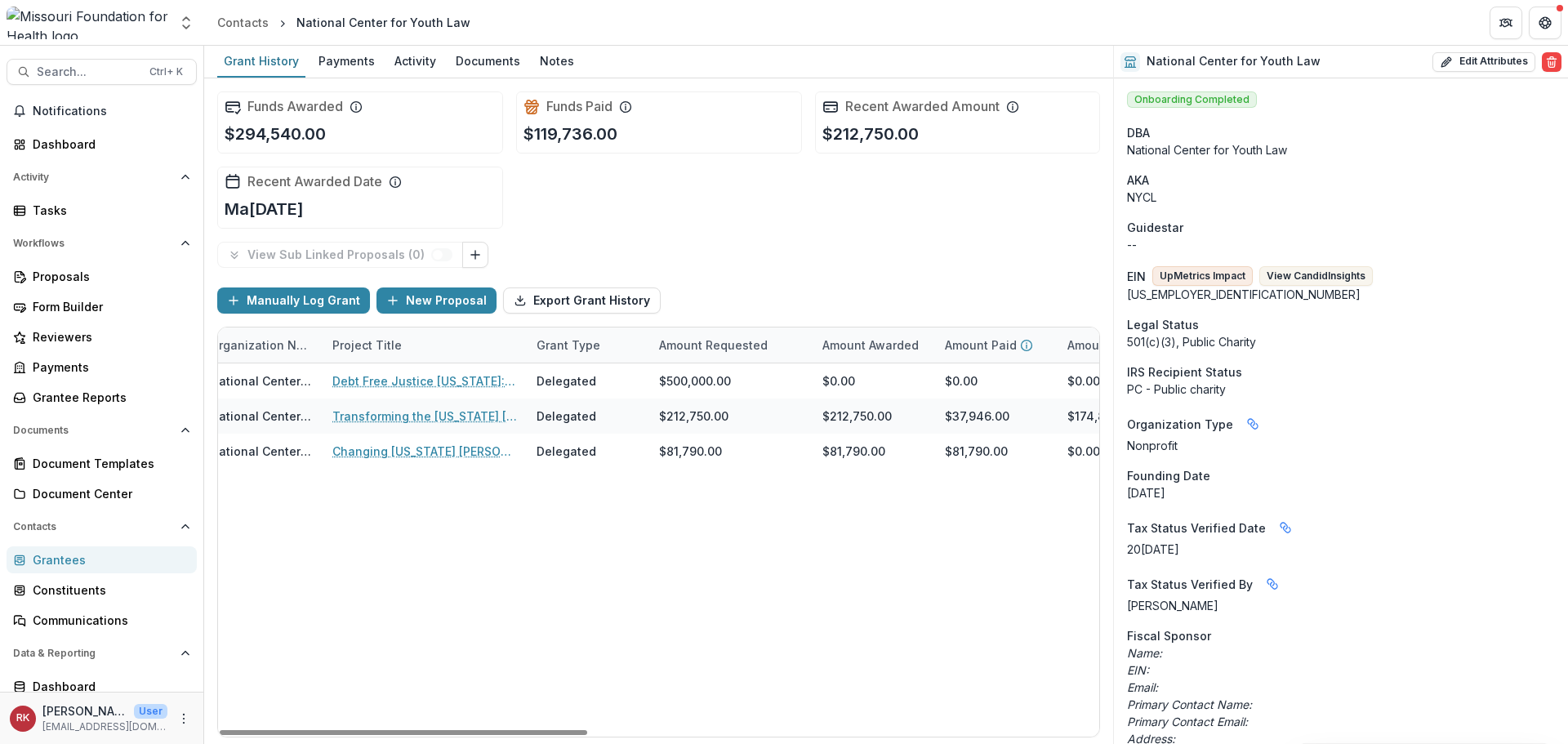
drag, startPoint x: 543, startPoint y: 726, endPoint x: 916, endPoint y: 653, distance: 380.1
click at [587, 735] on div at bounding box center [403, 731] width 367 height 4
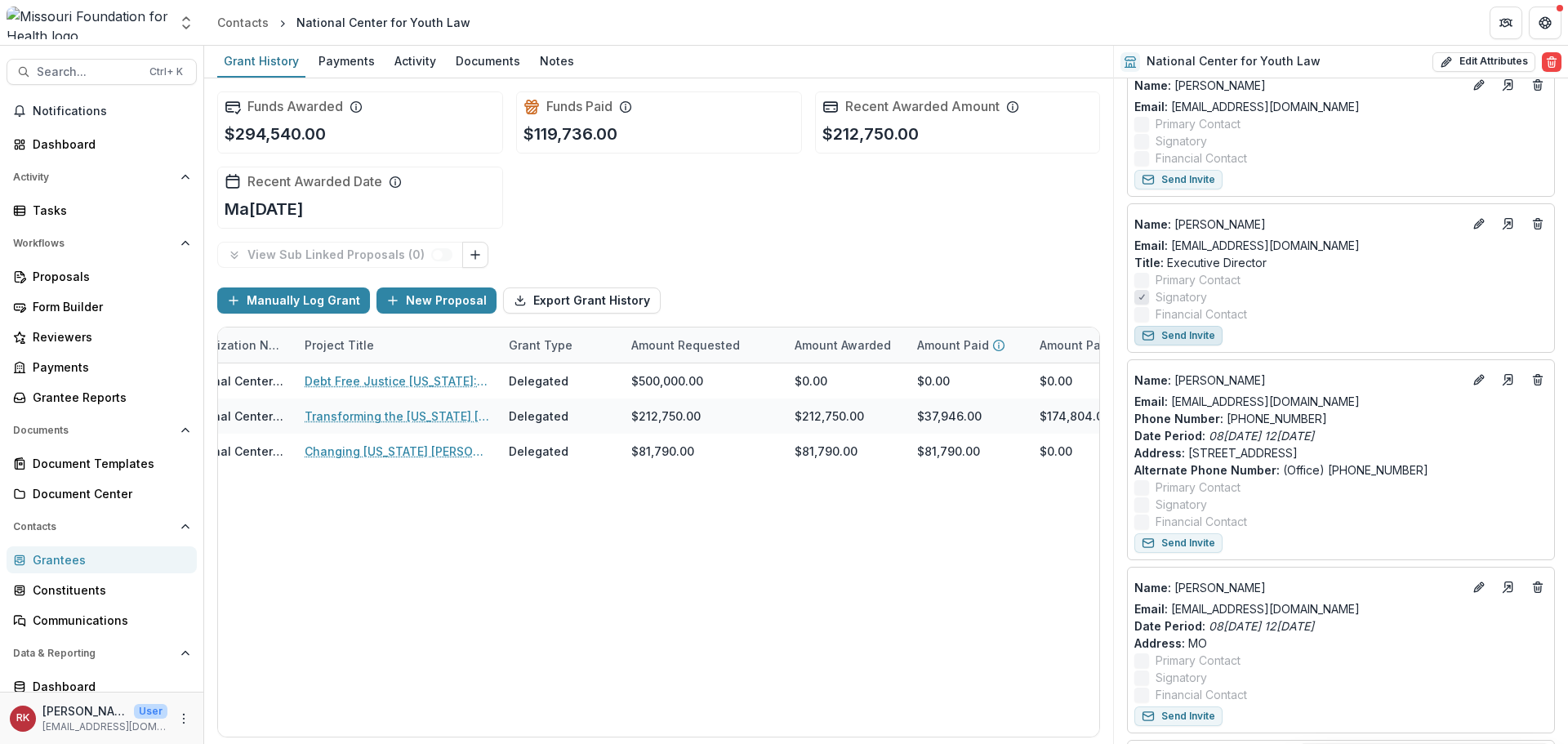
scroll to position [1062, 0]
click at [68, 560] on div "Grantees" at bounding box center [108, 559] width 151 height 17
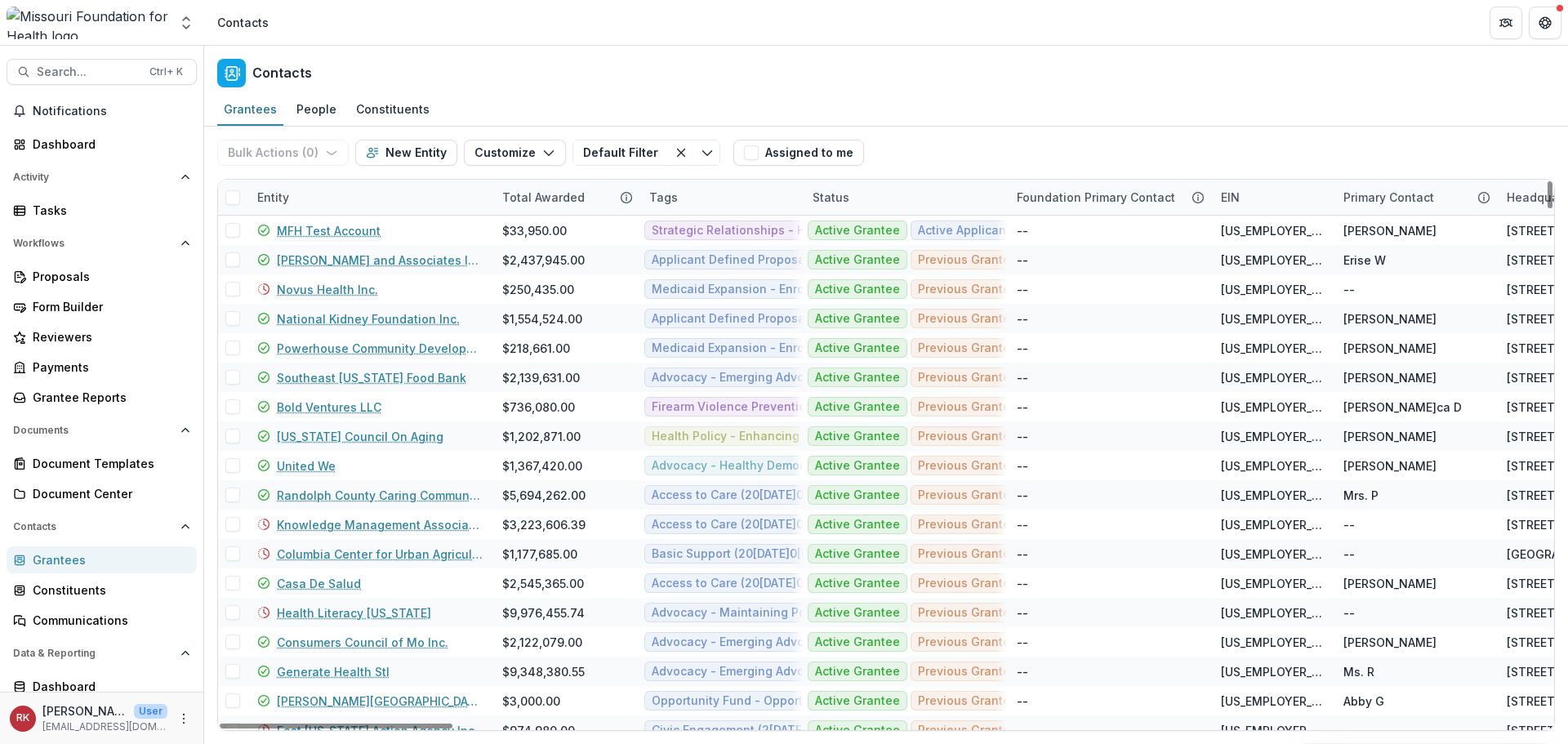
click at [275, 190] on div "Entity" at bounding box center [273, 197] width 51 height 17
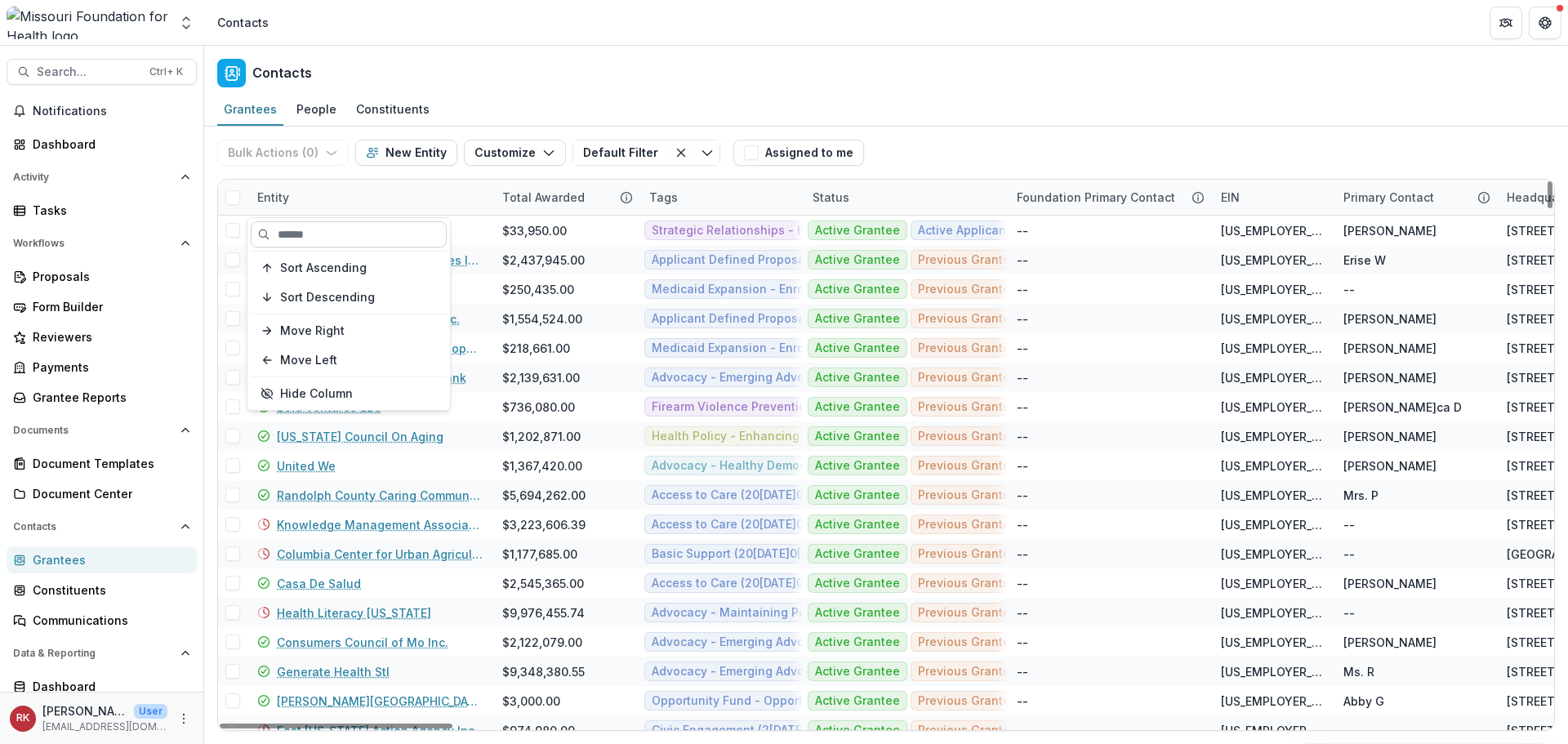
click at [310, 230] on input at bounding box center [349, 234] width 196 height 26
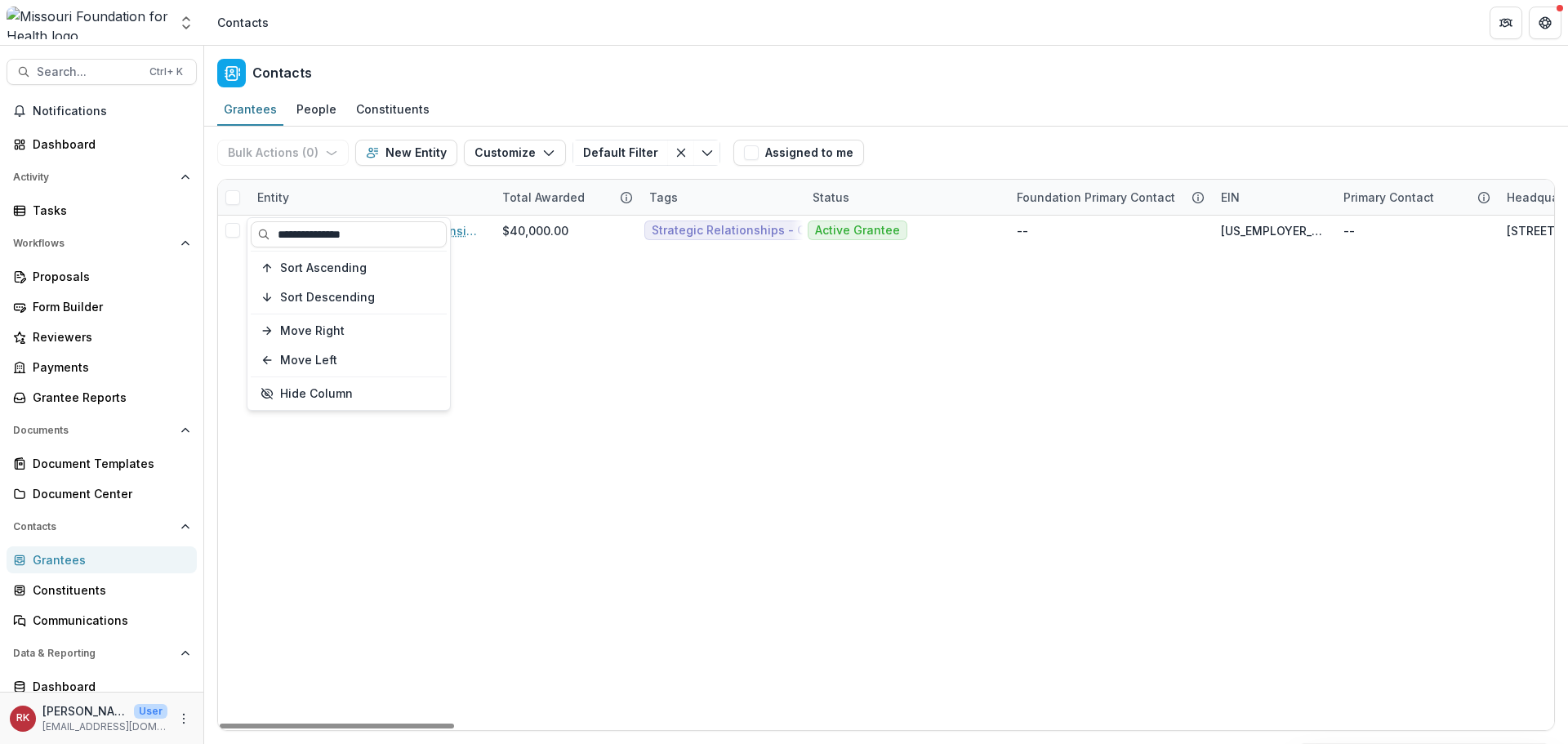
type input "**********"
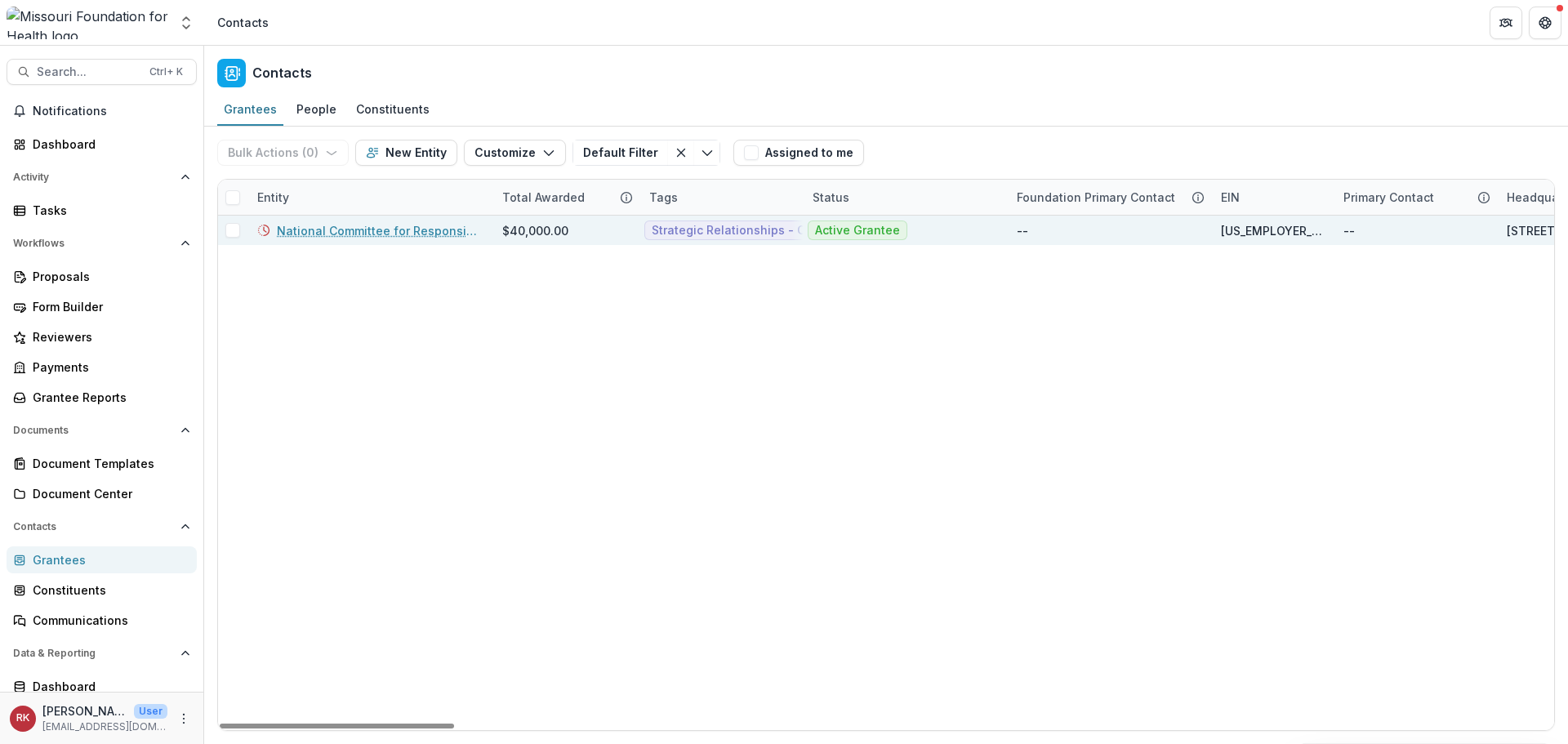
click at [333, 230] on link "National Committee for Responsive Philanthropy" at bounding box center [380, 230] width 206 height 17
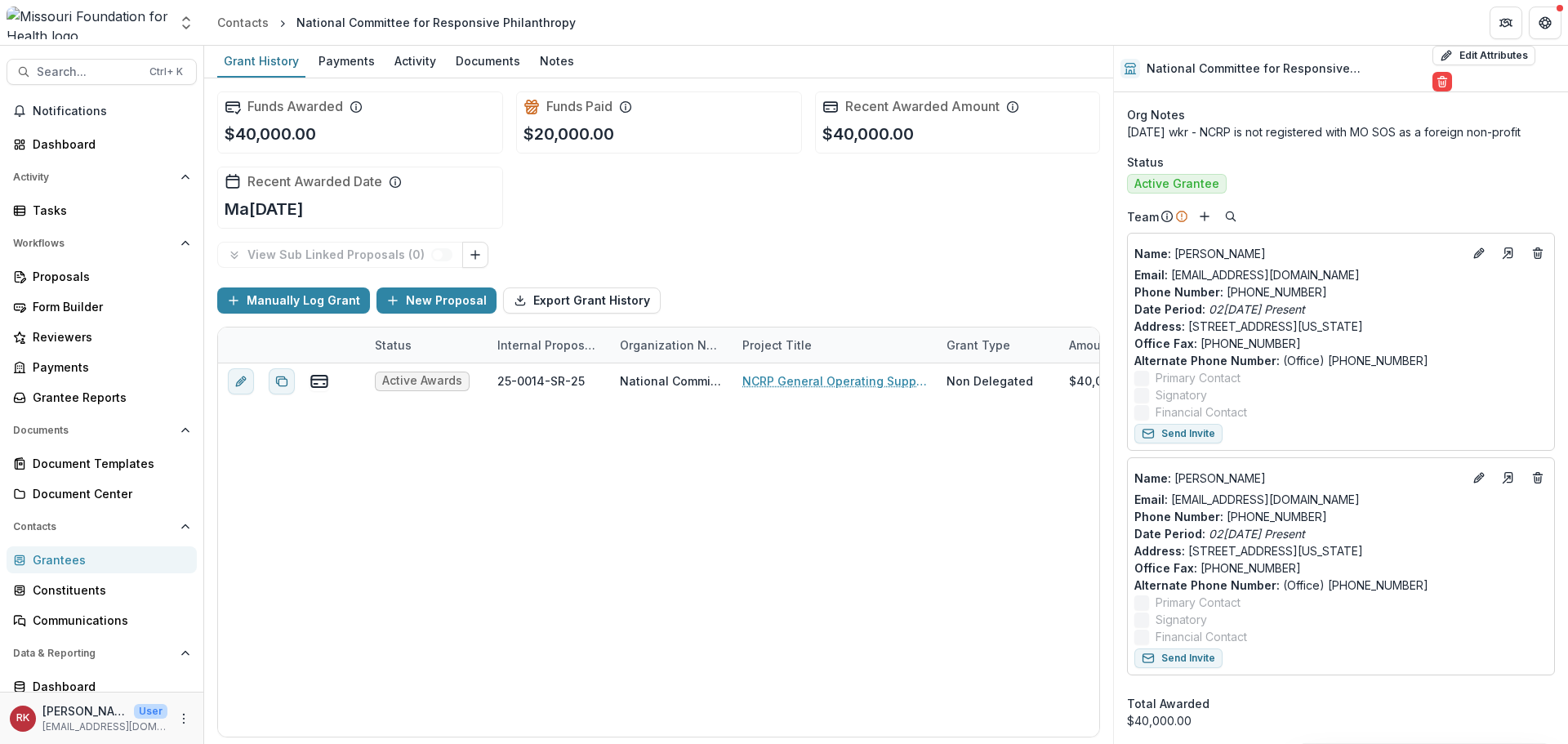
scroll to position [613, 0]
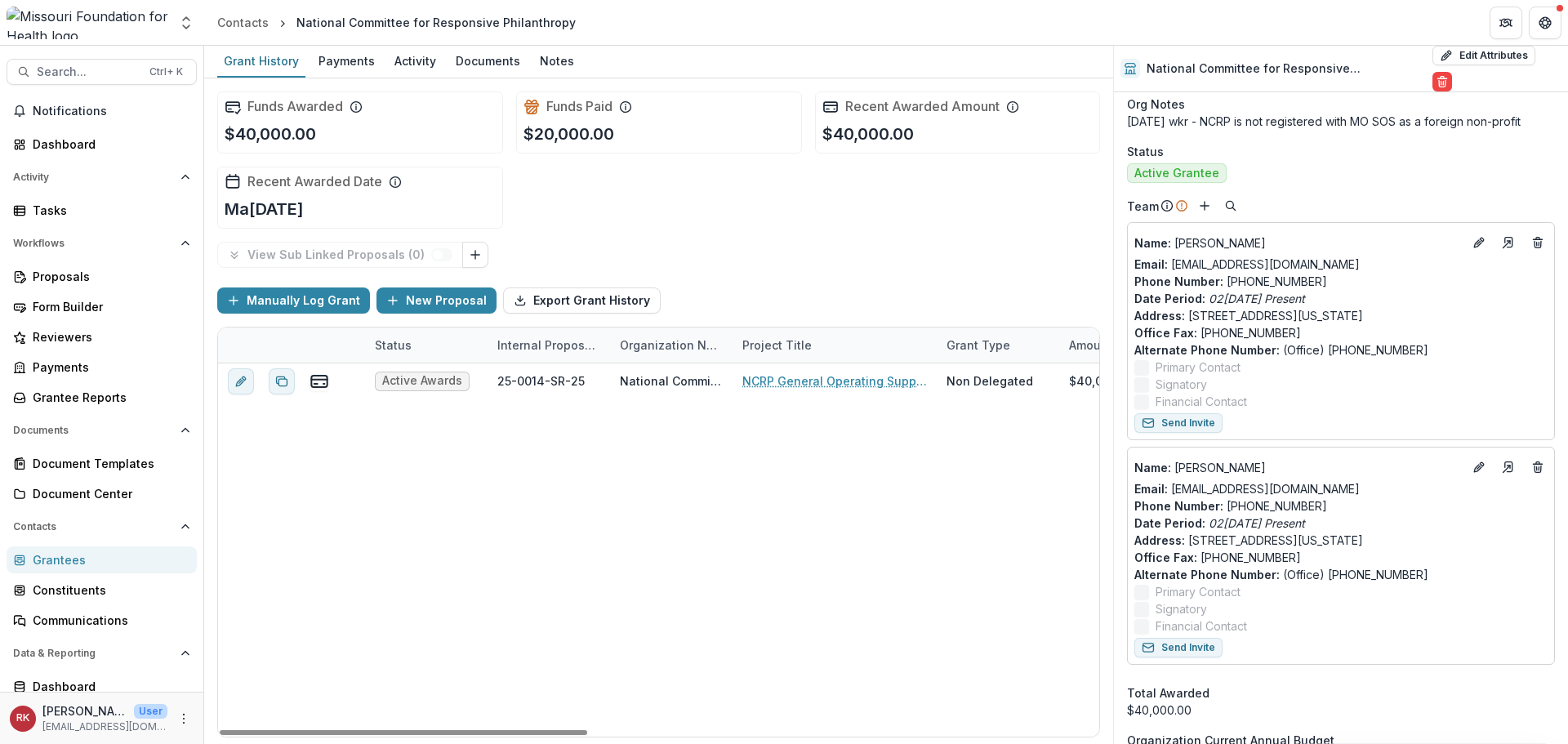
click at [91, 555] on div "Grantees" at bounding box center [108, 559] width 151 height 17
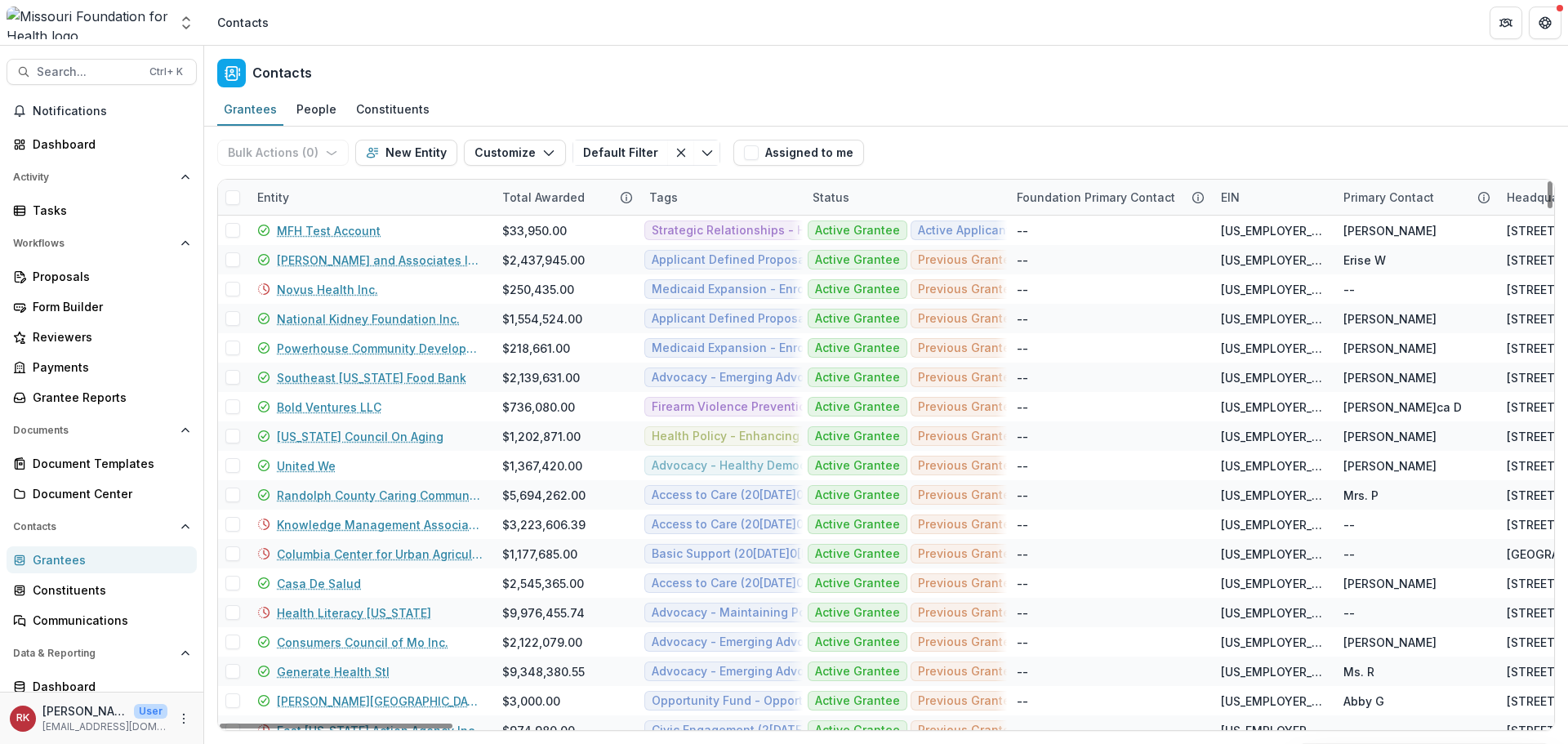
click at [285, 197] on div "Entity" at bounding box center [273, 197] width 51 height 17
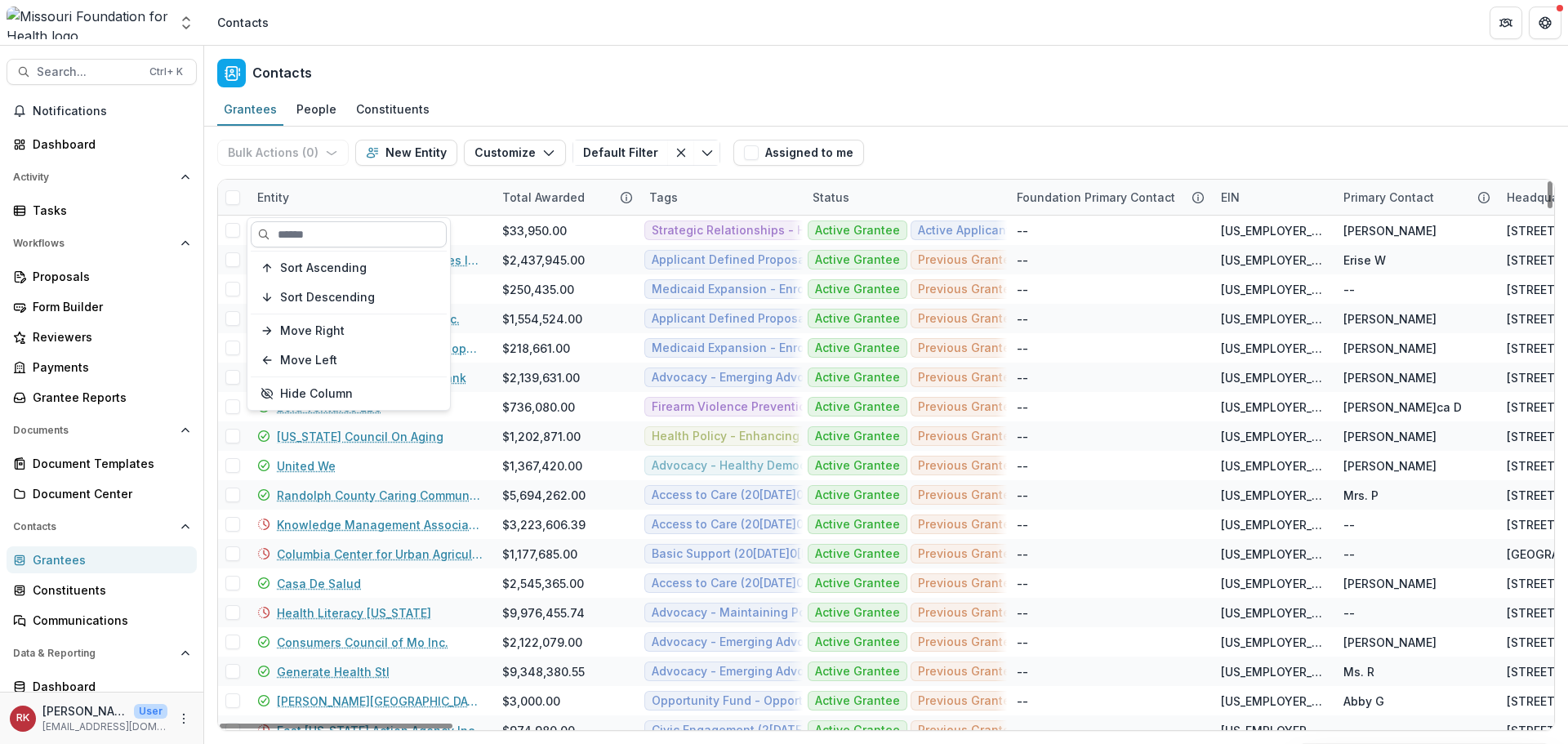
click at [338, 235] on input at bounding box center [349, 234] width 196 height 26
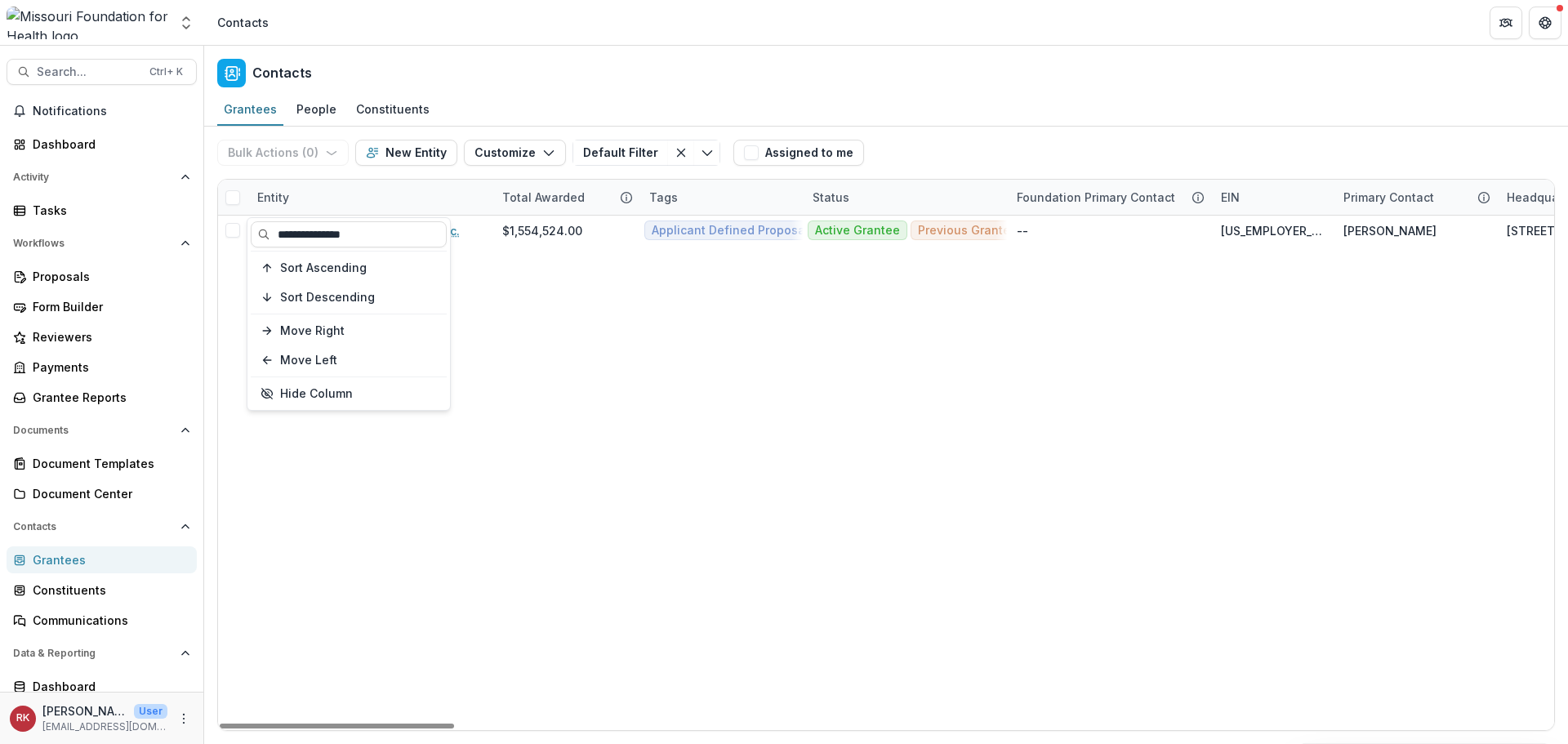
type input "**********"
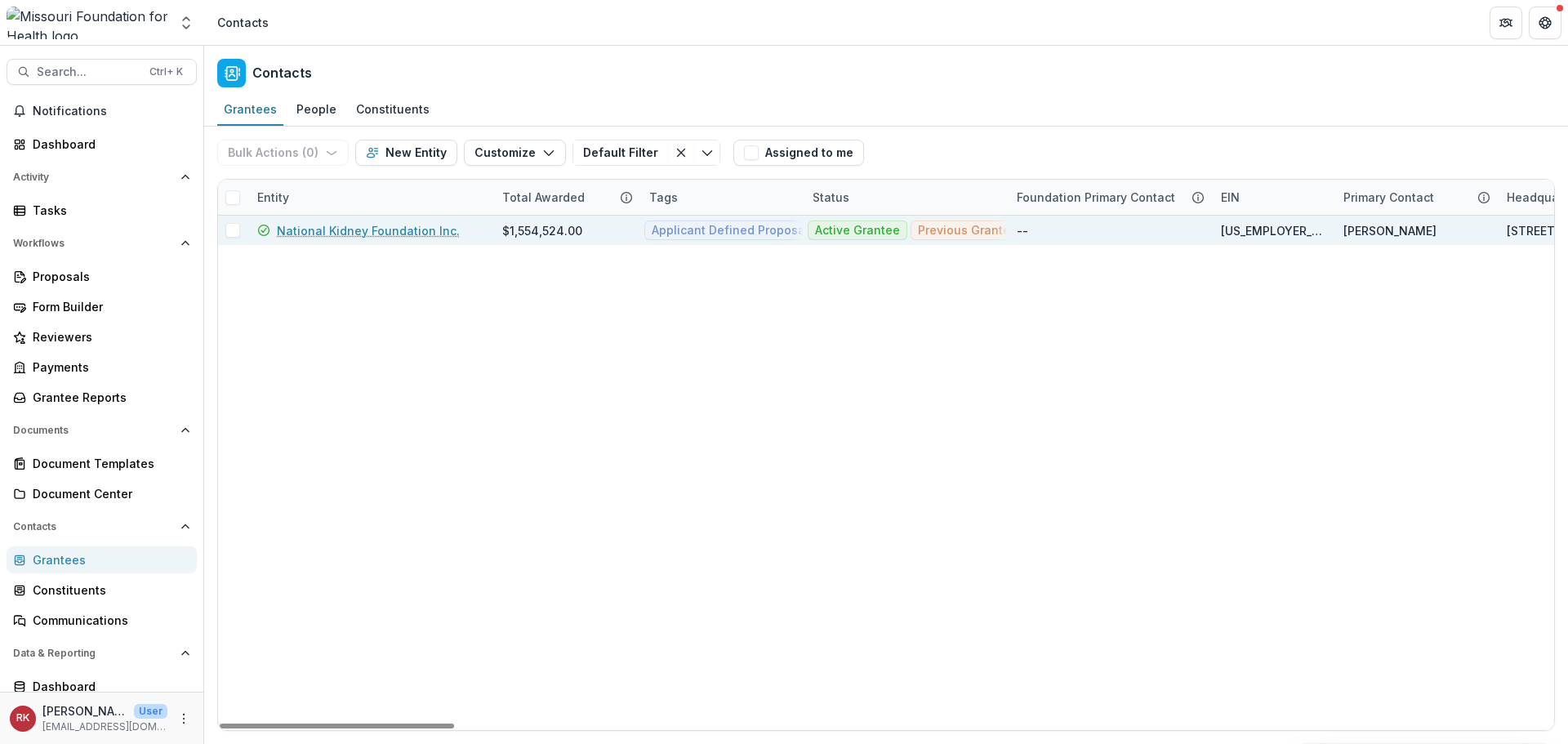
click at [297, 234] on link "National Kidney Foundation Inc." at bounding box center [368, 230] width 183 height 17
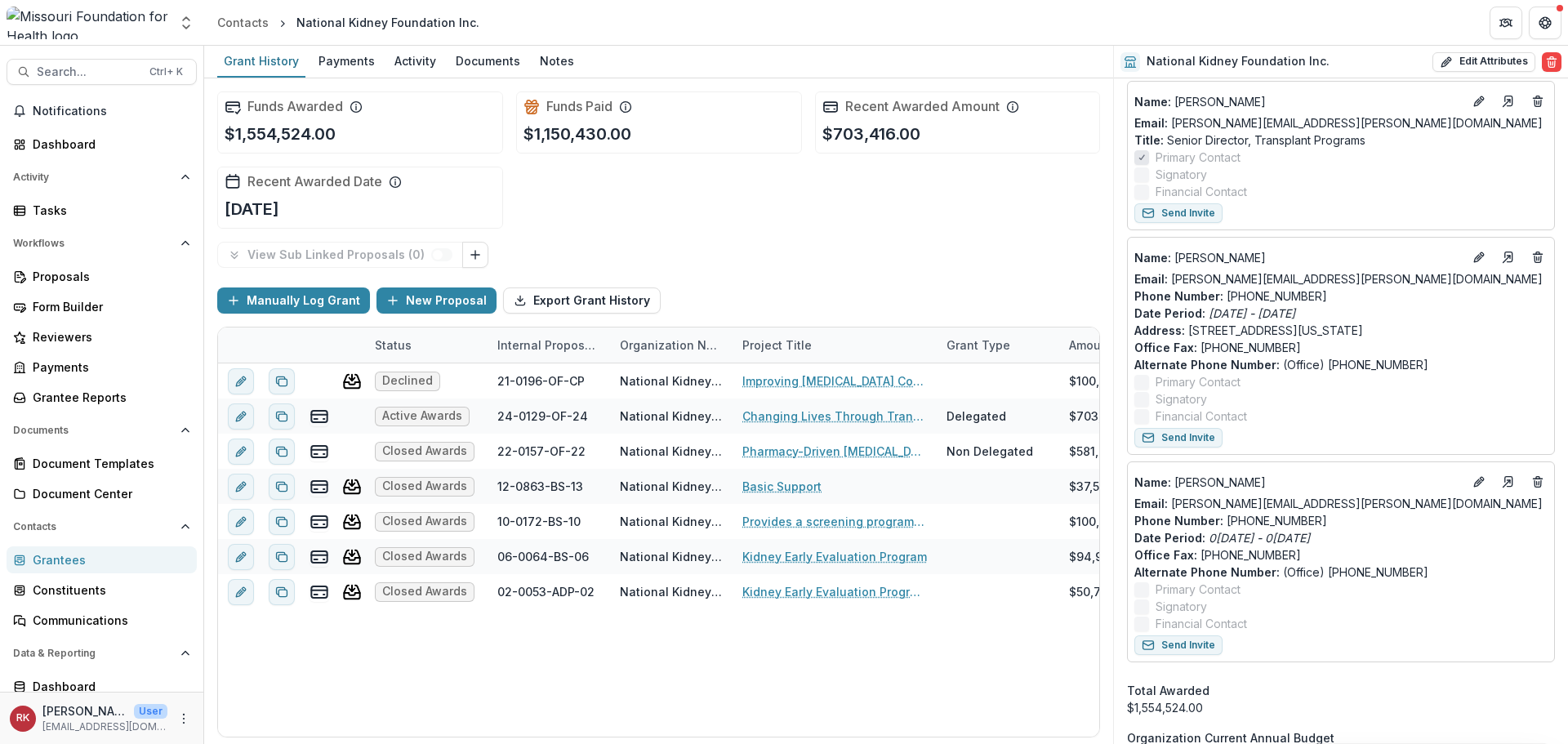
scroll to position [898, 0]
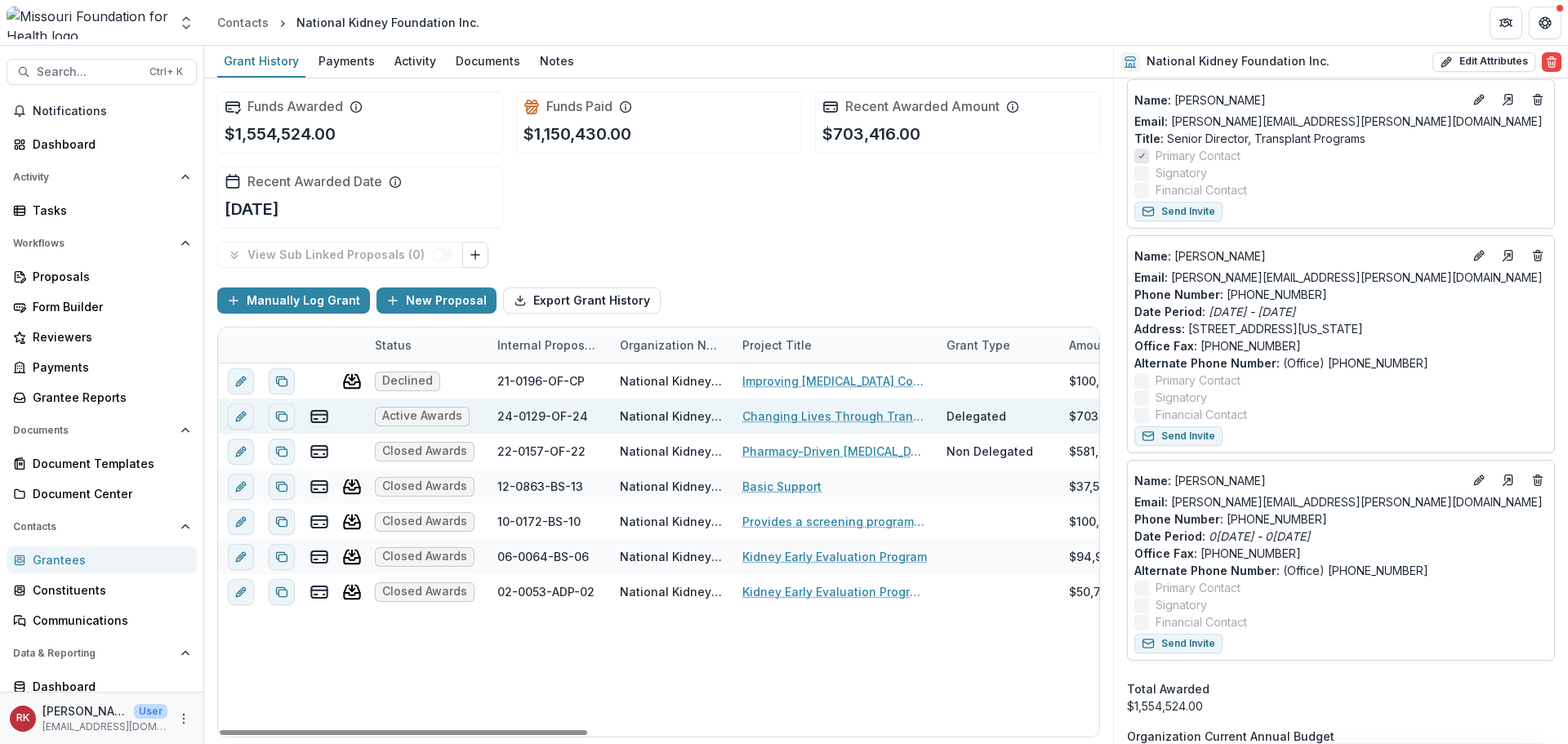
click at [770, 412] on link "Changing Lives Through Transplant" at bounding box center [834, 416] width 185 height 17
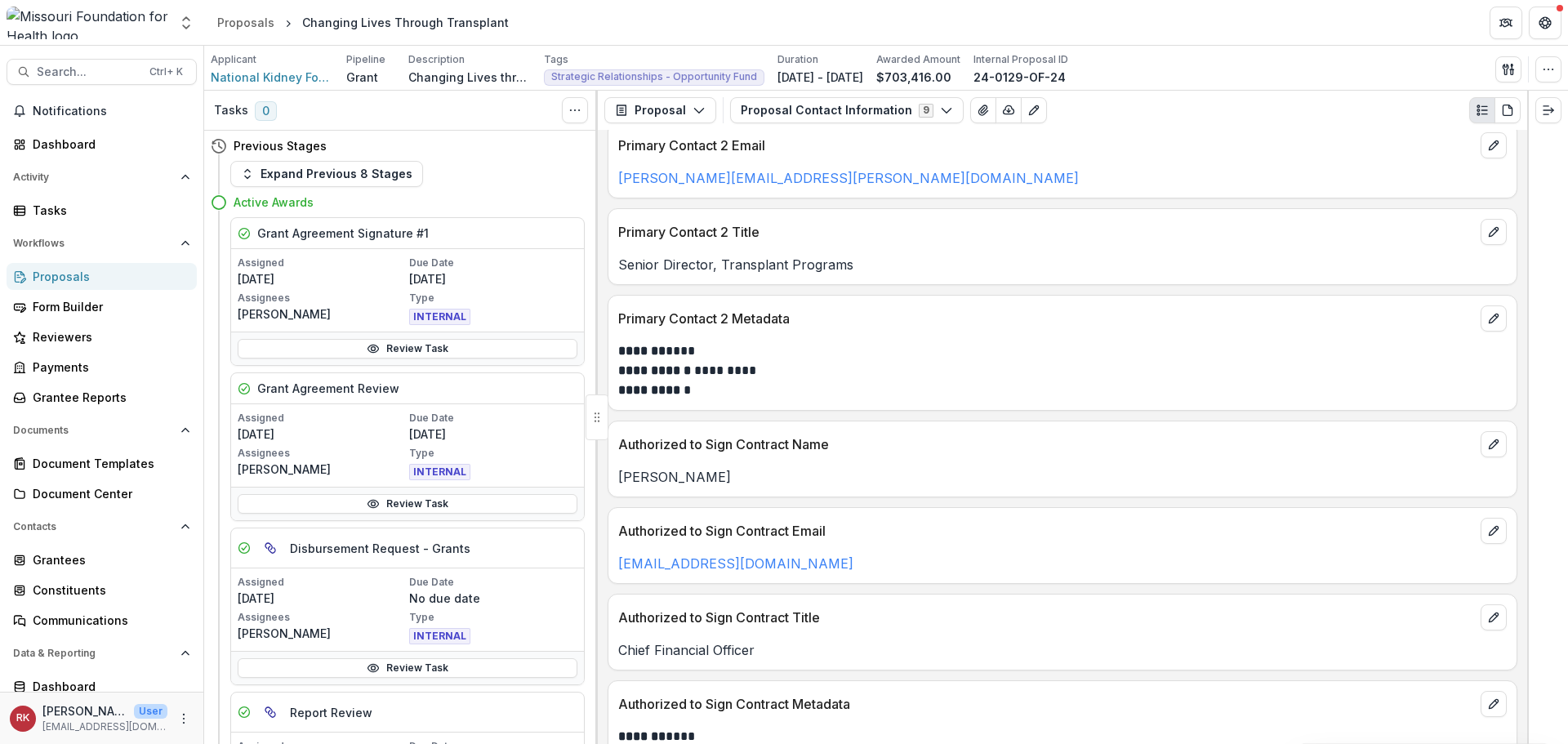
scroll to position [552, 0]
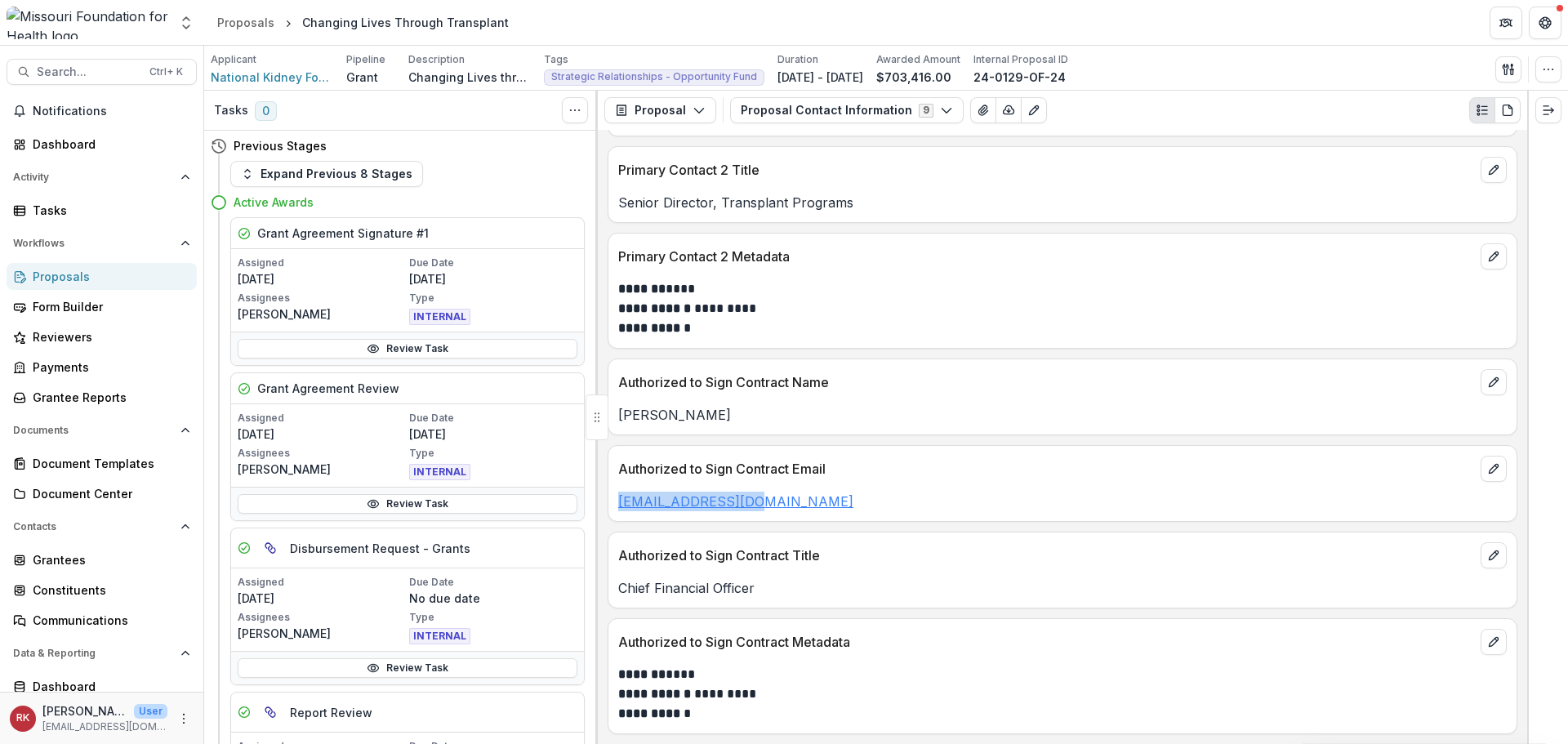
drag, startPoint x: 764, startPoint y: 494, endPoint x: 620, endPoint y: 500, distance: 144.1
click at [620, 500] on p "PetrosG@kidney.org" at bounding box center [1062, 501] width 888 height 20
copy link "PetrosG@kidney.org"
click at [282, 76] on span "National Kidney Foundation Inc." at bounding box center [272, 76] width 122 height 17
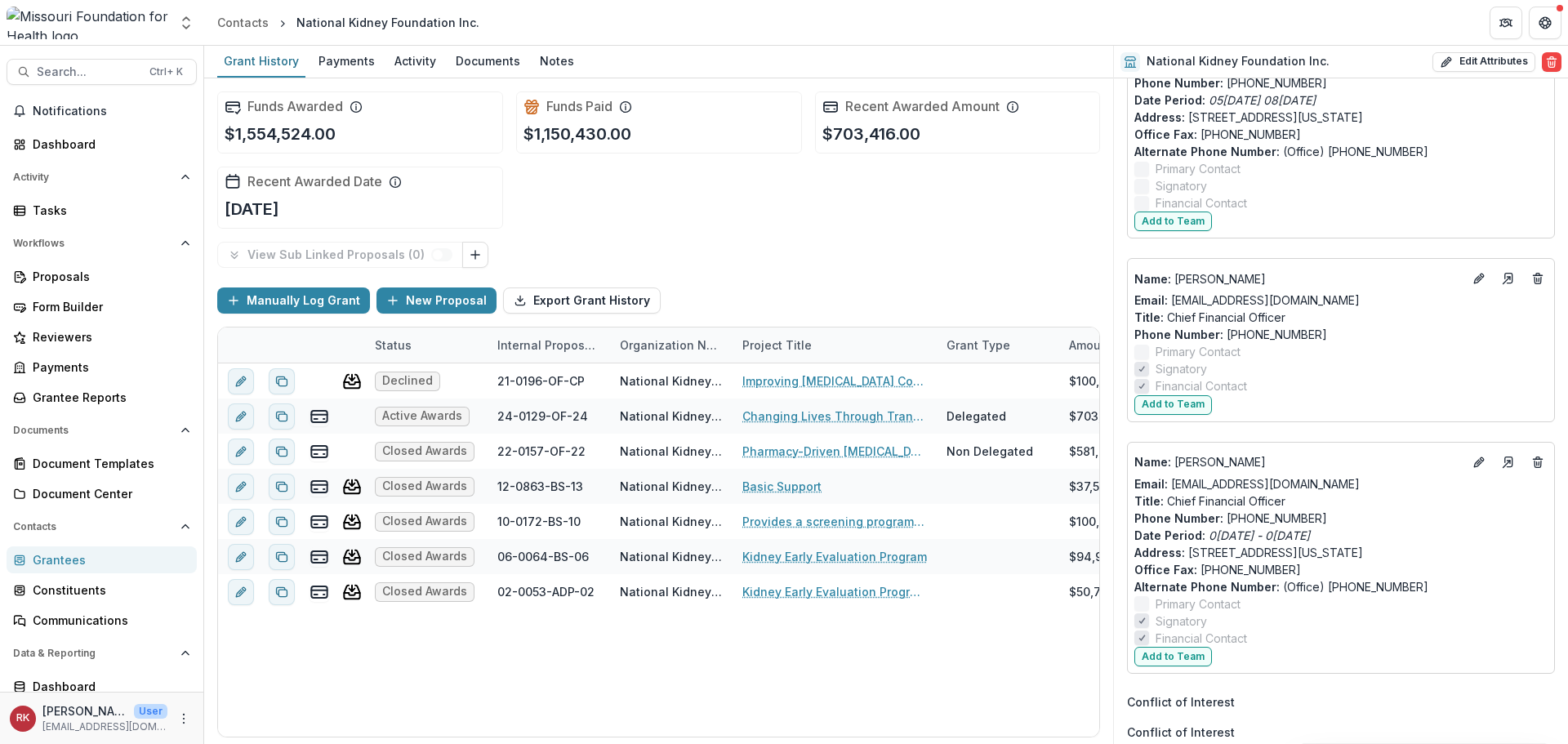
scroll to position [4359, 0]
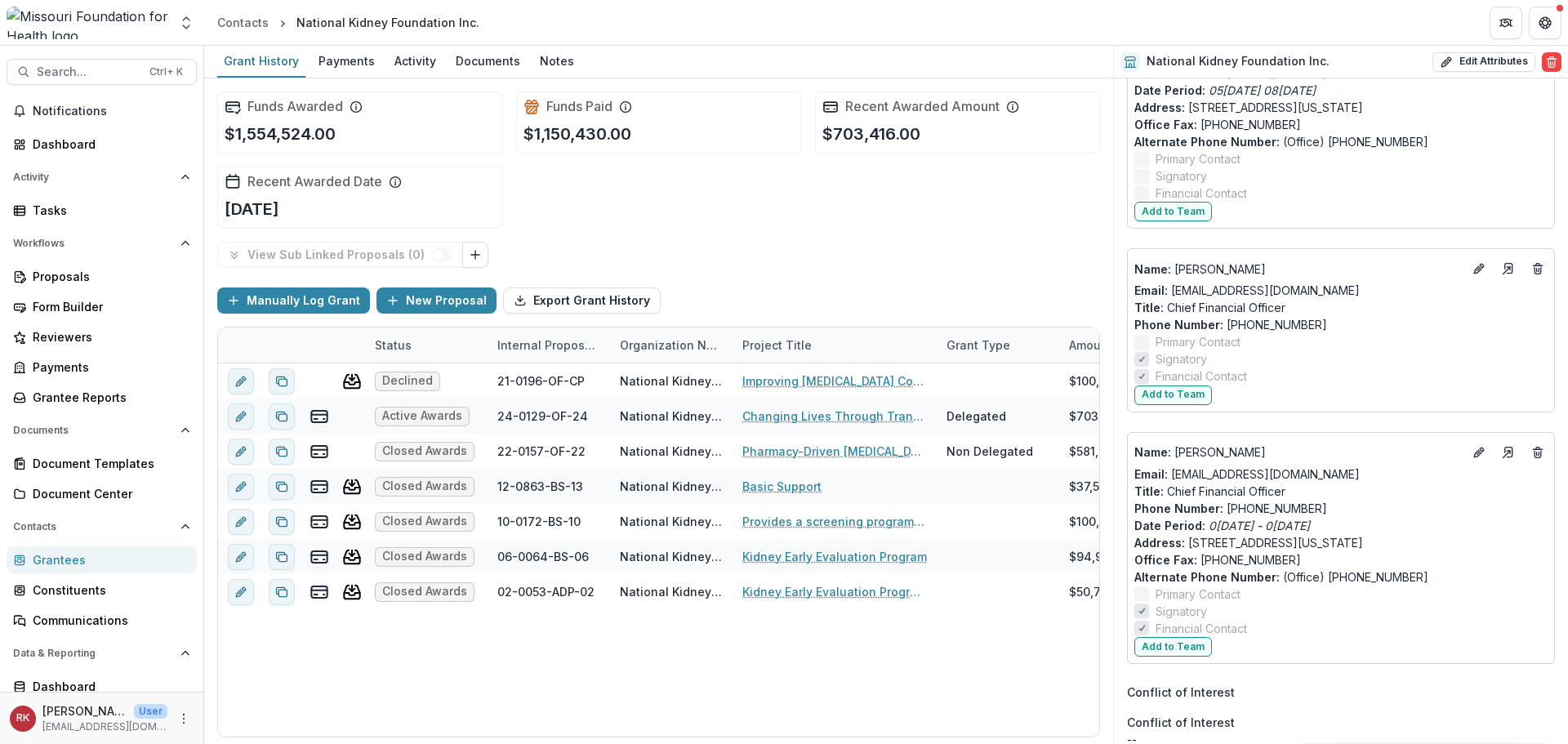
click at [55, 559] on div "Grantees" at bounding box center [108, 559] width 151 height 17
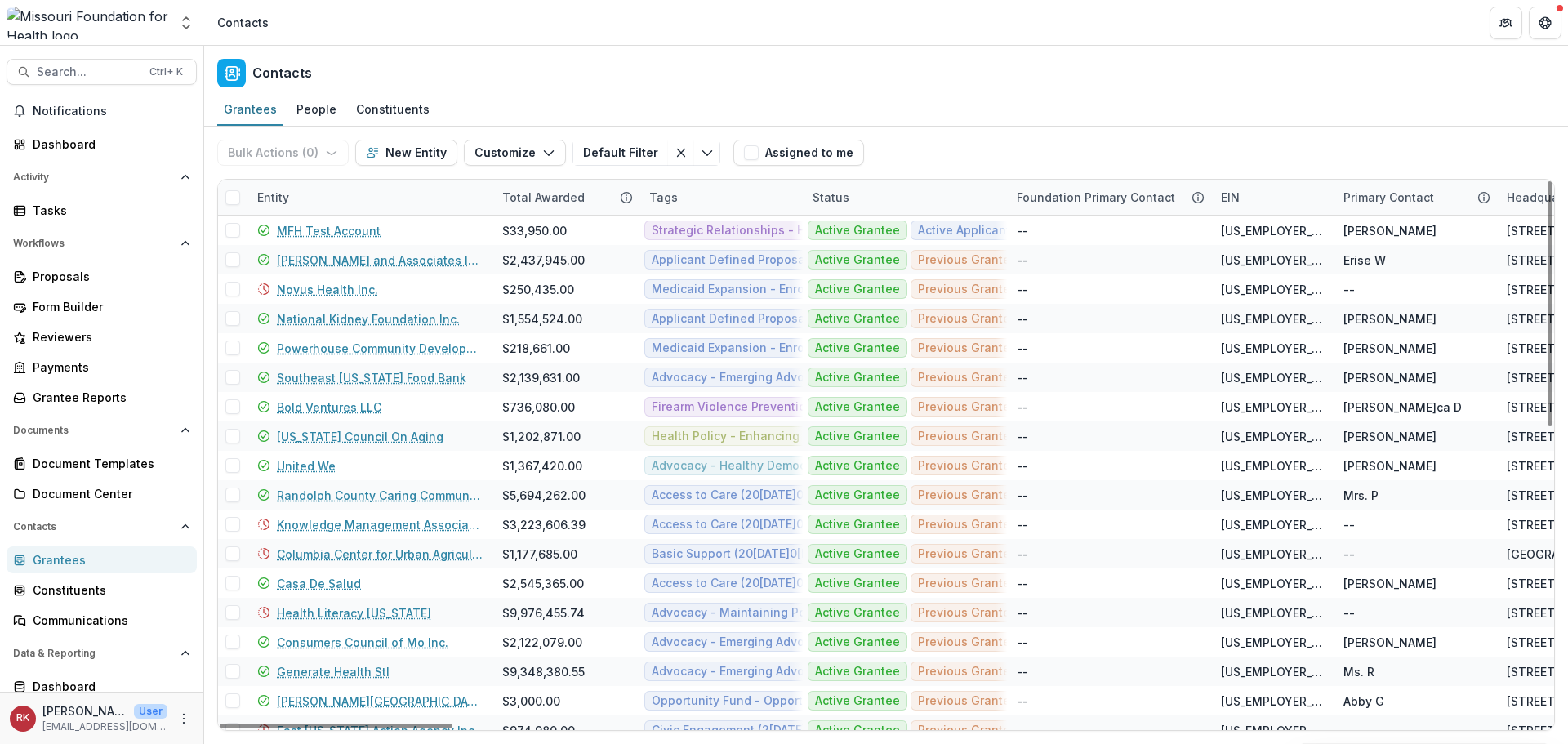
click at [260, 190] on div "Entity" at bounding box center [273, 197] width 51 height 17
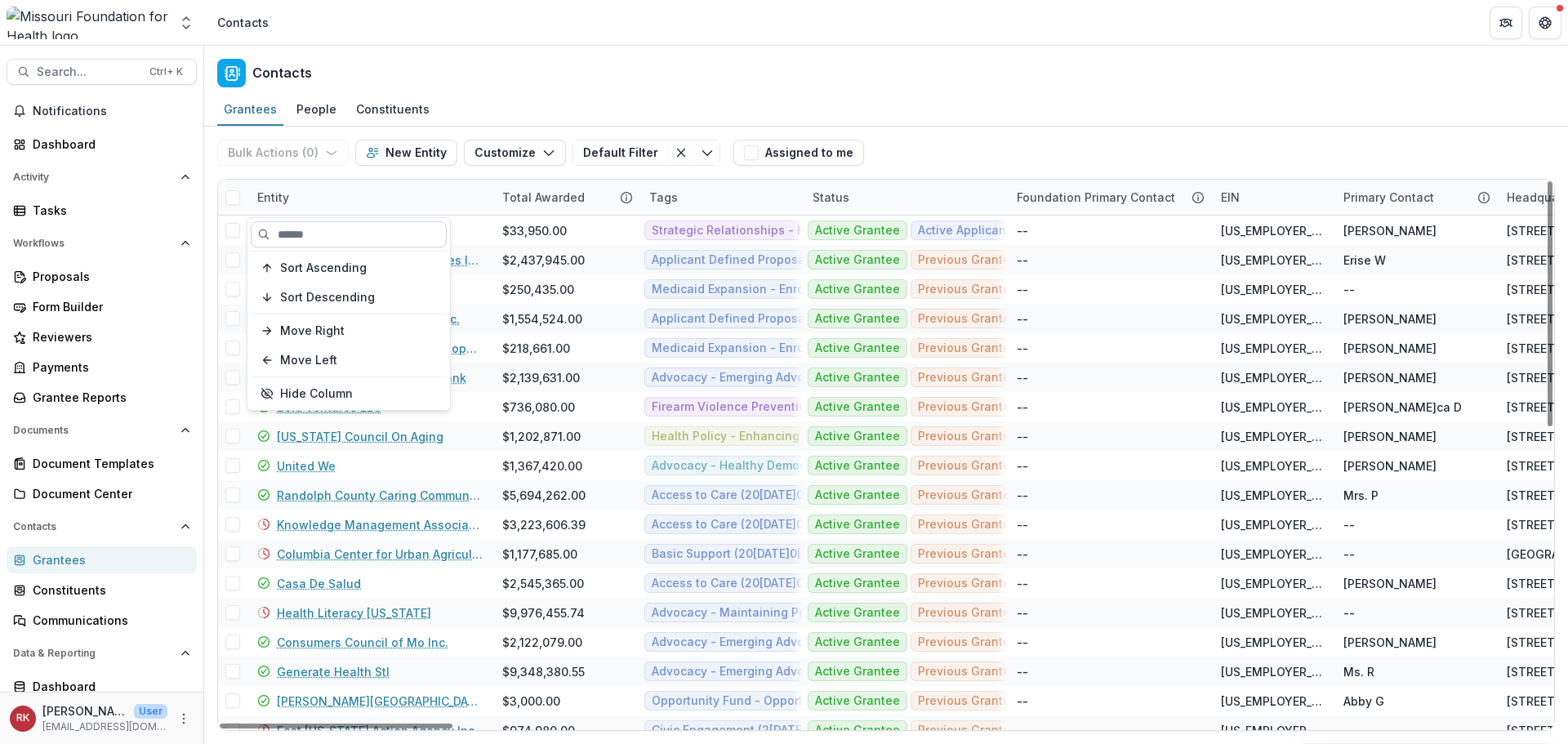
click at [309, 228] on input at bounding box center [349, 234] width 196 height 26
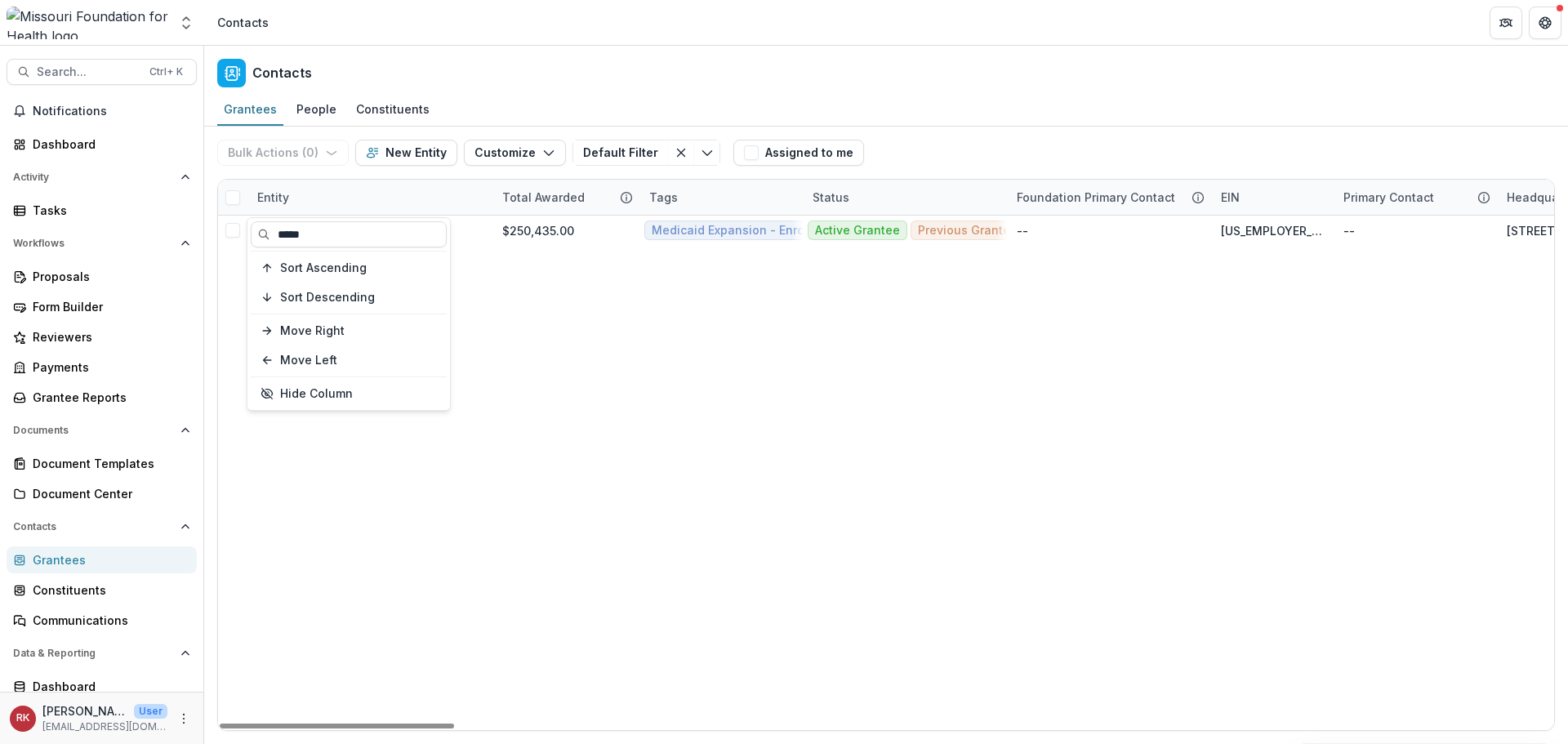
type input "*****"
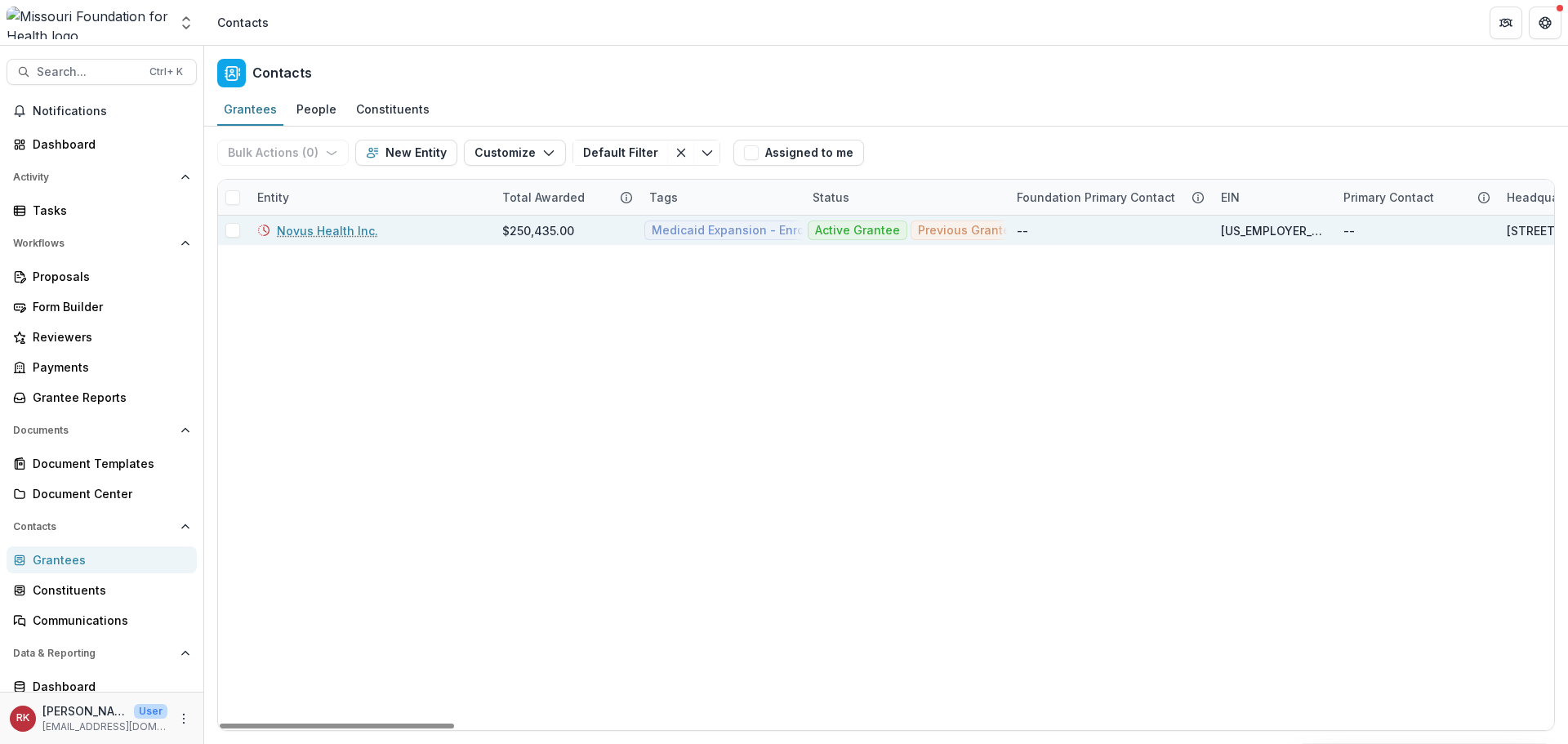
click at [340, 232] on link "Novus Health Inc." at bounding box center [328, 230] width 102 height 17
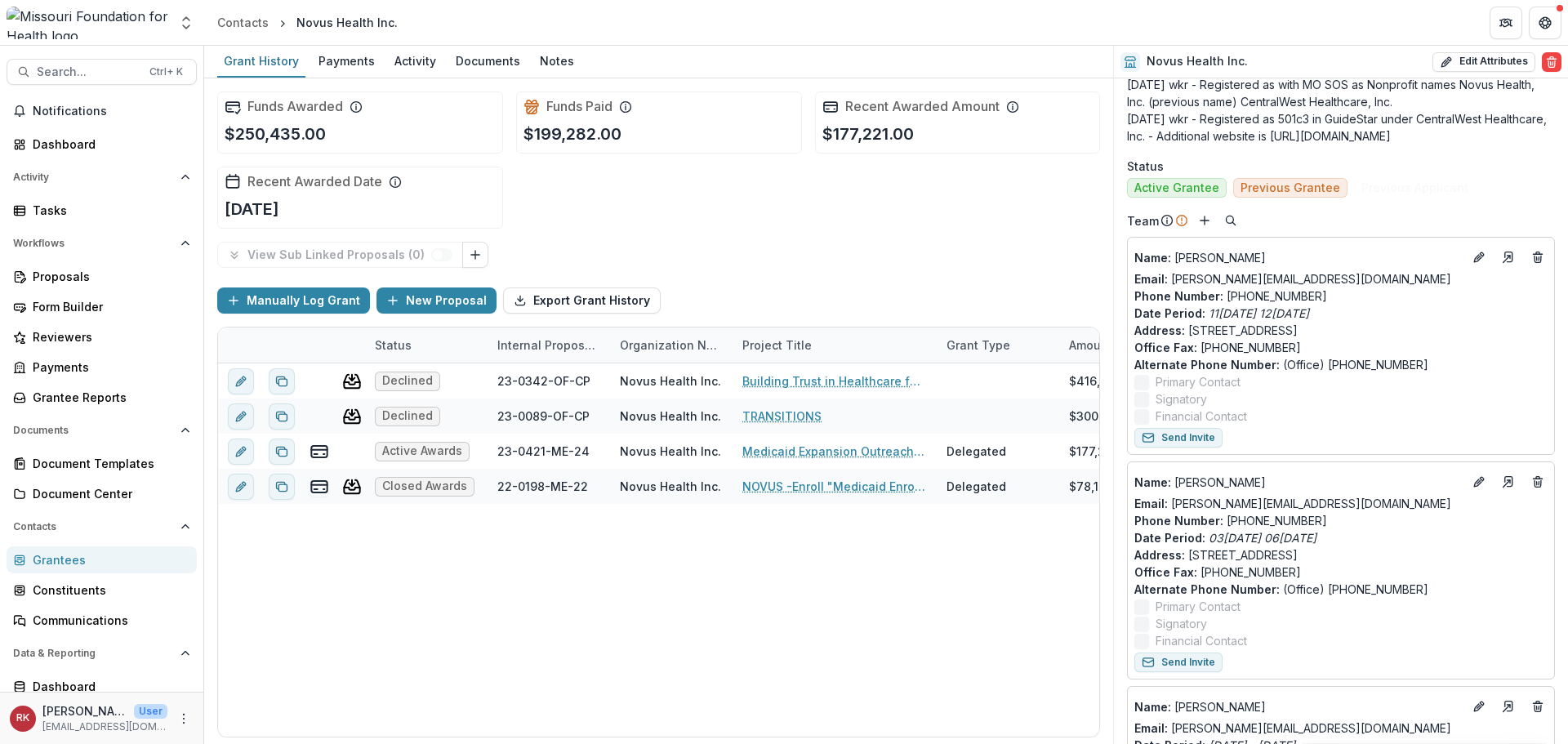
scroll to position [571, 0]
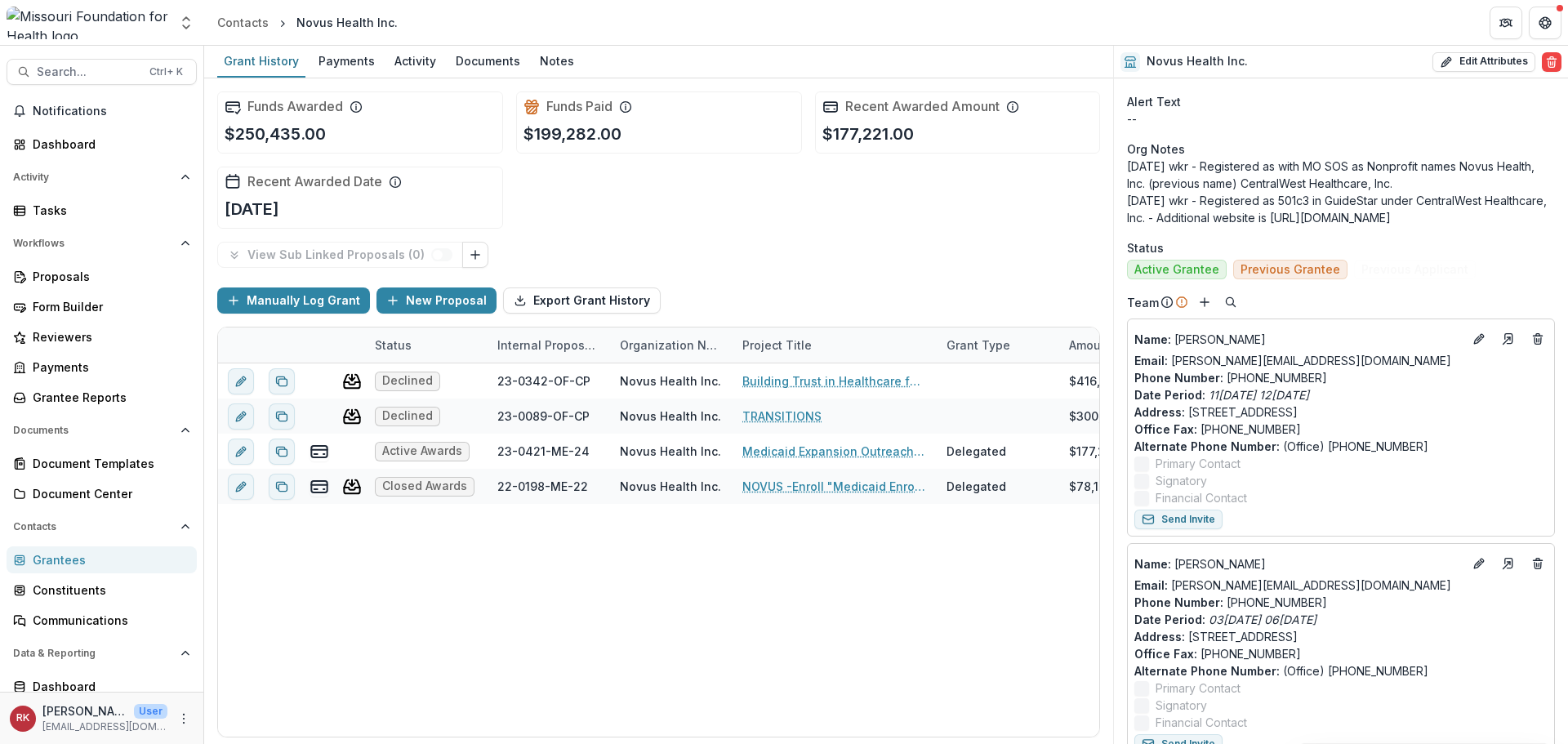
click at [48, 556] on div "Grantees" at bounding box center [108, 559] width 151 height 17
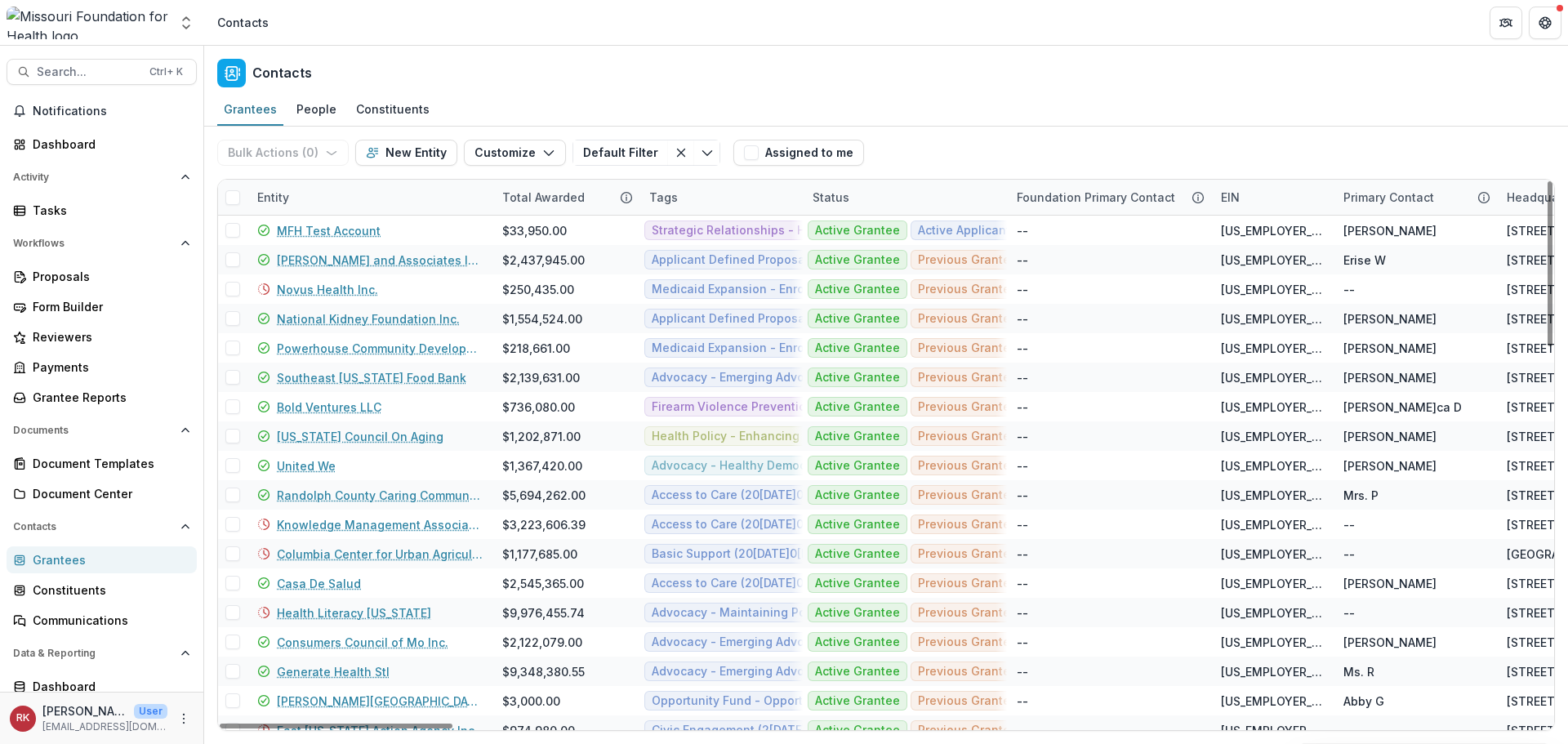
click at [269, 197] on div "Entity" at bounding box center [273, 197] width 51 height 17
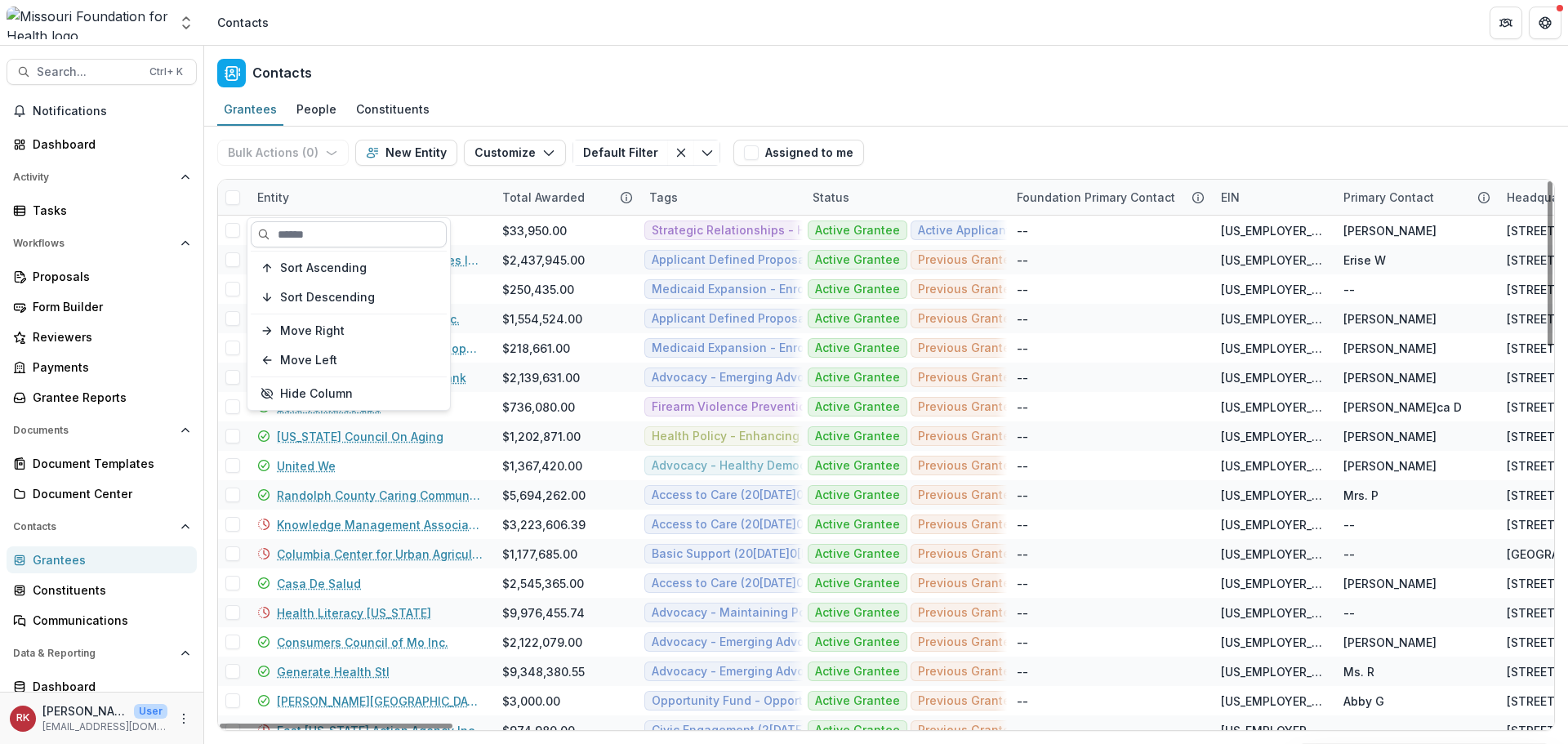
click at [363, 230] on input at bounding box center [349, 234] width 196 height 26
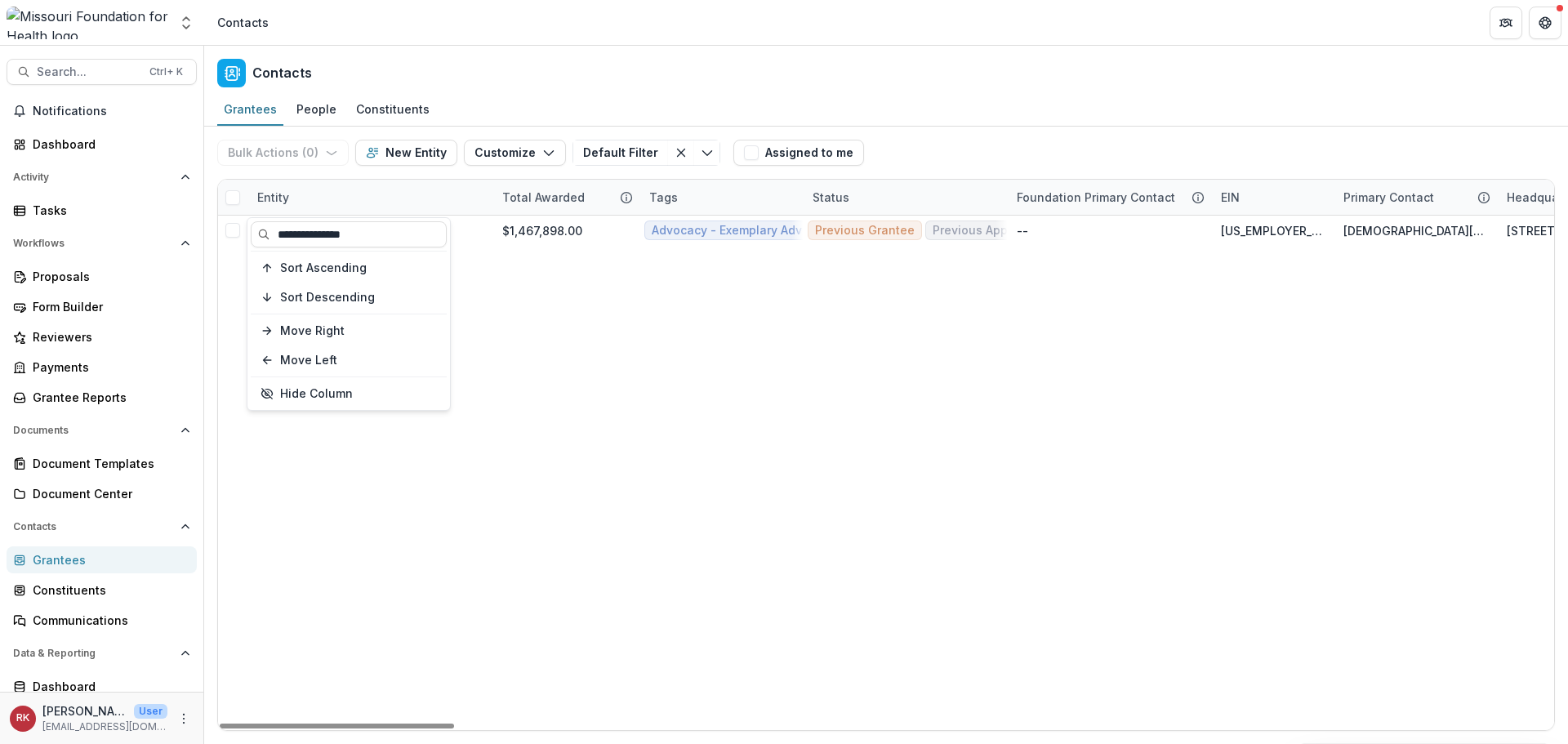
type input "**********"
drag, startPoint x: 618, startPoint y: 337, endPoint x: 601, endPoint y: 330, distance: 18.4
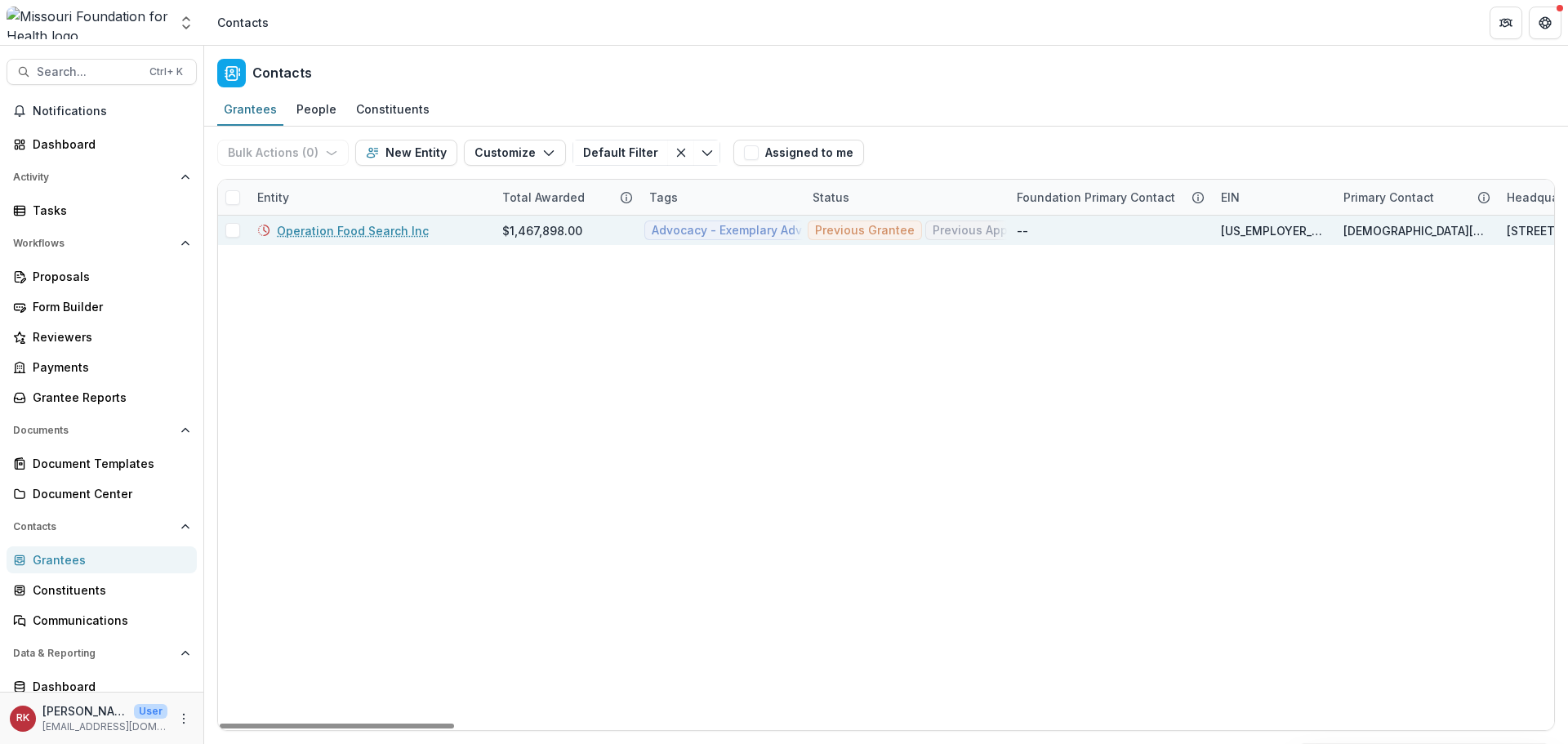
click at [348, 226] on link "Operation Food Search Inc" at bounding box center [353, 230] width 152 height 17
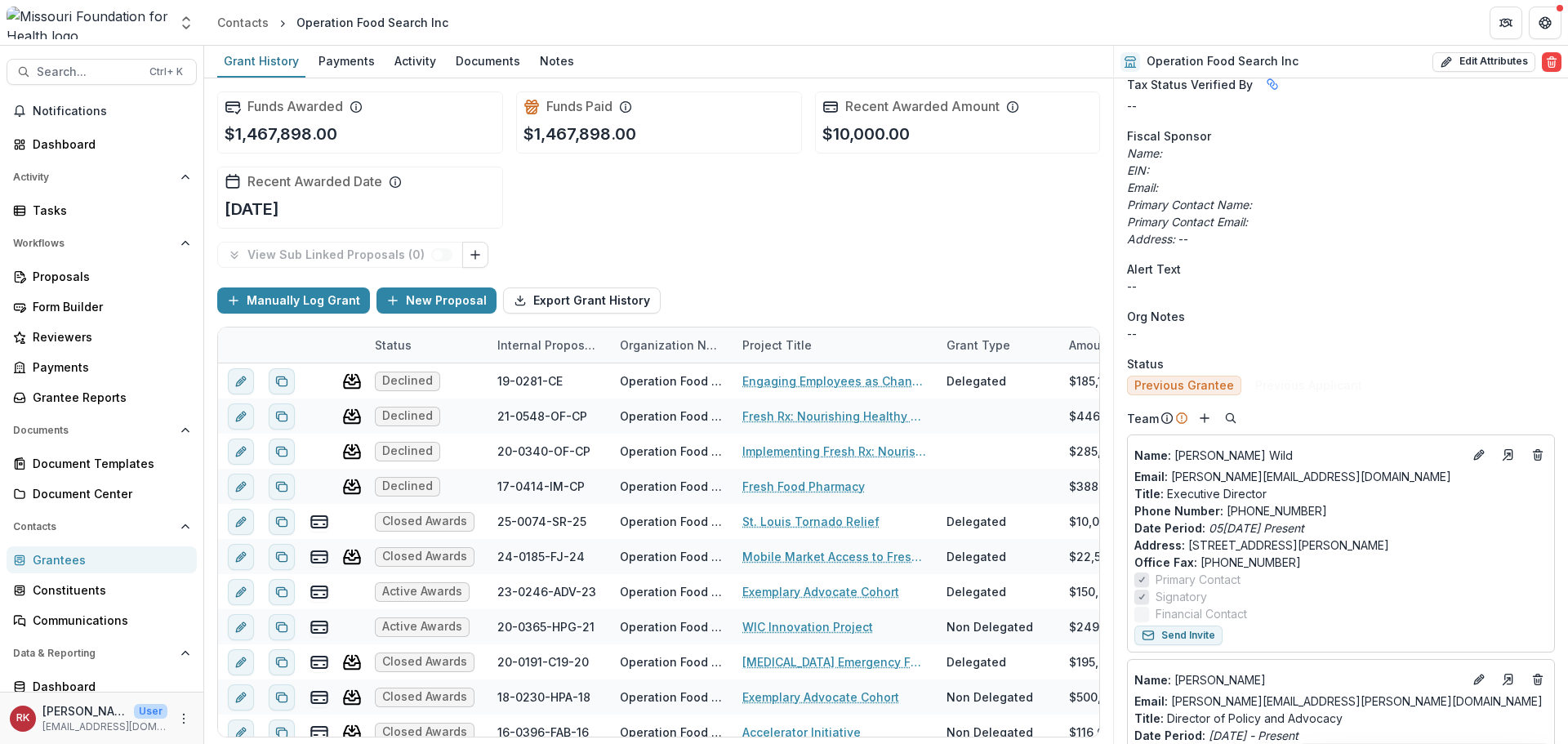
scroll to position [735, 0]
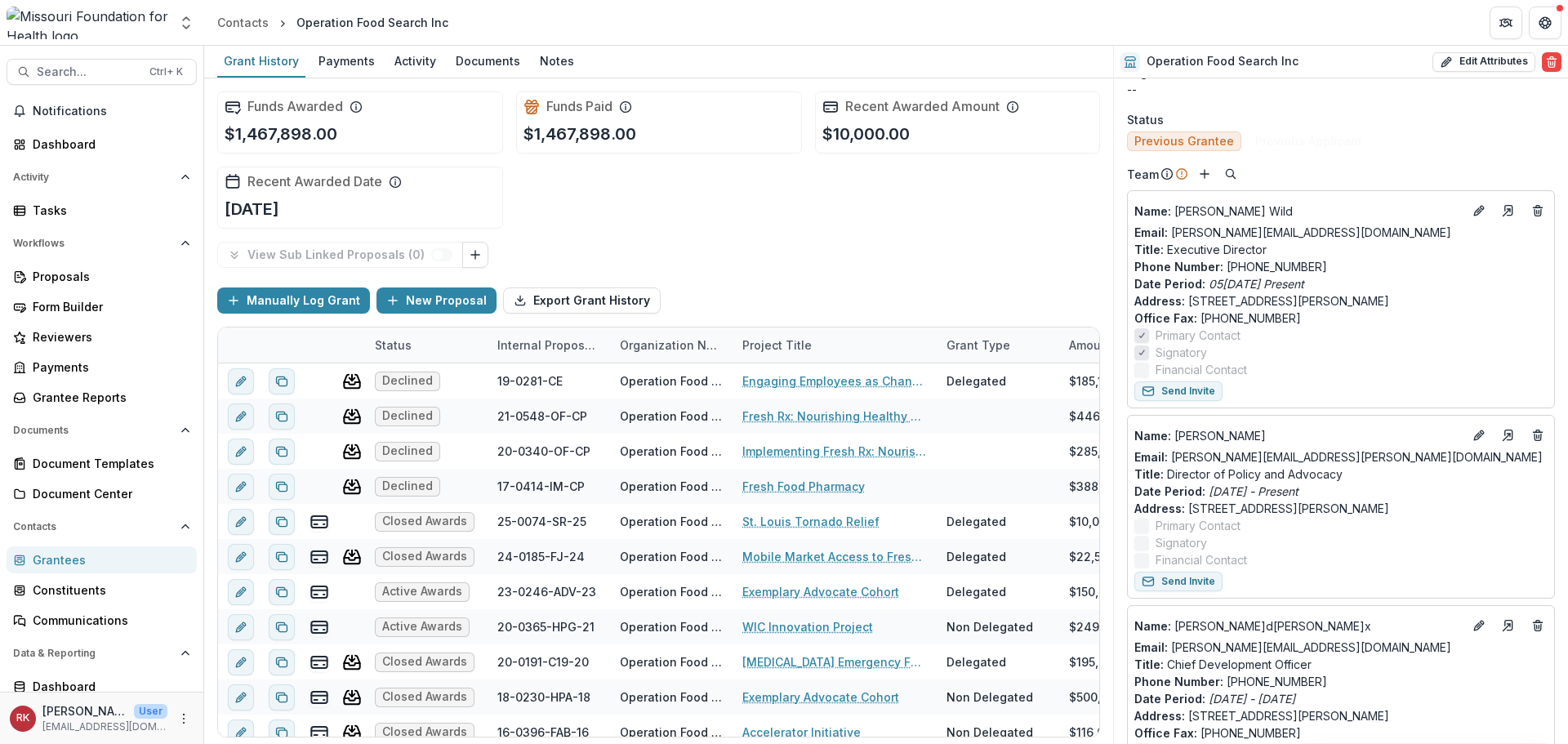
click at [98, 564] on div "Grantees" at bounding box center [108, 559] width 151 height 17
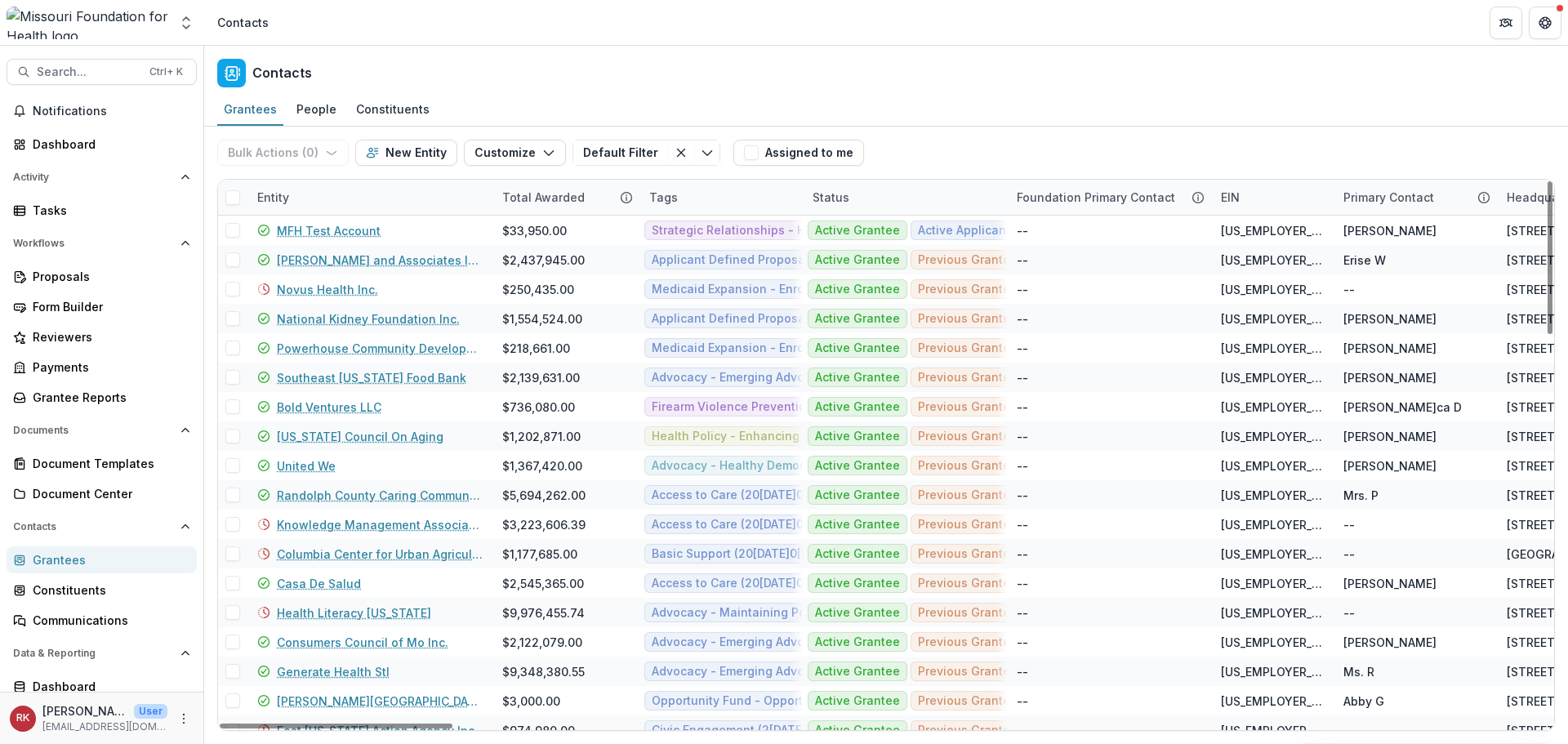
click at [260, 199] on div "Entity" at bounding box center [273, 197] width 51 height 17
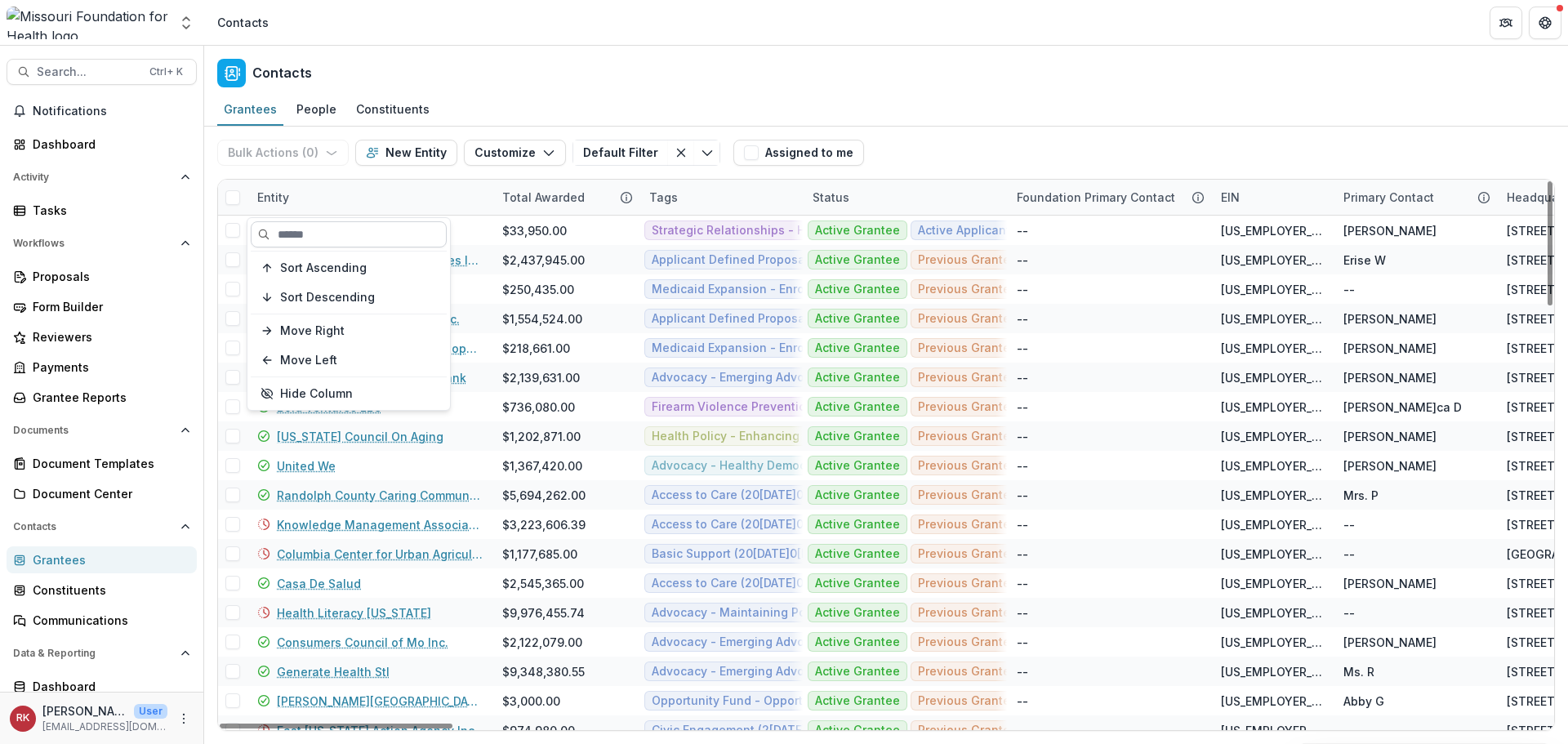
click at [338, 238] on input at bounding box center [349, 234] width 196 height 26
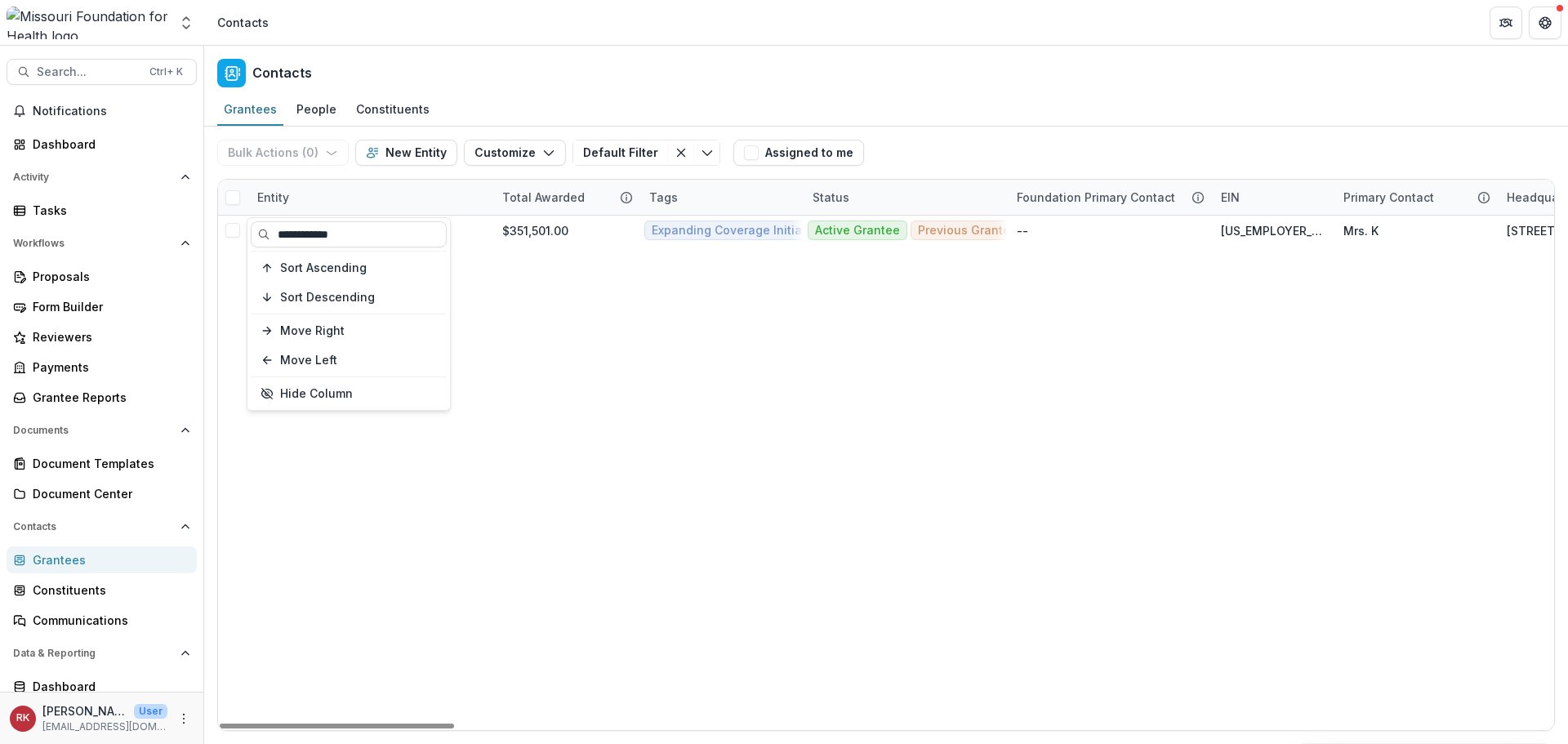
type input "**********"
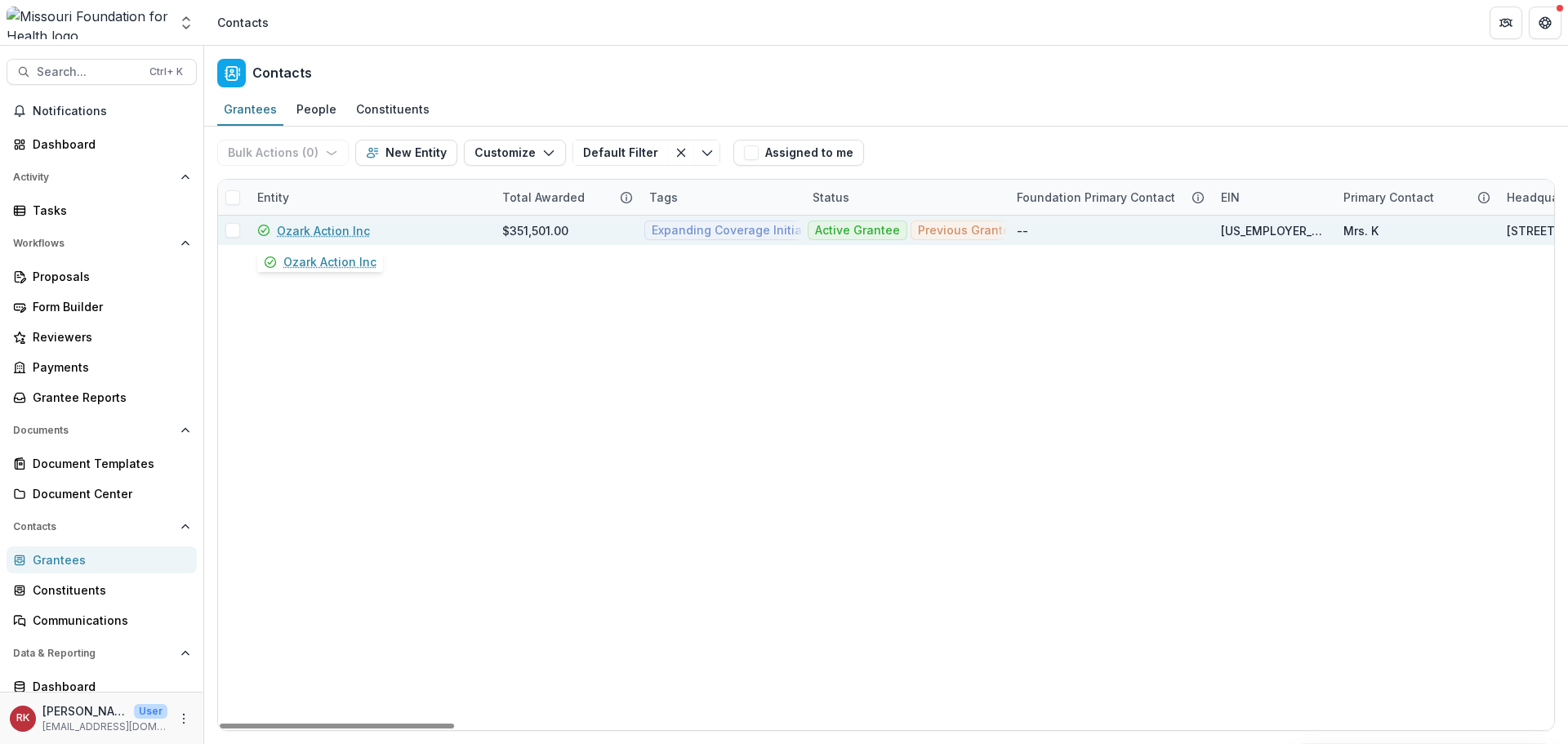
click at [334, 228] on link "Ozark Action Inc" at bounding box center [323, 230] width 93 height 17
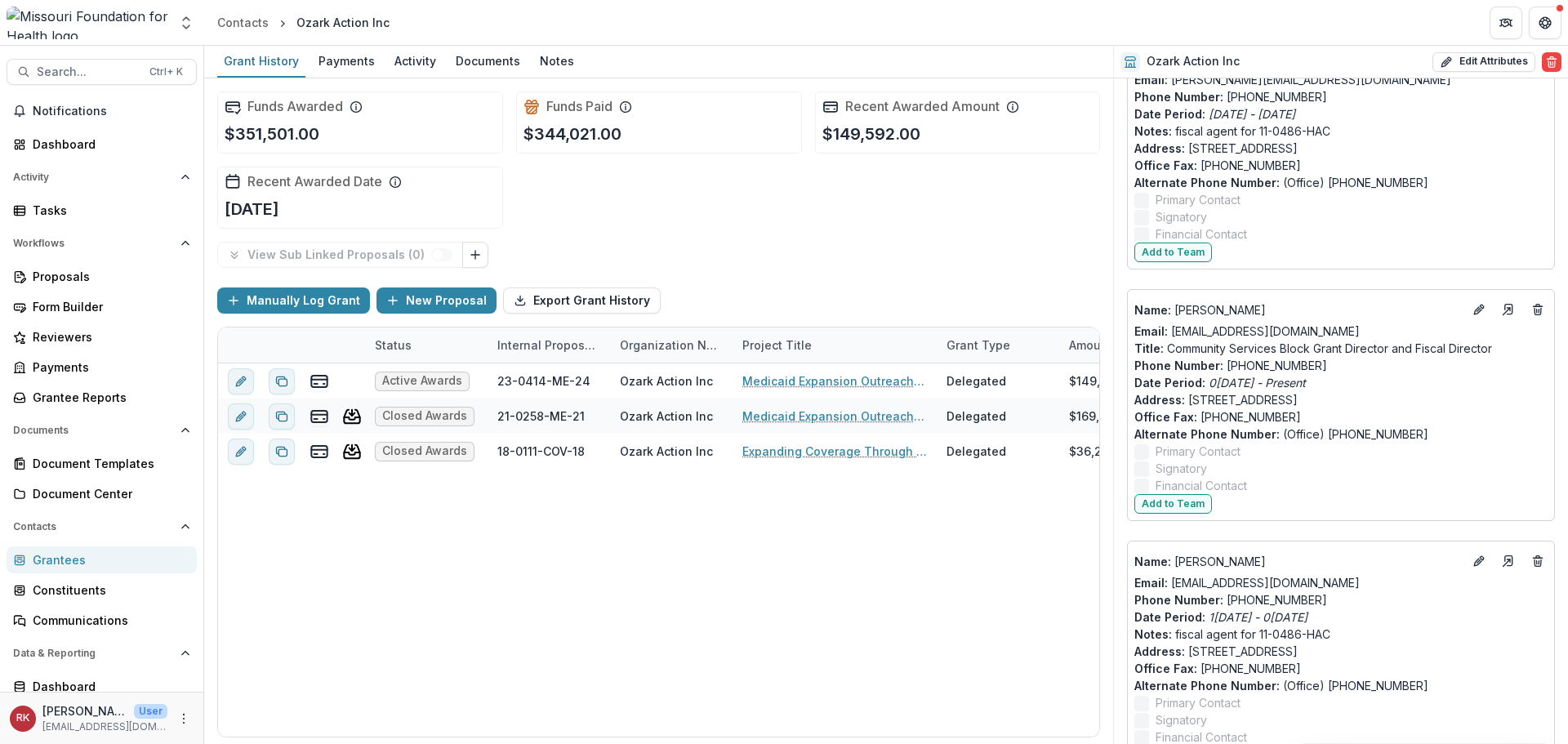
scroll to position [2182, 0]
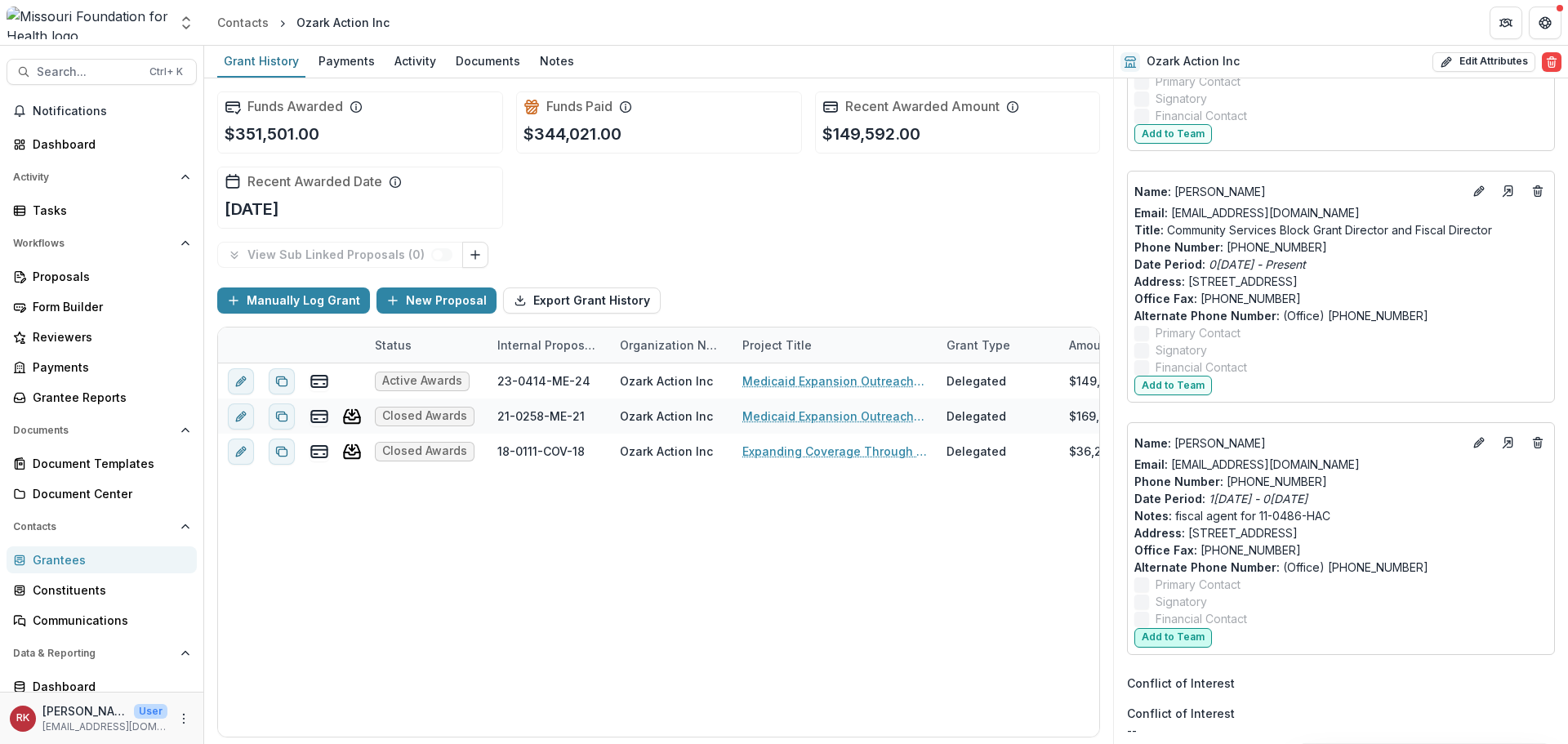
click at [1176, 628] on button "Add to Team" at bounding box center [1173, 638] width 77 height 20
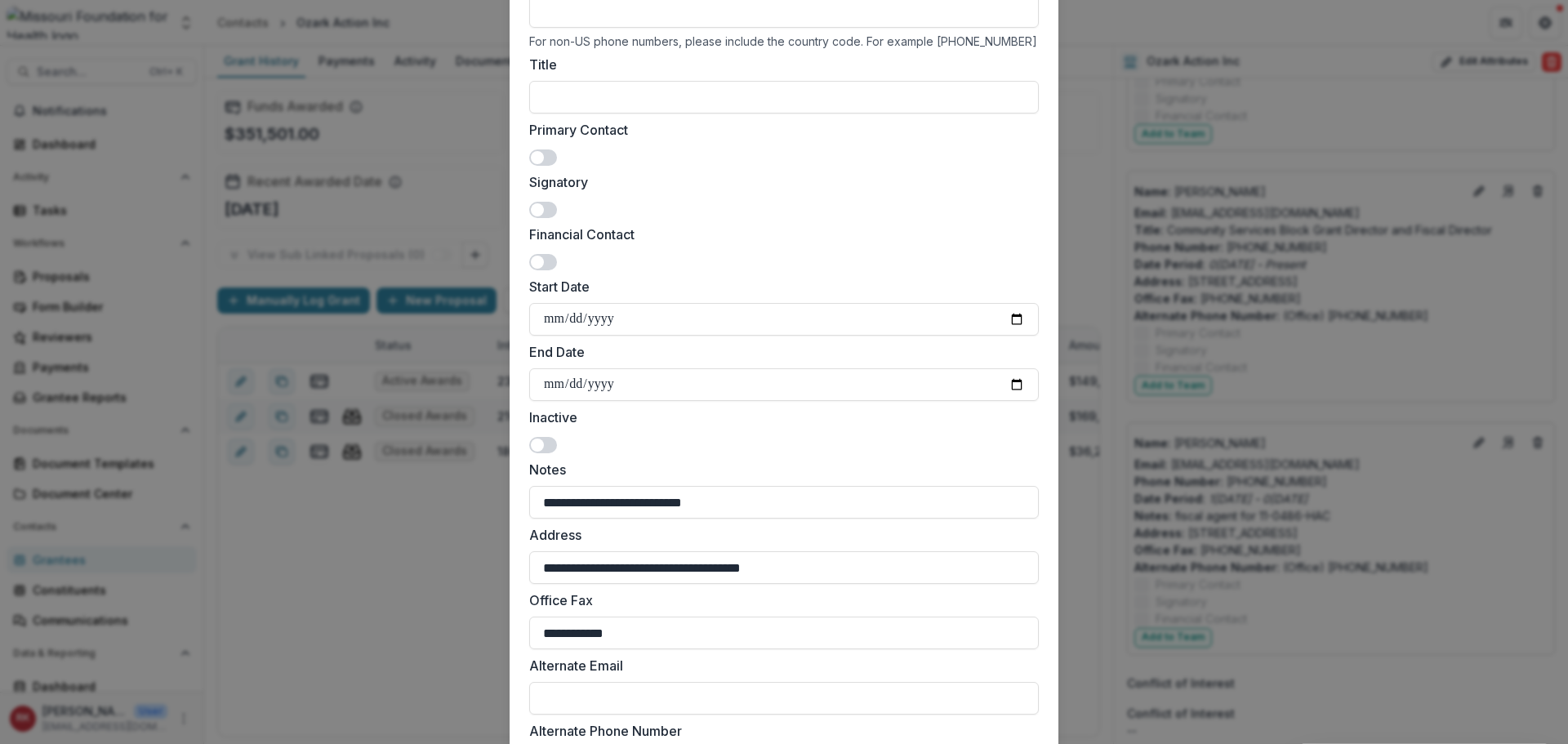
scroll to position [496, 0]
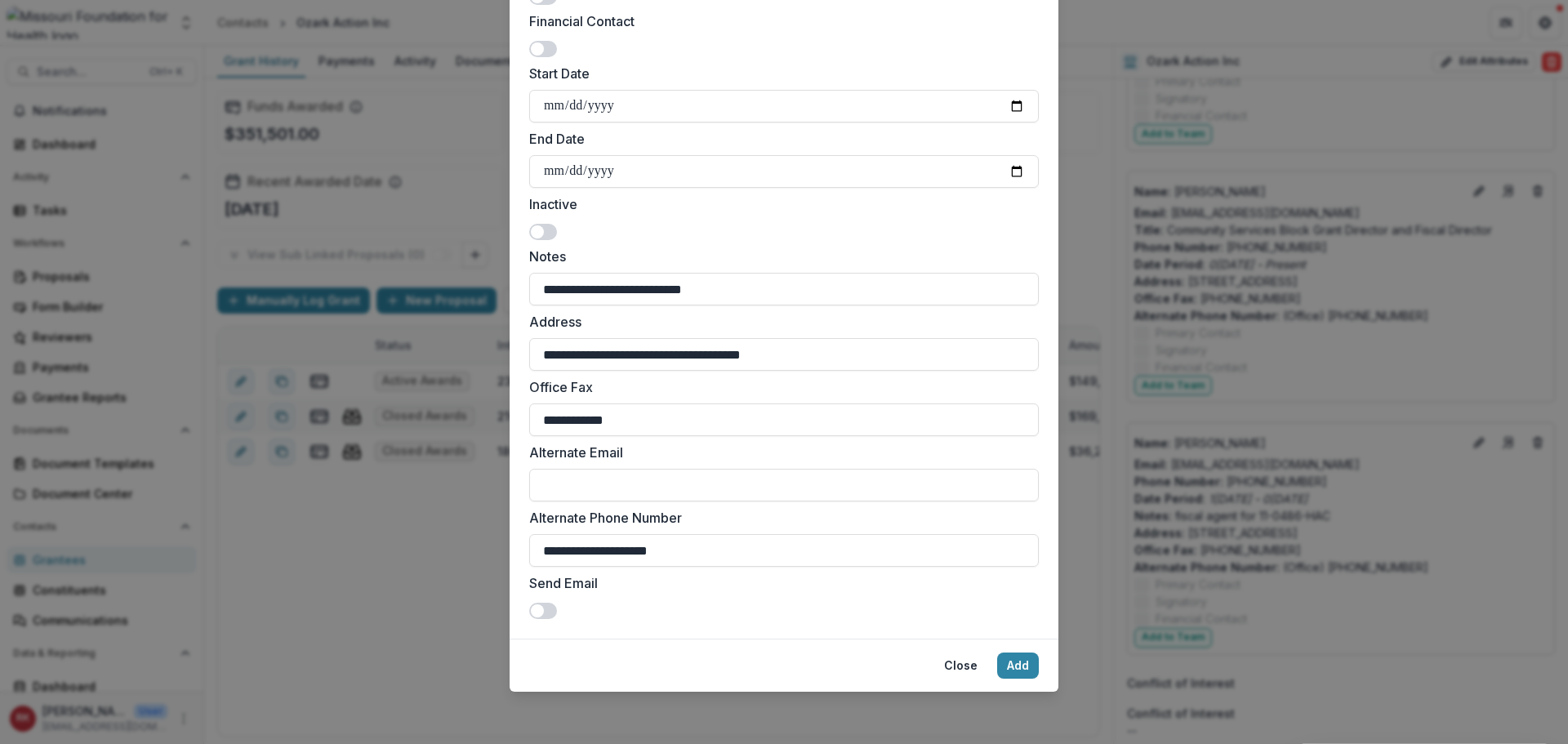
drag, startPoint x: 707, startPoint y: 546, endPoint x: 452, endPoint y: 543, distance: 255.0
click at [452, 543] on div "**********" at bounding box center [784, 372] width 1568 height 744
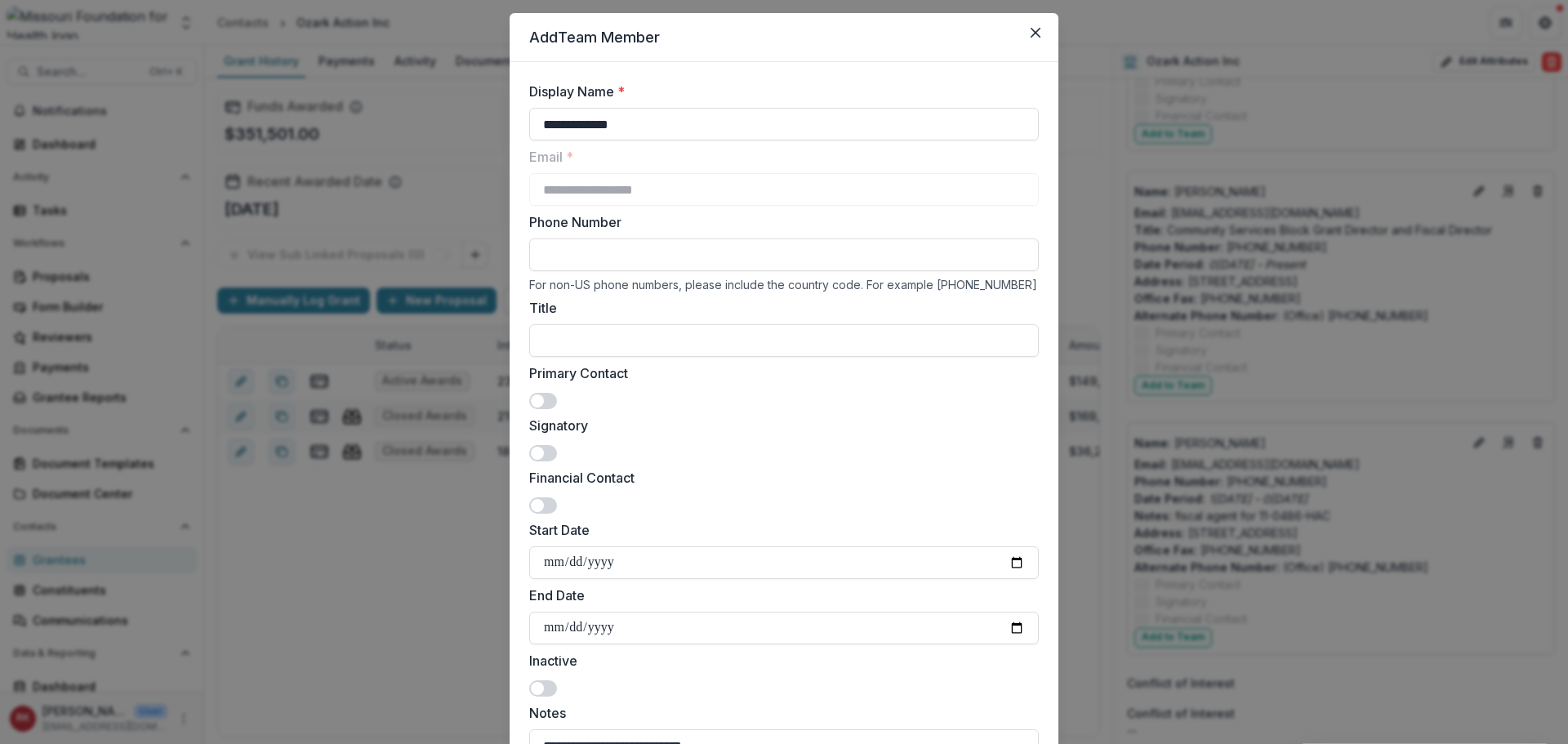
scroll to position [0, 0]
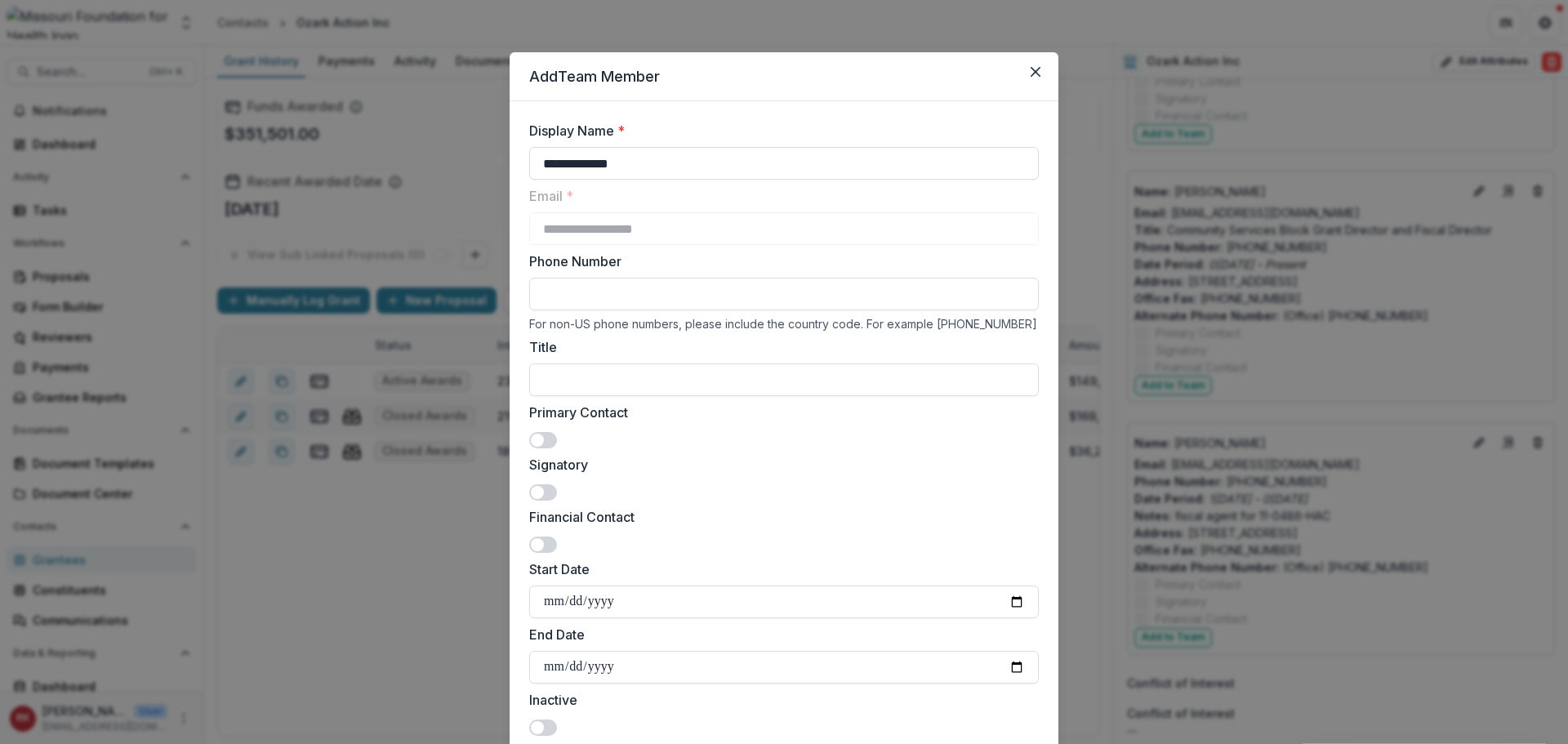
click at [558, 299] on input "Phone Number" at bounding box center [784, 294] width 509 height 32
paste input "**********"
type input "**********"
click at [542, 496] on span at bounding box center [543, 492] width 28 height 16
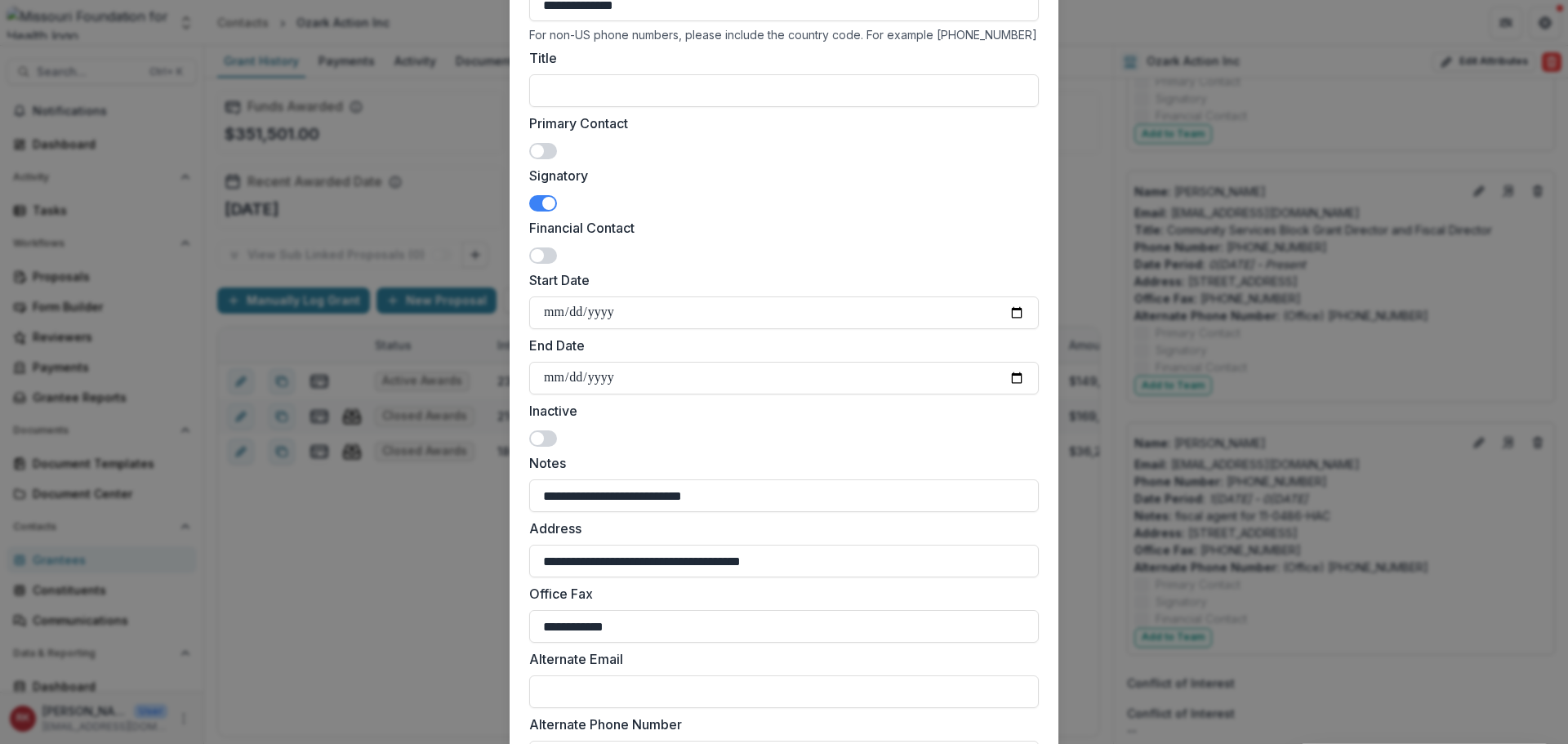
scroll to position [496, 0]
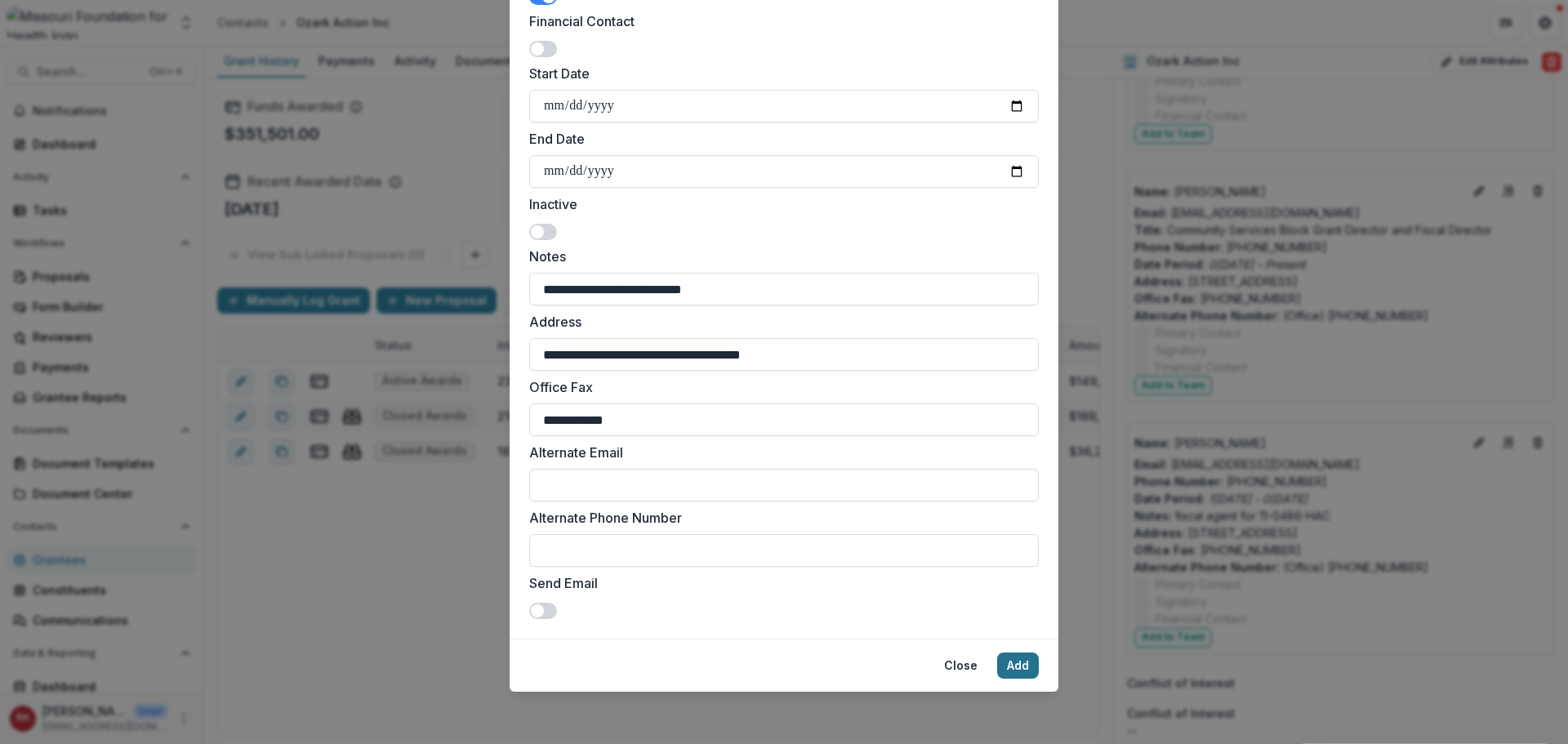
click at [1014, 664] on button "Add" at bounding box center [1018, 665] width 41 height 26
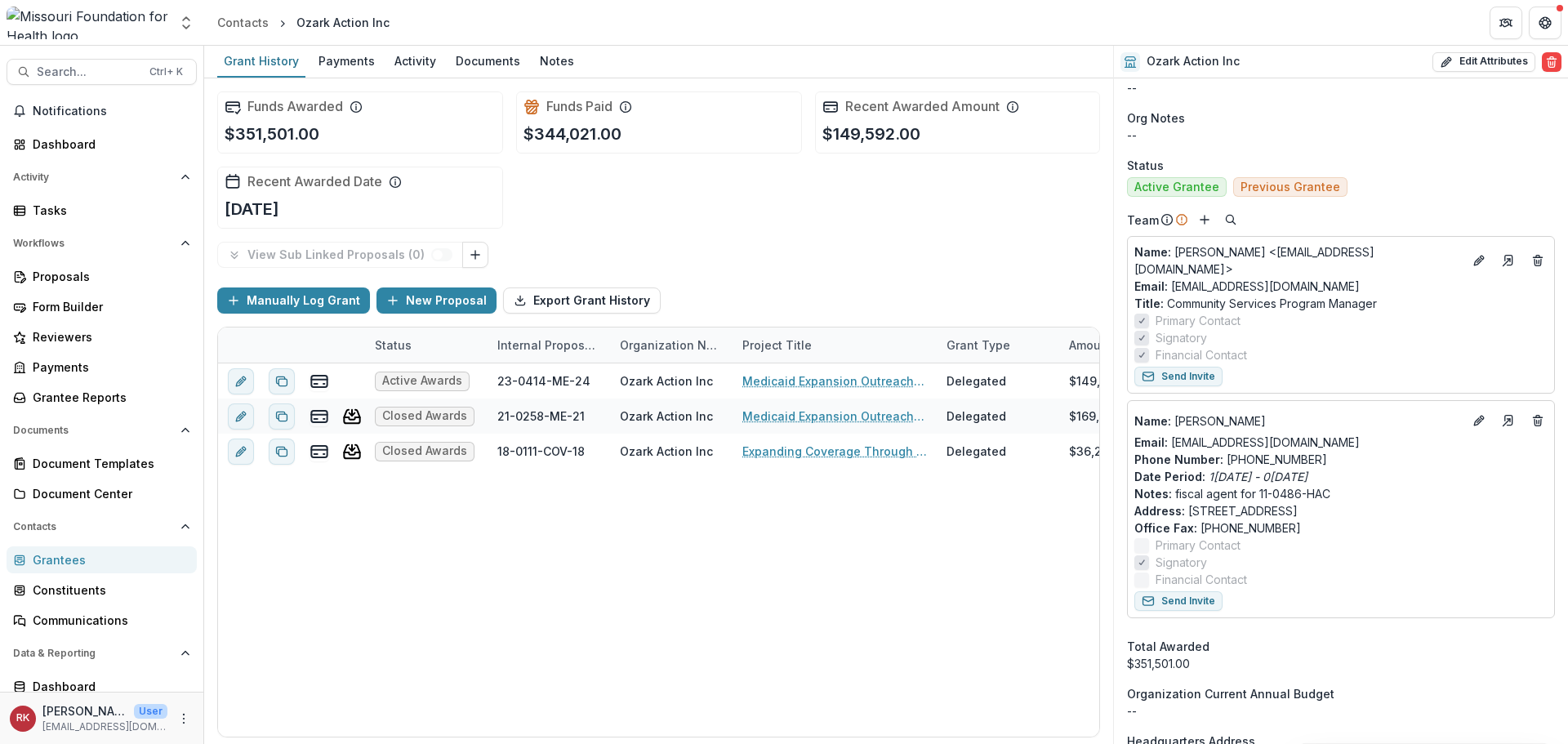
scroll to position [439, 0]
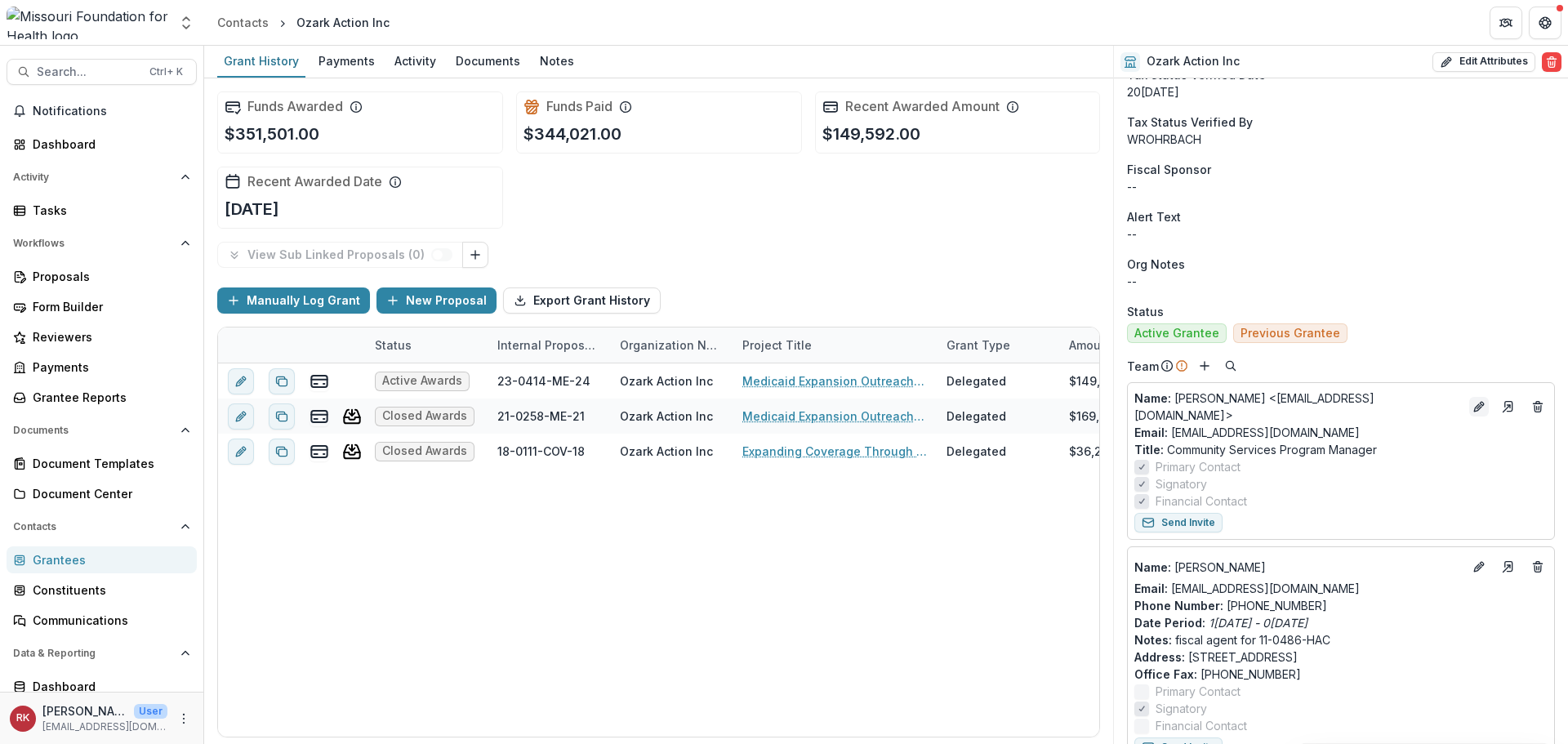
click at [1475, 397] on button "Edit" at bounding box center [1479, 407] width 20 height 20
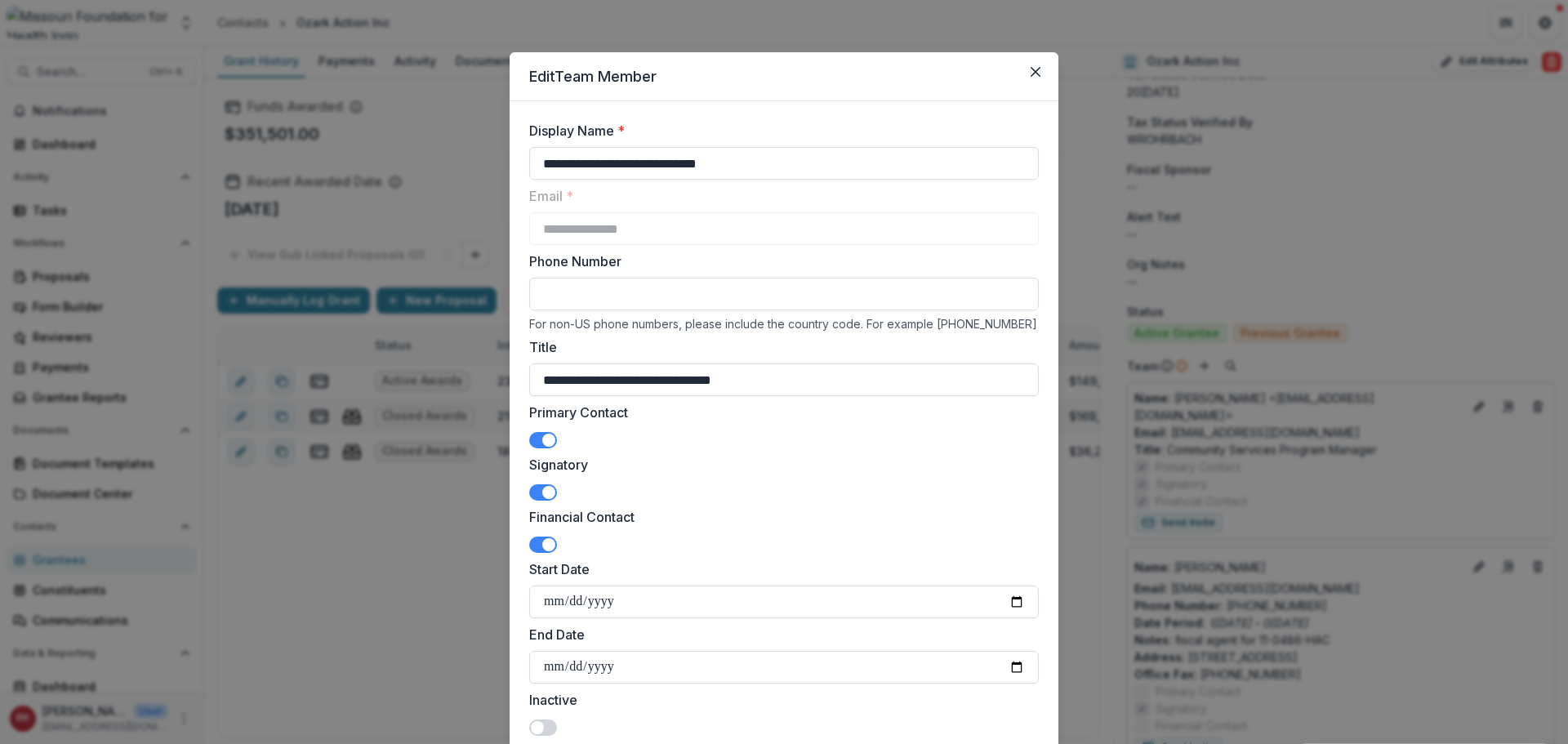
click at [543, 495] on span at bounding box center [549, 492] width 14 height 13
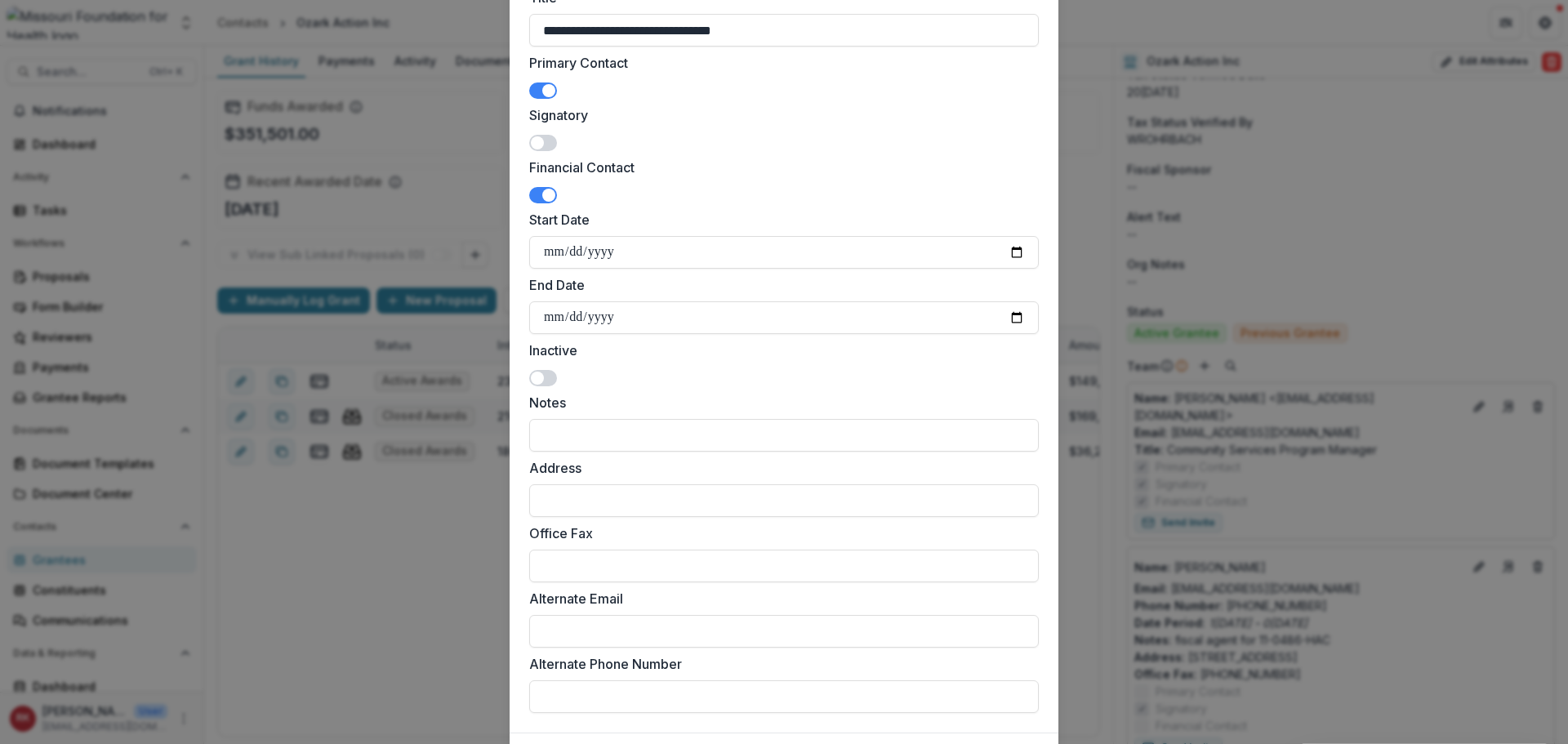
scroll to position [444, 0]
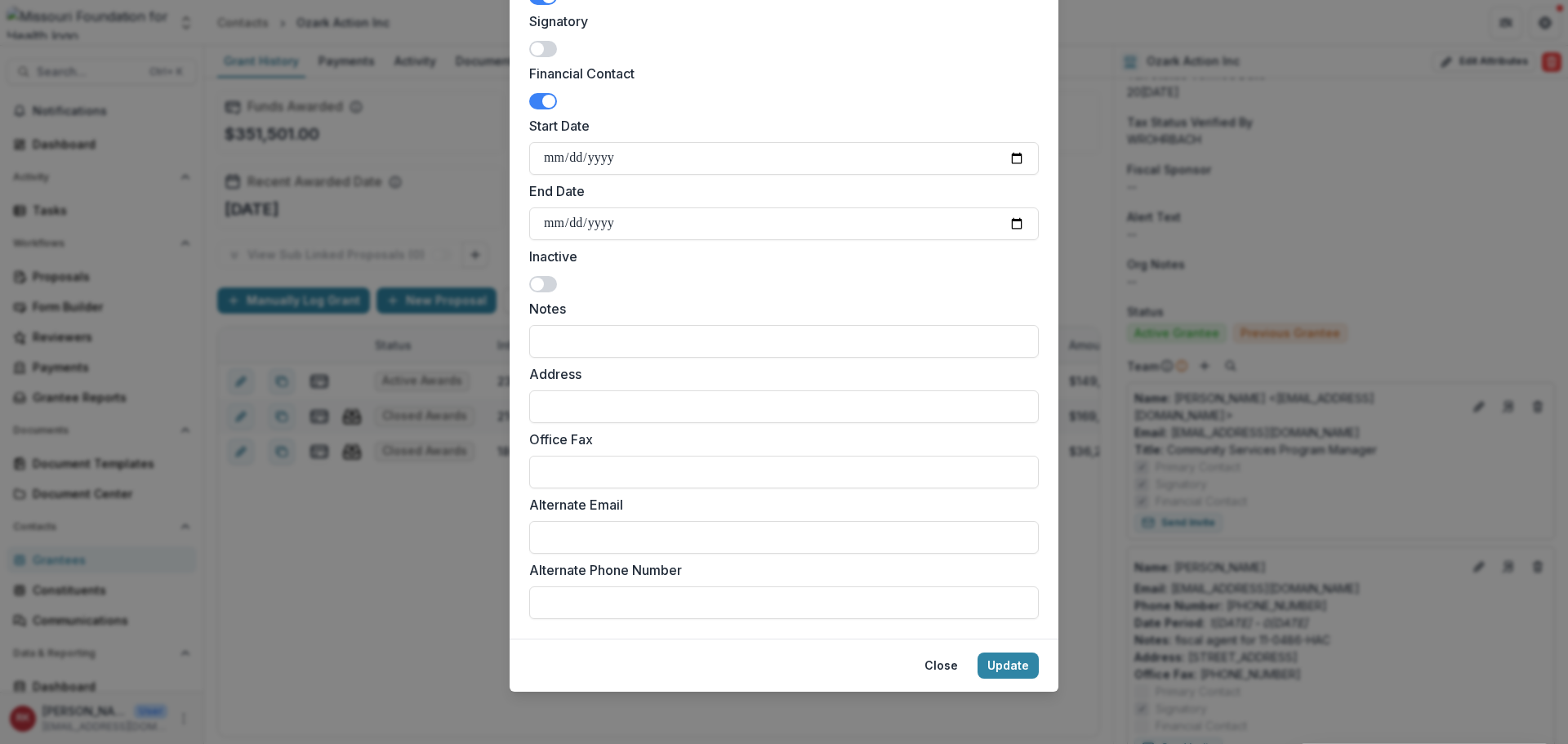
click at [543, 101] on span at bounding box center [549, 101] width 14 height 13
click at [550, 103] on span at bounding box center [543, 101] width 28 height 16
click at [996, 659] on button "Update" at bounding box center [1008, 665] width 61 height 26
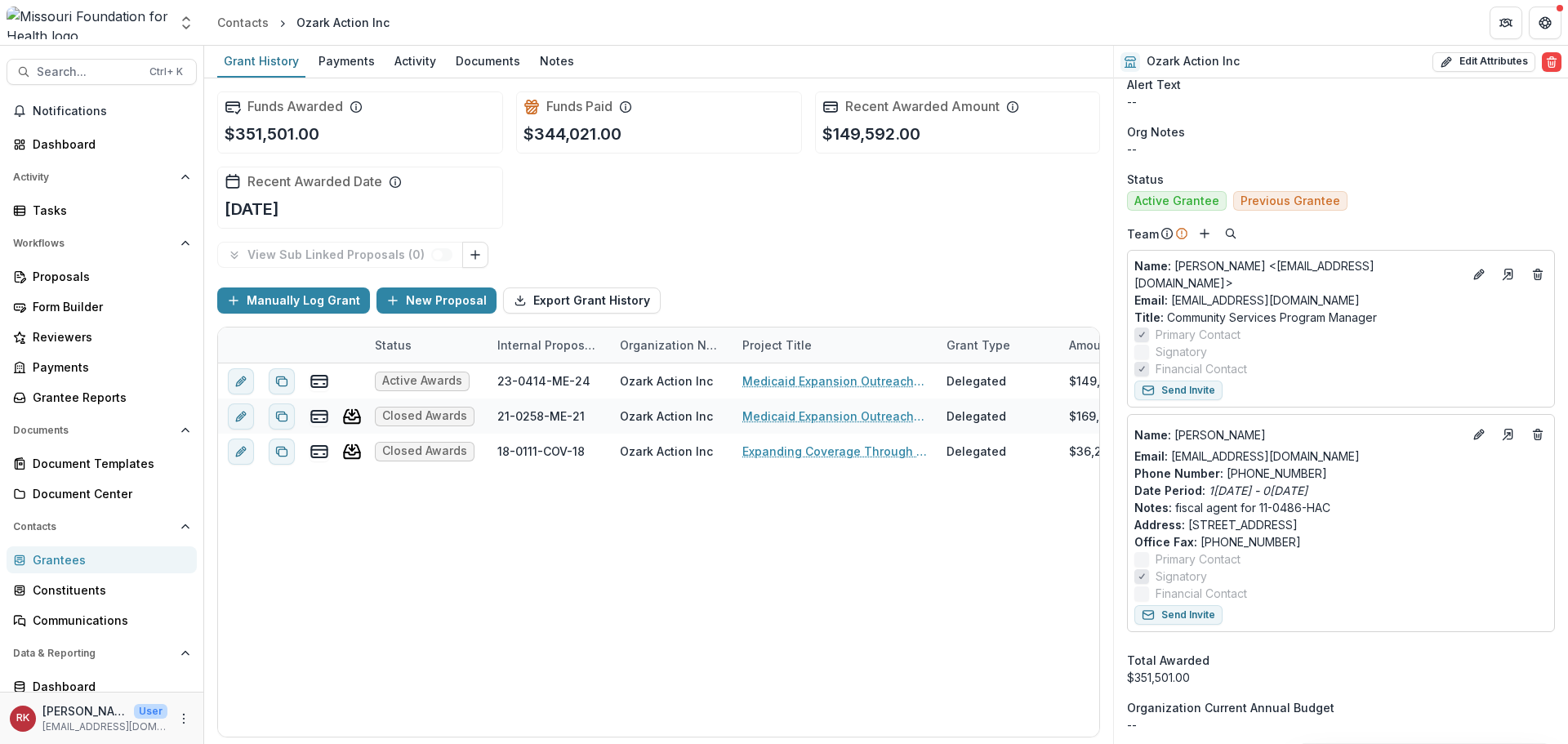
scroll to position [603, 0]
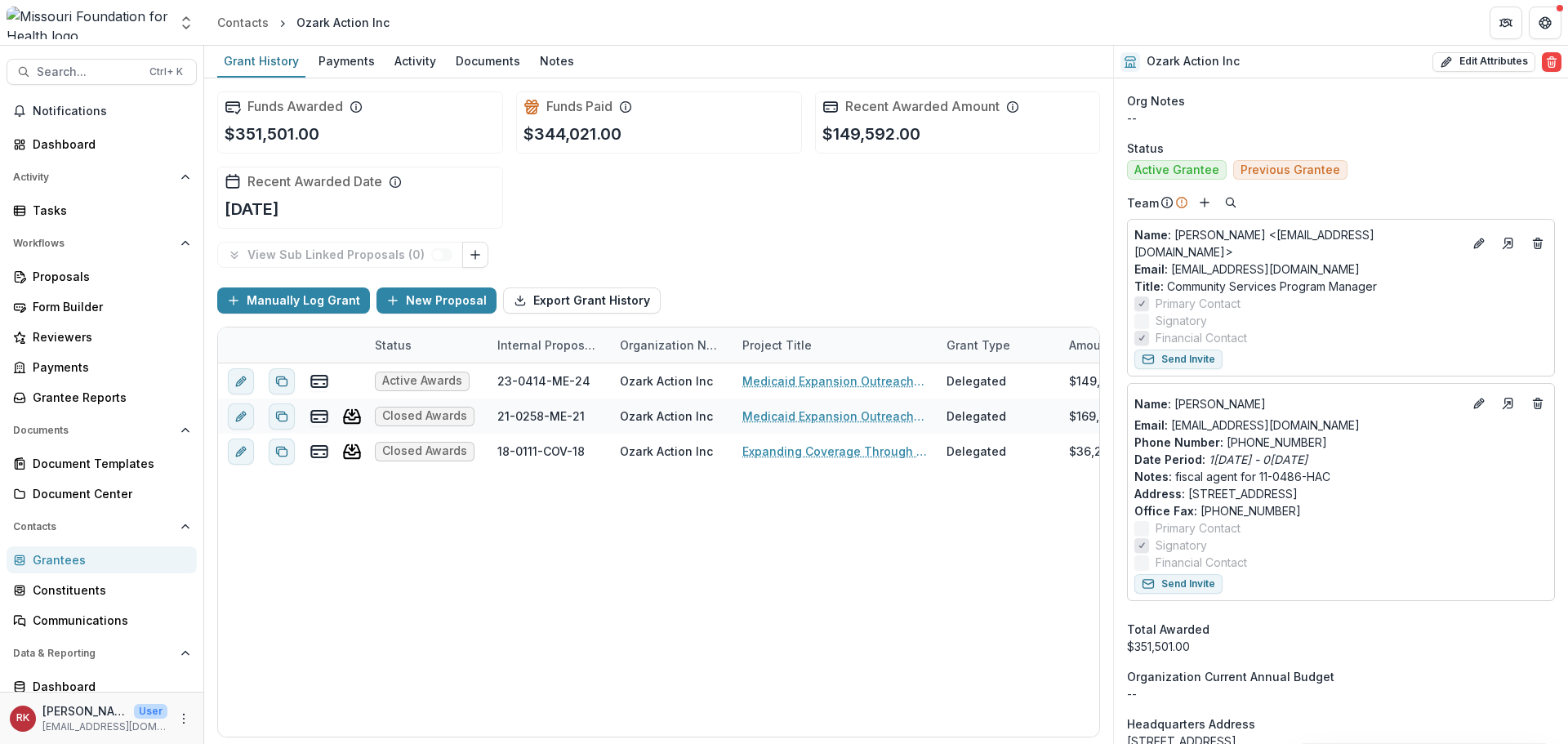
click at [102, 553] on div "Grantees" at bounding box center [108, 559] width 151 height 17
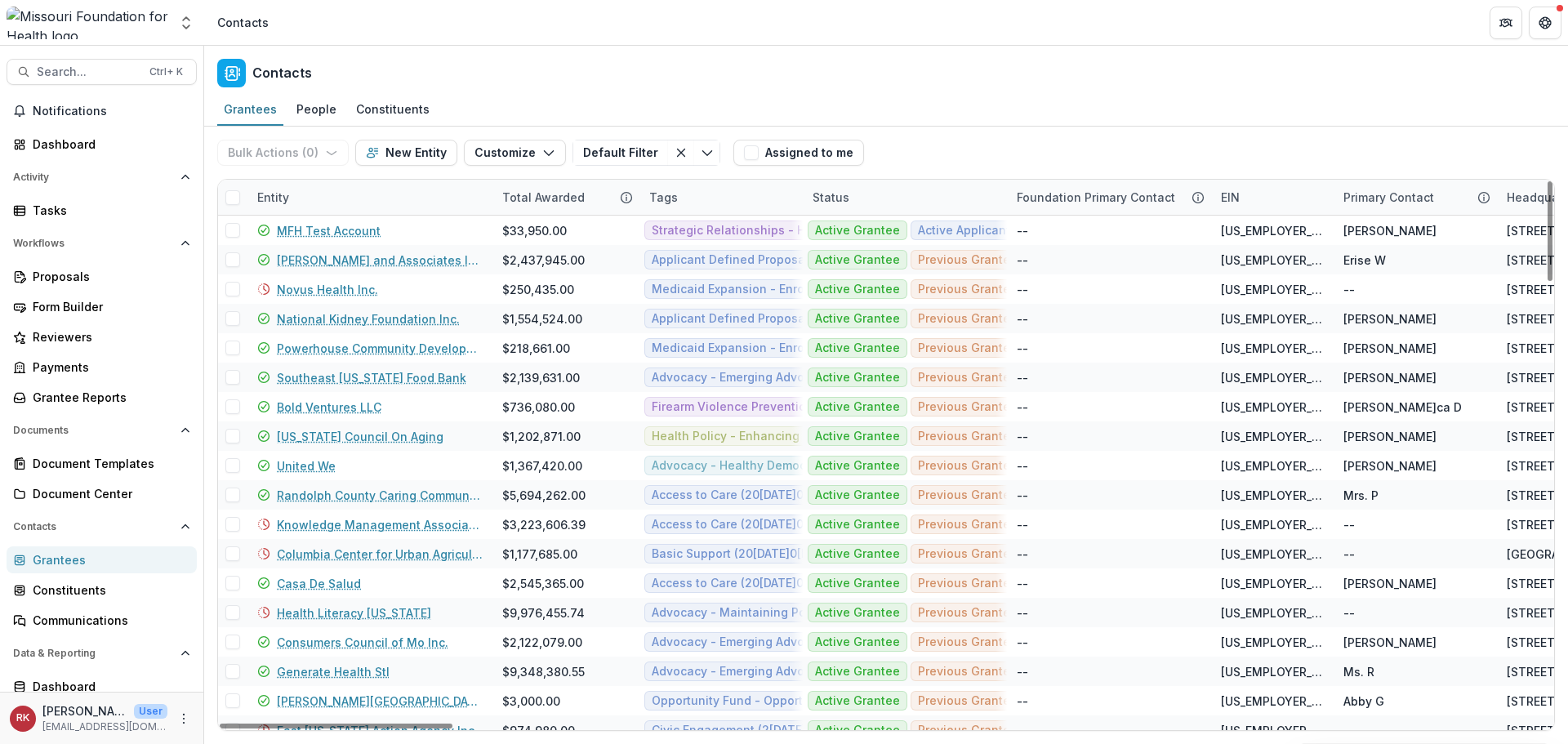
click at [288, 196] on div "Entity" at bounding box center [273, 197] width 51 height 17
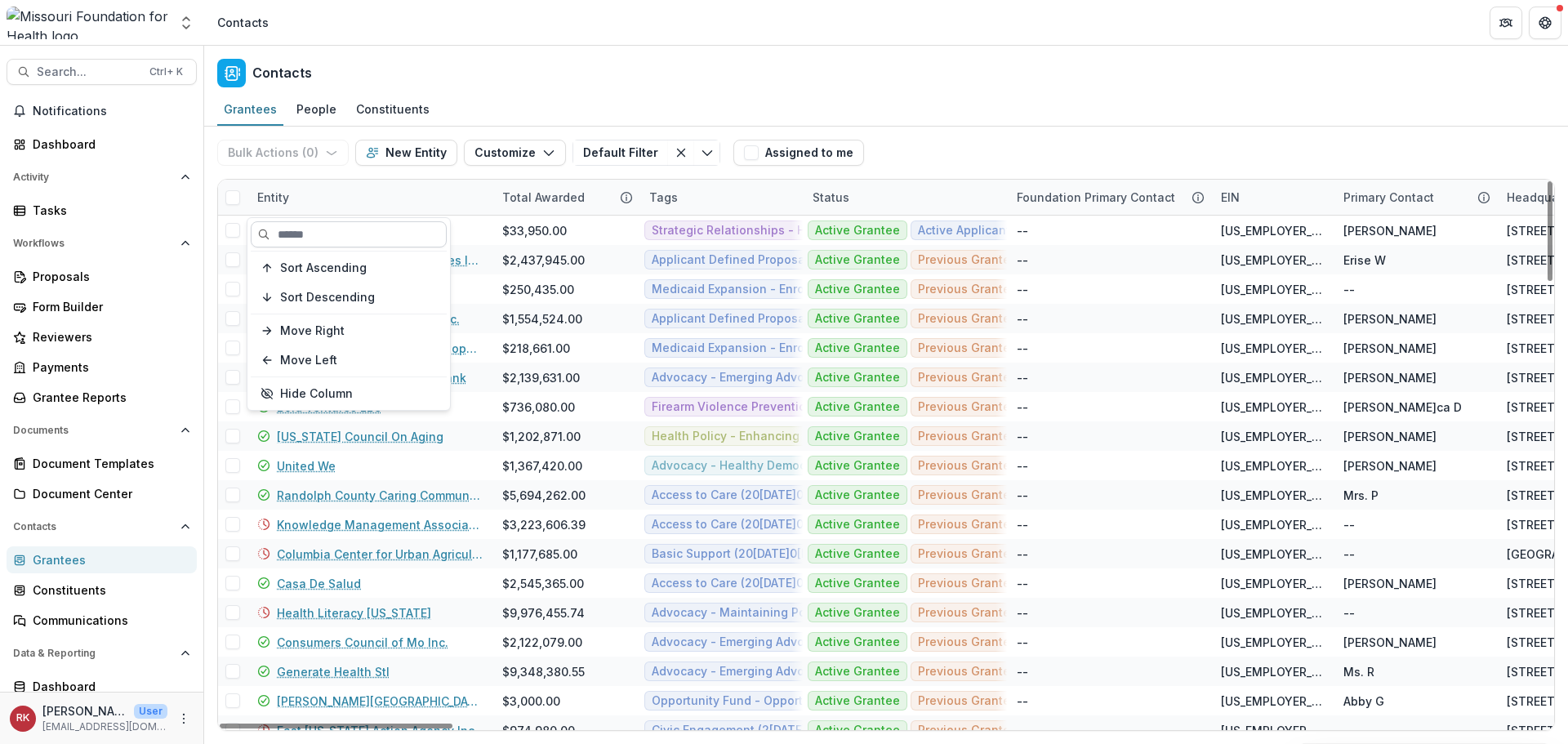
click at [286, 241] on input at bounding box center [349, 234] width 196 height 26
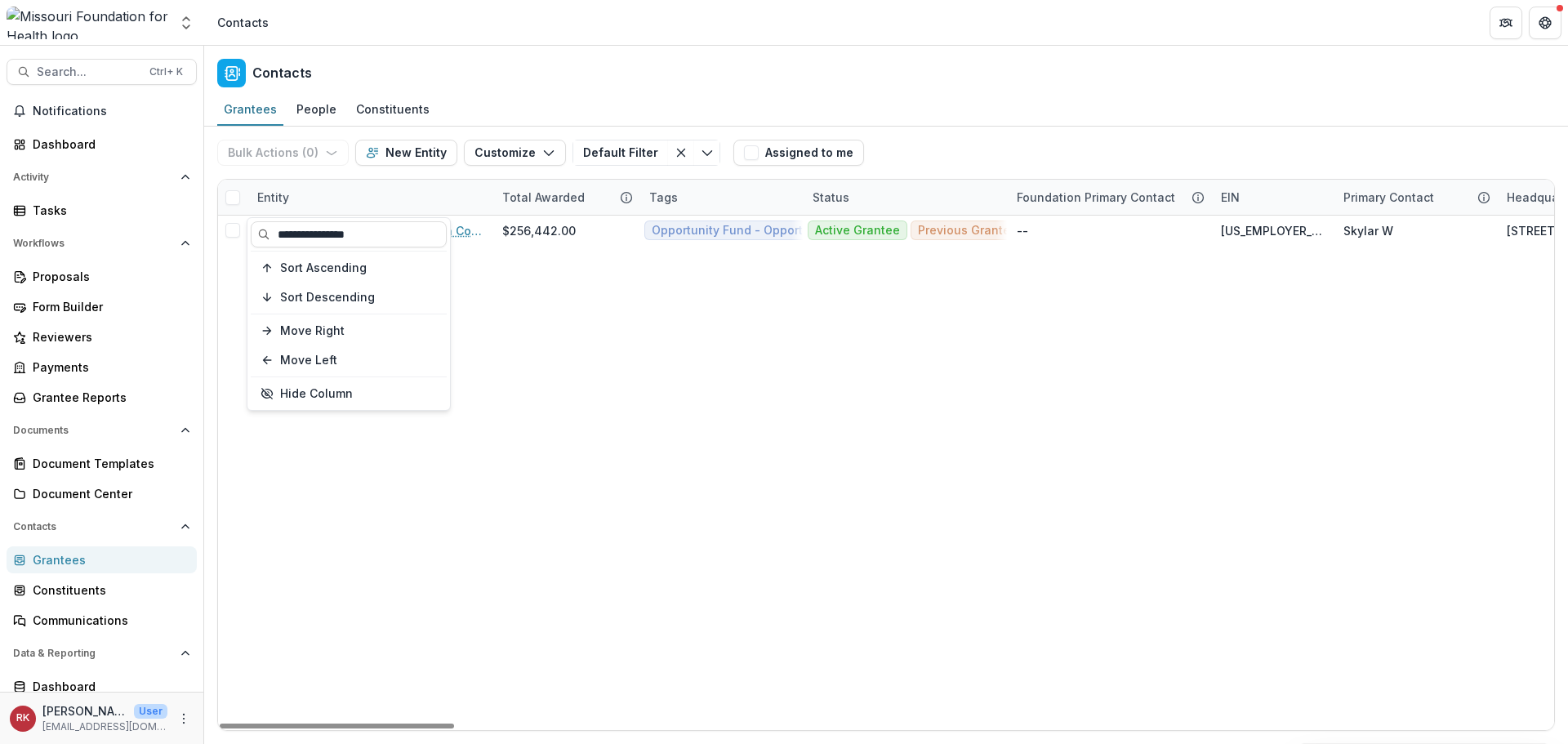
type input "**********"
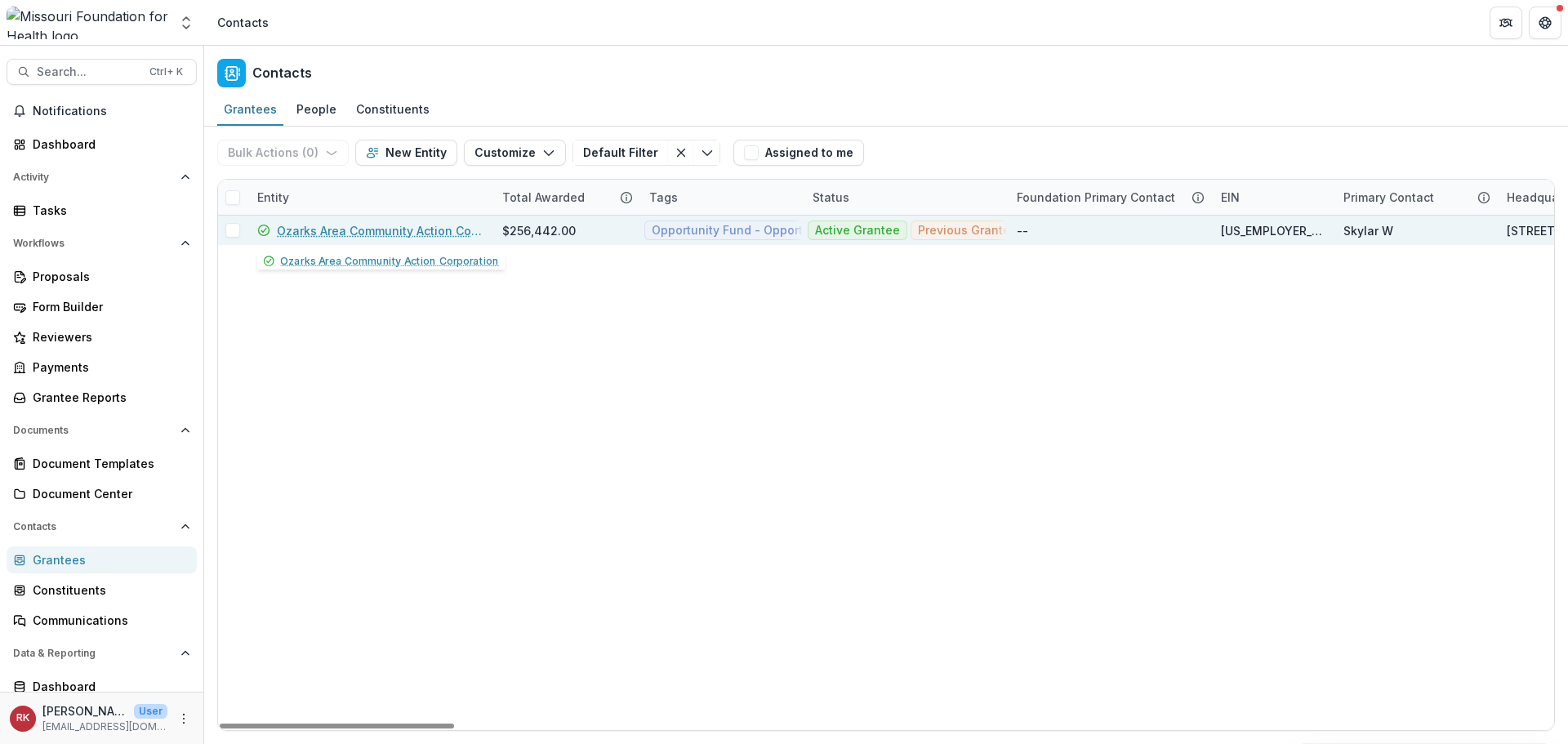
click at [365, 241] on div "Ozarks Area Community Action Corporation" at bounding box center [370, 230] width 225 height 30
click at [362, 229] on link "Ozarks Area Community Action Corporation" at bounding box center [380, 230] width 206 height 17
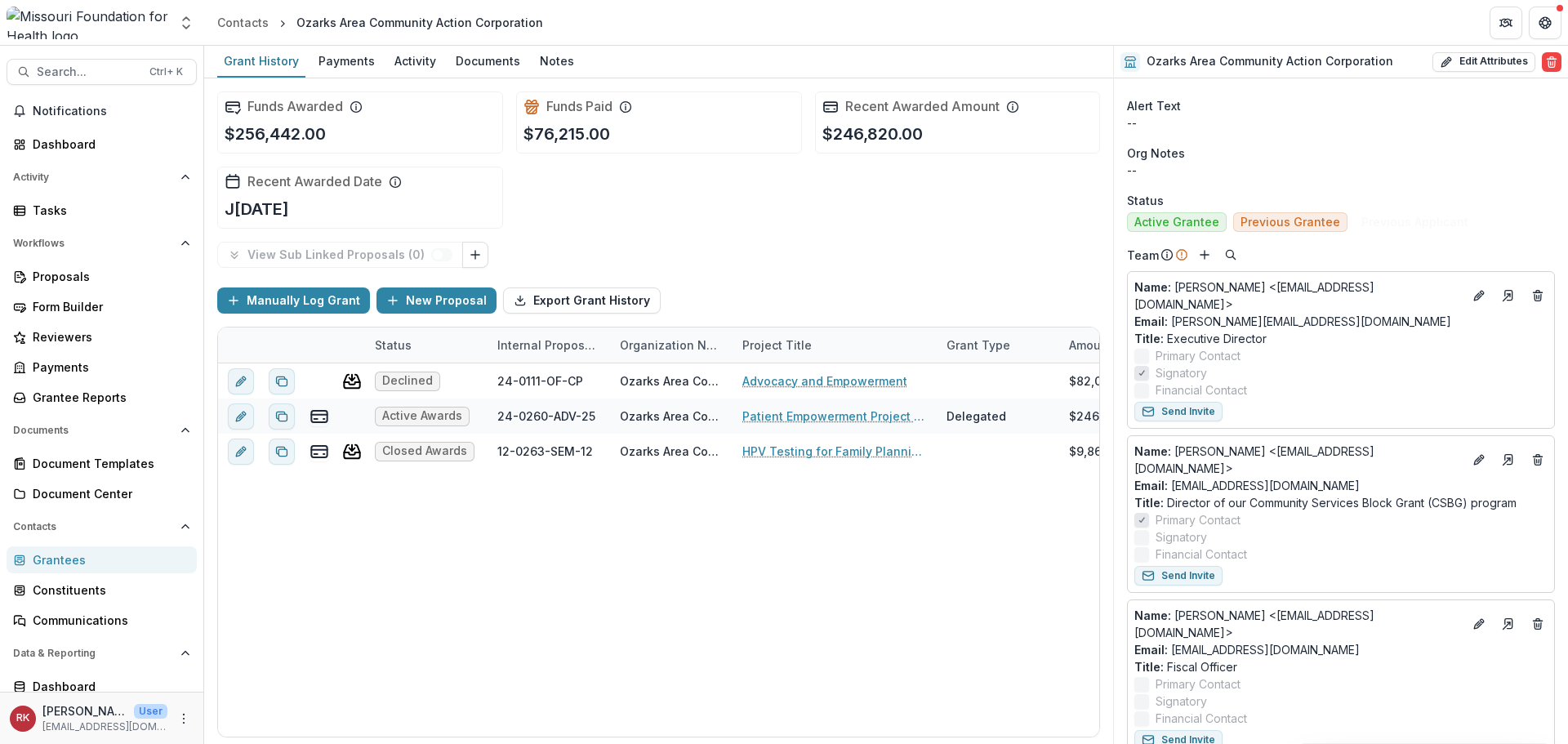
scroll to position [571, 0]
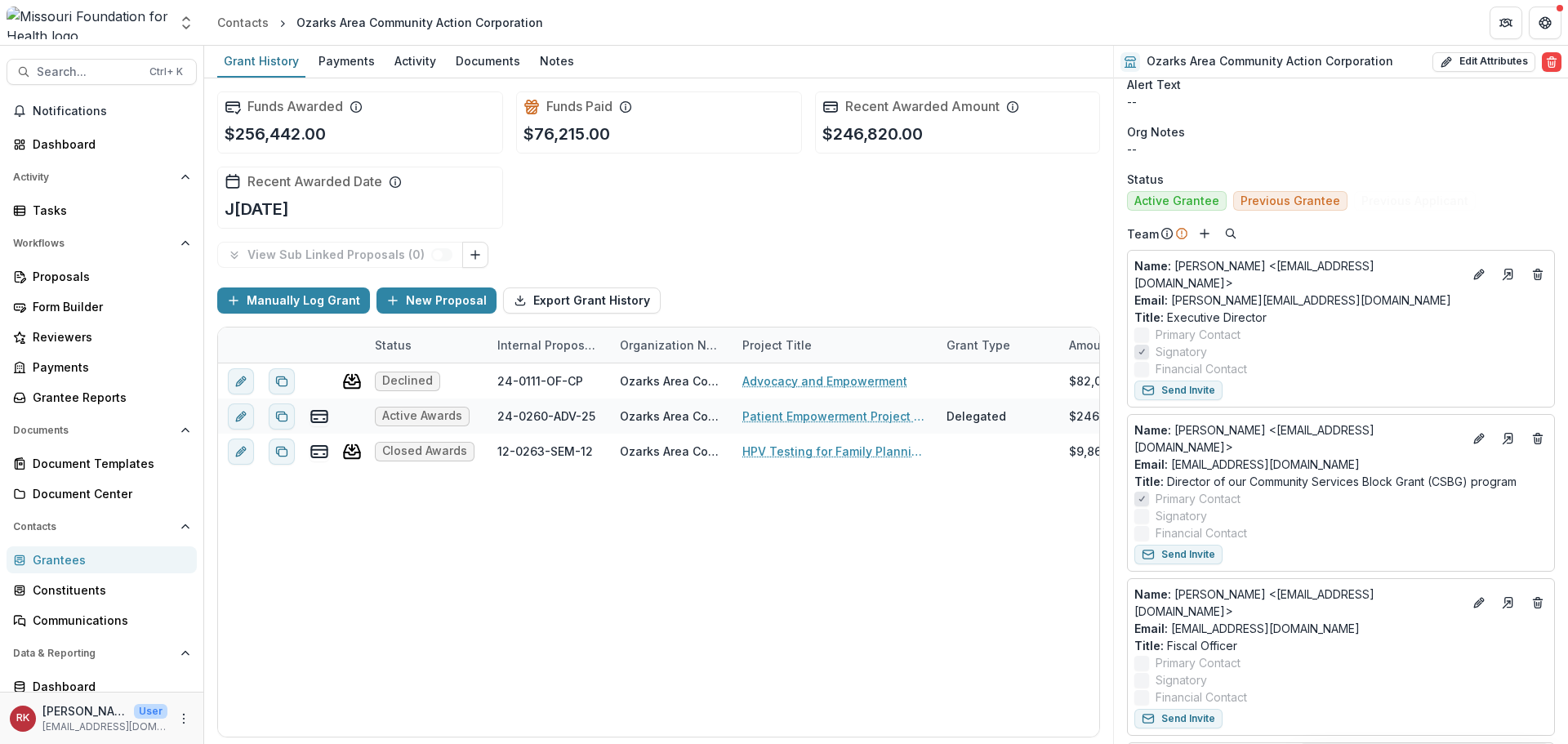
click at [65, 551] on div "Grantees" at bounding box center [108, 559] width 151 height 17
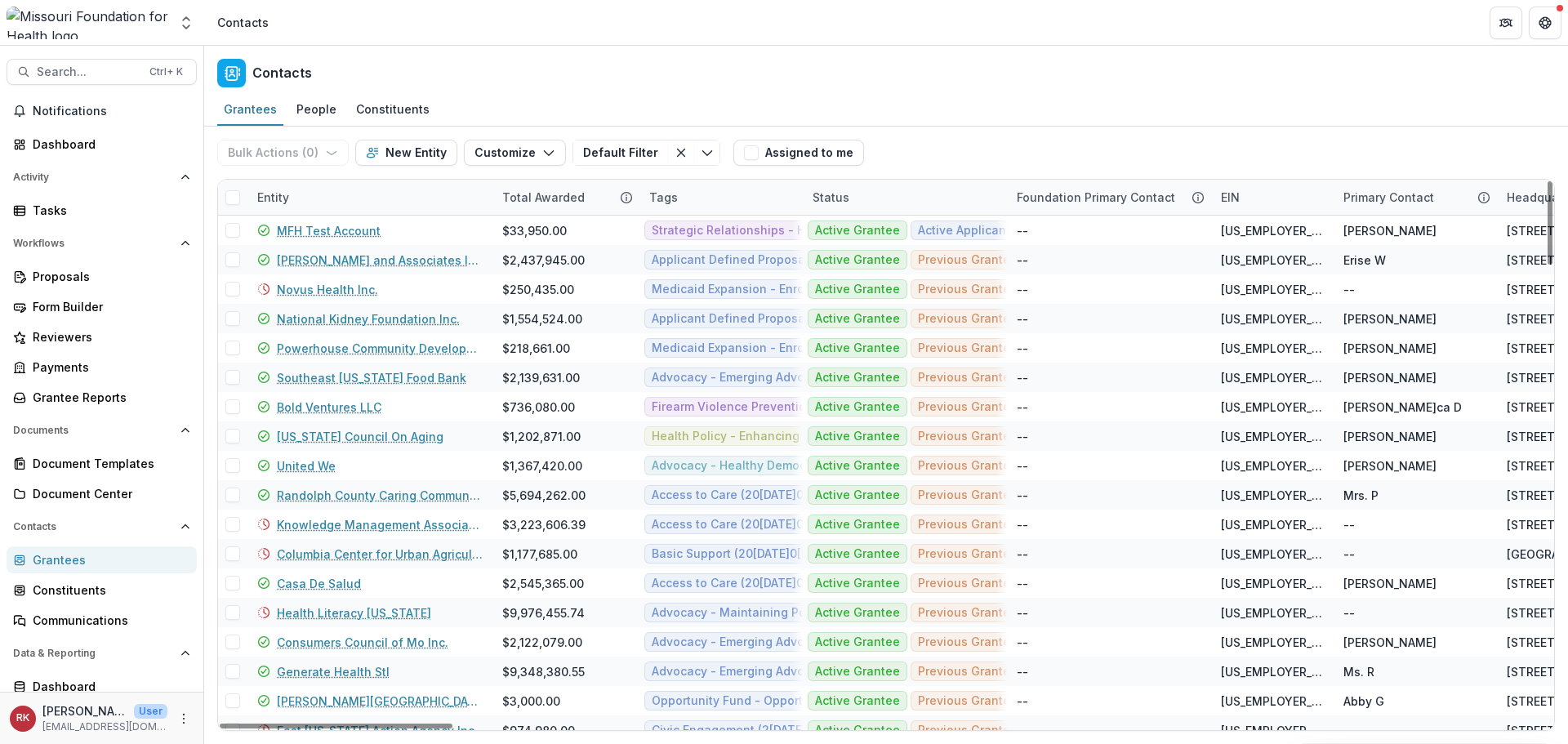
click at [289, 198] on div "Entity" at bounding box center [273, 197] width 51 height 17
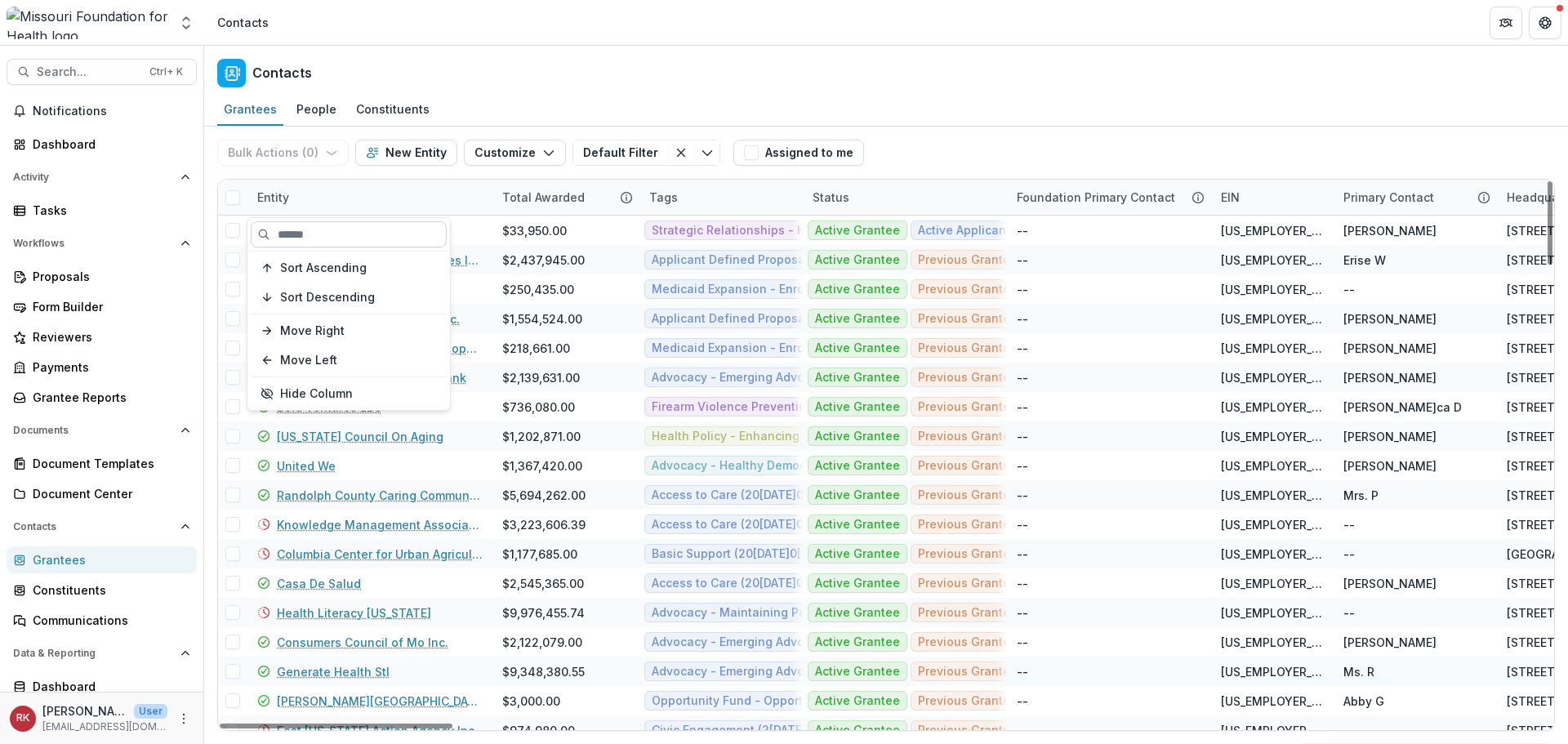
click at [348, 246] on input at bounding box center [349, 234] width 196 height 26
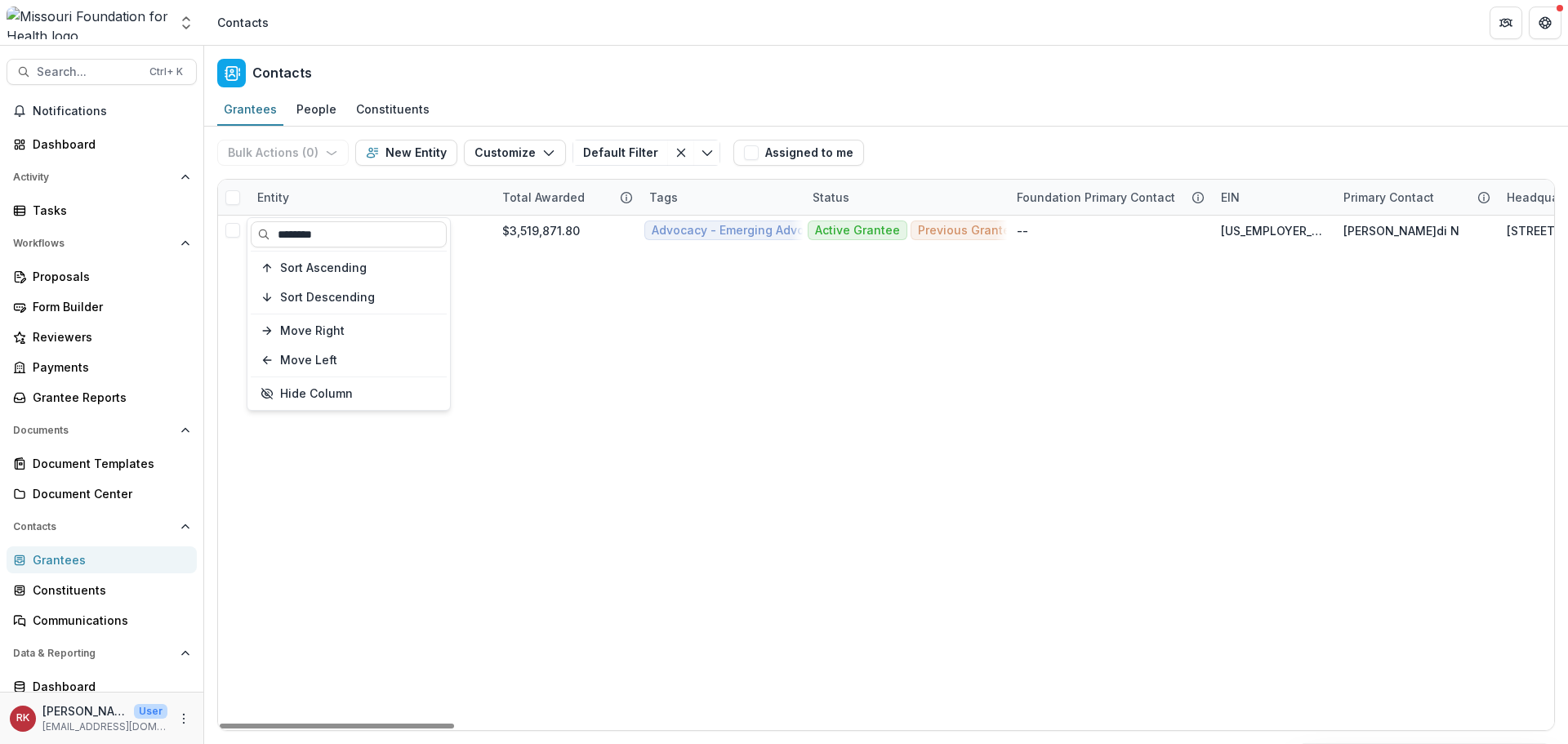
type input "********"
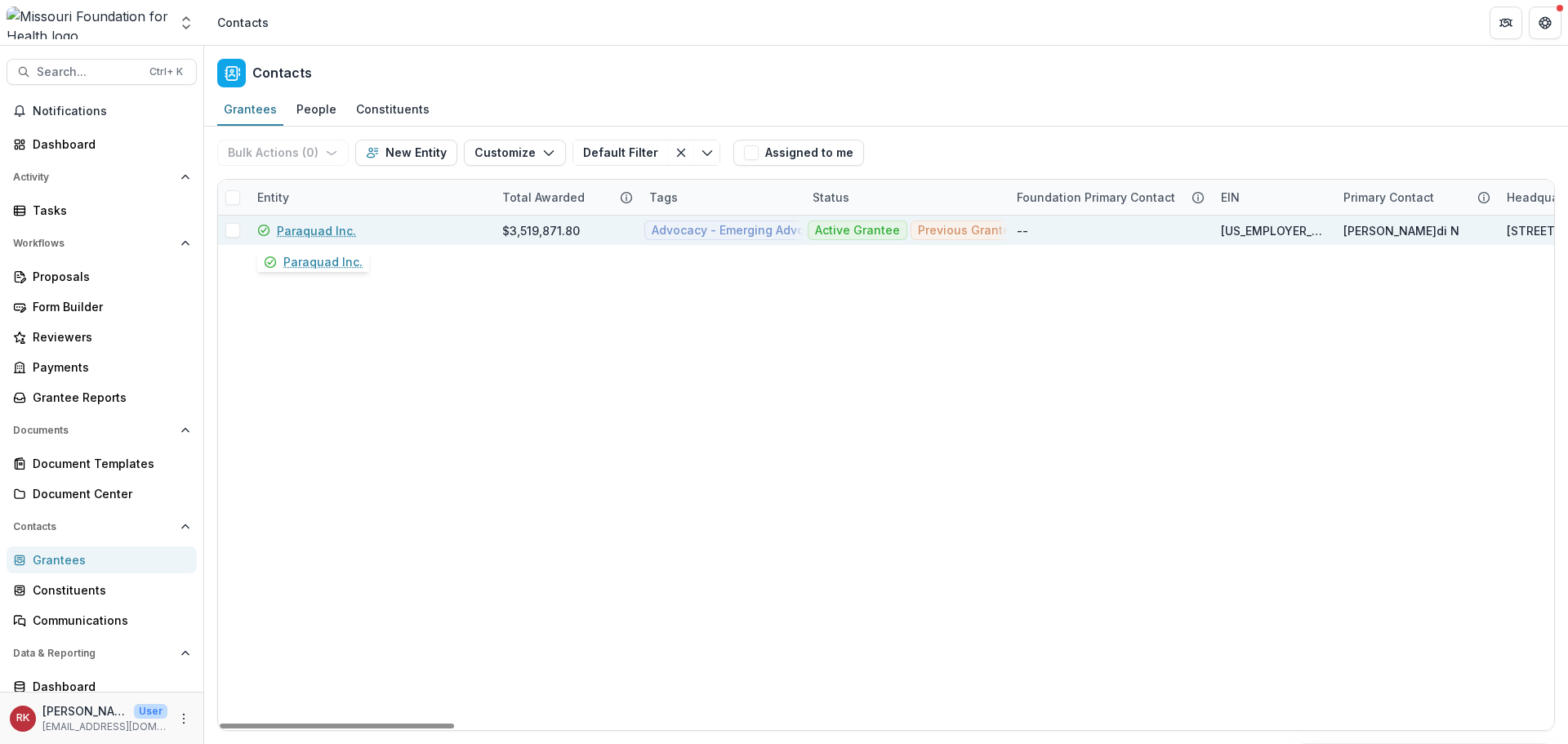
click at [294, 234] on link "Paraquad Inc." at bounding box center [317, 230] width 79 height 17
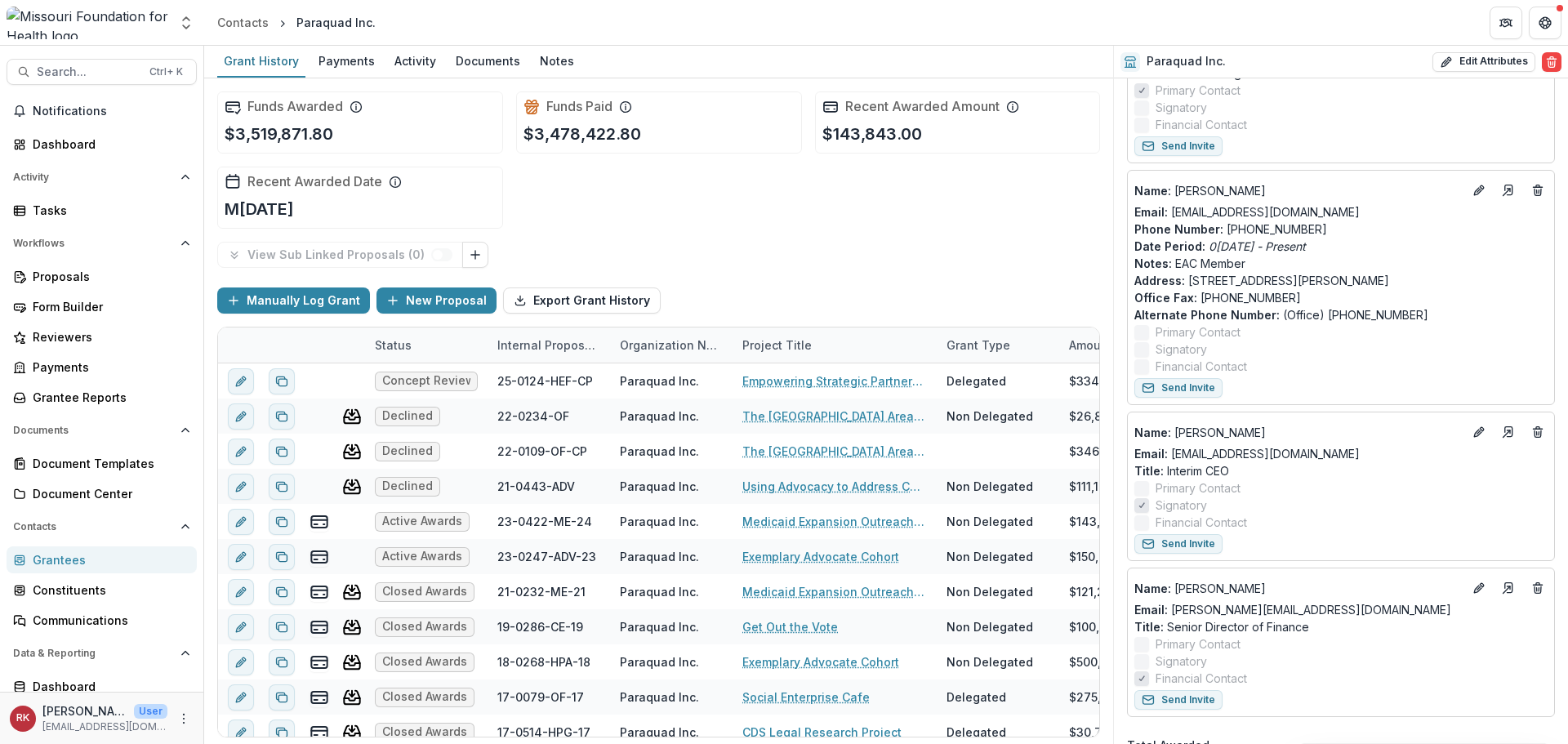
scroll to position [1062, 0]
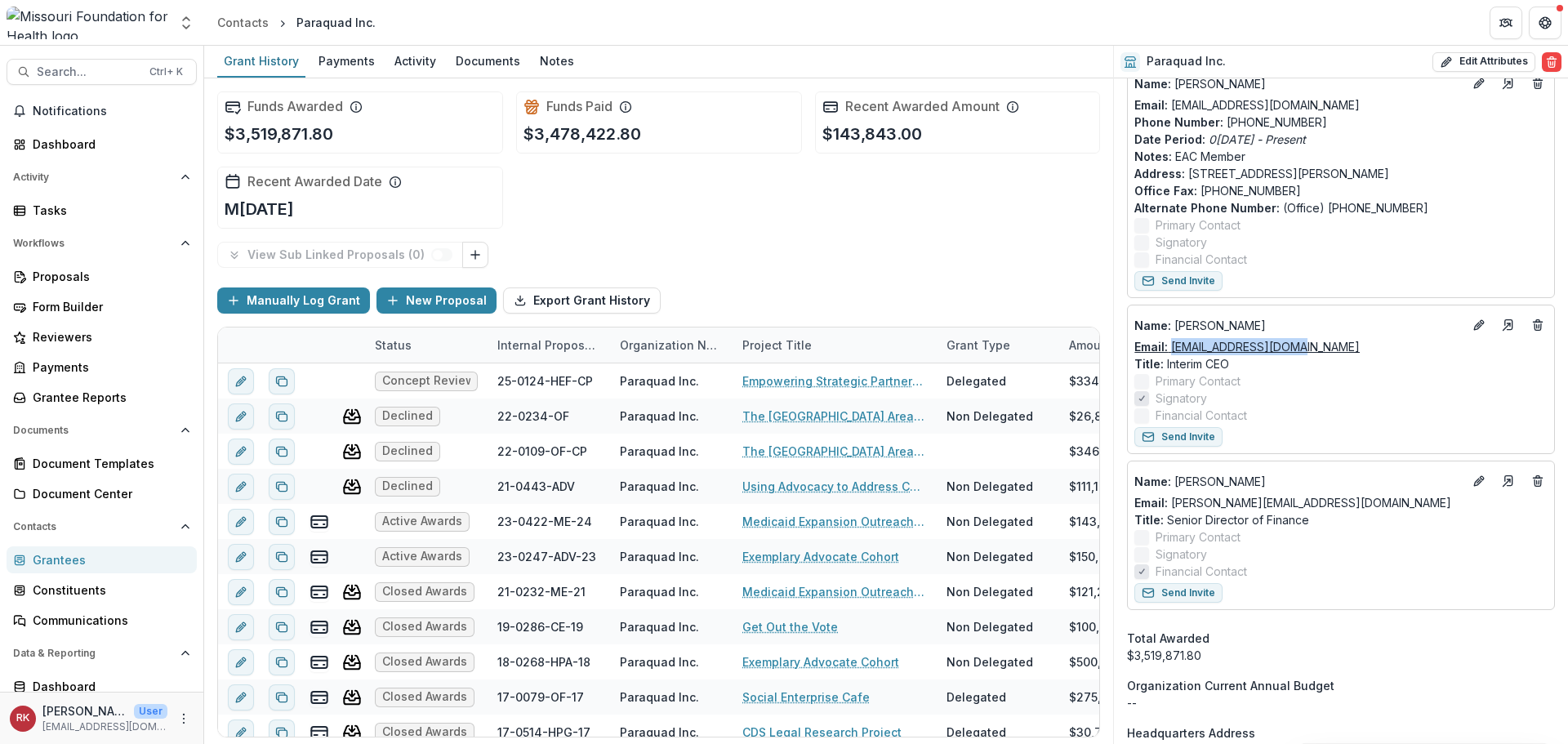
drag, startPoint x: 1343, startPoint y: 351, endPoint x: 1173, endPoint y: 352, distance: 170.0
click at [1173, 352] on div "Email: ethomas@paraquad.org" at bounding box center [1340, 346] width 413 height 17
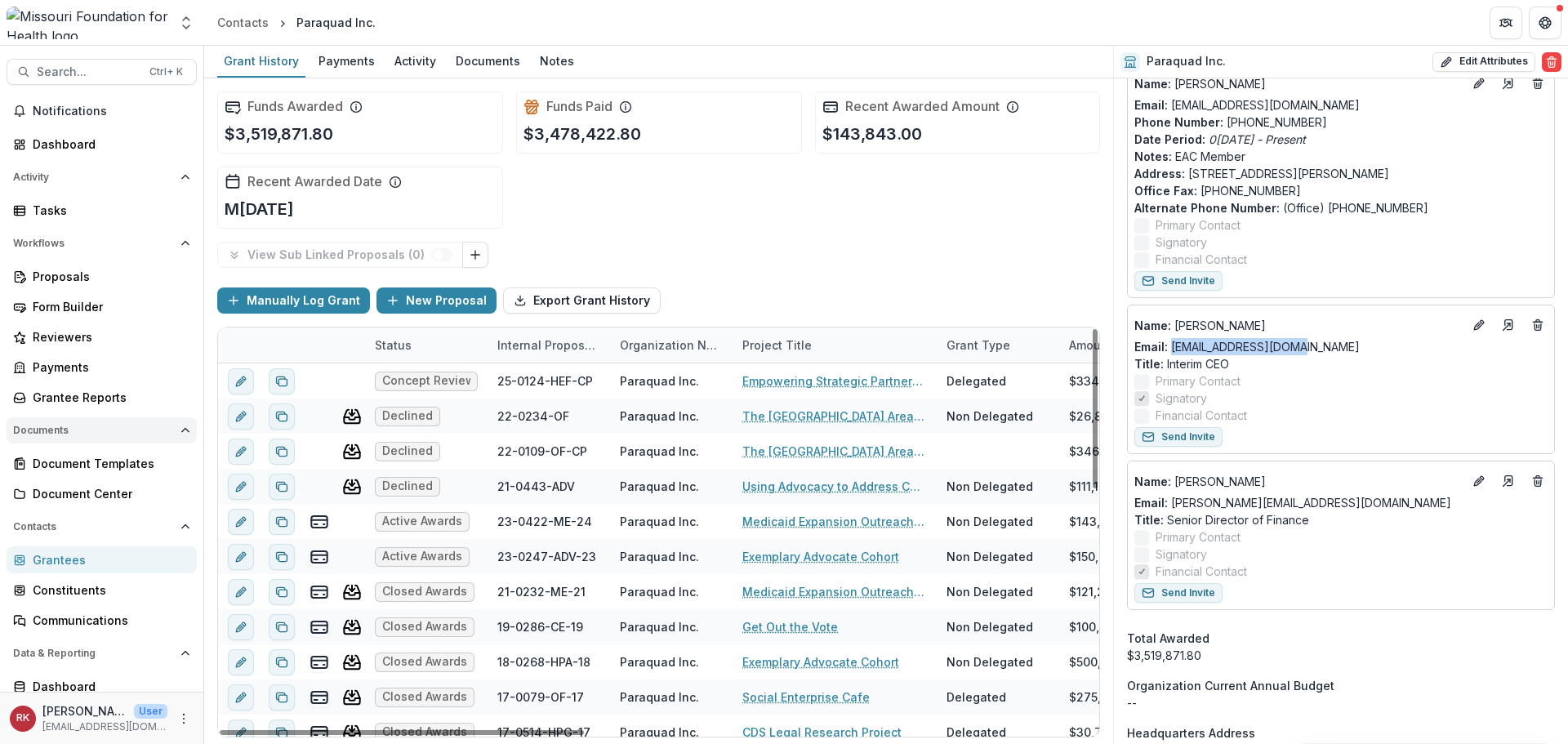
copy link "ethomas@paraquad.org"
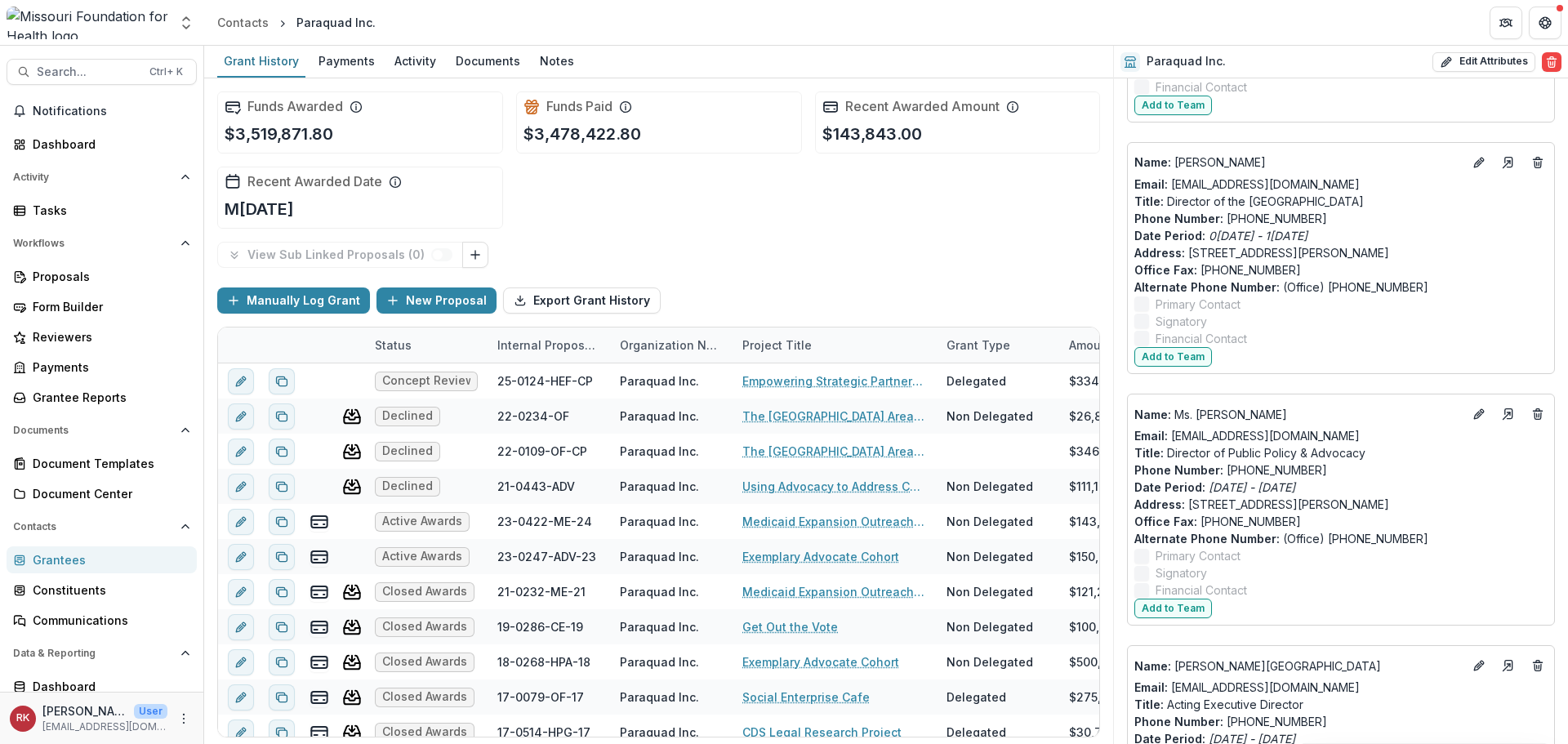
scroll to position [991, 0]
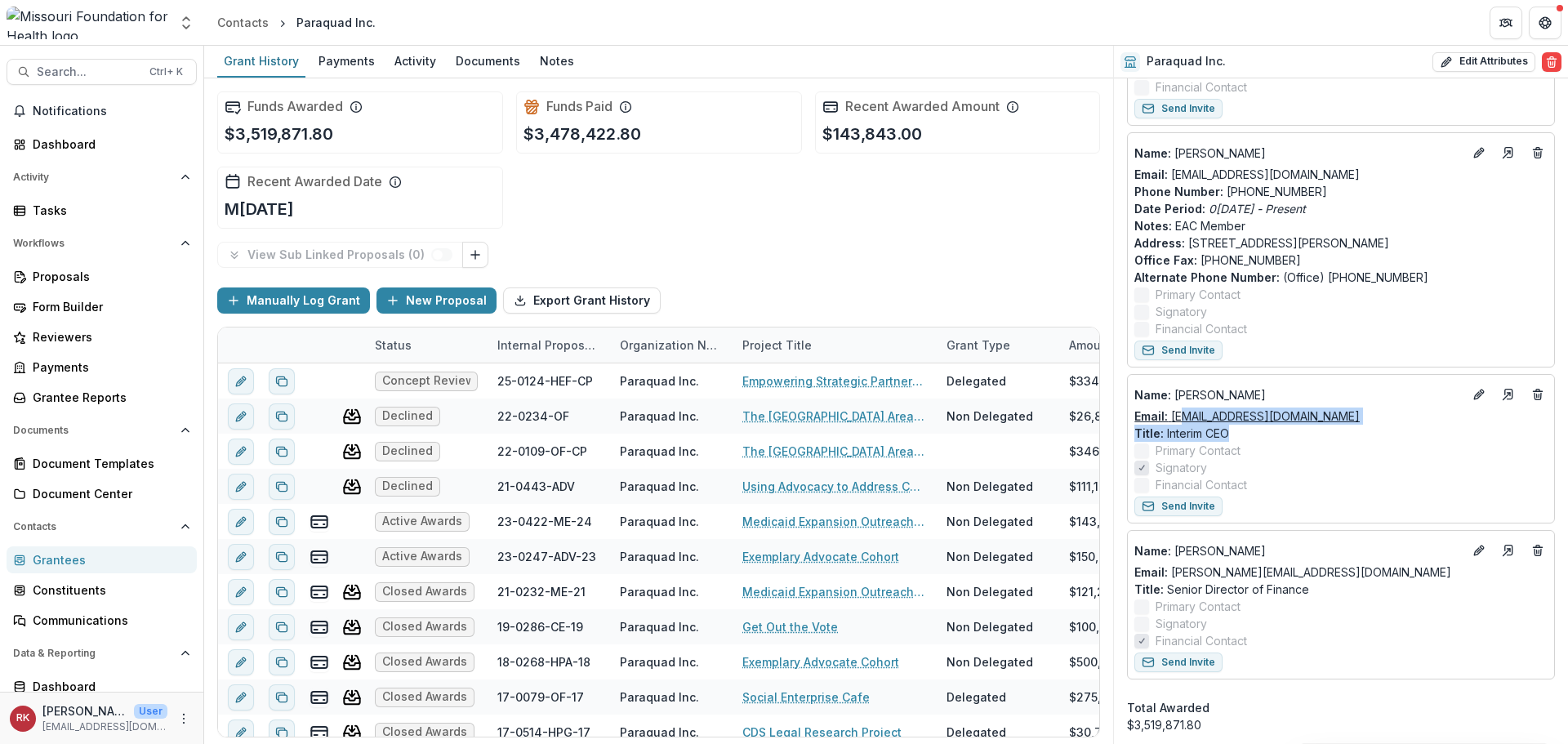
drag, startPoint x: 1342, startPoint y: 426, endPoint x: 1185, endPoint y: 418, distance: 157.2
click at [1183, 418] on div "Name : Elton Thomas Email: ethomas@paraquad.org Title : Interim CEO Primary Con…" at bounding box center [1340, 437] width 413 height 112
click at [1361, 430] on p "Title : Interim CEO" at bounding box center [1340, 433] width 413 height 17
click at [1338, 416] on div "Email: ethomas@paraquad.org" at bounding box center [1340, 416] width 413 height 17
drag, startPoint x: 1317, startPoint y: 417, endPoint x: 1175, endPoint y: 418, distance: 142.0
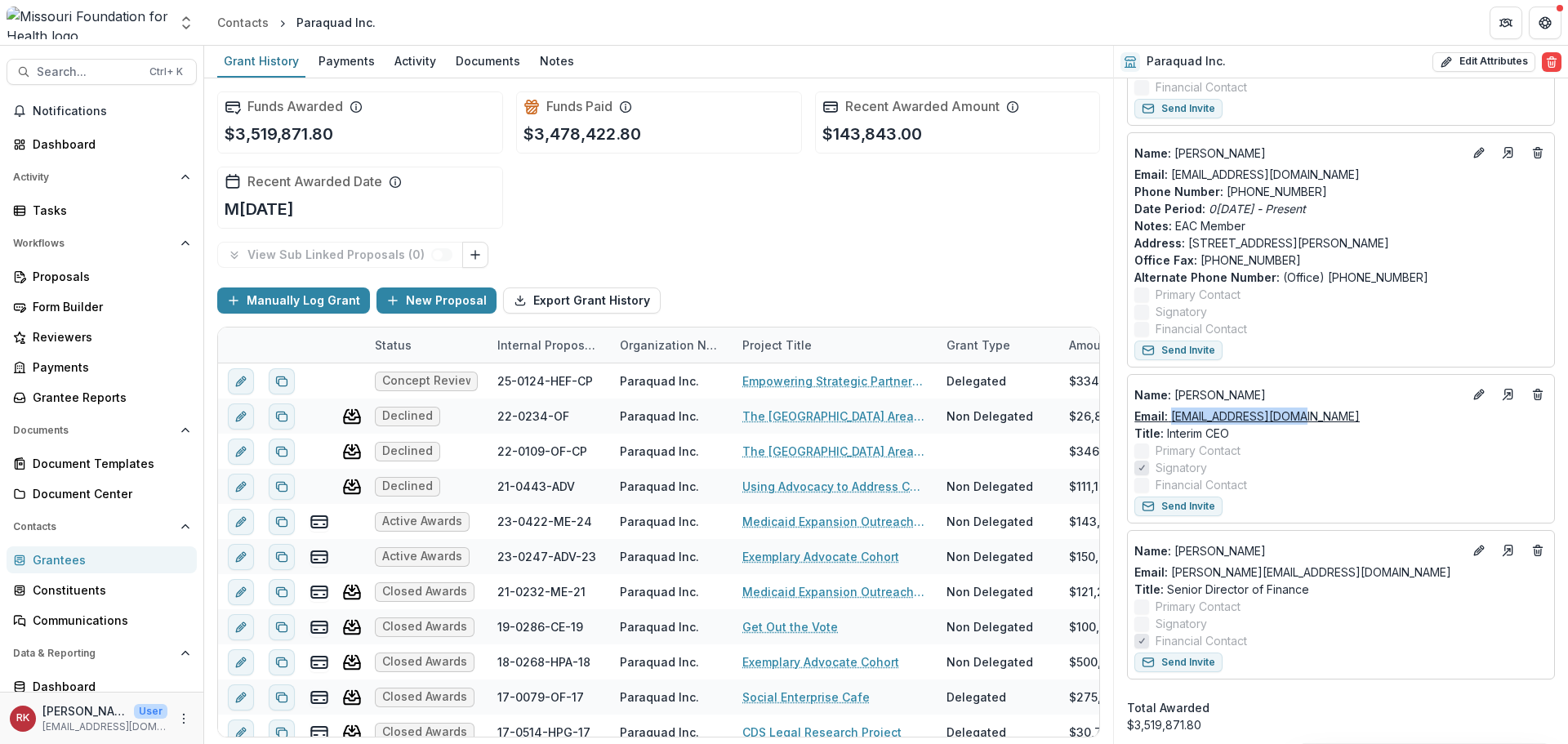
click at [1175, 418] on div "Email: ethomas@paraquad.org" at bounding box center [1340, 416] width 413 height 17
copy link "ethomas@paraquad.org"
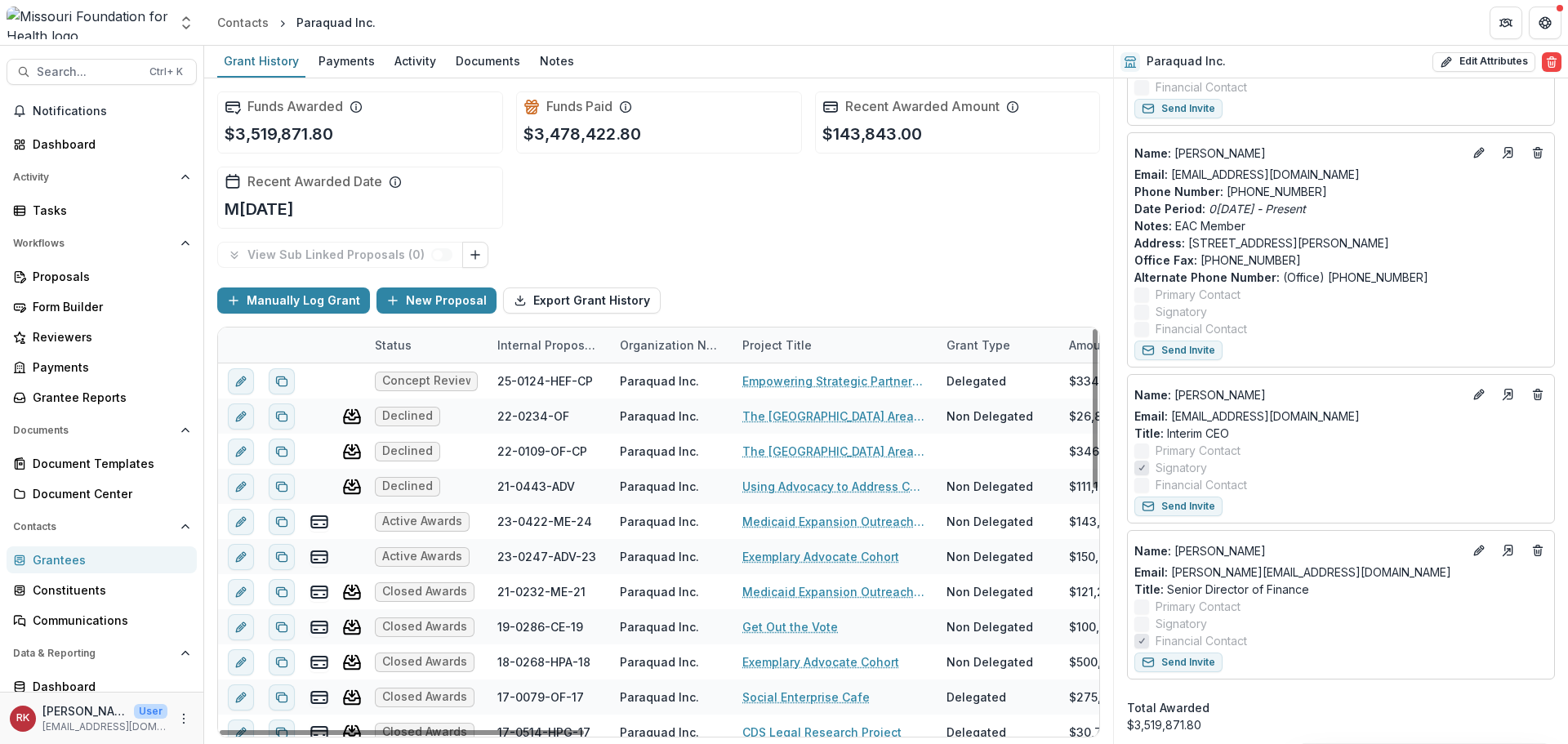
click at [1342, 435] on p "Title : Interim CEO" at bounding box center [1340, 433] width 413 height 17
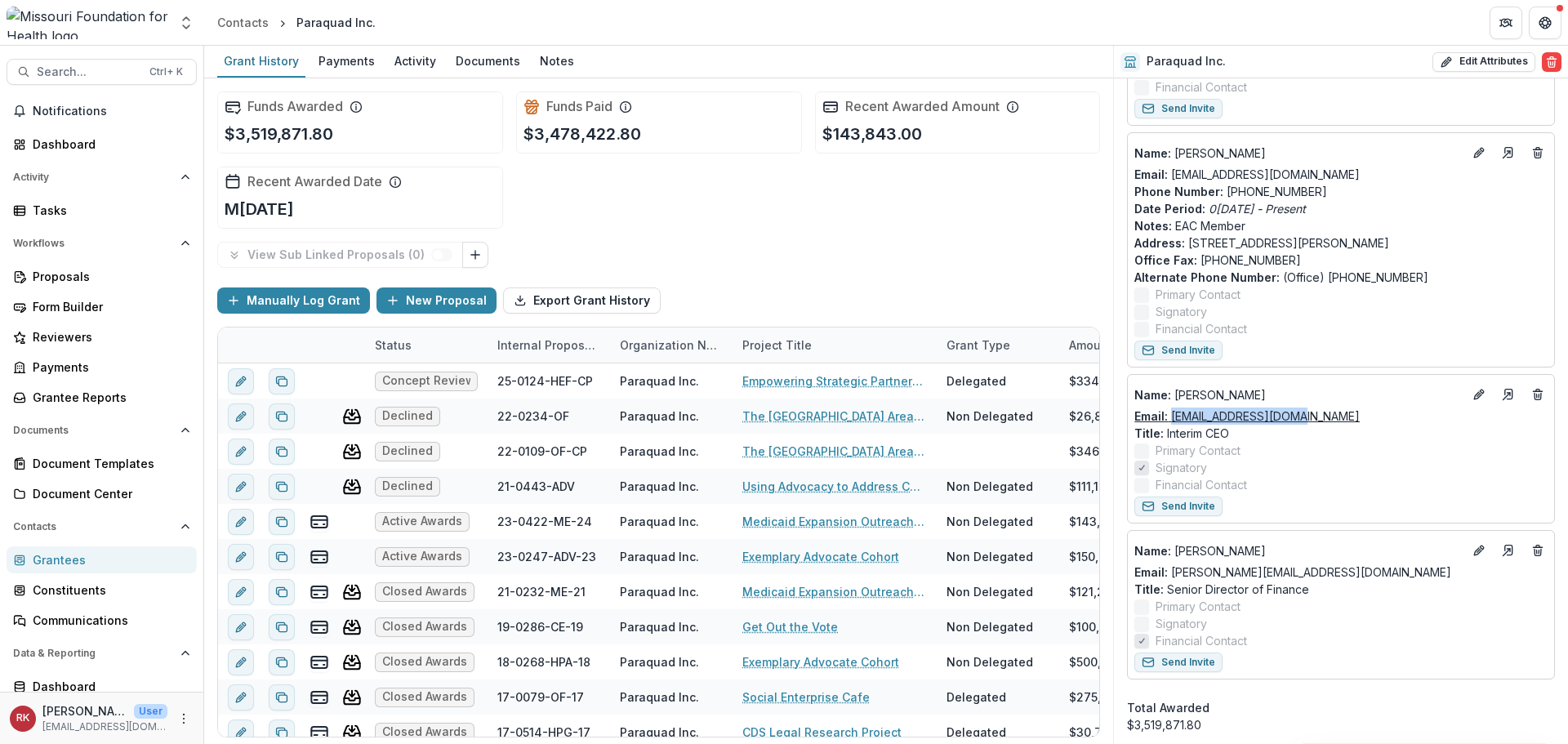
drag, startPoint x: 1301, startPoint y: 417, endPoint x: 1174, endPoint y: 414, distance: 127.0
click at [1174, 414] on div "Email: ethomas@paraquad.org" at bounding box center [1340, 416] width 413 height 17
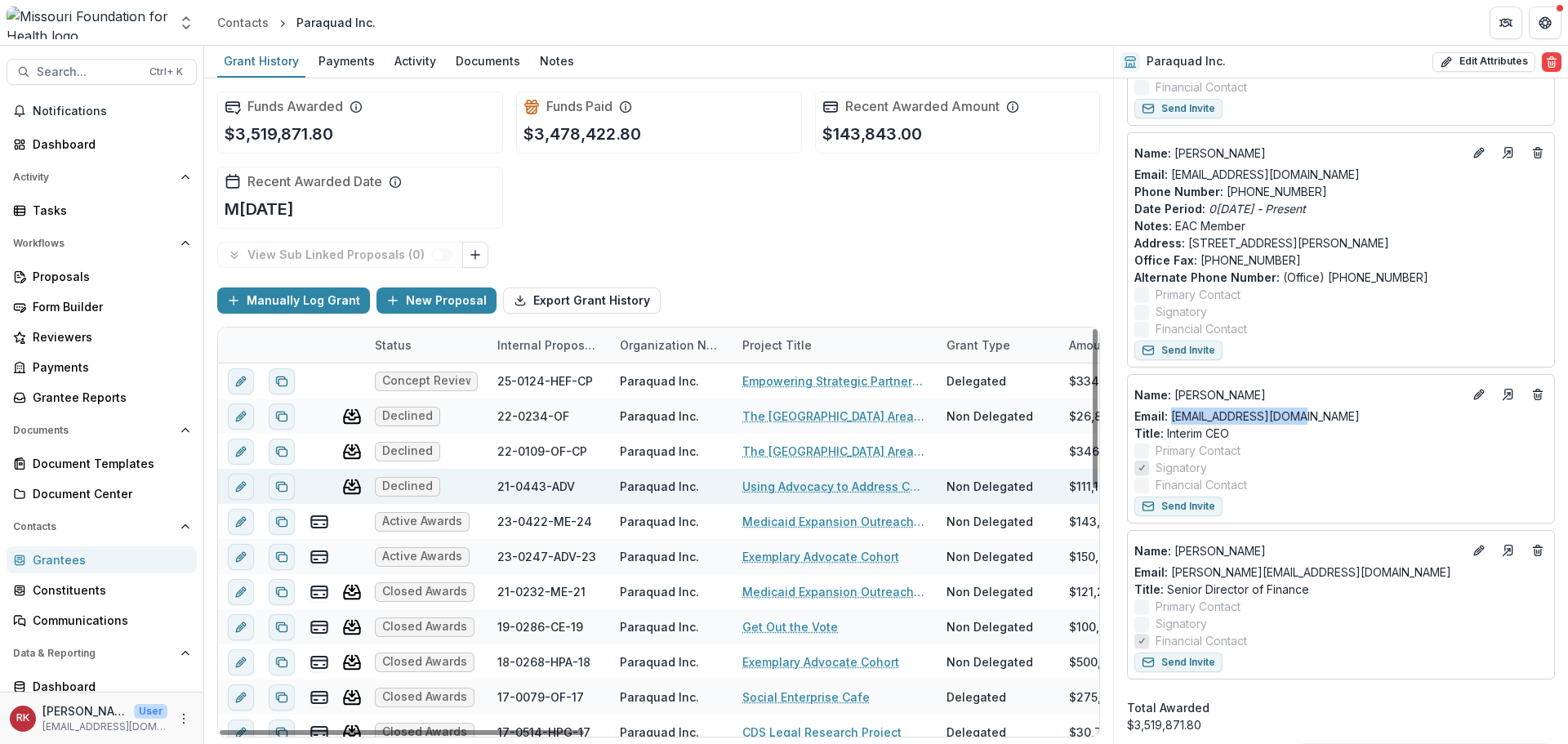
copy link "ethomas@paraquad.org"
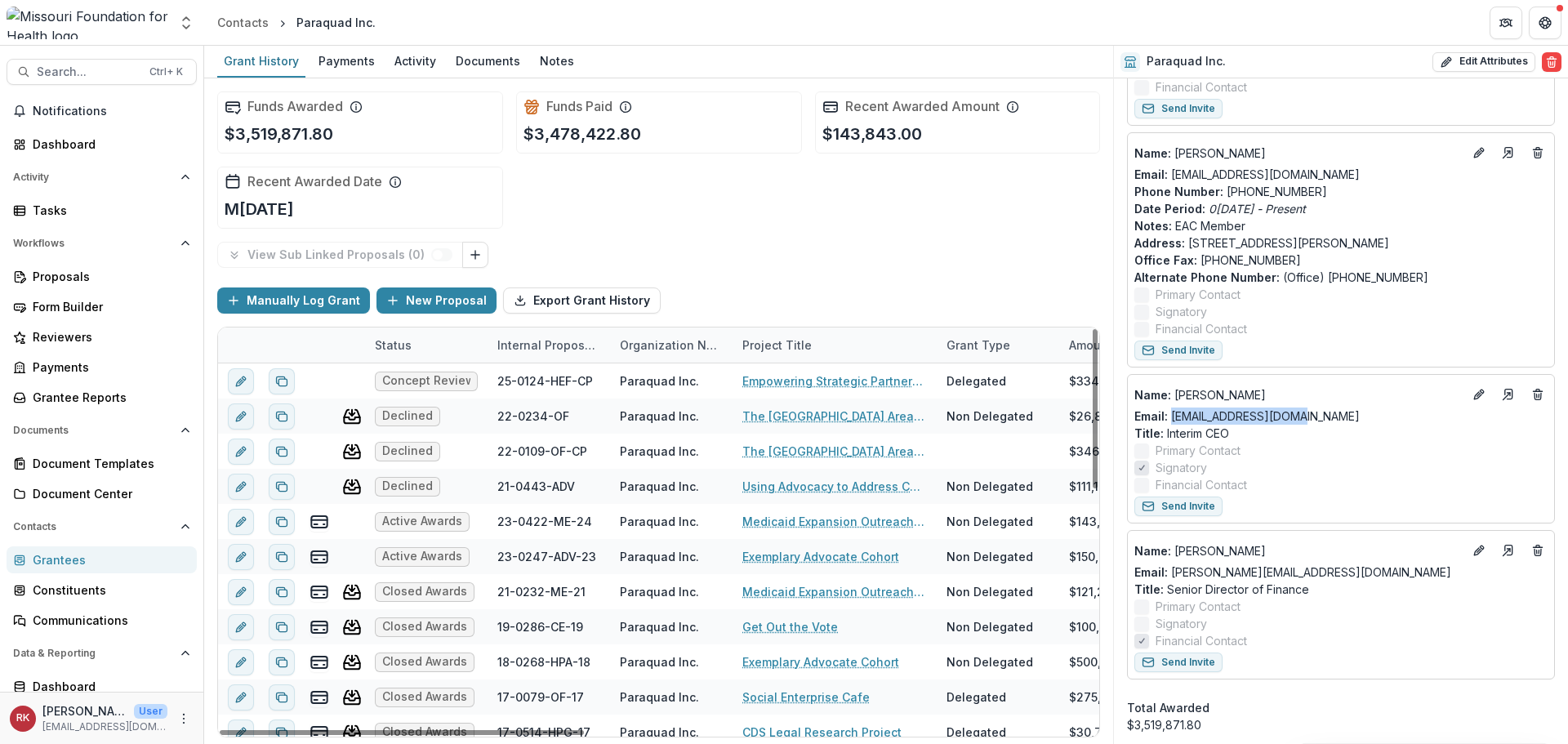
click at [60, 569] on link "Grantees" at bounding box center [101, 560] width 190 height 27
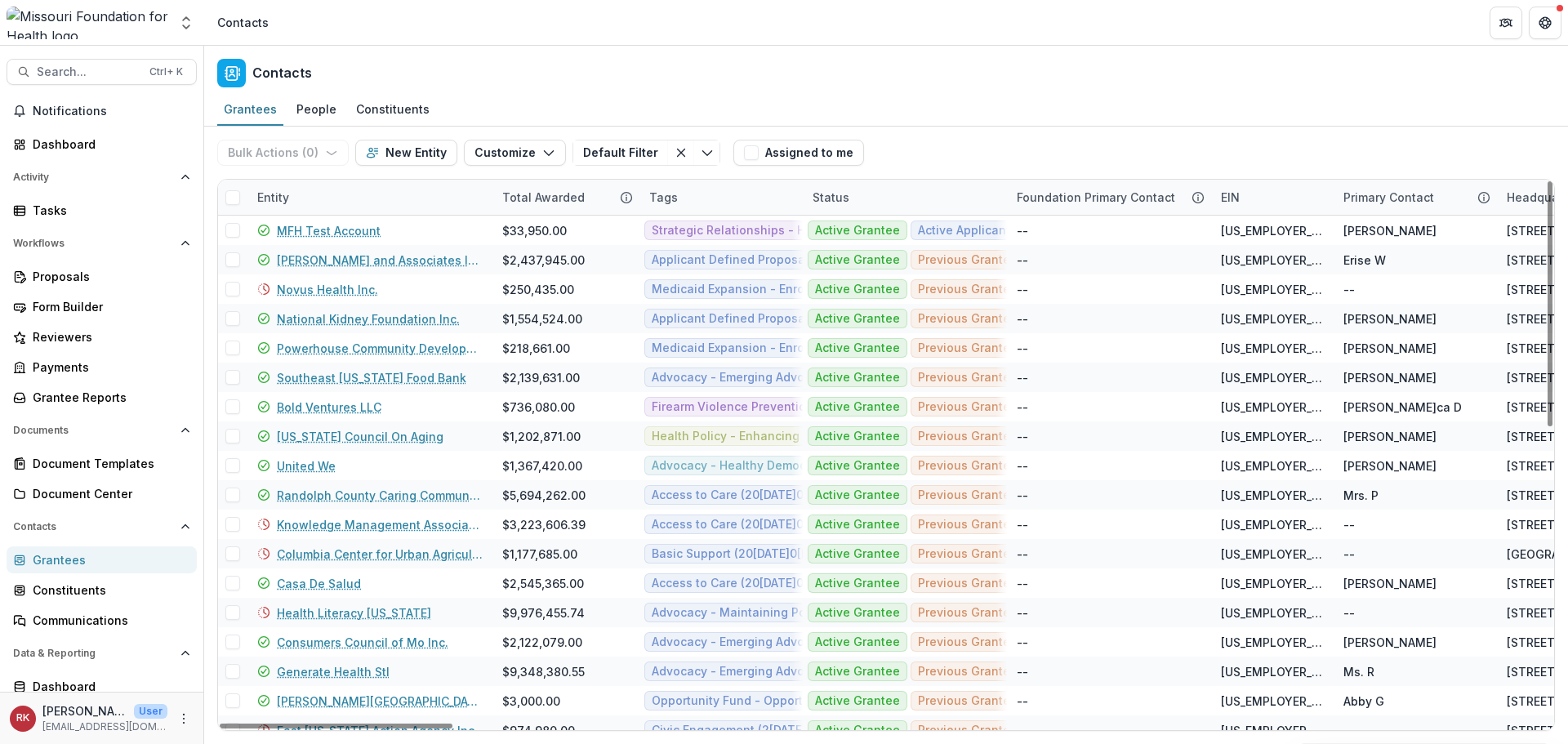
click at [278, 195] on div "Entity" at bounding box center [273, 197] width 51 height 17
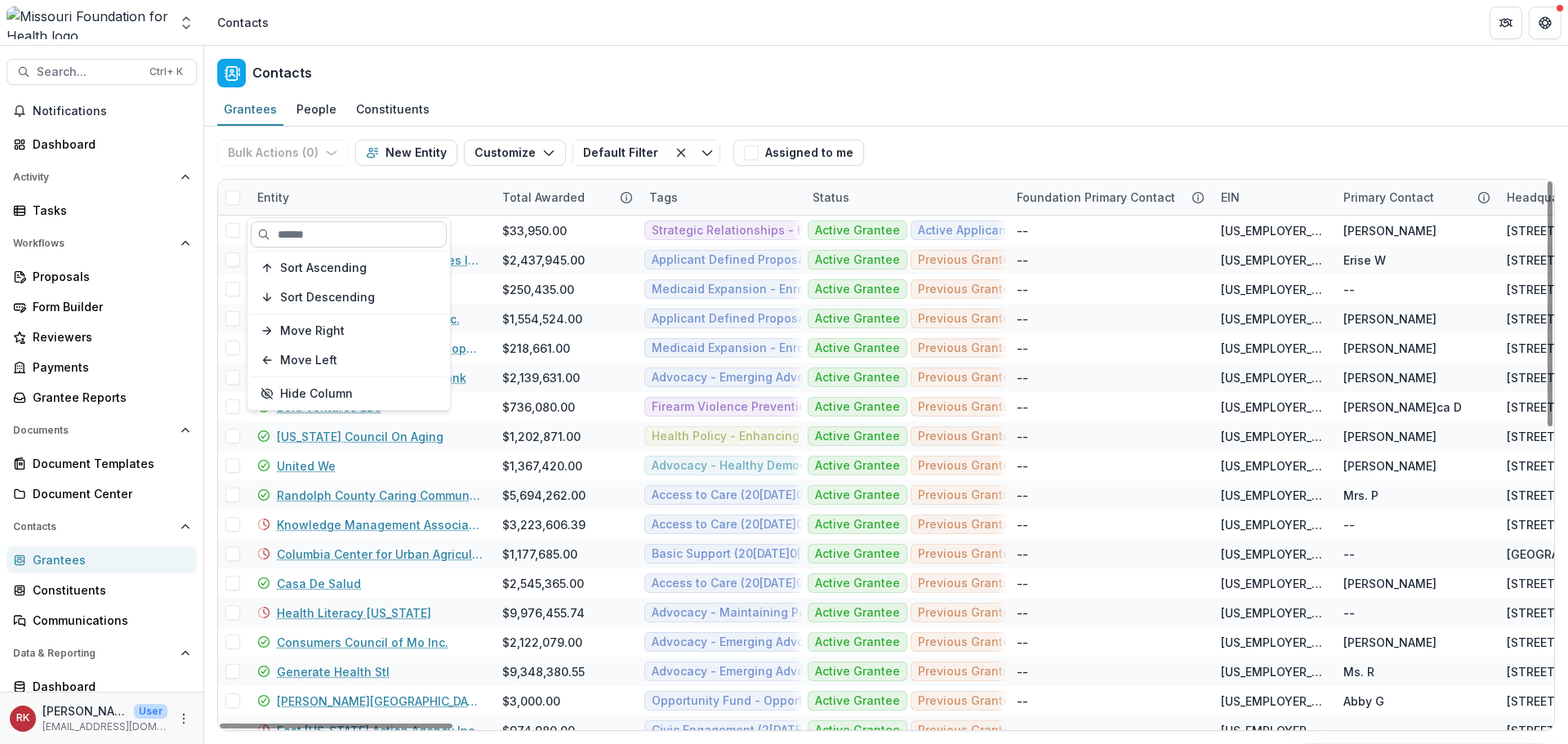
click at [331, 238] on input at bounding box center [349, 234] width 196 height 26
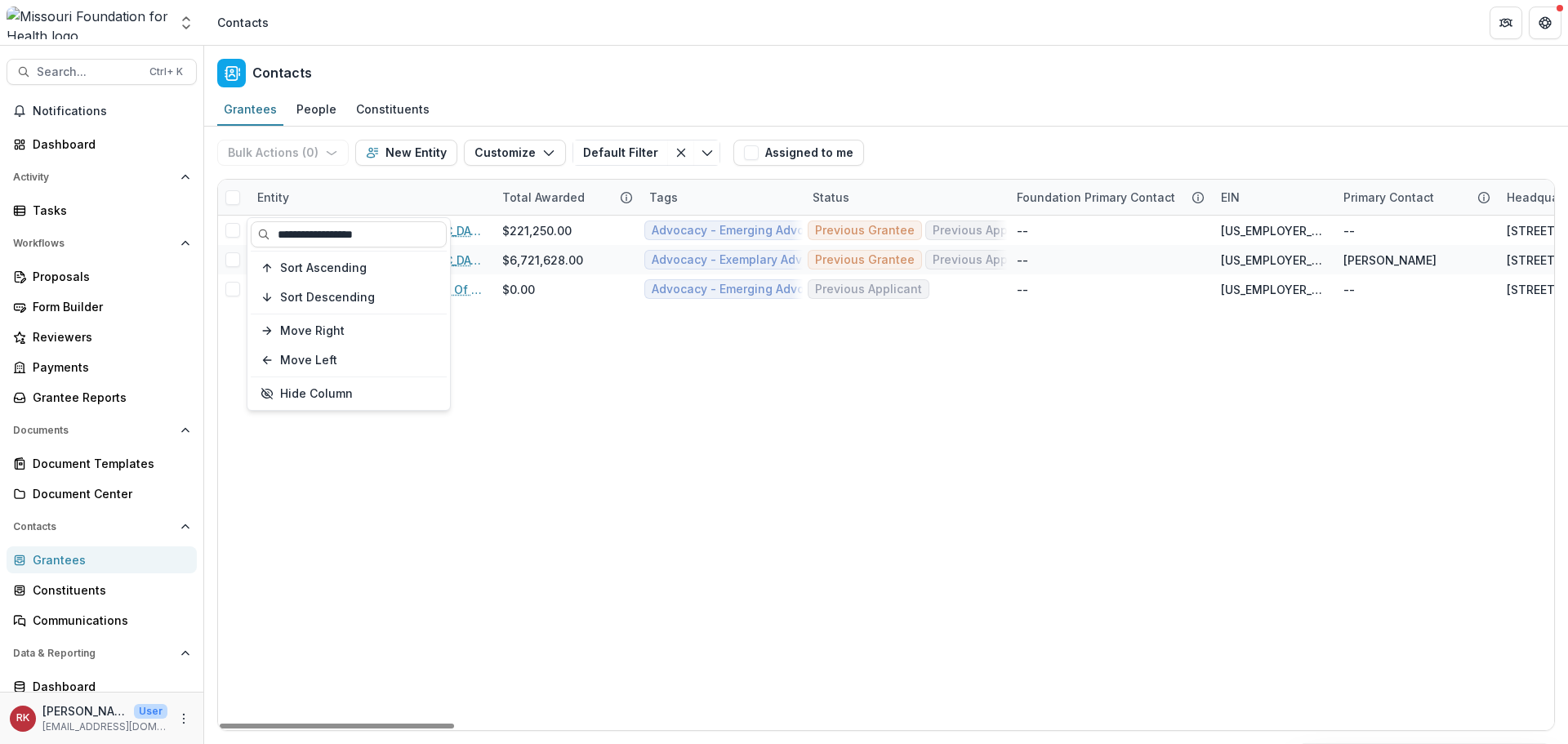
type input "**********"
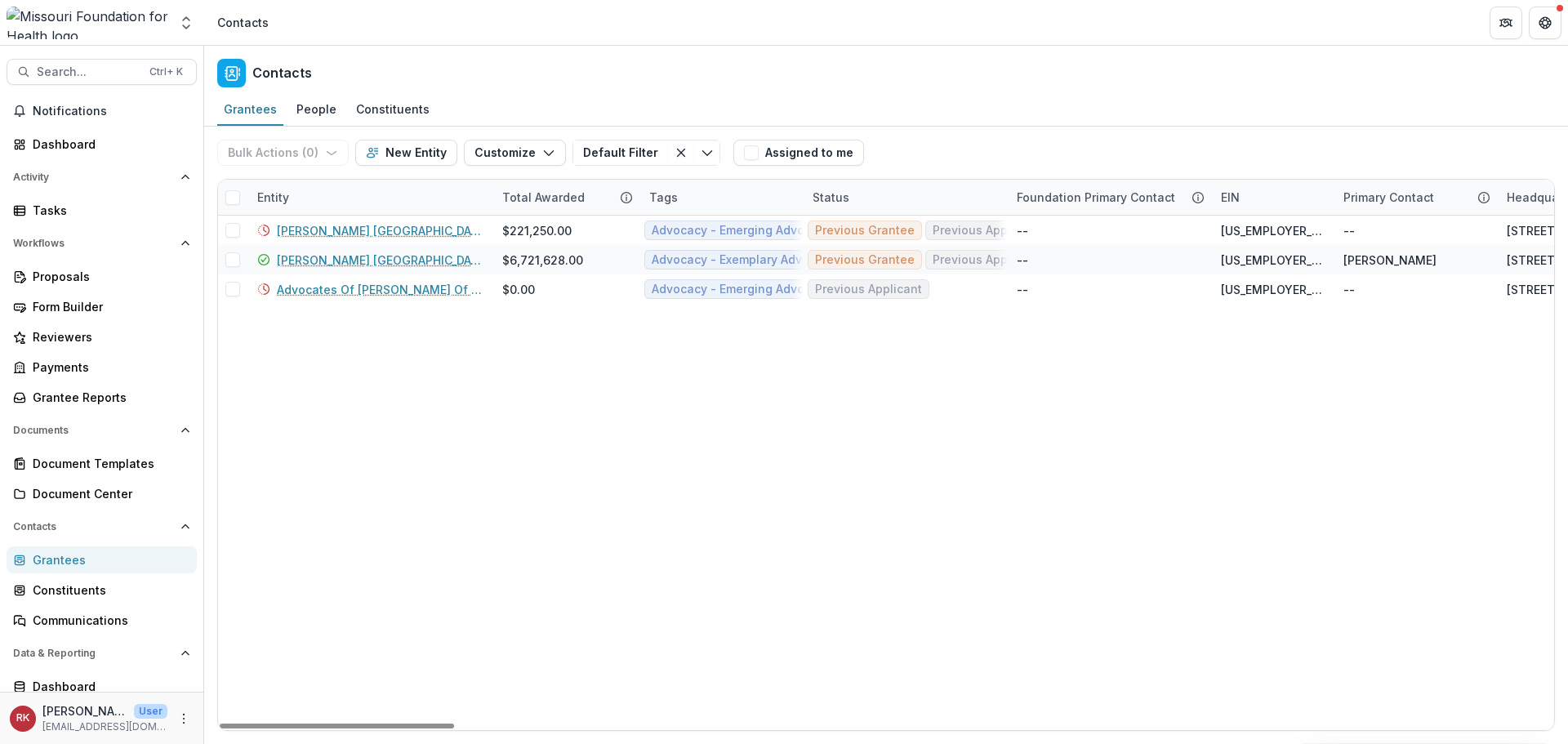
drag, startPoint x: 760, startPoint y: 388, endPoint x: 743, endPoint y: 381, distance: 18.4
click at [342, 257] on link "Planned Parenthood Great Rivers" at bounding box center [380, 259] width 206 height 17
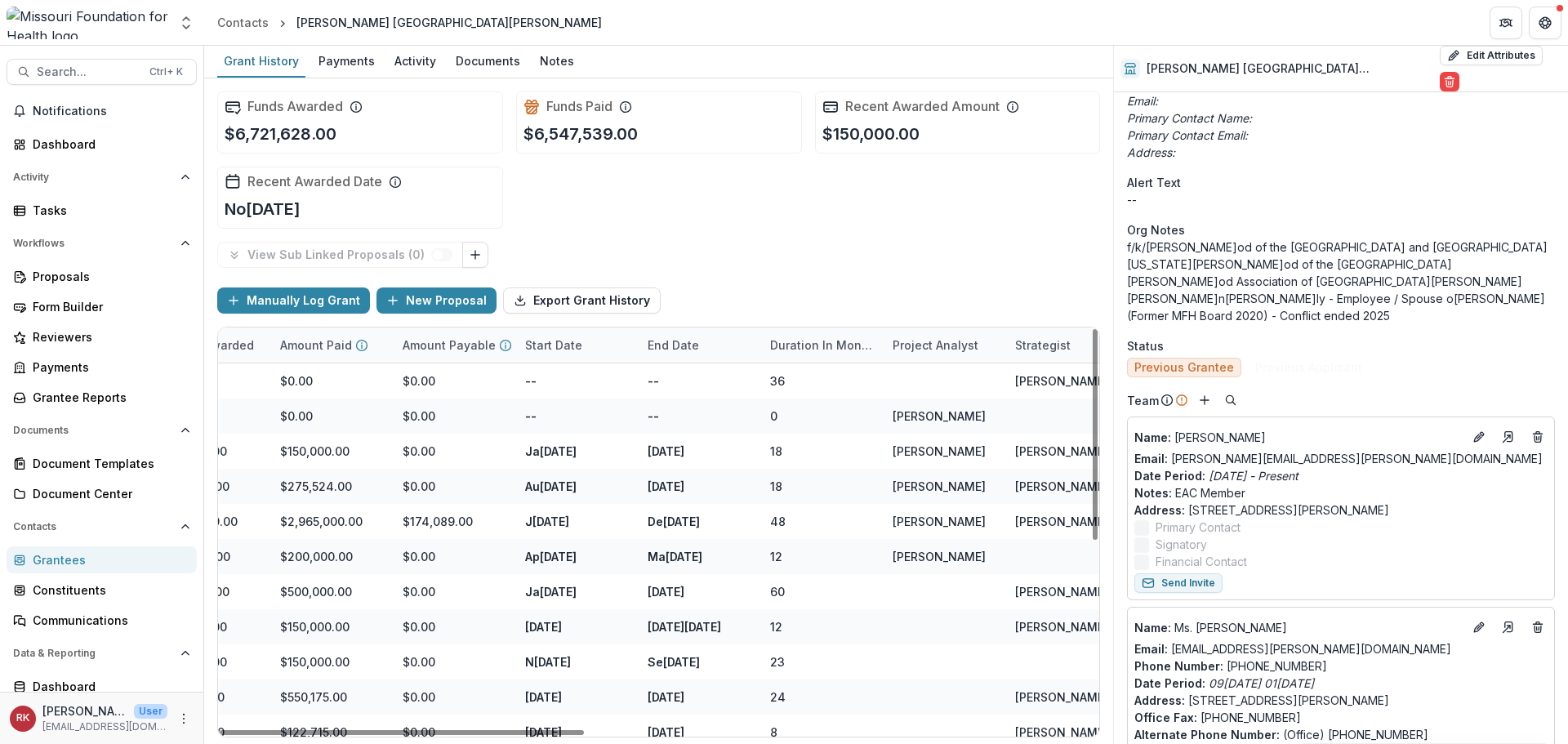
scroll to position [653, 0]
click at [1204, 392] on icon "Add" at bounding box center [1204, 399] width 14 height 13
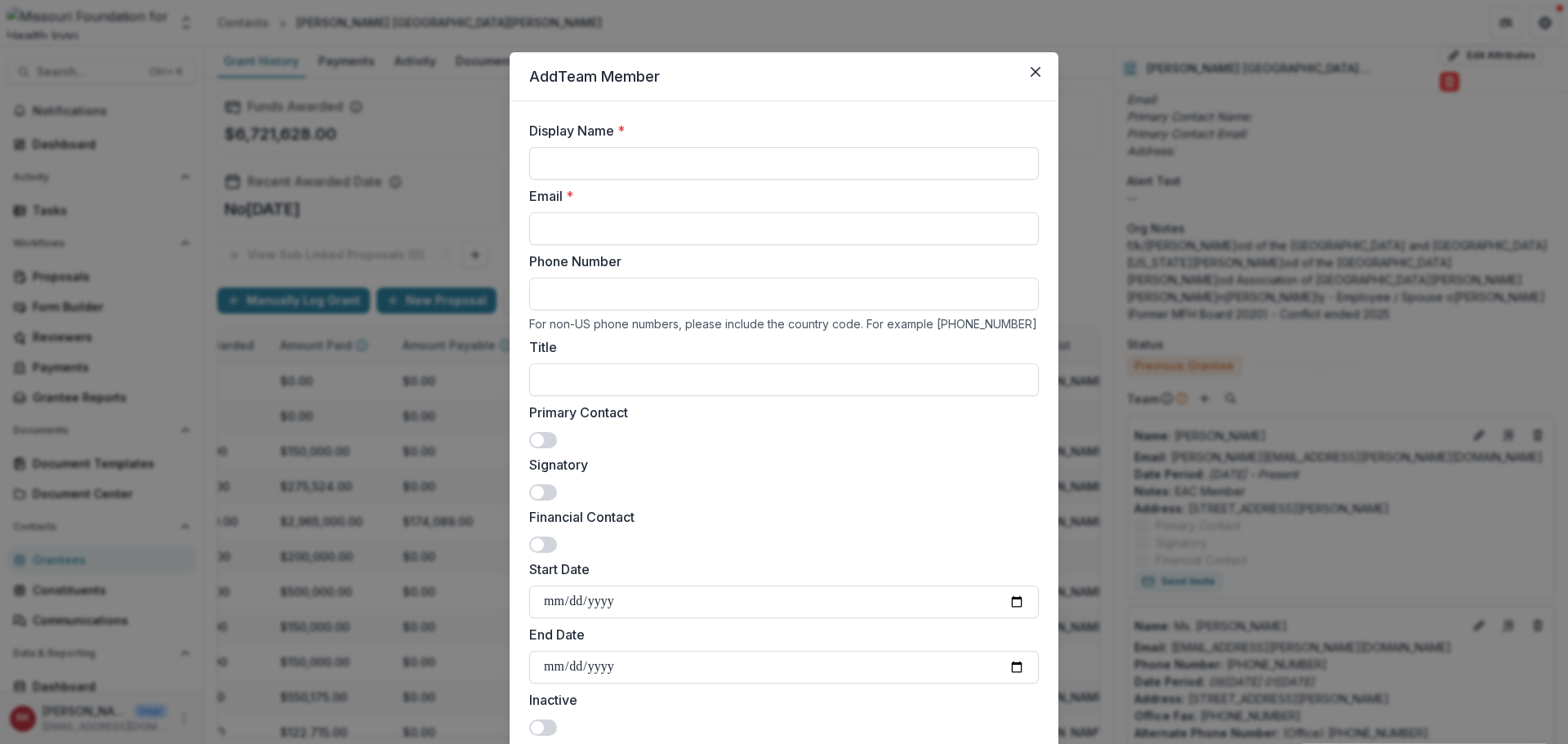
click at [648, 142] on div "Display Name *" at bounding box center [784, 149] width 509 height 58
click at [648, 149] on input "Display Name *" at bounding box center [784, 163] width 509 height 32
type input "**********"
click at [559, 375] on input "Title" at bounding box center [784, 380] width 509 height 32
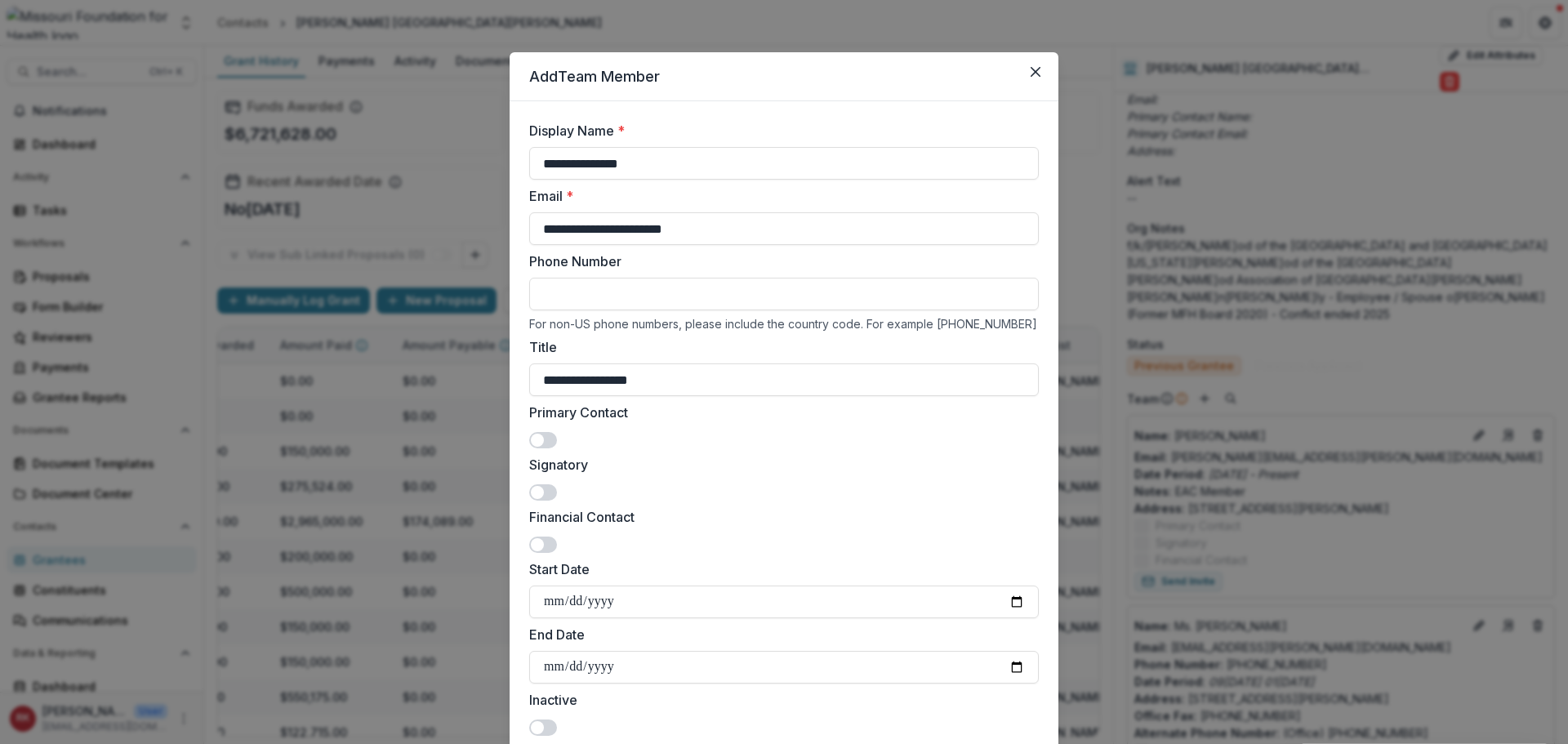
type input "**********"
click at [534, 498] on span at bounding box center [543, 492] width 28 height 16
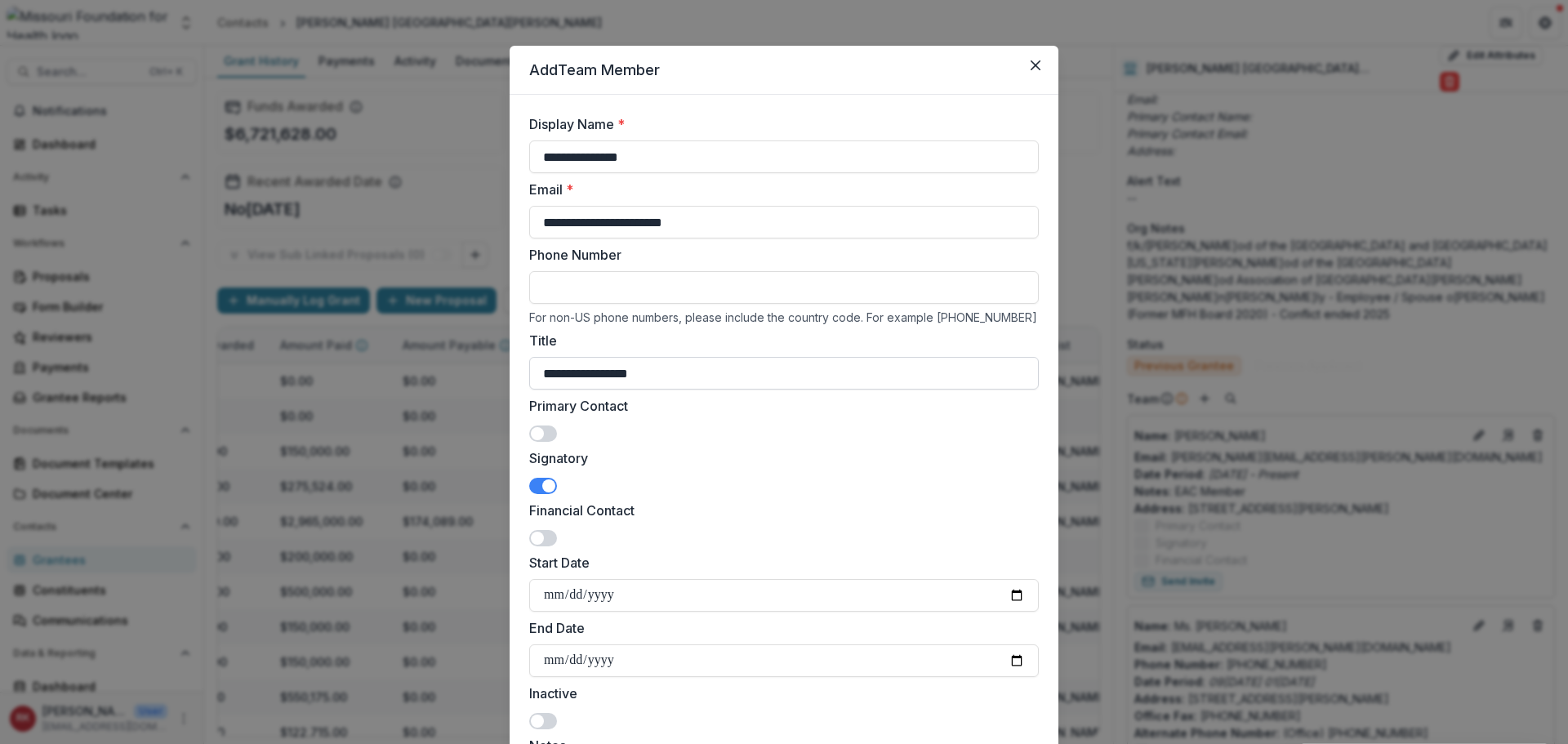
scroll to position [5, 0]
drag, startPoint x: 735, startPoint y: 232, endPoint x: 520, endPoint y: 211, distance: 216.0
click at [520, 211] on form "**********" at bounding box center [784, 612] width 549 height 1033
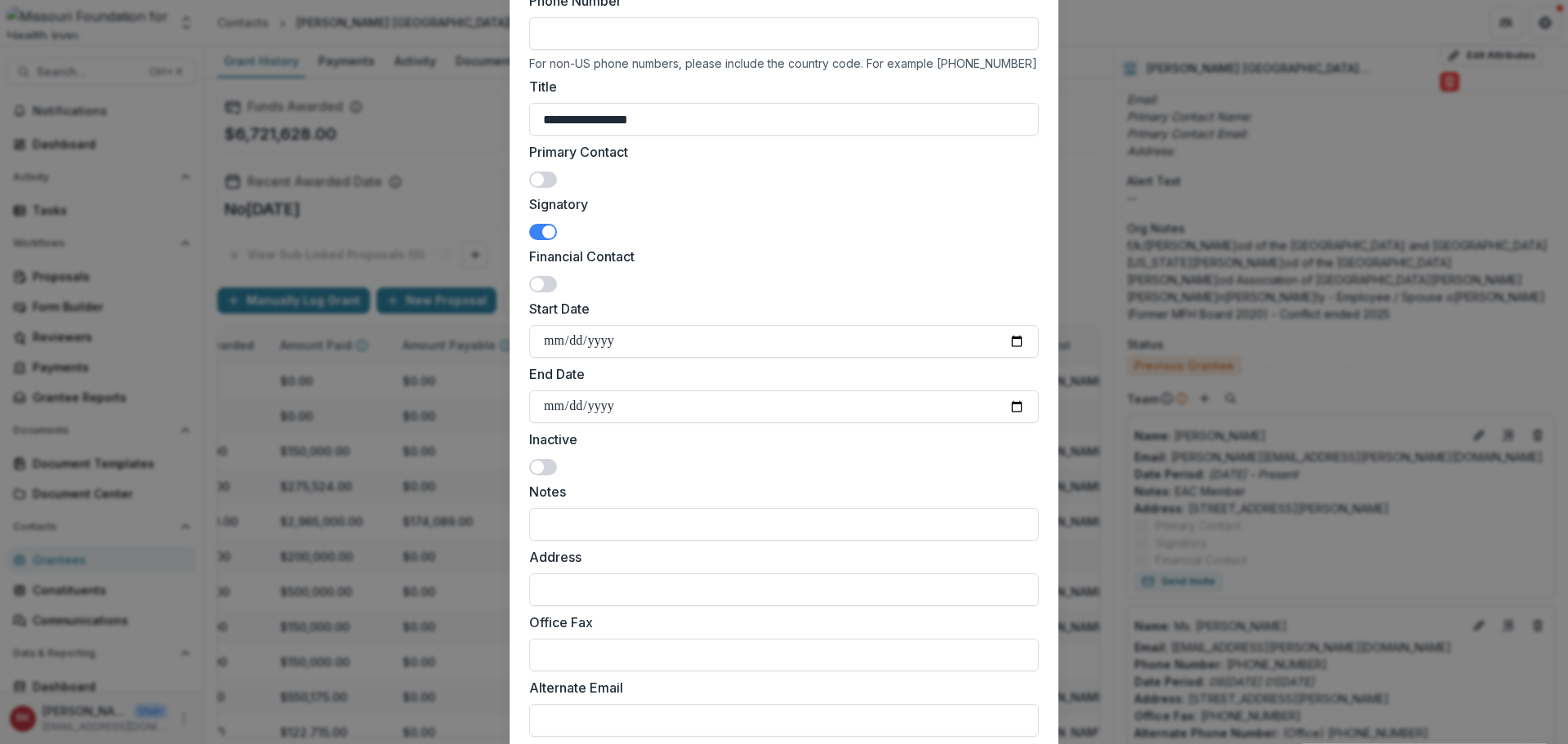
scroll to position [496, 0]
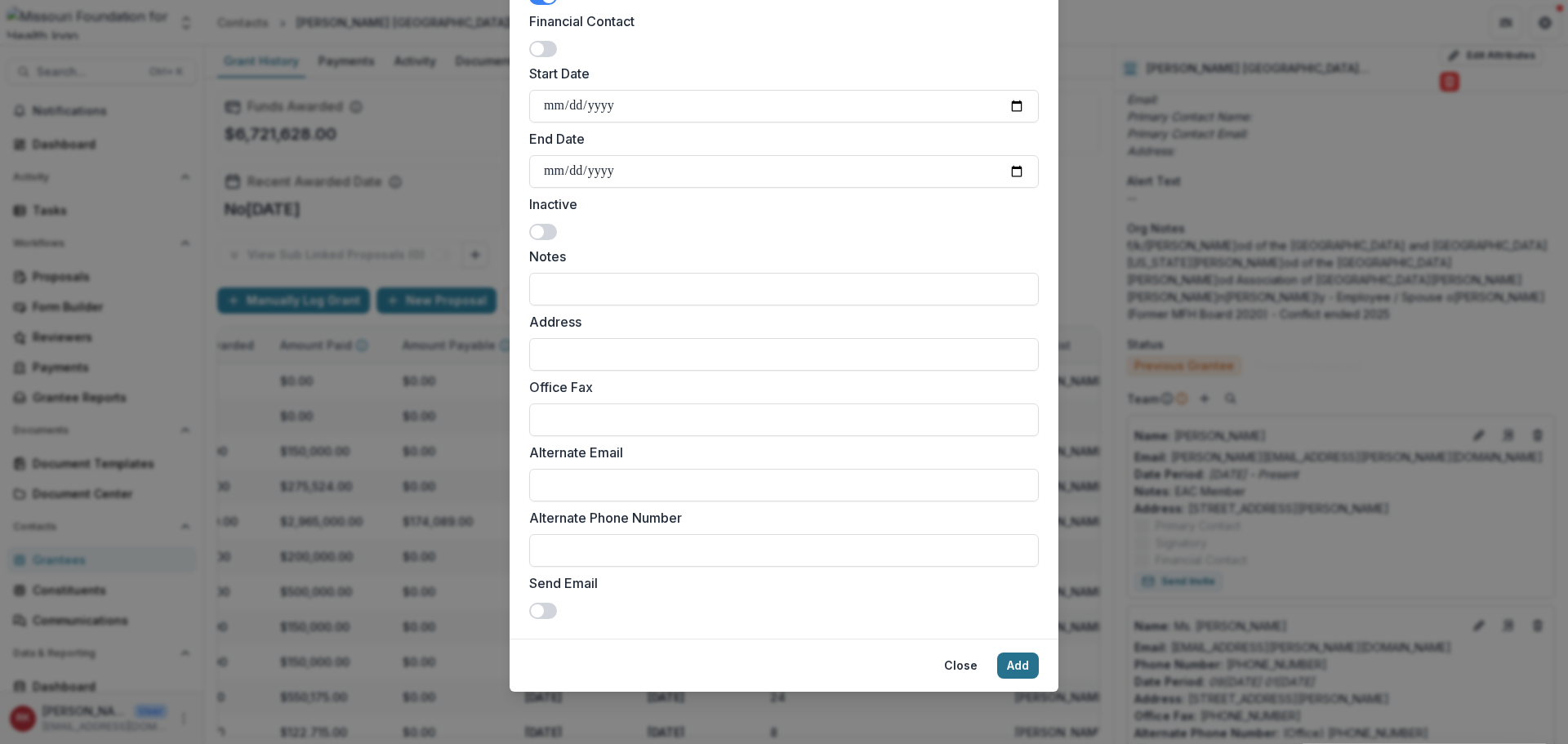
click at [1024, 666] on button "Add" at bounding box center [1018, 665] width 41 height 26
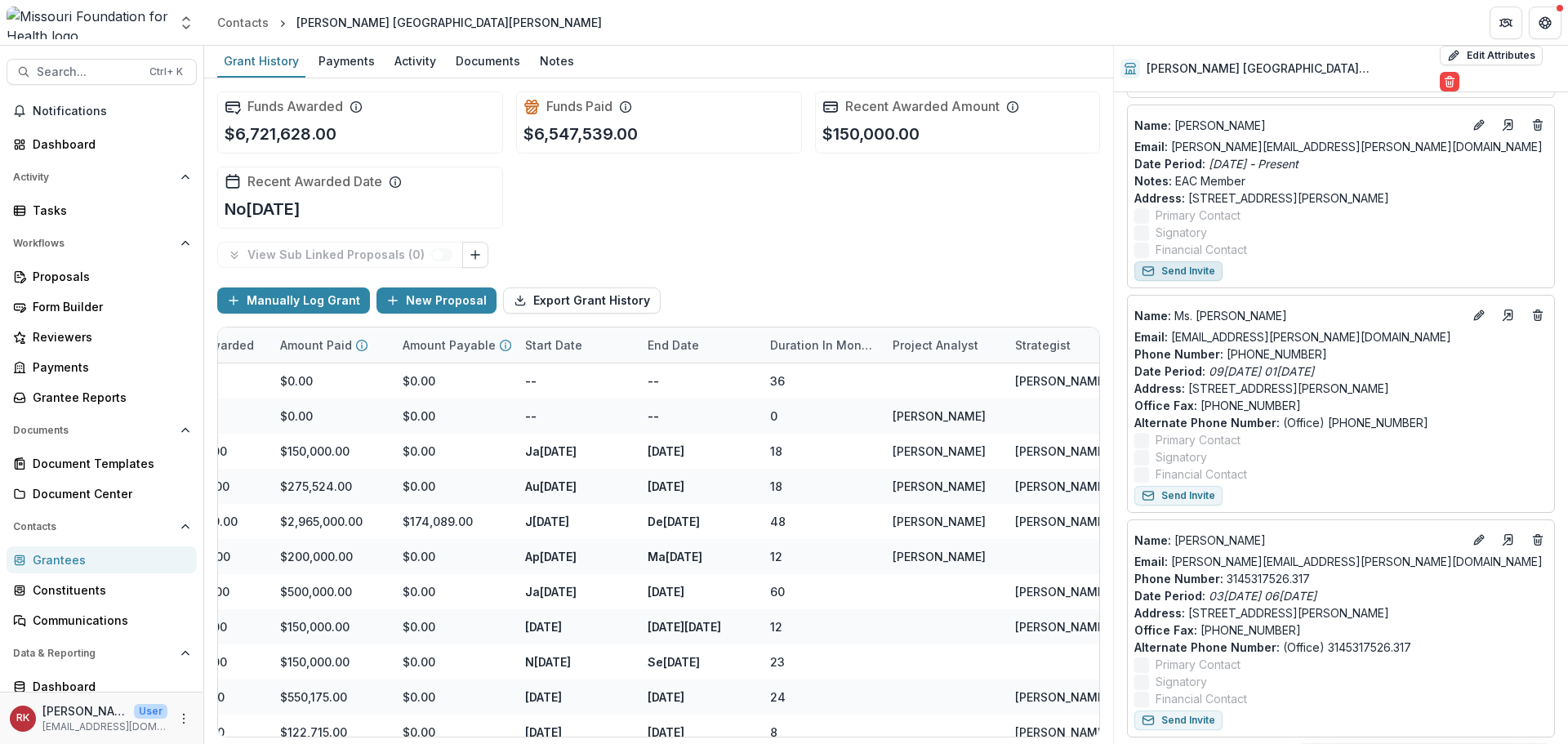
scroll to position [2613, 0]
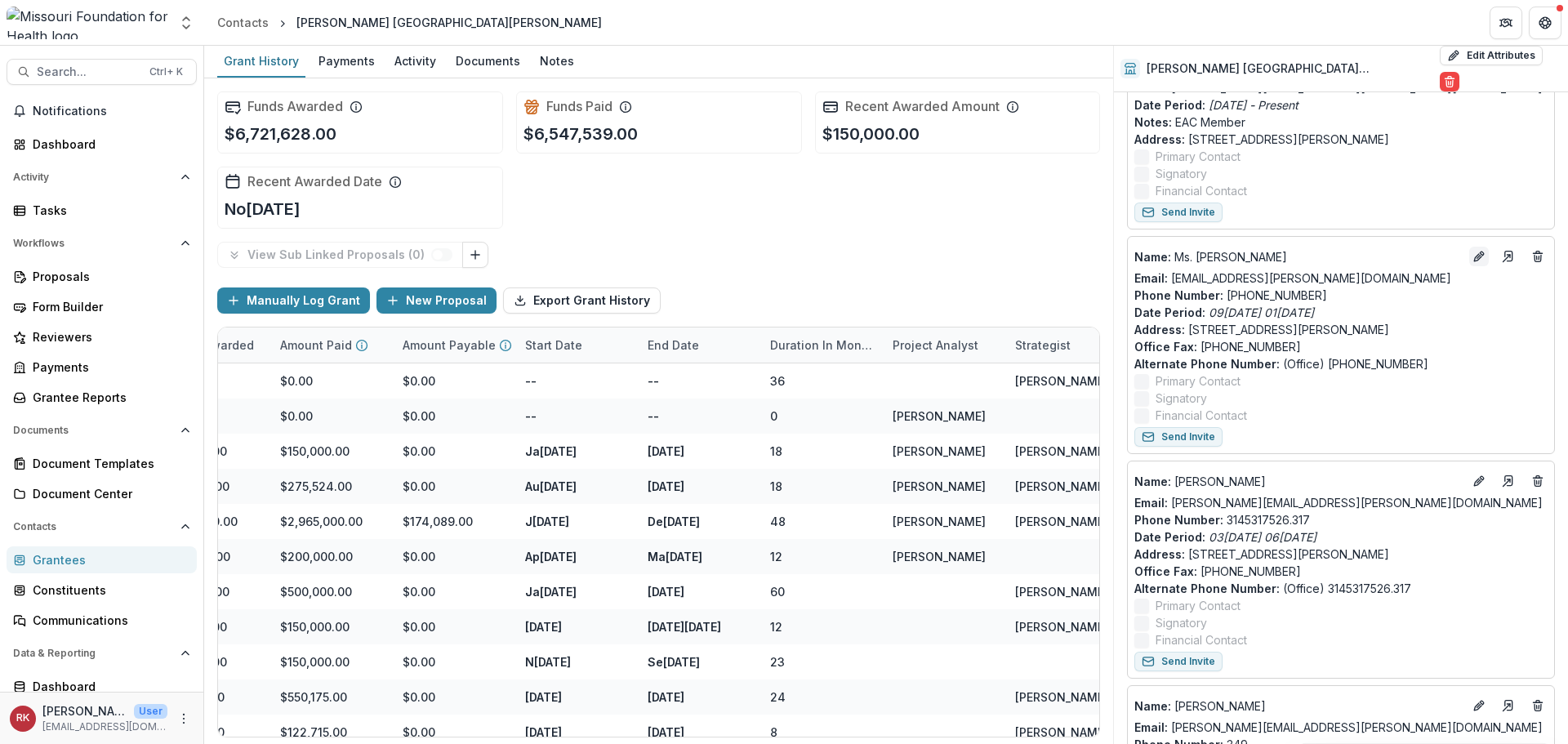
click at [1473, 250] on icon "Edit" at bounding box center [1479, 256] width 14 height 13
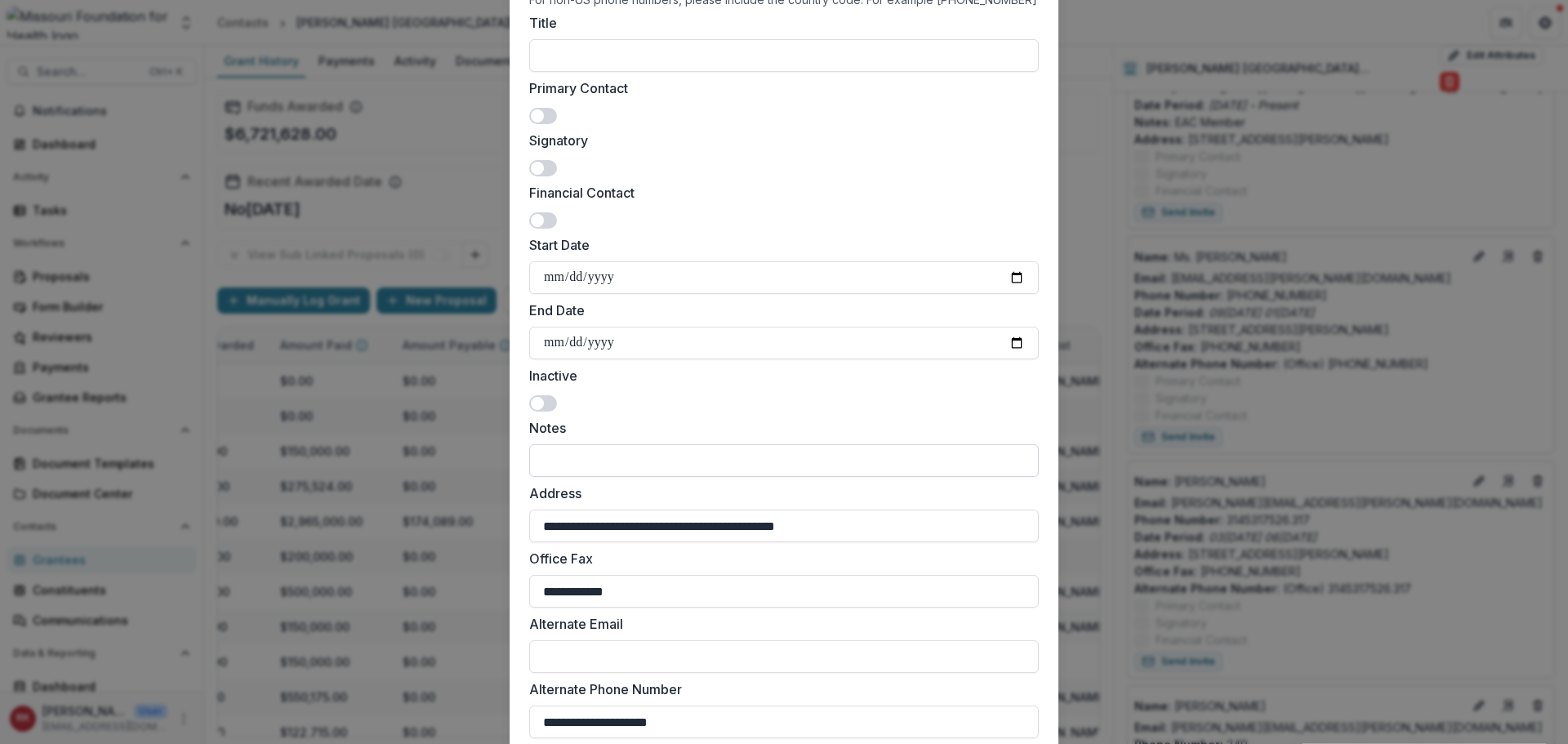
scroll to position [327, 0]
click at [540, 399] on span at bounding box center [537, 400] width 14 height 13
click at [1010, 339] on input "**********" at bounding box center [784, 340] width 509 height 32
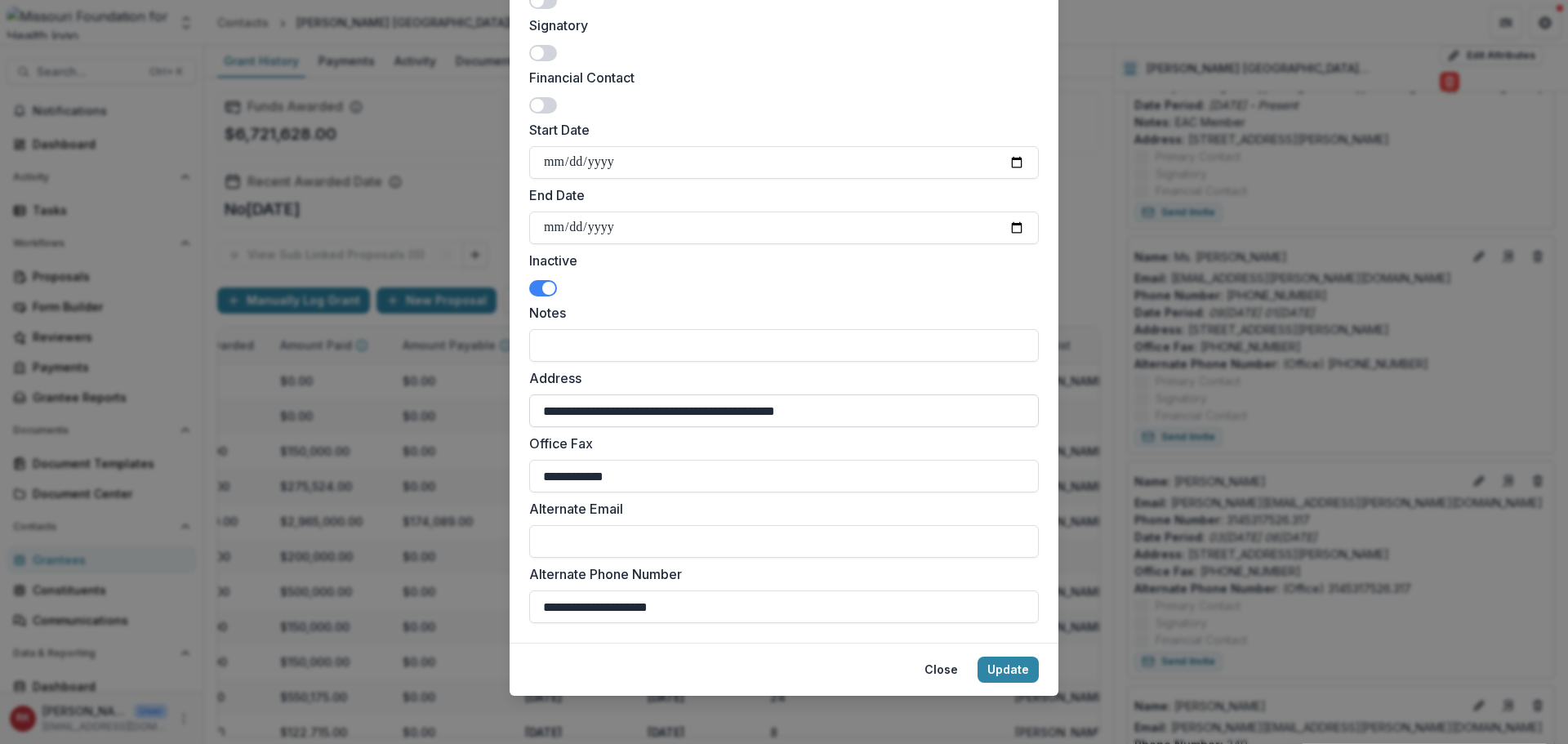
scroll to position [444, 0]
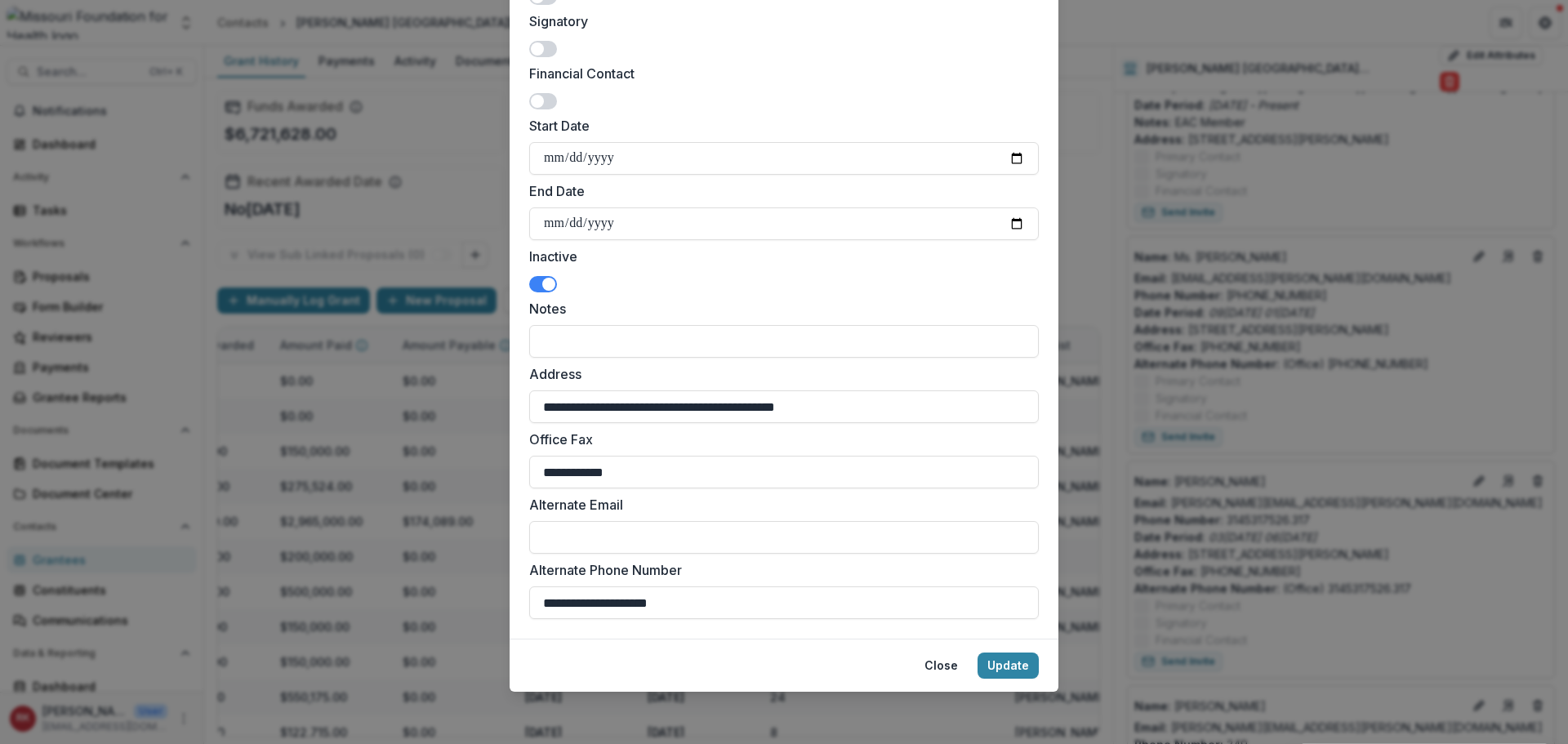
drag, startPoint x: 696, startPoint y: 604, endPoint x: 402, endPoint y: 605, distance: 294.0
click at [402, 605] on div "**********" at bounding box center [784, 372] width 1568 height 744
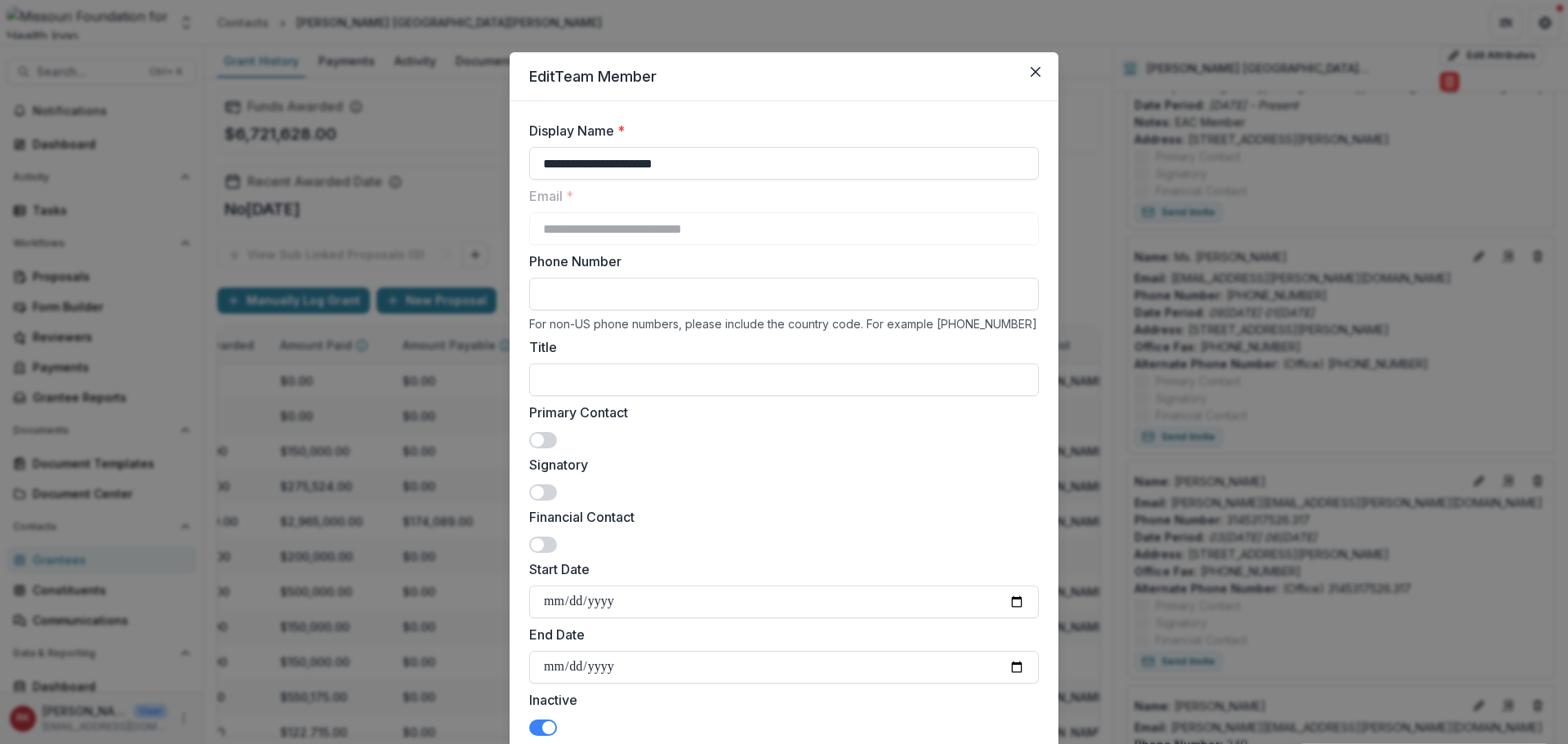
click at [570, 286] on input "Phone Number" at bounding box center [784, 294] width 509 height 32
paste input "**********"
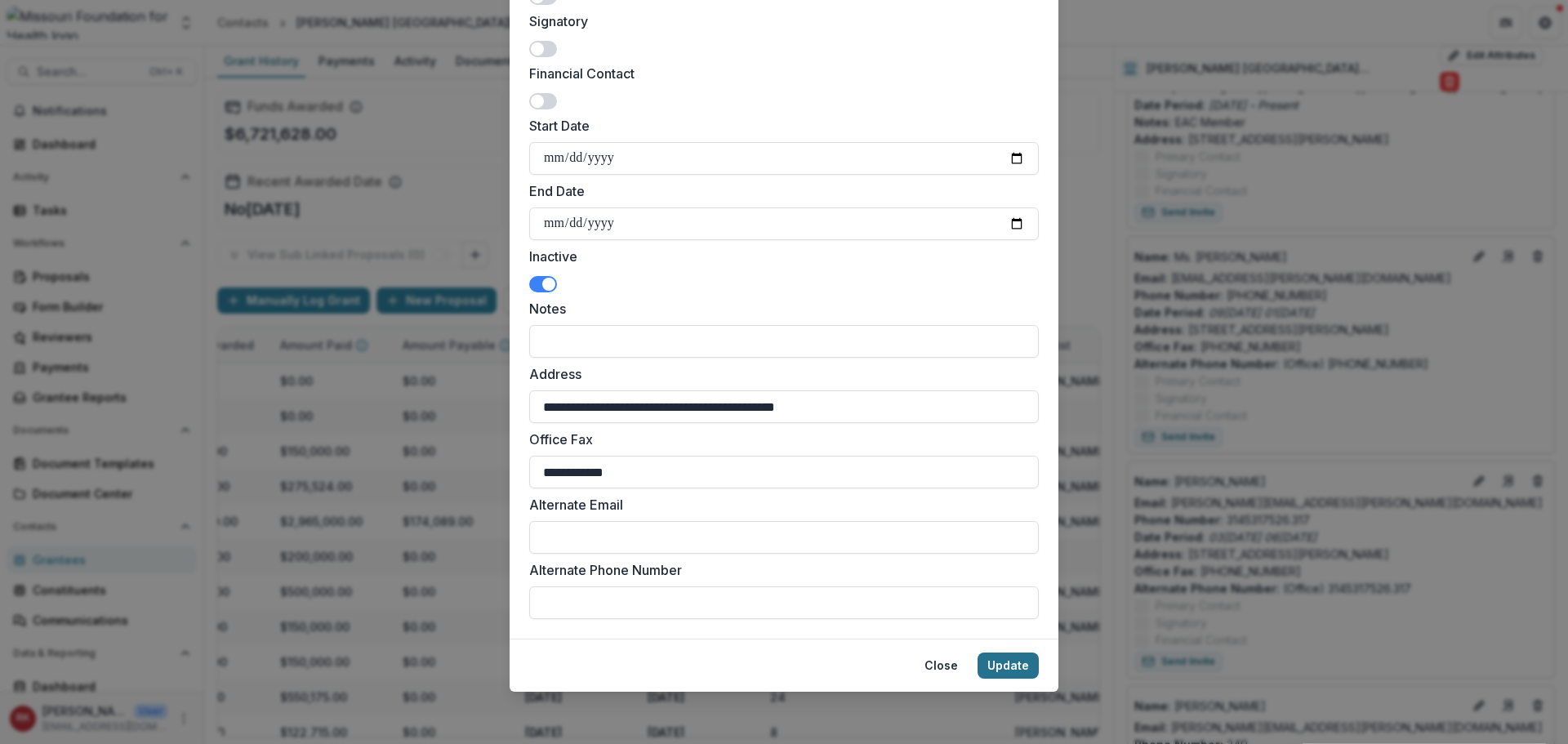
type input "**********"
click at [995, 666] on button "Update" at bounding box center [1008, 665] width 61 height 26
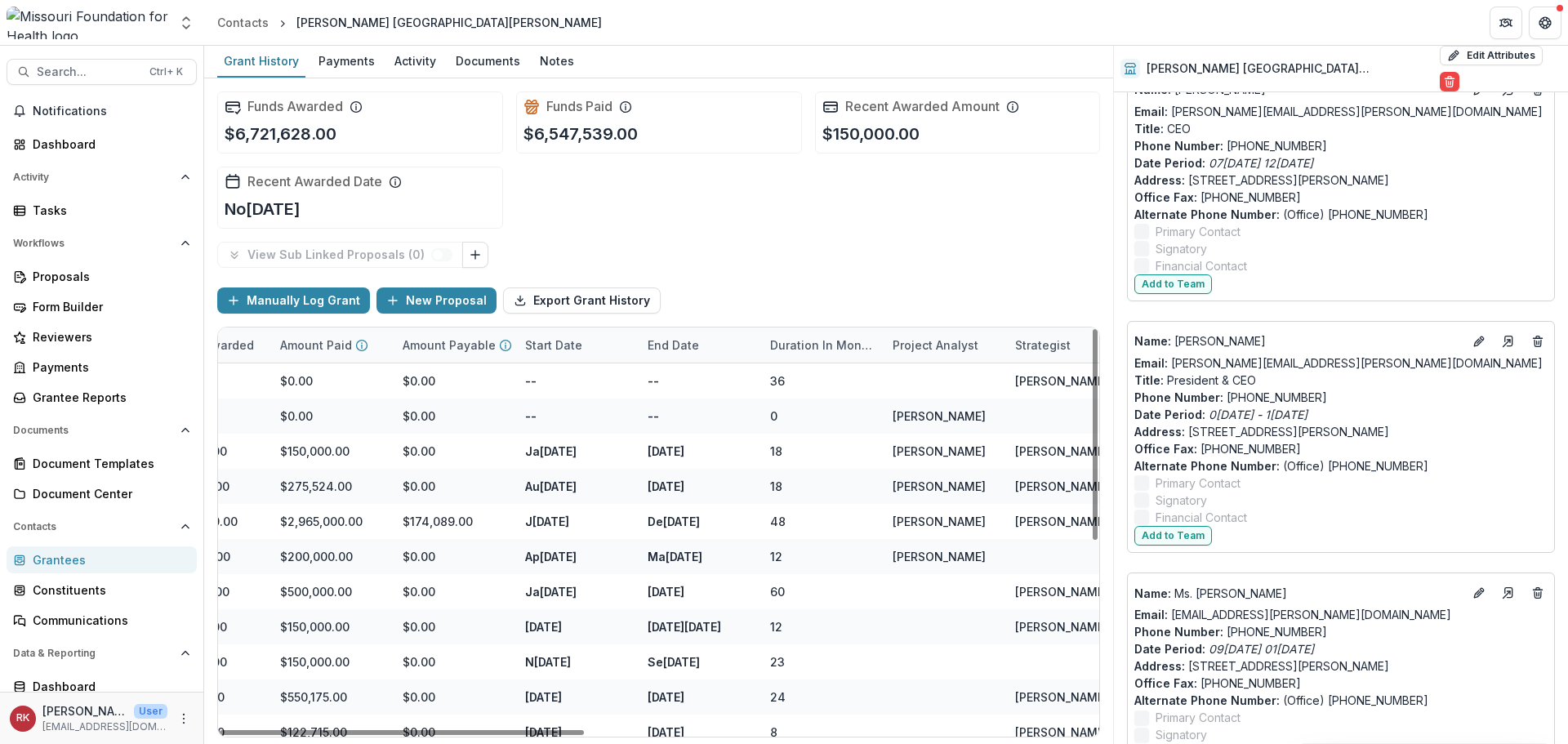
scroll to position [6076, 0]
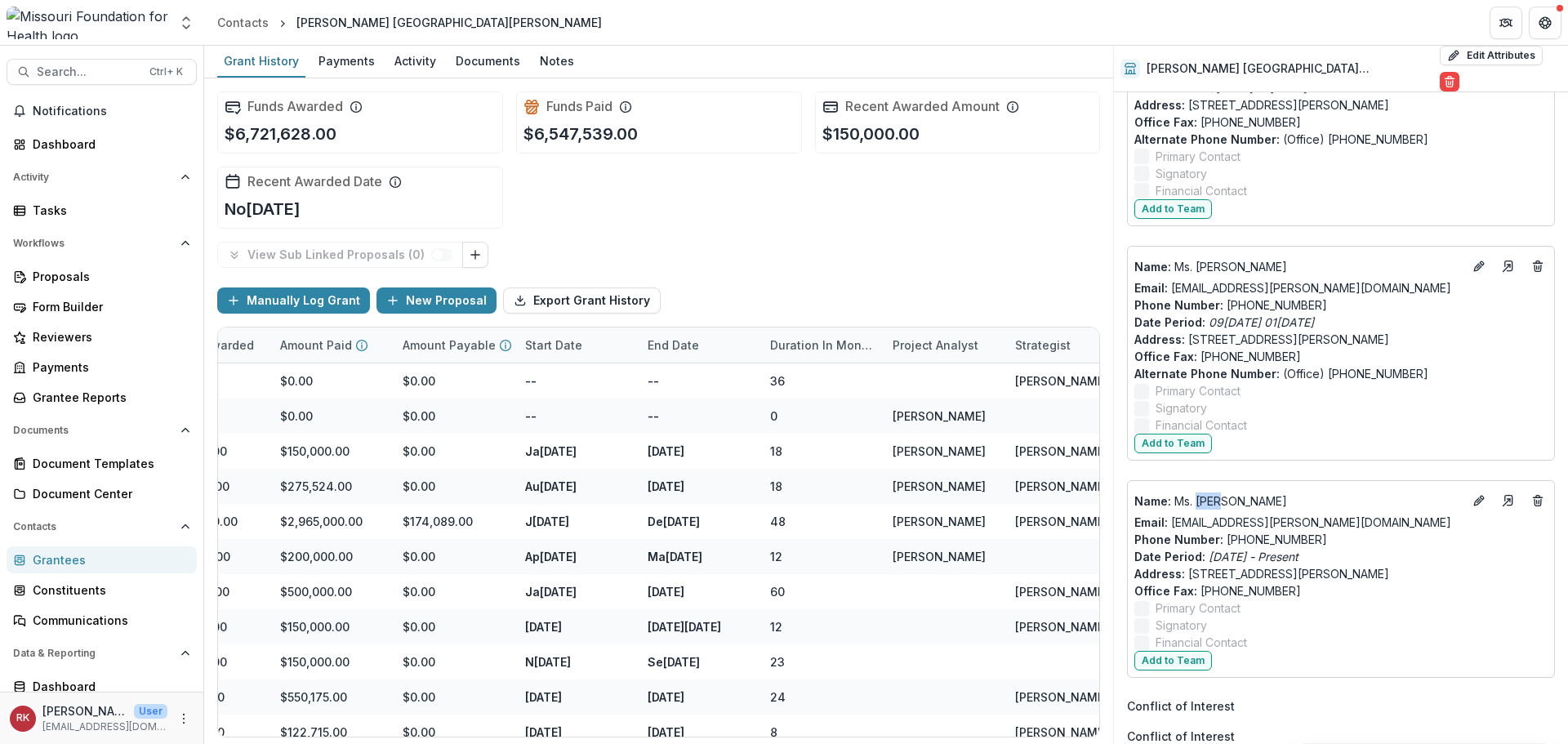
click at [65, 554] on div "Grantees" at bounding box center [108, 559] width 151 height 17
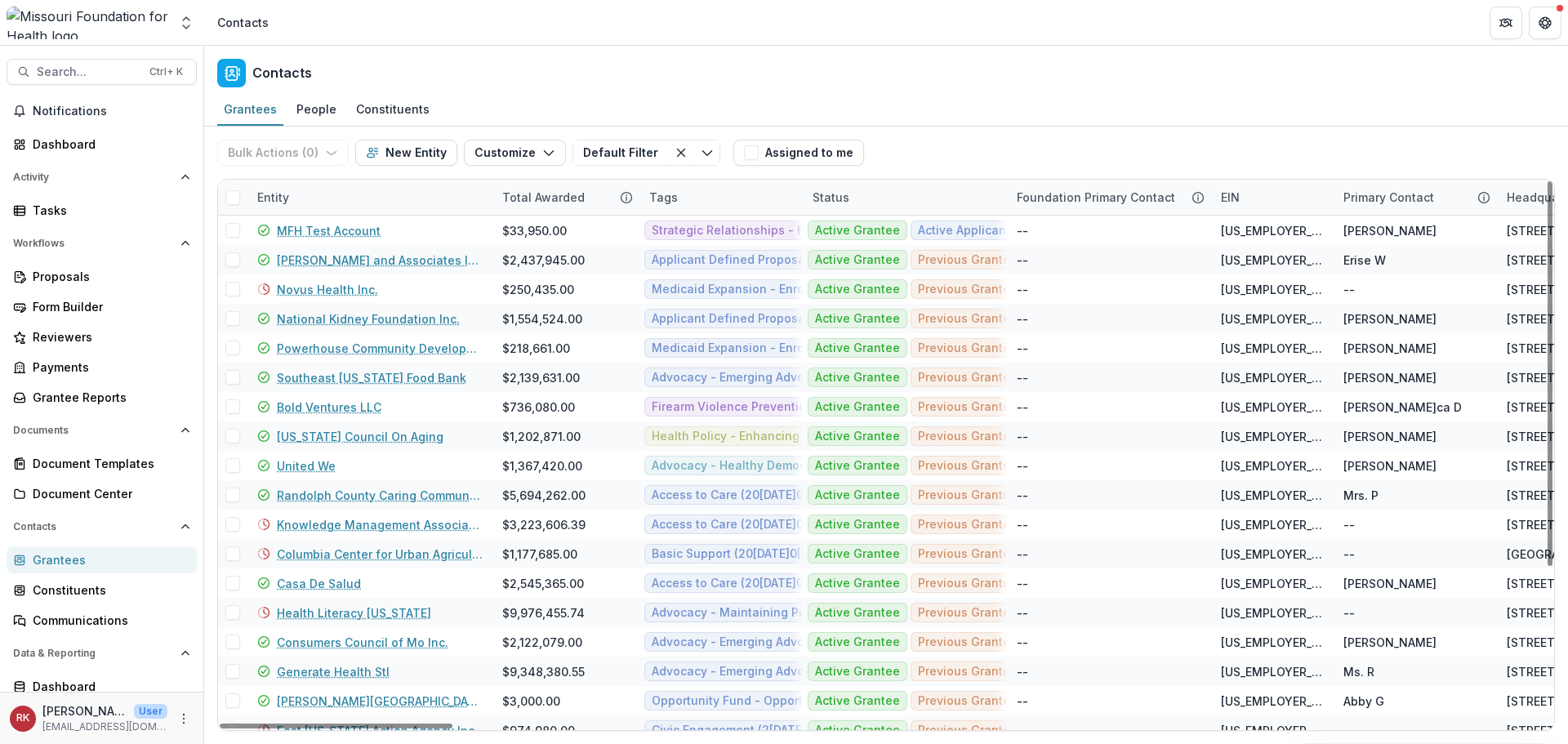
click at [279, 201] on div "Entity" at bounding box center [273, 197] width 51 height 17
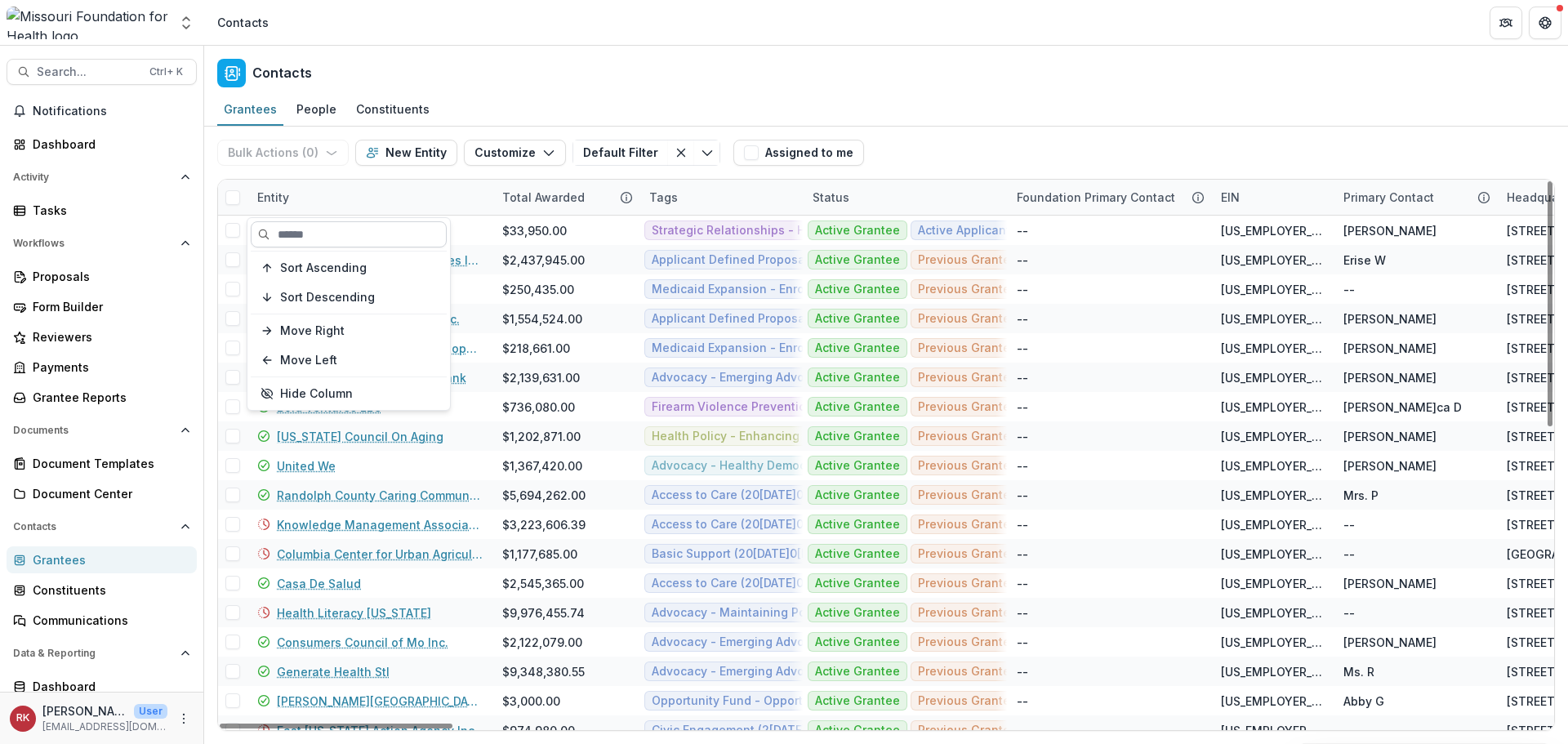
click at [293, 231] on input at bounding box center [349, 234] width 196 height 26
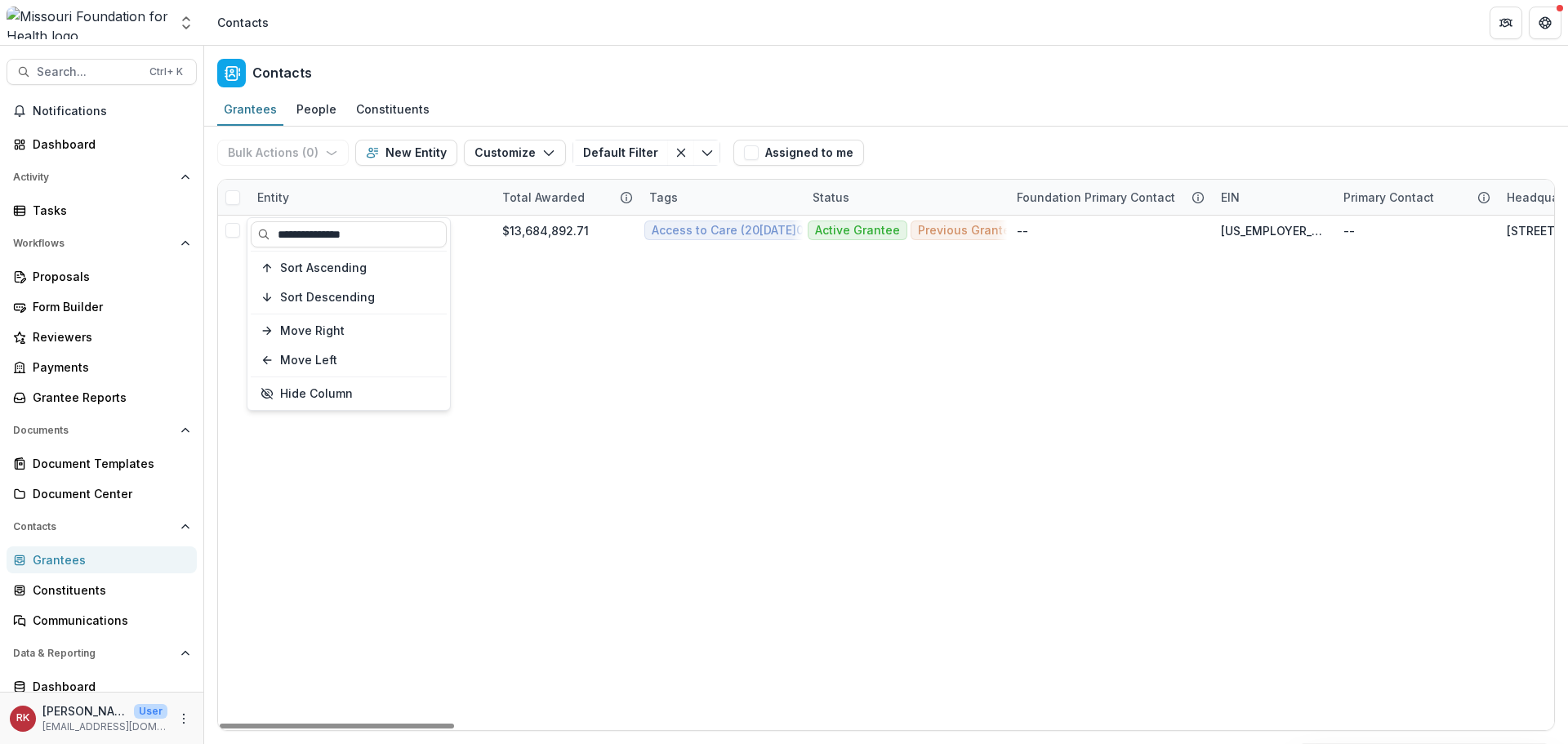
type input "**********"
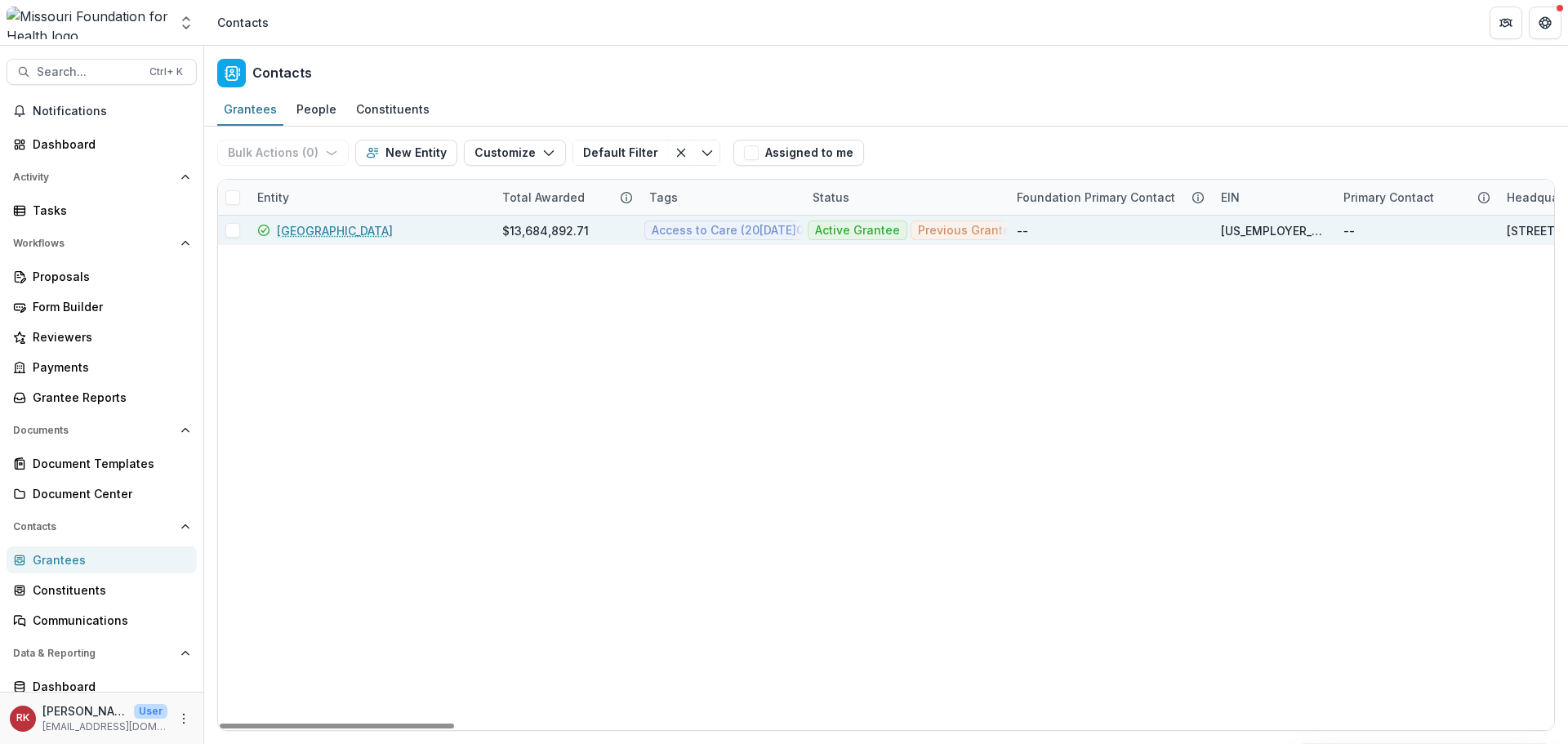
click at [359, 231] on link "Saint Louis University" at bounding box center [335, 230] width 116 height 17
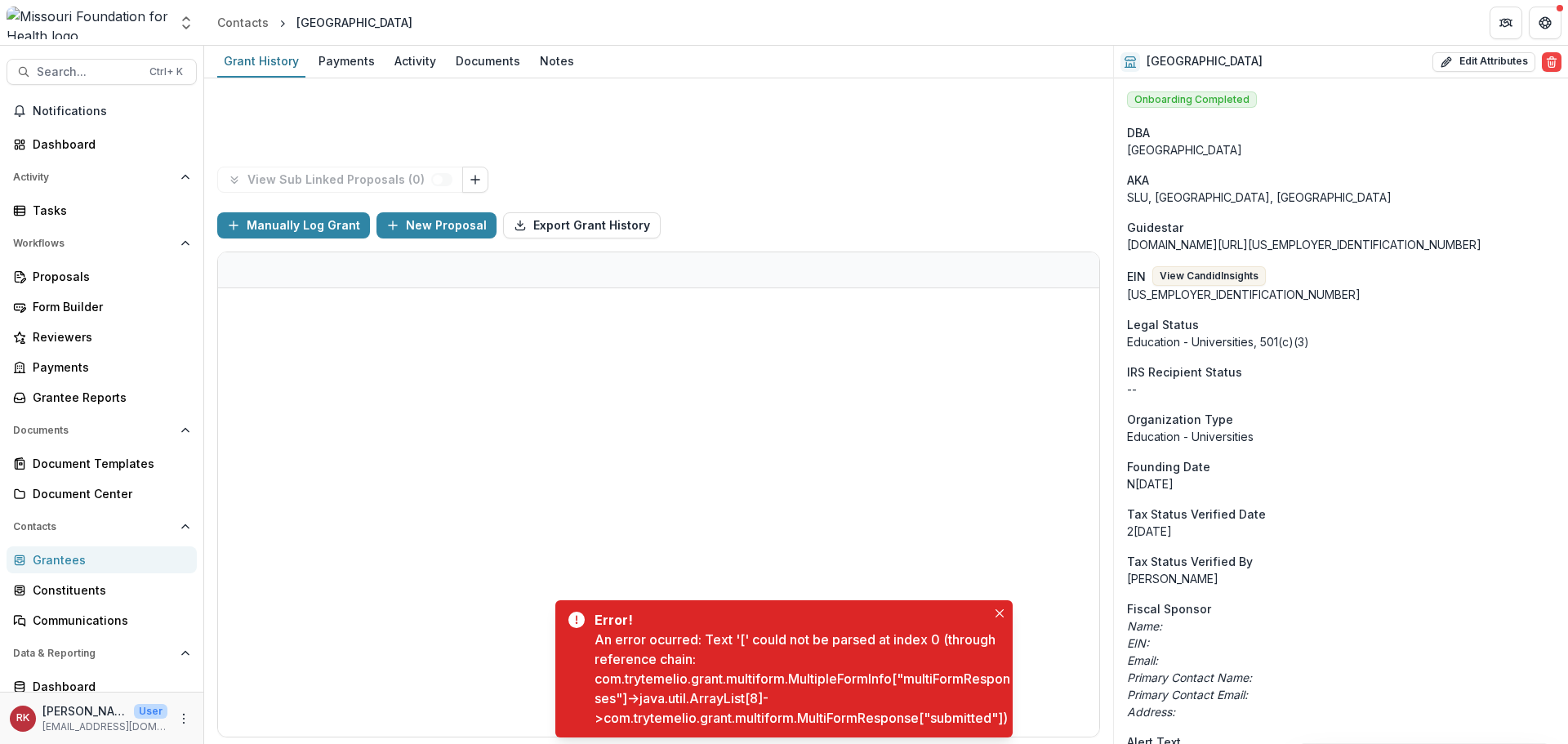
click at [999, 609] on icon "Close" at bounding box center [999, 613] width 8 height 8
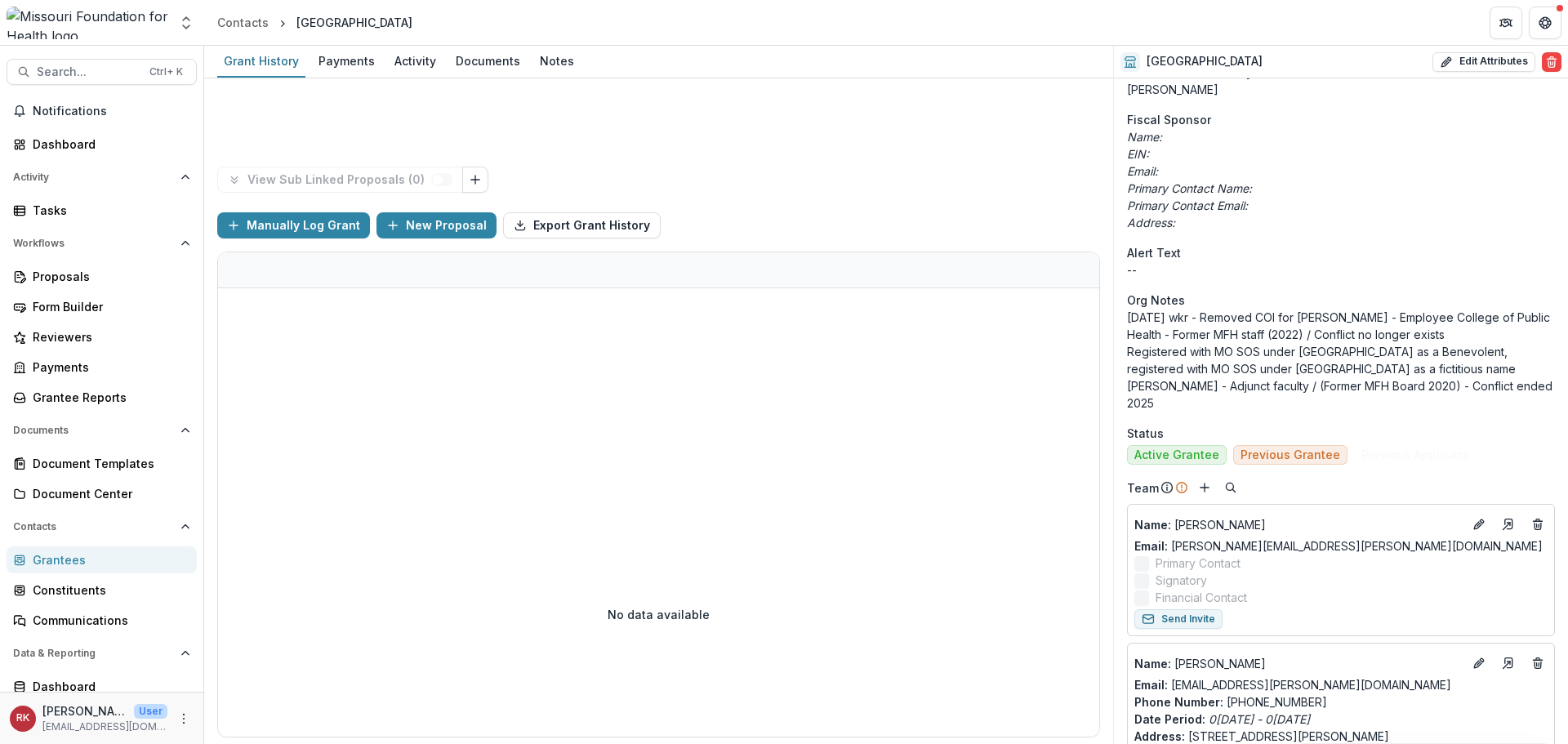
scroll to position [489, 0]
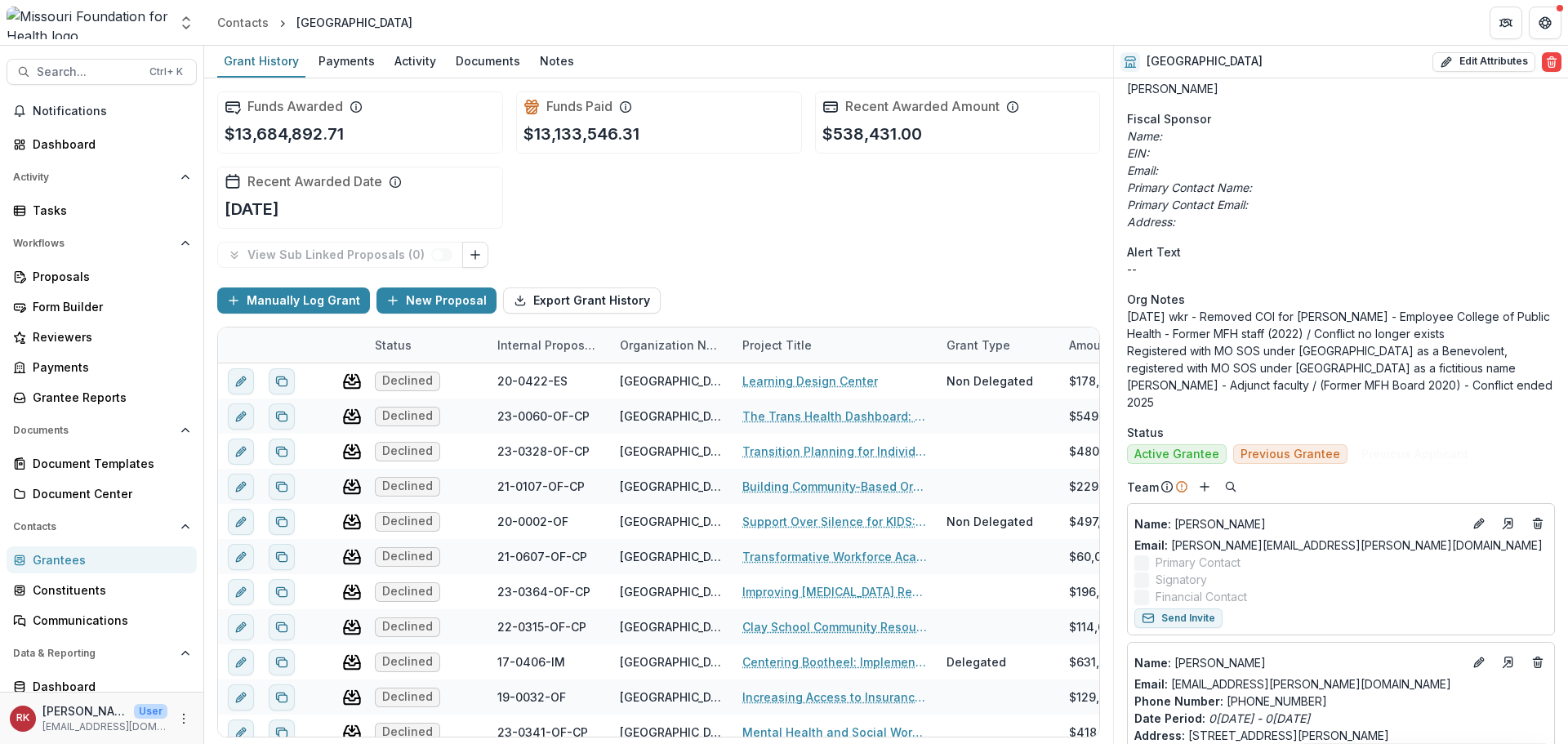
click at [1396, 145] on p "EIN:" at bounding box center [1340, 153] width 428 height 17
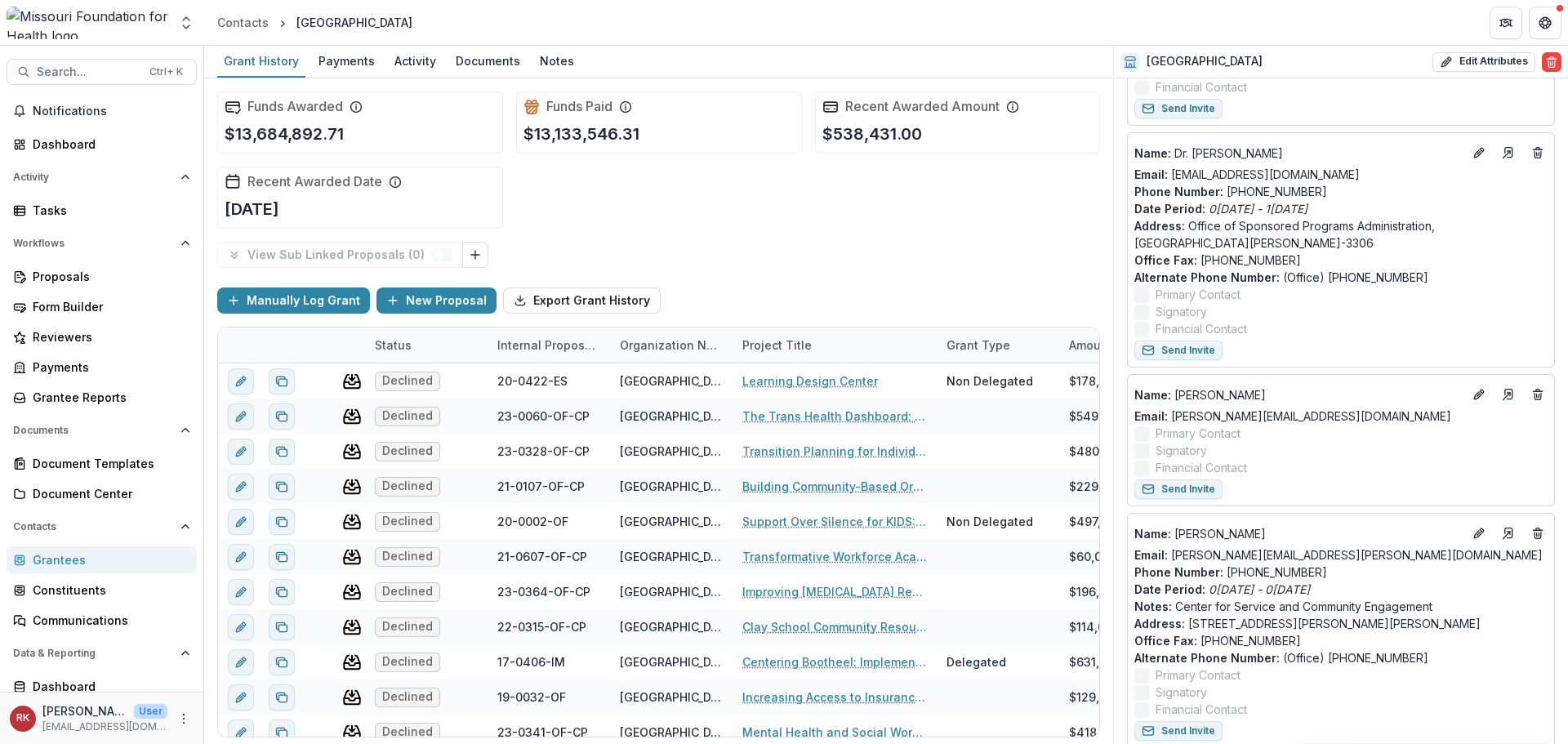
scroll to position [3244, 0]
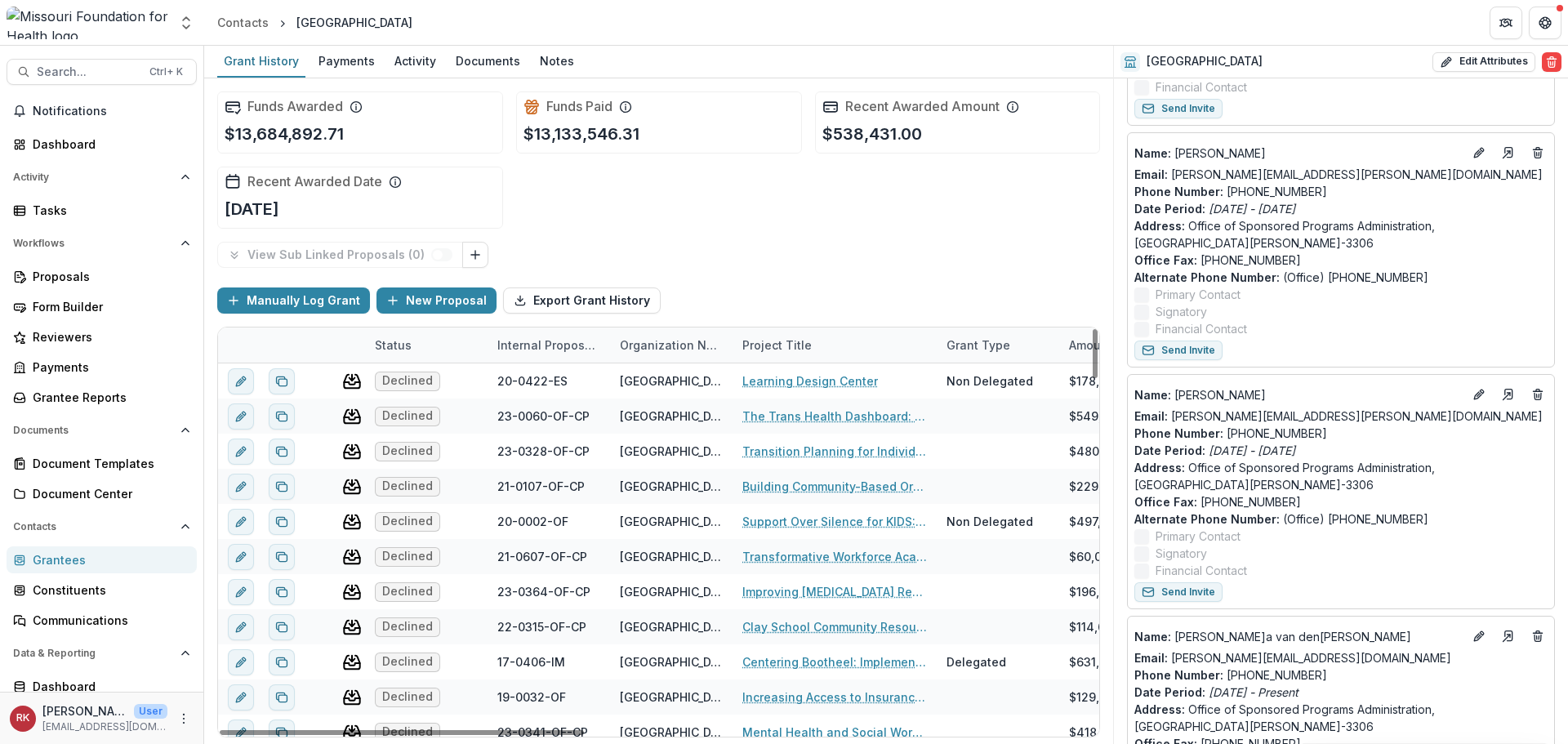
click at [97, 563] on div "Grantees" at bounding box center [108, 559] width 151 height 17
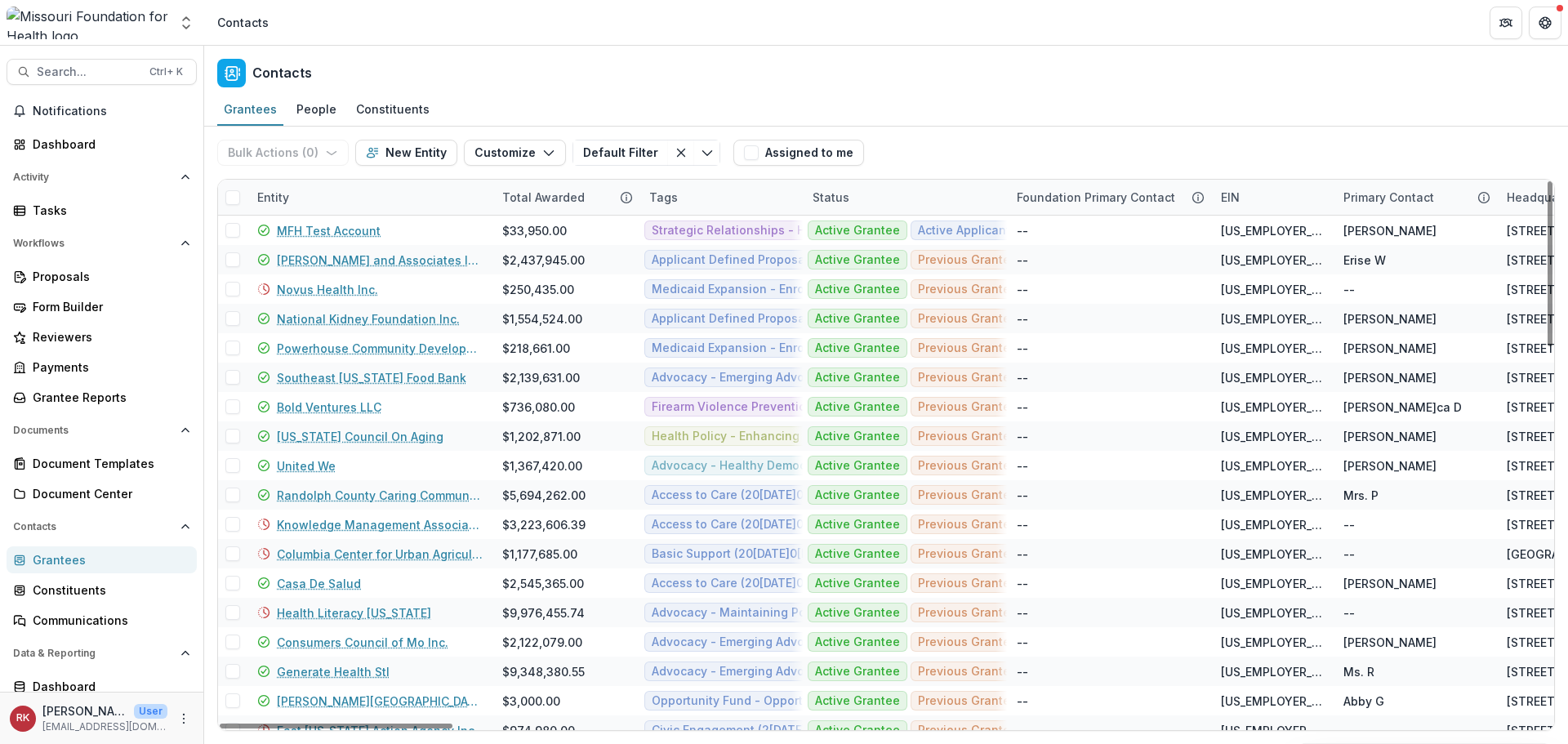
click at [267, 199] on div "Entity" at bounding box center [273, 197] width 51 height 17
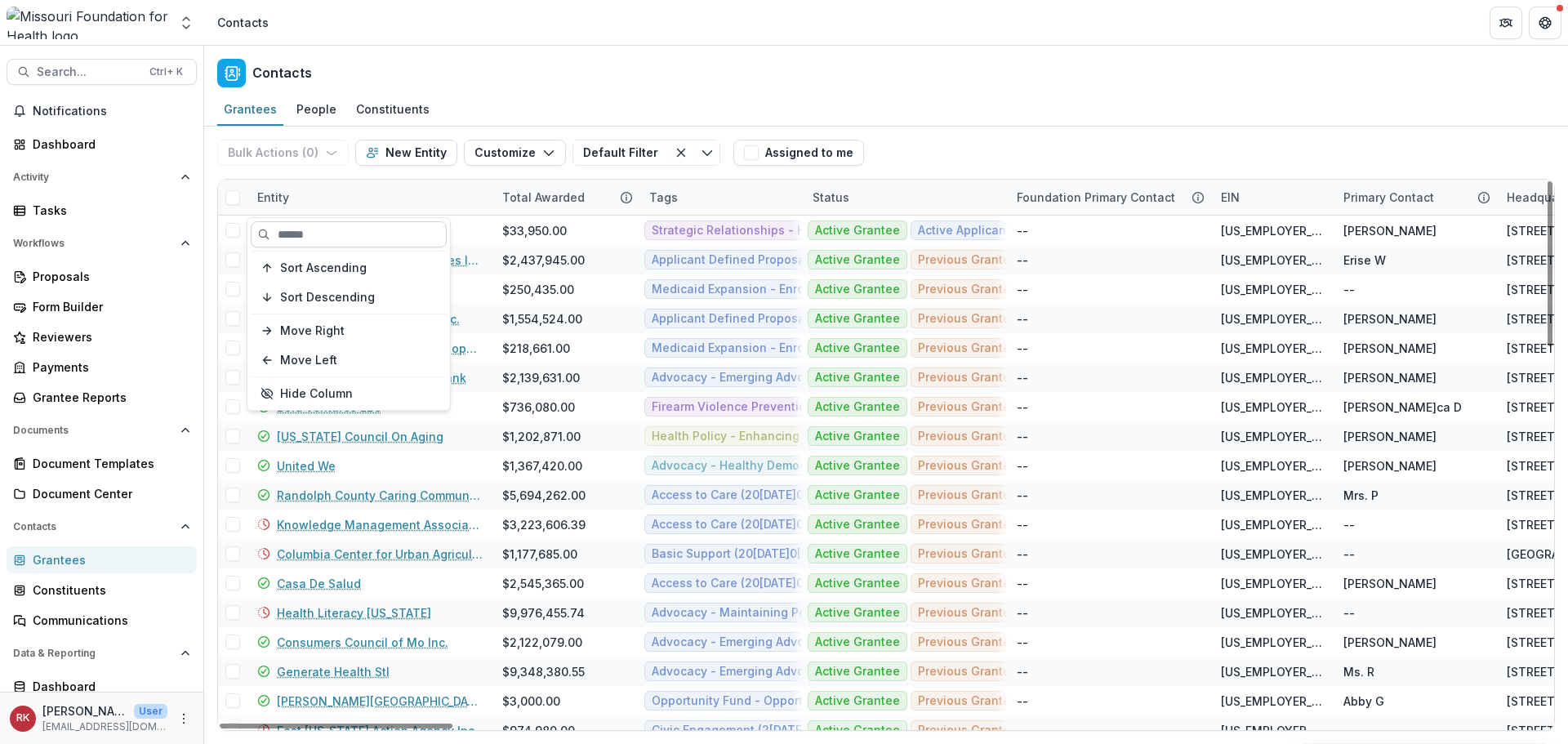
click at [315, 244] on input at bounding box center [349, 234] width 196 height 26
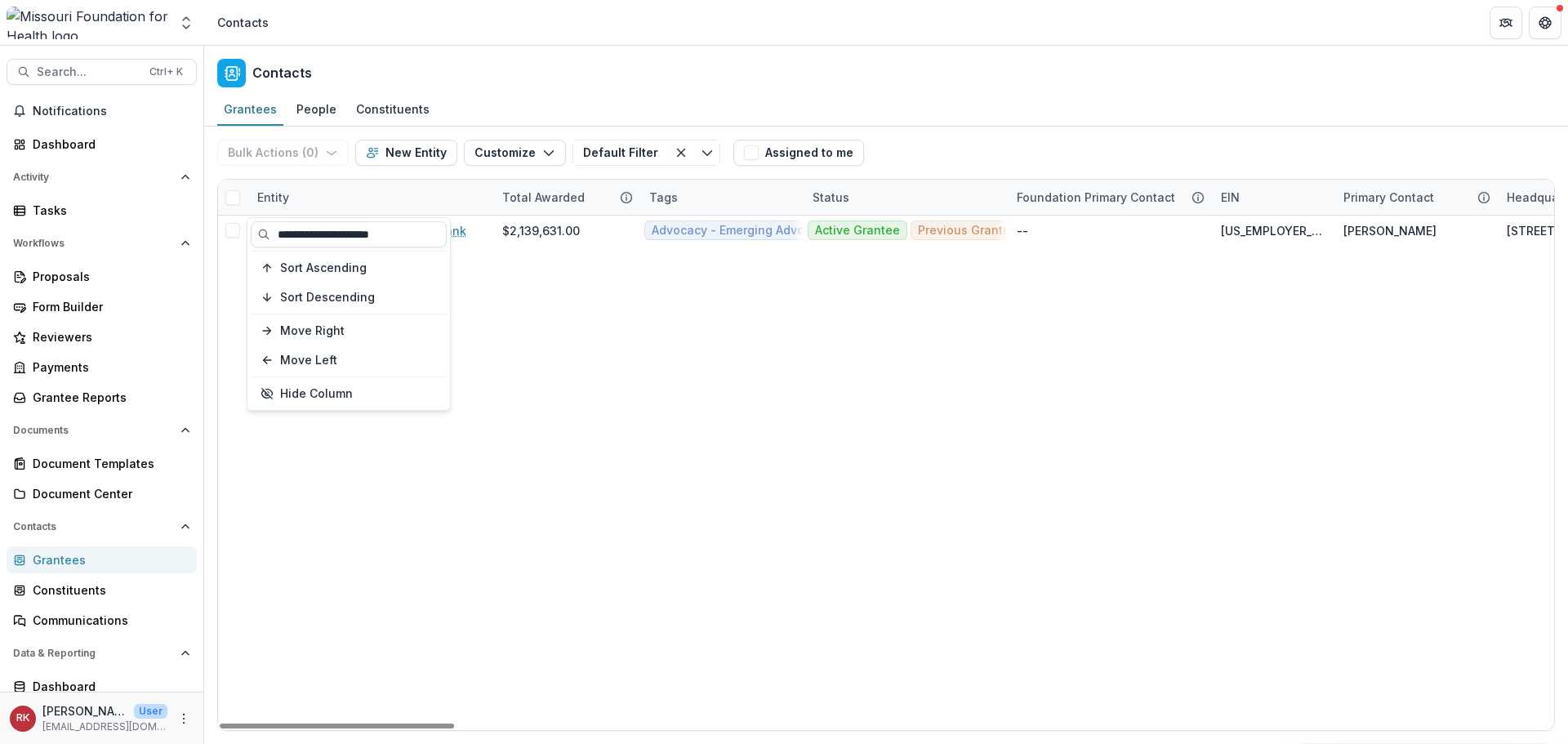
type input "**********"
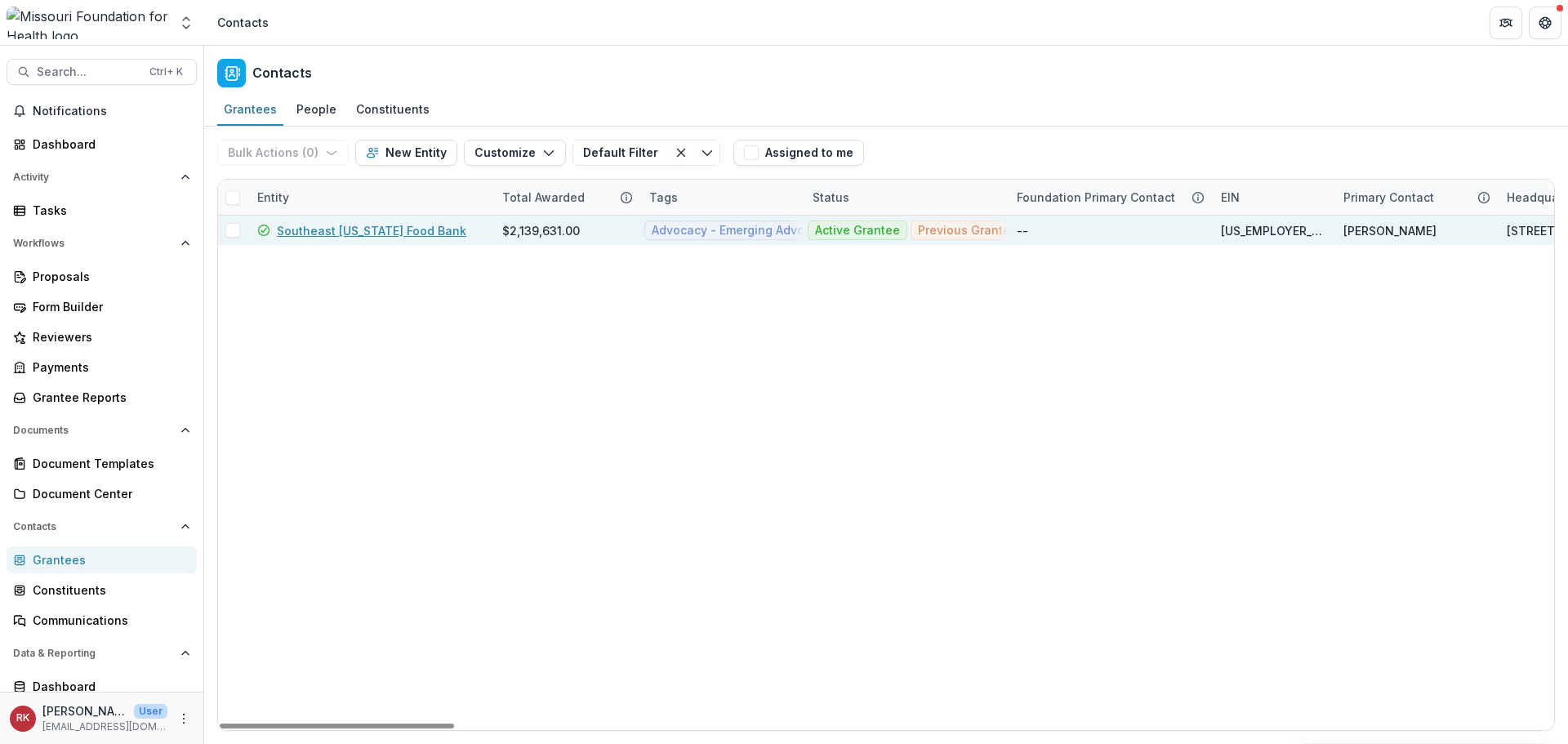
click at [356, 234] on link "Southeast Missouri Food Bank" at bounding box center [372, 230] width 190 height 17
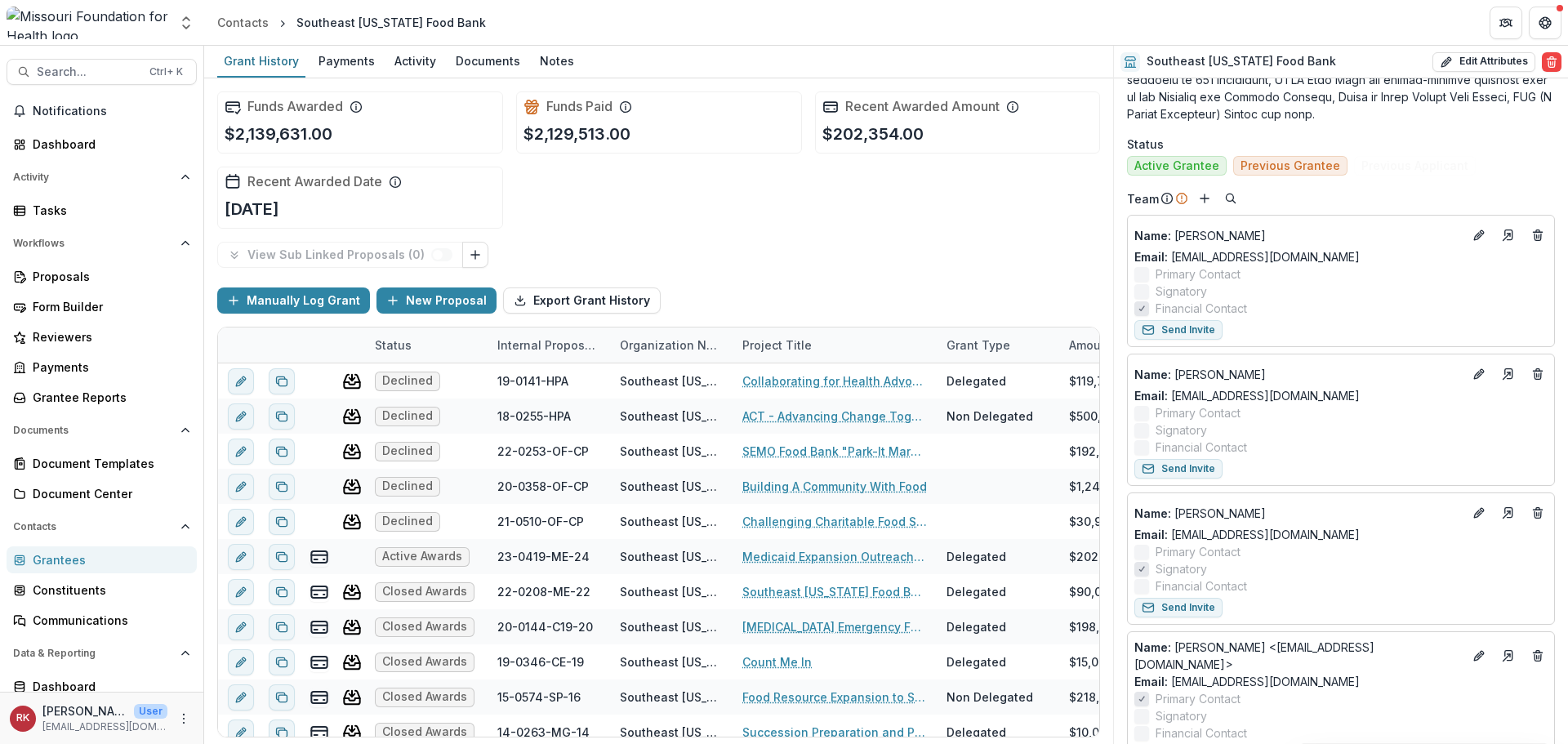
scroll to position [1062, 0]
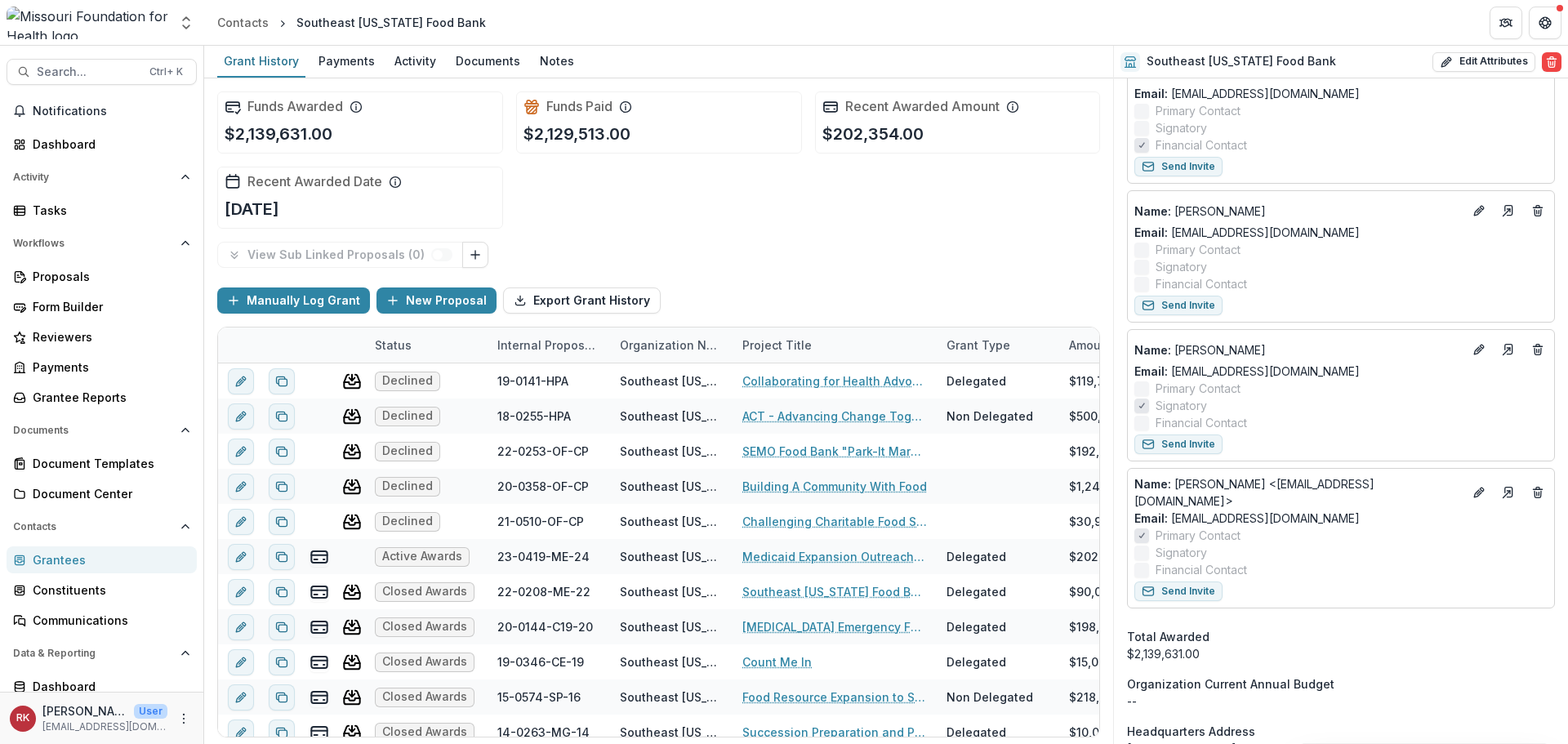
click at [56, 554] on div "Grantees" at bounding box center [108, 559] width 151 height 17
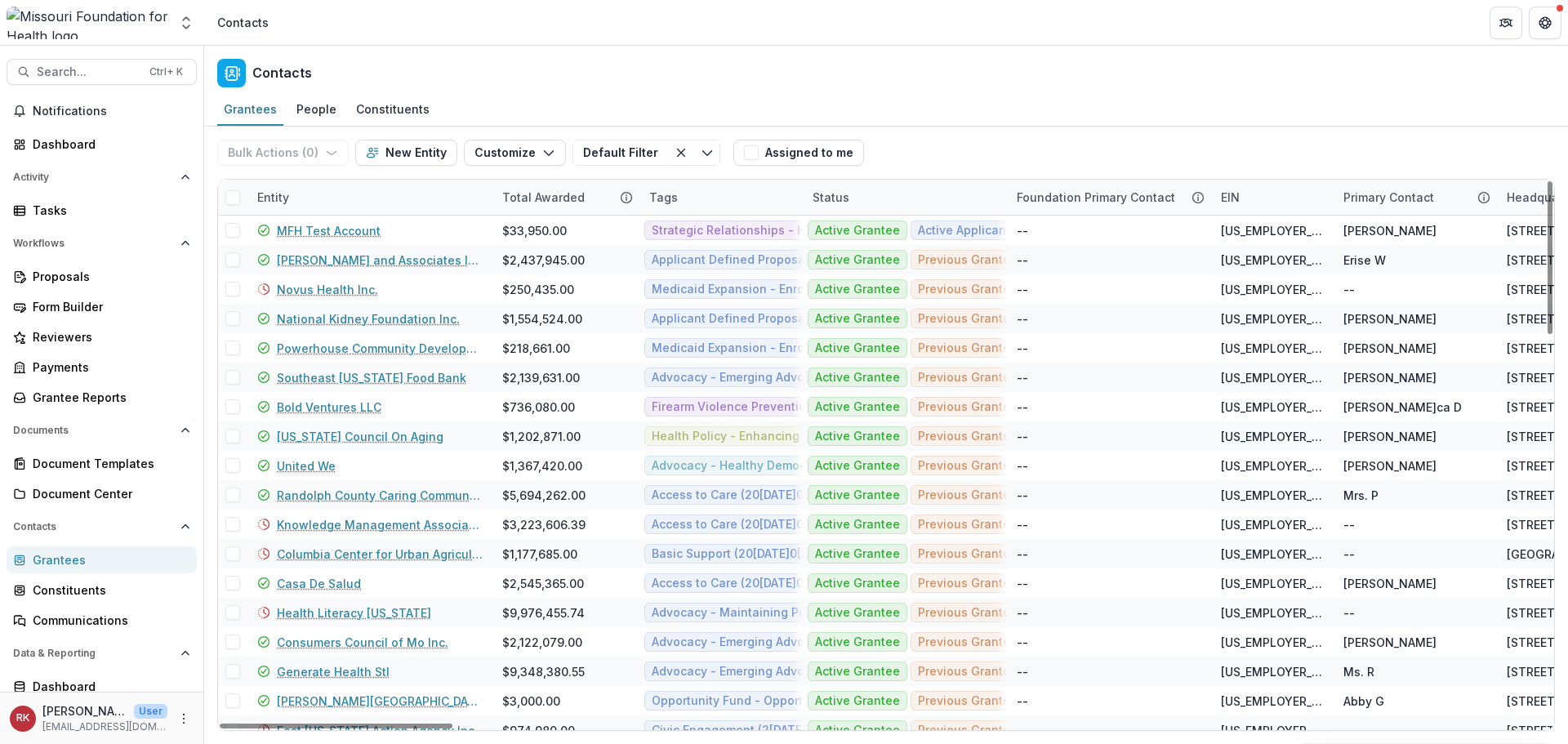
click at [261, 201] on div "Entity" at bounding box center [273, 197] width 51 height 17
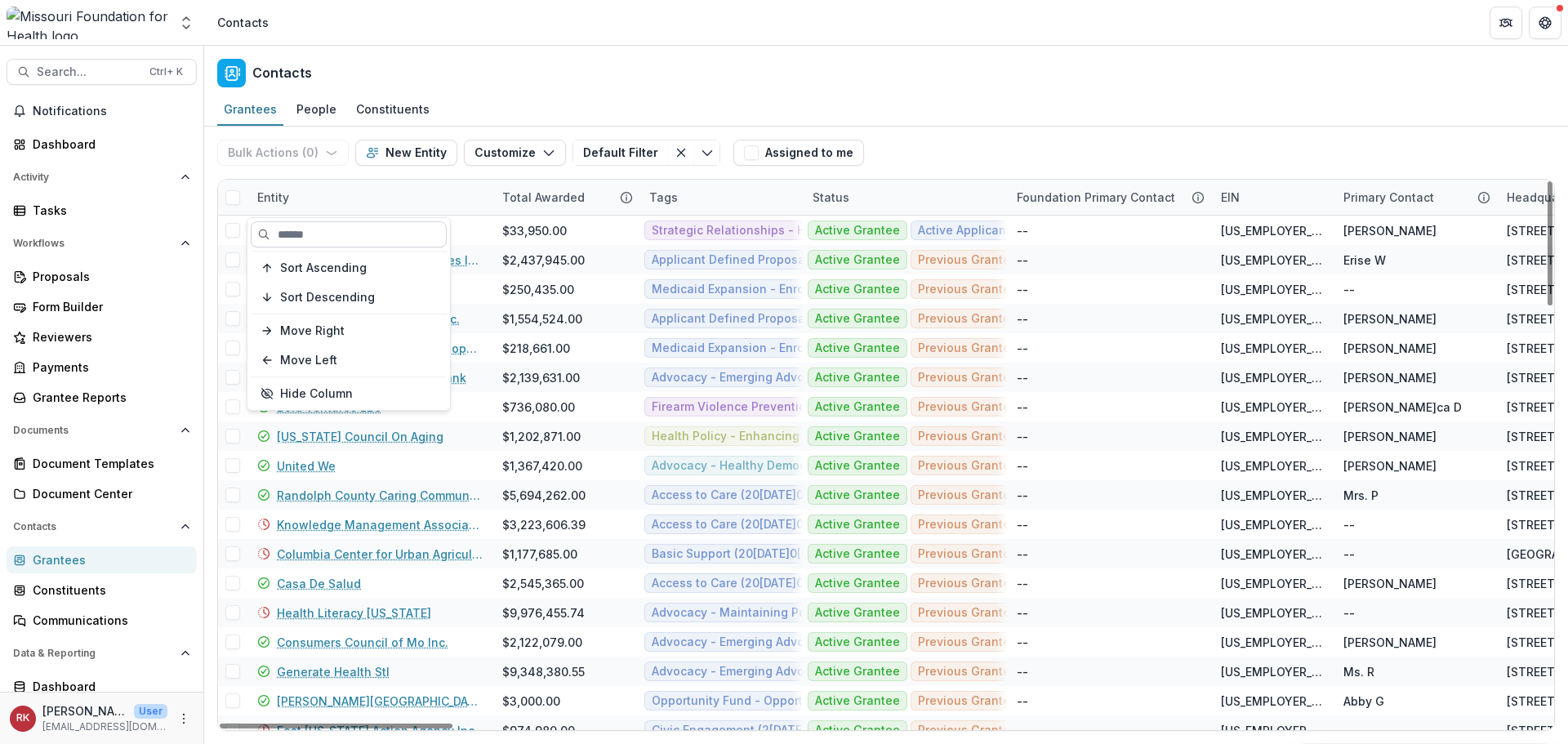
click at [347, 229] on input at bounding box center [349, 234] width 196 height 26
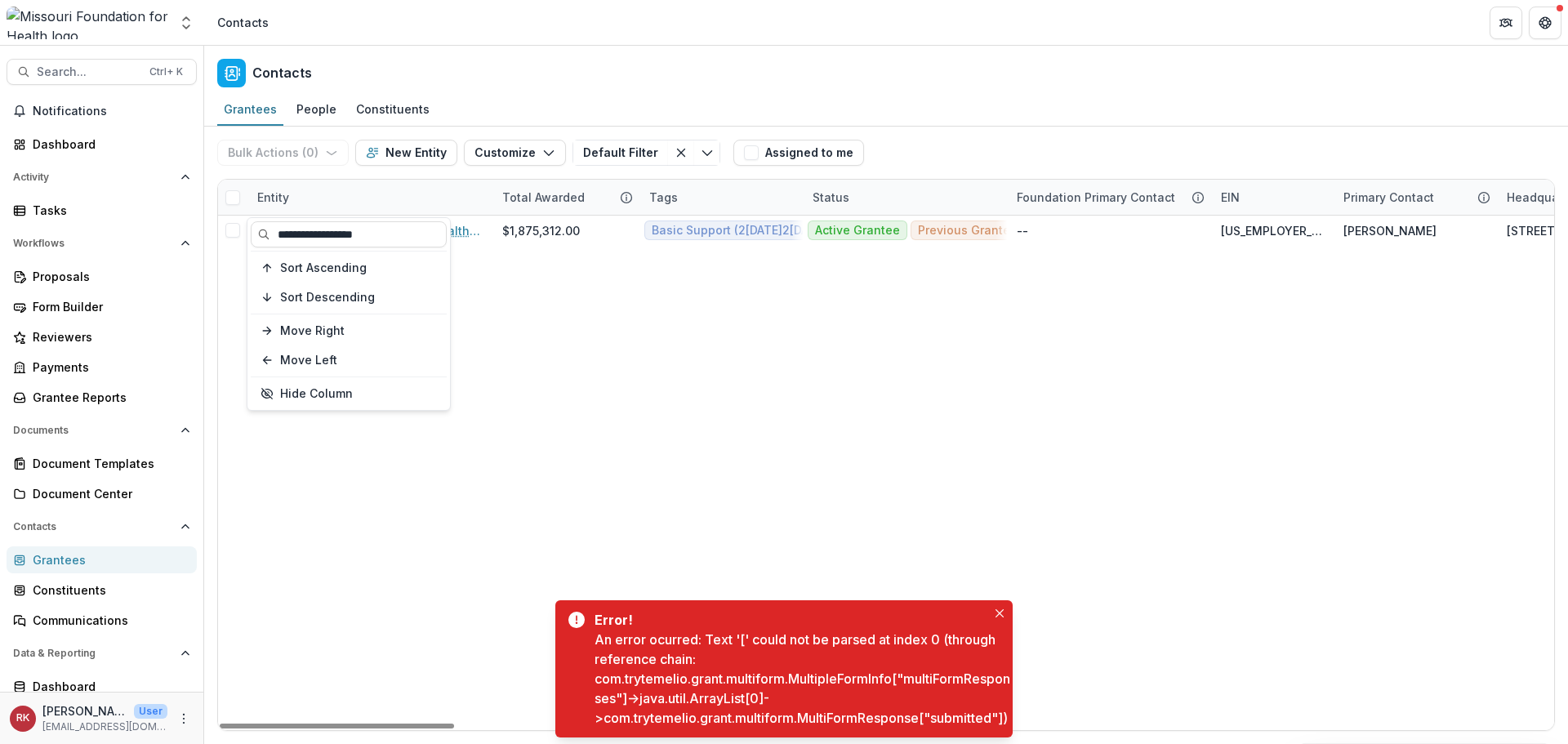
type input "**********"
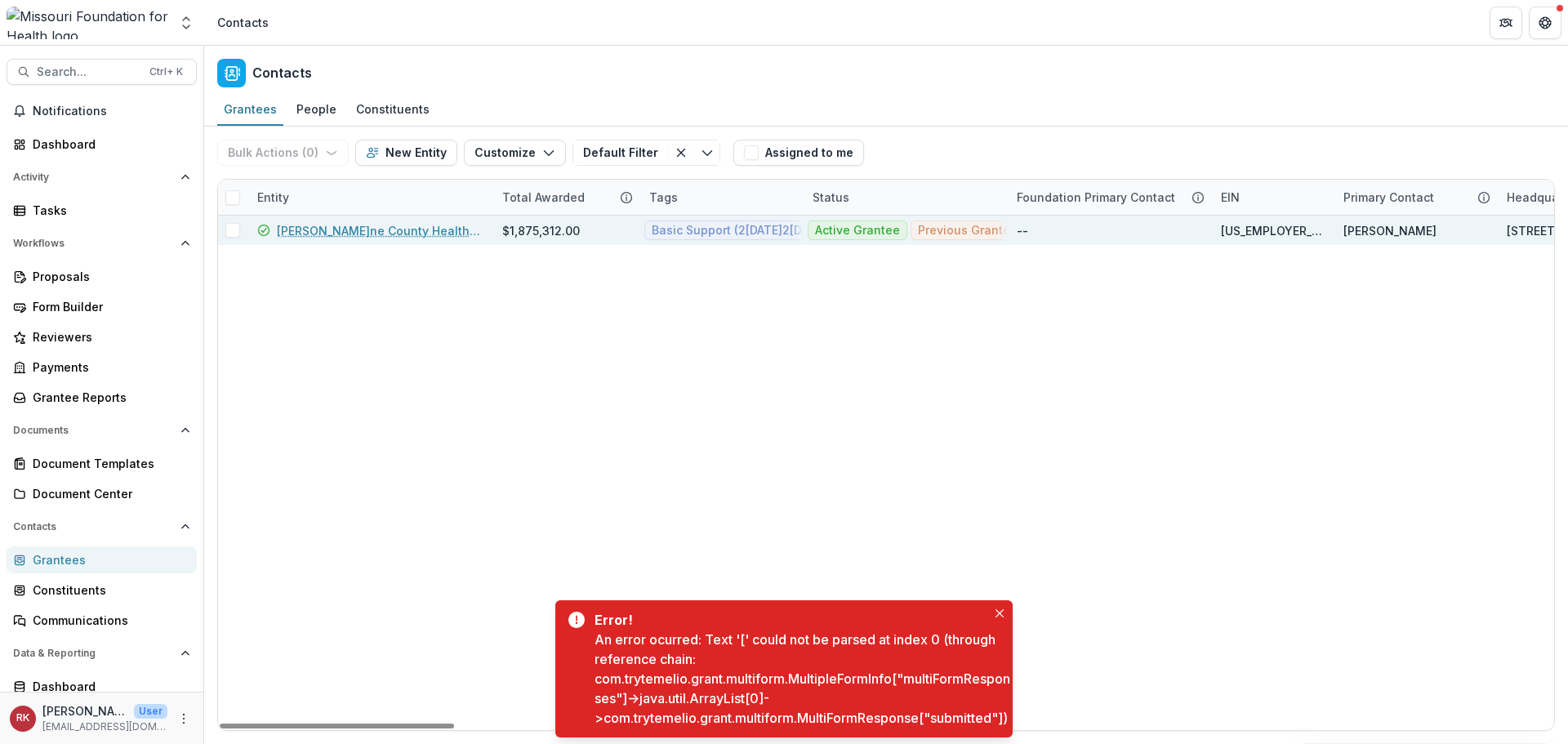
click at [368, 229] on link "Springfield-Greene County Health Department" at bounding box center [380, 230] width 206 height 17
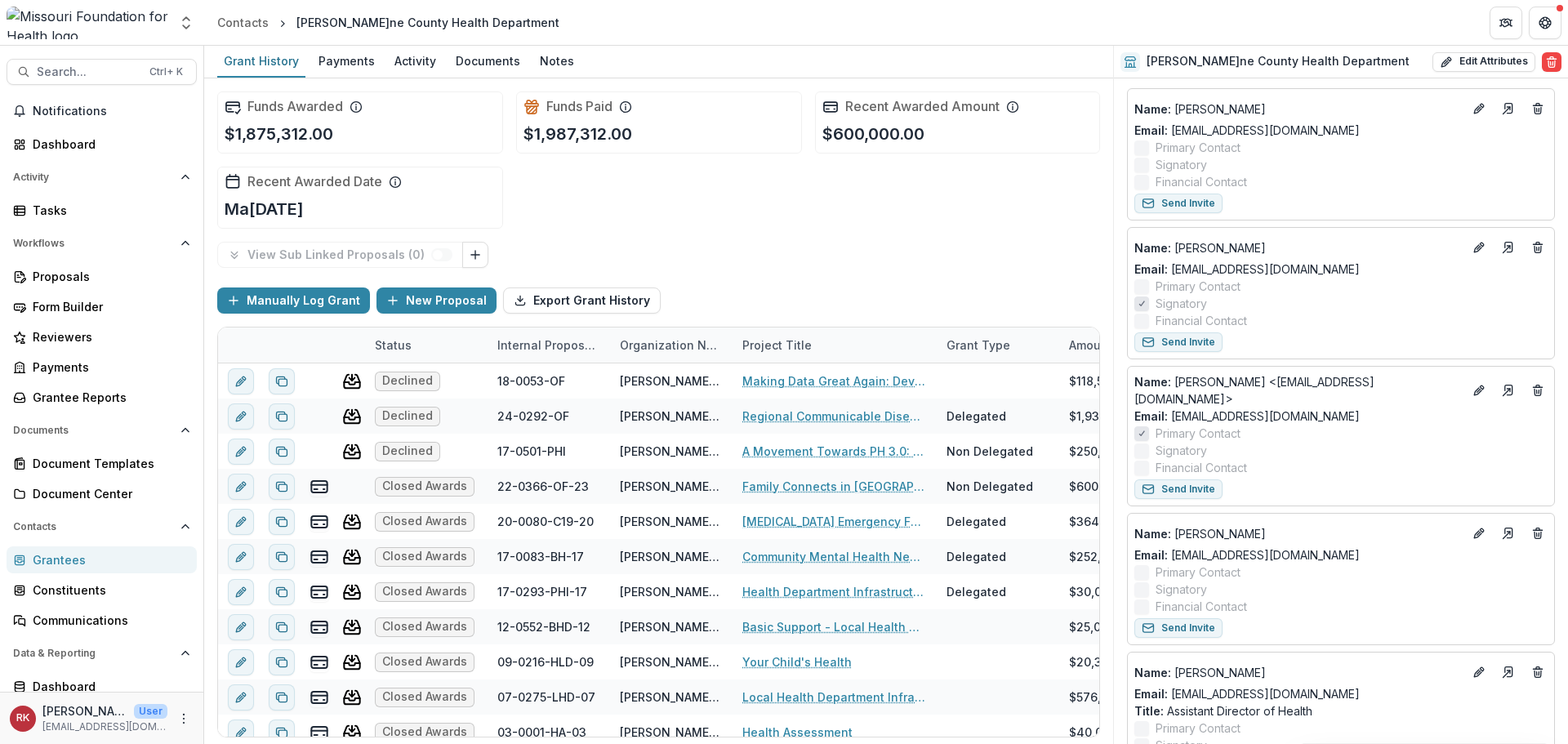
scroll to position [735, 0]
click at [84, 560] on div "Grantees" at bounding box center [108, 559] width 151 height 17
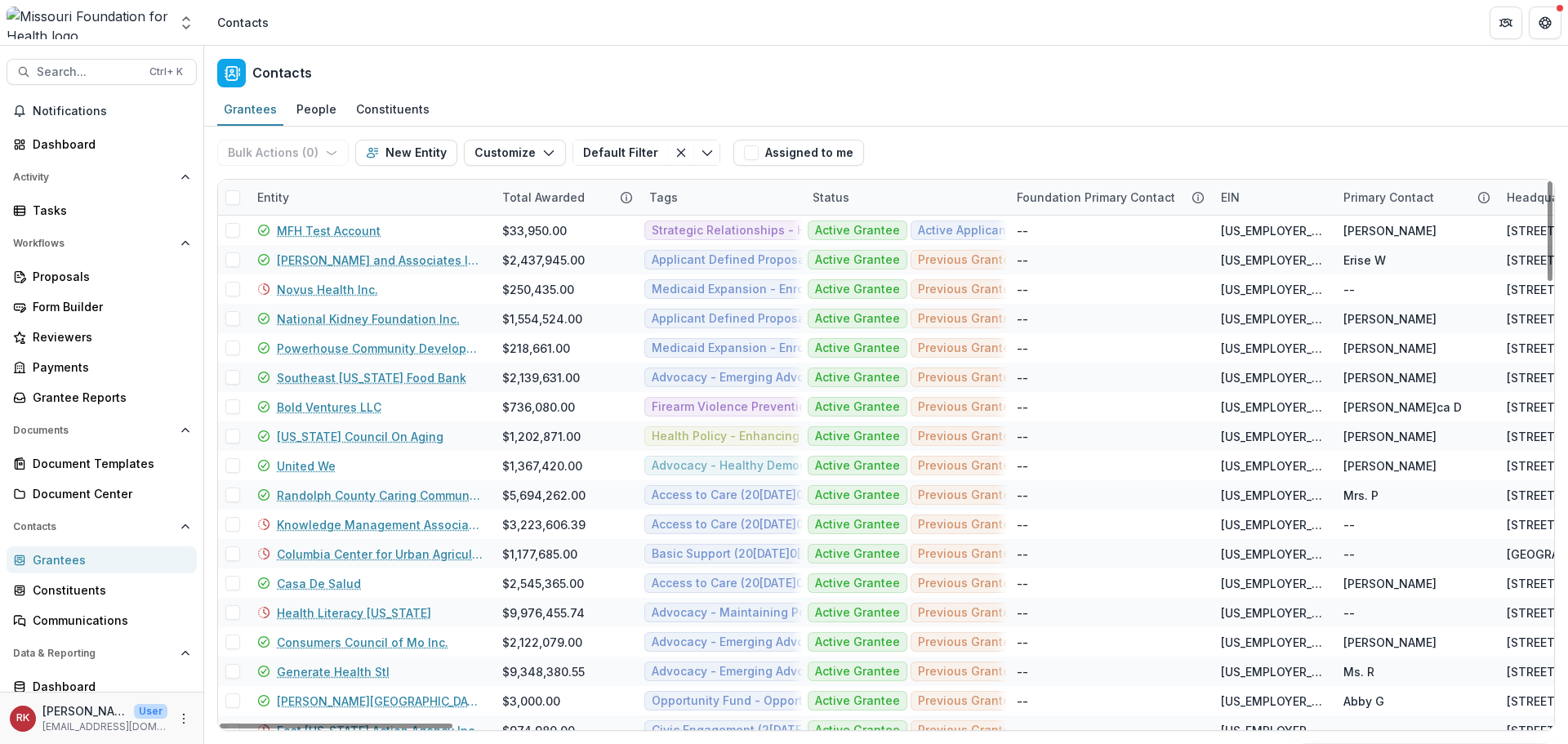
click at [291, 200] on div "Entity" at bounding box center [273, 197] width 51 height 17
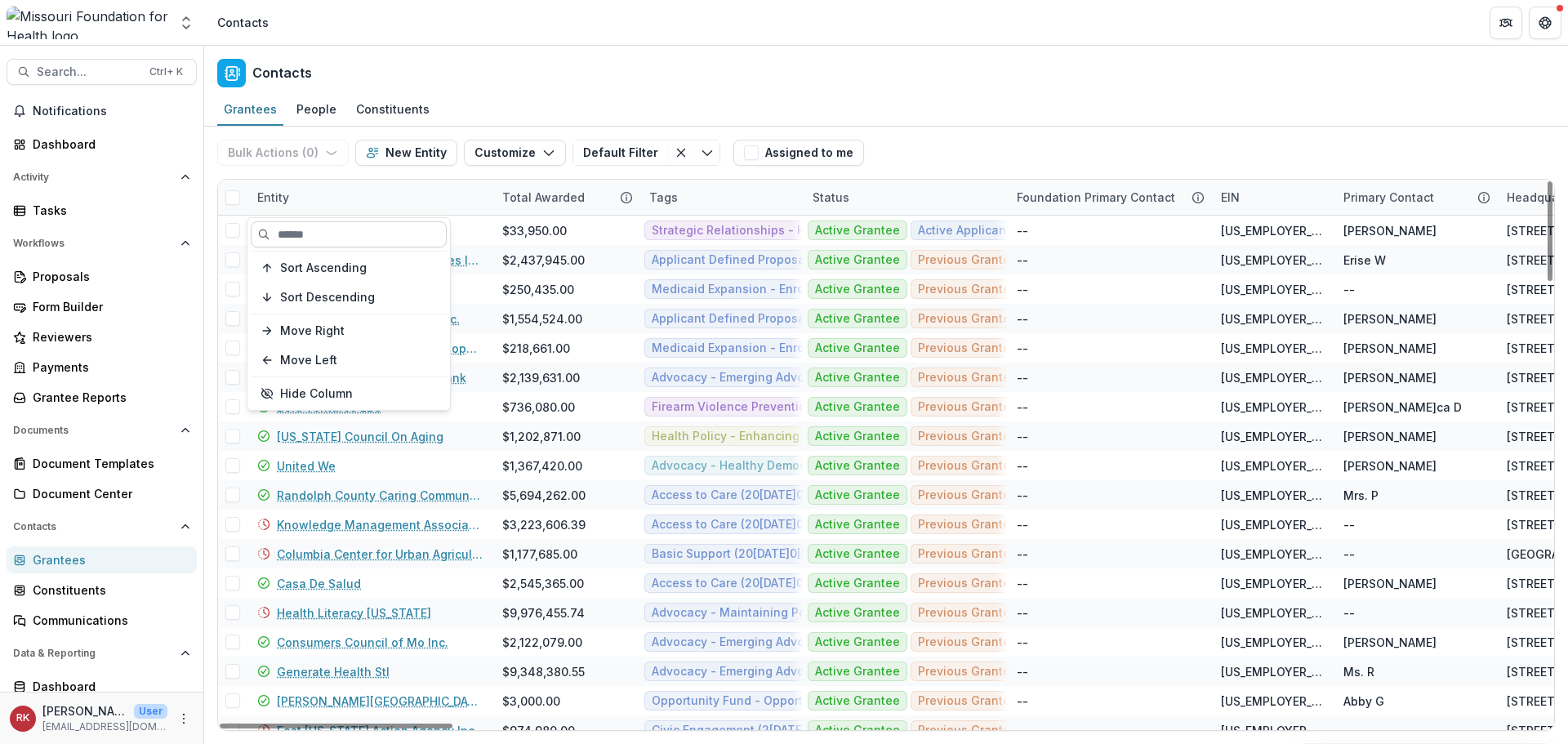
click at [303, 235] on input at bounding box center [349, 234] width 196 height 26
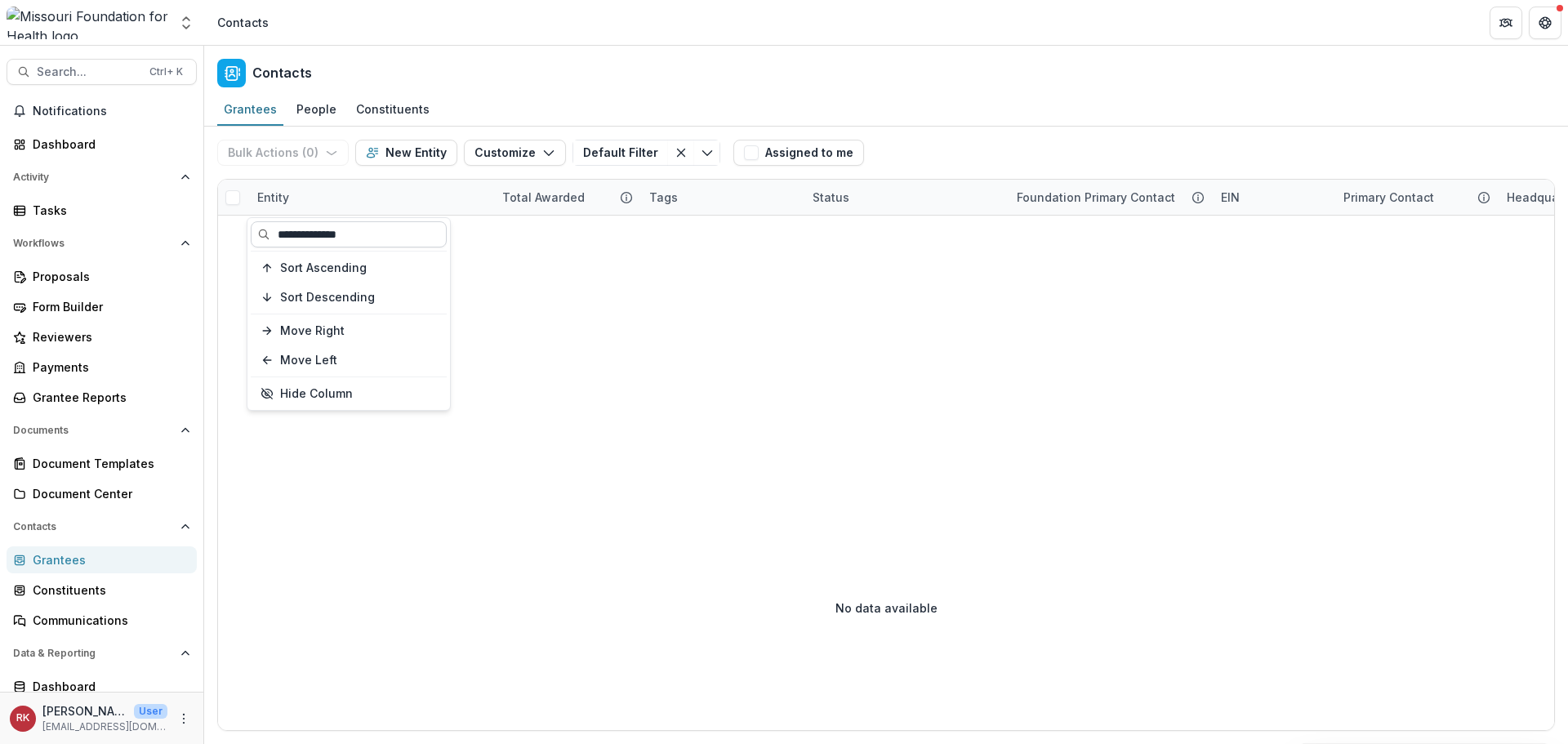
type input "**********"
drag, startPoint x: 214, startPoint y: 216, endPoint x: 152, endPoint y: 221, distance: 62.2
click at [152, 221] on body "Skip to content Aggregate Analysis Foundations MFH Workflow Sandbox Missouri Fo…" at bounding box center [784, 372] width 1568 height 744
drag, startPoint x: 403, startPoint y: 232, endPoint x: 177, endPoint y: 219, distance: 226.4
click at [177, 219] on body "Skip to content Aggregate Analysis Foundations MFH Workflow Sandbox Missouri Fo…" at bounding box center [784, 372] width 1568 height 744
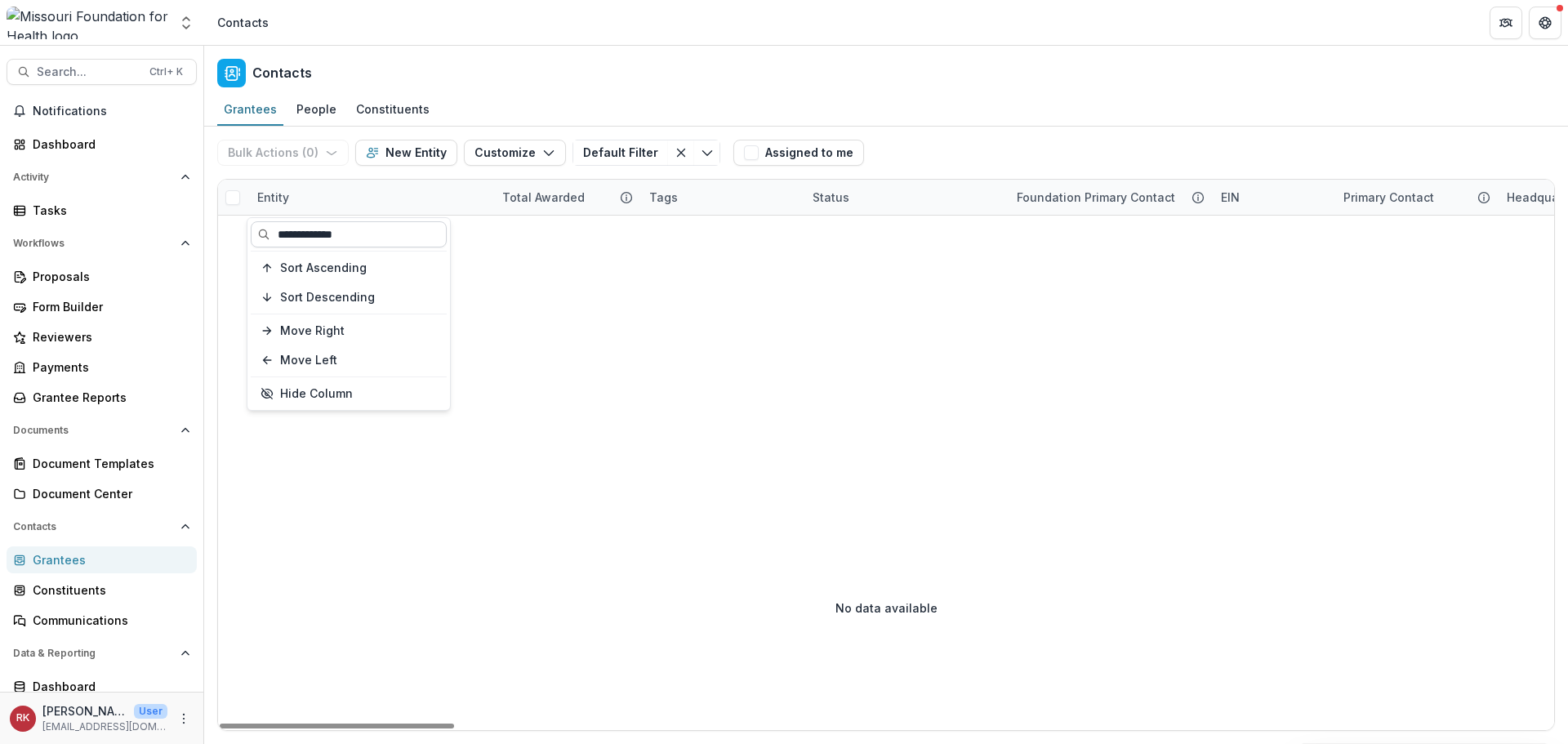
drag, startPoint x: 376, startPoint y: 237, endPoint x: 267, endPoint y: 233, distance: 109.1
click at [267, 233] on input "**********" at bounding box center [349, 234] width 196 height 26
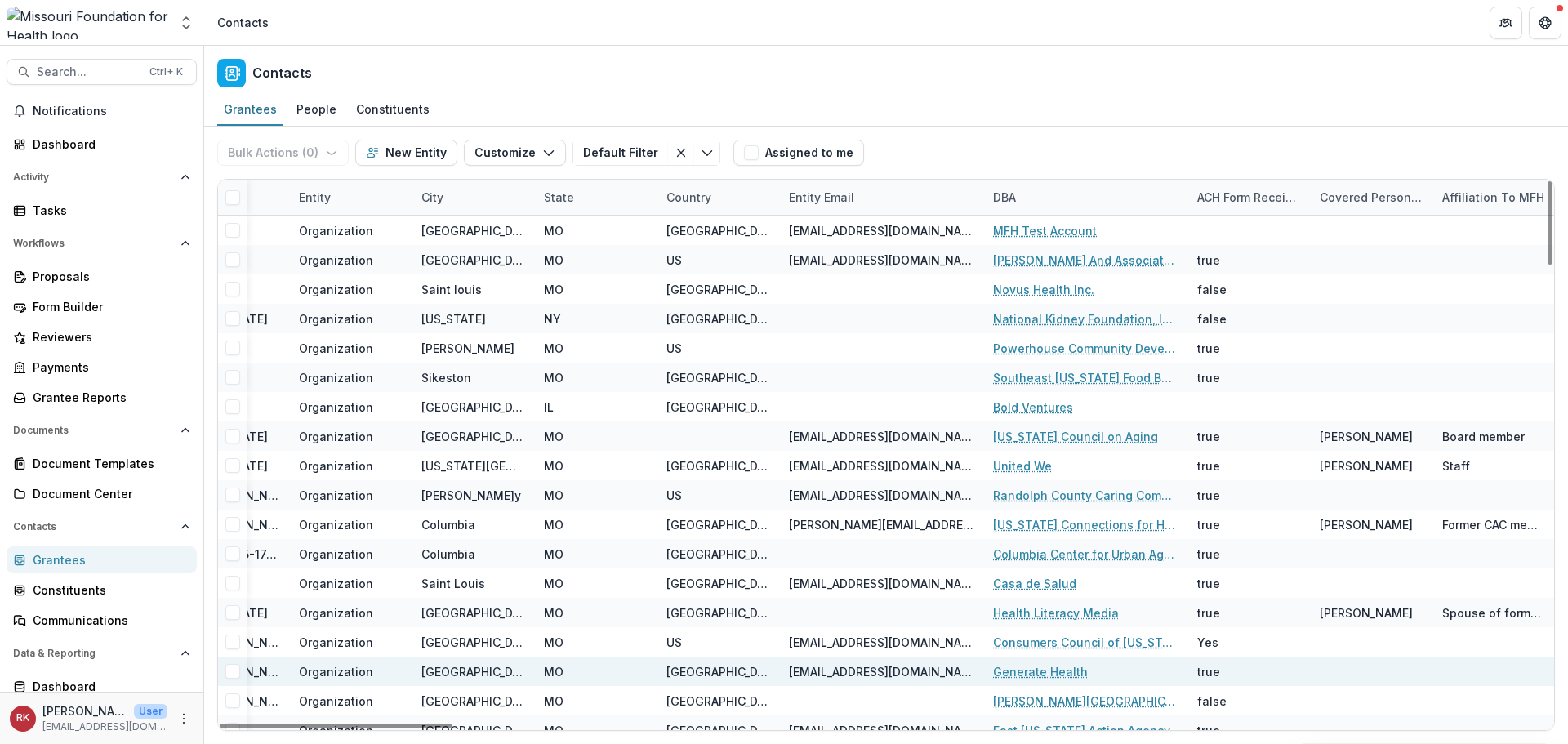
drag, startPoint x: 423, startPoint y: 724, endPoint x: 787, endPoint y: 683, distance: 366.3
click at [453, 723] on div at bounding box center [336, 725] width 233 height 4
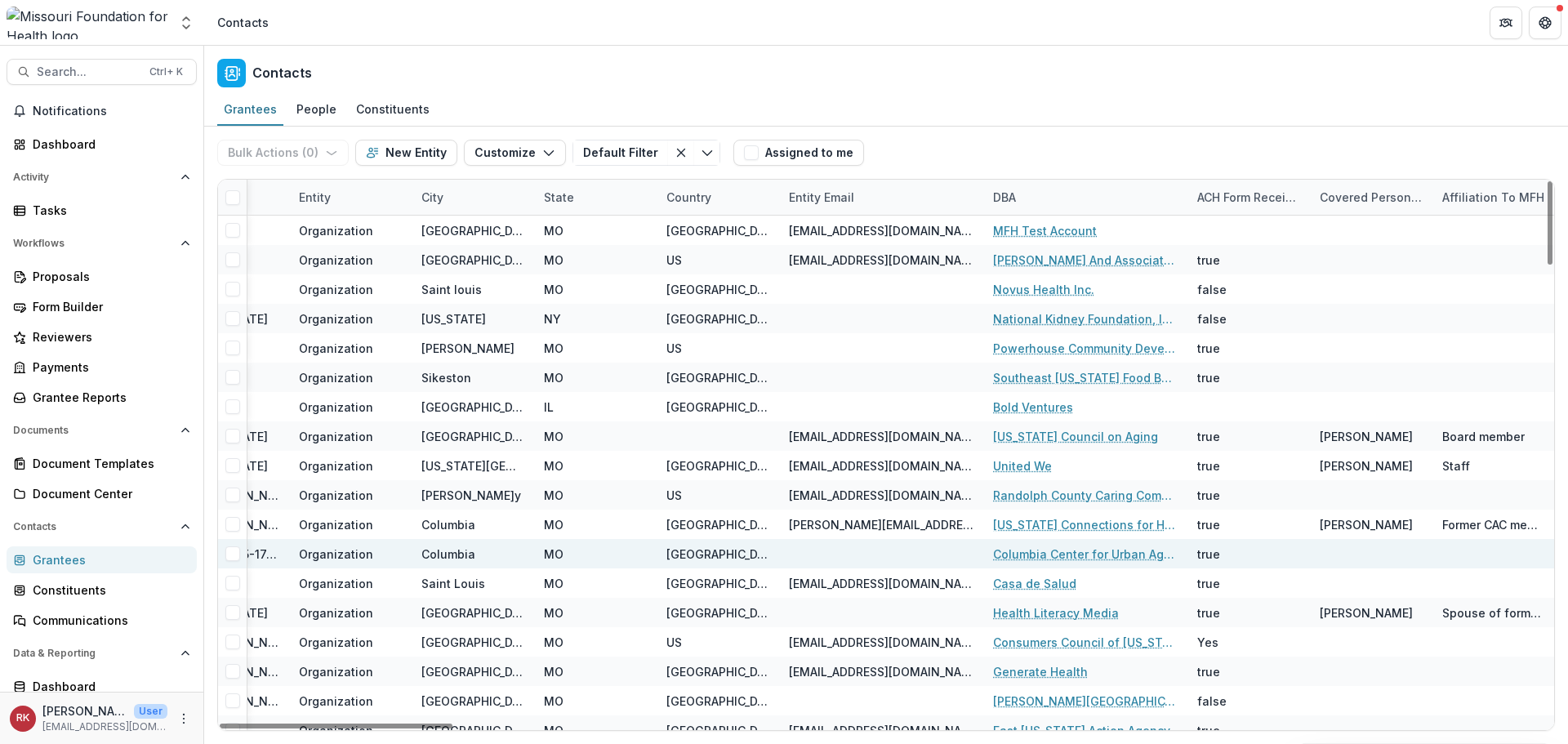
scroll to position [0, 1886]
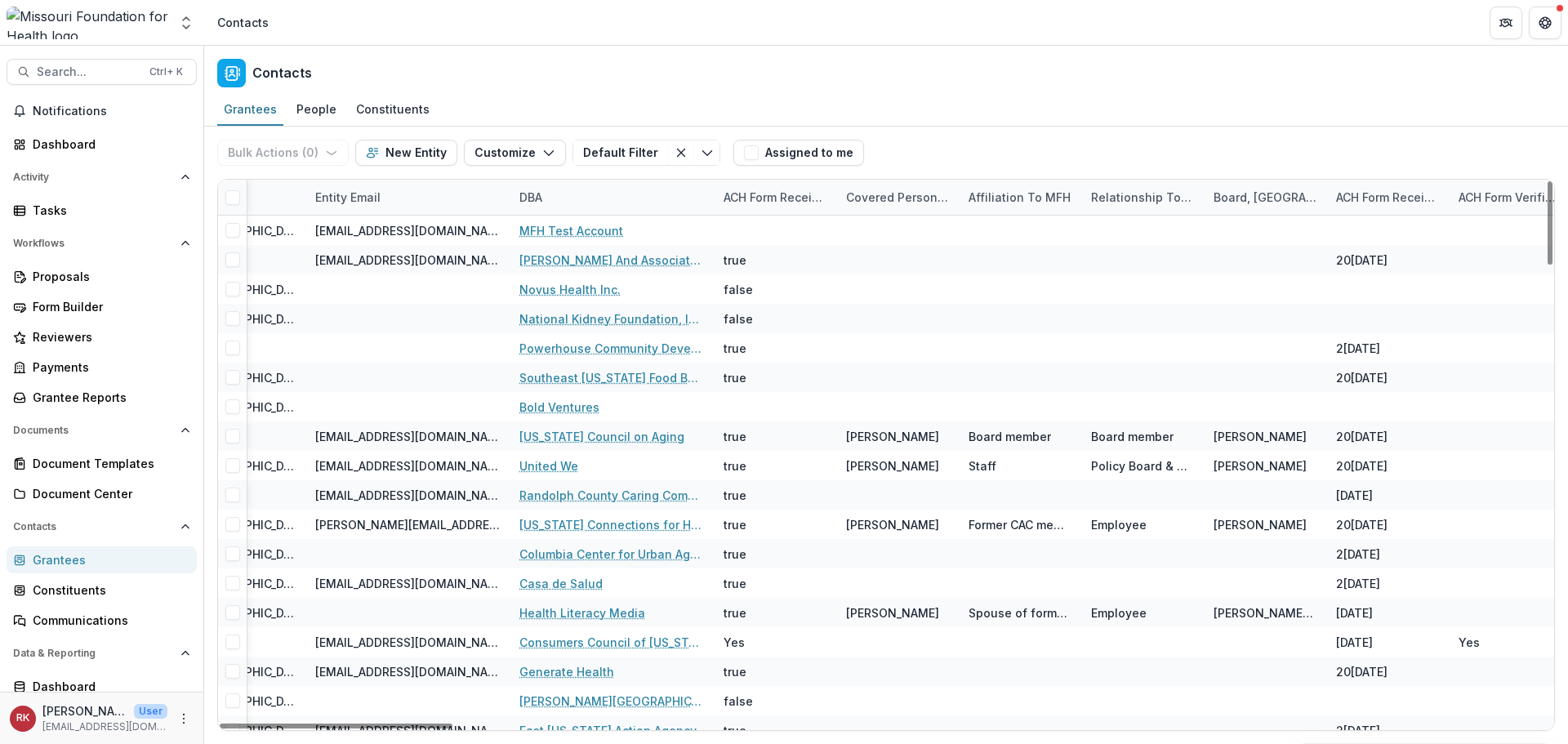
click at [532, 193] on div "DBA" at bounding box center [530, 197] width 42 height 17
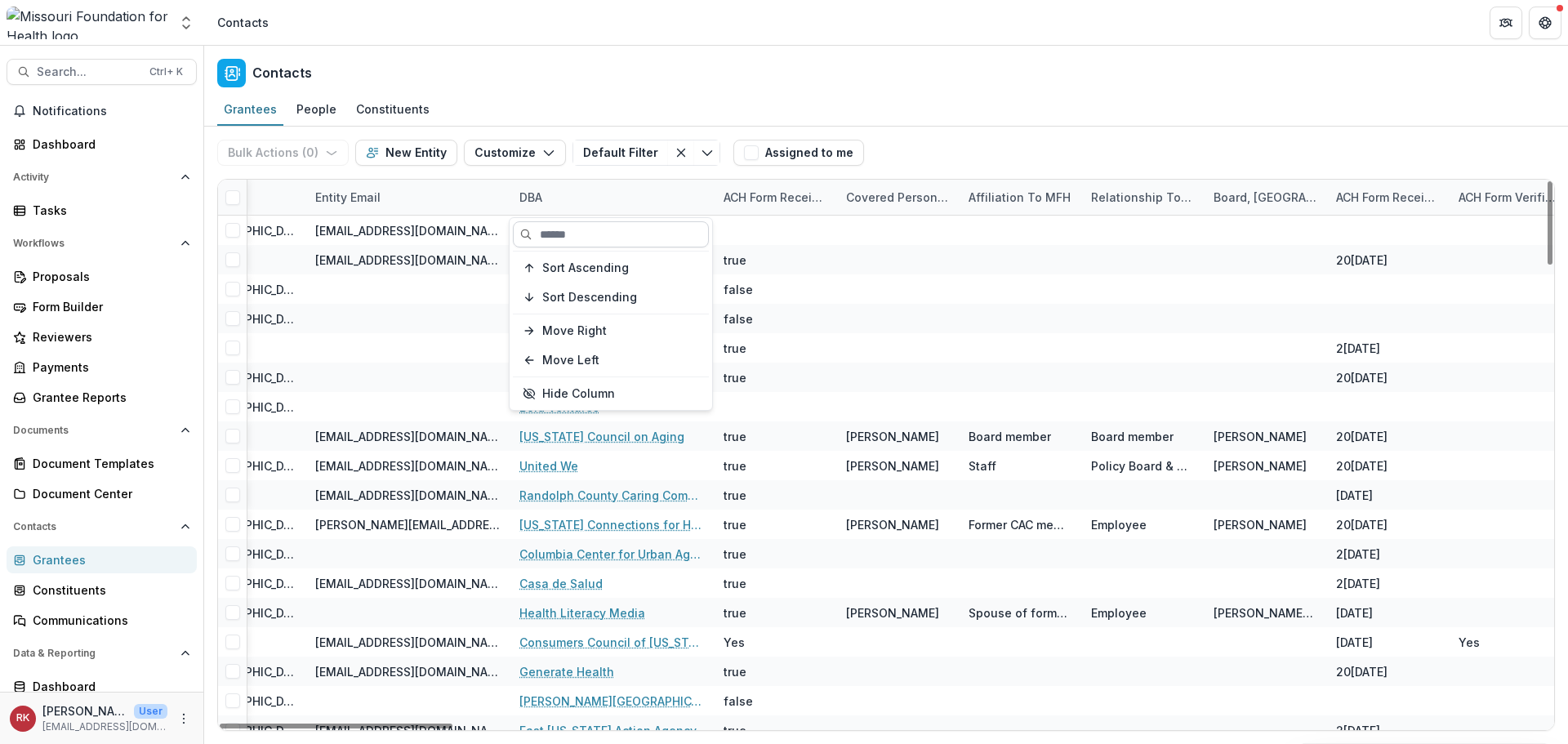
click at [553, 226] on input at bounding box center [611, 234] width 196 height 26
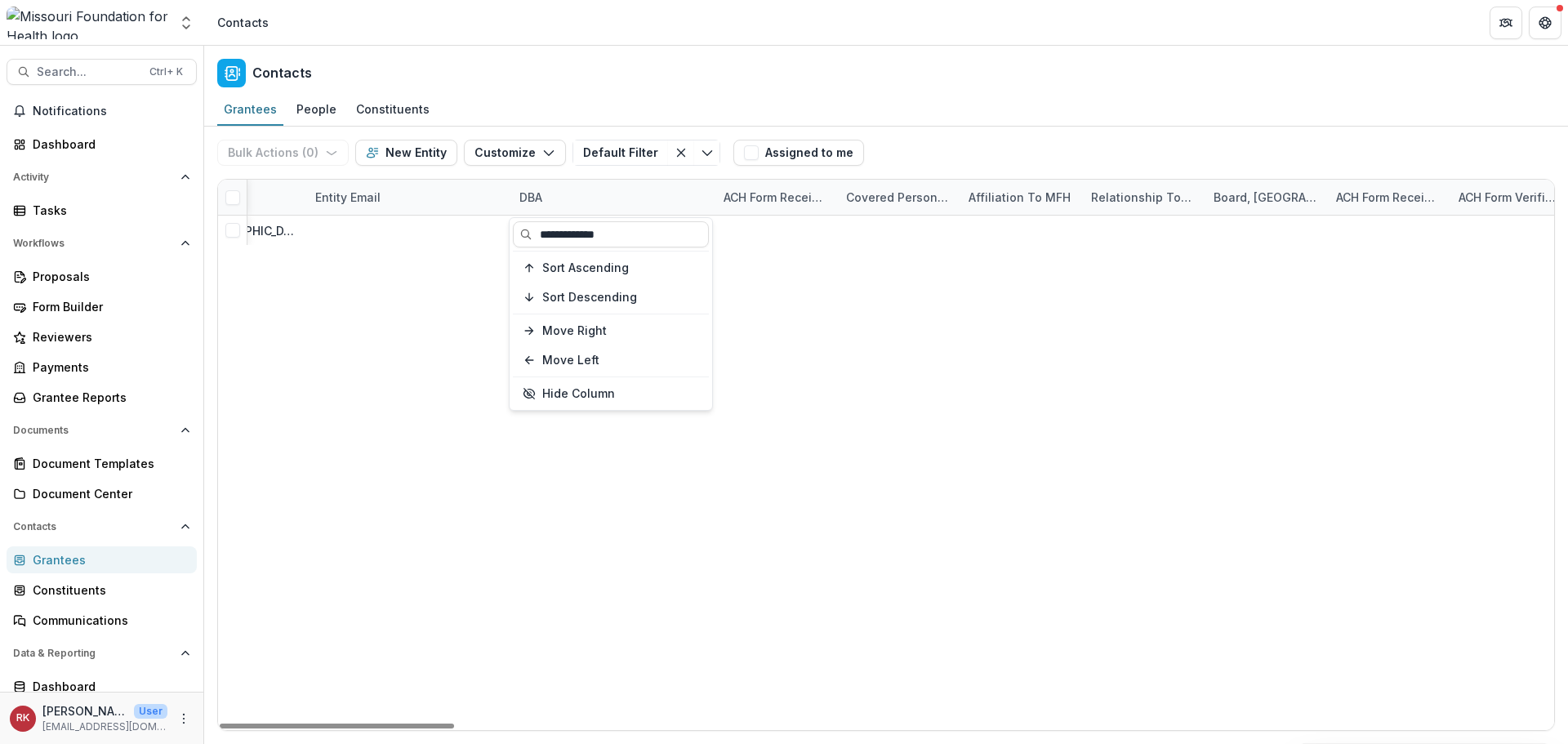
type input "**********"
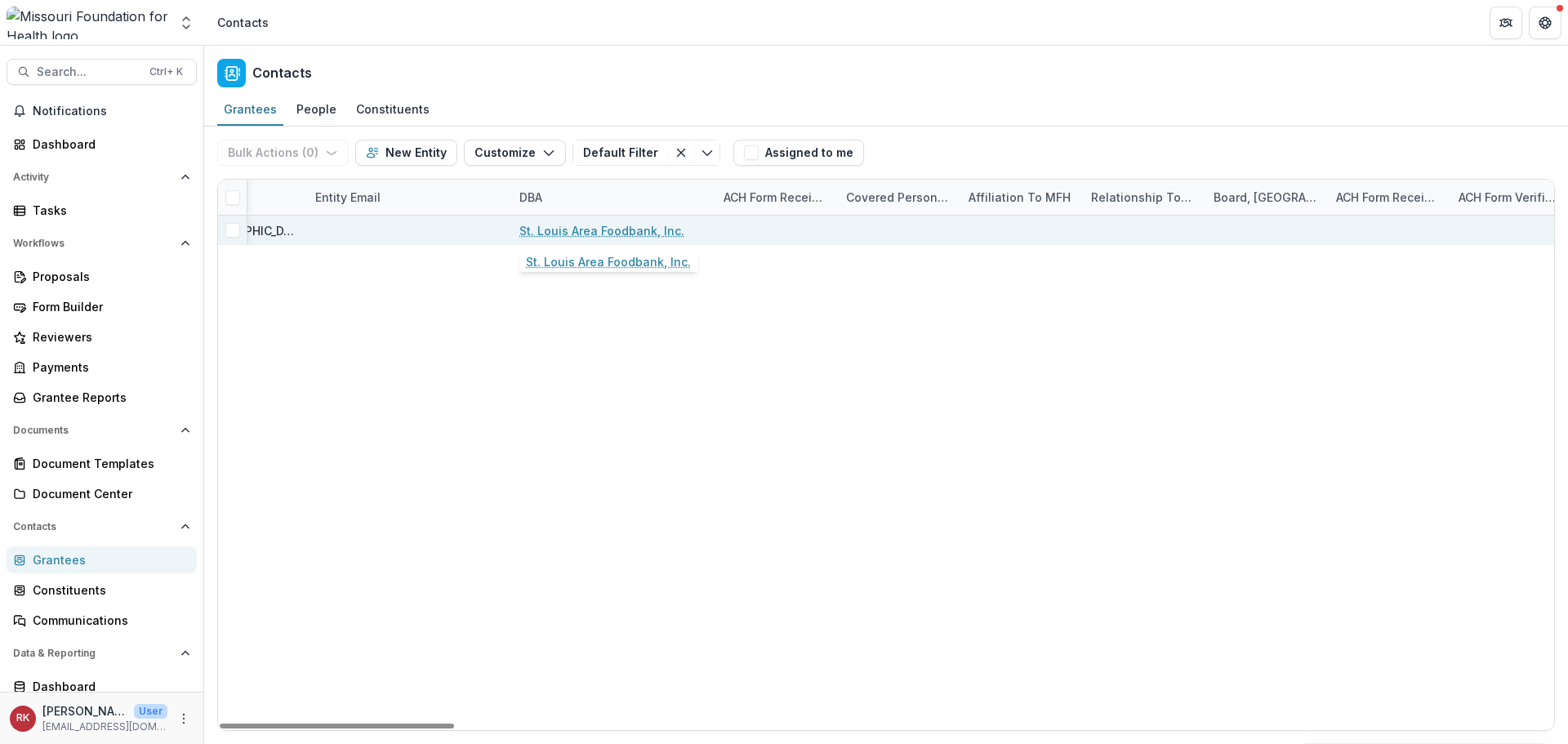
click at [588, 237] on link "St. Louis Area Foodbank, Inc." at bounding box center [601, 230] width 165 height 17
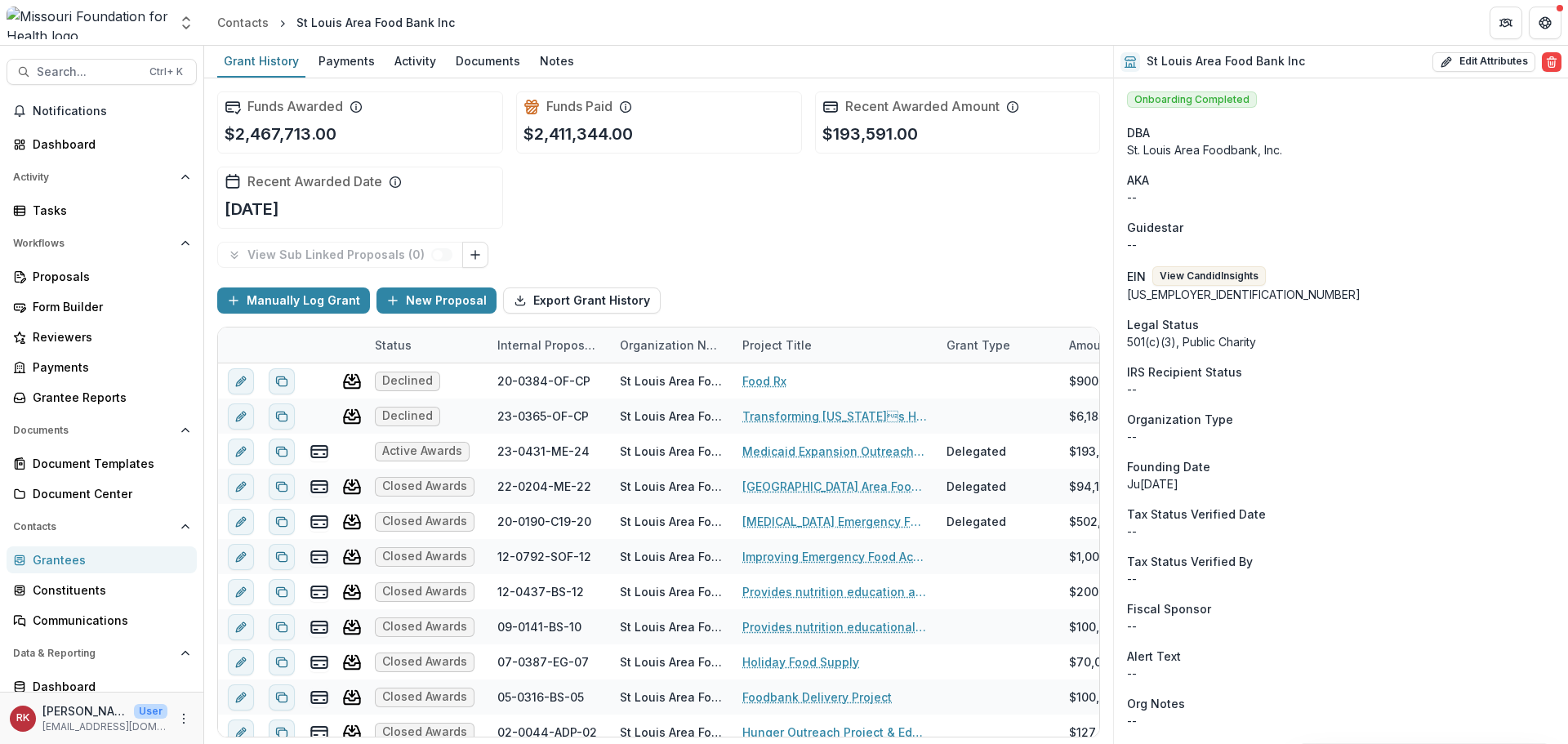
click at [1236, 150] on div "St. Louis Area Foodbank, Inc." at bounding box center [1340, 149] width 428 height 17
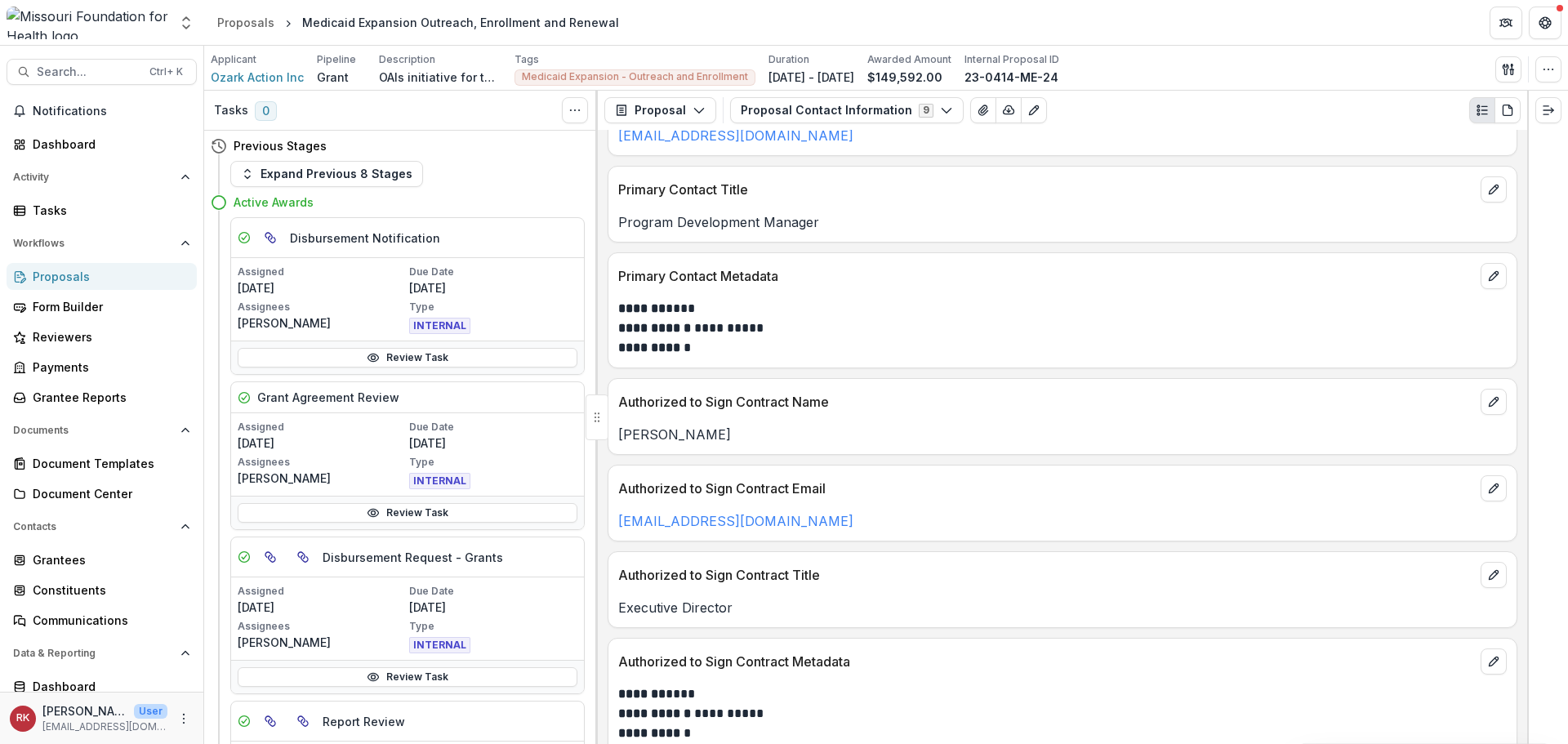
scroll to position [167, 0]
